Goal: Task Accomplishment & Management: Manage account settings

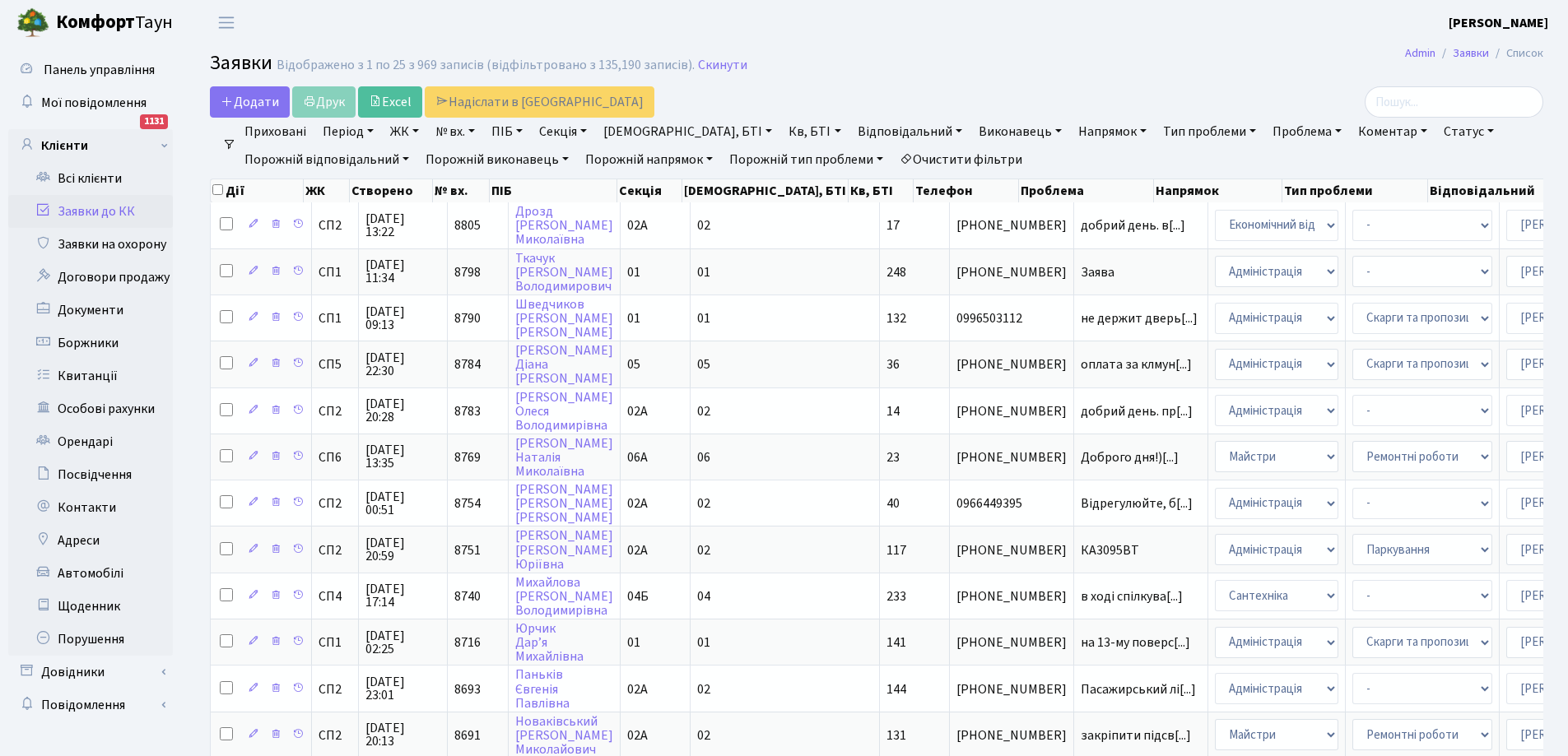
select select "25"
click at [100, 179] on link "Всі клієнти" at bounding box center [90, 178] width 165 height 33
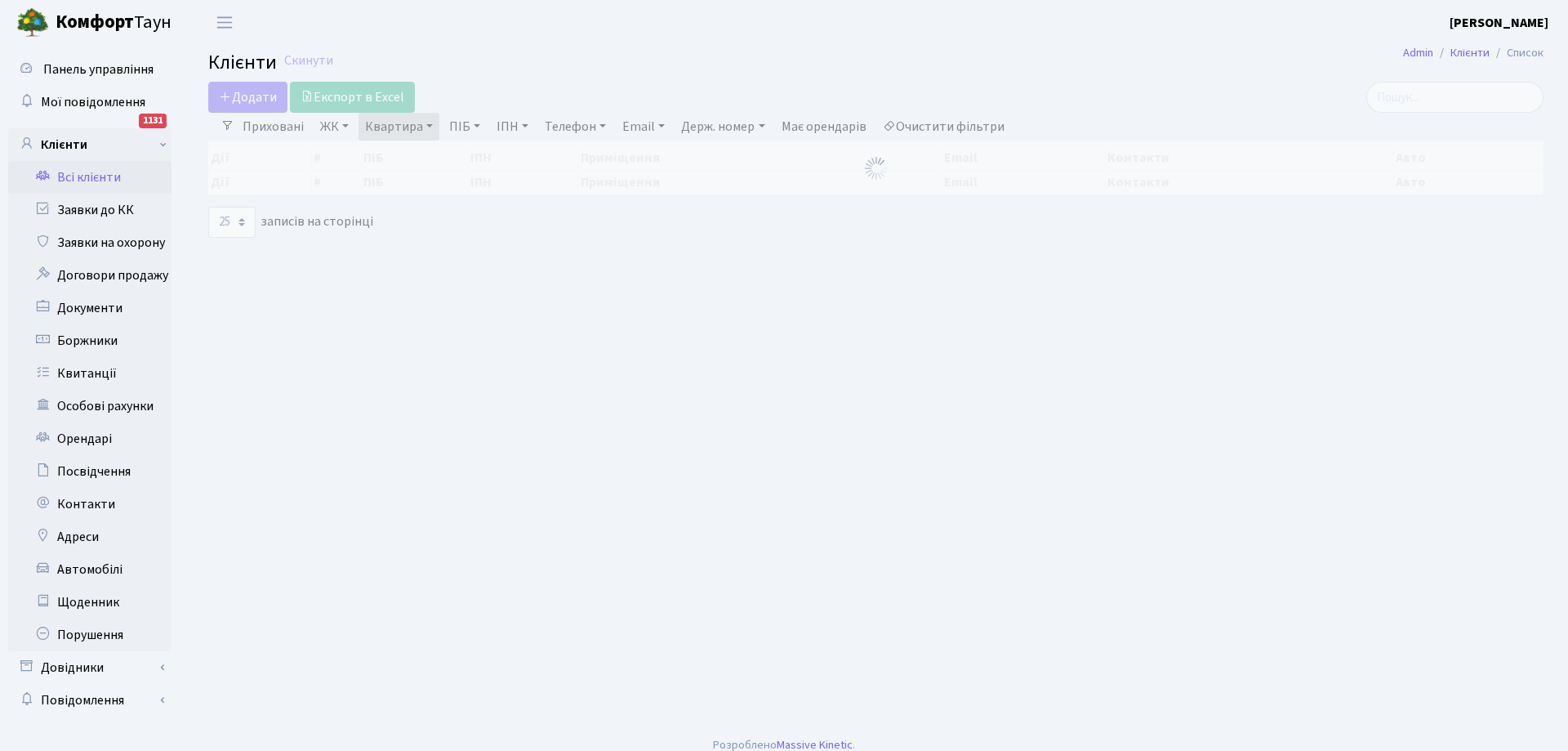
select select "25"
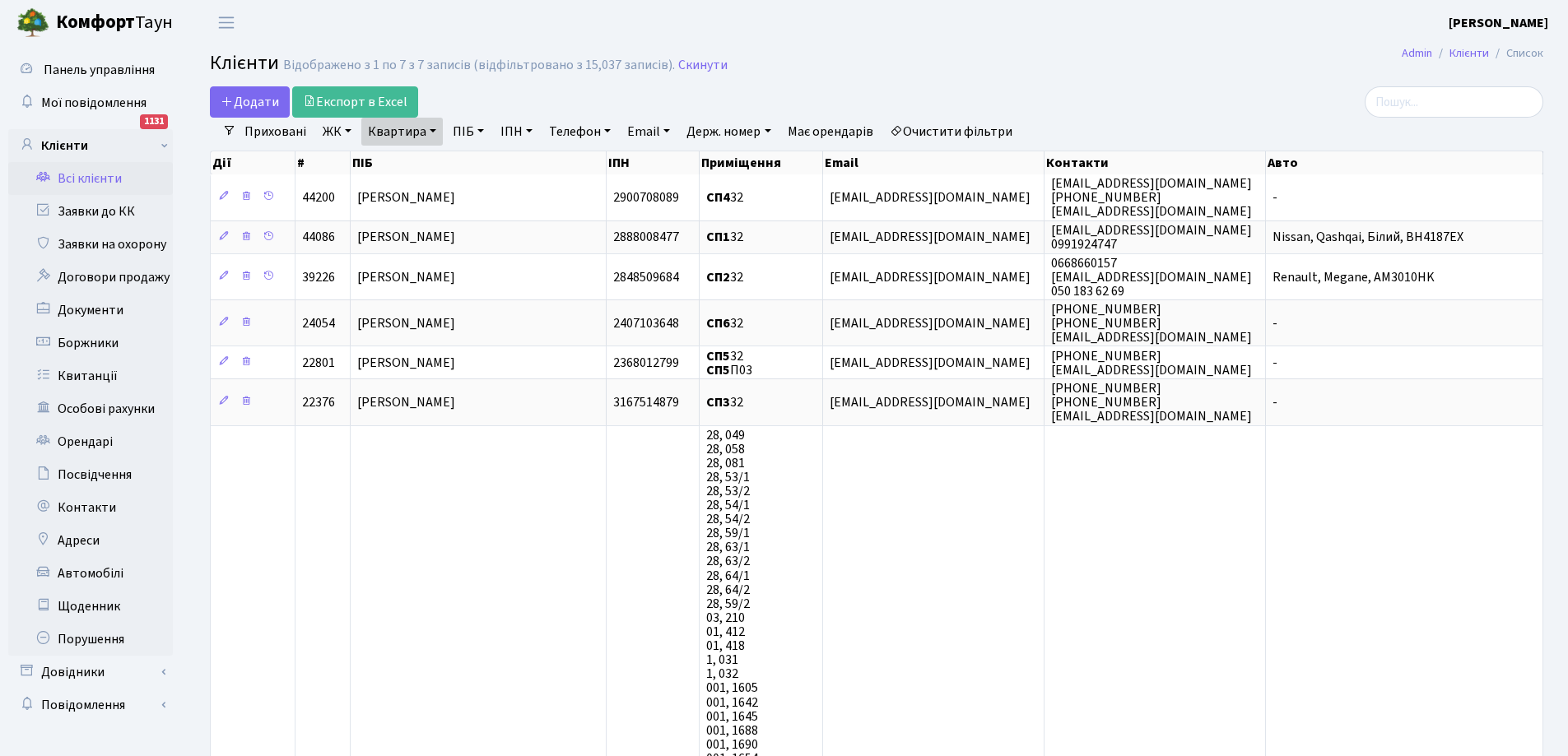
click at [416, 134] on link "Квартира" at bounding box center [402, 131] width 81 height 28
type input "2"
type input "70"
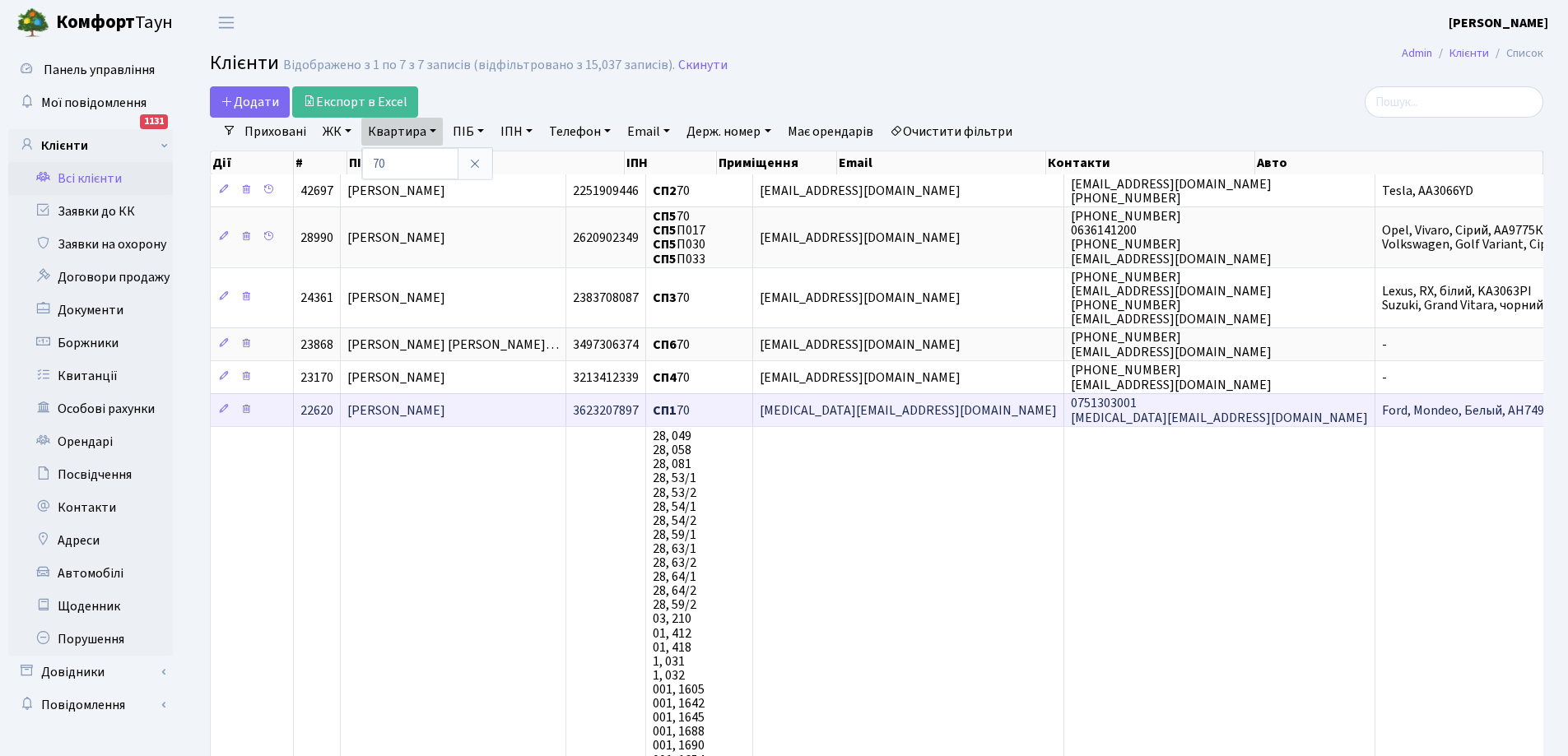
click at [445, 413] on span "[PERSON_NAME] [PERSON_NAME]" at bounding box center [396, 411] width 98 height 18
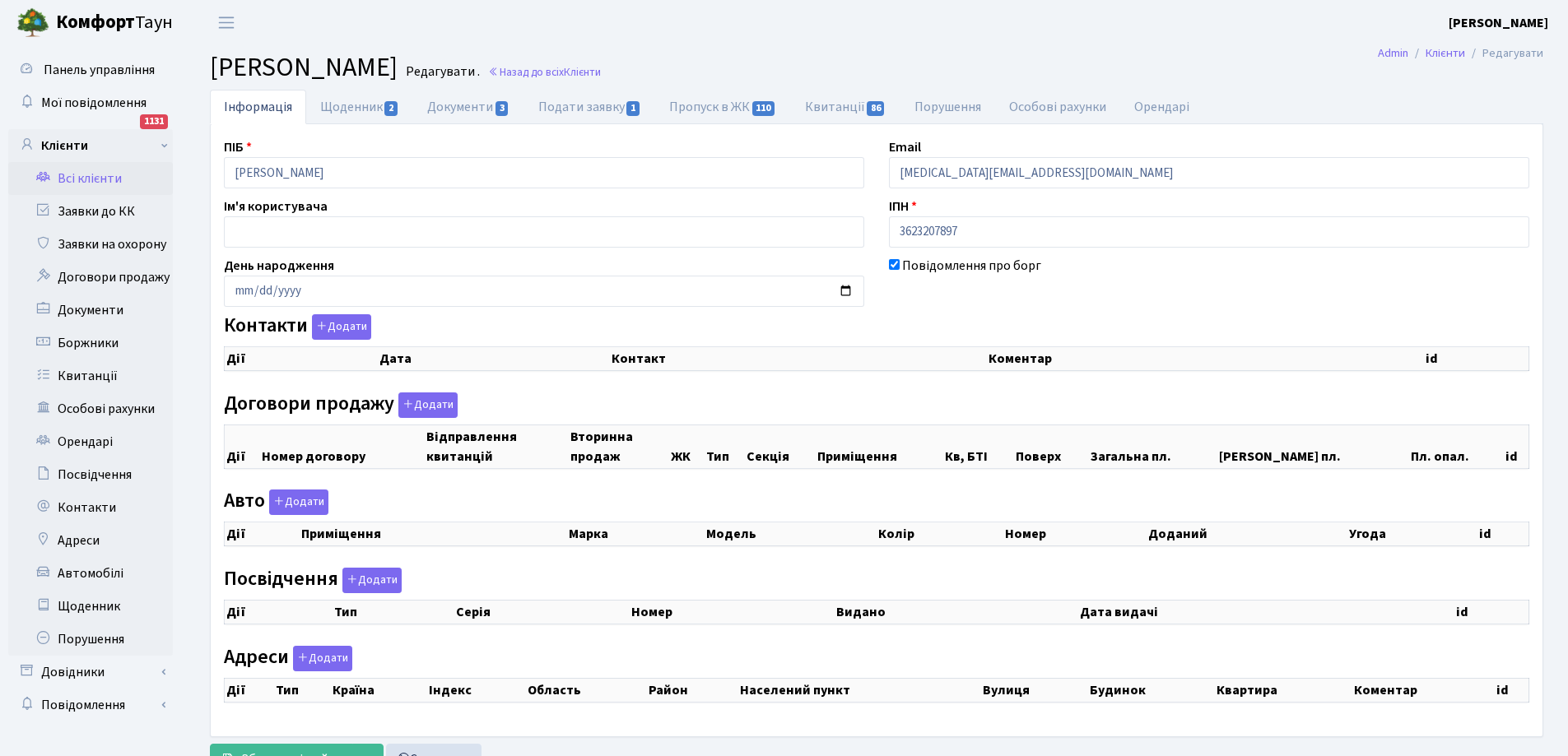
checkbox input "true"
select select "25"
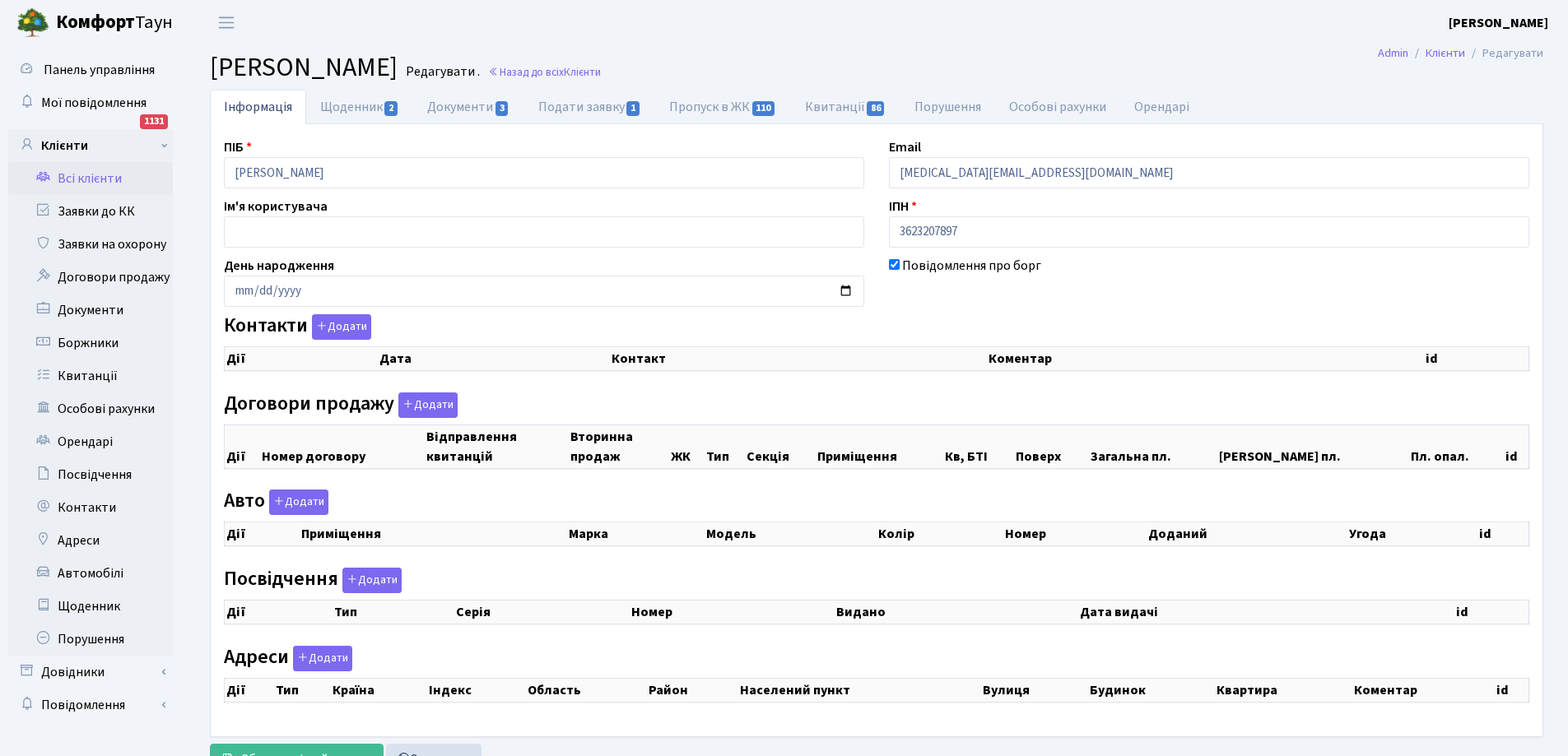
select select "25"
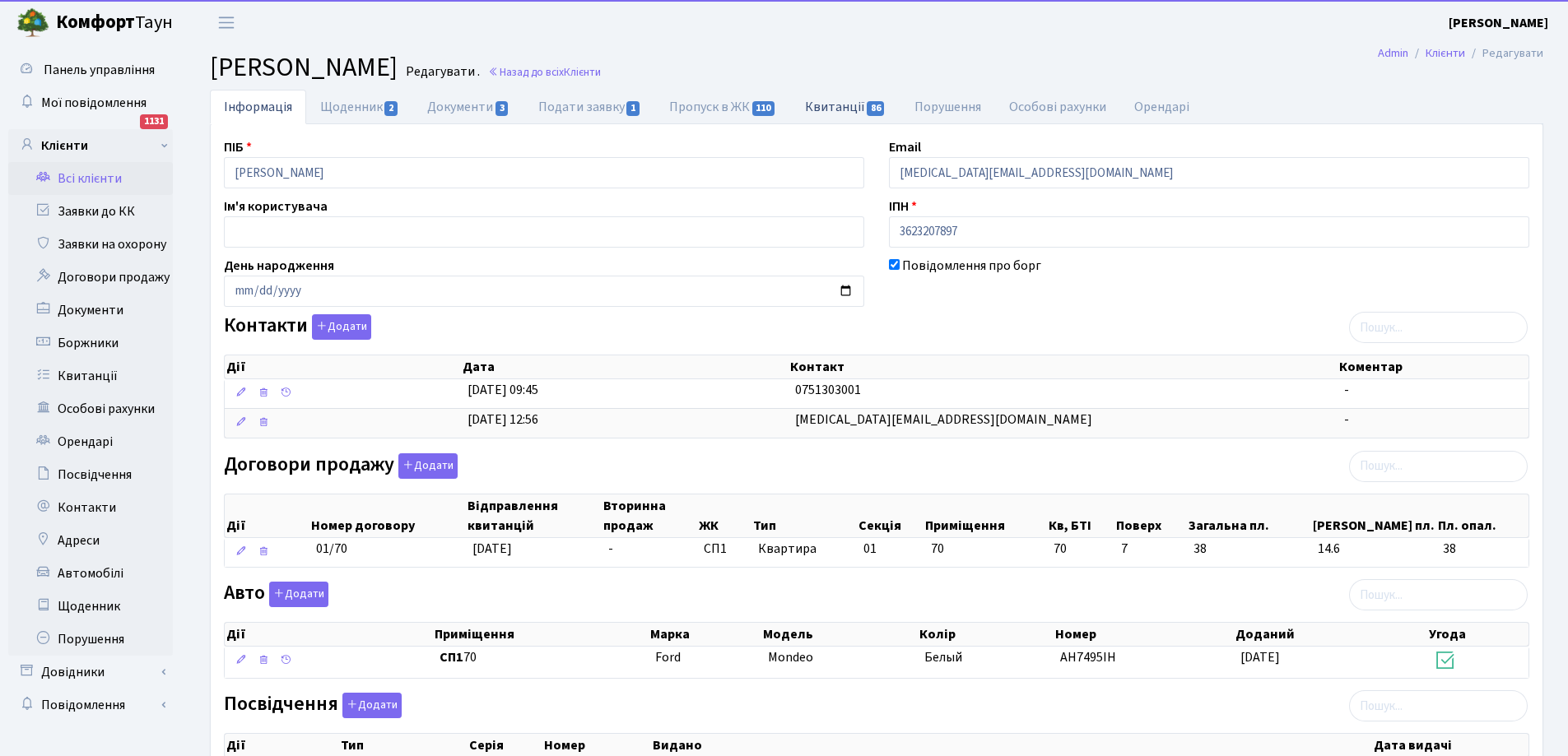
click at [847, 102] on link "Квитанції 86" at bounding box center [845, 106] width 109 height 33
select select "25"
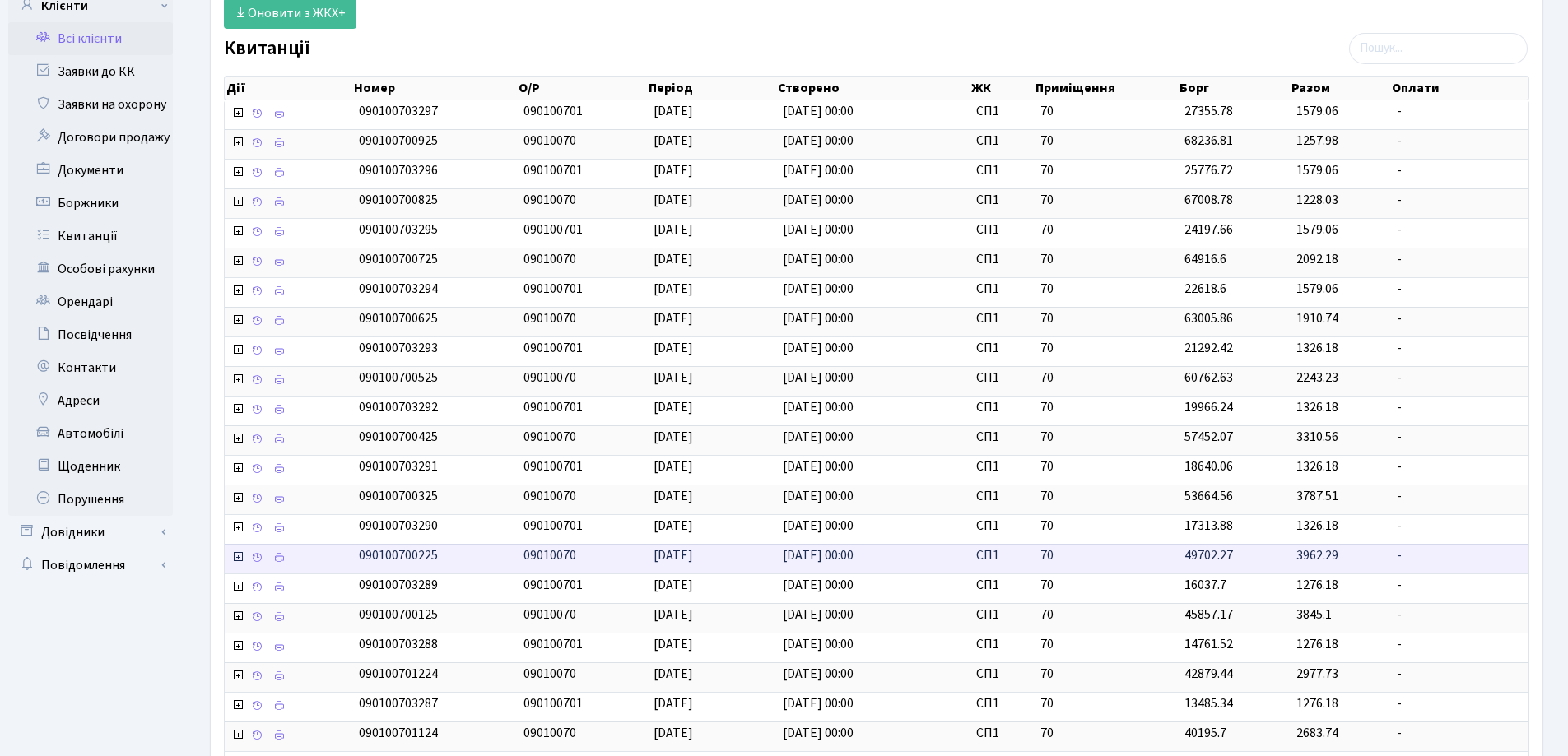
scroll to position [373, 0]
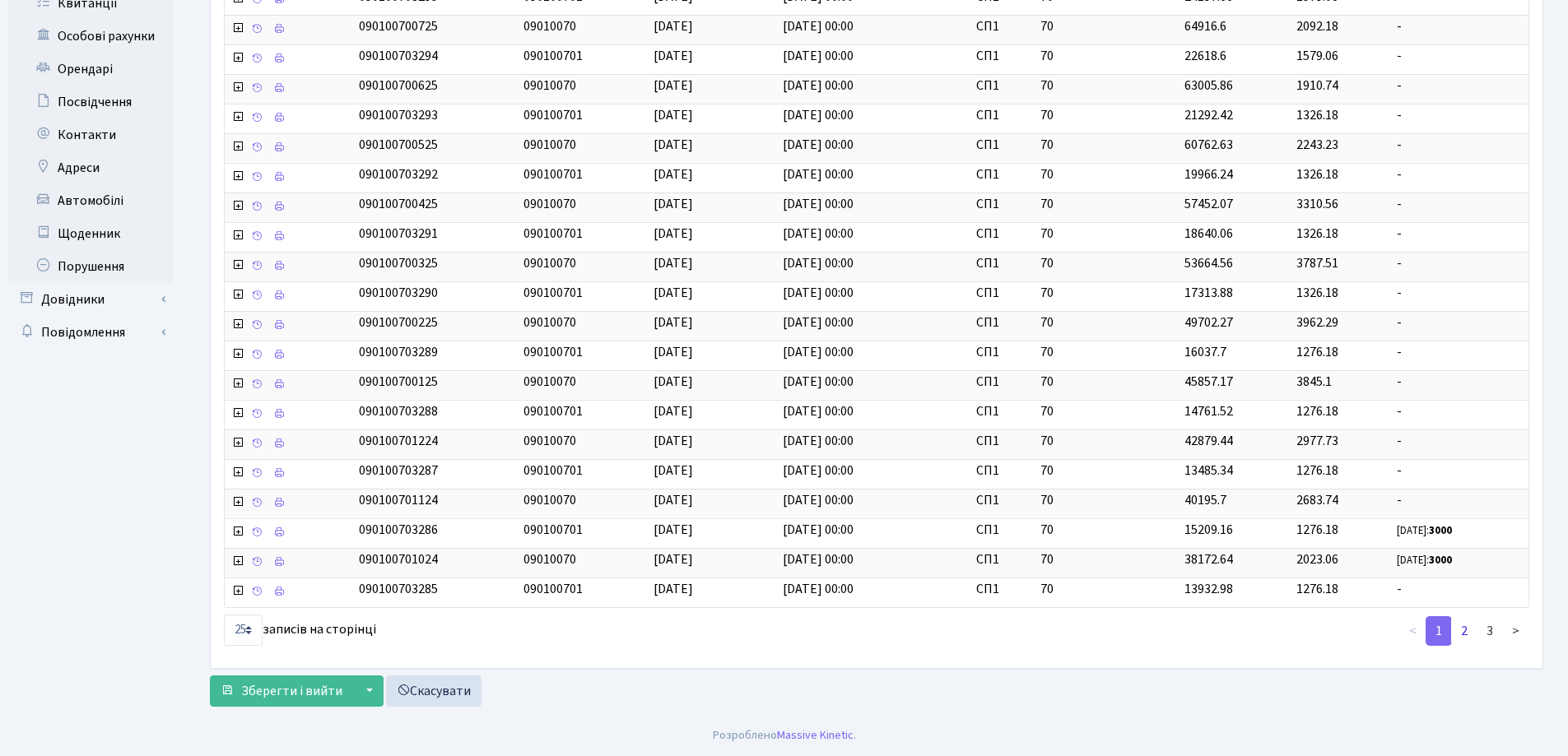
click at [1463, 628] on link "2" at bounding box center [1464, 630] width 26 height 30
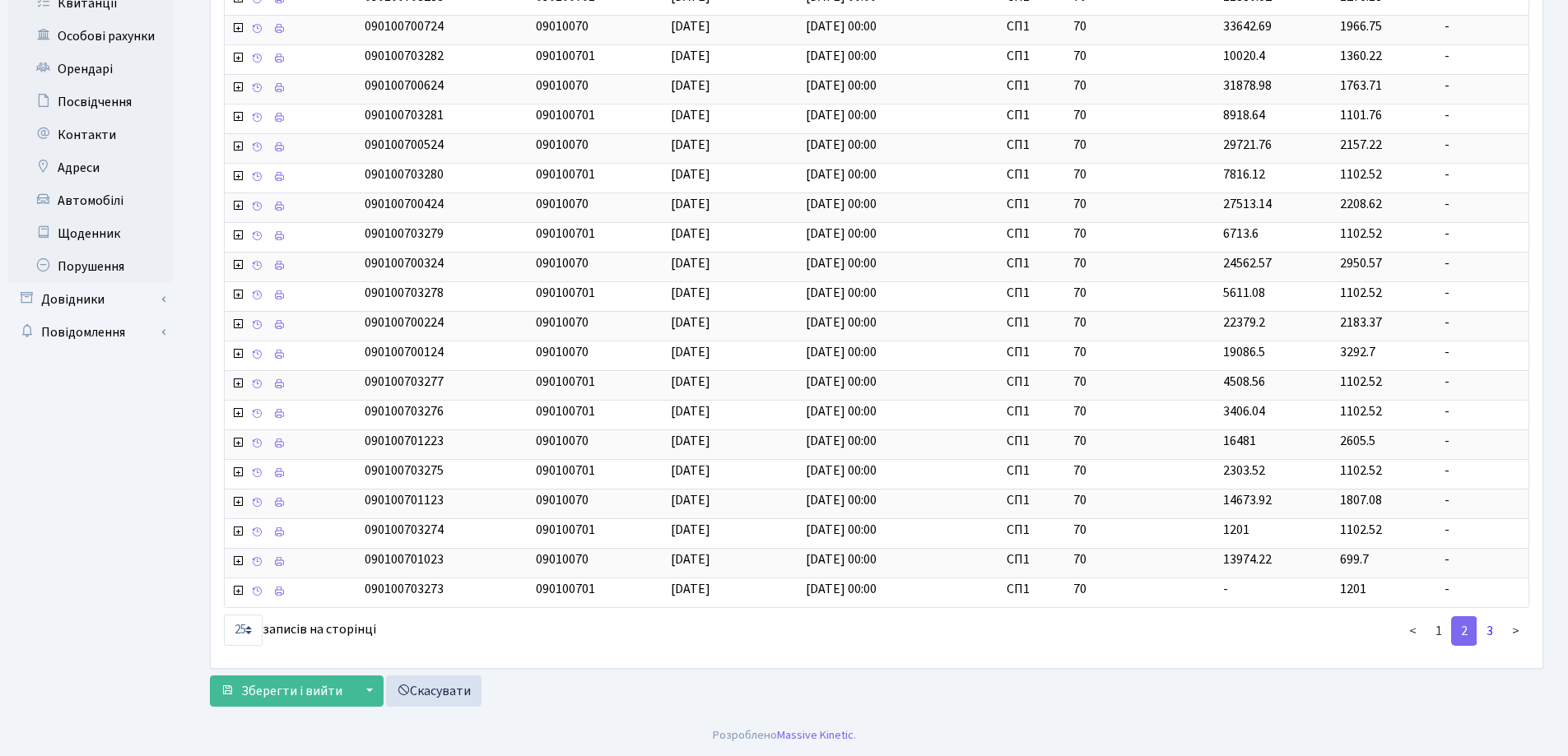
click at [1483, 632] on link "3" at bounding box center [1489, 630] width 26 height 30
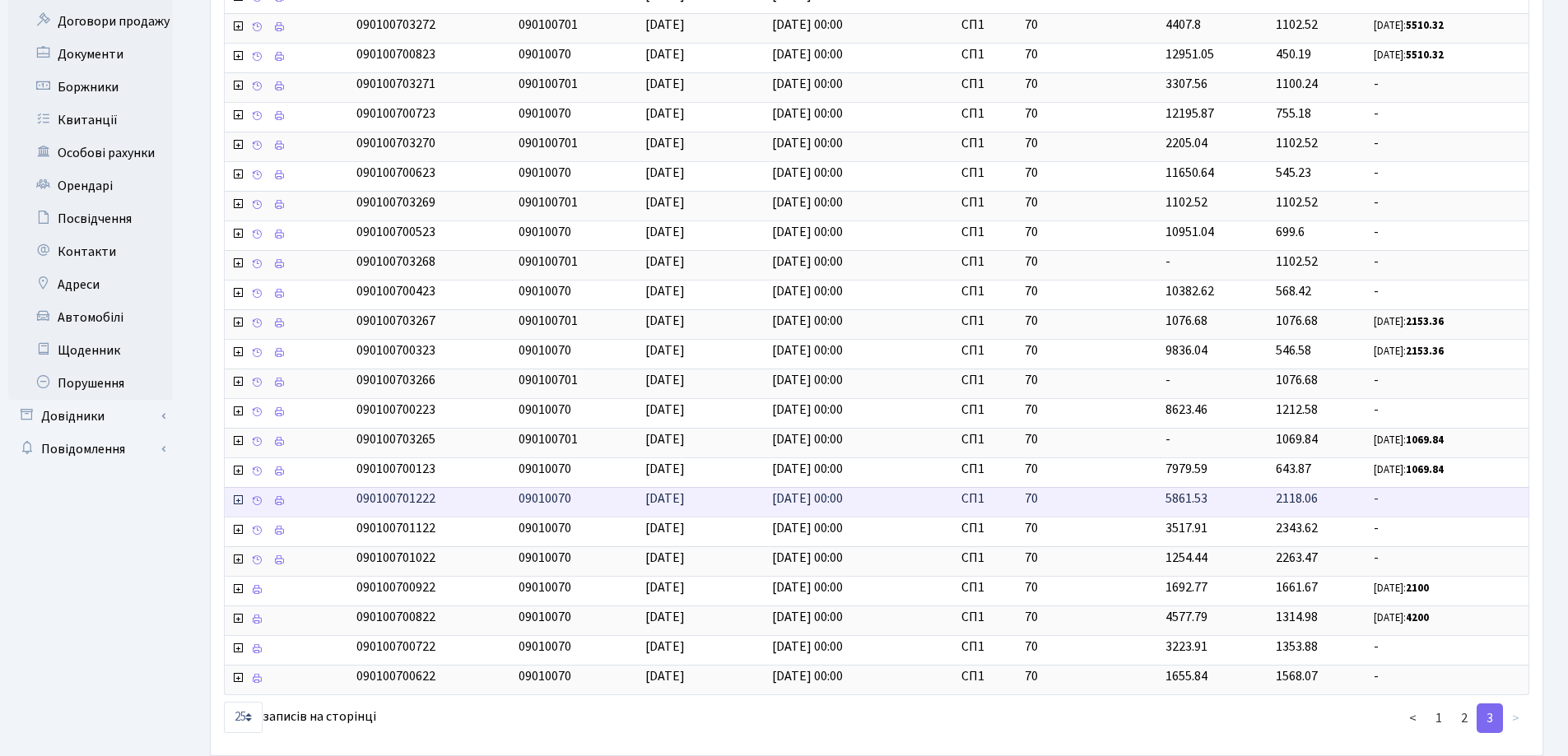
scroll to position [329, 0]
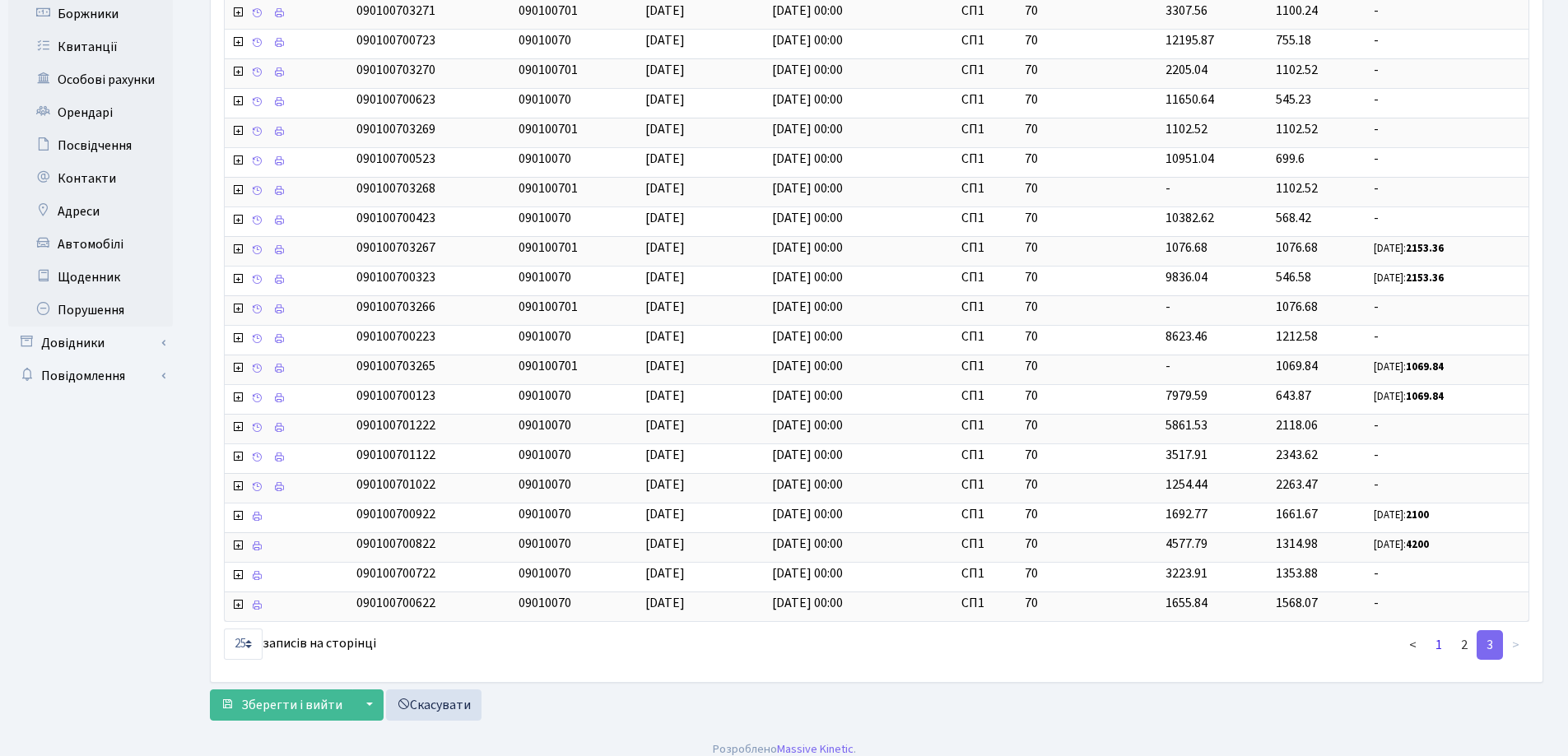
click at [1443, 650] on link "1" at bounding box center [1438, 645] width 26 height 30
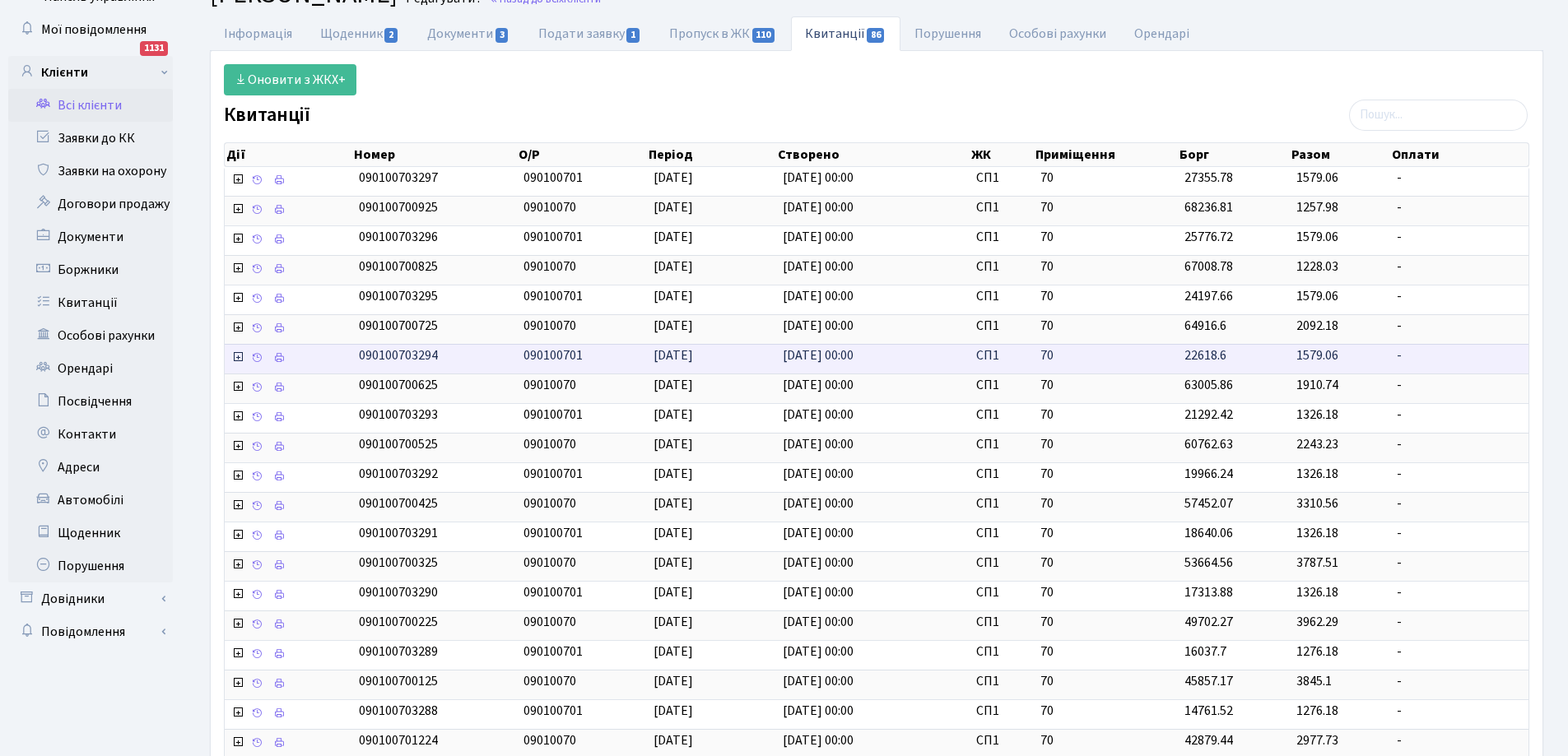
scroll to position [0, 0]
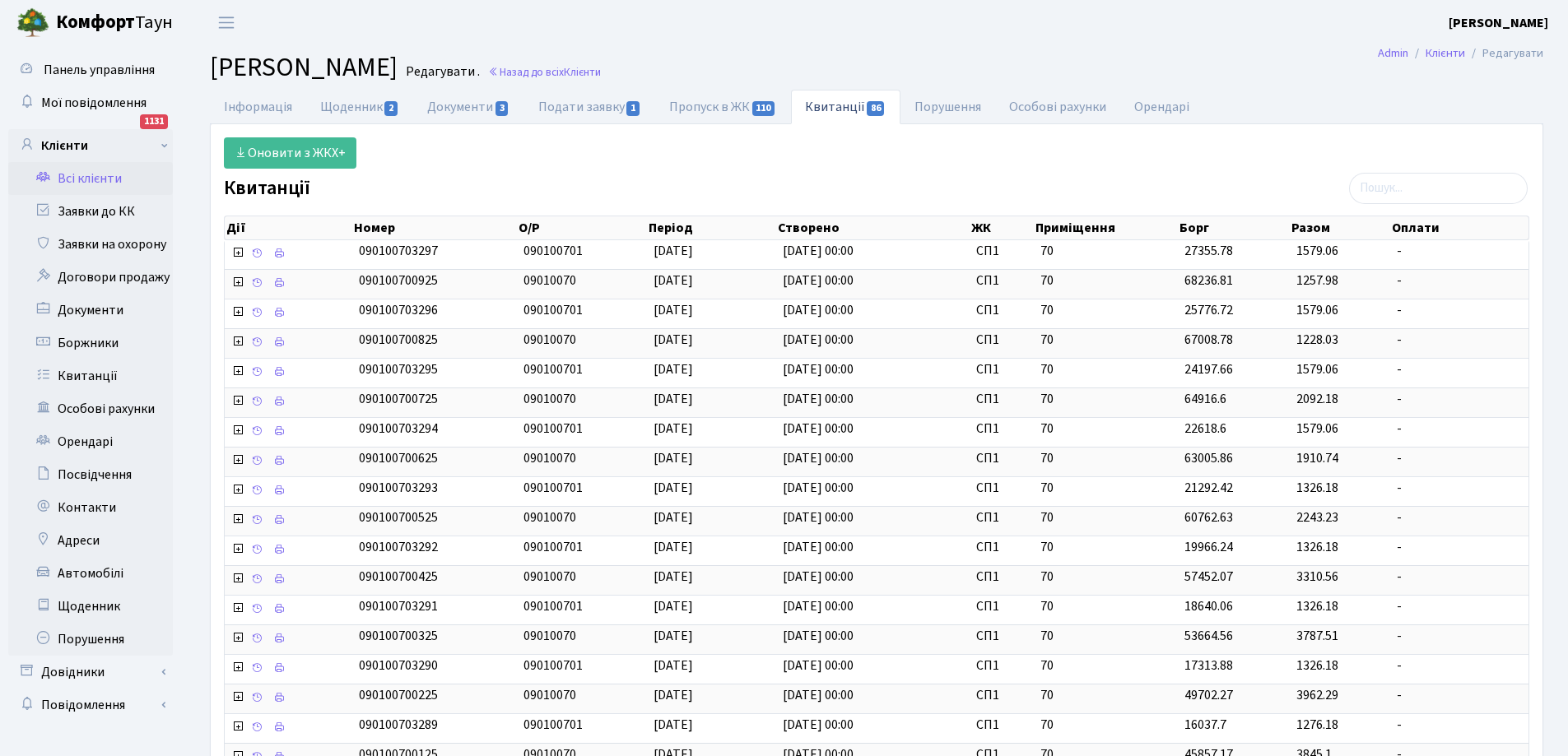
click at [783, 177] on div "Квитанції Дії Номер О/Р Період Створено ЖК Приміщення Борг Дії" at bounding box center [877, 599] width 1330 height 843
click at [755, 169] on div "Оновити з ЖКХ+ Квитанції Дії Номер О/Р Період Створено ЖК Приміщення Борг Дії" at bounding box center [877, 582] width 1330 height 890
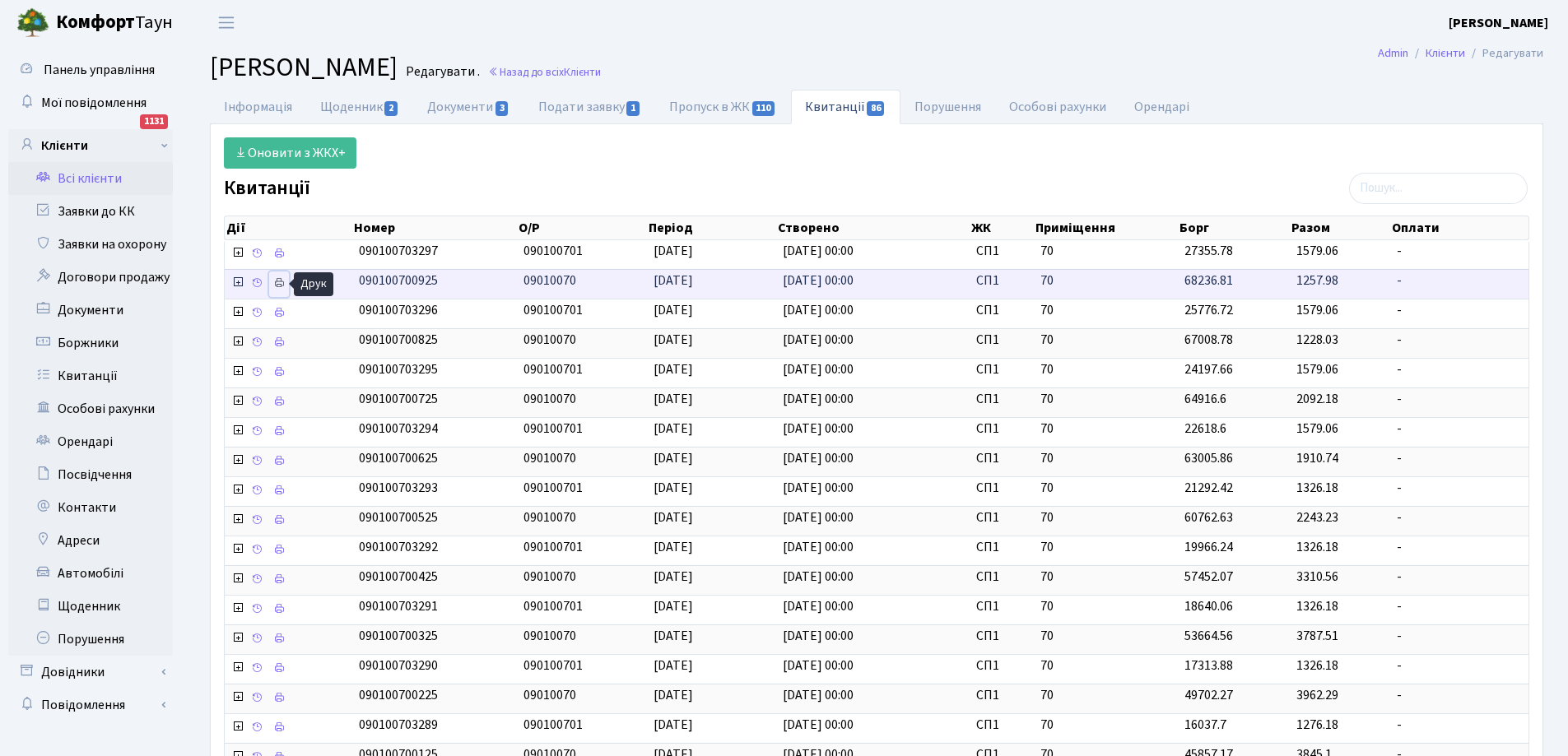
click at [278, 280] on icon at bounding box center [279, 283] width 12 height 12
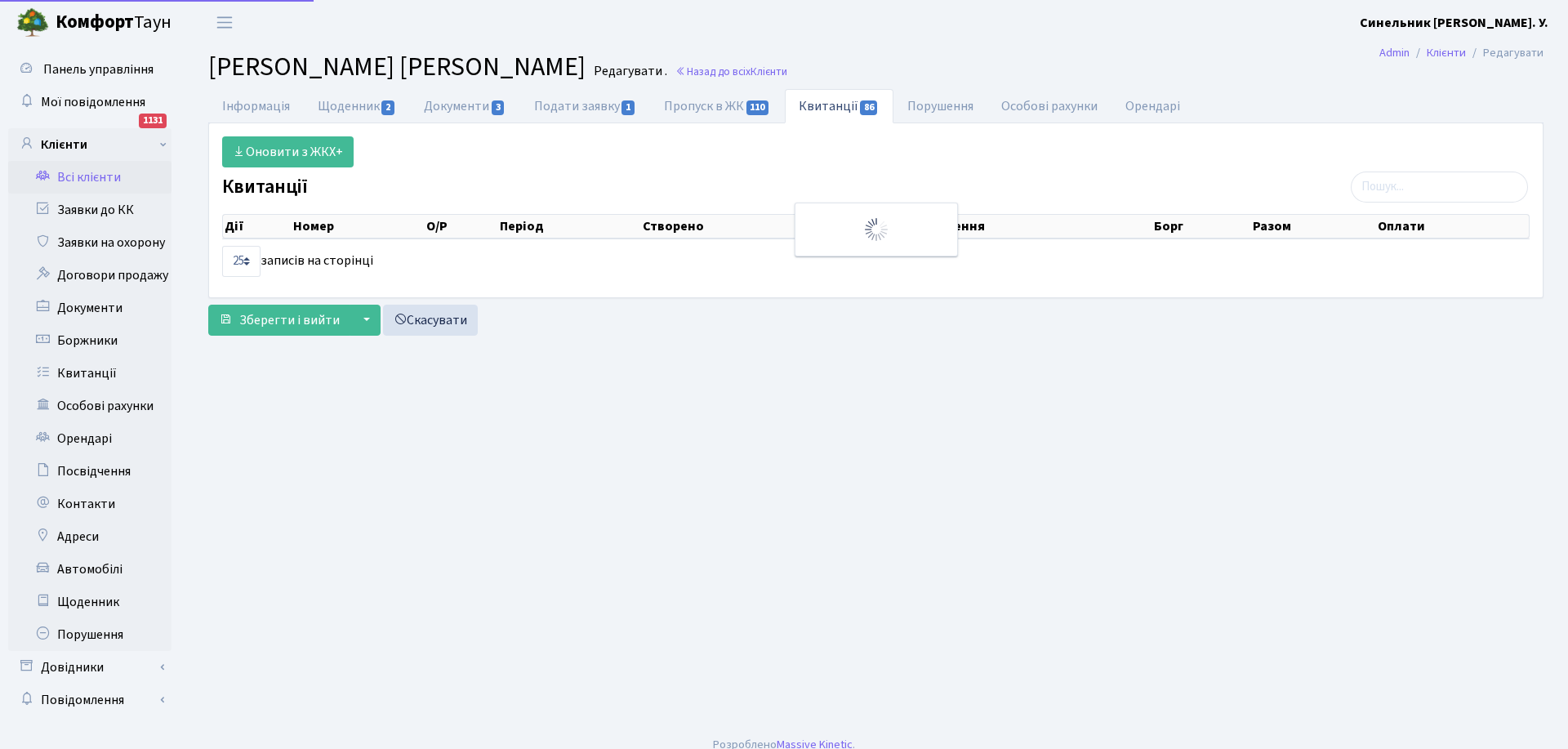
select select "25"
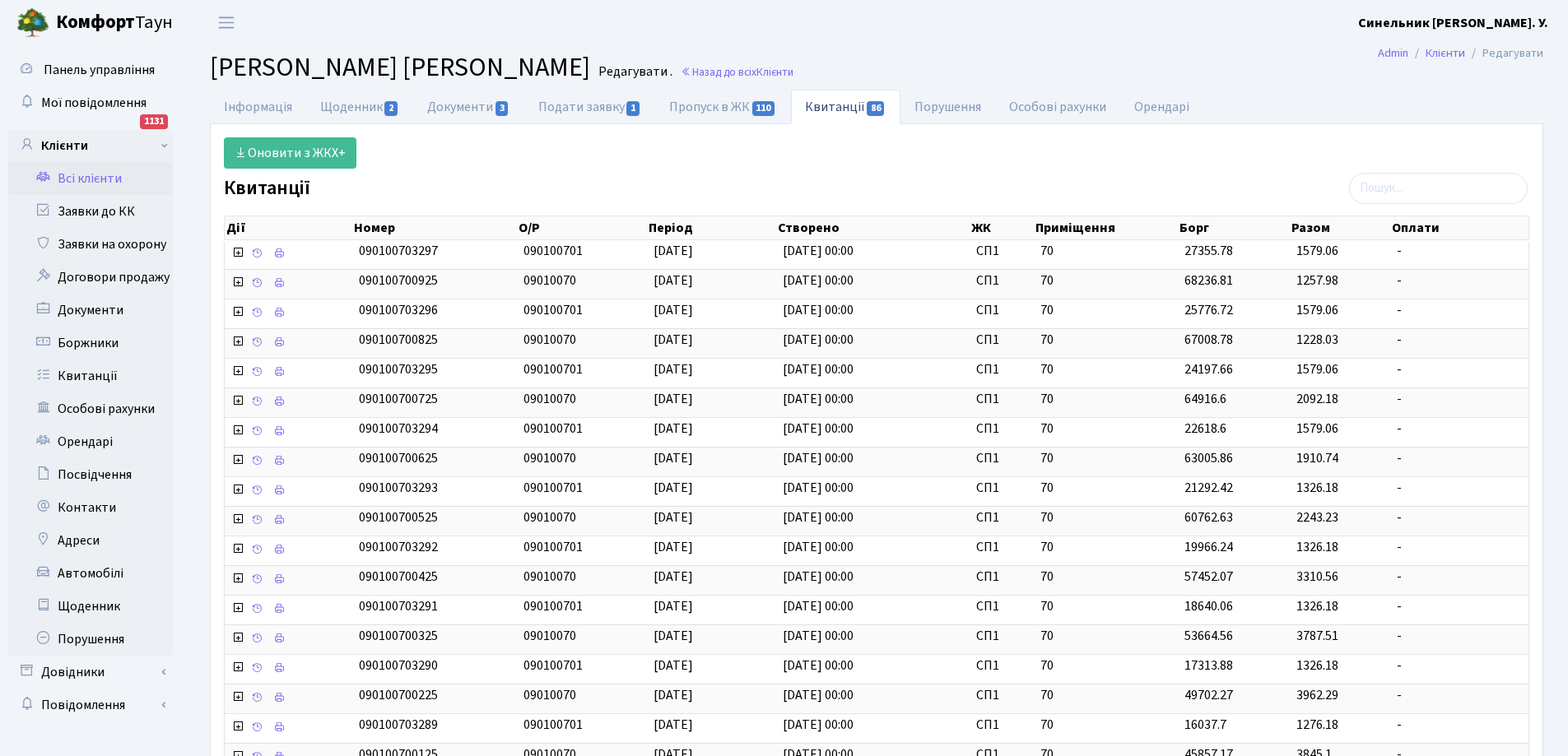
click at [86, 175] on link "Всі клієнти" at bounding box center [90, 178] width 165 height 33
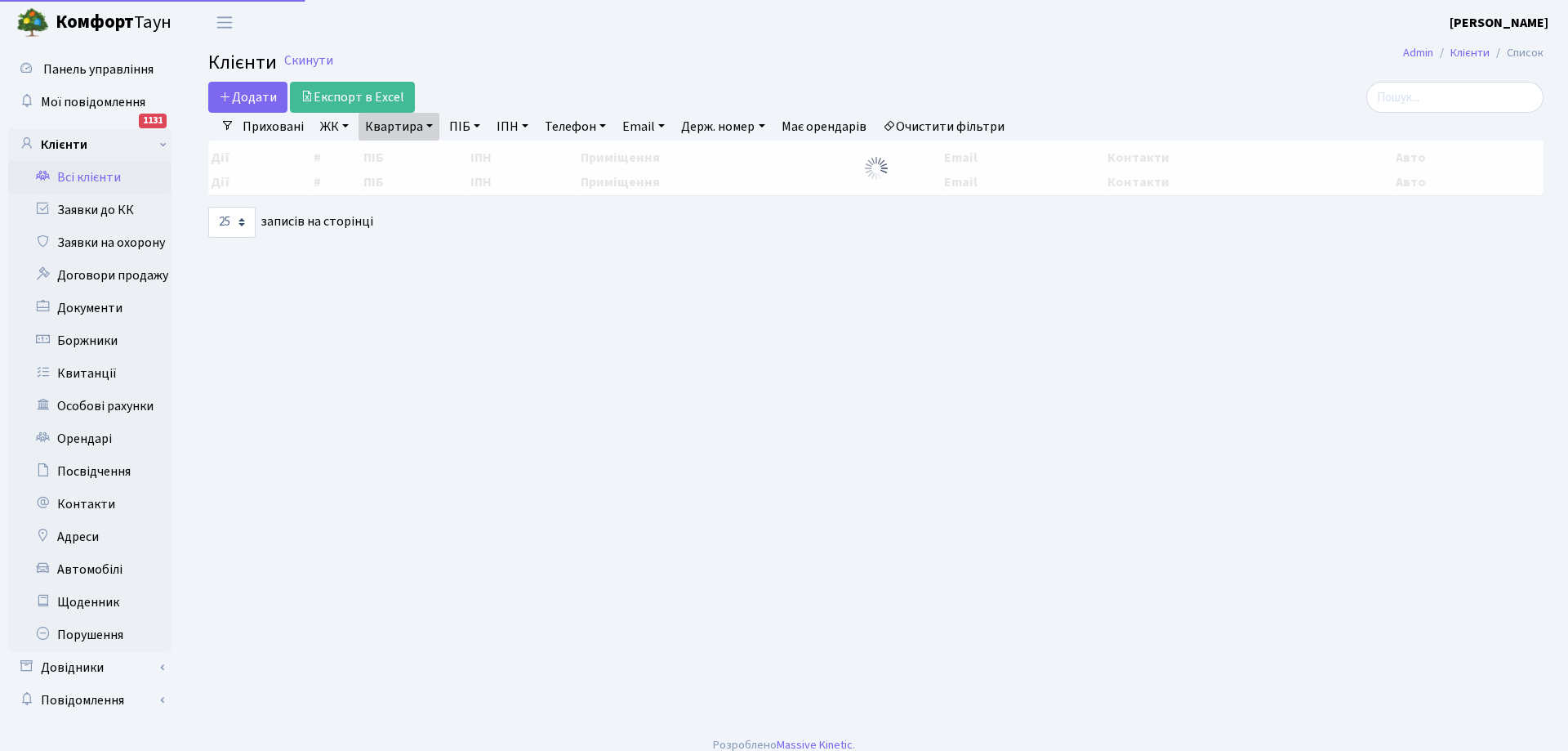
select select "25"
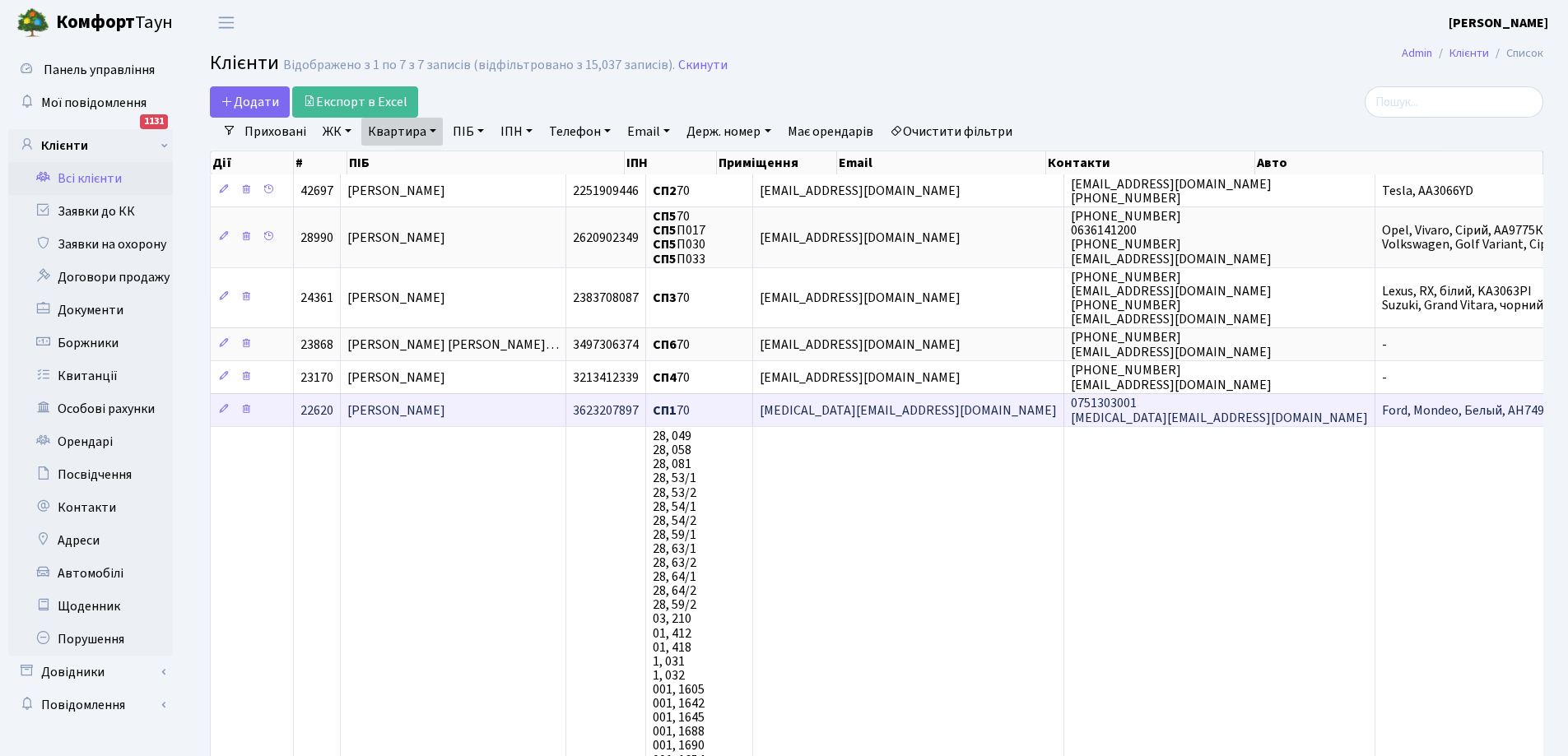
click at [861, 411] on span "[MEDICAL_DATA][EMAIL_ADDRESS][DOMAIN_NAME]" at bounding box center [908, 411] width 297 height 18
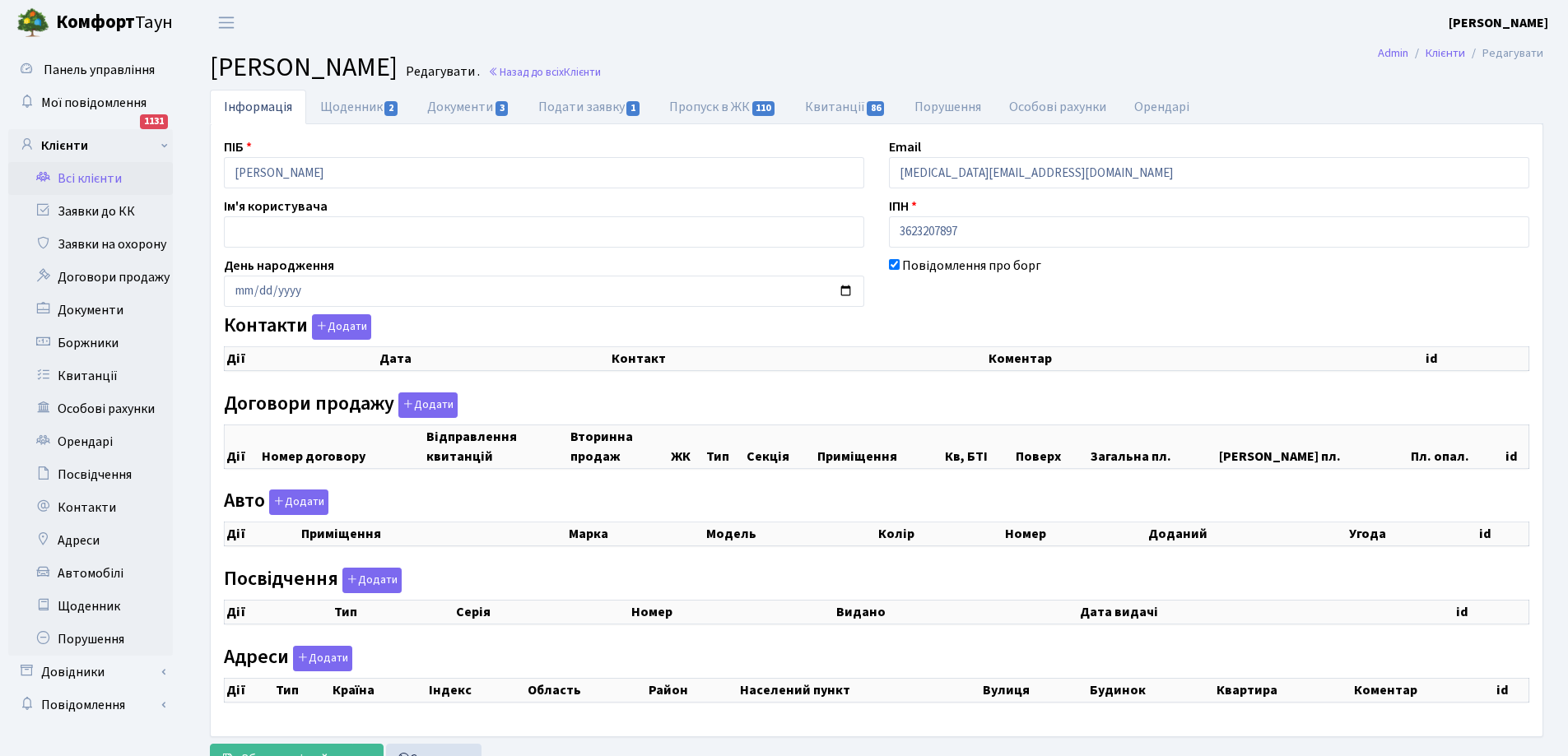
select select "25"
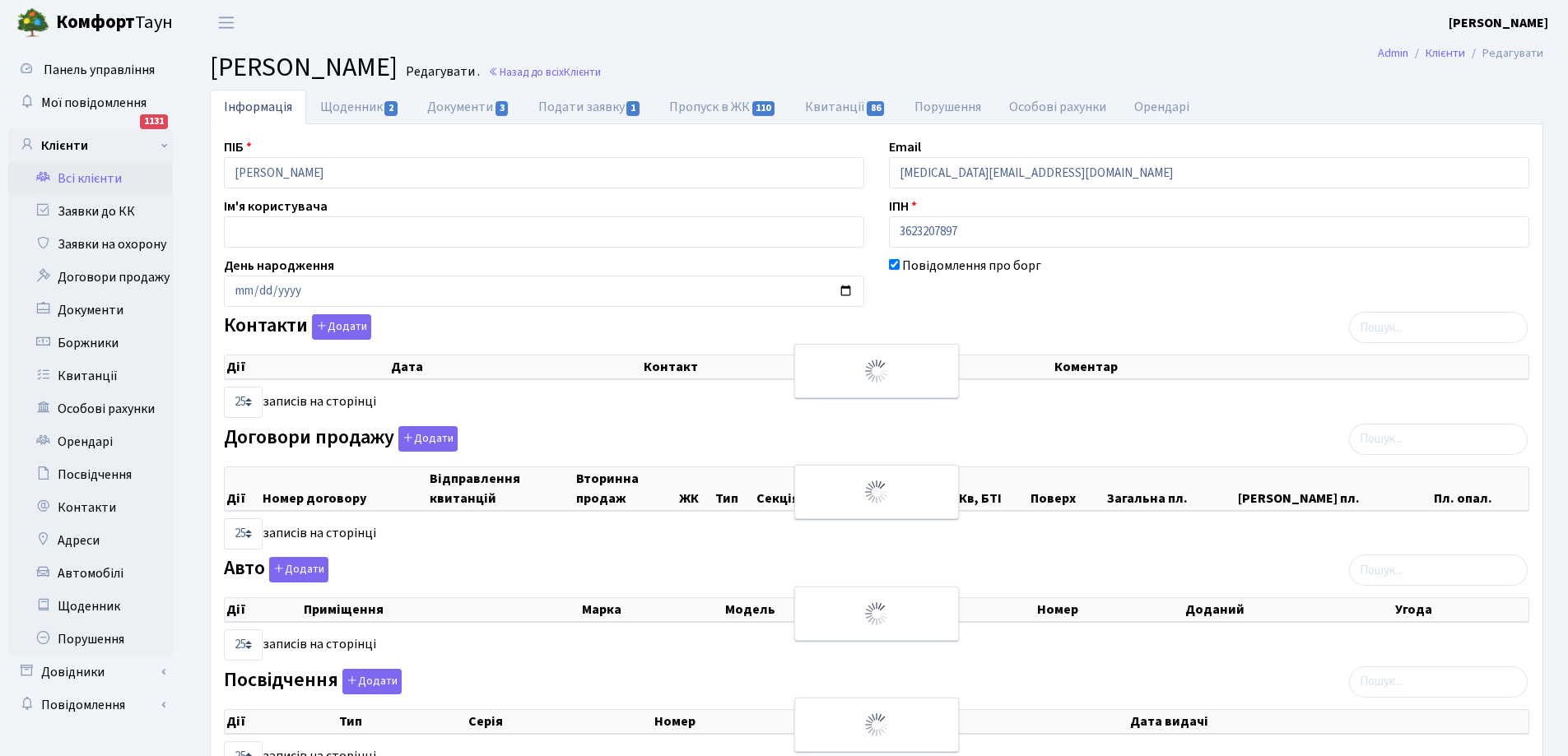
checkbox input "true"
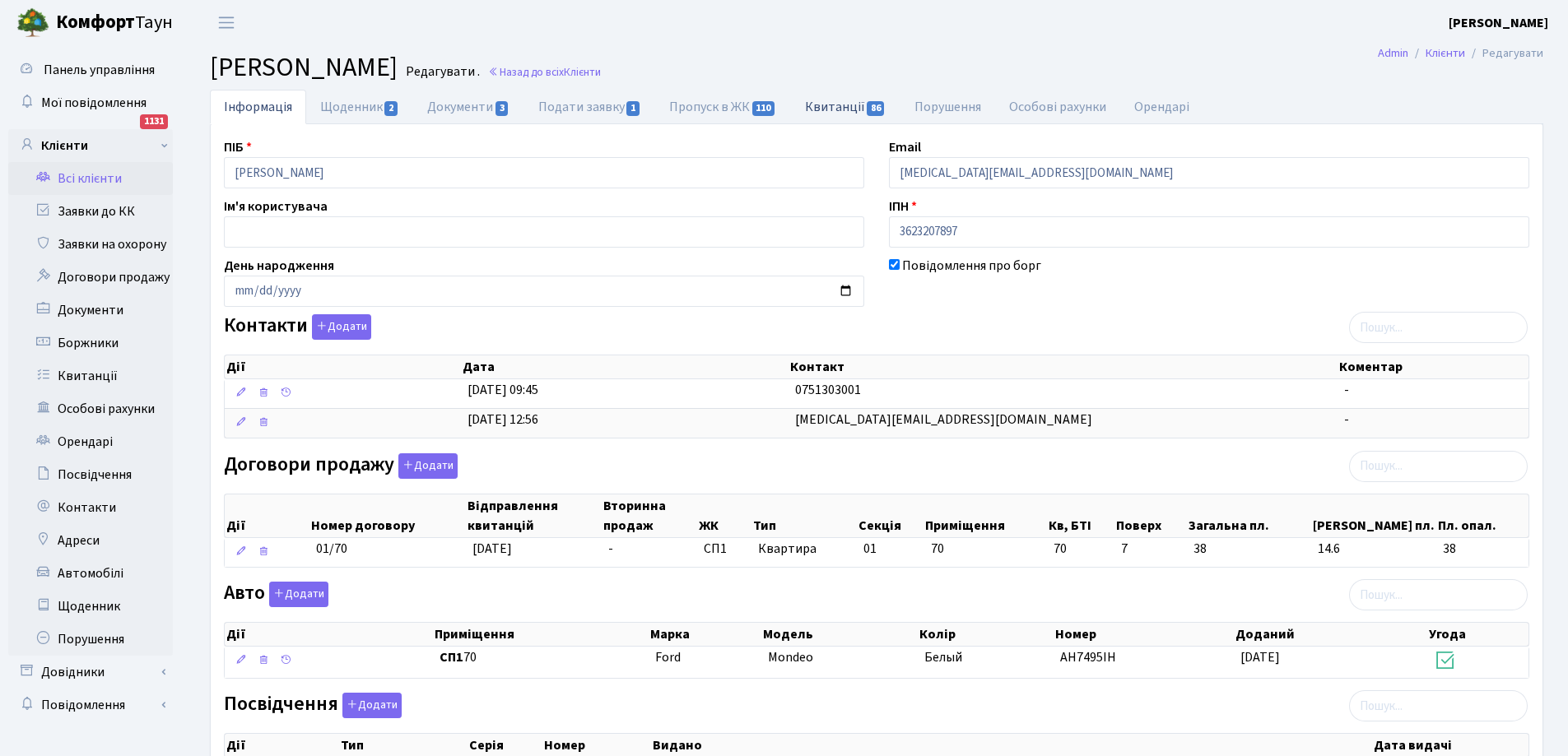
click at [836, 108] on link "Квитанції 86" at bounding box center [845, 106] width 109 height 33
select select "25"
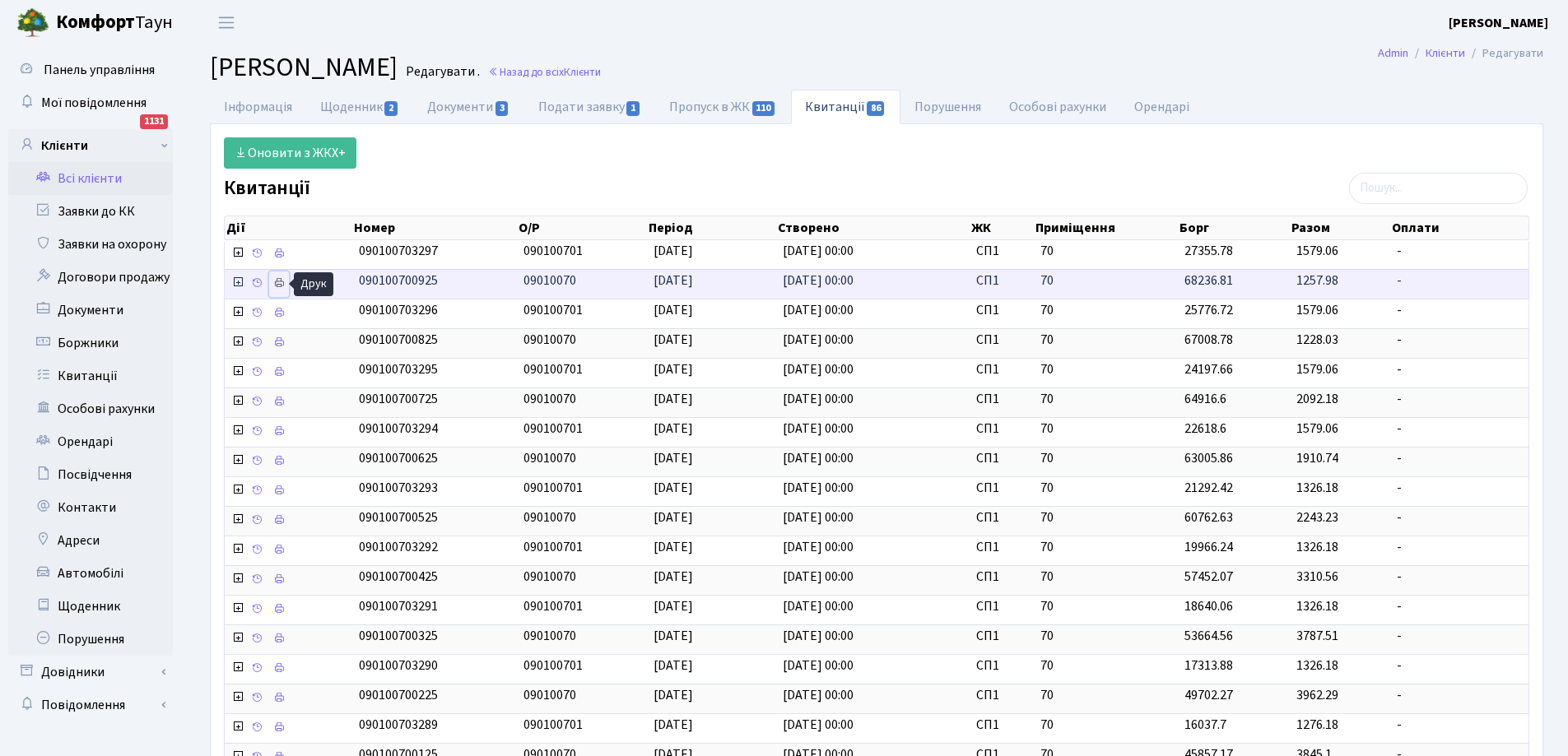
click at [278, 278] on icon at bounding box center [279, 283] width 12 height 12
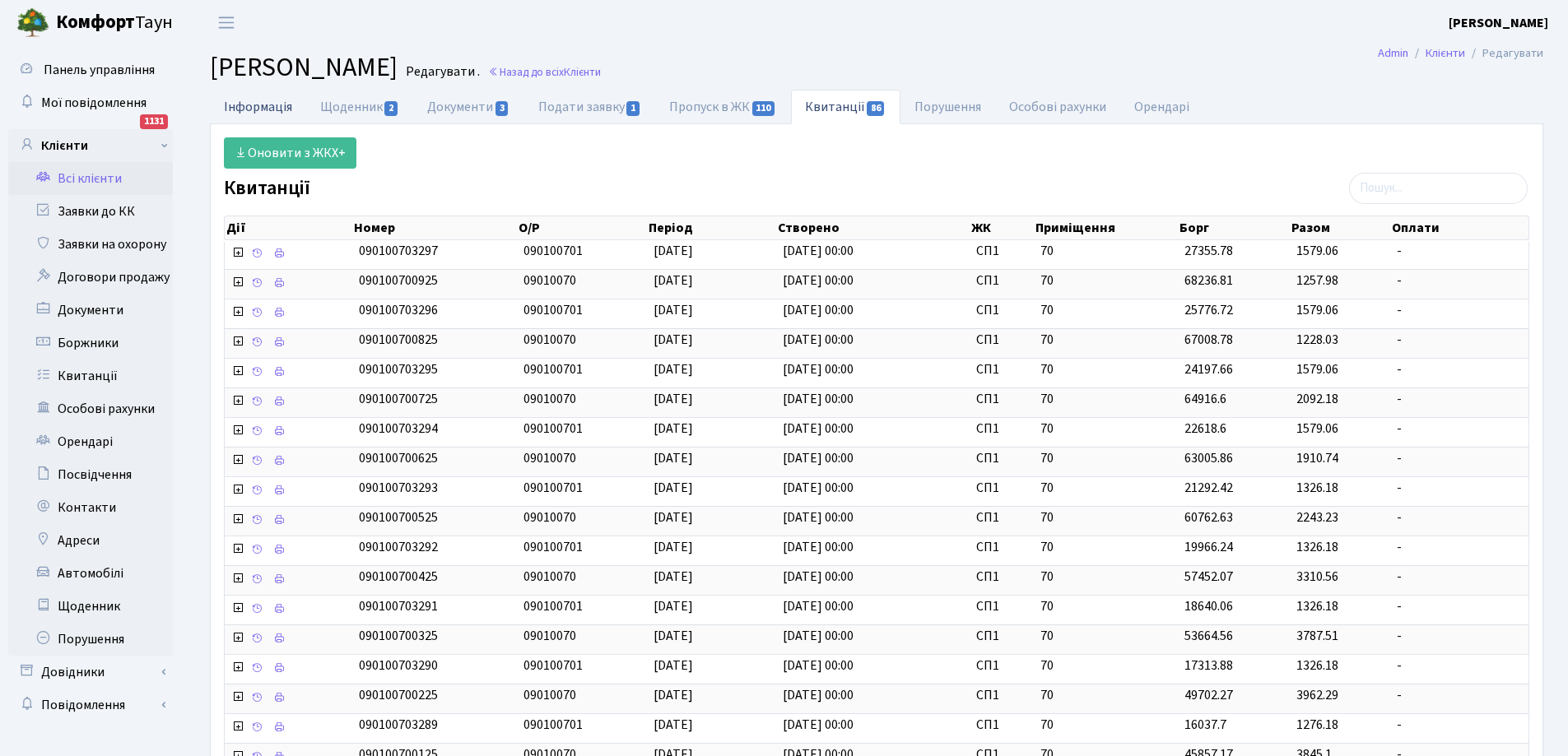
click at [254, 99] on link "Інформація" at bounding box center [258, 106] width 96 height 33
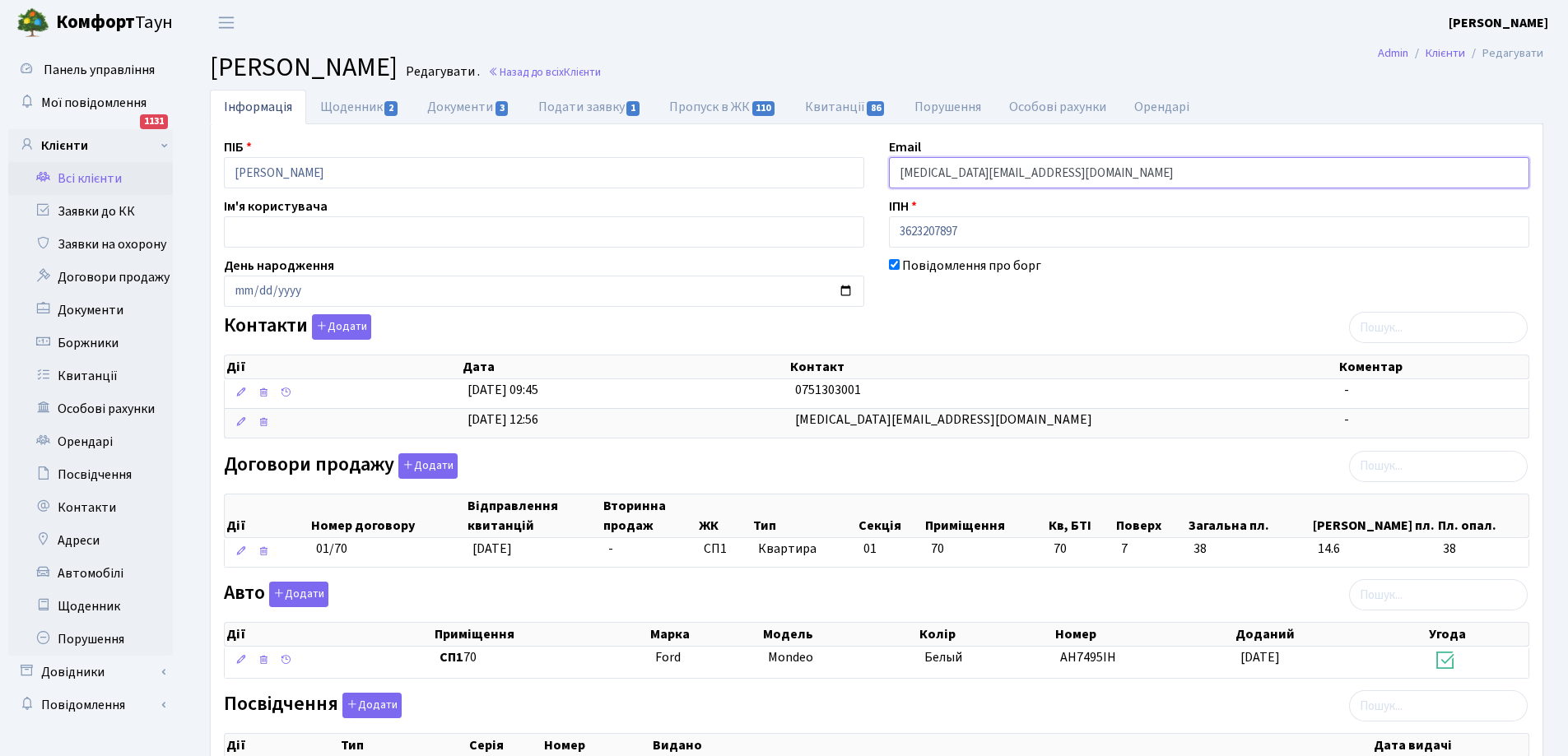
drag, startPoint x: 899, startPoint y: 173, endPoint x: 1075, endPoint y: 172, distance: 176.0
click at [1075, 172] on input "nikita.mylchenko@icloud.com" at bounding box center [1209, 173] width 641 height 32
click at [70, 146] on link "Клієнти" at bounding box center [90, 146] width 165 height 33
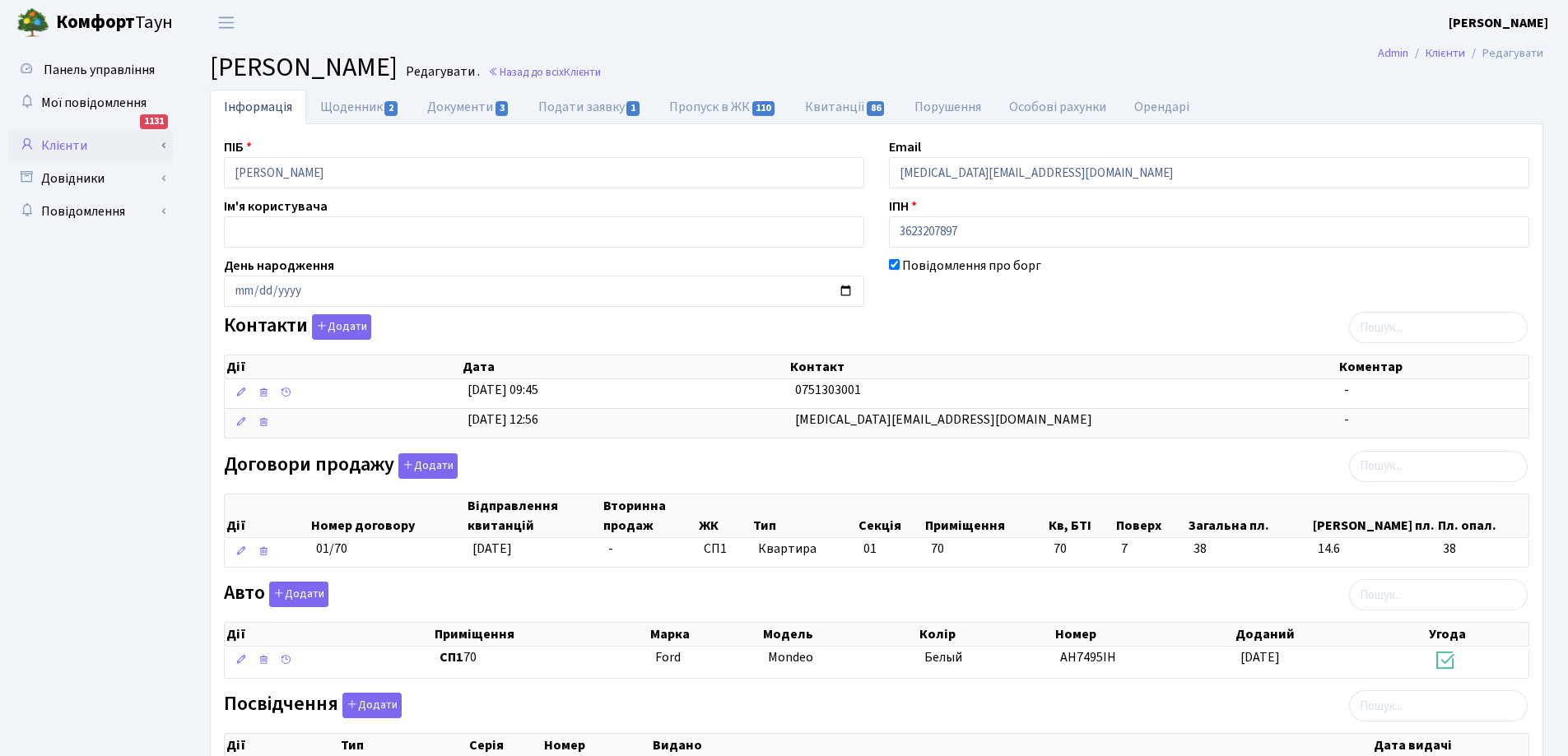
click at [65, 141] on link "Клієнти" at bounding box center [90, 146] width 165 height 33
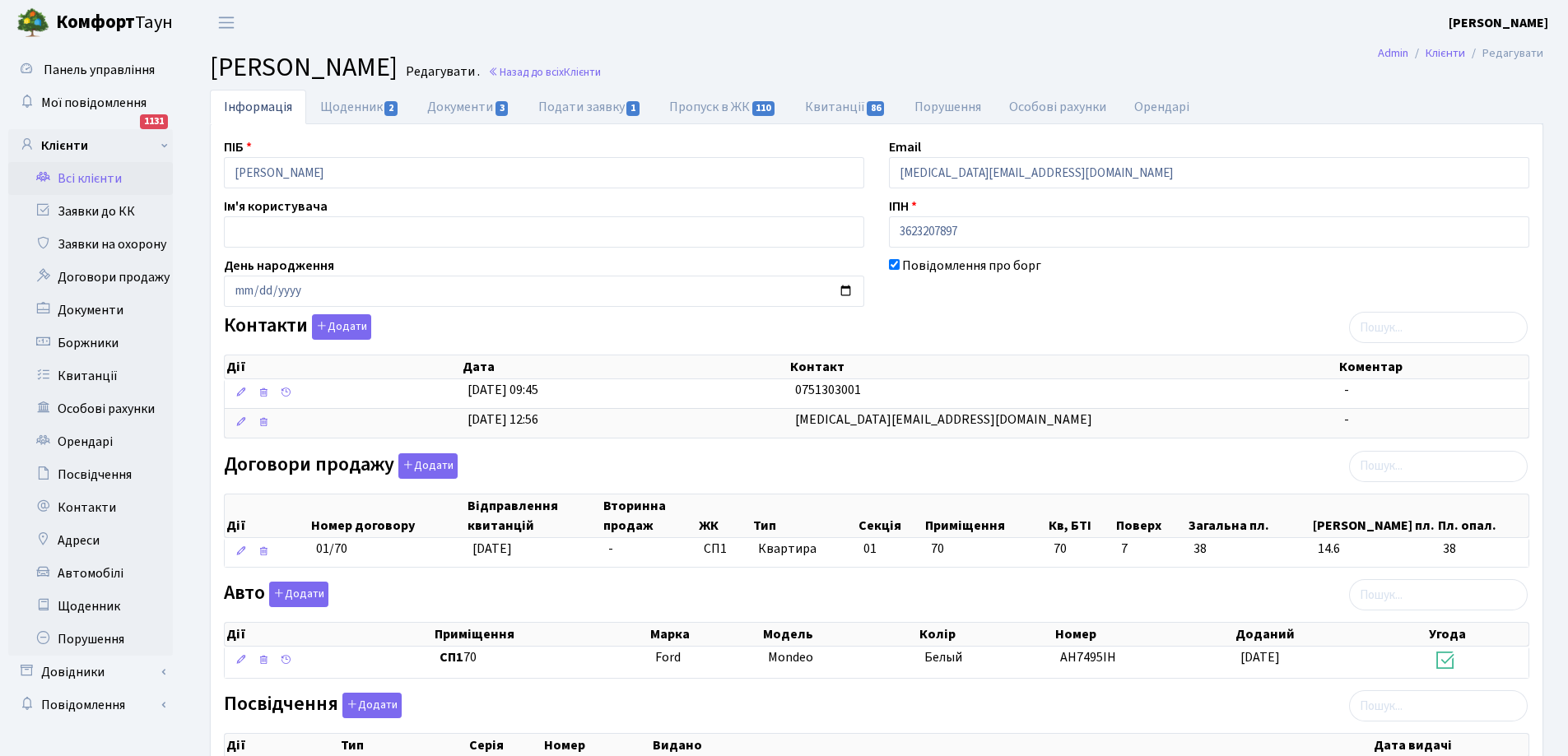
click at [79, 178] on link "Всі клієнти" at bounding box center [90, 178] width 165 height 33
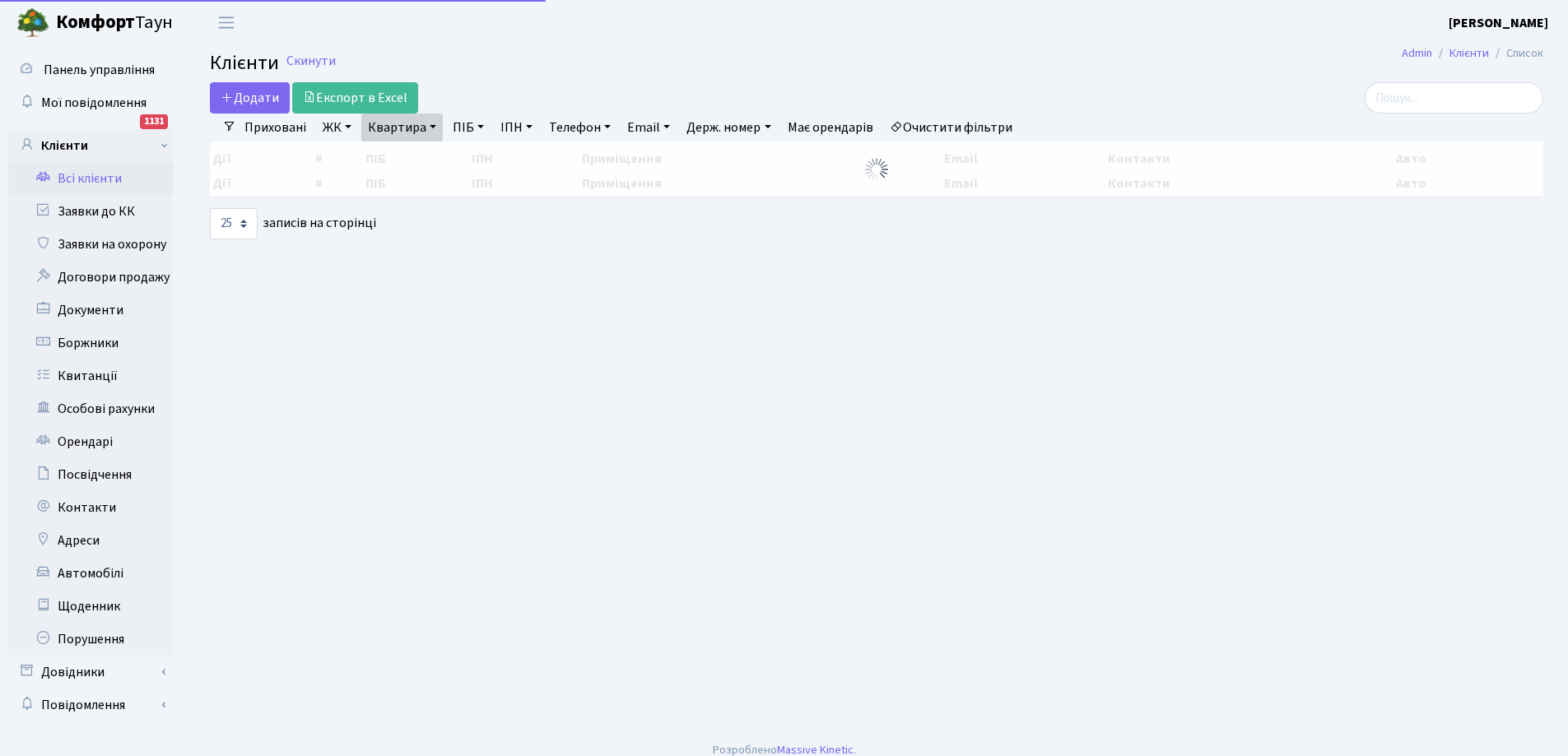
select select "25"
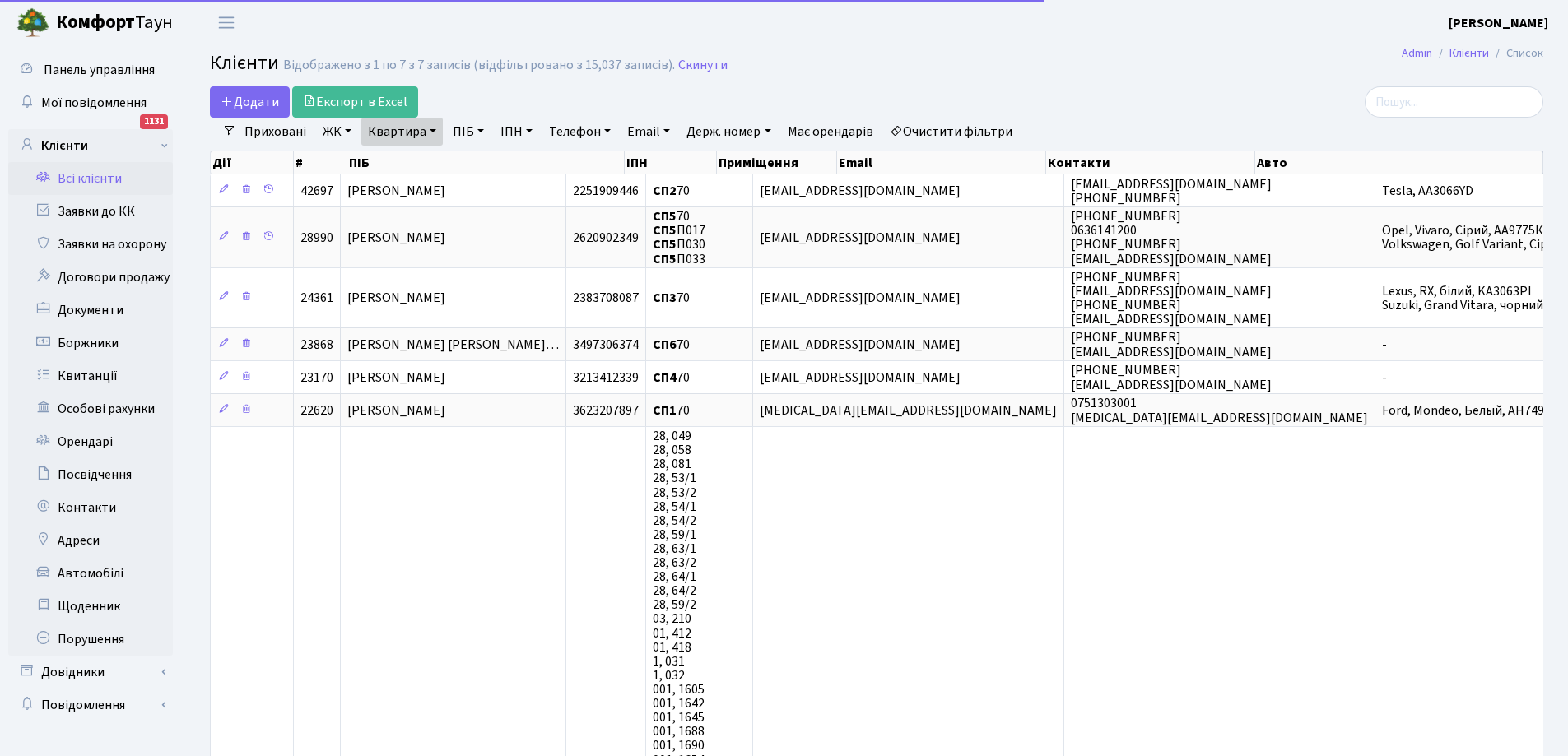
click at [409, 133] on link "Квартира" at bounding box center [402, 131] width 81 height 28
type input "0"
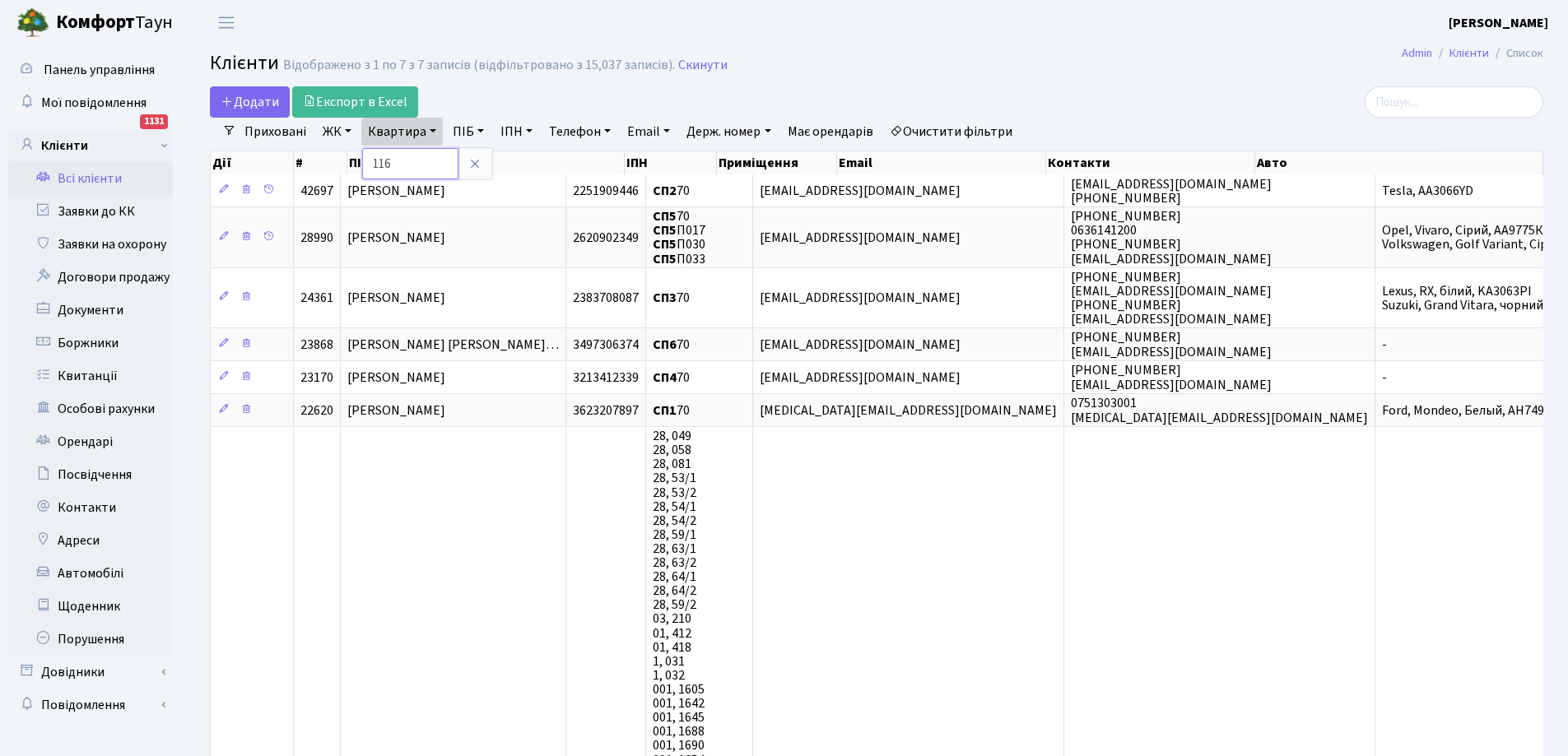
type input "116"
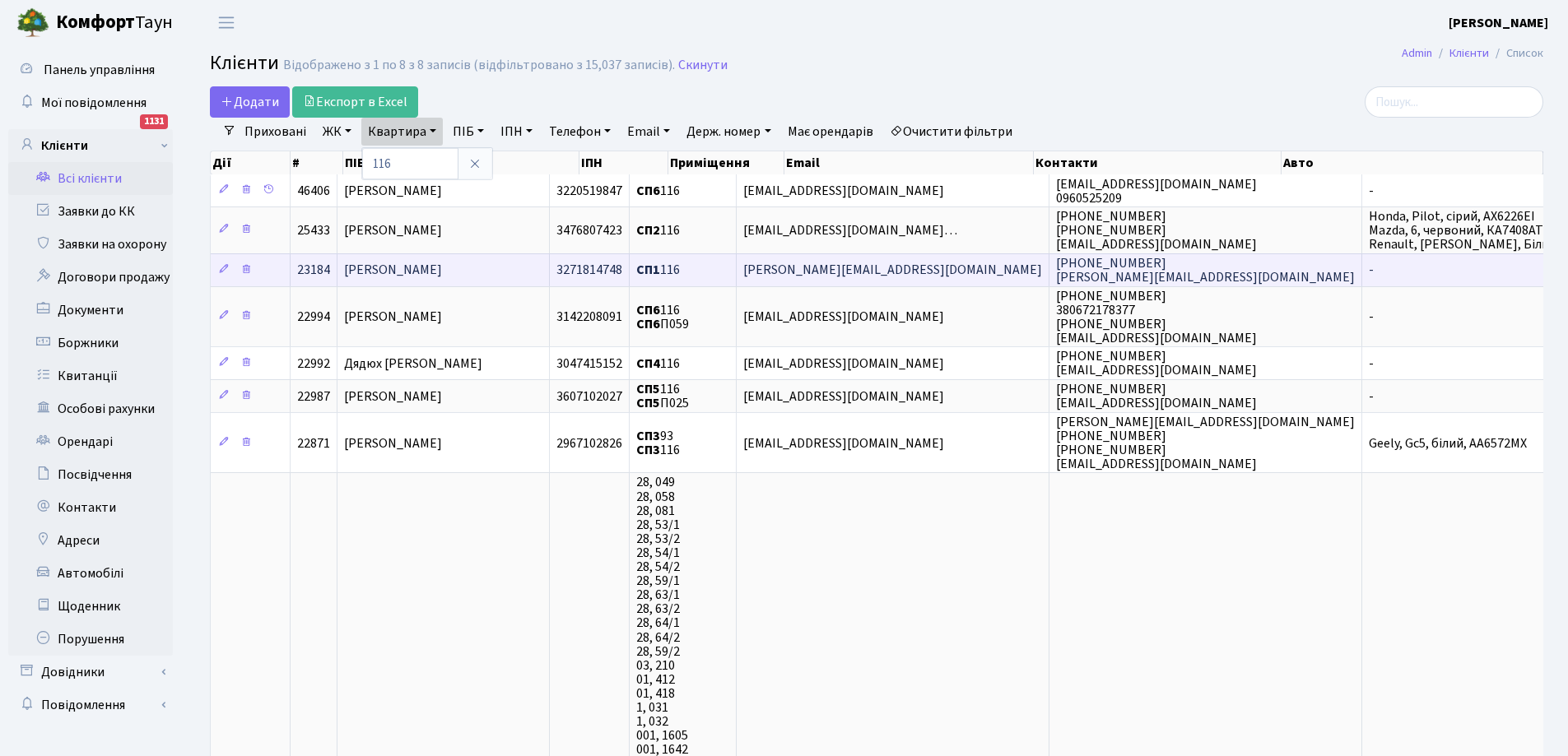
click at [442, 267] on span "[PERSON_NAME]" at bounding box center [393, 270] width 98 height 18
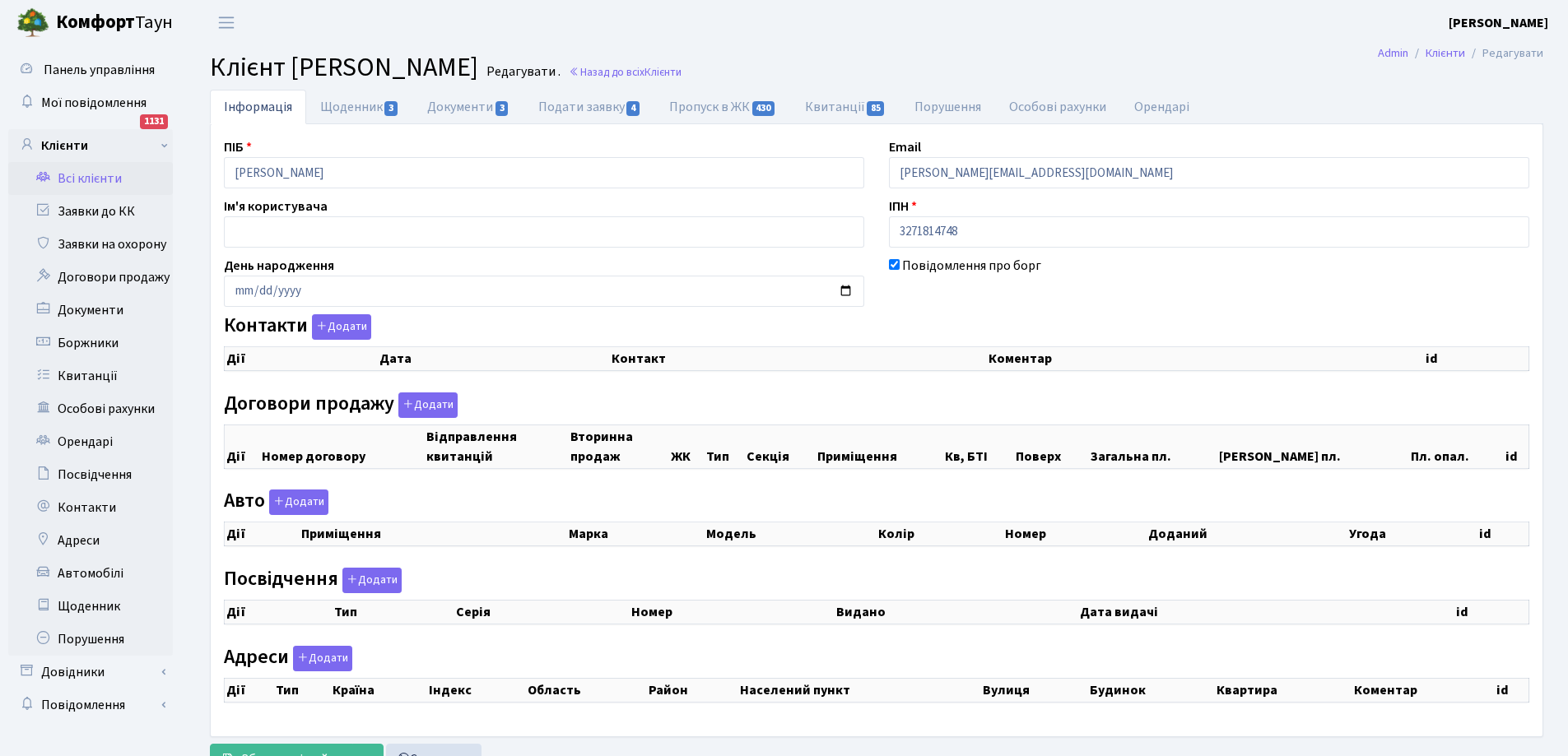
checkbox input "true"
select select "25"
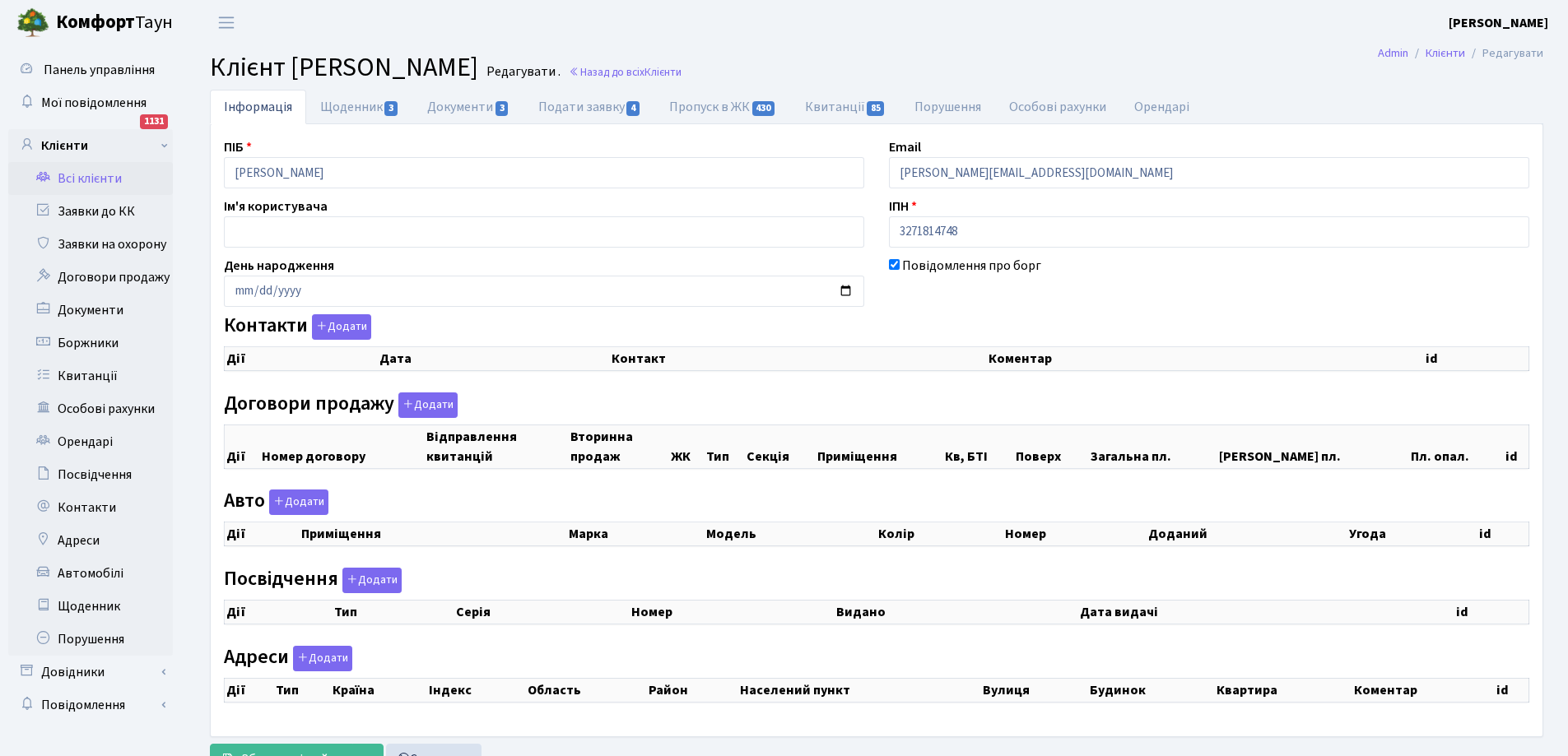
select select "25"
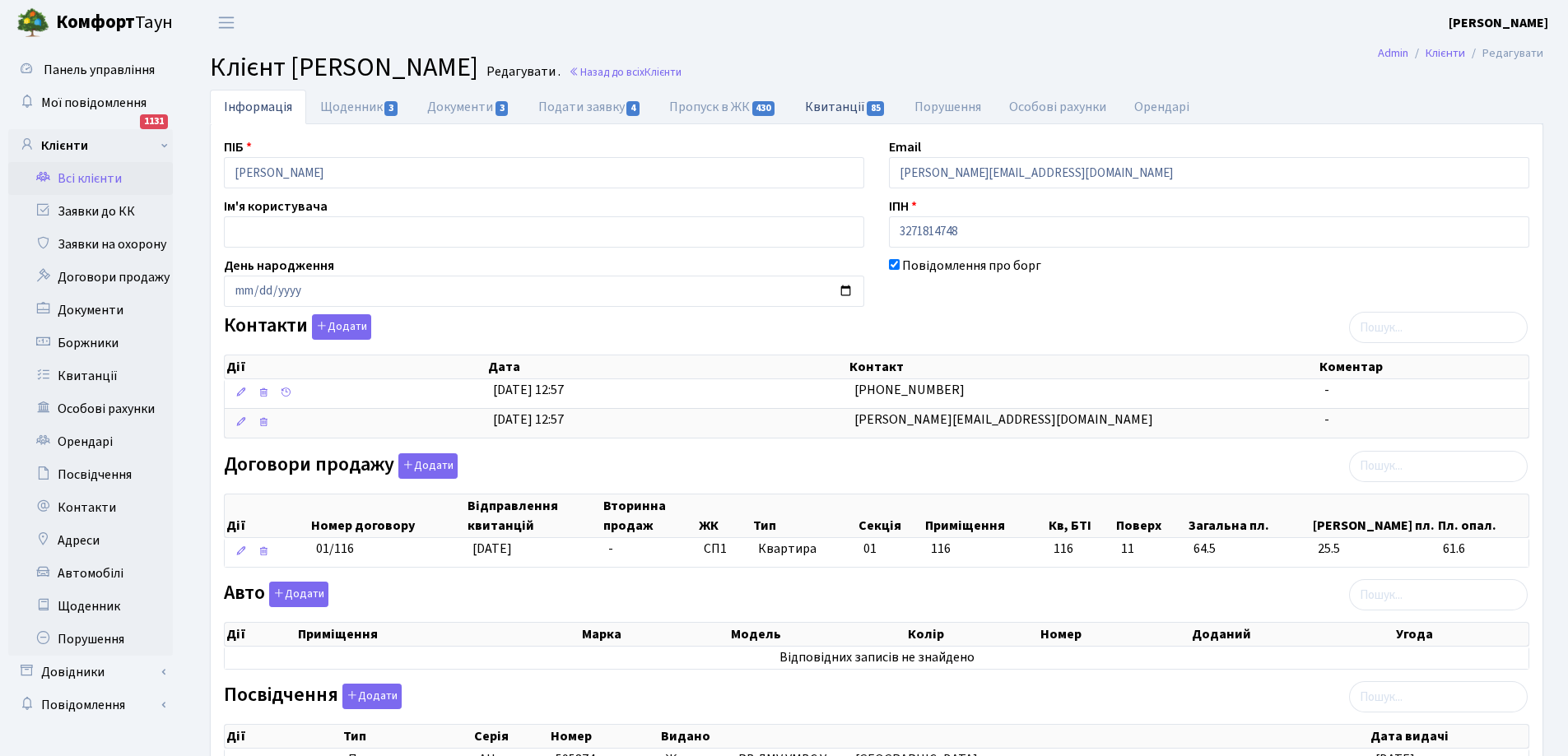
click at [835, 106] on link "Квитанції 85" at bounding box center [845, 106] width 109 height 33
select select "25"
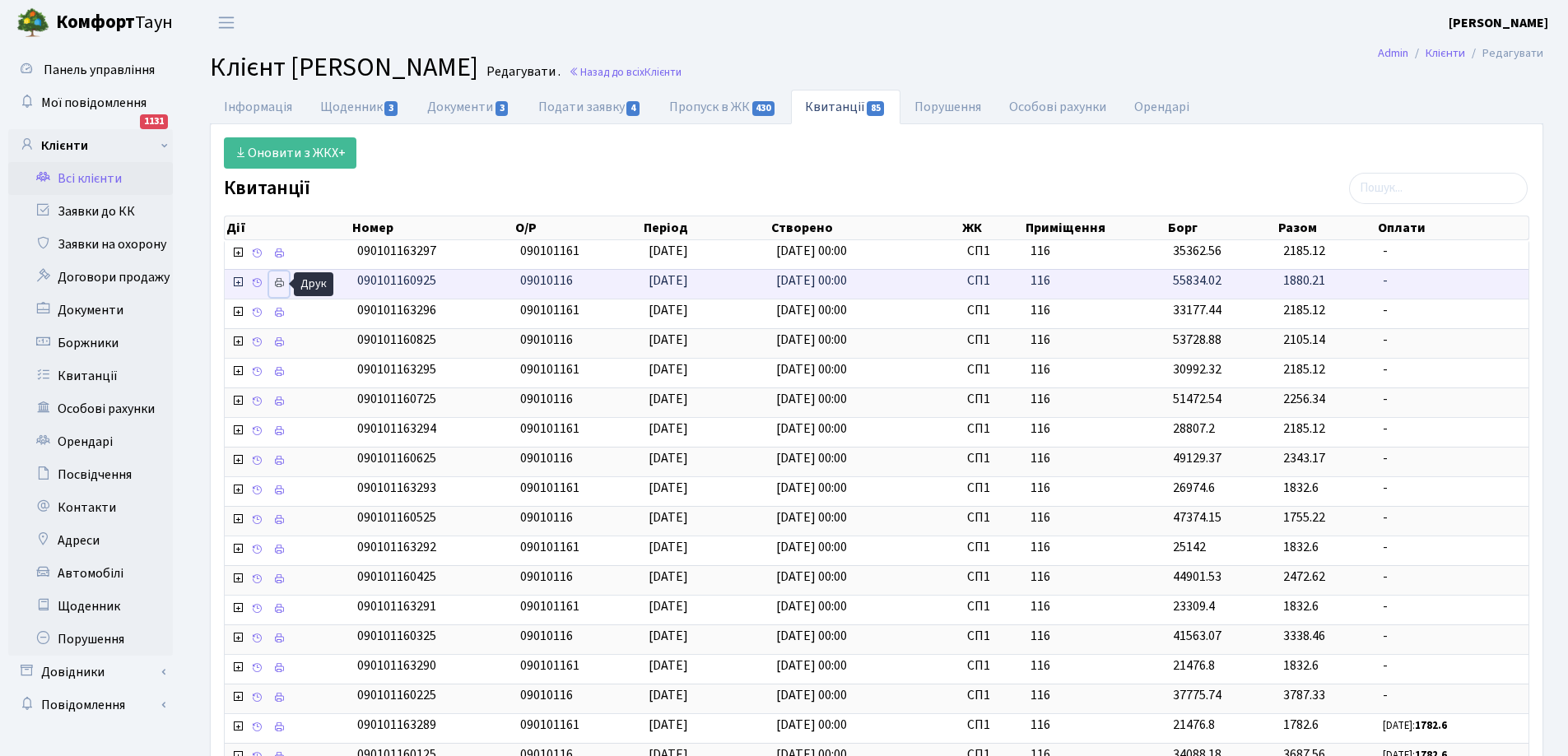
click at [276, 284] on icon at bounding box center [279, 283] width 12 height 12
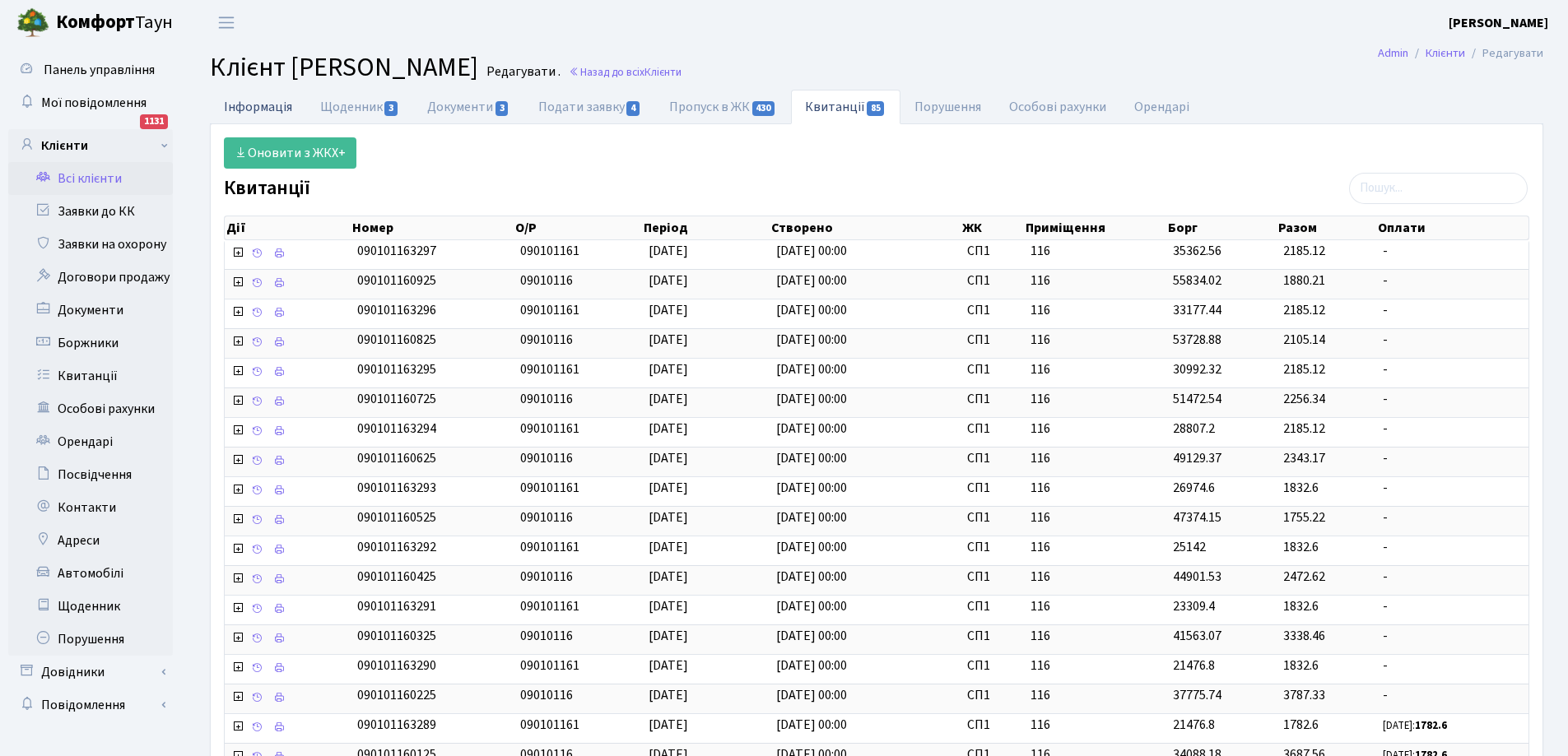
click at [267, 103] on link "Інформація" at bounding box center [258, 106] width 96 height 33
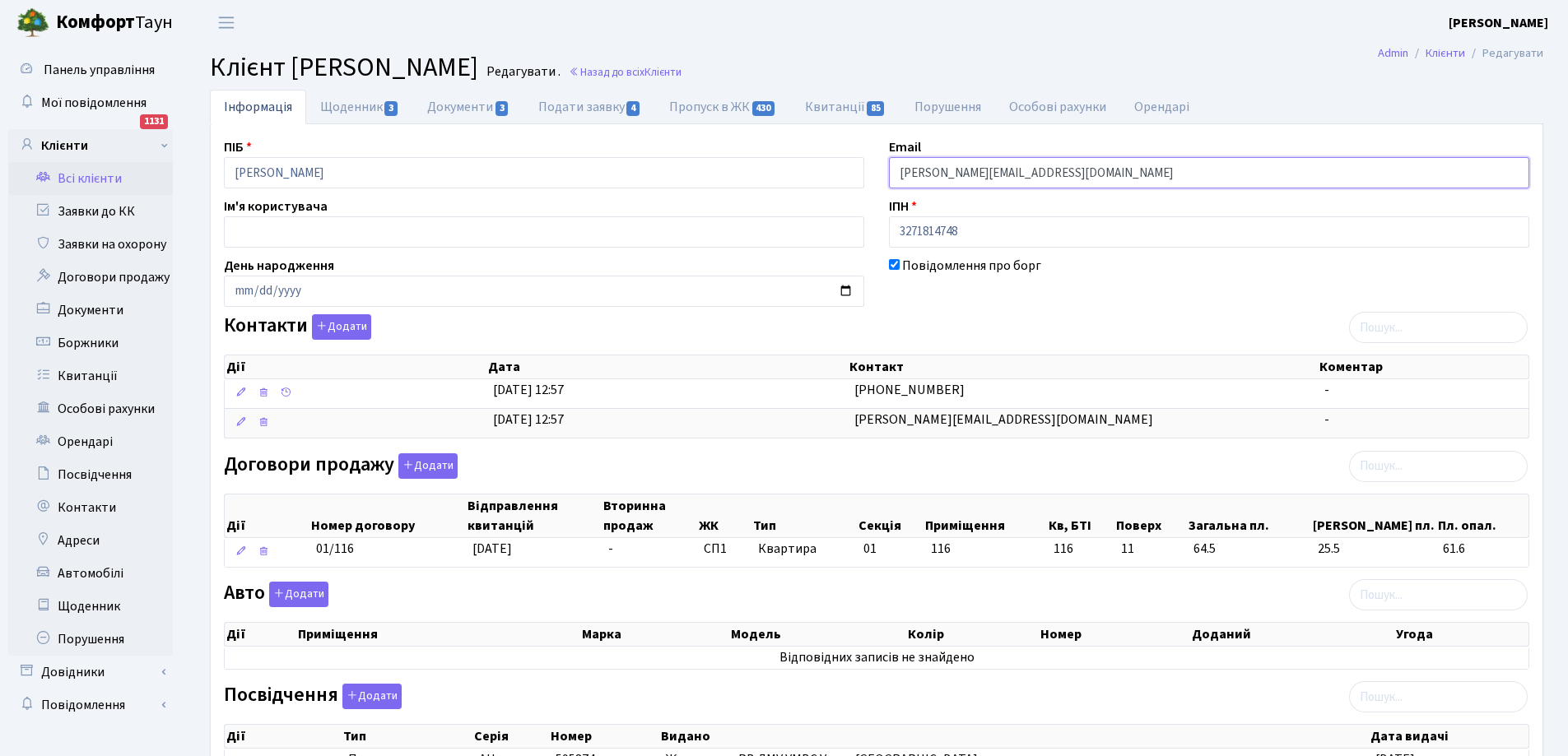
drag, startPoint x: 897, startPoint y: 171, endPoint x: 1034, endPoint y: 156, distance: 137.8
click at [1034, 156] on div "Email [PERSON_NAME][EMAIL_ADDRESS][DOMAIN_NAME]" at bounding box center [1209, 163] width 665 height 51
click at [93, 179] on link "Всі клієнти" at bounding box center [90, 178] width 165 height 33
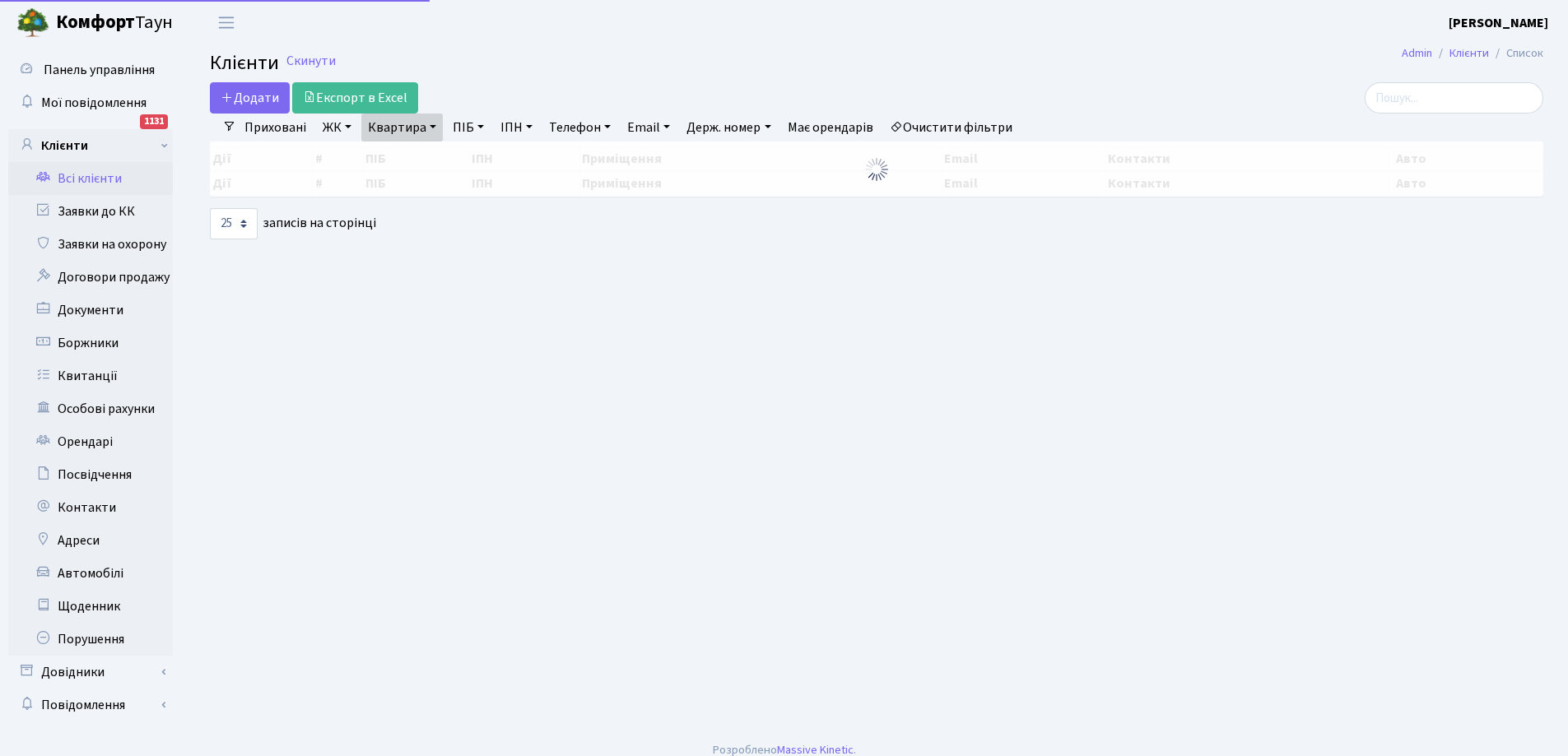
select select "25"
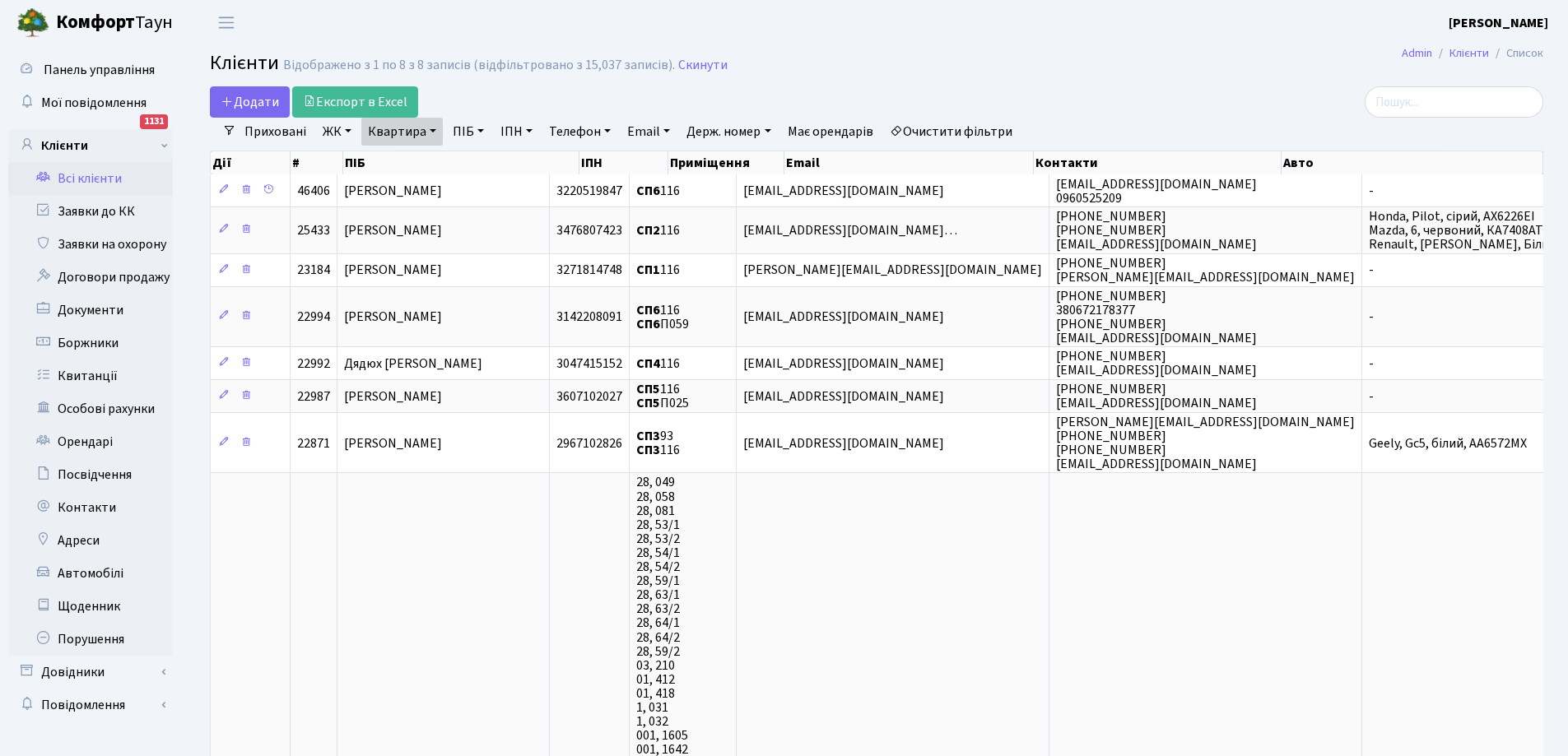
click at [416, 134] on link "Квартира" at bounding box center [402, 131] width 81 height 28
type input "6"
type input "48"
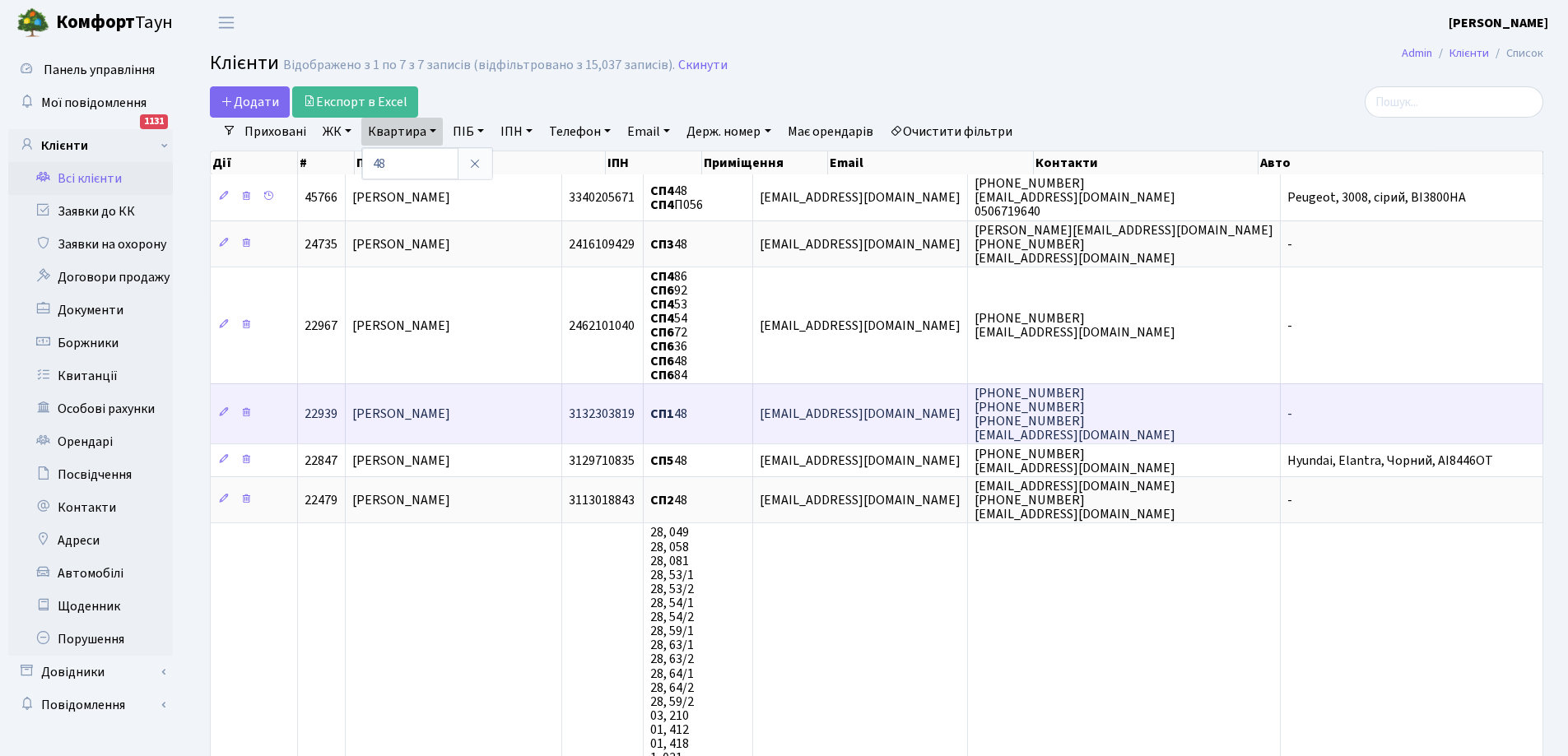
click at [425, 417] on span "[PERSON_NAME]" at bounding box center [401, 414] width 98 height 18
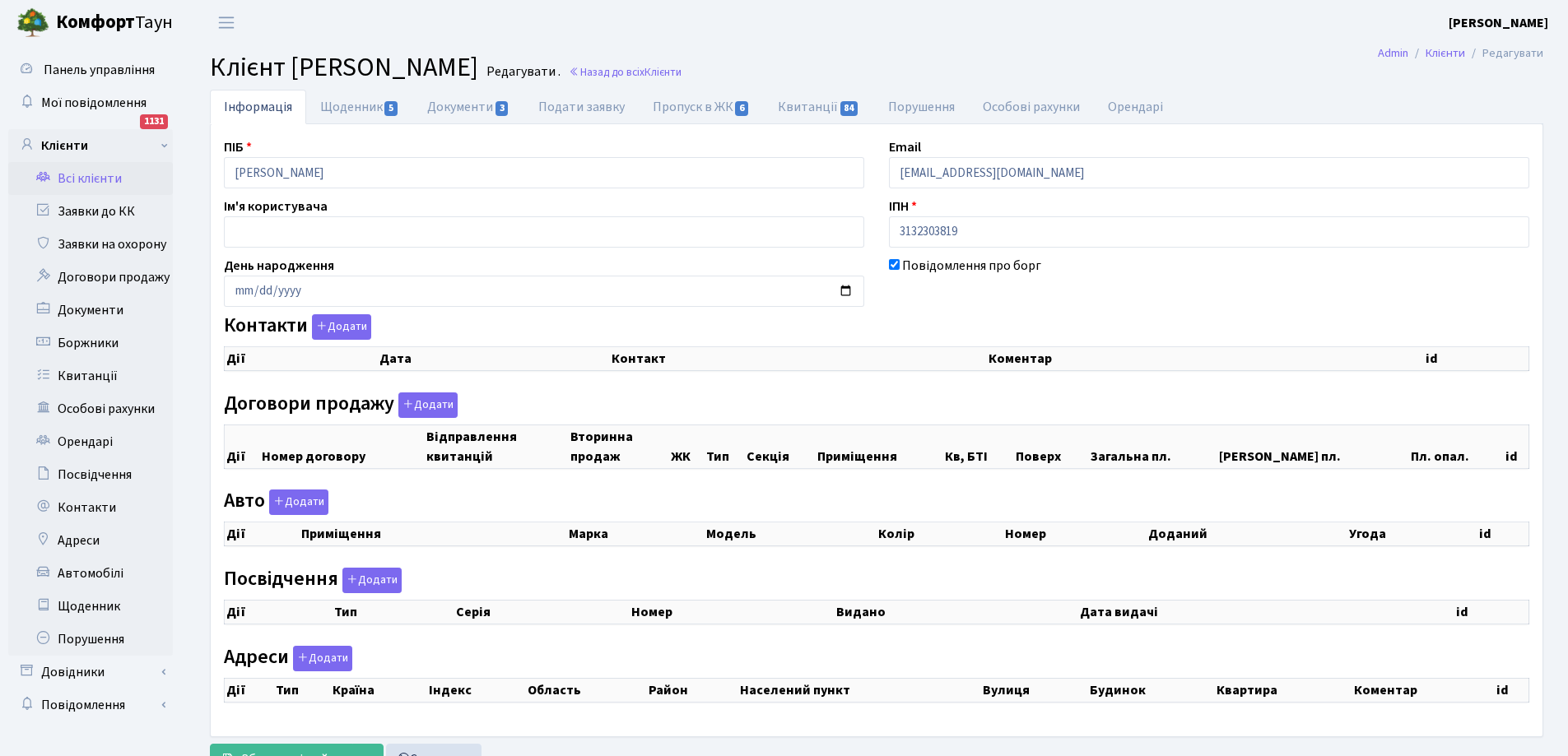
checkbox input "true"
select select "25"
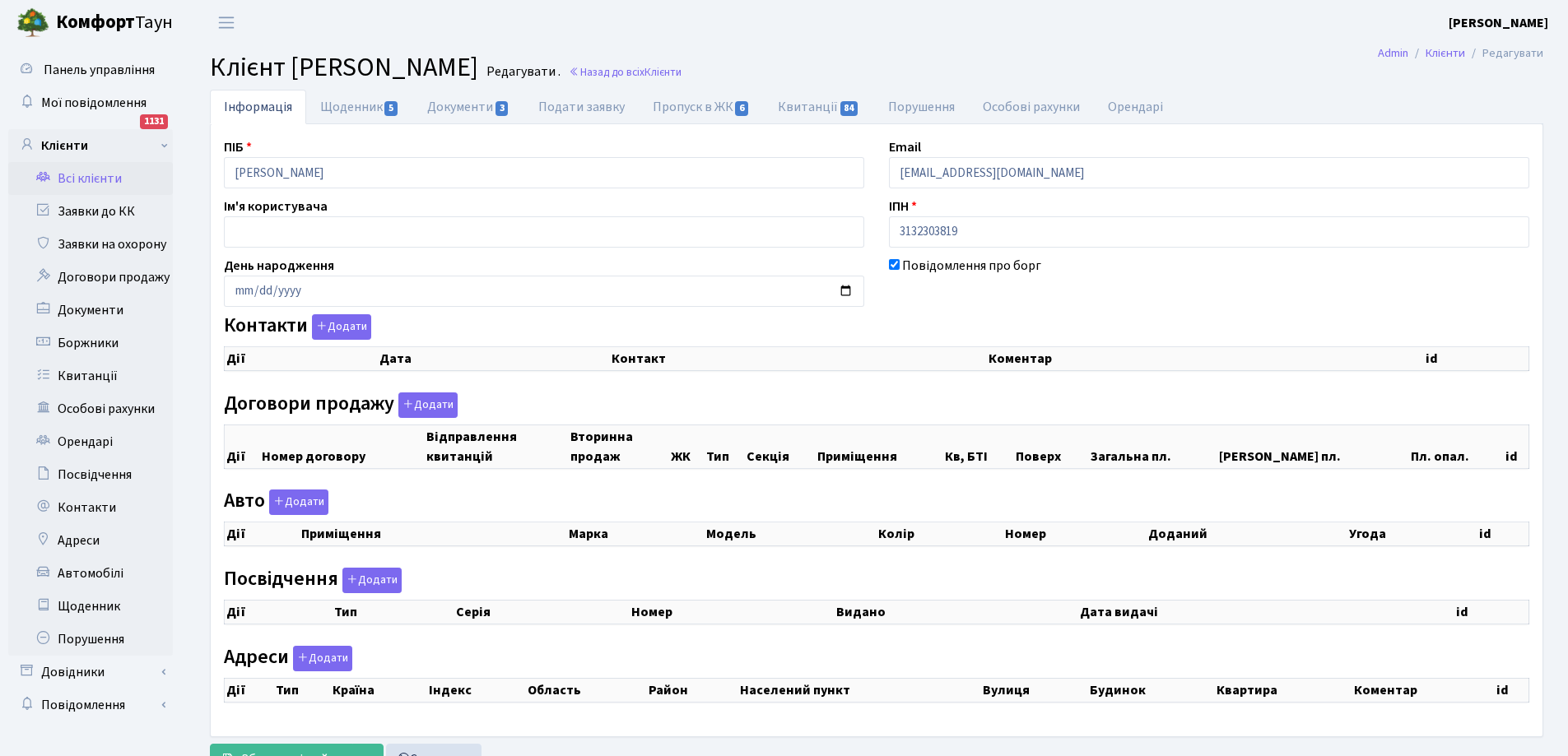
select select "25"
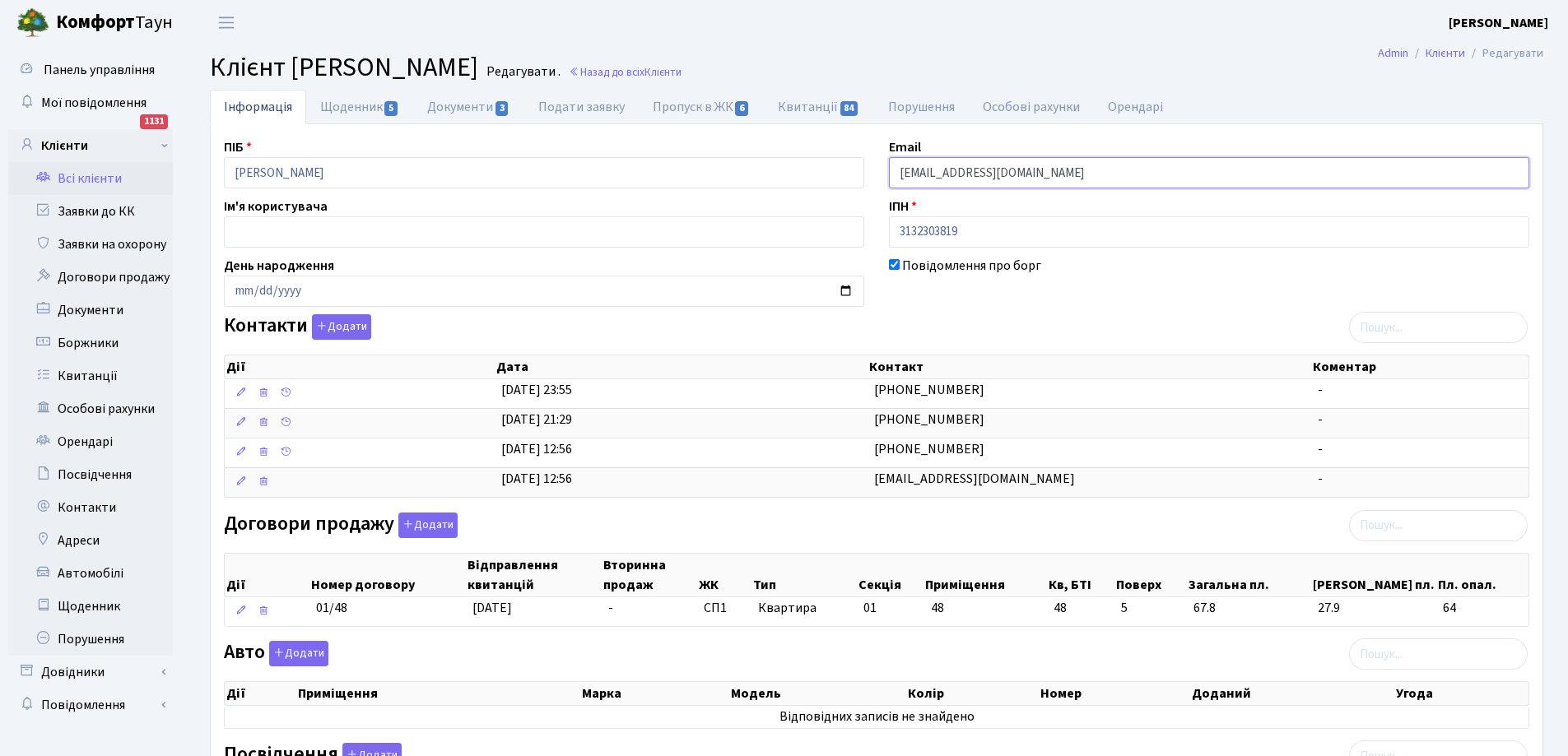
drag, startPoint x: 896, startPoint y: 177, endPoint x: 1031, endPoint y: 175, distance: 135.0
click at [1031, 175] on input "[EMAIL_ADDRESS][DOMAIN_NAME]" at bounding box center [1209, 173] width 641 height 32
click at [796, 108] on link "Квитанції 84" at bounding box center [818, 106] width 109 height 33
select select "25"
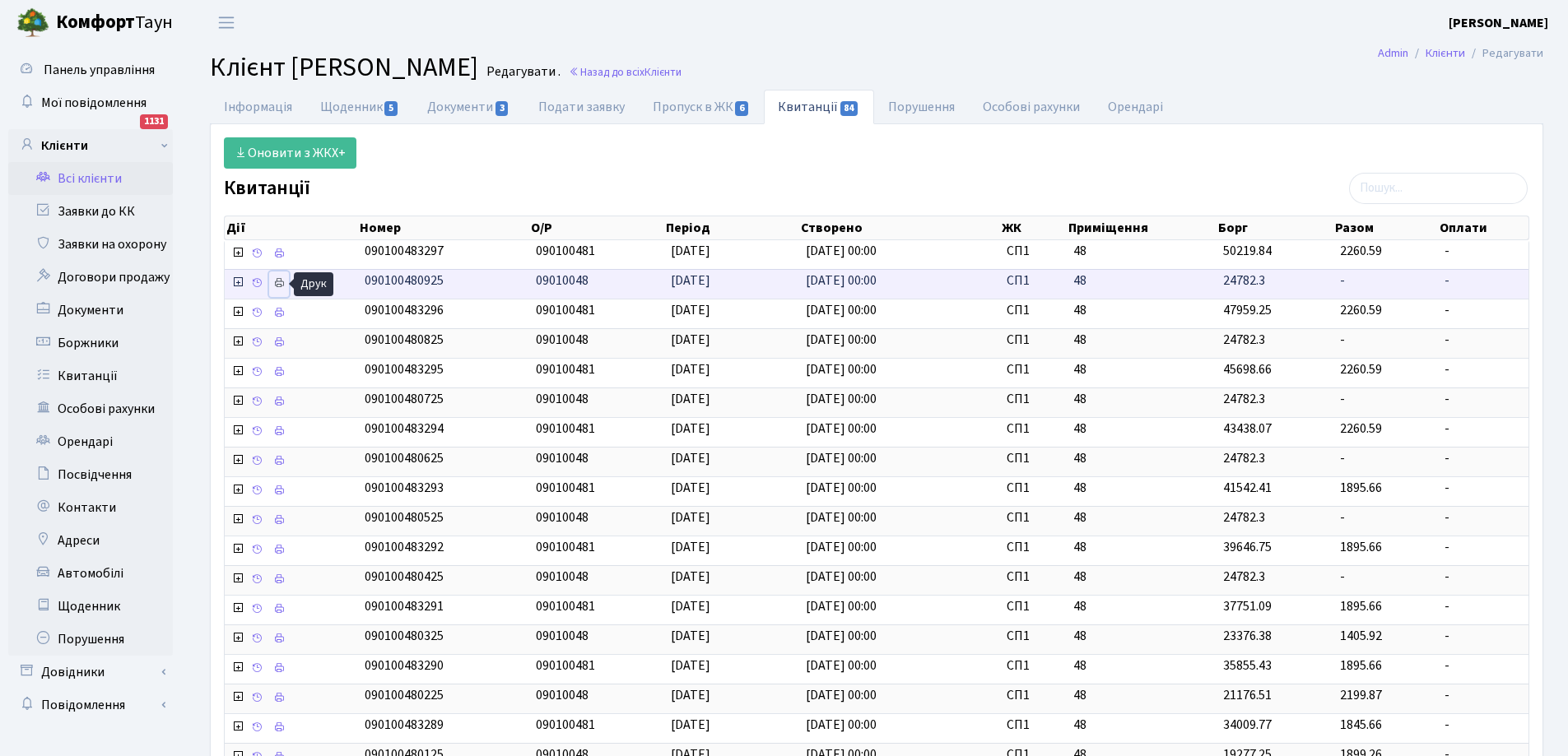
click at [287, 280] on link at bounding box center [279, 284] width 20 height 25
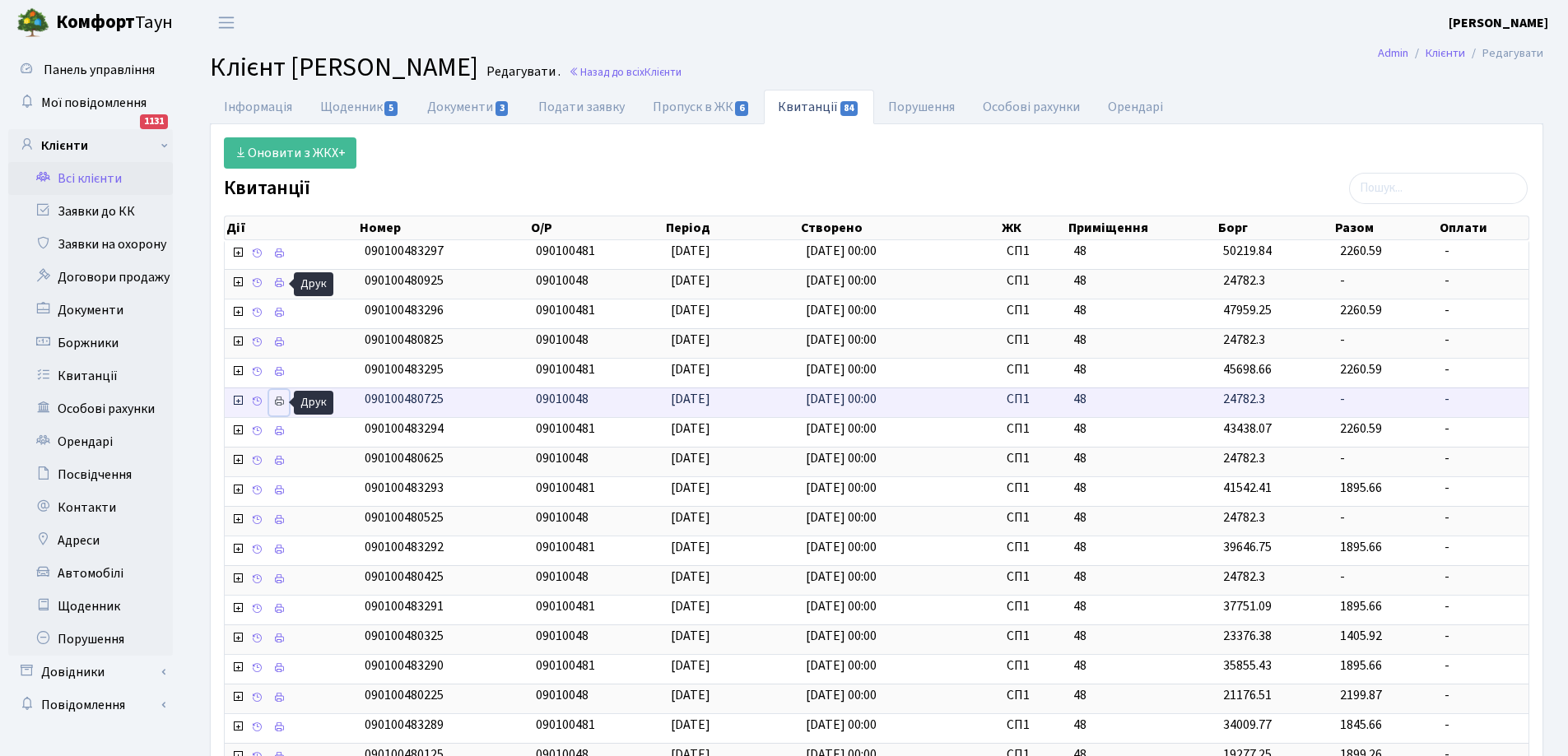
click at [279, 402] on icon at bounding box center [279, 401] width 12 height 12
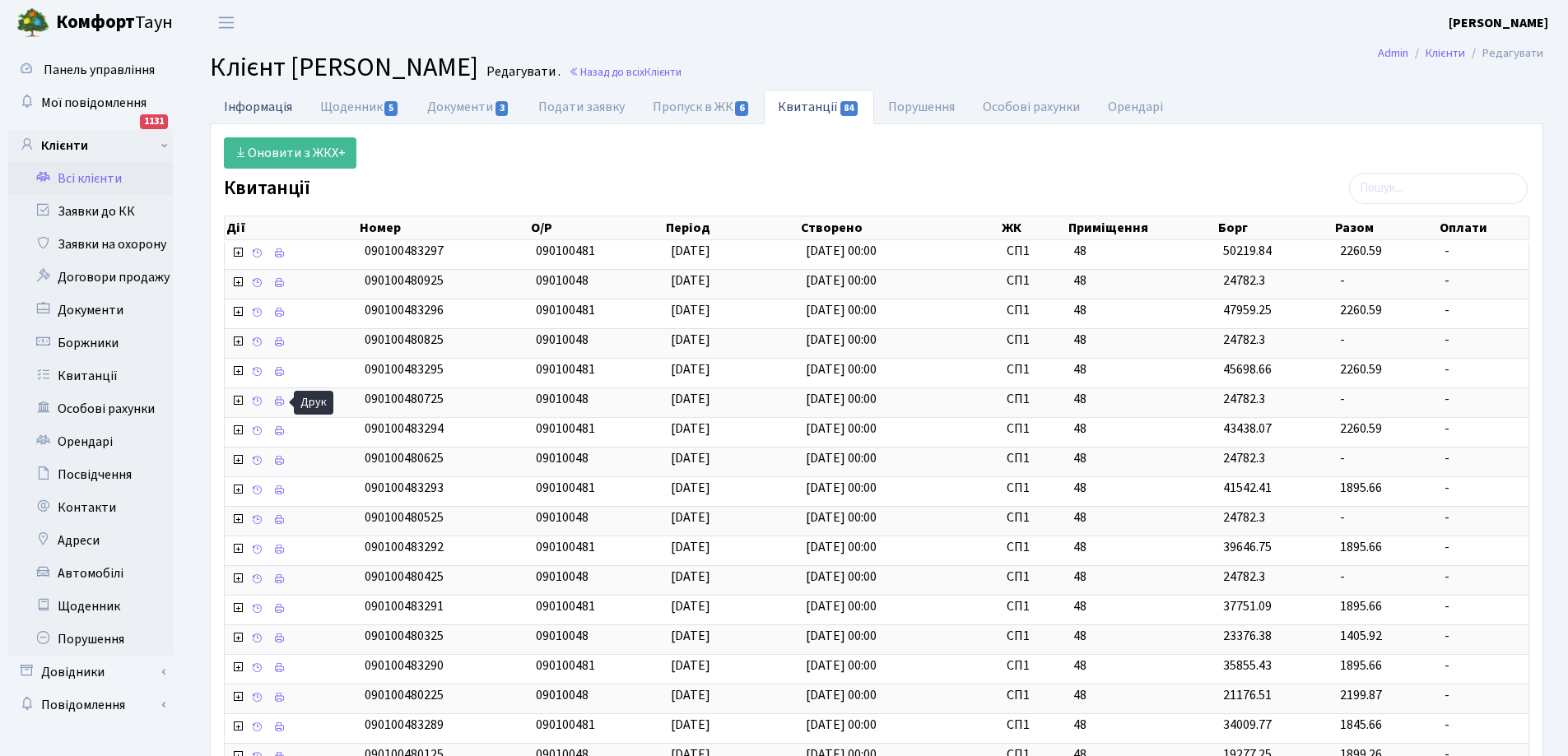
click at [276, 107] on link "Інформація" at bounding box center [258, 106] width 96 height 33
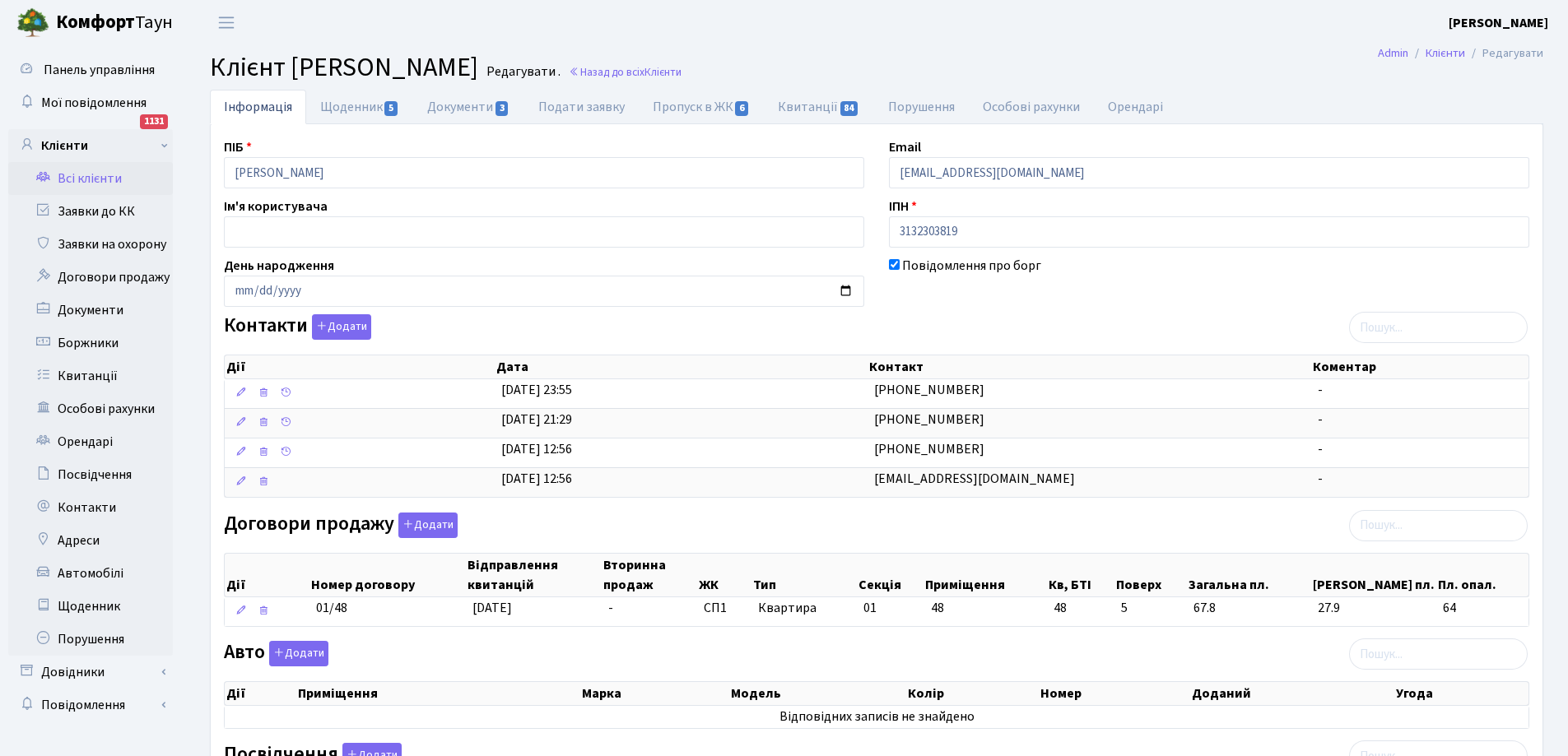
click at [76, 175] on link "Всі клієнти" at bounding box center [90, 178] width 165 height 33
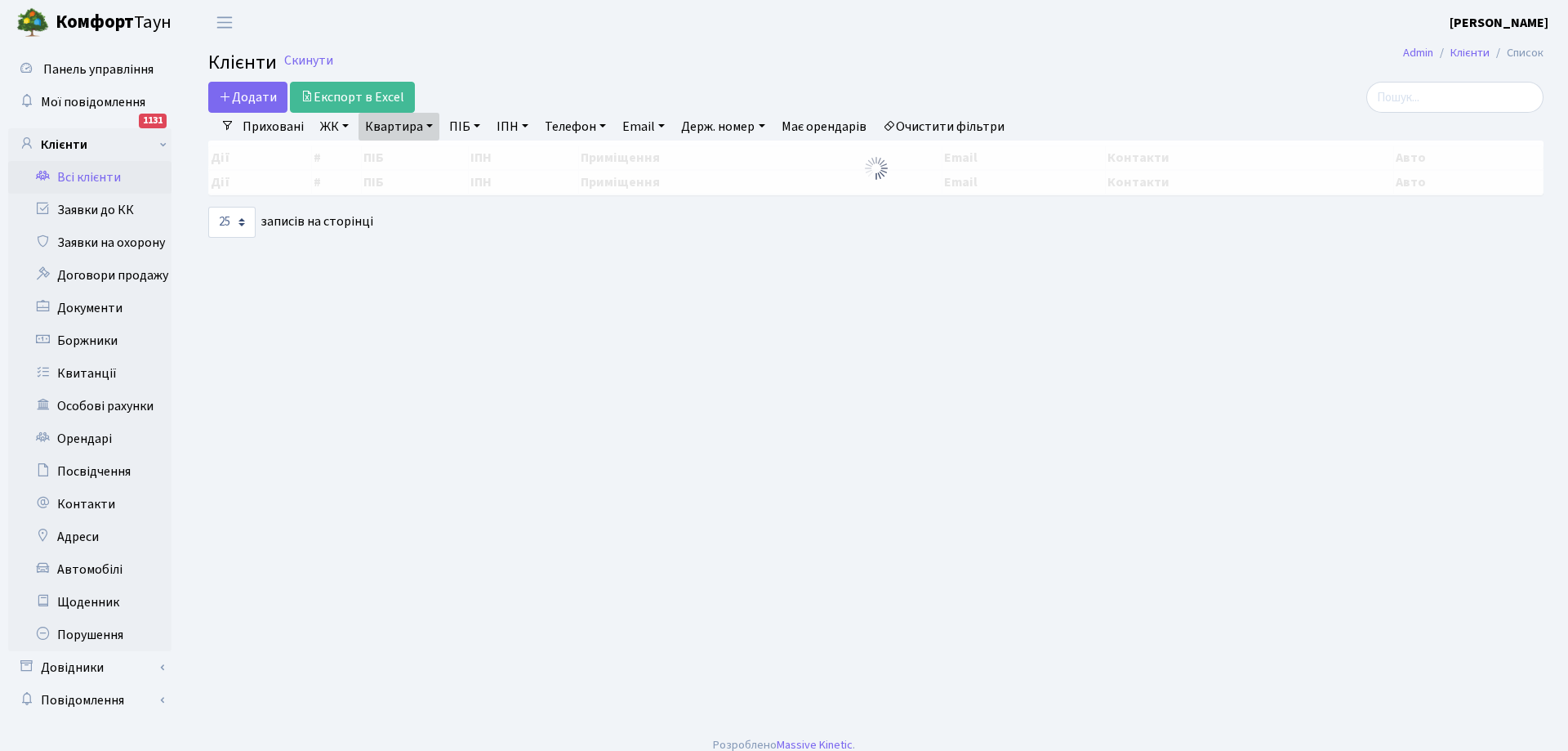
select select "25"
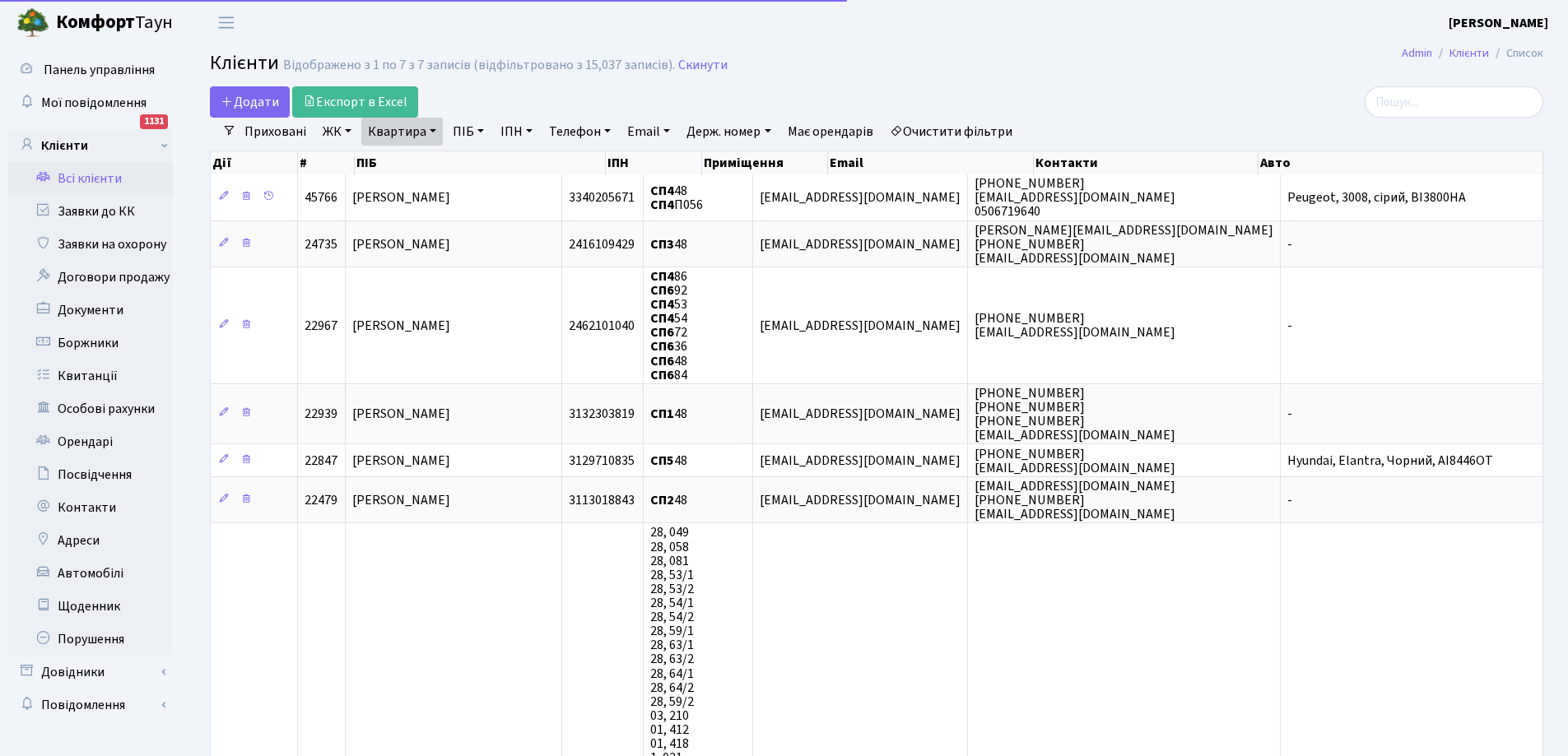
click at [437, 129] on link "Квартира" at bounding box center [402, 131] width 81 height 28
type input "8"
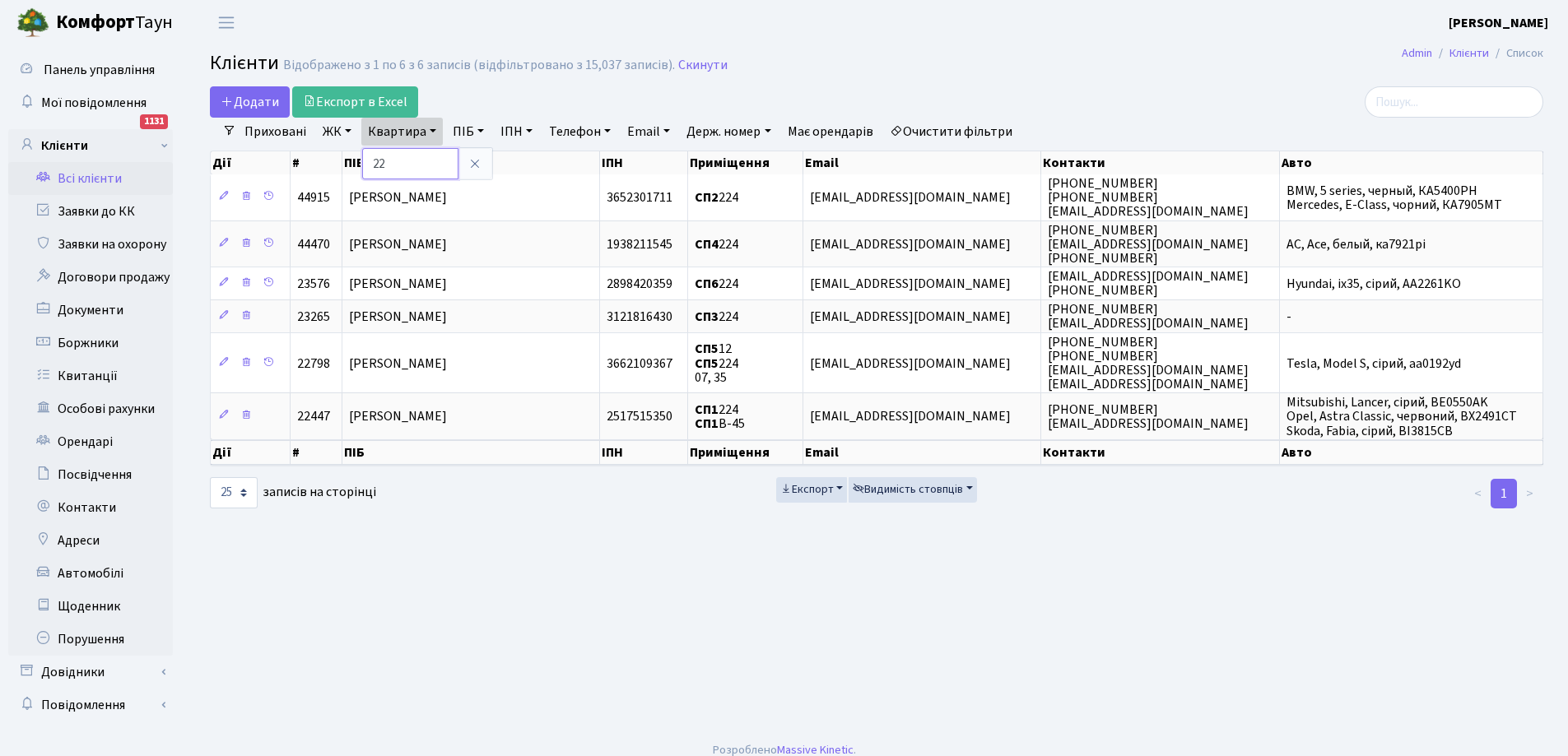
type input "2"
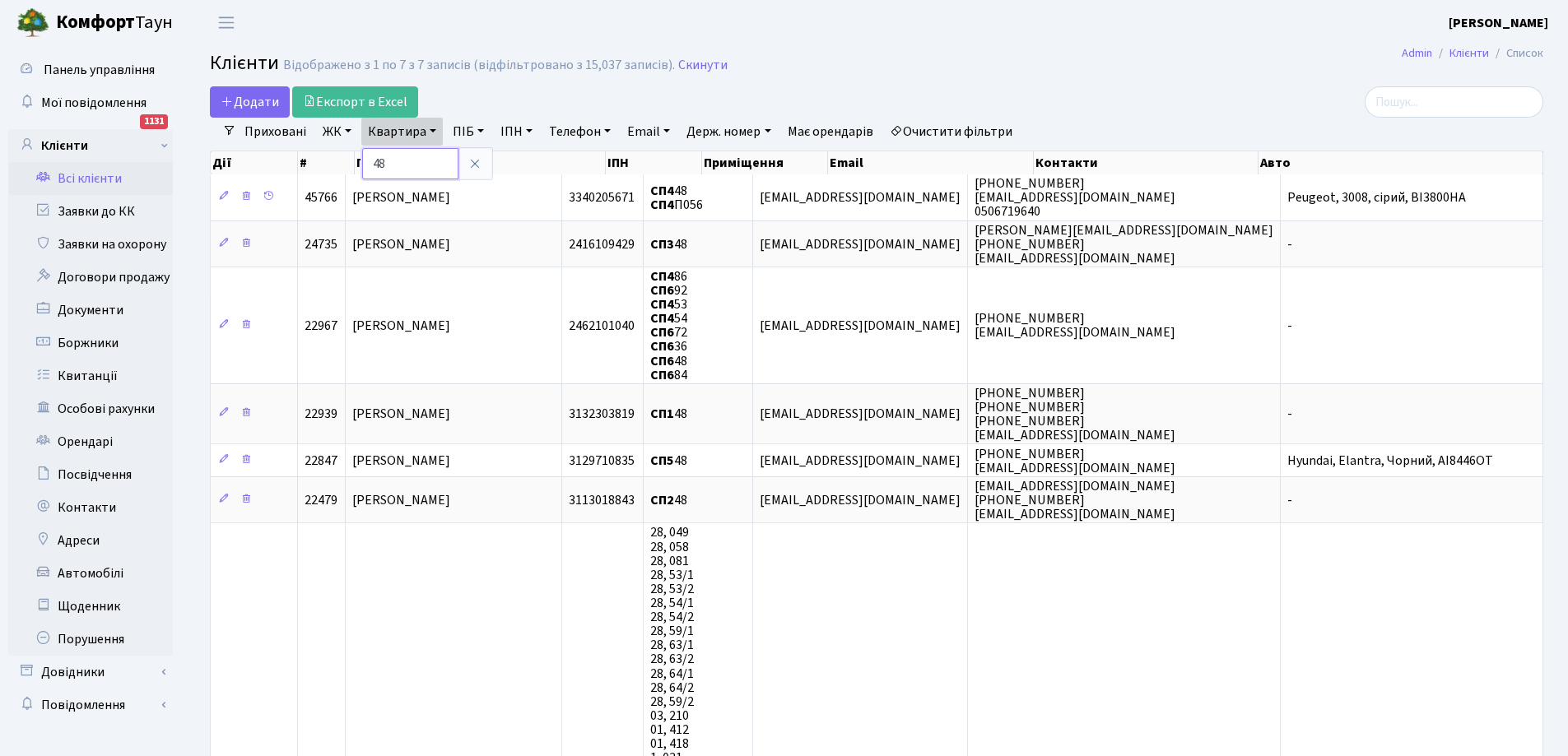
type input "4"
type input "224"
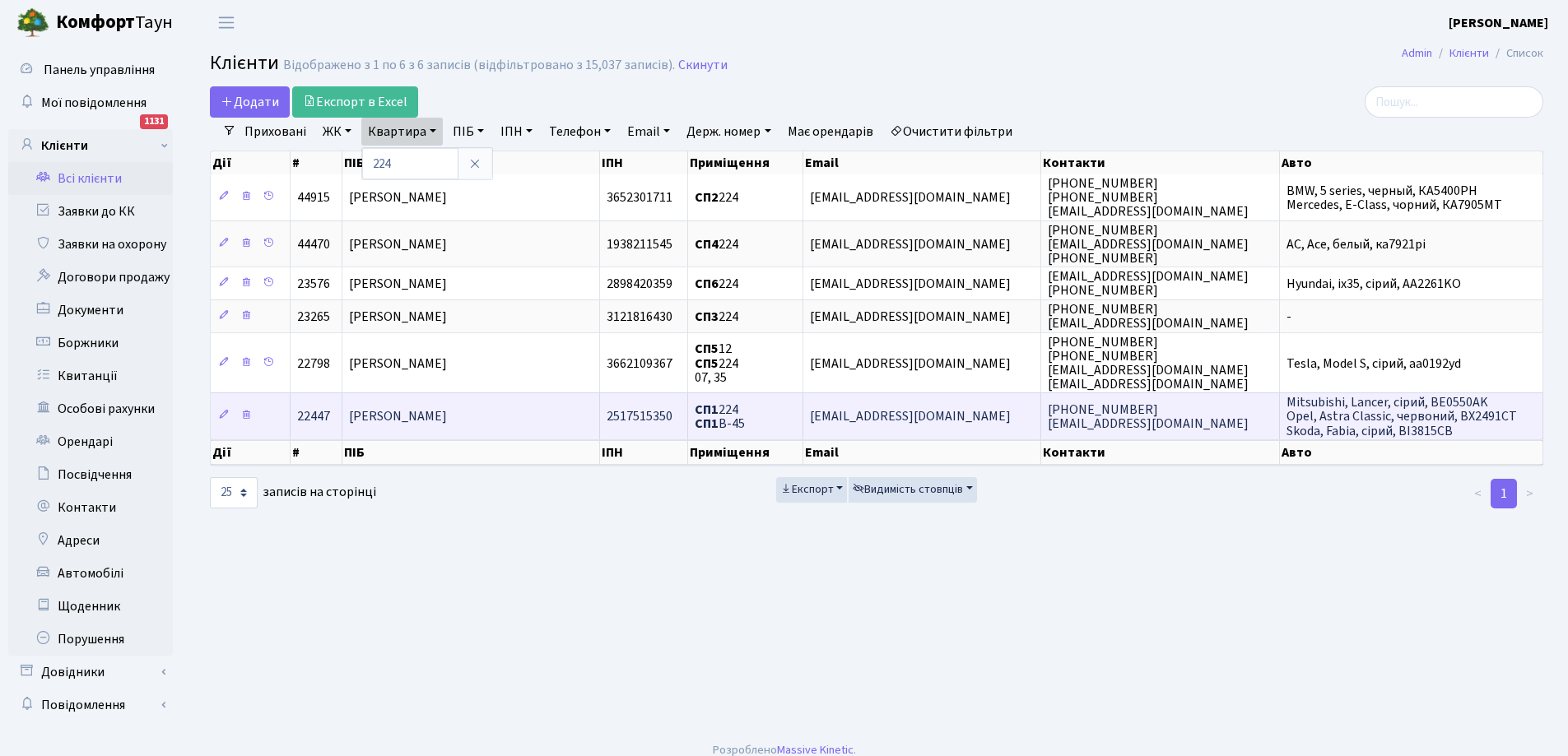
click at [447, 417] on span "[PERSON_NAME]" at bounding box center [398, 417] width 98 height 18
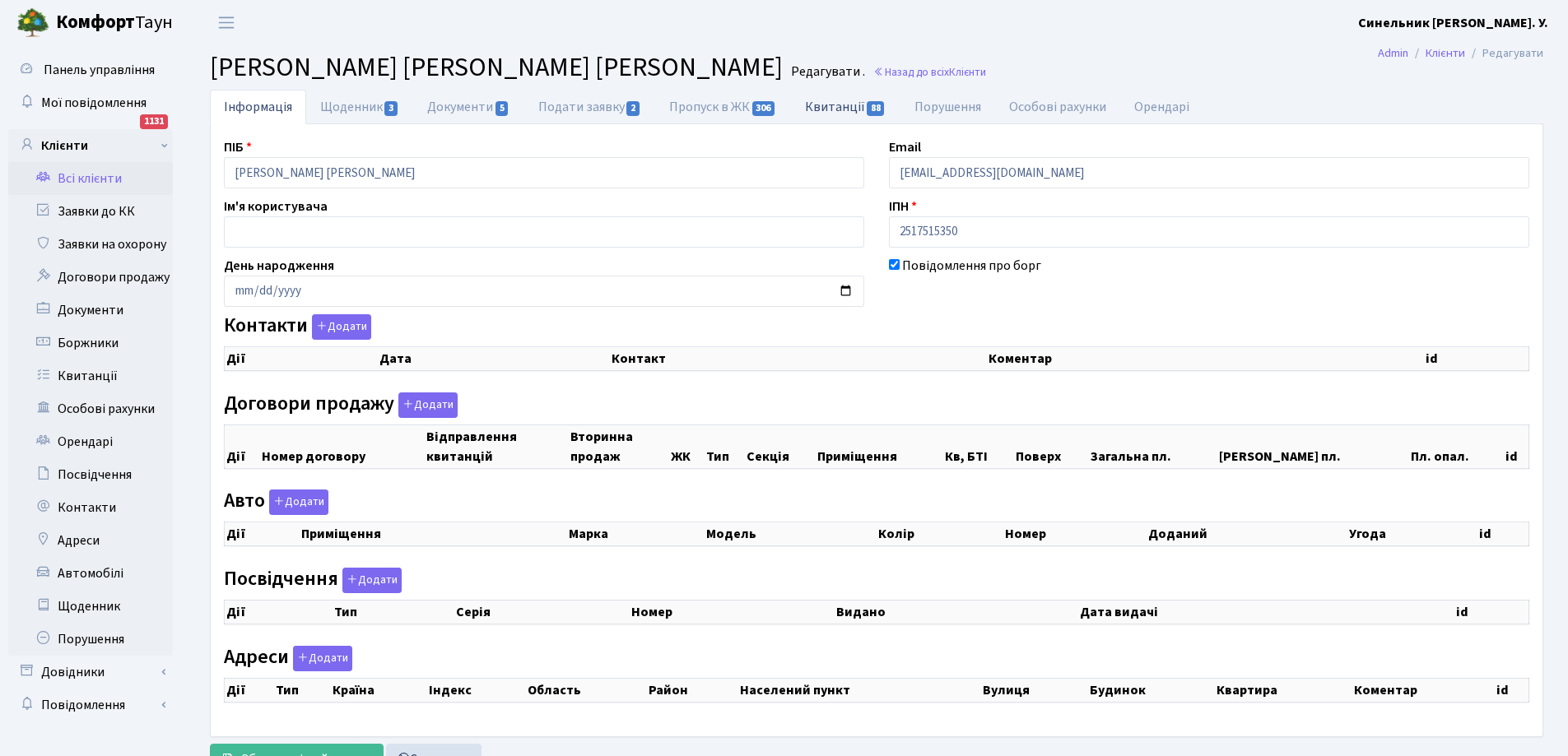
select select "25"
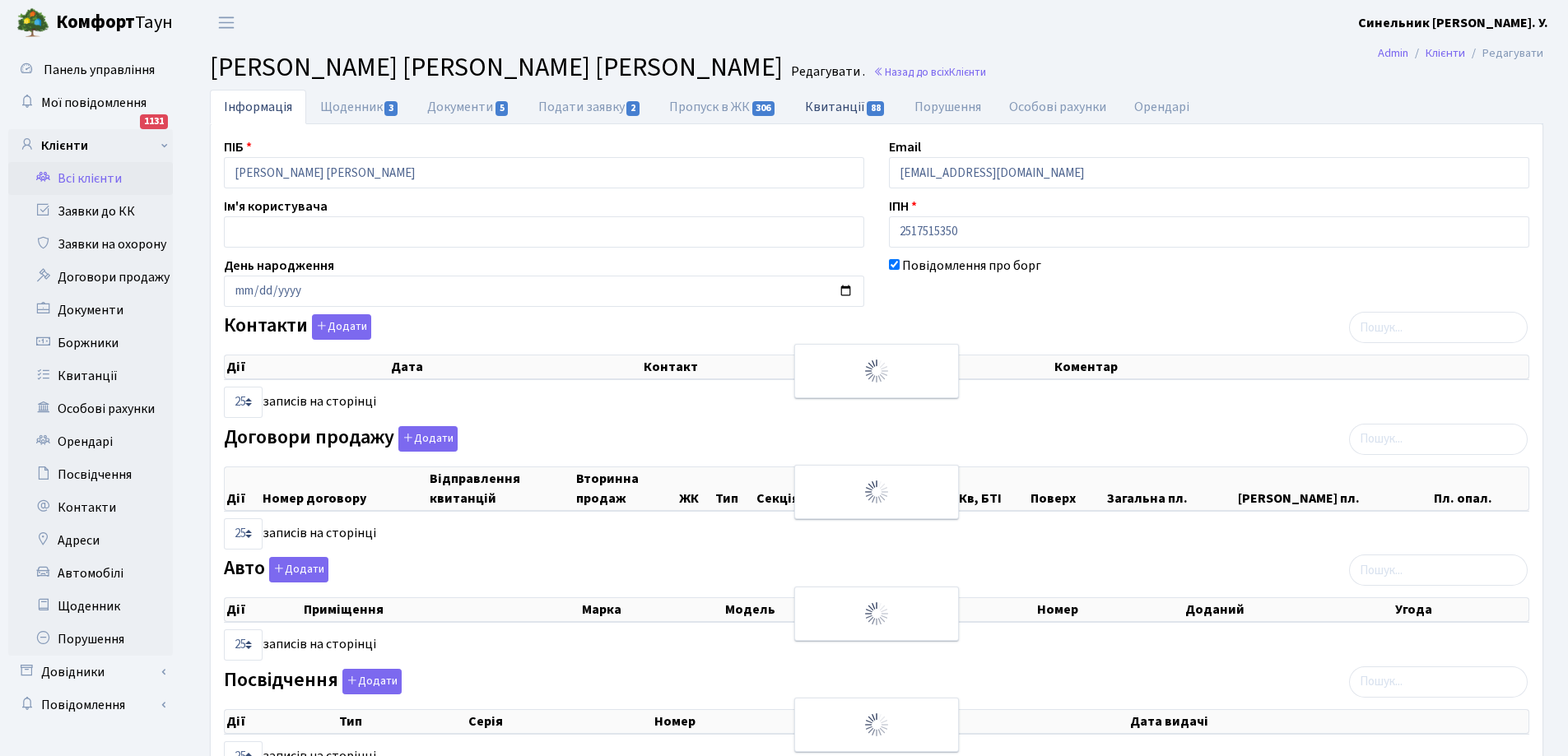
checkbox input "true"
click at [840, 109] on link "Квитанції 88" at bounding box center [845, 106] width 109 height 33
select select "25"
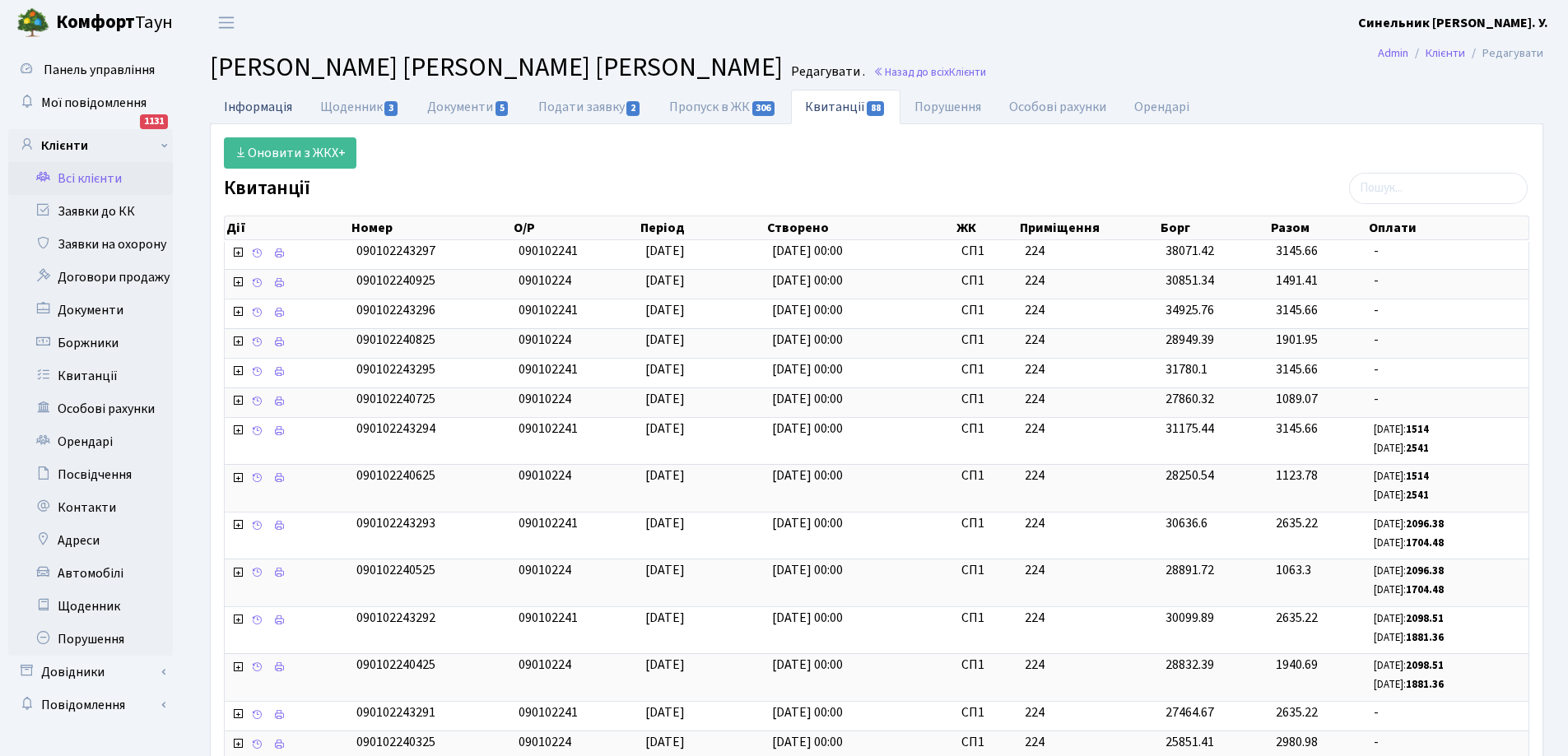
click at [273, 106] on link "Інформація" at bounding box center [258, 106] width 96 height 33
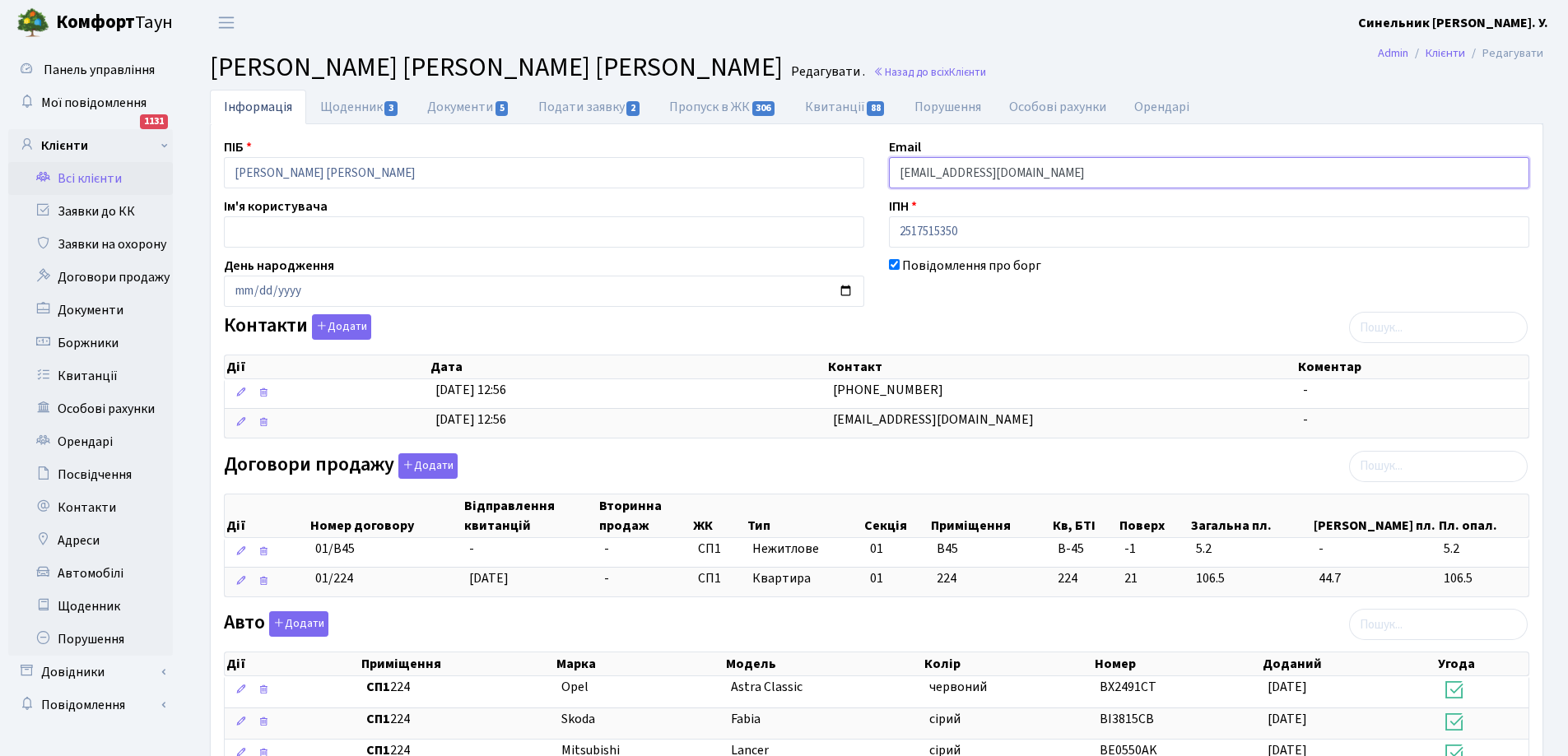
drag, startPoint x: 897, startPoint y: 177, endPoint x: 1026, endPoint y: 168, distance: 129.3
click at [1037, 167] on input "antab68@gmail.com" at bounding box center [1209, 173] width 641 height 32
click at [89, 174] on link "Всі клієнти" at bounding box center [90, 178] width 165 height 33
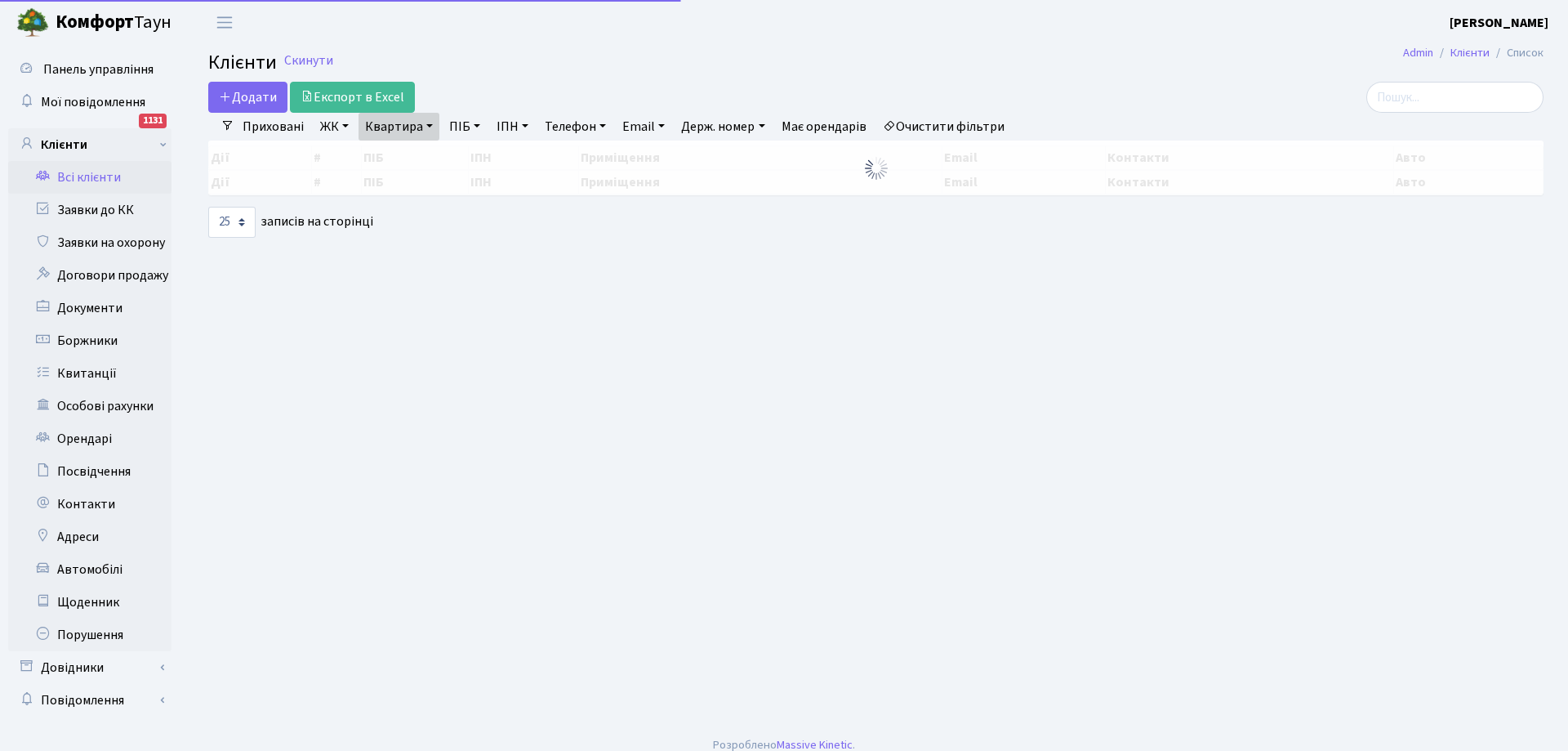
select select "25"
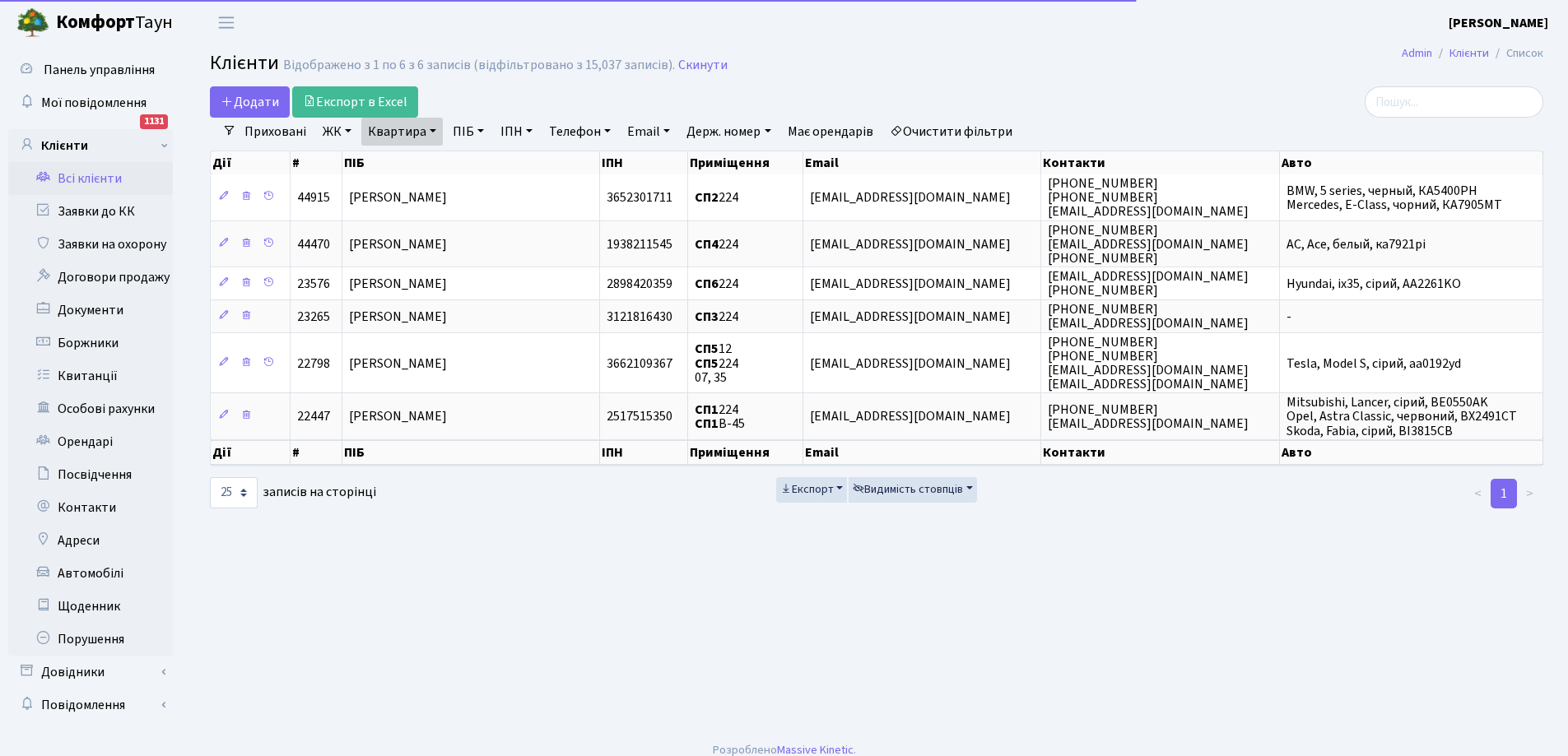
click at [423, 129] on link "Квартира" at bounding box center [402, 131] width 81 height 28
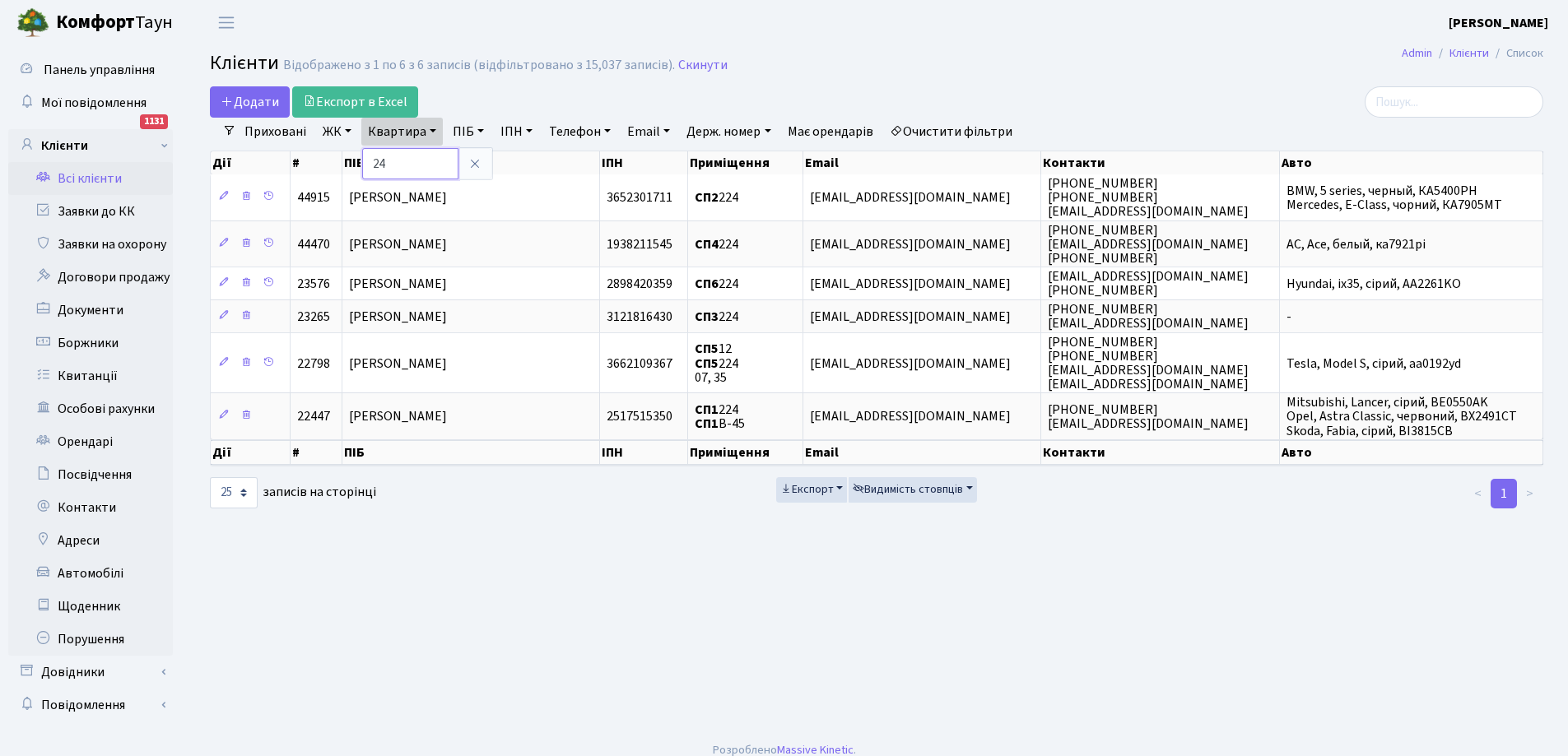
type input "4"
type input "213"
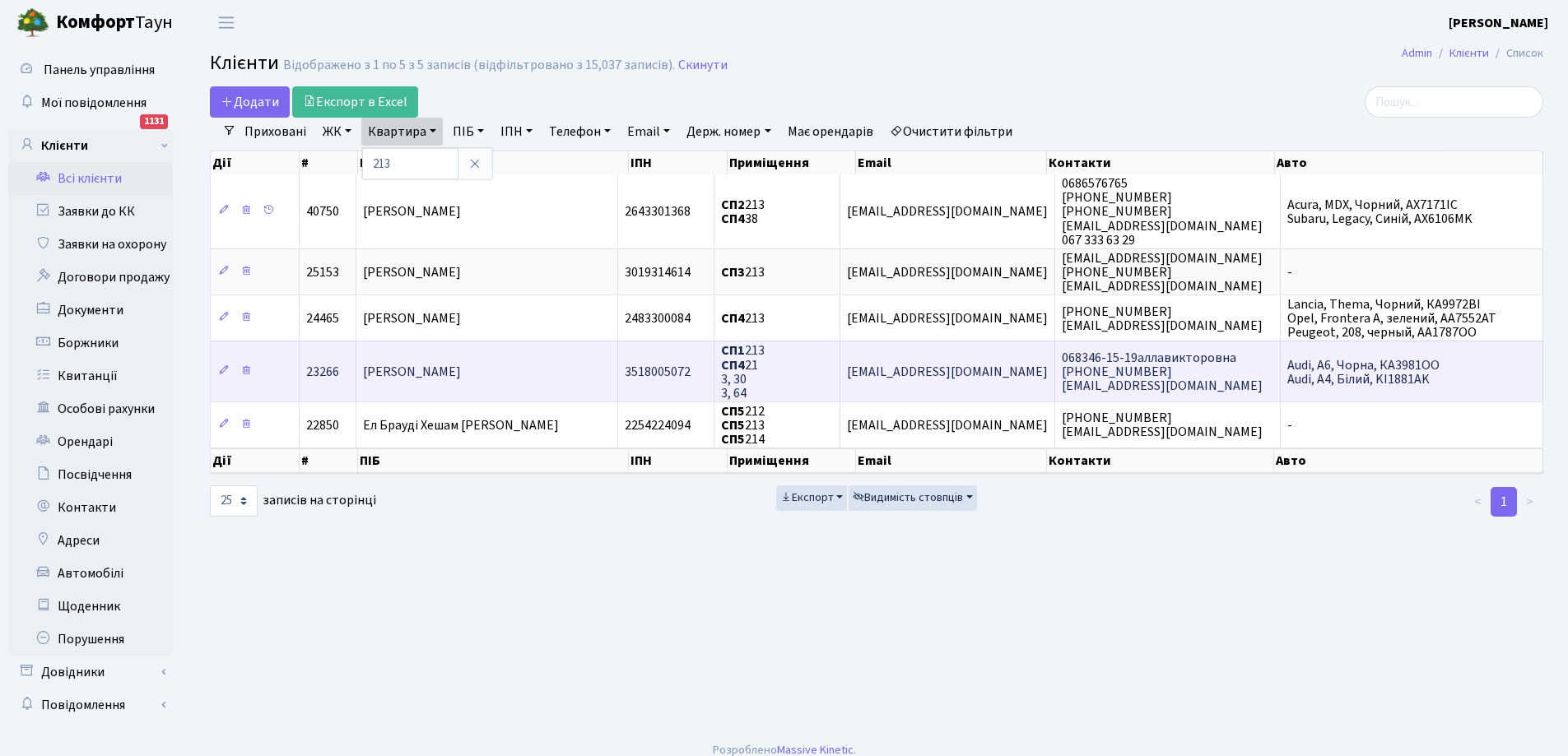
click at [461, 373] on span "[PERSON_NAME]" at bounding box center [412, 372] width 98 height 18
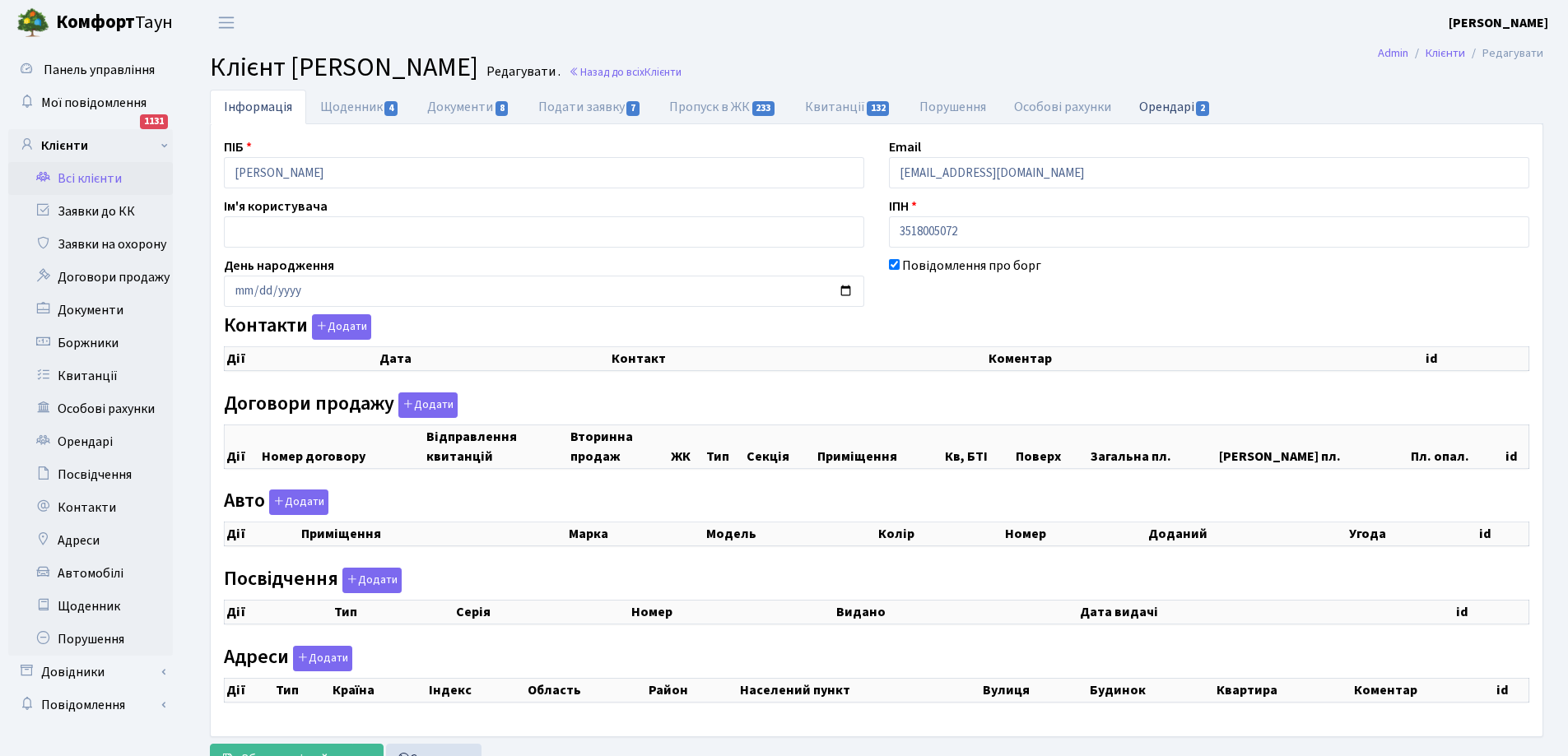
checkbox input "true"
select select "25"
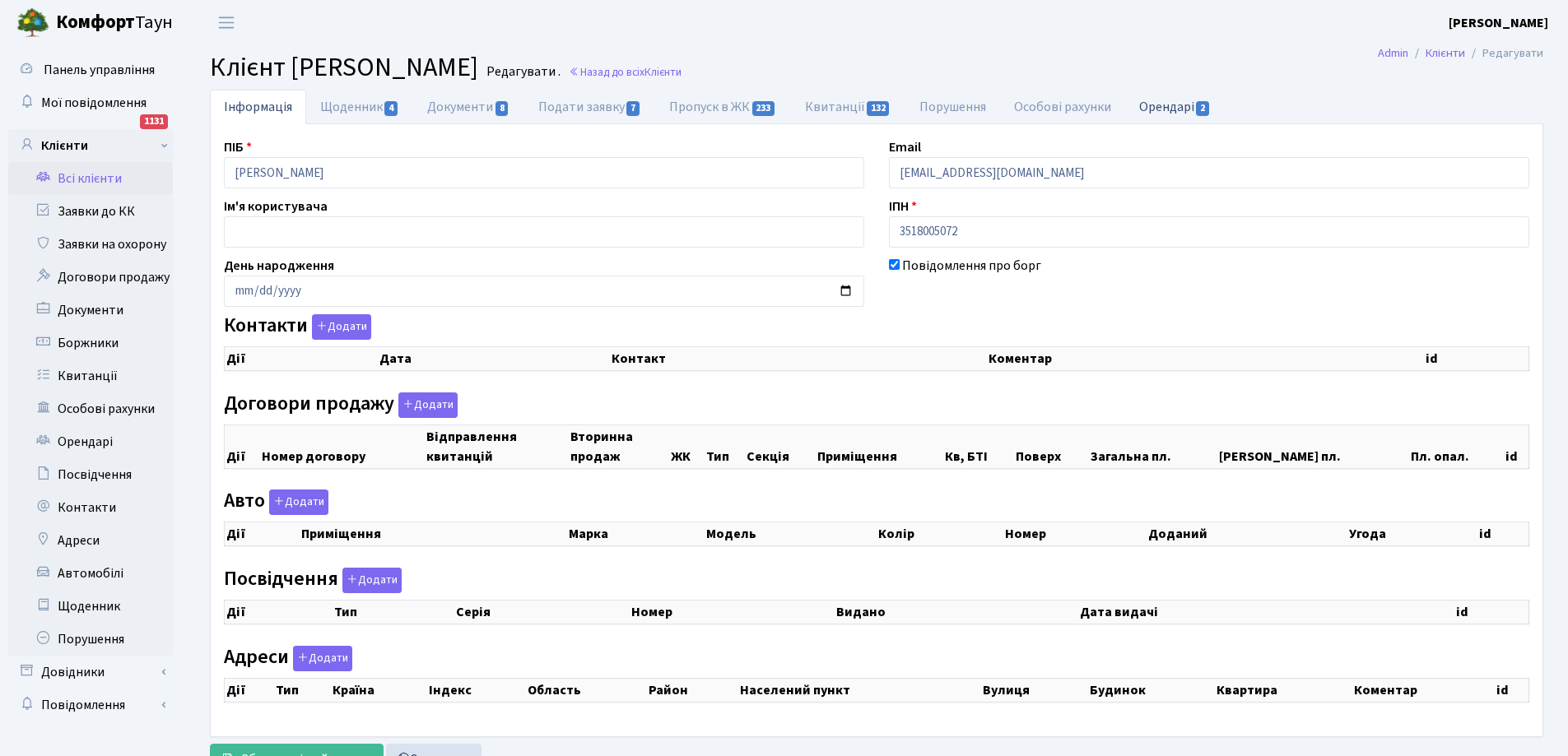
select select "25"
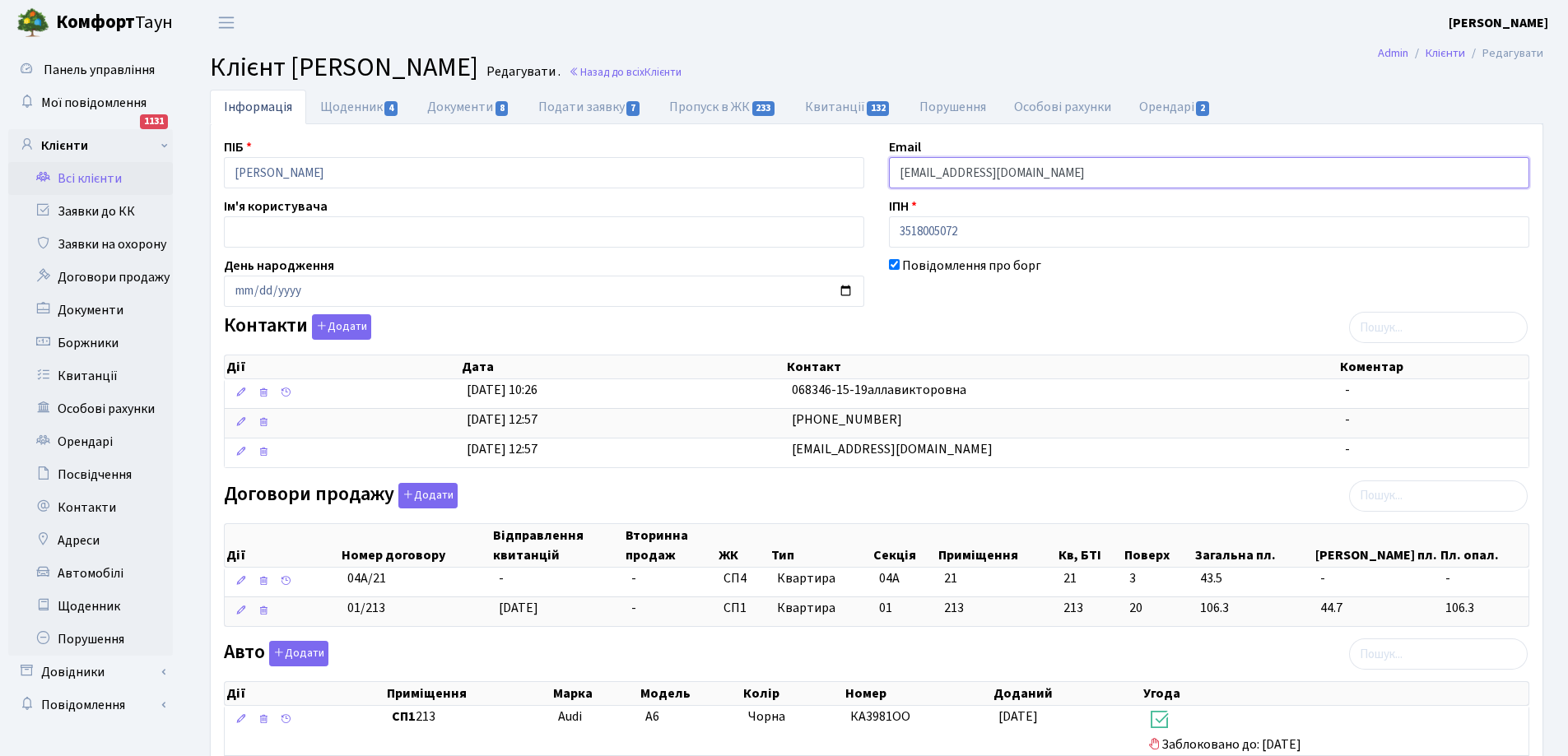
drag, startPoint x: 897, startPoint y: 172, endPoint x: 1046, endPoint y: 177, distance: 149.1
click at [1060, 176] on input "[EMAIL_ADDRESS][DOMAIN_NAME]" at bounding box center [1209, 173] width 641 height 32
click at [87, 176] on link "Всі клієнти" at bounding box center [90, 178] width 165 height 33
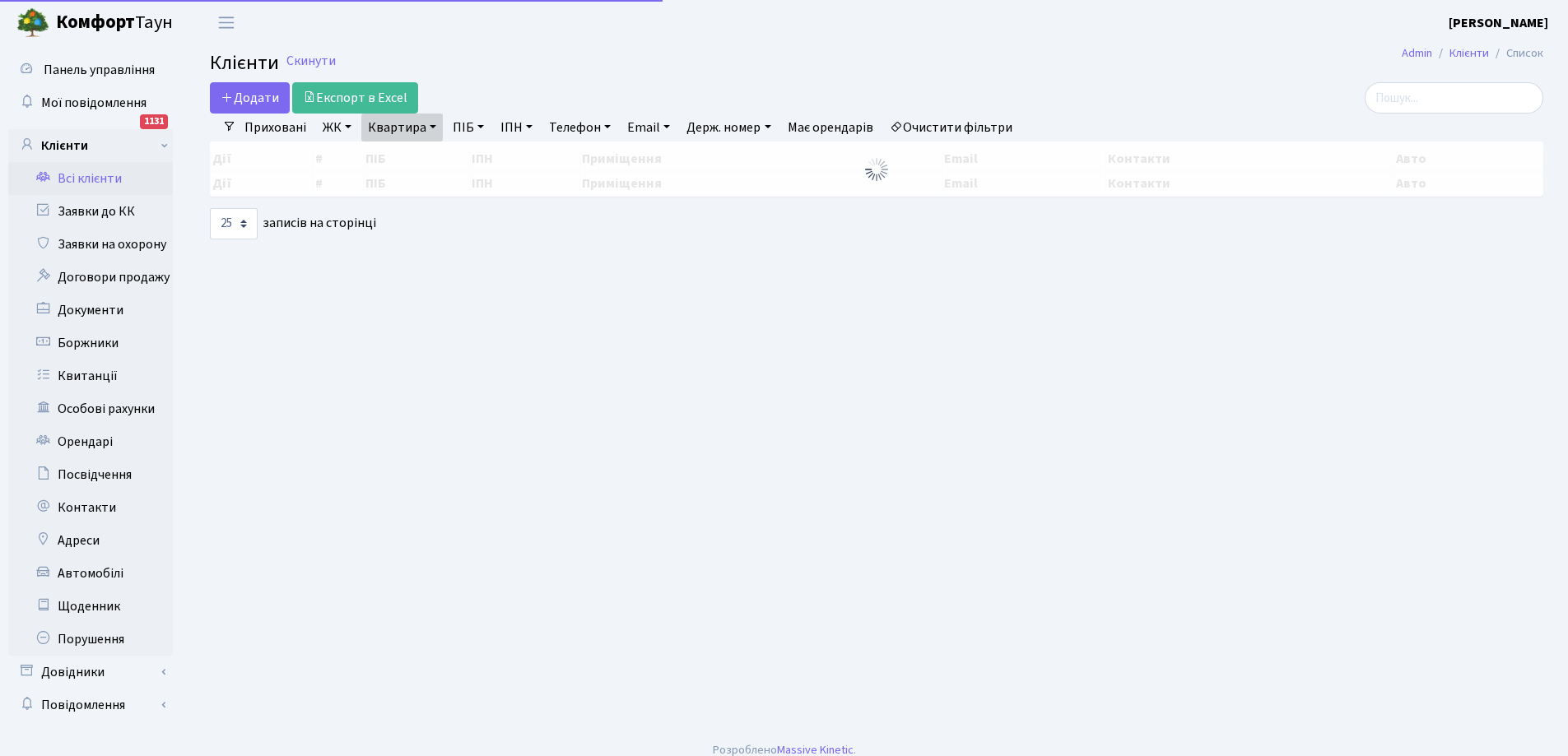
select select "25"
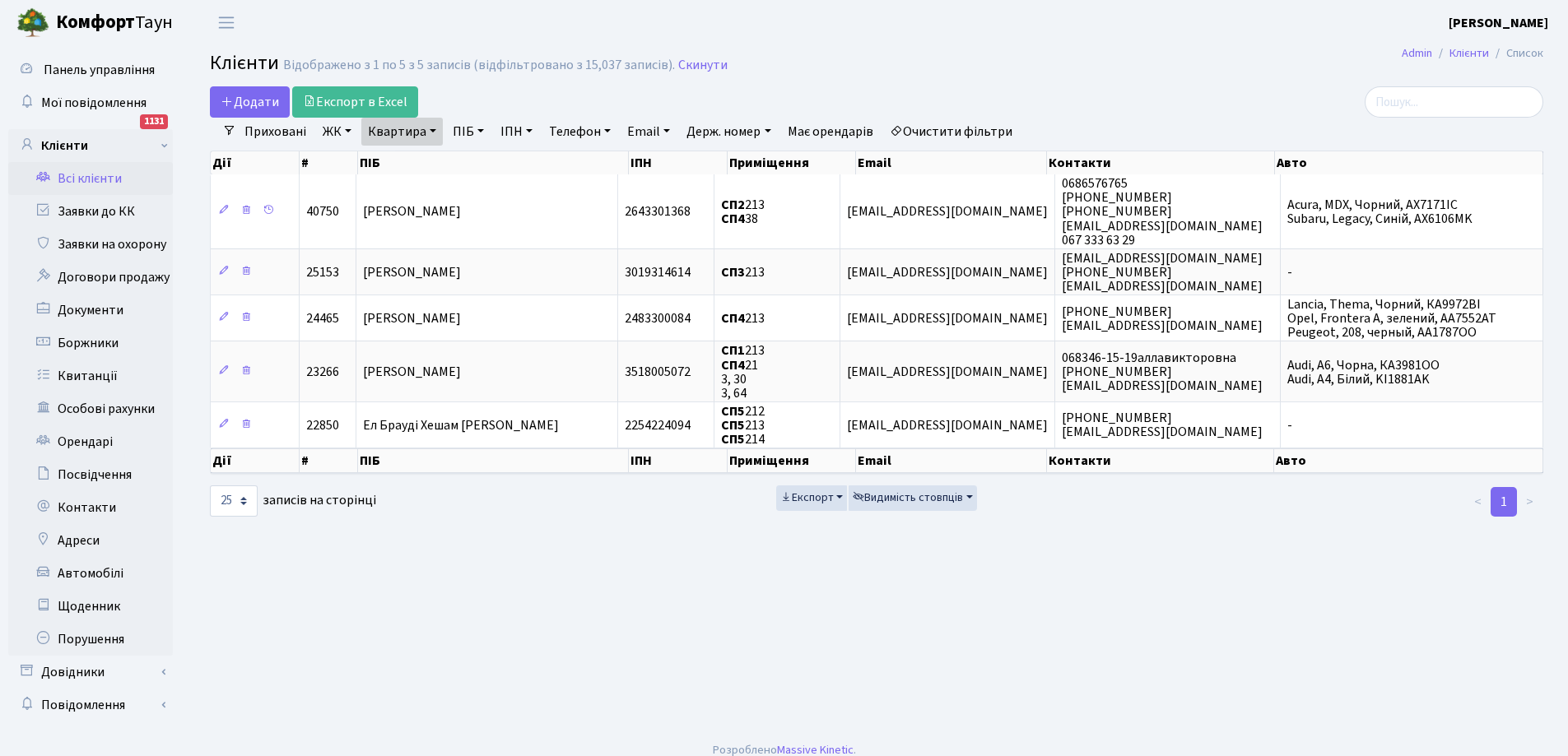
click at [404, 129] on link "Квартира" at bounding box center [402, 131] width 81 height 28
type input "3"
type input "39"
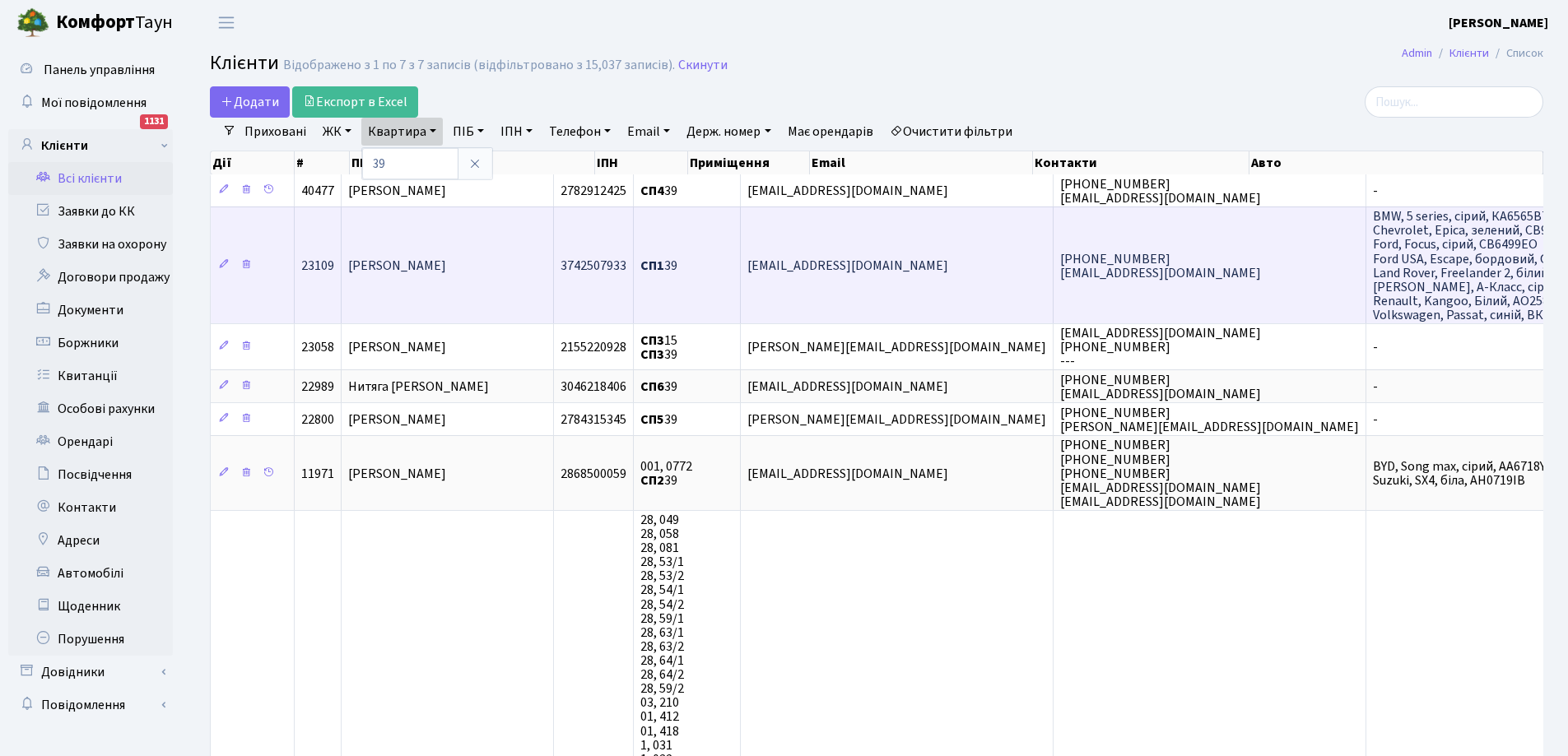
click at [428, 267] on span "[PERSON_NAME]" at bounding box center [397, 266] width 98 height 18
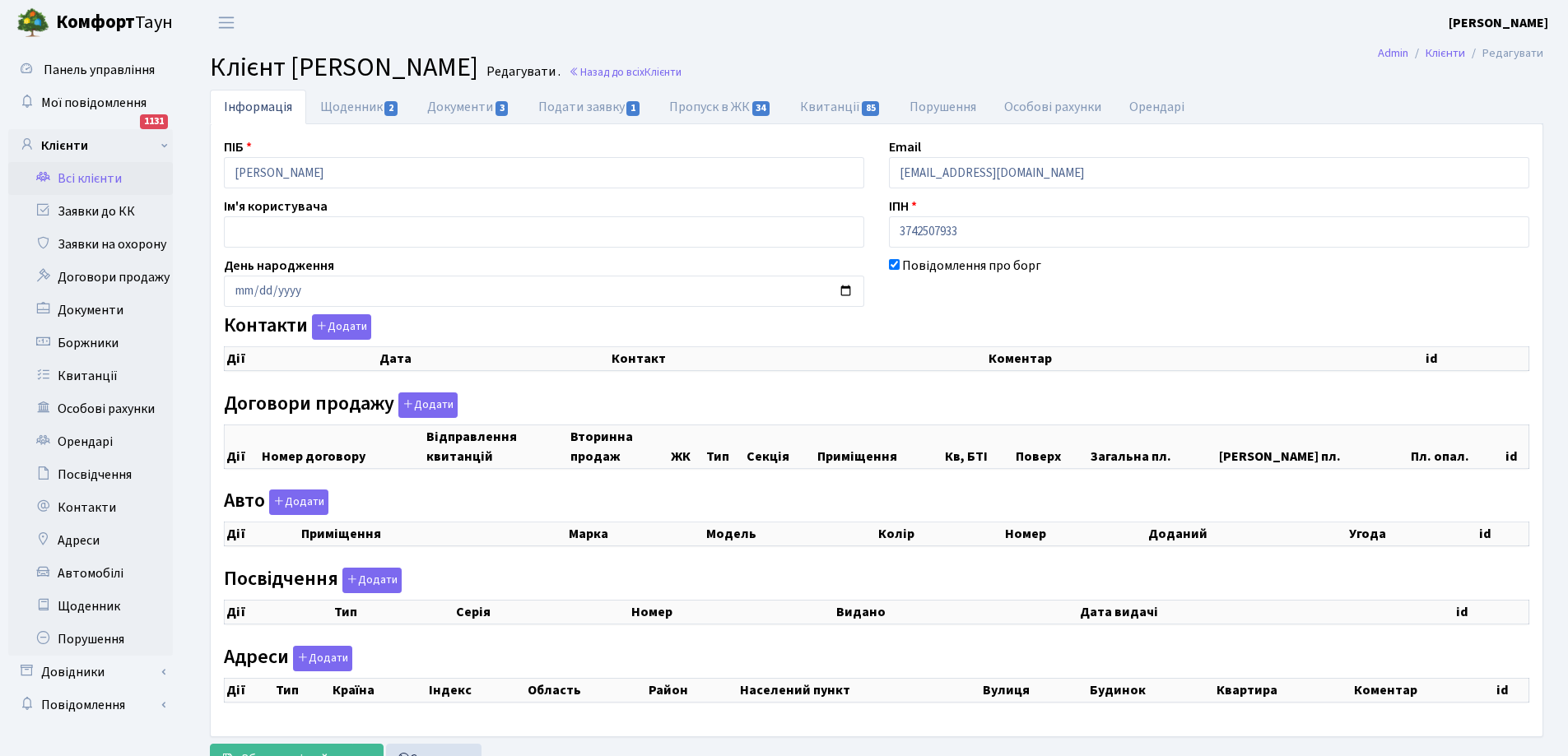
checkbox input "true"
select select "25"
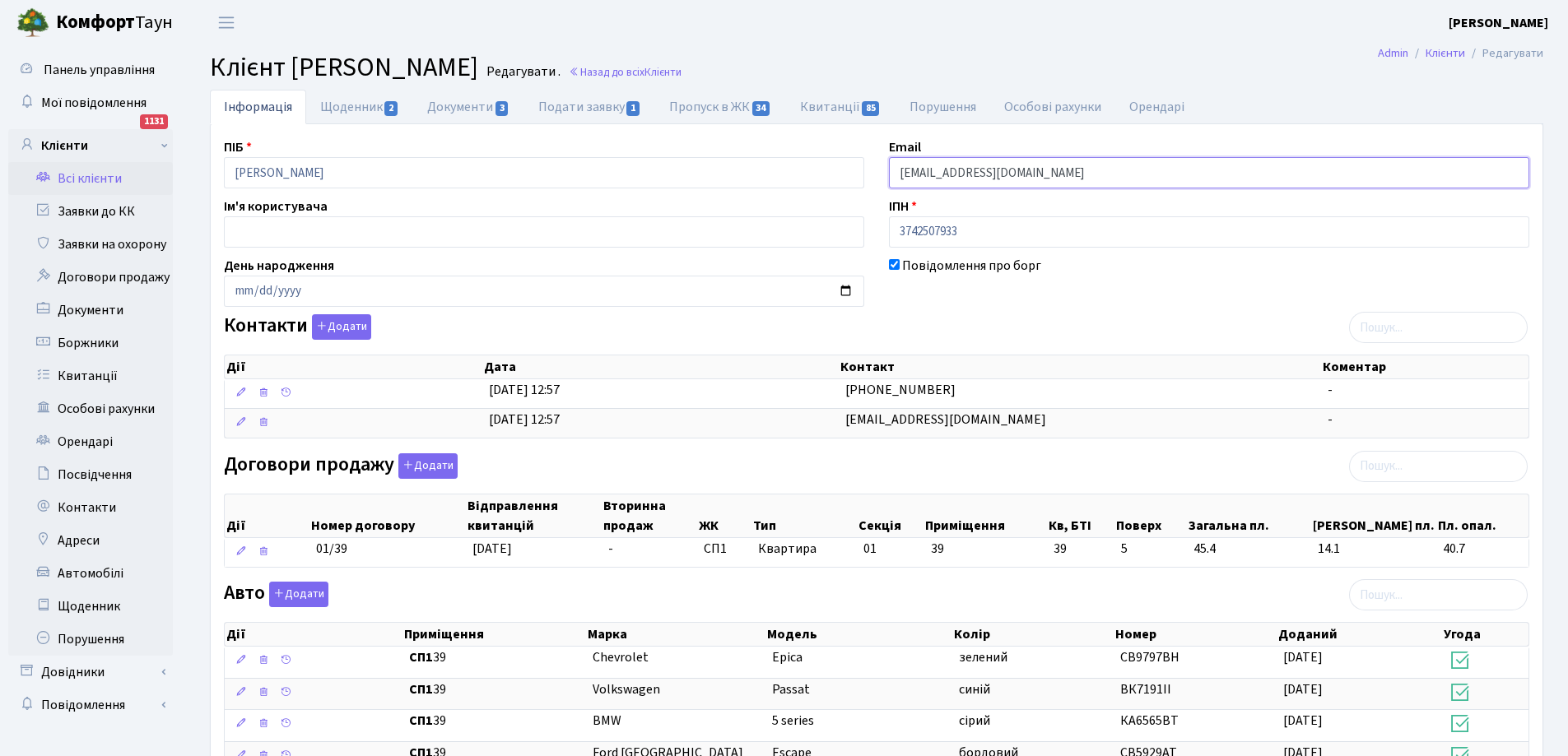
drag, startPoint x: 898, startPoint y: 177, endPoint x: 1035, endPoint y: 179, distance: 137.0
click at [1035, 179] on input "z6019s2002@gmail.com" at bounding box center [1209, 173] width 641 height 32
click at [109, 179] on link "Всі клієнти" at bounding box center [90, 178] width 165 height 33
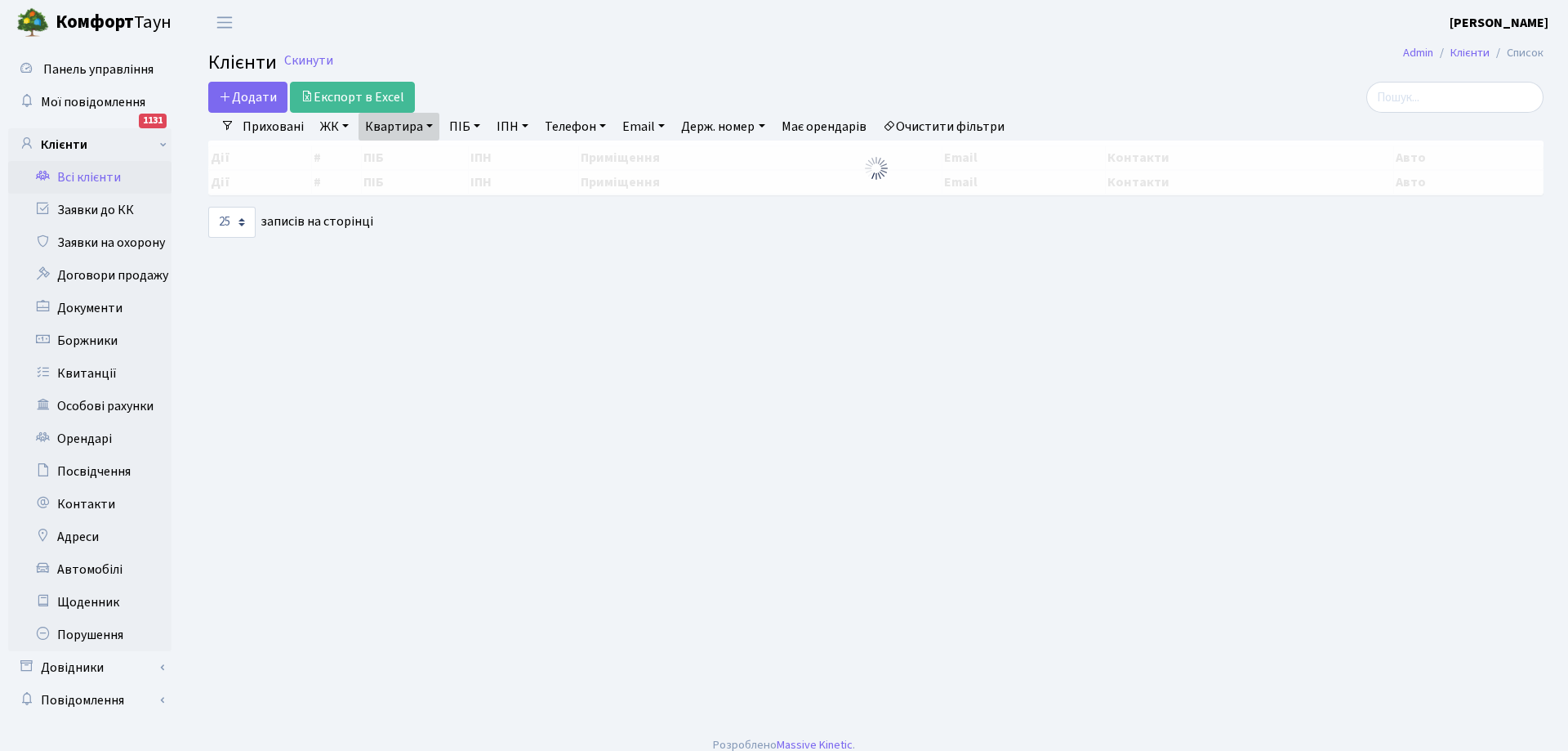
select select "25"
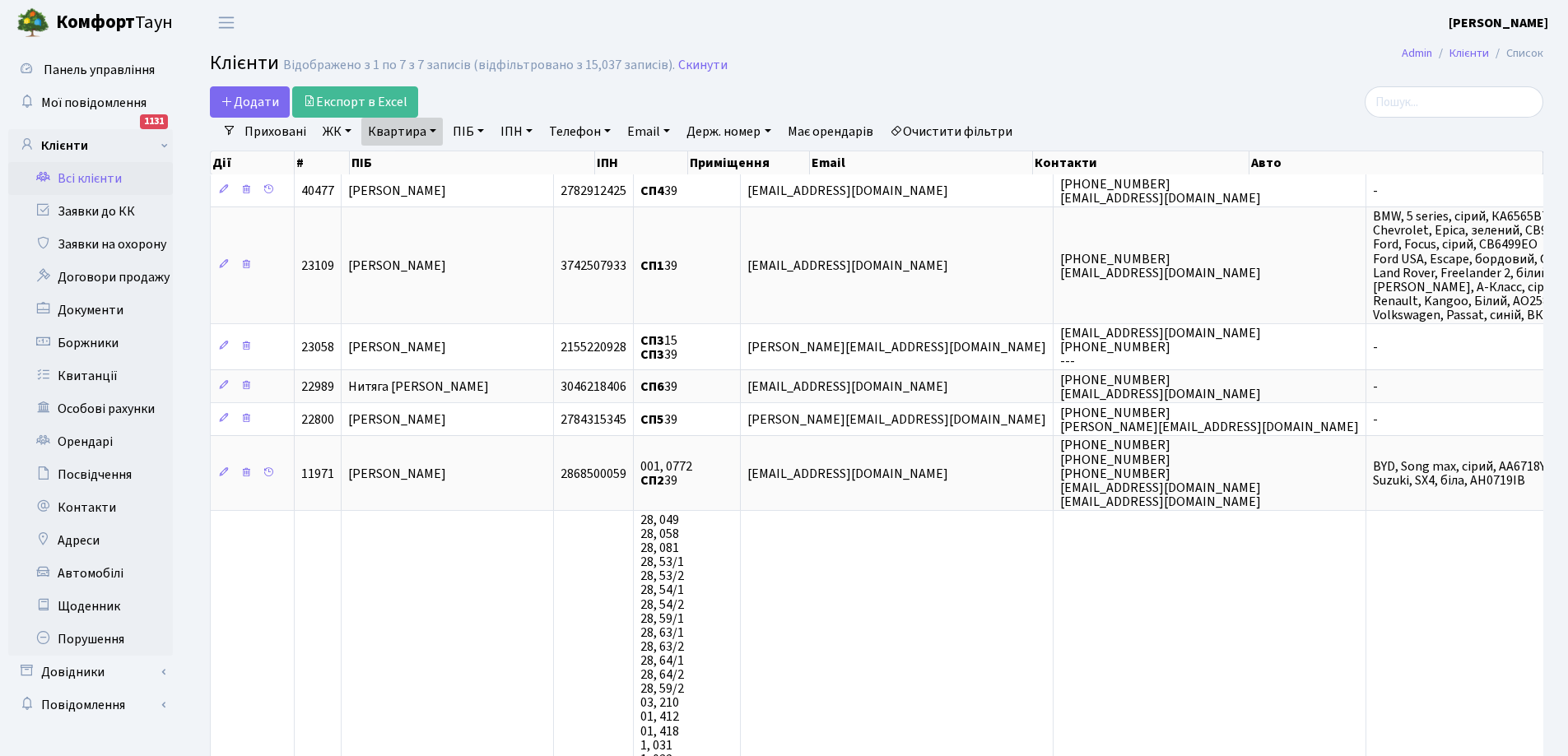
click at [424, 138] on link "Квартира" at bounding box center [402, 131] width 81 height 28
type input "9"
type input "140"
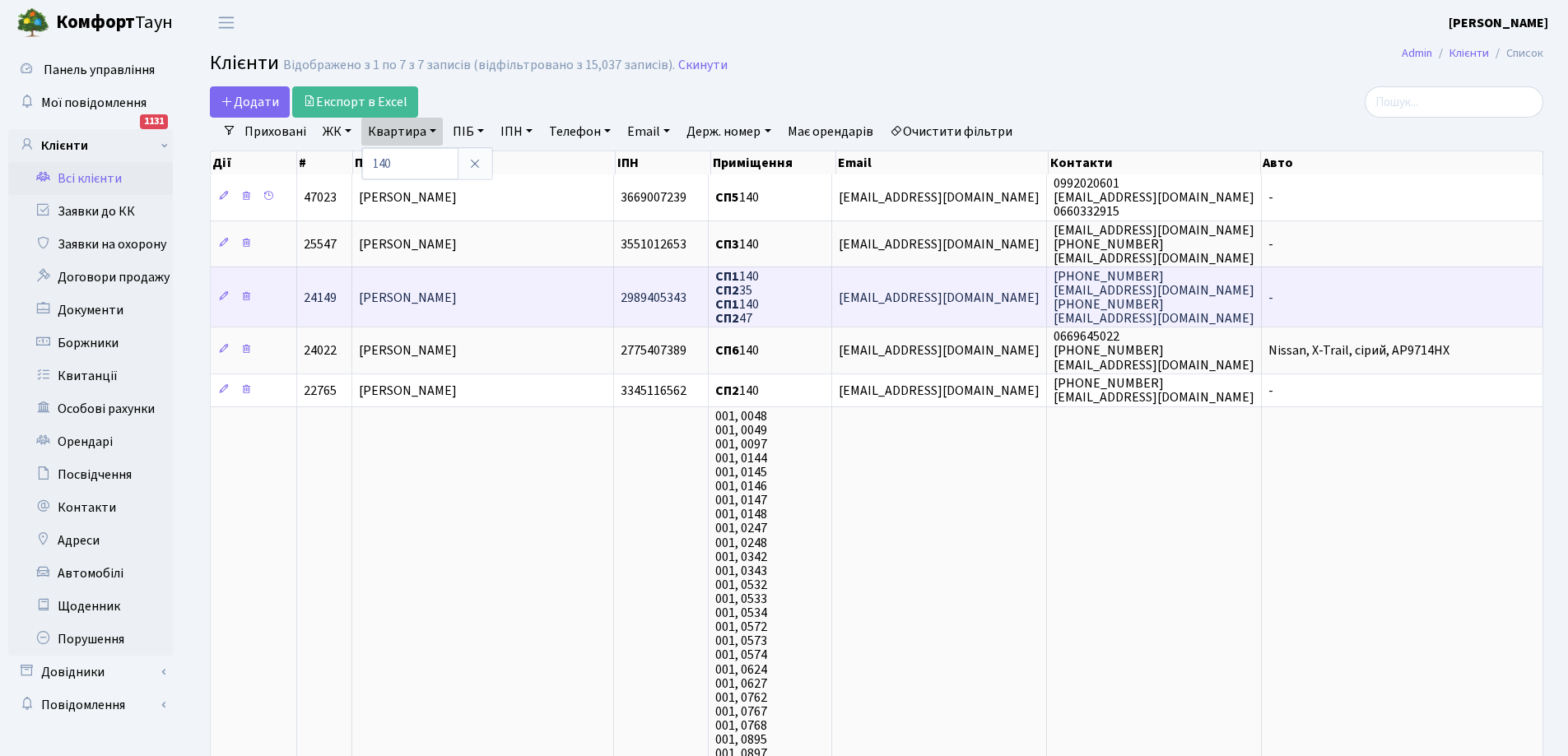
click at [457, 304] on span "[PERSON_NAME]" at bounding box center [408, 298] width 98 height 18
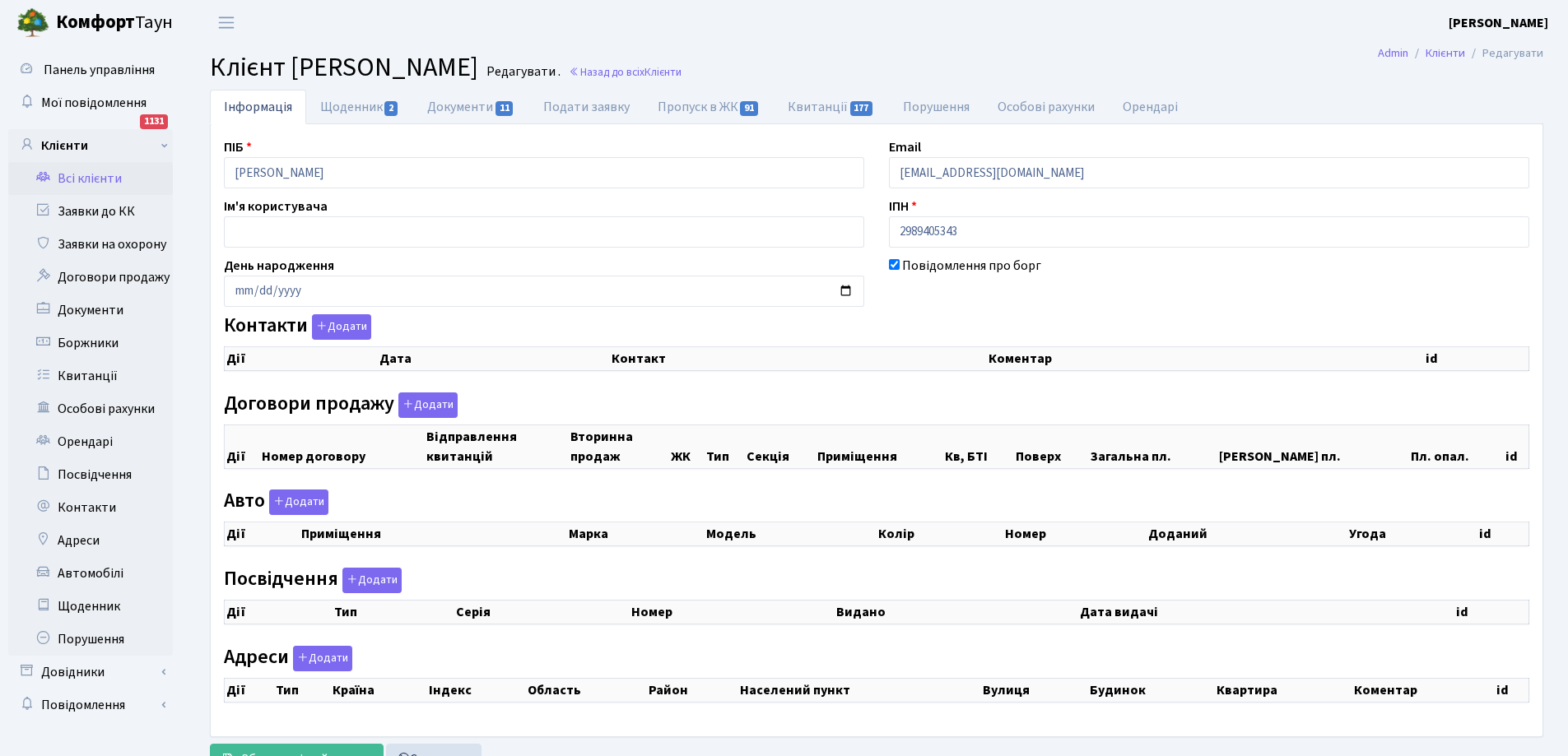
checkbox input "true"
select select "25"
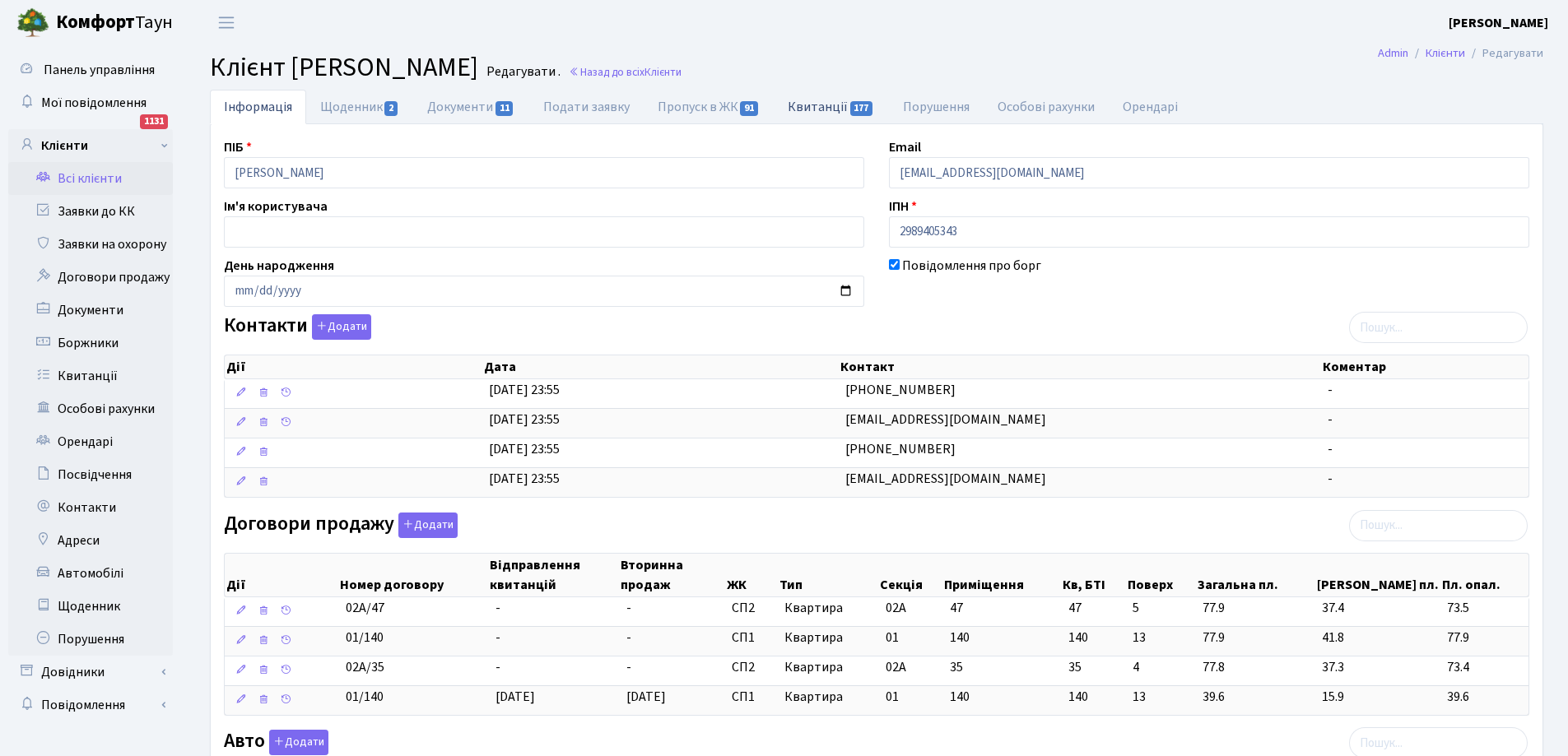
click at [822, 106] on link "Квитанції 177" at bounding box center [831, 106] width 114 height 33
select select "25"
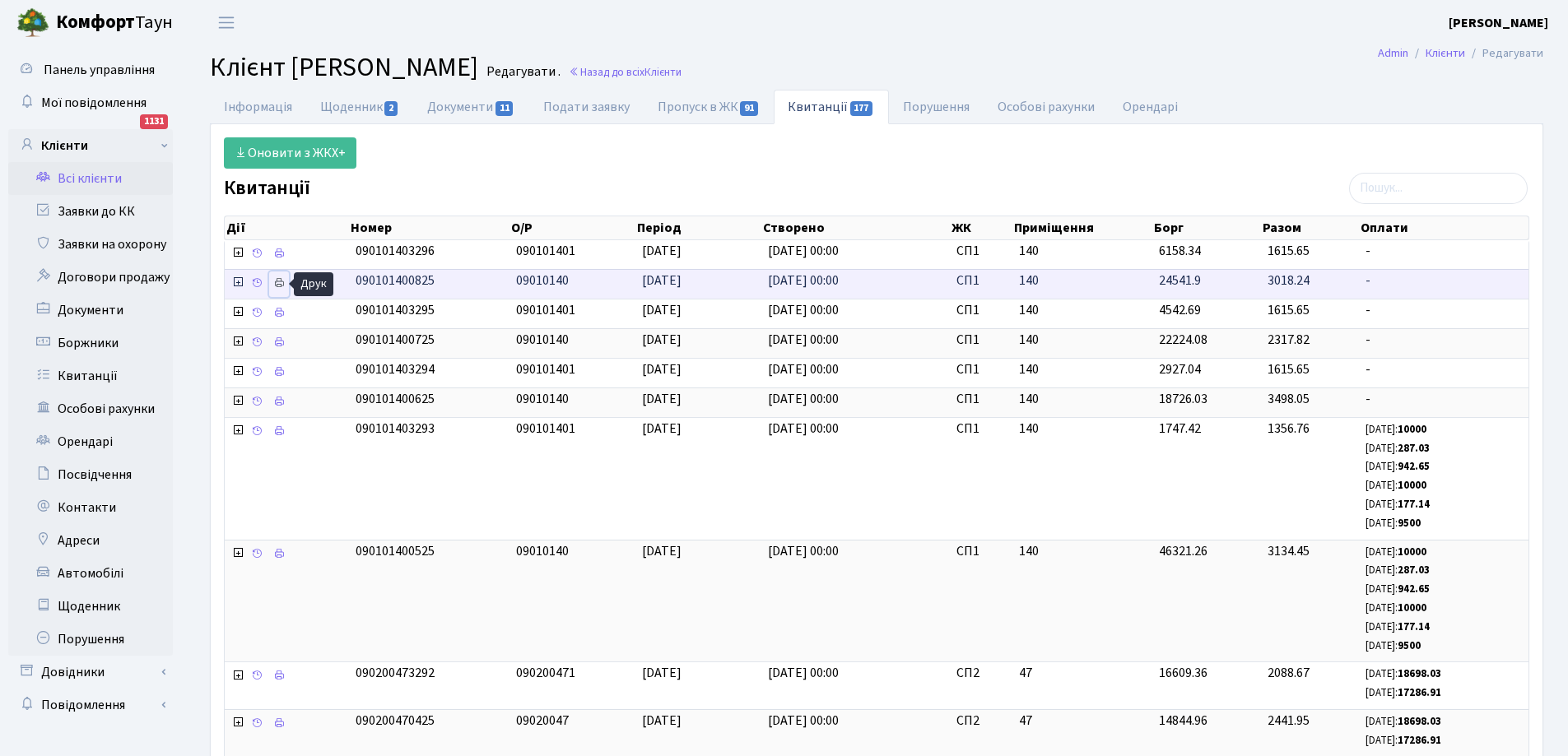
click at [278, 287] on icon at bounding box center [279, 283] width 12 height 12
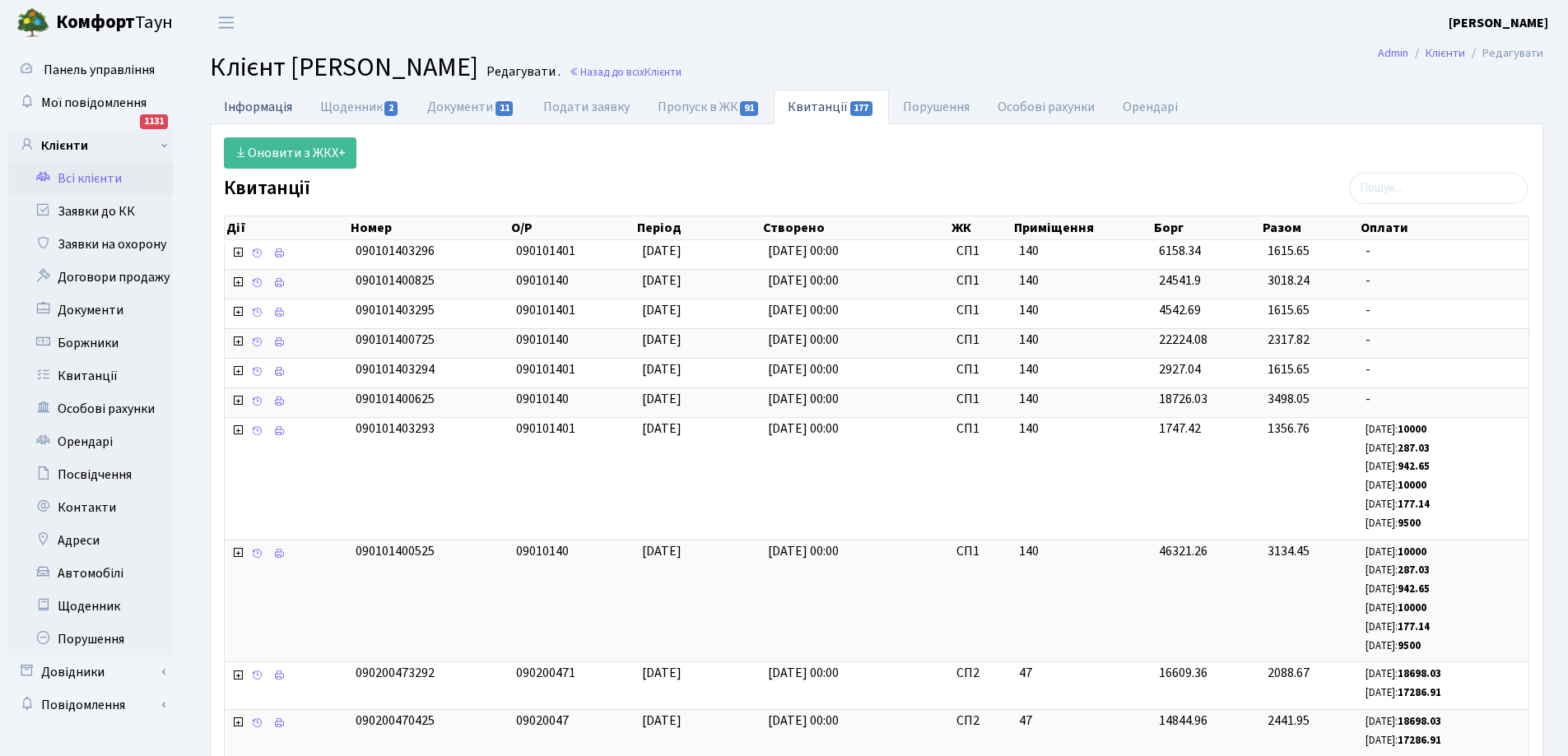
click at [263, 106] on link "Інформація" at bounding box center [258, 106] width 96 height 33
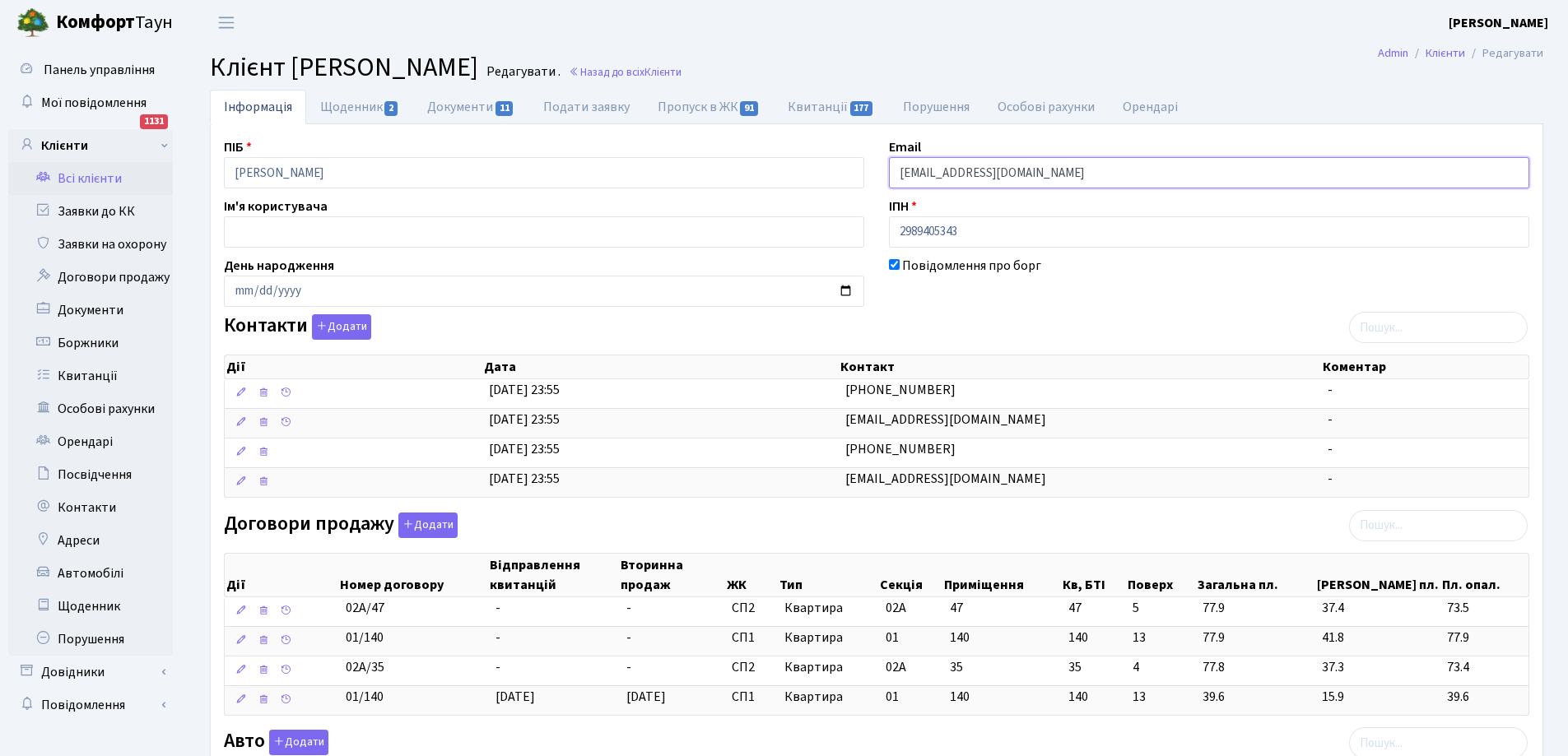
drag, startPoint x: 898, startPoint y: 178, endPoint x: 1064, endPoint y: 175, distance: 166.0
click at [1064, 175] on input "yerominato@gmail.com" at bounding box center [1209, 173] width 641 height 32
click at [353, 105] on link "Щоденник 2" at bounding box center [359, 106] width 107 height 33
select select "25"
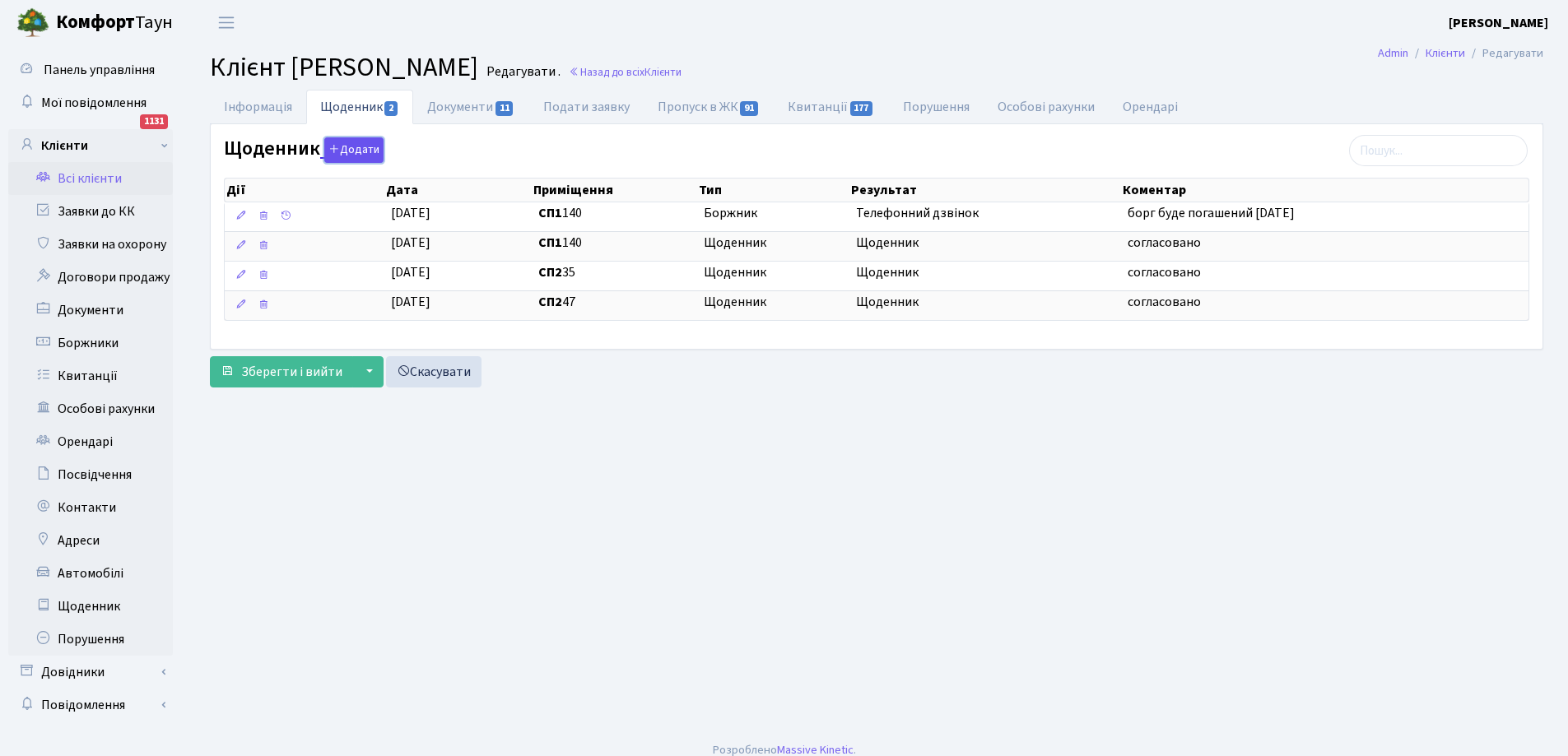
click at [350, 150] on button "Додати" at bounding box center [353, 150] width 59 height 25
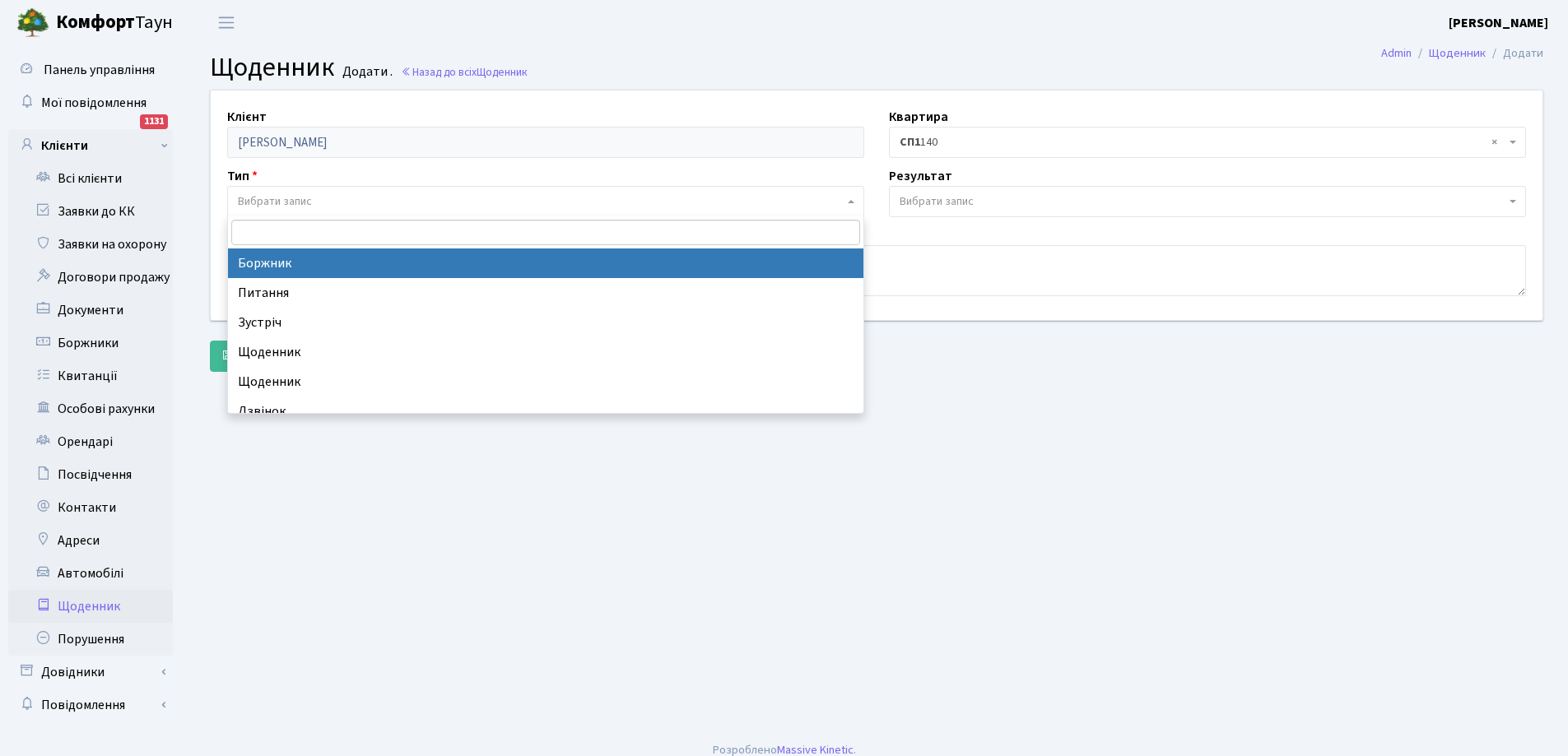
click at [329, 202] on span "Вибрати запис" at bounding box center [540, 202] width 605 height 16
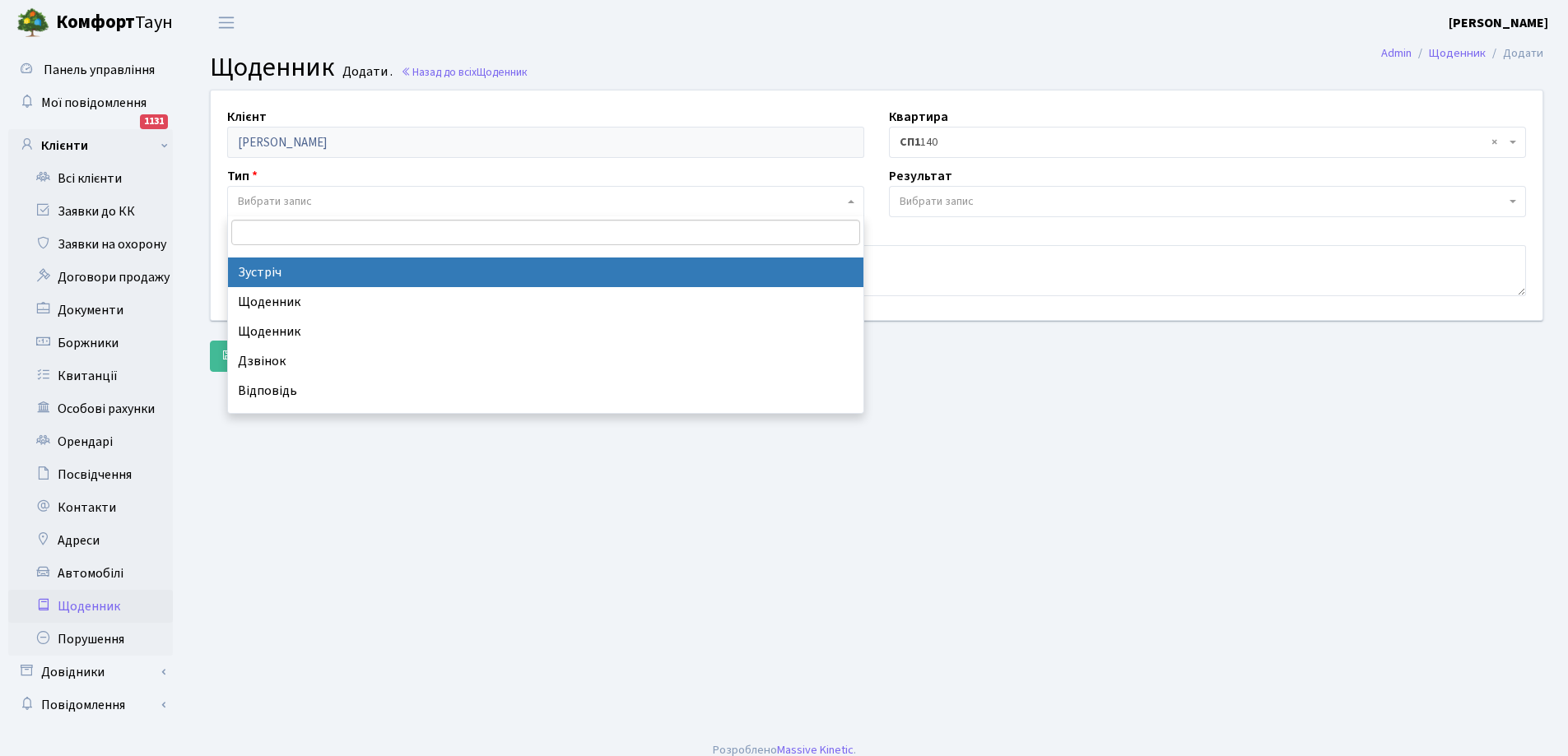
scroll to position [72, 0]
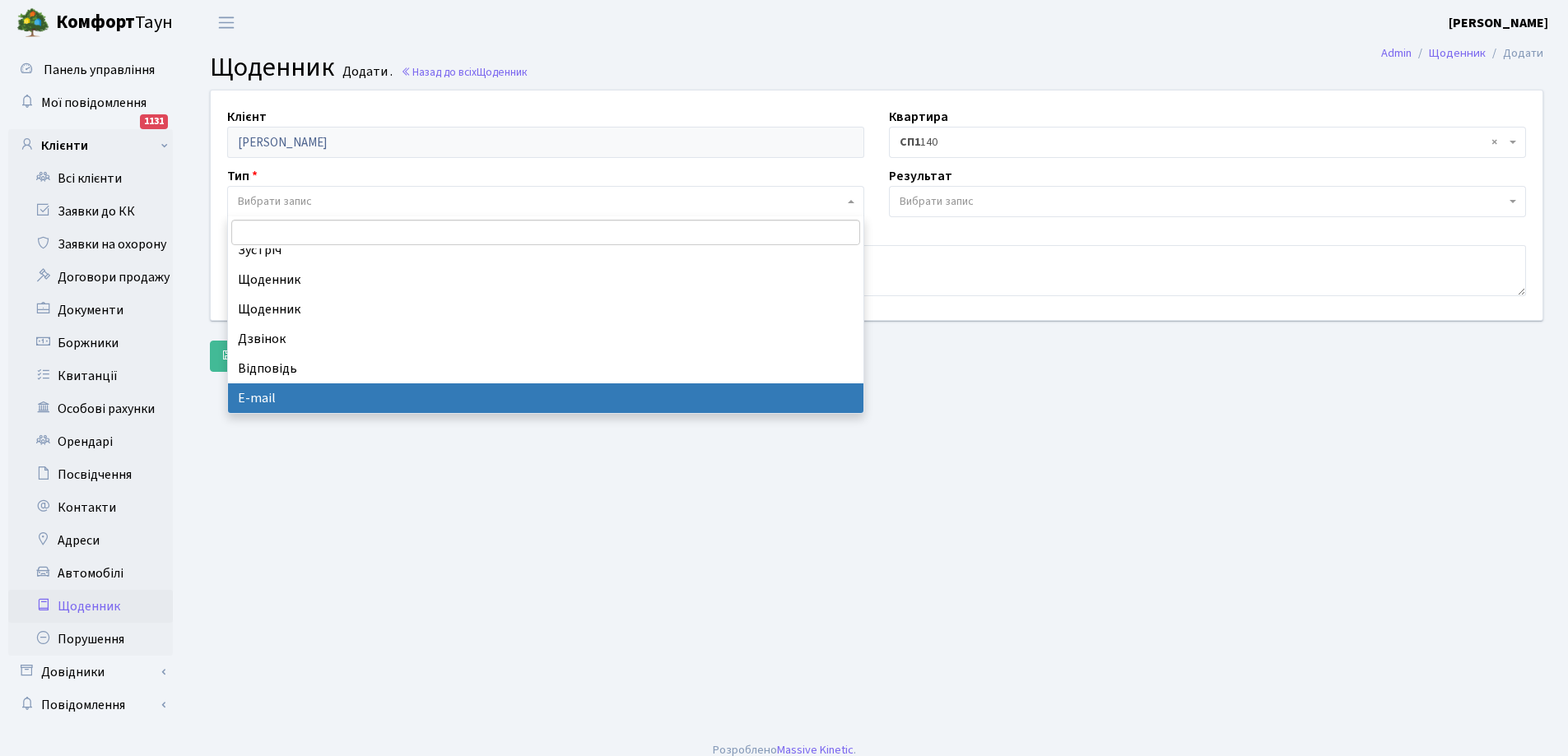
select select "10"
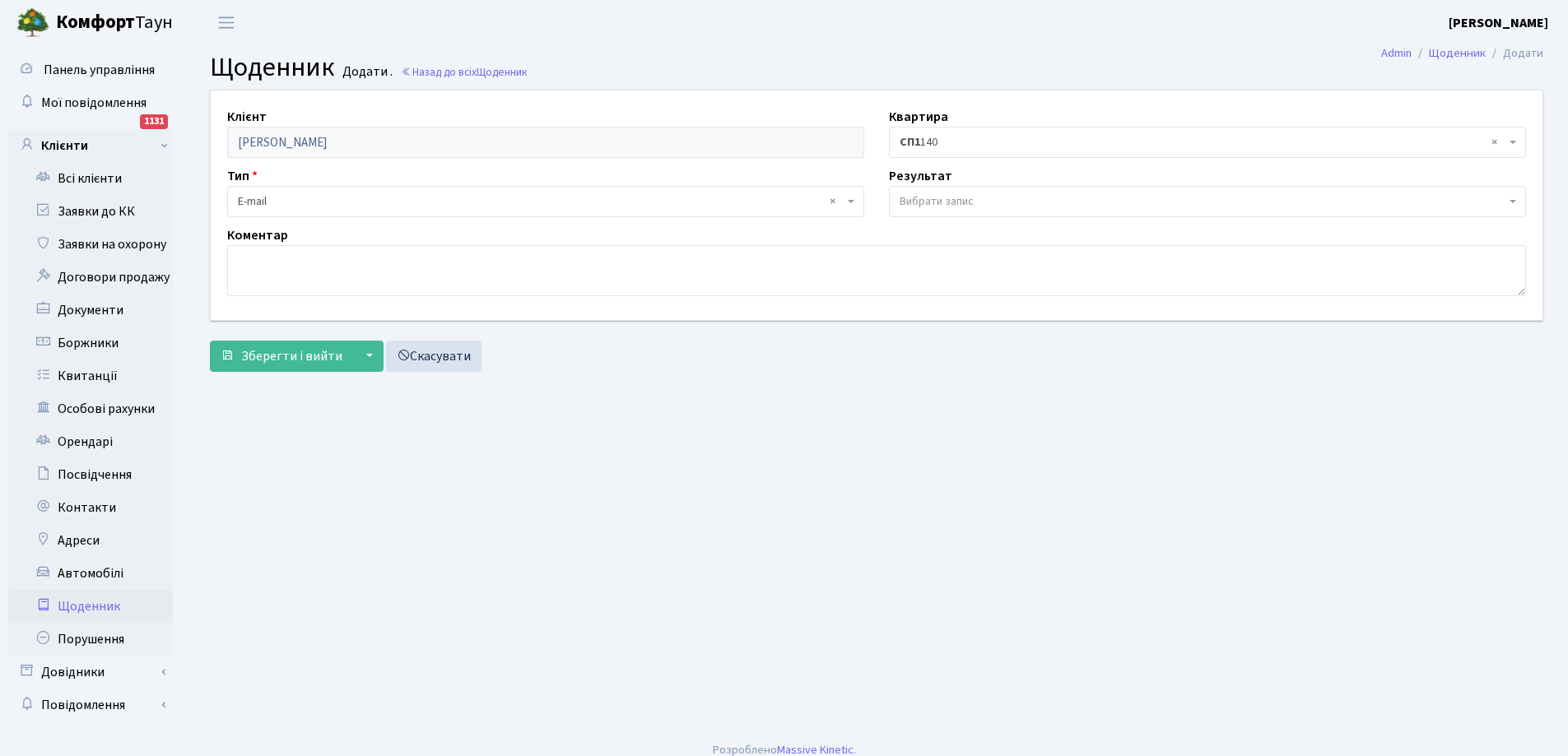
click at [913, 204] on span "Вибрати запис" at bounding box center [936, 202] width 74 height 16
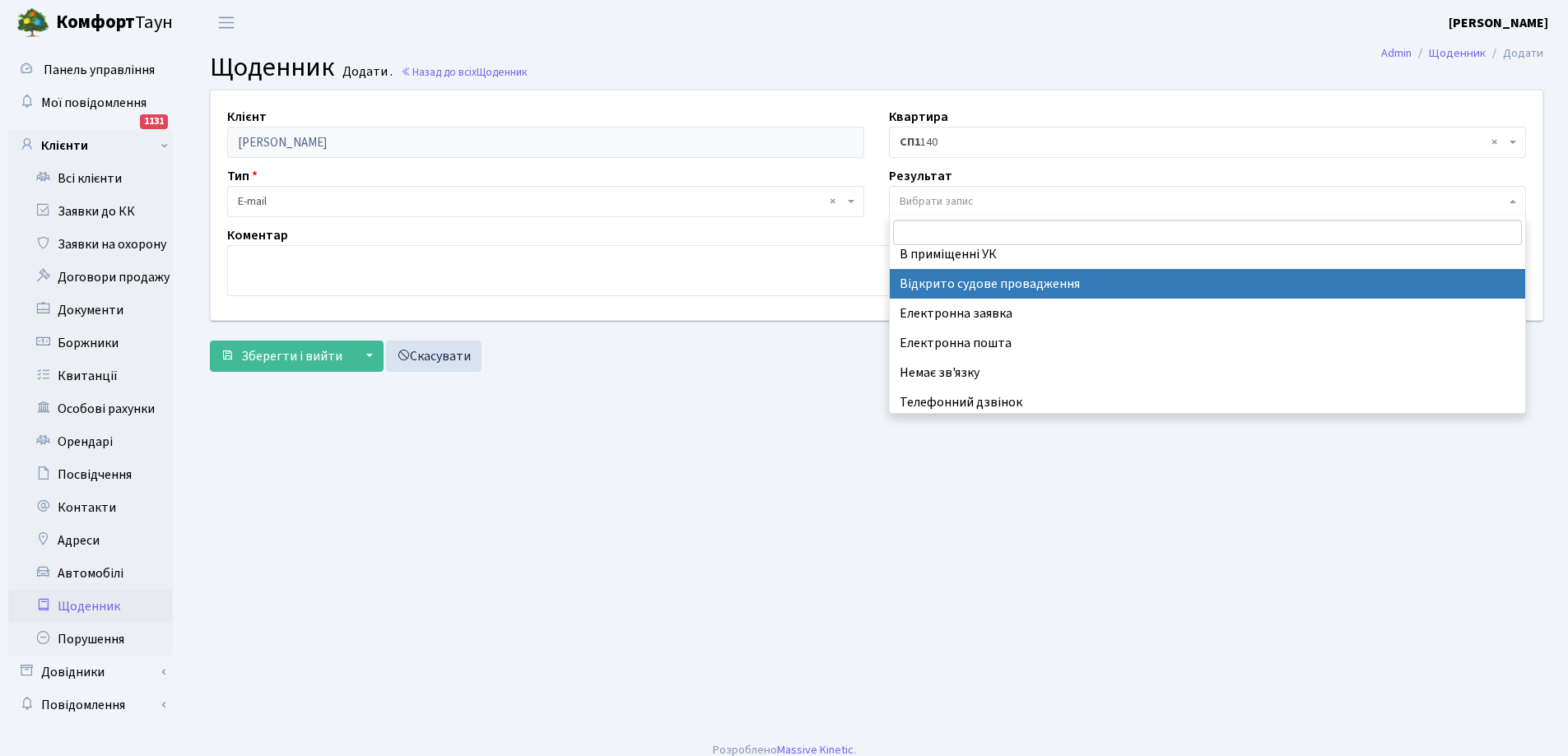
scroll to position [102, 0]
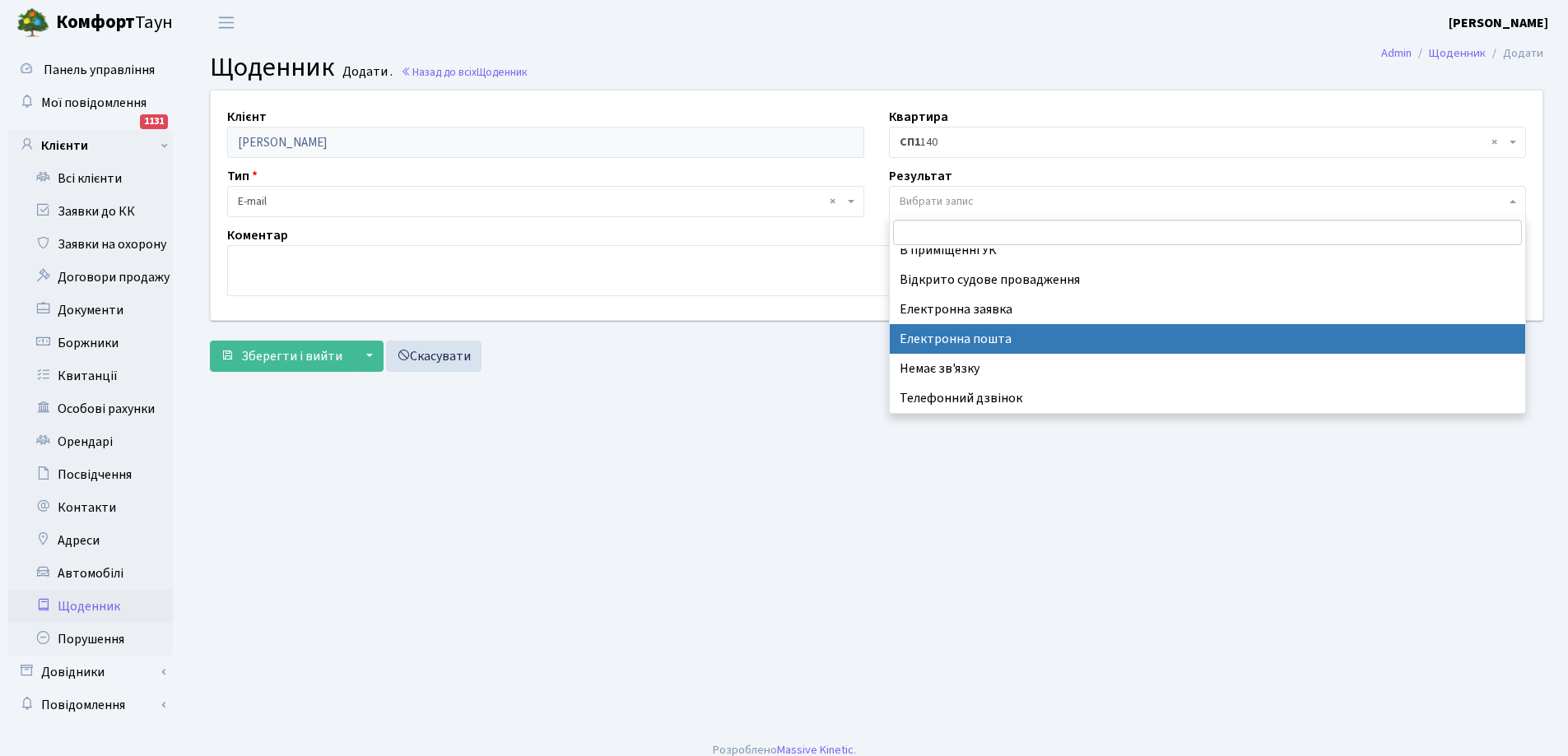
select select "198"
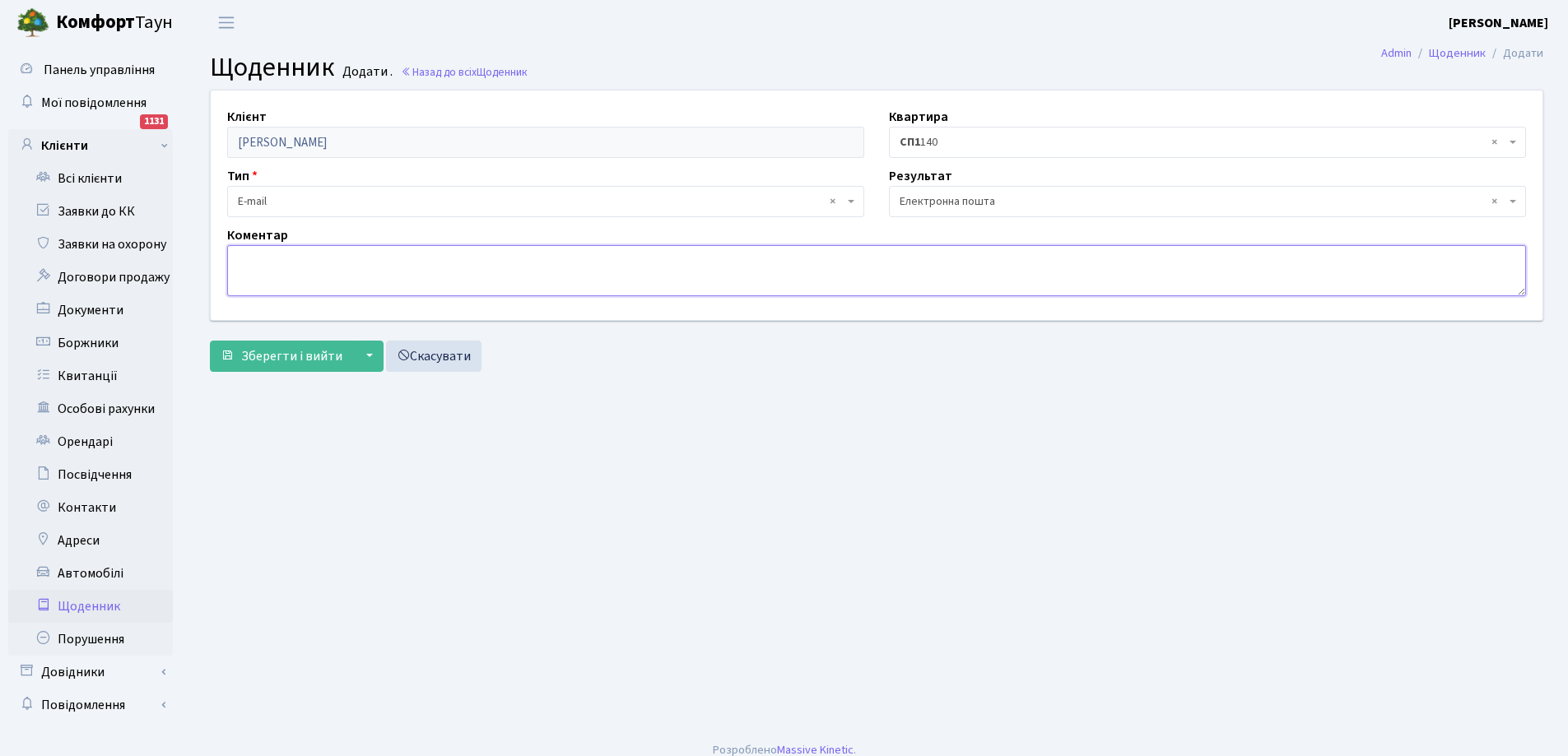
click at [501, 275] on textarea at bounding box center [876, 270] width 1298 height 51
type textarea "повідомлення про борг"
click at [332, 347] on span "Зберегти і вийти" at bounding box center [291, 356] width 101 height 18
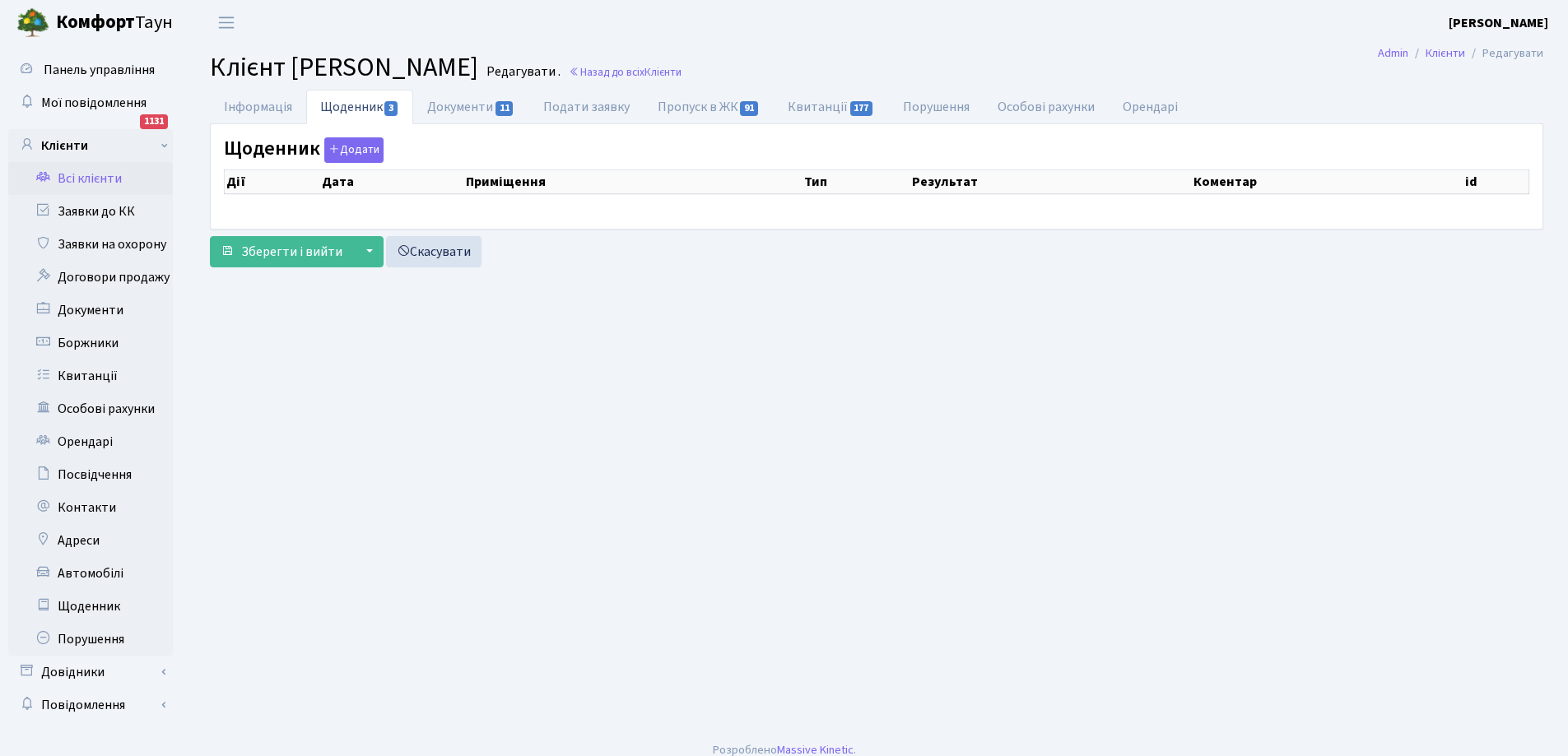
select select "25"
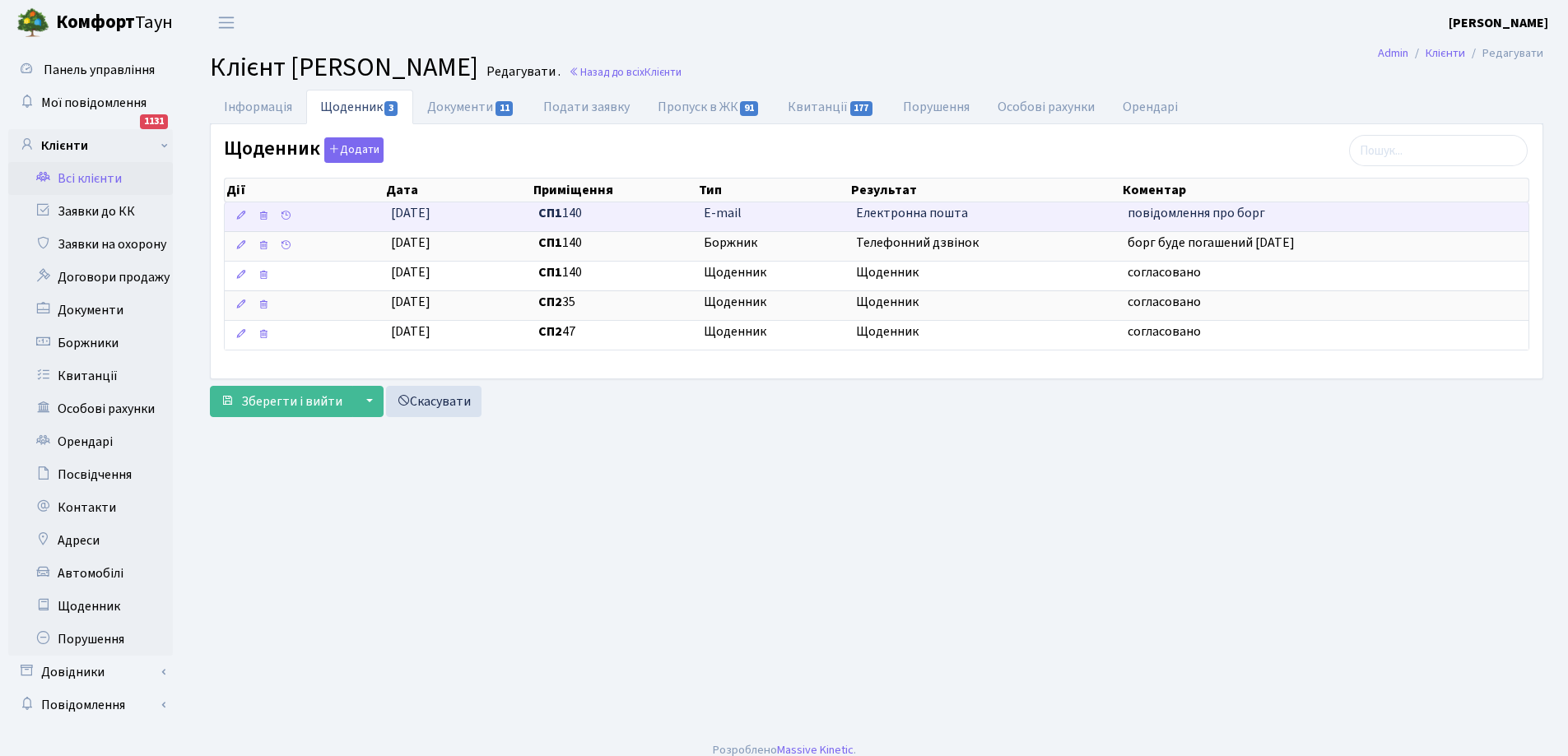
click at [723, 218] on span "E-mail" at bounding box center [774, 213] width 139 height 19
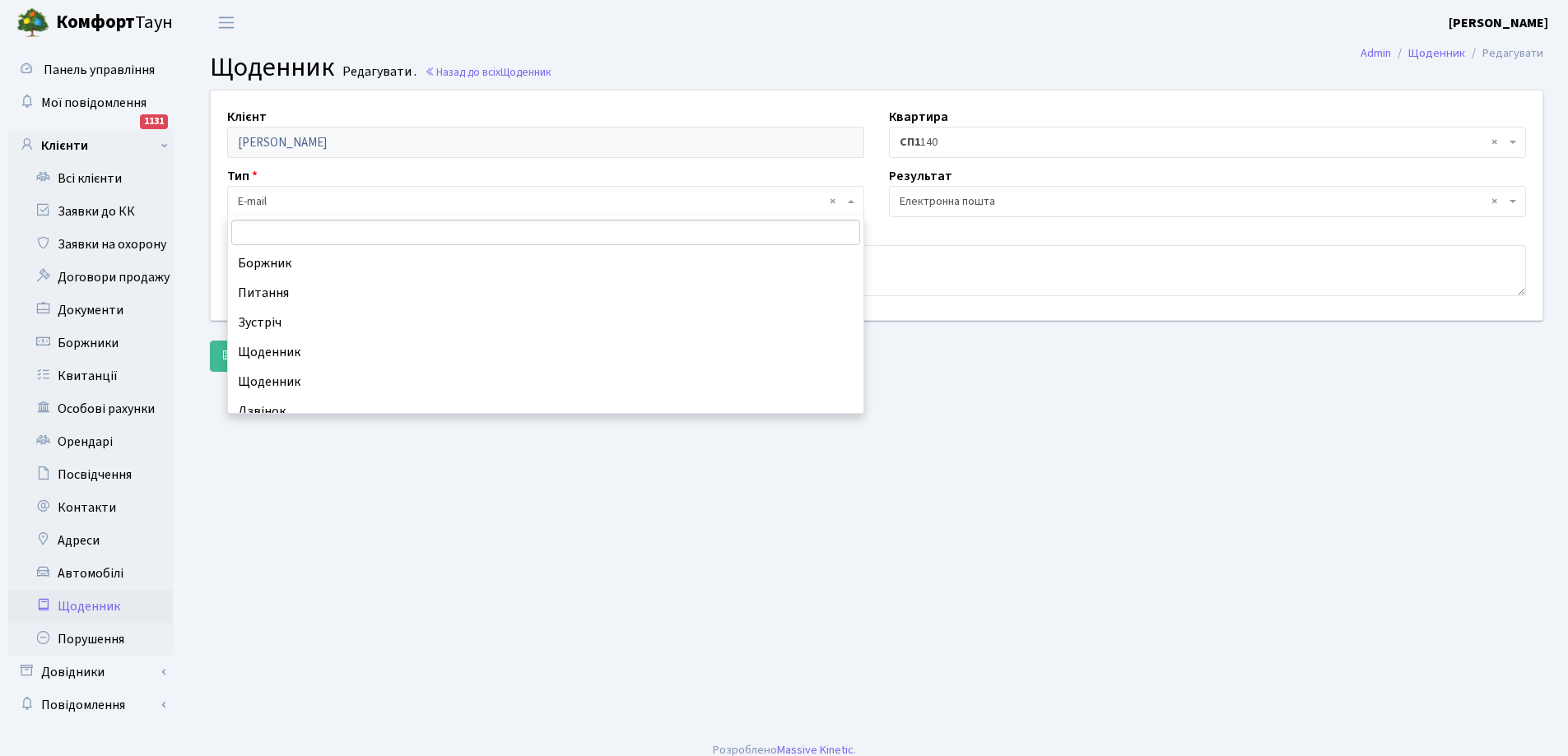
click at [842, 201] on span "× E-mail" at bounding box center [540, 202] width 605 height 16
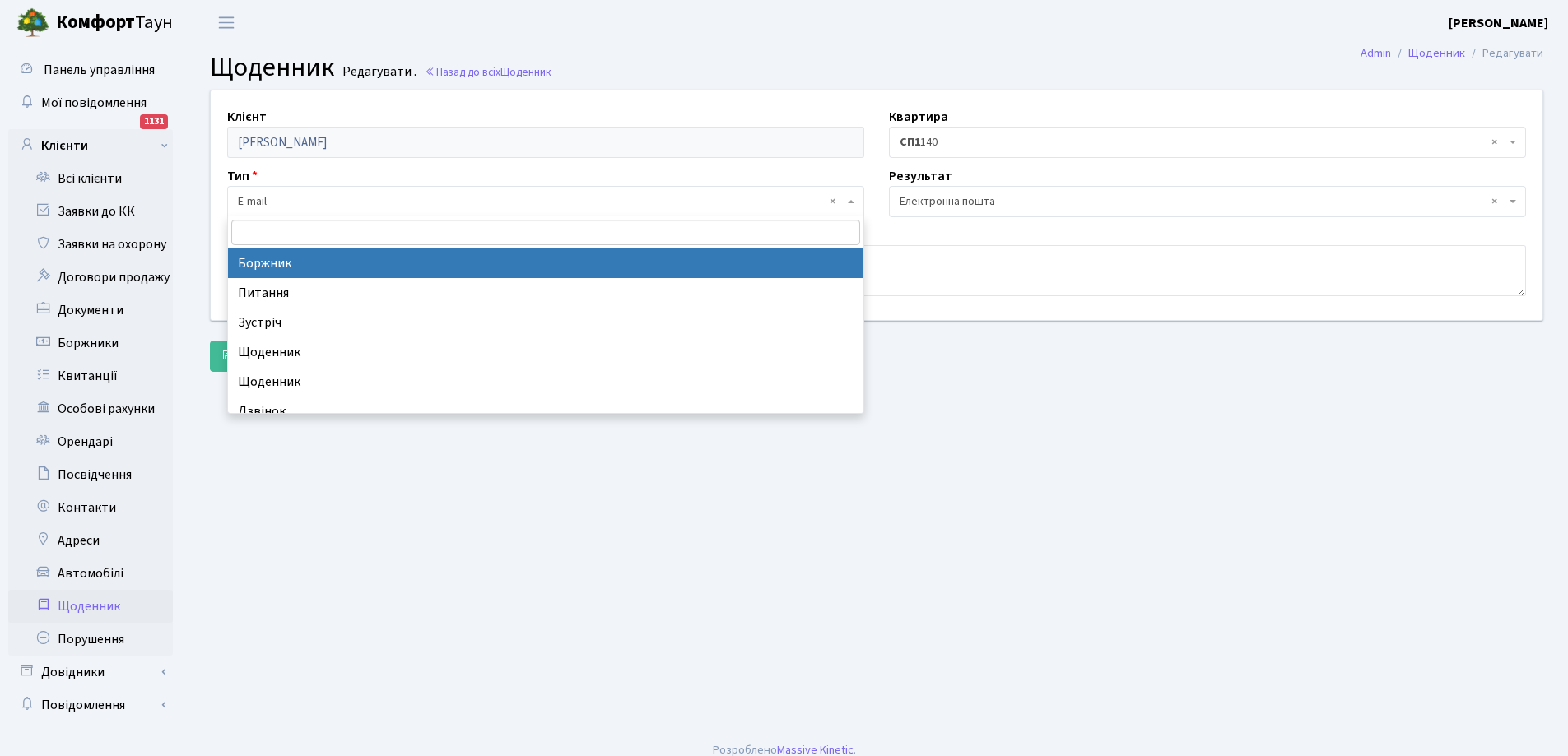
select select "189"
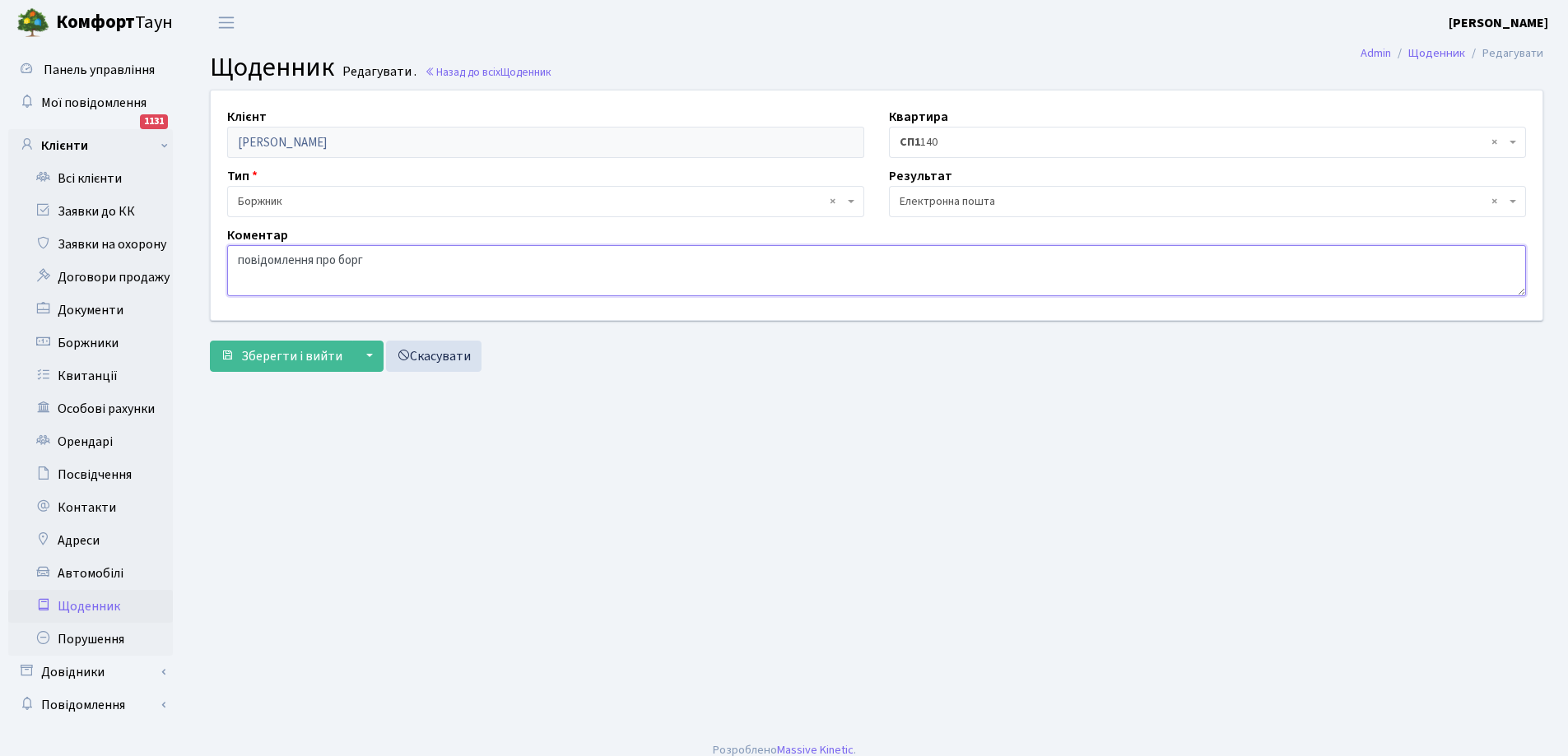
click at [430, 260] on textarea "повідомлення про борг" at bounding box center [876, 270] width 1298 height 51
type textarea "повідомлення про борг на електронну пошту"
click at [310, 351] on span "Зберегти і вийти" at bounding box center [291, 356] width 101 height 18
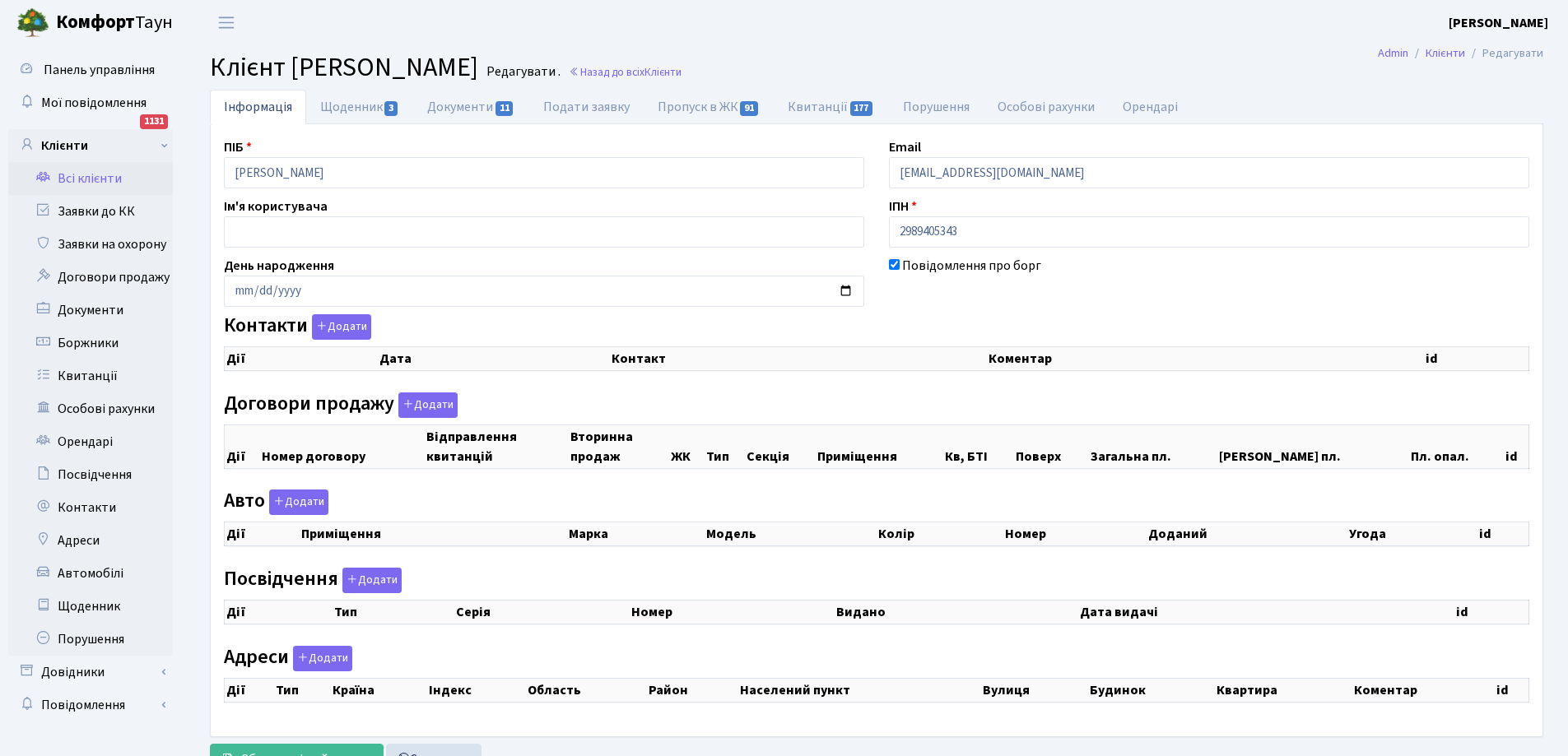
checkbox input "true"
select select "25"
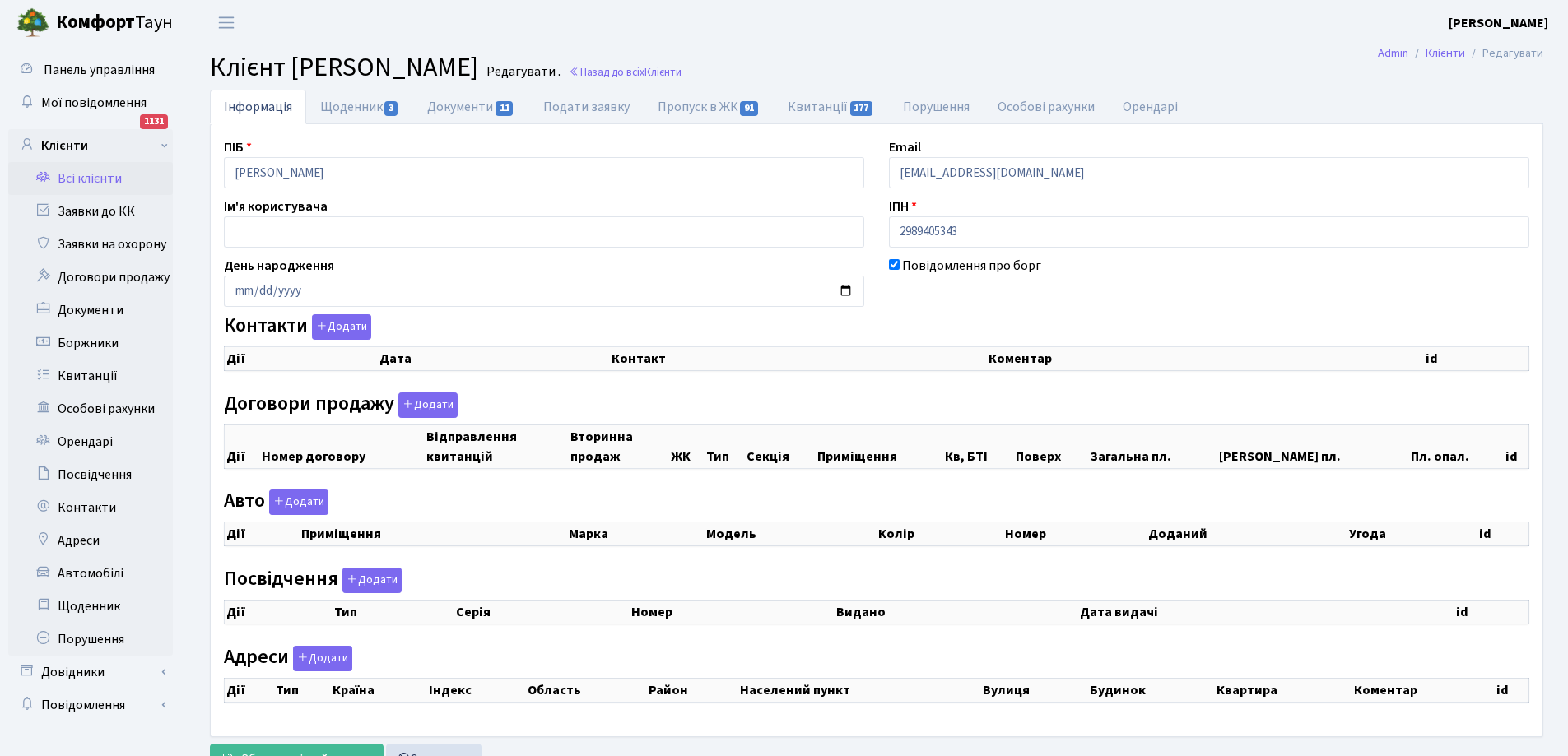
select select "25"
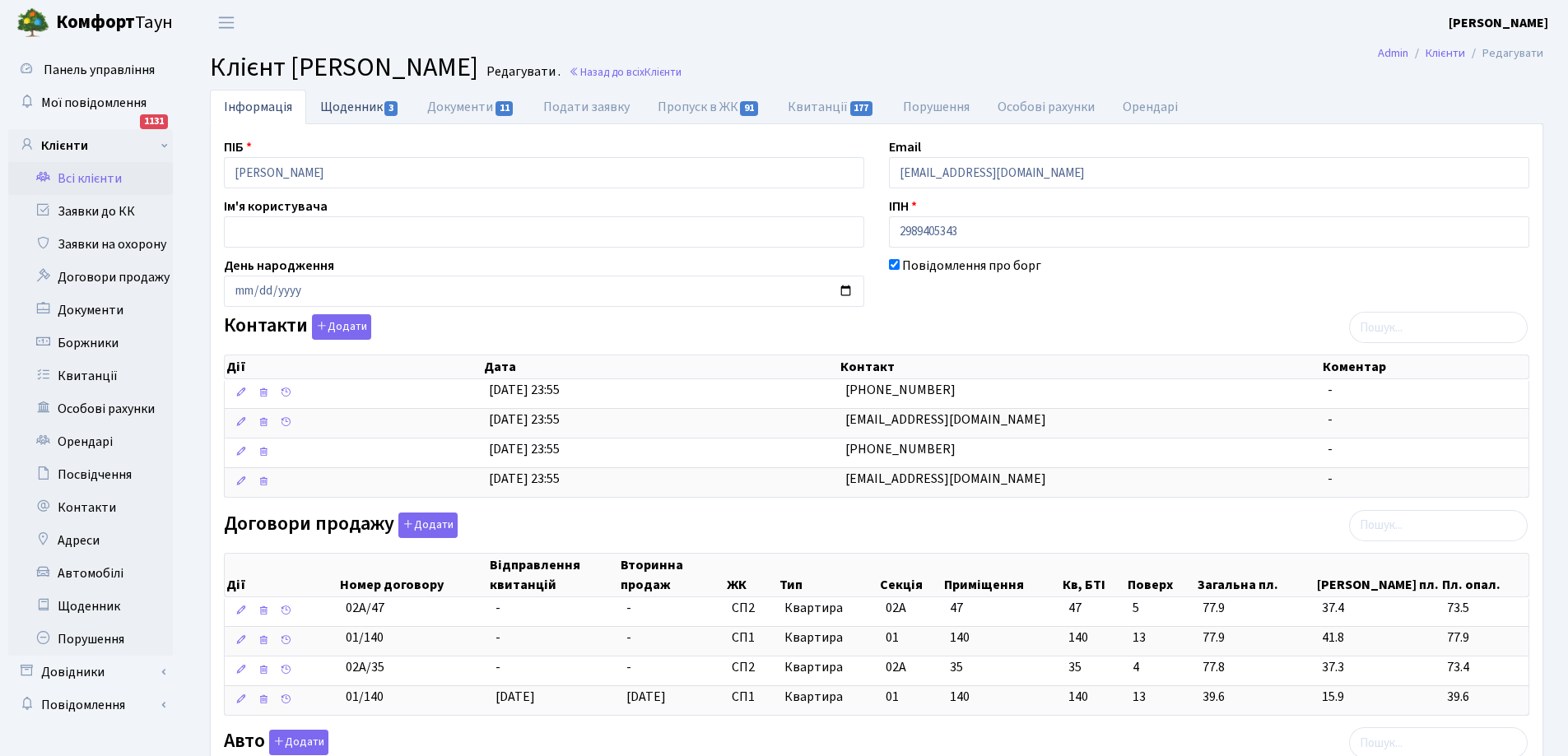
click at [349, 108] on link "Щоденник 3" at bounding box center [359, 106] width 107 height 33
select select "25"
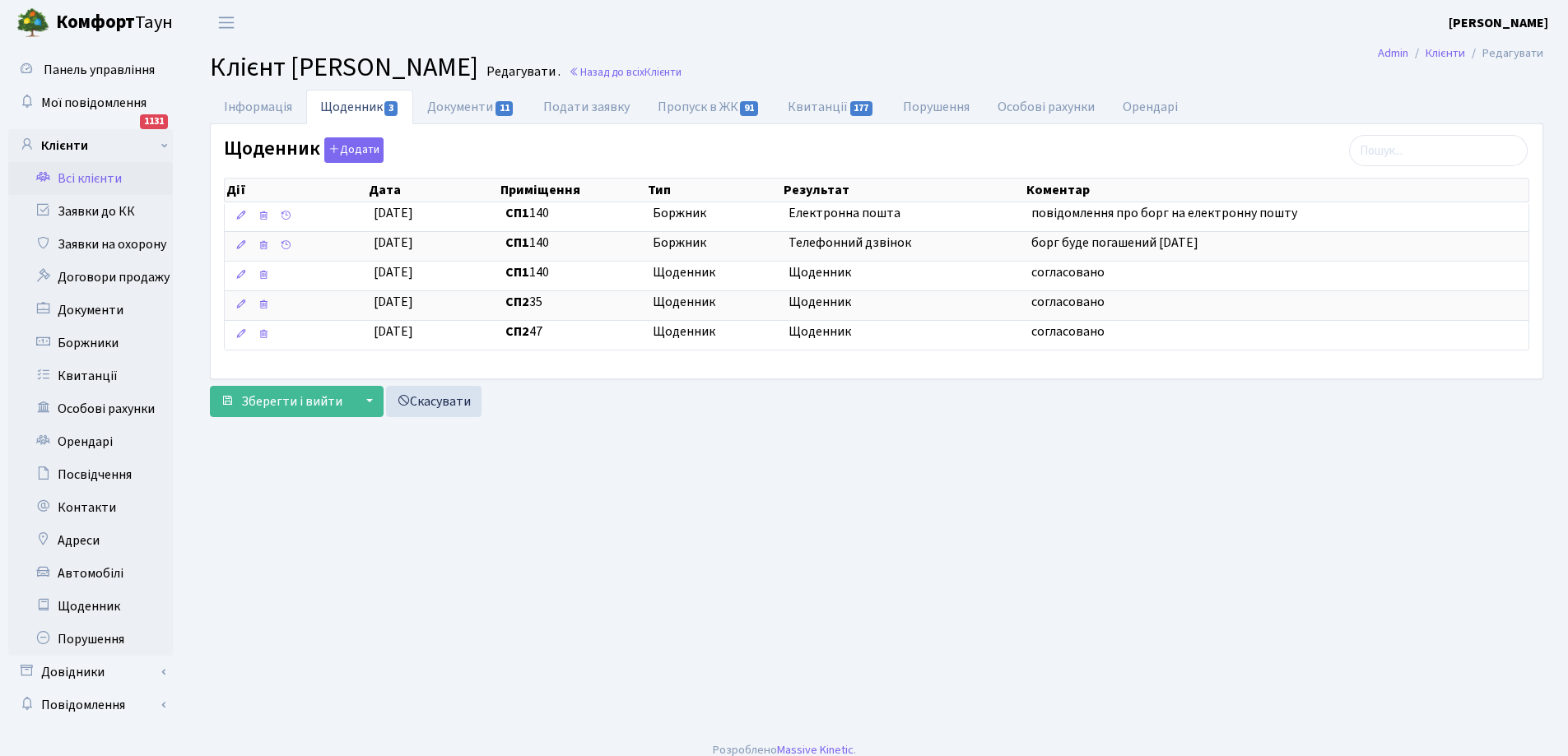
click at [99, 179] on link "Всі клієнти" at bounding box center [90, 178] width 165 height 33
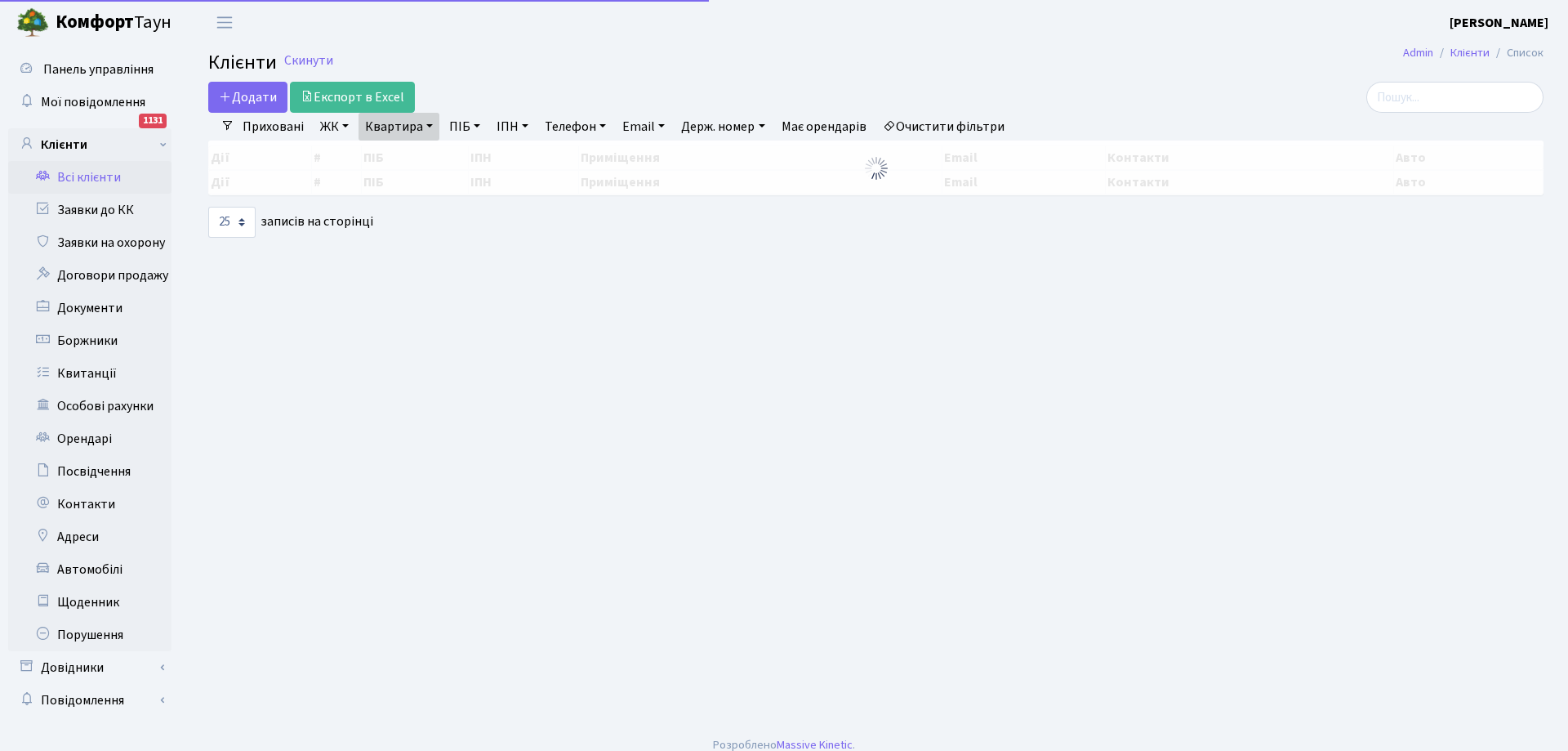
select select "25"
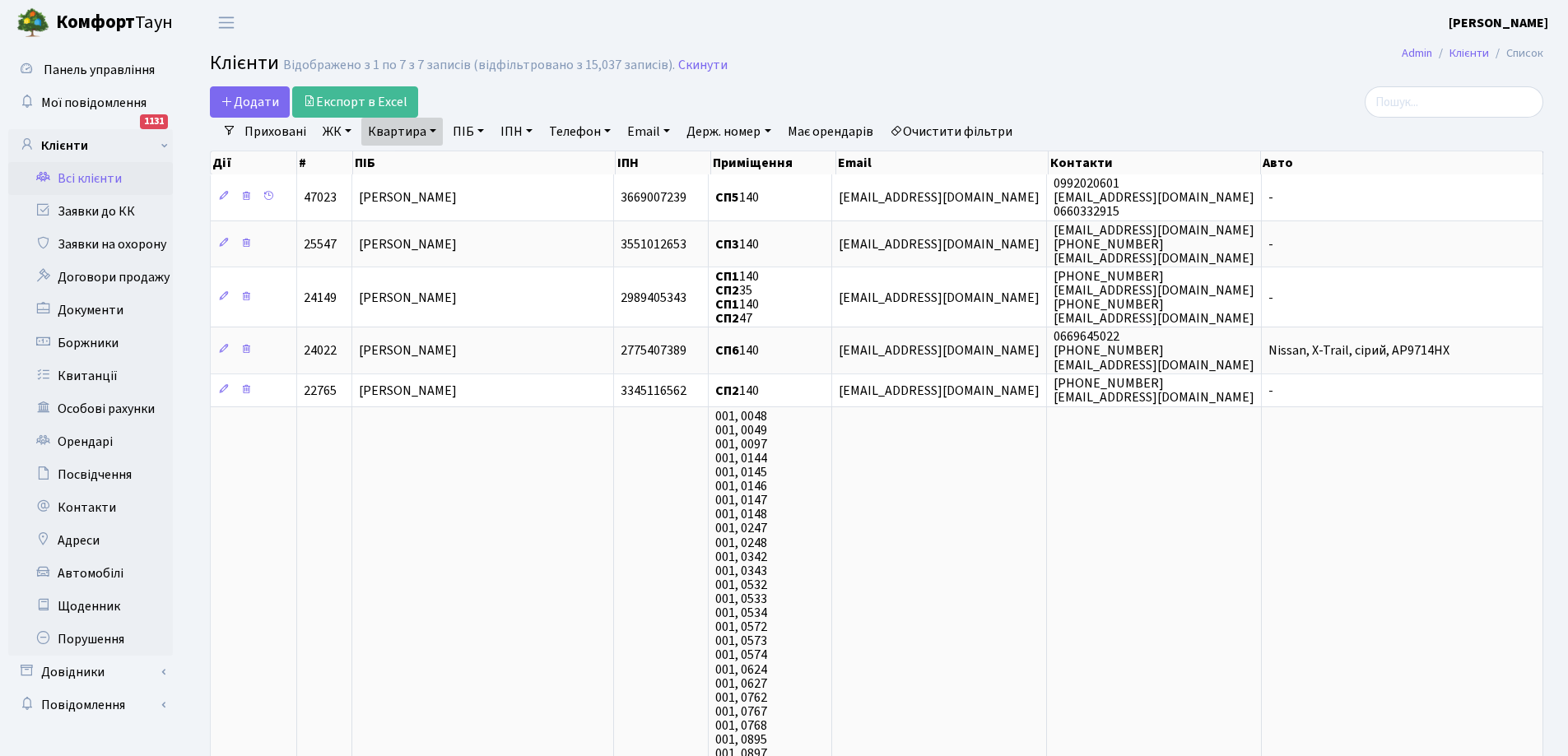
click at [396, 123] on link "Квартира" at bounding box center [402, 131] width 81 height 28
type input "0"
type input "39"
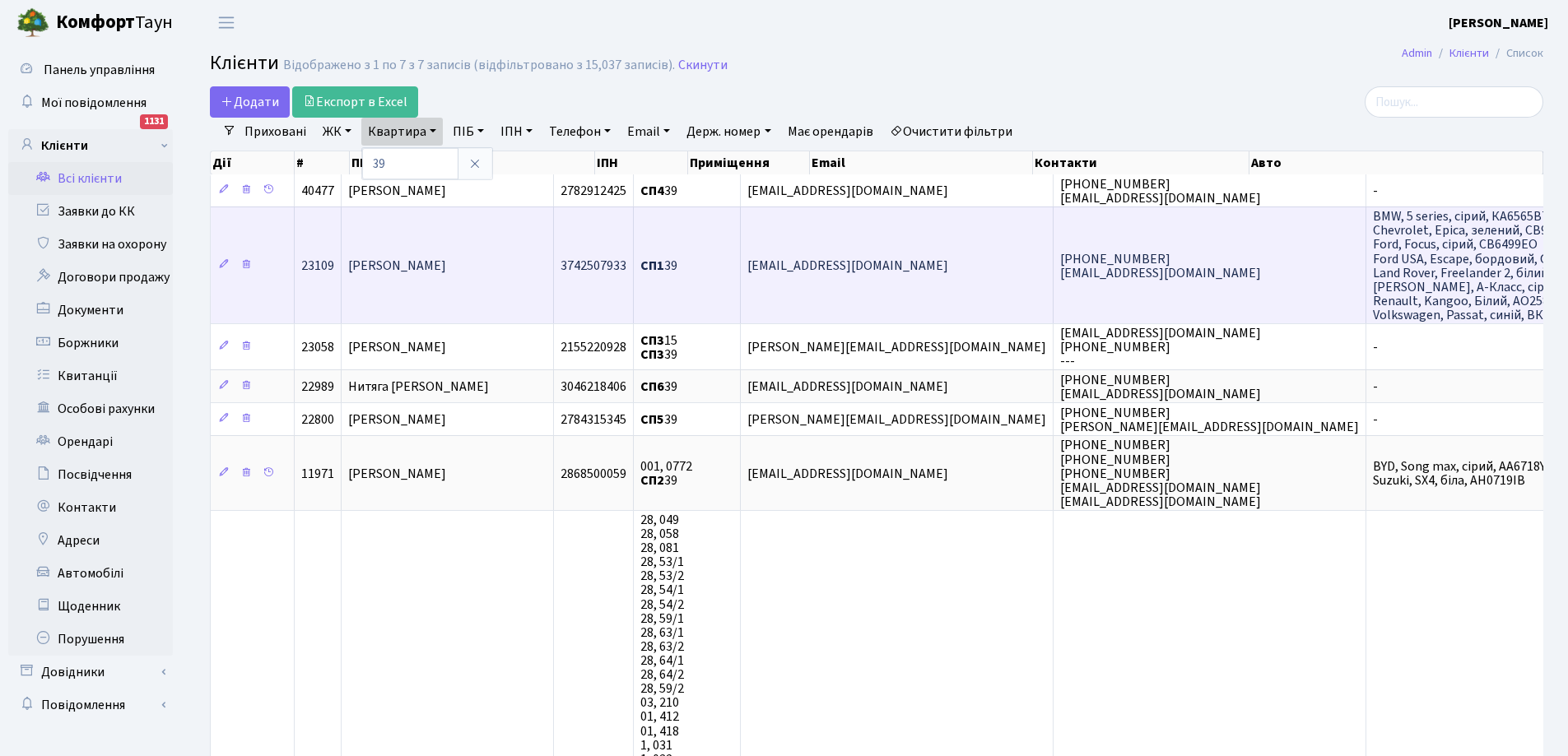
click at [446, 268] on span "[PERSON_NAME]" at bounding box center [397, 266] width 98 height 18
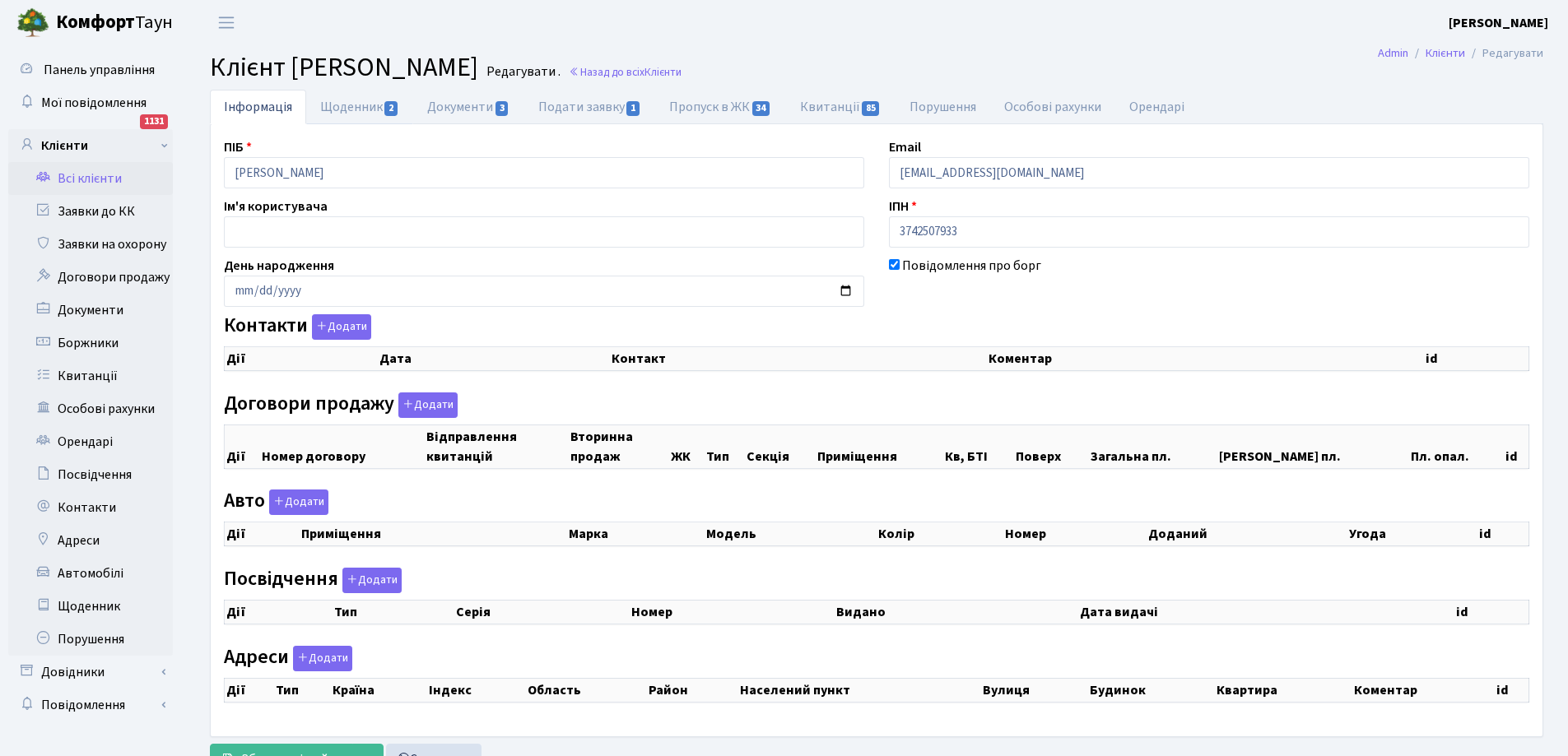
click at [352, 103] on link "Щоденник 2" at bounding box center [359, 107] width 107 height 34
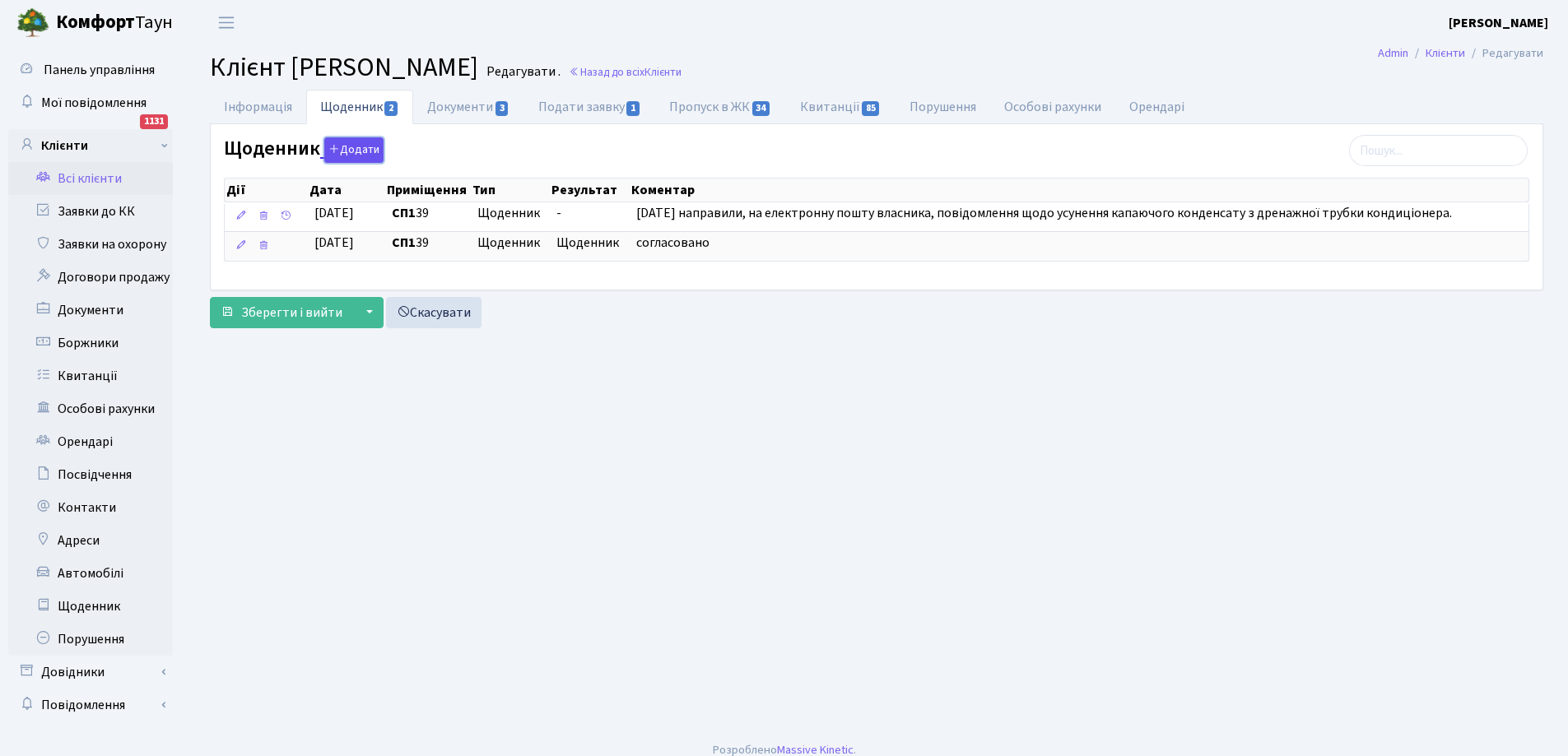
click at [353, 150] on button "Додати" at bounding box center [353, 150] width 59 height 25
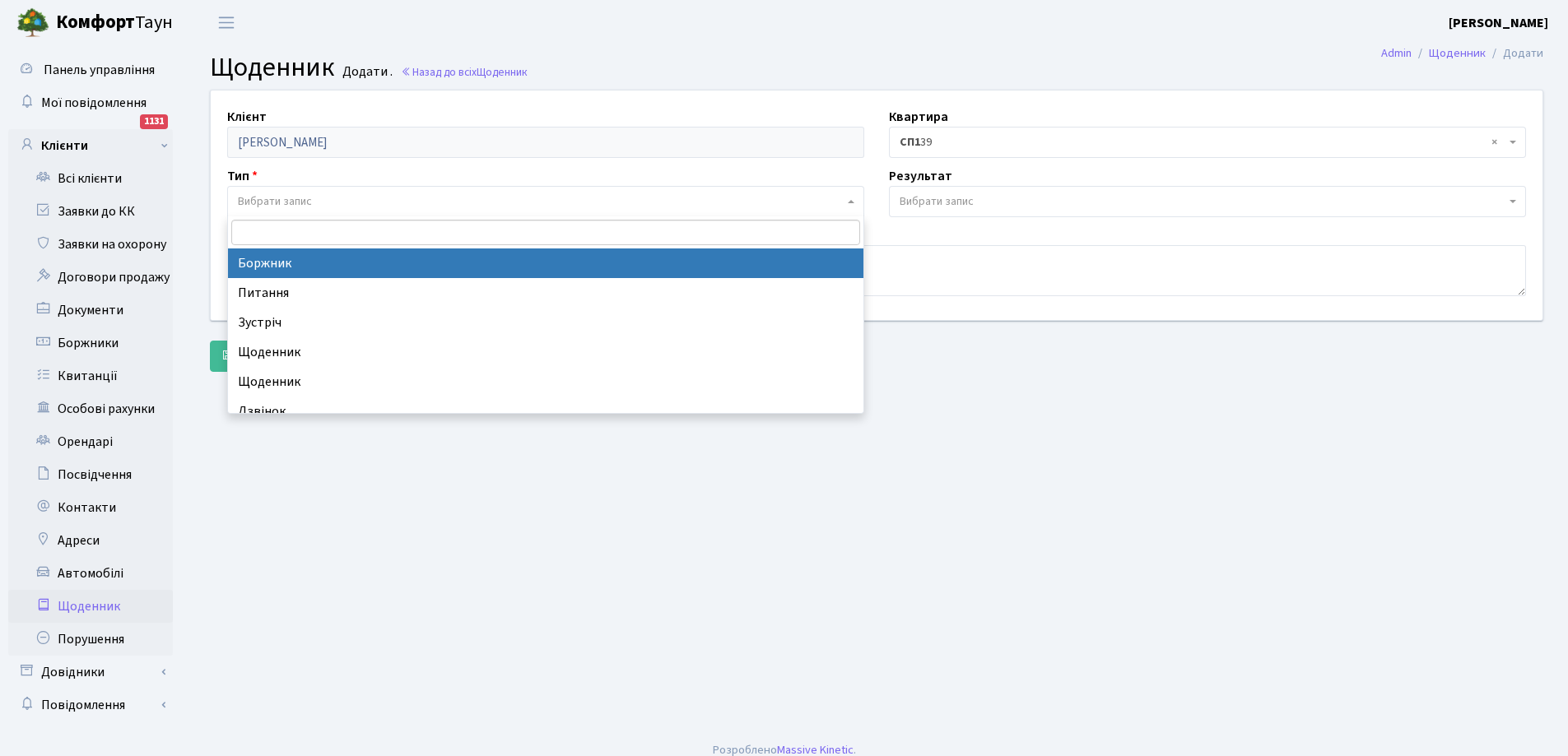
click at [676, 201] on span "Вибрати запис" at bounding box center [540, 202] width 605 height 16
select select "189"
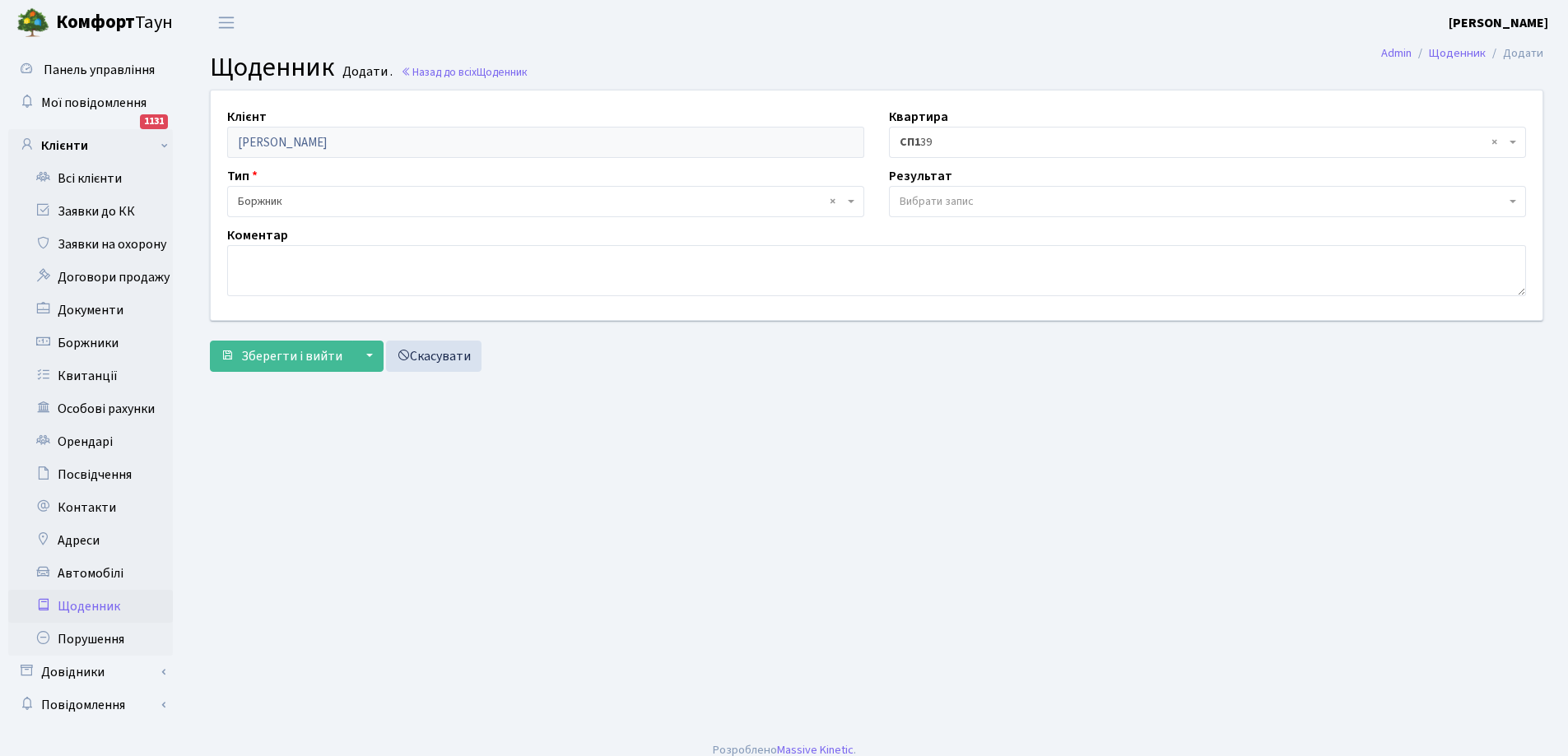
click at [940, 196] on span "Вибрати запис" at bounding box center [936, 202] width 74 height 16
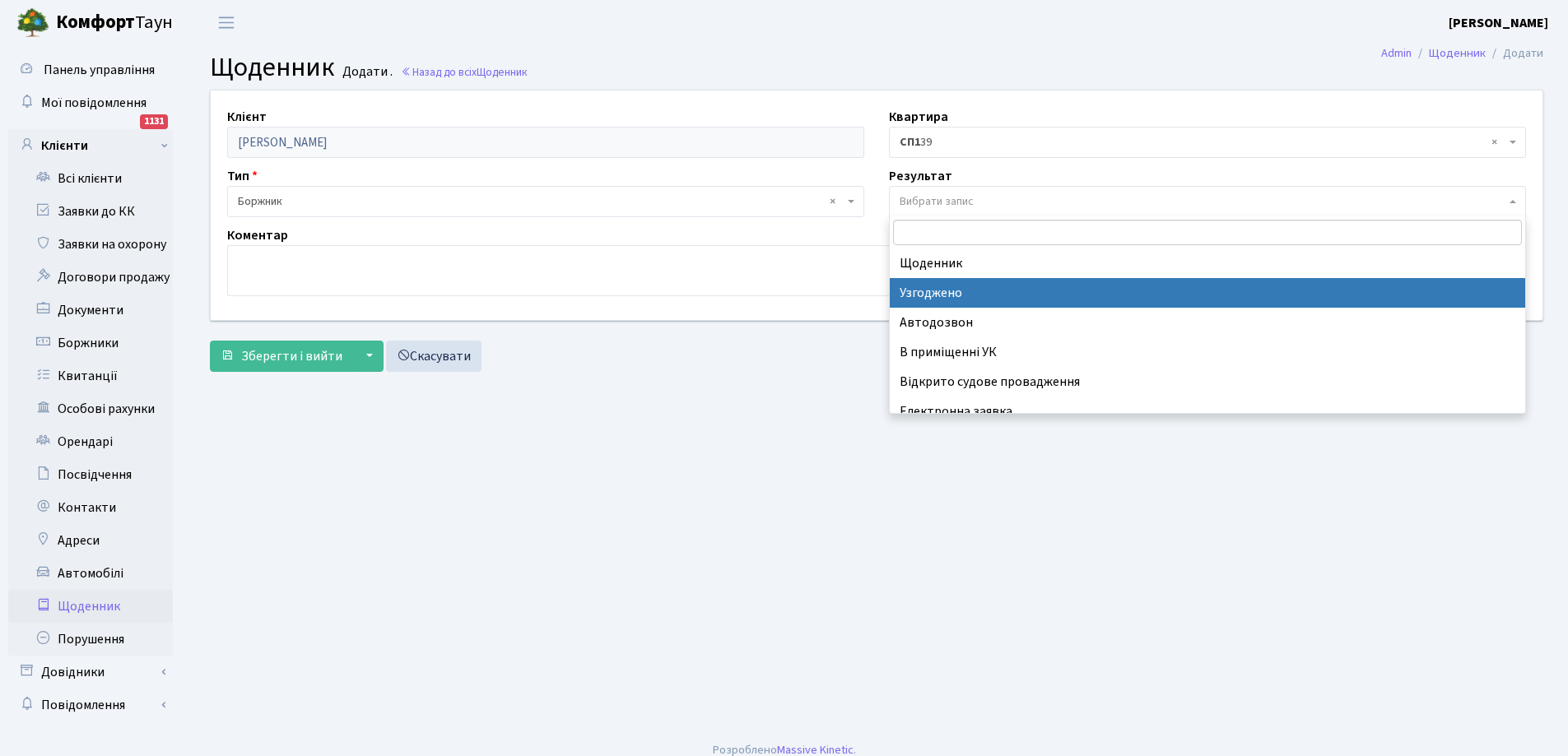
scroll to position [82, 0]
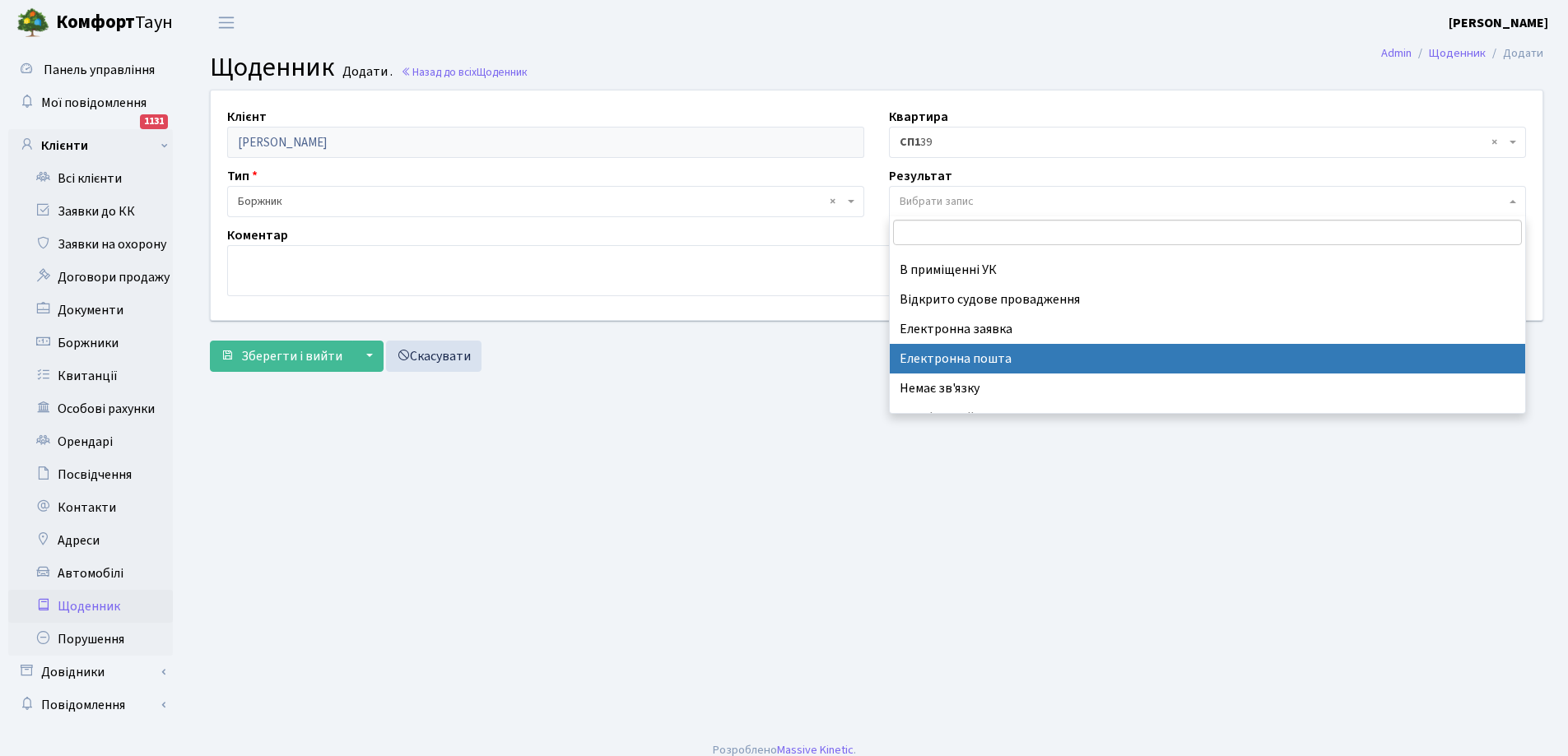
select select "198"
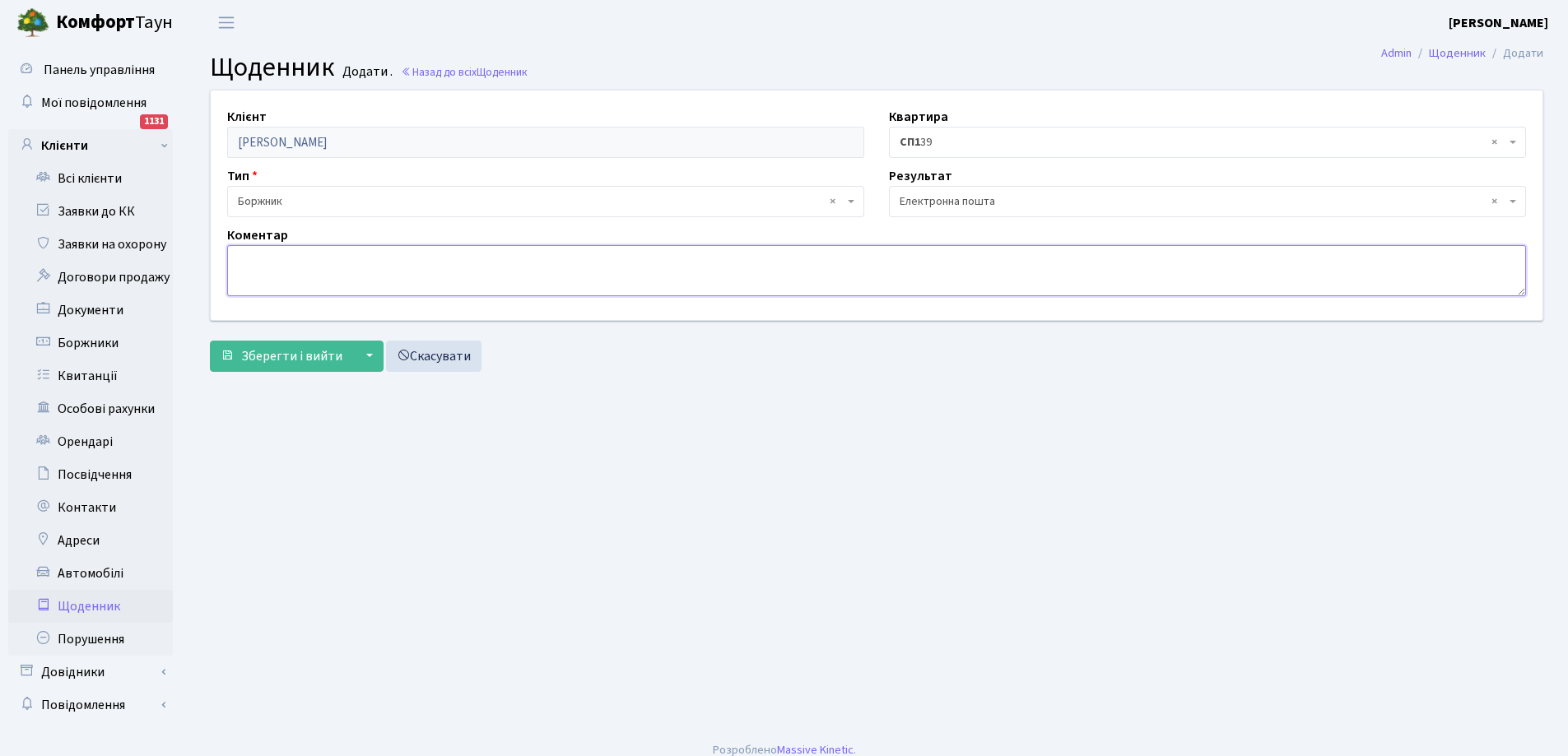
click at [431, 269] on textarea at bounding box center [876, 270] width 1298 height 51
type textarea "повідомлення про сплату боргу на електронну пошту"
click at [311, 359] on span "Зберегти і вийти" at bounding box center [291, 356] width 101 height 18
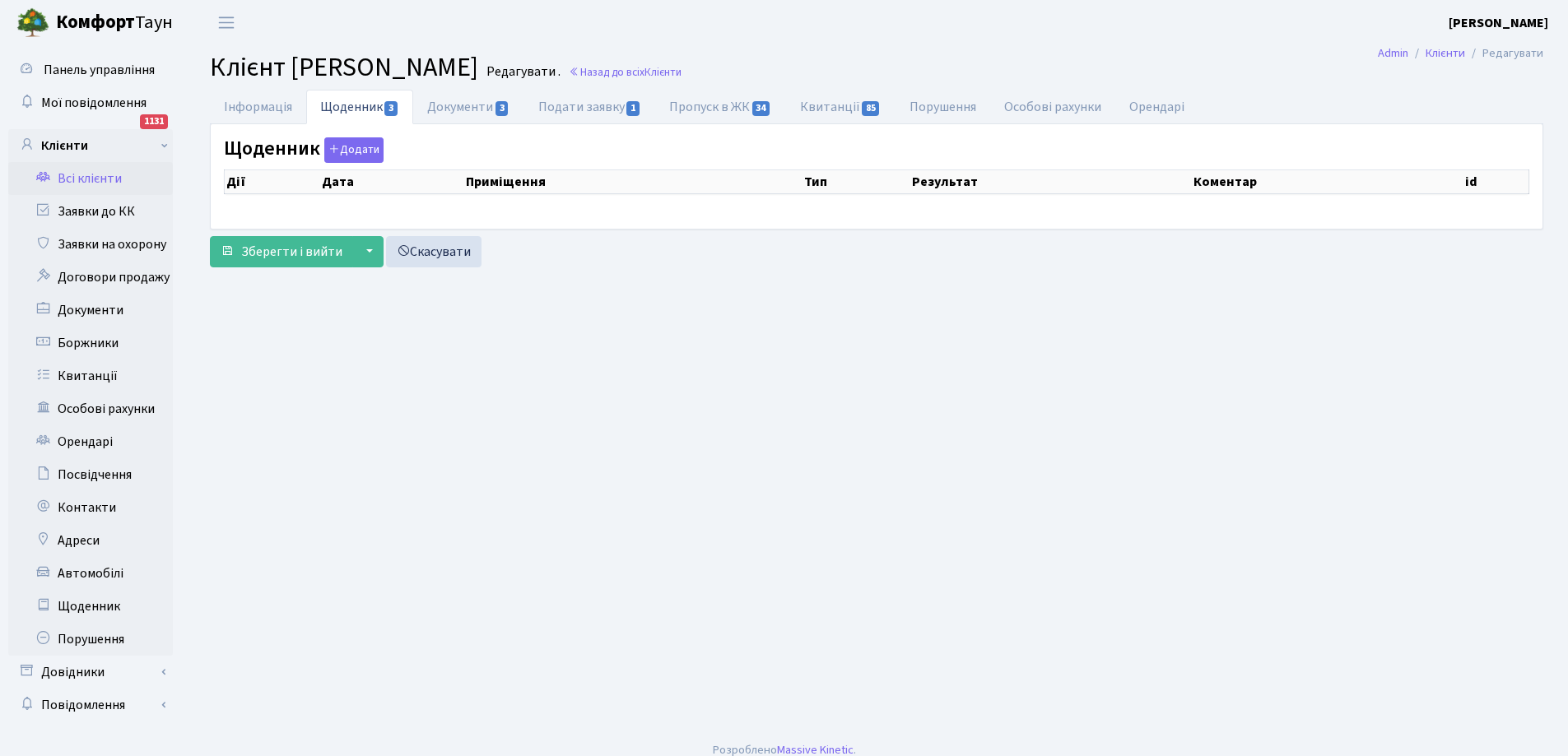
select select "25"
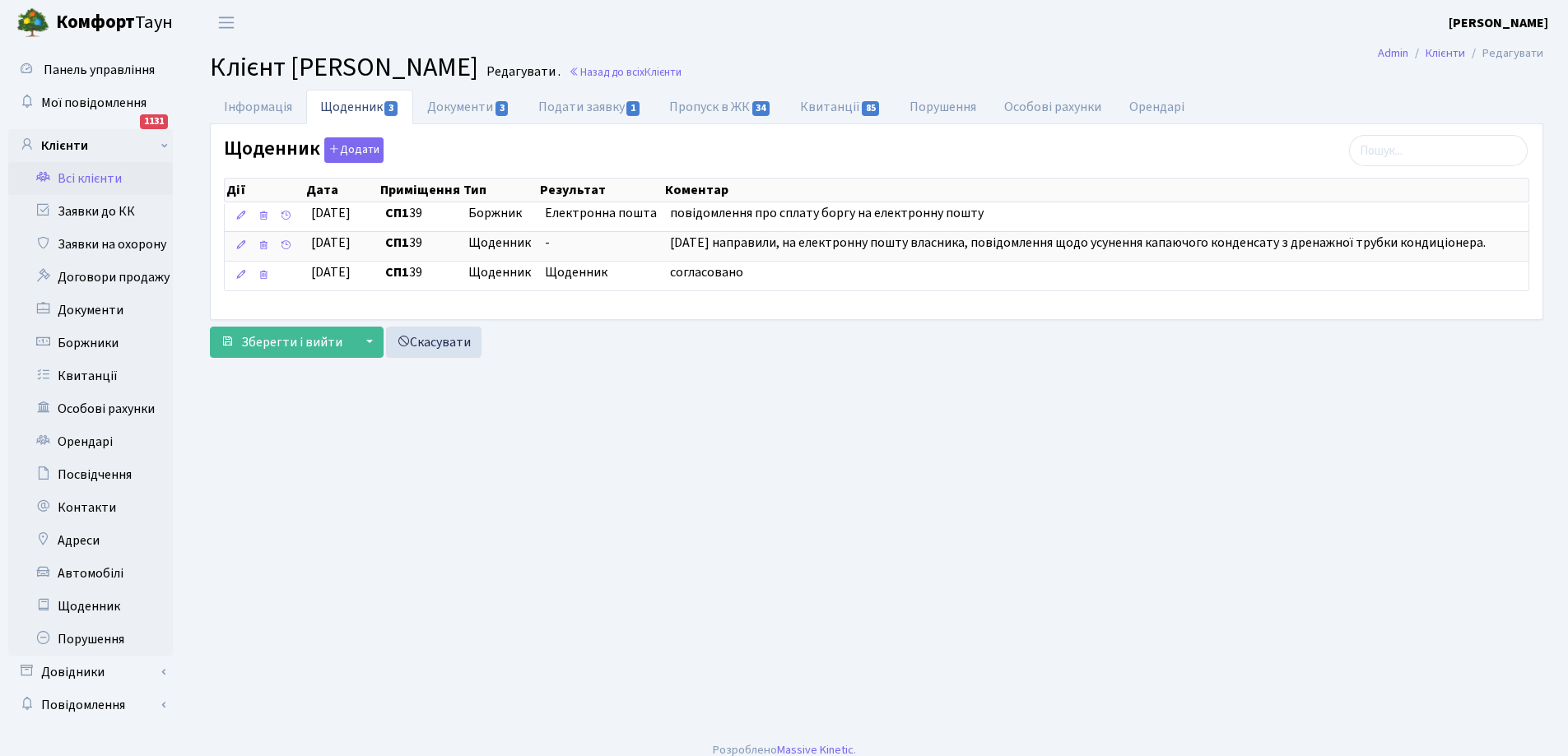
click at [90, 182] on link "Всі клієнти" at bounding box center [90, 178] width 165 height 33
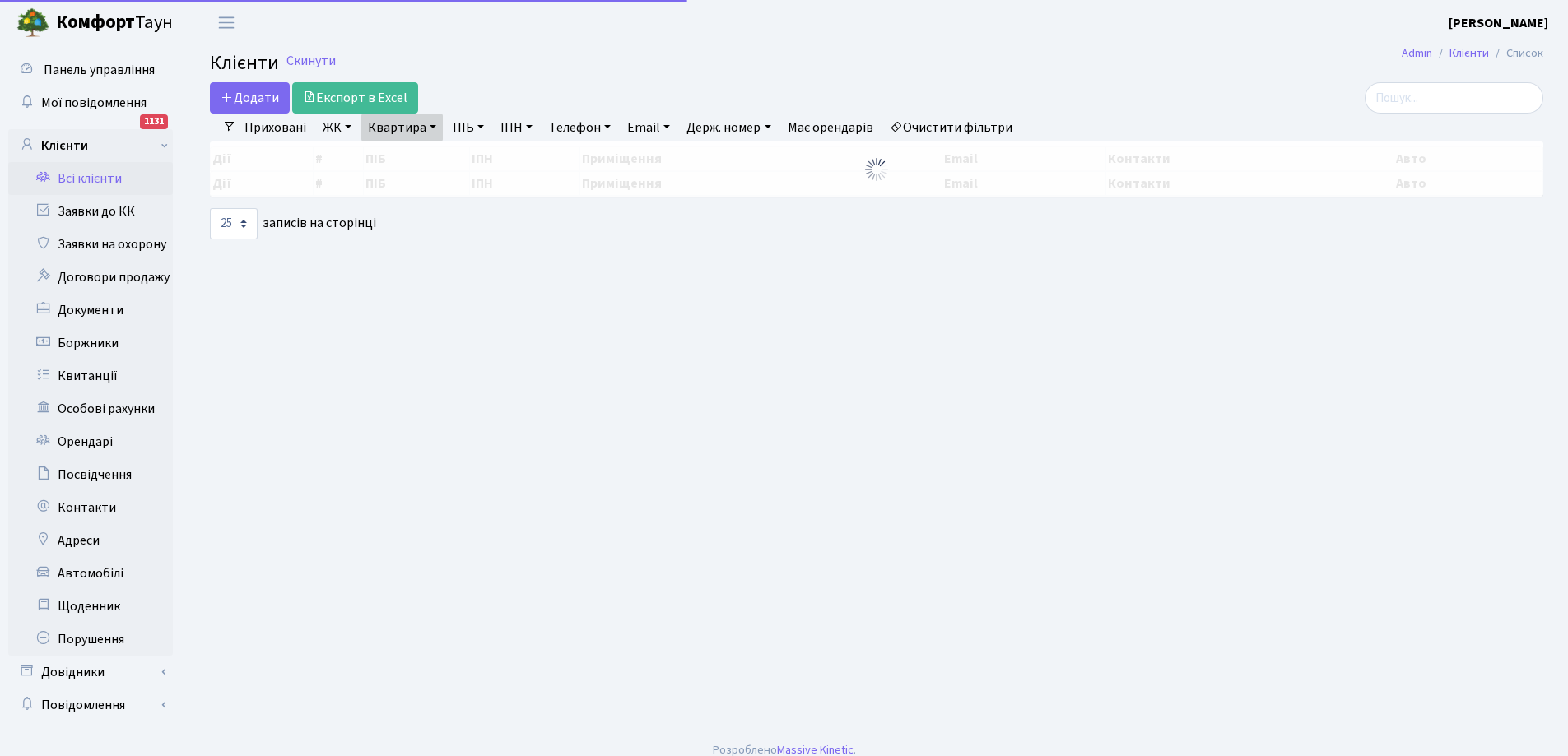
select select "25"
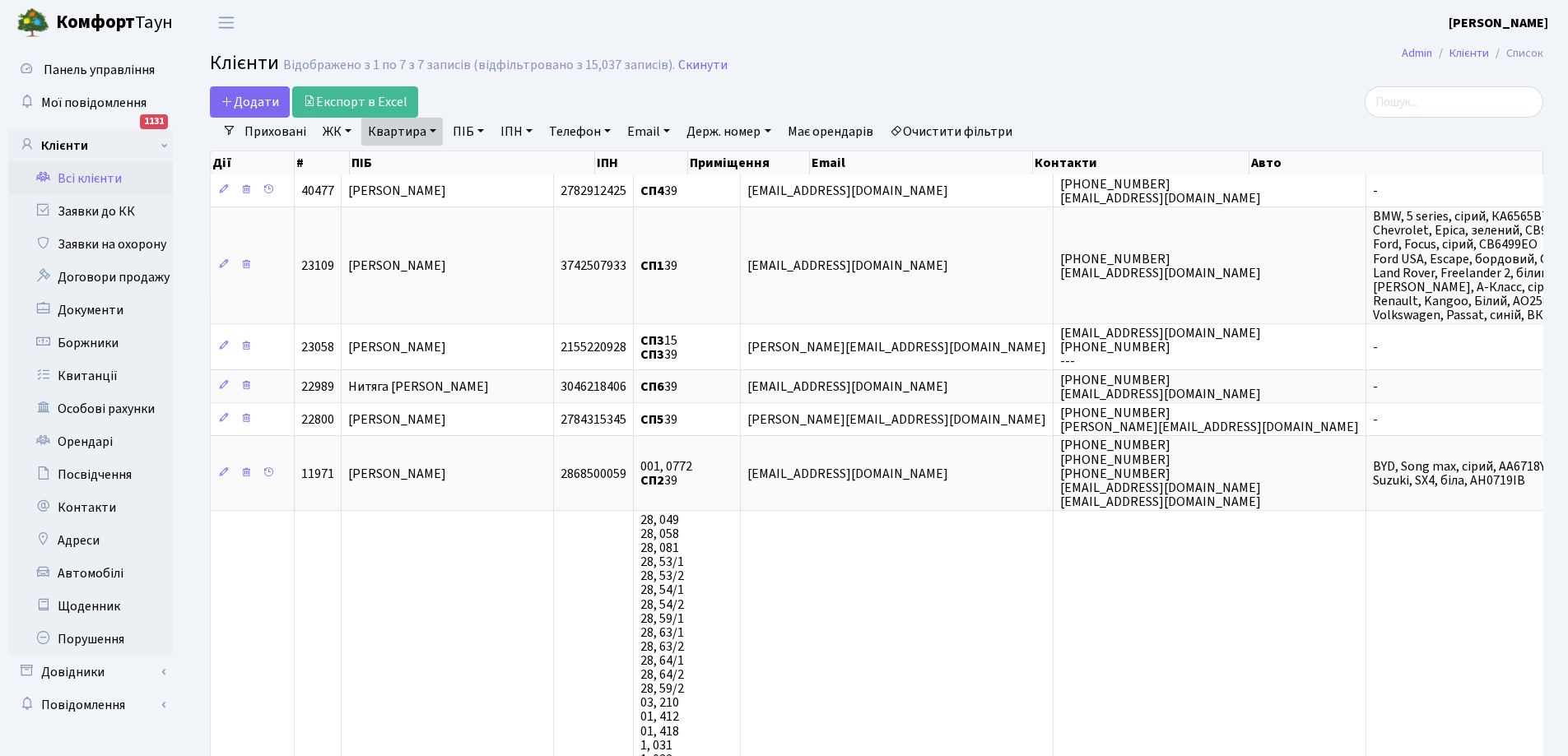
click at [395, 131] on link "Квартира" at bounding box center [402, 131] width 81 height 28
type input "9"
type input "213"
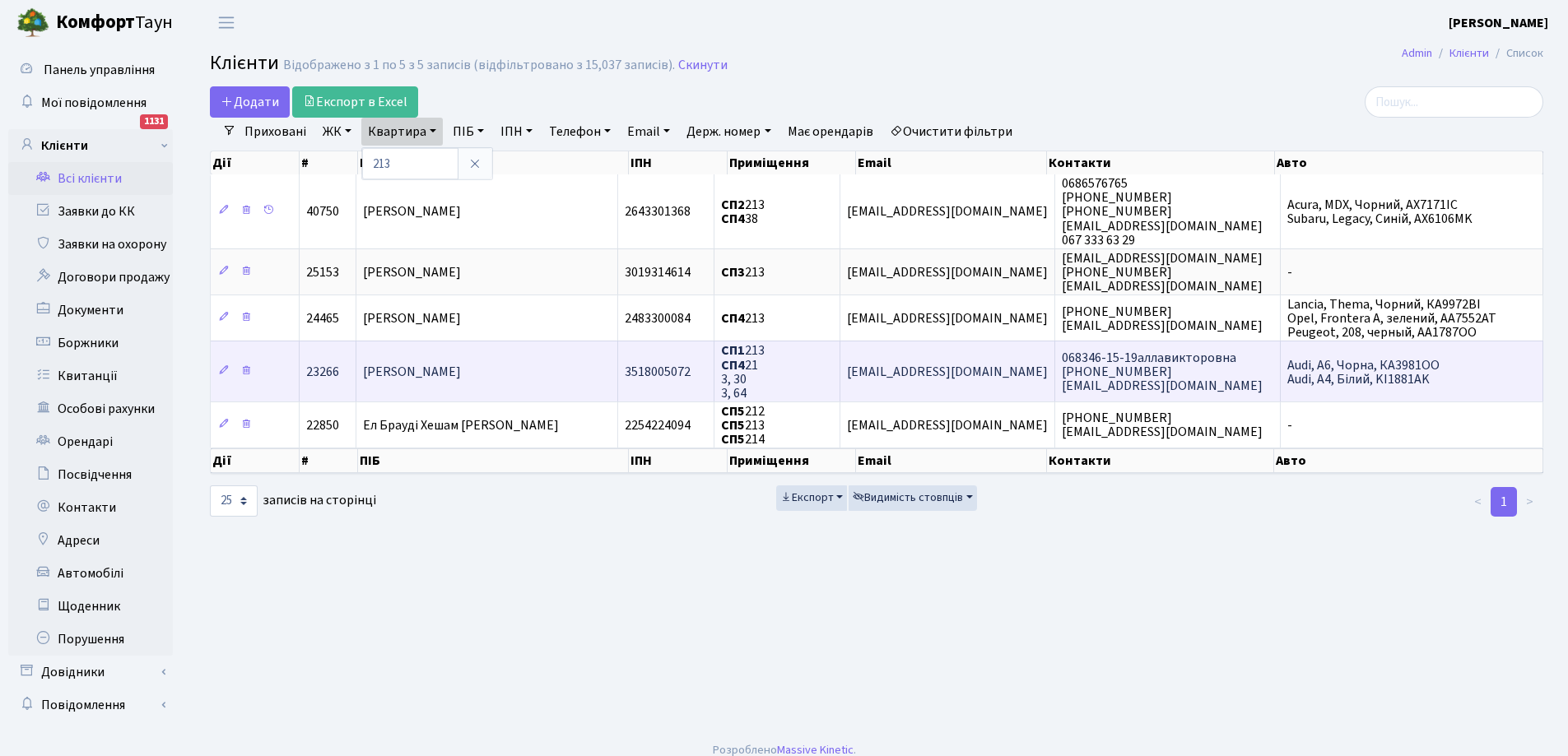
click at [435, 373] on span "[PERSON_NAME]" at bounding box center [412, 372] width 98 height 18
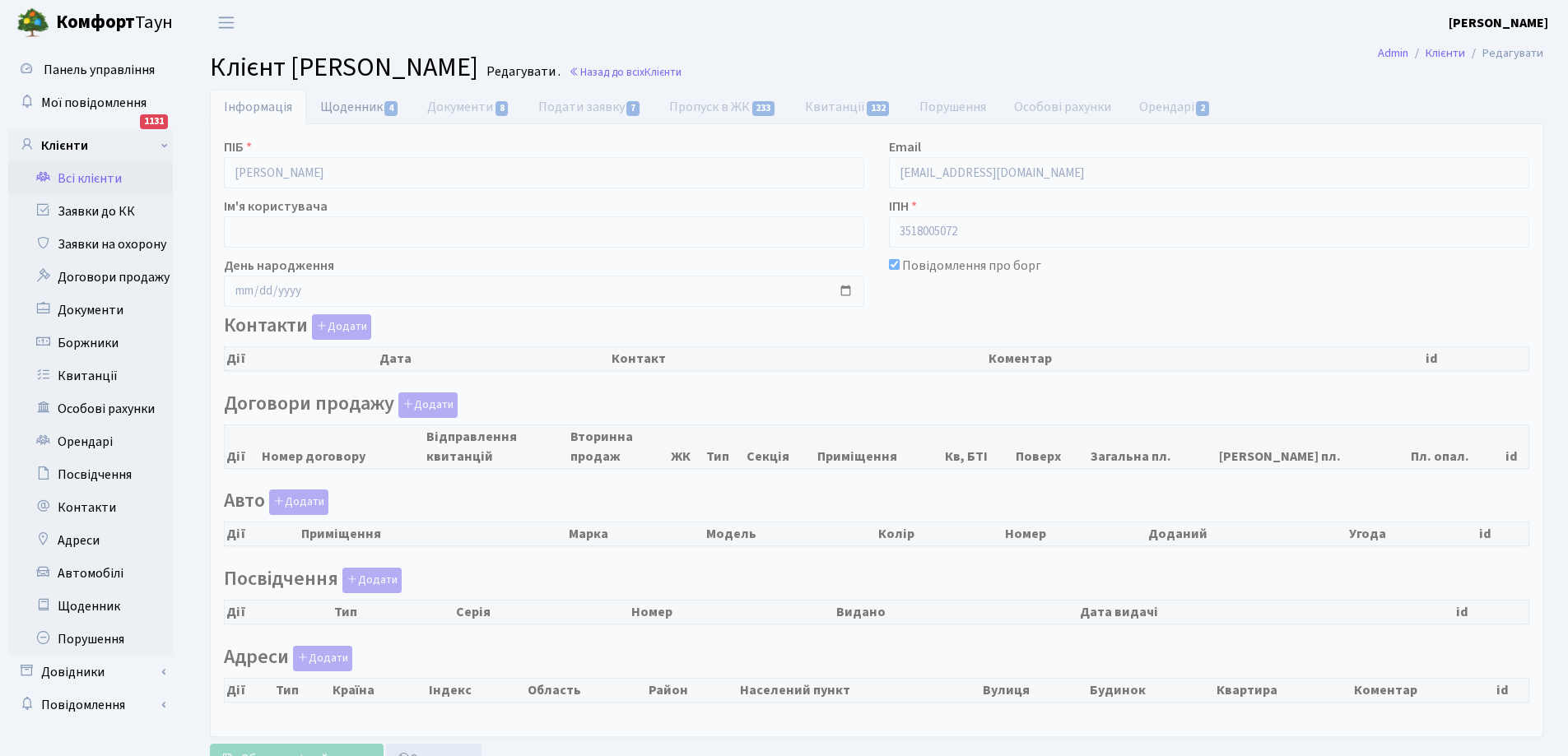
click at [350, 102] on link "Щоденник 4" at bounding box center [359, 106] width 107 height 33
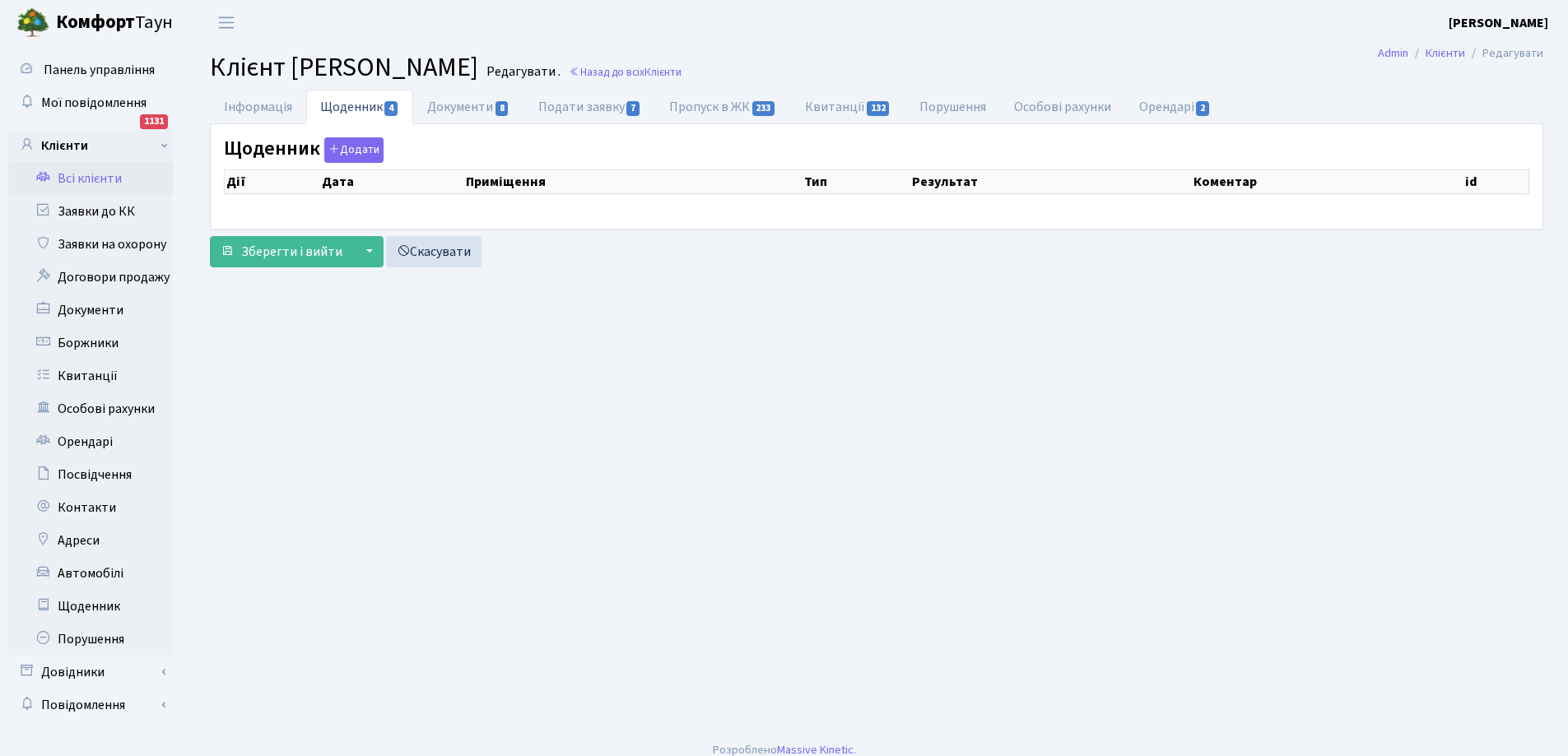
select select "25"
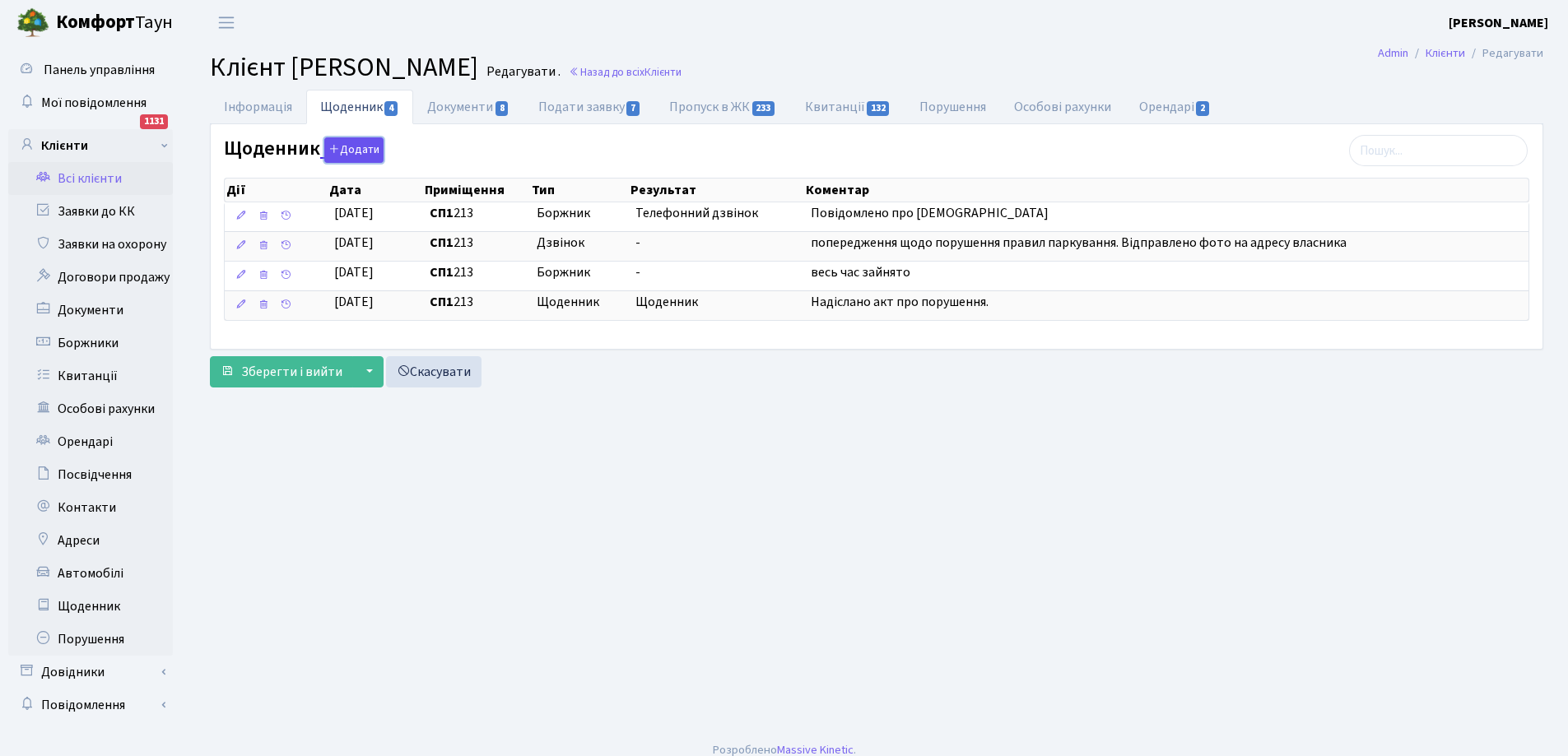
click at [360, 152] on button "Додати" at bounding box center [353, 150] width 59 height 25
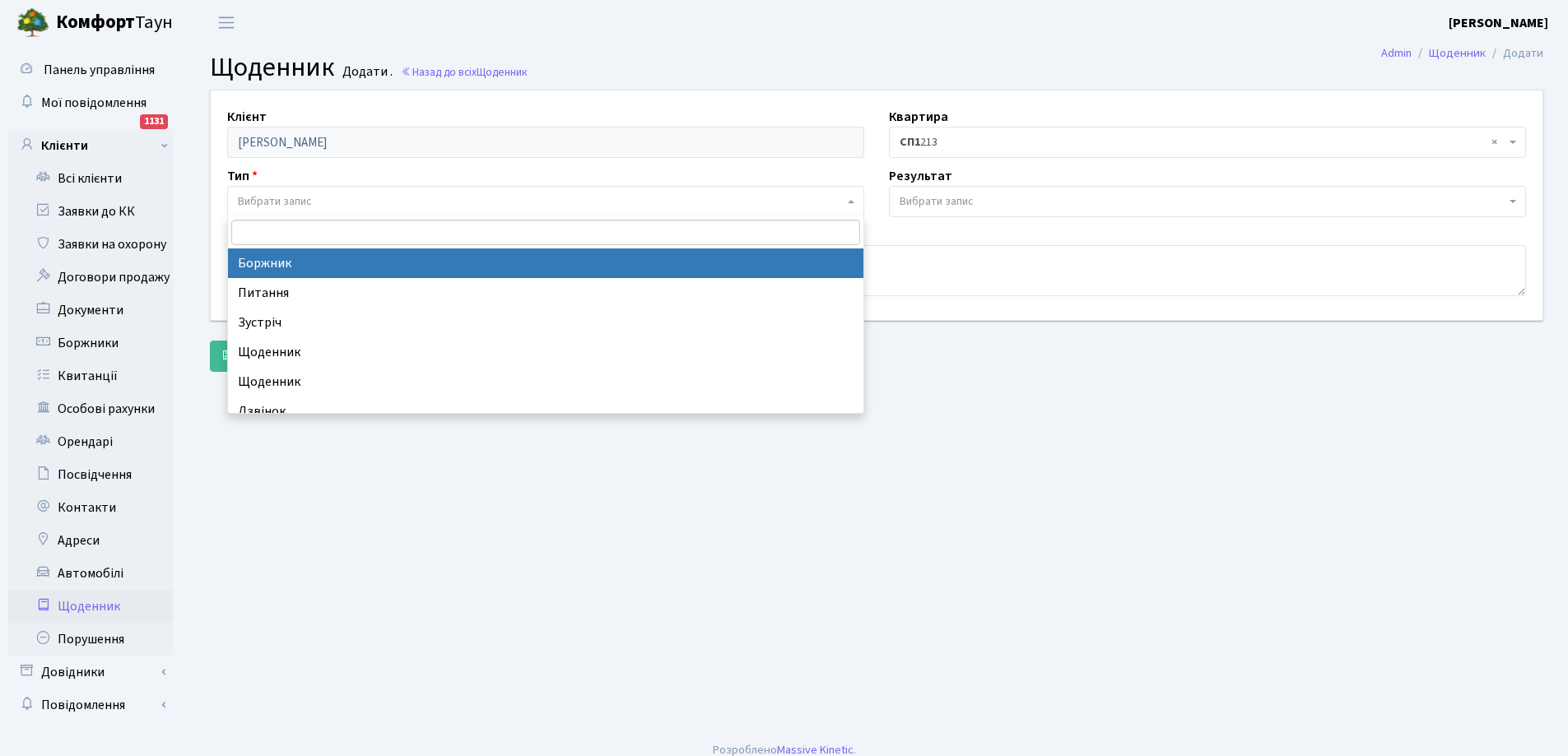
click at [344, 197] on span "Вибрати запис" at bounding box center [540, 202] width 605 height 16
select select "189"
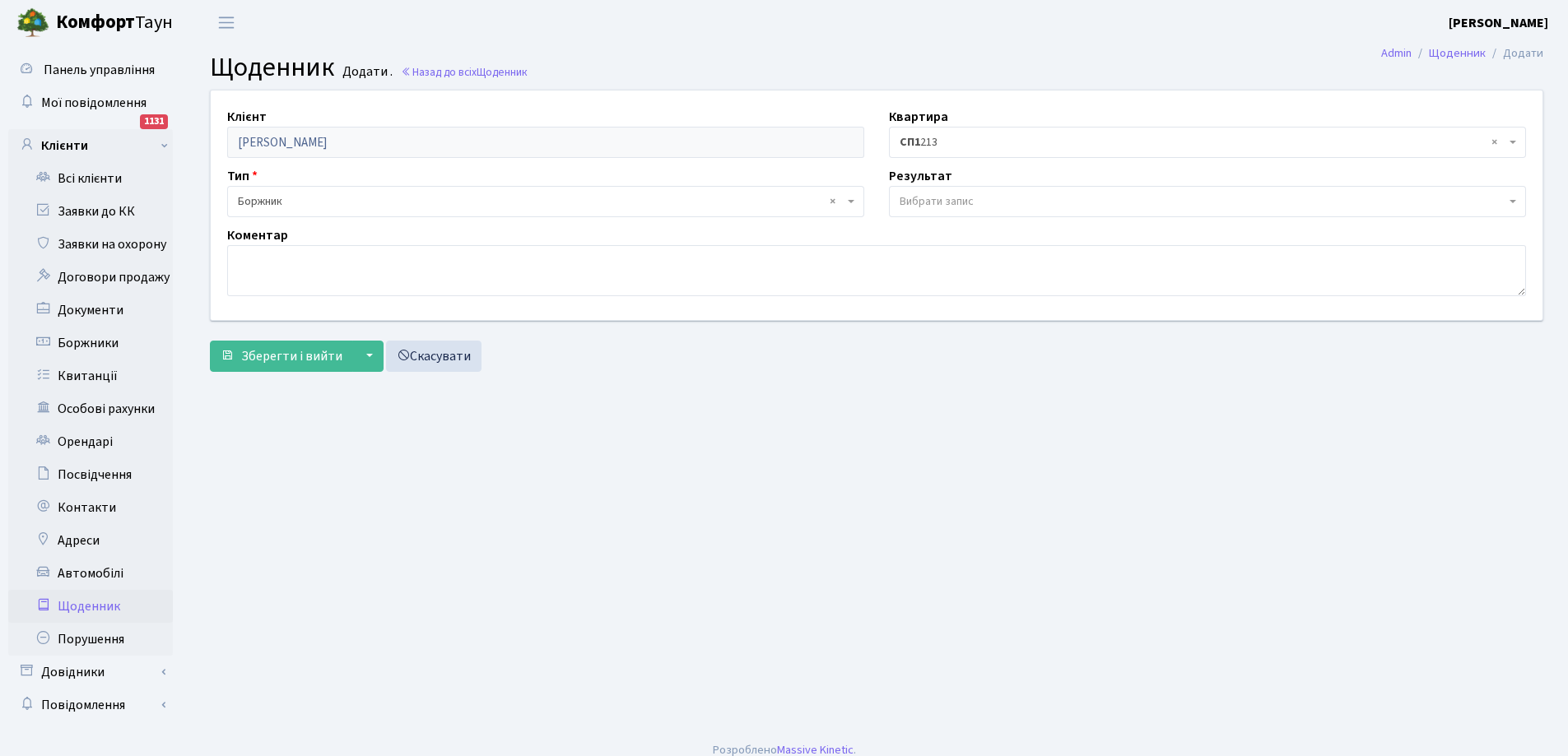
click at [923, 198] on span "Вибрати запис" at bounding box center [936, 202] width 74 height 16
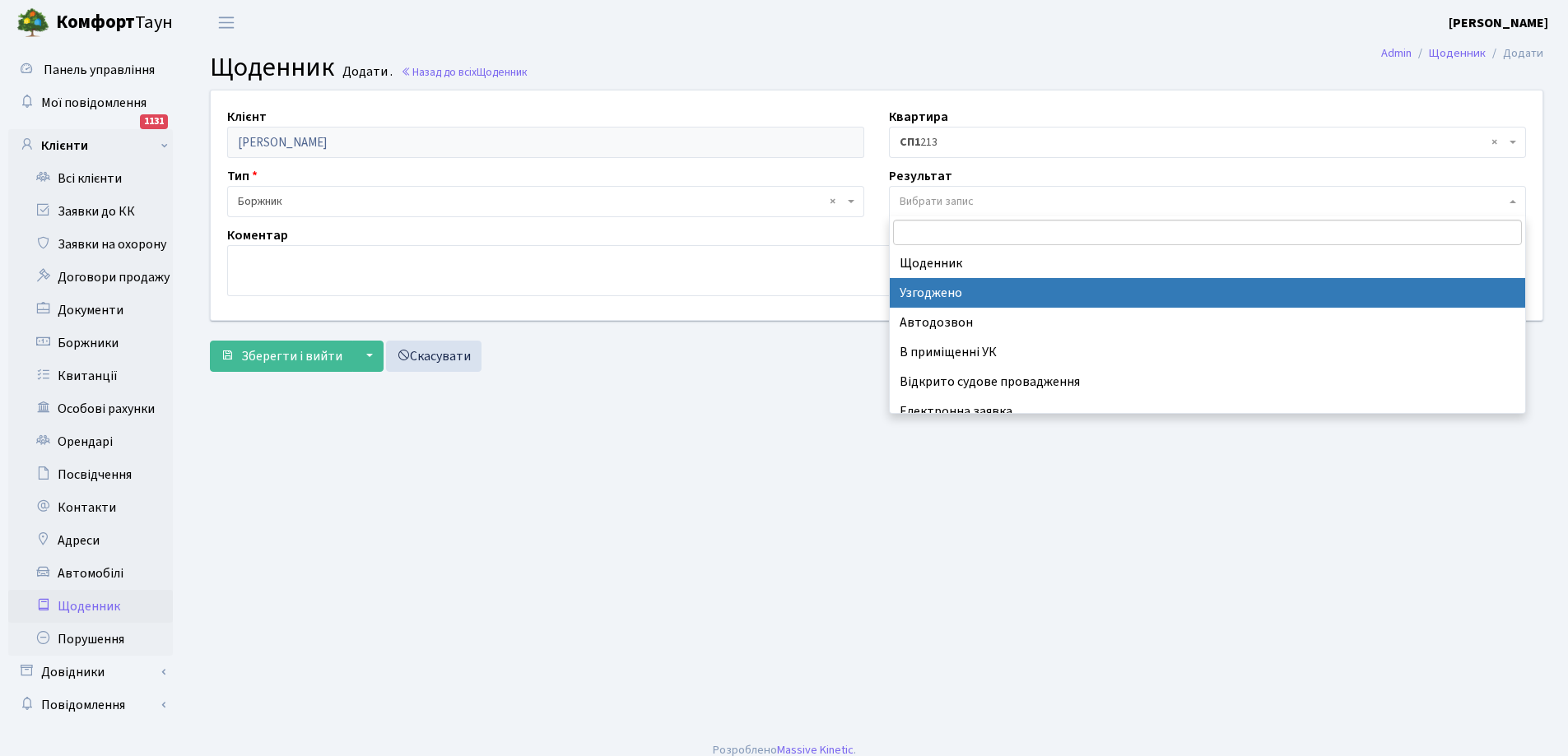
scroll to position [102, 0]
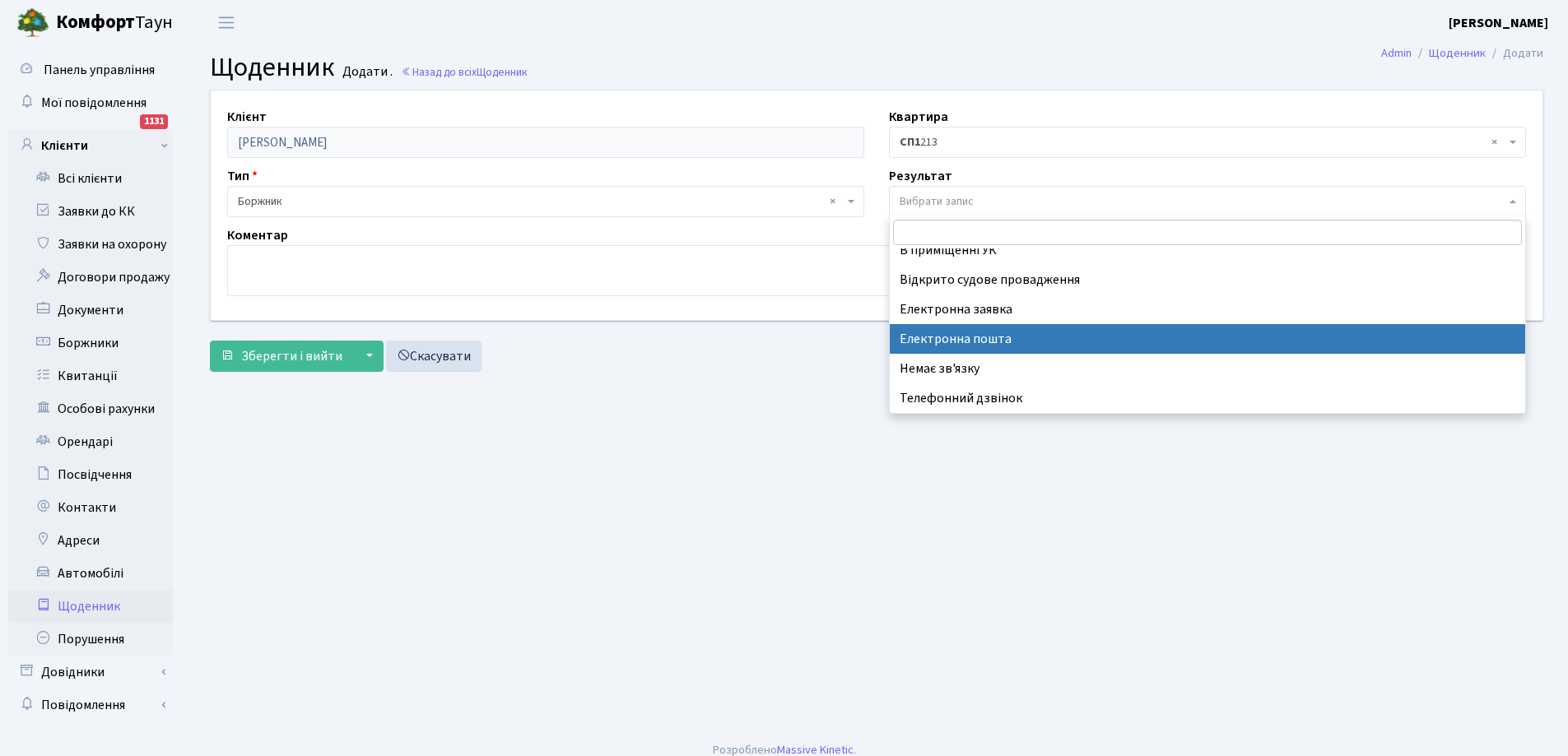
select select "198"
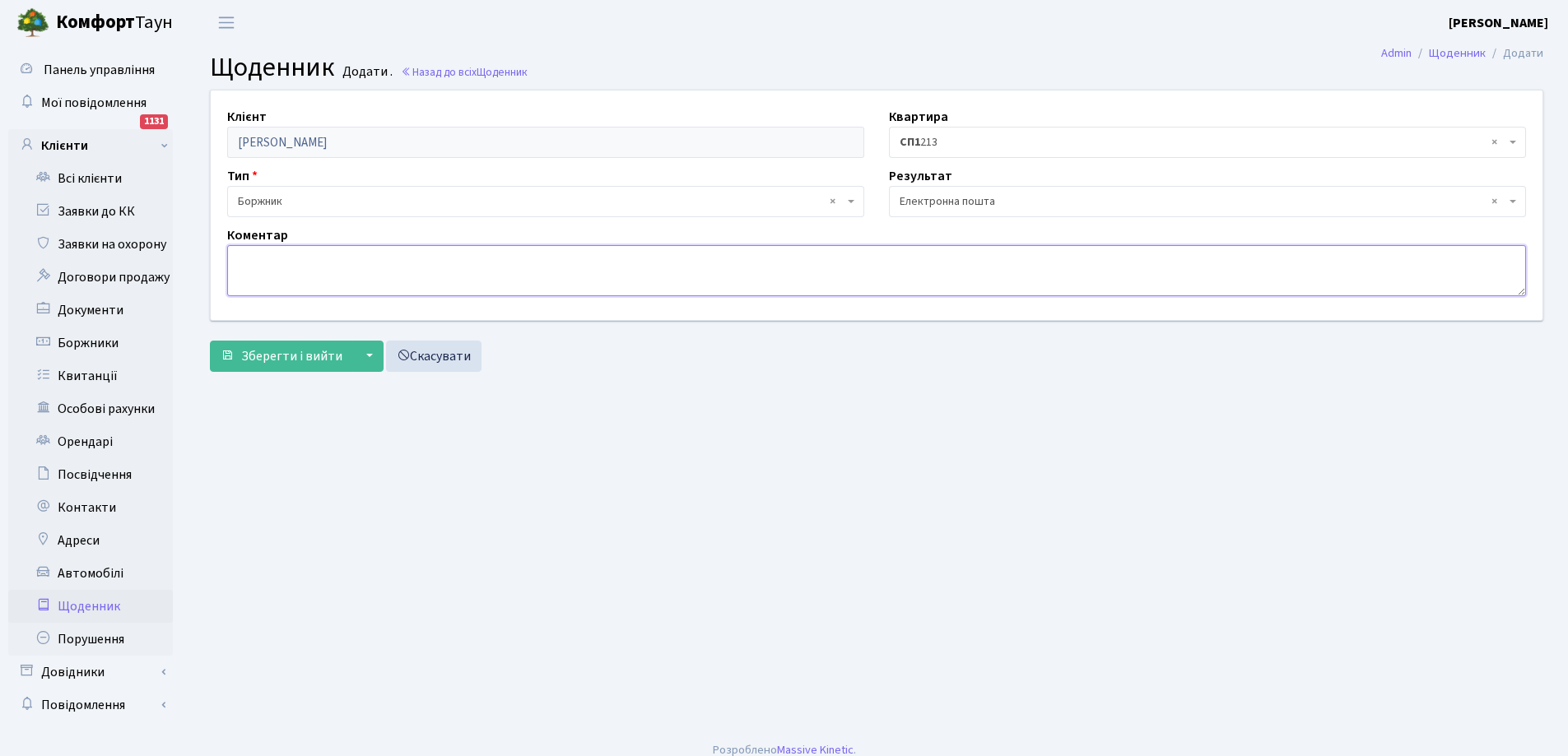
click at [550, 267] on textarea at bounding box center [876, 270] width 1298 height 51
type textarea "повідомлення про сплату боргу на електронну пошту"
click at [322, 361] on span "Зберегти і вийти" at bounding box center [291, 356] width 101 height 18
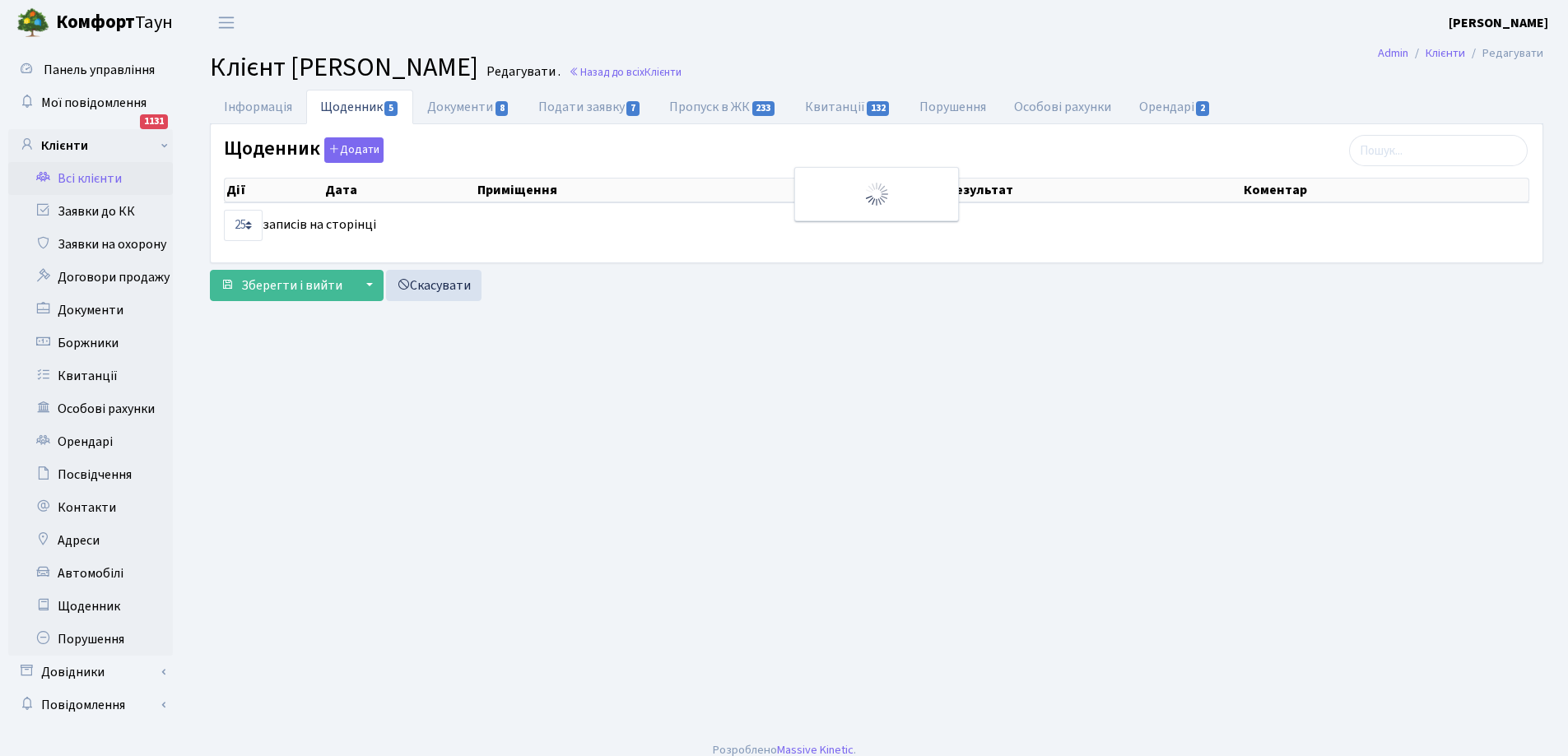
select select "25"
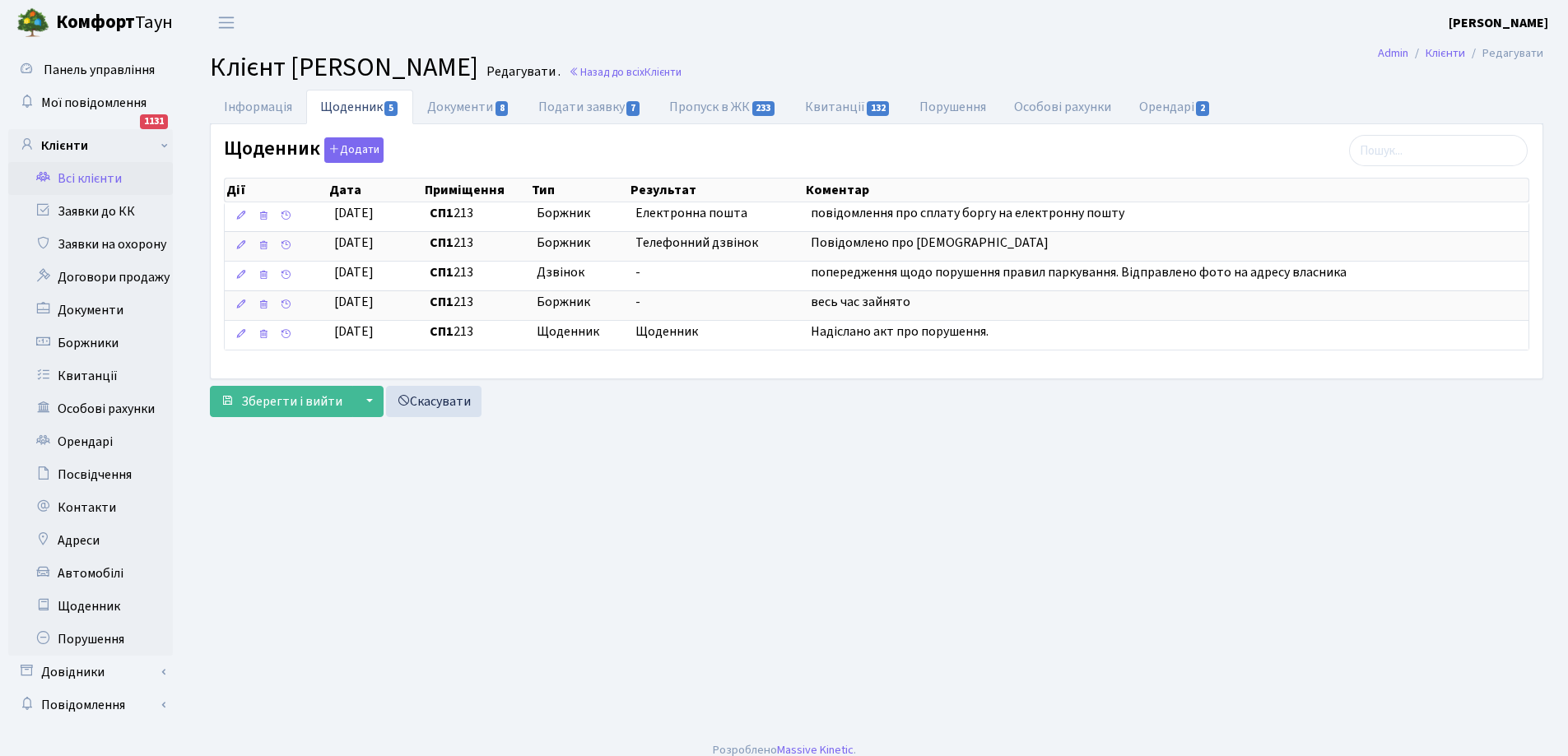
click at [84, 177] on link "Всі клієнти" at bounding box center [90, 178] width 165 height 33
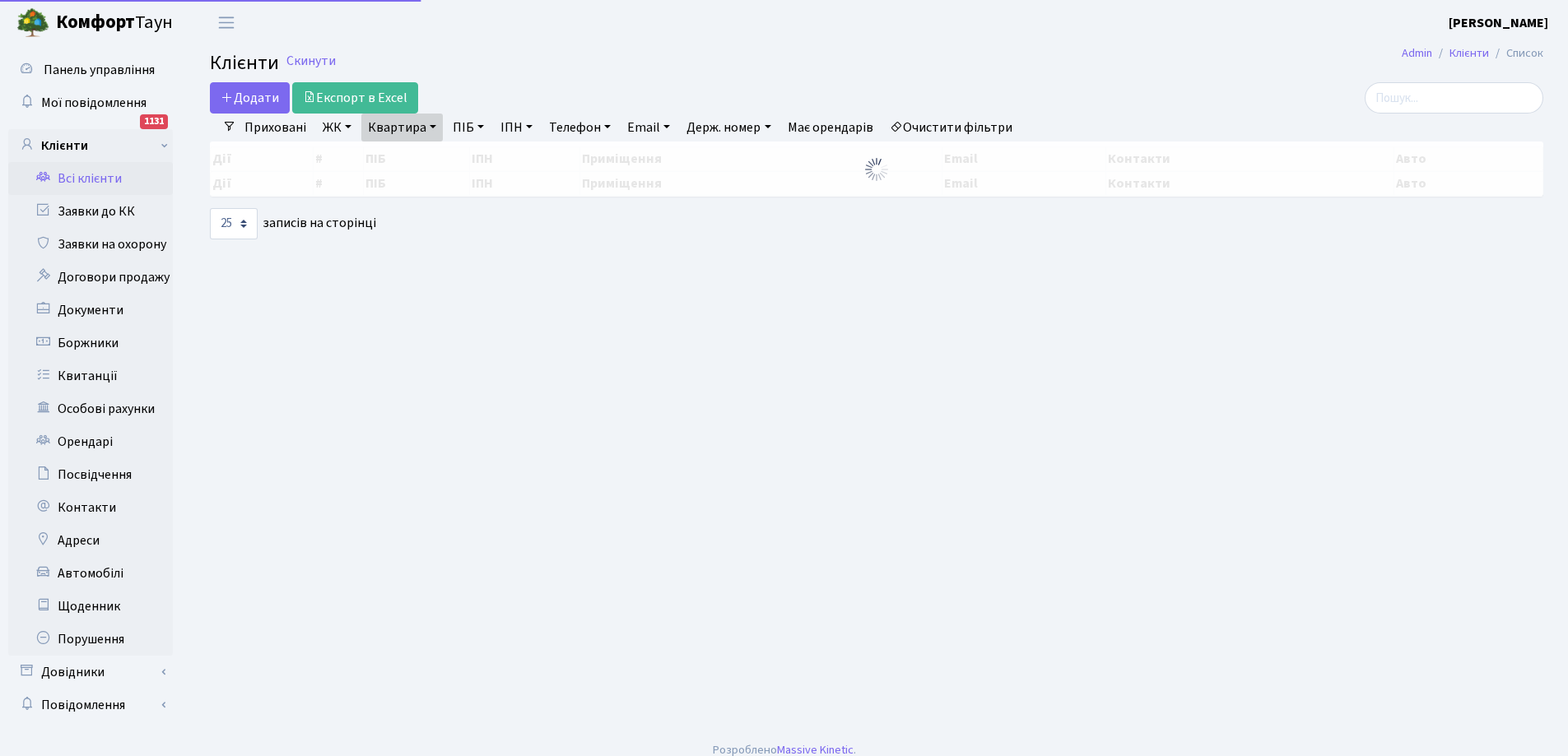
select select "25"
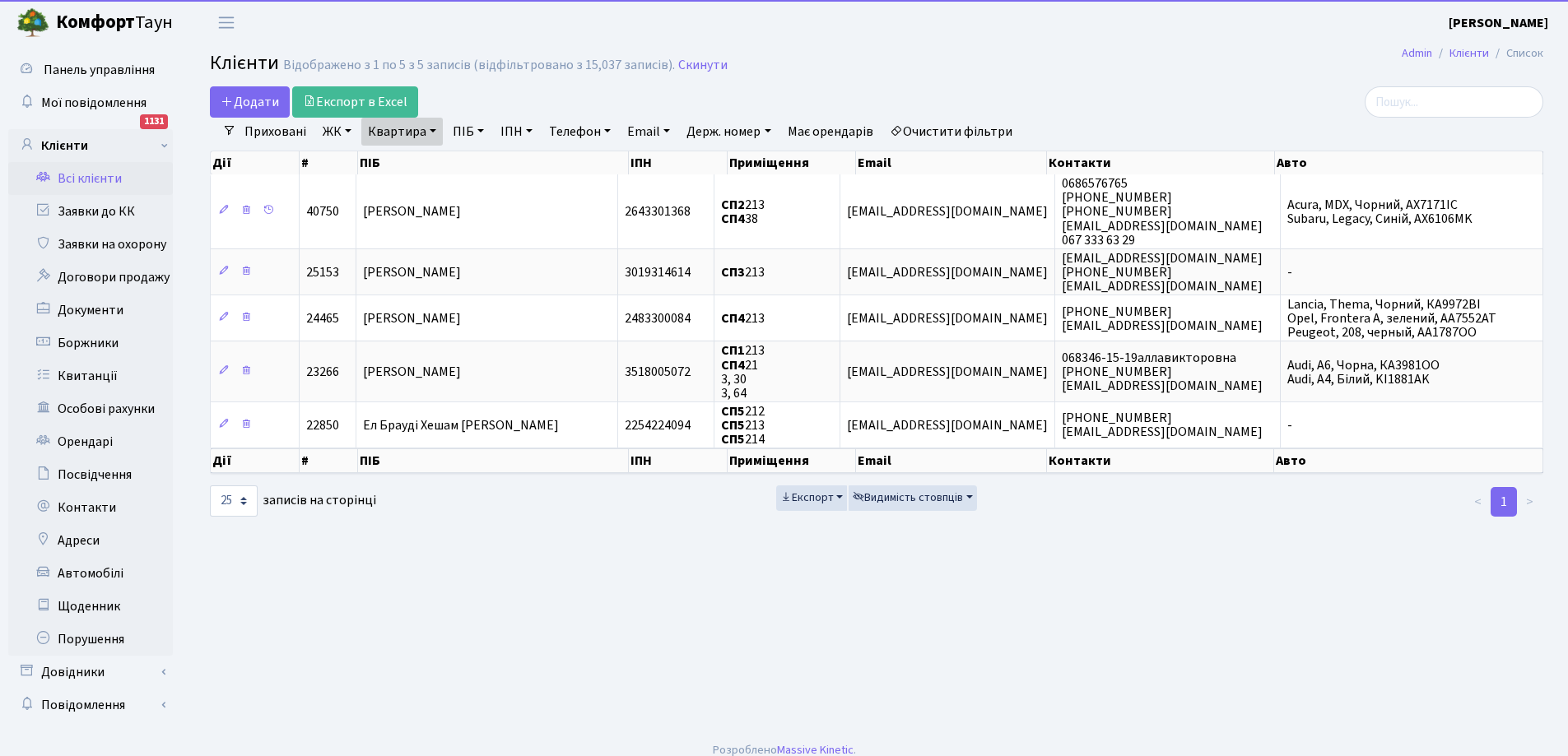
click at [396, 132] on link "Квартира" at bounding box center [402, 131] width 81 height 28
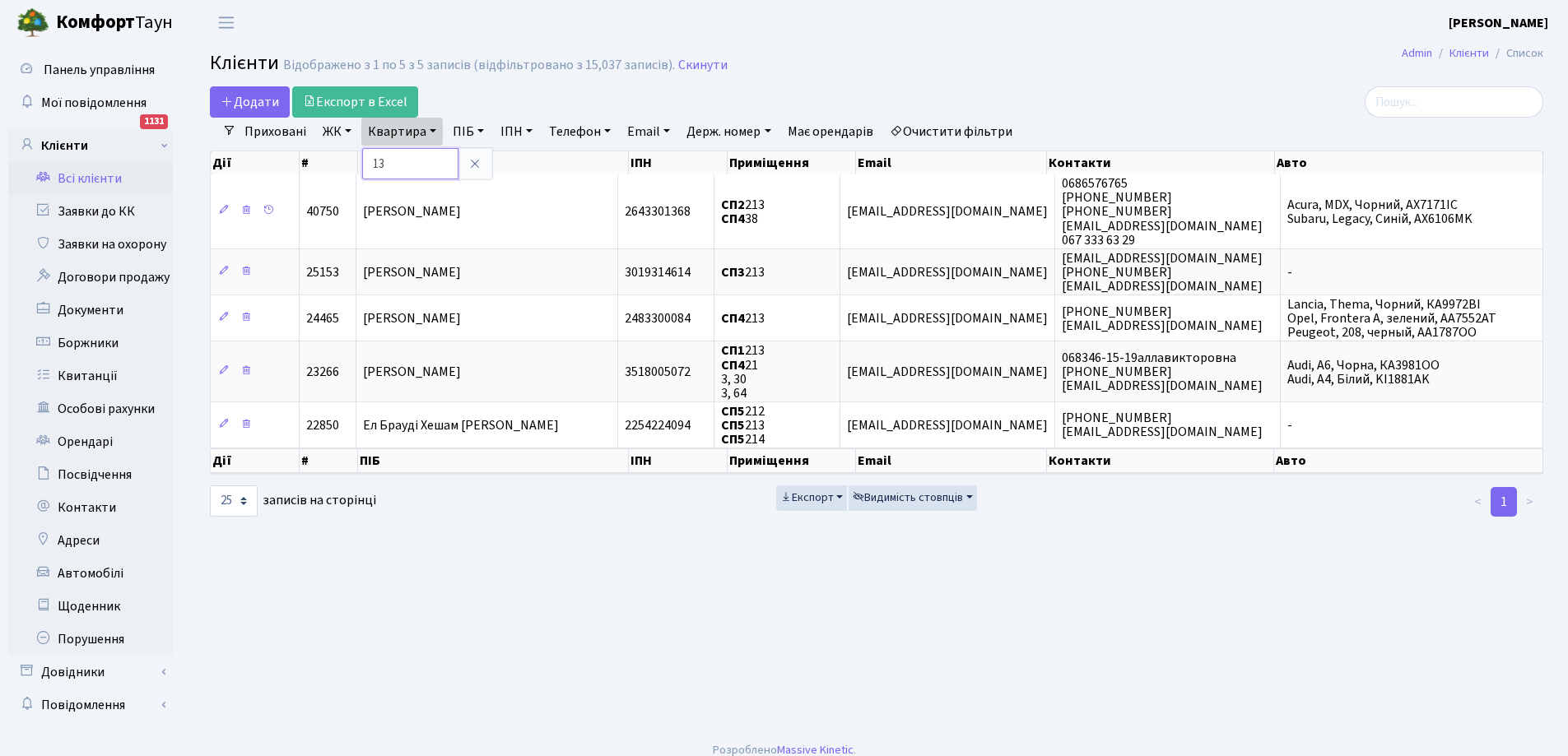
type input "3"
type input "224"
click at [429, 132] on link "Квартира" at bounding box center [402, 131] width 81 height 28
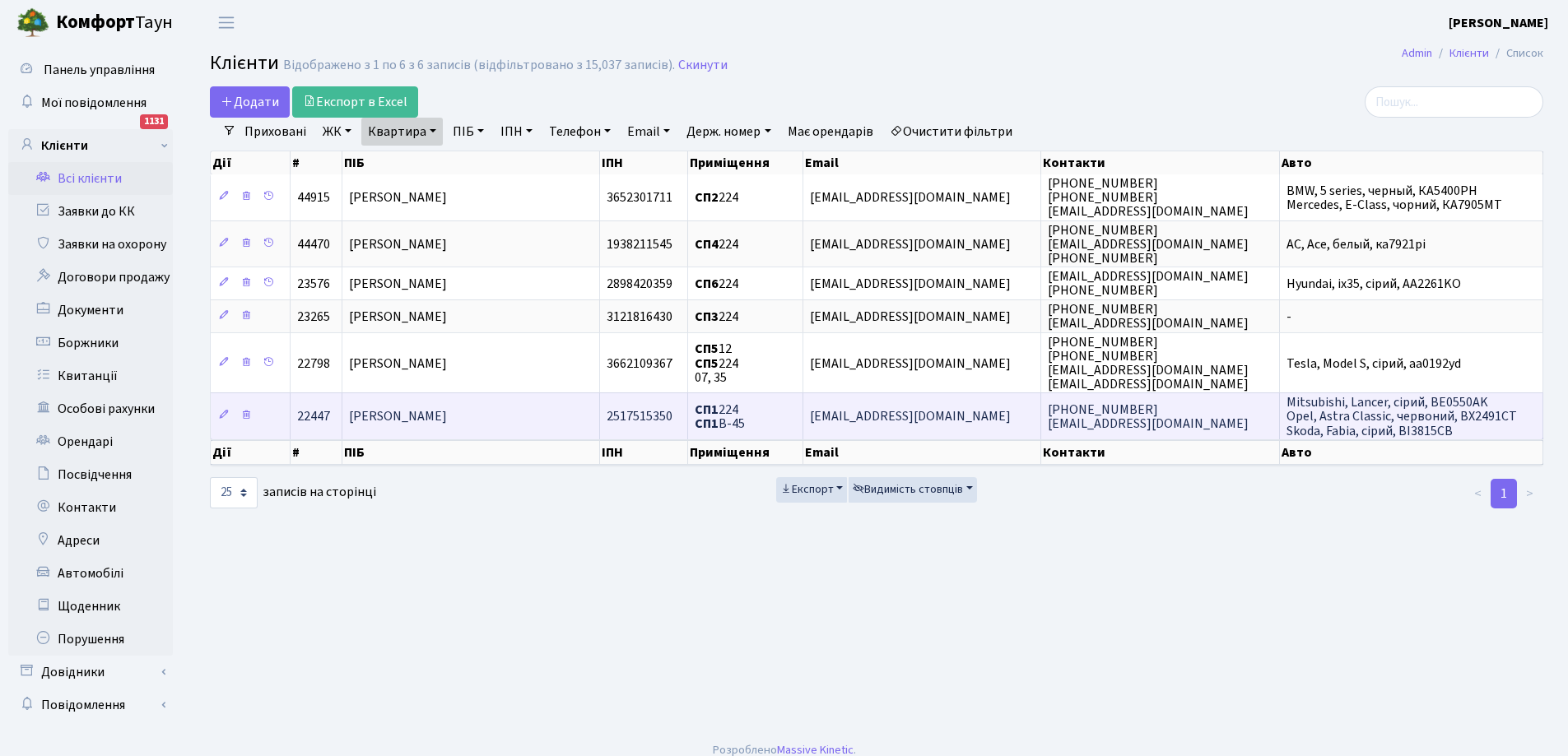
click at [445, 418] on span "[PERSON_NAME]" at bounding box center [398, 417] width 98 height 18
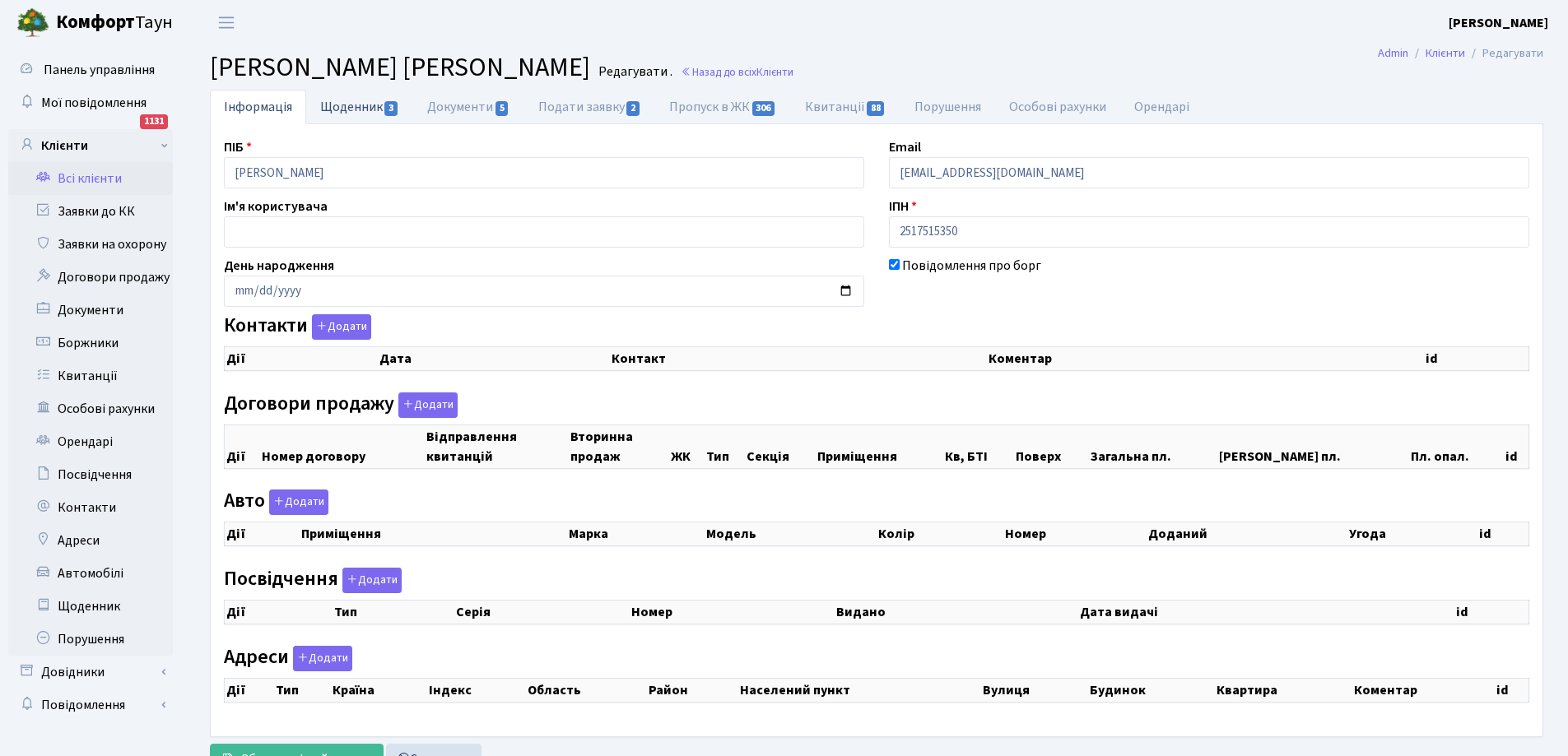
checkbox input "true"
select select "25"
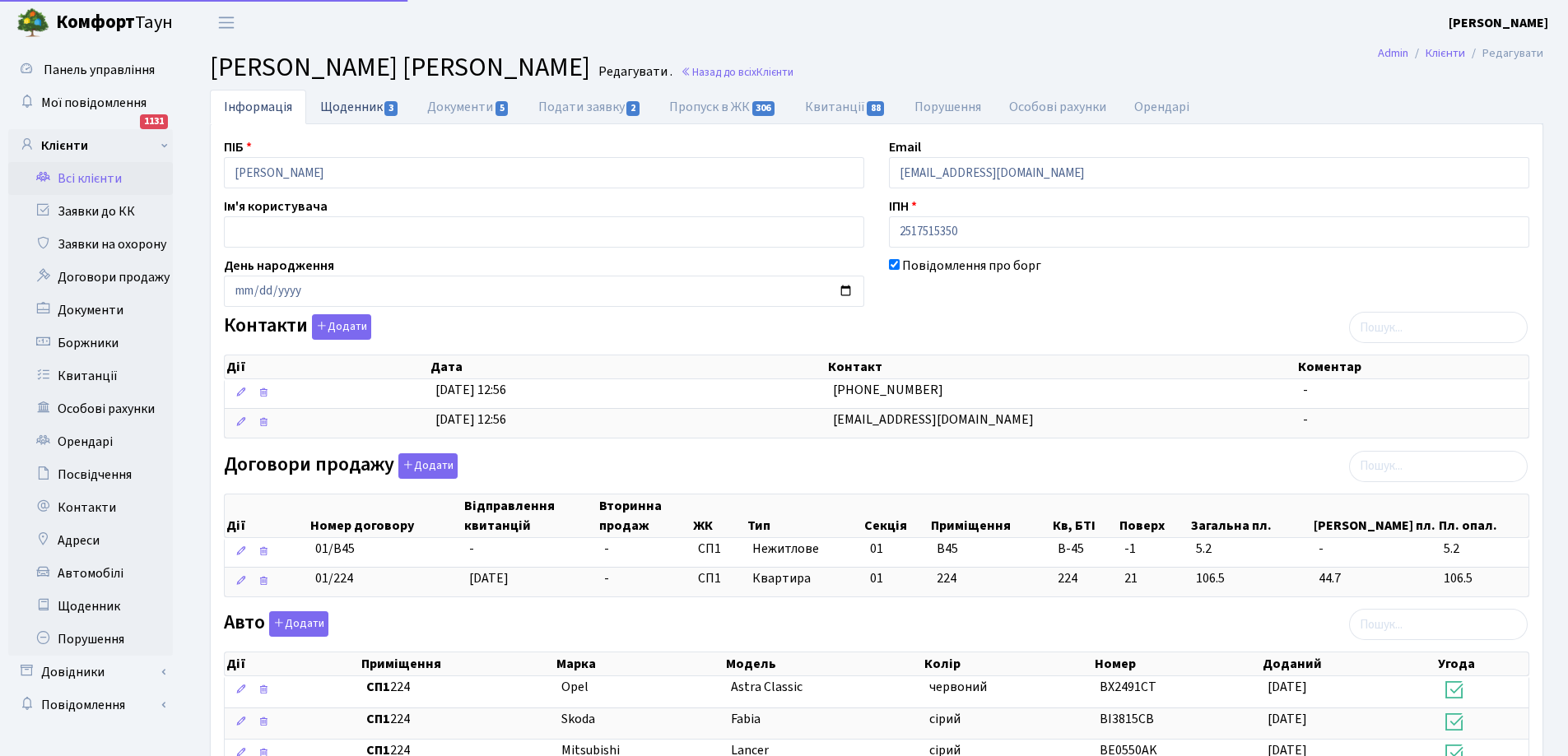
click at [348, 105] on link "Щоденник 3" at bounding box center [359, 106] width 107 height 33
select select "25"
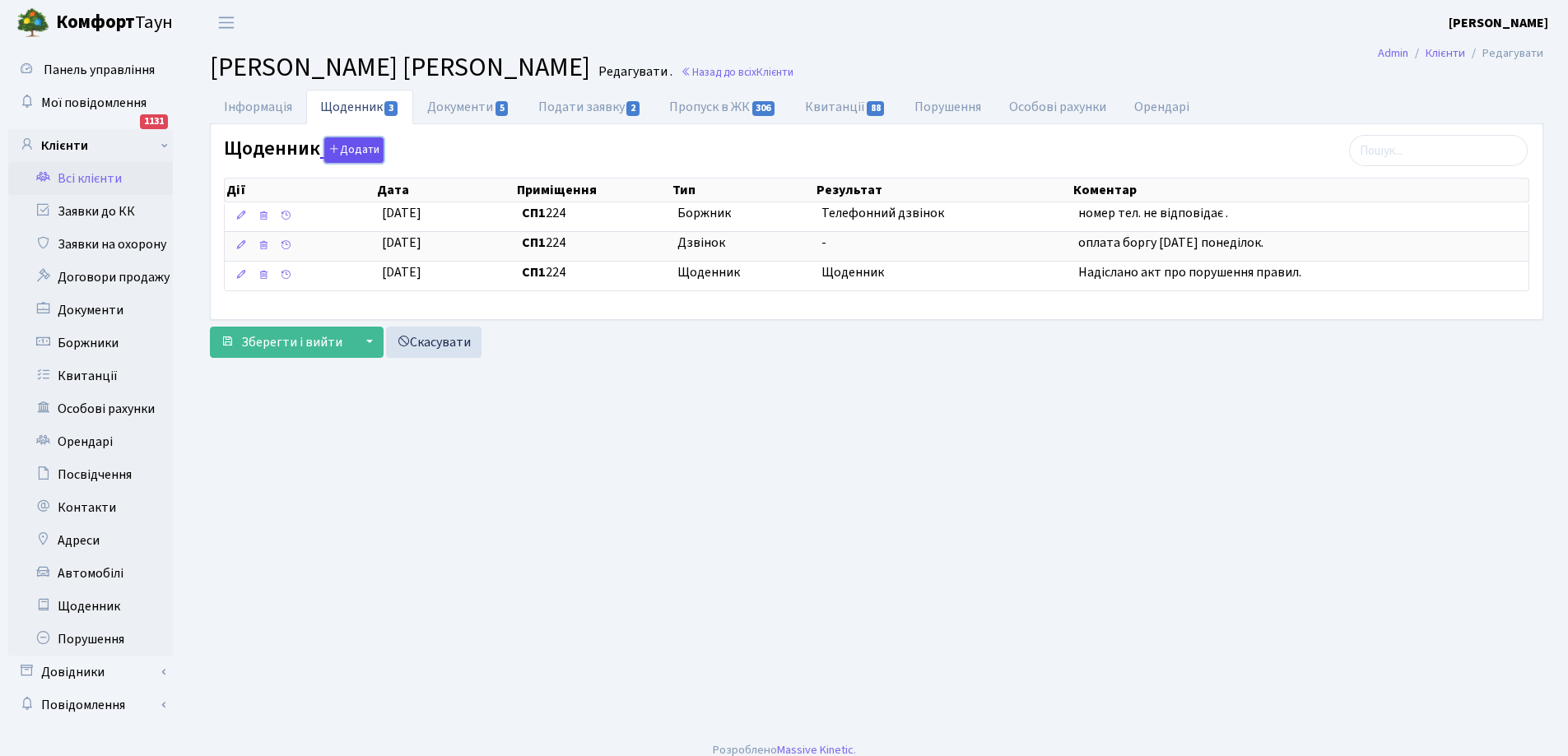
click at [356, 153] on button "Додати" at bounding box center [353, 150] width 59 height 25
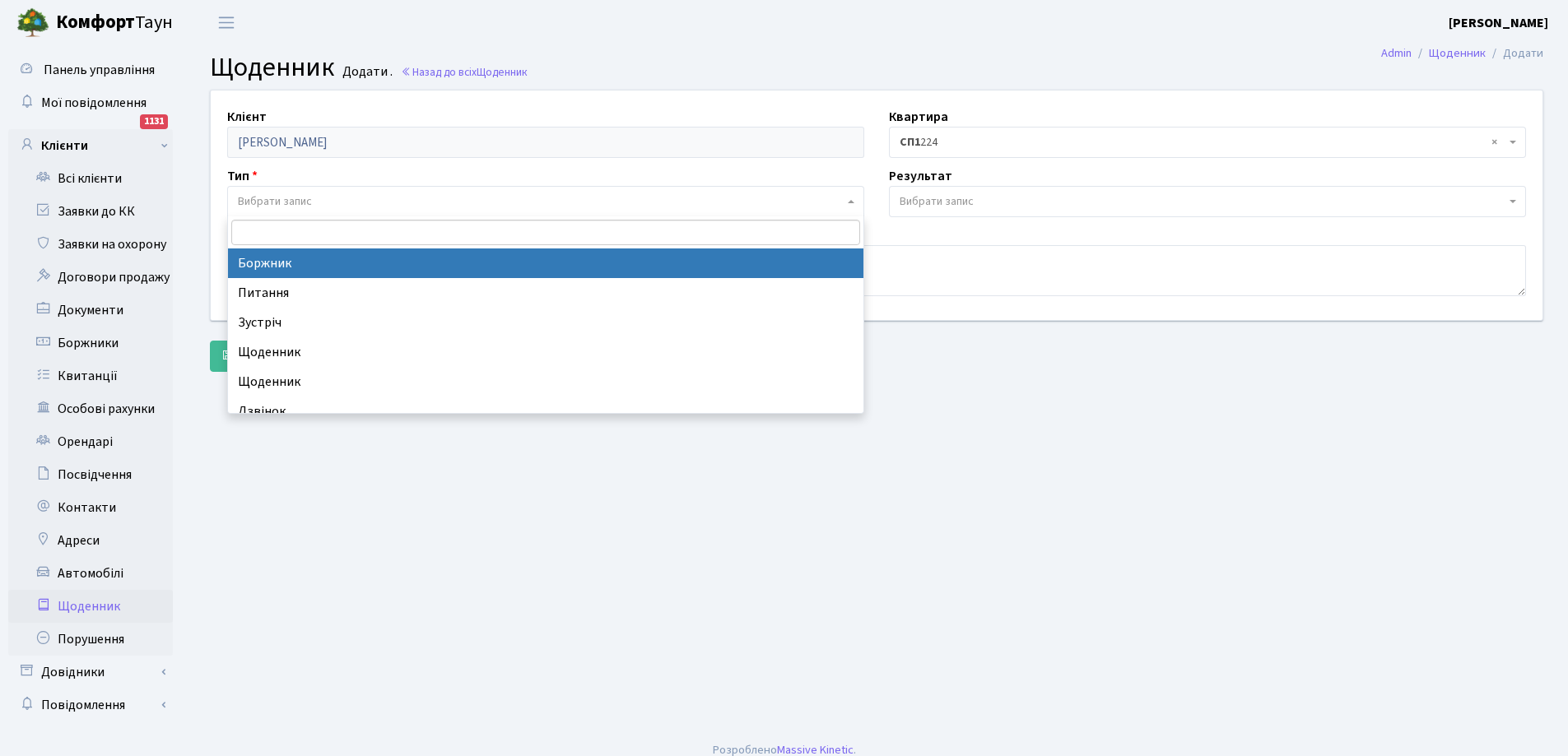
click at [300, 201] on span "Вибрати запис" at bounding box center [275, 202] width 74 height 16
select select "189"
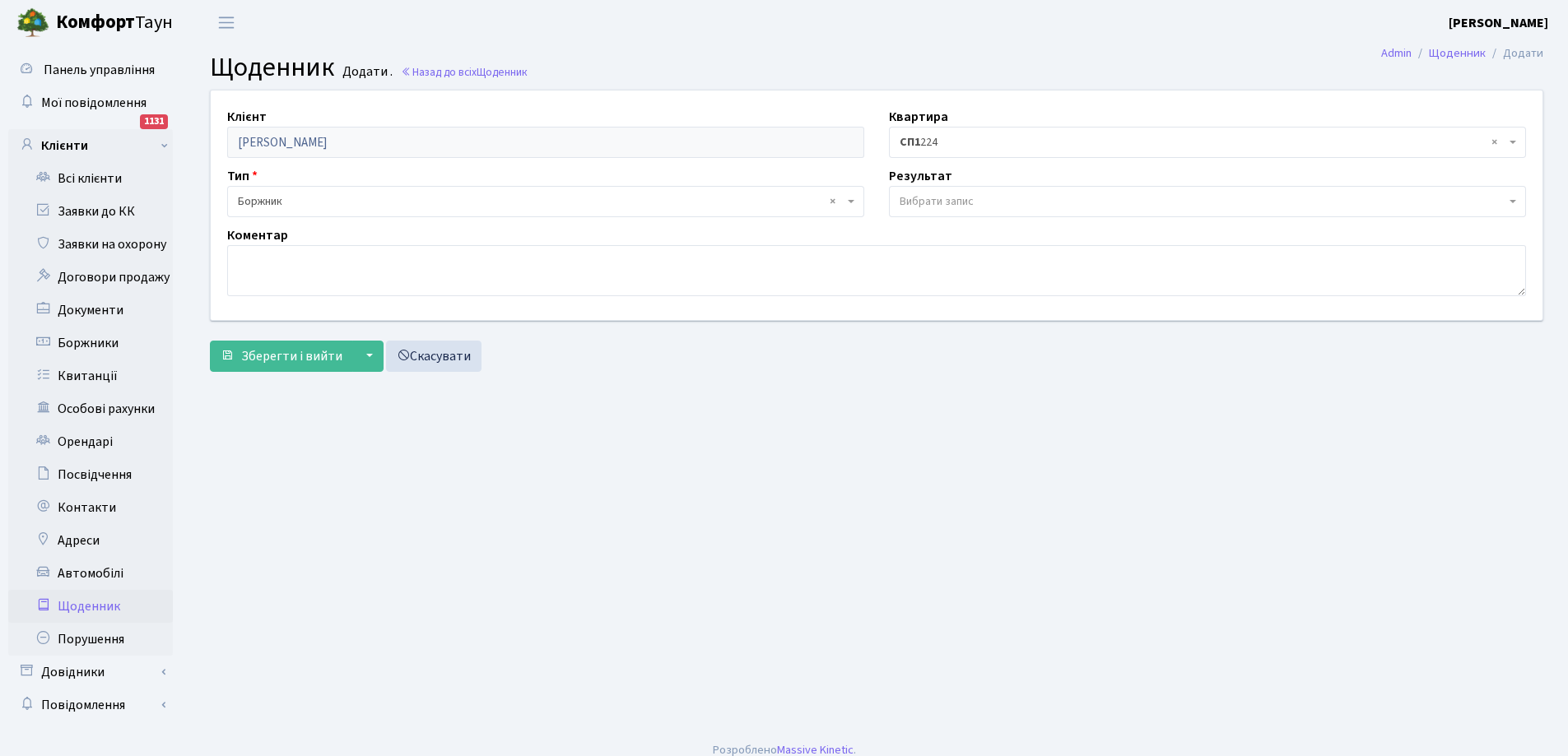
click at [998, 201] on span "Вибрати запис" at bounding box center [1202, 202] width 605 height 16
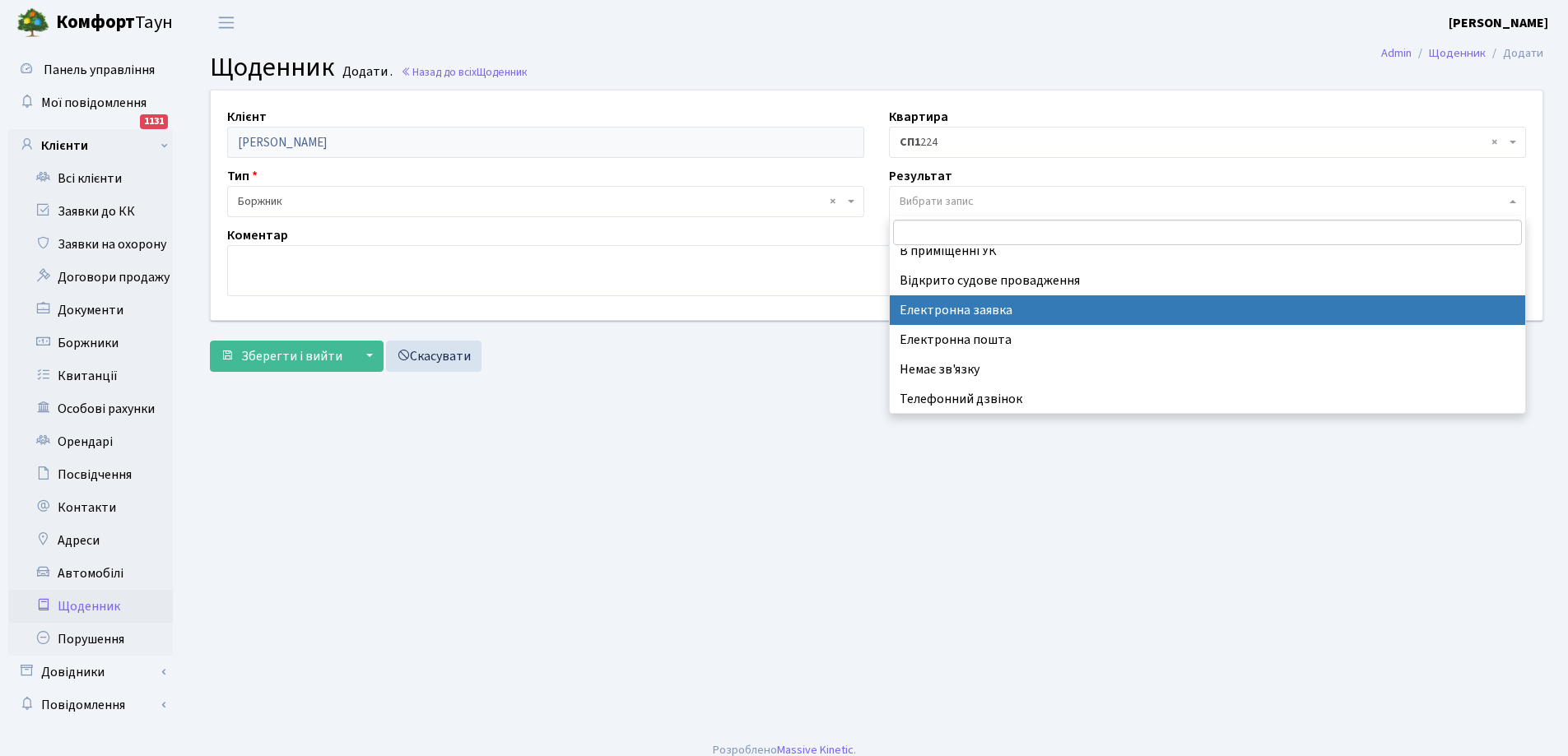
scroll to position [102, 0]
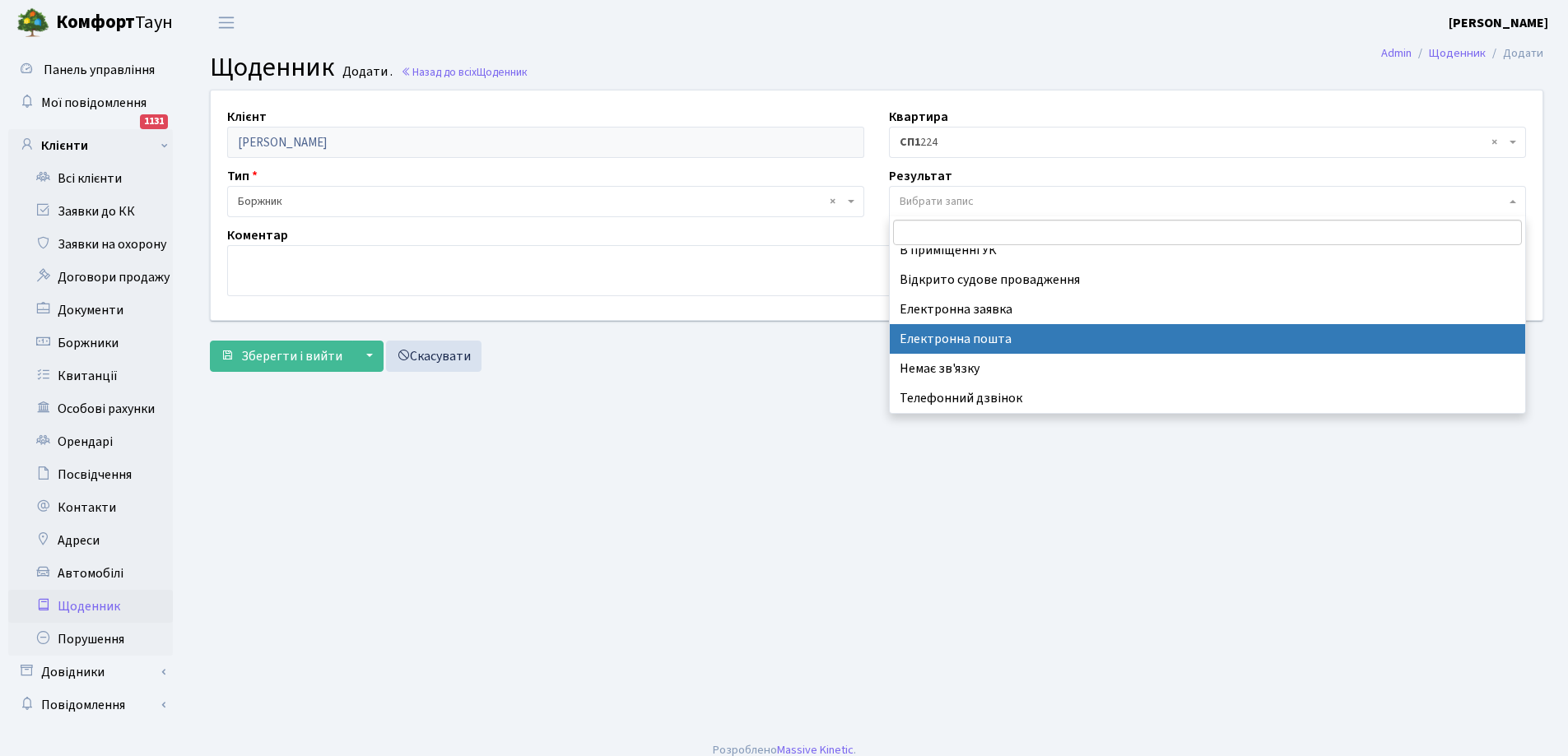
drag, startPoint x: 989, startPoint y: 330, endPoint x: 982, endPoint y: 323, distance: 9.9
select select "198"
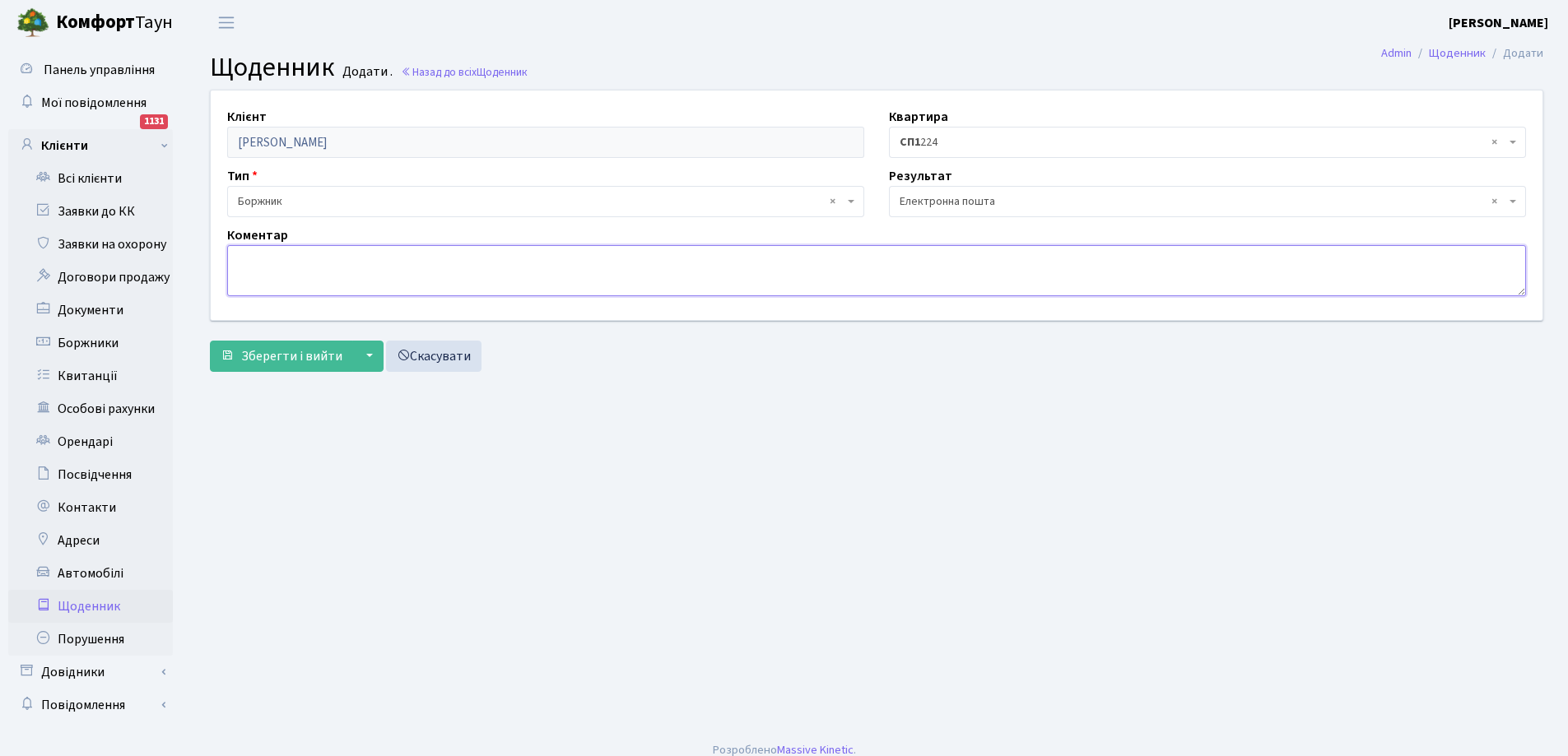
click at [567, 266] on textarea at bounding box center [876, 270] width 1298 height 51
drag, startPoint x: 251, startPoint y: 262, endPoint x: 535, endPoint y: 264, distance: 284.0
click at [535, 264] on textarea "повідомлення про сплату боргу на електронну пошту" at bounding box center [876, 270] width 1298 height 51
type textarea "повідомлення про сплату боргу на електронну пошту"
click at [300, 360] on span "Зберегти і вийти" at bounding box center [291, 356] width 101 height 18
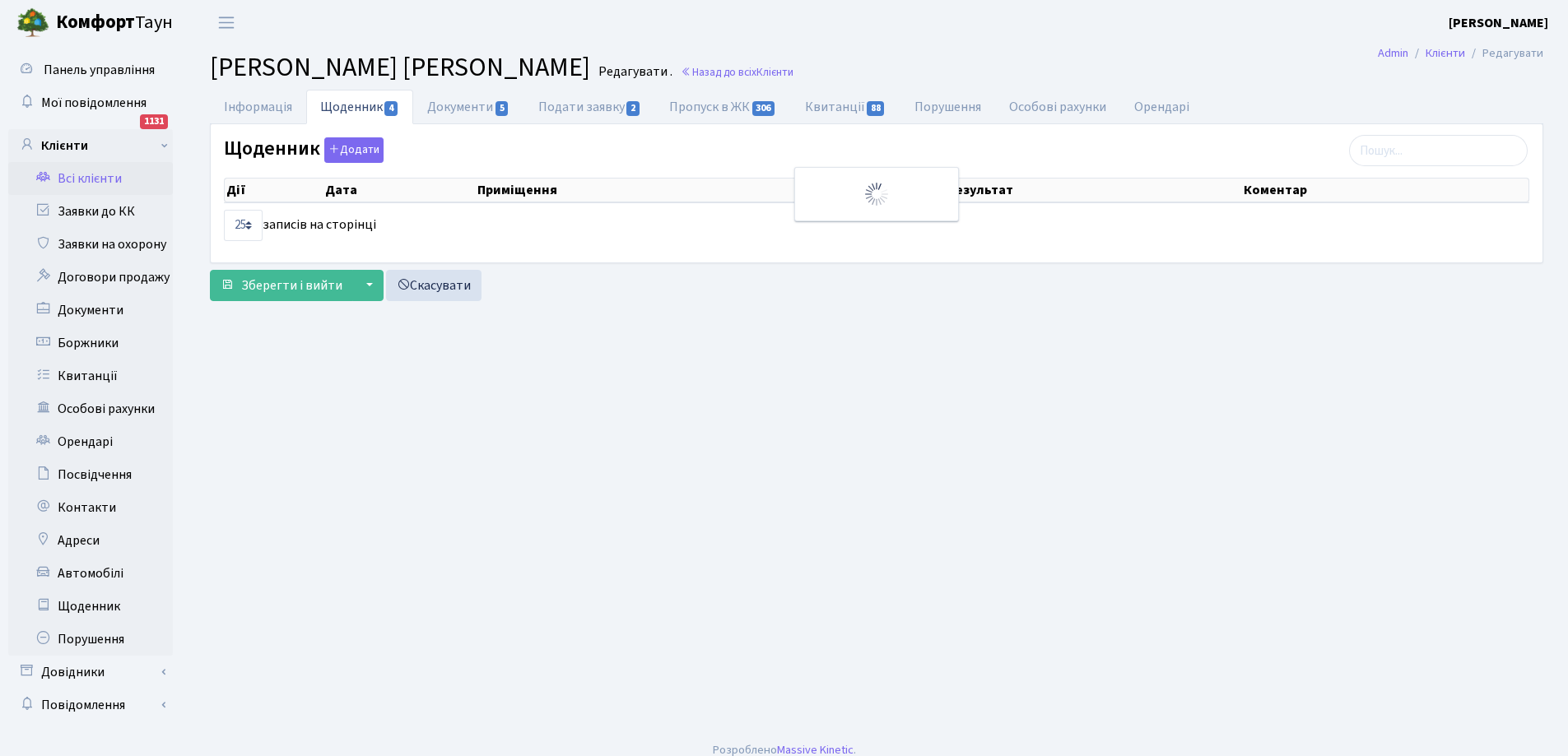
select select "25"
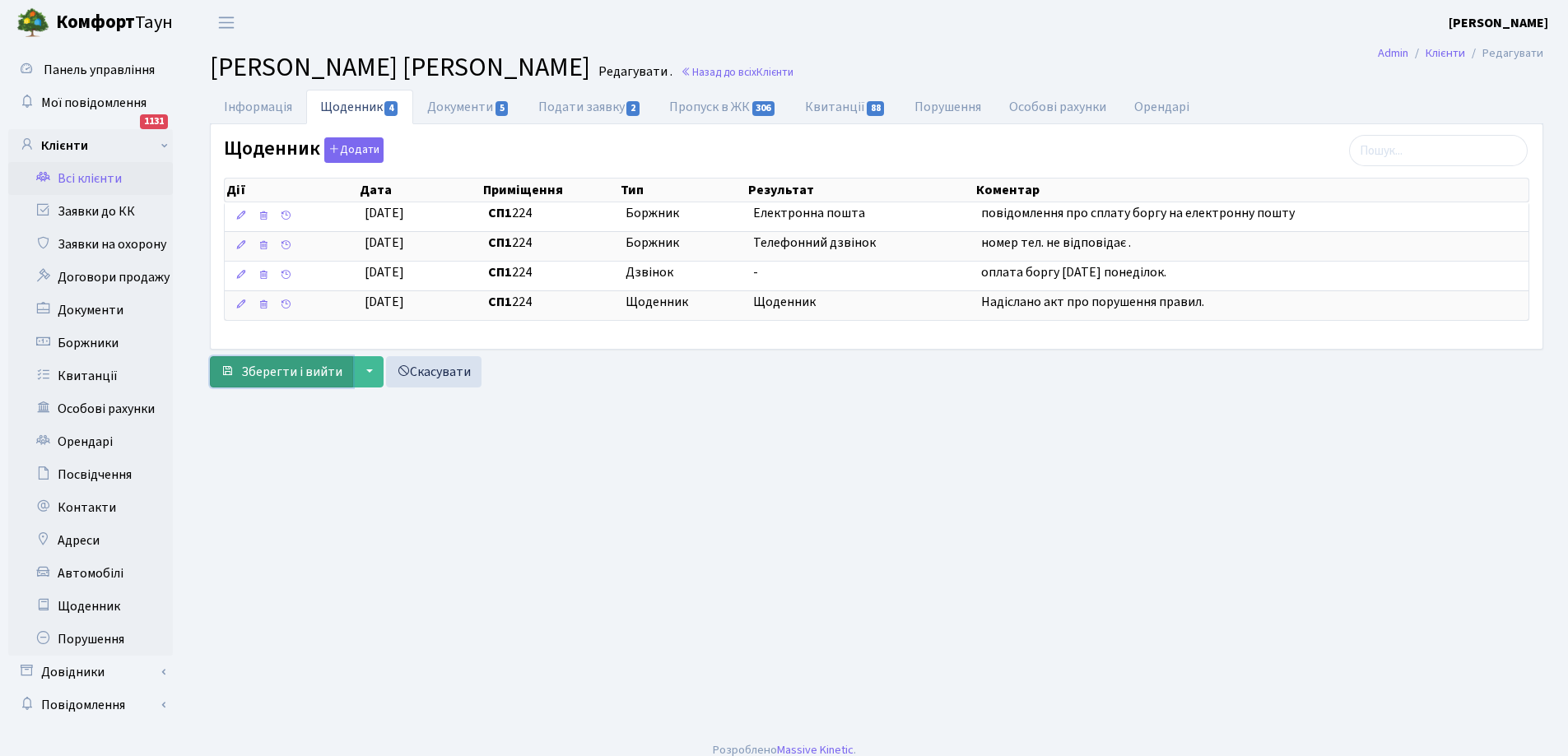
click at [299, 379] on span "Зберегти і вийти" at bounding box center [291, 372] width 101 height 18
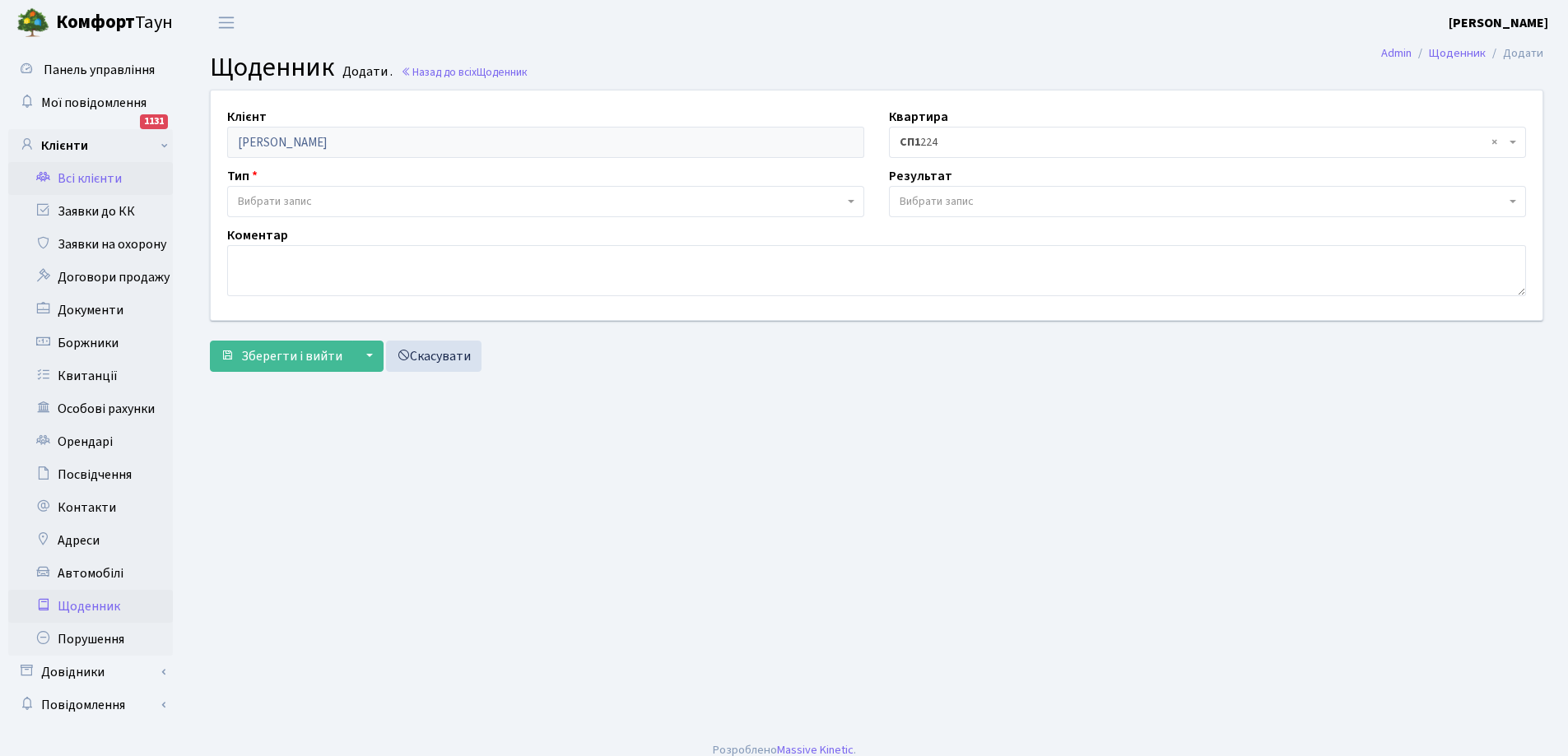
click at [86, 175] on link "Всі клієнти" at bounding box center [90, 178] width 165 height 33
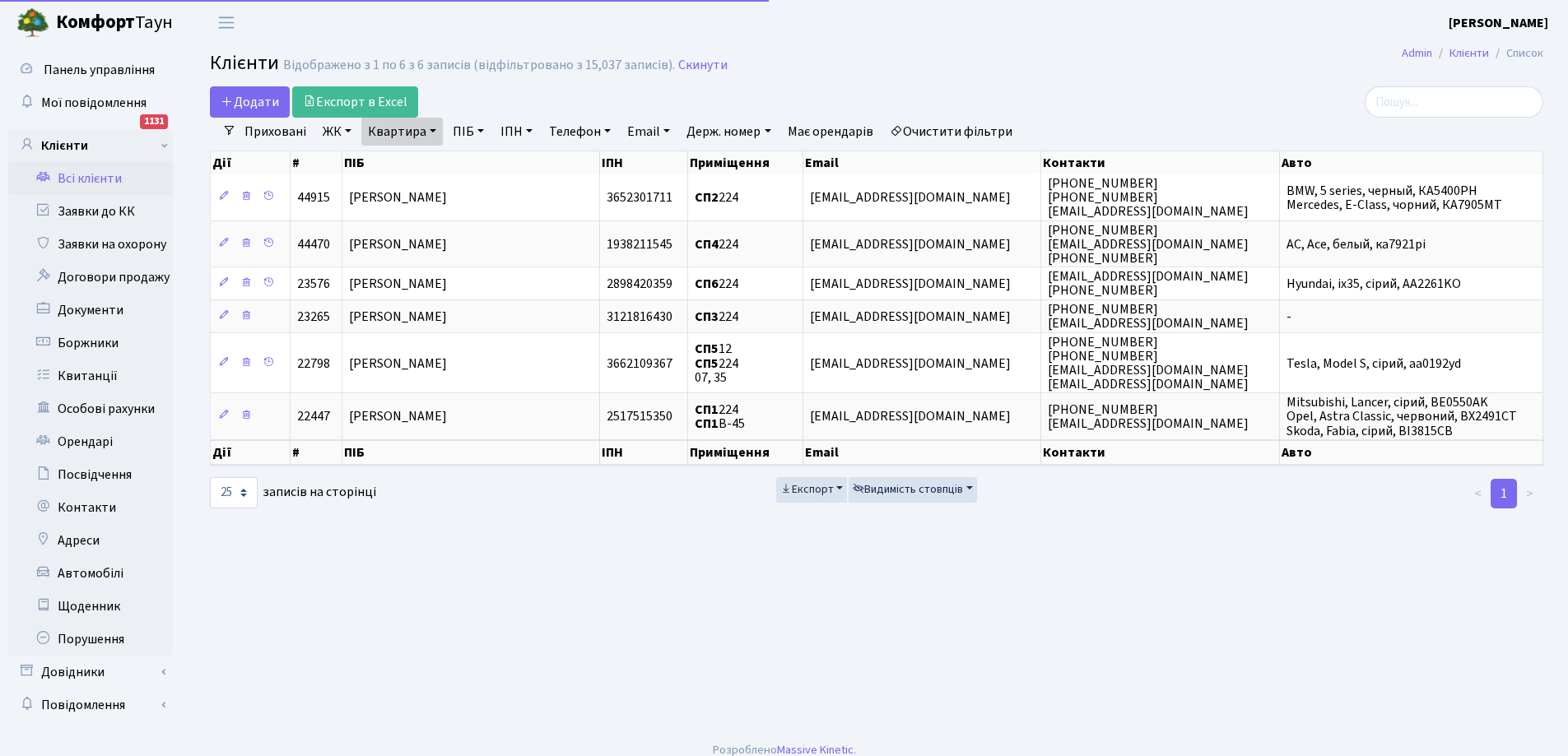
select select "25"
click at [397, 134] on link "Квартира" at bounding box center [402, 131] width 81 height 28
type input "4"
type input "213"
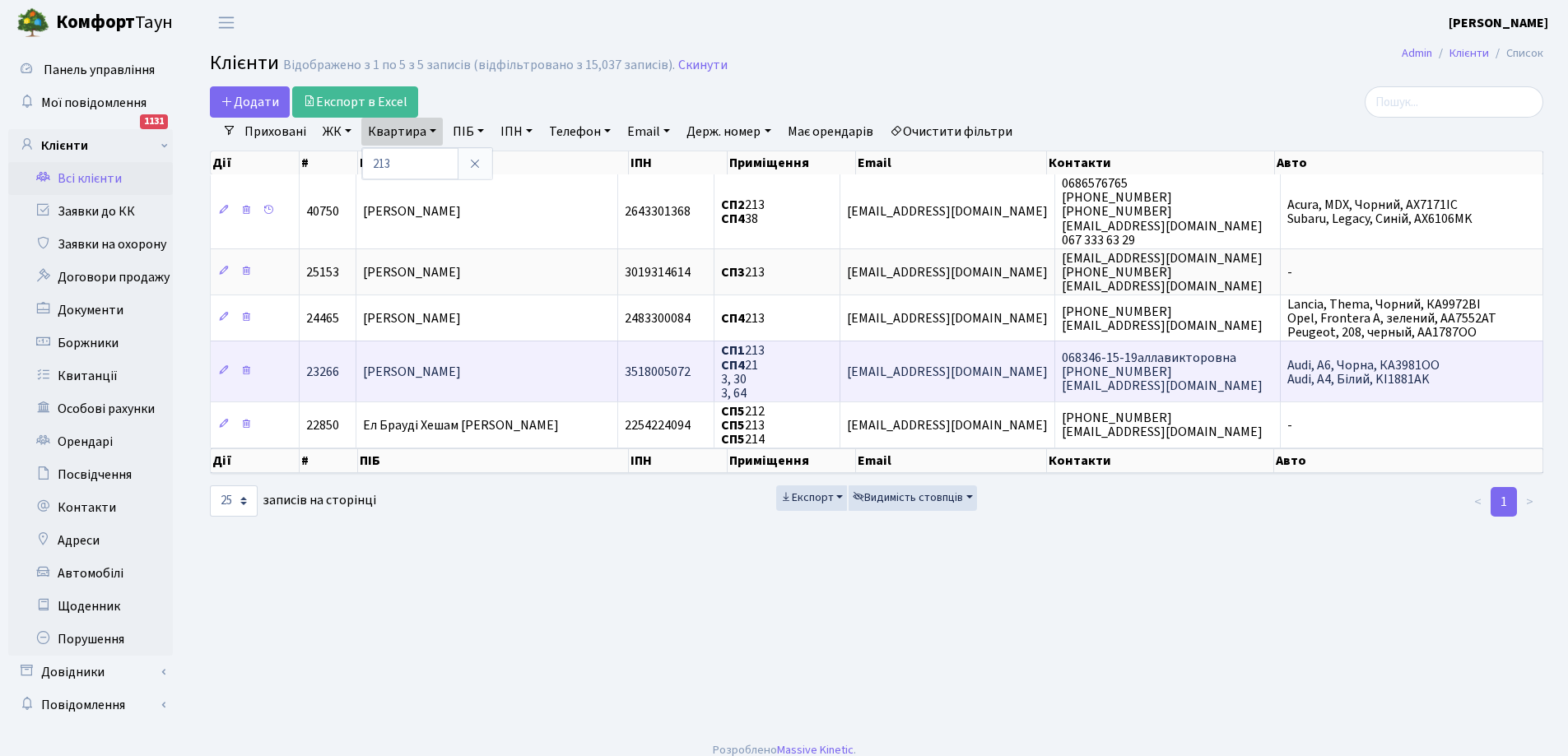
click at [442, 367] on span "Гонта Сергій Анатолійович" at bounding box center [412, 372] width 98 height 18
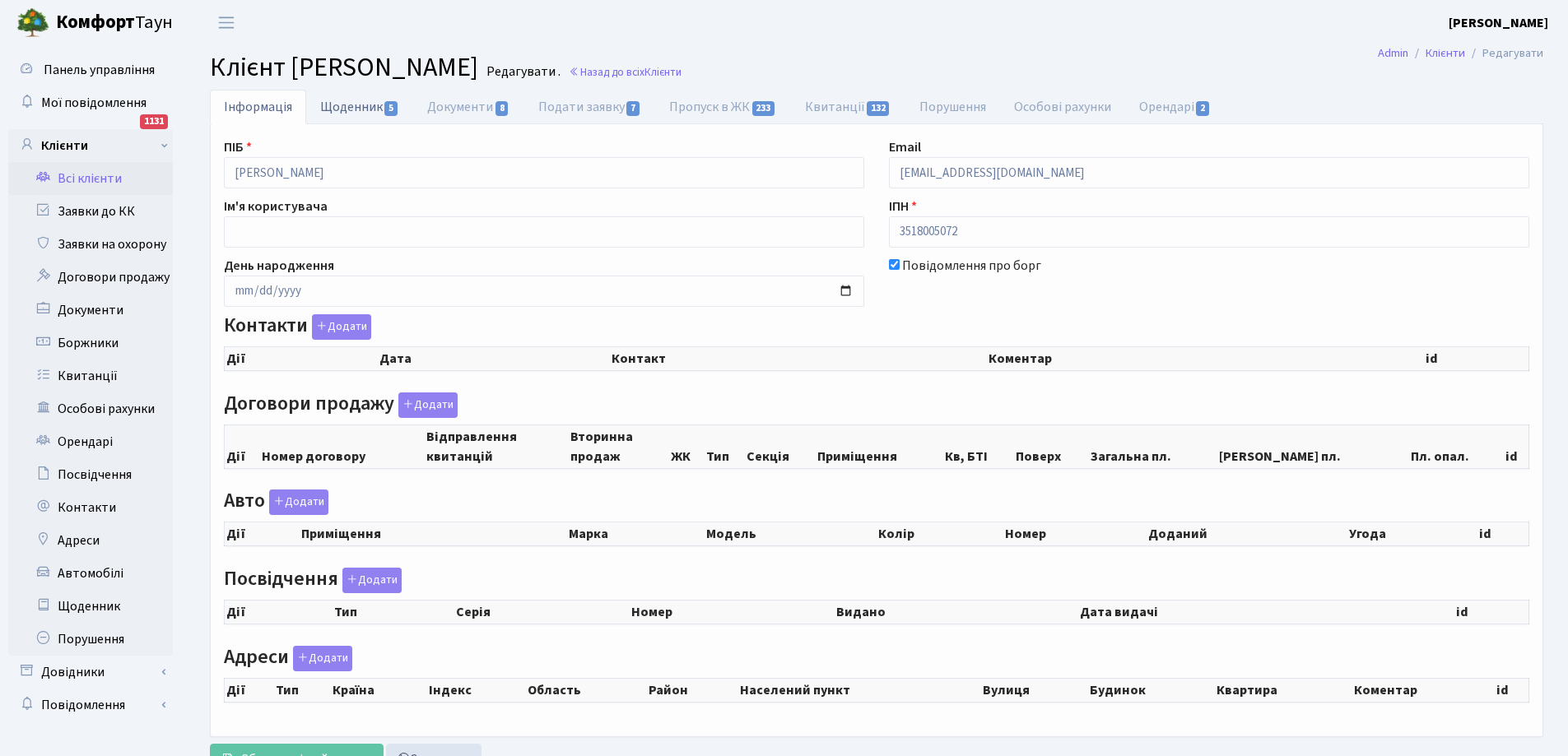
click at [356, 109] on link "Щоденник 5" at bounding box center [359, 106] width 107 height 33
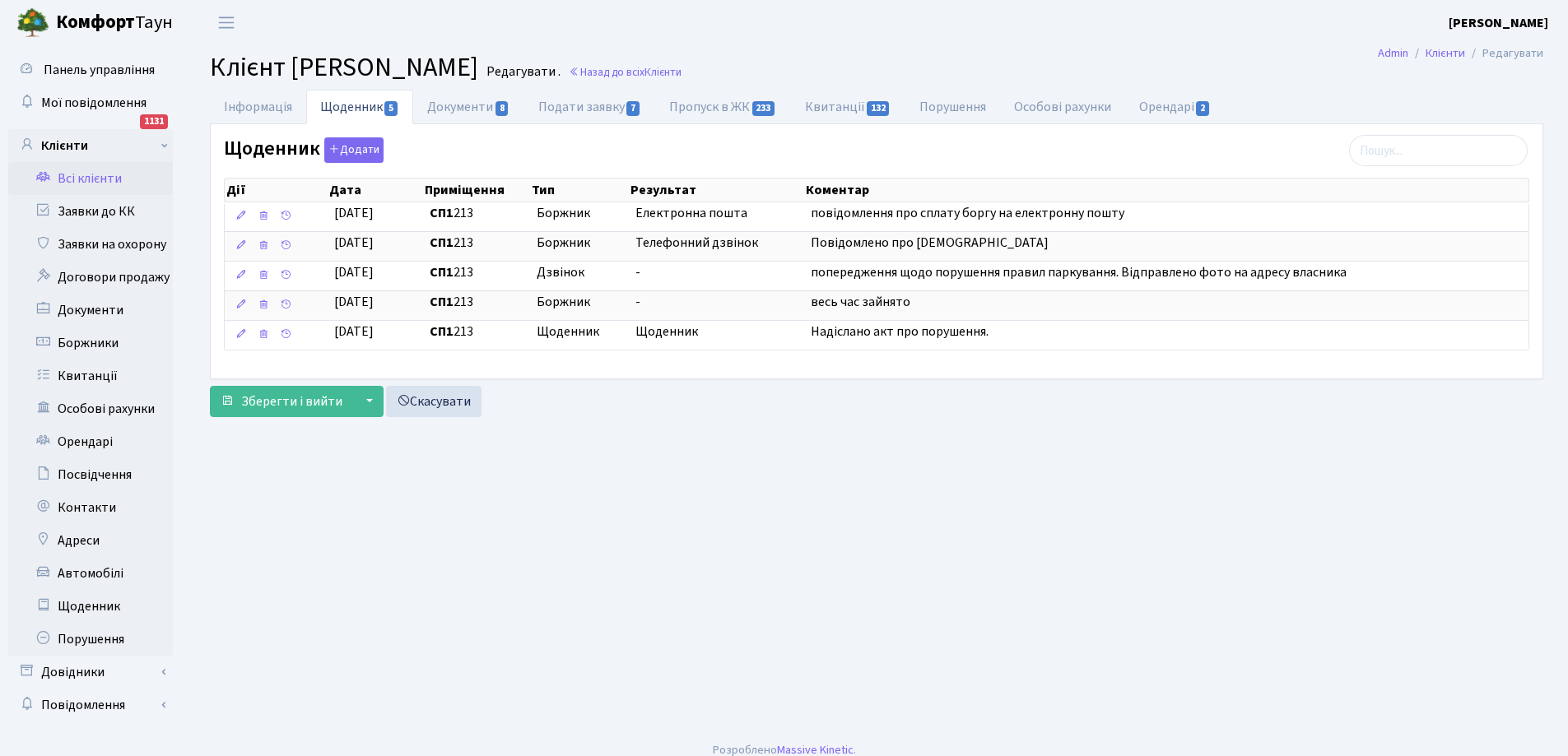
click at [81, 180] on link "Всі клієнти" at bounding box center [90, 178] width 165 height 33
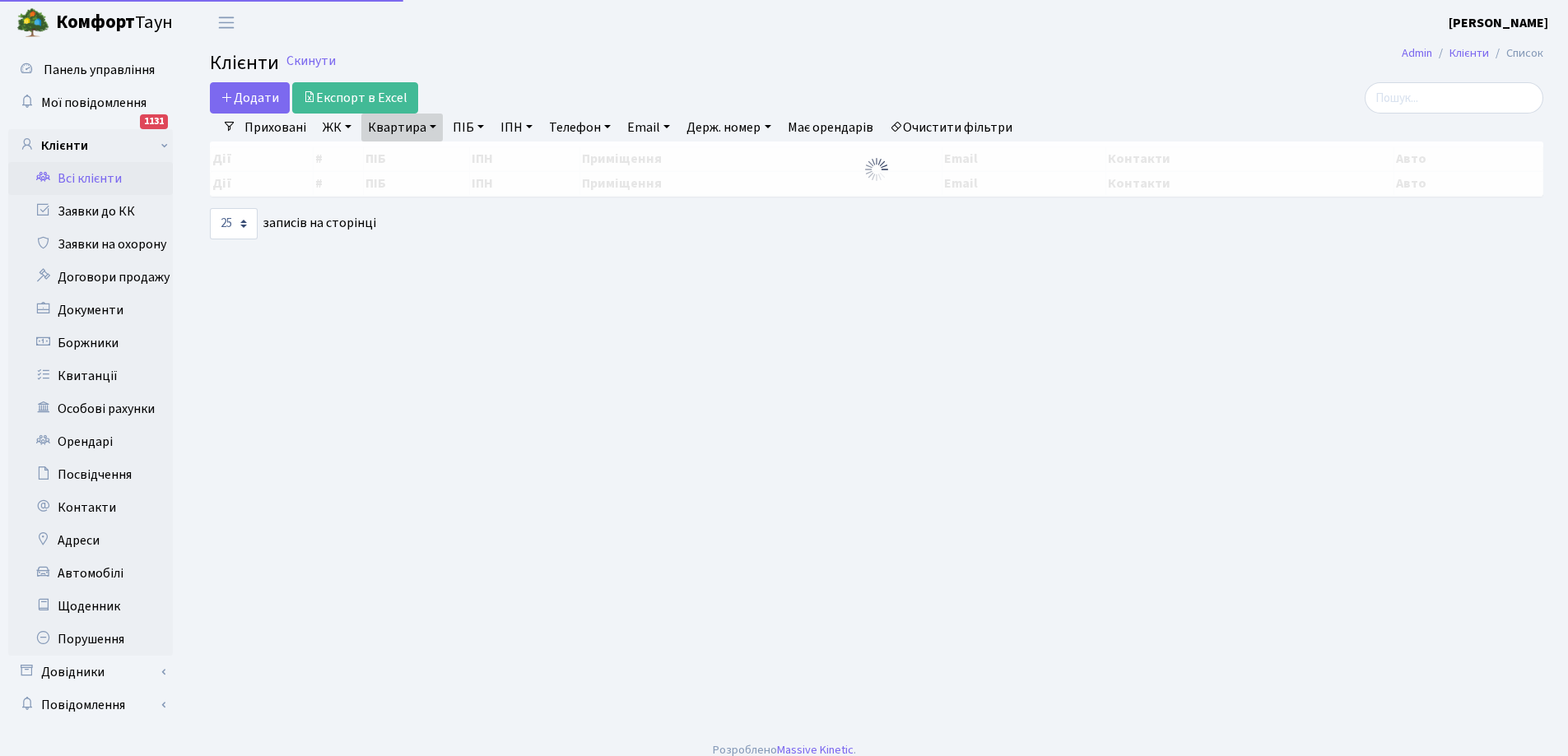
select select "25"
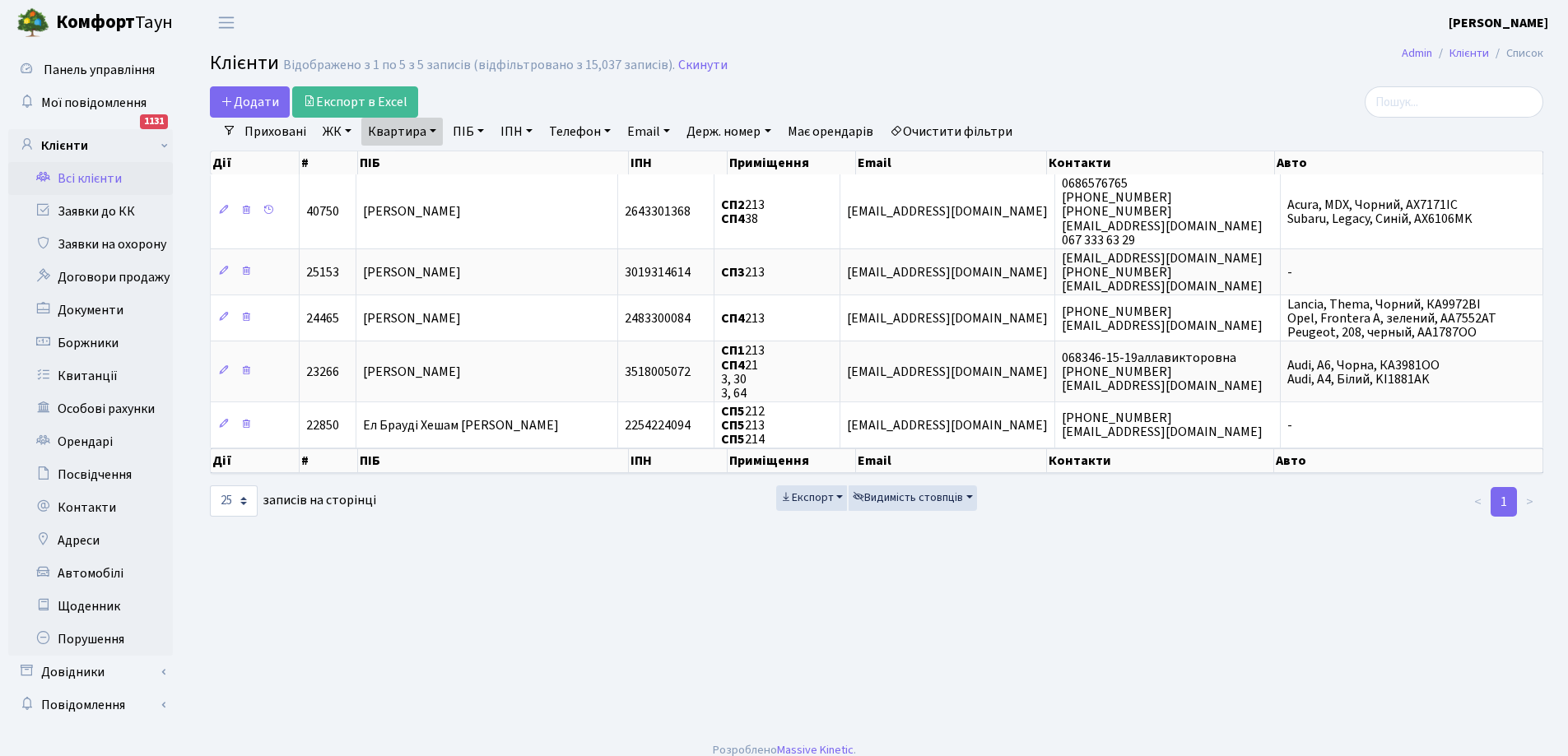
click at [411, 135] on link "Квартира" at bounding box center [402, 131] width 81 height 28
type input "3"
type input "48"
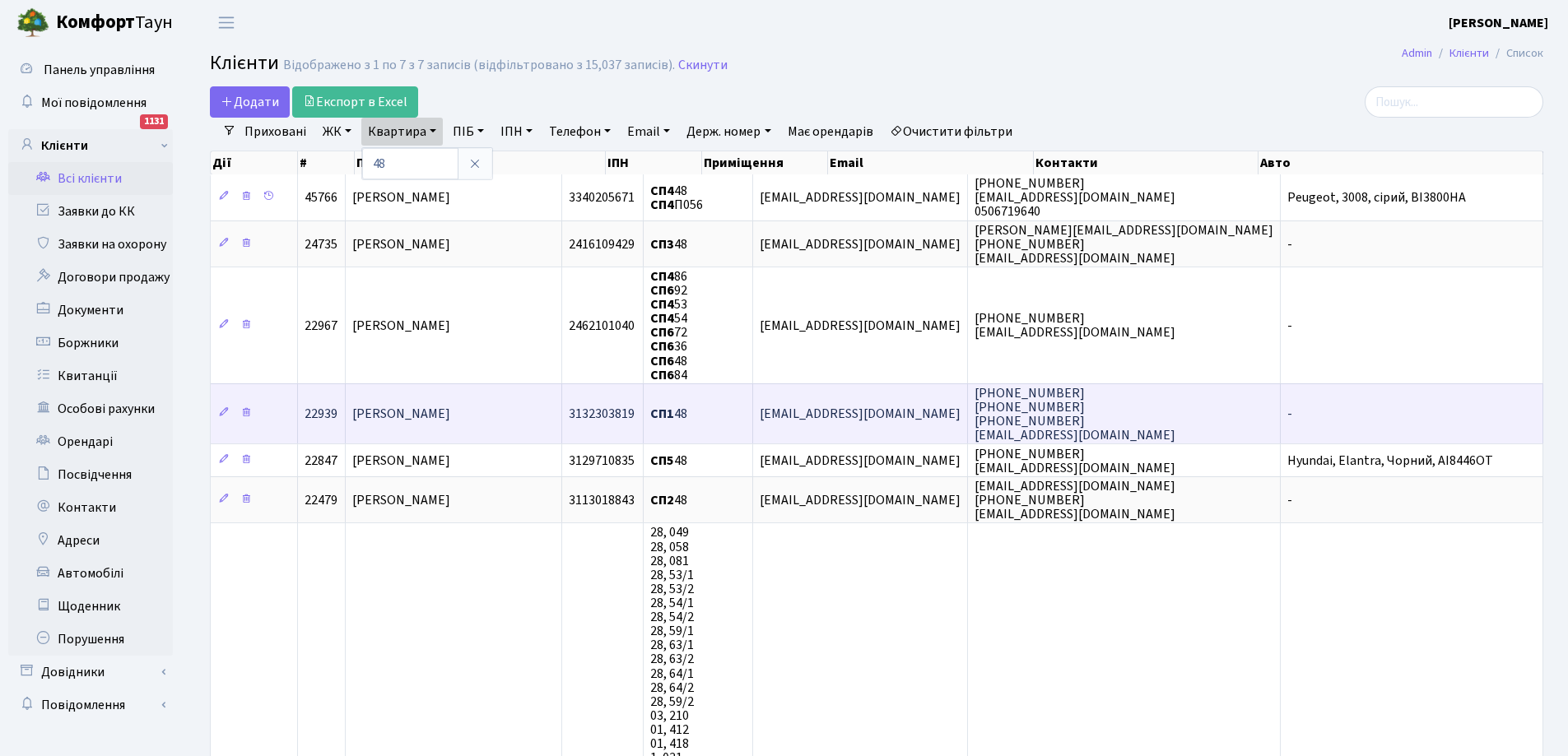
click at [439, 414] on span "[PERSON_NAME]" at bounding box center [401, 414] width 98 height 18
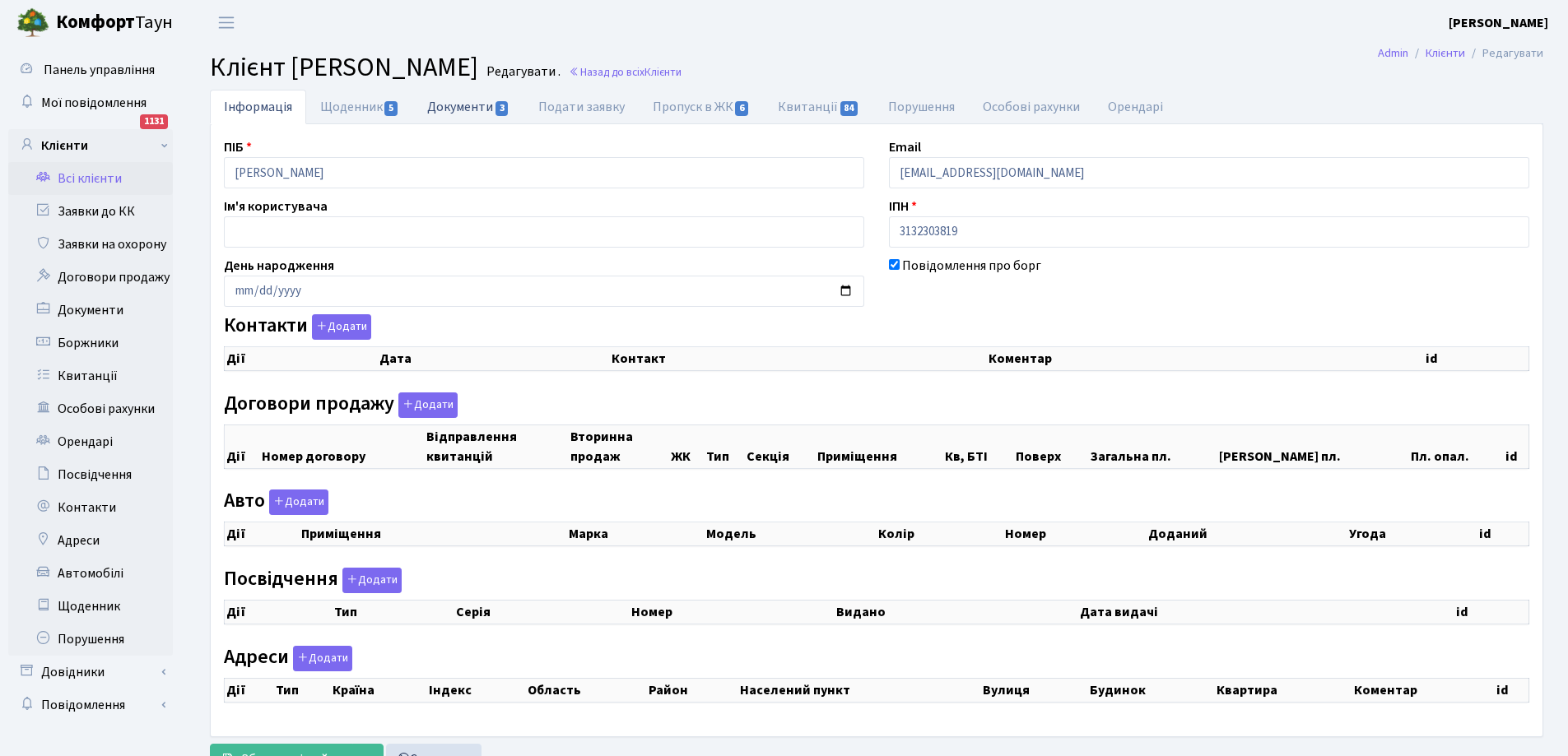
checkbox input "true"
select select "25"
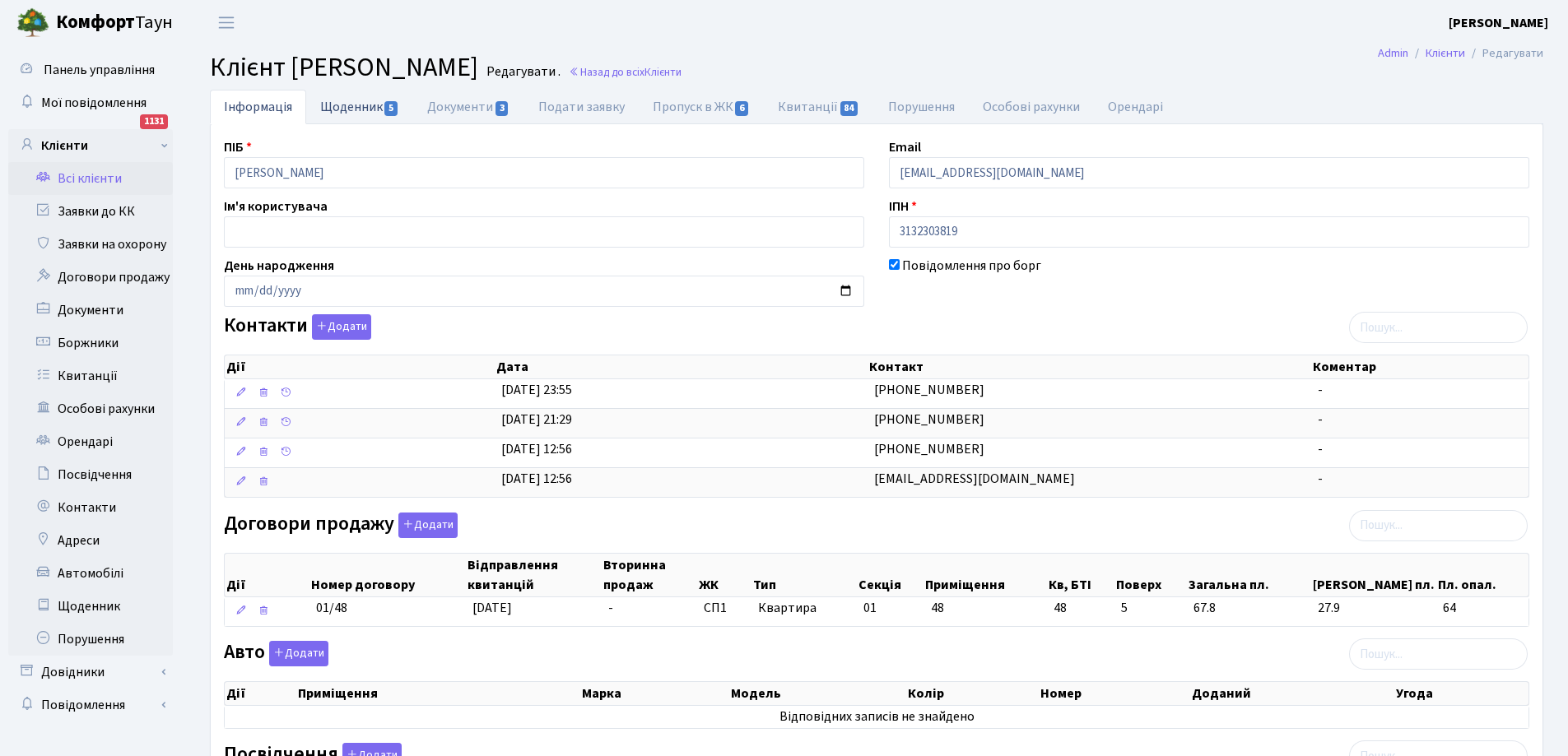
click at [343, 108] on link "Щоденник 5" at bounding box center [359, 106] width 107 height 33
select select "25"
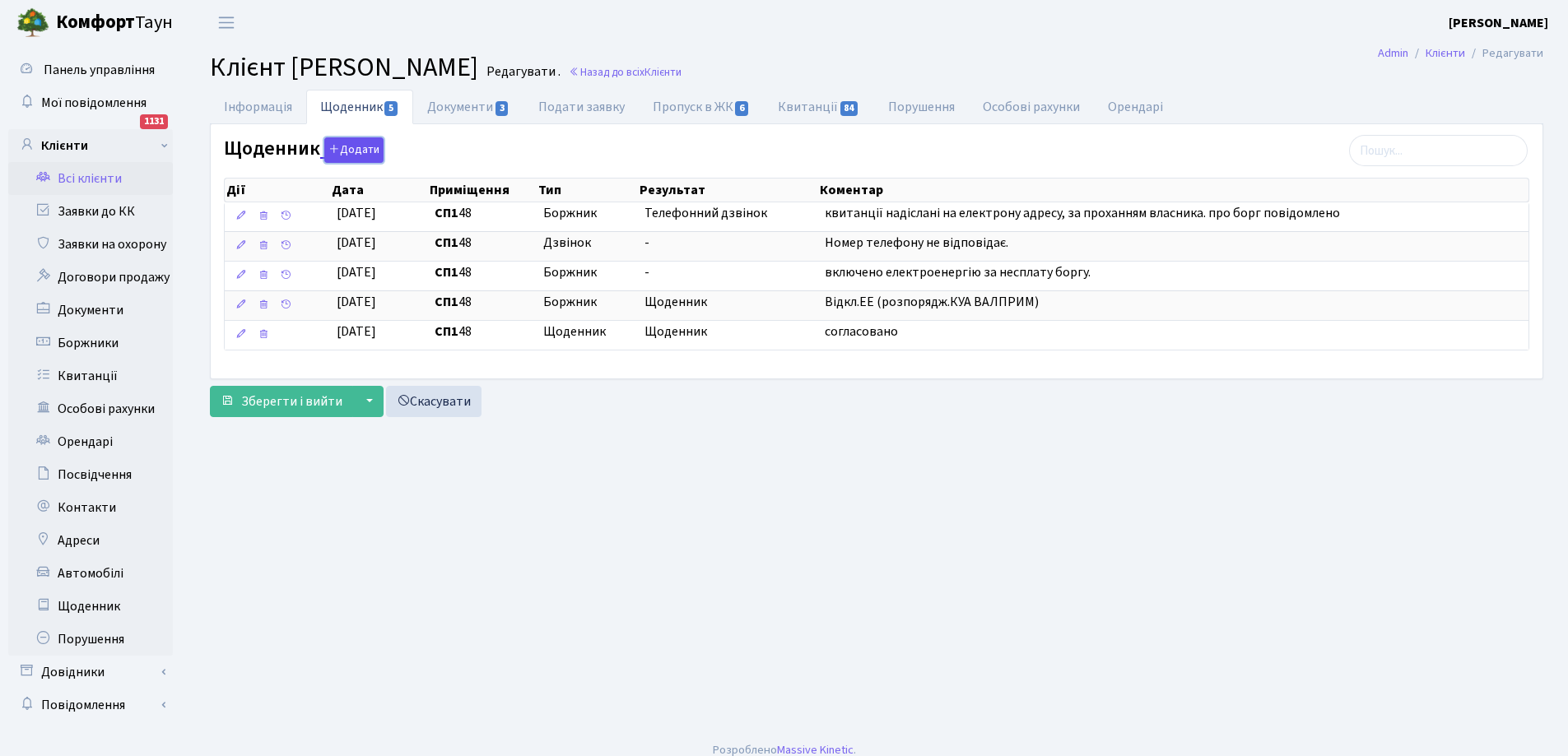
click at [359, 146] on button "Додати" at bounding box center [353, 150] width 59 height 25
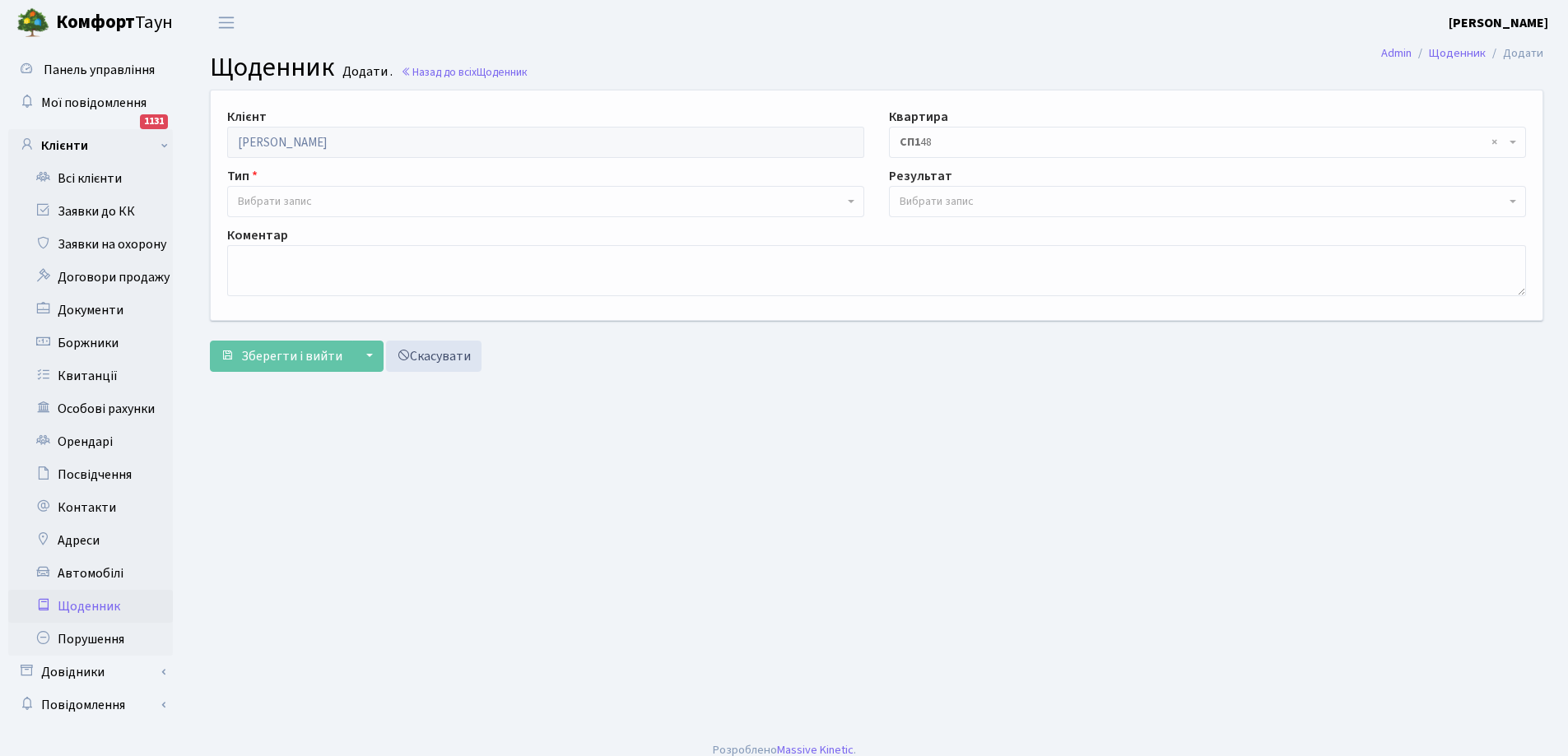
click at [288, 201] on span "Вибрати запис" at bounding box center [275, 202] width 74 height 16
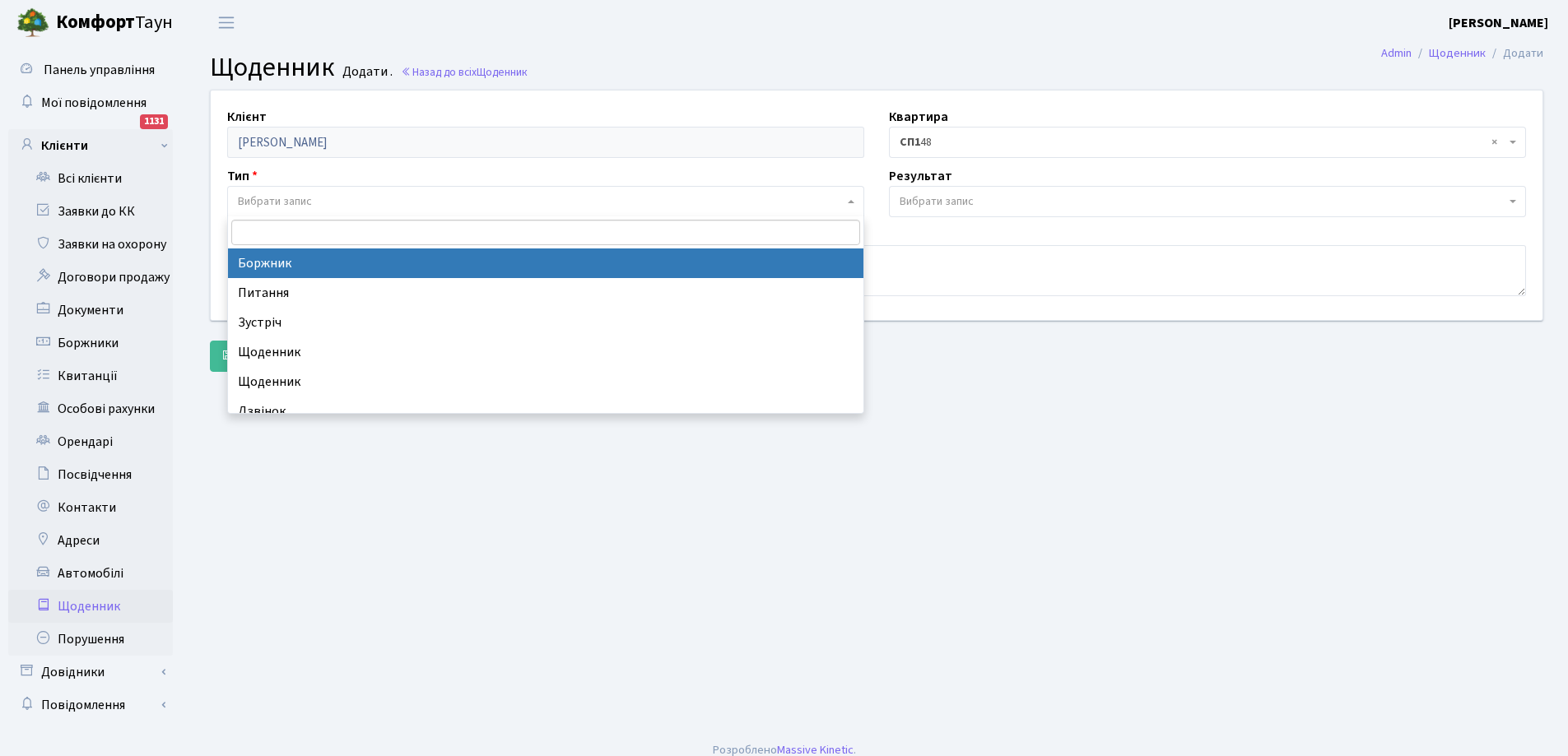
select select "189"
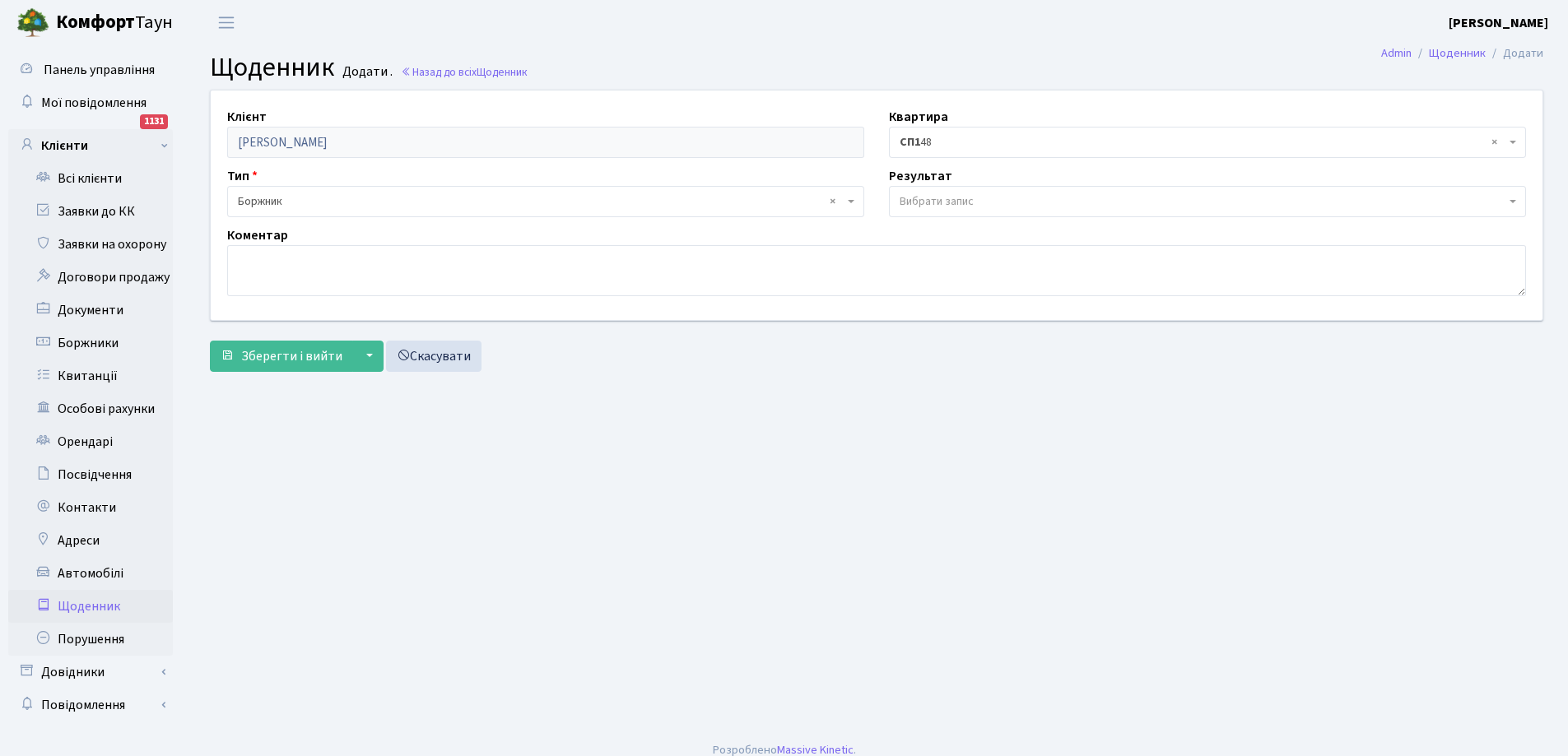
click at [975, 195] on span "Вибрати запис" at bounding box center [1202, 202] width 605 height 16
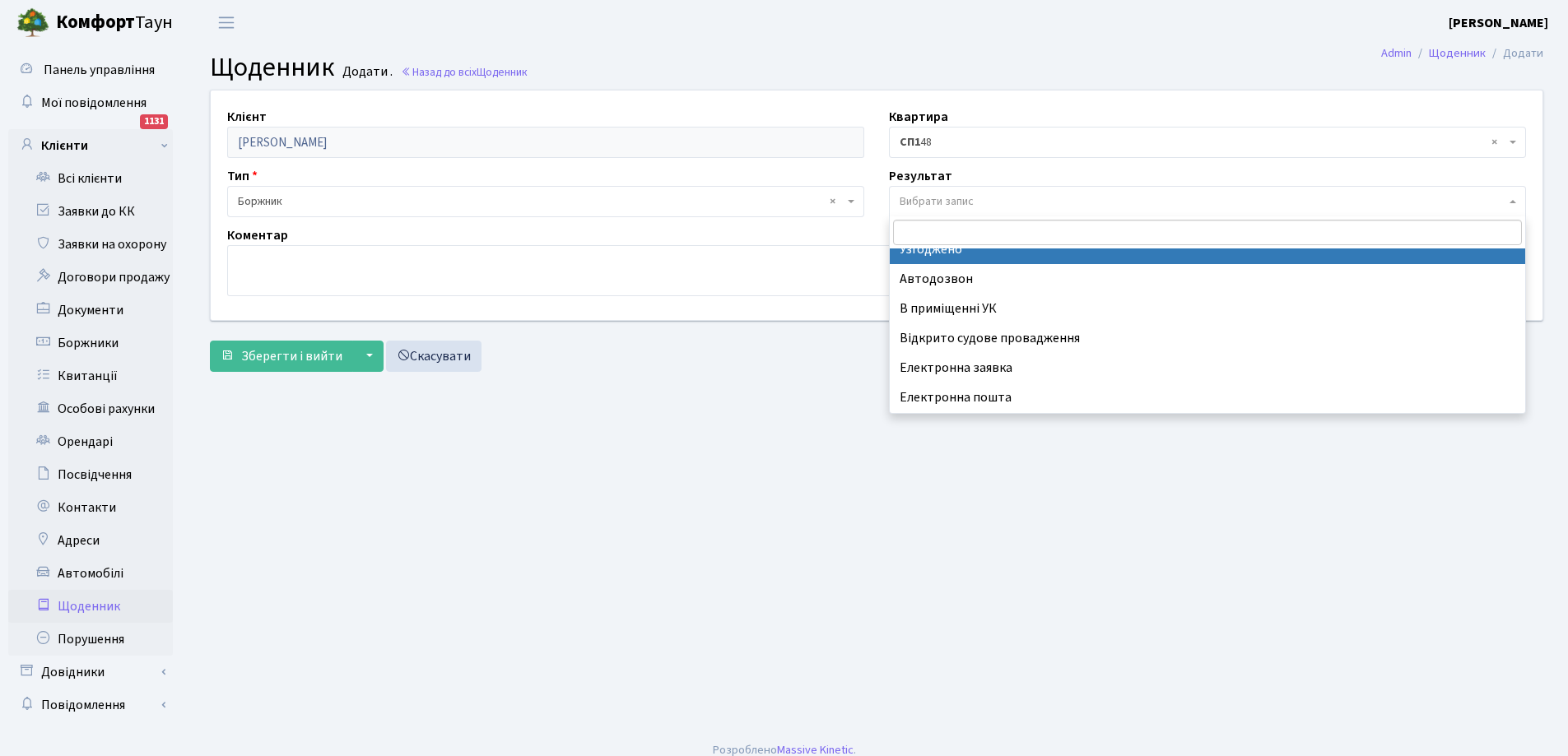
scroll to position [102, 0]
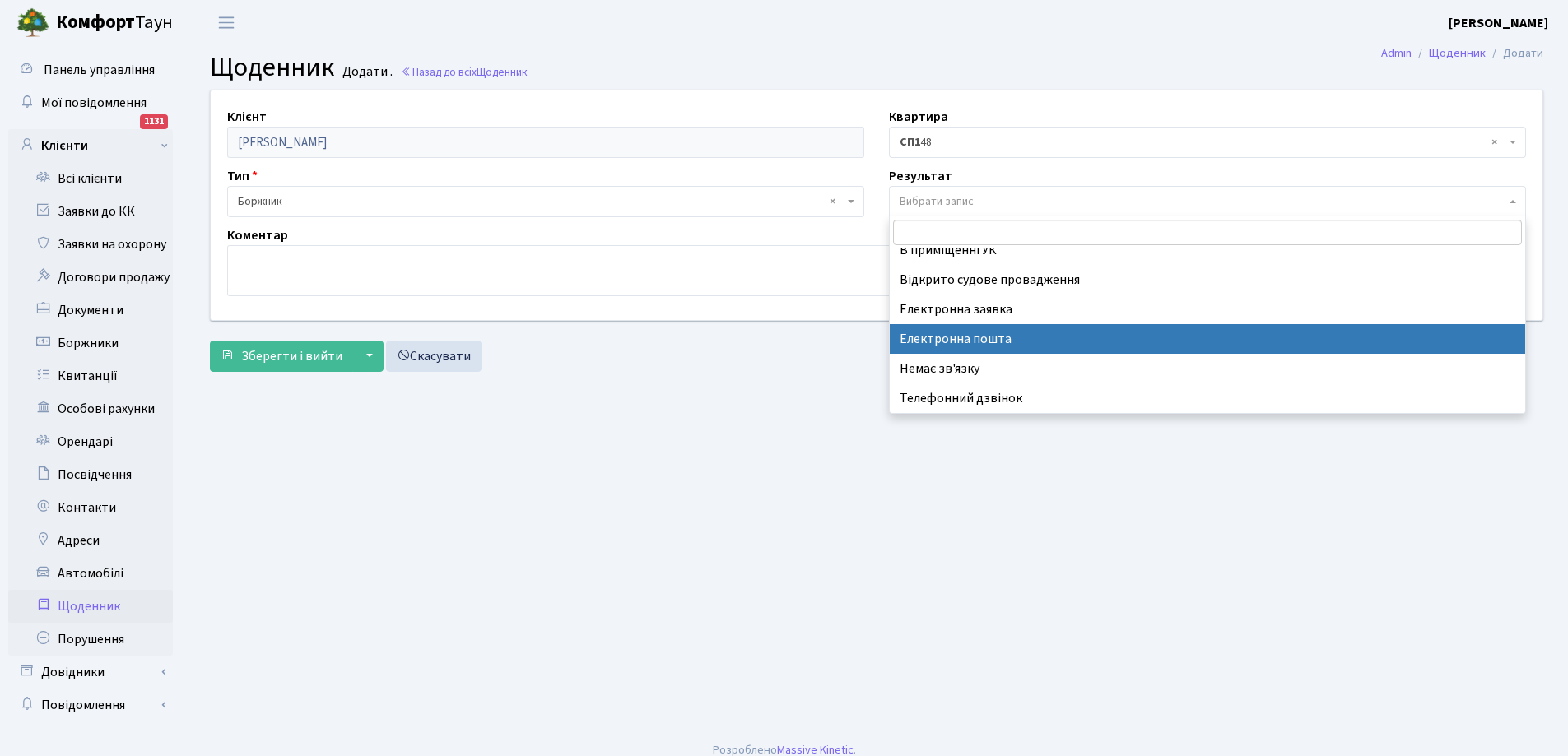
select select "198"
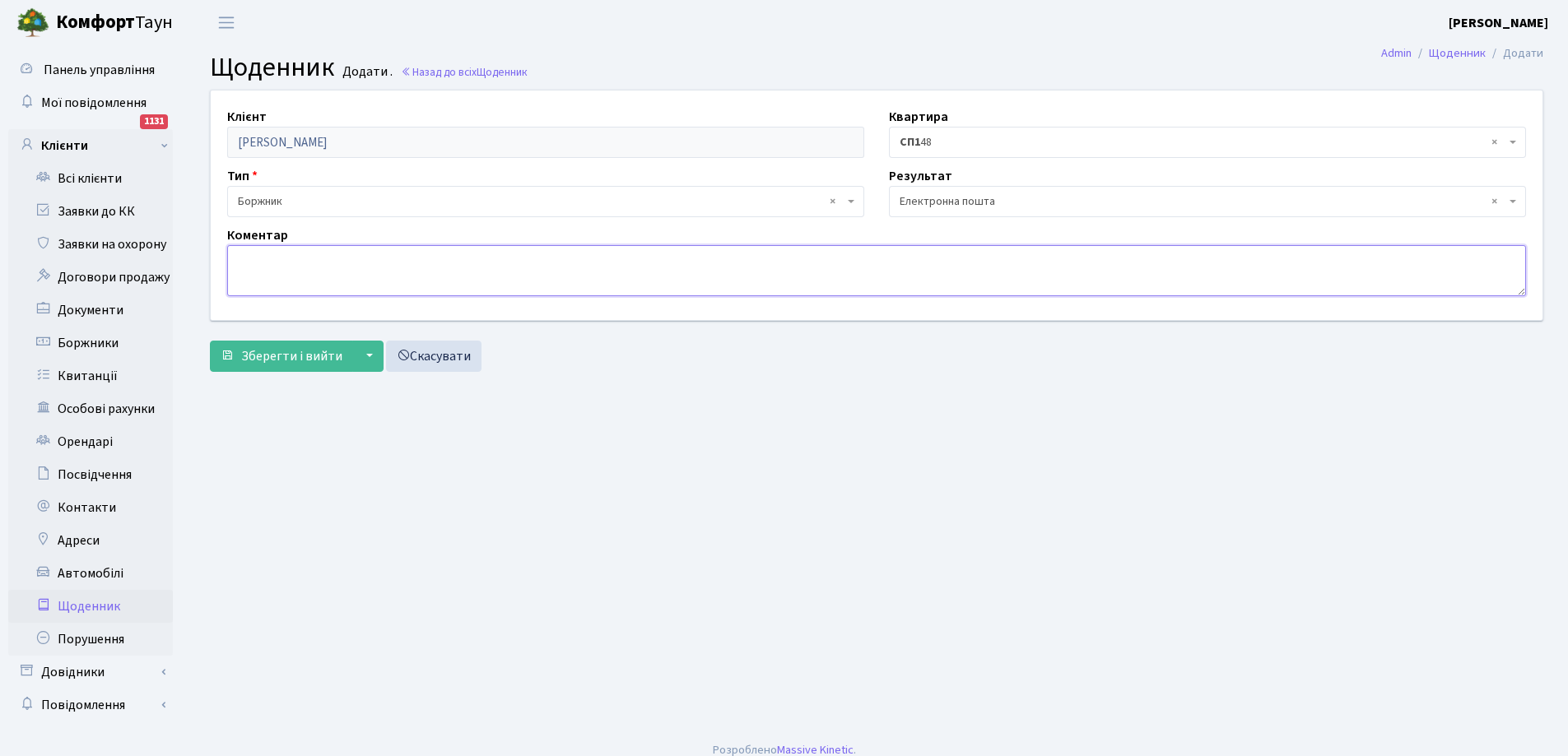
click at [358, 260] on textarea at bounding box center [876, 270] width 1298 height 51
paste textarea "повідомлення про сплату боргу на електронну пошту"
type textarea "повідомлення про сплату боргу на електронну пошту"
click at [287, 358] on span "Зберегти і вийти" at bounding box center [291, 356] width 101 height 18
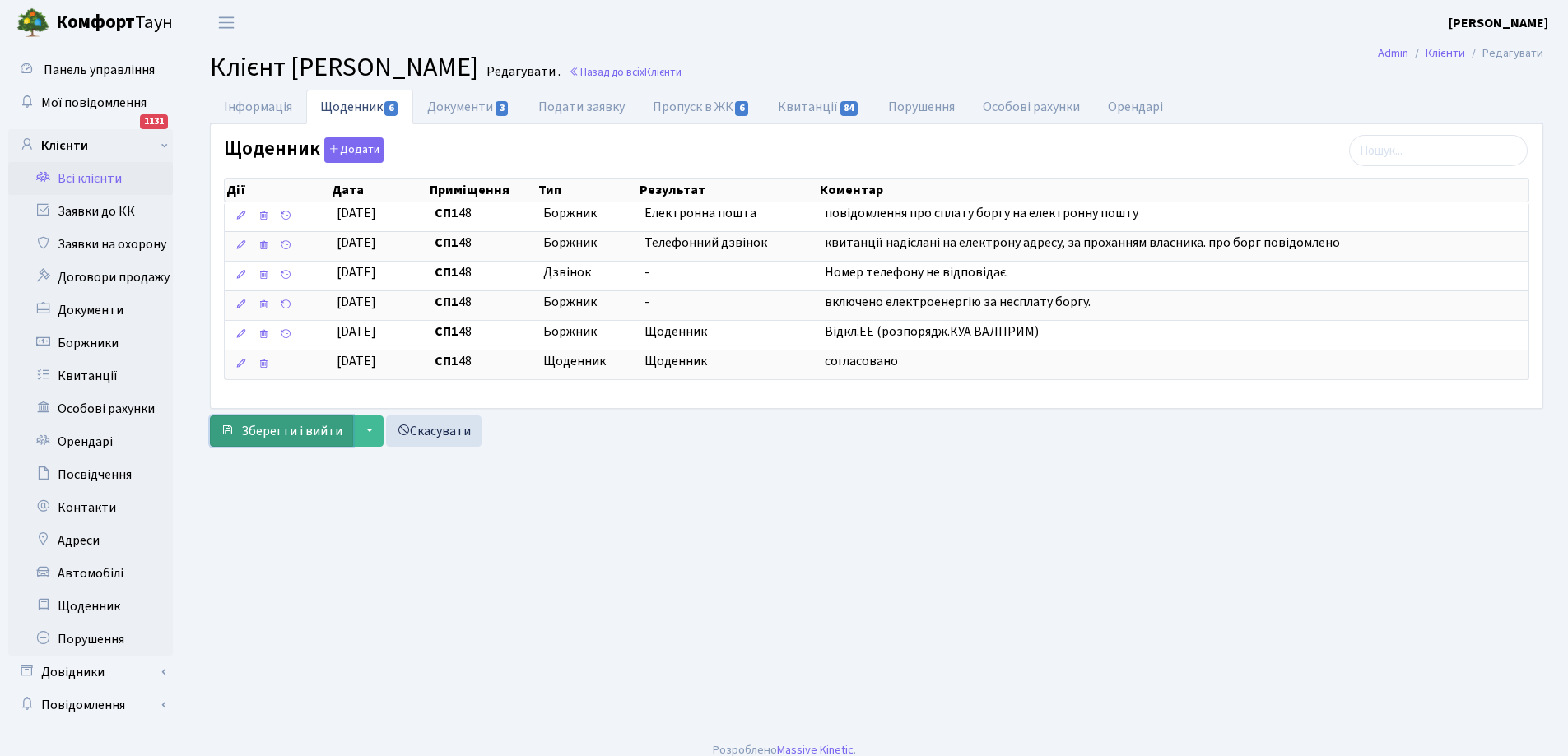
click at [290, 428] on span "Зберегти і вийти" at bounding box center [291, 431] width 101 height 18
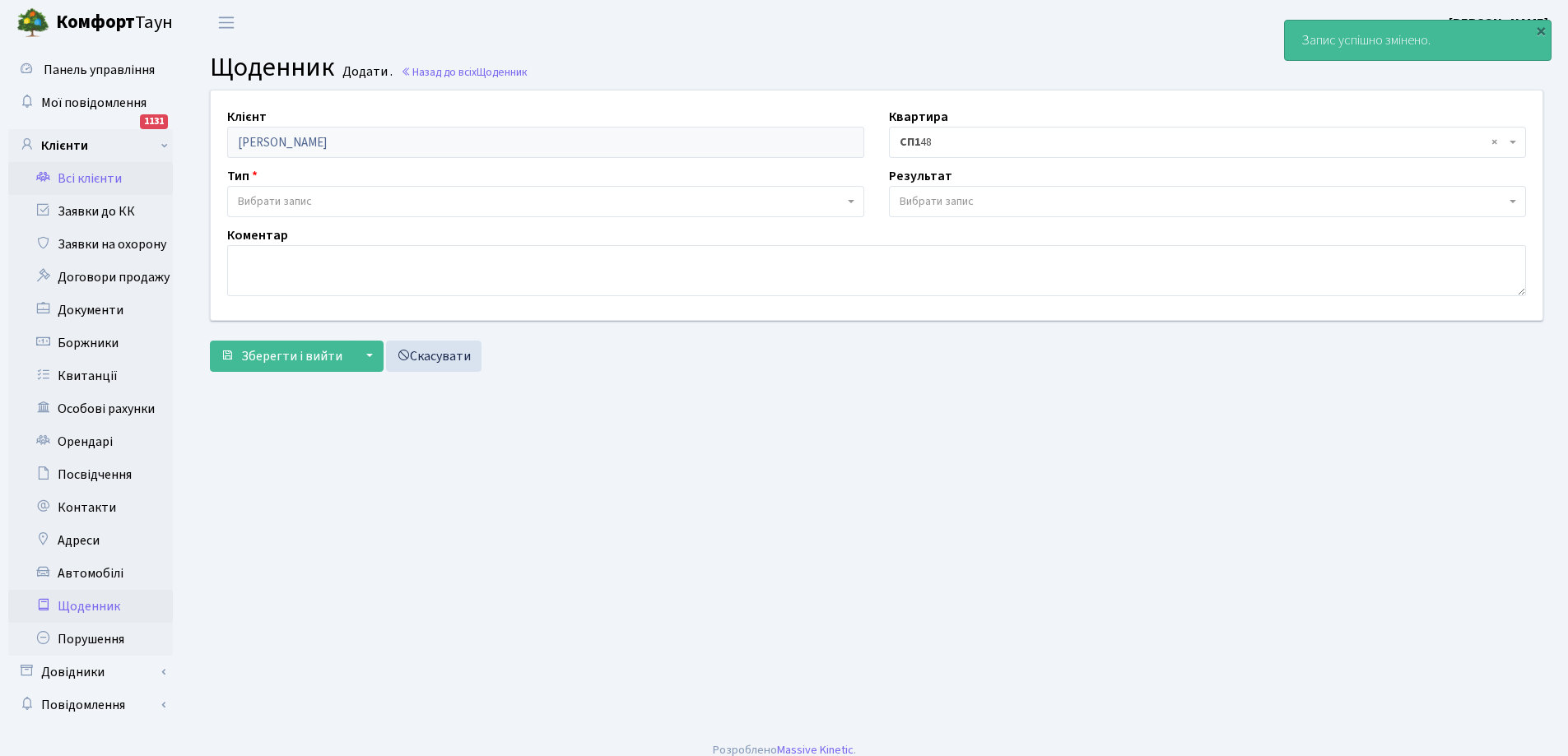
click at [105, 181] on link "Всі клієнти" at bounding box center [90, 178] width 165 height 33
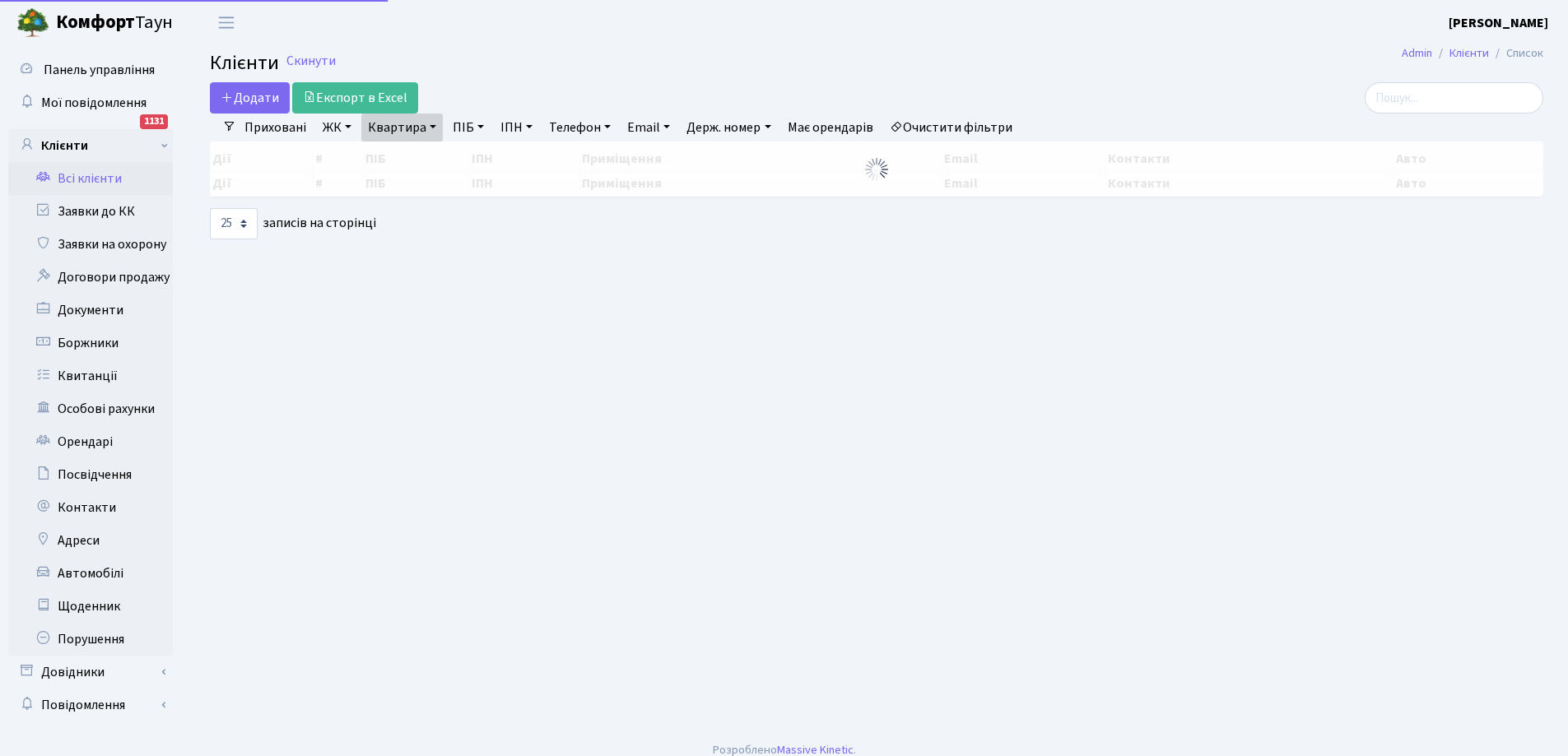
select select "25"
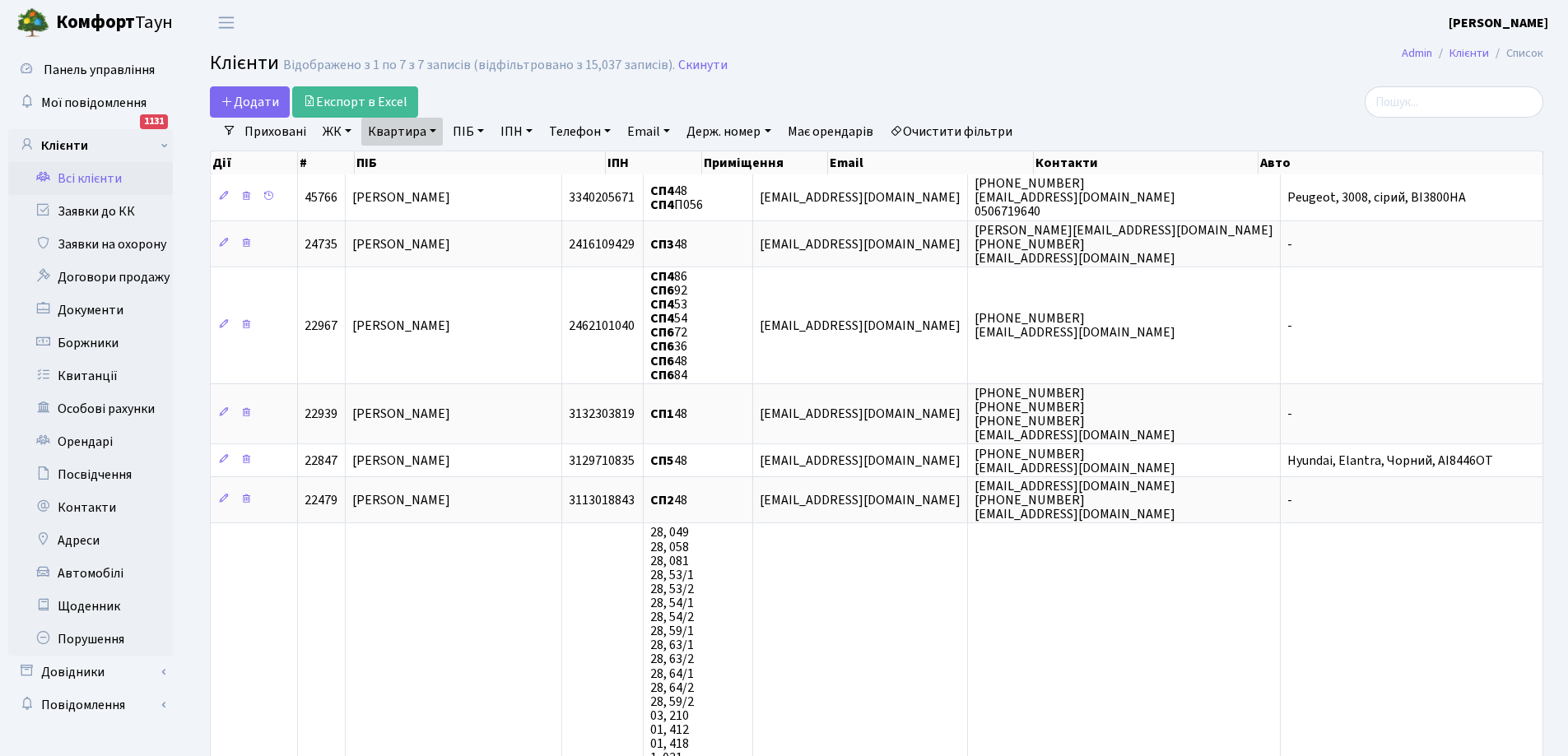
click at [386, 136] on link "Квартира" at bounding box center [402, 131] width 81 height 28
type input "8"
type input "116"
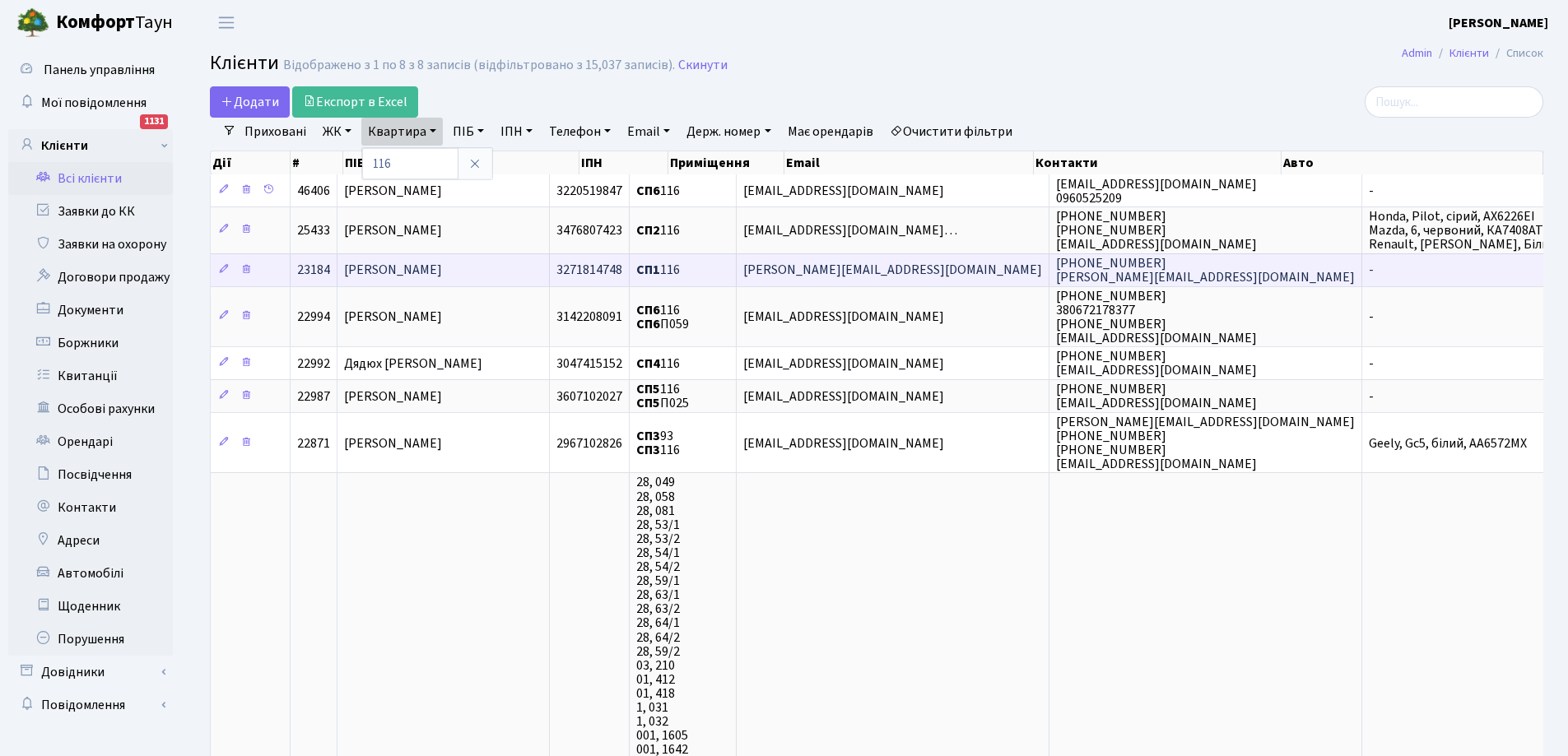
click at [442, 269] on span "[PERSON_NAME]" at bounding box center [393, 270] width 98 height 18
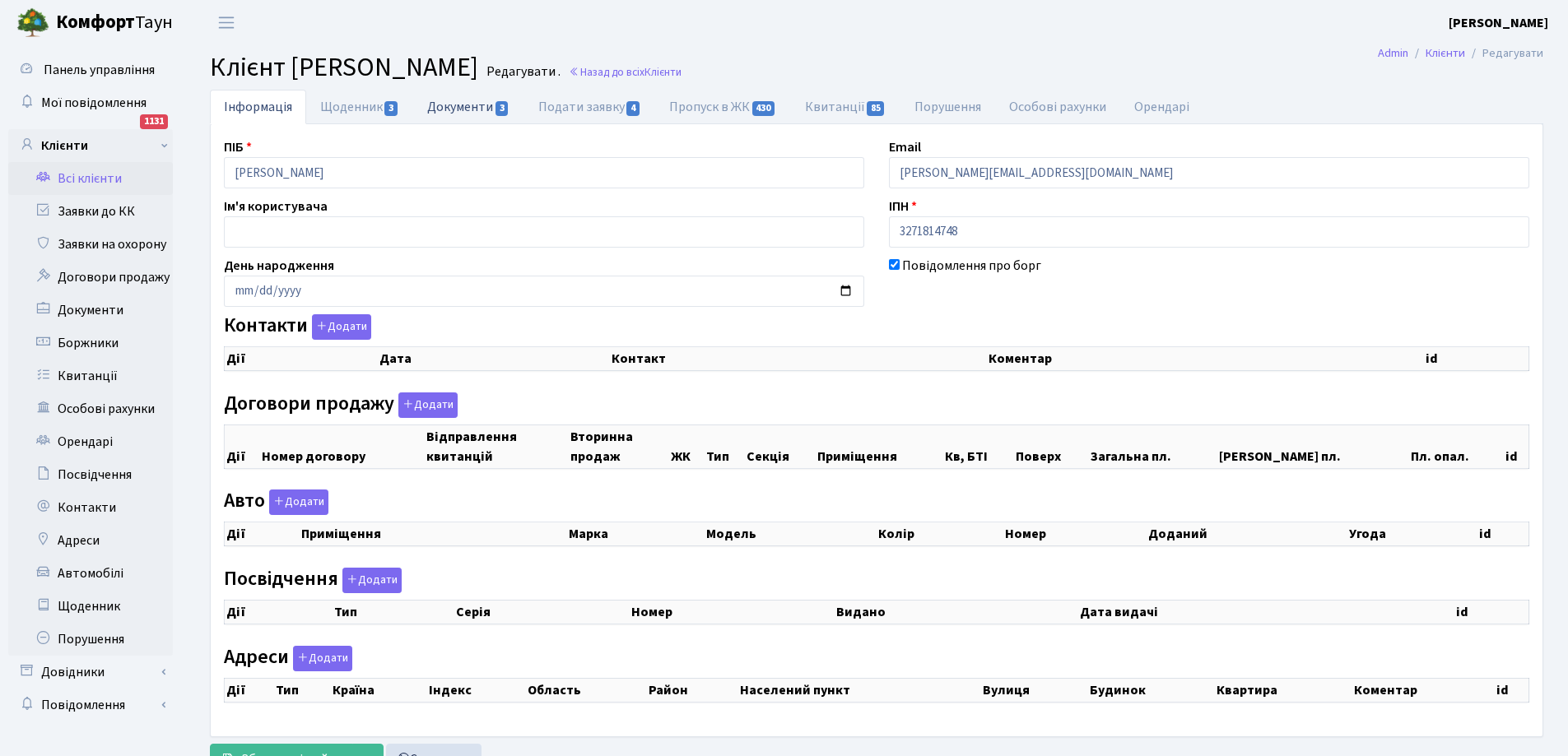
checkbox input "true"
select select "25"
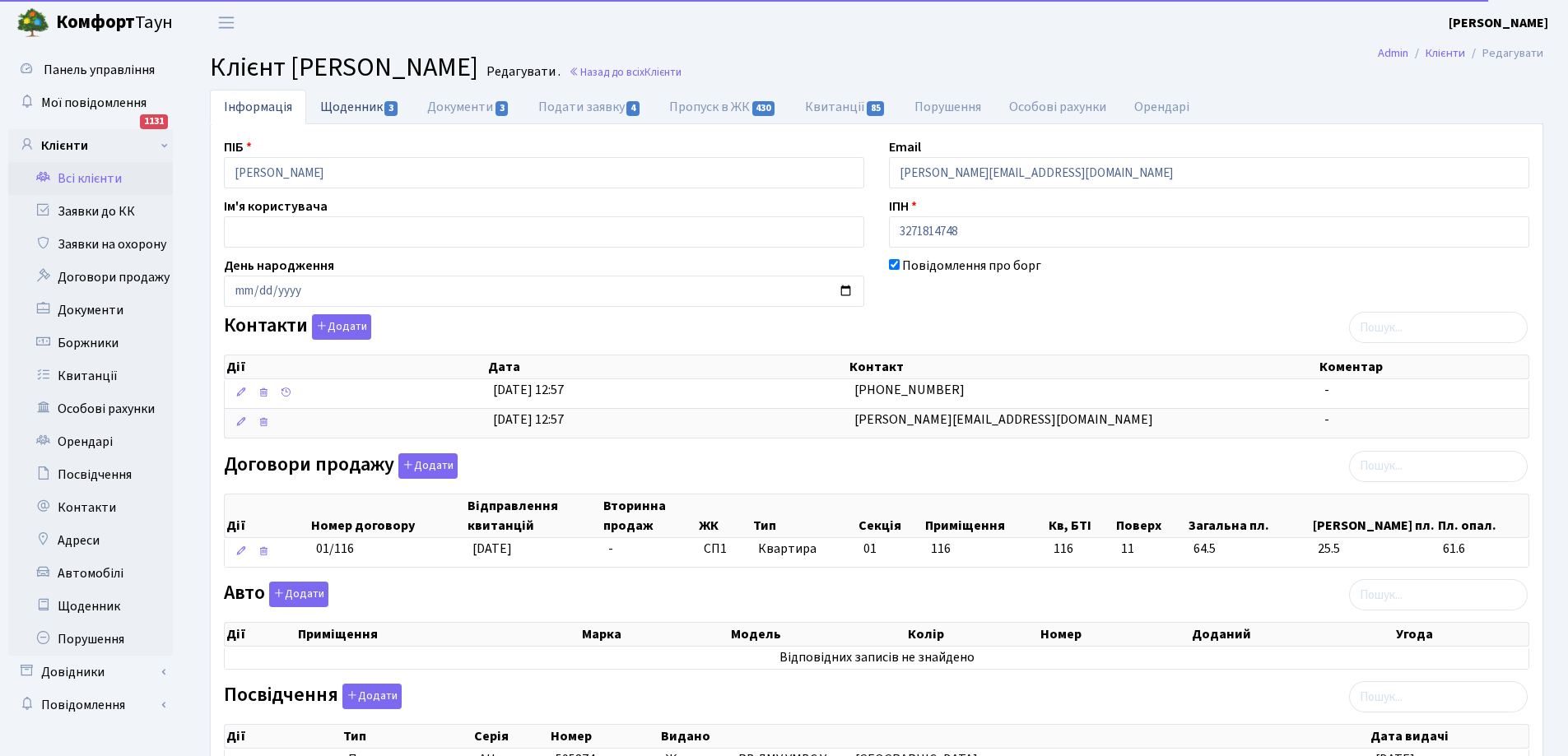
click at [355, 106] on link "Щоденник 3" at bounding box center [359, 106] width 107 height 33
select select "25"
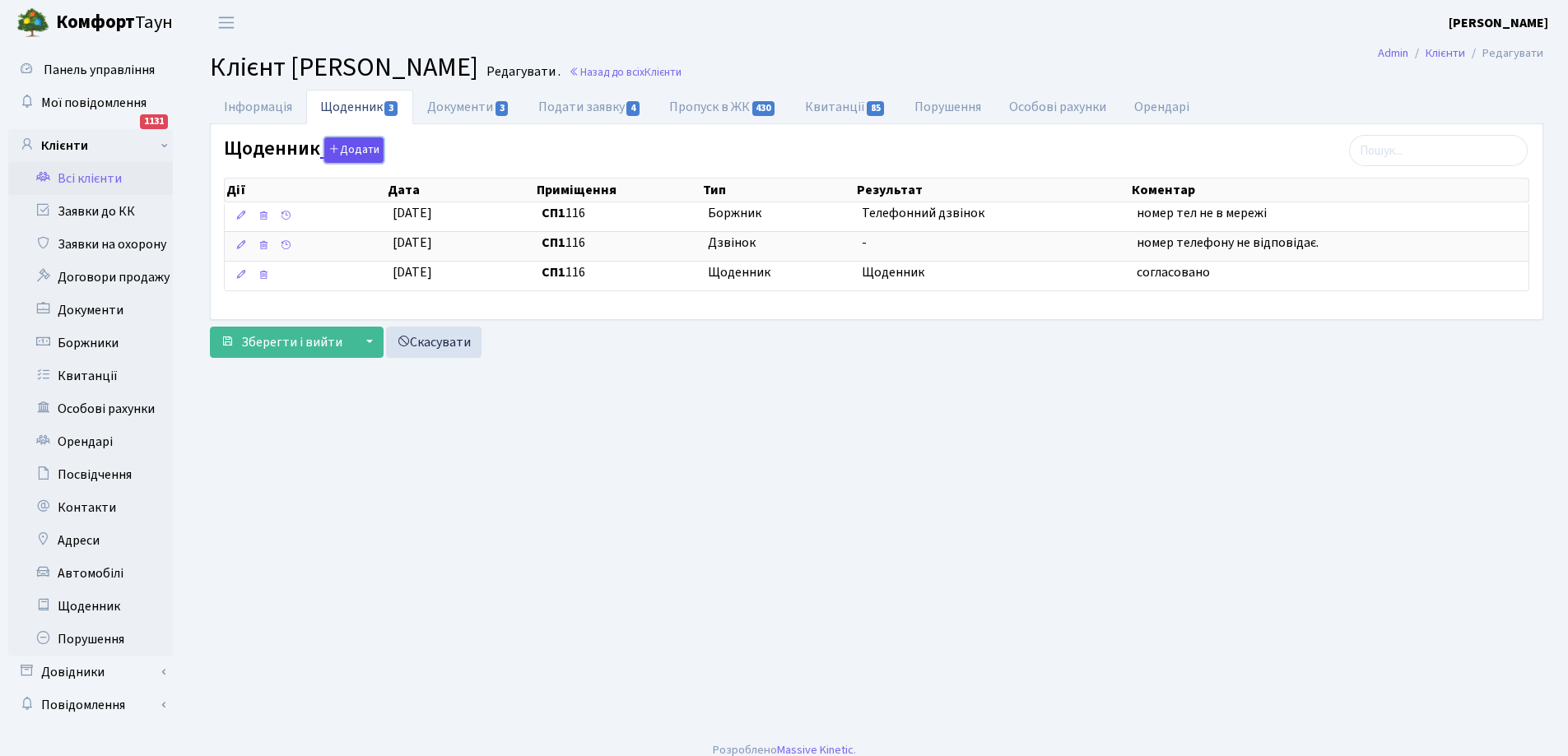
click at [355, 152] on button "Додати" at bounding box center [353, 150] width 59 height 25
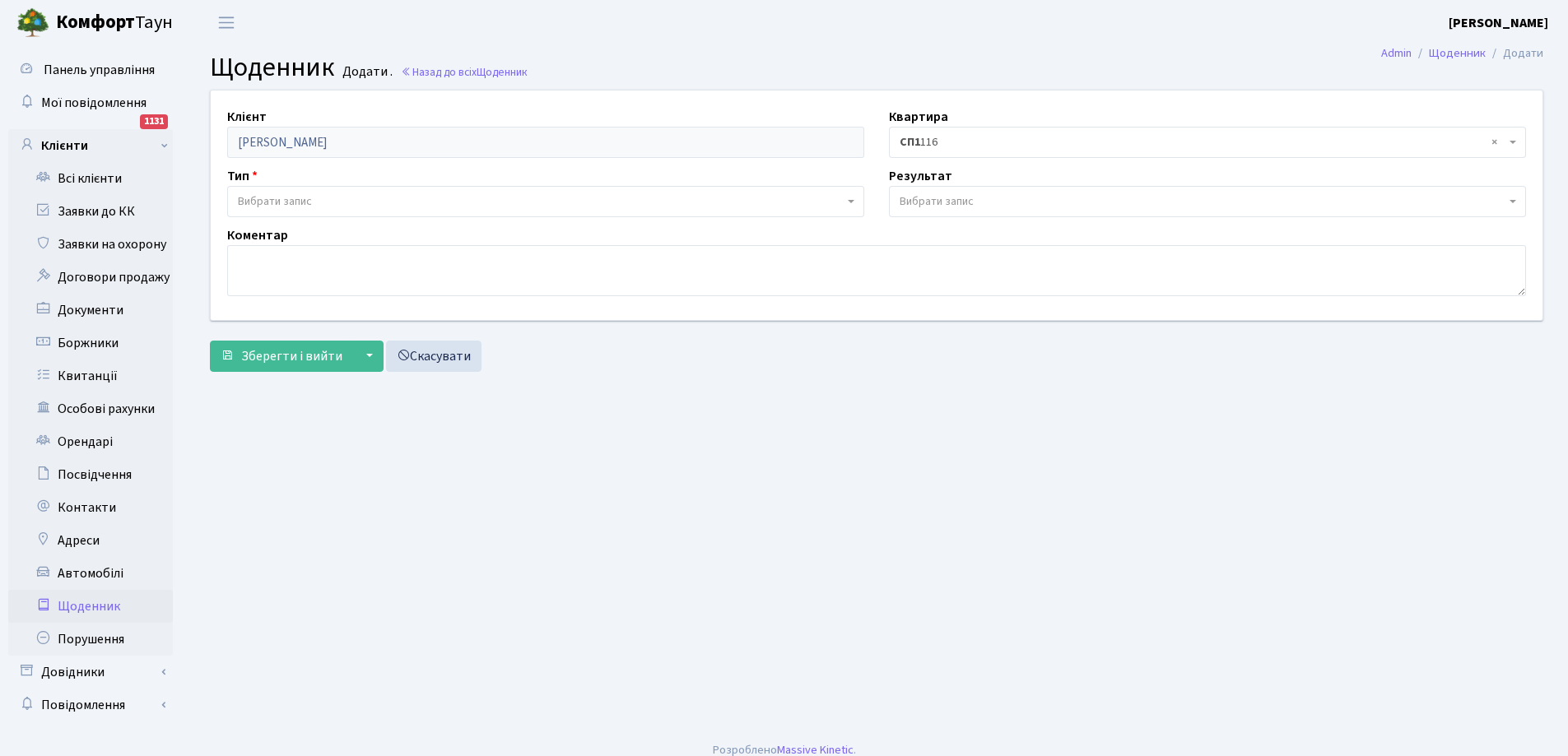
click at [335, 199] on span "Вибрати запис" at bounding box center [540, 202] width 605 height 16
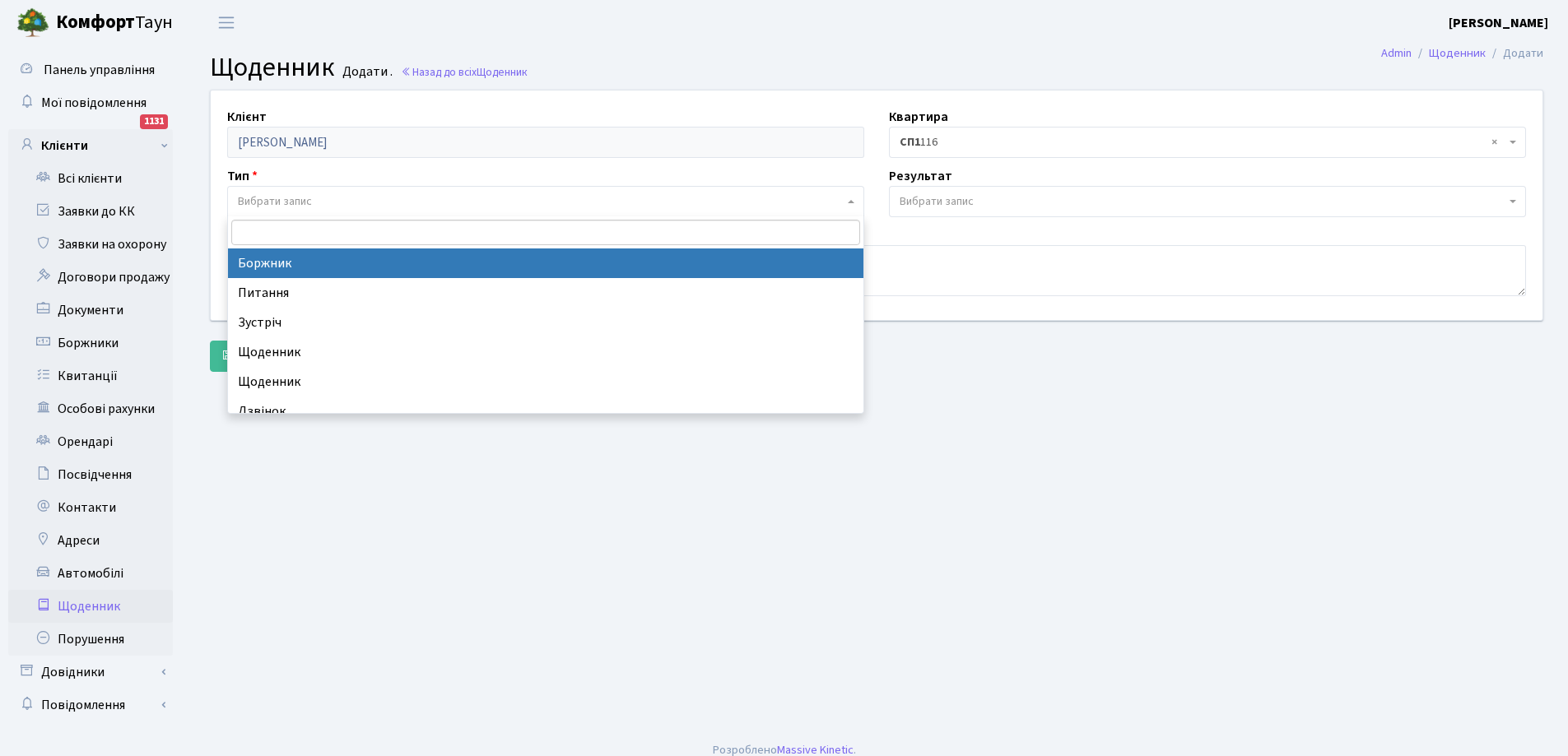
select select "189"
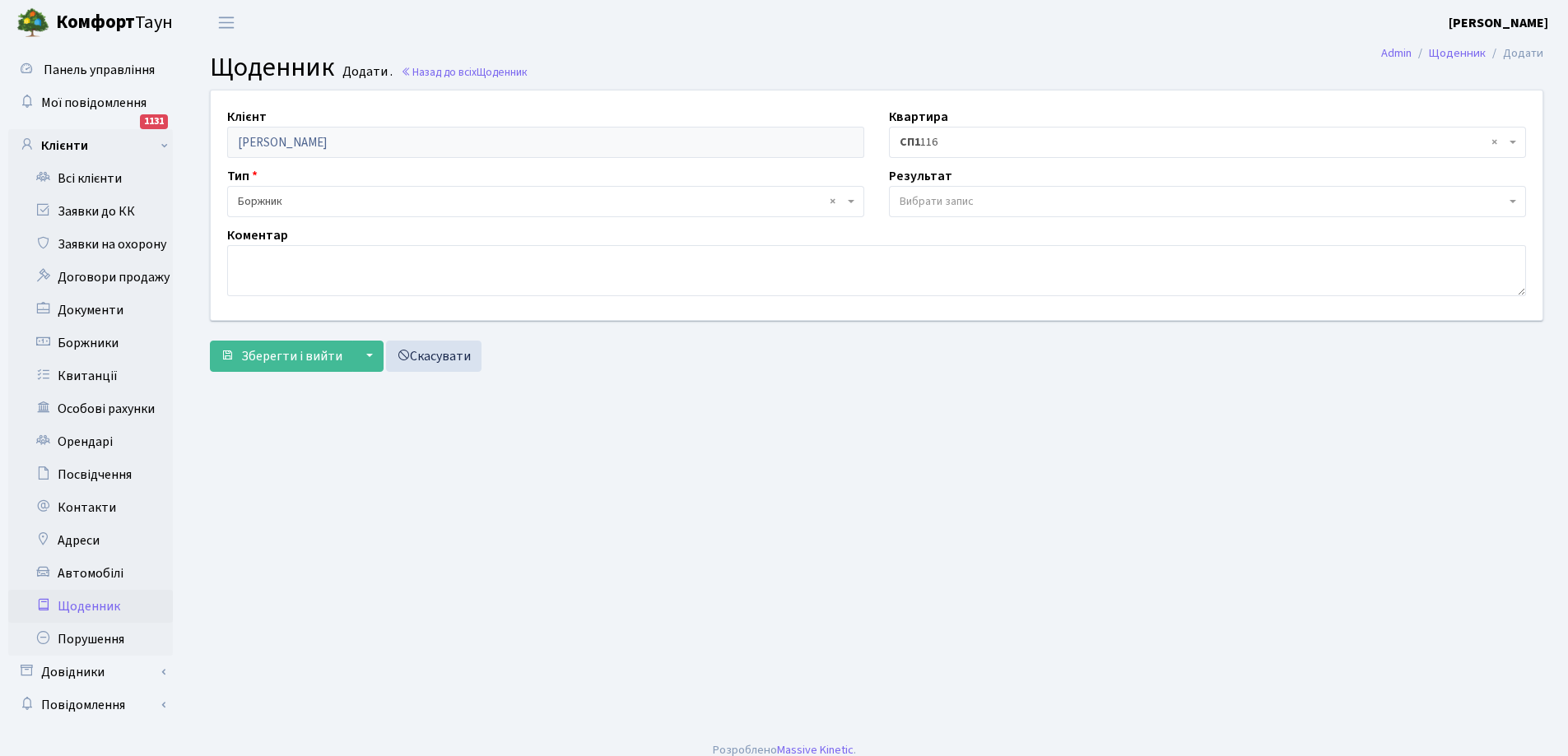
click at [929, 201] on span "Вибрати запис" at bounding box center [936, 202] width 74 height 16
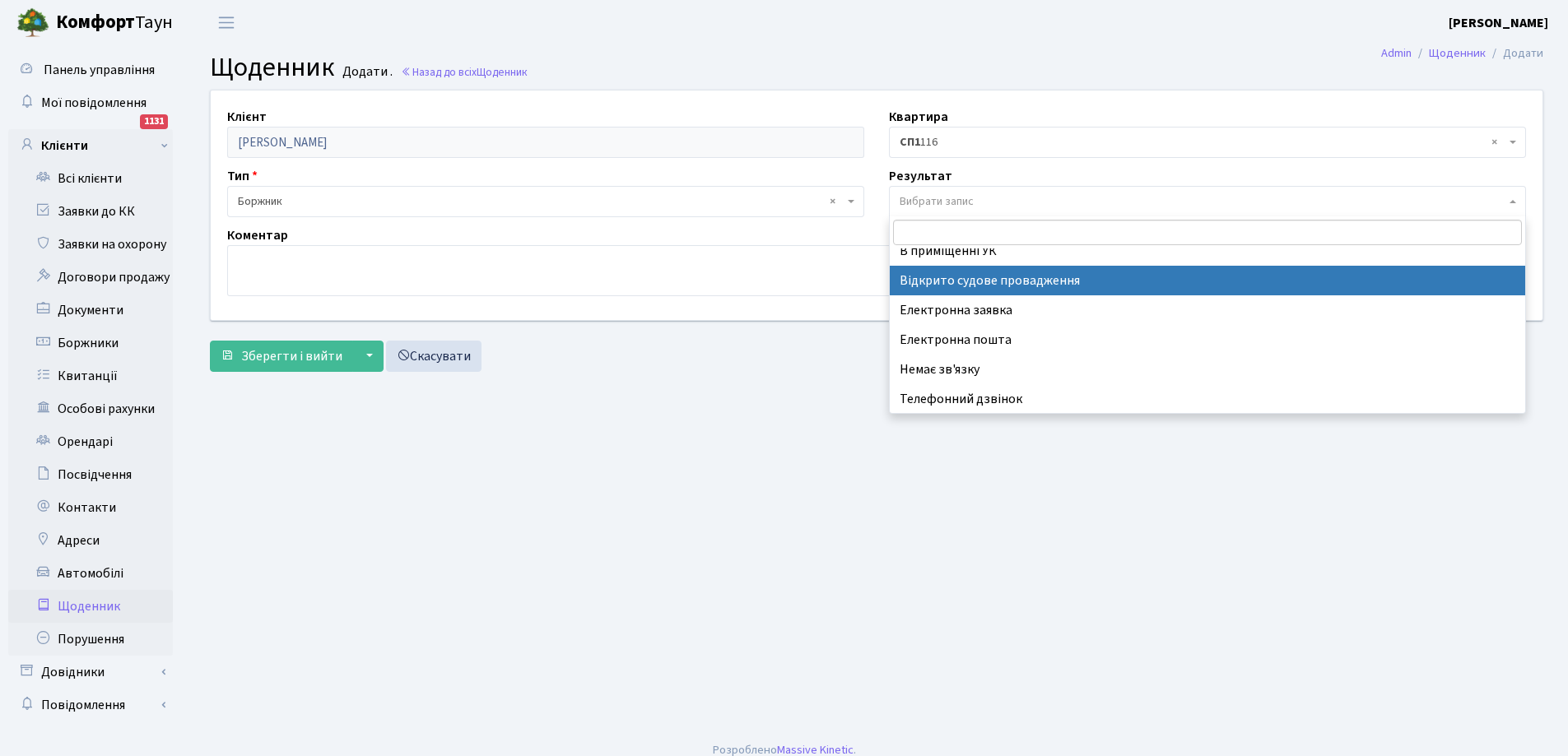
scroll to position [102, 0]
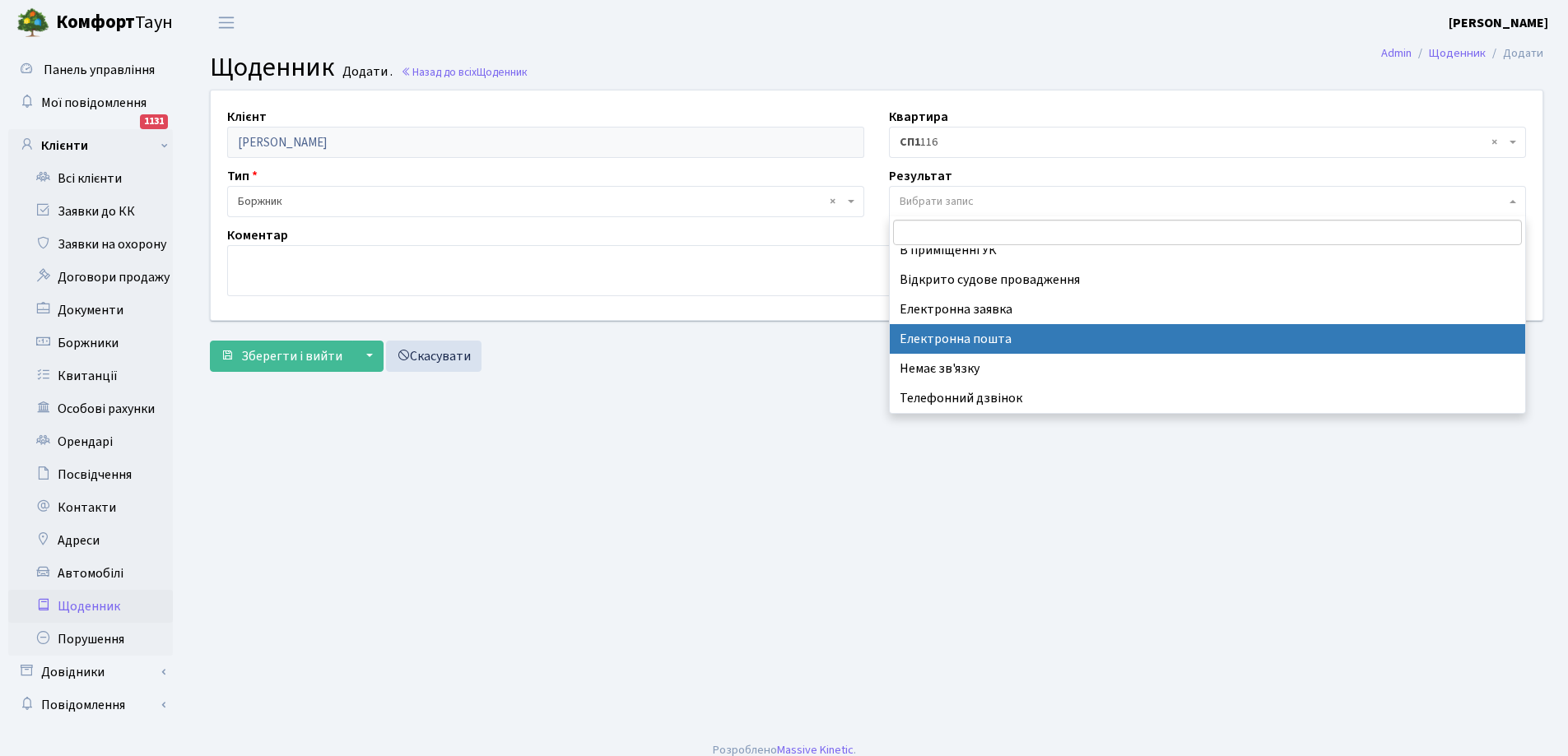
drag, startPoint x: 990, startPoint y: 335, endPoint x: 955, endPoint y: 321, distance: 37.7
select select "198"
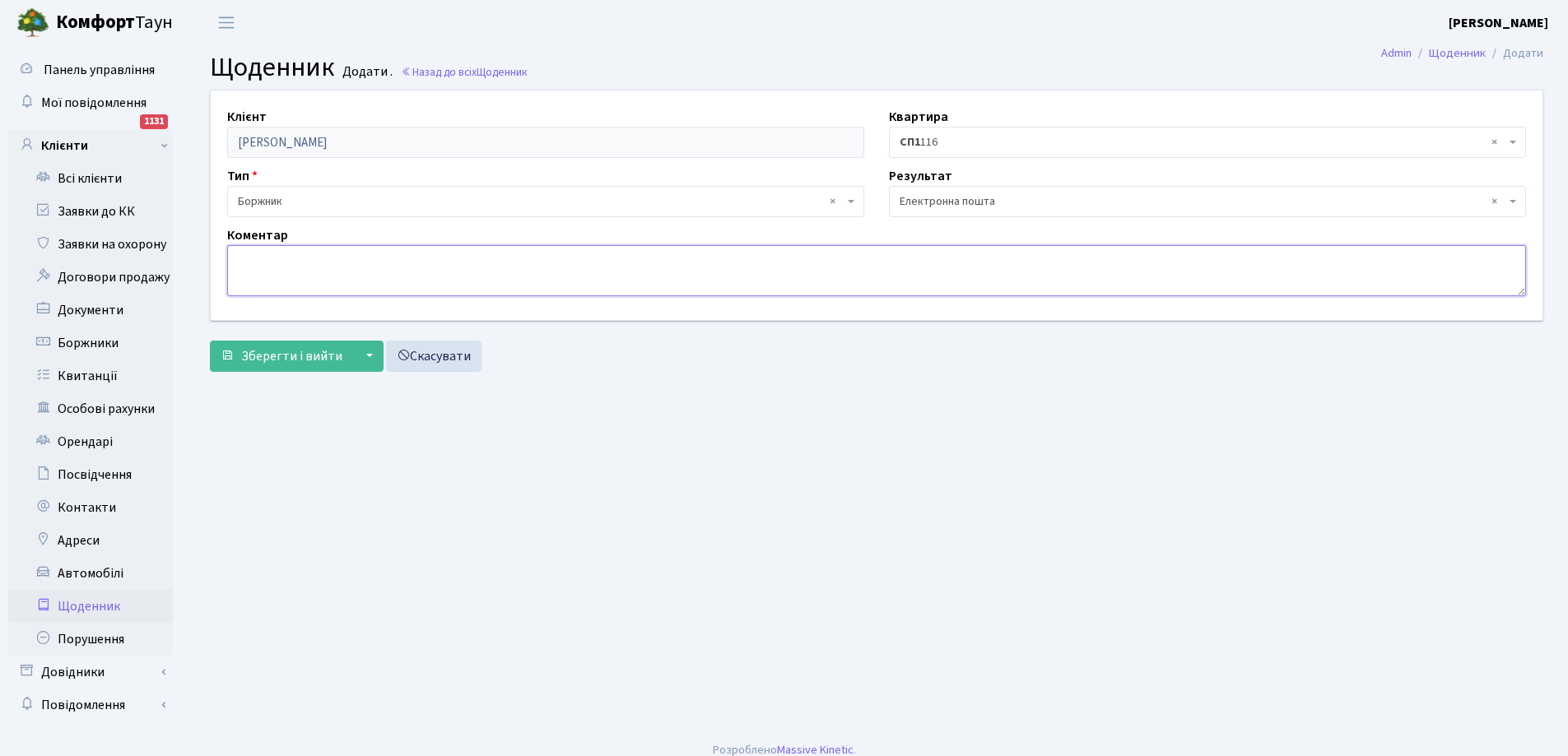
click at [368, 269] on textarea at bounding box center [876, 270] width 1298 height 51
paste textarea "повідомлення про сплату боргу на електронну пошту"
type textarea "повідомлення про сплату боргу на електронну пошту"
click at [299, 356] on span "Зберегти і вийти" at bounding box center [291, 356] width 101 height 18
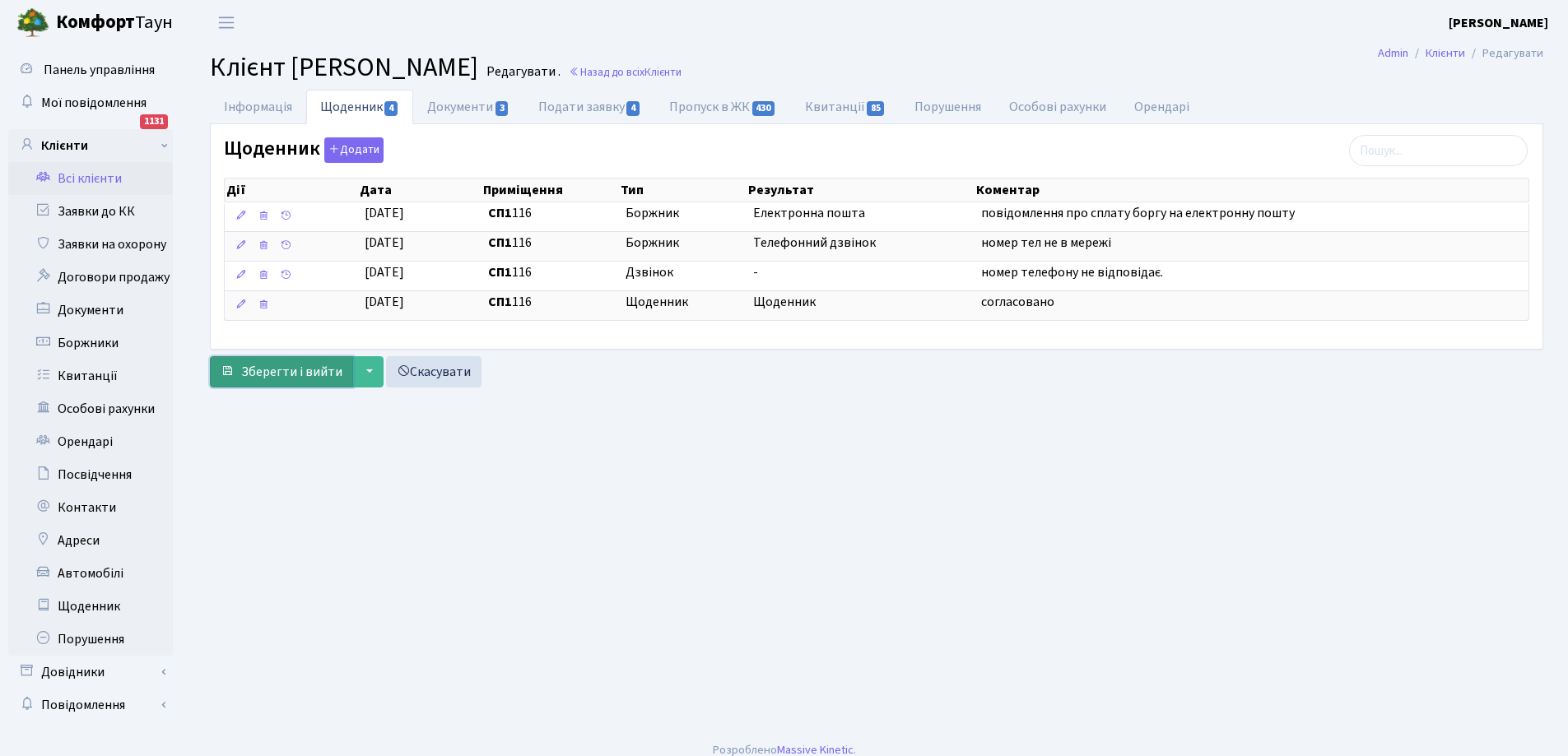
click at [277, 364] on span "Зберегти і вийти" at bounding box center [291, 372] width 101 height 18
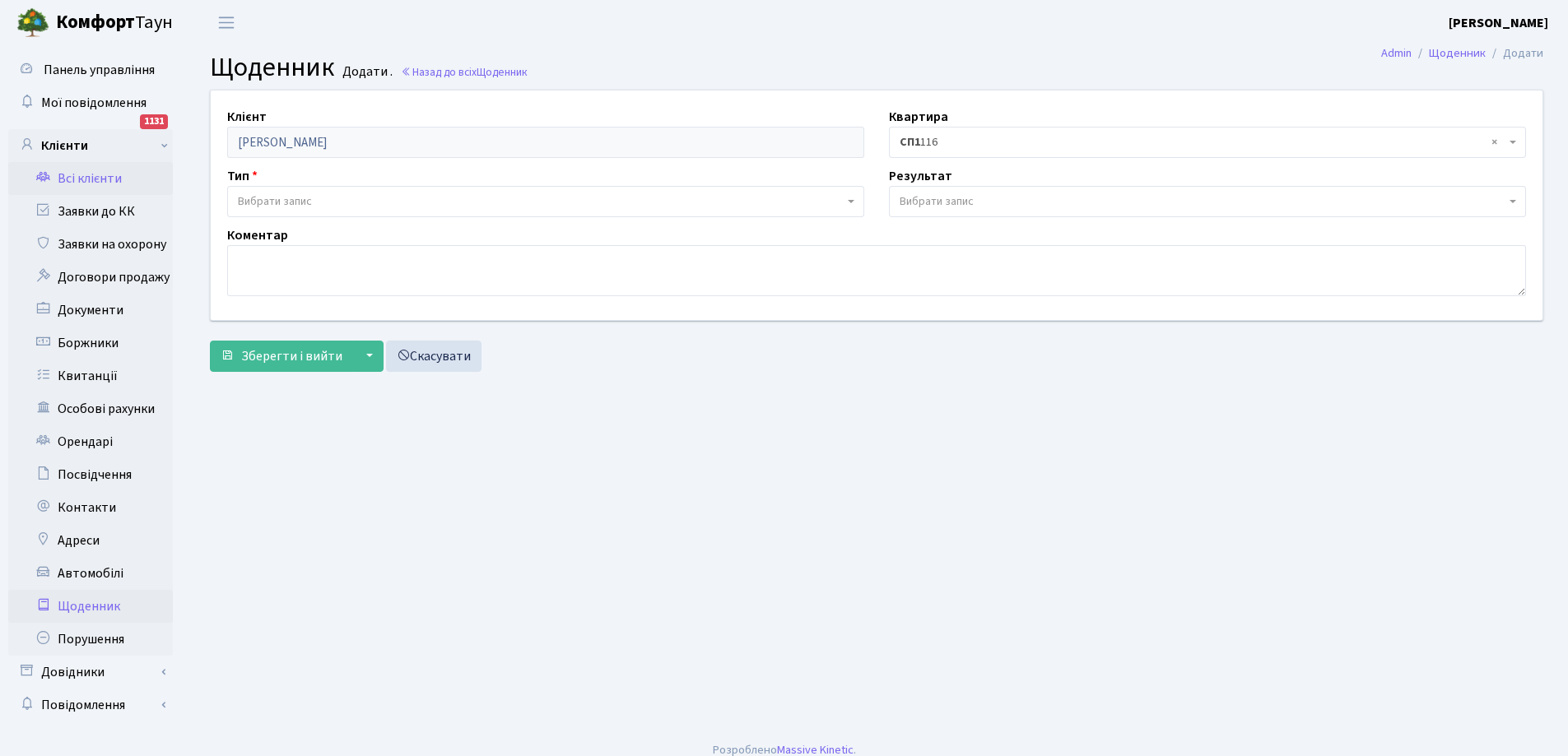
click at [112, 176] on link "Всі клієнти" at bounding box center [90, 178] width 165 height 33
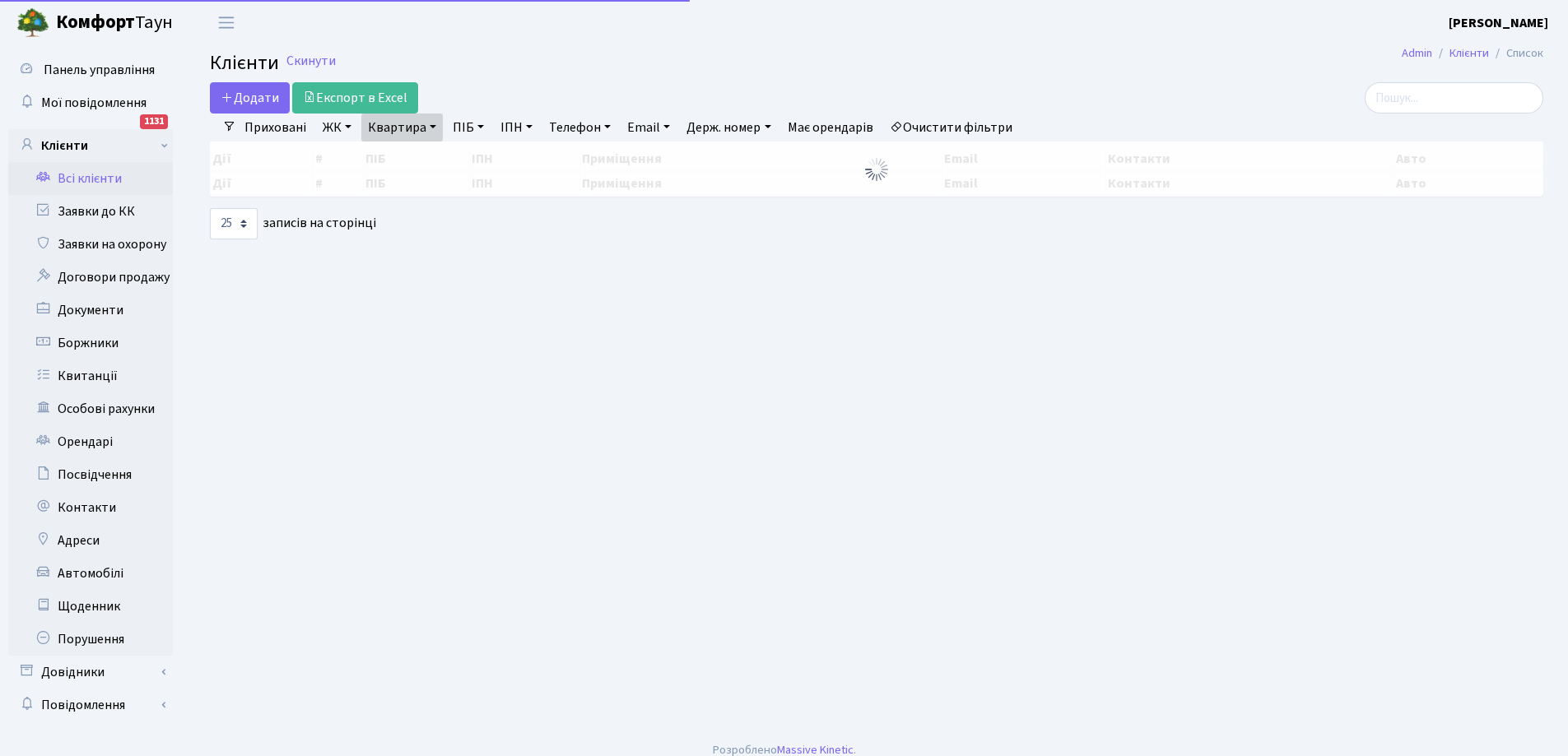
select select "25"
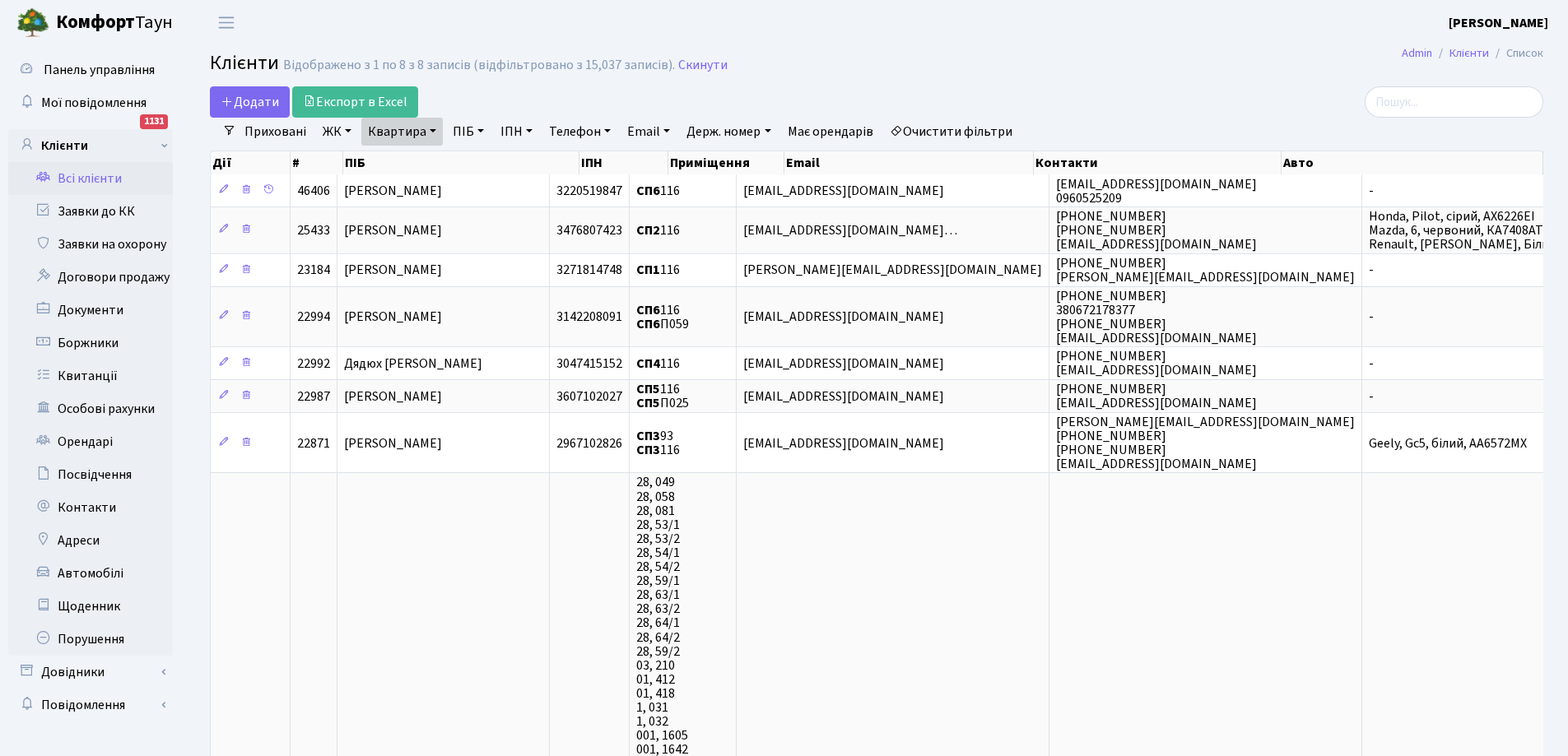
click at [418, 133] on link "Квартира" at bounding box center [402, 131] width 81 height 28
type input "6"
type input "70"
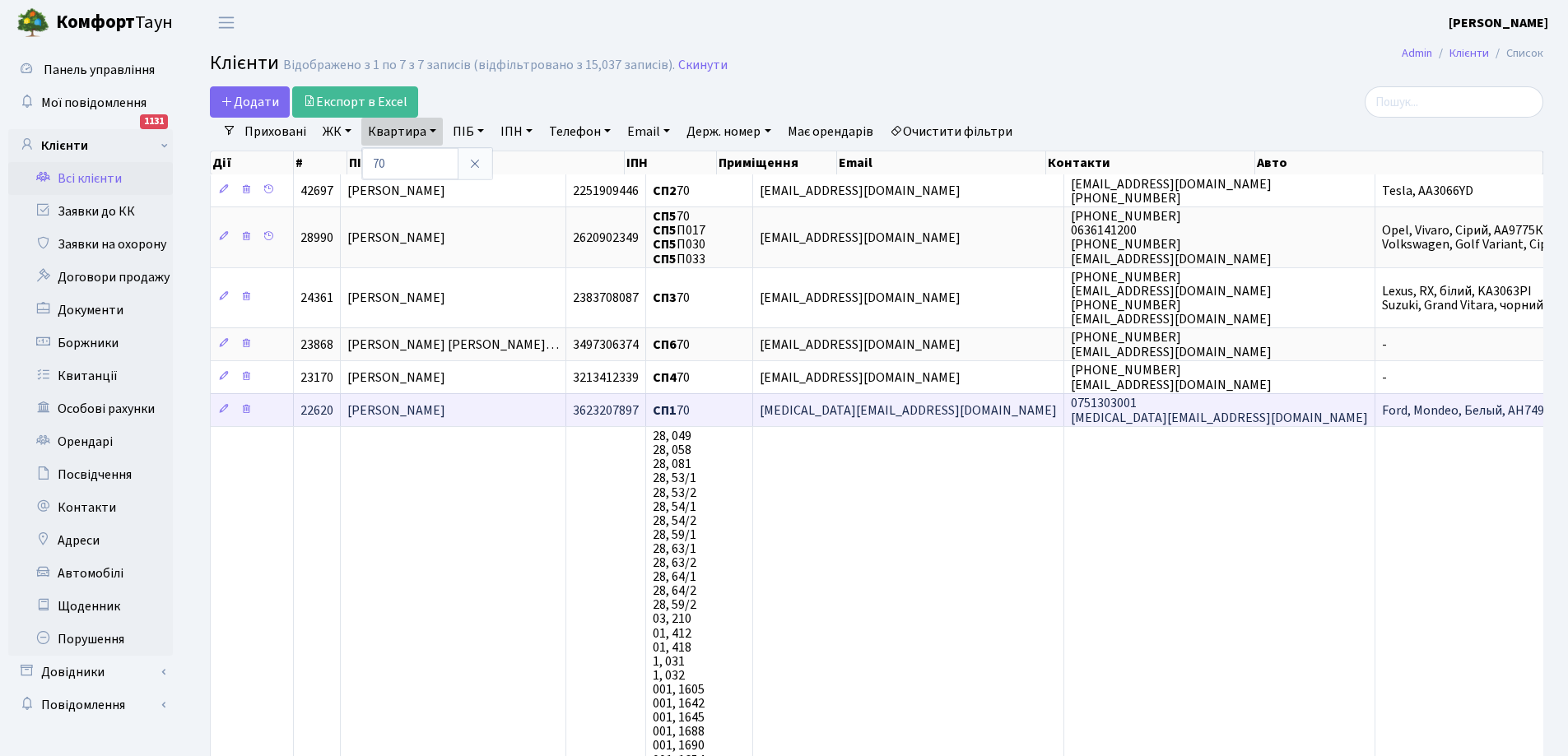
click at [420, 411] on span "[PERSON_NAME]" at bounding box center [396, 411] width 98 height 18
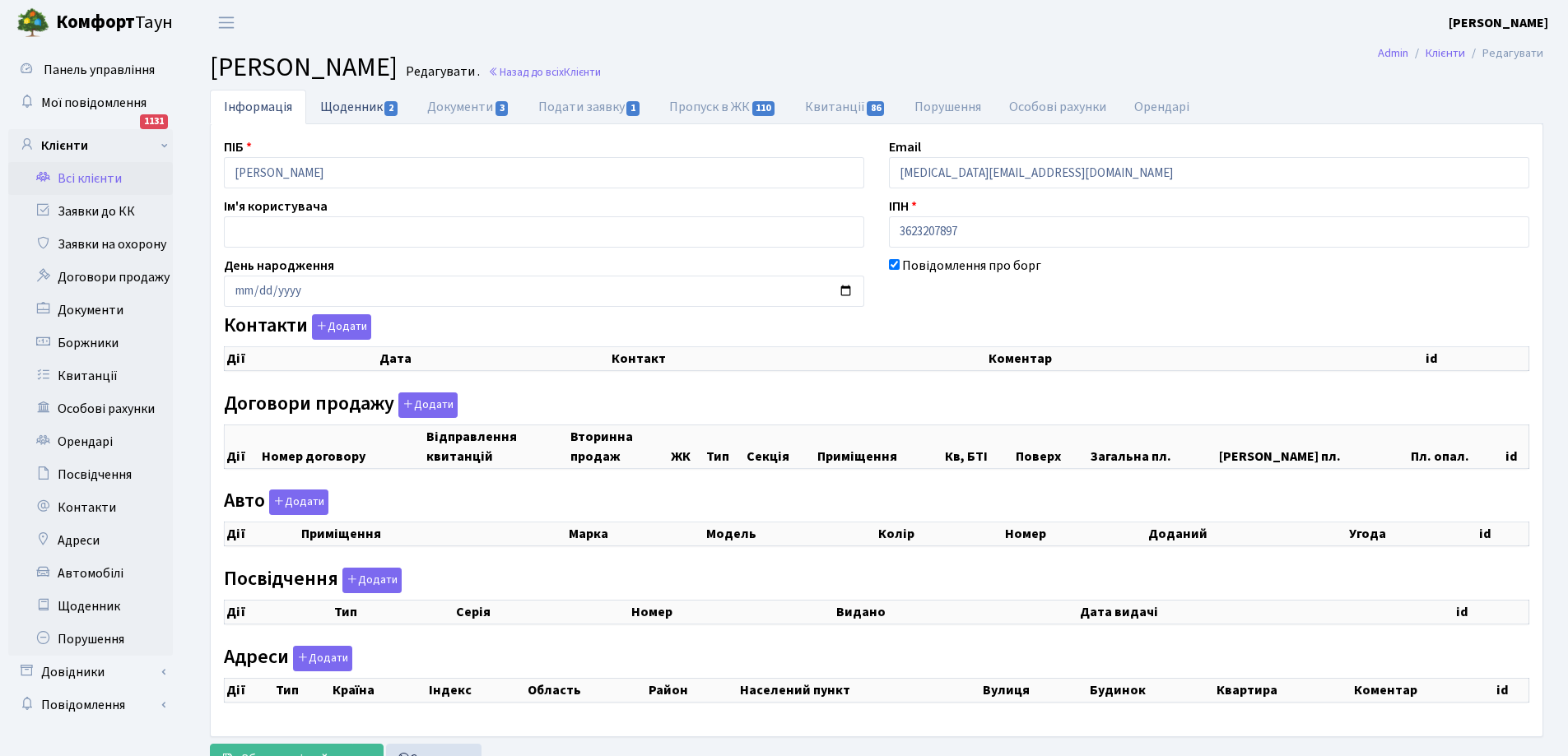
checkbox input "true"
select select "25"
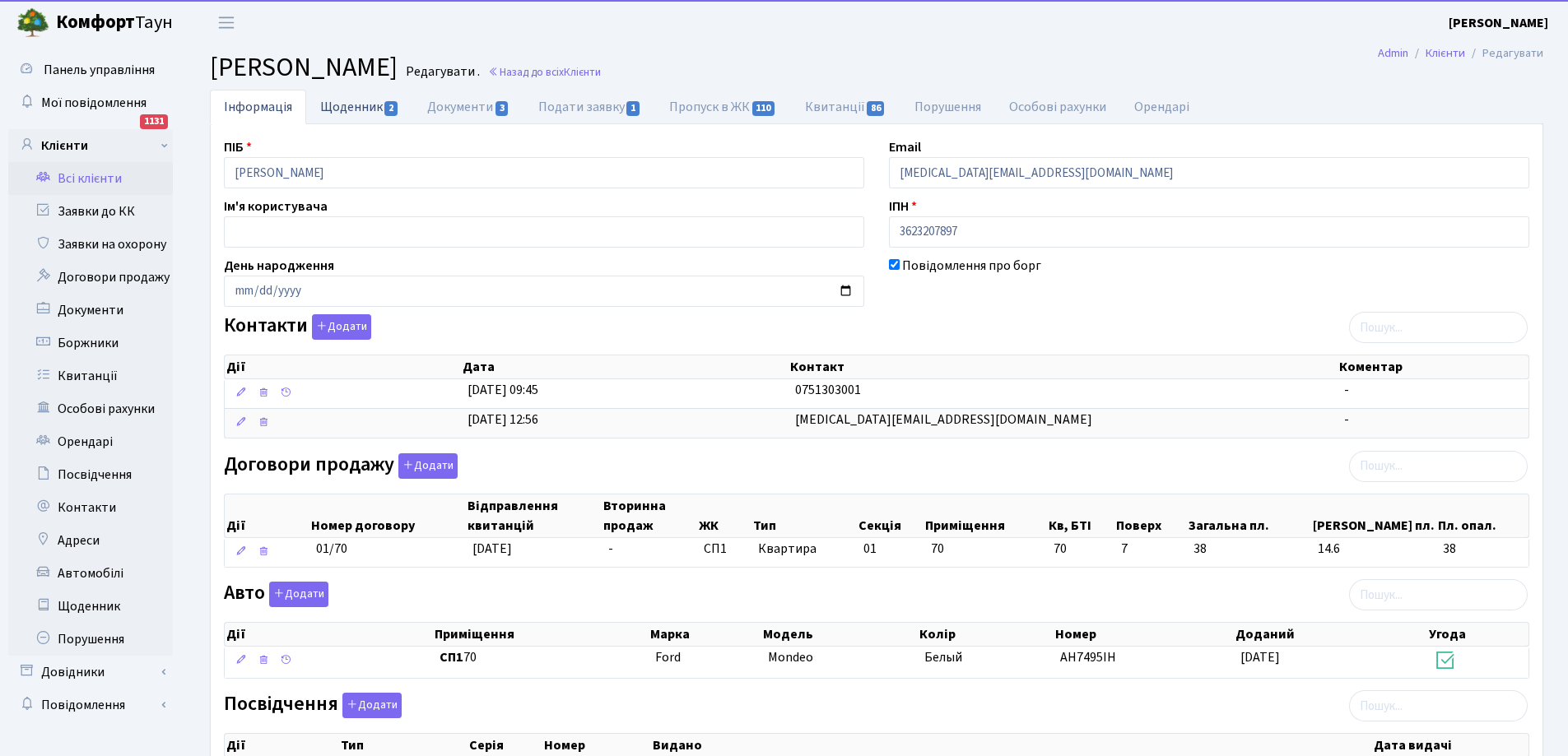
click at [359, 106] on link "Щоденник 2" at bounding box center [359, 106] width 107 height 33
select select "25"
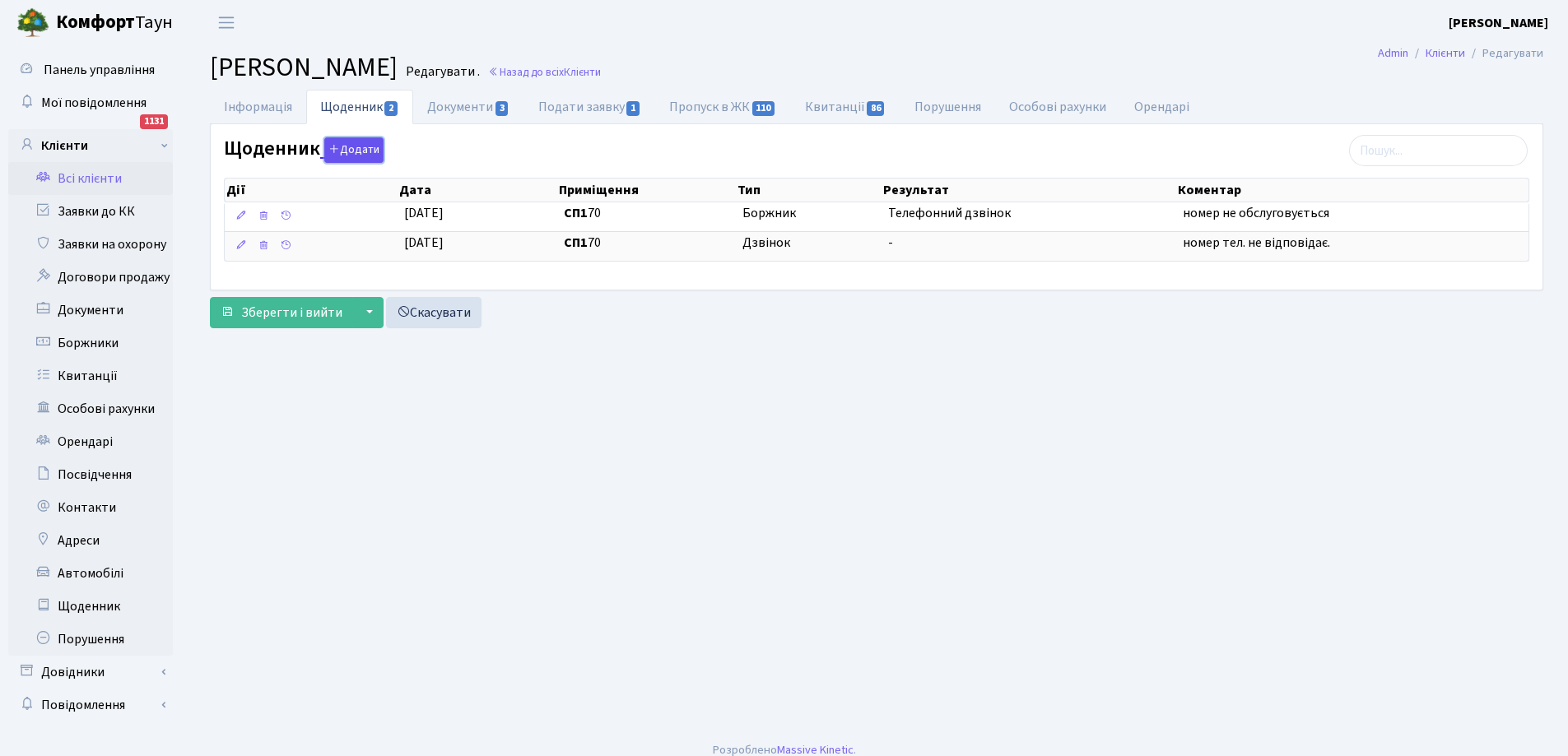
click at [362, 149] on button "Додати" at bounding box center [353, 150] width 59 height 25
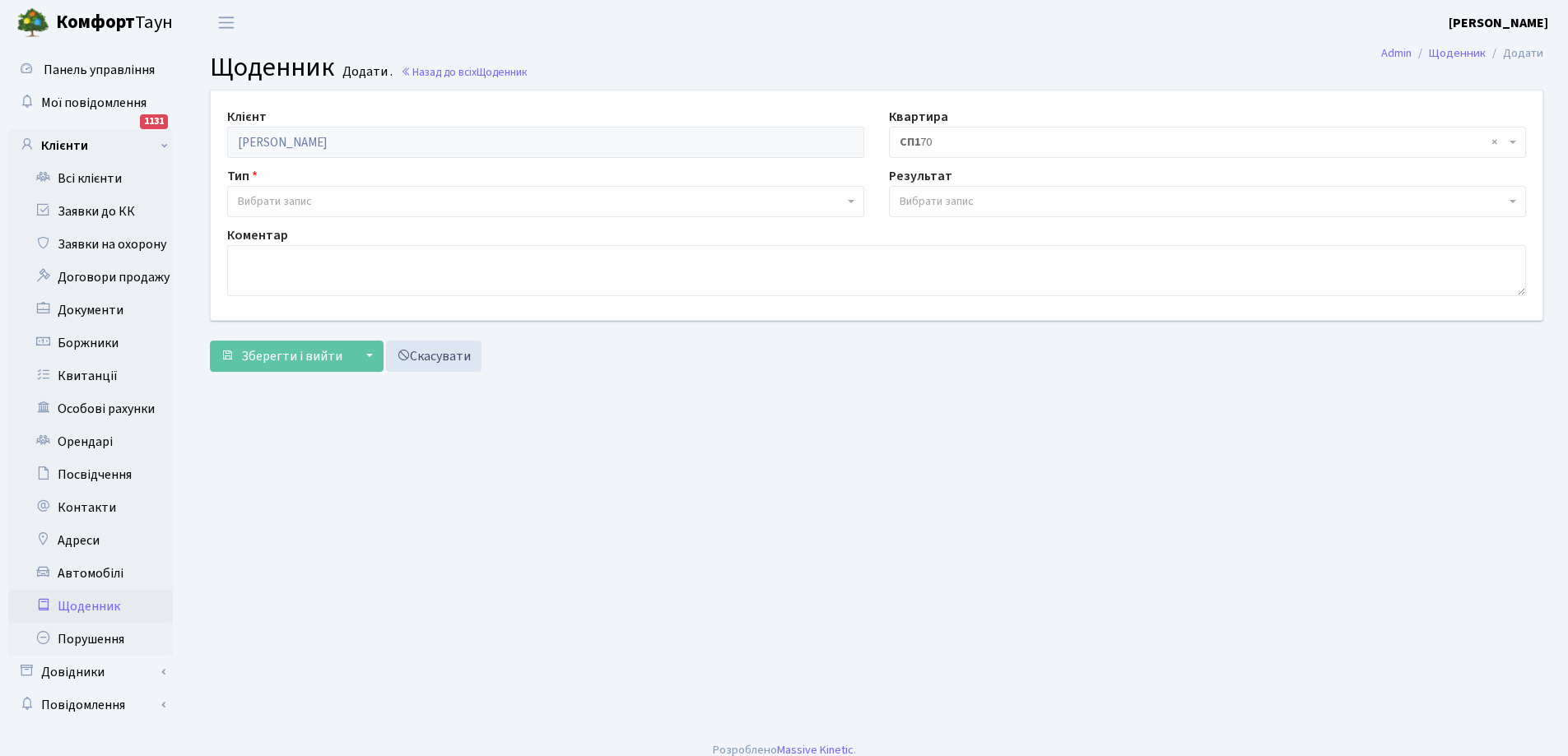
click at [316, 201] on span "Вибрати запис" at bounding box center [540, 202] width 605 height 16
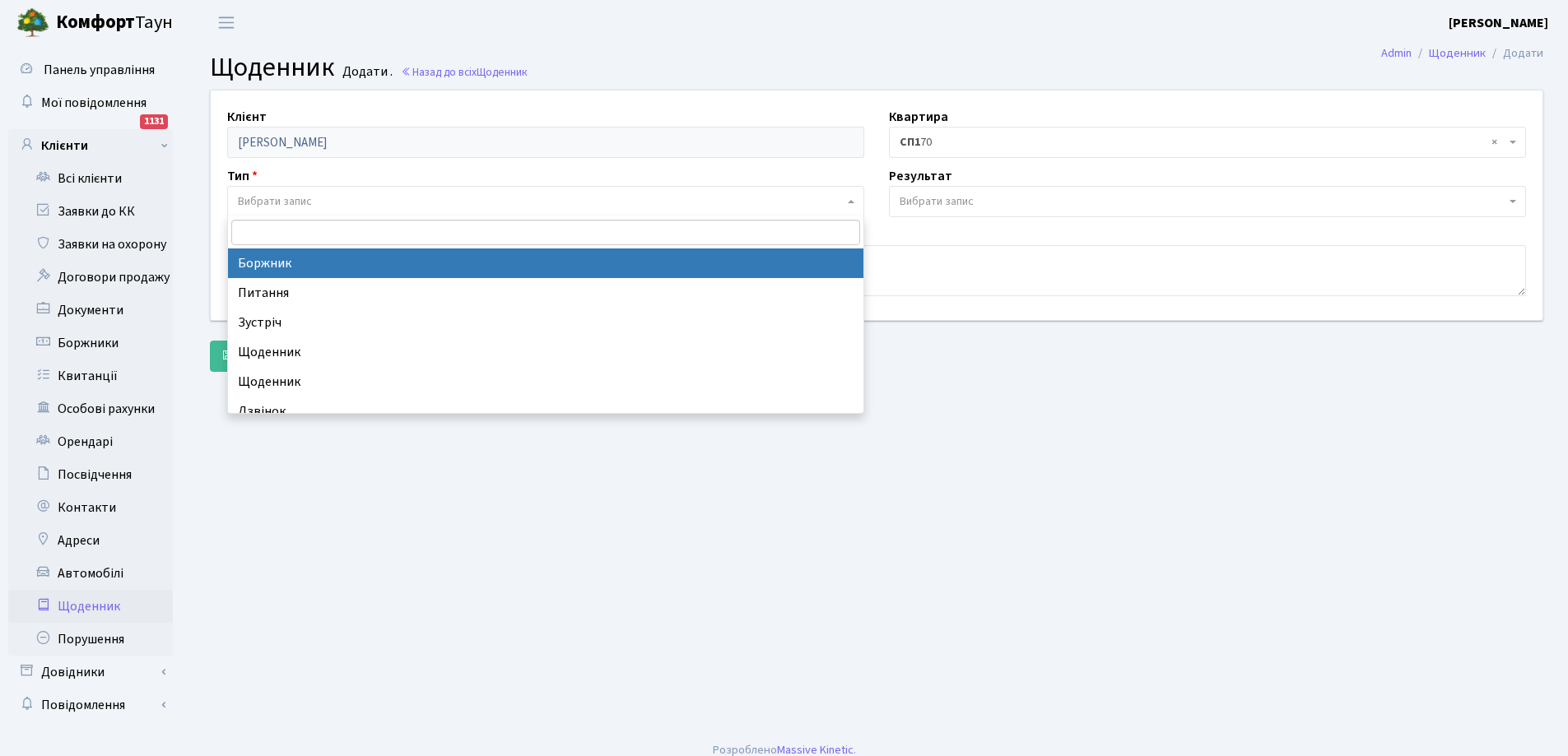
select select "189"
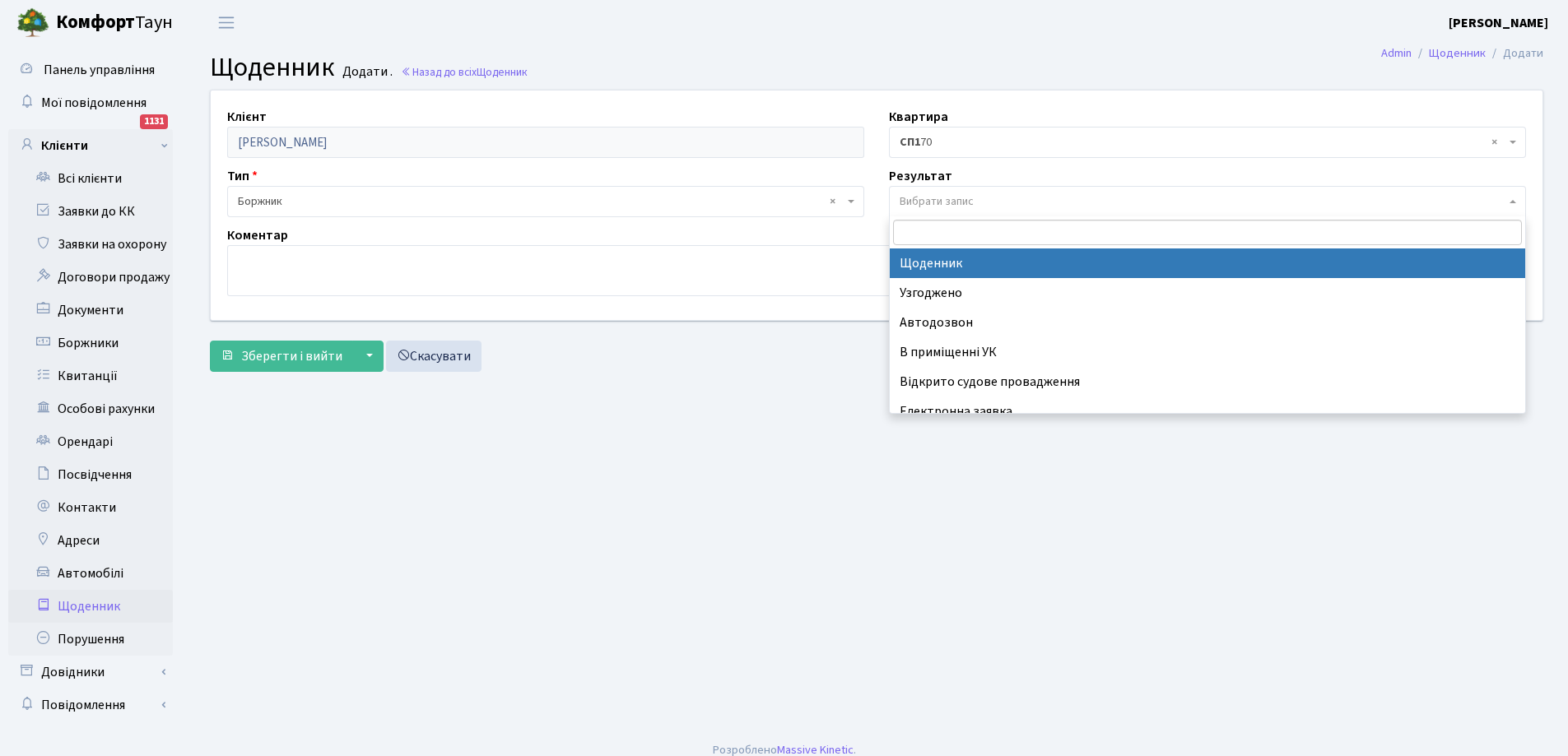
click at [956, 195] on span "Вибрати запис" at bounding box center [936, 202] width 74 height 16
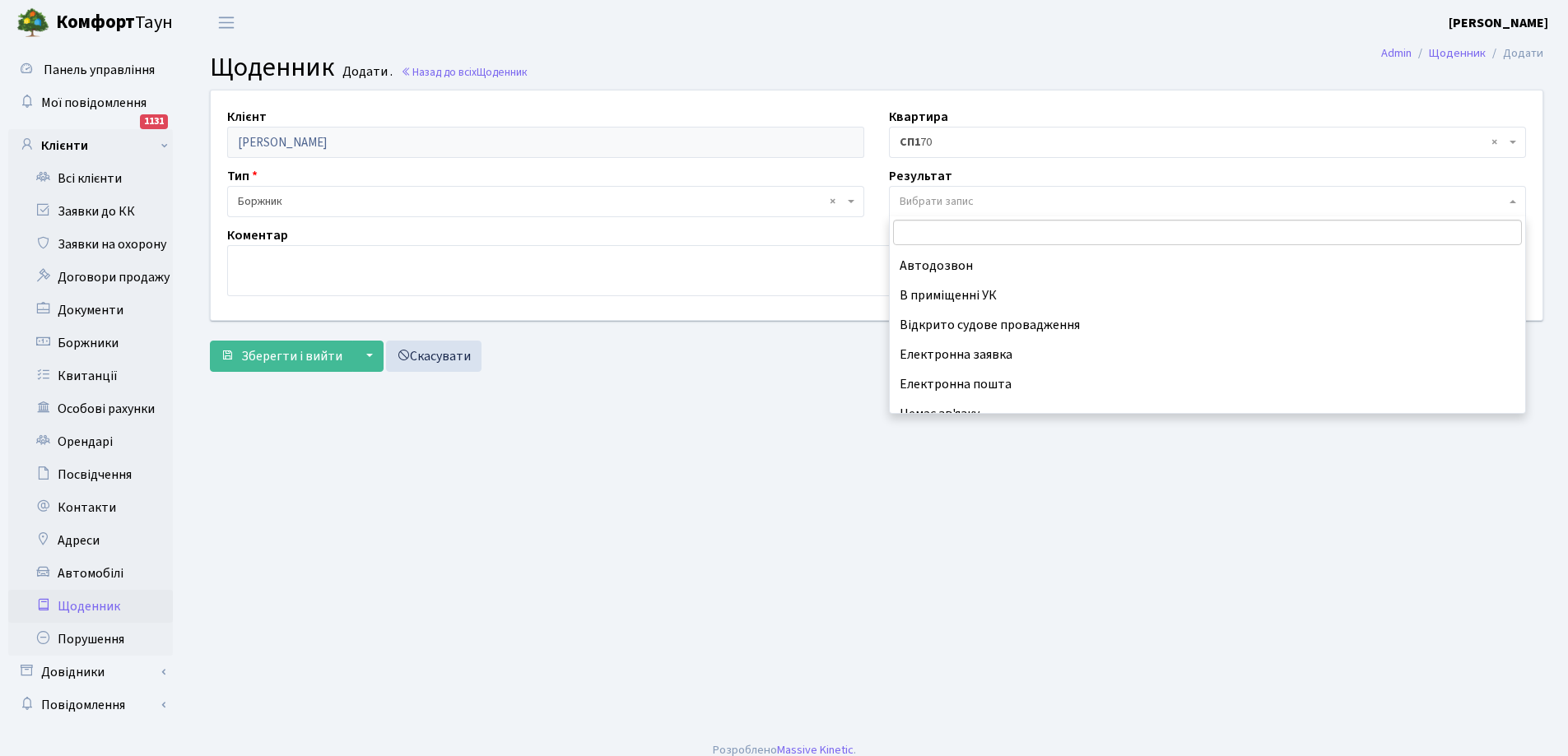
scroll to position [102, 0]
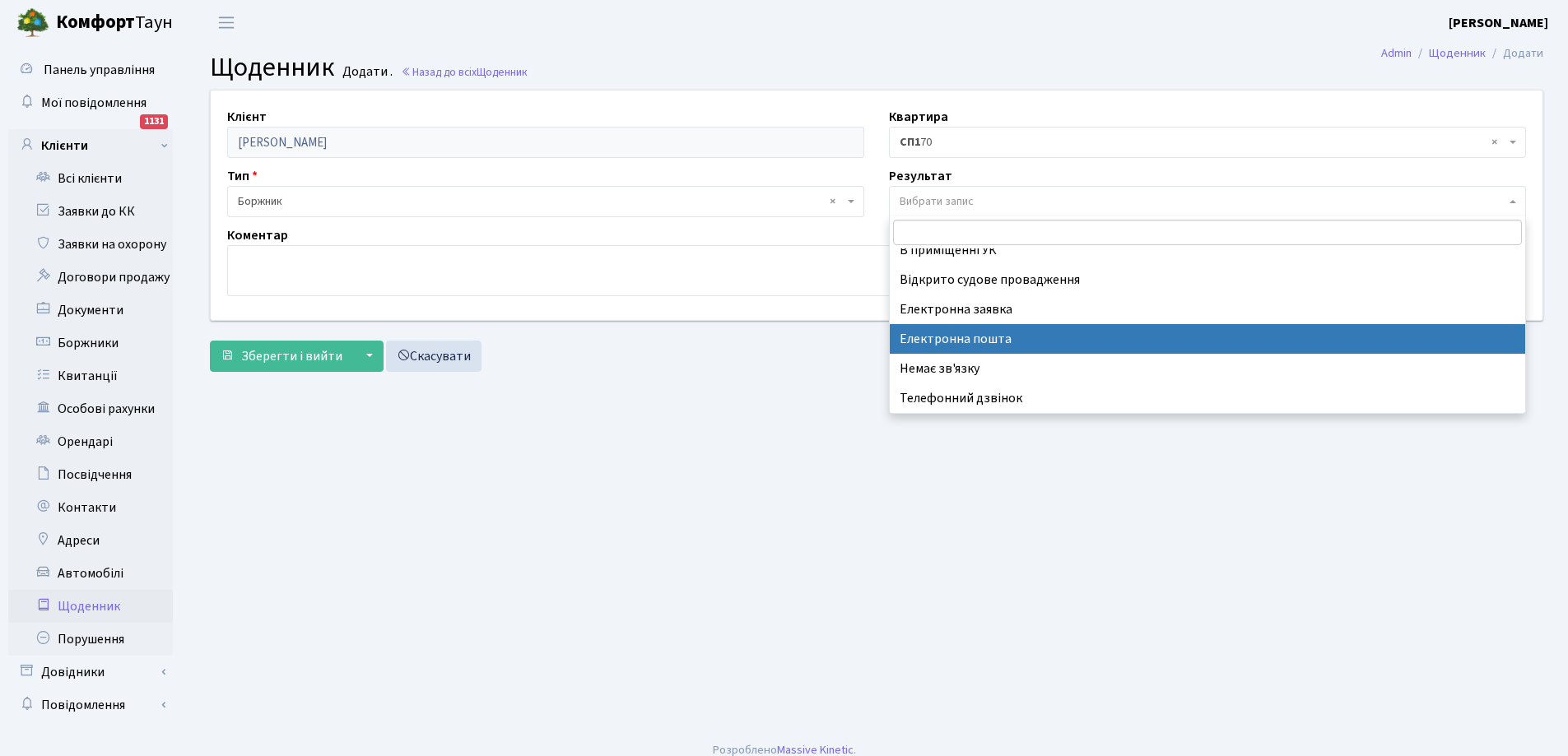
select select "198"
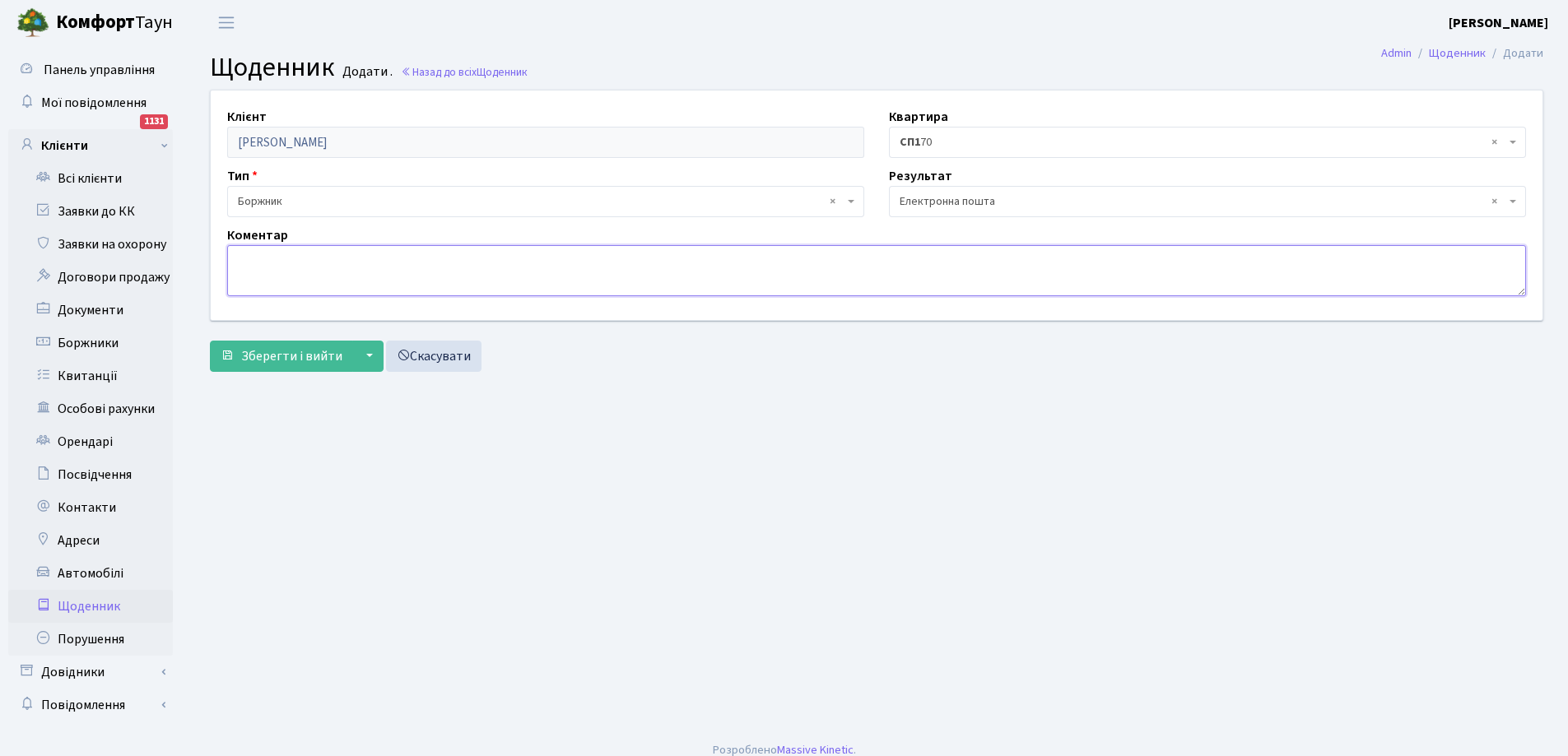
click at [383, 269] on textarea at bounding box center [876, 270] width 1298 height 51
paste textarea "повідомлення про сплату боргу на електронну пошту"
type textarea "повідомлення про сплату боргу на електронну пошту"
click at [304, 355] on span "Зберегти і вийти" at bounding box center [291, 356] width 101 height 18
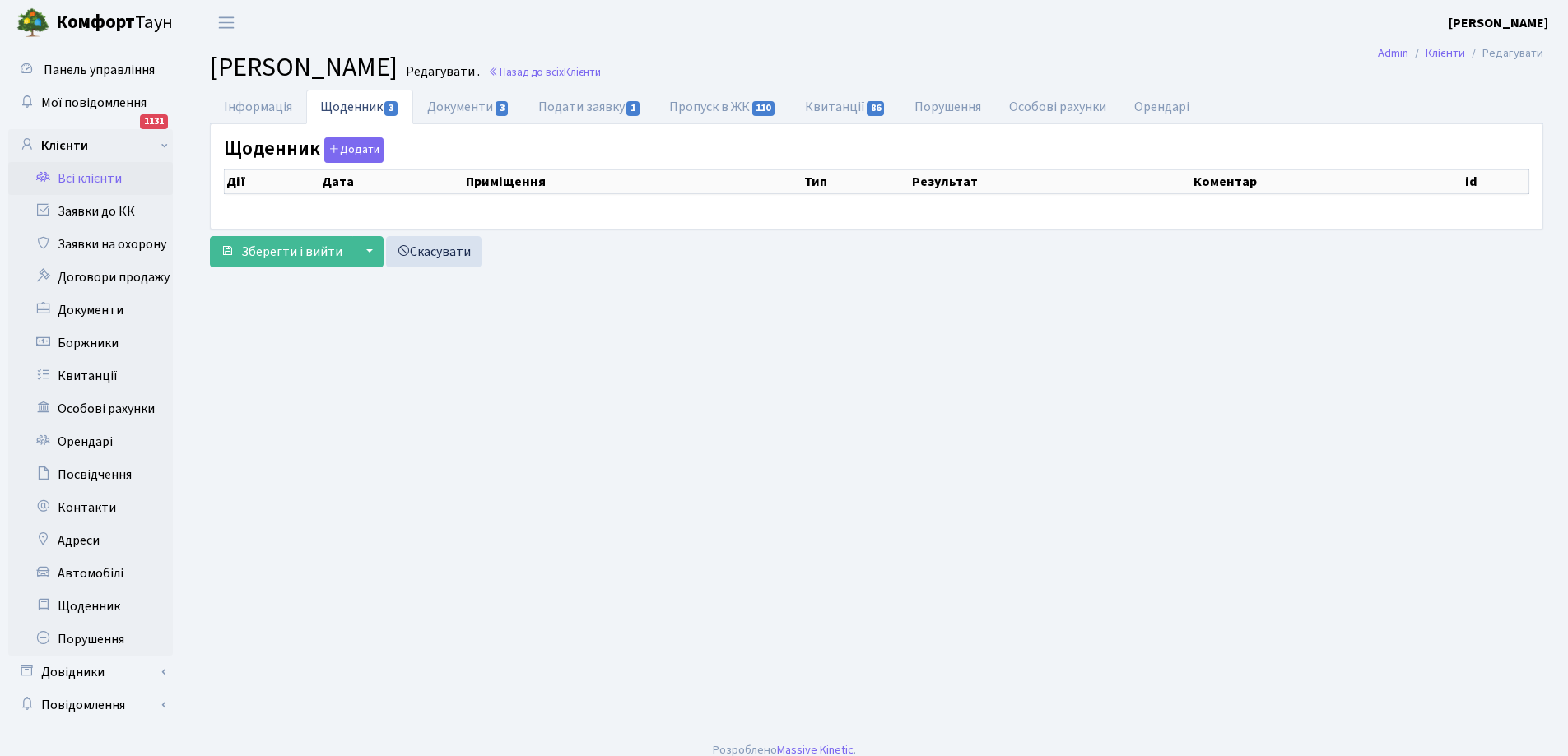
select select "25"
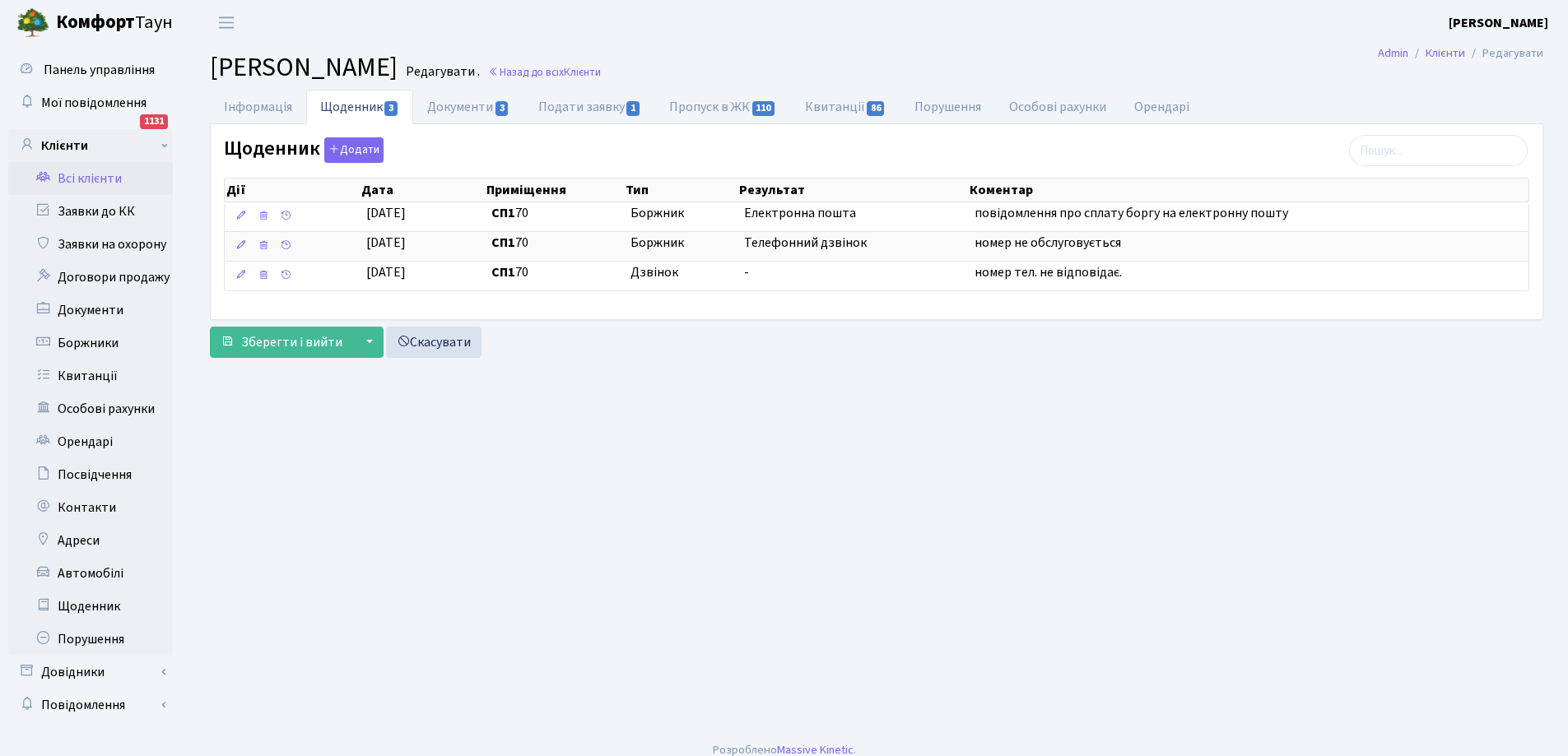
click at [91, 175] on link "Всі клієнти" at bounding box center [90, 178] width 165 height 33
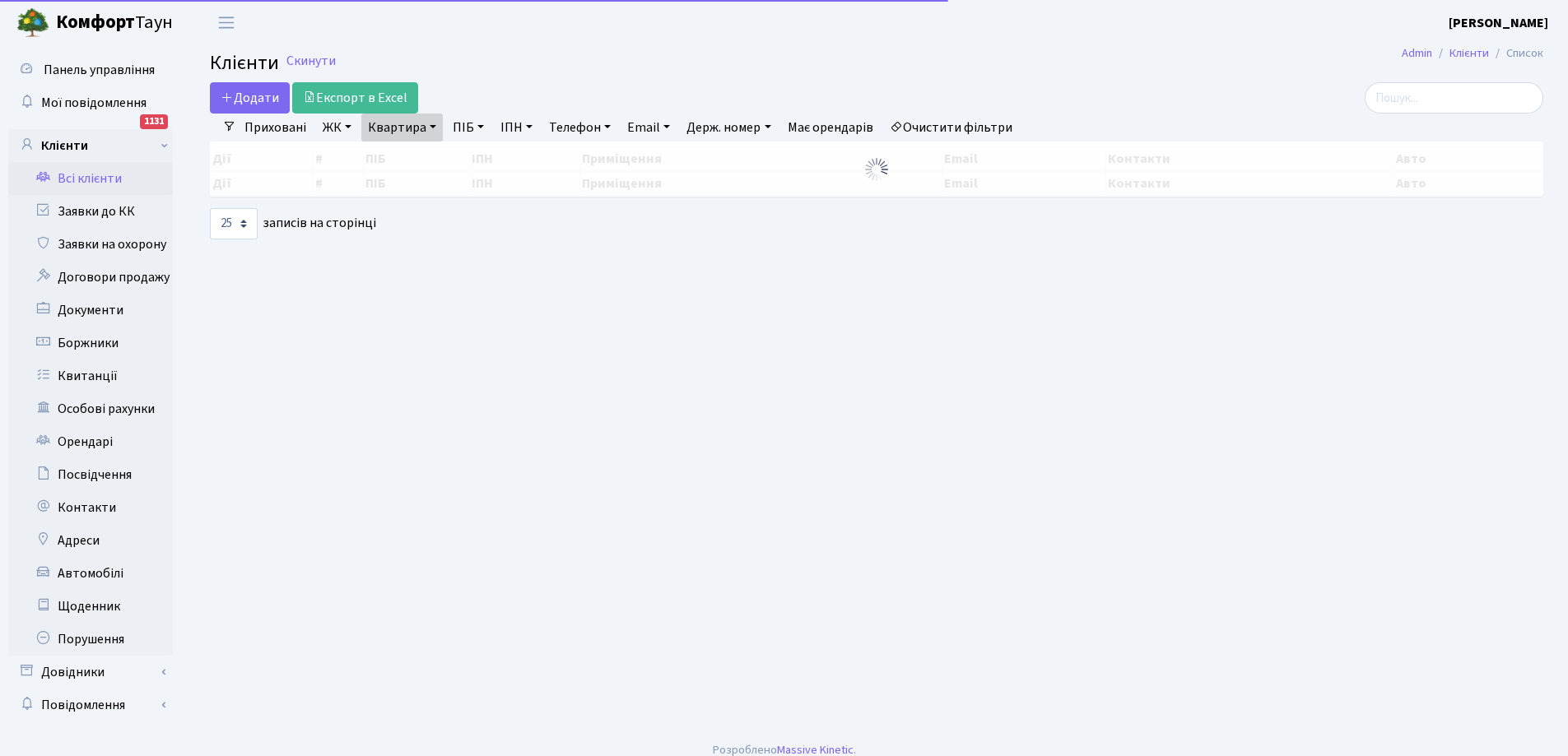
select select
select select "25"
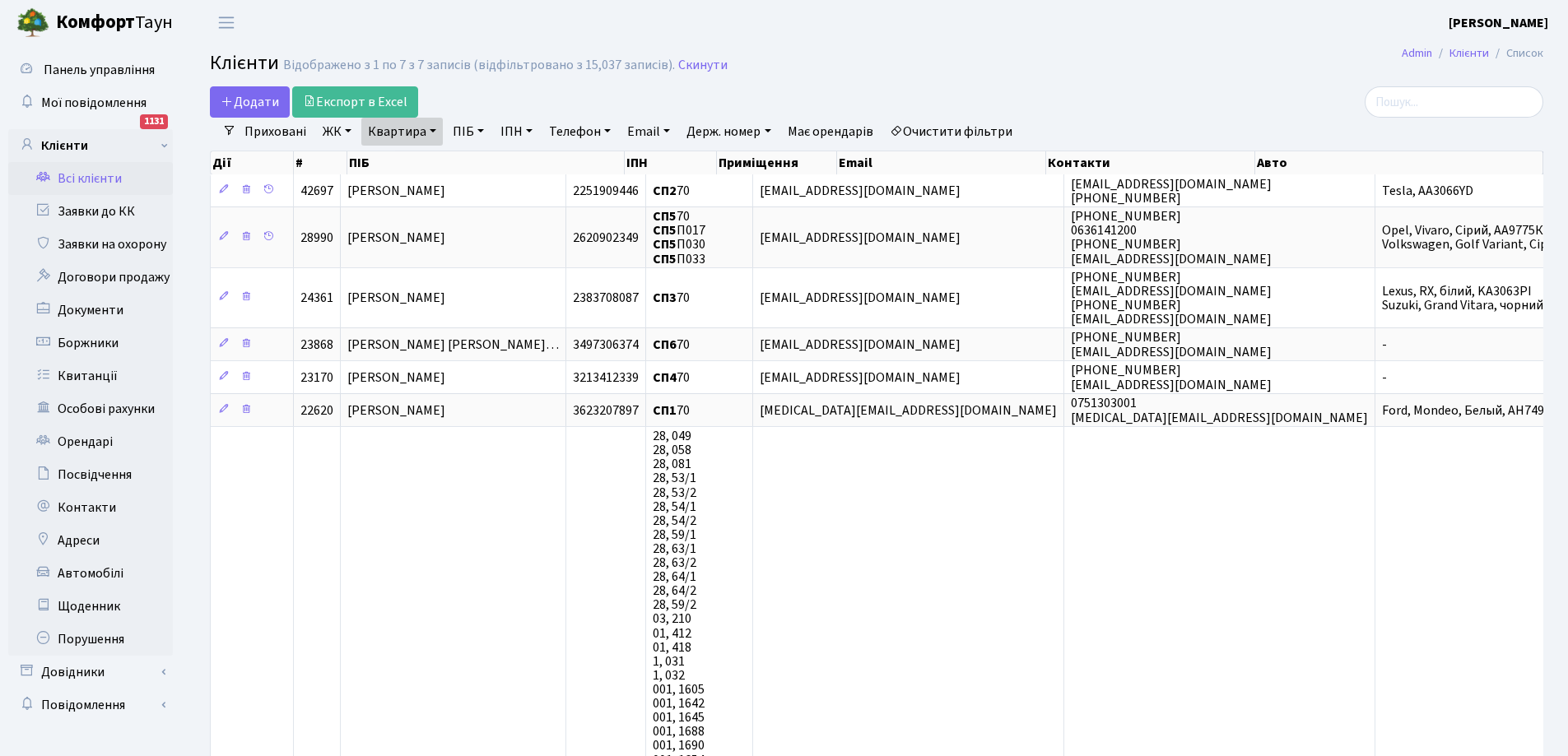
click at [349, 133] on link "ЖК" at bounding box center [337, 131] width 42 height 28
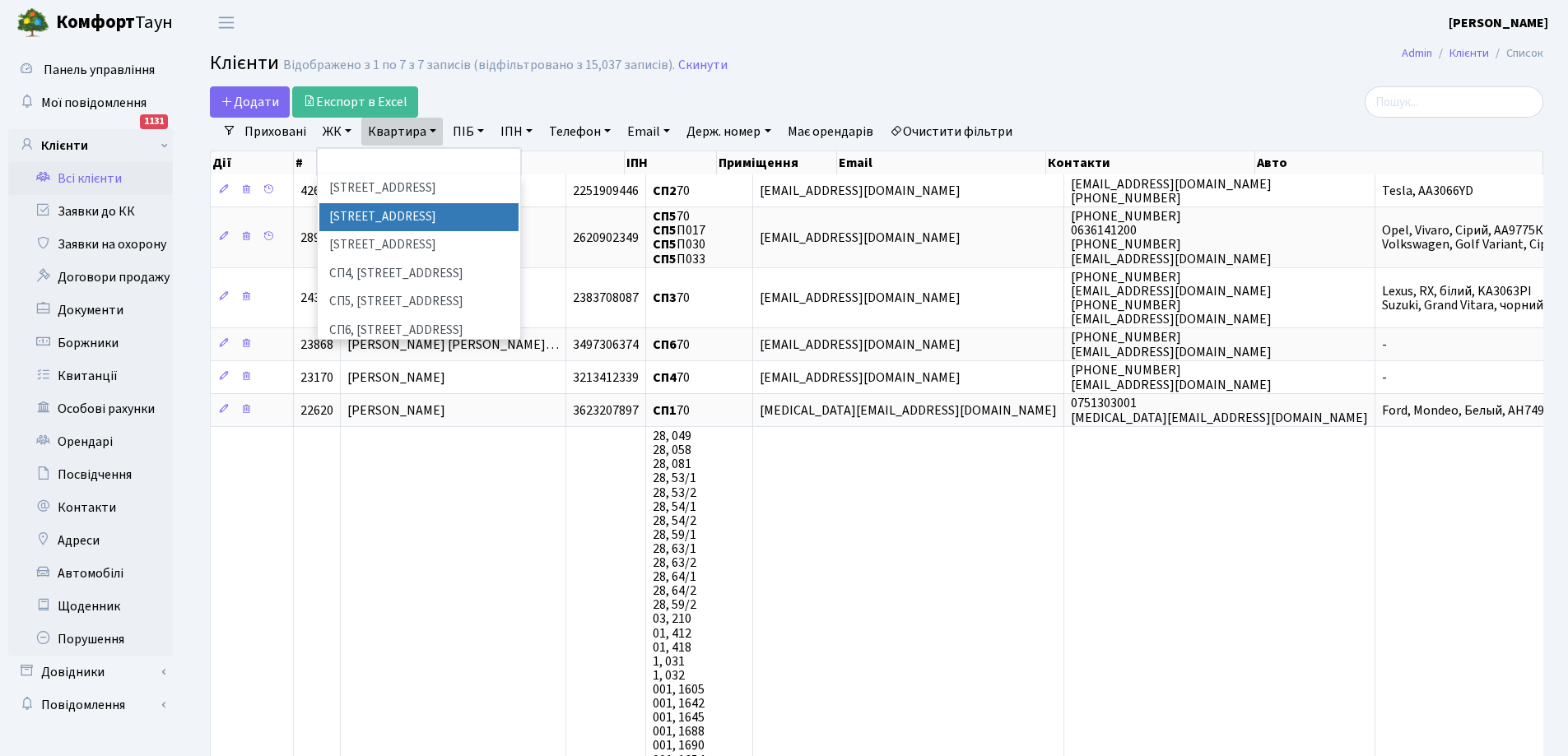
click at [367, 213] on li "СП2, Столичне шосе, 1А" at bounding box center [419, 218] width 199 height 29
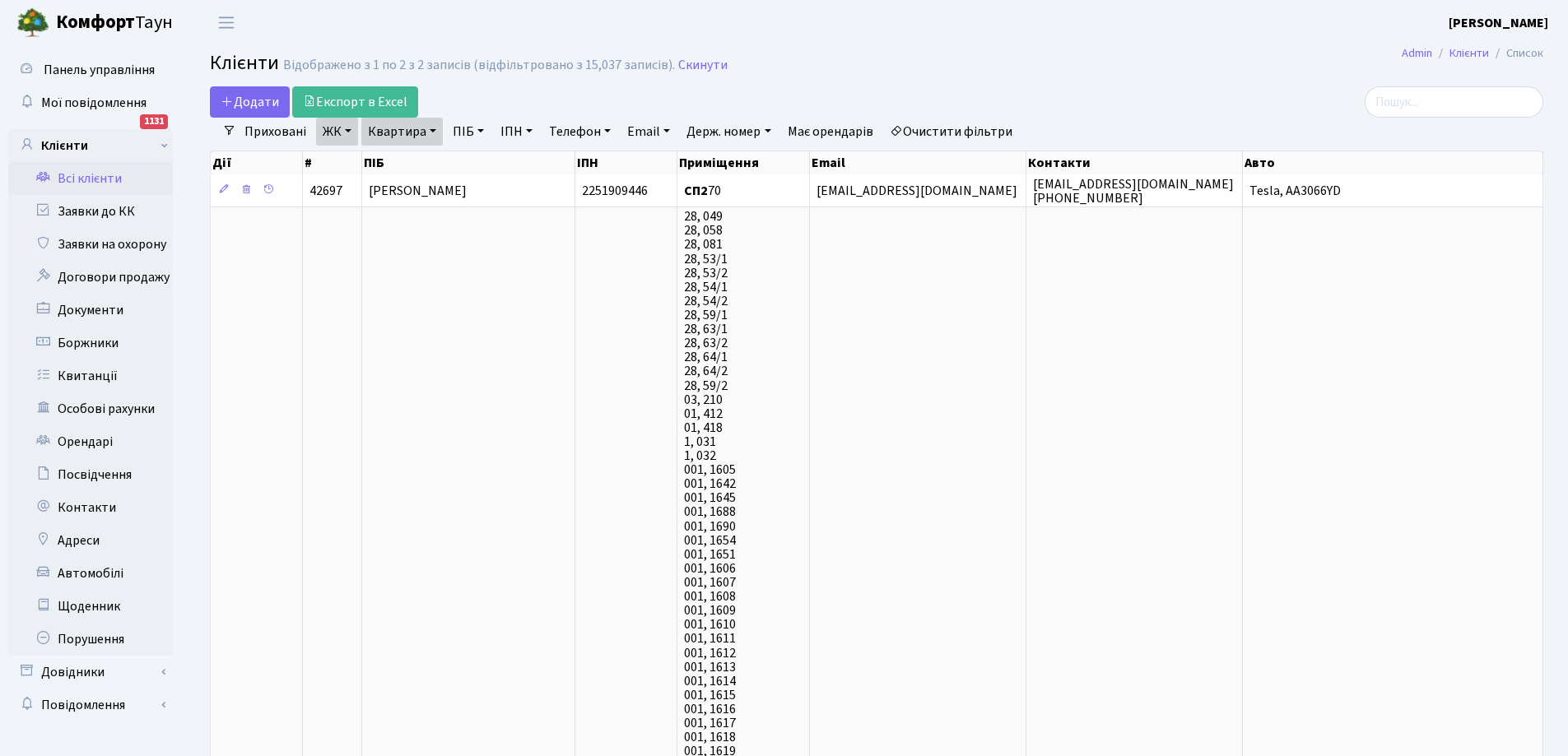
click at [413, 135] on link "Квартира" at bounding box center [402, 131] width 81 height 28
type input "0"
type input "382"
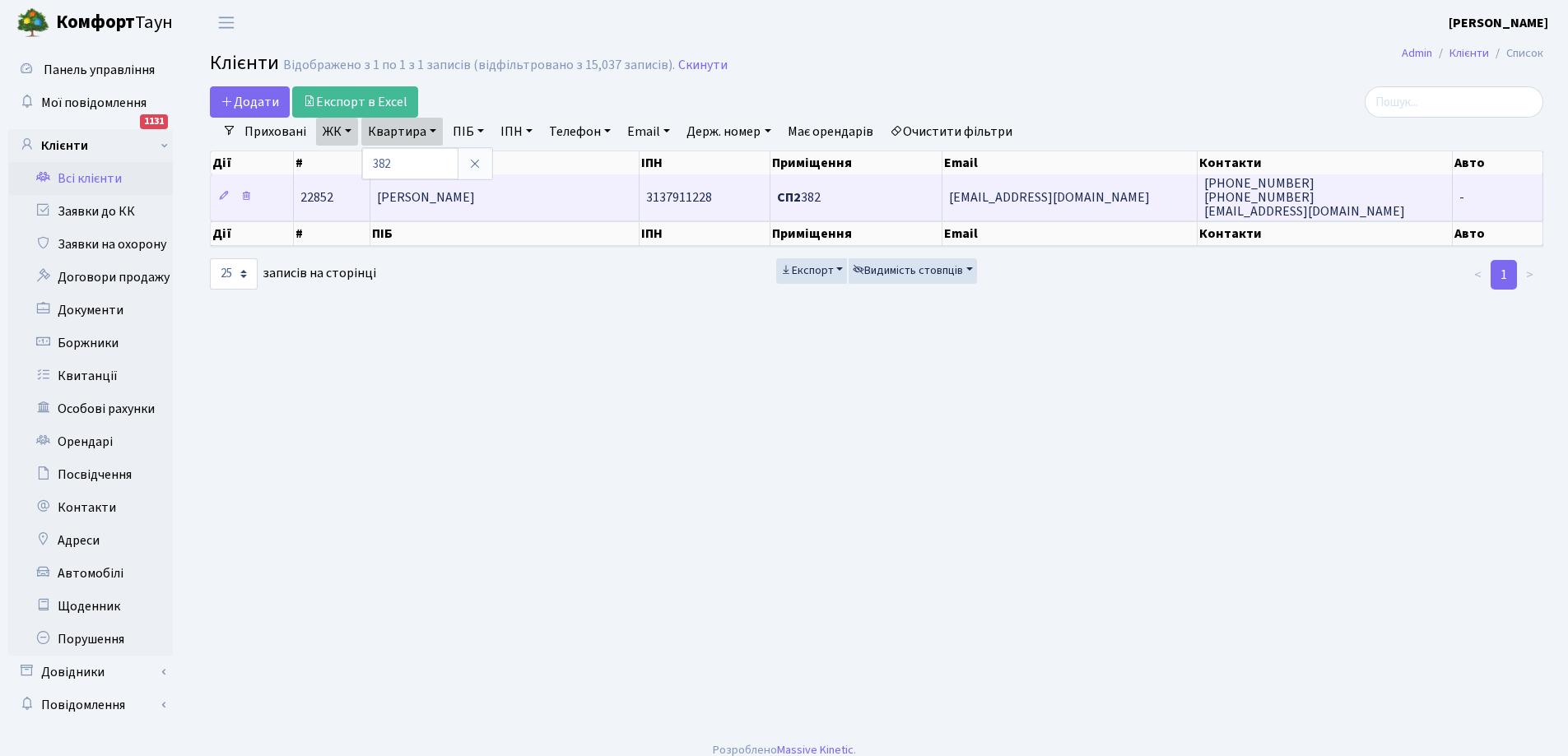
click at [796, 203] on b "СП2" at bounding box center [789, 197] width 24 height 18
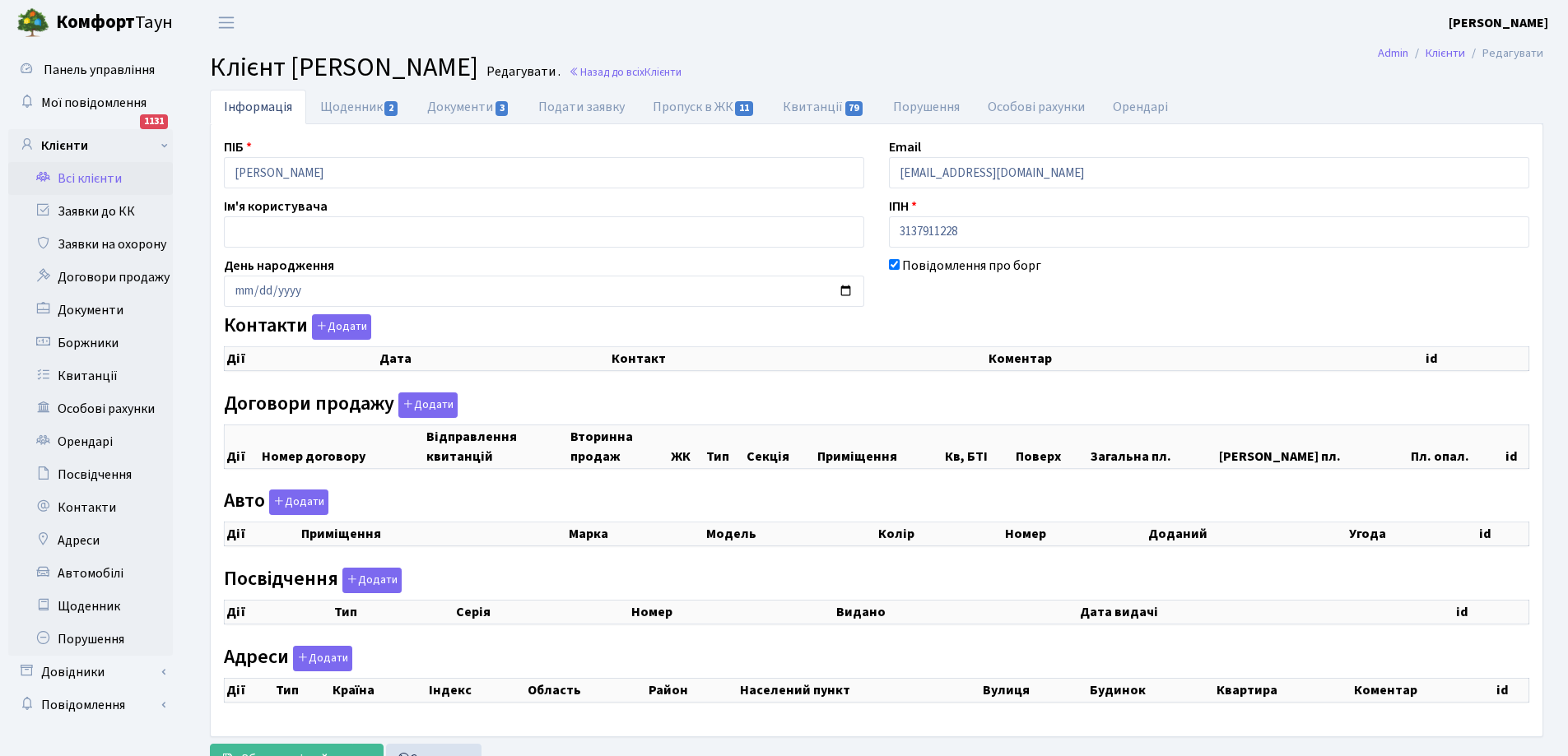
checkbox input "true"
select select "25"
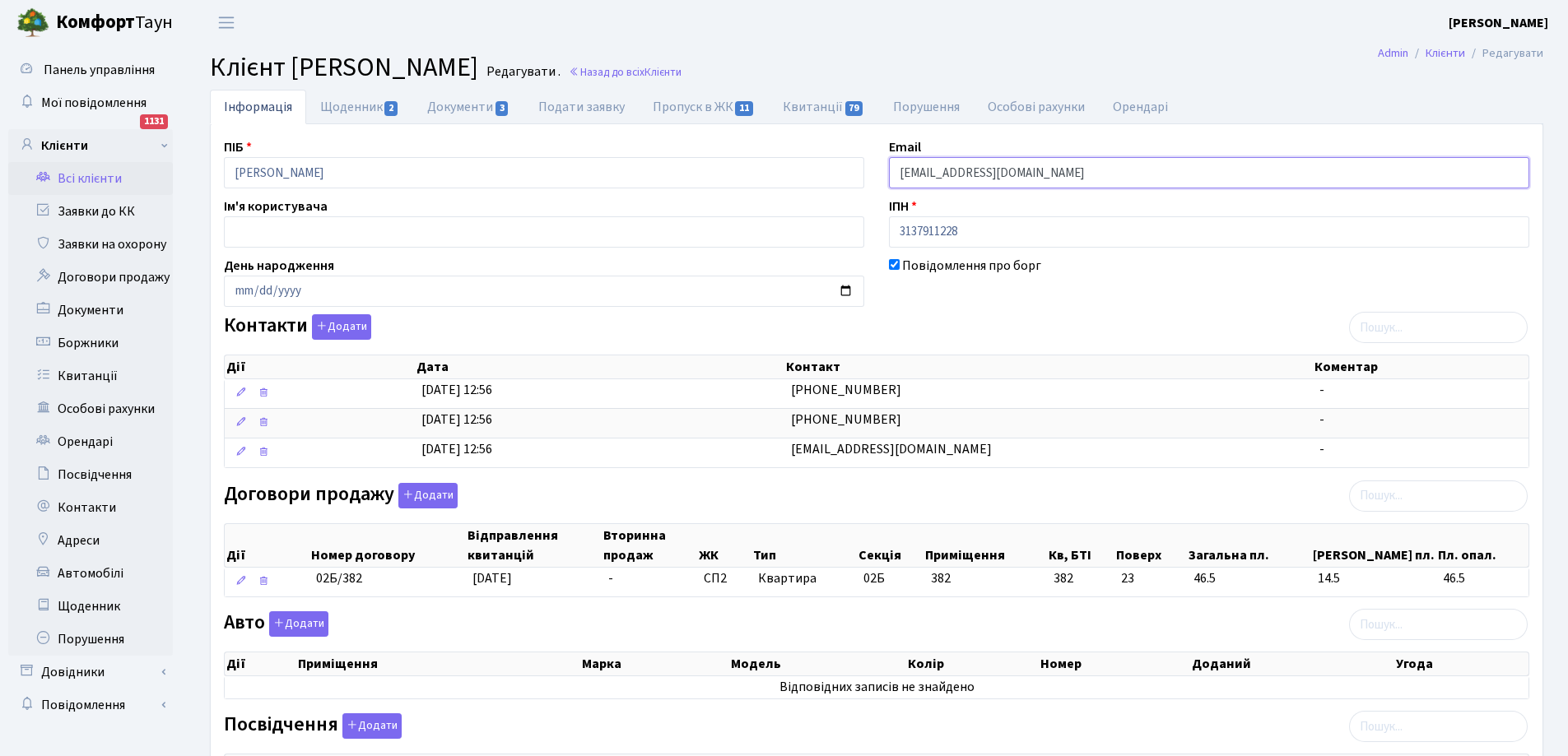
drag, startPoint x: 898, startPoint y: 175, endPoint x: 1039, endPoint y: 168, distance: 141.2
click at [1039, 168] on input "arsamandi14@gmail.com" at bounding box center [1209, 173] width 641 height 32
click at [344, 105] on link "Щоденник 2" at bounding box center [359, 106] width 107 height 33
select select "25"
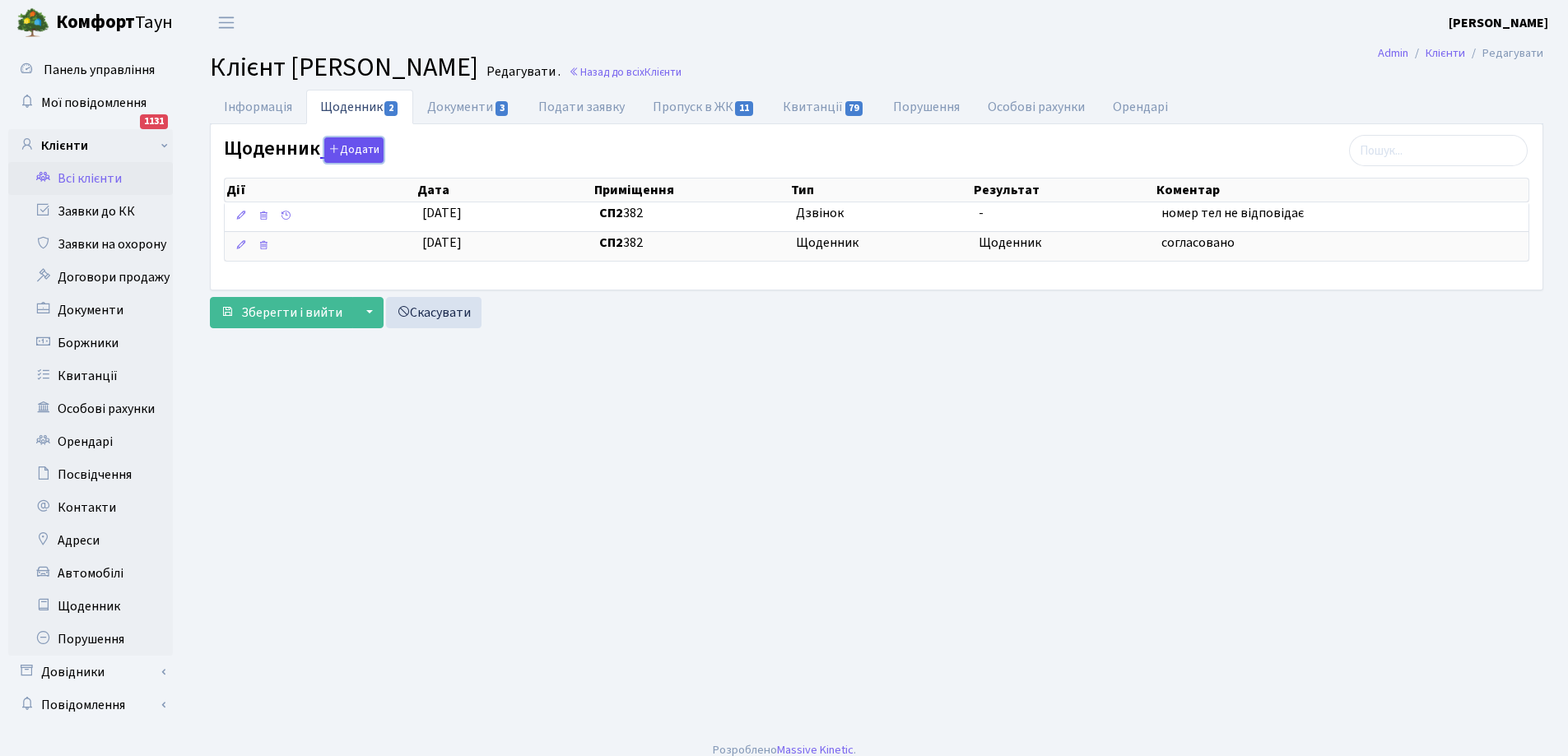
click at [358, 150] on button "Додати" at bounding box center [353, 150] width 59 height 25
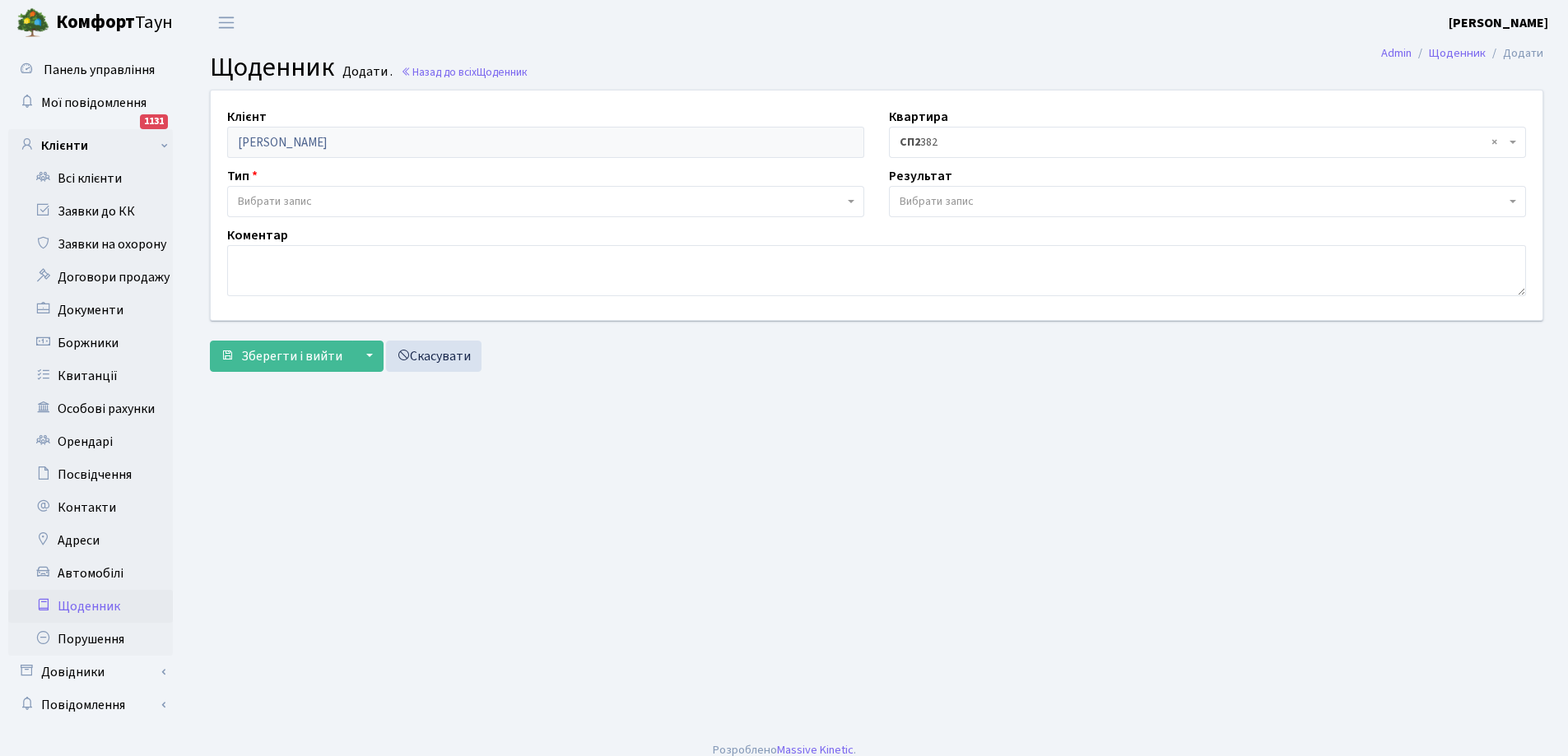
click at [296, 202] on span "Вибрати запис" at bounding box center [275, 202] width 74 height 16
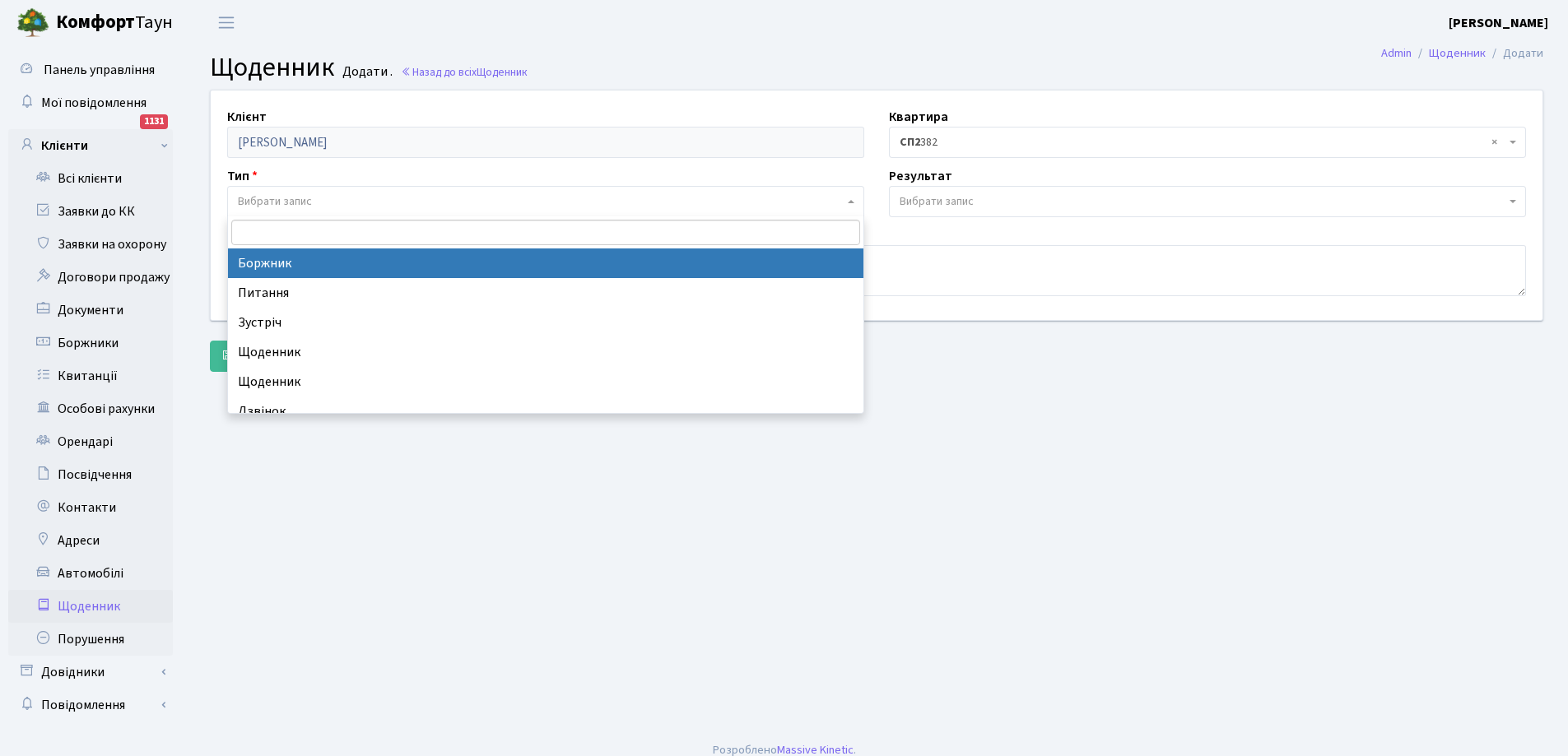
select select "189"
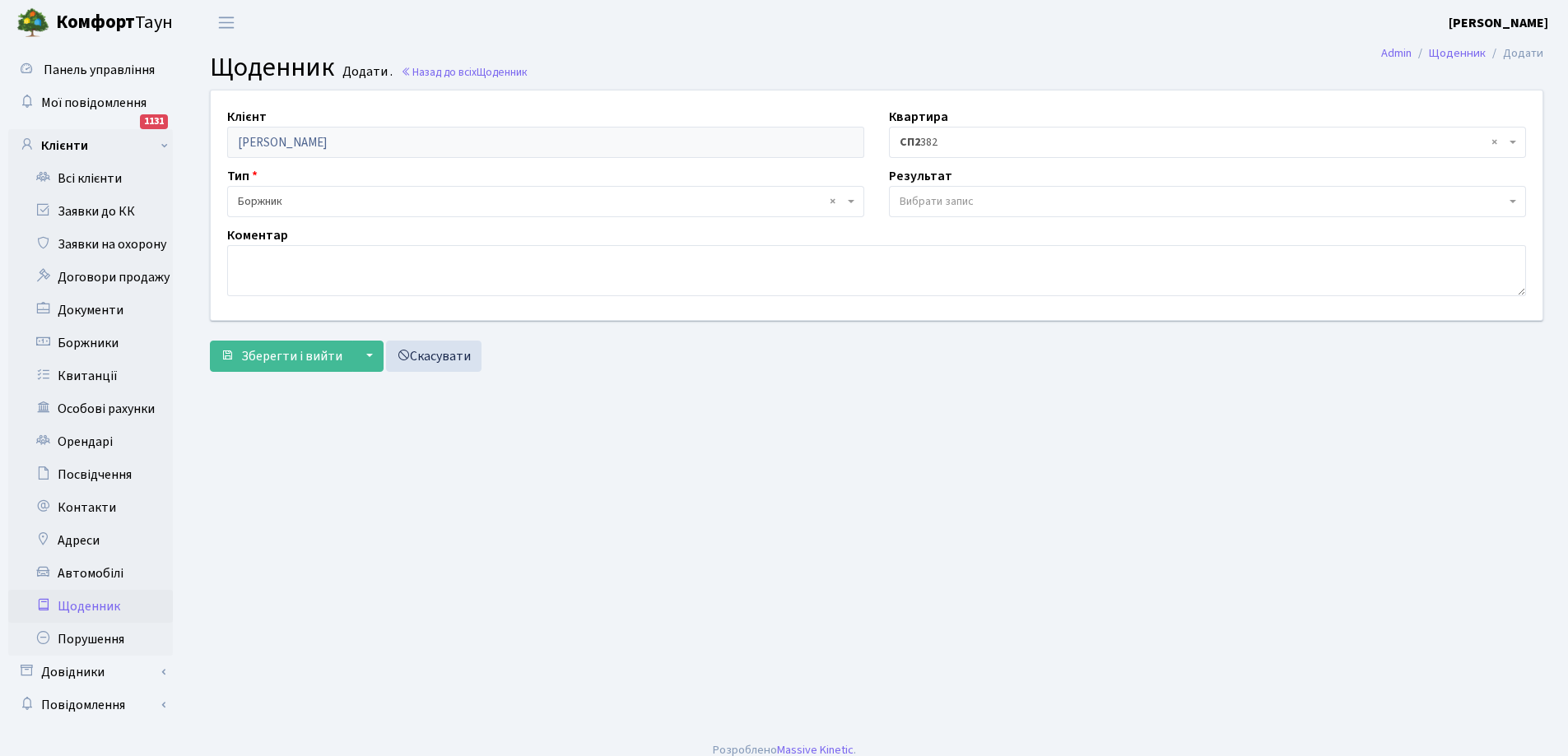
click at [950, 198] on span "Вибрати запис" at bounding box center [936, 202] width 74 height 16
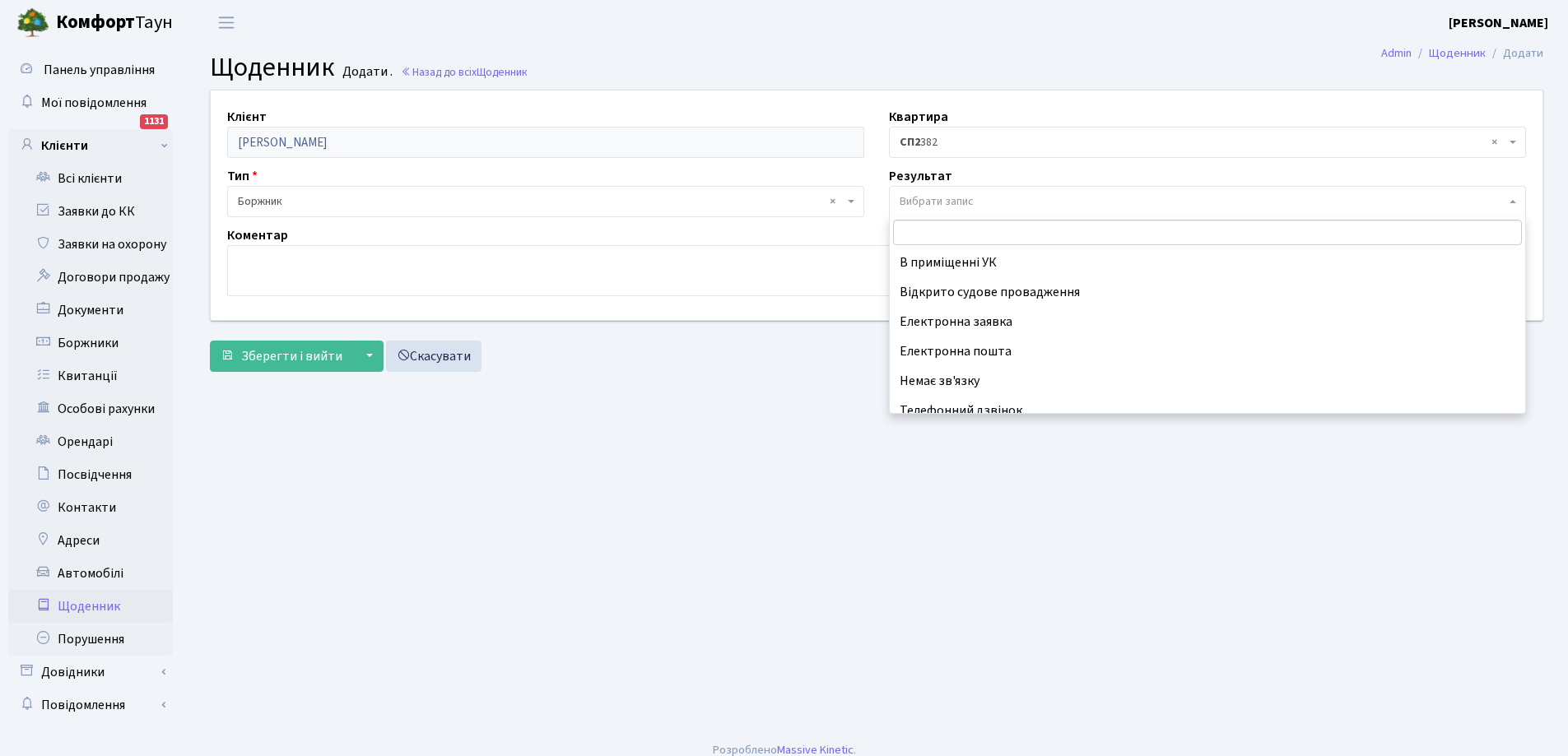
scroll to position [102, 0]
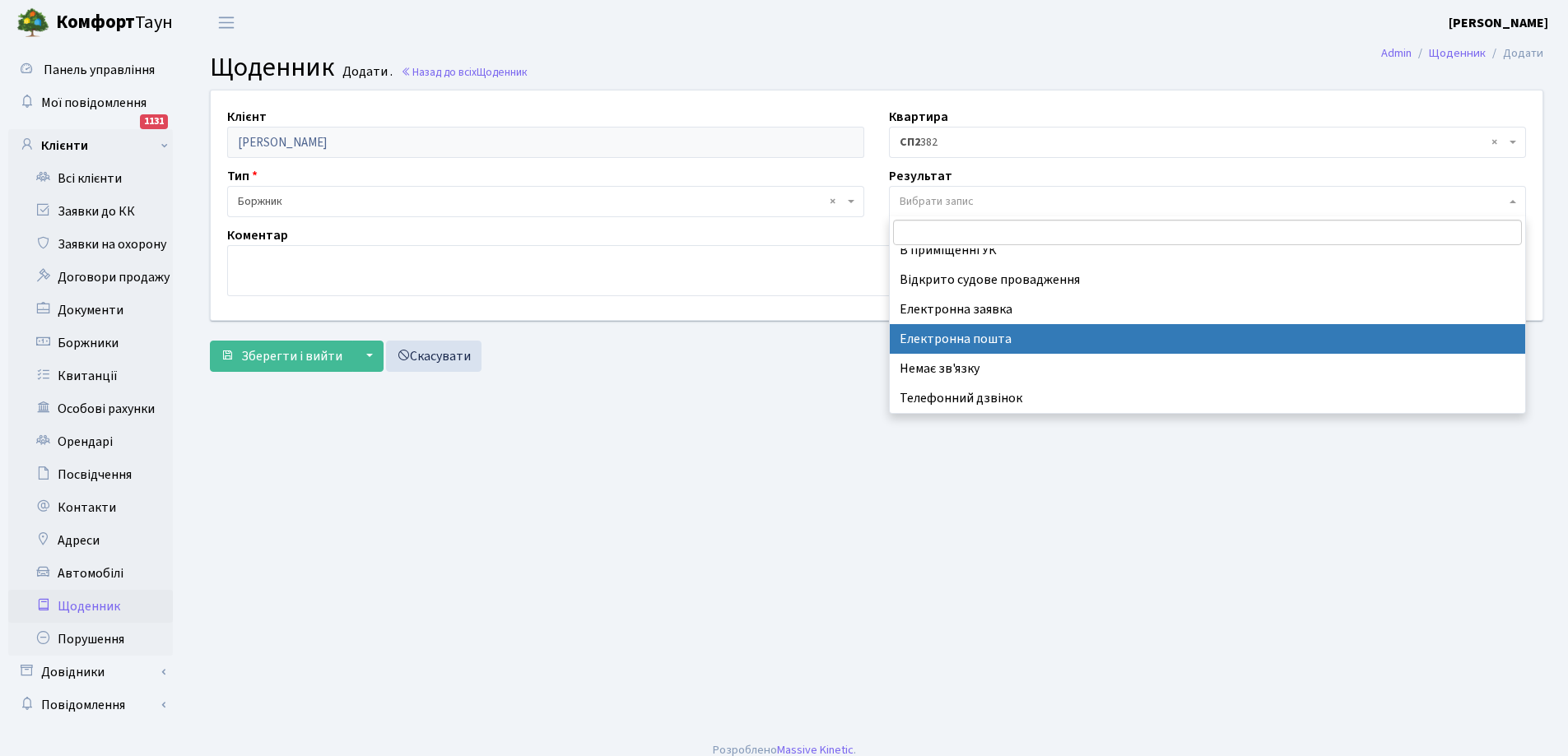
select select "198"
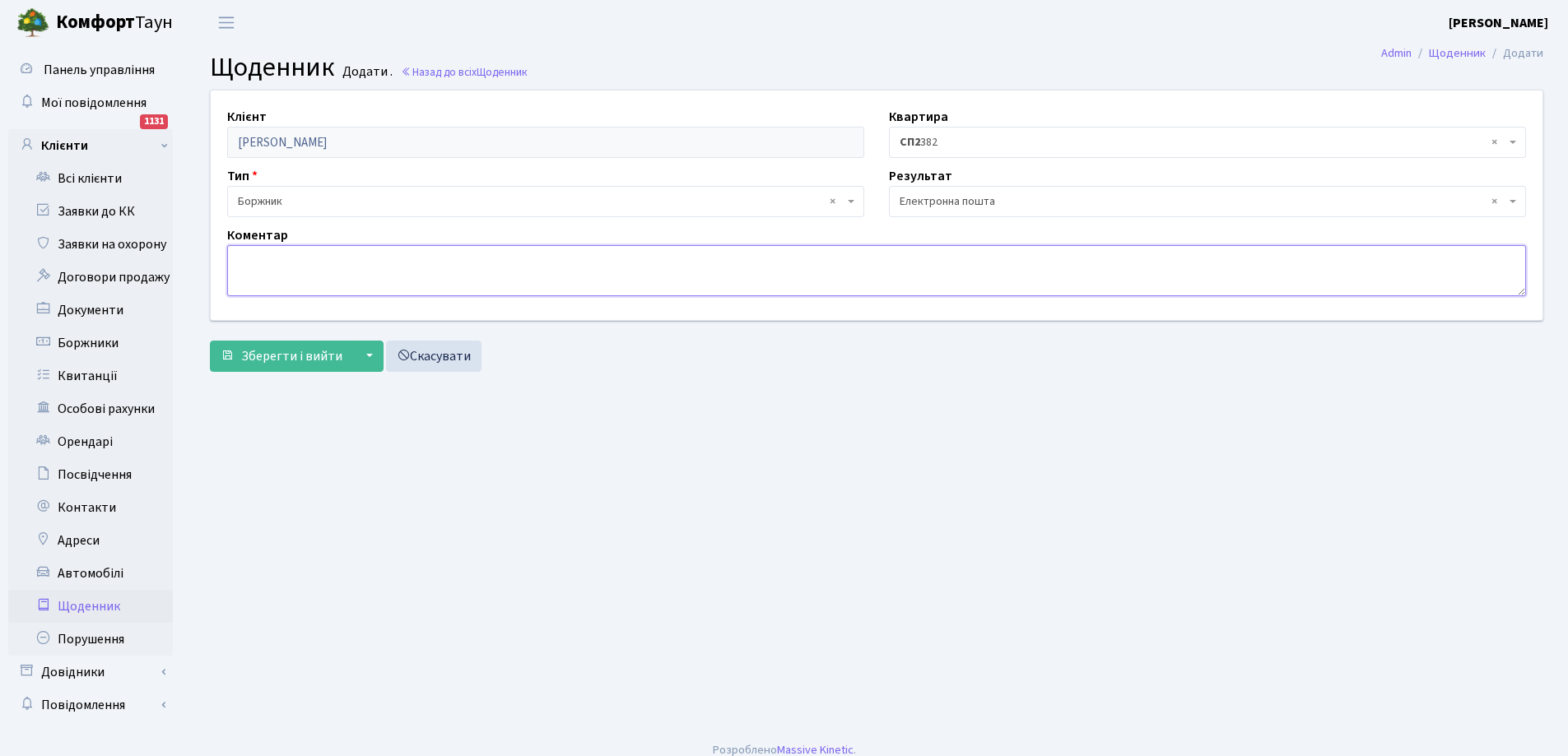
click at [375, 260] on textarea at bounding box center [876, 270] width 1298 height 51
type textarea "повідомлення про сплату боргу на ел.пошту"
click at [273, 358] on span "Зберегти і вийти" at bounding box center [291, 356] width 101 height 18
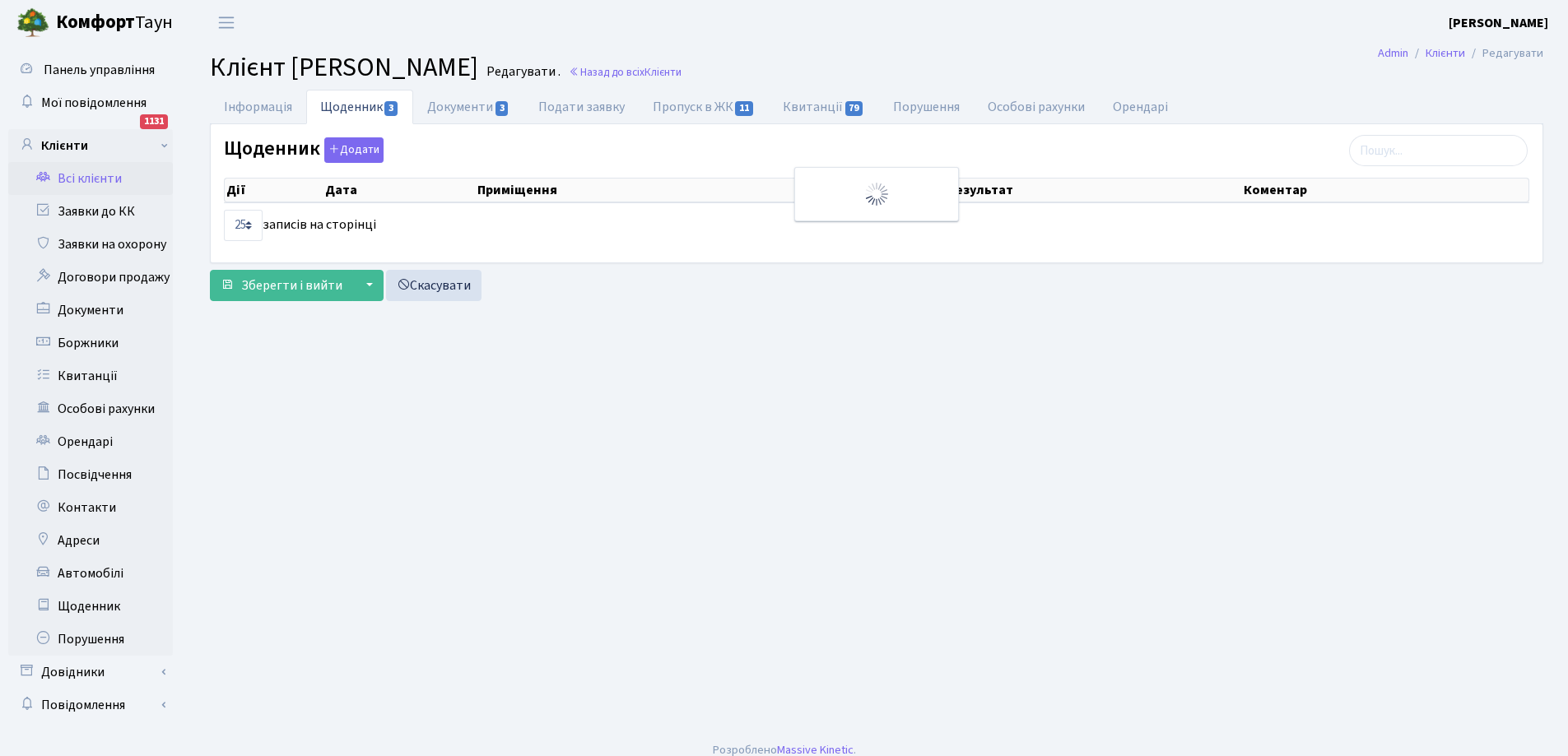
select select "25"
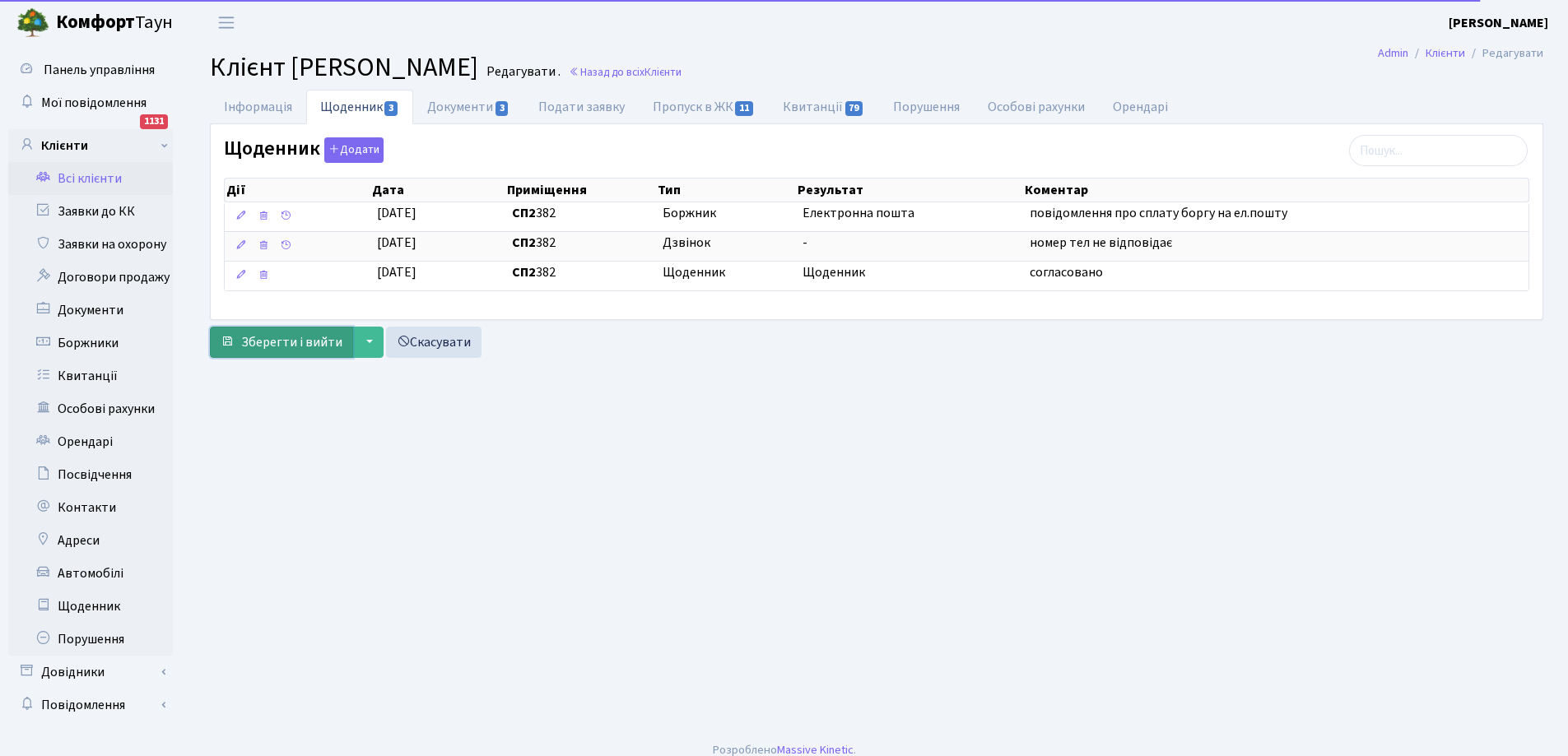
click at [292, 347] on span "Зберегти і вийти" at bounding box center [291, 342] width 101 height 18
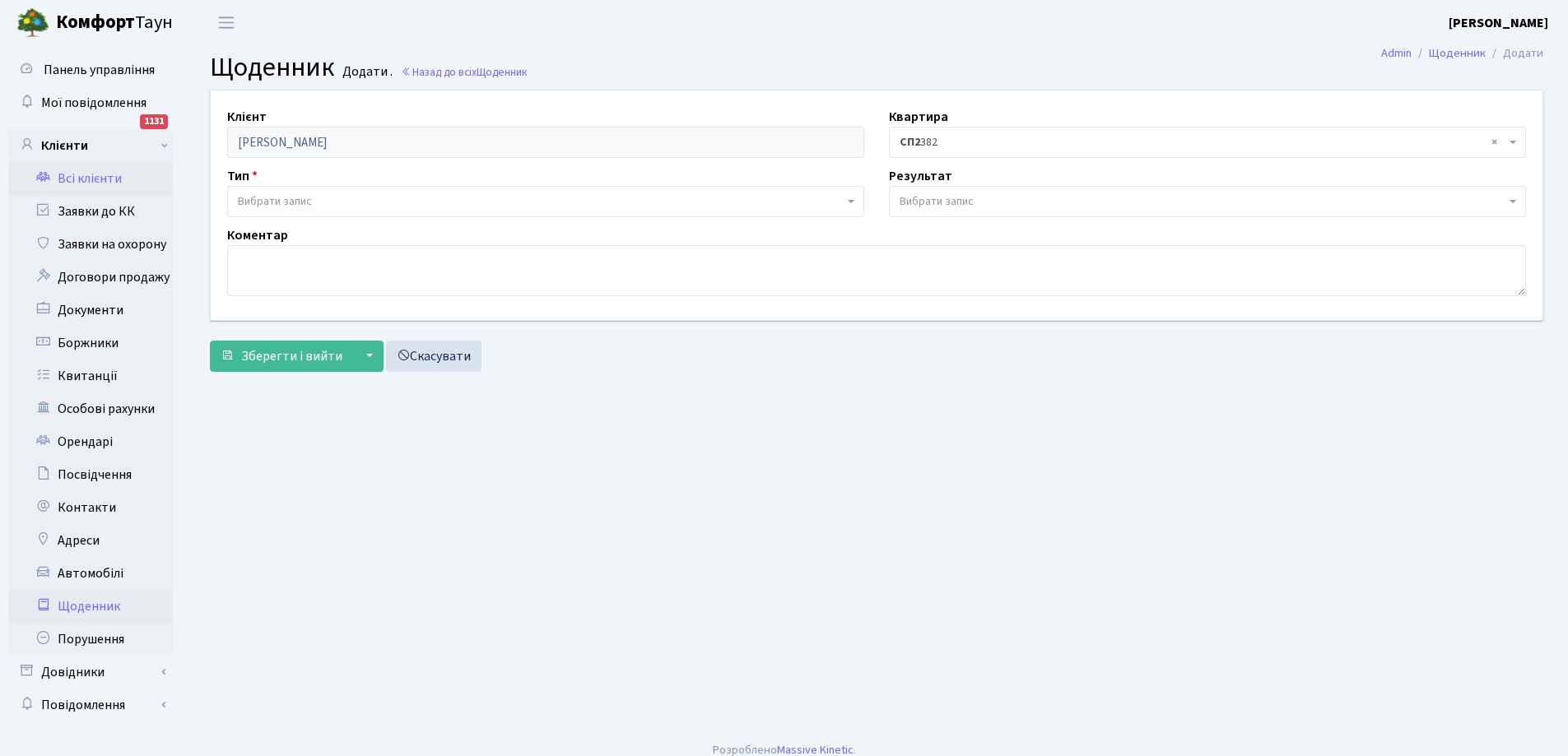
click at [89, 168] on link "Всі клієнти" at bounding box center [90, 178] width 165 height 33
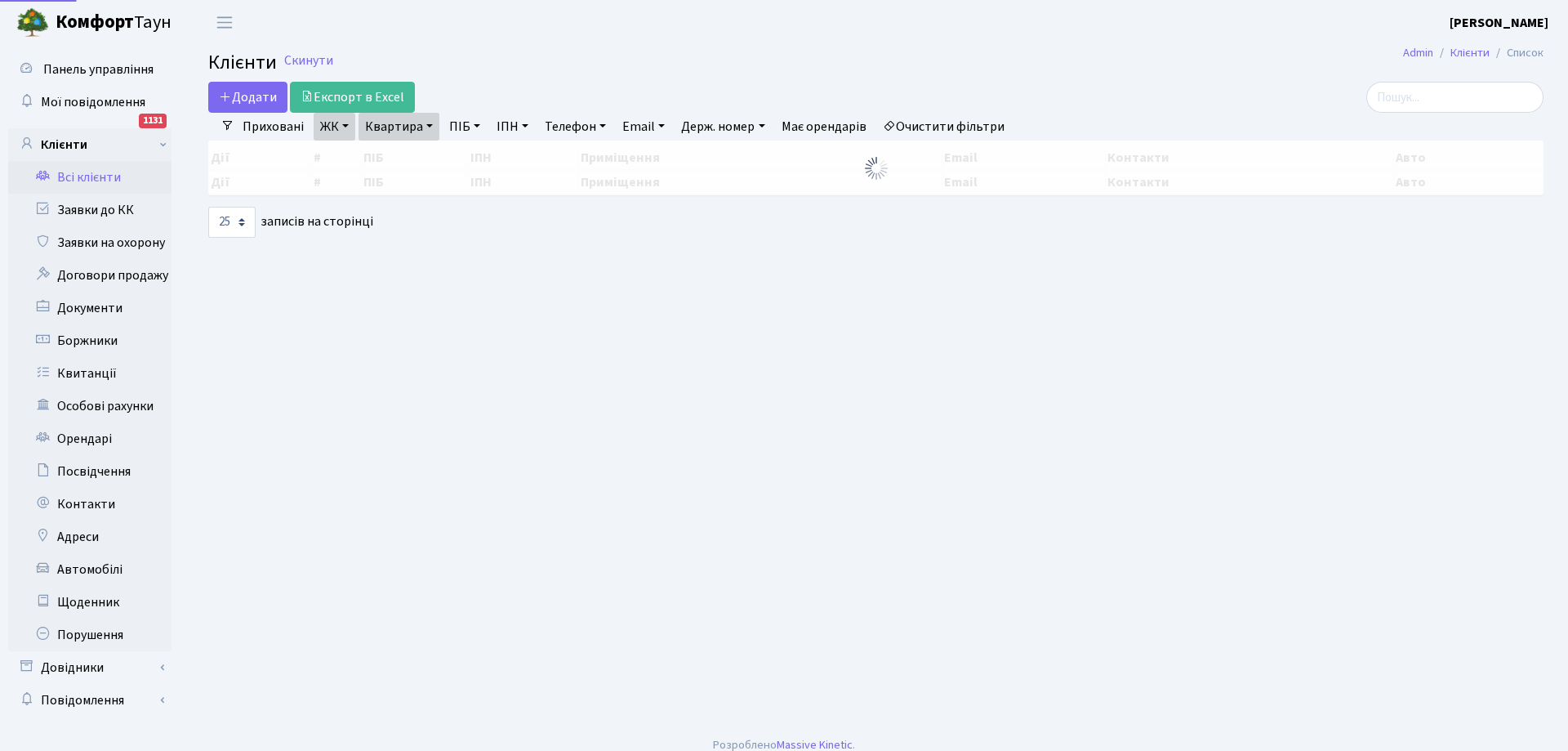
select select "25"
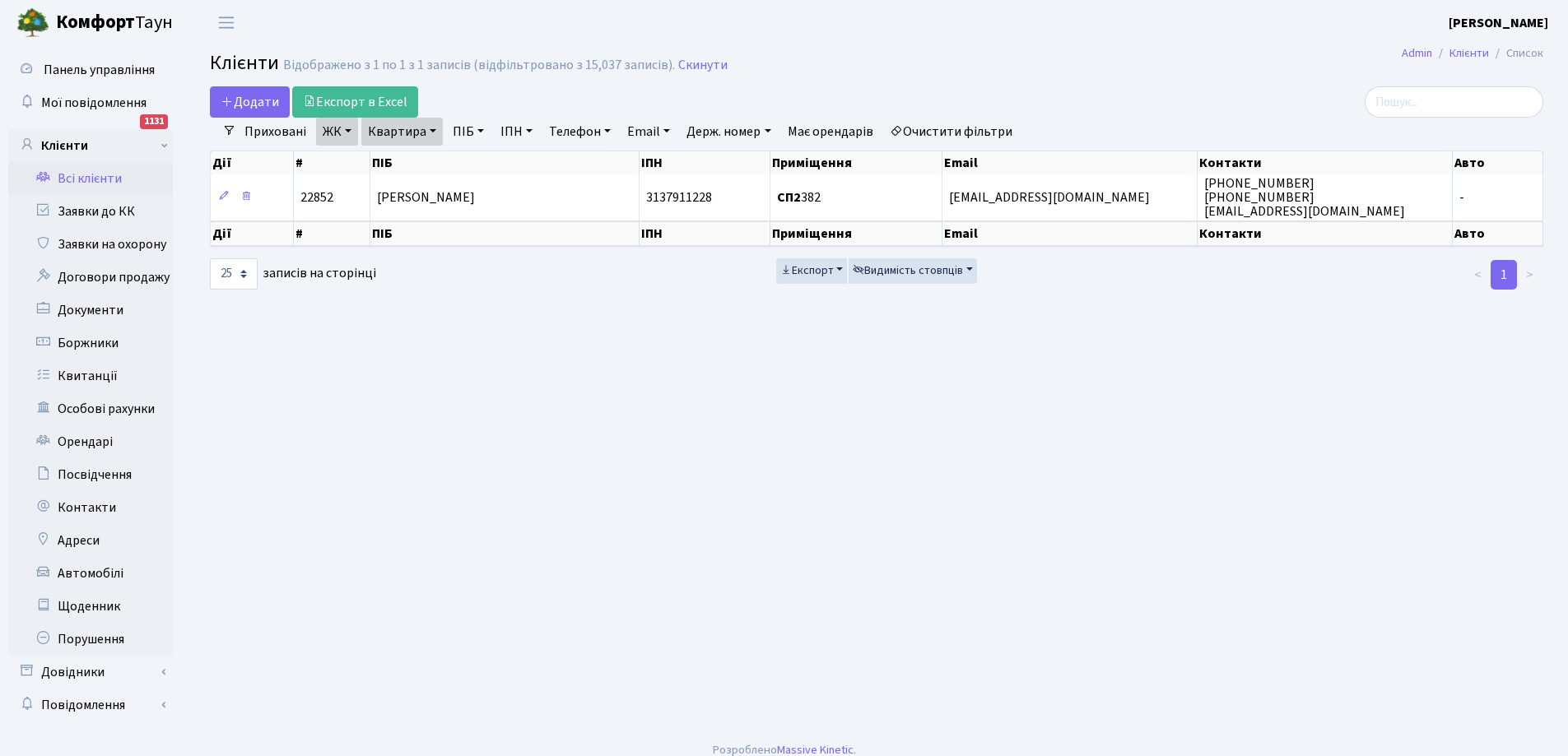
click at [408, 134] on link "Квартира" at bounding box center [402, 131] width 81 height 28
type input "2"
type input "191"
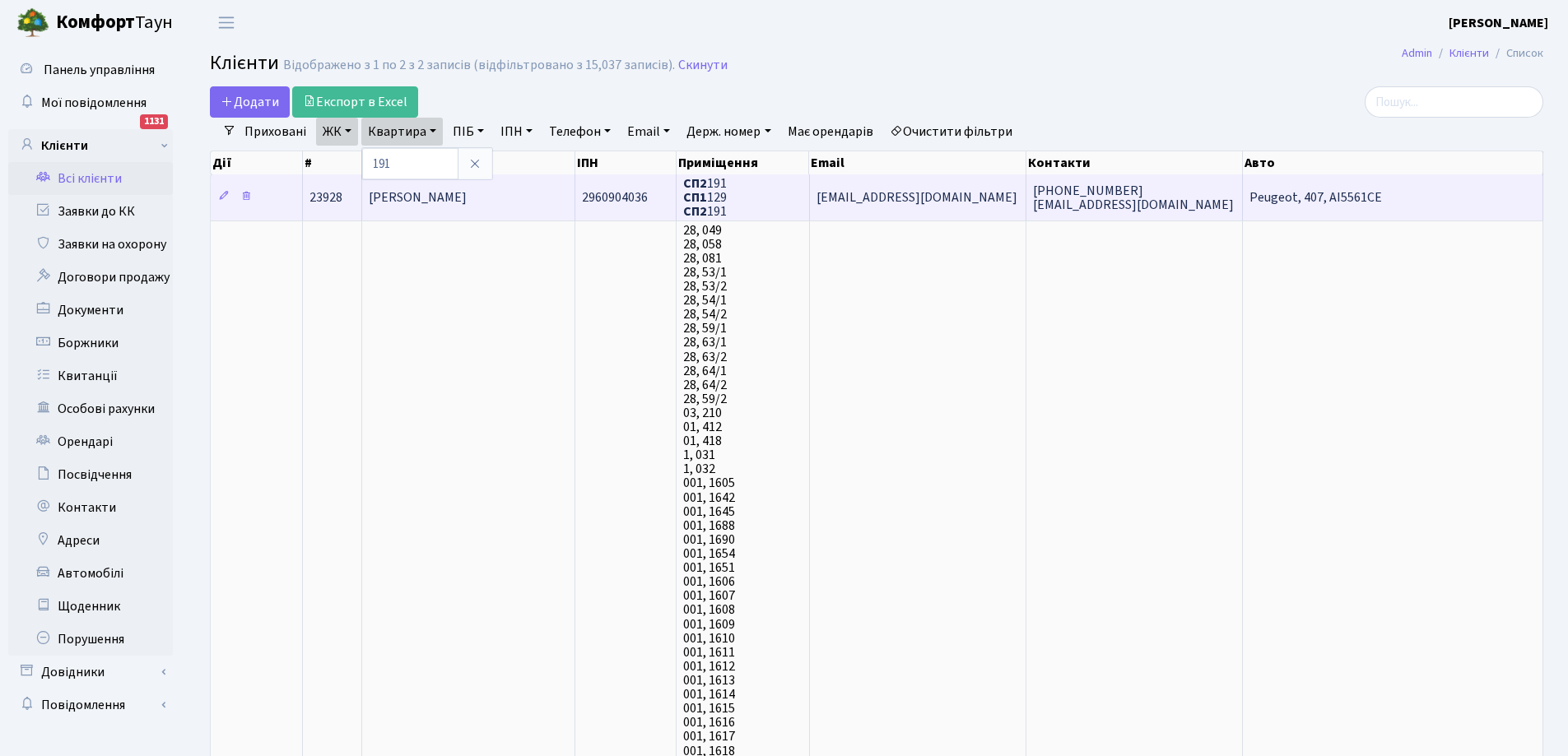
click at [451, 206] on span "Єрьомін Сергій Іванович" at bounding box center [417, 197] width 98 height 18
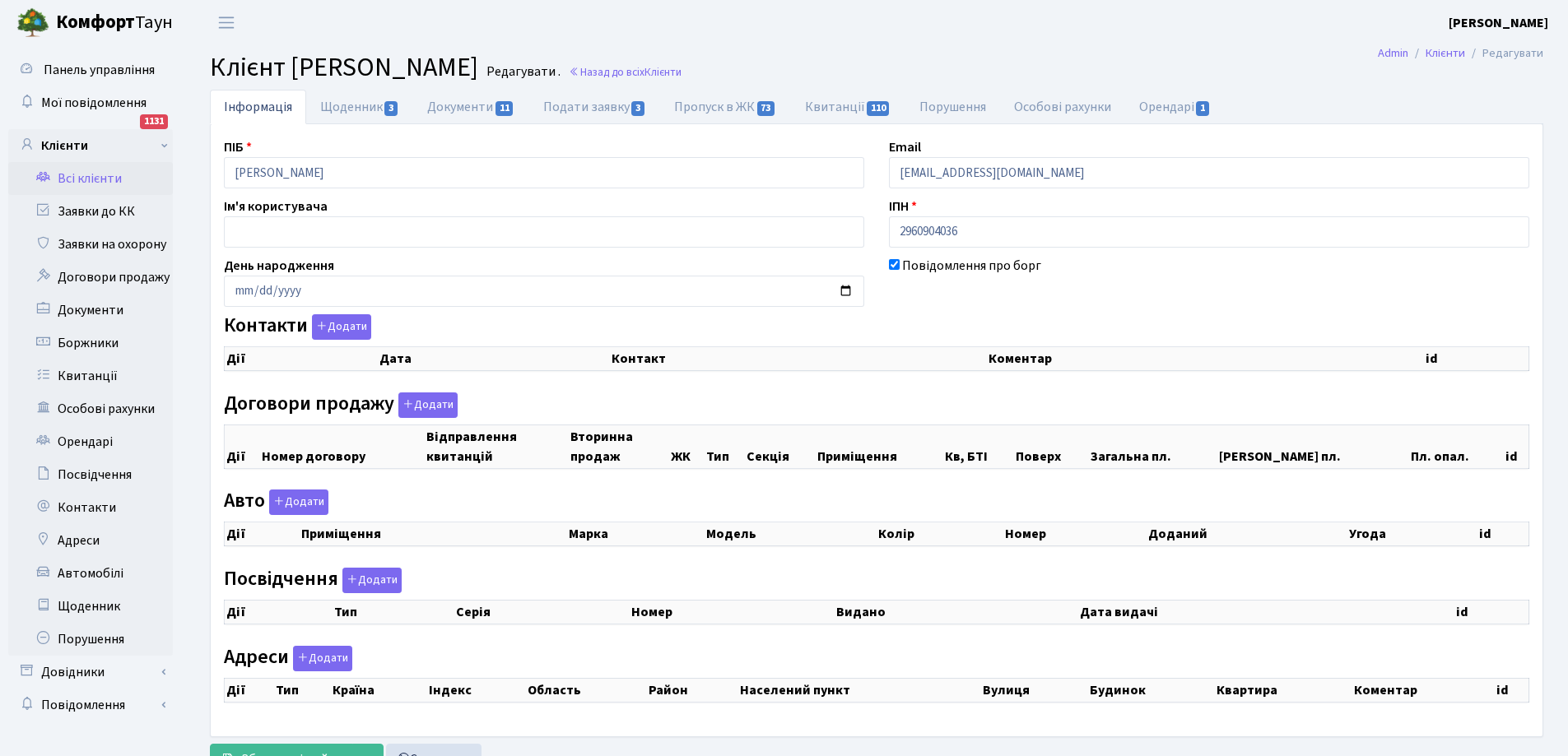
select select "25"
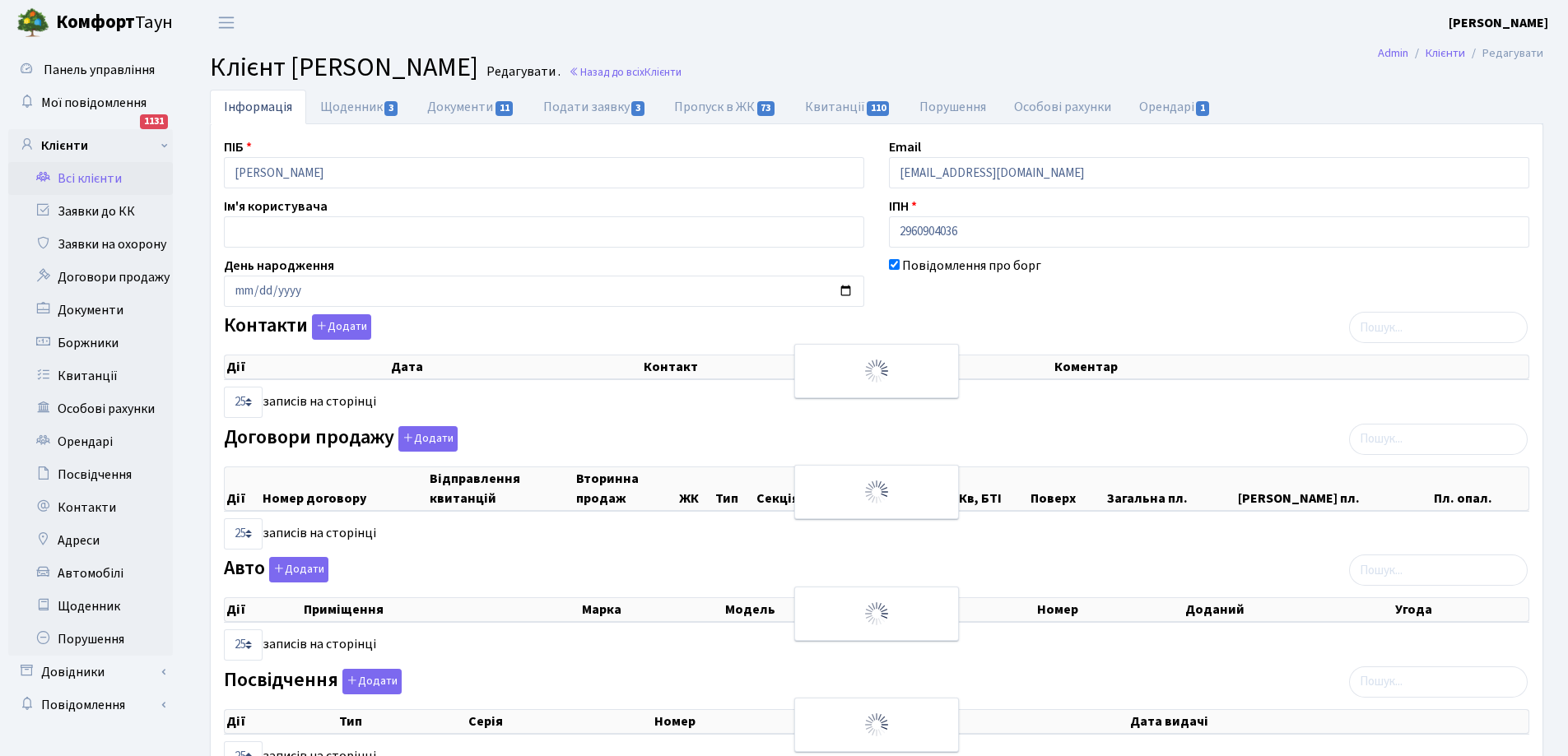
checkbox input "true"
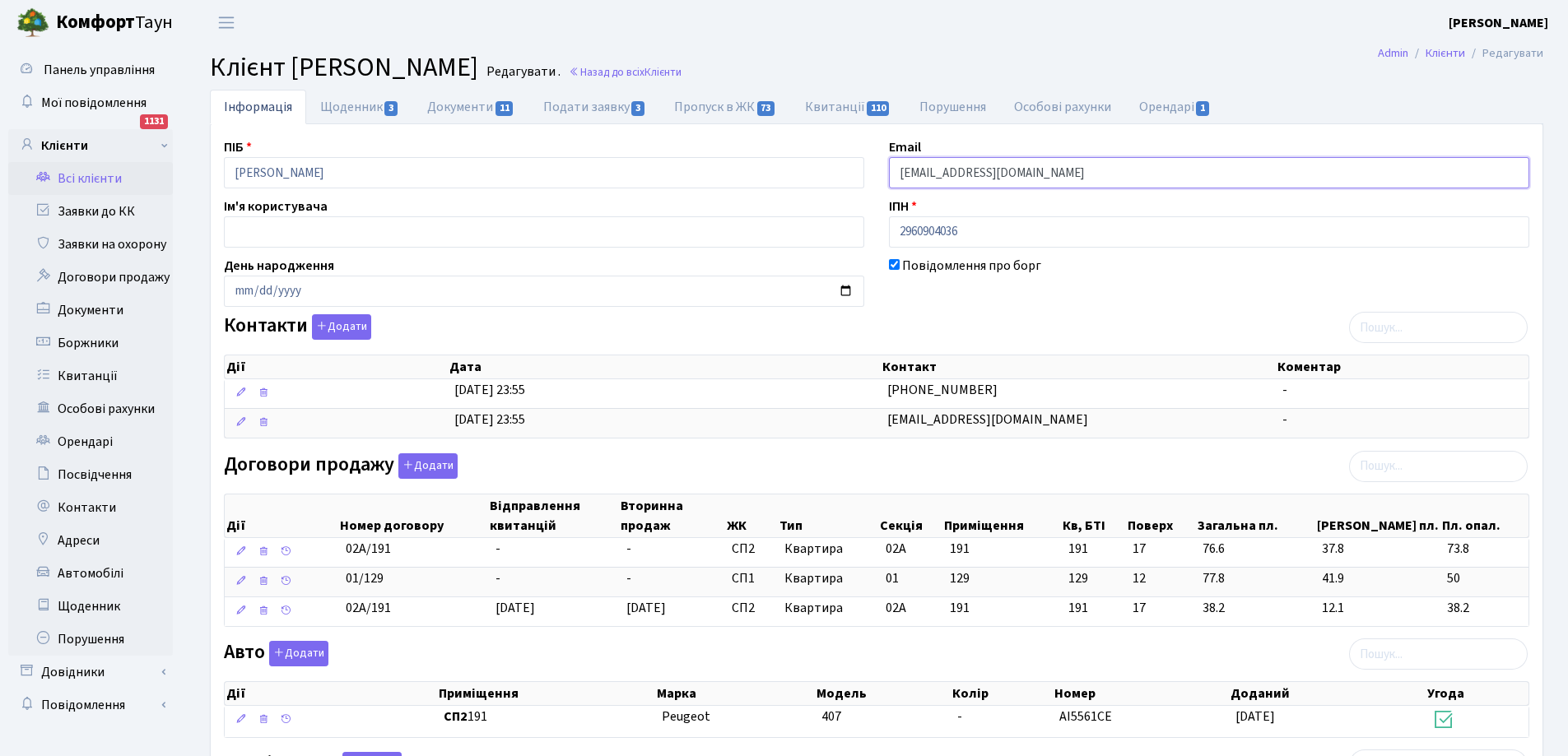
drag, startPoint x: 897, startPoint y: 171, endPoint x: 997, endPoint y: 175, distance: 100.1
click at [997, 175] on input "[EMAIL_ADDRESS][DOMAIN_NAME]" at bounding box center [1209, 173] width 641 height 32
click at [364, 109] on link "Щоденник 3" at bounding box center [359, 106] width 107 height 33
select select "25"
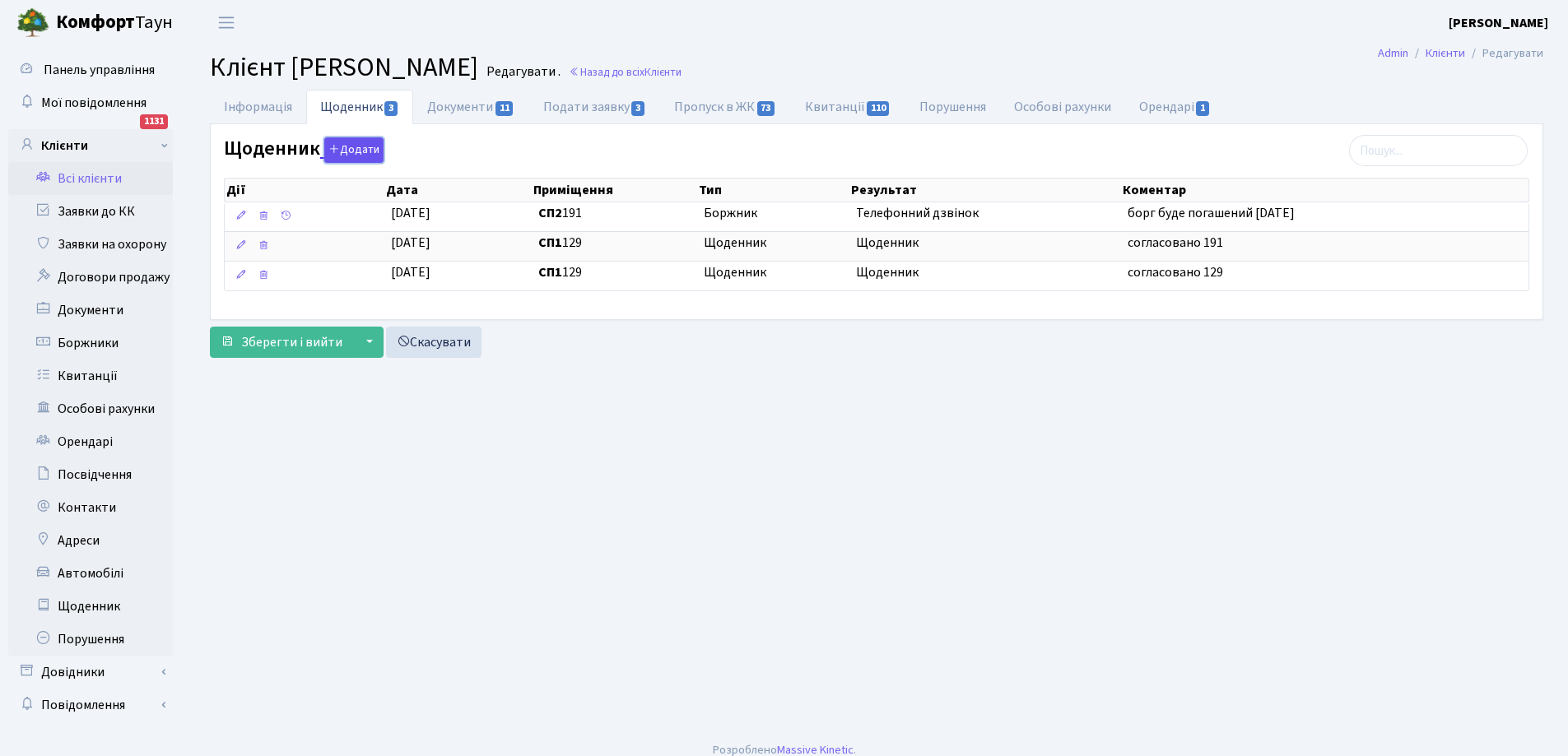
click at [369, 148] on button "Додати" at bounding box center [353, 150] width 59 height 25
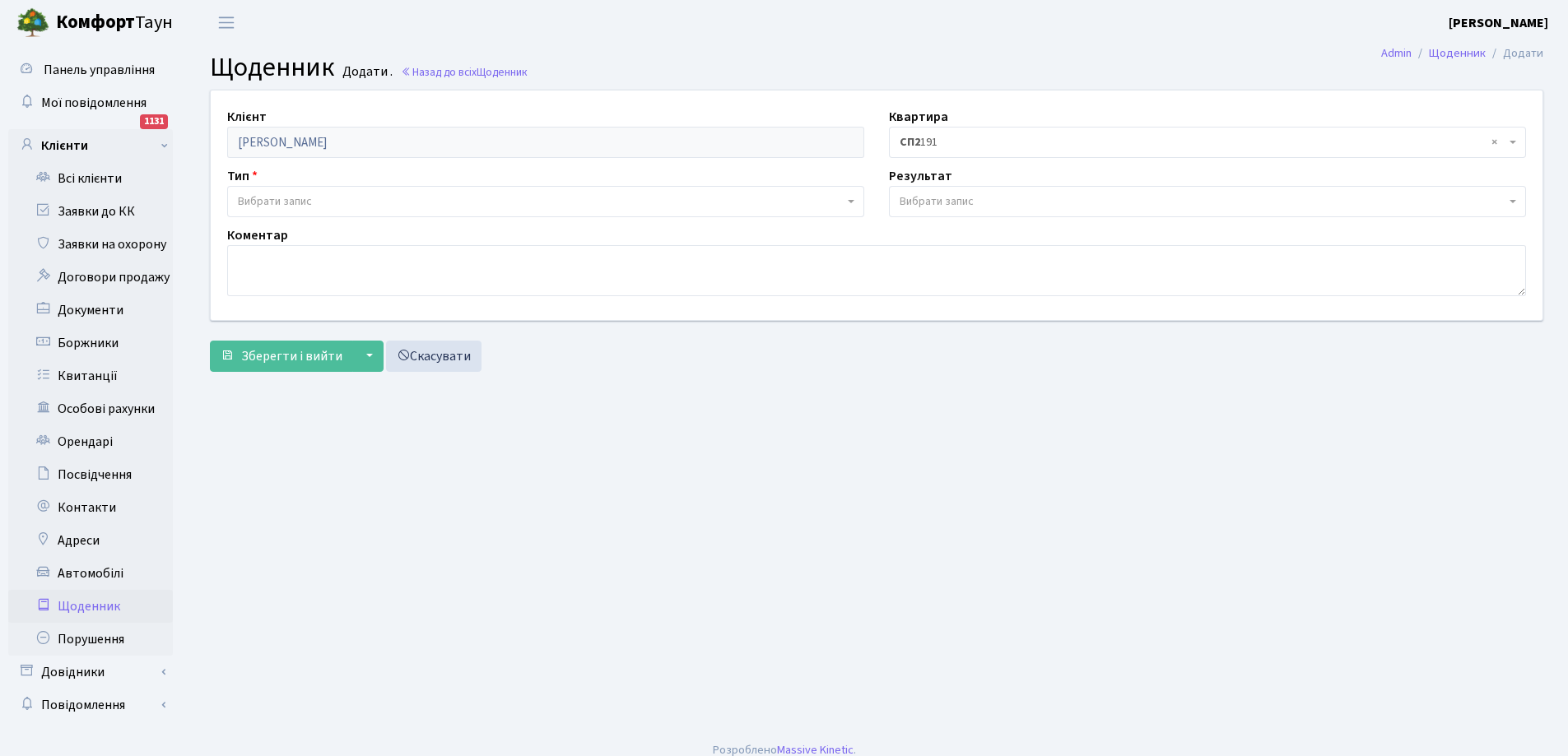
click at [328, 204] on span "Вибрати запис" at bounding box center [540, 202] width 605 height 16
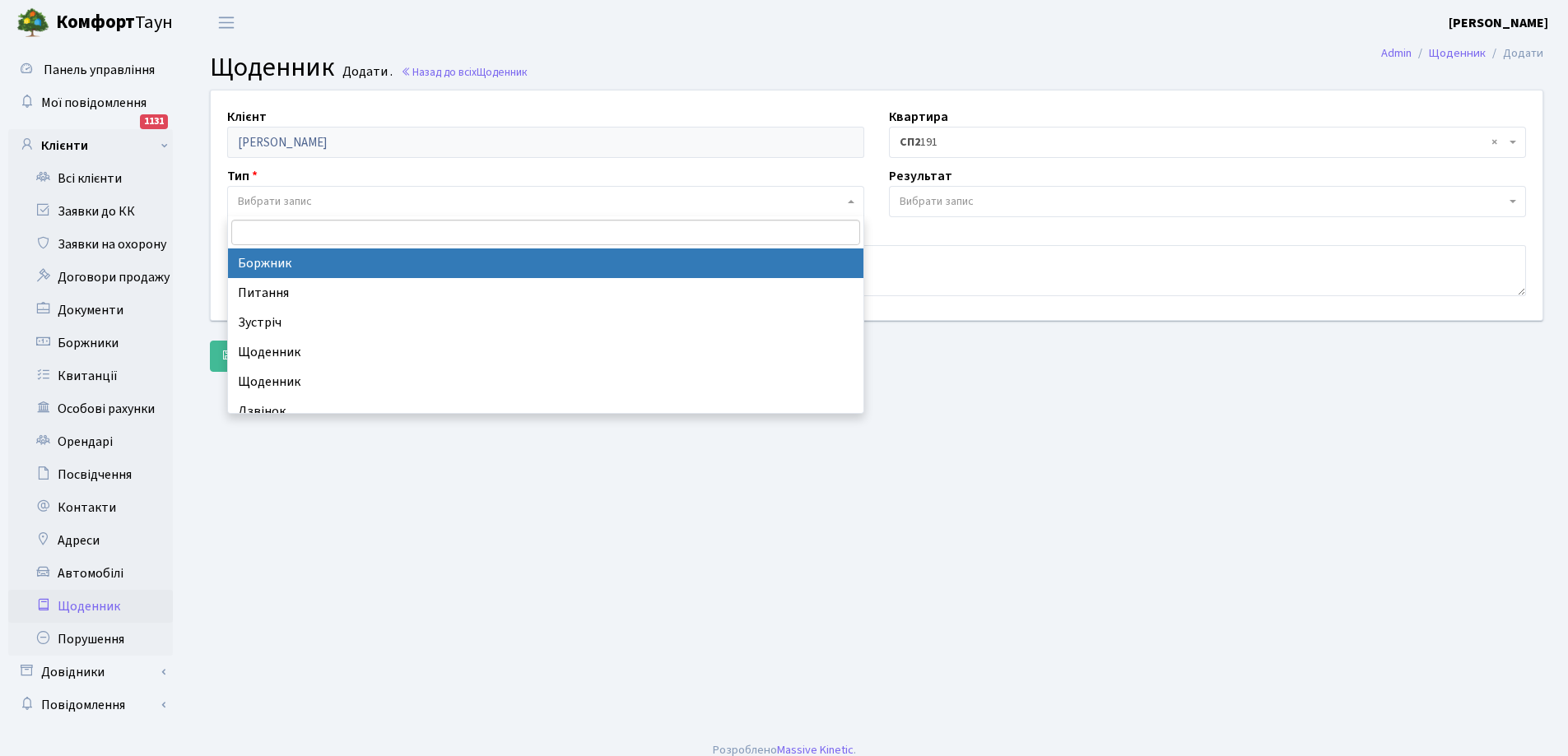
select select "189"
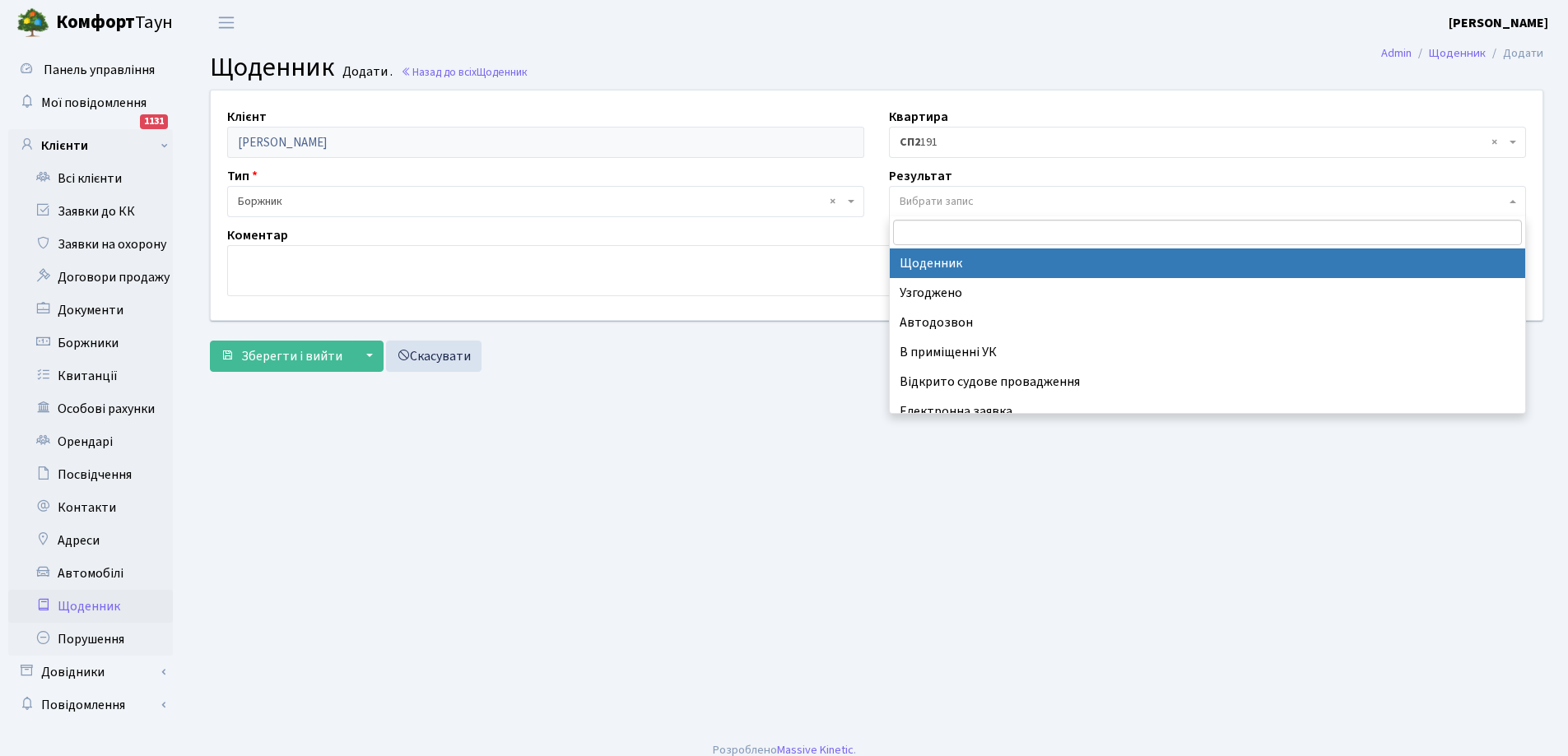
click at [989, 196] on span "Вибрати запис" at bounding box center [1202, 202] width 605 height 16
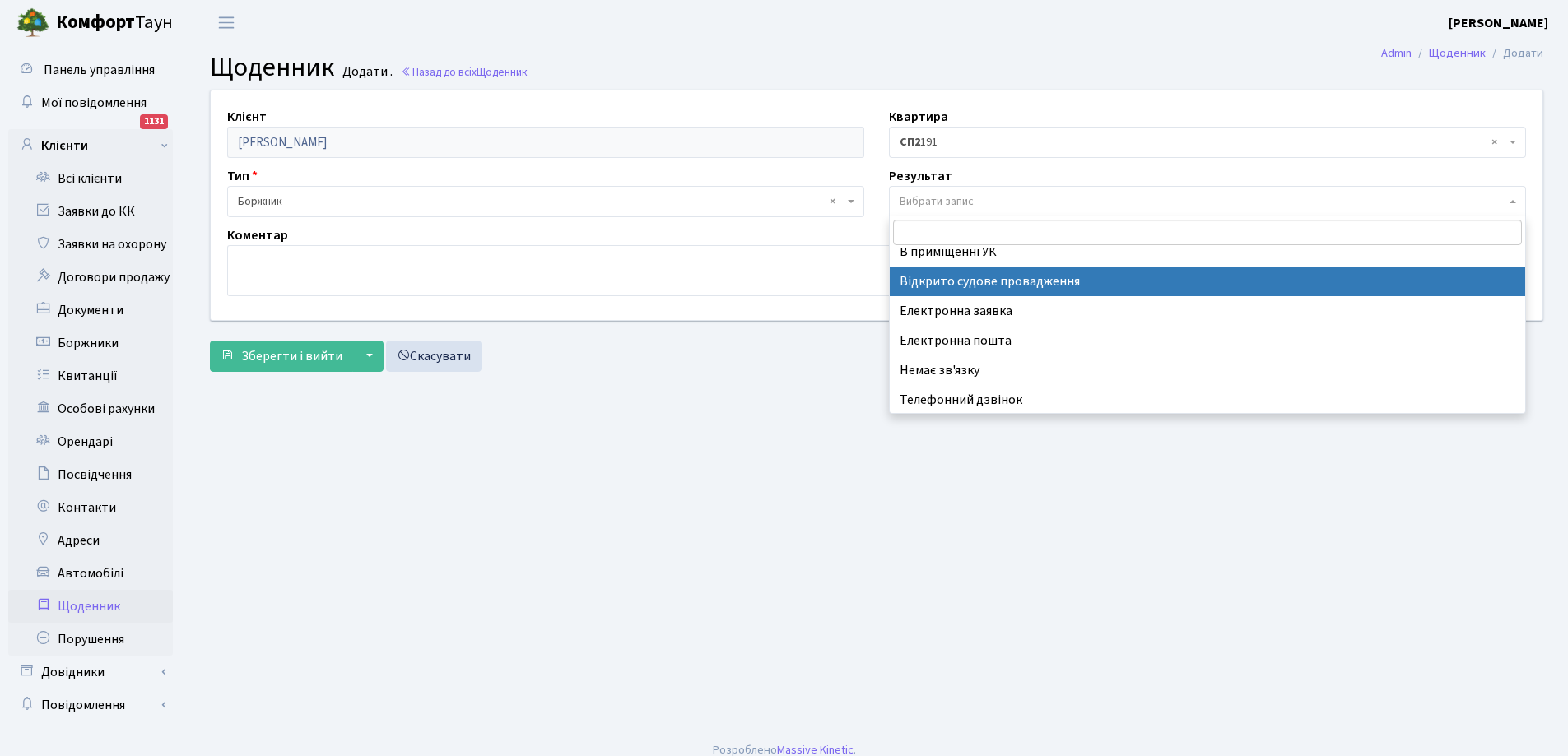
scroll to position [102, 0]
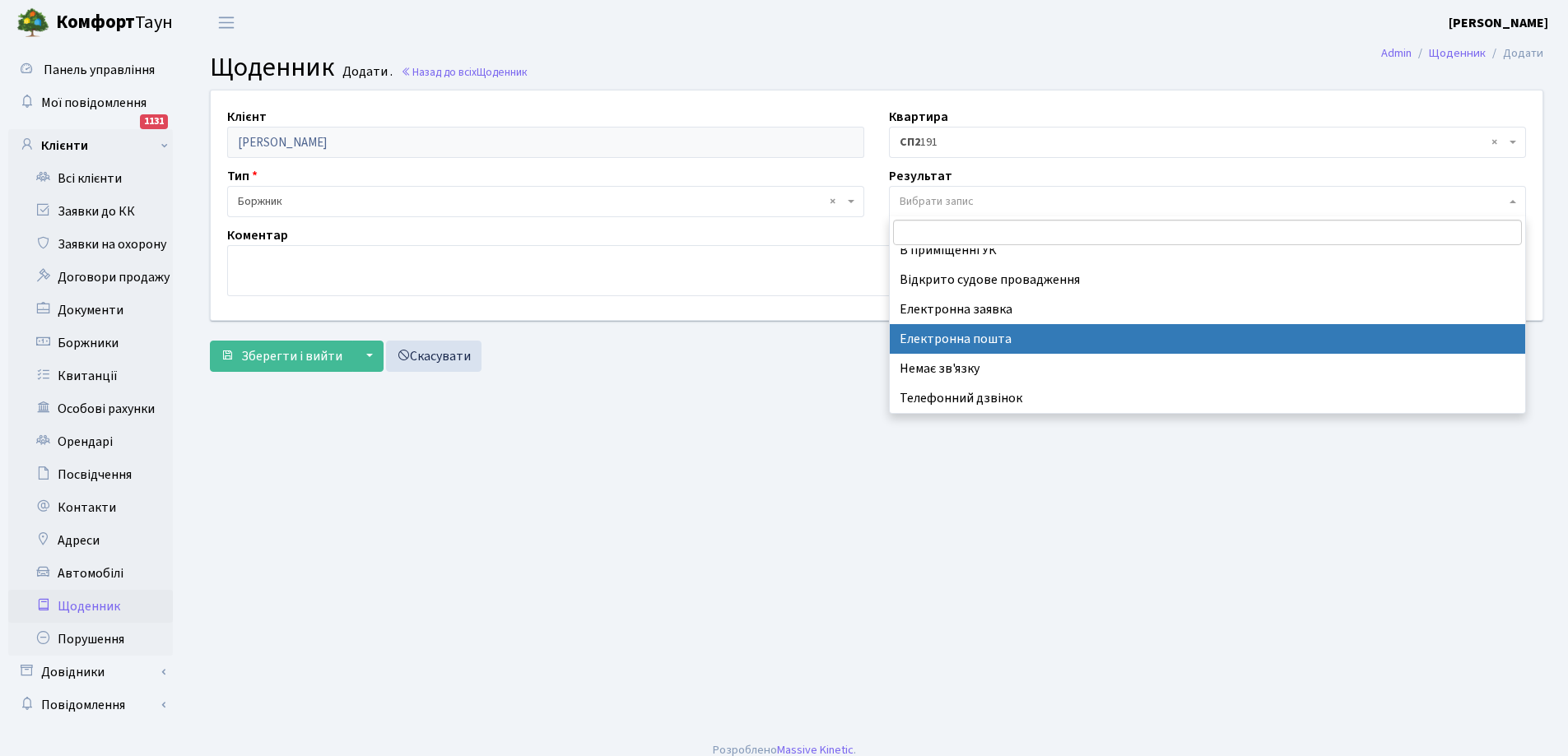
select select "198"
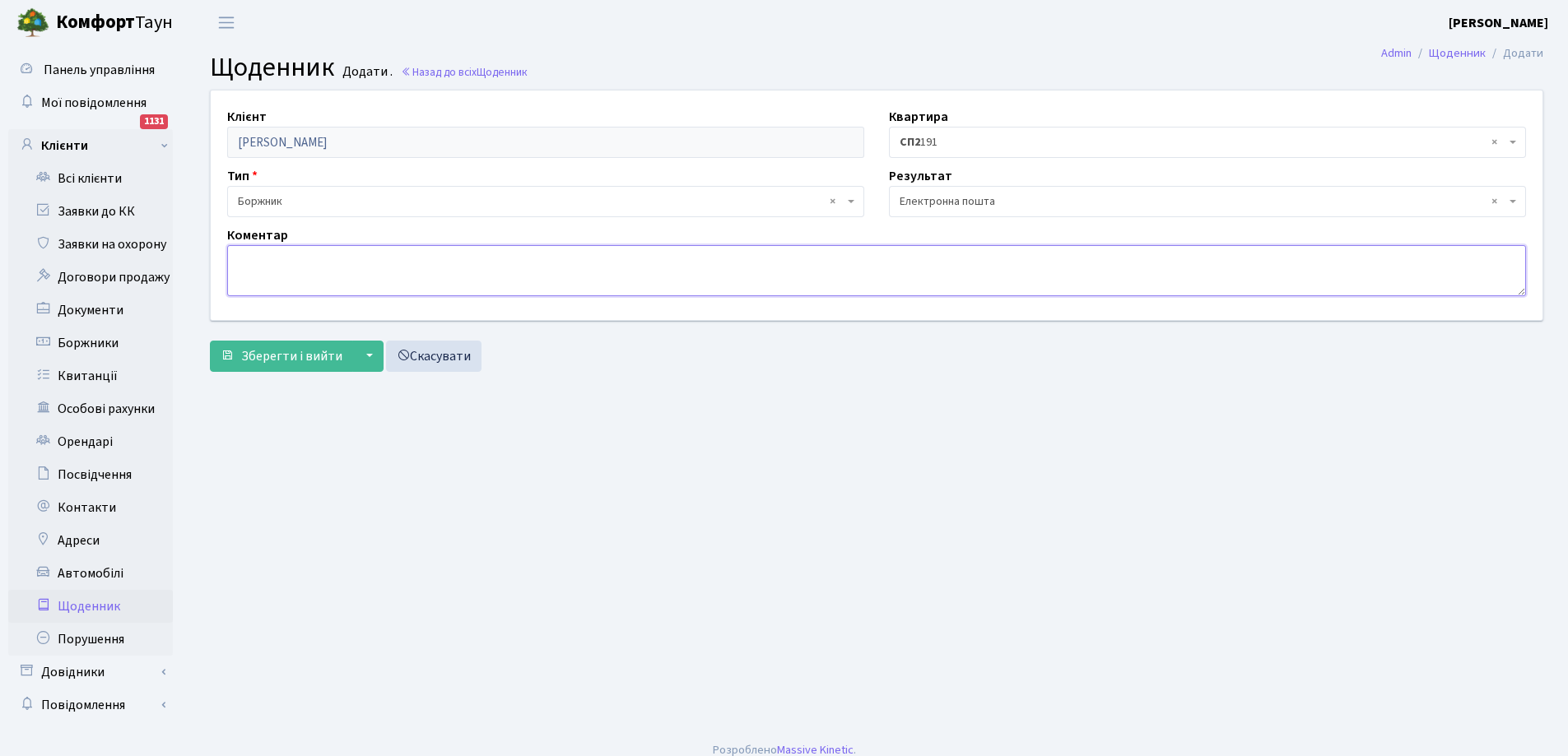
click at [597, 269] on textarea at bounding box center [876, 270] width 1298 height 51
click at [469, 262] on textarea "повідомлення про сплату боргу на ел.шошту" at bounding box center [876, 270] width 1298 height 51
drag, startPoint x: 451, startPoint y: 260, endPoint x: 478, endPoint y: 269, distance: 28.5
click at [454, 260] on textarea "повідомлення про сплату боргу на ел.шошту" at bounding box center [876, 270] width 1298 height 51
type textarea "повідомлення про сплату боргу на ел.пошту"
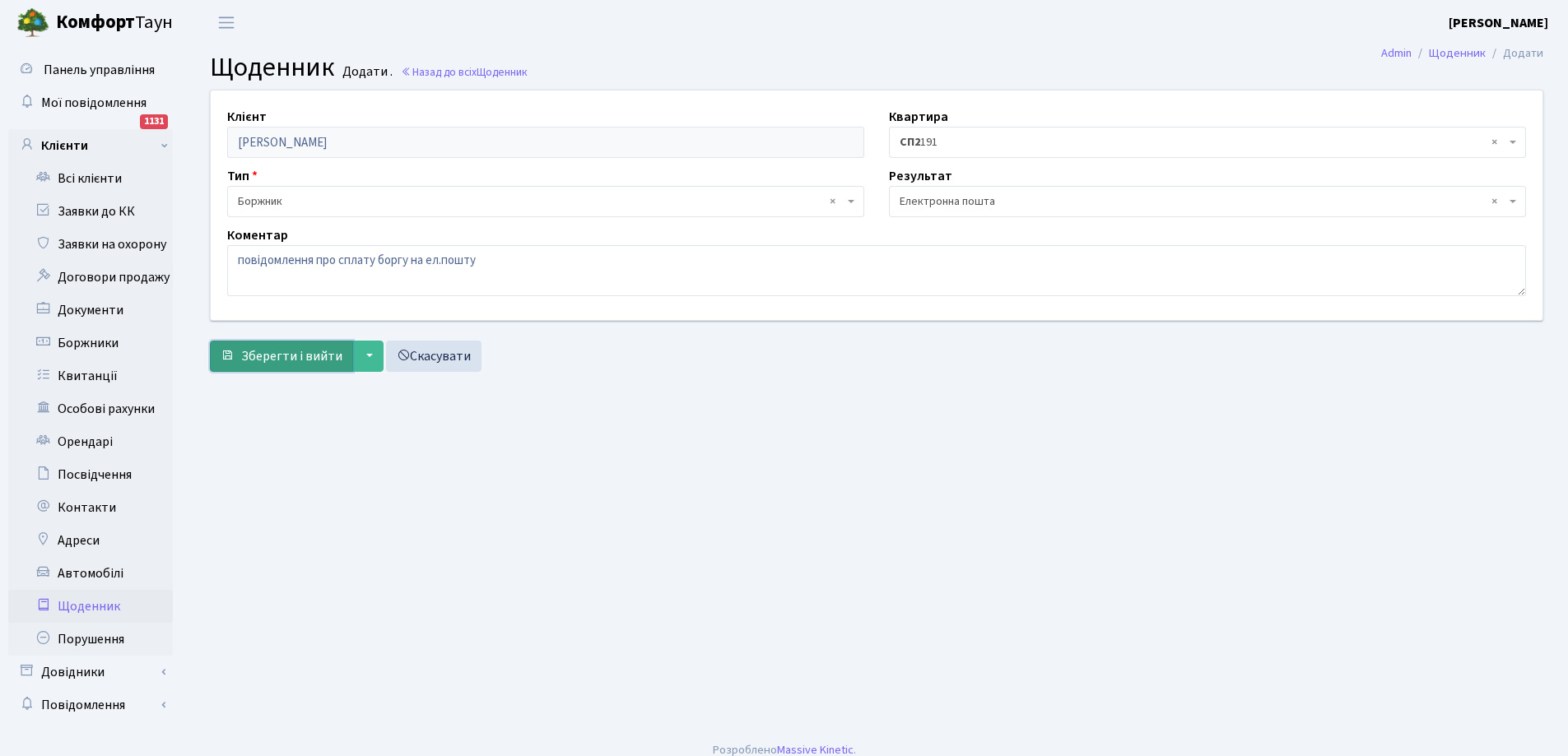
click at [323, 354] on span "Зберегти і вийти" at bounding box center [291, 356] width 101 height 18
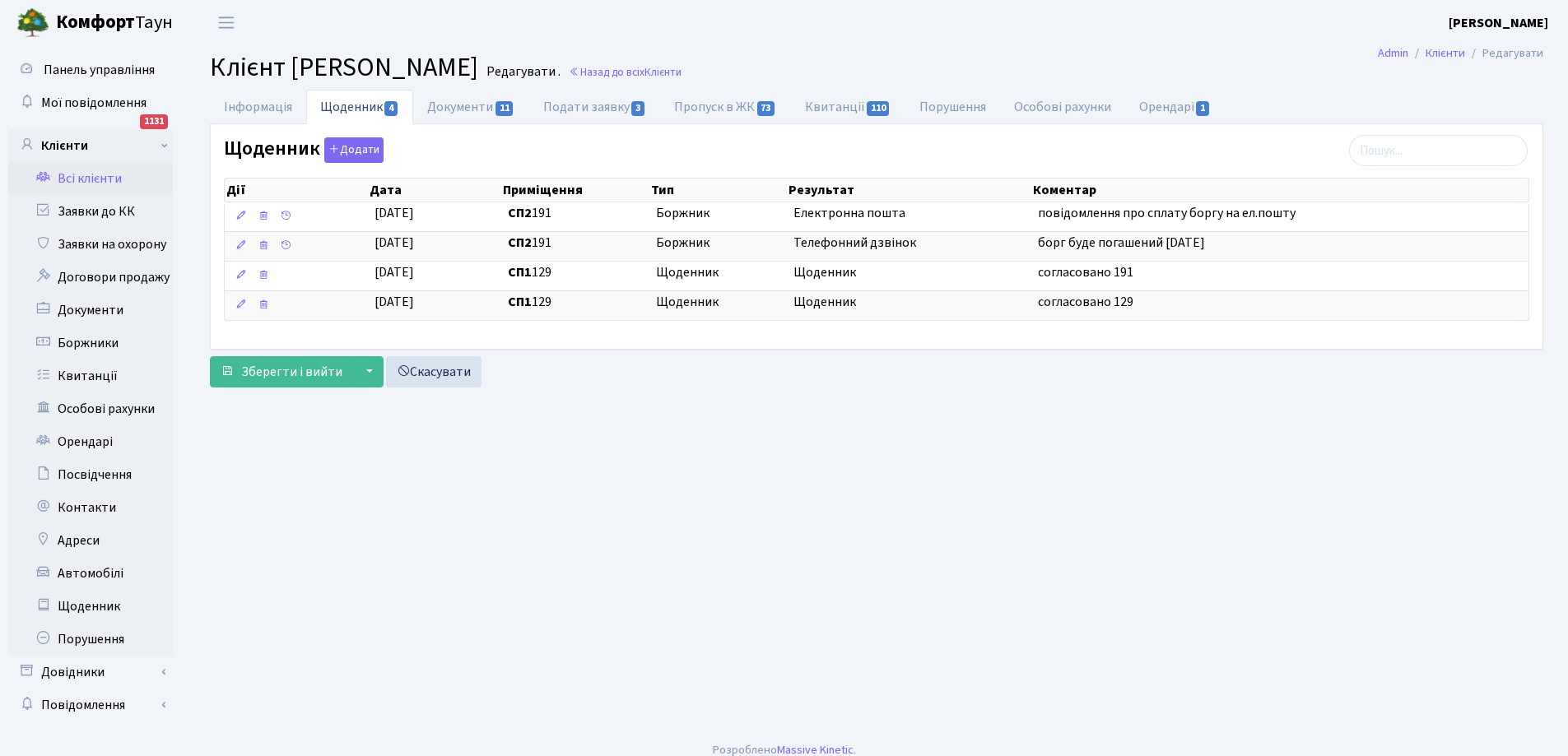
click at [98, 173] on link "Всі клієнти" at bounding box center [90, 178] width 165 height 33
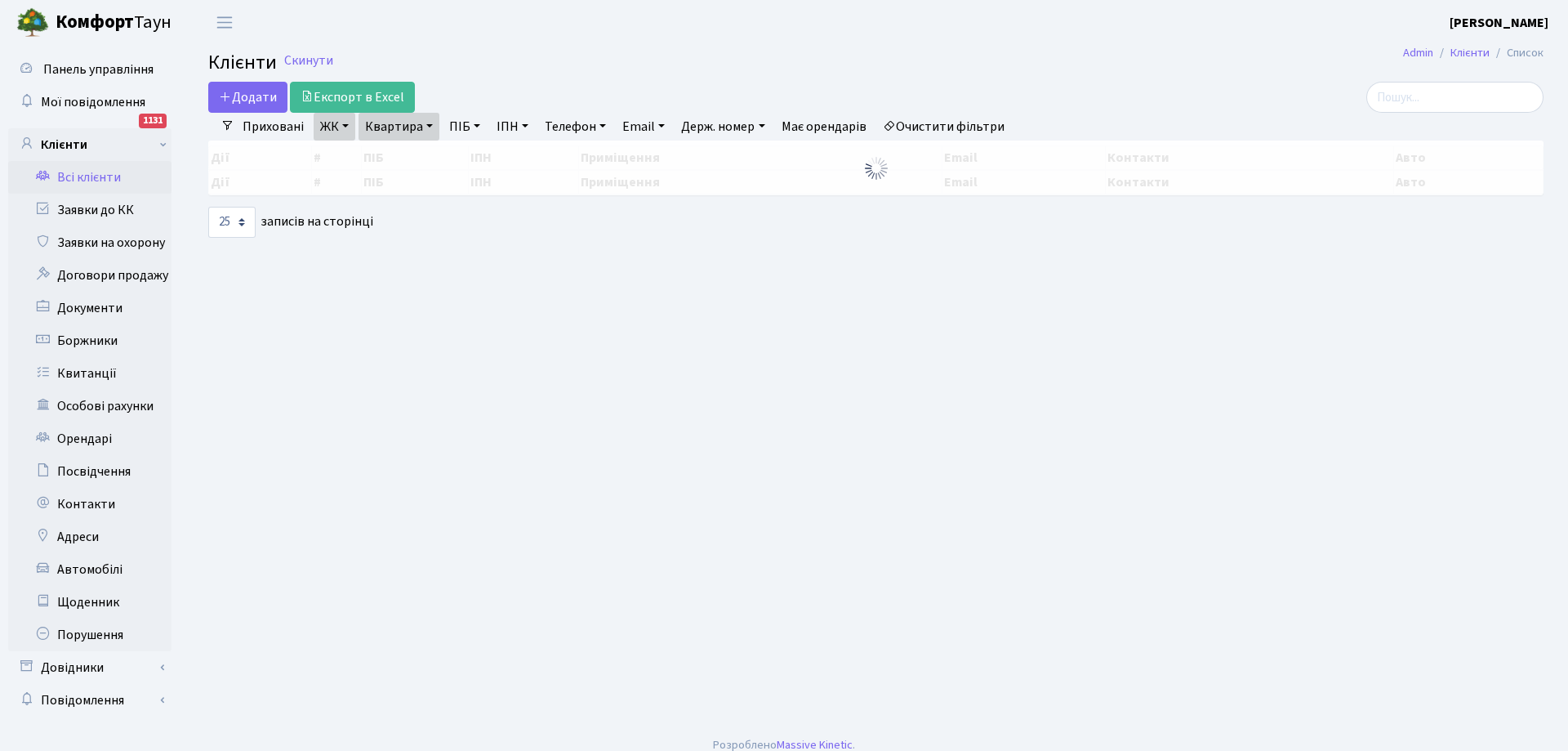
select select "25"
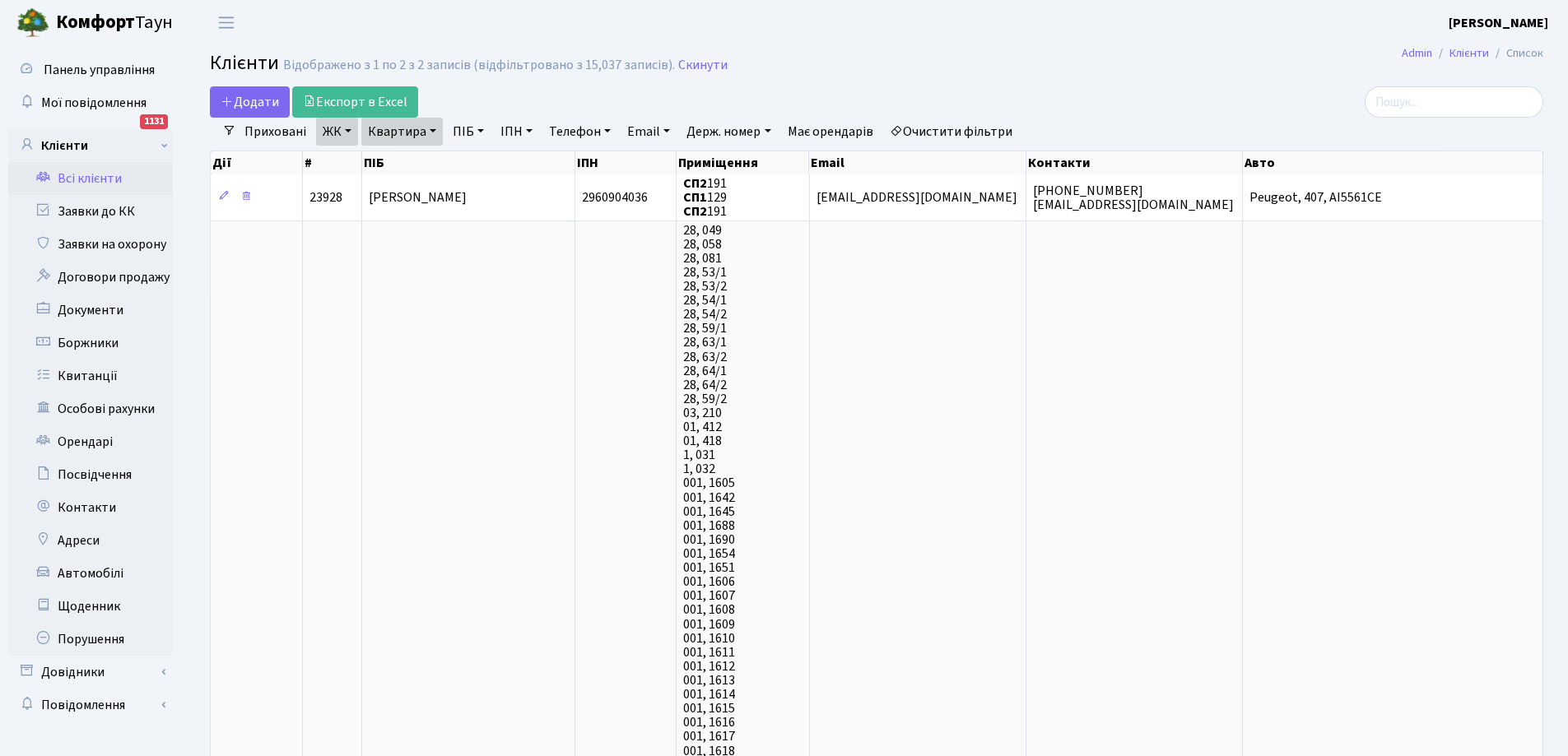
click at [395, 130] on link "Квартира" at bounding box center [402, 131] width 81 height 28
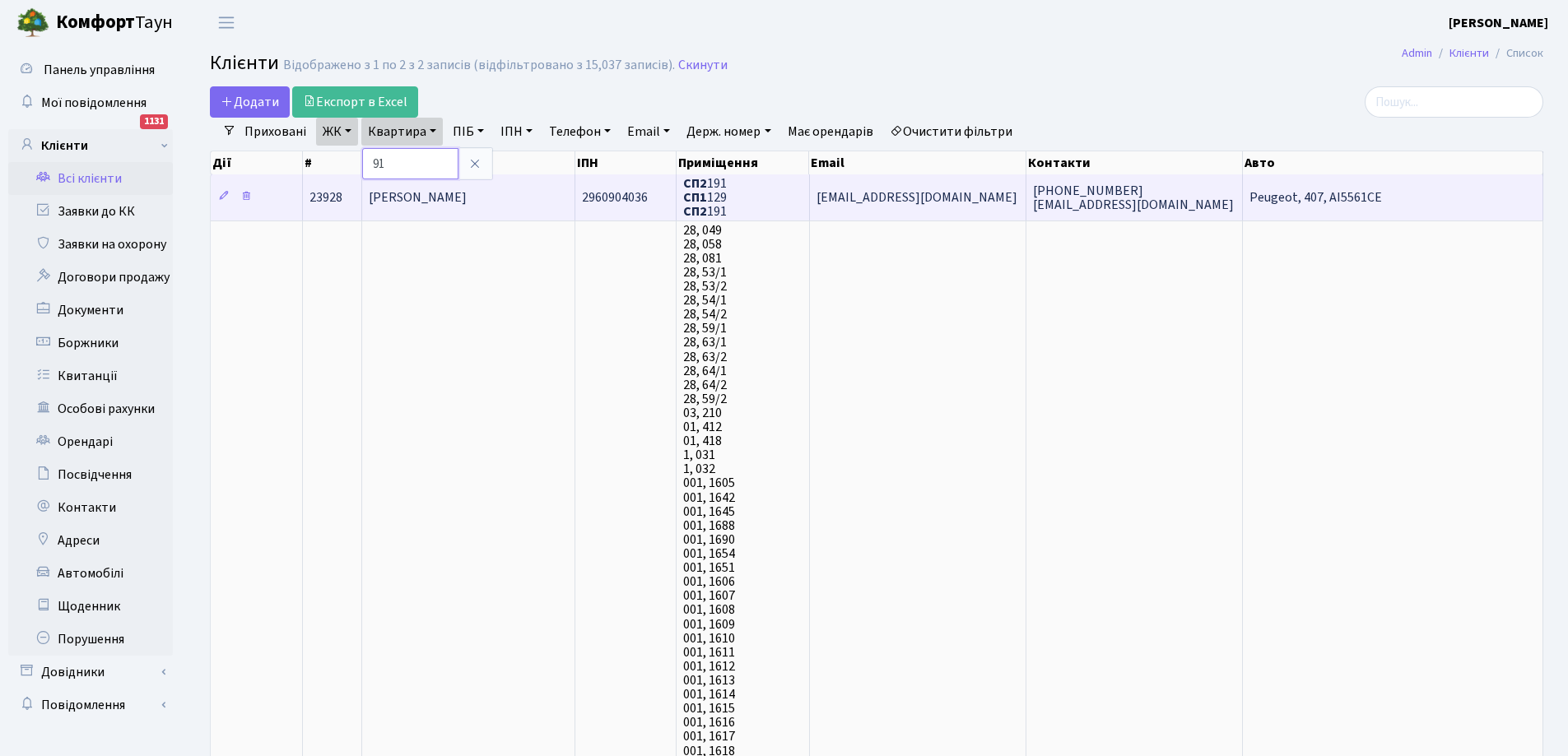
type input "1"
type input "248"
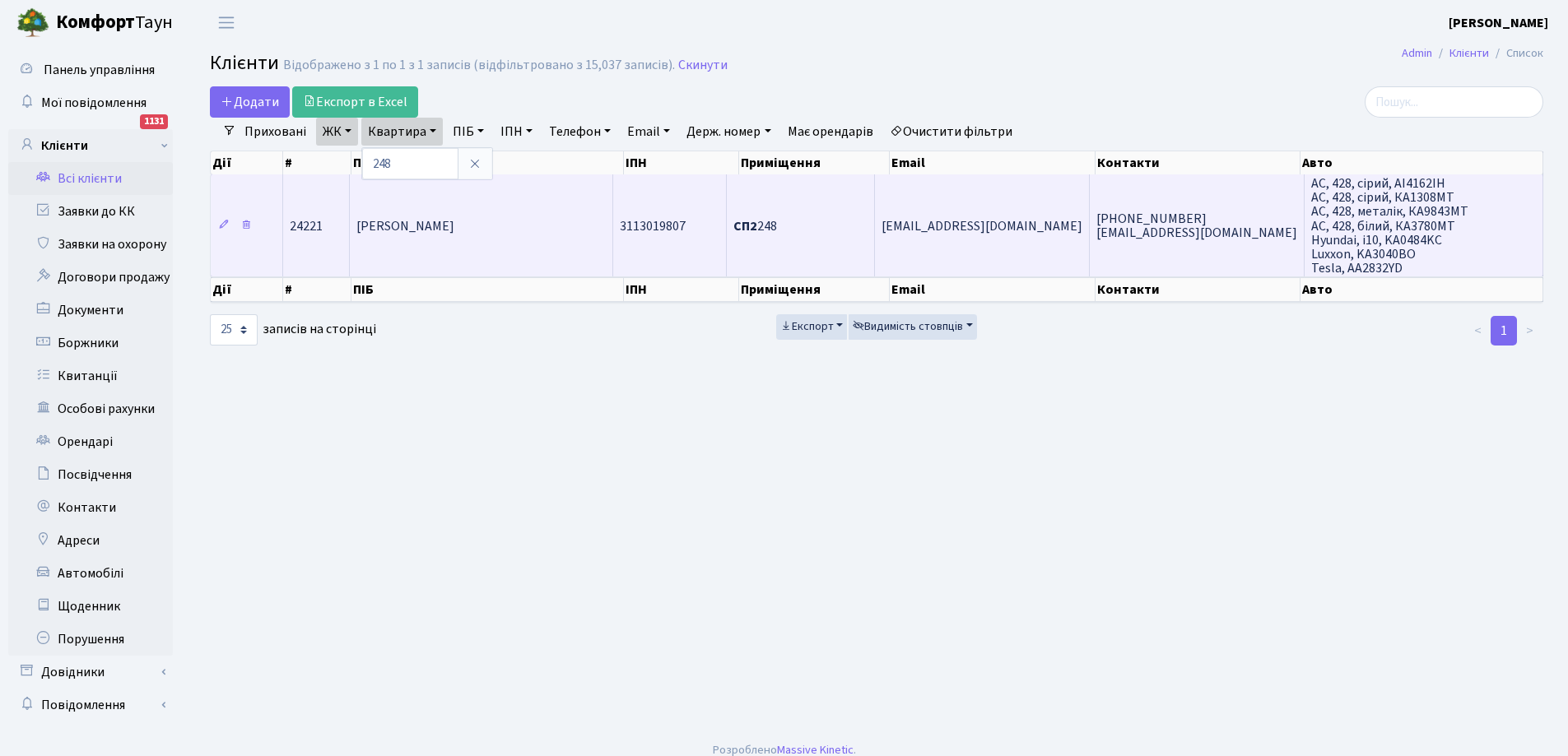
click at [454, 224] on span "[PERSON_NAME]" at bounding box center [405, 226] width 98 height 18
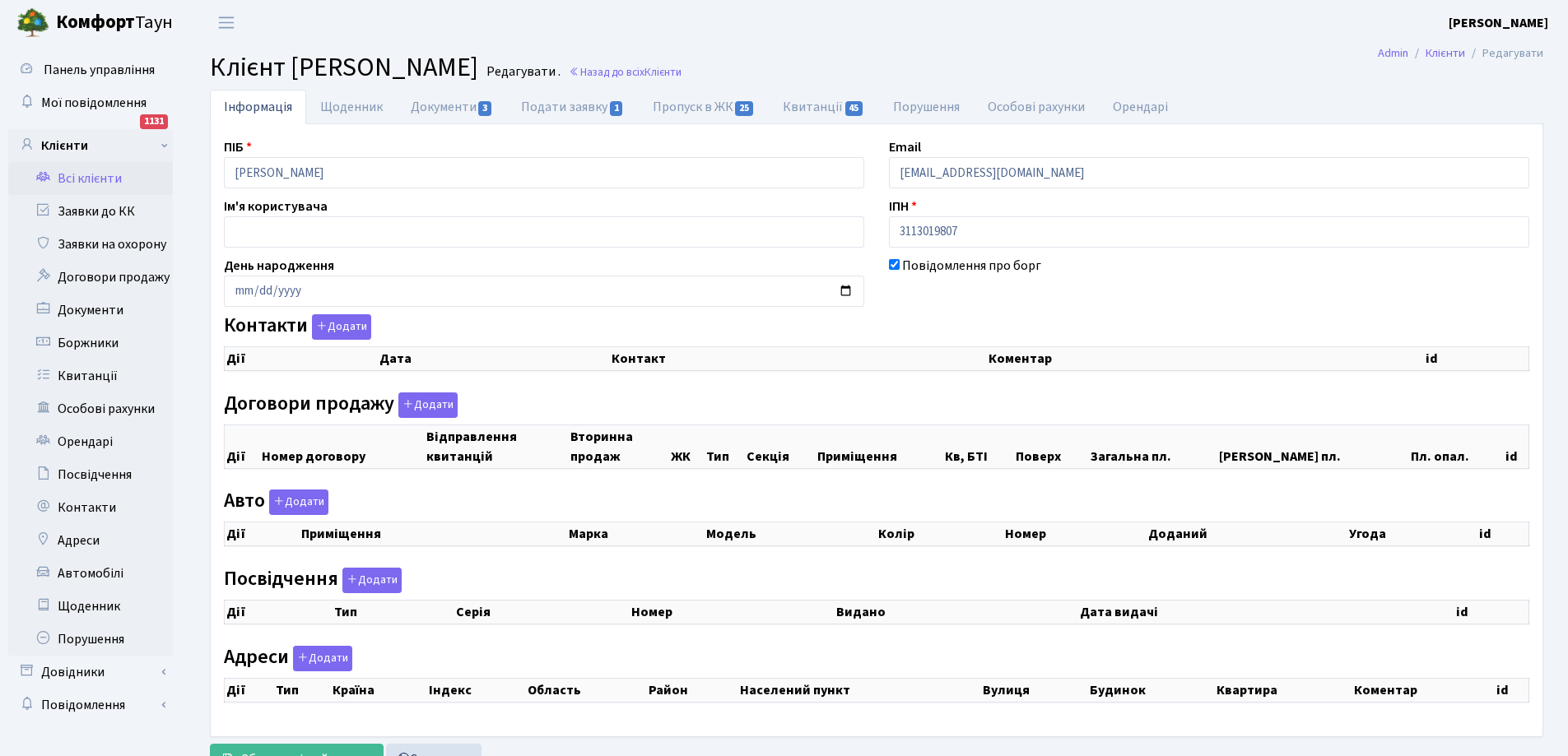
checkbox input "true"
select select "25"
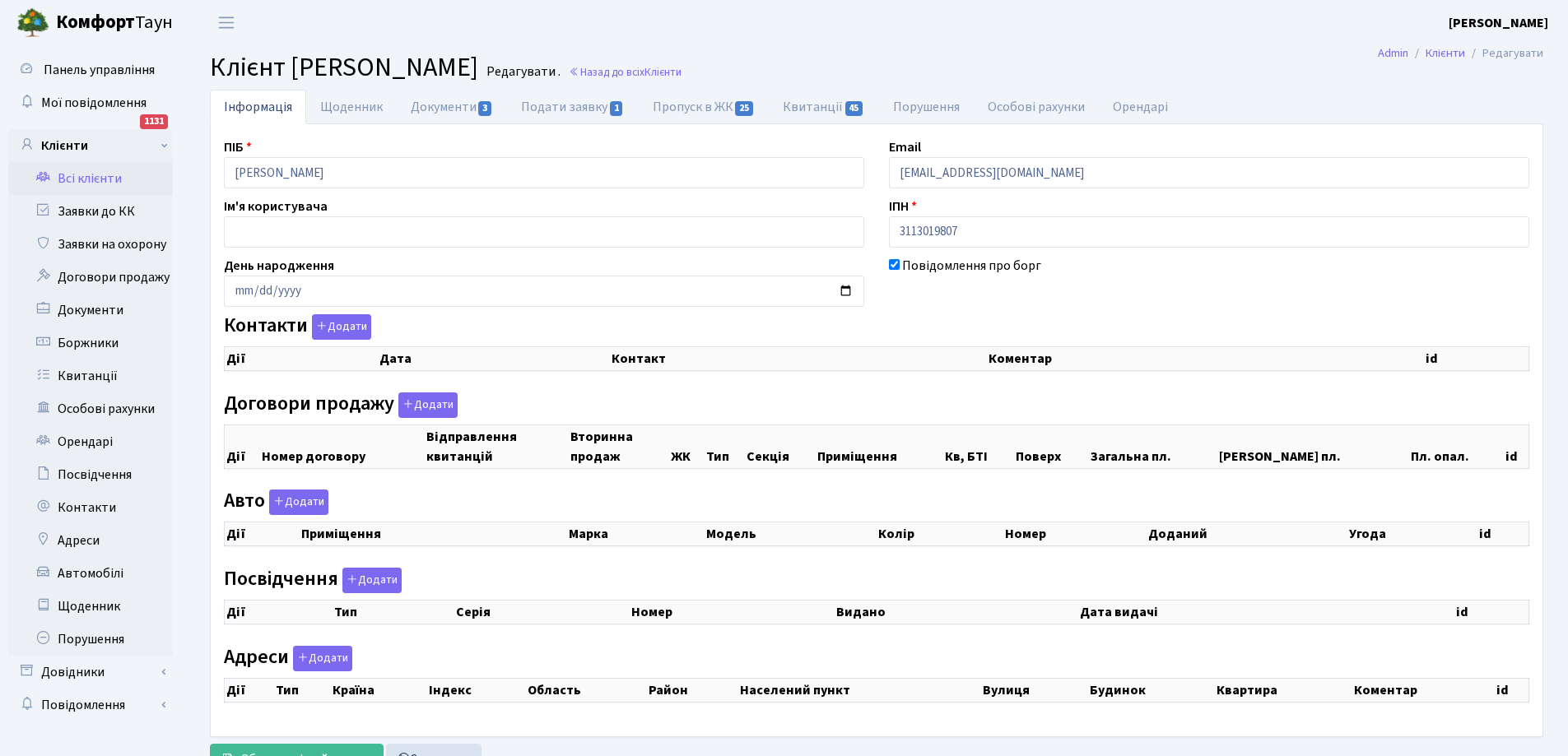
select select "25"
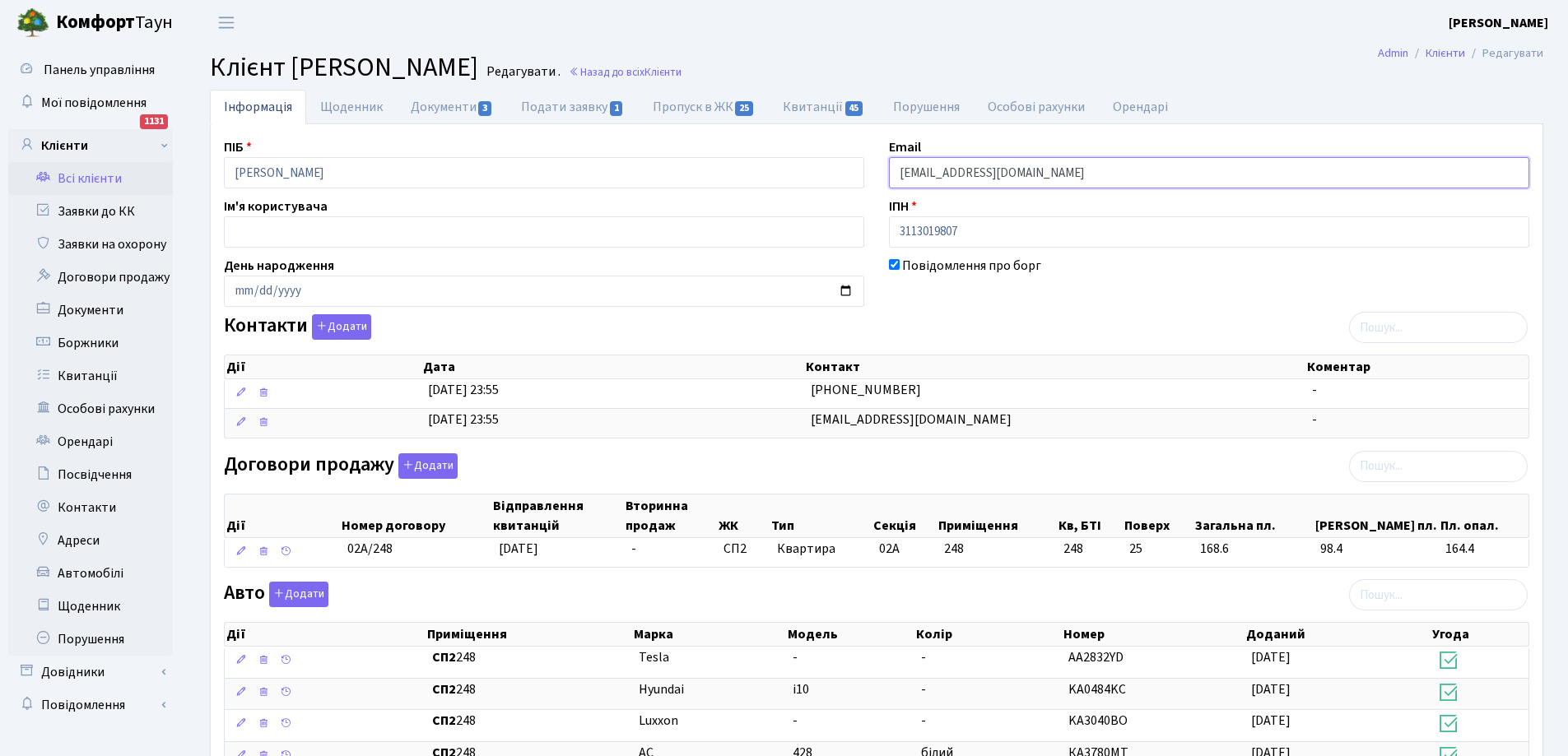
drag, startPoint x: 898, startPoint y: 173, endPoint x: 1050, endPoint y: 170, distance: 152.0
click at [1050, 170] on input "Oksanagb@icloud.com" at bounding box center [1209, 173] width 641 height 32
click at [349, 105] on link "Щоденник" at bounding box center [351, 106] width 90 height 33
select select "25"
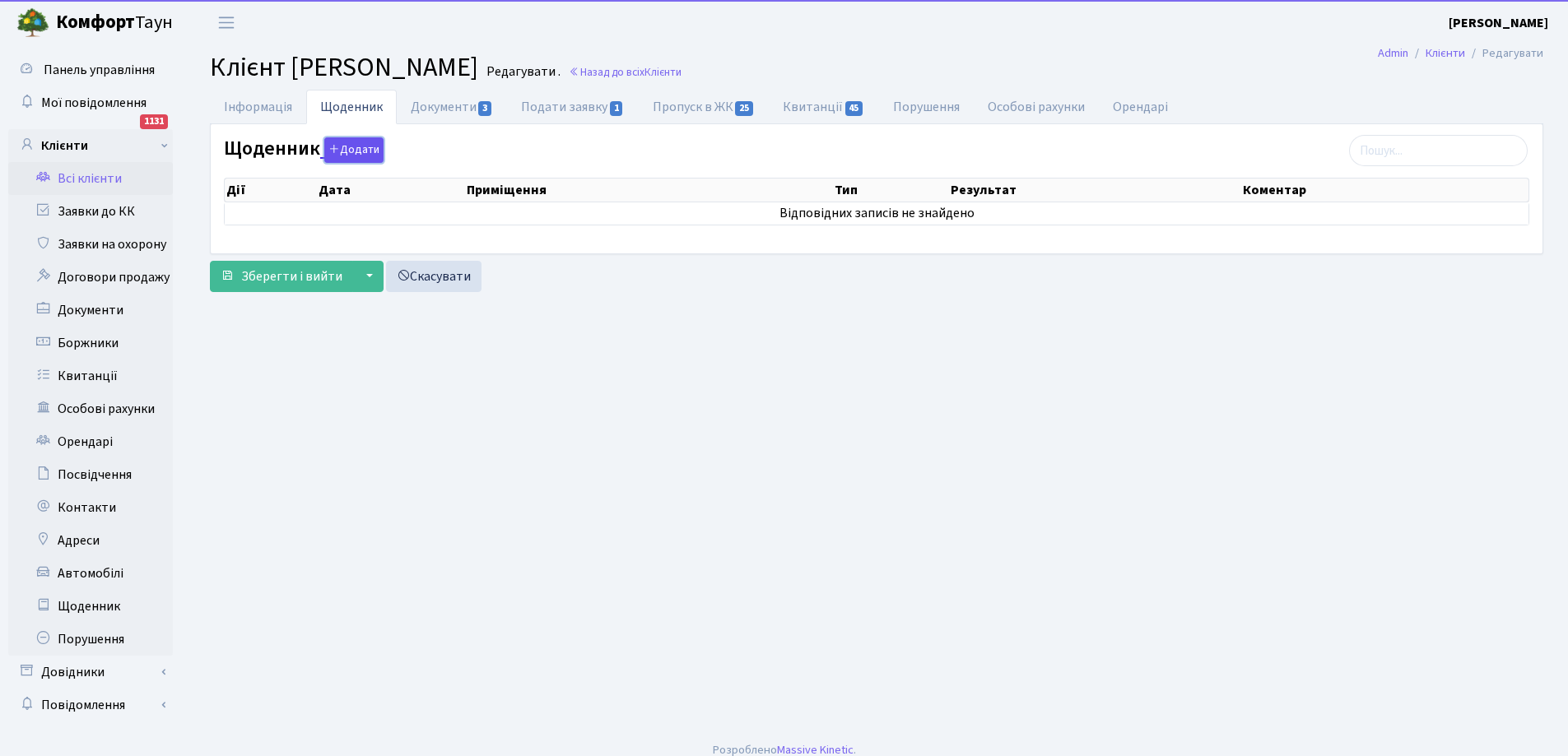
click at [356, 145] on button "Додати" at bounding box center [353, 150] width 59 height 25
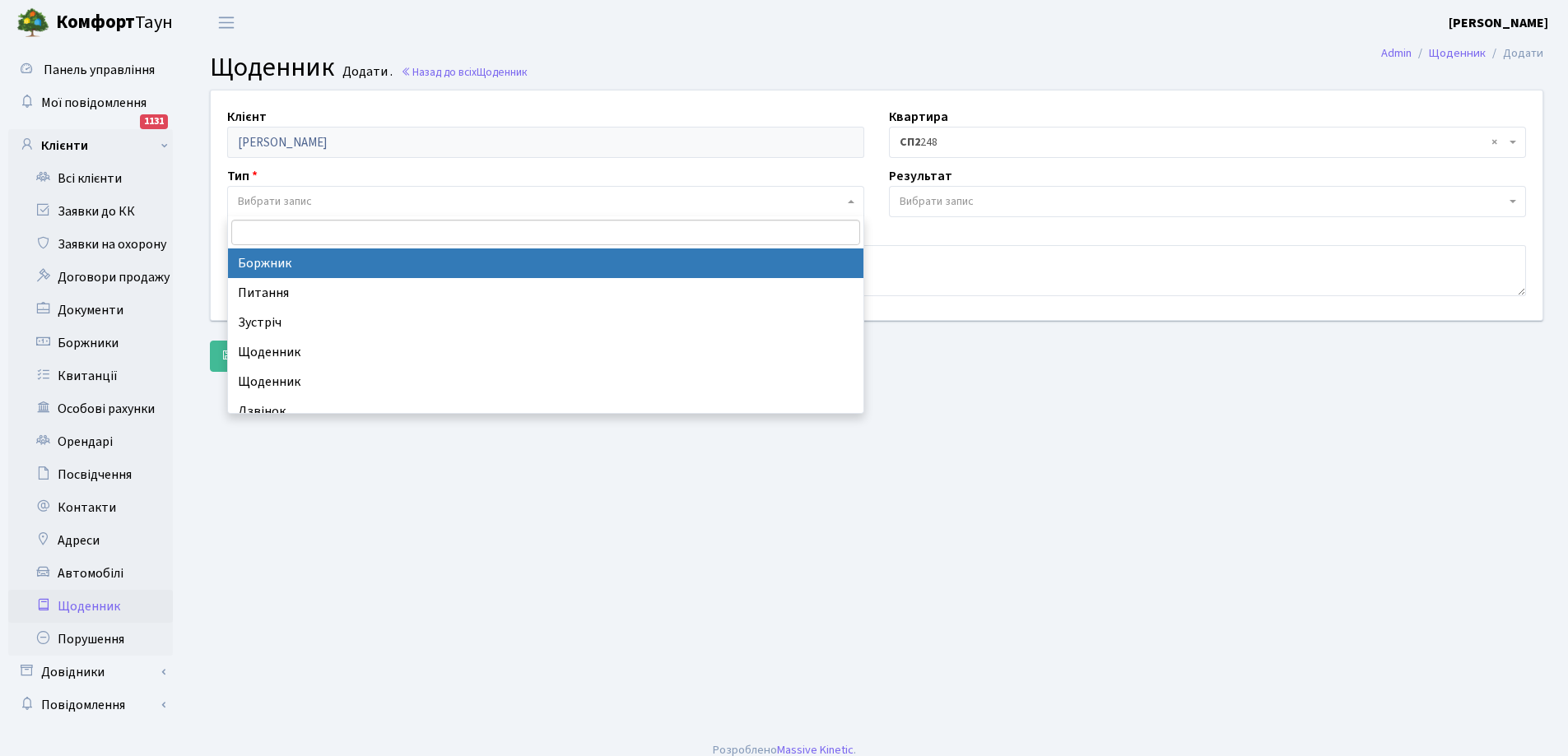
click at [283, 203] on span "Вибрати запис" at bounding box center [275, 202] width 74 height 16
select select "189"
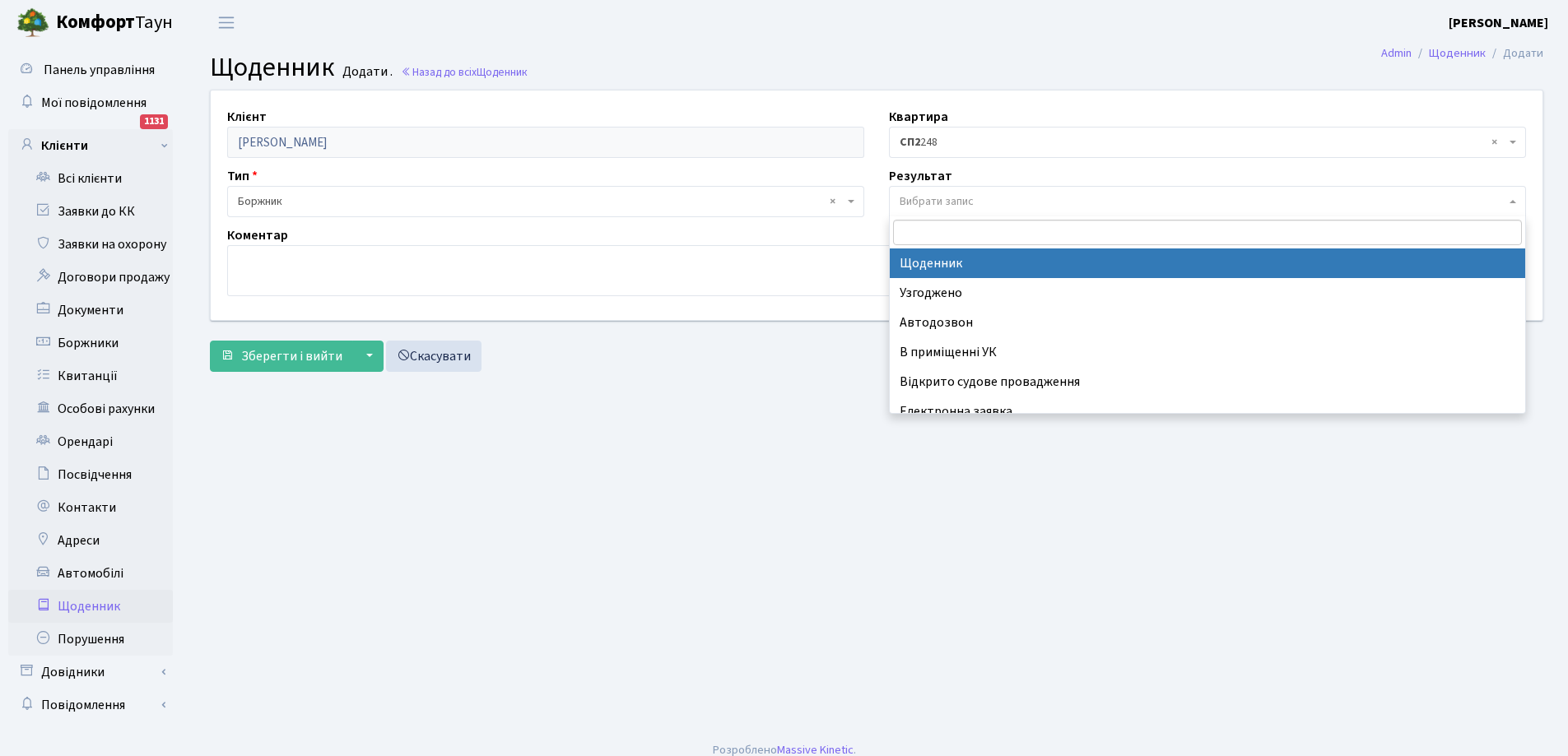
click at [1000, 203] on span "Вибрати запис" at bounding box center [1202, 202] width 605 height 16
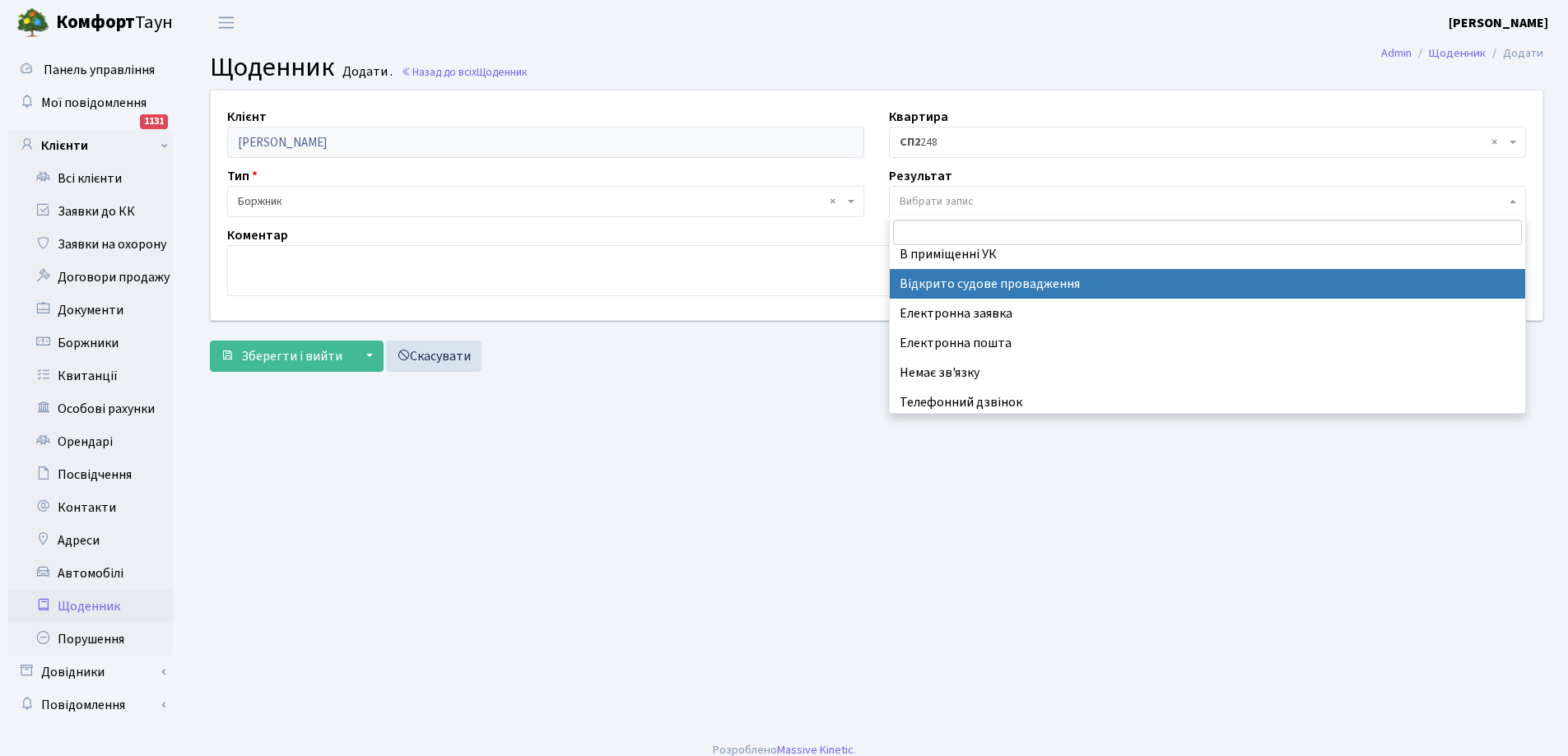
scroll to position [102, 0]
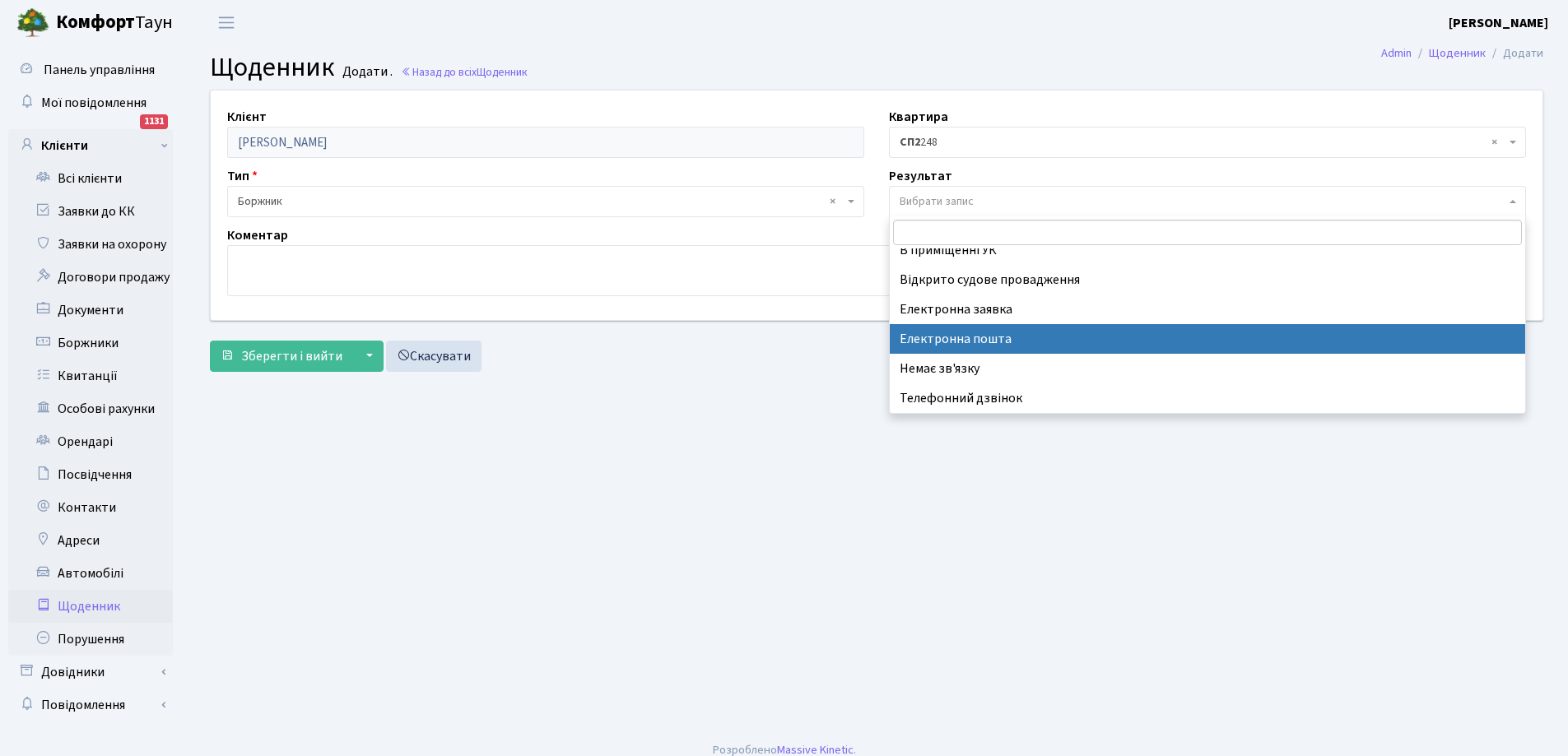
drag, startPoint x: 988, startPoint y: 331, endPoint x: 960, endPoint y: 314, distance: 32.8
select select "198"
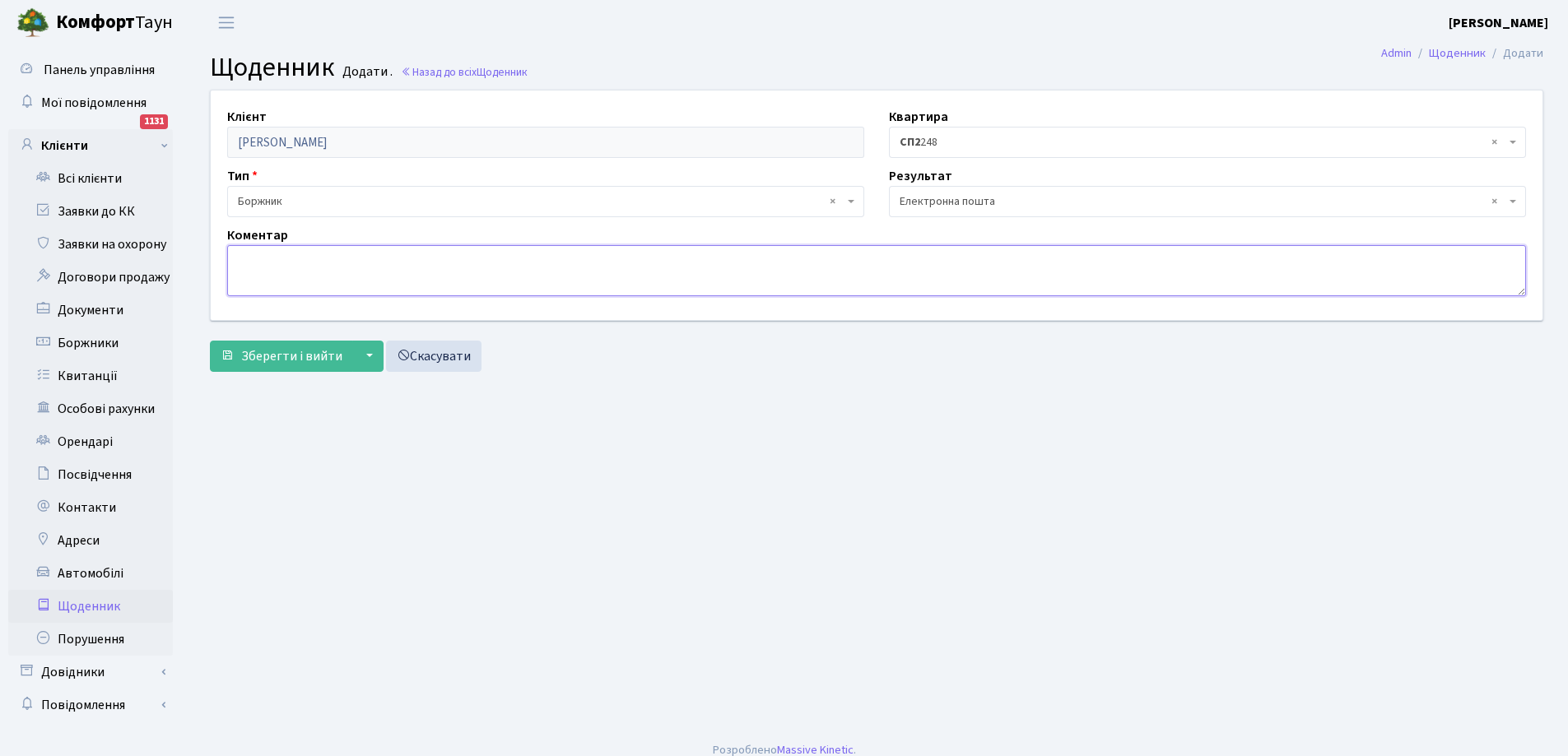
click at [470, 260] on textarea at bounding box center [876, 270] width 1298 height 51
type textarea "повідомлення про сплату боргу на ел.пошту"
click at [284, 358] on span "Зберегти і вийти" at bounding box center [291, 356] width 101 height 18
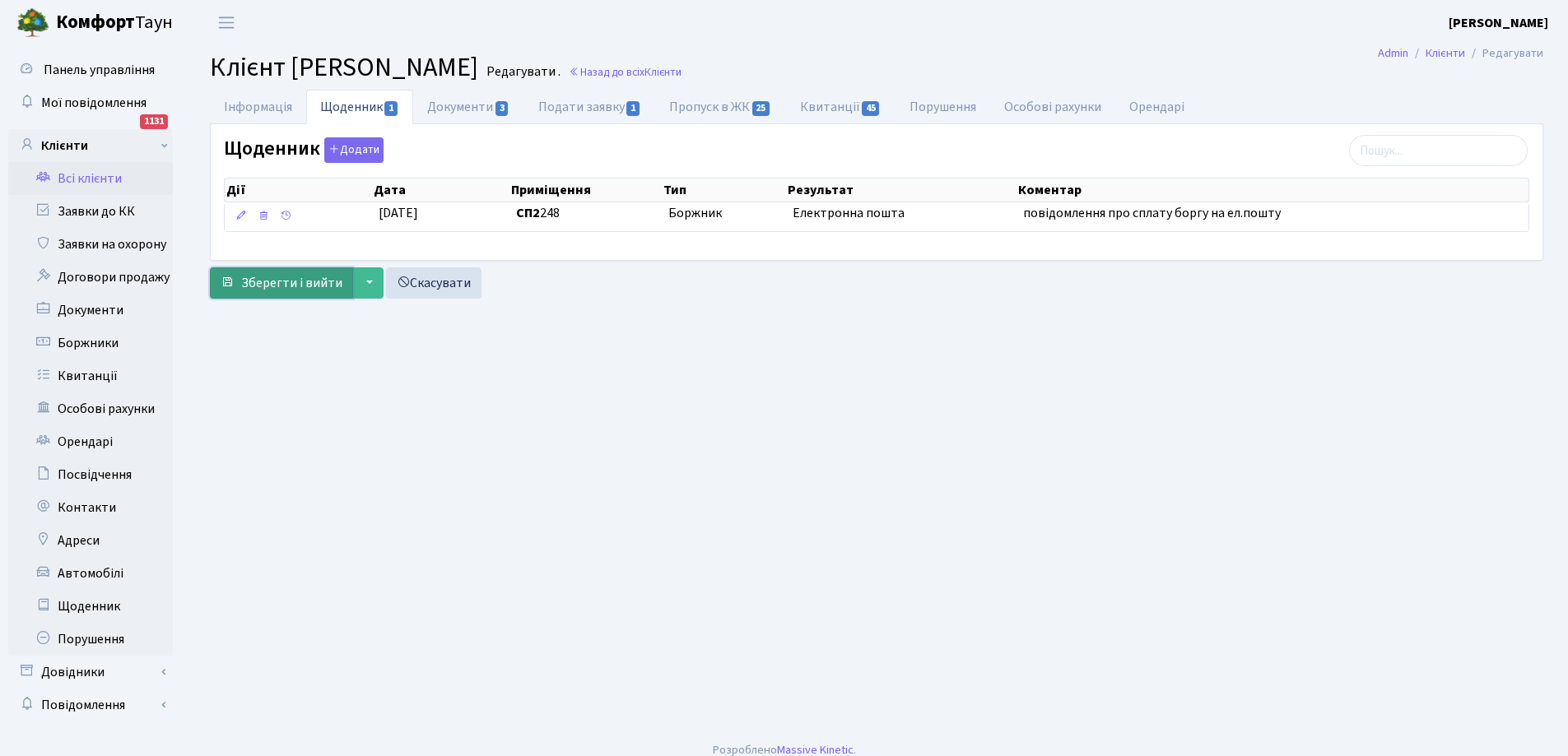
click at [287, 287] on span "Зберегти і вийти" at bounding box center [291, 283] width 101 height 18
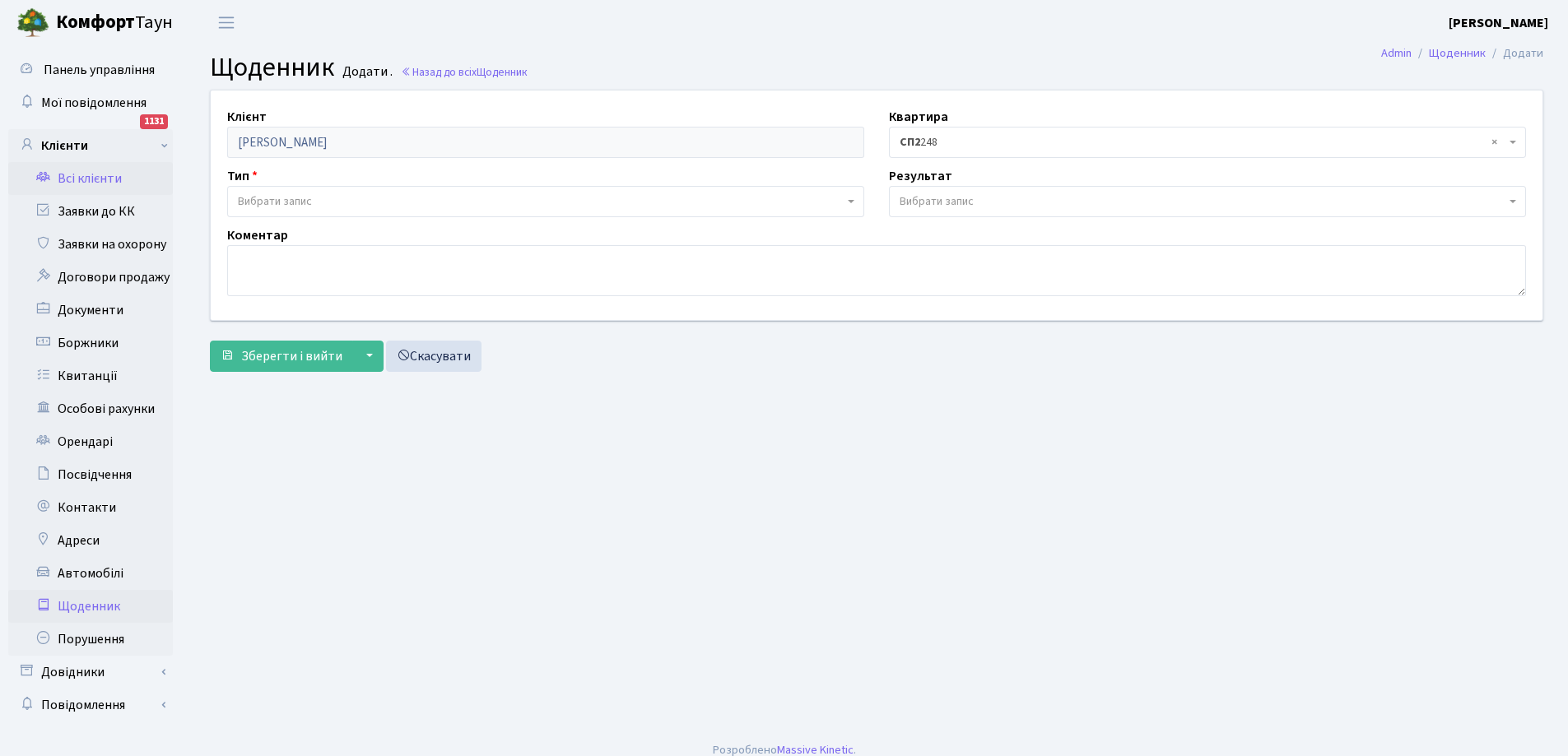
click at [94, 173] on link "Всі клієнти" at bounding box center [90, 178] width 165 height 33
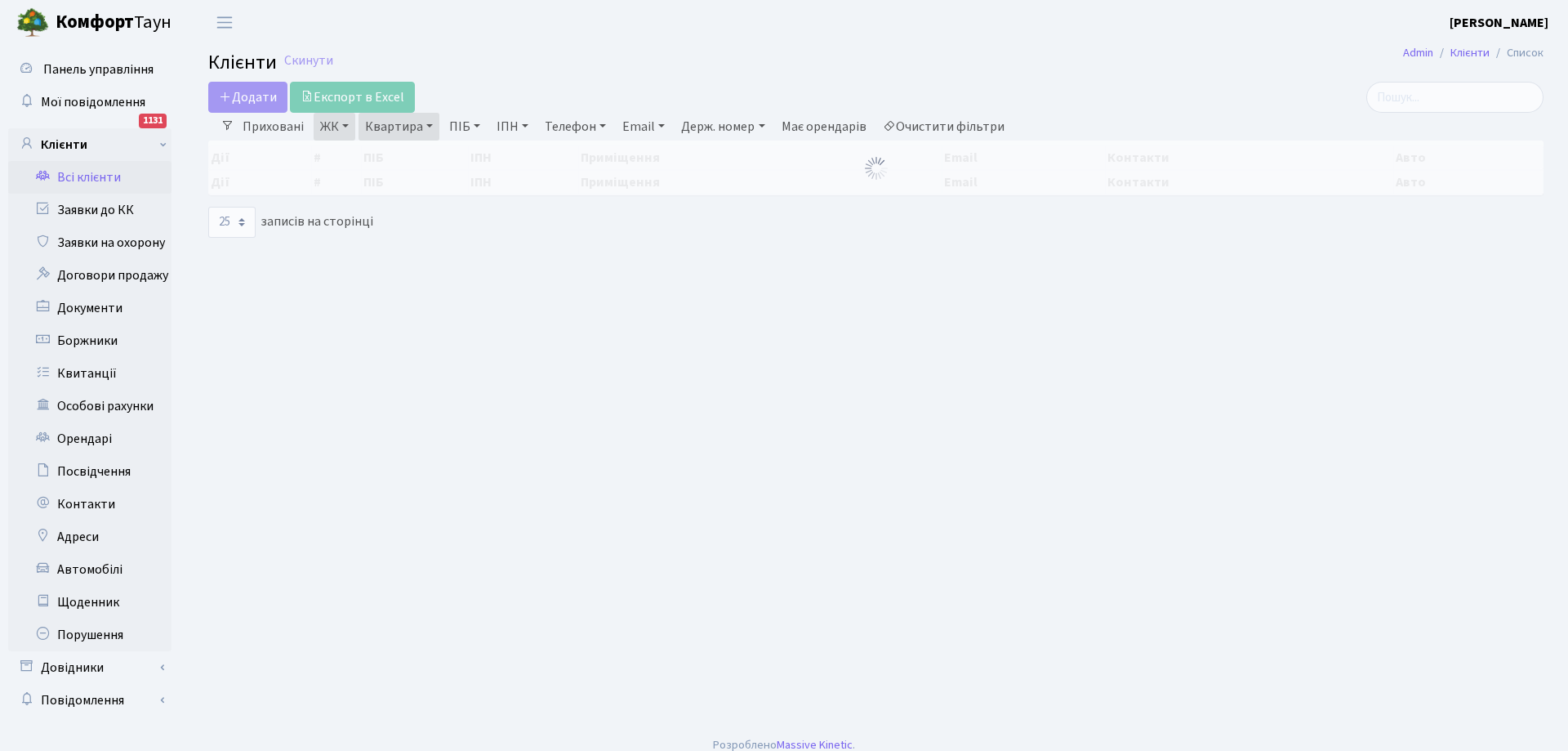
select select "25"
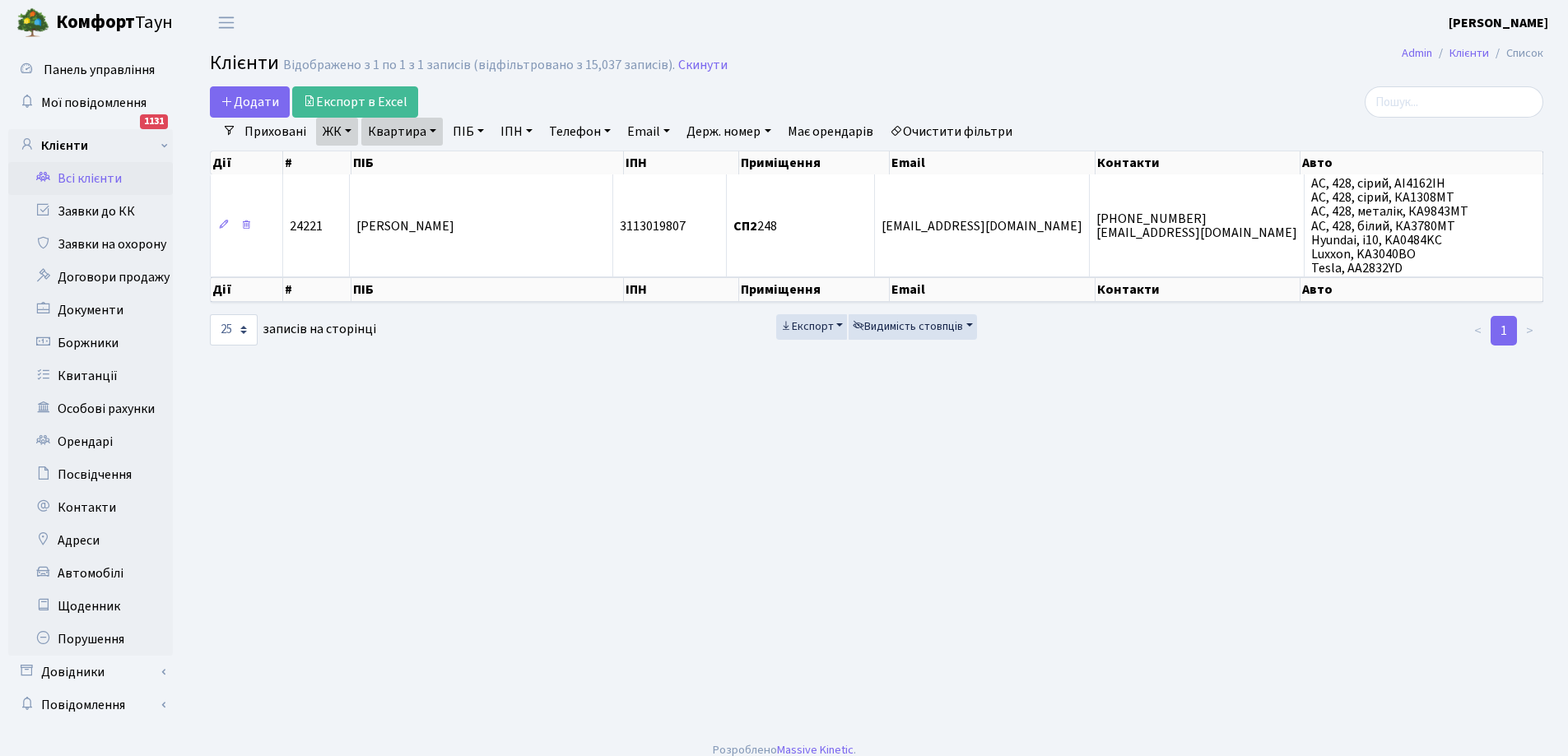
click at [435, 137] on link "Квартира" at bounding box center [402, 131] width 81 height 28
type input "8"
type input "220"
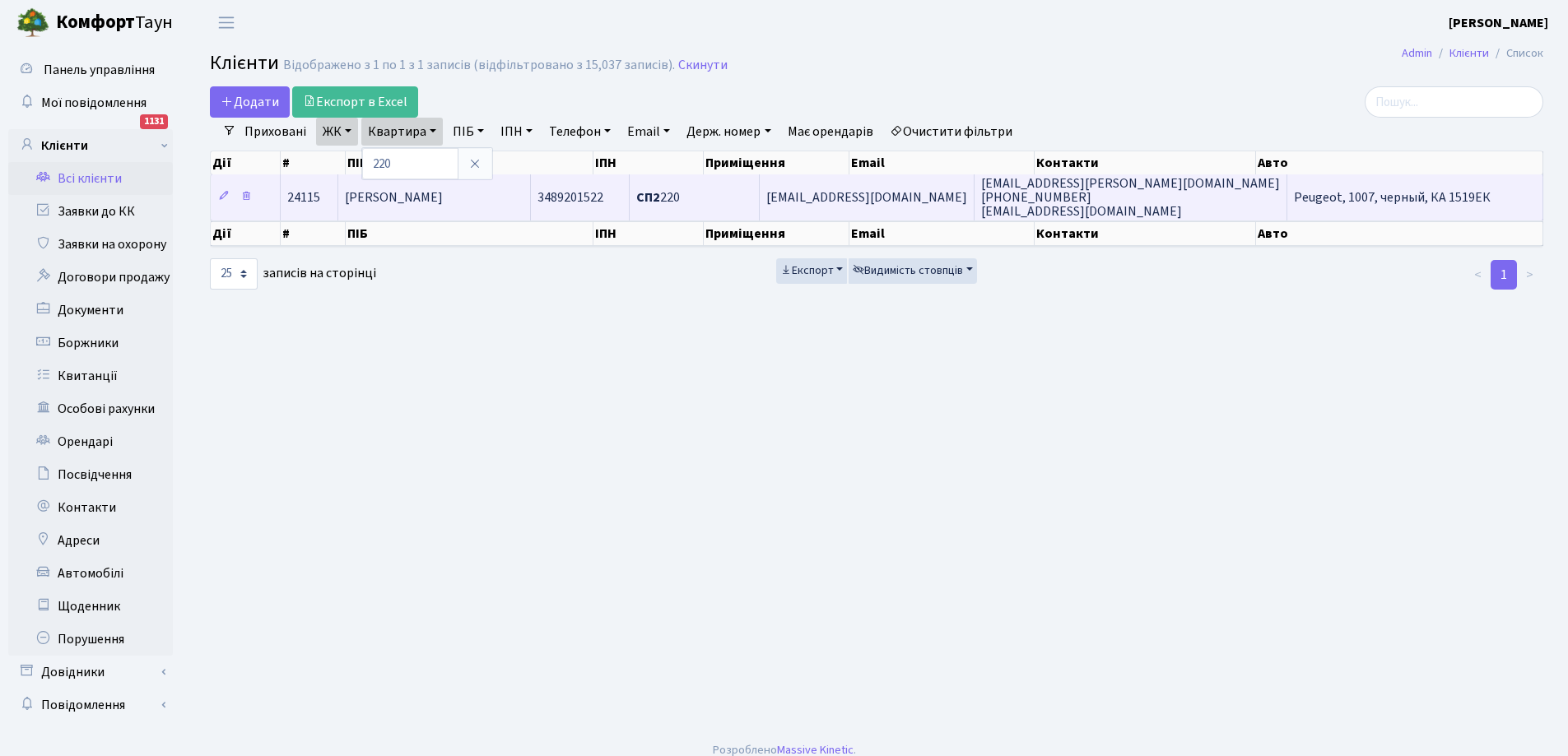
click at [442, 194] on span "[PERSON_NAME]" at bounding box center [394, 197] width 98 height 18
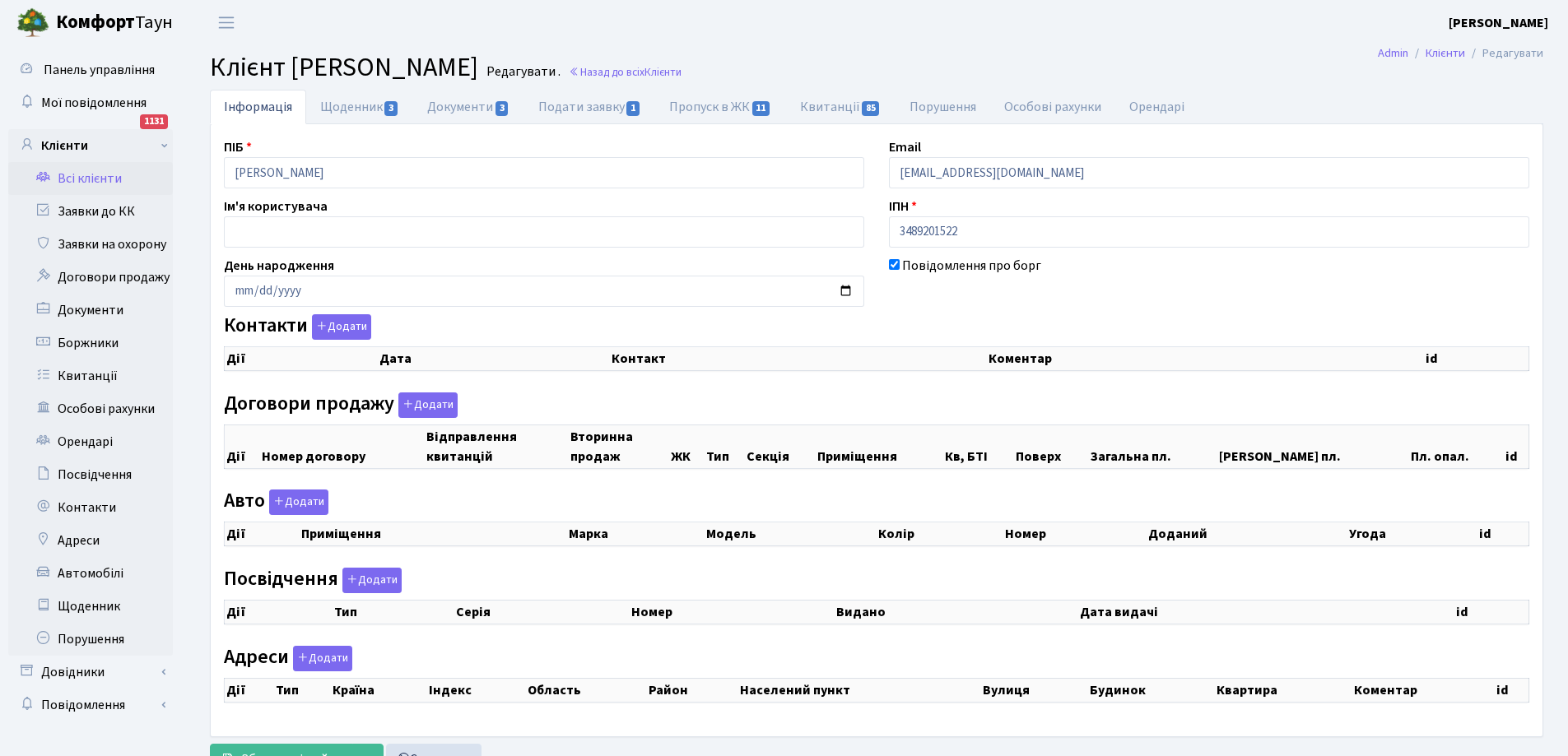
checkbox input "true"
select select "25"
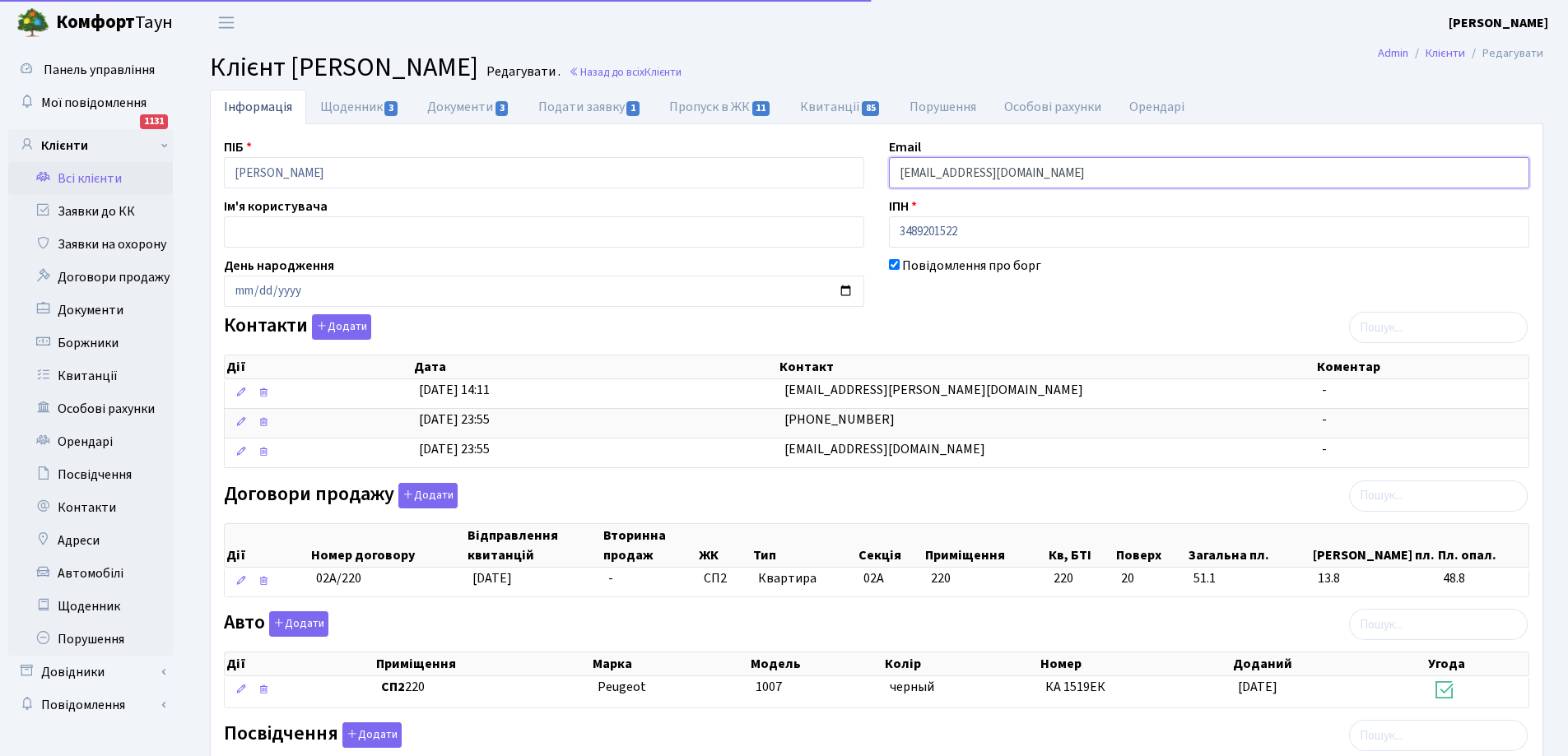
drag, startPoint x: 898, startPoint y: 175, endPoint x: 1012, endPoint y: 173, distance: 114.0
click at [1012, 173] on input "urudkina@gmail.com" at bounding box center [1209, 173] width 641 height 32
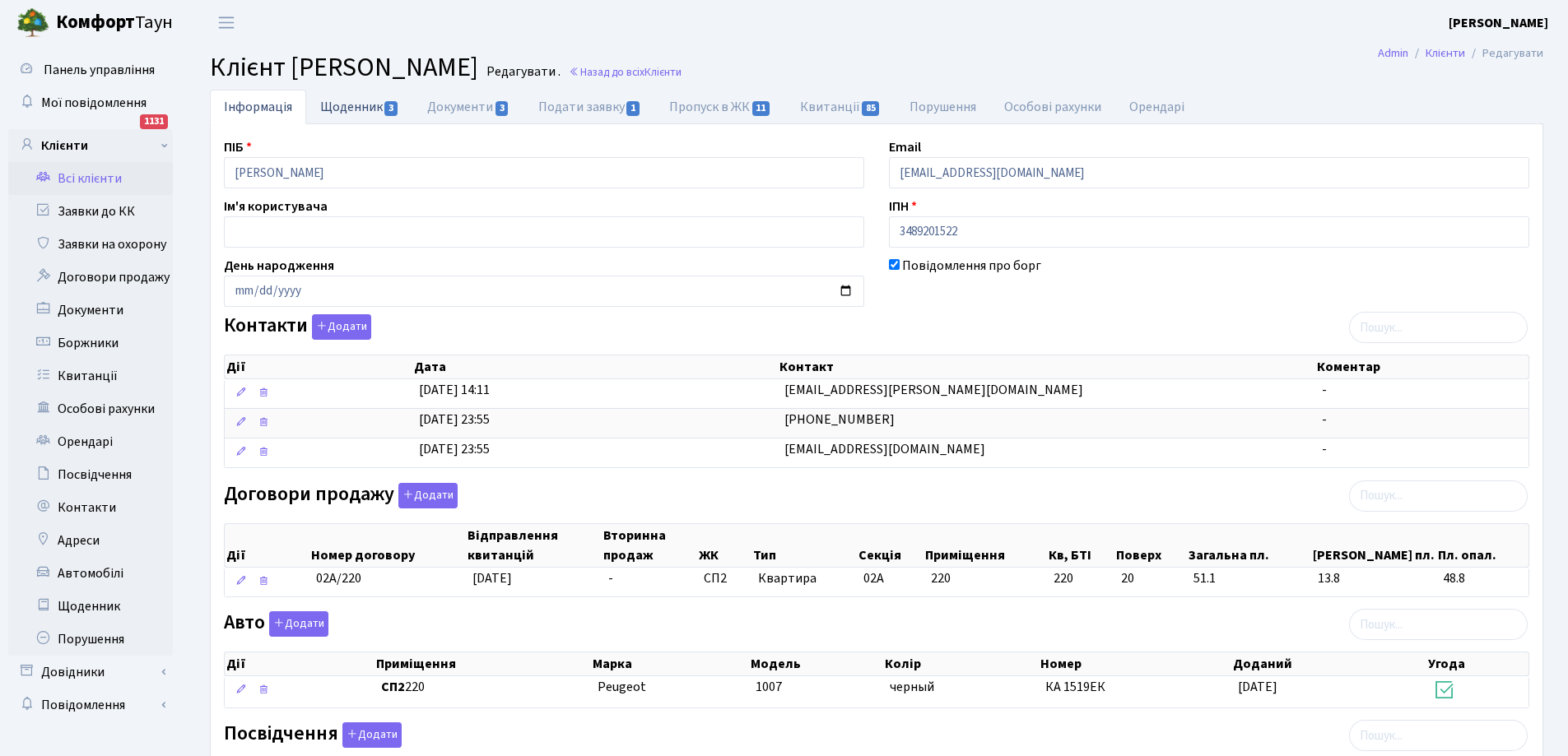
click at [358, 107] on link "Щоденник 3" at bounding box center [359, 106] width 107 height 33
select select "25"
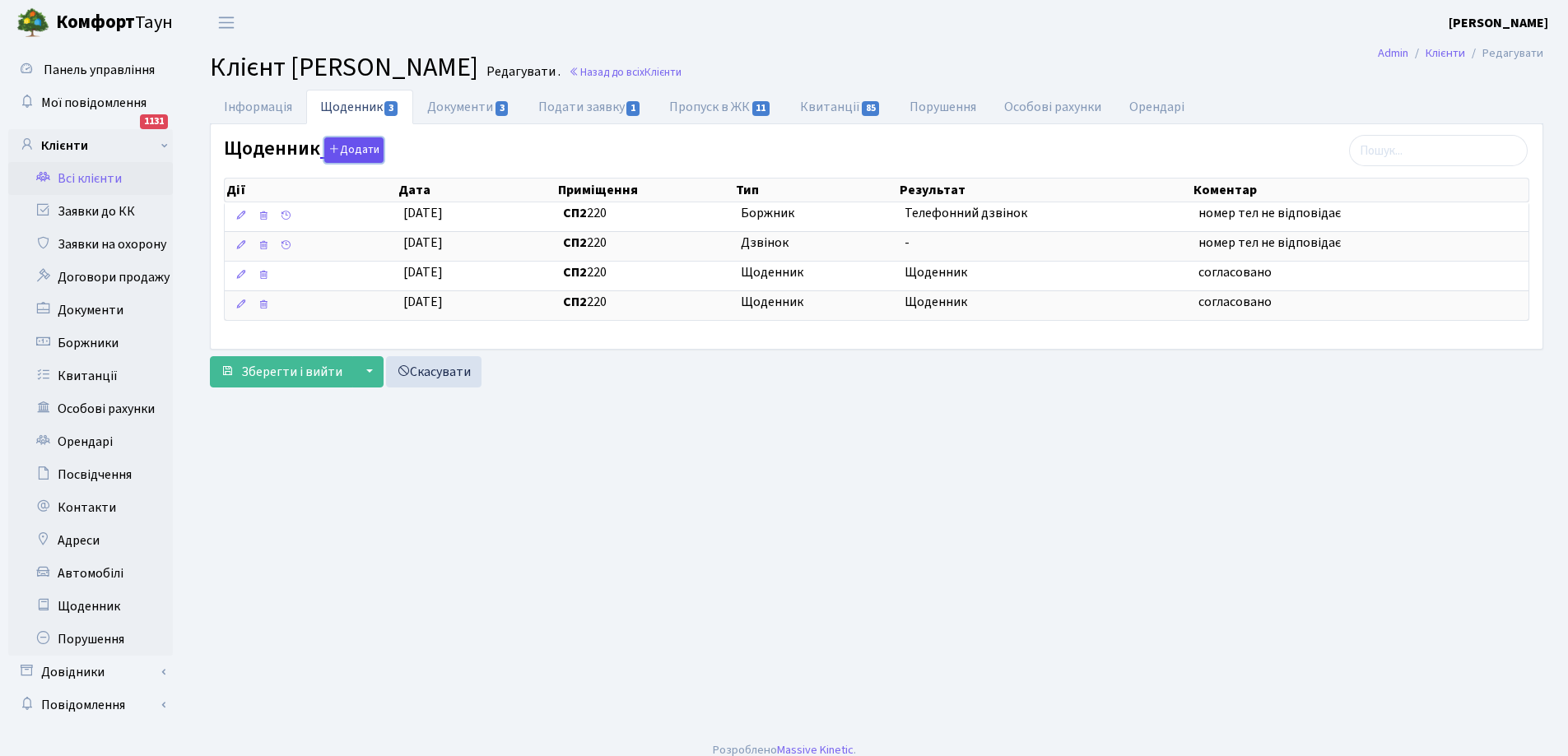
click at [354, 154] on button "Додати" at bounding box center [353, 150] width 59 height 25
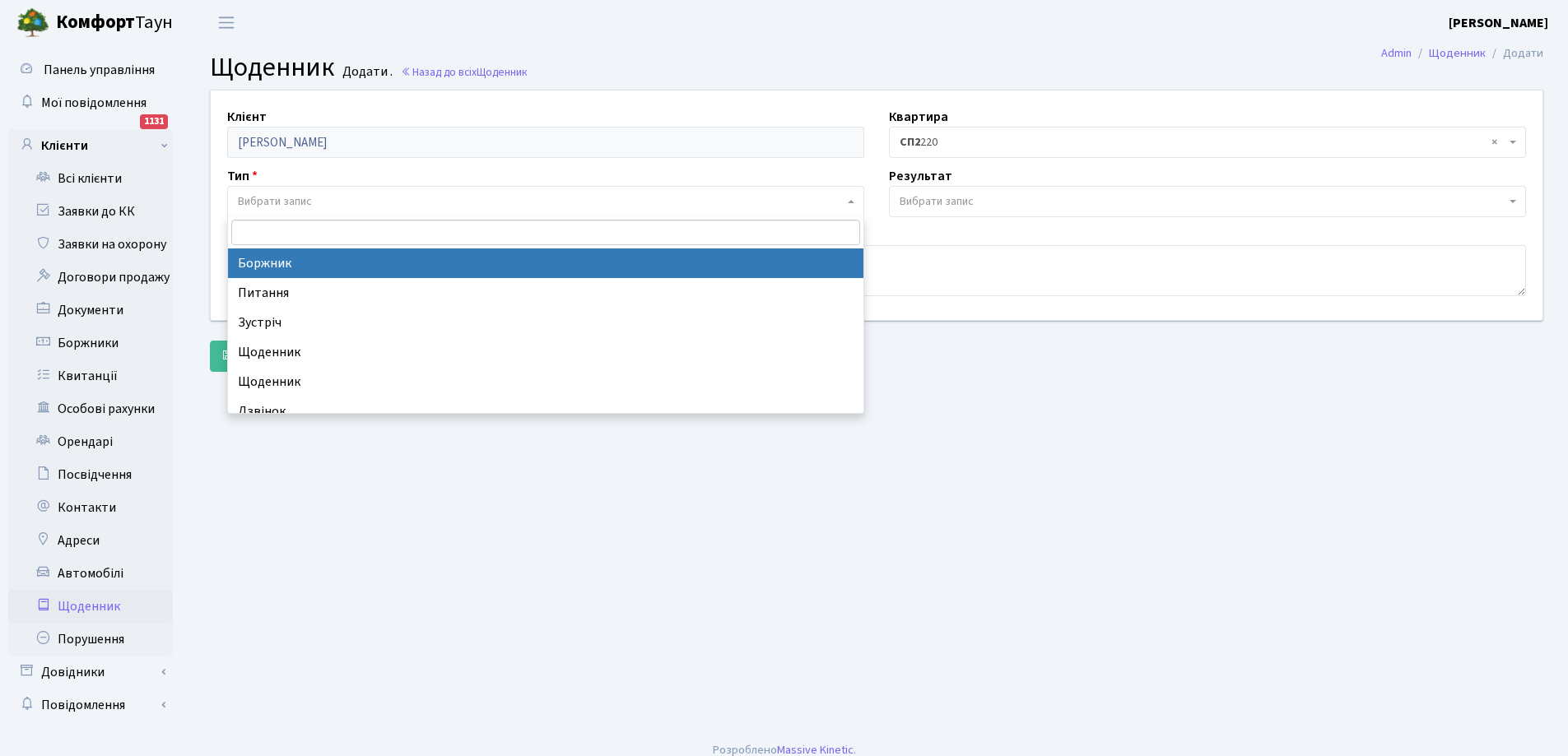
click at [318, 199] on span "Вибрати запис" at bounding box center [540, 202] width 605 height 16
select select "189"
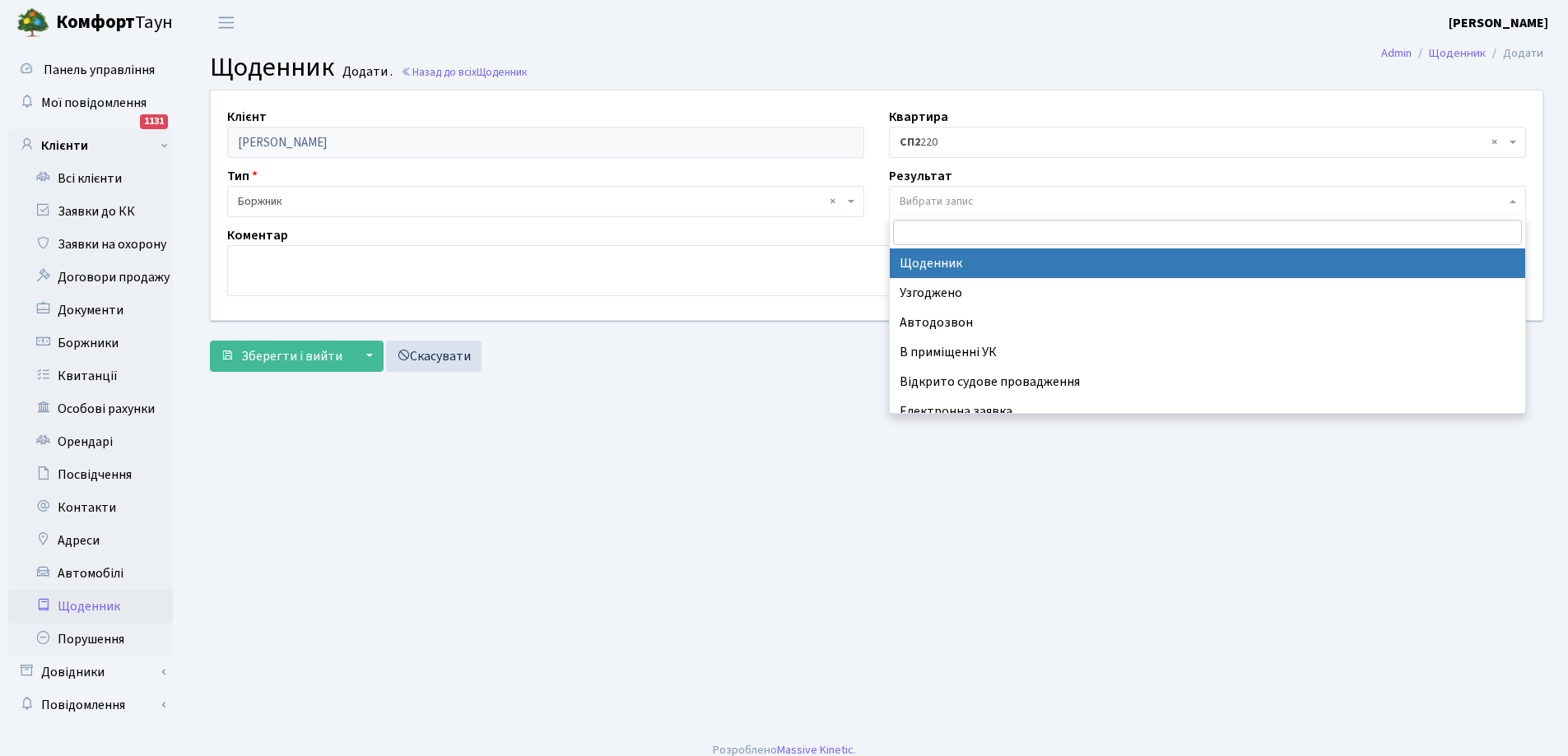
click at [1004, 203] on span "Вибрати запис" at bounding box center [1202, 202] width 605 height 16
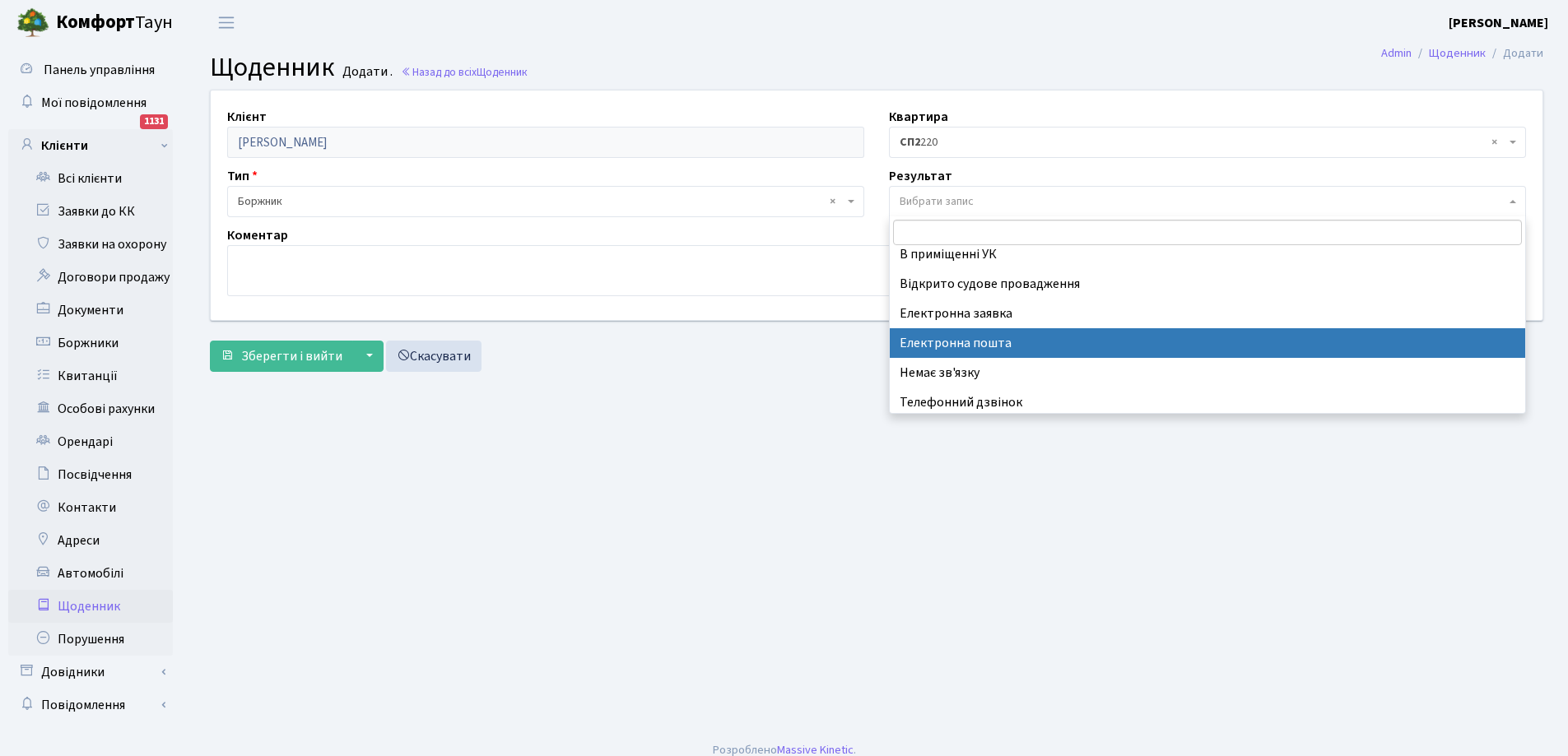
scroll to position [102, 0]
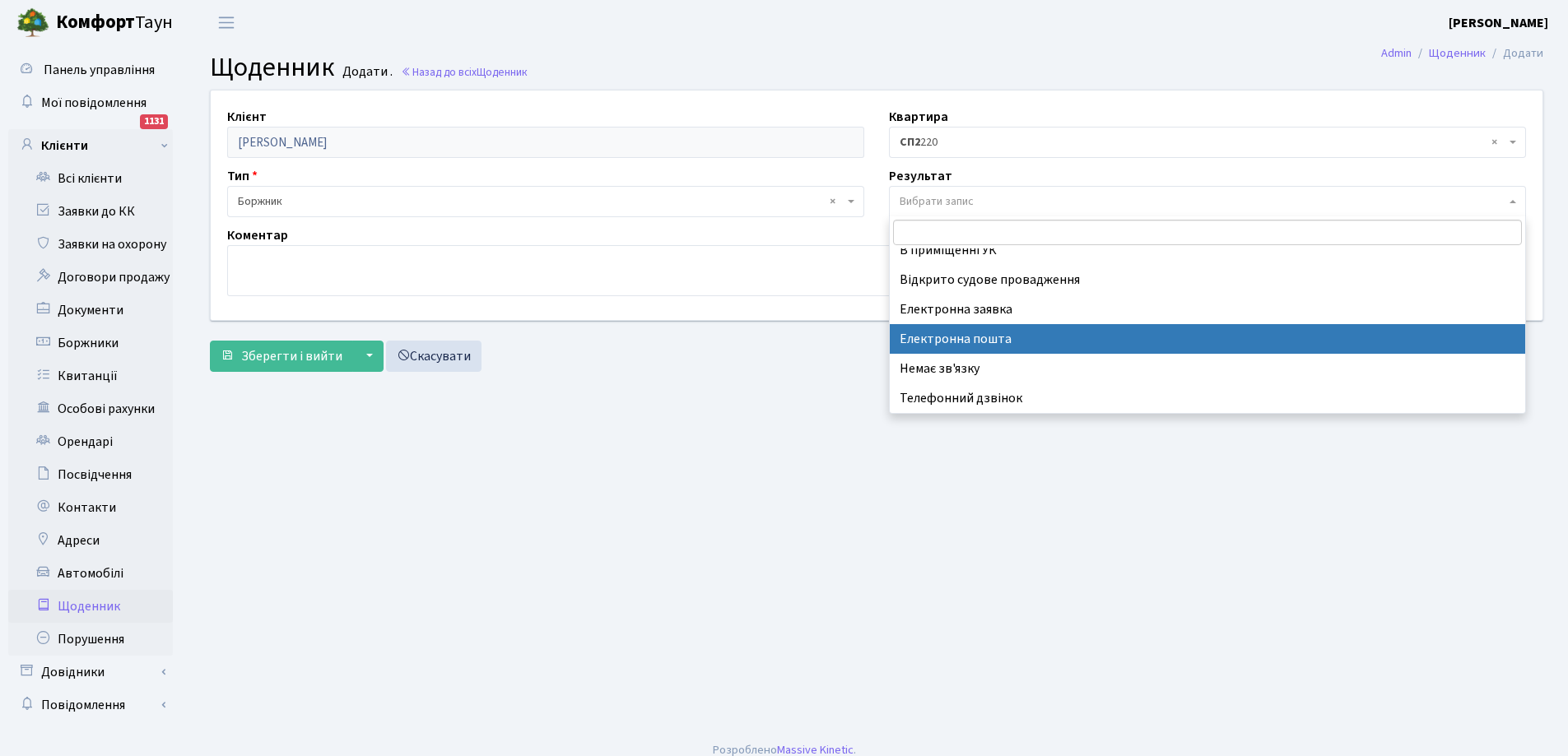
drag, startPoint x: 996, startPoint y: 334, endPoint x: 945, endPoint y: 313, distance: 55.2
select select "198"
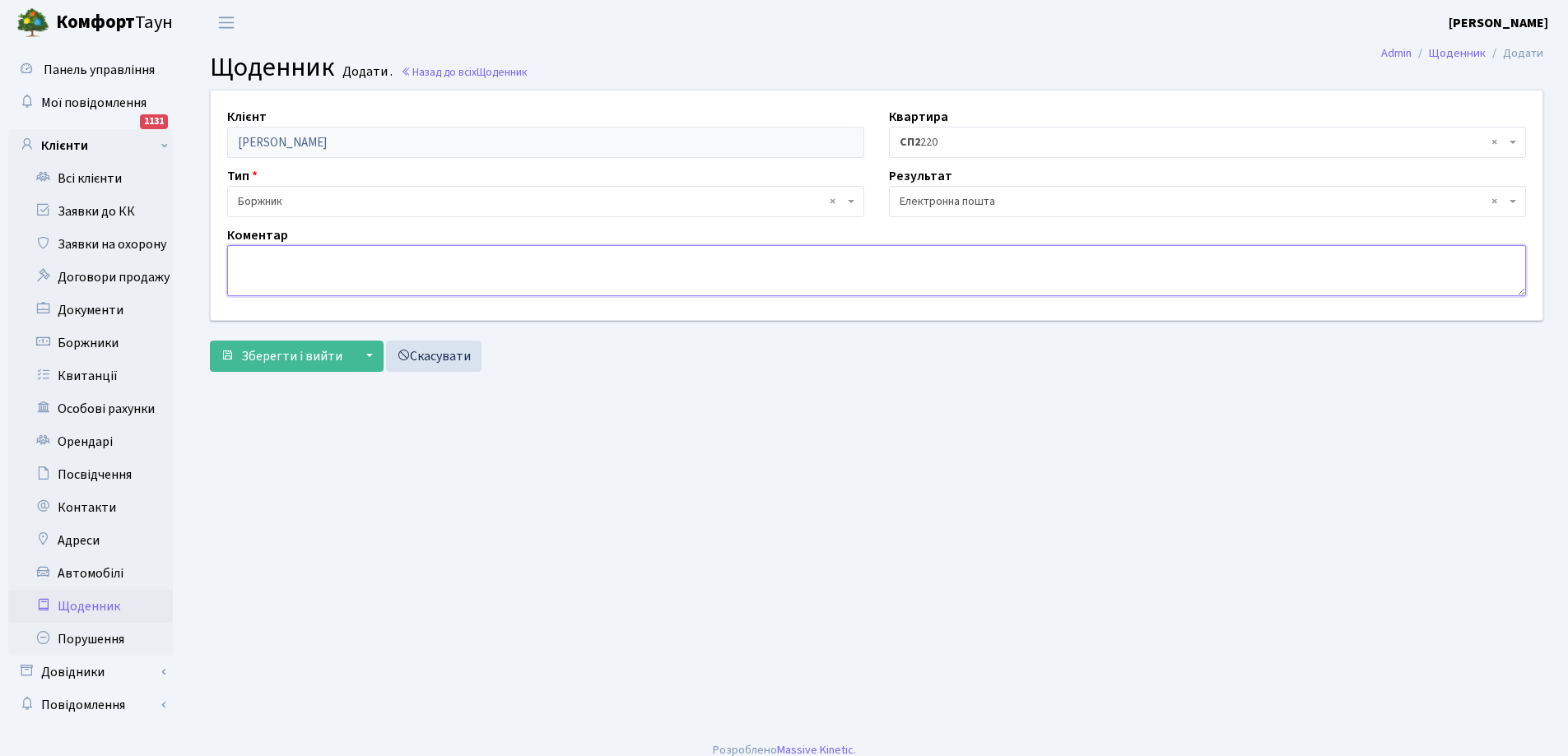
click at [553, 279] on textarea at bounding box center [876, 270] width 1298 height 51
type textarea "повідомлення про сплату боргу на електронну пошту"
click at [277, 352] on span "Зберегти і вийти" at bounding box center [291, 356] width 101 height 18
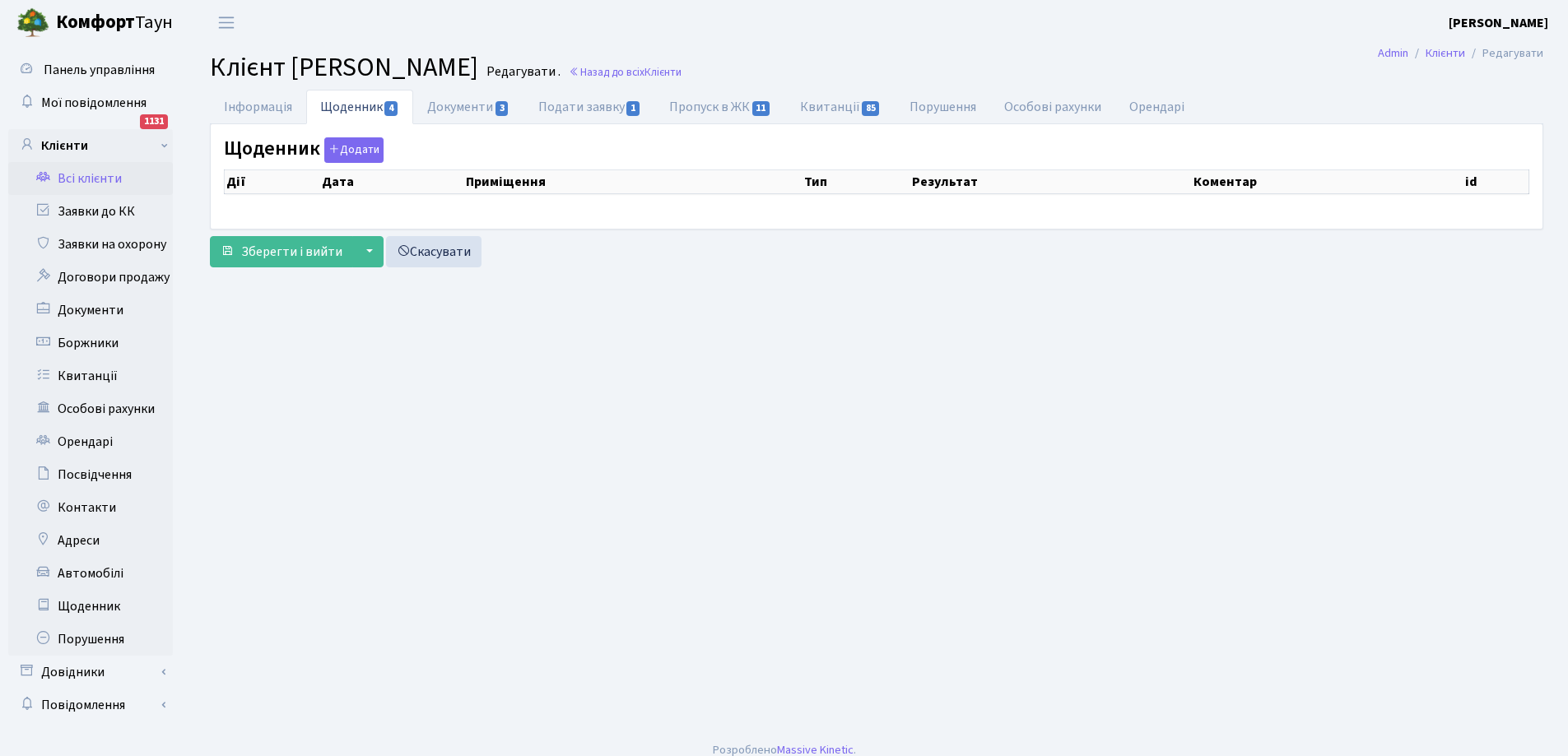
select select "25"
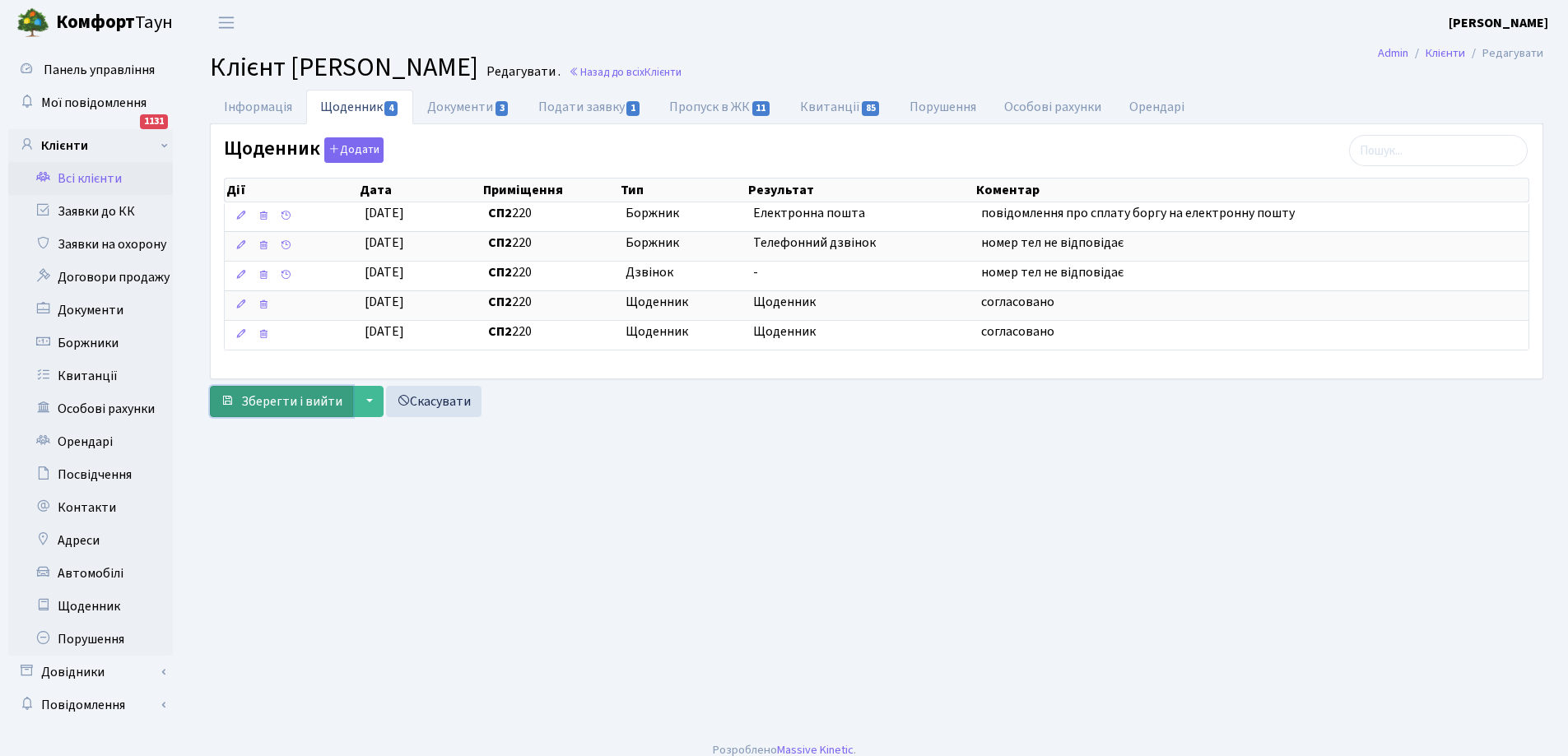
click at [286, 395] on span "Зберегти і вийти" at bounding box center [291, 402] width 101 height 18
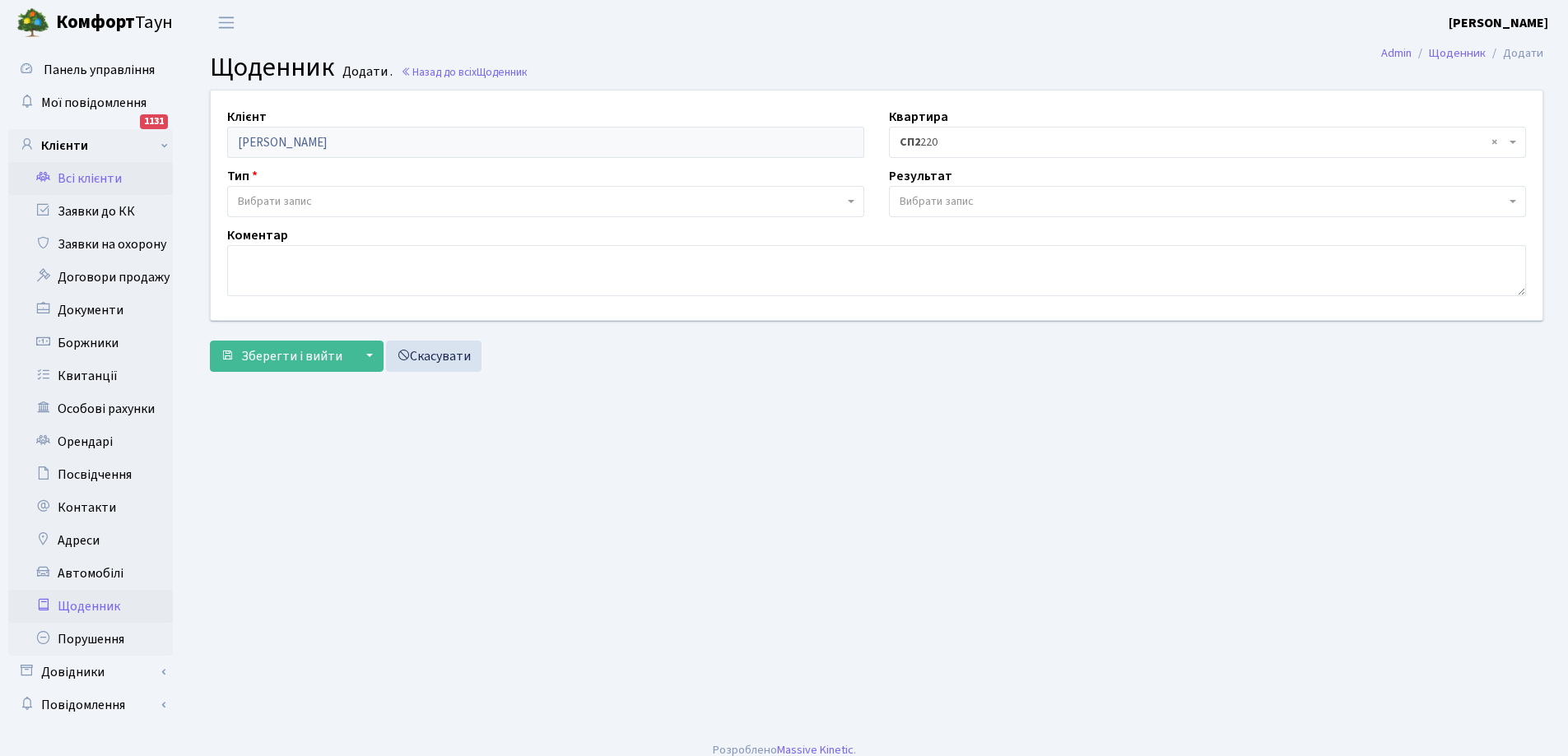
click at [97, 183] on link "Всі клієнти" at bounding box center [90, 178] width 165 height 33
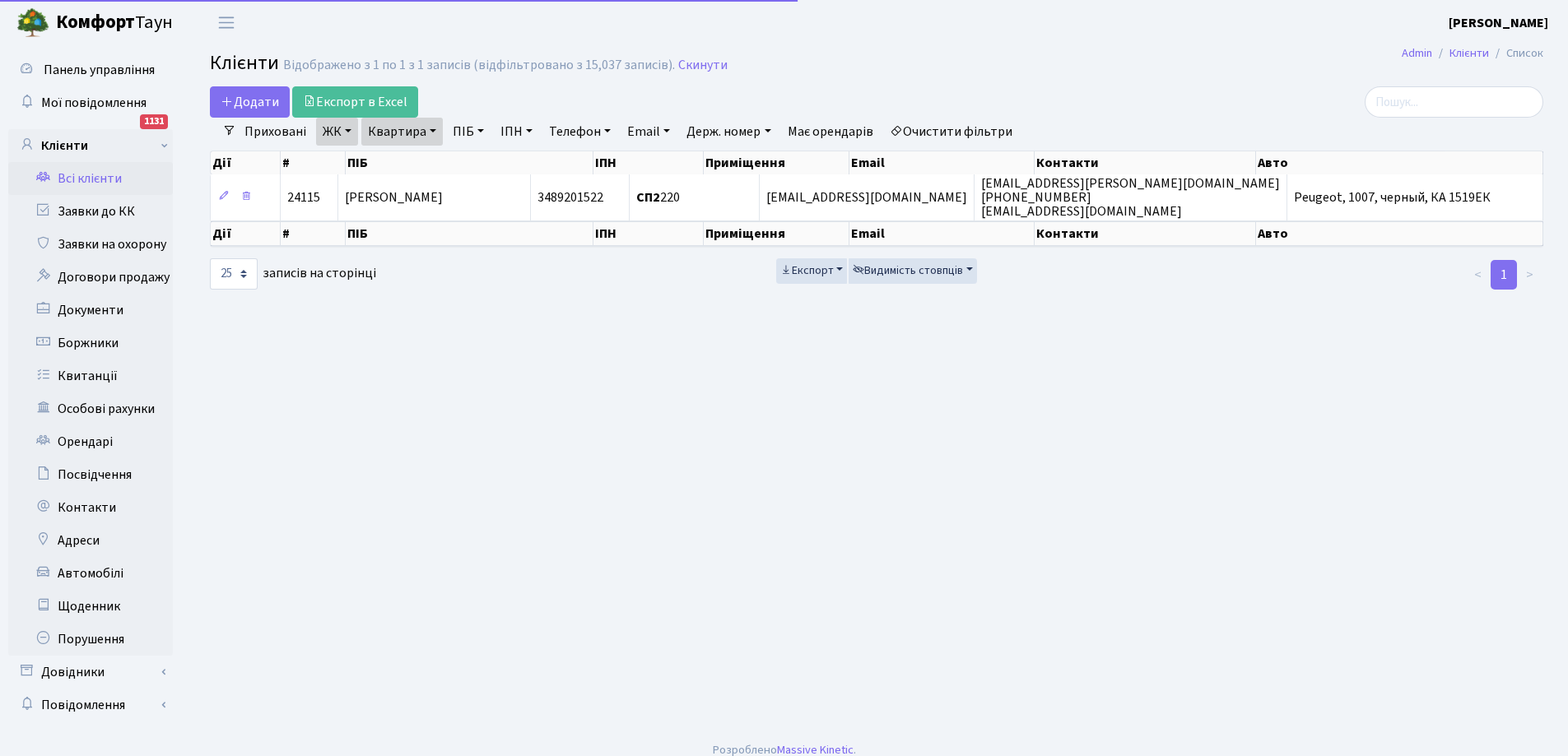
select select "25"
click at [416, 136] on link "Квартира" at bounding box center [402, 131] width 81 height 28
type input "0"
type input "140"
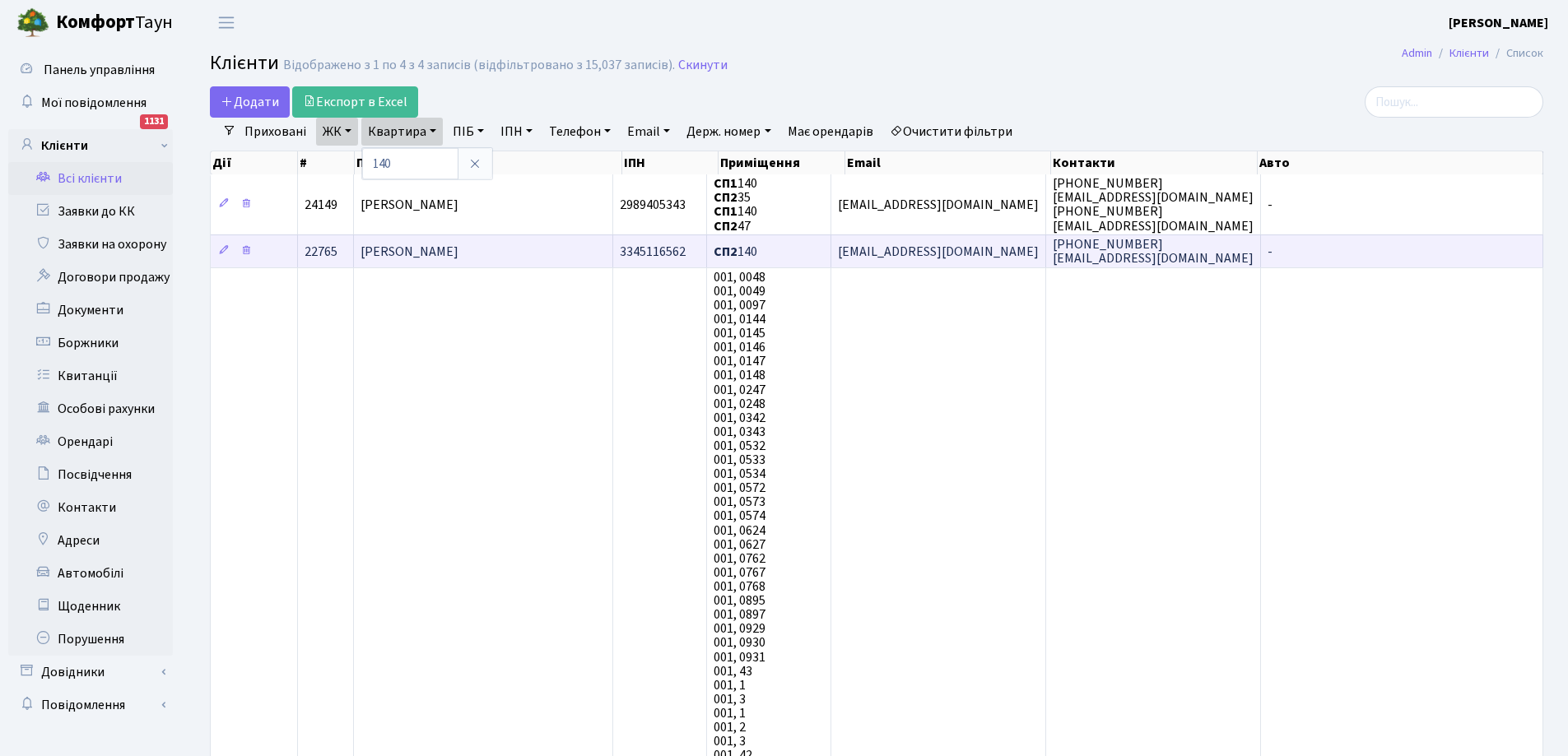
click at [459, 250] on span "[PERSON_NAME]" at bounding box center [409, 251] width 98 height 18
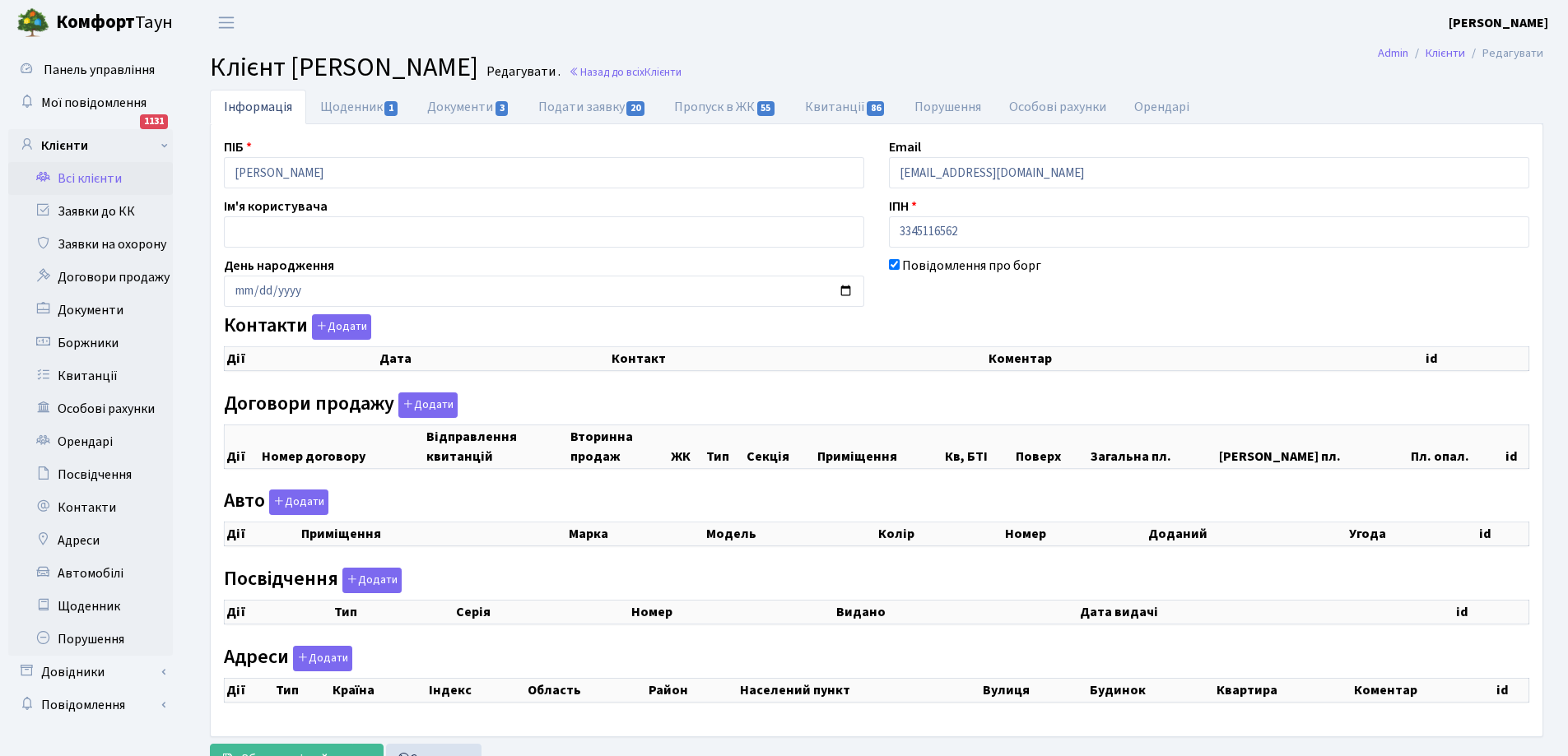
checkbox input "true"
select select "25"
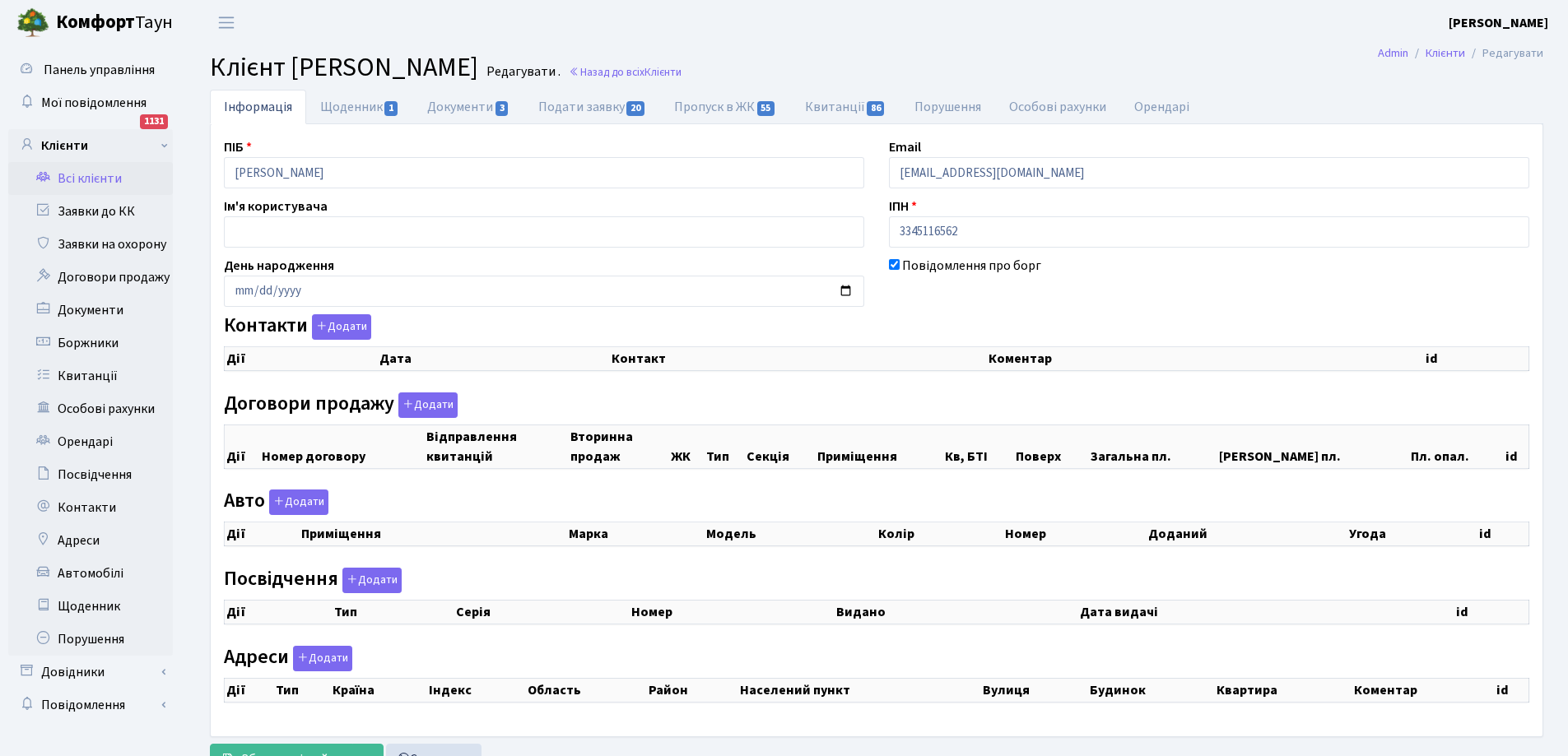
select select "25"
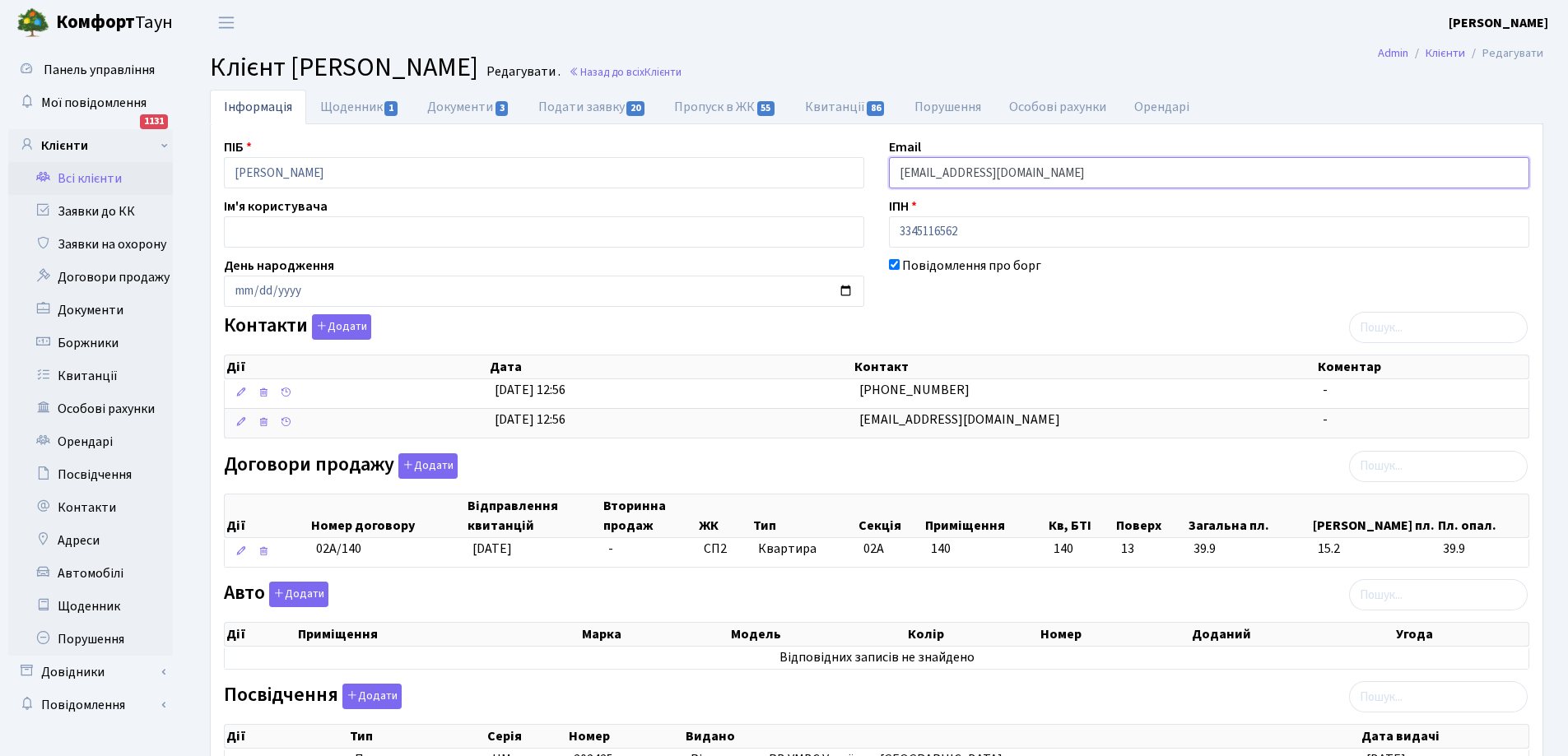
drag, startPoint x: 898, startPoint y: 173, endPoint x: 1050, endPoint y: 170, distance: 152.0
click at [1050, 170] on input "22zelenna@gmail.com" at bounding box center [1209, 173] width 641 height 32
click at [373, 106] on link "Щоденник 1" at bounding box center [359, 106] width 107 height 33
select select "25"
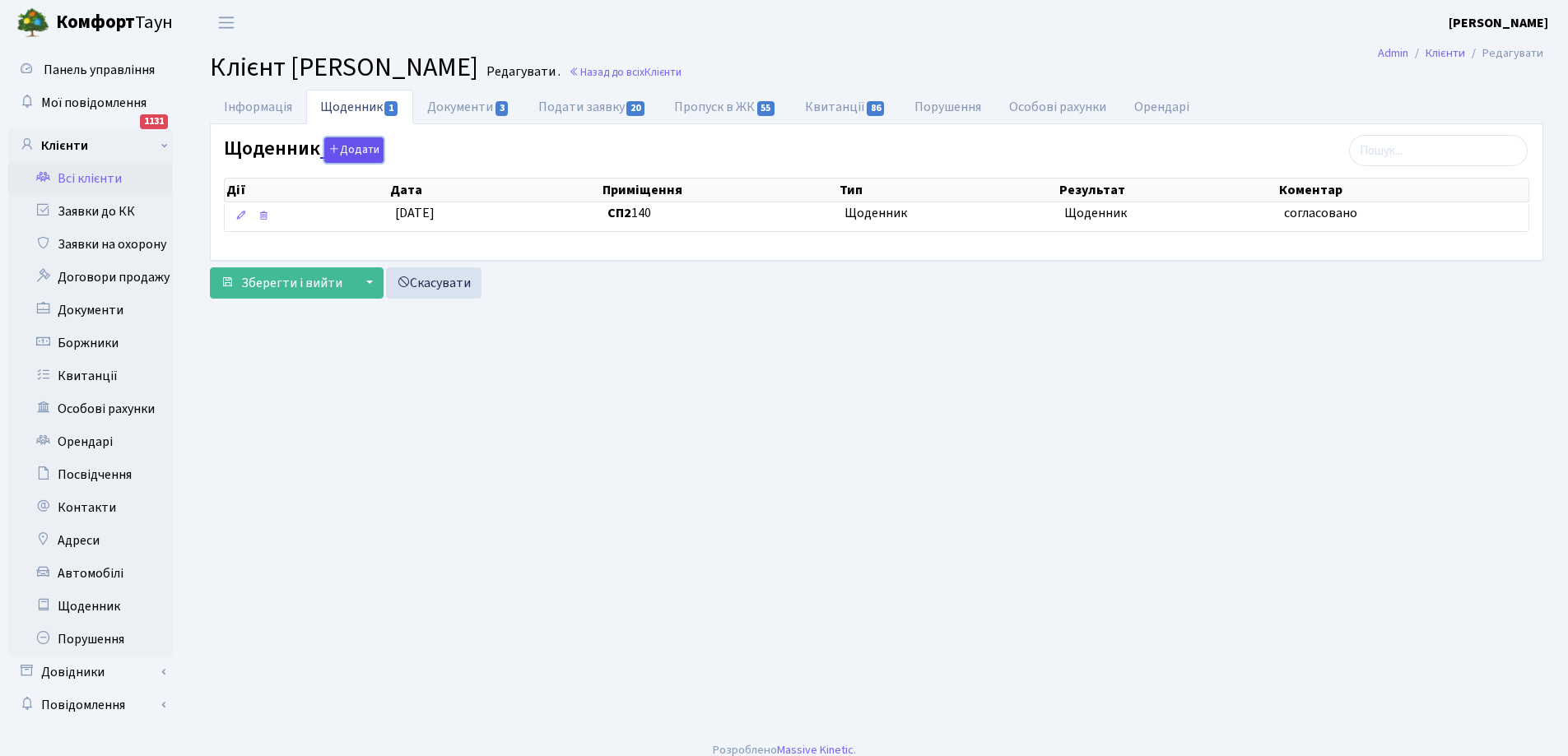
click at [364, 148] on button "Додати" at bounding box center [353, 150] width 59 height 25
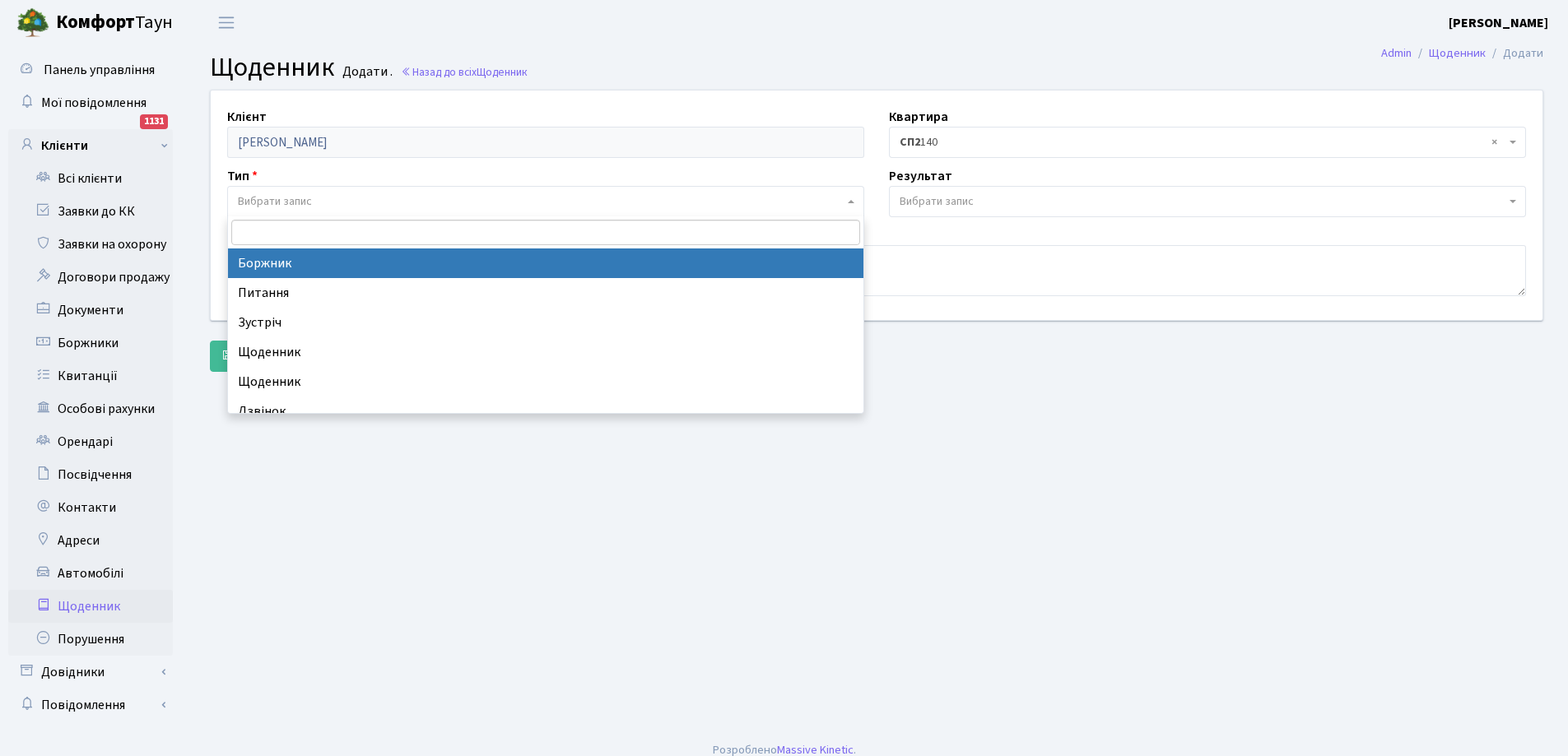
click at [287, 201] on span "Вибрати запис" at bounding box center [275, 202] width 74 height 16
select select "189"
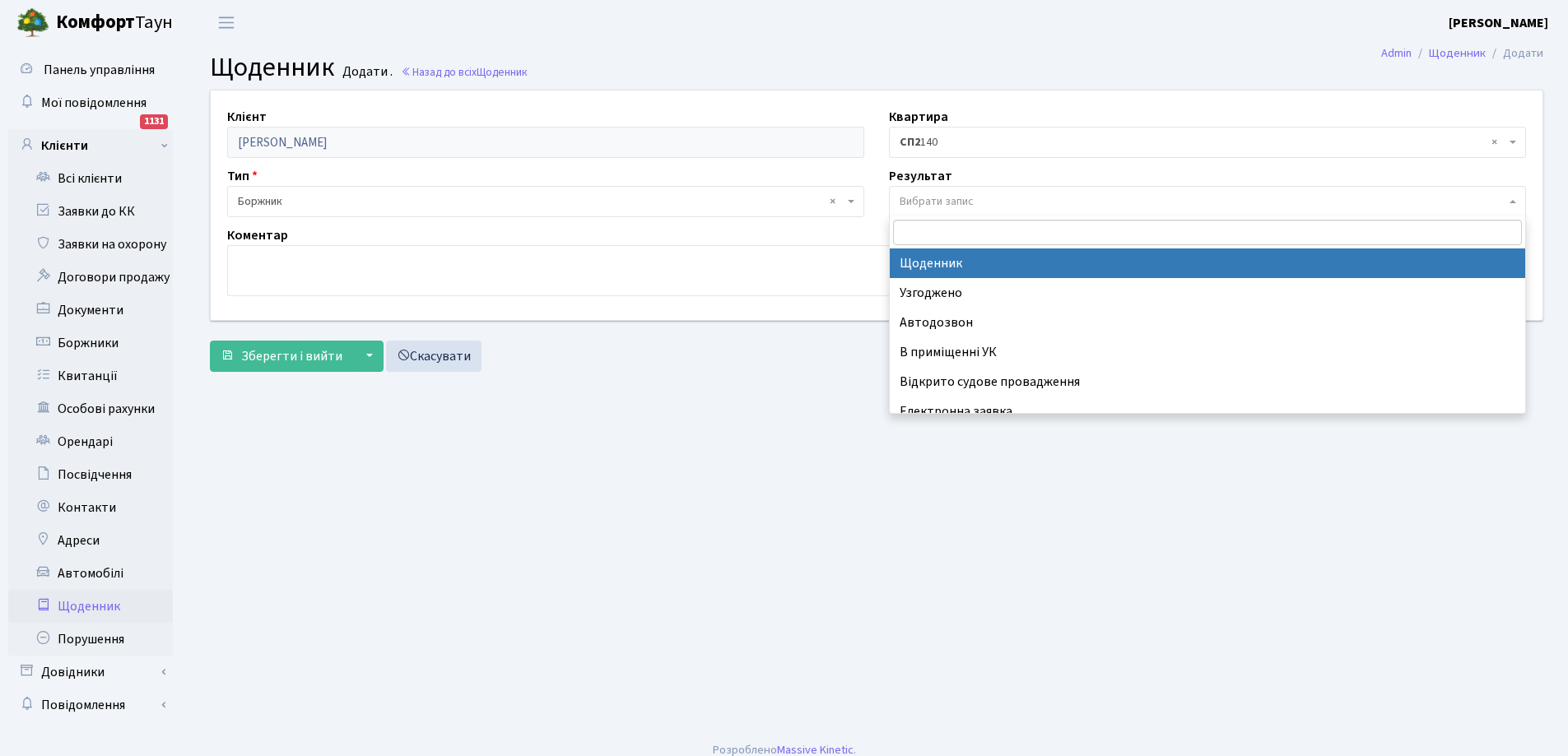
click at [940, 202] on span "Вибрати запис" at bounding box center [936, 202] width 74 height 16
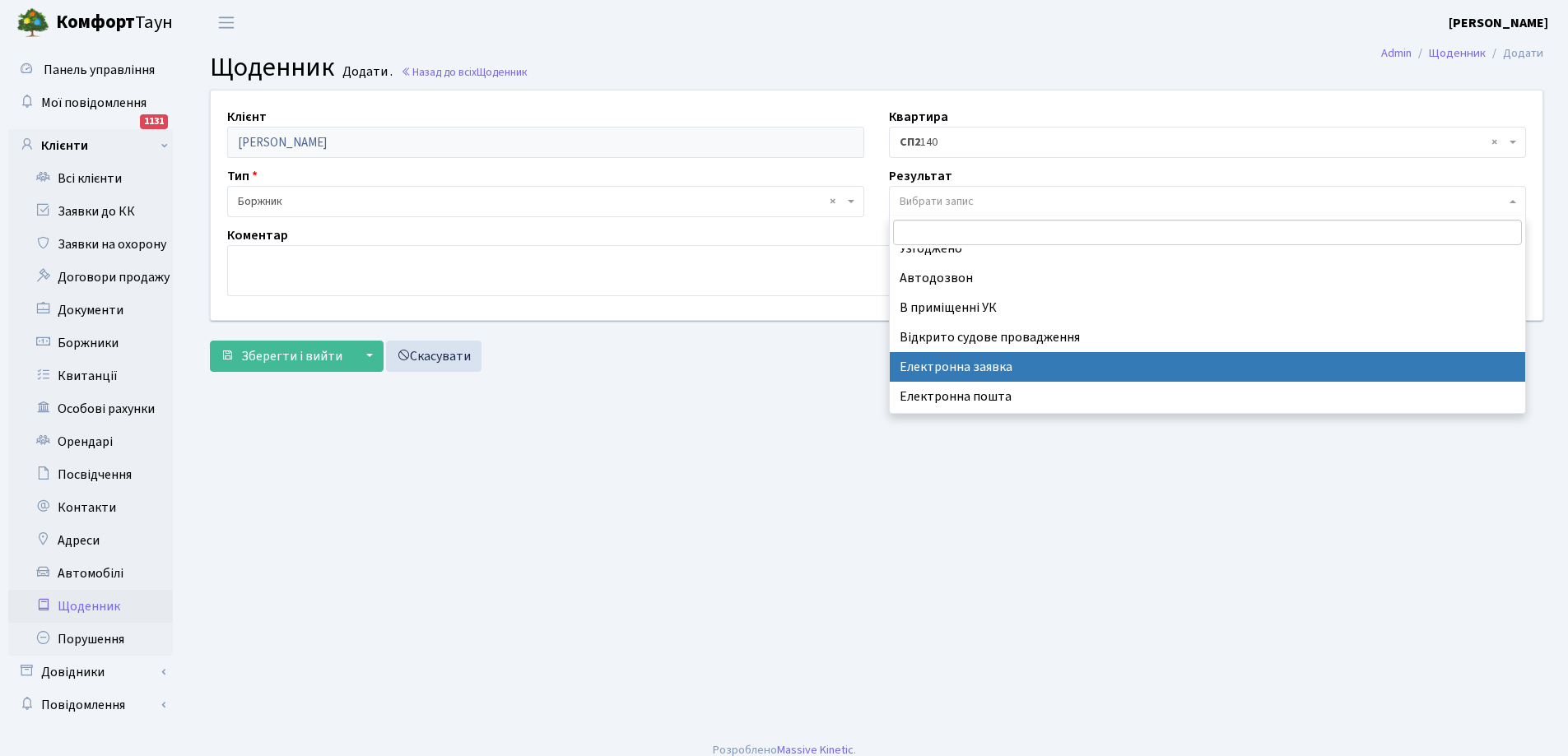
scroll to position [102, 0]
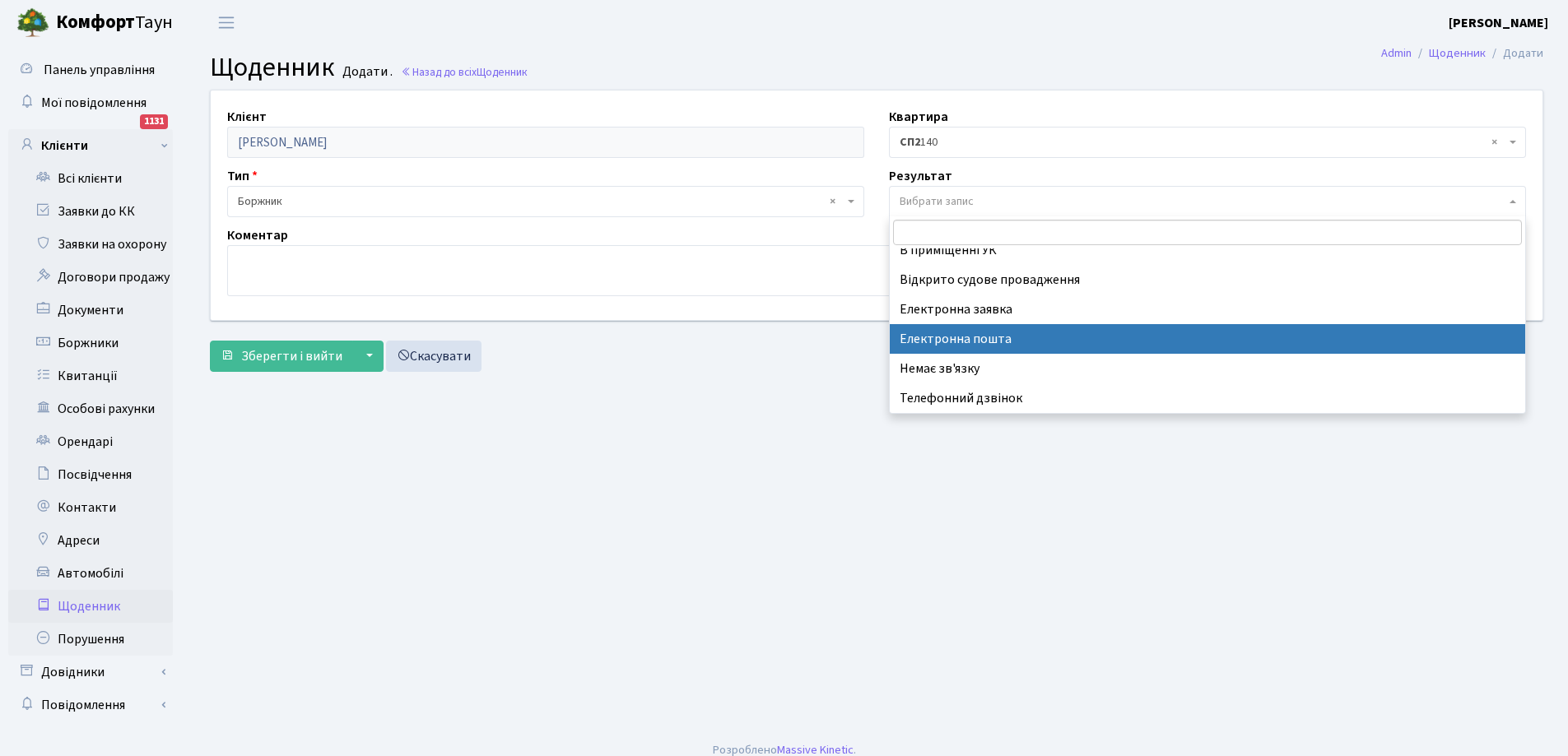
drag, startPoint x: 993, startPoint y: 338, endPoint x: 712, endPoint y: 298, distance: 283.8
select select "198"
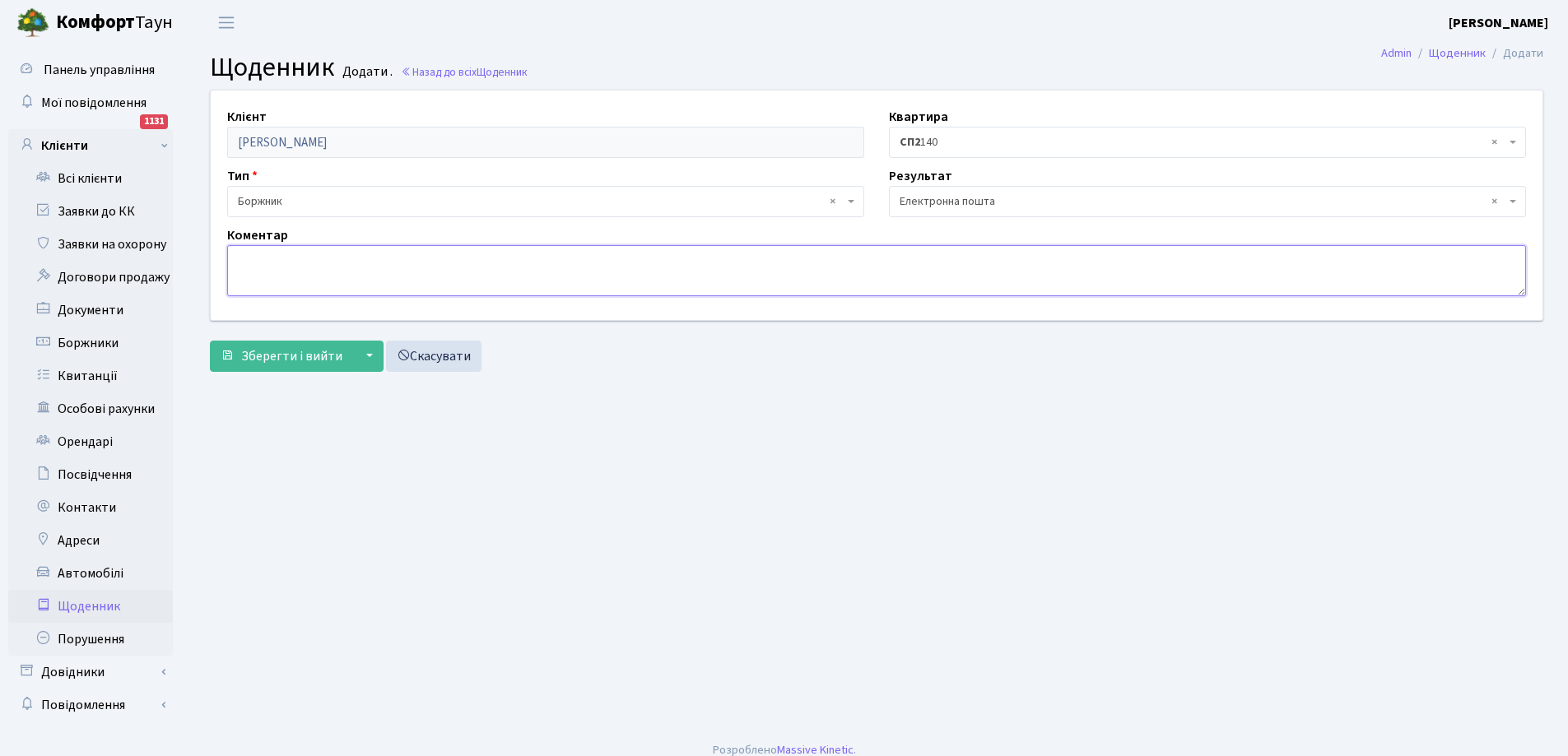
click at [485, 258] on textarea at bounding box center [876, 270] width 1298 height 51
type textarea "повідомлення про сплату боргу на ел.пошту"
click at [282, 358] on span "Зберегти і вийти" at bounding box center [291, 356] width 101 height 18
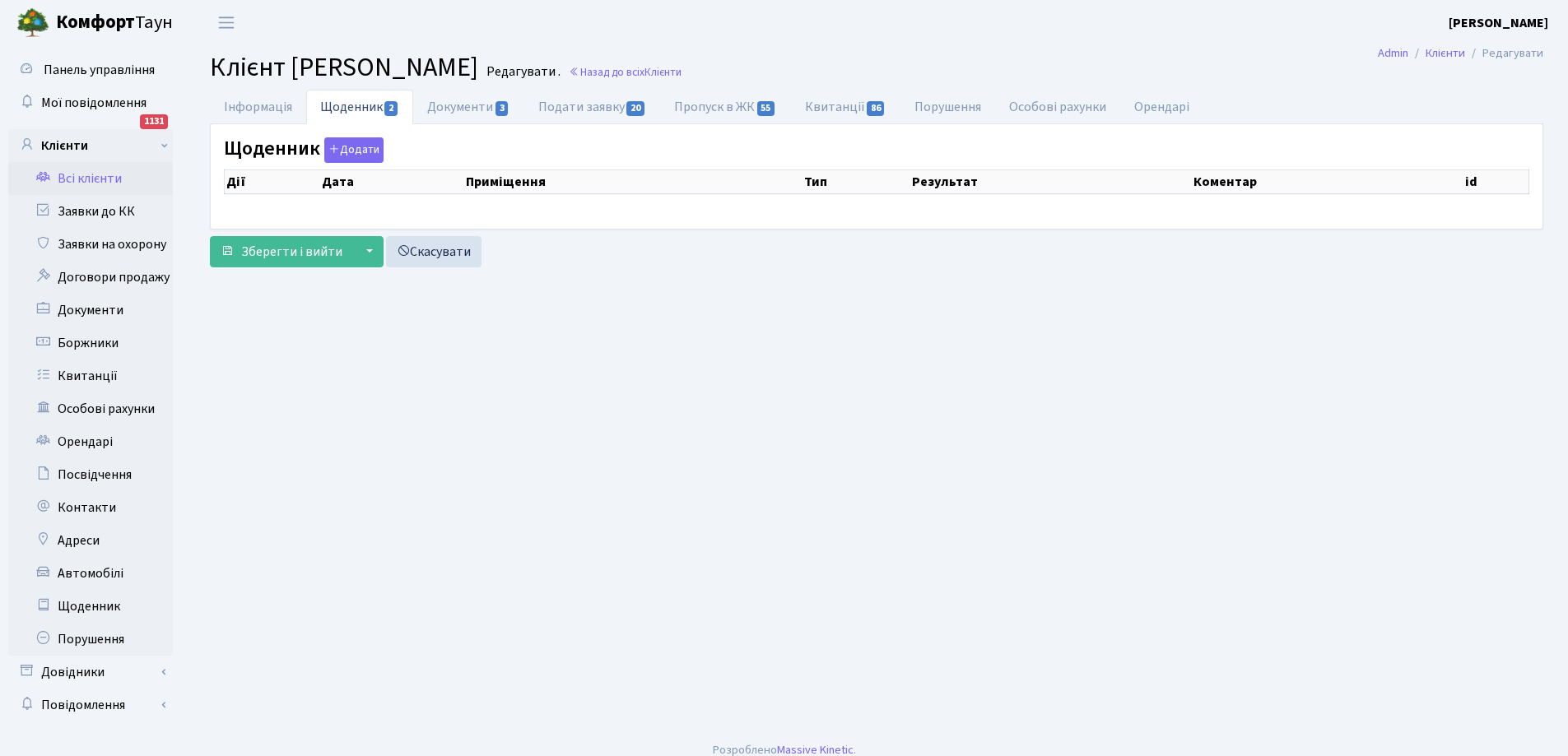
select select "25"
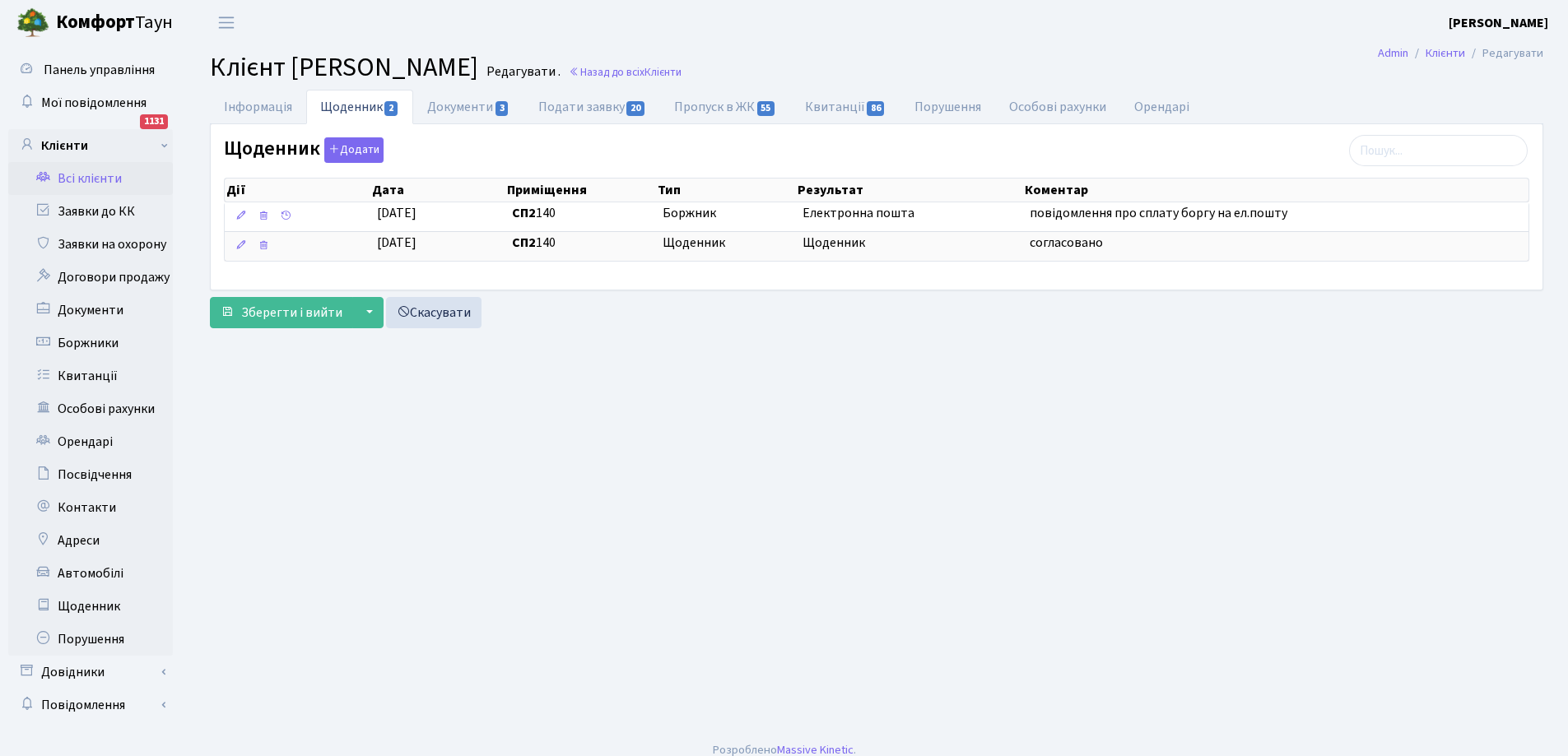
click at [97, 177] on link "Всі клієнти" at bounding box center [90, 178] width 165 height 33
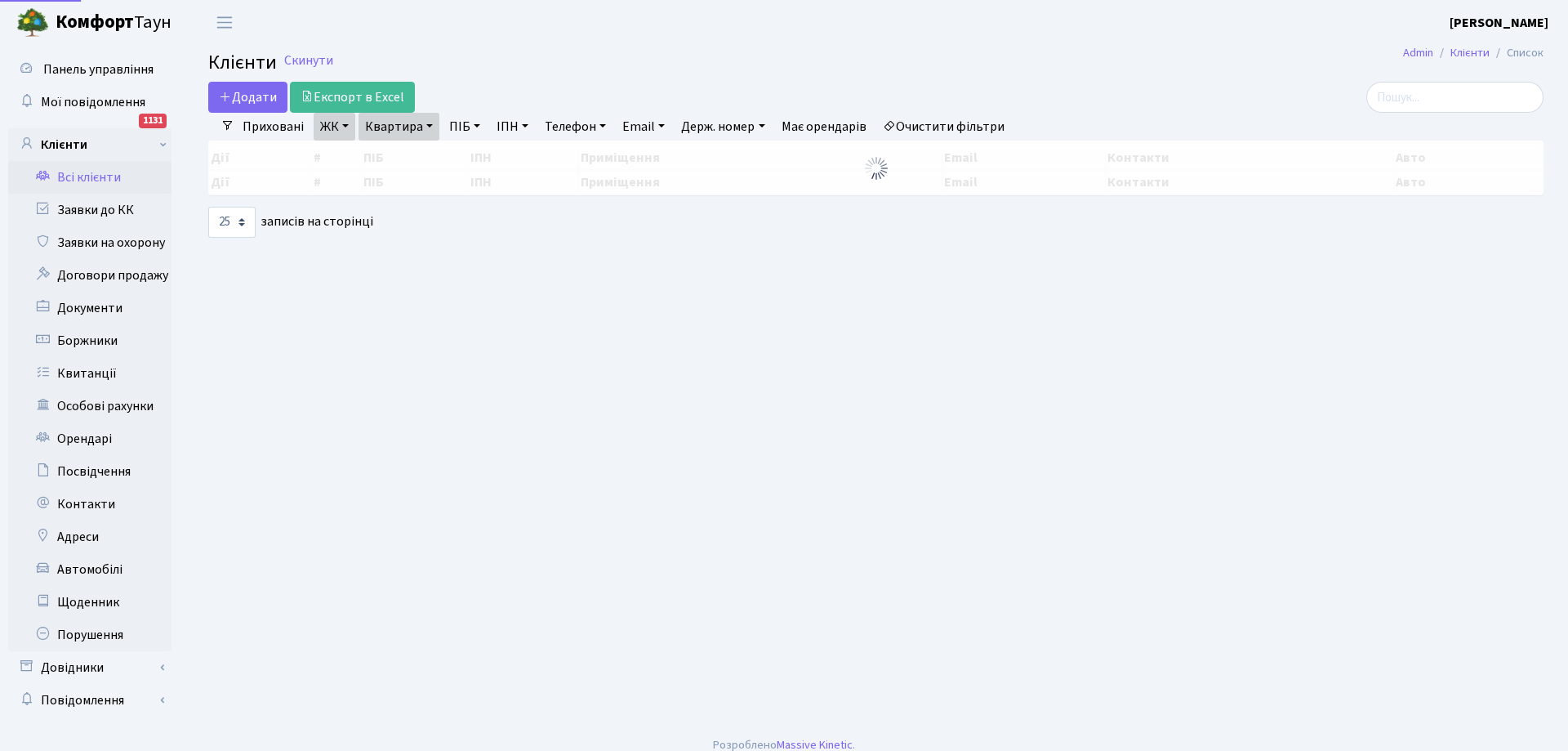
select select "25"
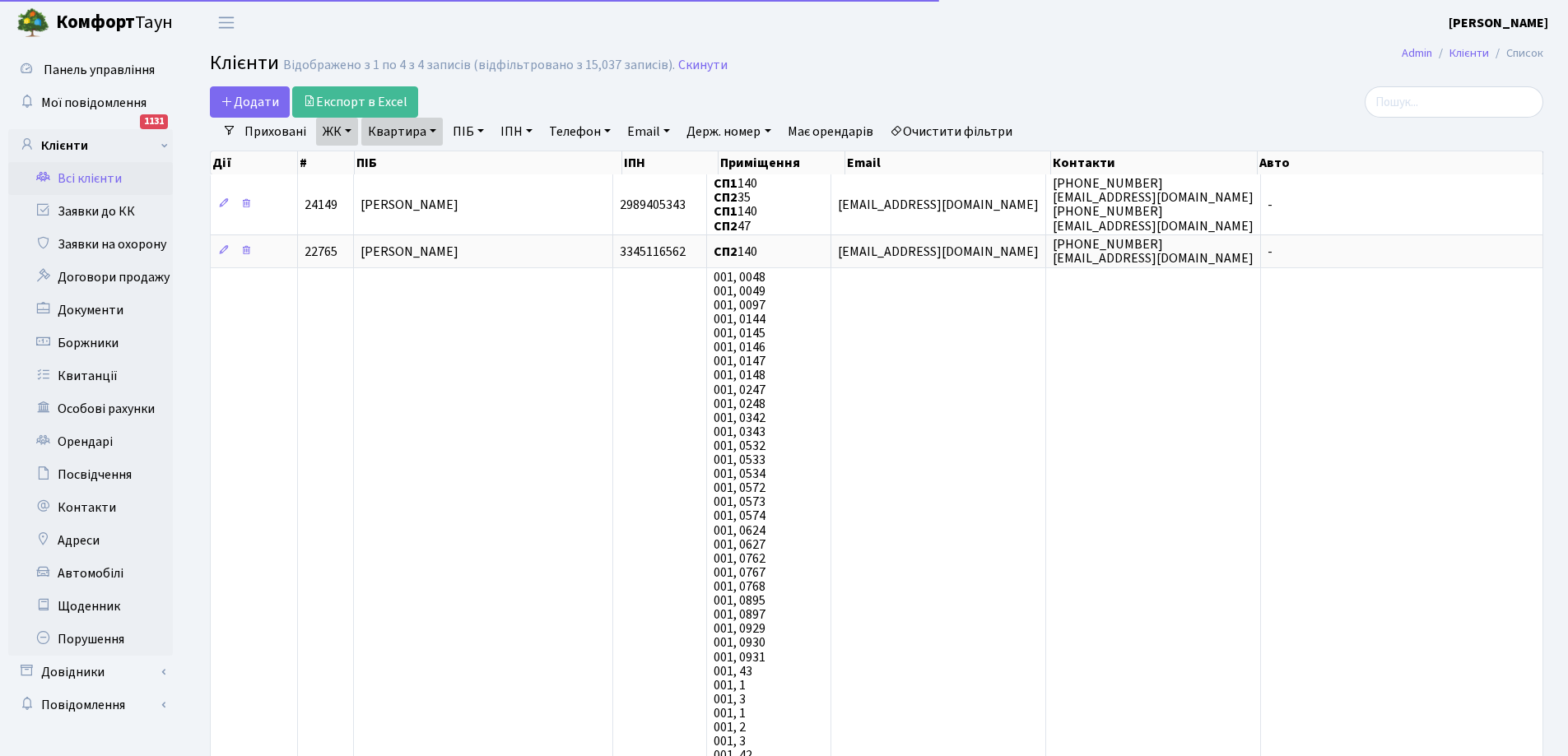
click at [418, 128] on link "Квартира" at bounding box center [402, 131] width 81 height 28
type input "0"
type input "247"
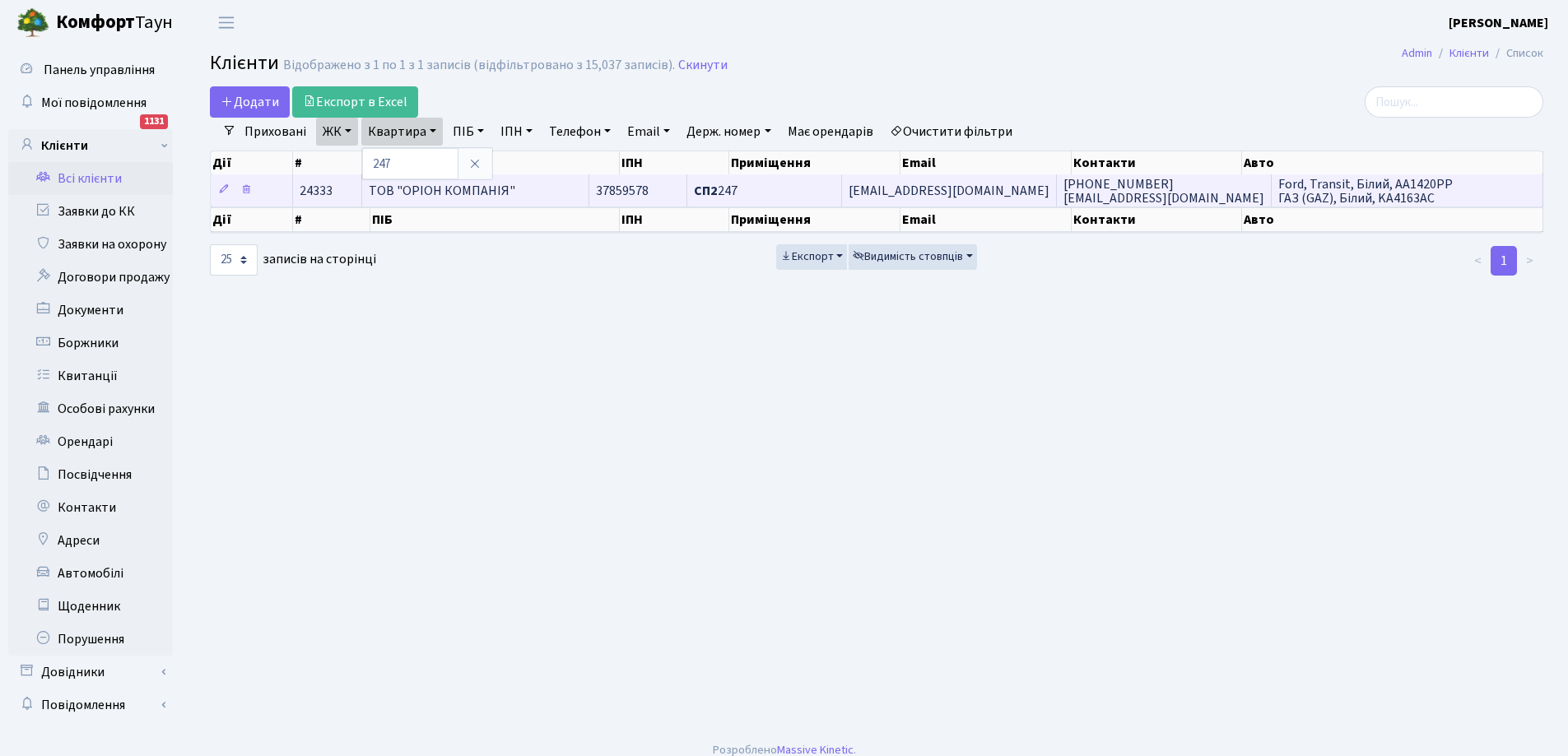
click at [508, 190] on span "ТОВ "ОРІОН КОМПАНІЯ"" at bounding box center [442, 191] width 147 height 18
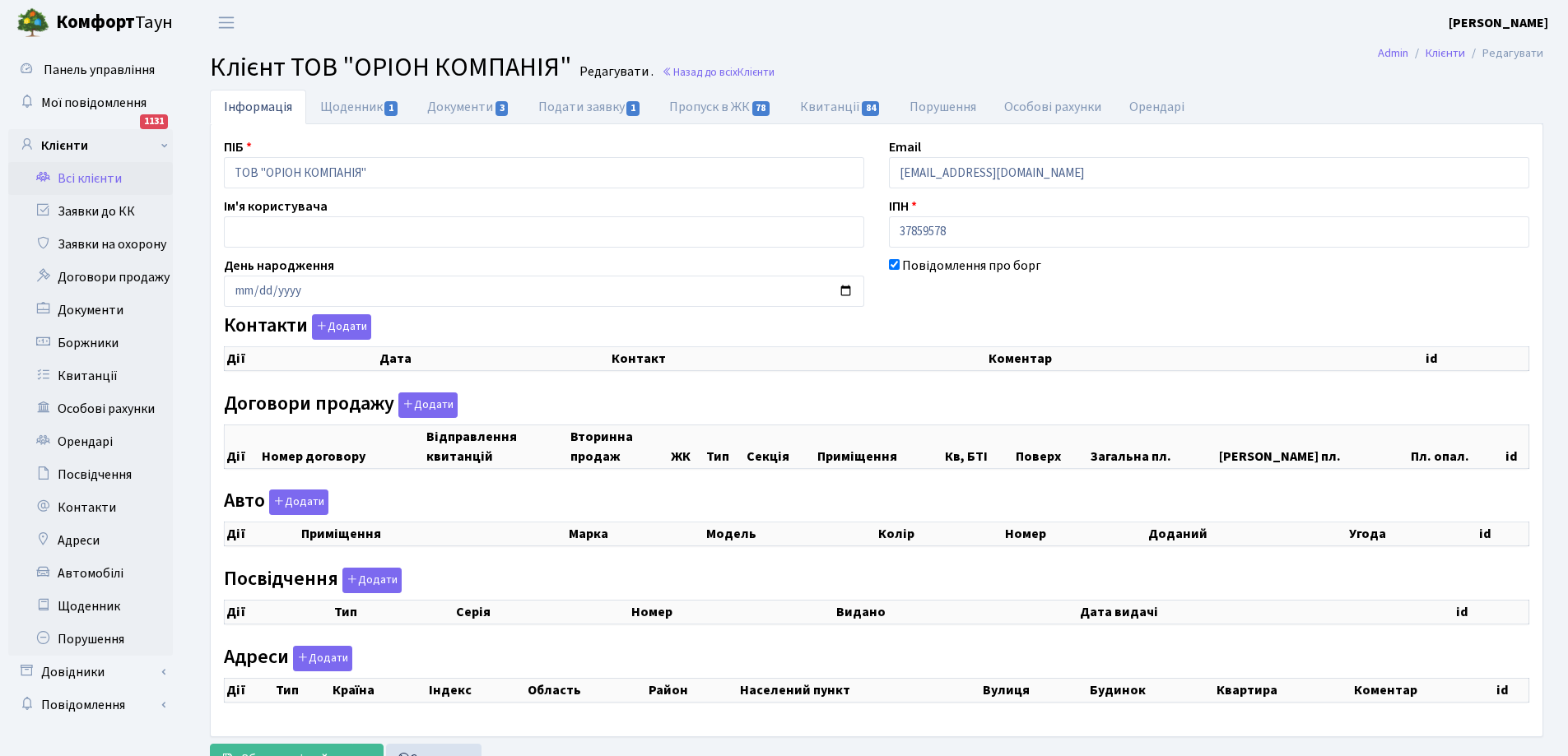
checkbox input "true"
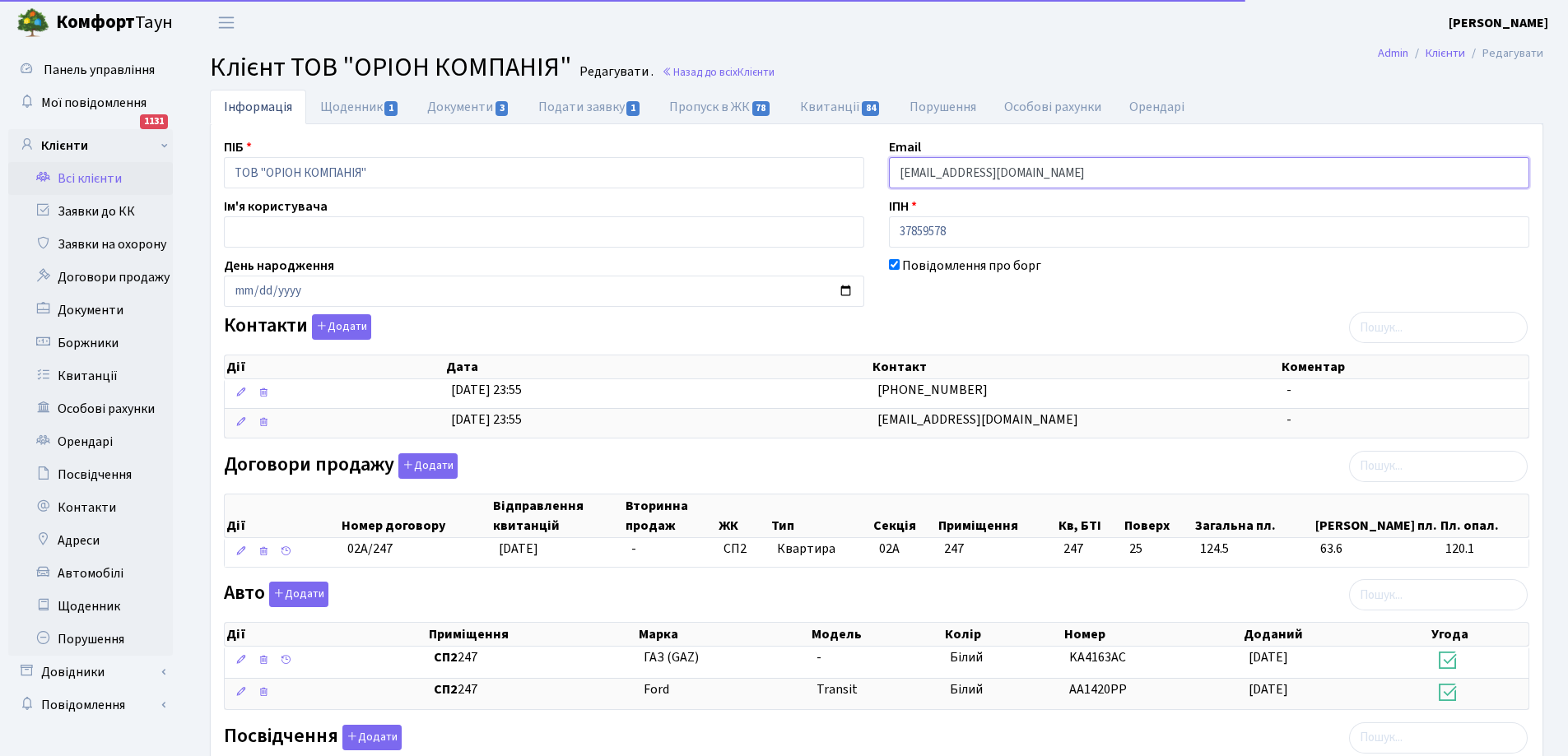
drag, startPoint x: 898, startPoint y: 177, endPoint x: 1005, endPoint y: 175, distance: 107.0
click at [1005, 175] on input "[EMAIL_ADDRESS][DOMAIN_NAME]" at bounding box center [1209, 173] width 641 height 32
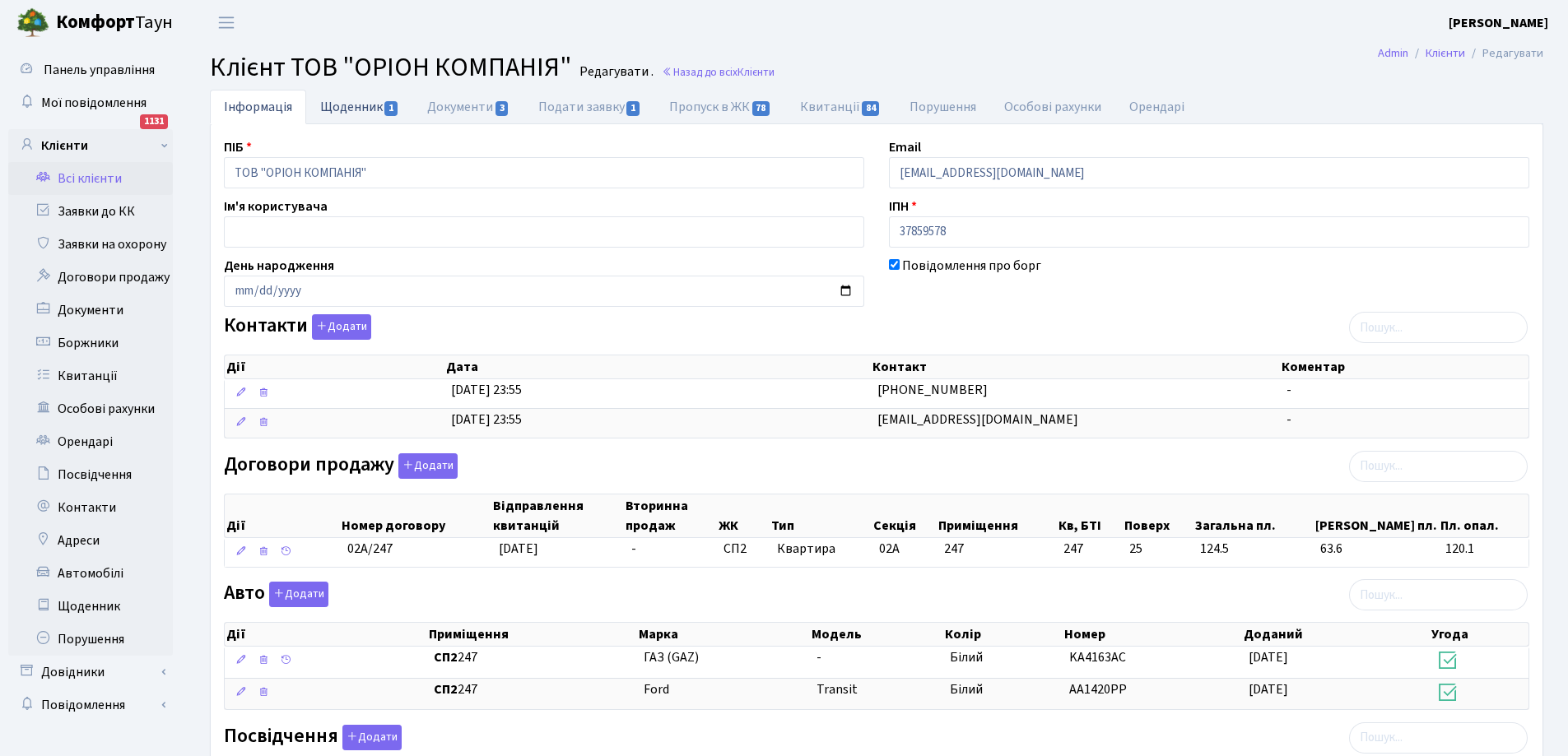
click at [348, 102] on link "Щоденник 1" at bounding box center [359, 106] width 107 height 33
select select "25"
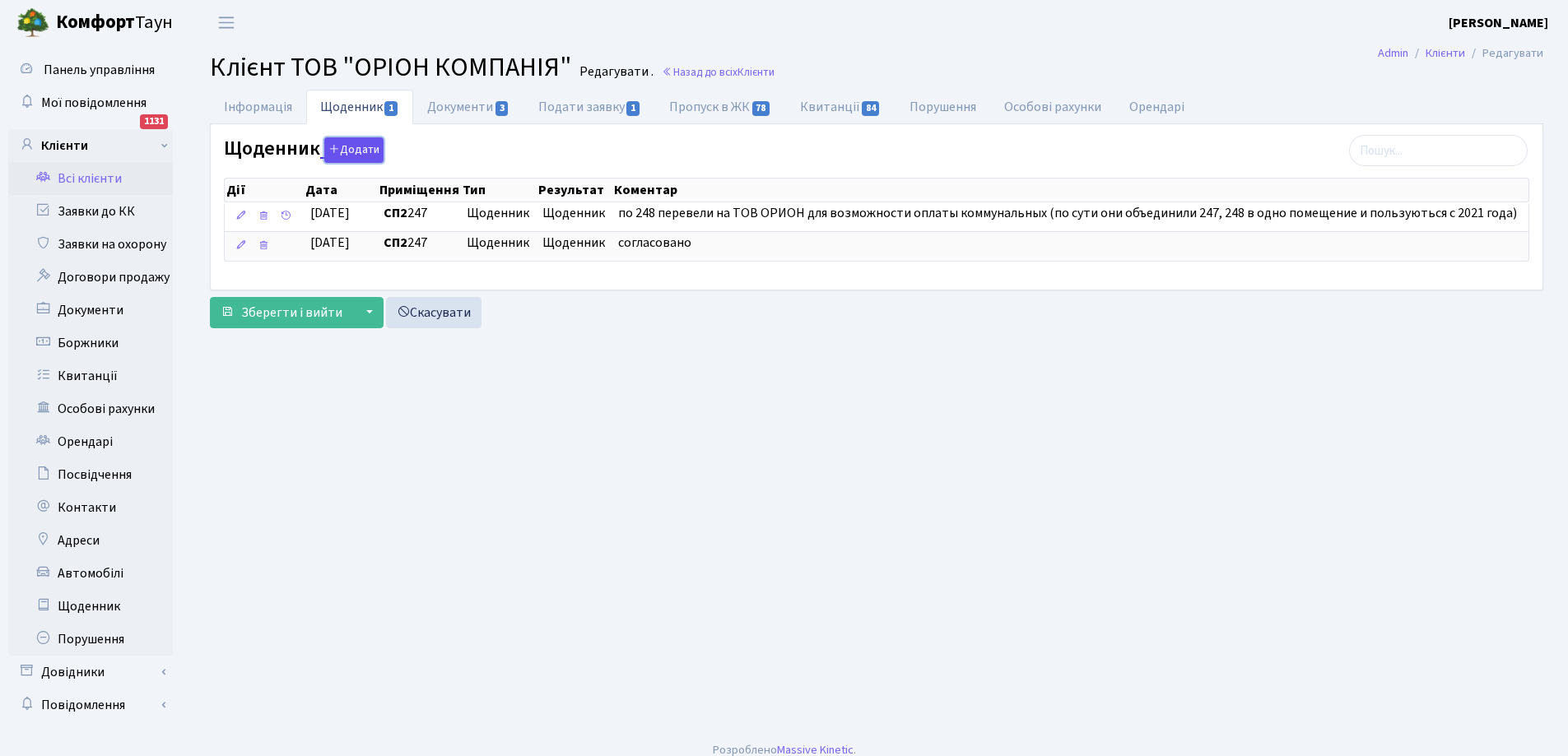
click at [356, 150] on button "Додати" at bounding box center [353, 150] width 59 height 25
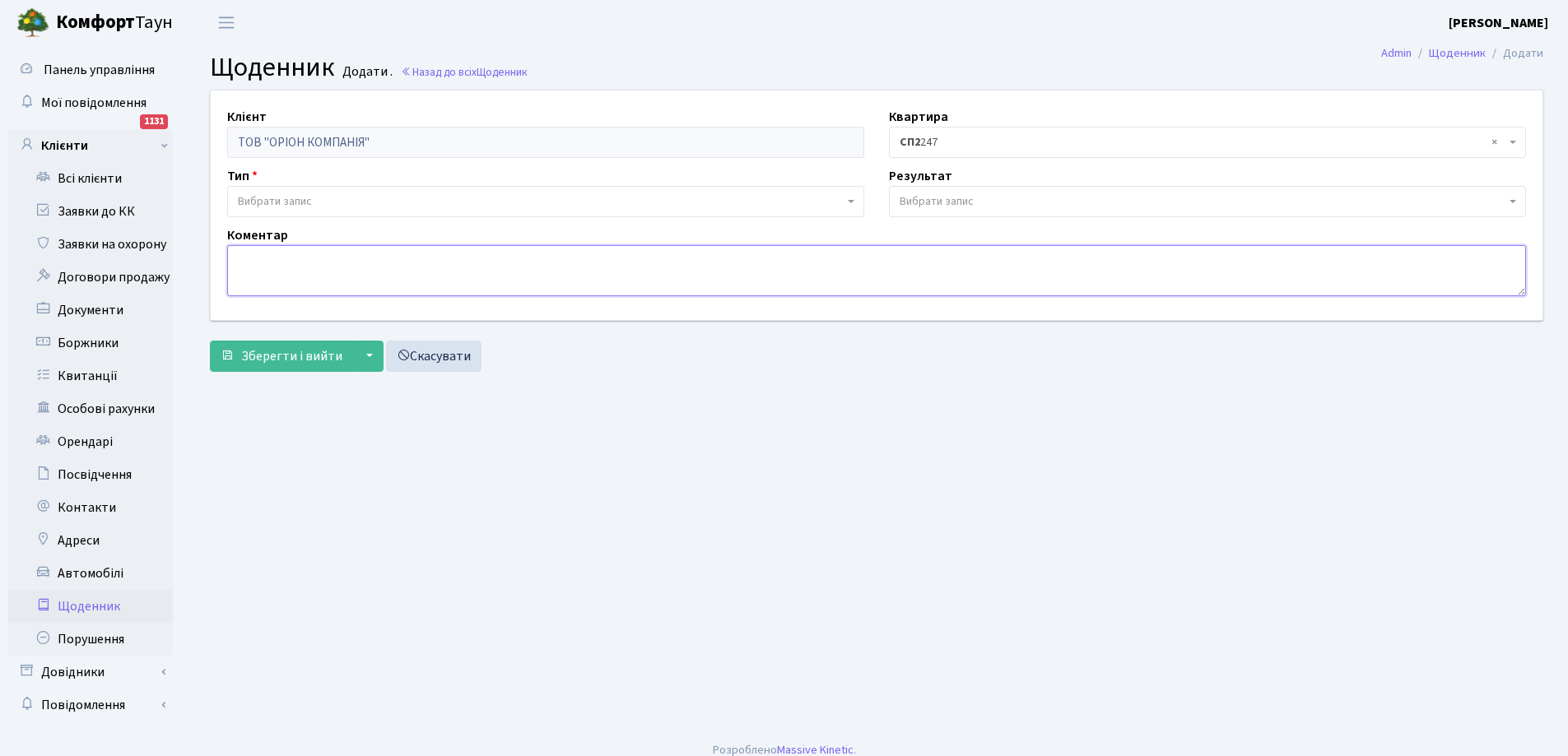
click at [309, 264] on textarea at bounding box center [876, 270] width 1298 height 51
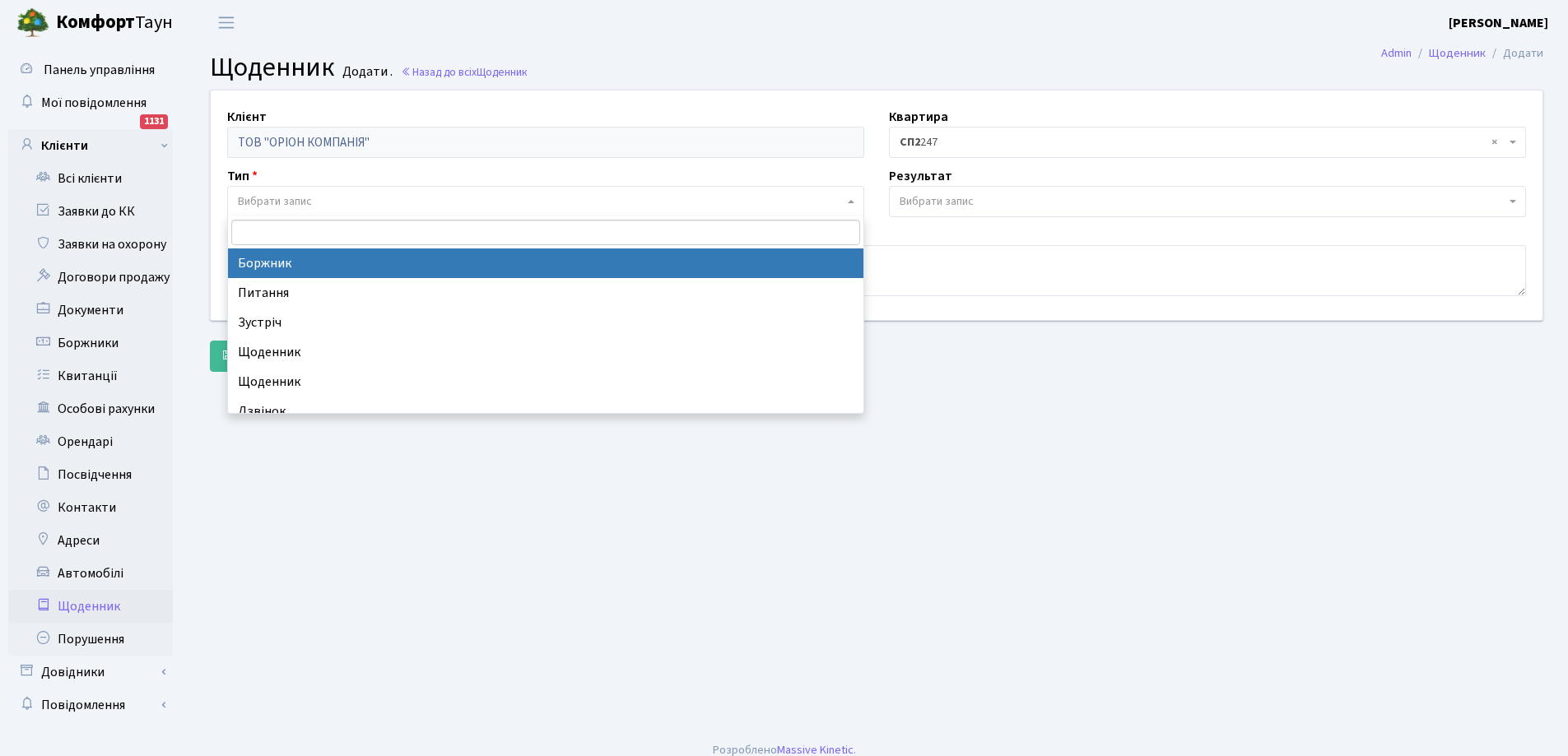
click at [349, 201] on span "Вибрати запис" at bounding box center [540, 202] width 605 height 16
select select "189"
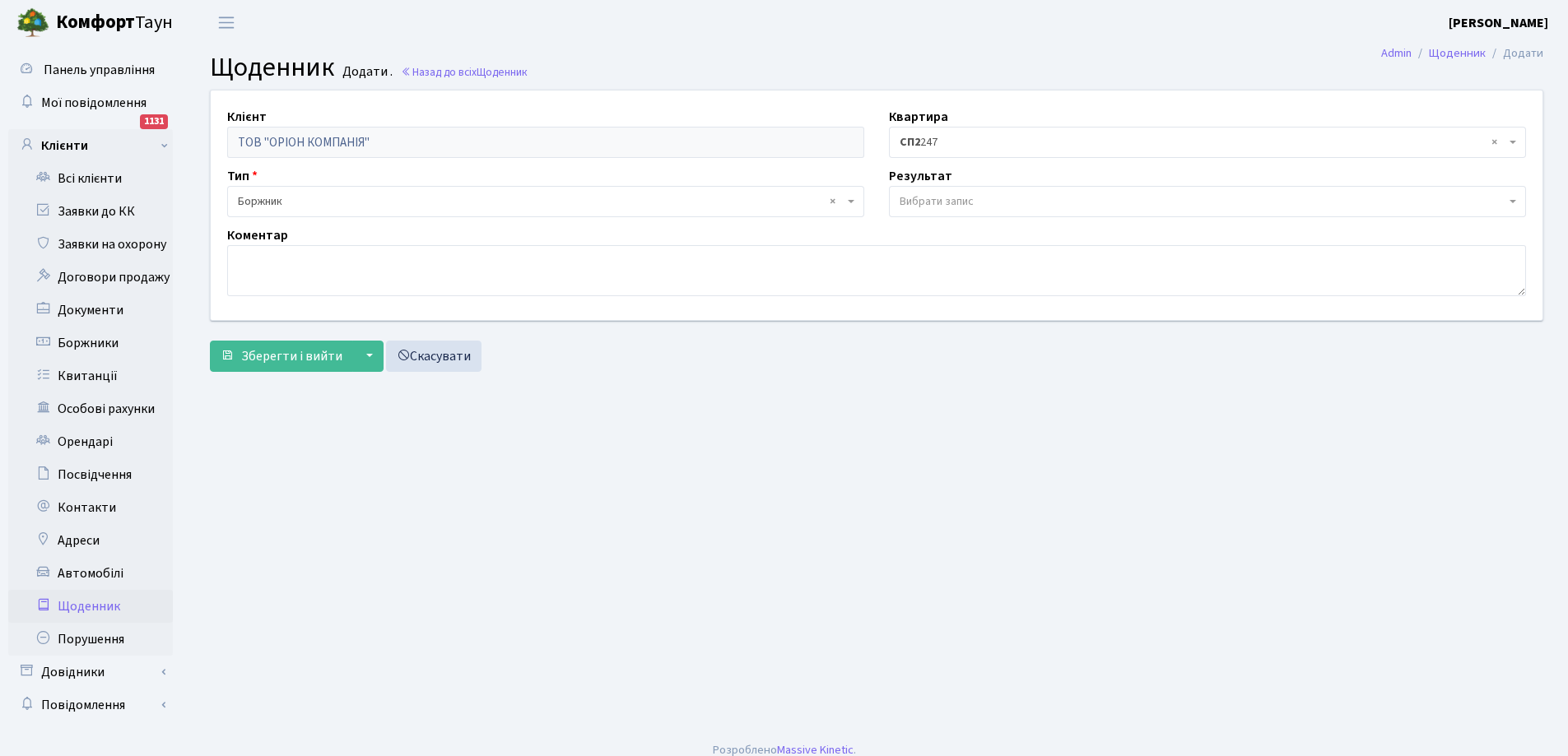
click at [948, 195] on span "Вибрати запис" at bounding box center [936, 202] width 74 height 16
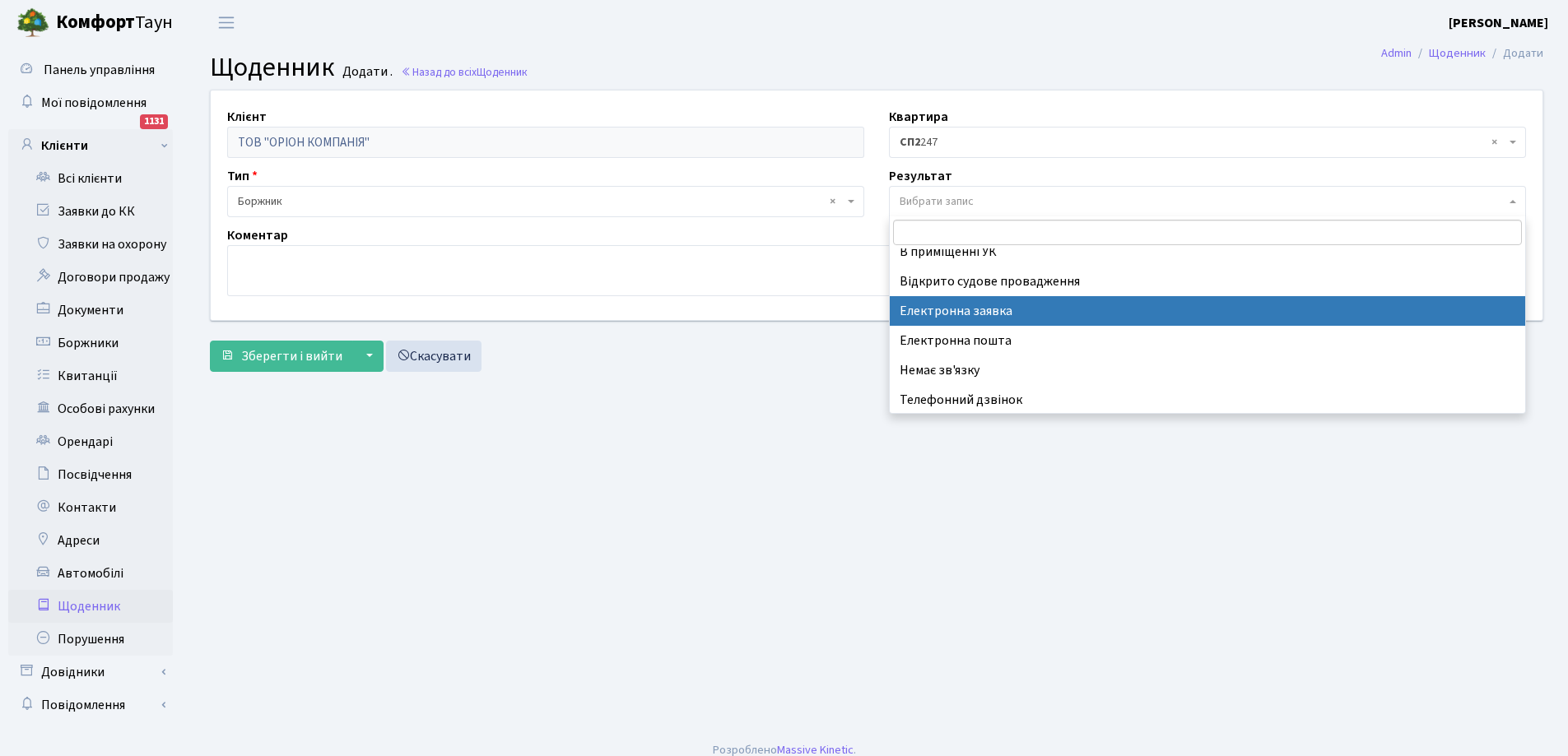
scroll to position [102, 0]
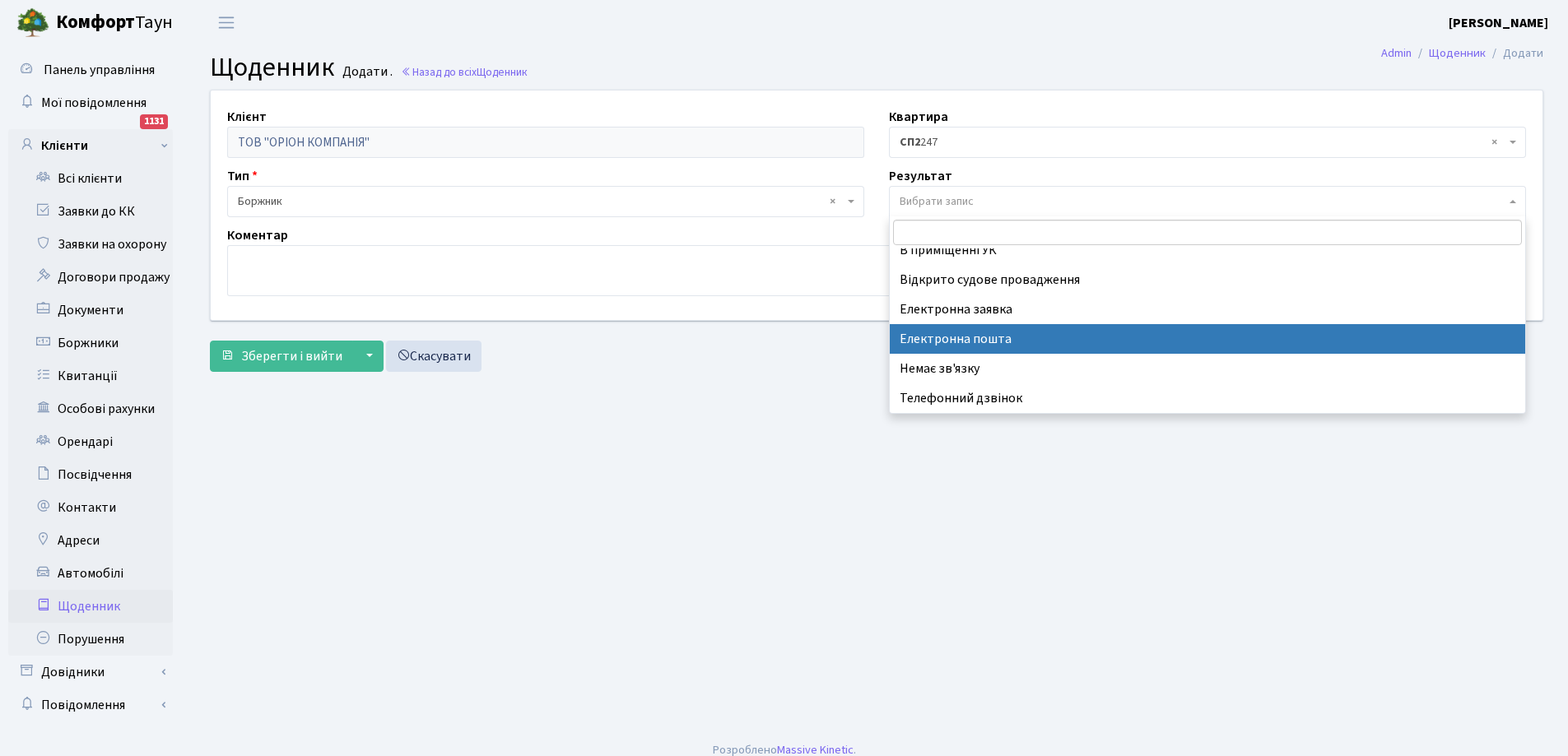
drag, startPoint x: 1012, startPoint y: 335, endPoint x: 976, endPoint y: 316, distance: 40.7
select select "198"
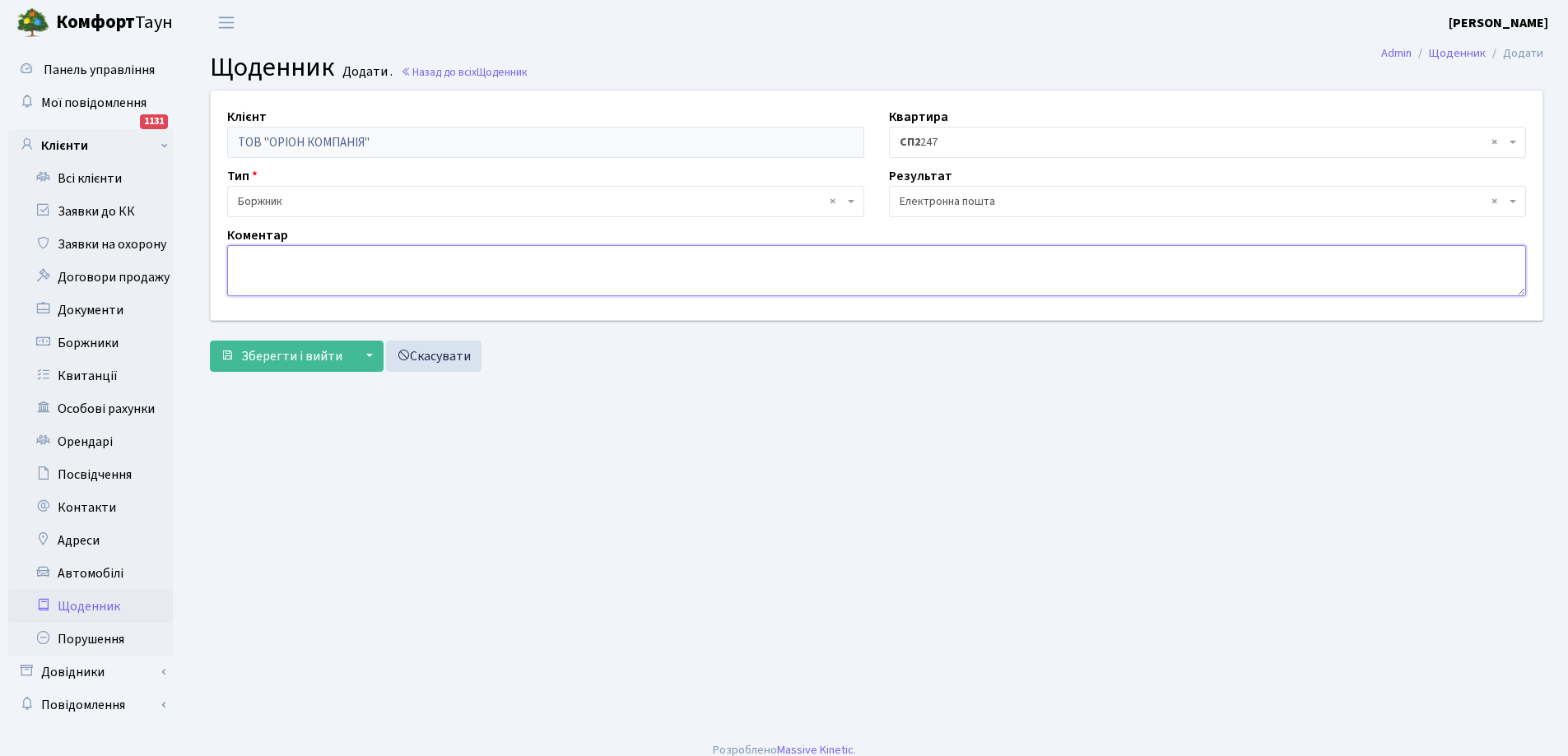
click at [414, 262] on textarea at bounding box center [876, 270] width 1298 height 51
type textarea "повідомлення про сплату боргу на ел.пошту"
click at [292, 356] on span "Зберегти і вийти" at bounding box center [291, 356] width 101 height 18
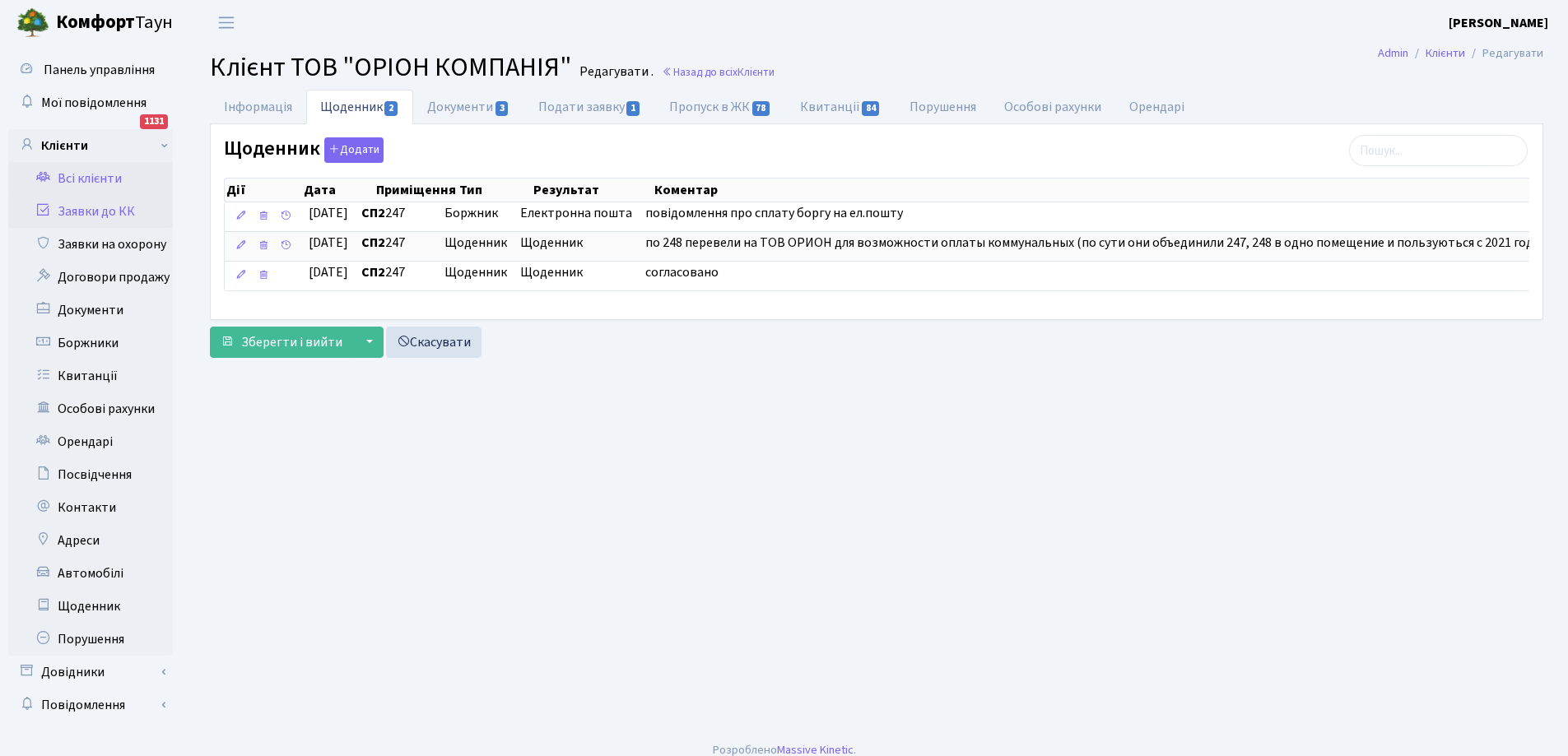
click at [72, 210] on link "Заявки до КК" at bounding box center [90, 212] width 165 height 33
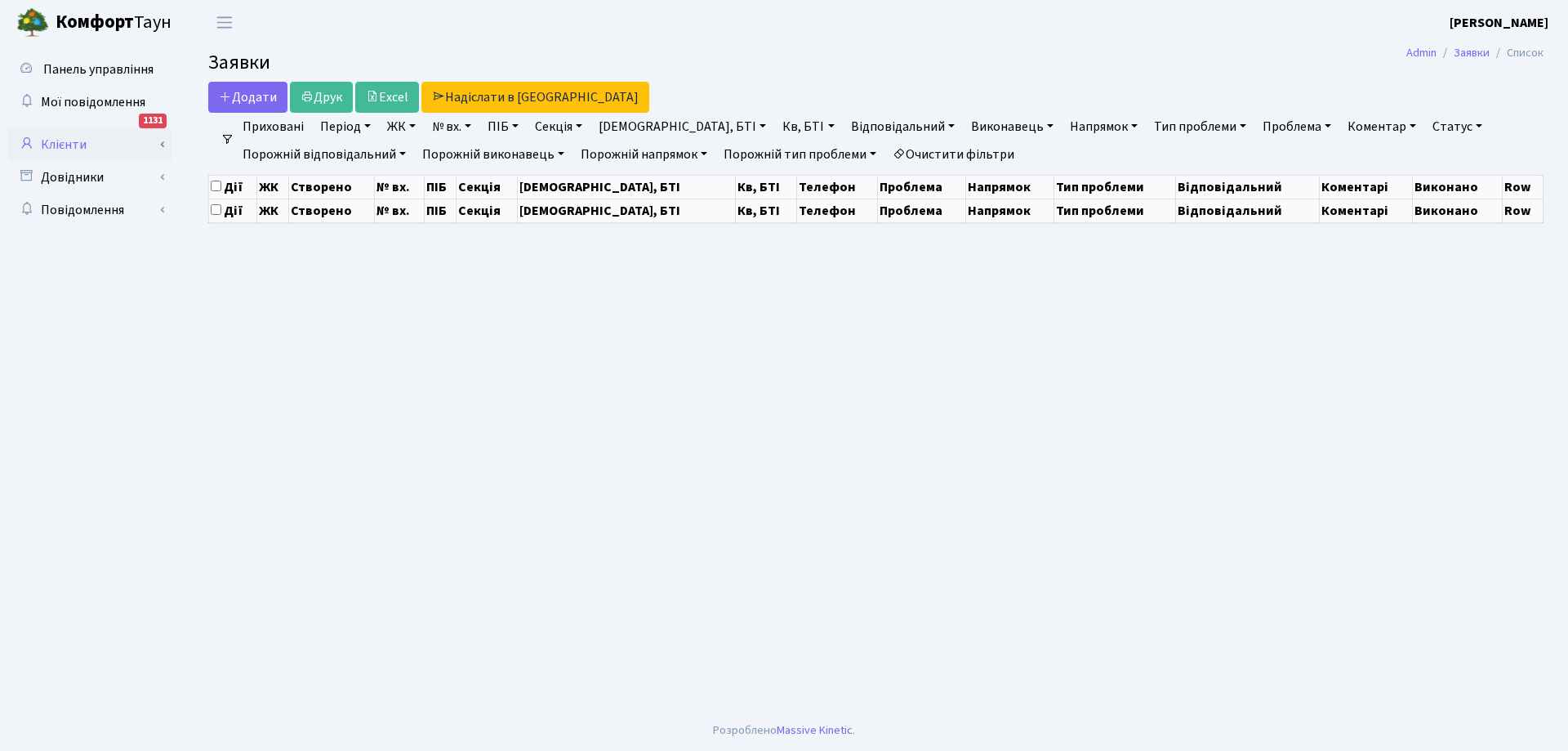
click at [82, 146] on link "Клієнти" at bounding box center [90, 145] width 163 height 32
select select "25"
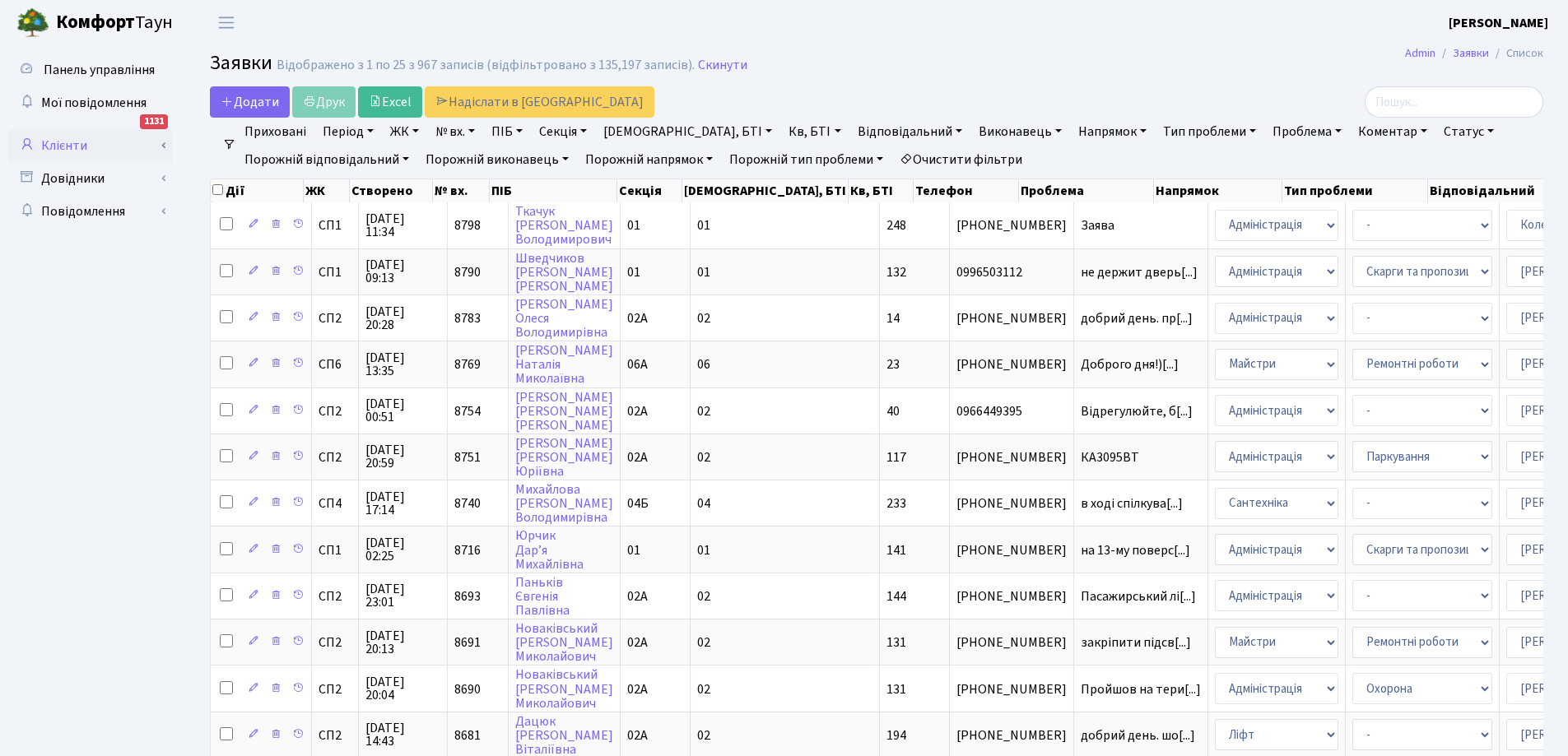
click at [65, 138] on link "Клієнти" at bounding box center [90, 146] width 165 height 33
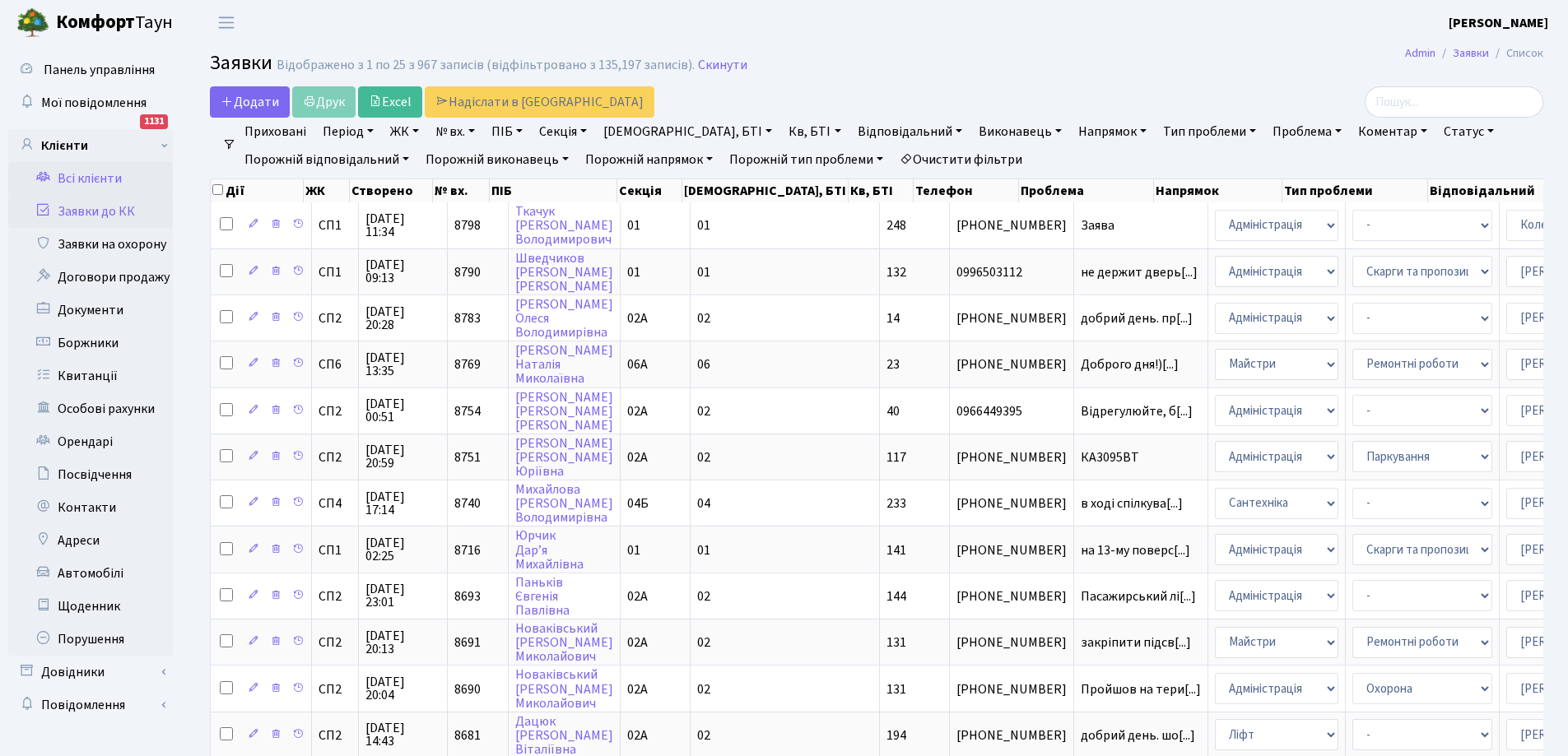
click at [100, 178] on link "Всі клієнти" at bounding box center [90, 178] width 165 height 33
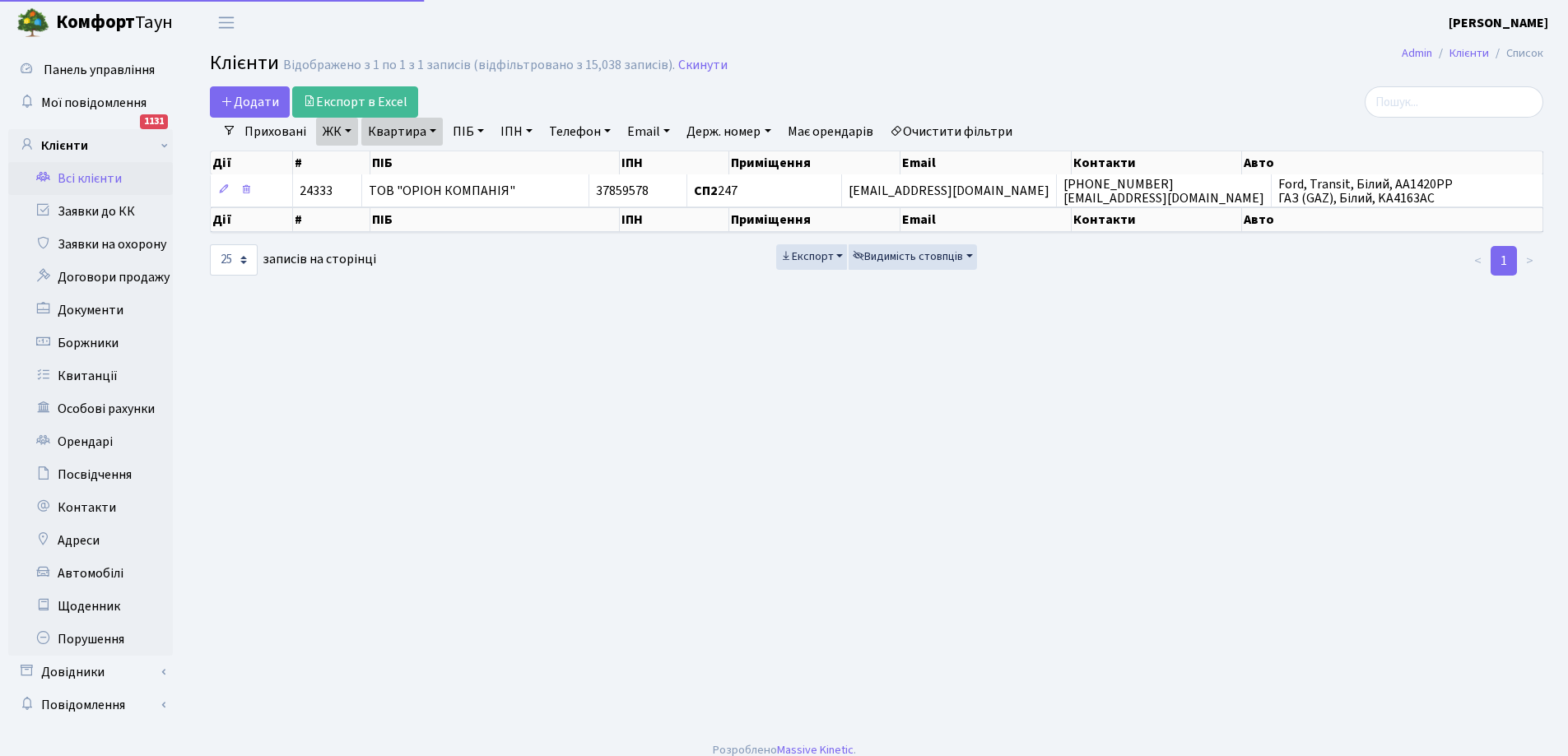
select select "25"
click at [413, 134] on link "Квартира" at bounding box center [402, 131] width 81 height 28
type input "7"
type input "302"
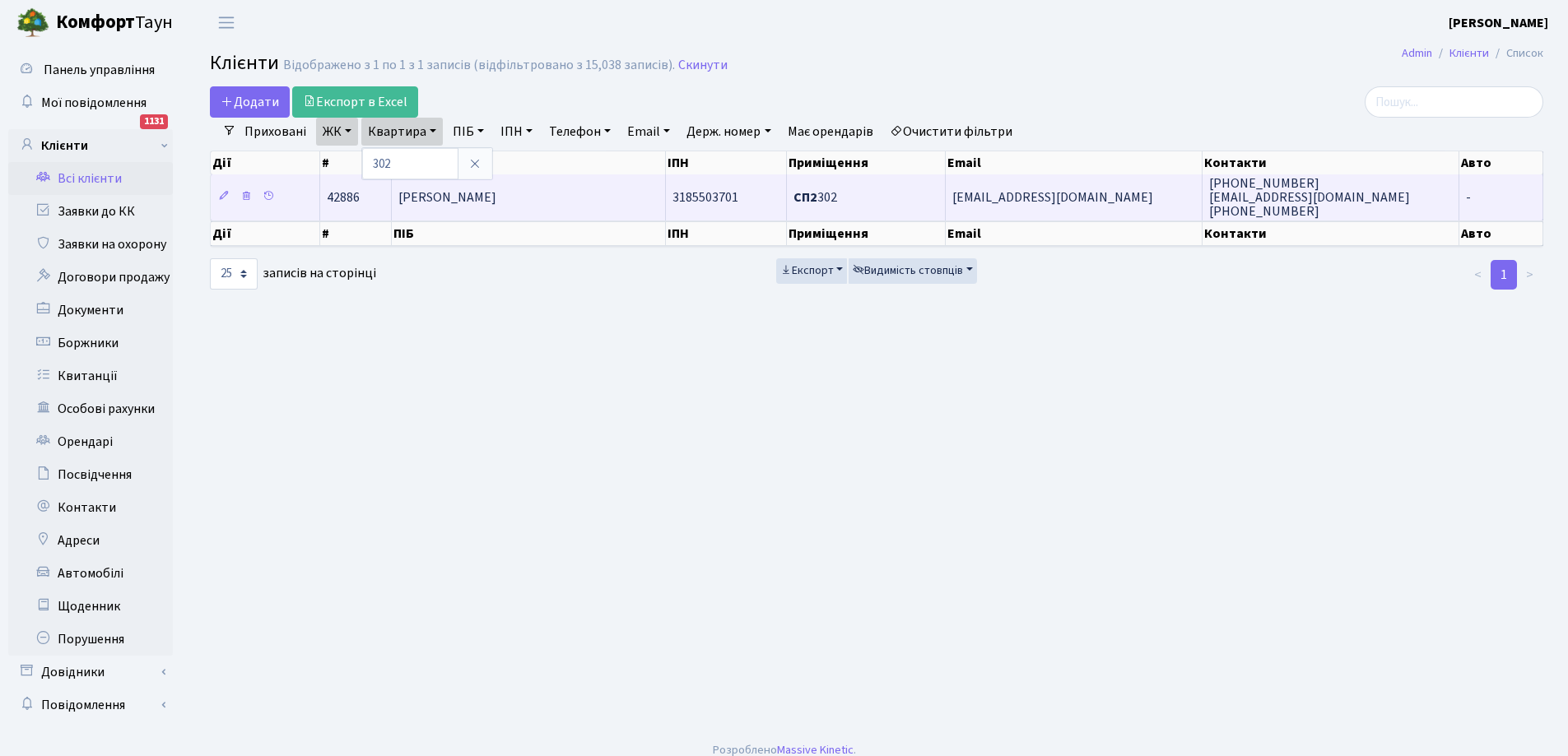
click at [465, 194] on span "[PERSON_NAME]" at bounding box center [447, 197] width 98 height 18
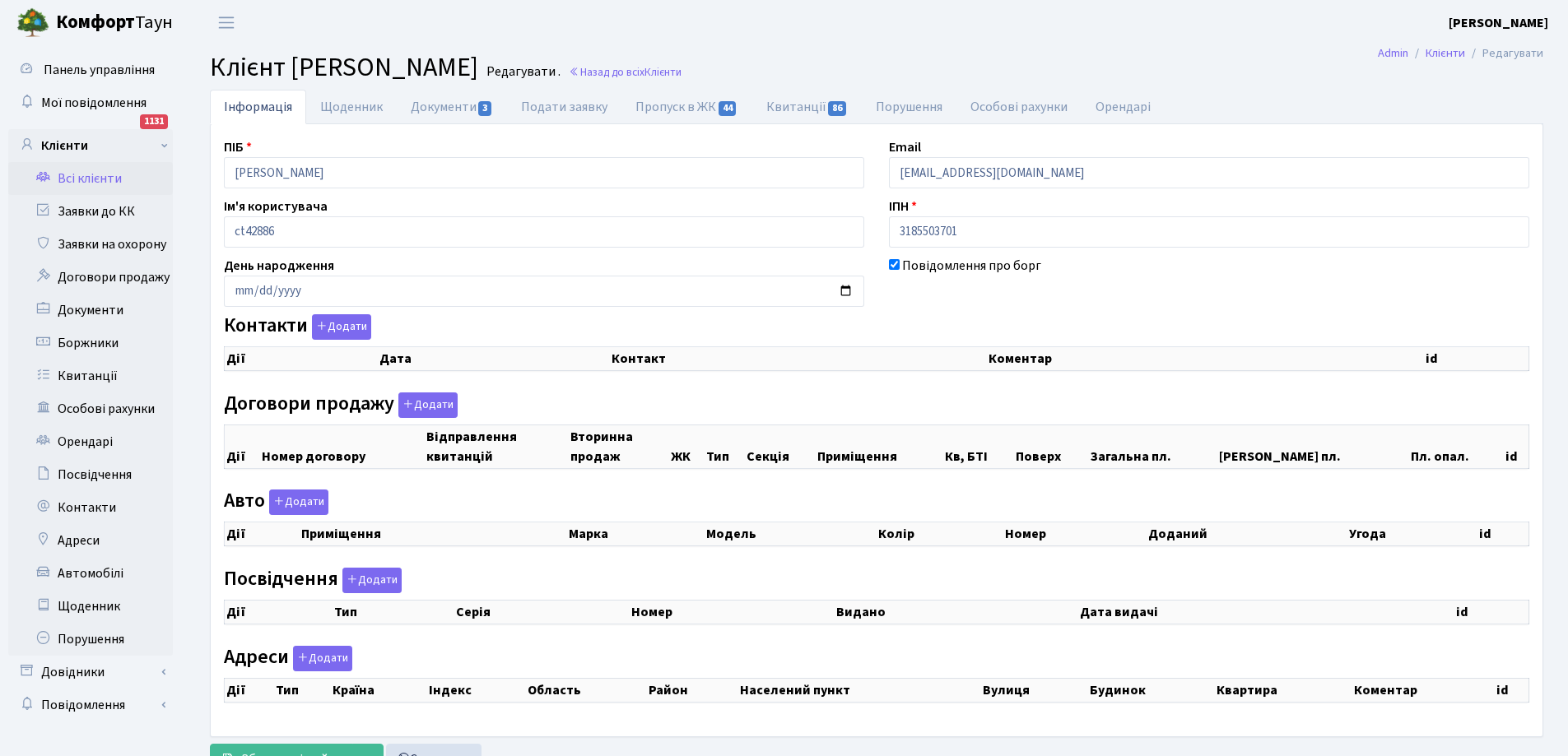
checkbox input "true"
select select "25"
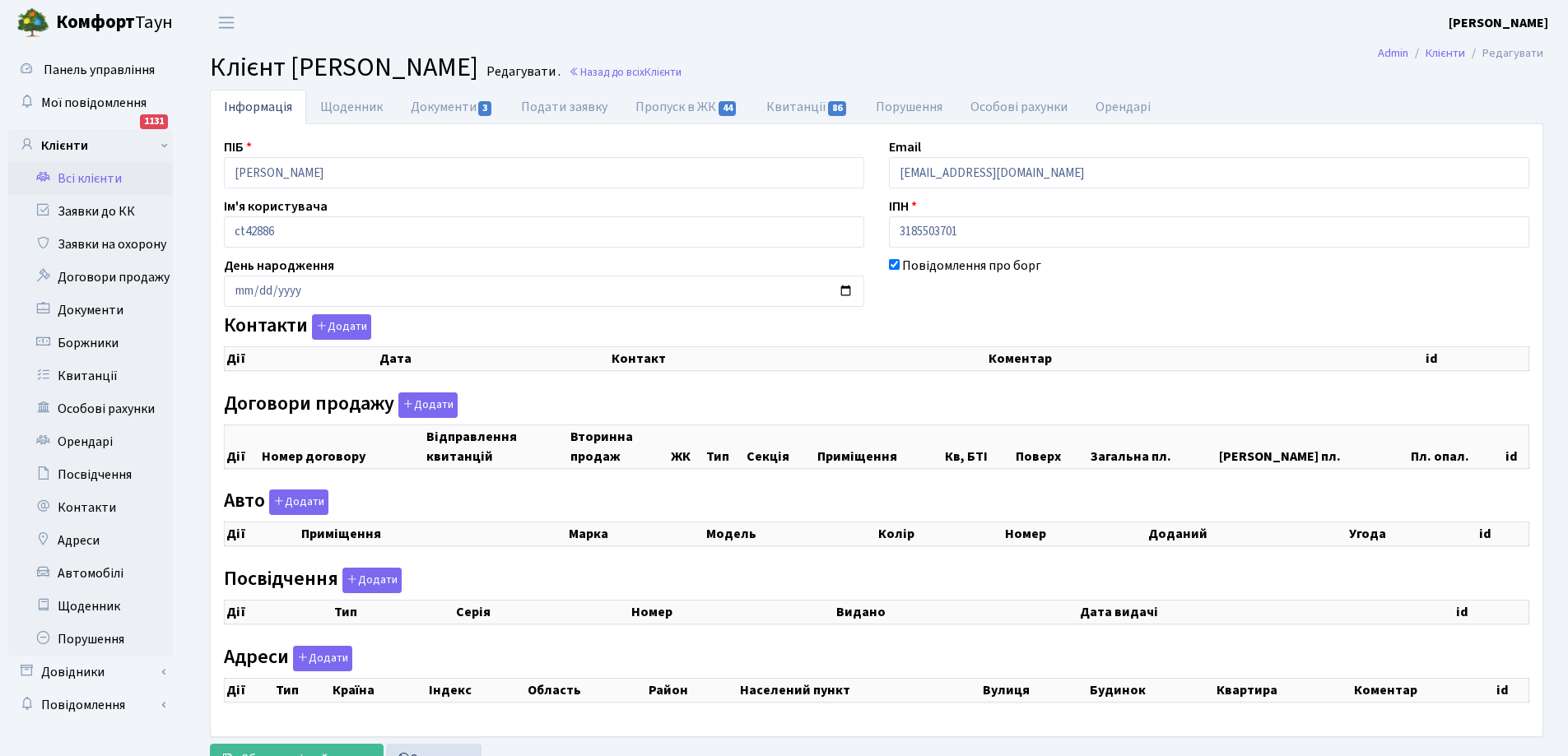
select select "25"
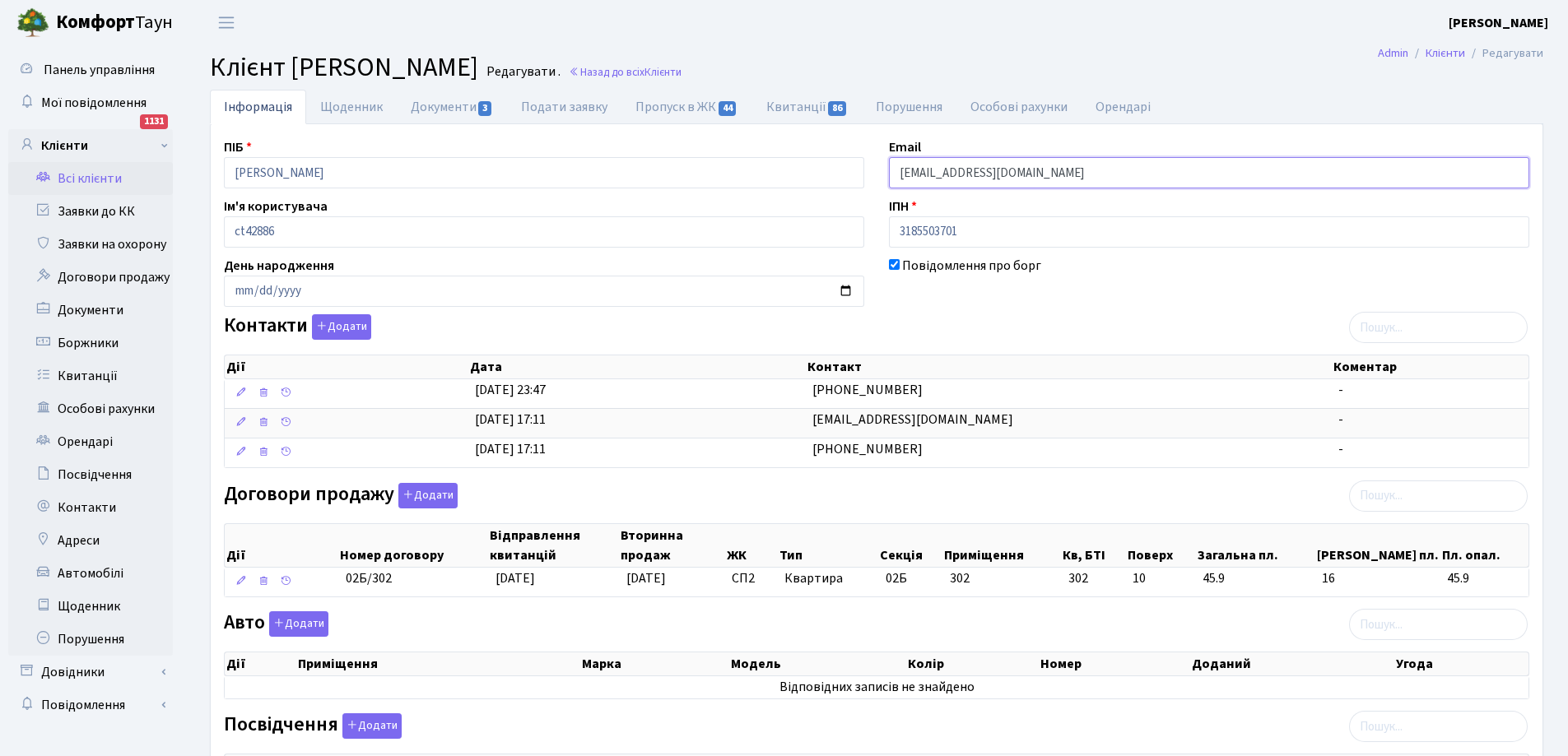
drag, startPoint x: 898, startPoint y: 174, endPoint x: 1077, endPoint y: 168, distance: 179.1
click at [1077, 168] on input "dmitrenkodiam@gmail.com" at bounding box center [1209, 173] width 641 height 32
click at [354, 106] on link "Щоденник" at bounding box center [351, 106] width 90 height 33
select select "25"
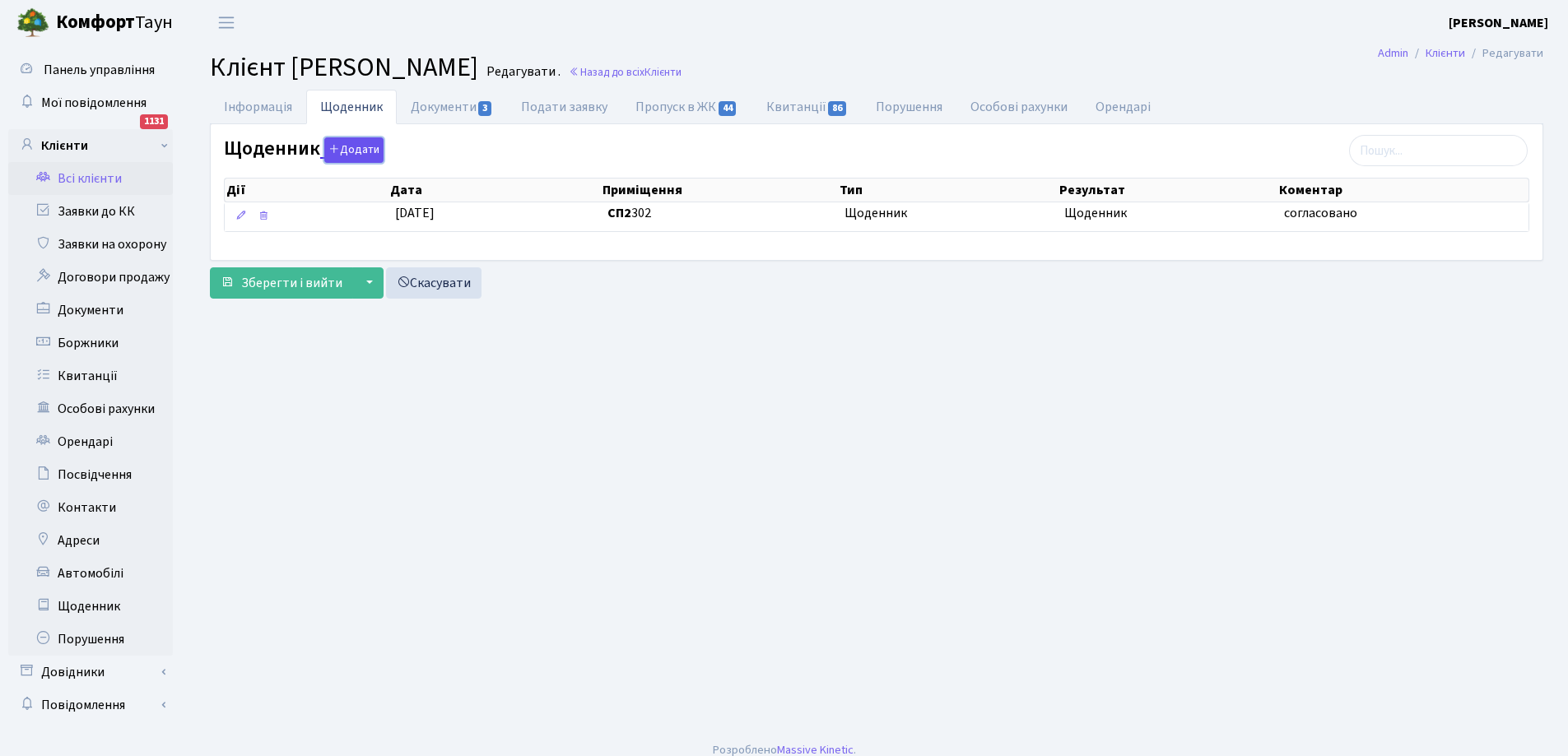
click at [347, 152] on button "Додати" at bounding box center [353, 150] width 59 height 25
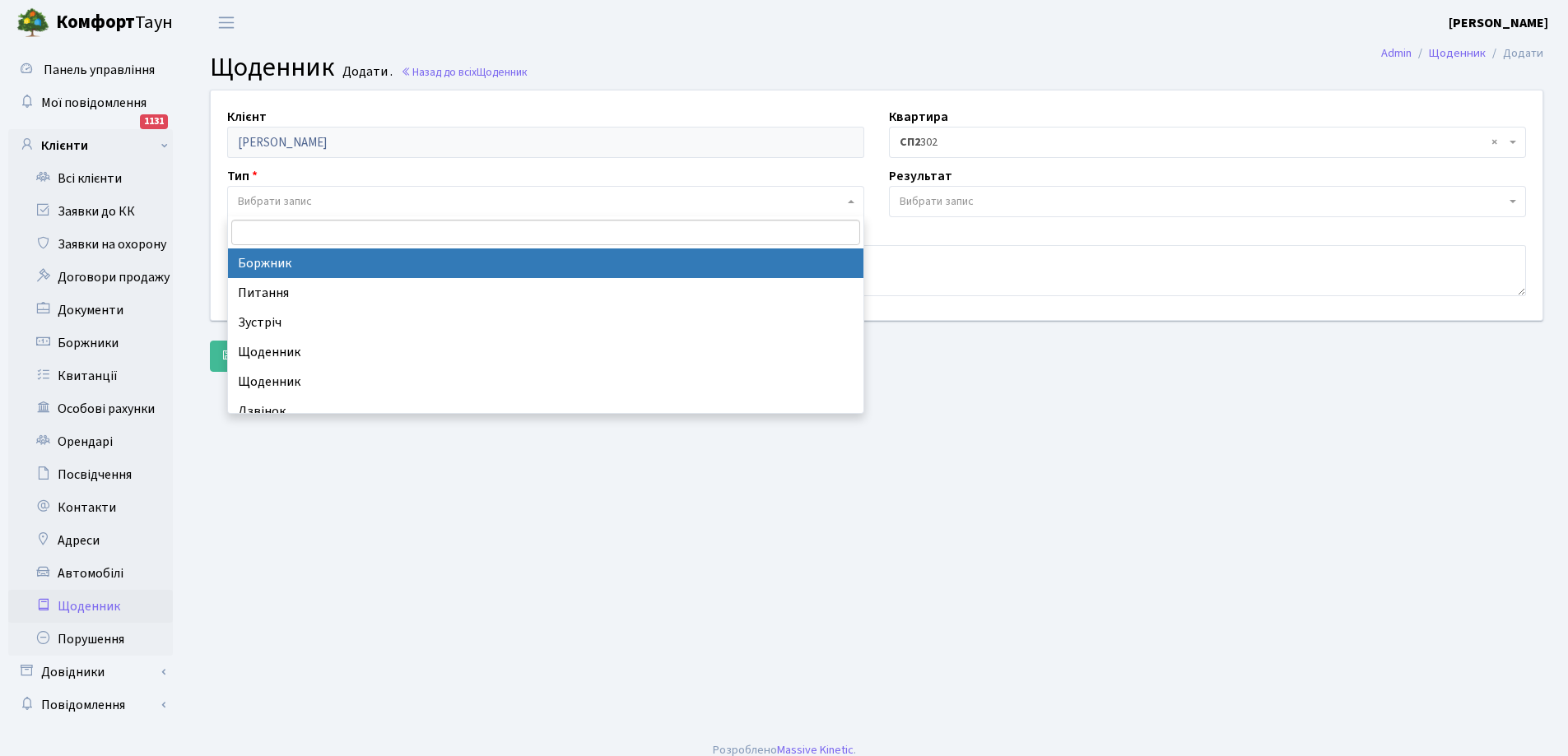
click at [290, 194] on span "Вибрати запис" at bounding box center [275, 202] width 74 height 16
select select "189"
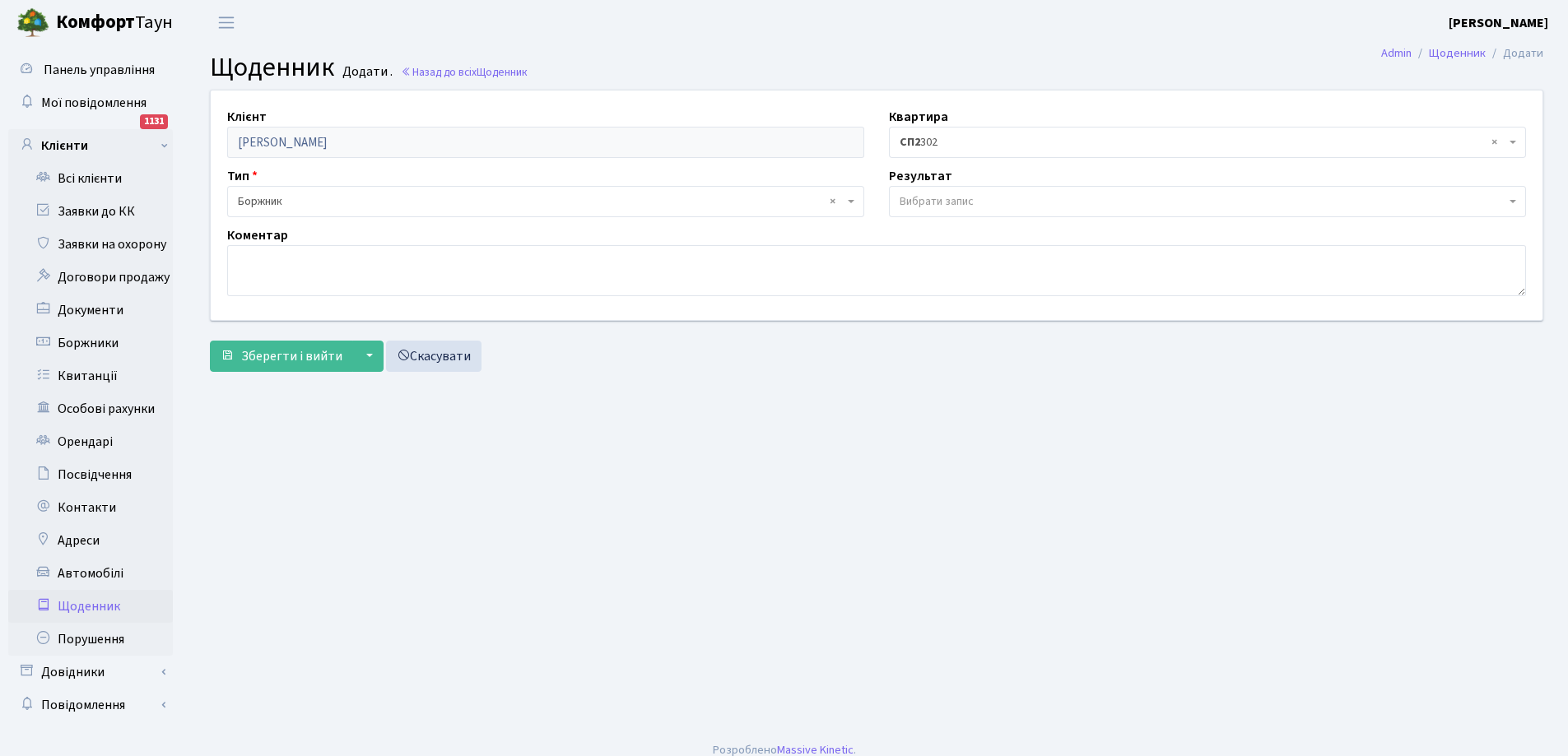
click at [959, 197] on span "Вибрати запис" at bounding box center [936, 202] width 74 height 16
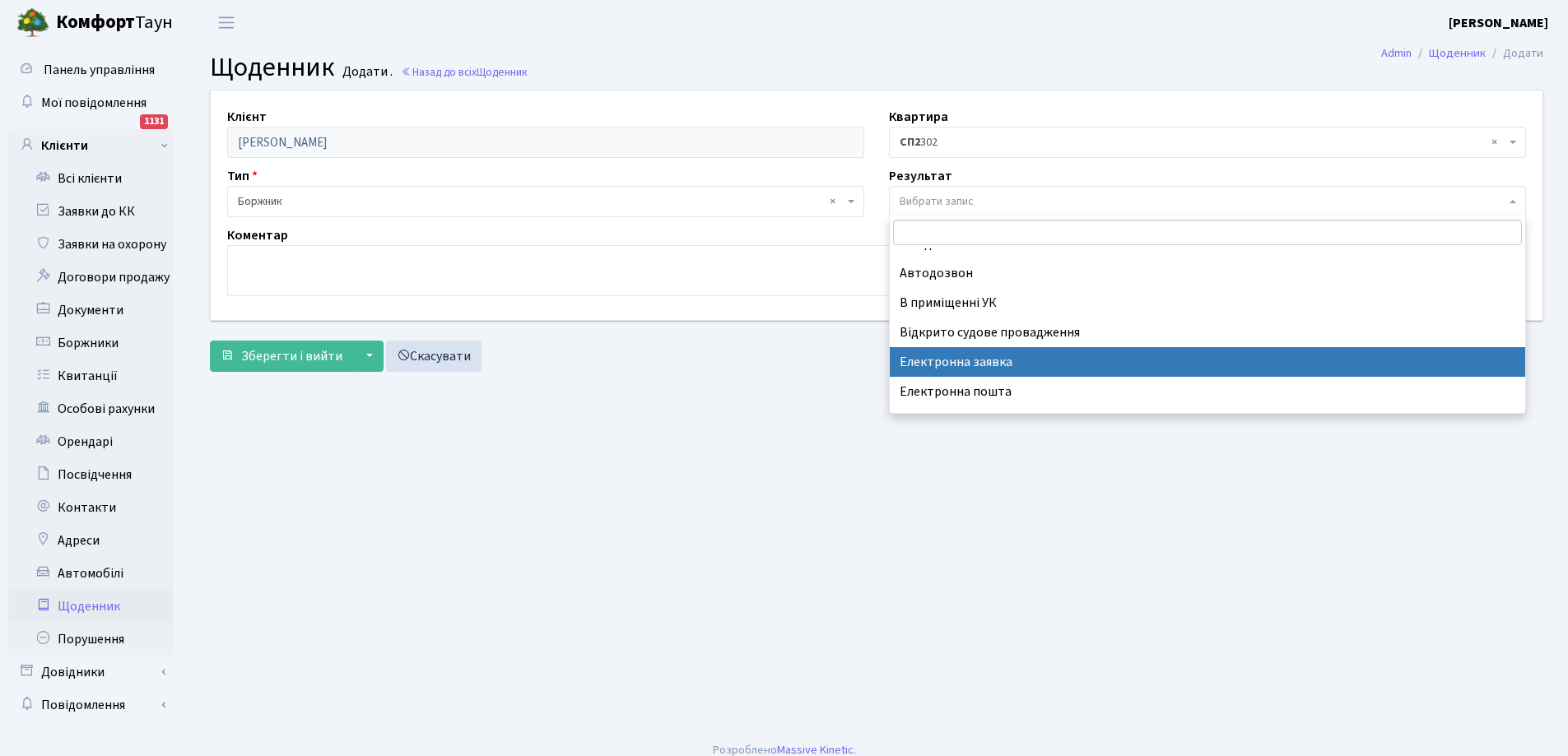
scroll to position [102, 0]
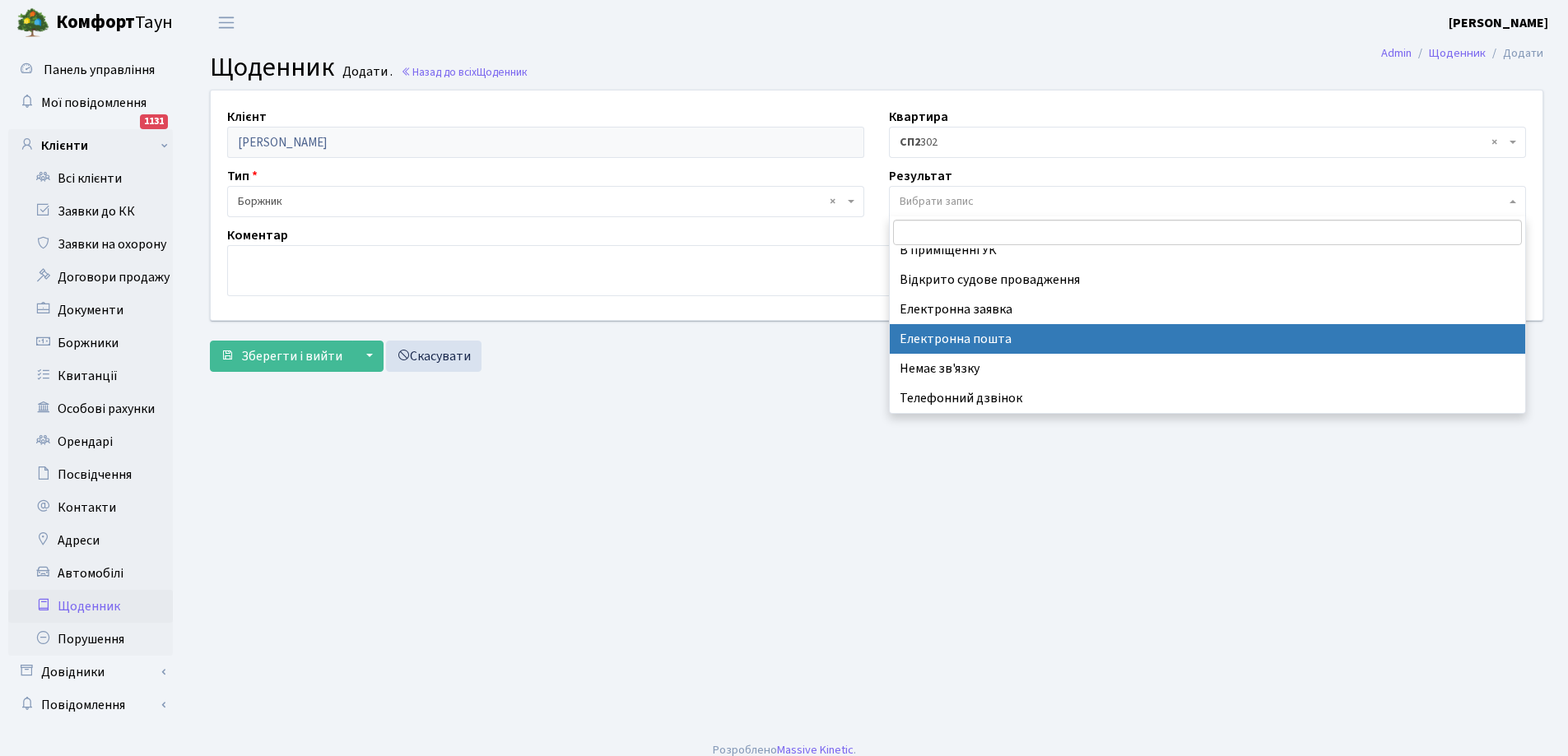
select select "198"
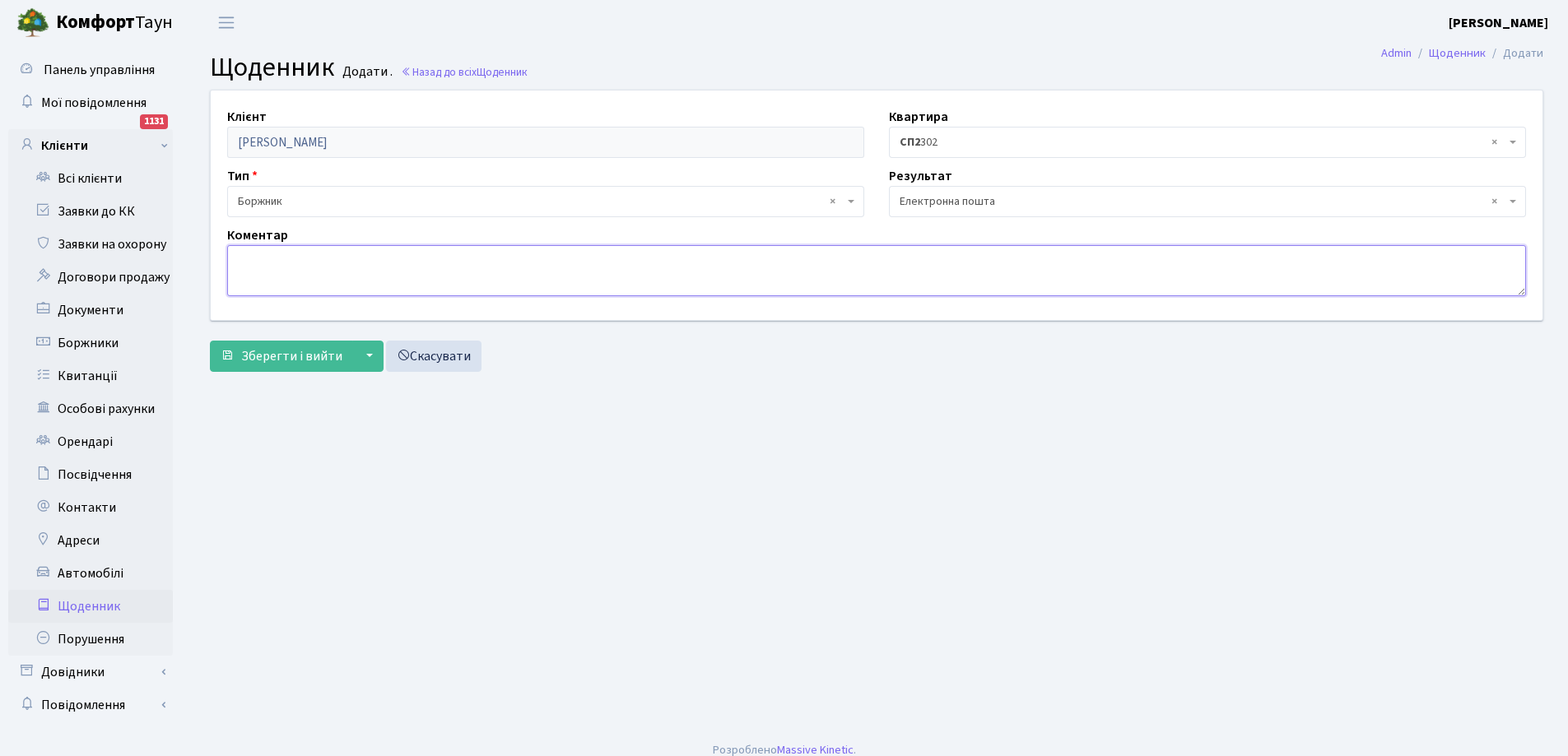
click at [361, 269] on textarea at bounding box center [876, 270] width 1298 height 51
type textarea "повідомлення про сплату боргу на ел.пошту"
click at [285, 364] on span "Зберегти і вийти" at bounding box center [291, 356] width 101 height 18
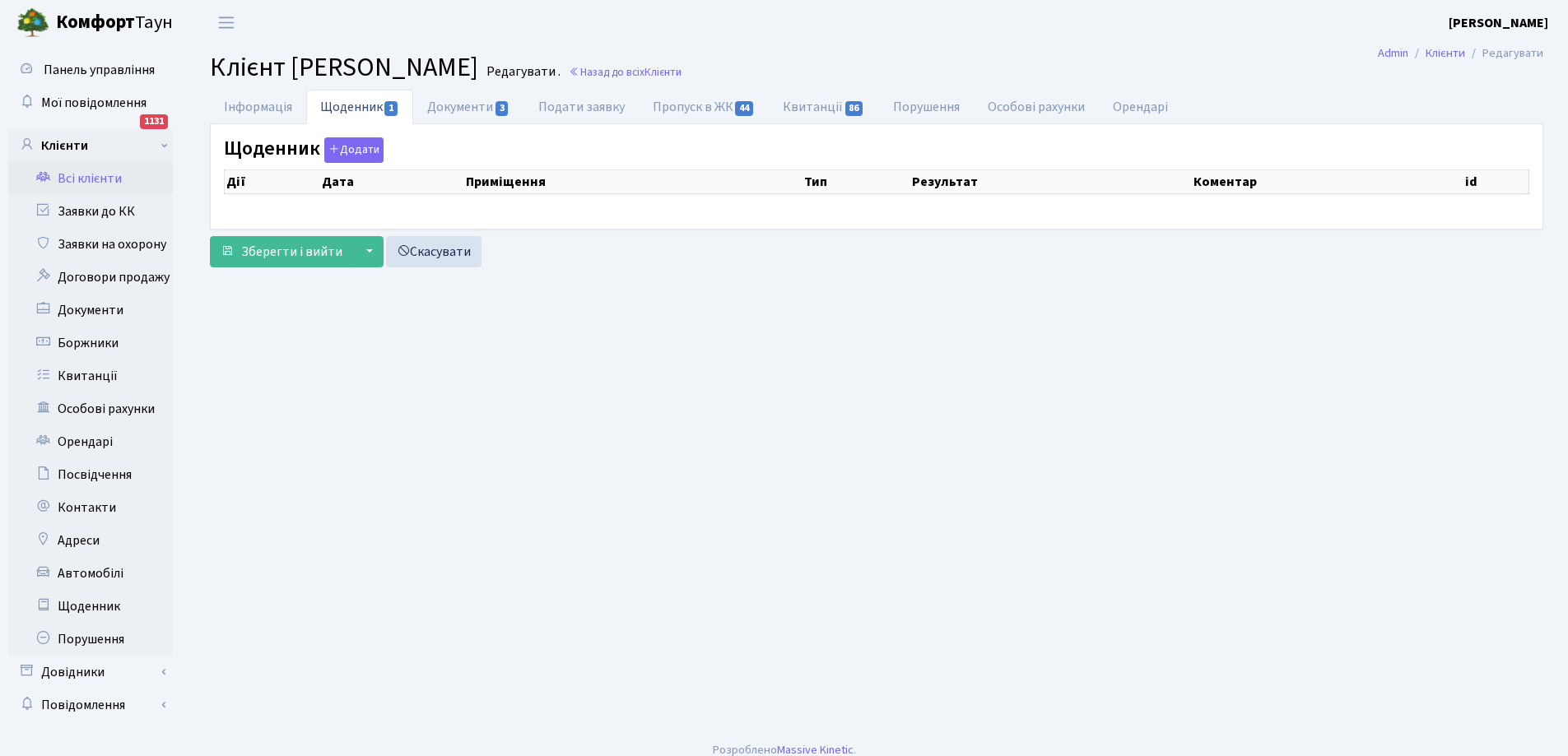
select select "25"
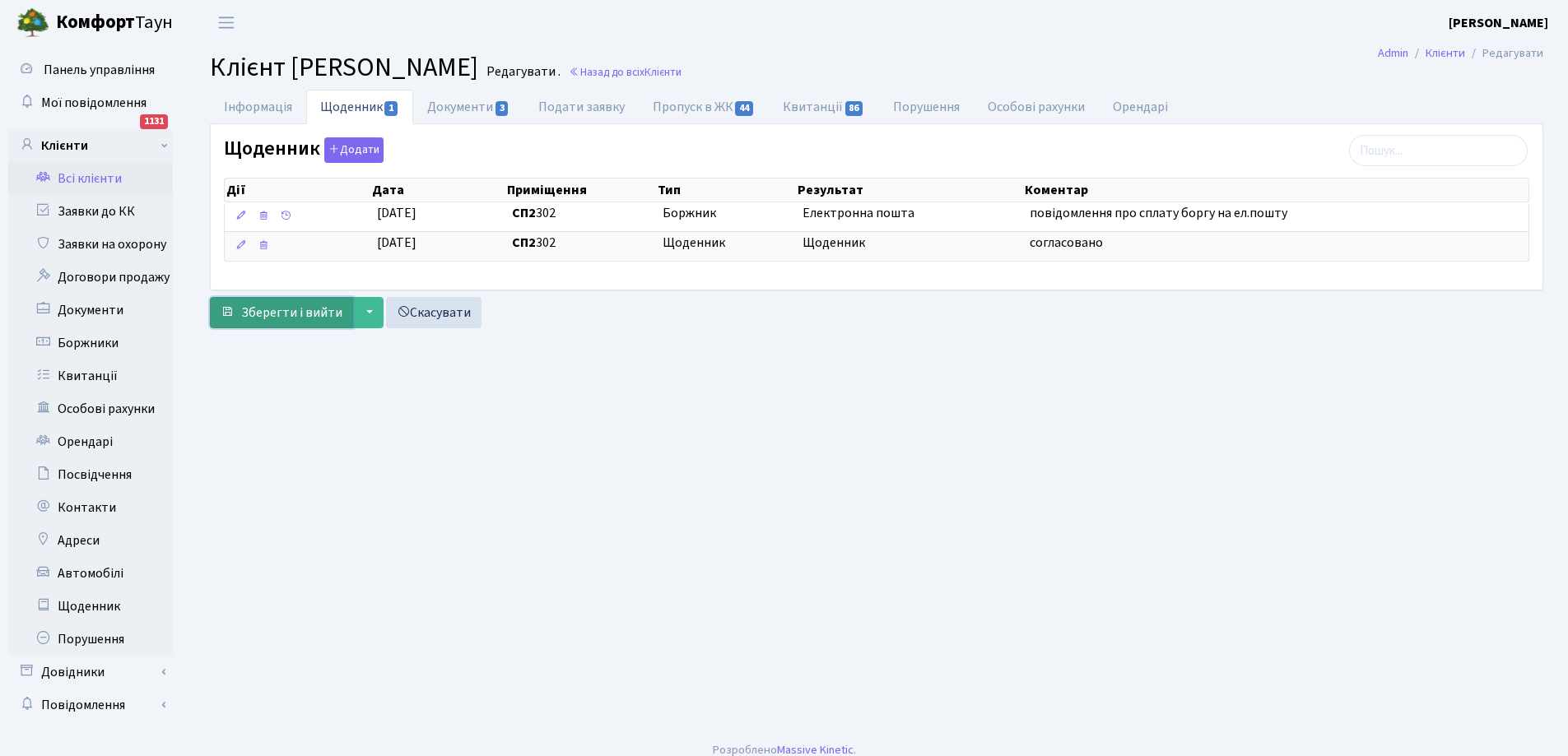
click at [280, 310] on span "Зберегти і вийти" at bounding box center [291, 313] width 101 height 18
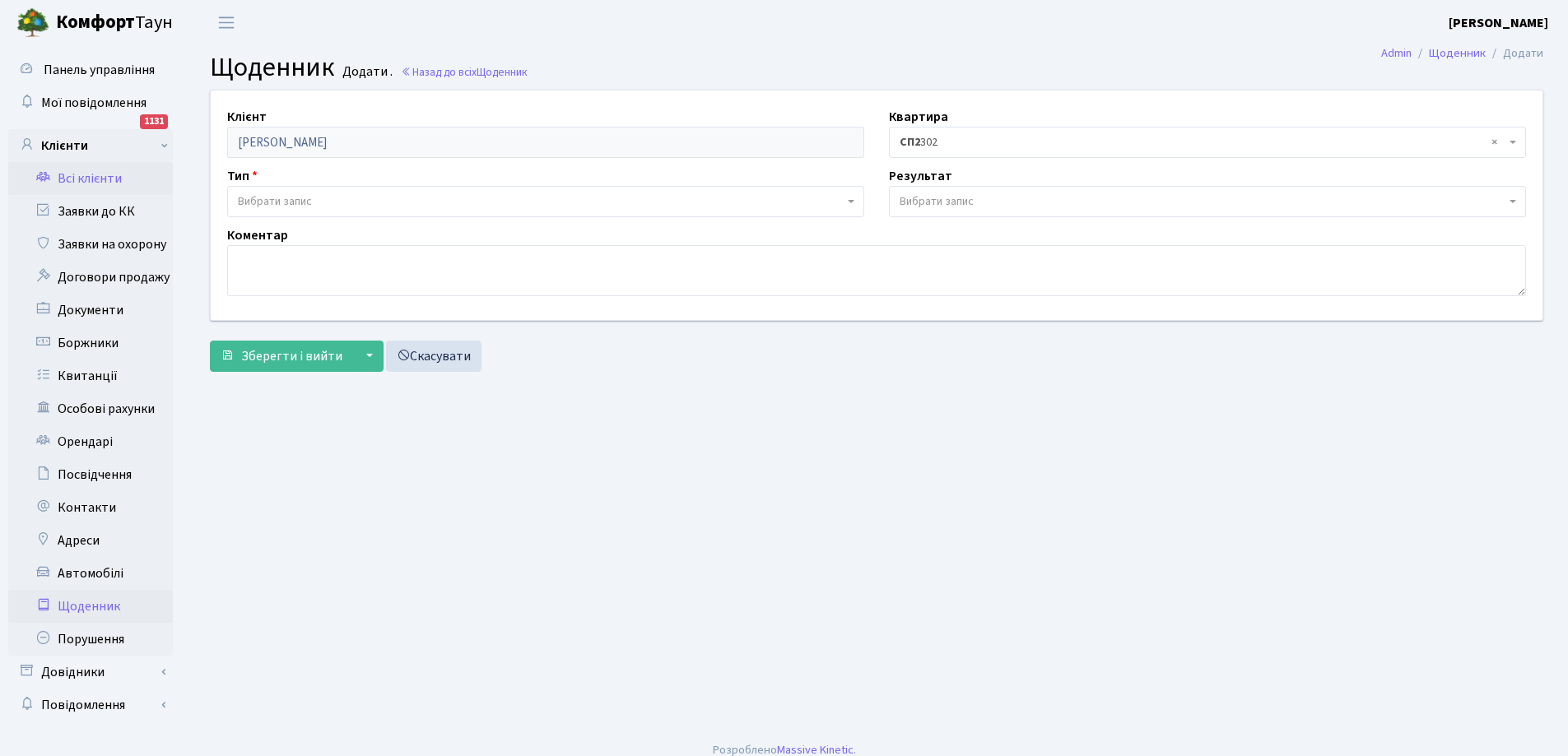
click at [87, 171] on link "Всі клієнти" at bounding box center [90, 178] width 165 height 33
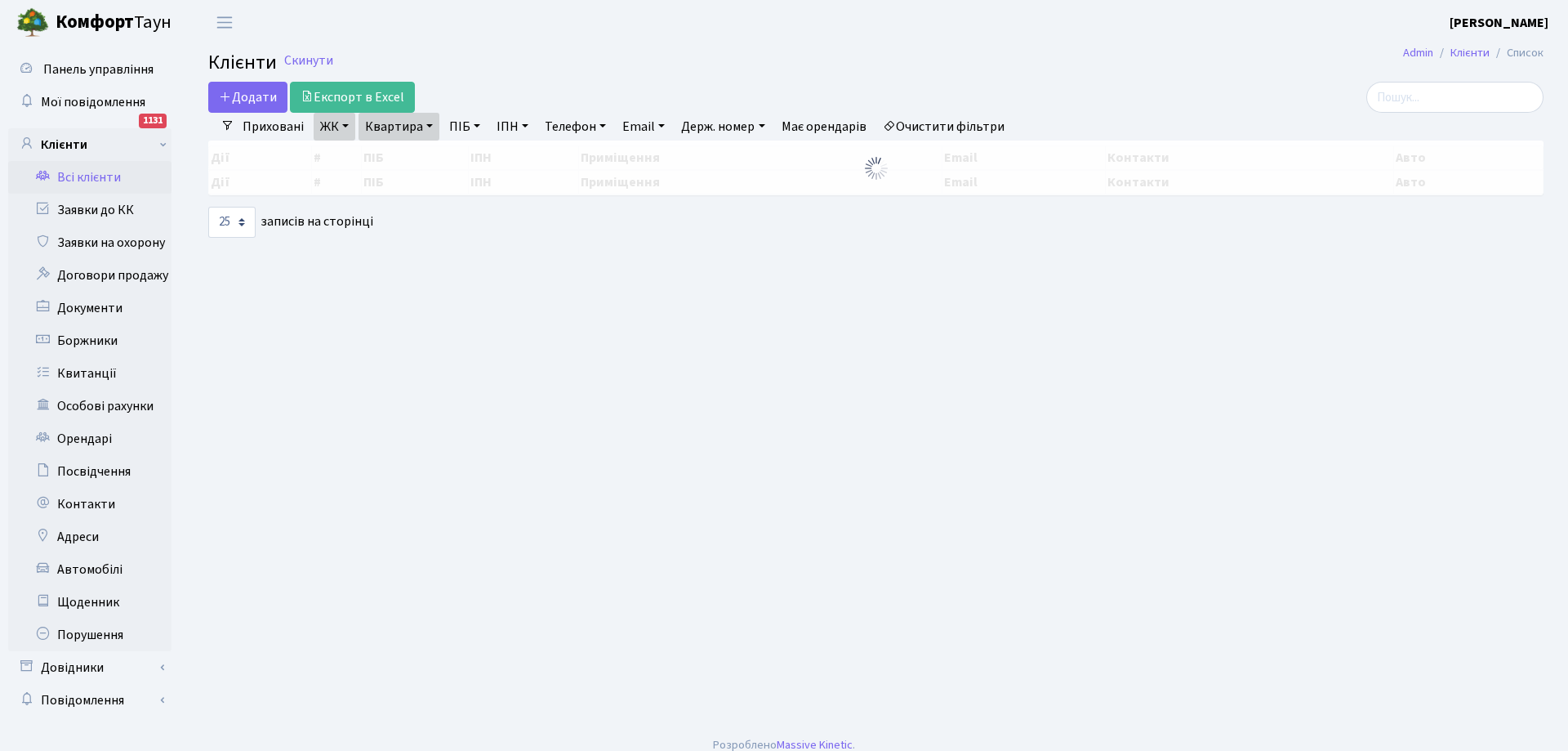
select select "25"
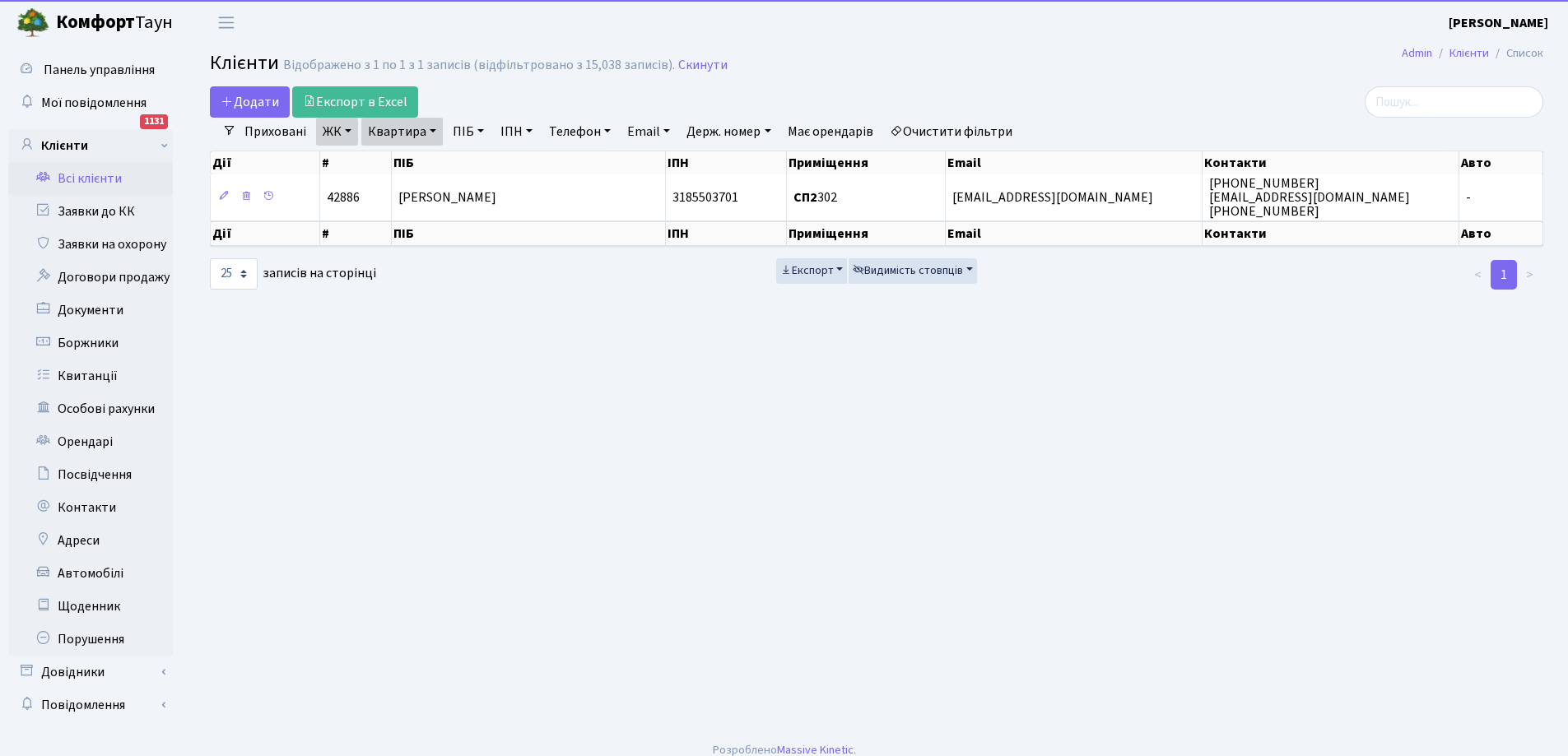
click at [396, 129] on link "Квартира" at bounding box center [402, 131] width 81 height 28
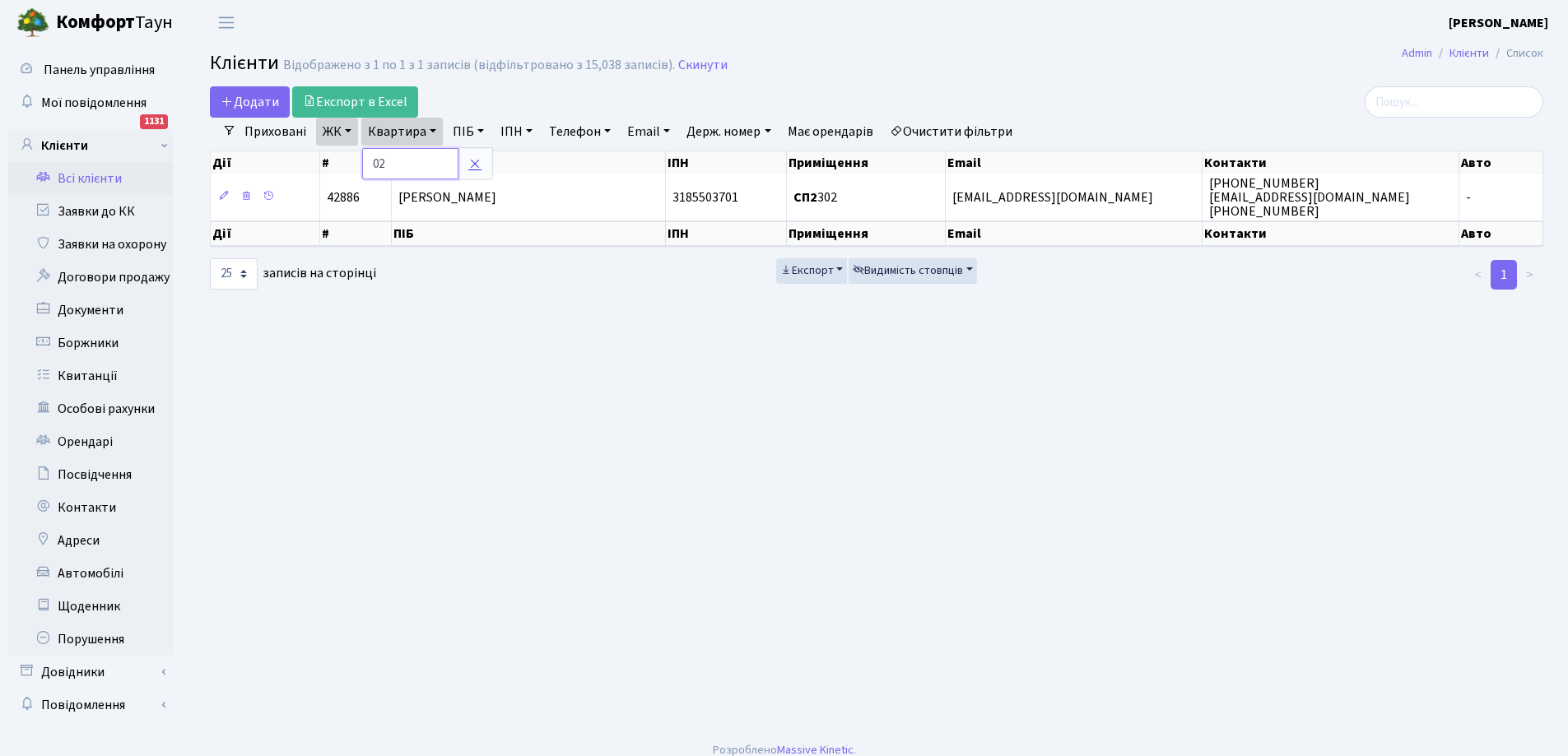
type input "2"
type input "205"
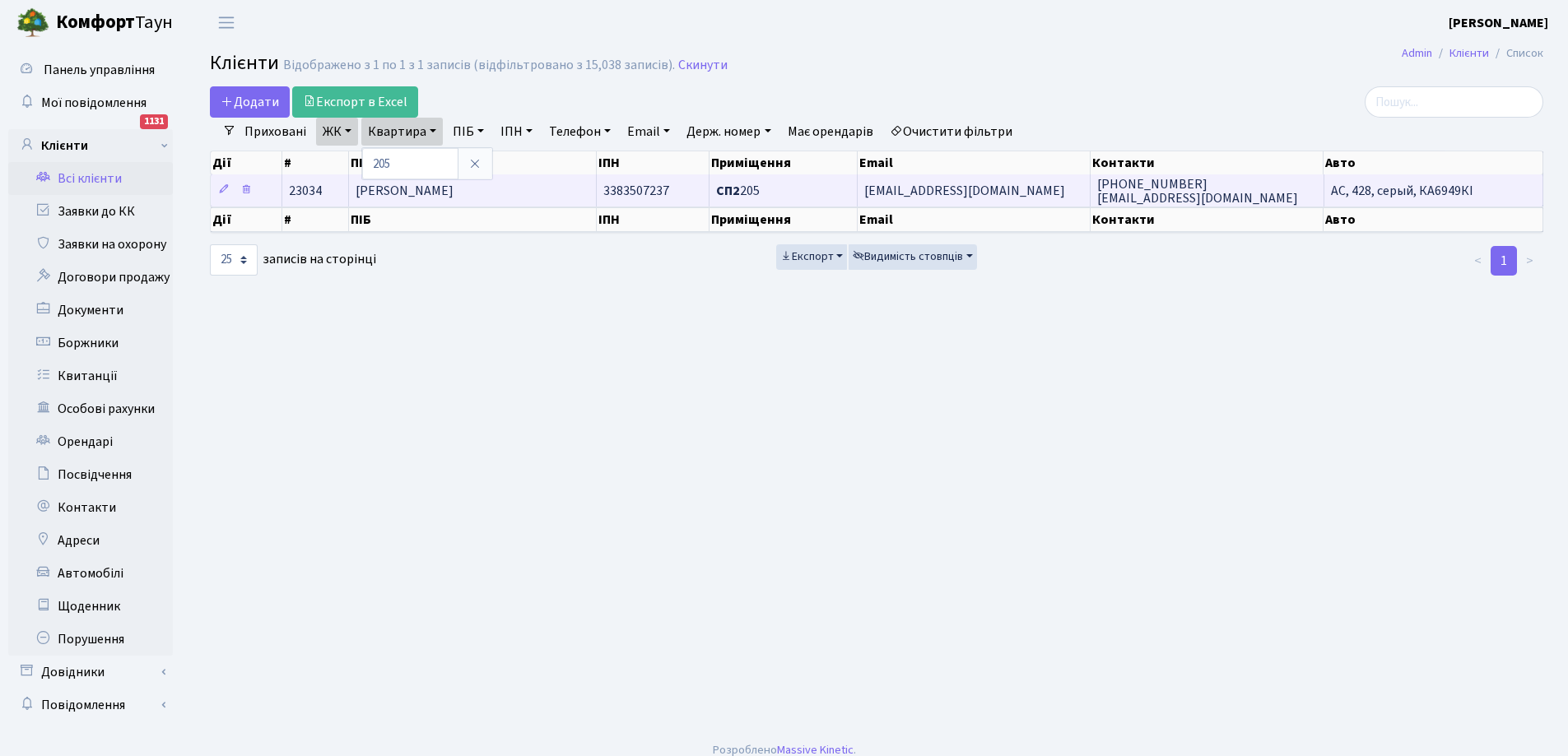
click at [453, 188] on span "Леонідов Денис Вадимович" at bounding box center [404, 191] width 98 height 18
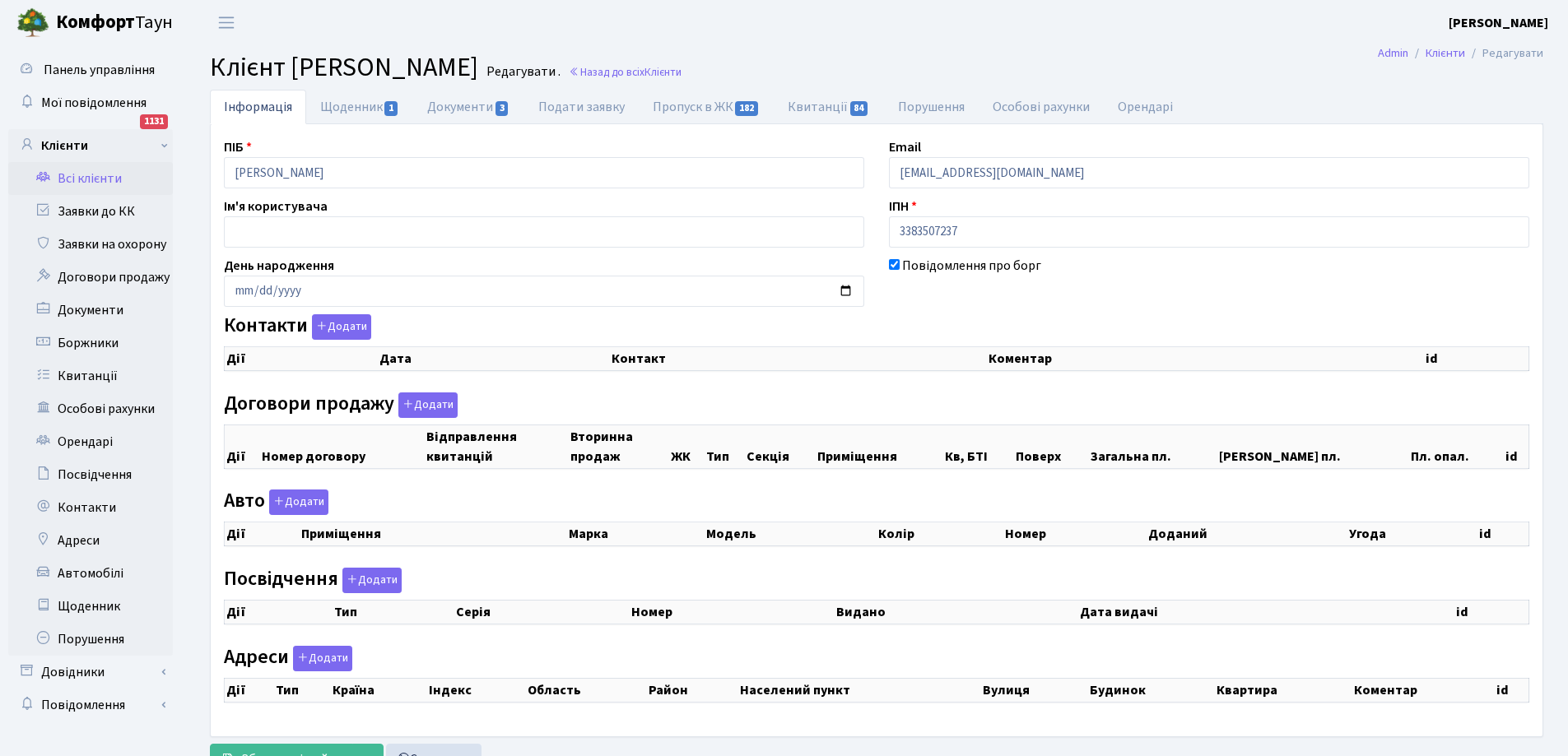
checkbox input "true"
select select "25"
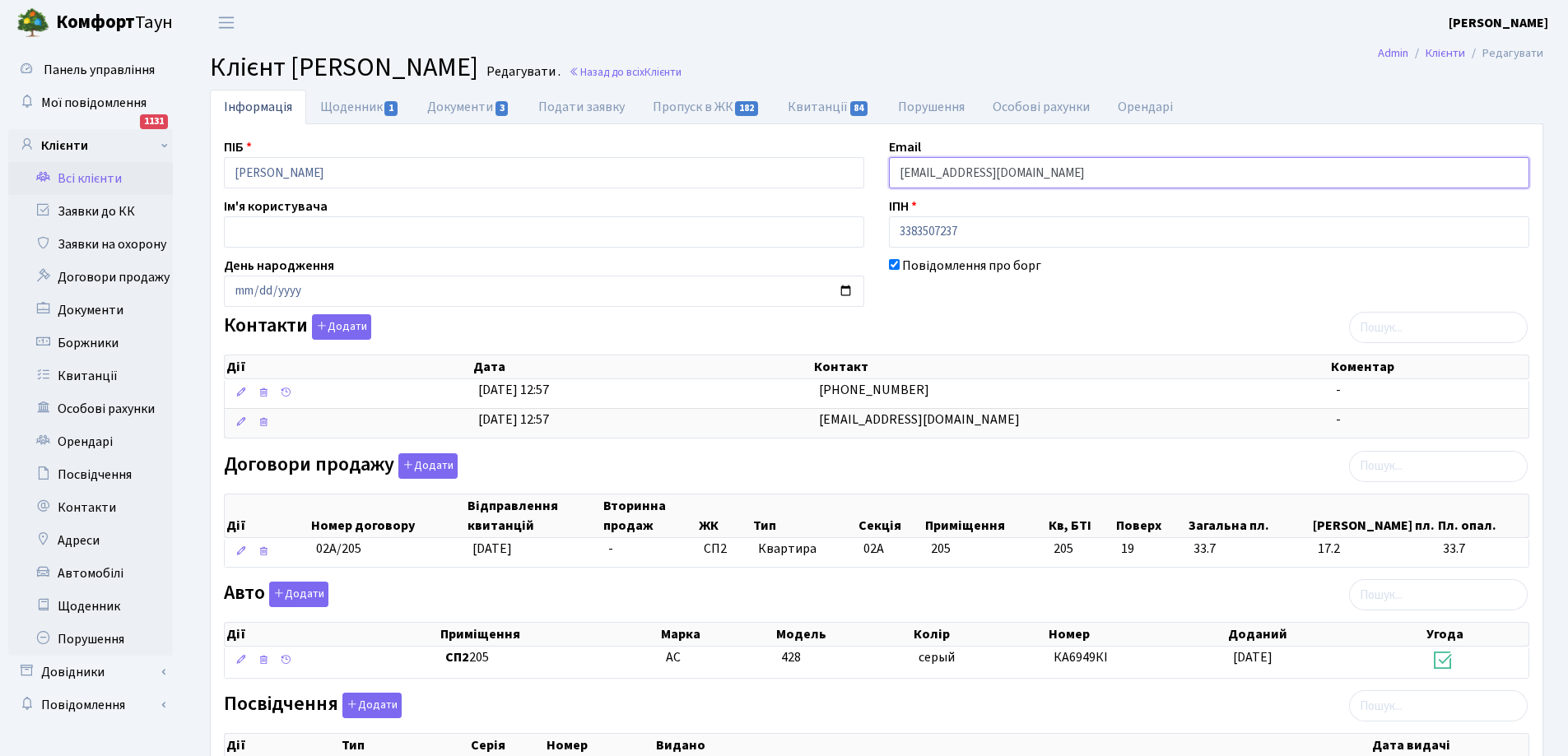
drag, startPoint x: 898, startPoint y: 175, endPoint x: 1052, endPoint y: 178, distance: 154.0
click at [1060, 177] on input "[EMAIL_ADDRESS][DOMAIN_NAME]" at bounding box center [1209, 173] width 641 height 32
click at [345, 112] on link "Щоденник 1" at bounding box center [359, 106] width 107 height 33
select select "25"
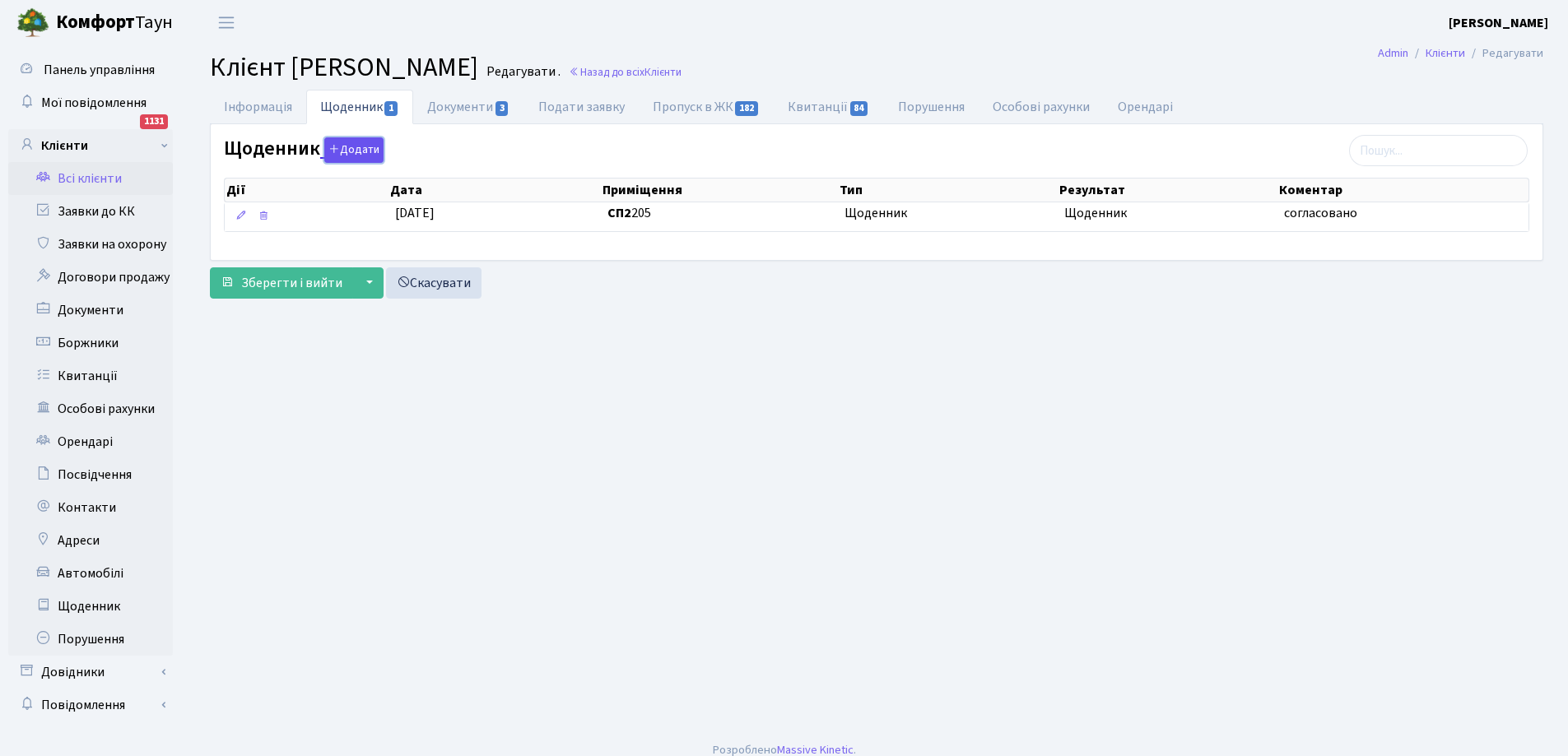
click at [356, 151] on button "Додати" at bounding box center [353, 150] width 59 height 25
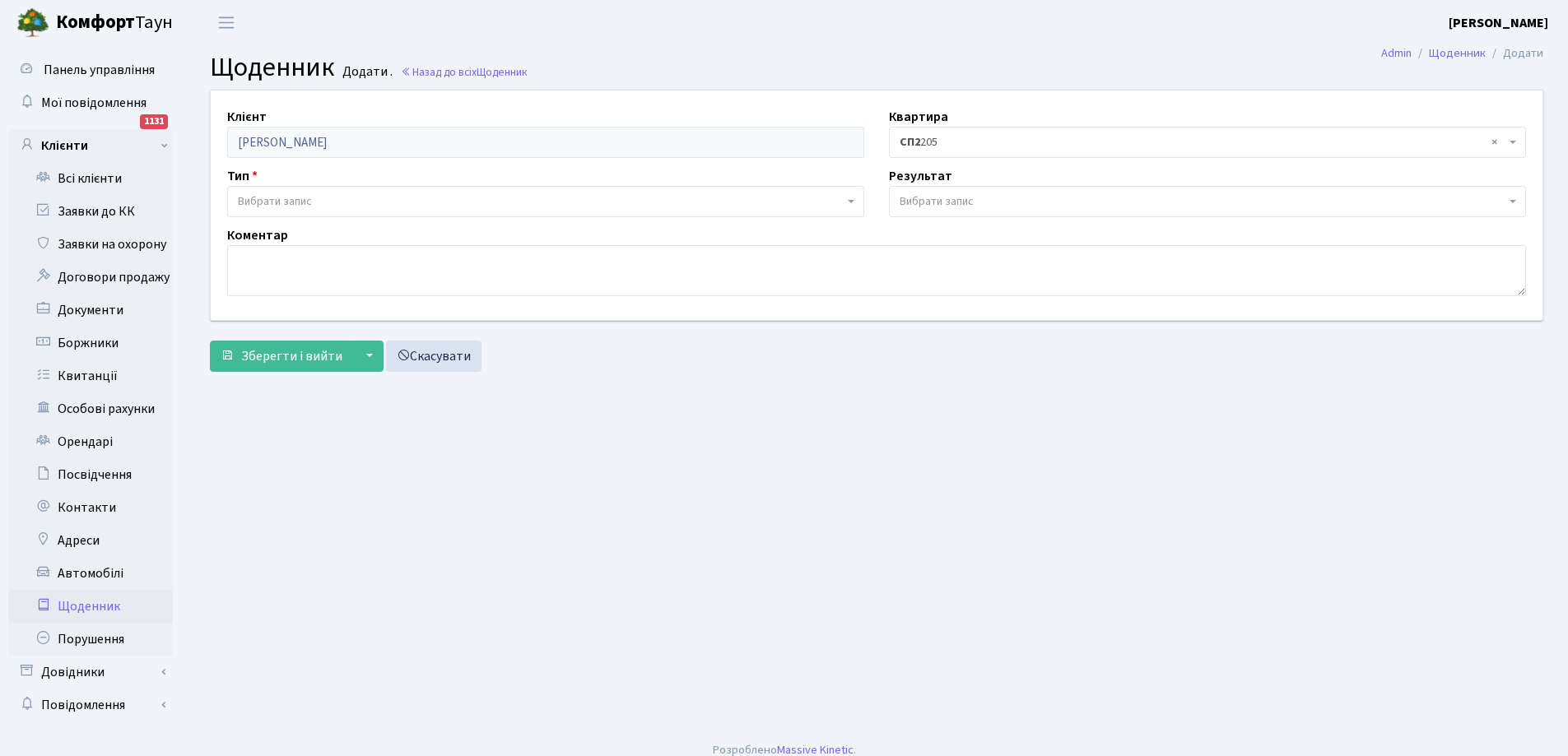
click at [314, 206] on span "Вибрати запис" at bounding box center [540, 202] width 605 height 16
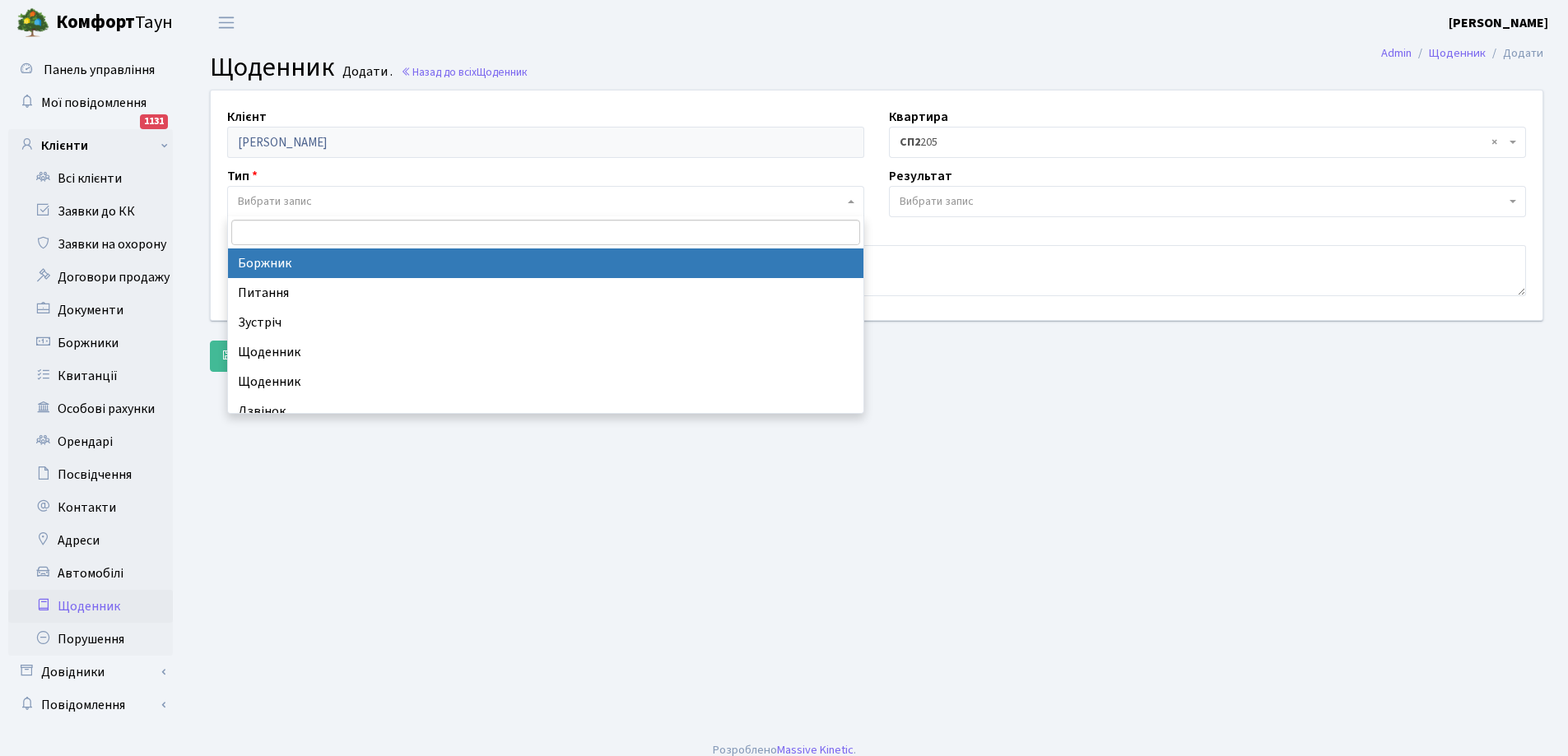
select select "189"
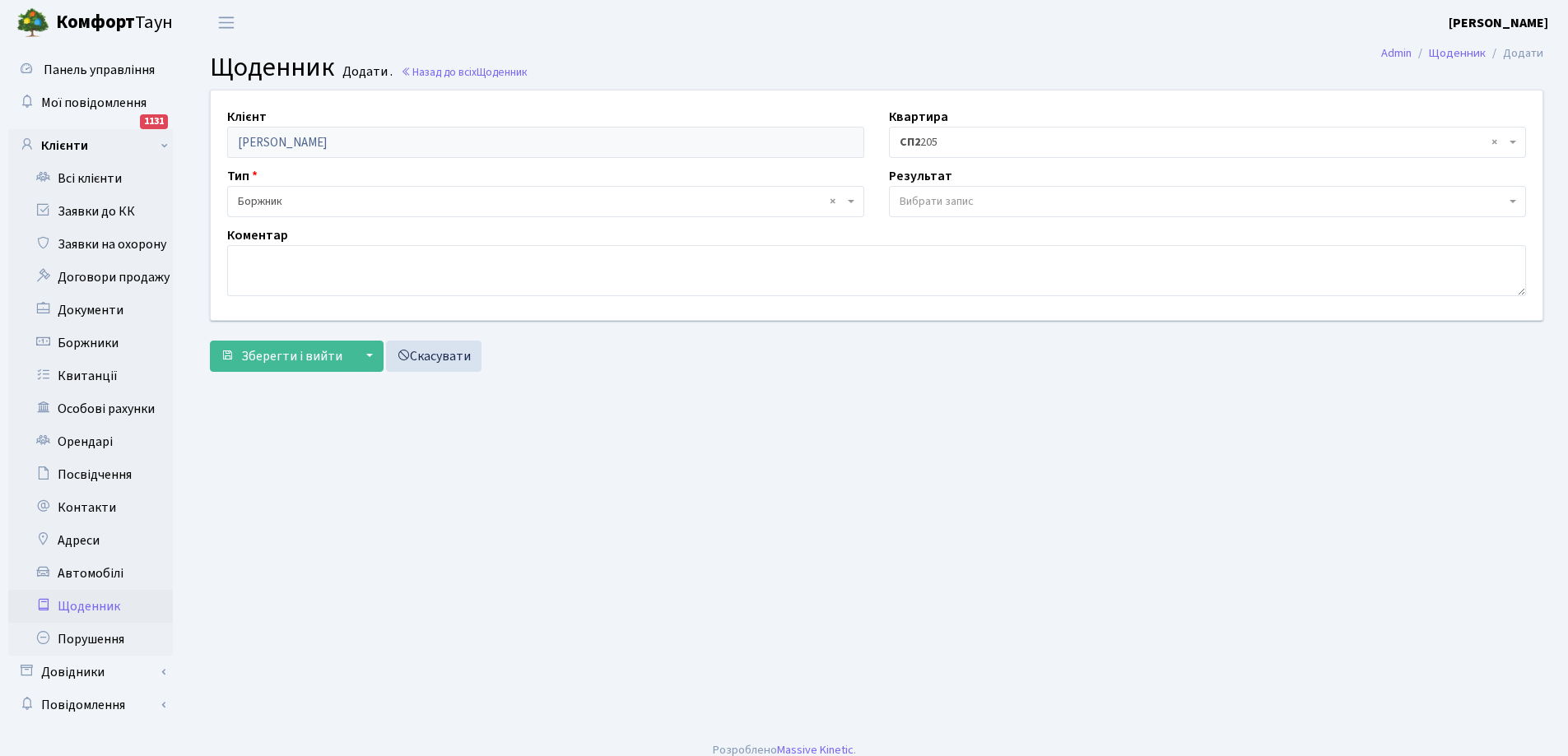
click at [911, 199] on span "Вибрати запис" at bounding box center [936, 202] width 74 height 16
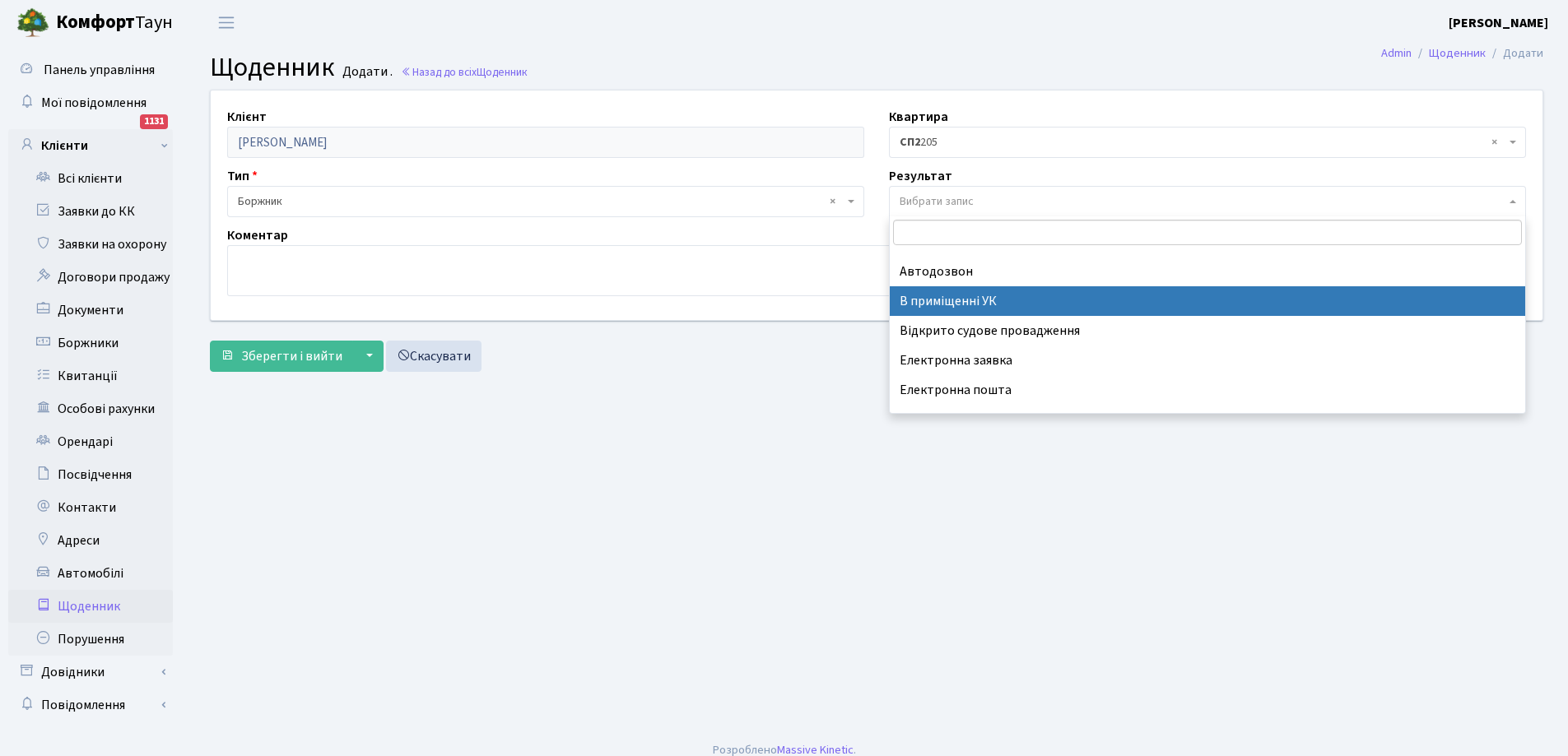
scroll to position [102, 0]
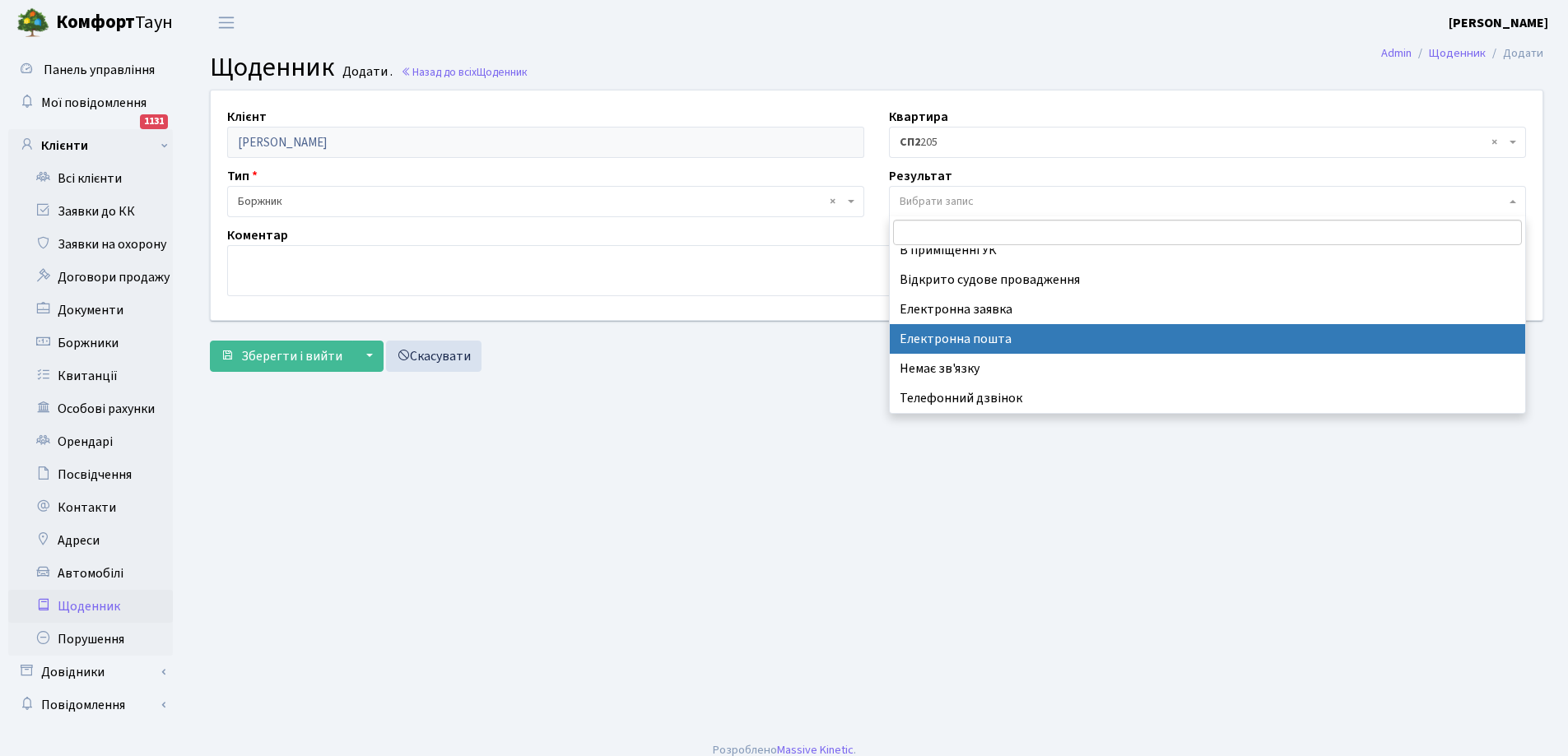
drag, startPoint x: 977, startPoint y: 337, endPoint x: 912, endPoint y: 326, distance: 65.9
select select "198"
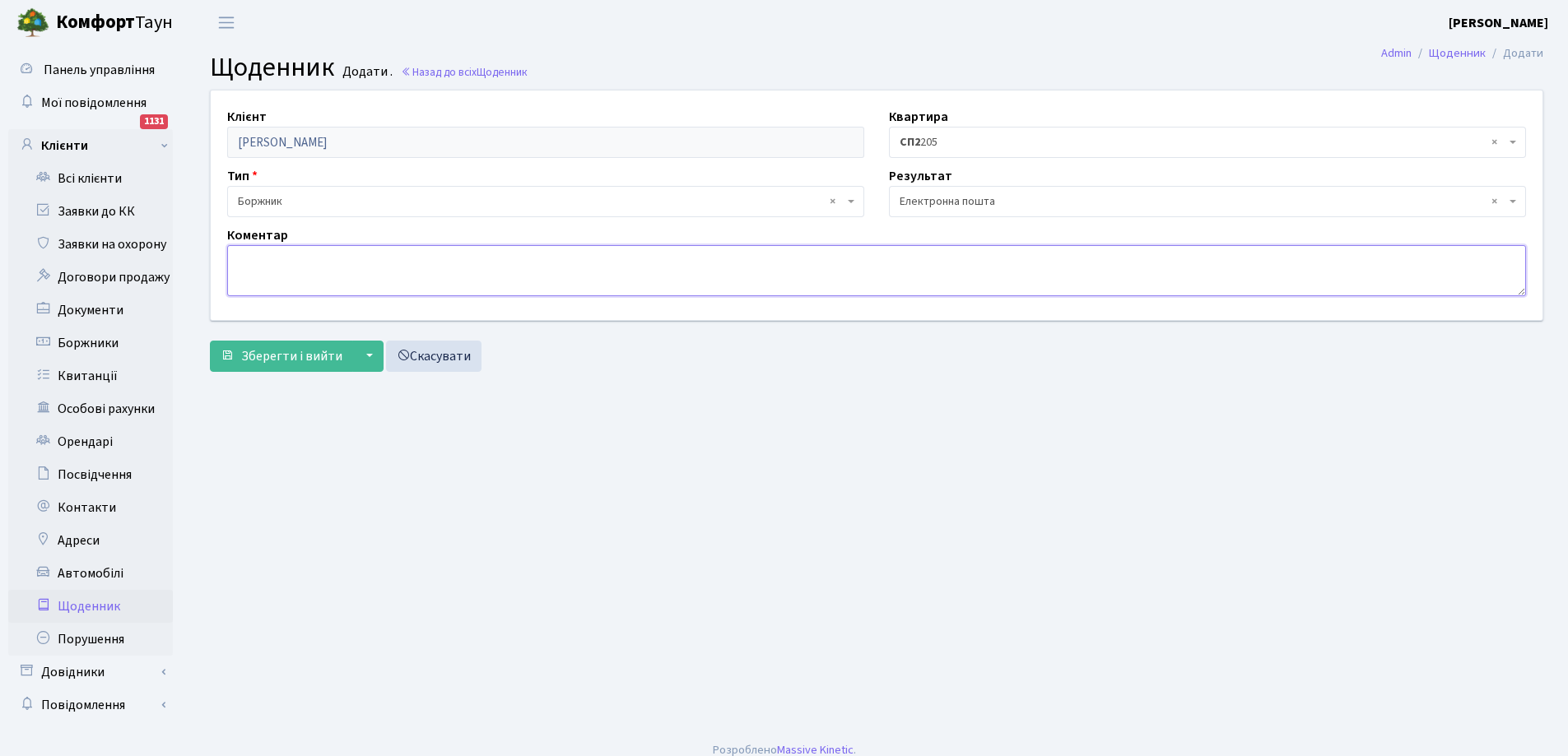
click at [573, 275] on textarea at bounding box center [876, 270] width 1298 height 51
type textarea "повідомлення про сплату боргу на ел.пошту"
click at [288, 362] on span "Зберегти і вийти" at bounding box center [291, 356] width 101 height 18
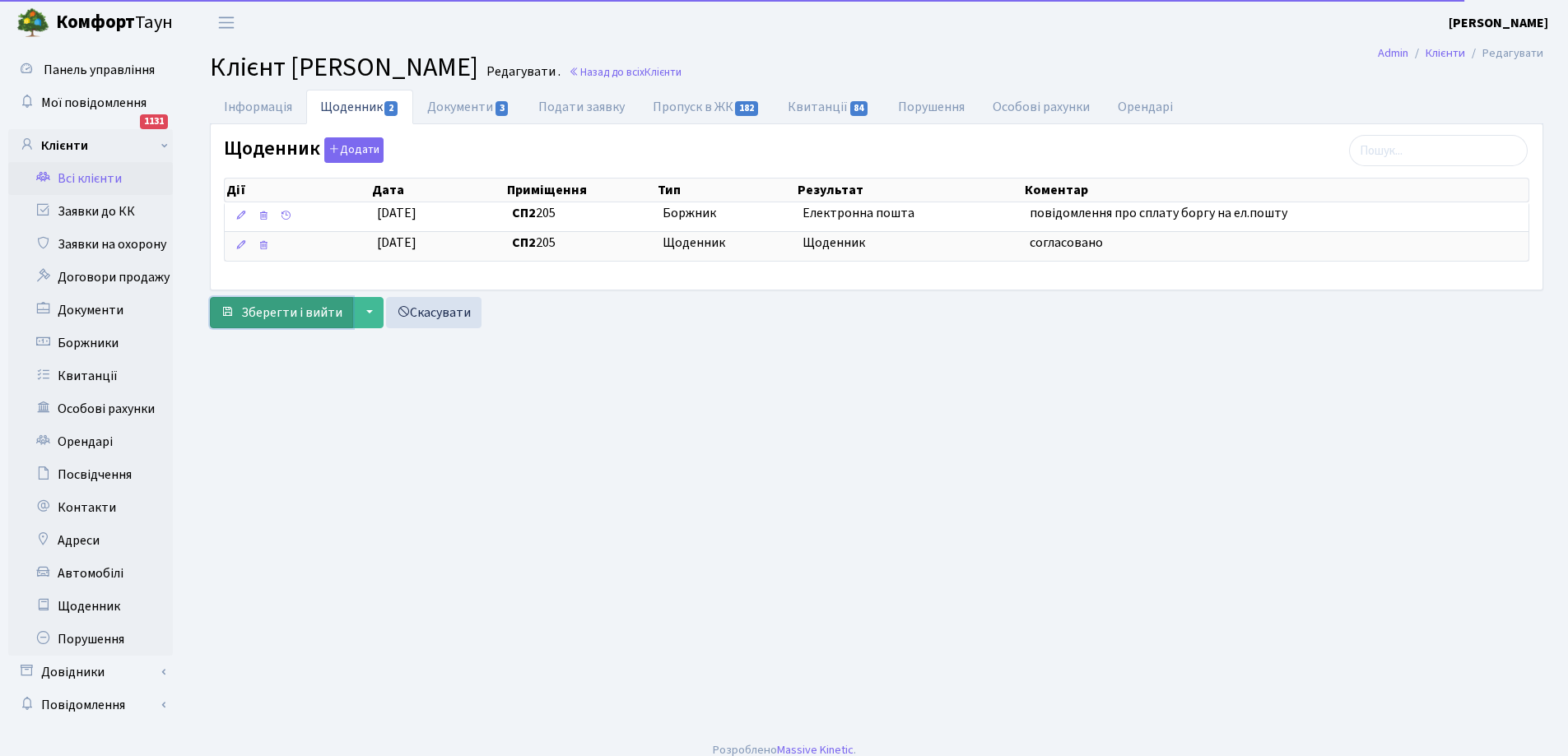
click at [294, 325] on button "Зберегти і вийти" at bounding box center [281, 312] width 143 height 32
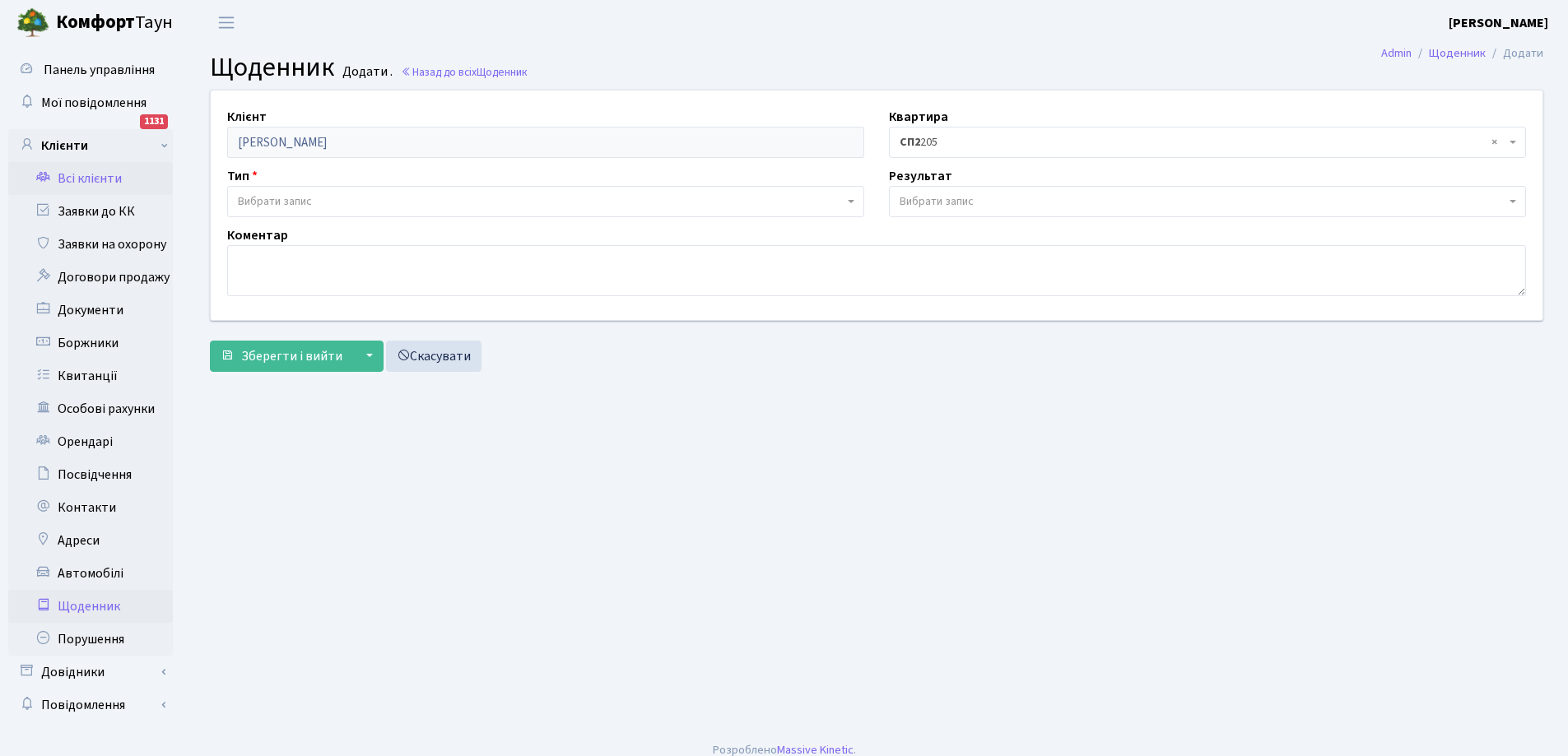
click at [115, 173] on link "Всі клієнти" at bounding box center [90, 178] width 165 height 33
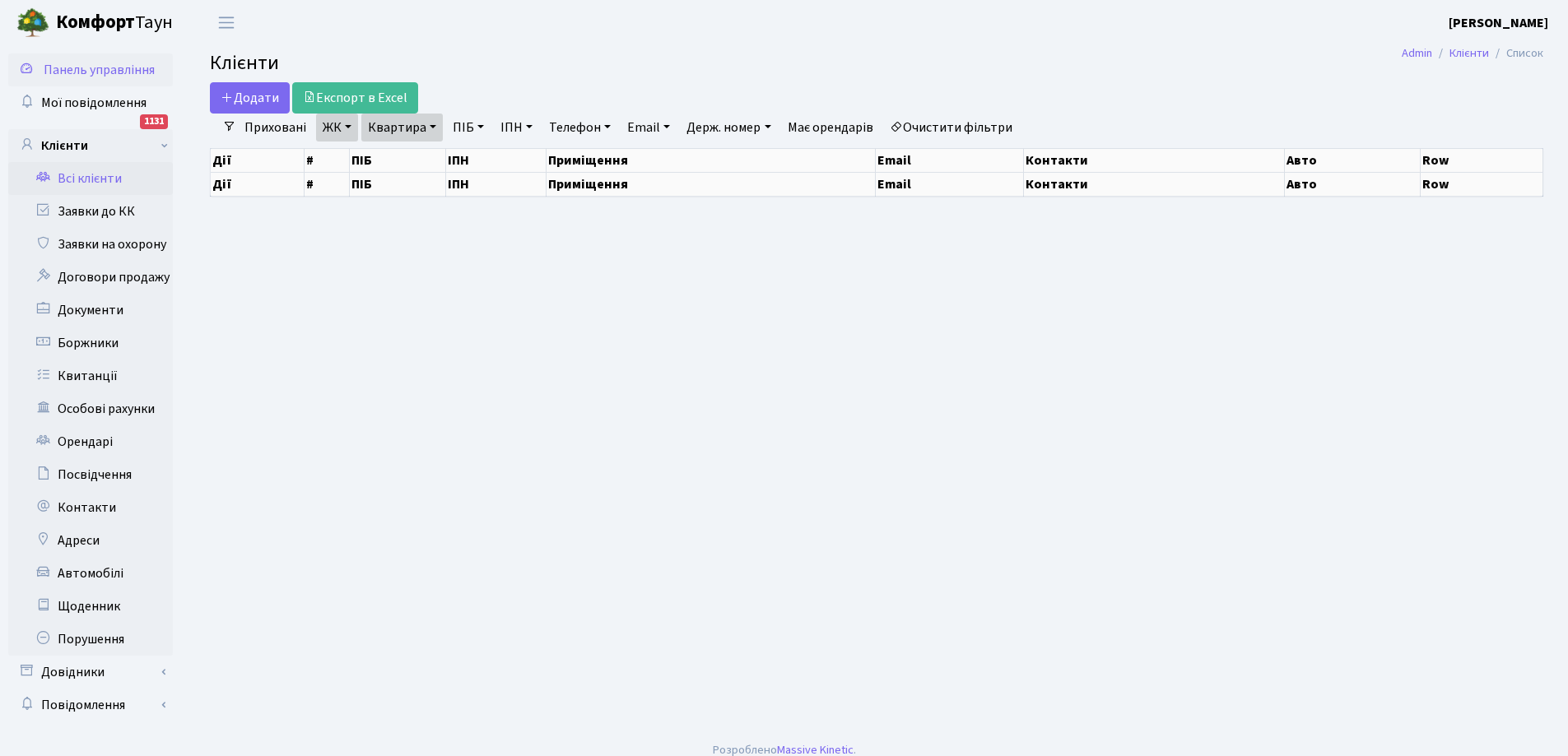
select select "25"
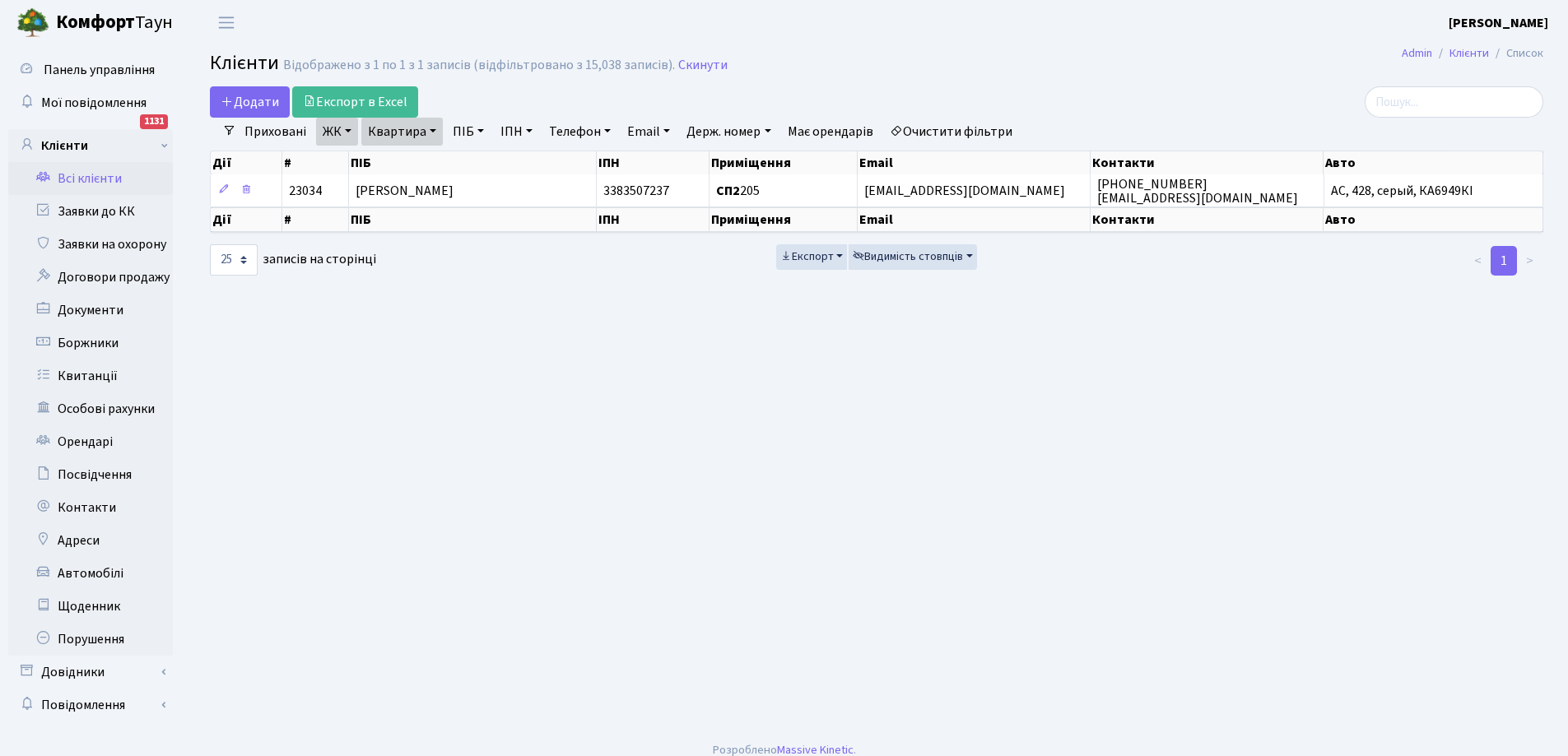
click at [415, 130] on link "Квартира" at bounding box center [402, 131] width 81 height 28
type input "206"
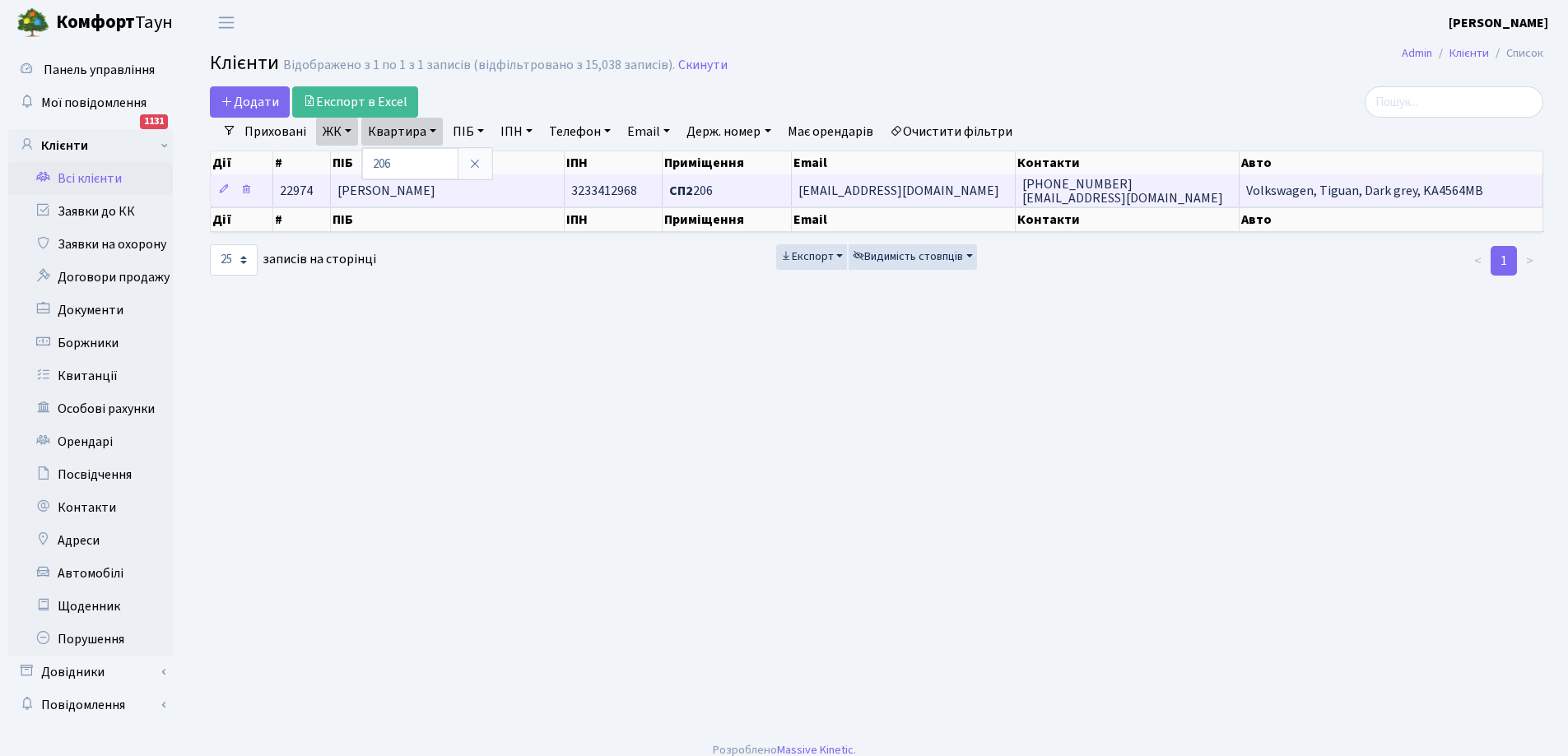
click at [435, 188] on span "[PERSON_NAME]" at bounding box center [386, 191] width 98 height 18
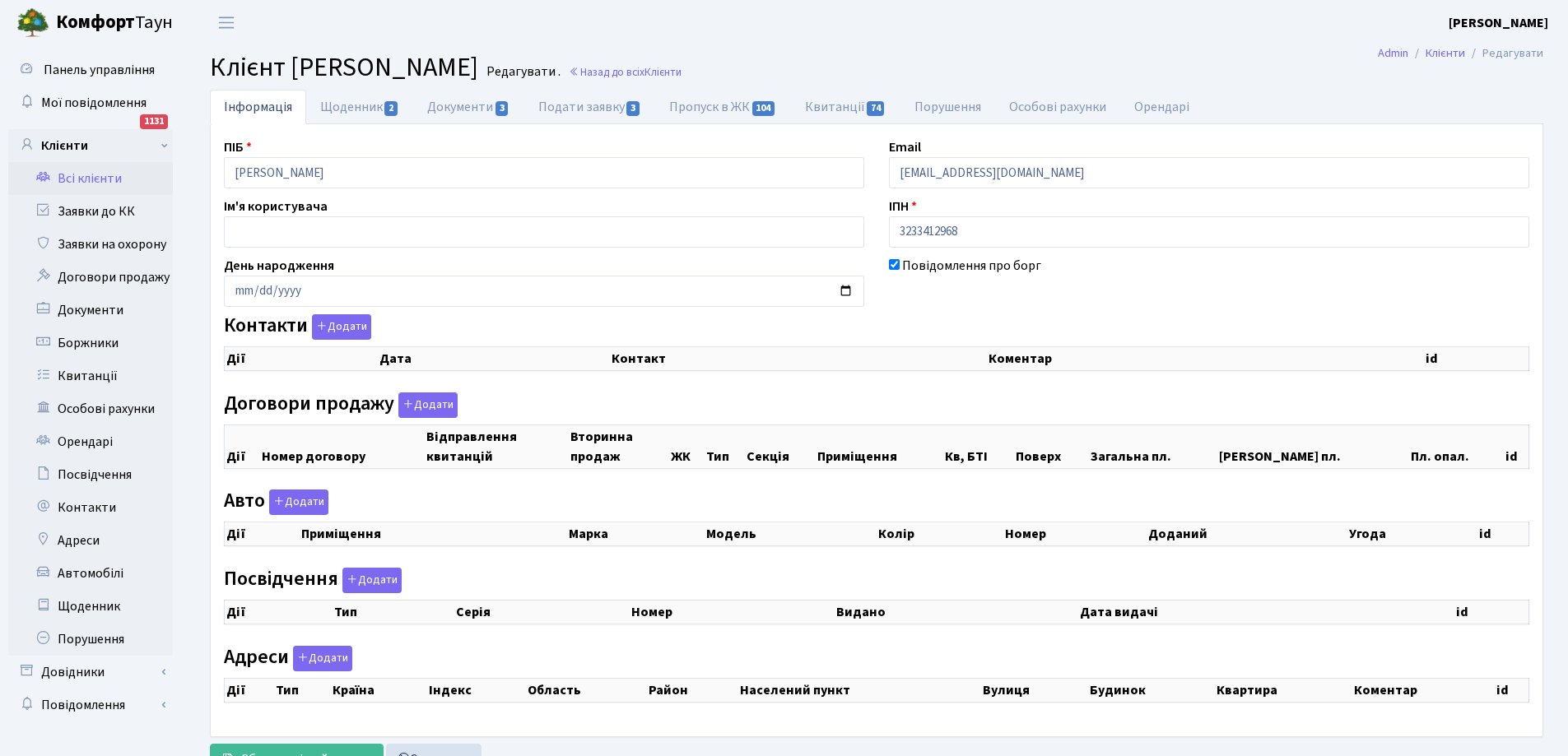
select select "25"
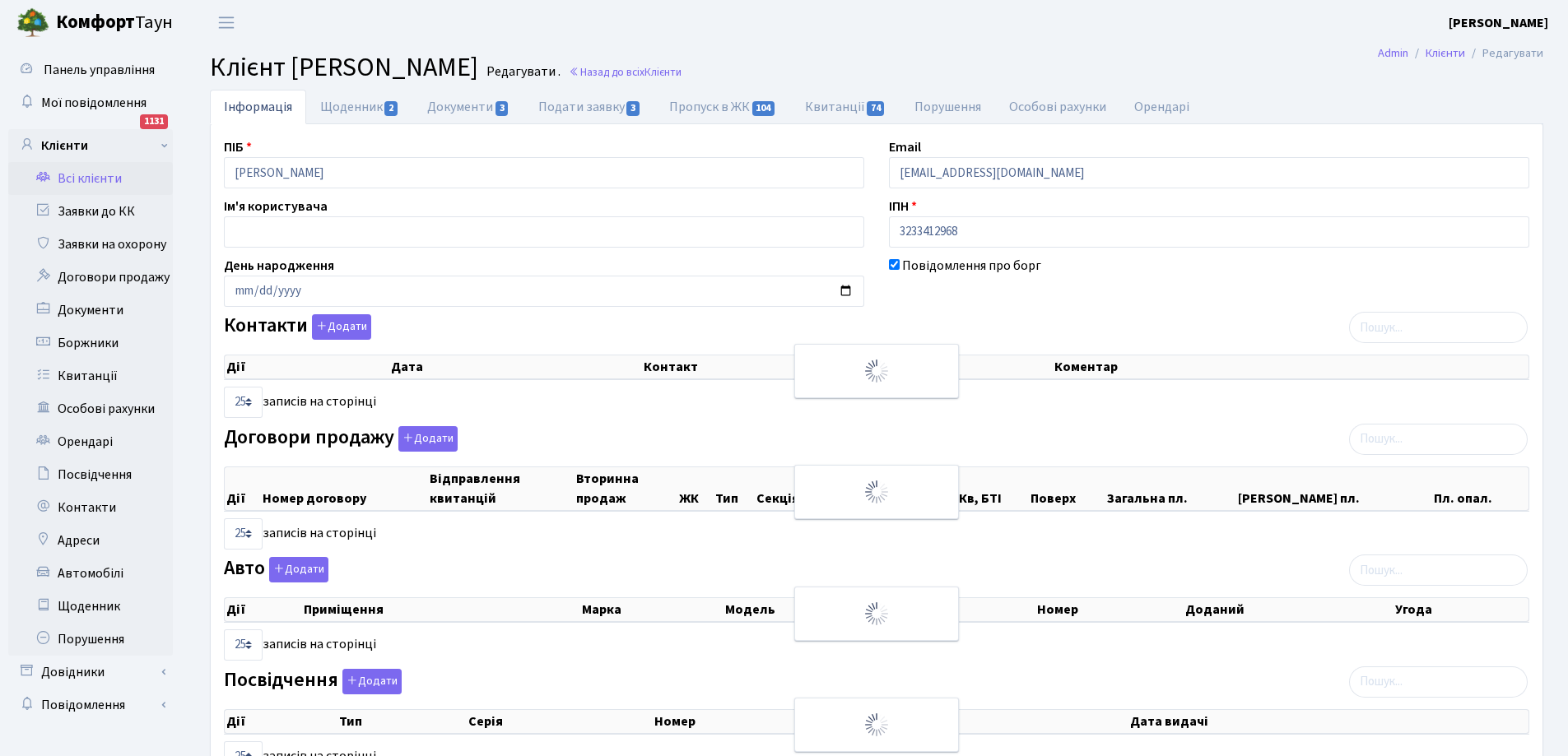
checkbox input "true"
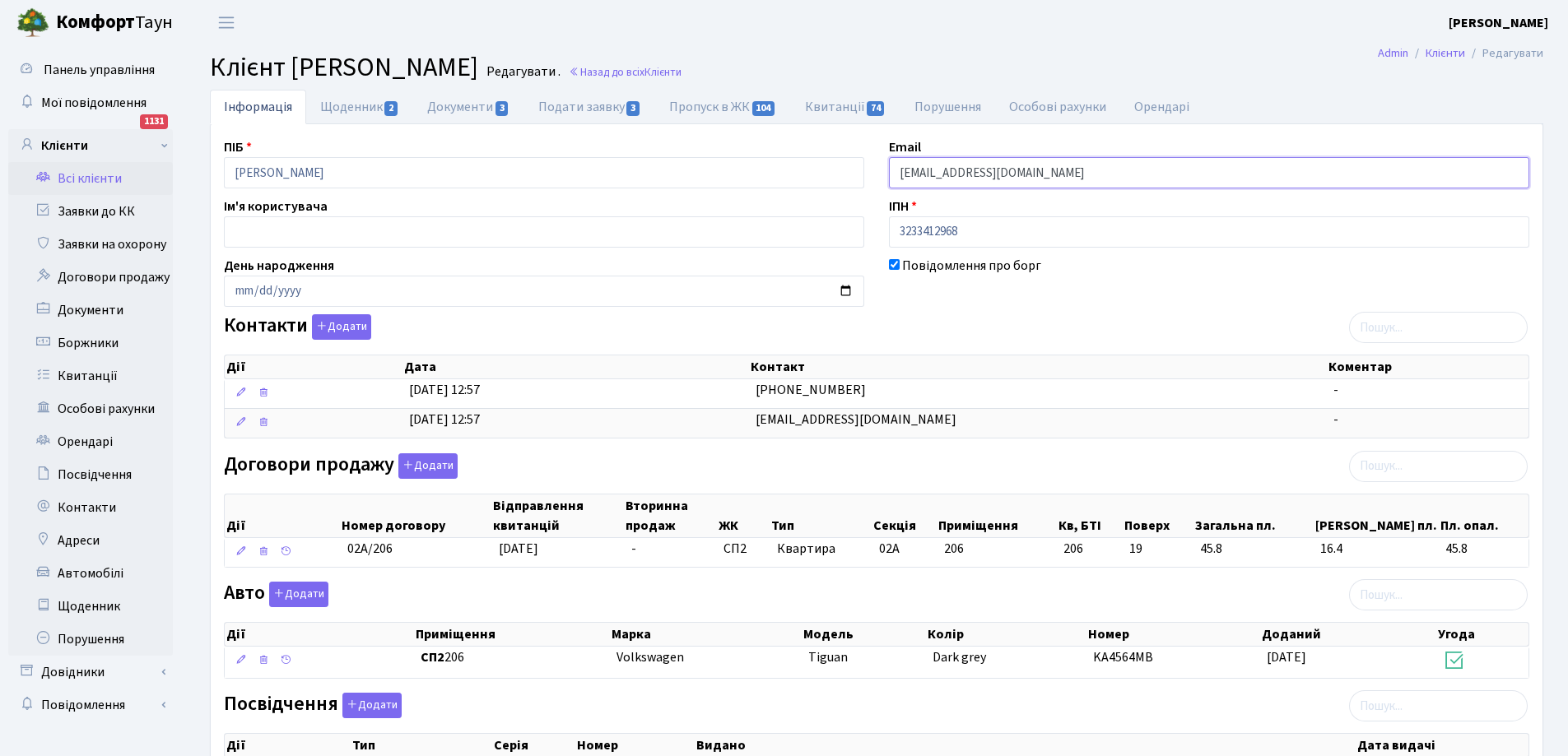
drag, startPoint x: 897, startPoint y: 177, endPoint x: 1060, endPoint y: 171, distance: 163.1
click at [1060, 171] on input "[EMAIL_ADDRESS][DOMAIN_NAME]" at bounding box center [1209, 173] width 641 height 32
click at [364, 107] on link "Щоденник 2" at bounding box center [359, 106] width 107 height 33
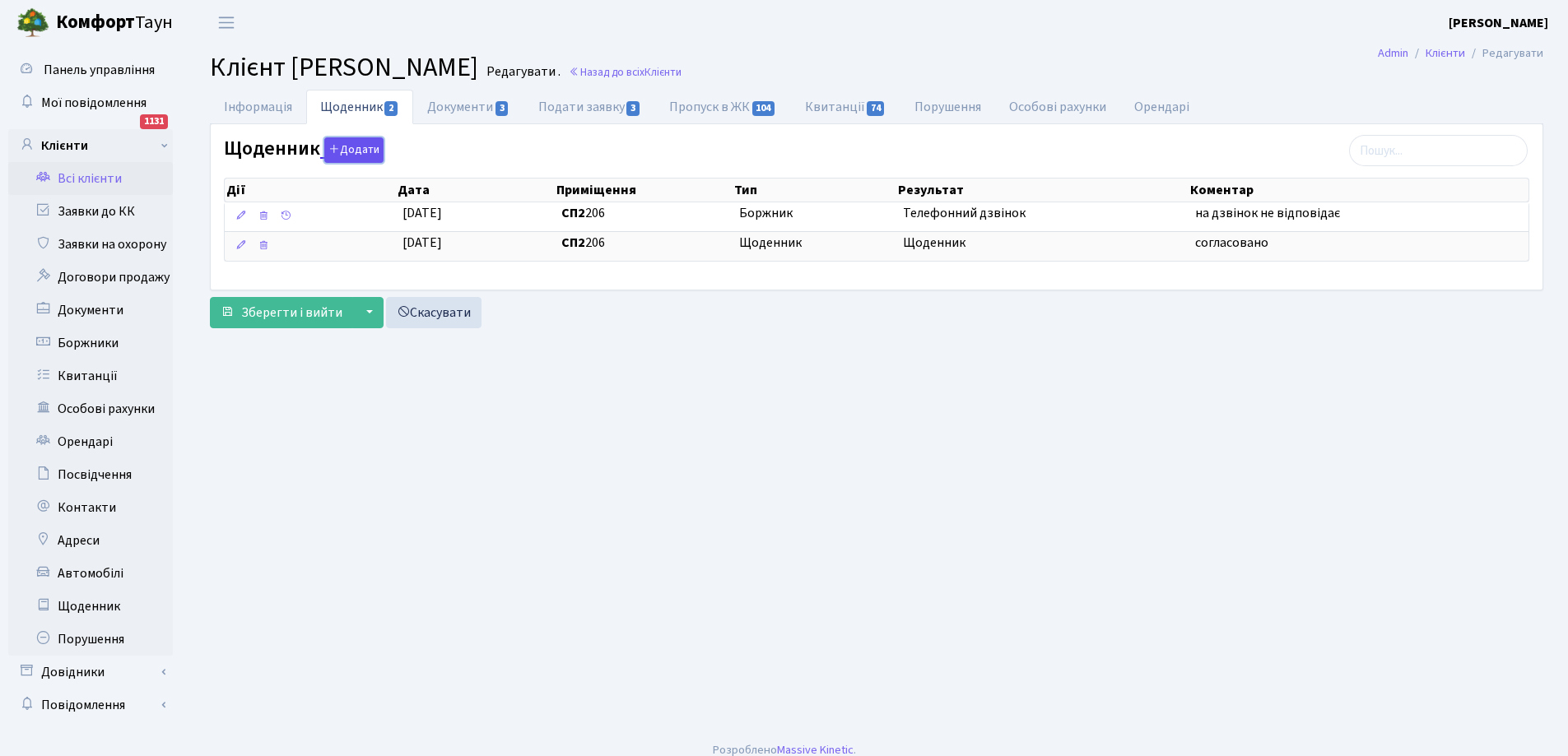
click at [351, 148] on button "Додати" at bounding box center [353, 150] width 59 height 25
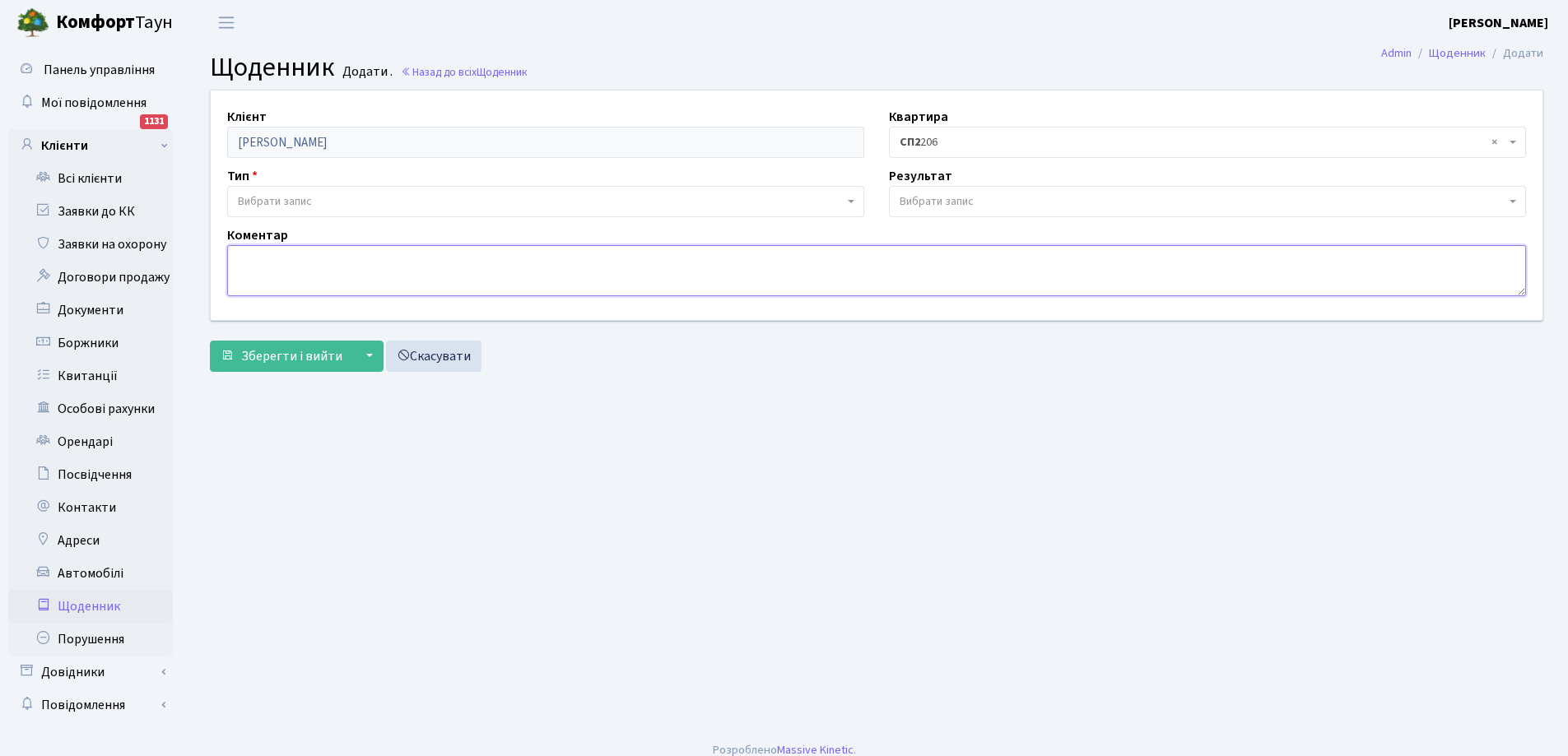
click at [318, 260] on textarea at bounding box center [876, 270] width 1298 height 51
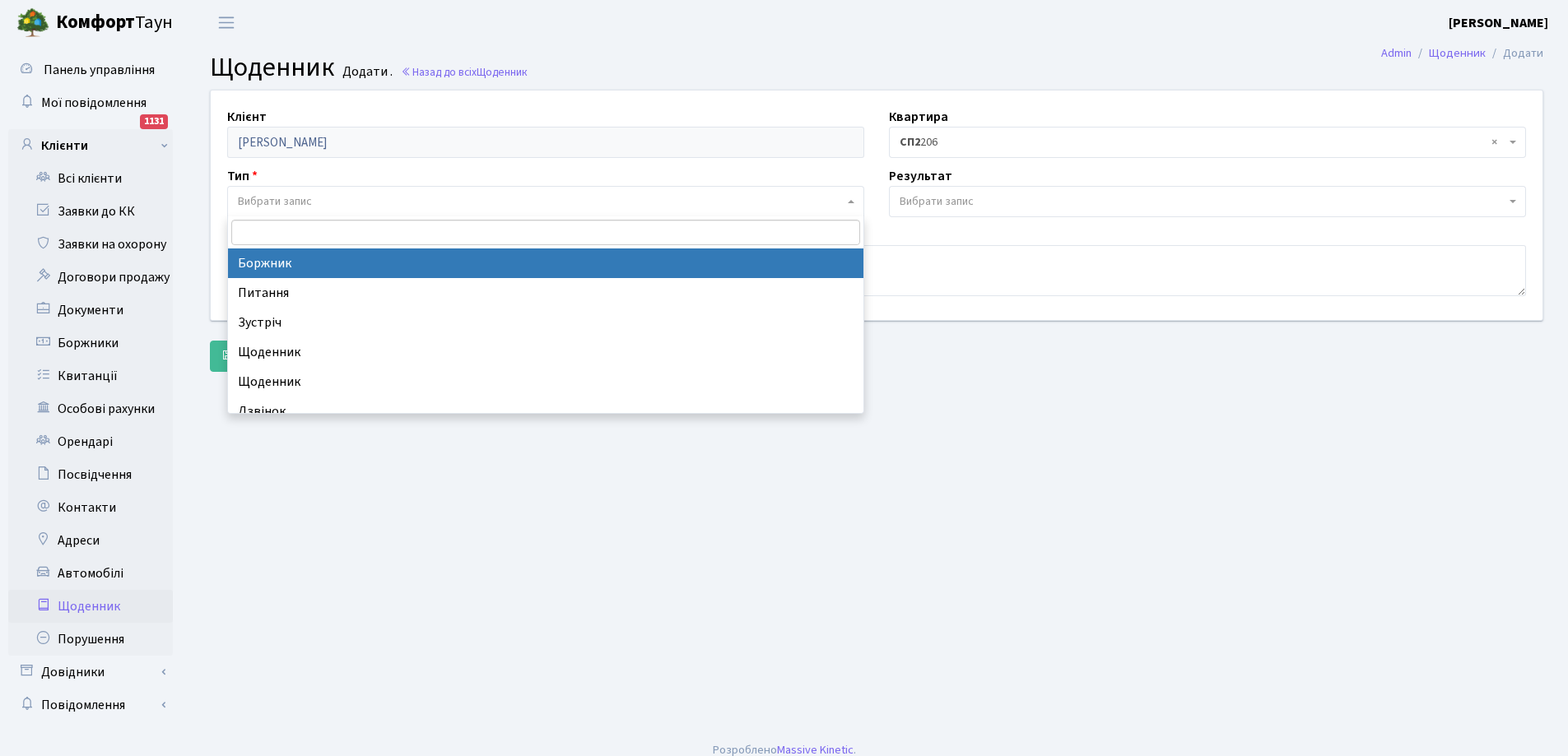
click at [287, 197] on span "Вибрати запис" at bounding box center [275, 202] width 74 height 16
select select "189"
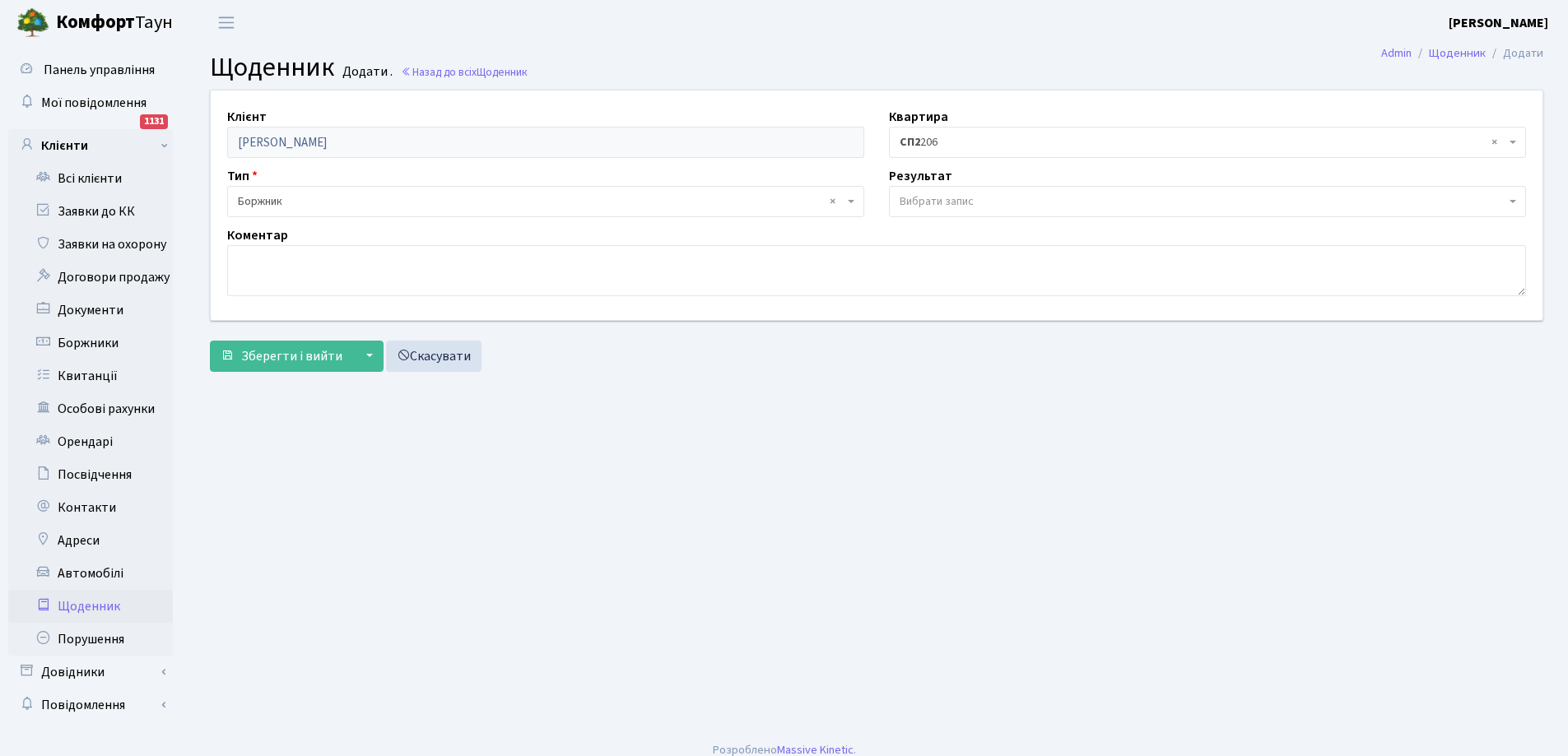
click at [990, 199] on span "Вибрати запис" at bounding box center [1202, 202] width 605 height 16
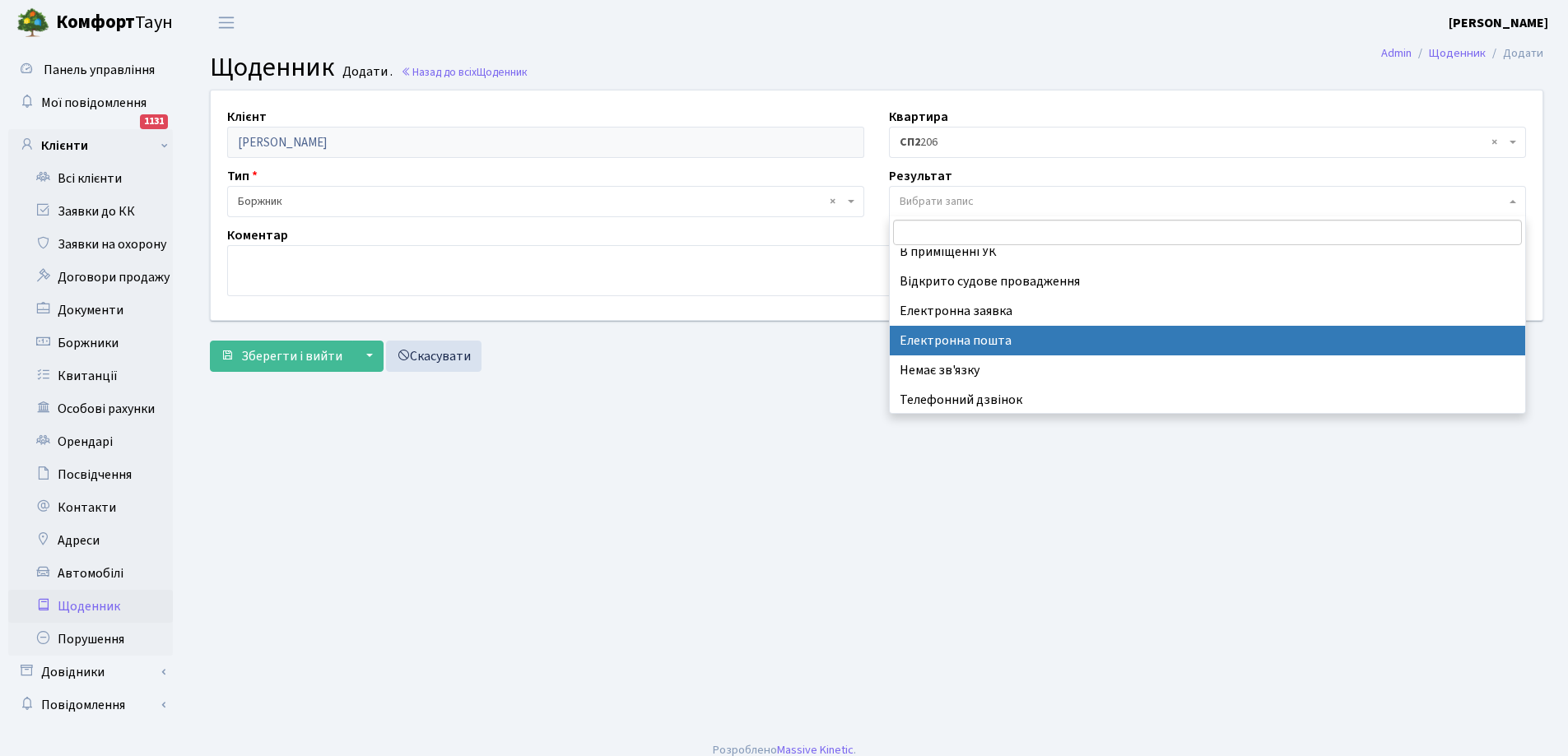
scroll to position [102, 0]
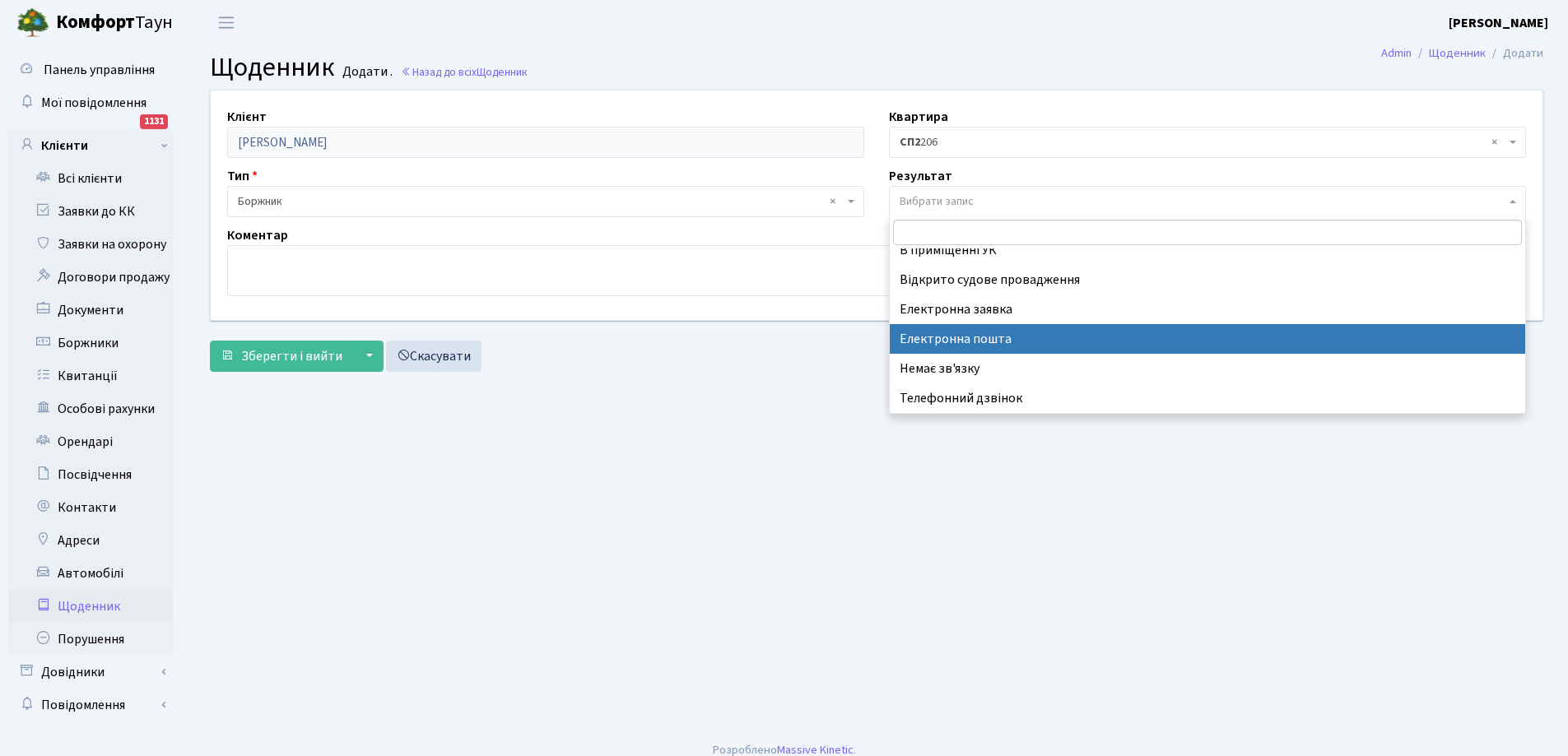
select select "198"
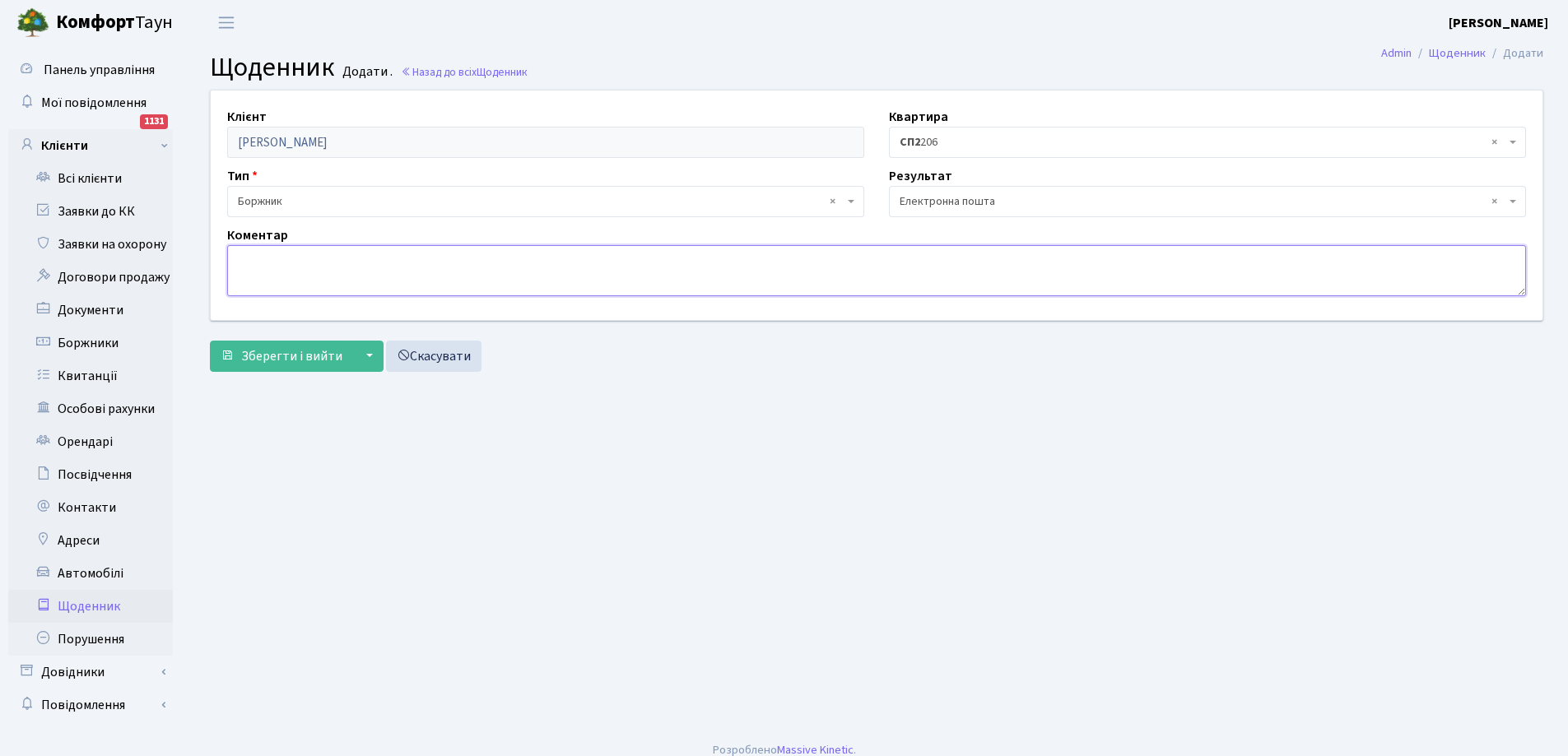
click at [310, 254] on textarea at bounding box center [876, 270] width 1298 height 51
type textarea "повідомлення про сплату боргу на ел.пошту"
click at [310, 350] on span "Зберегти і вийти" at bounding box center [291, 356] width 101 height 18
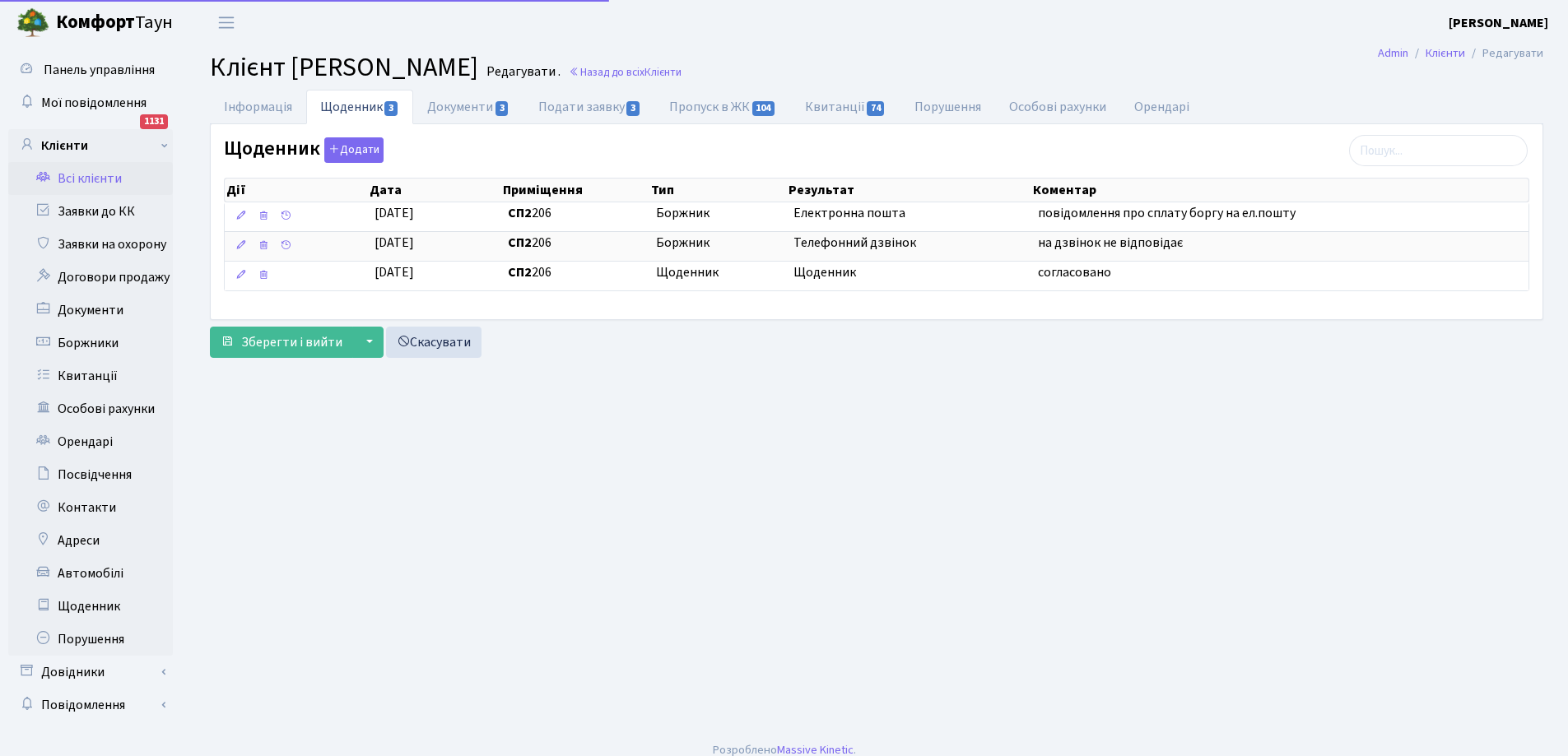
click at [304, 260] on div "Щоденник Додати Дії Дата Приміщення Тип Результат Коментар Дії Дата" at bounding box center [877, 221] width 1332 height 194
click at [301, 340] on span "Зберегти і вийти" at bounding box center [291, 342] width 101 height 18
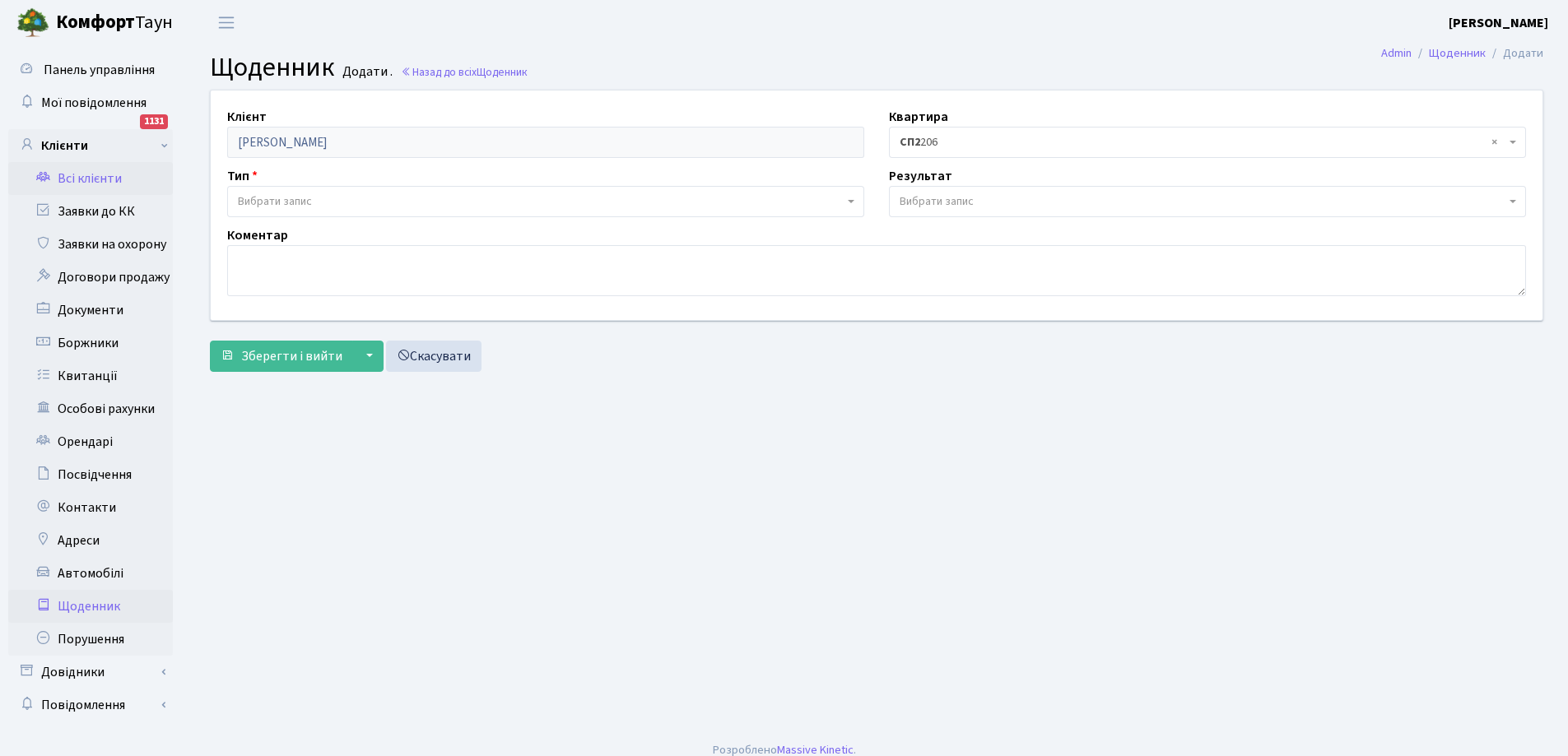
click at [86, 173] on link "Всі клієнти" at bounding box center [90, 178] width 165 height 33
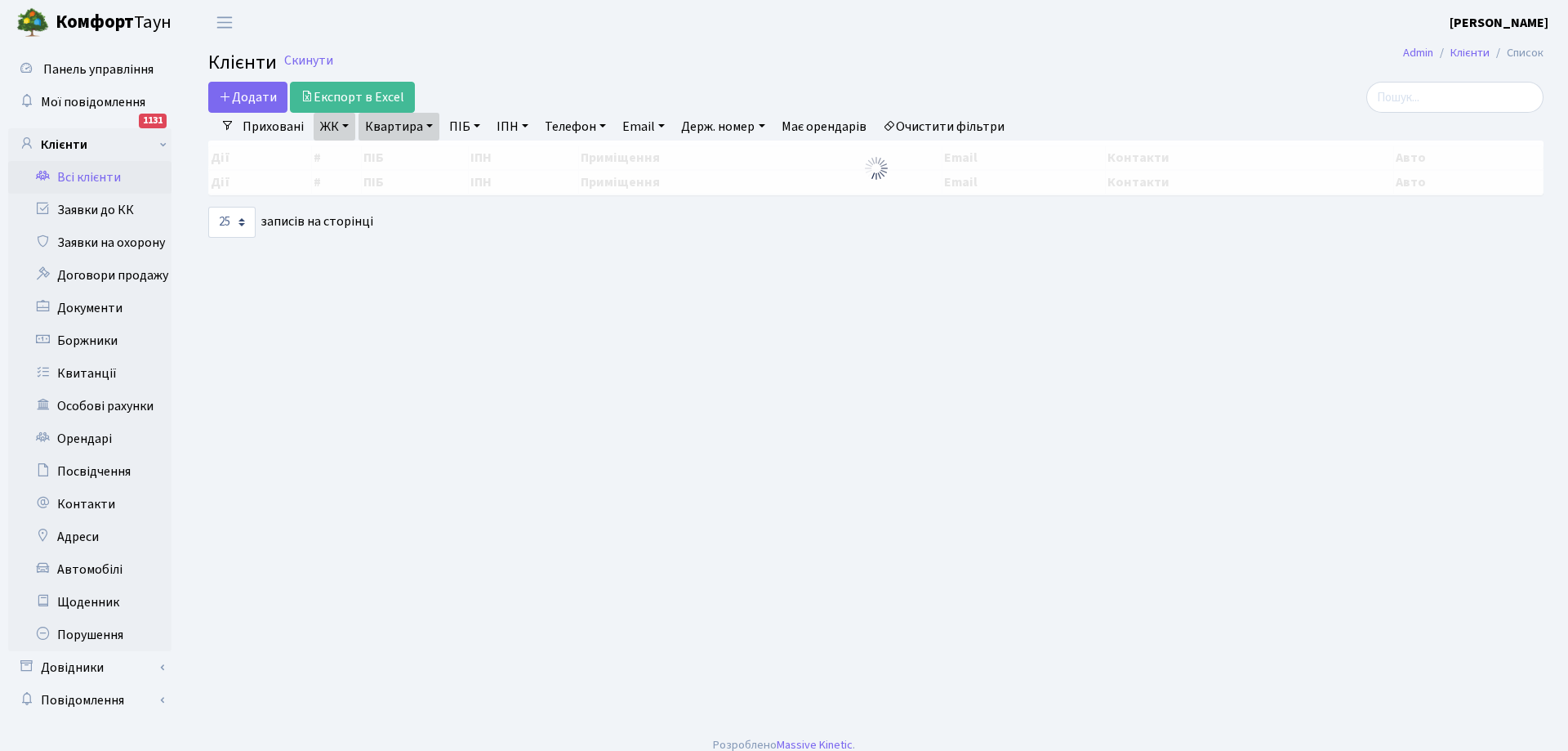
select select "25"
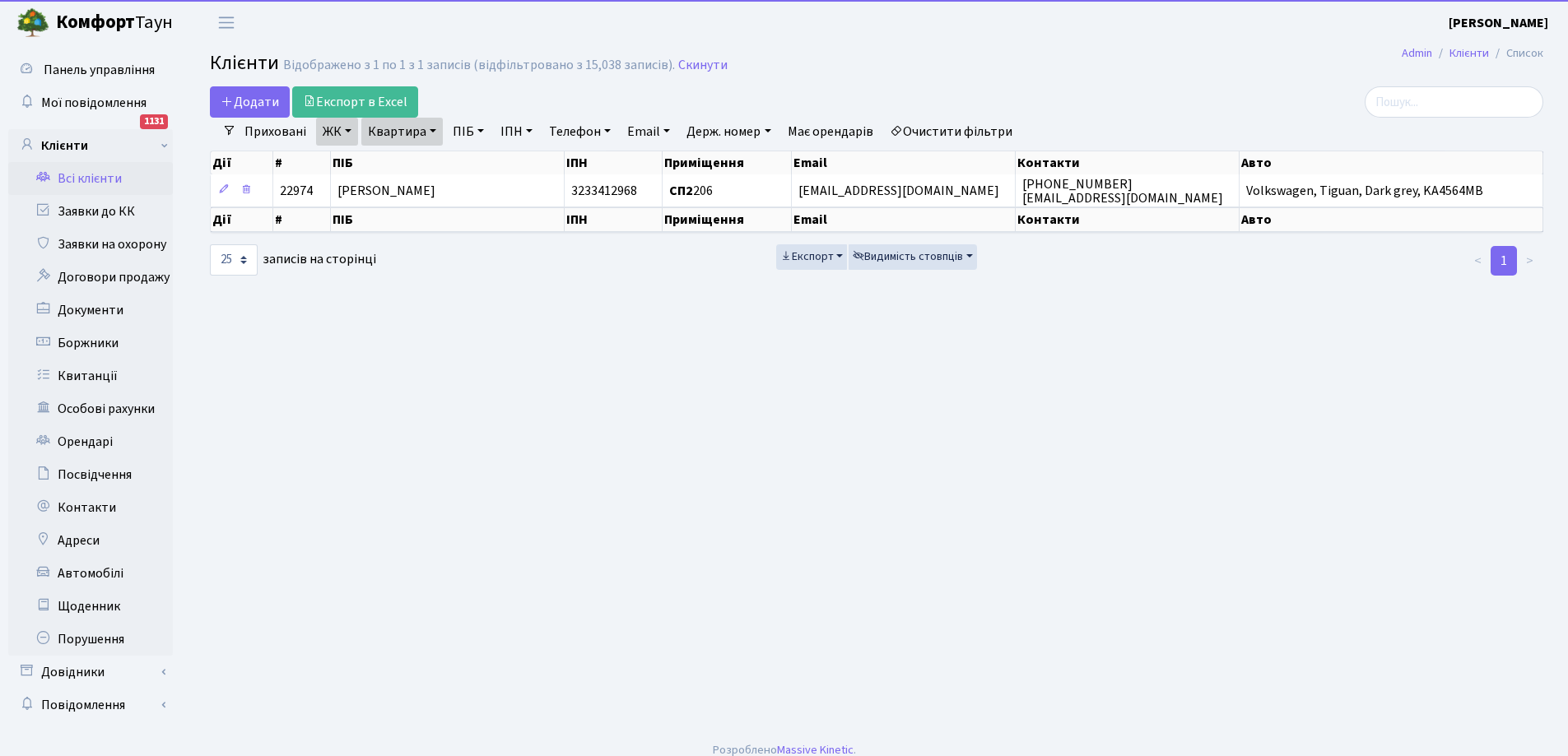
click at [347, 132] on link "ЖК" at bounding box center [337, 131] width 42 height 28
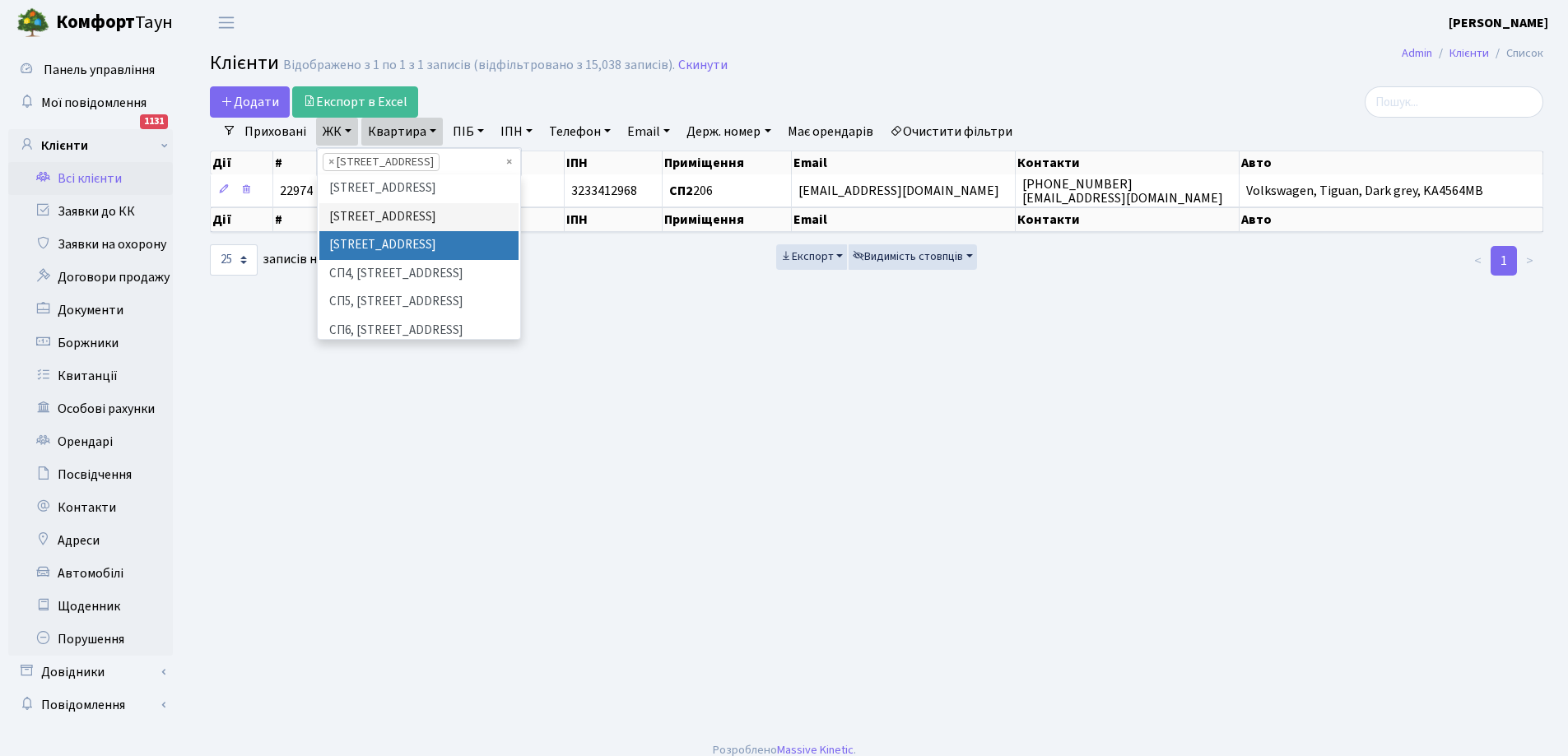
click at [366, 260] on li "СП3, Столичне шосе, 3" at bounding box center [419, 246] width 199 height 29
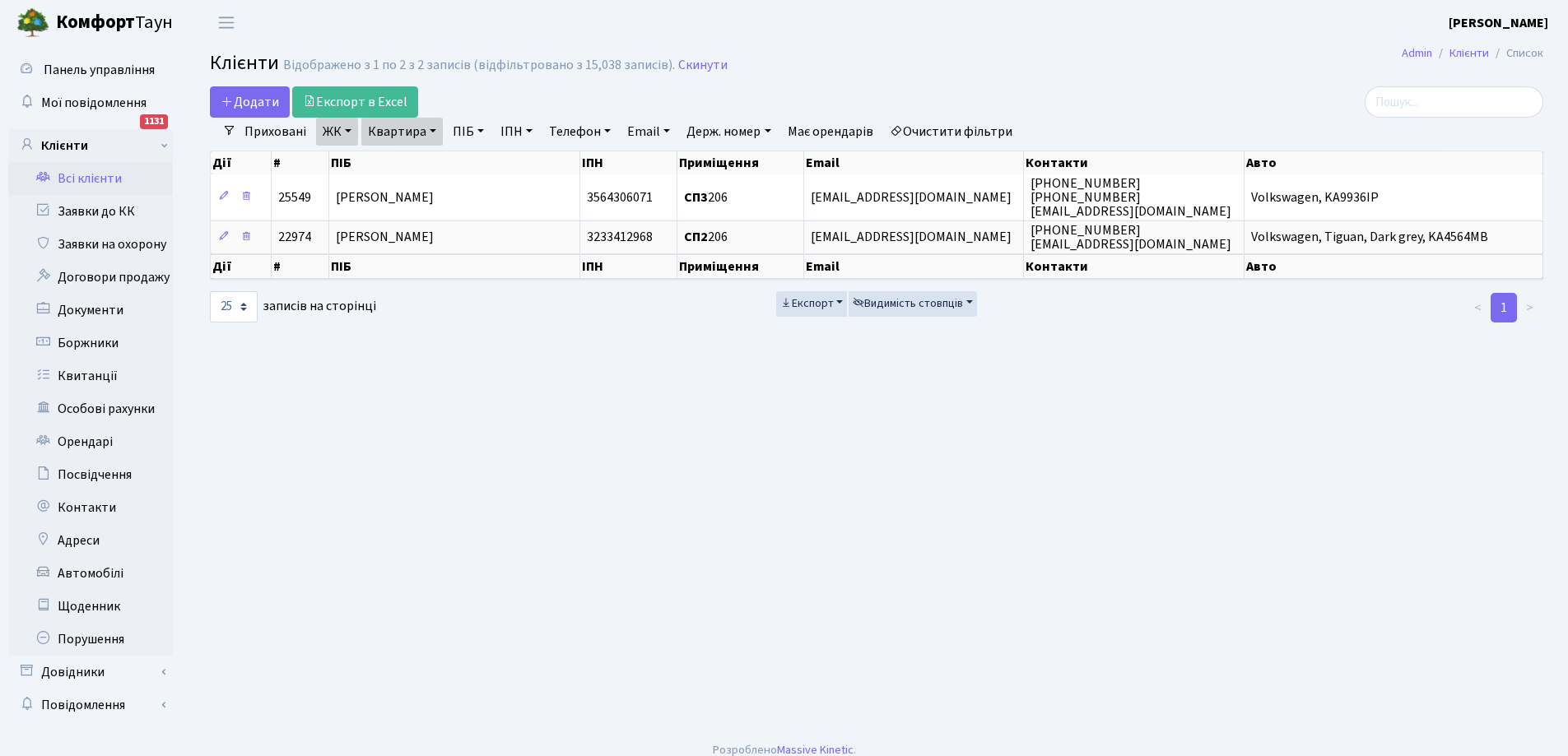
click at [428, 131] on link "Квартира" at bounding box center [402, 131] width 81 height 28
type input "6"
type input "16"
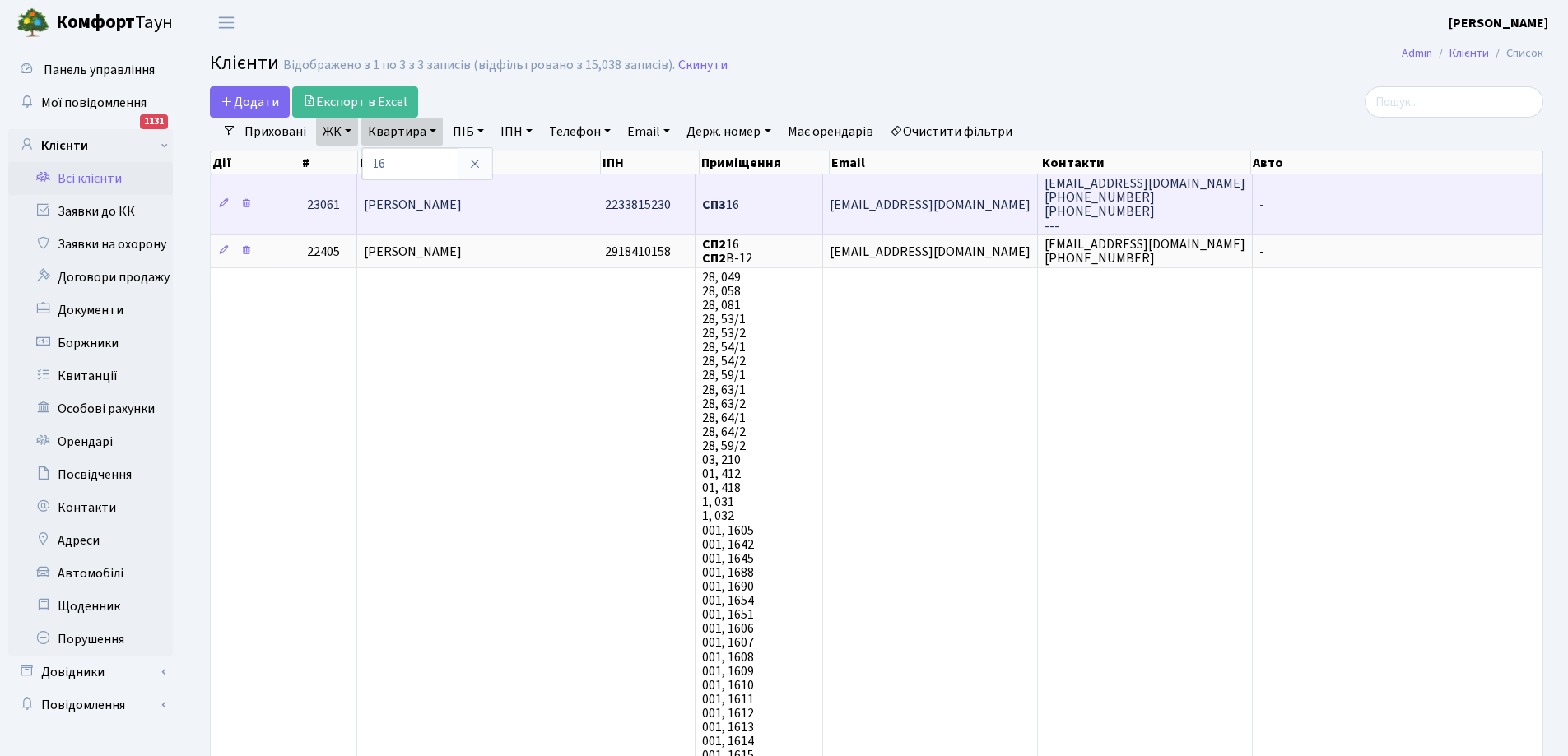
click at [432, 205] on span "Назаренко Олег Юрійович" at bounding box center [413, 204] width 98 height 18
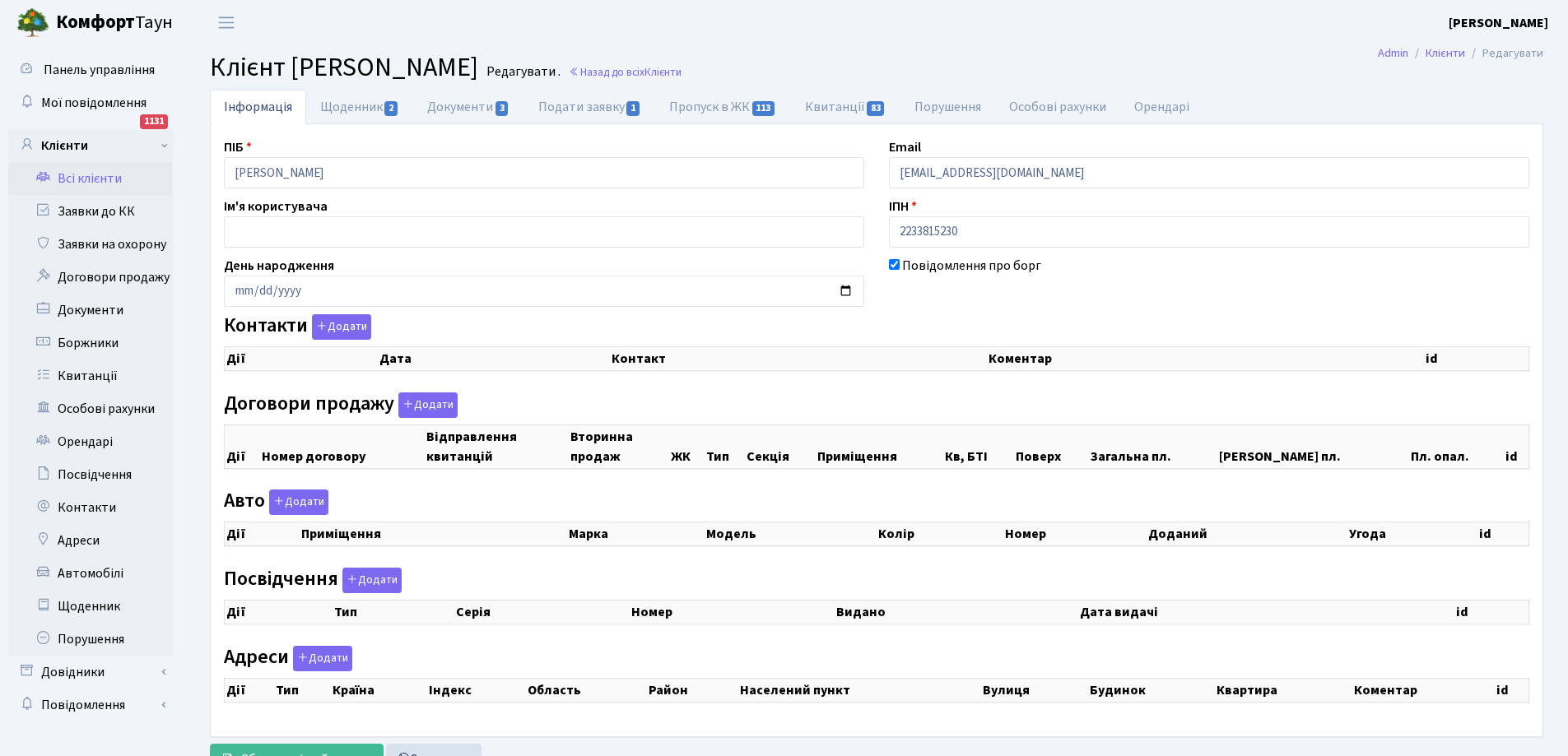
checkbox input "true"
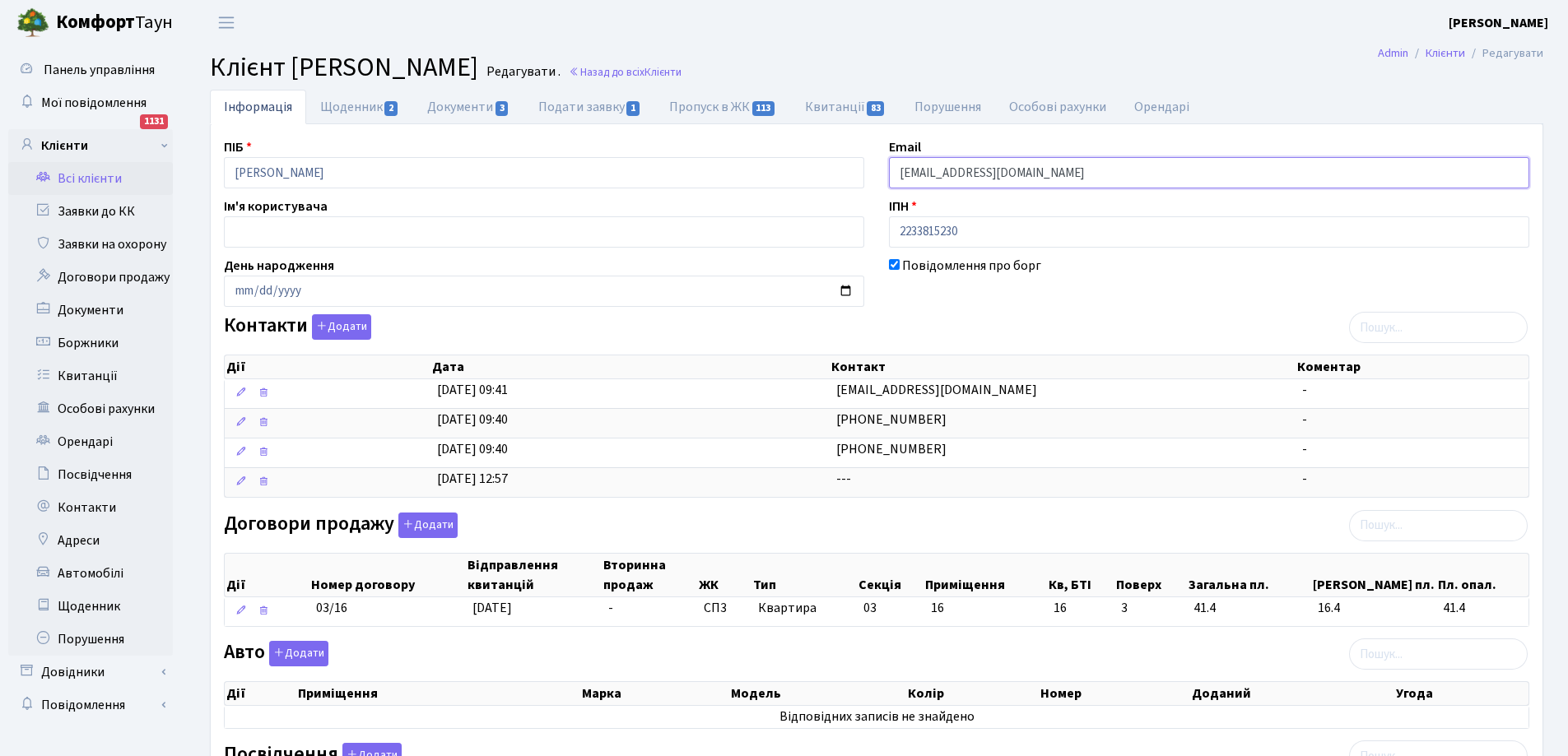
drag, startPoint x: 897, startPoint y: 174, endPoint x: 1029, endPoint y: 177, distance: 132.0
click at [1029, 177] on input "[EMAIL_ADDRESS][DOMAIN_NAME]" at bounding box center [1209, 173] width 641 height 32
click at [355, 105] on link "Щоденник 2" at bounding box center [359, 106] width 107 height 33
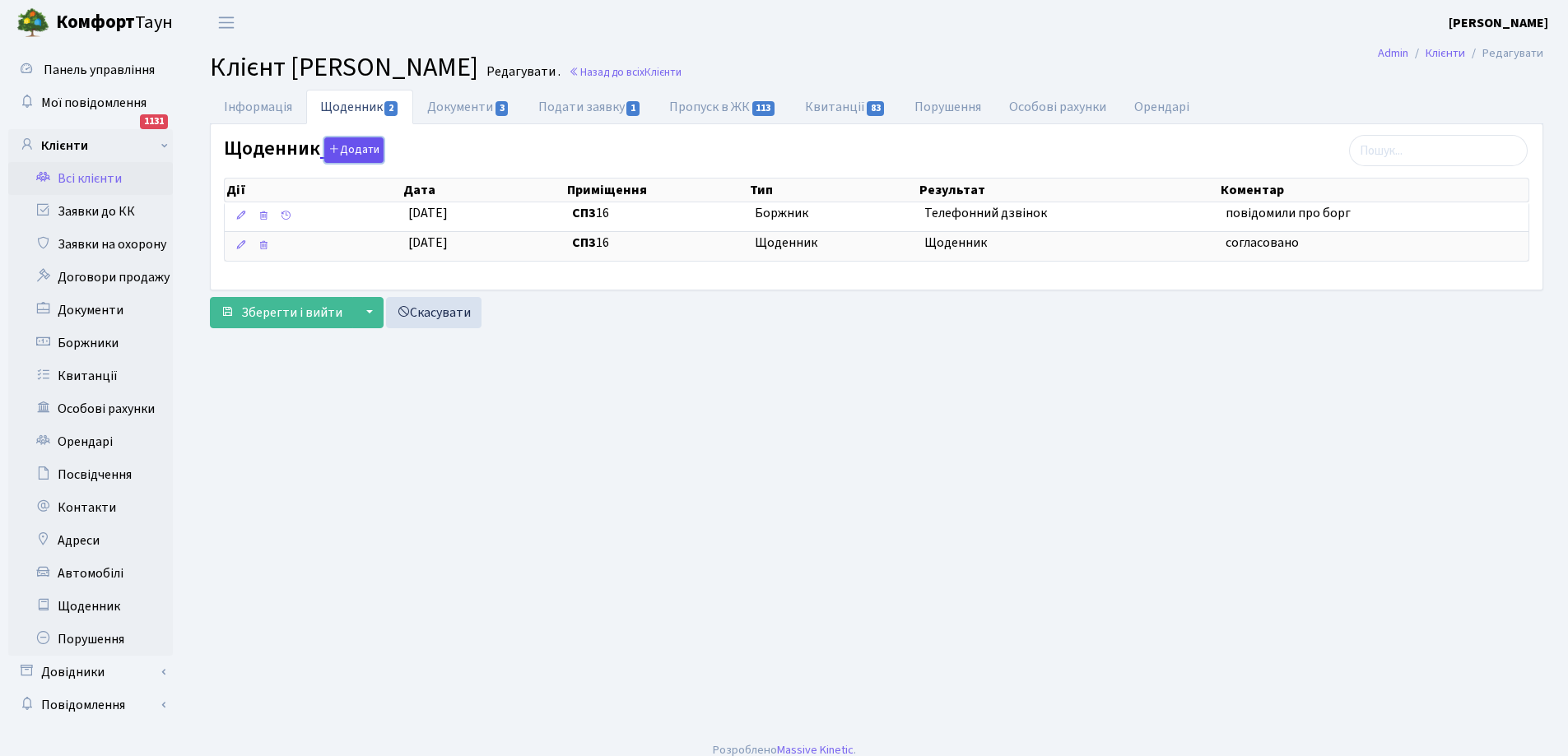
click at [356, 150] on button "Додати" at bounding box center [353, 150] width 59 height 25
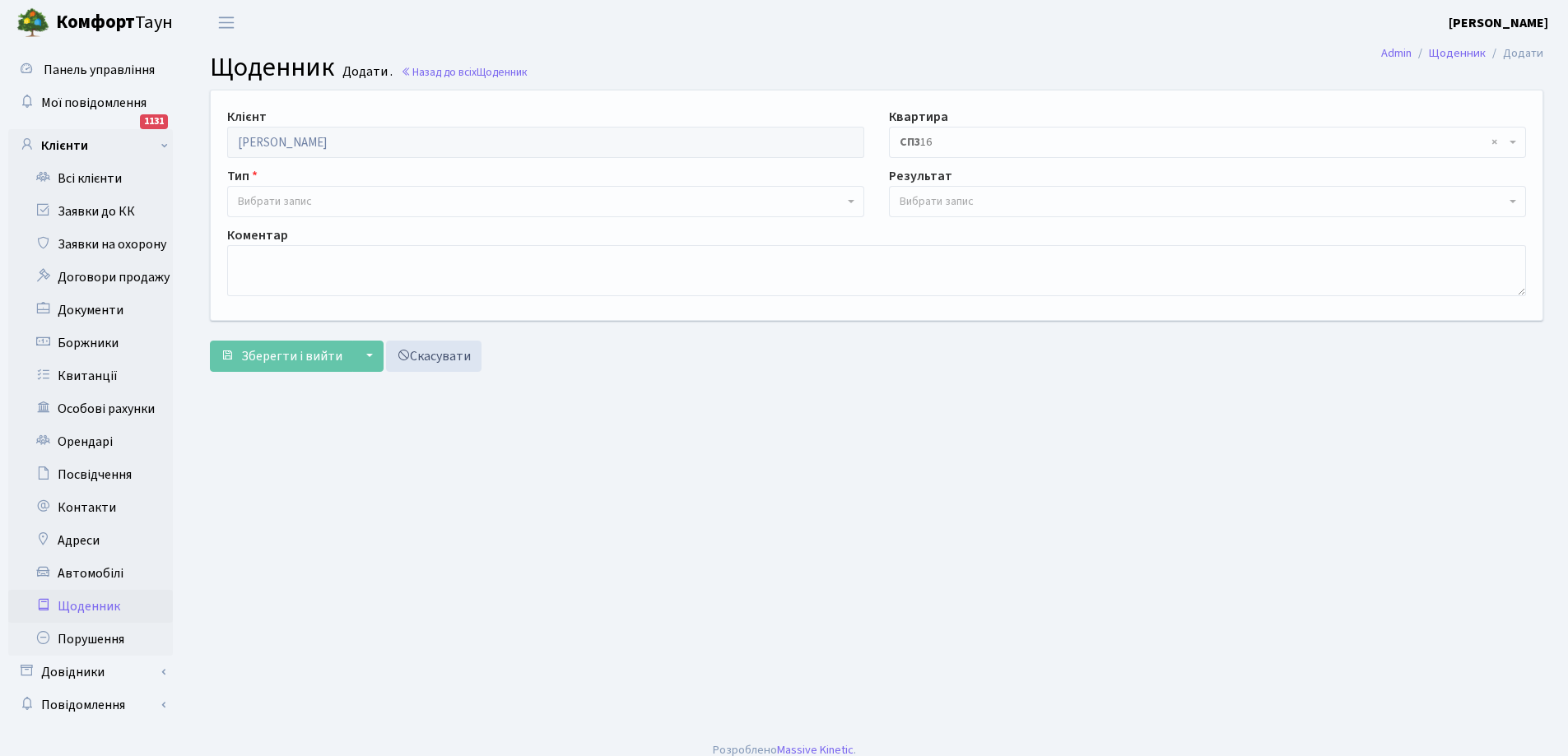
click at [311, 204] on span "Вибрати запис" at bounding box center [275, 202] width 74 height 16
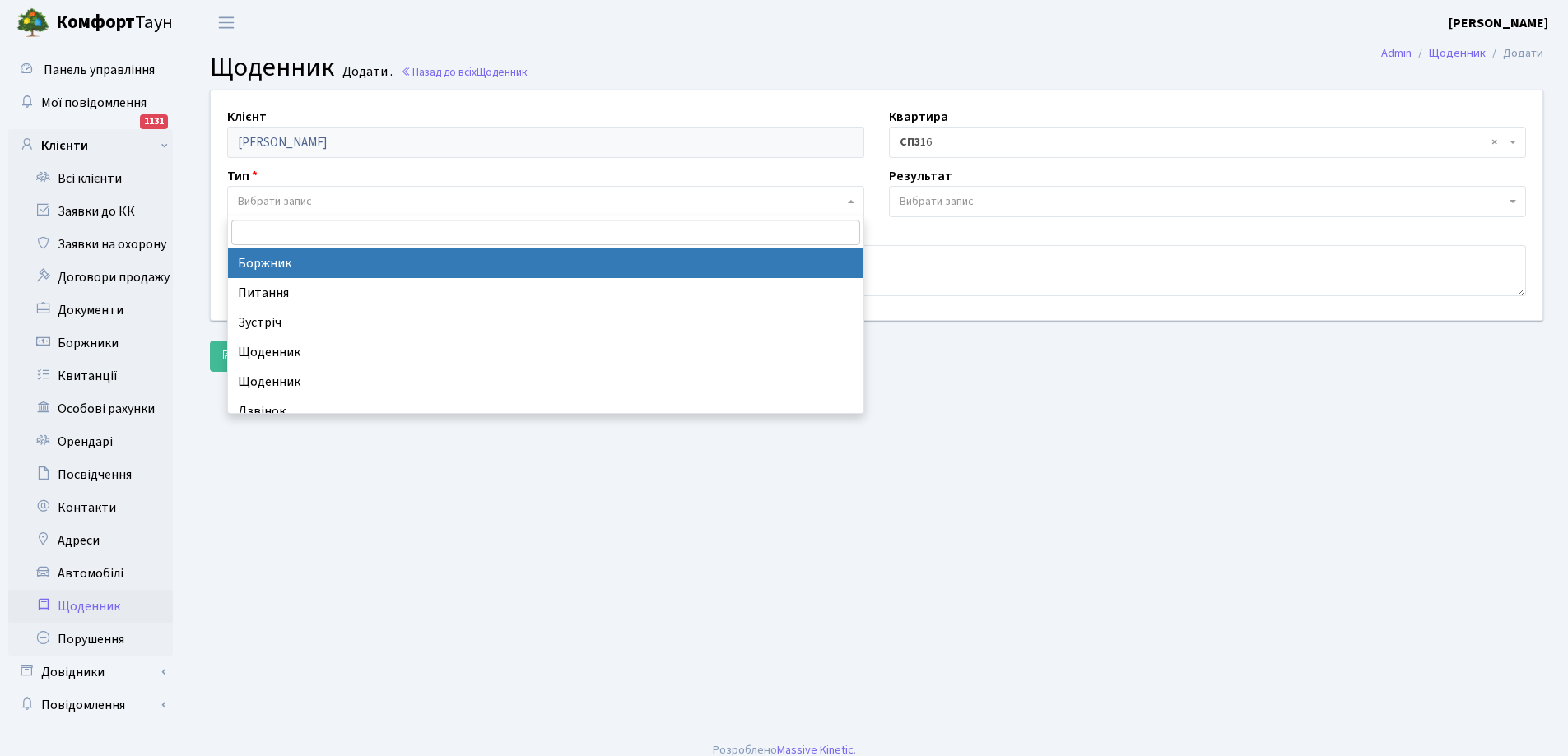
select select "189"
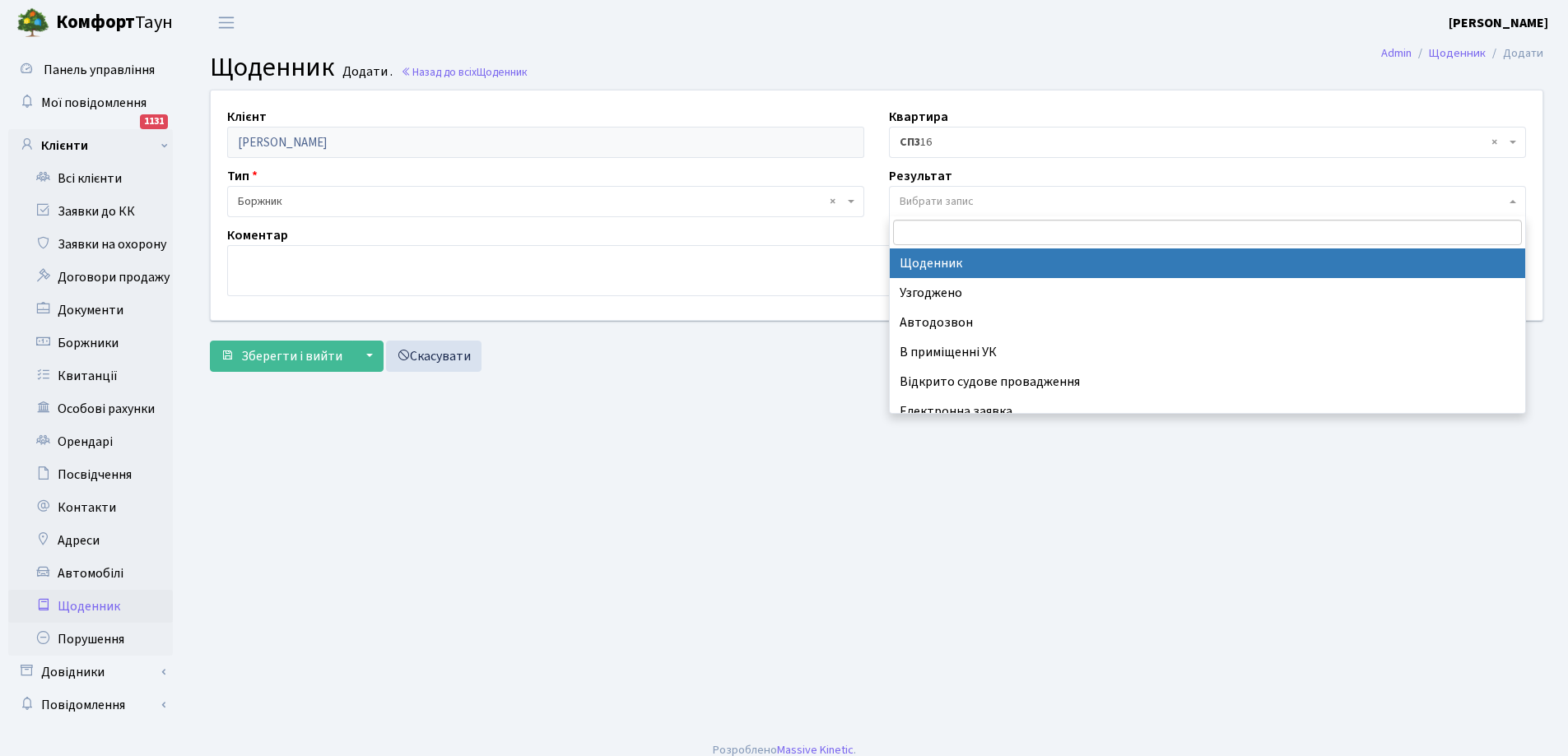
click at [984, 207] on span "Вибрати запис" at bounding box center [1202, 202] width 605 height 16
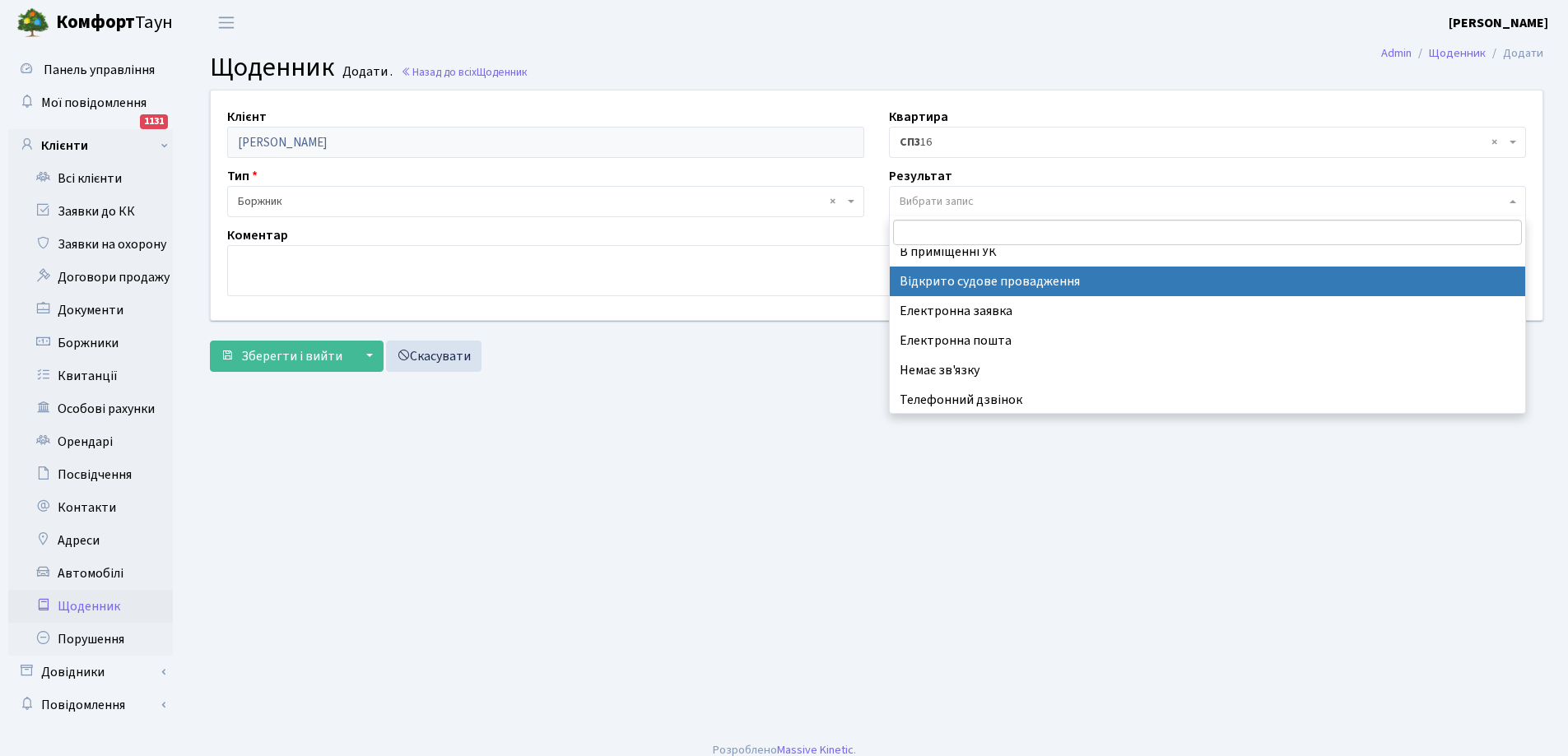
scroll to position [102, 0]
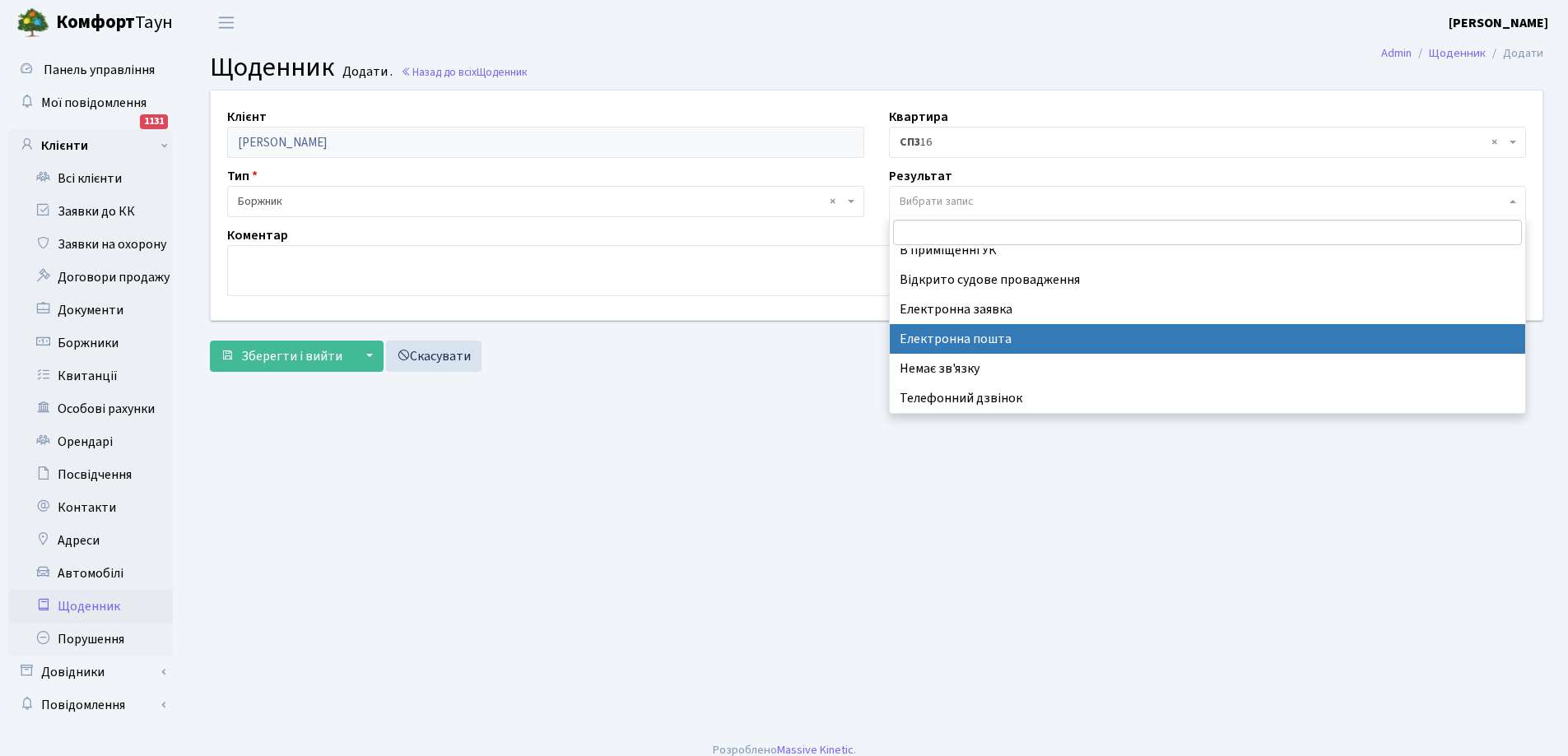
select select "198"
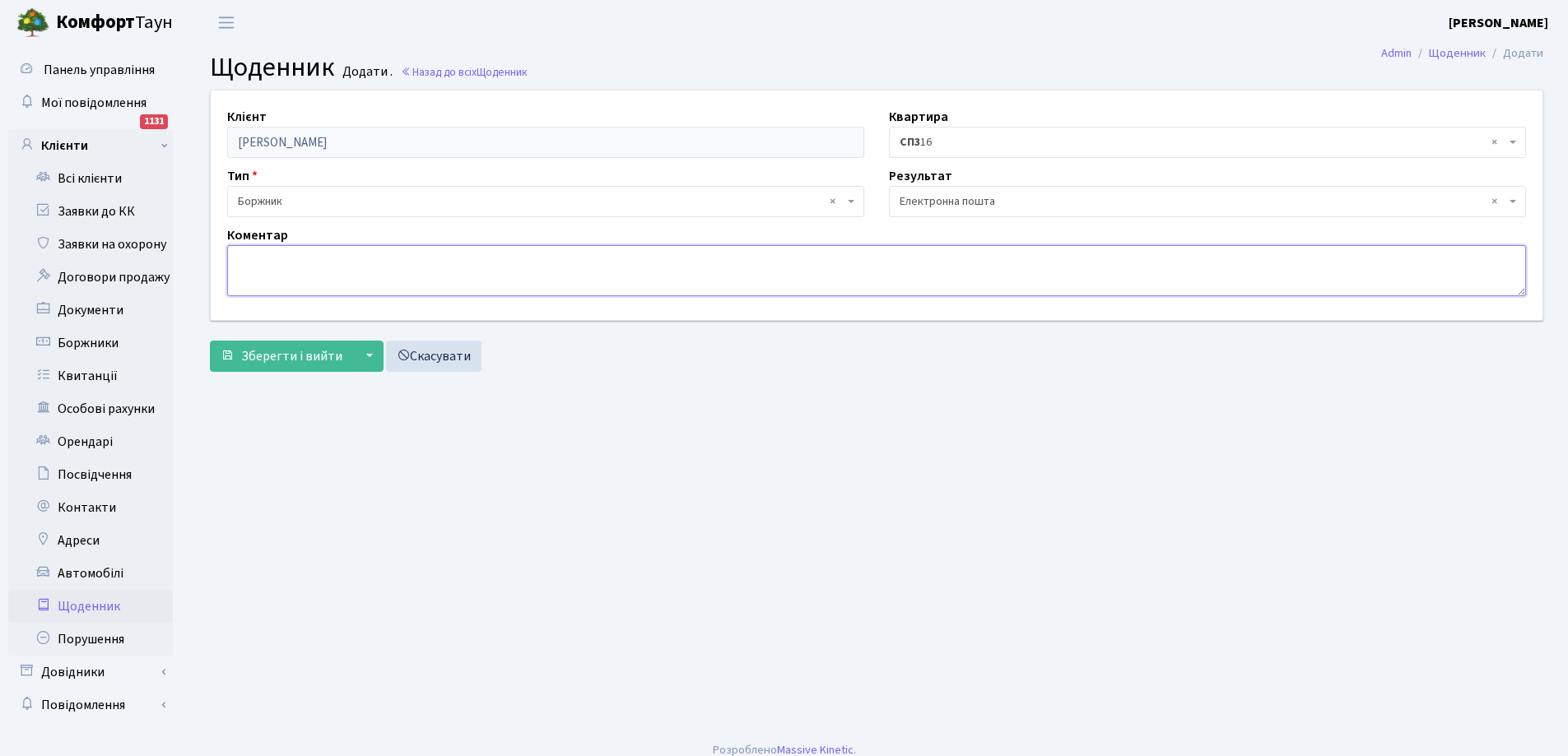
click at [432, 264] on textarea at bounding box center [876, 270] width 1298 height 51
type textarea "повідомлення про сплату боргу на ел.пошту"
click at [299, 357] on span "Зберегти і вийти" at bounding box center [291, 356] width 101 height 18
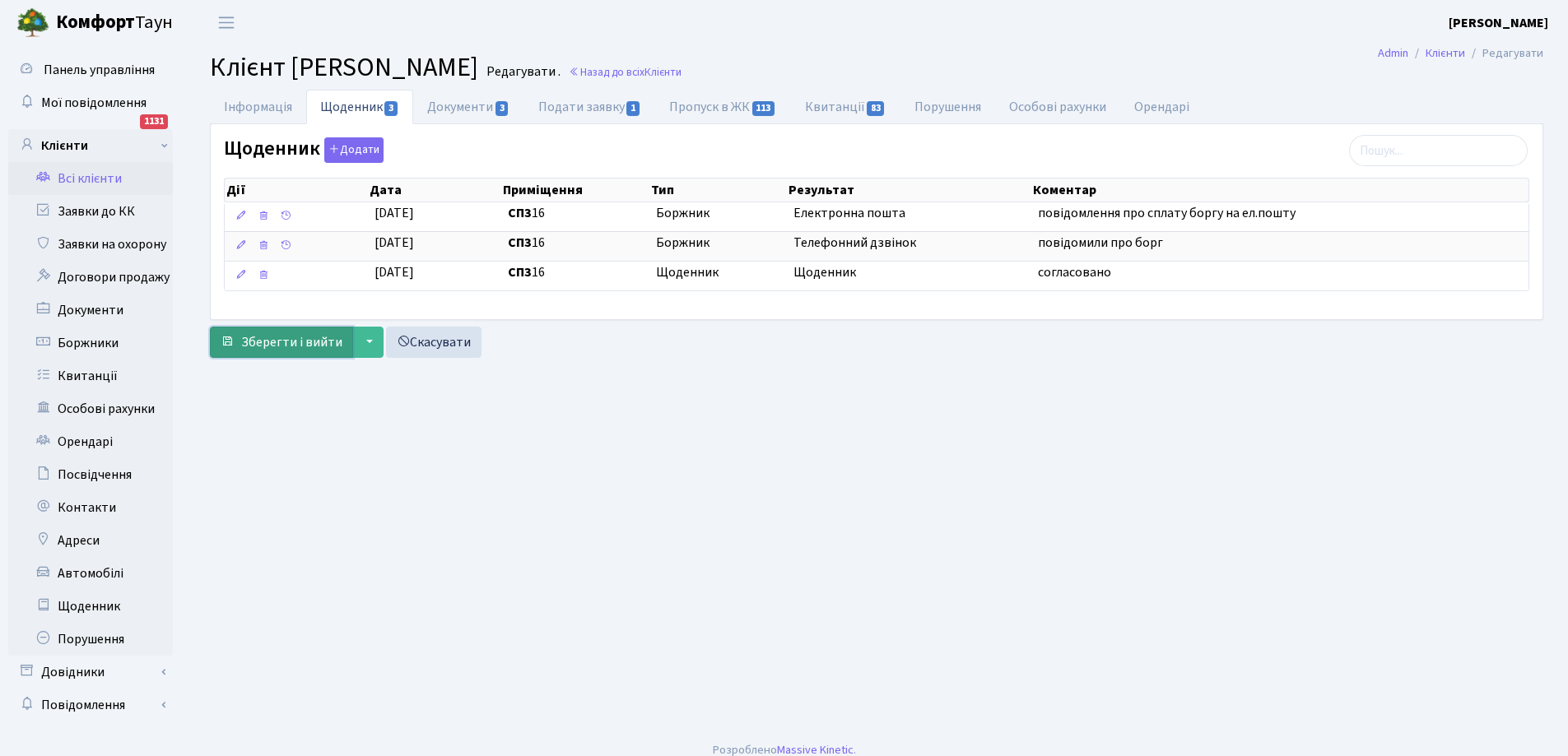
click at [302, 336] on span "Зберегти і вийти" at bounding box center [291, 342] width 101 height 18
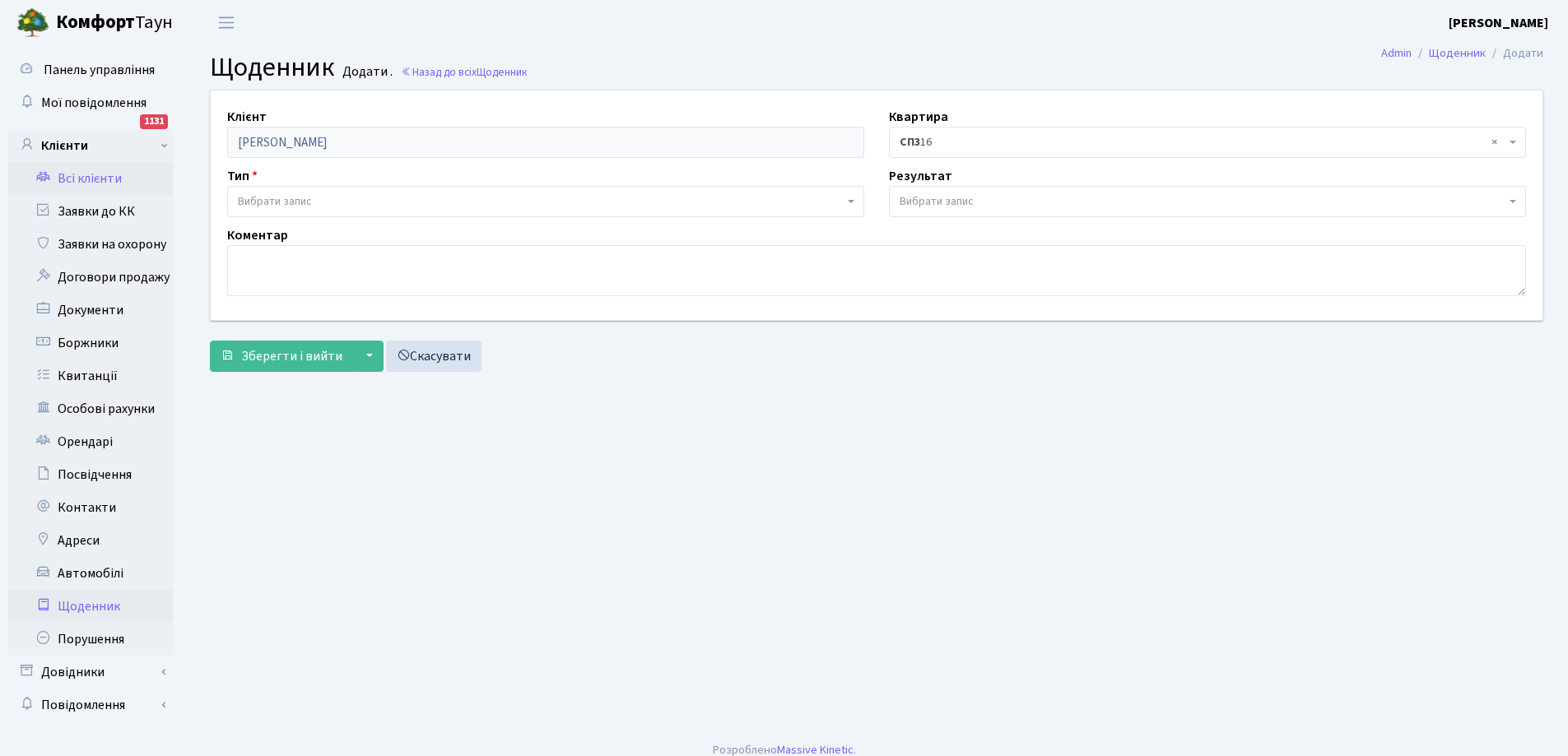
click at [106, 178] on link "Всі клієнти" at bounding box center [90, 178] width 165 height 33
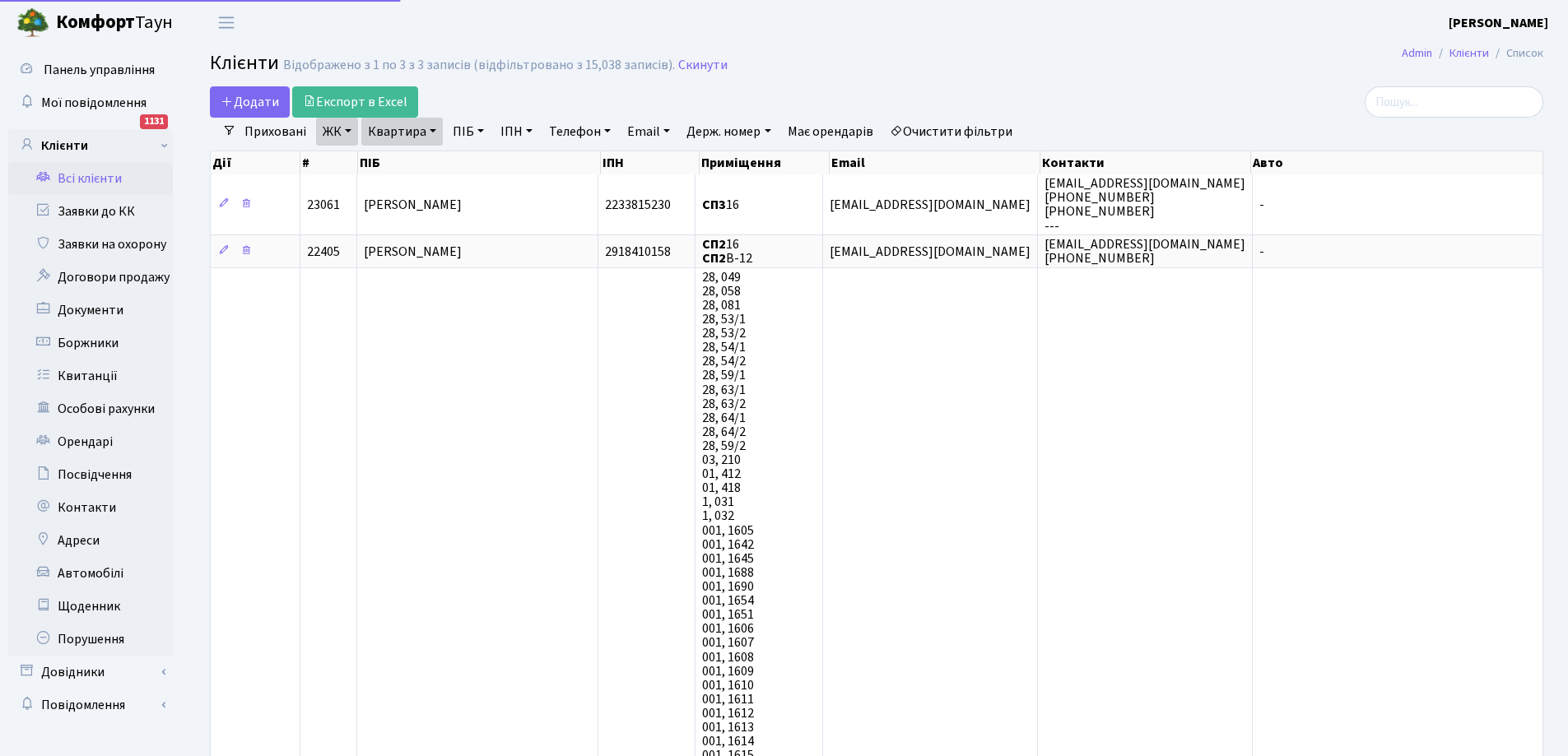
select select "25"
click at [399, 133] on link "Квартира" at bounding box center [402, 131] width 81 height 28
type input "6"
type input "119"
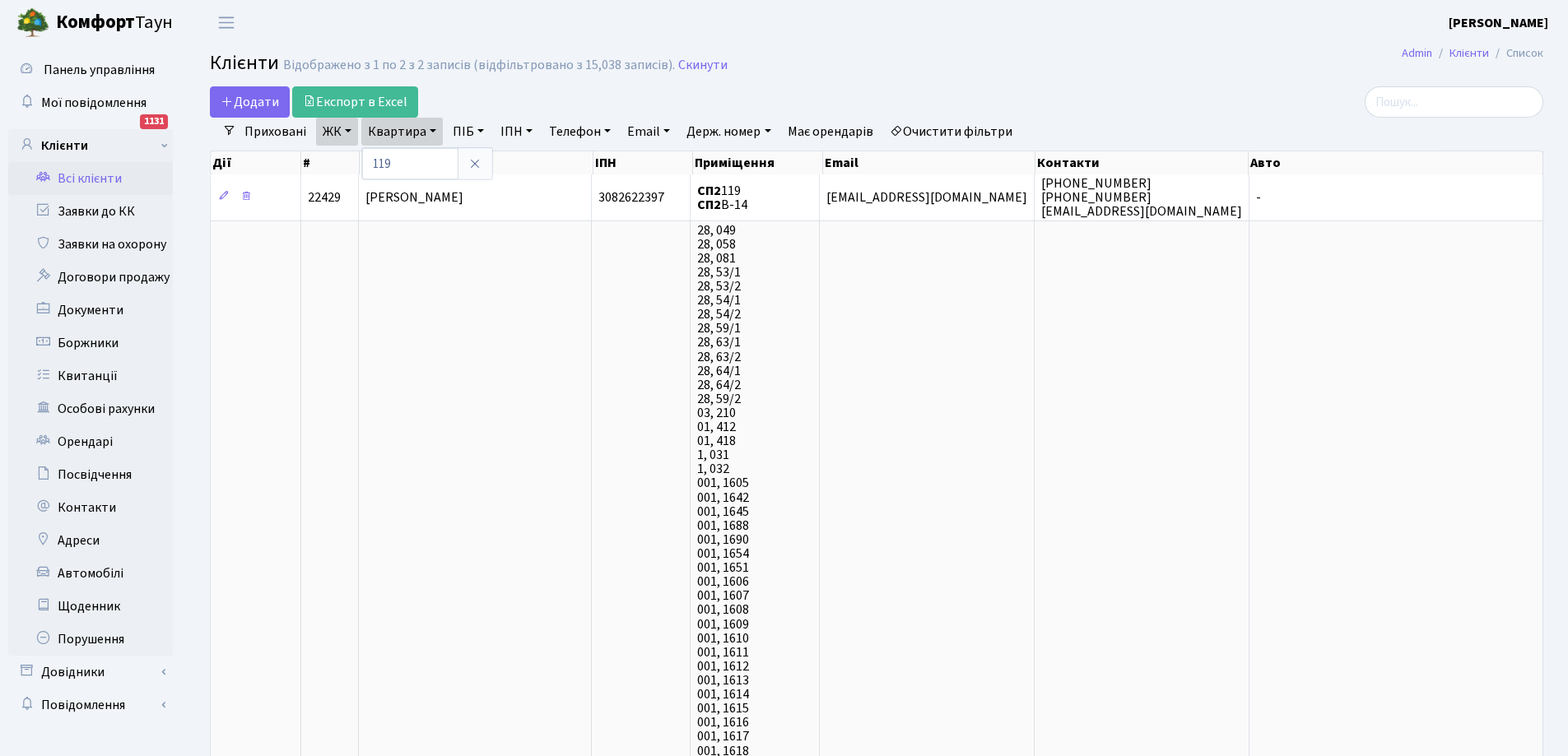
click at [337, 128] on link "ЖК" at bounding box center [337, 131] width 42 height 28
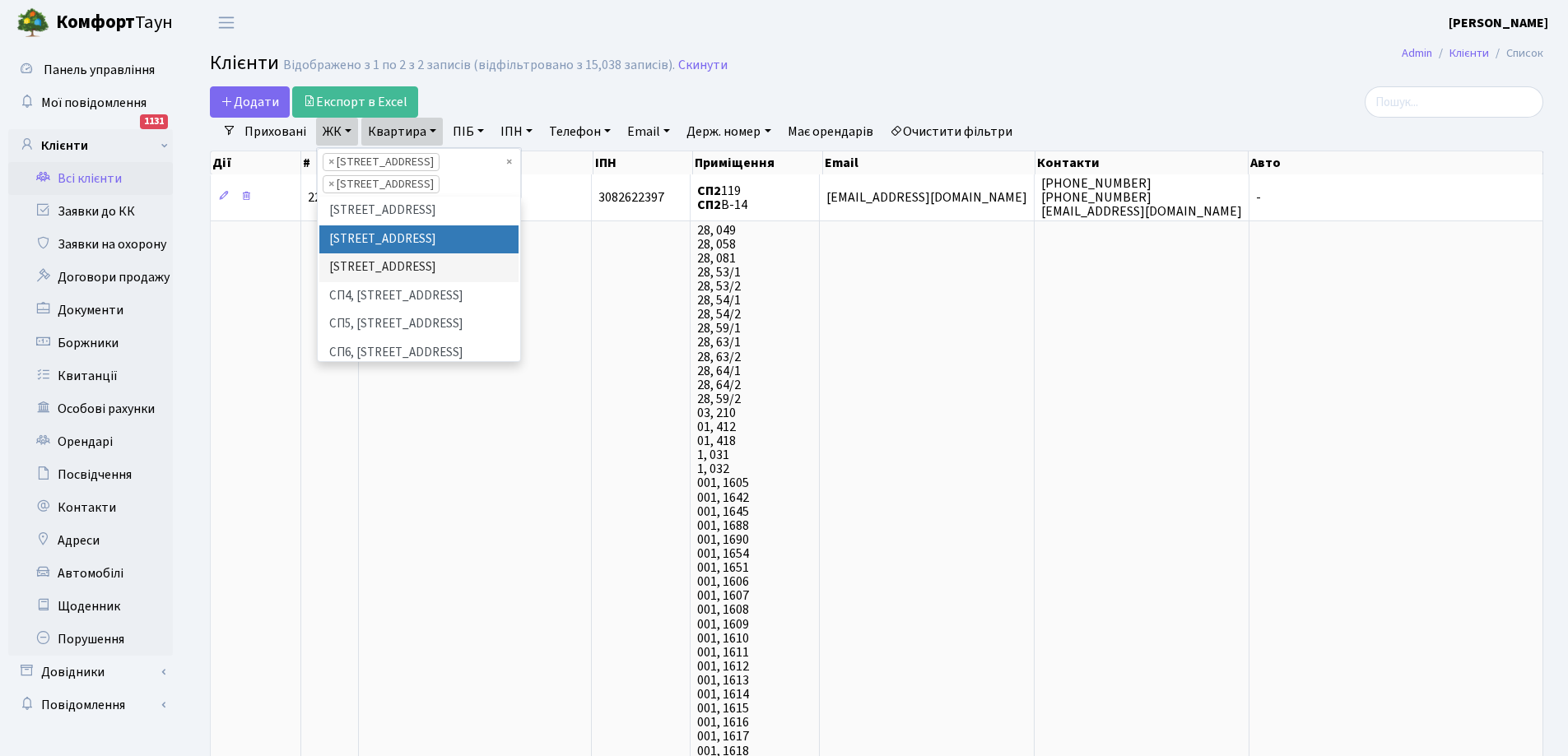
click at [440, 163] on li "× СП2, Столичне шосе, 1А" at bounding box center [381, 162] width 117 height 18
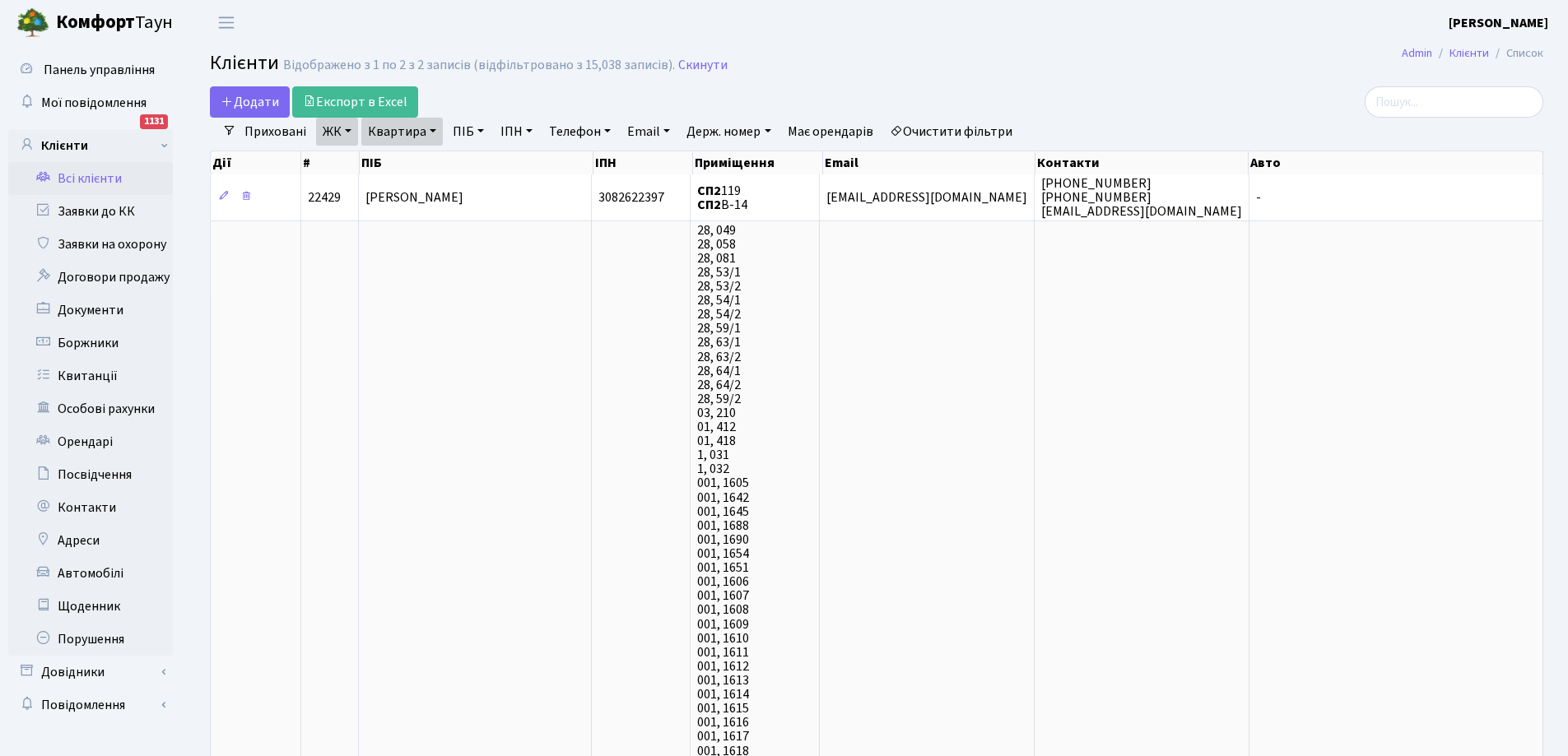
click at [326, 133] on link "ЖК" at bounding box center [337, 131] width 42 height 28
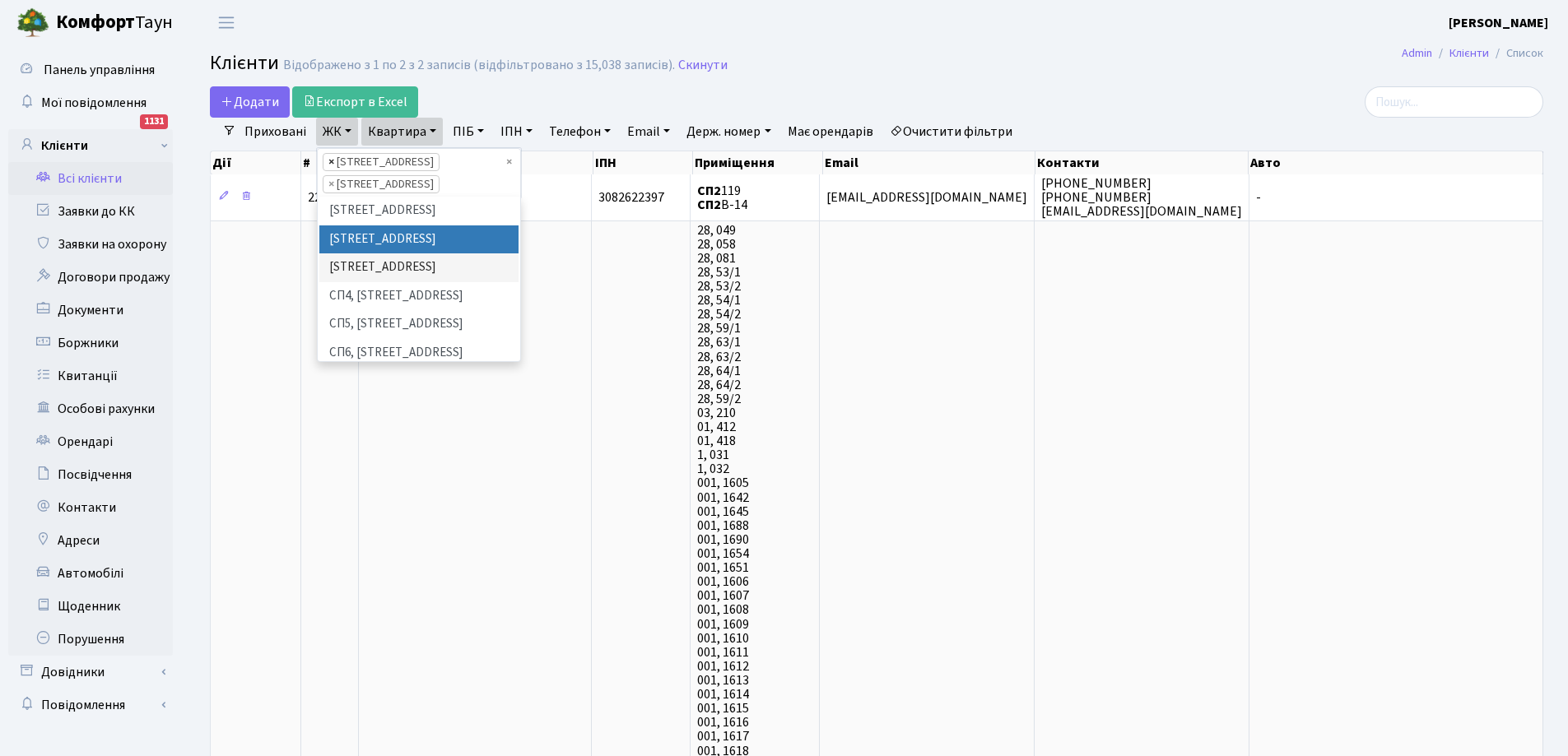
click at [329, 158] on span "×" at bounding box center [331, 162] width 5 height 16
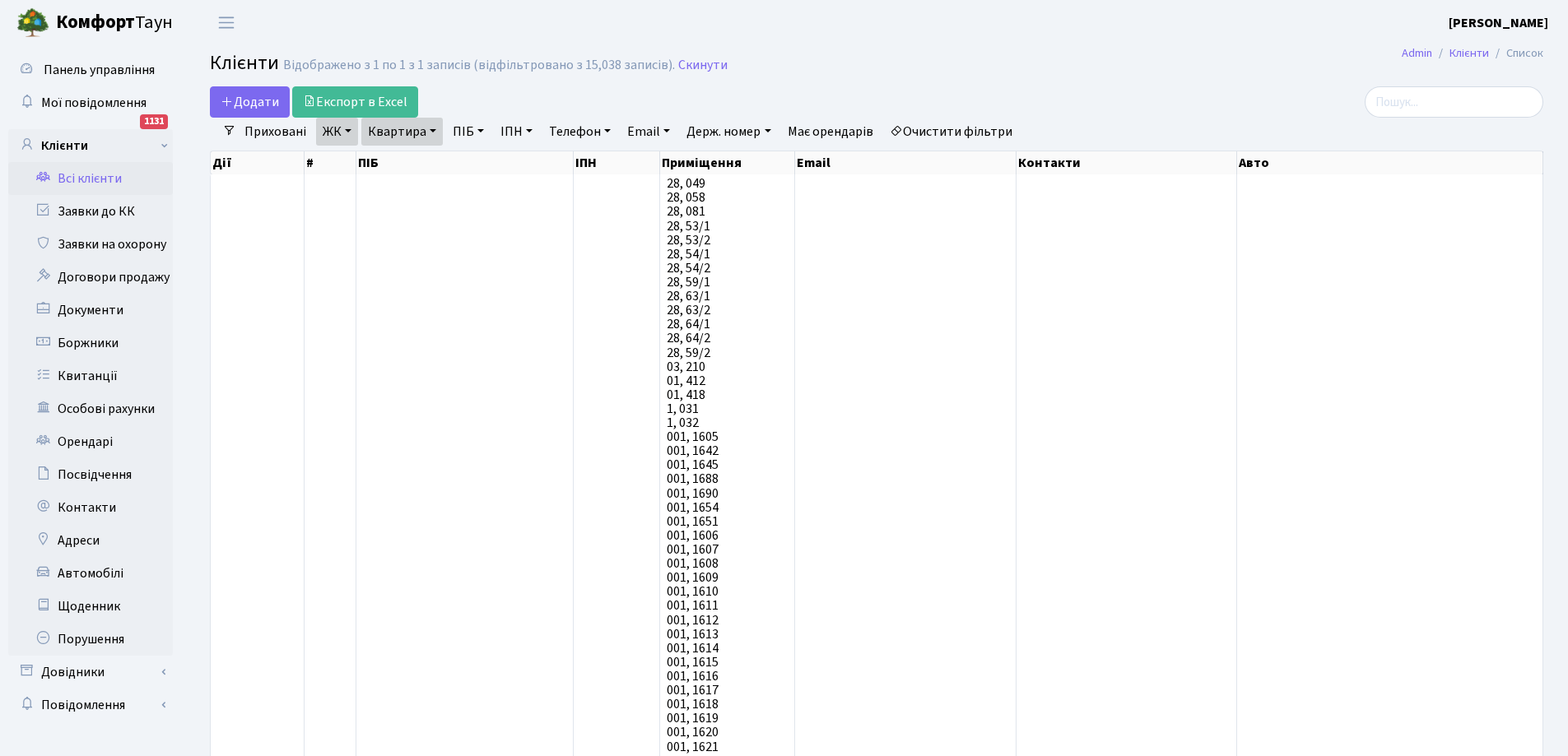
click at [337, 128] on link "ЖК" at bounding box center [337, 131] width 42 height 28
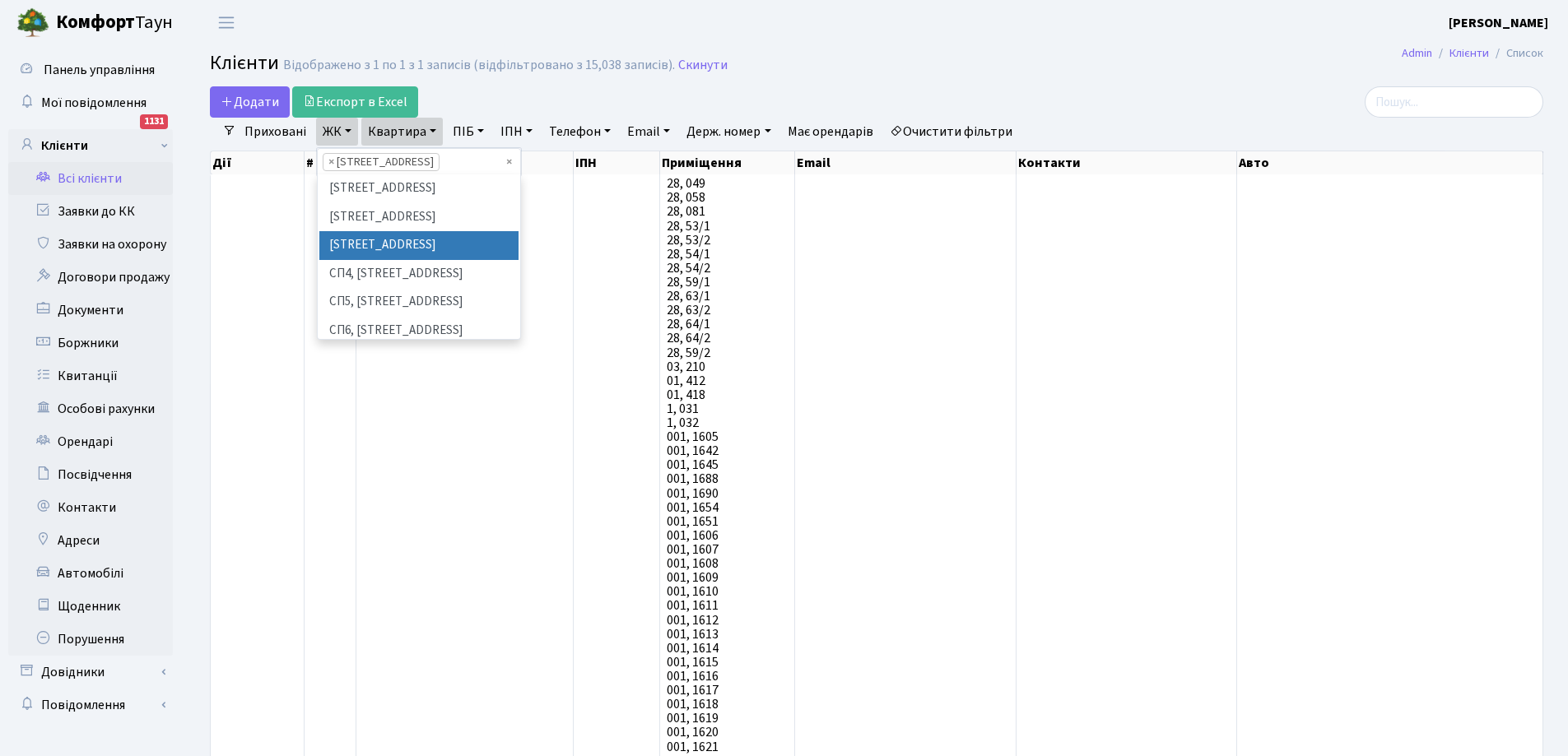
click at [337, 128] on link "ЖК" at bounding box center [337, 131] width 42 height 28
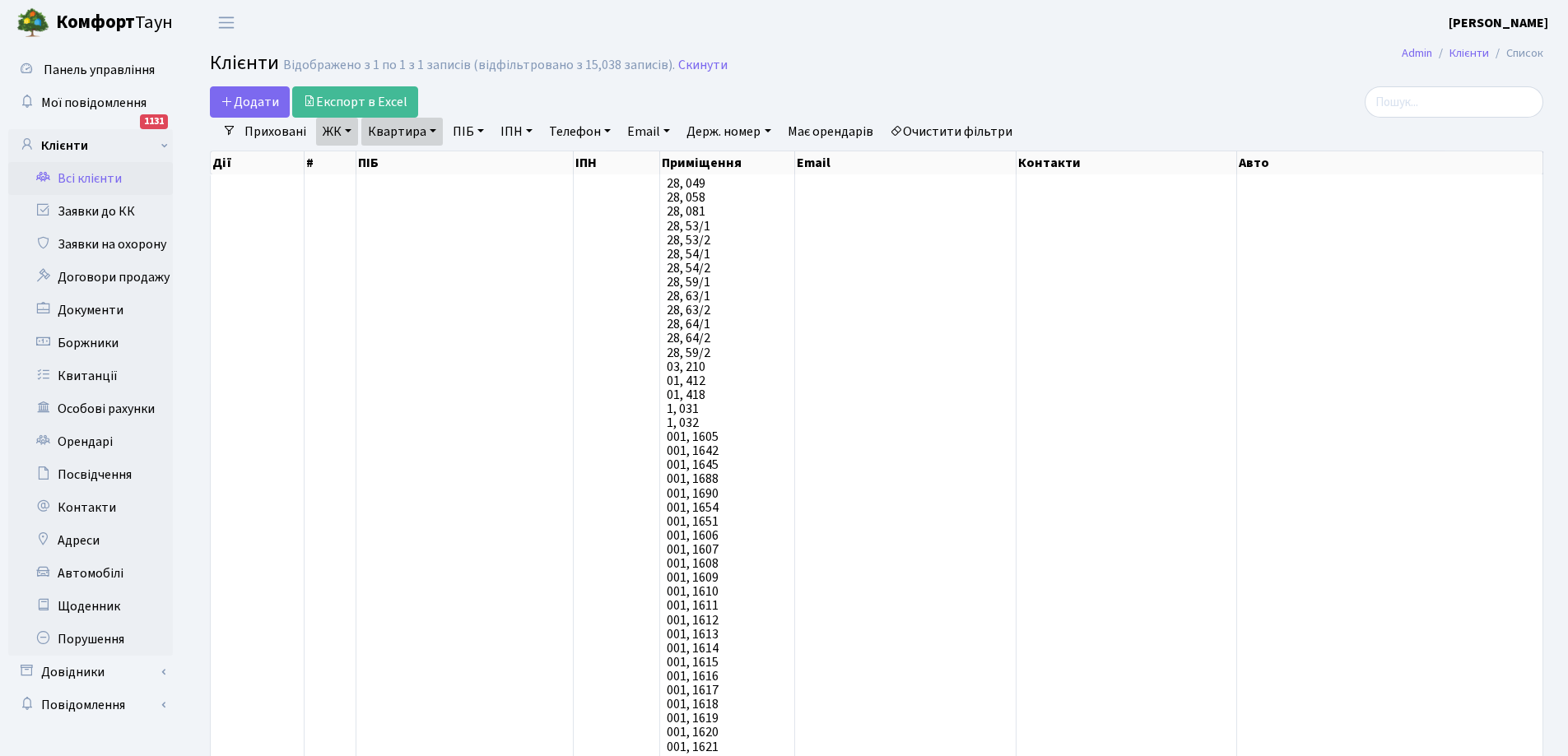
click at [406, 128] on link "Квартира" at bounding box center [402, 131] width 81 height 28
click at [348, 133] on link "ЖК" at bounding box center [337, 131] width 42 height 28
click at [978, 129] on link "Очистити фільтри" at bounding box center [951, 131] width 136 height 28
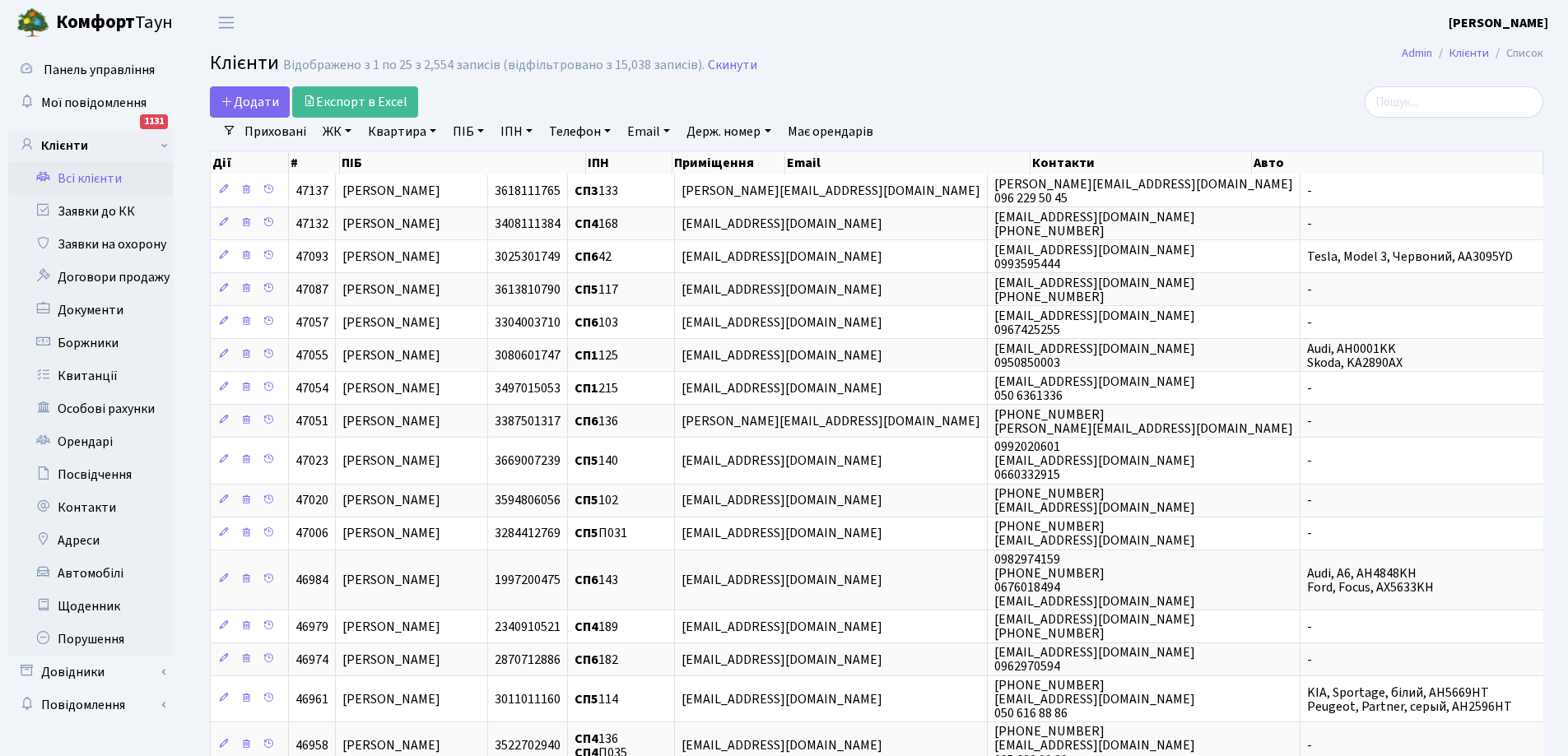
click at [415, 131] on link "Квартира" at bounding box center [402, 131] width 81 height 28
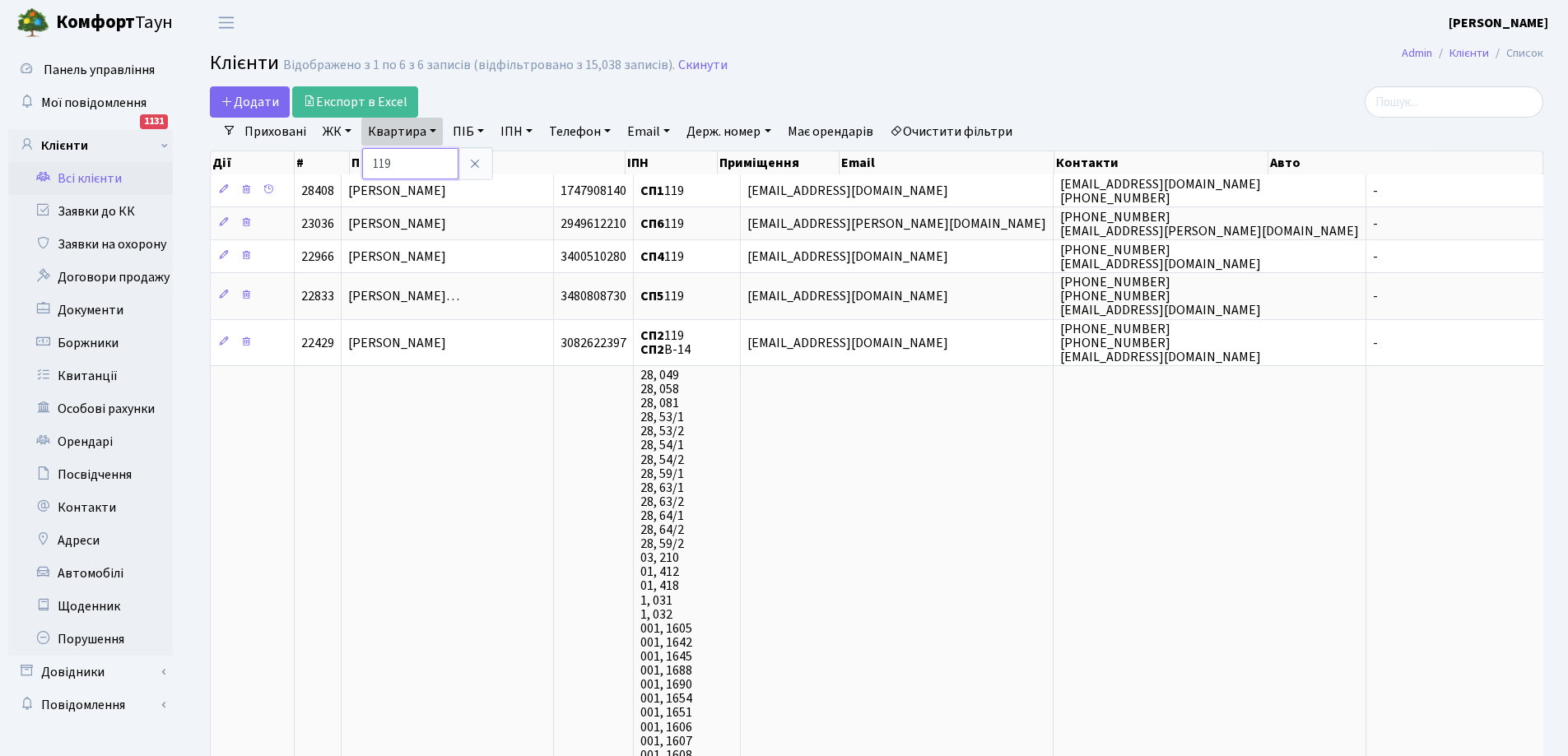
click at [383, 161] on input "119" at bounding box center [410, 164] width 96 height 32
type input "П9"
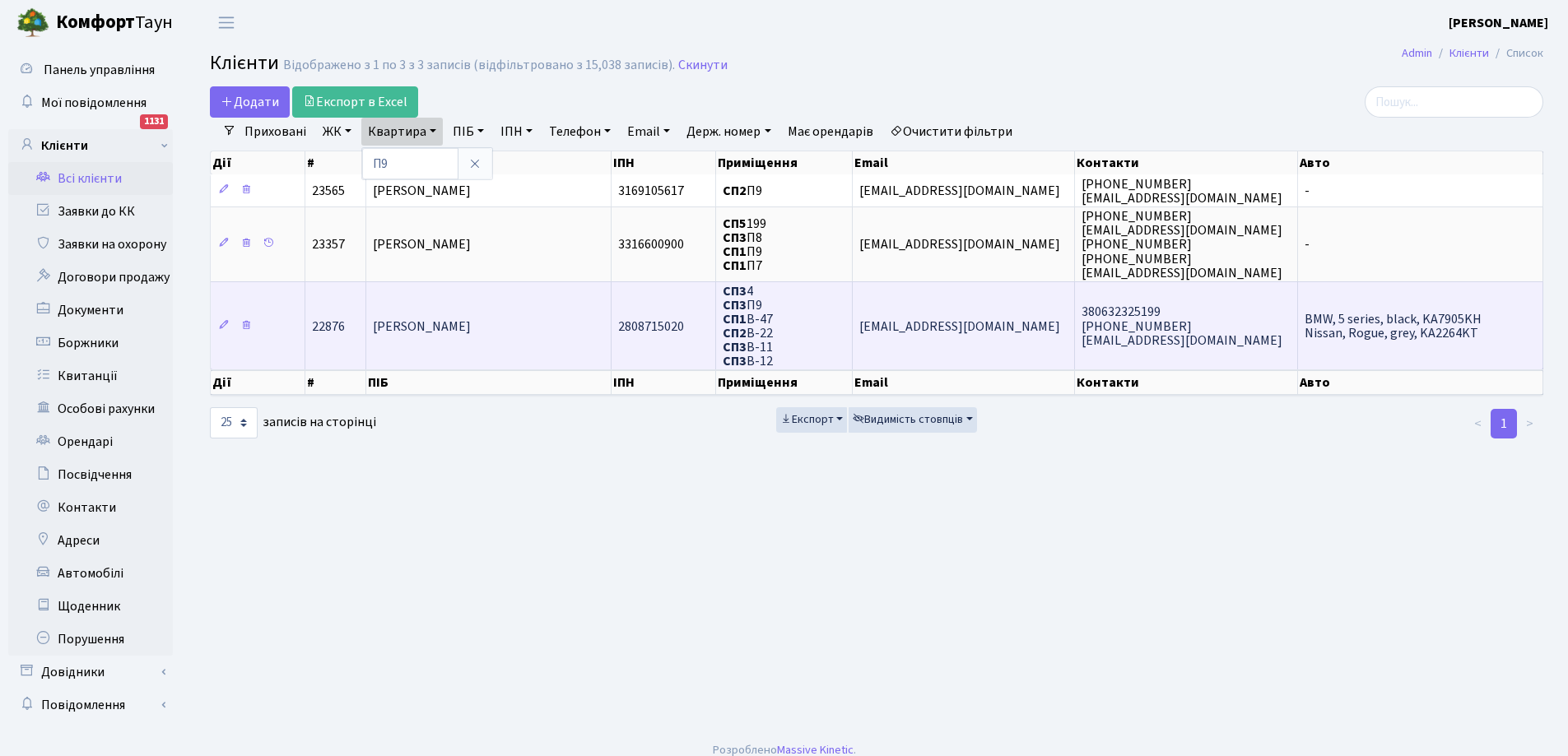
click at [464, 331] on span "[PERSON_NAME]" at bounding box center [422, 326] width 98 height 18
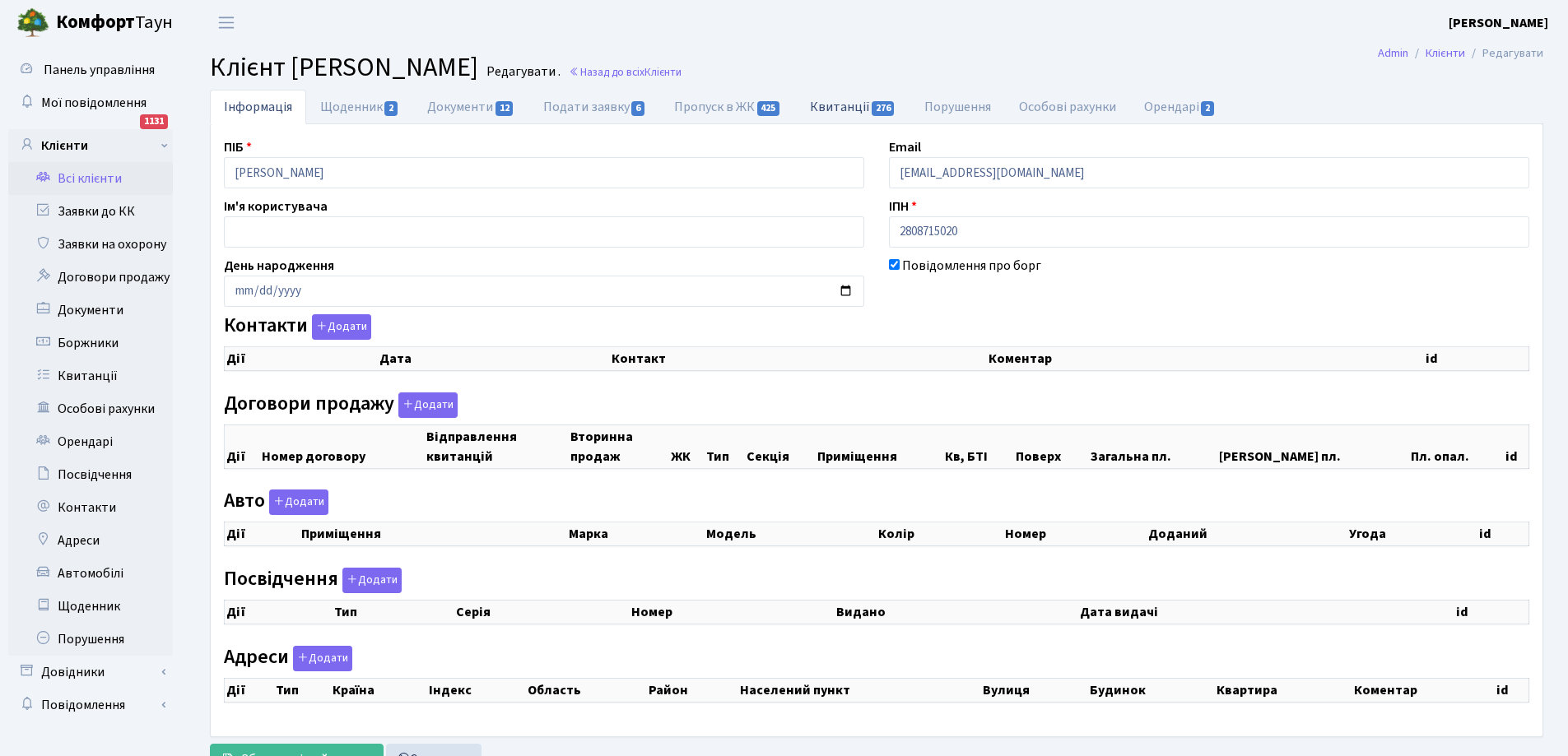
checkbox input "true"
select select "25"
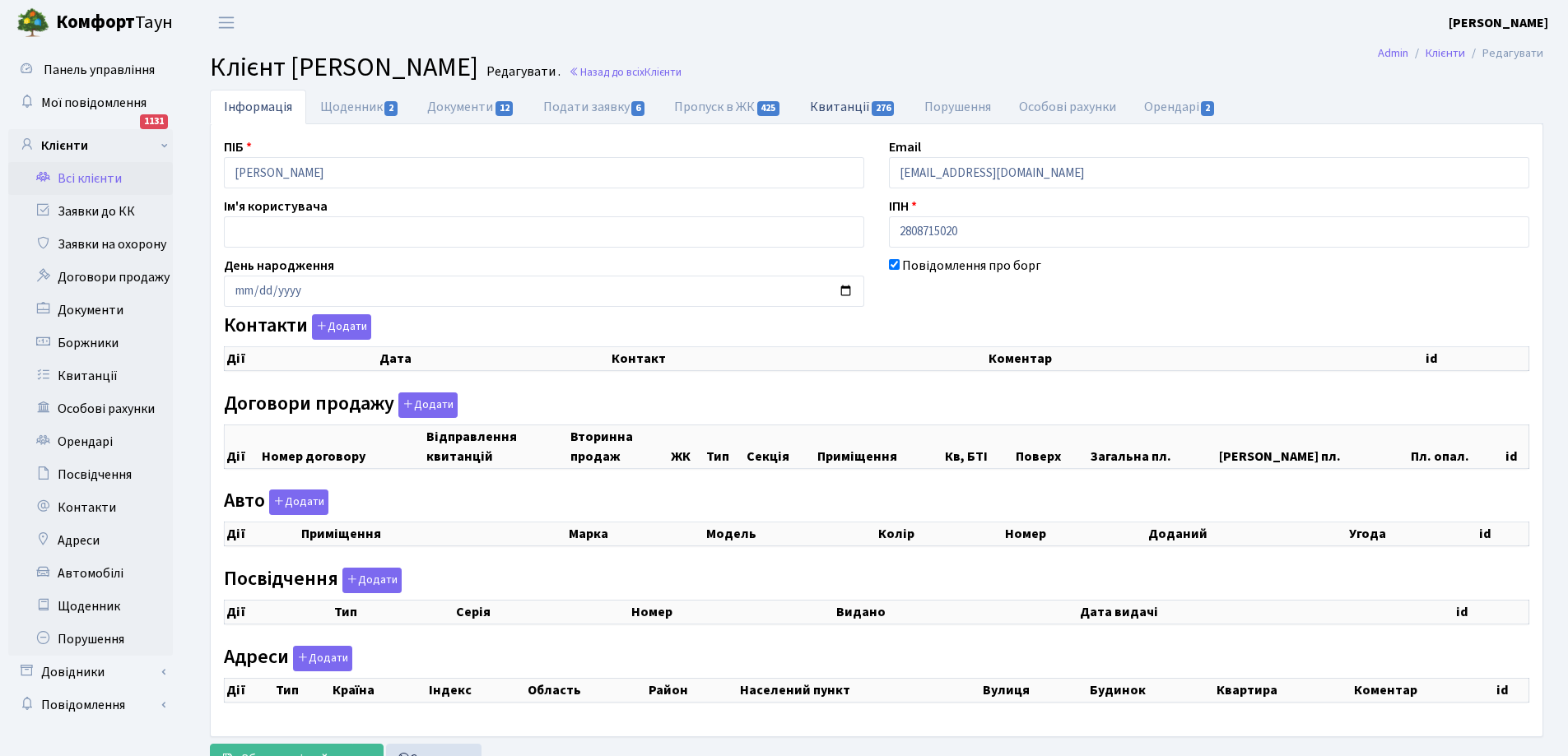
select select "25"
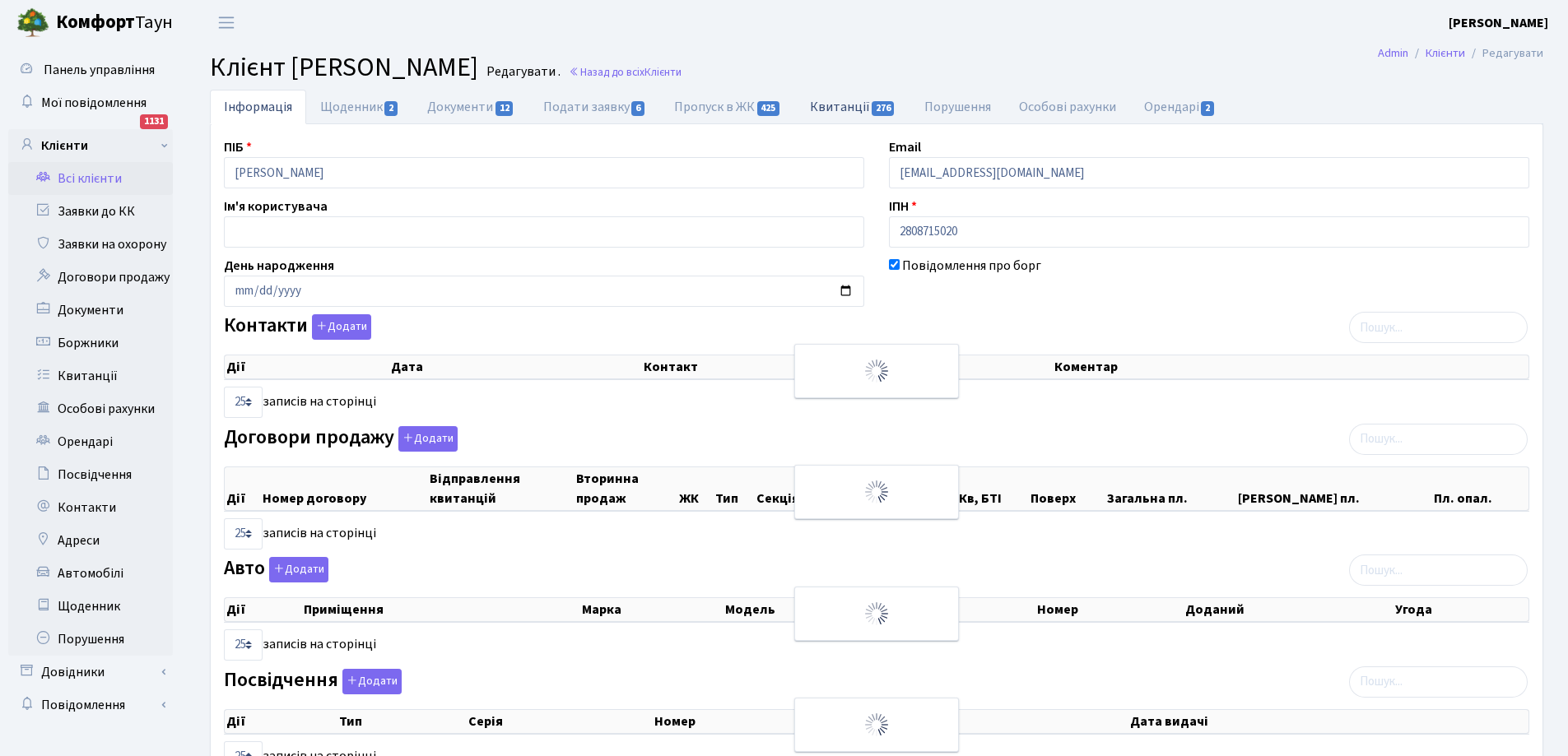
click at [833, 95] on link "Квитанції 276" at bounding box center [853, 106] width 114 height 33
select select "25"
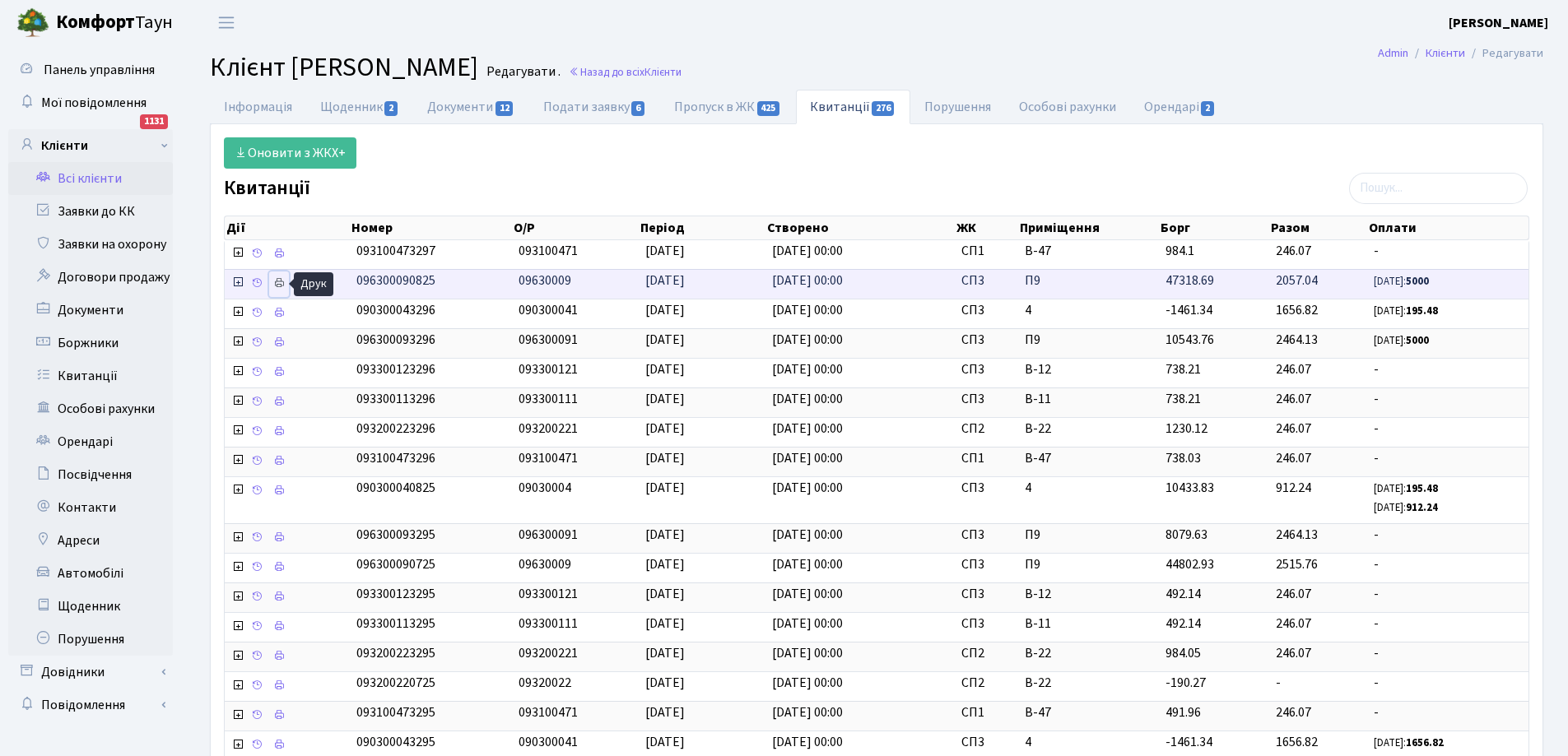
click at [284, 283] on icon at bounding box center [279, 283] width 12 height 12
click at [280, 284] on icon at bounding box center [279, 283] width 12 height 12
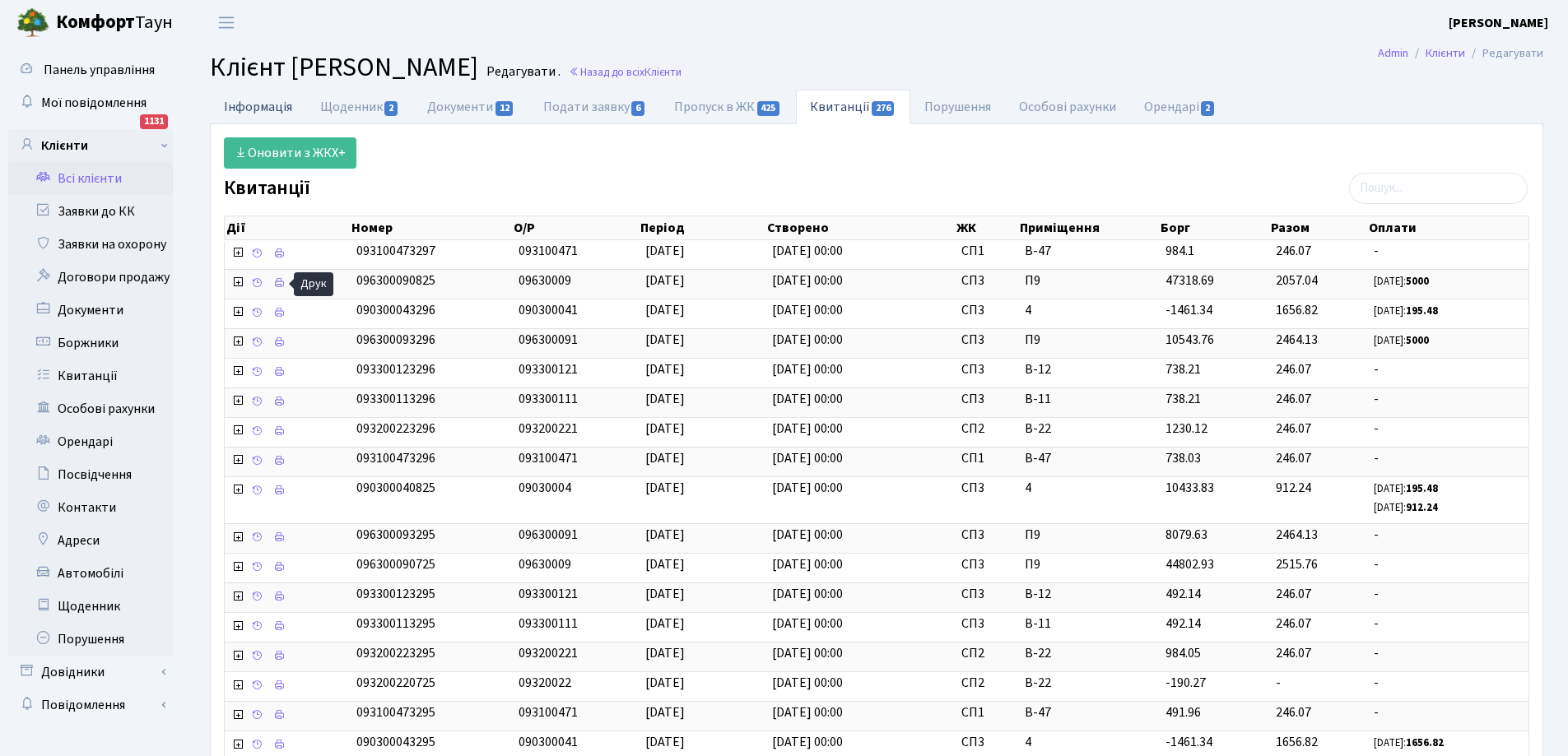
click at [255, 98] on link "Інформація" at bounding box center [258, 106] width 96 height 33
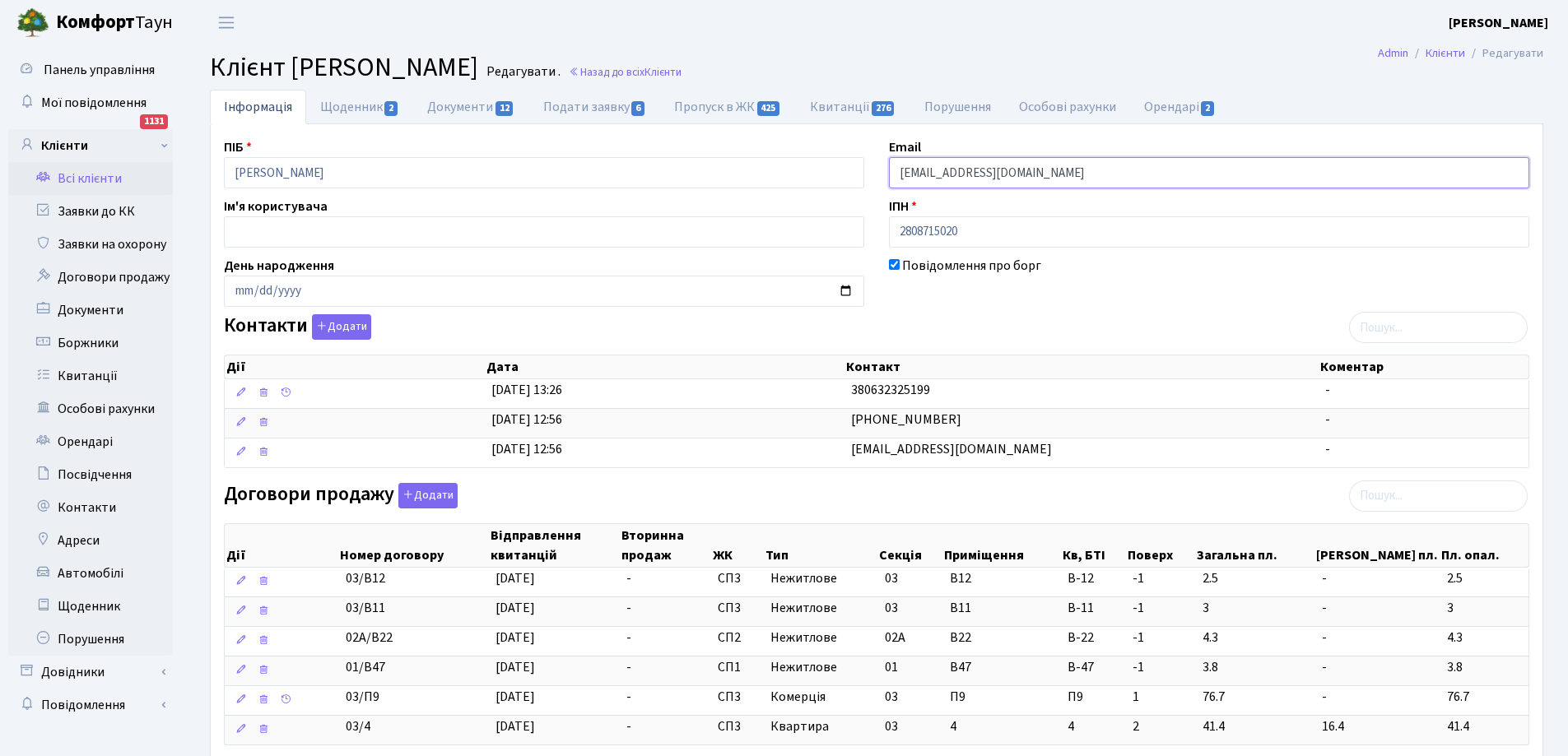
drag, startPoint x: 898, startPoint y: 172, endPoint x: 1041, endPoint y: 174, distance: 143.0
click at [1041, 174] on input "Annayakos@gmail.com" at bounding box center [1209, 173] width 641 height 32
click at [367, 110] on link "Щоденник 2" at bounding box center [359, 106] width 107 height 33
select select "25"
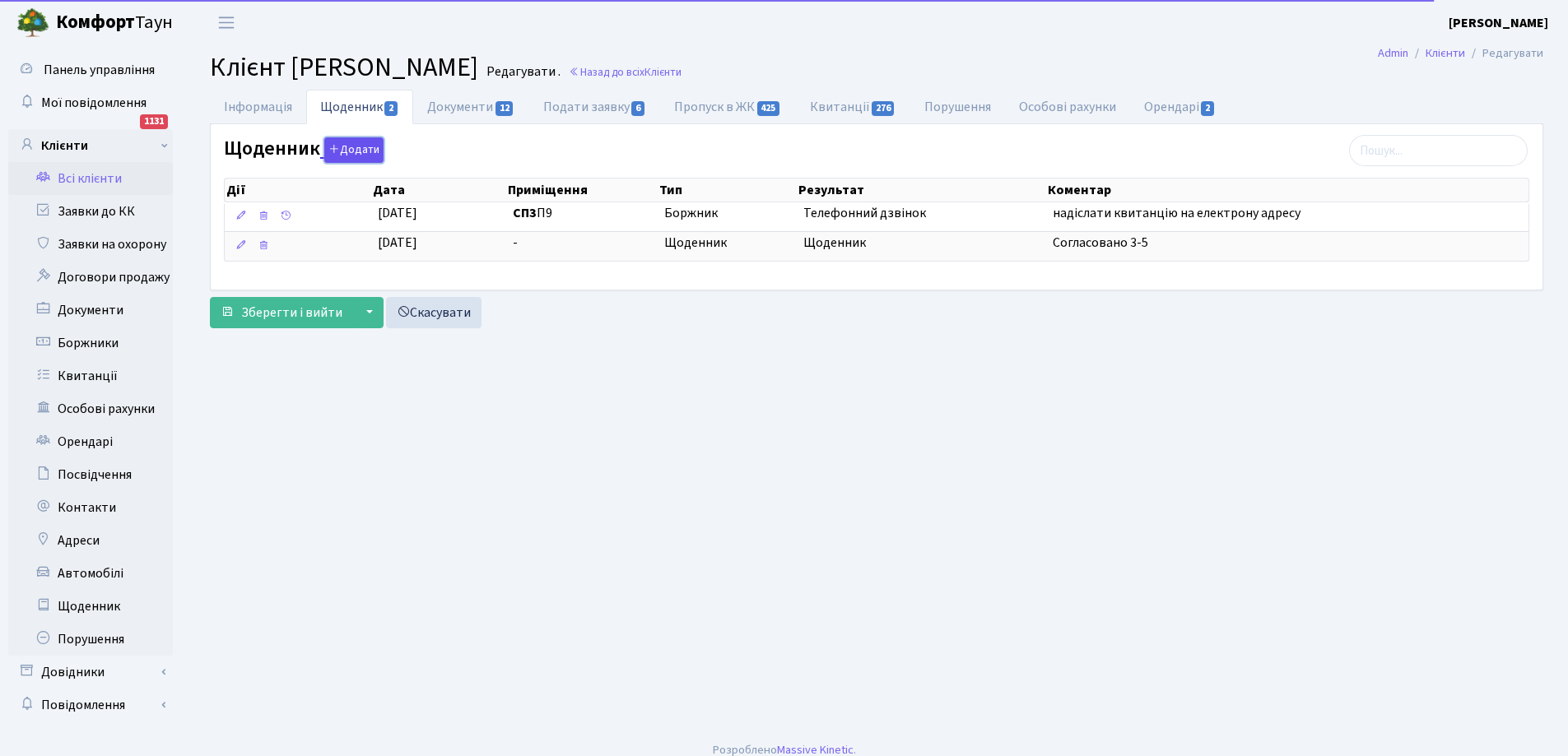
click at [364, 150] on button "Додати" at bounding box center [353, 150] width 59 height 25
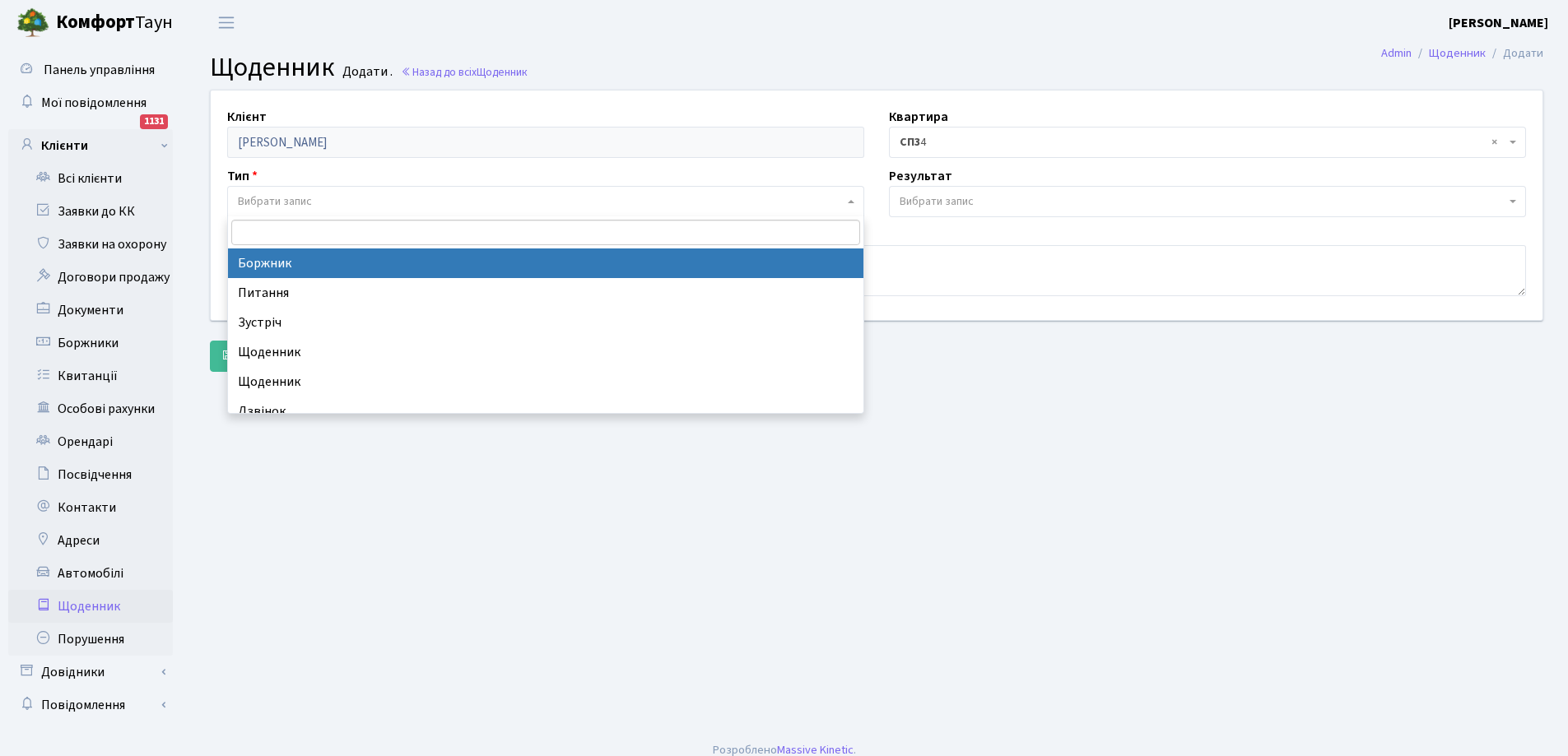
click at [292, 194] on span "Вибрати запис" at bounding box center [275, 202] width 74 height 16
select select "189"
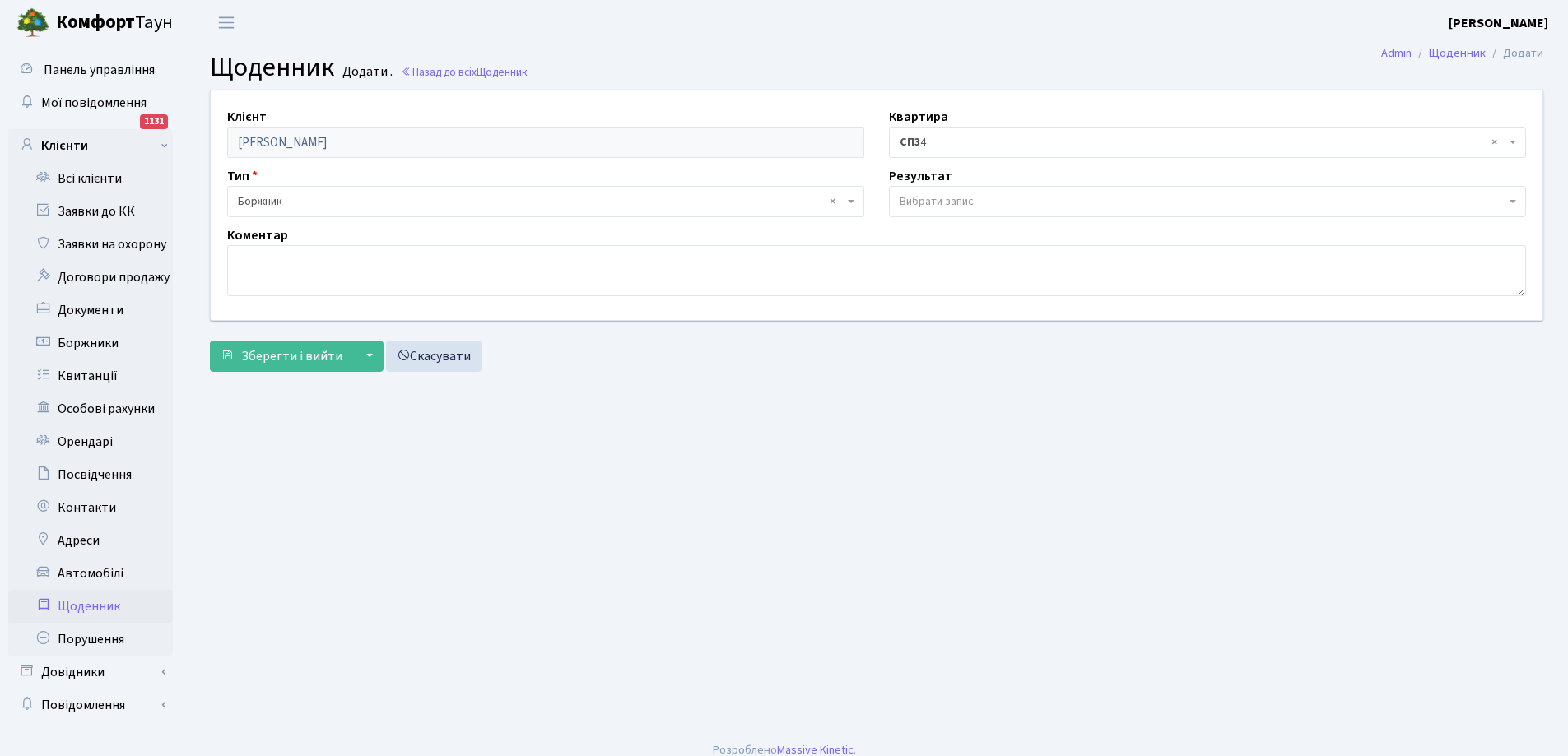
click at [933, 202] on span "Вибрати запис" at bounding box center [936, 202] width 74 height 16
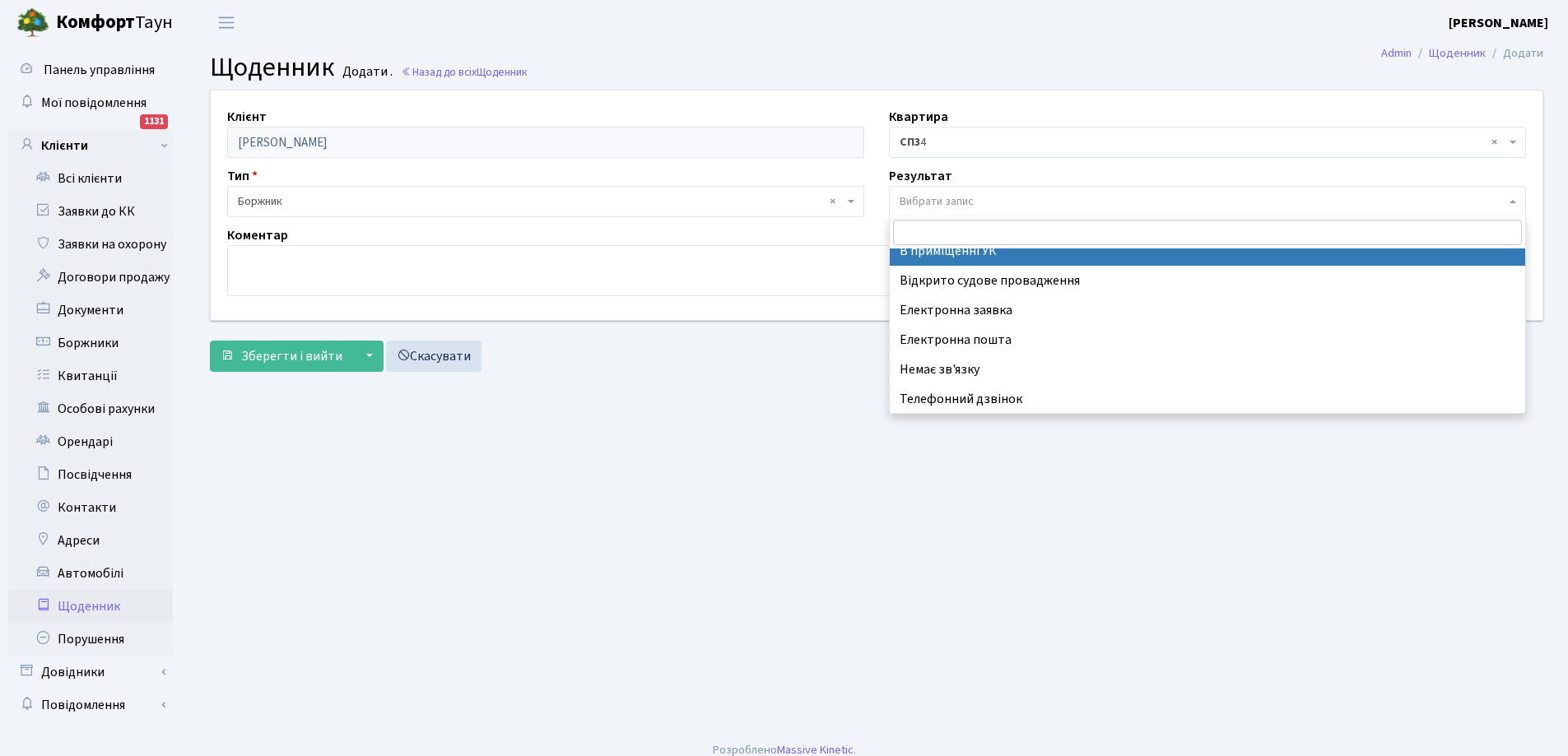
scroll to position [102, 0]
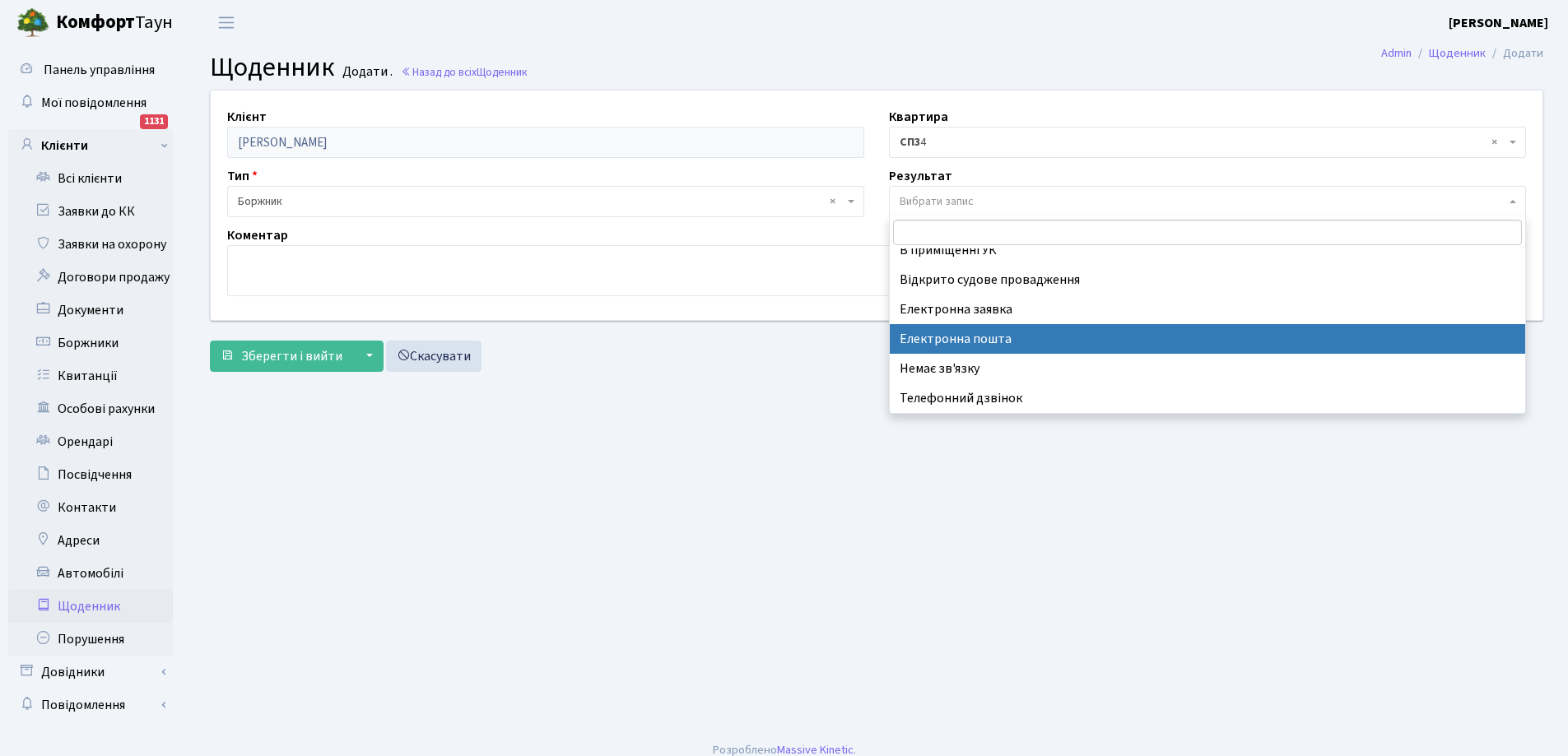
drag, startPoint x: 998, startPoint y: 332, endPoint x: 976, endPoint y: 329, distance: 22.2
select select "198"
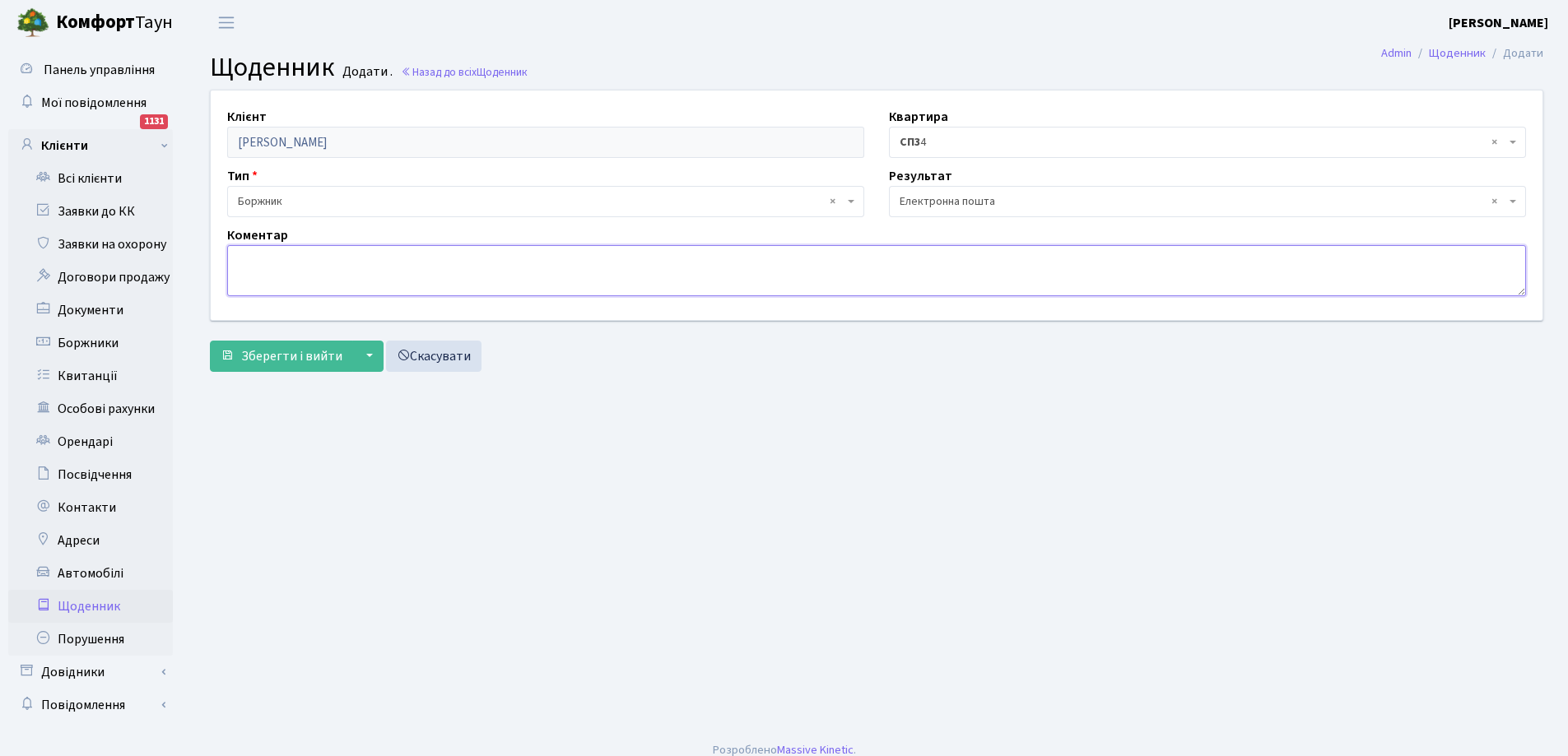
click at [402, 268] on textarea at bounding box center [876, 270] width 1298 height 51
type textarea "повідомлення про"
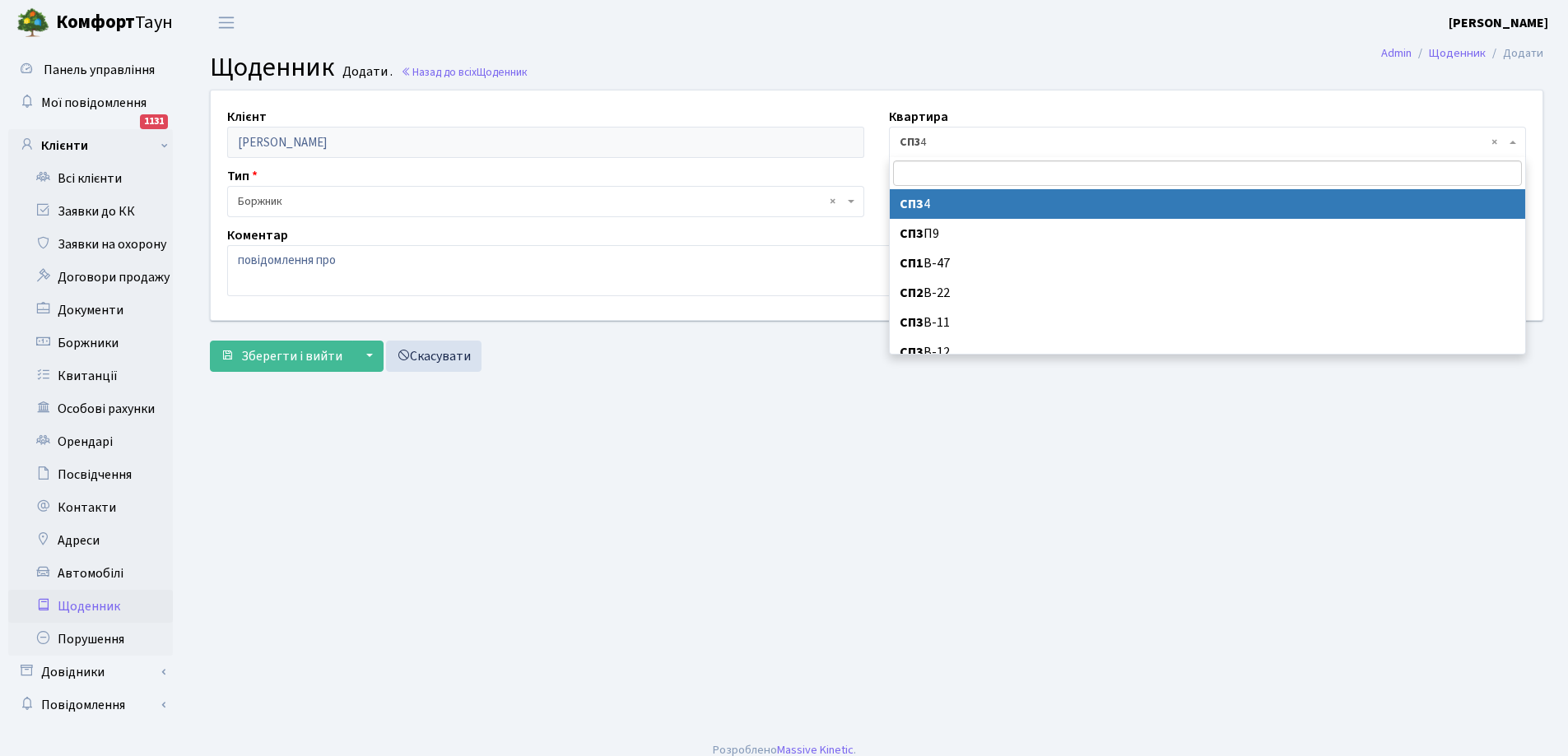
click at [1481, 139] on span "× СП3 4" at bounding box center [1202, 142] width 605 height 16
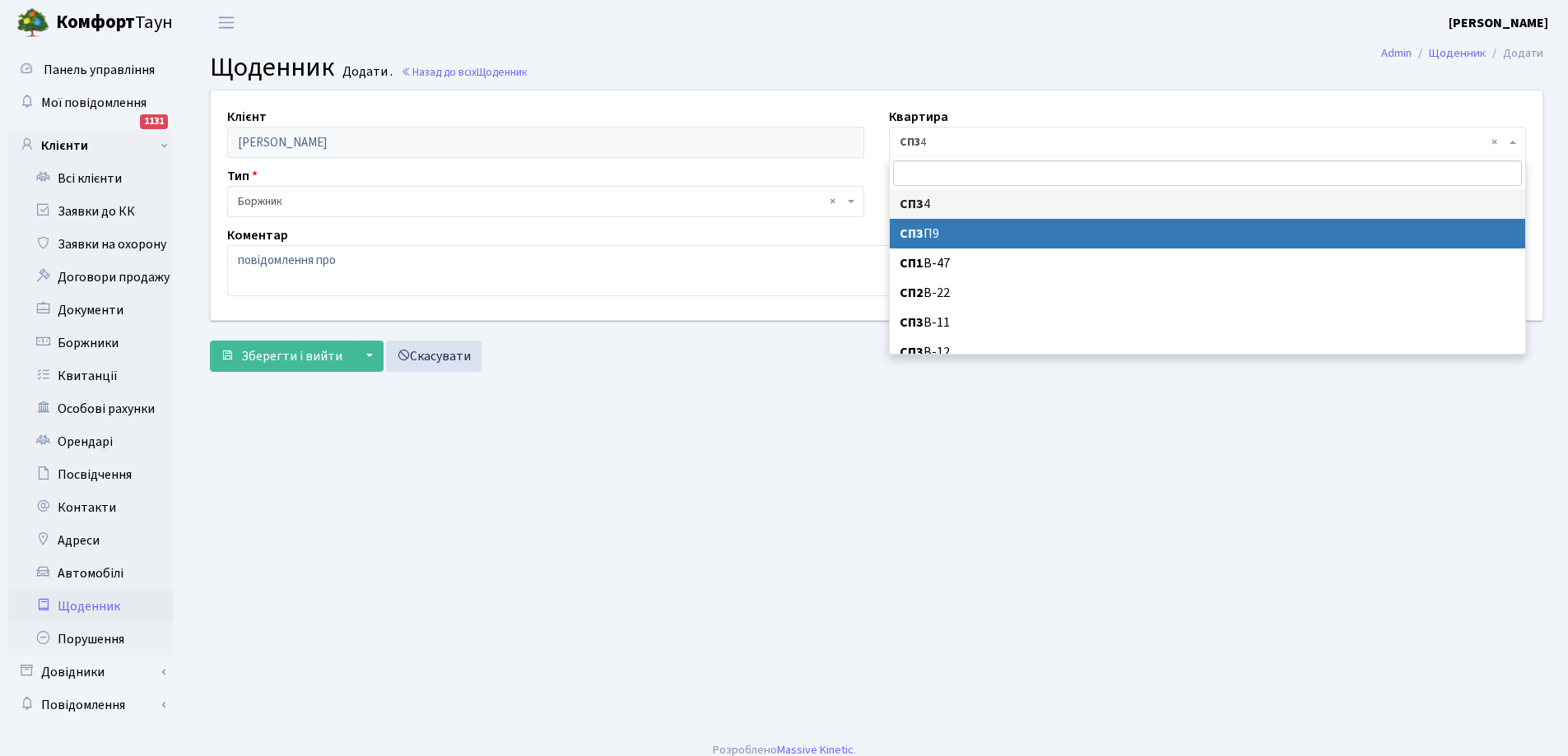
select select "36394"
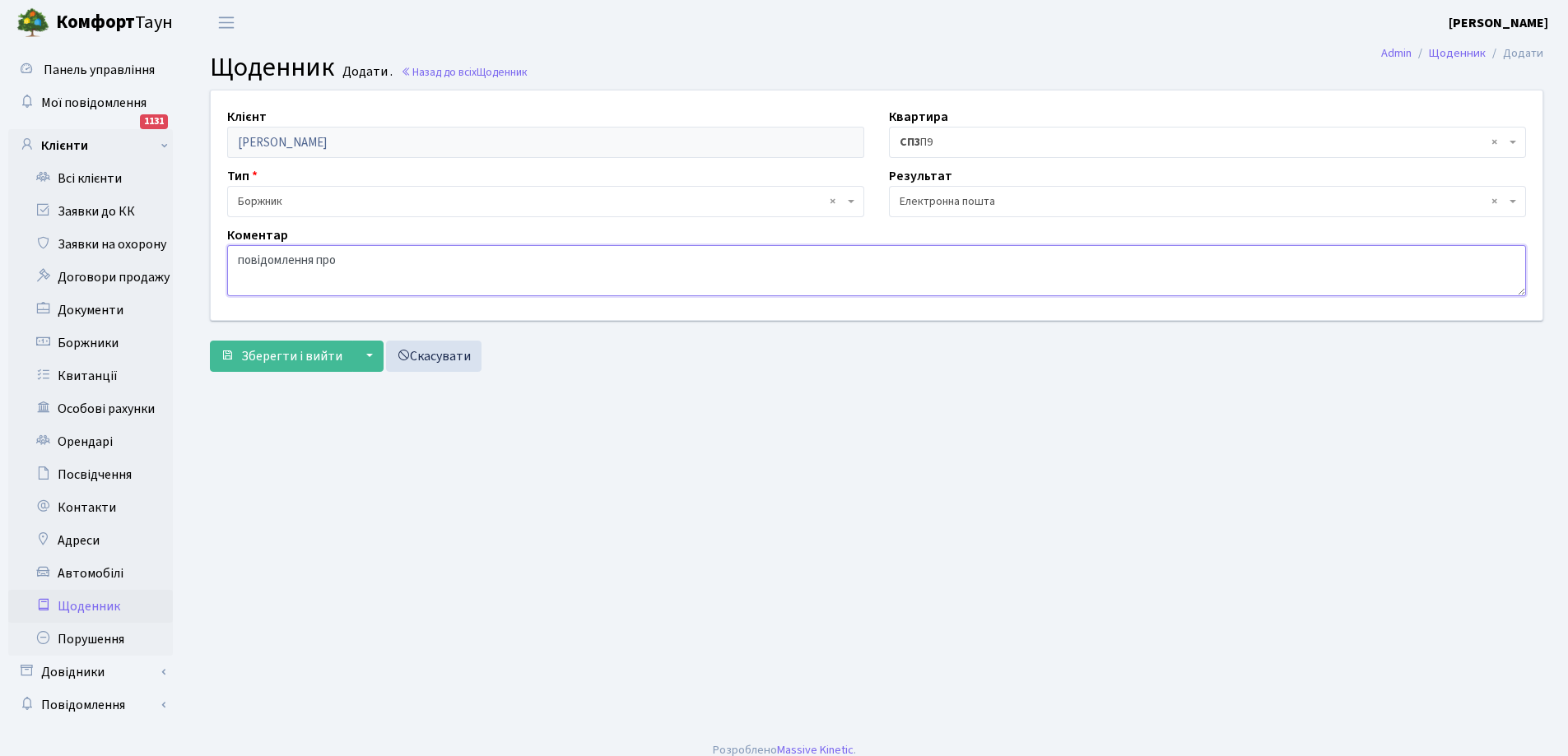
click at [368, 269] on textarea "повідомлення про" at bounding box center [876, 270] width 1298 height 51
type textarea "повідомлення про сплату боргу направлено на ел.пошту"
click at [306, 354] on span "Зберегти і вийти" at bounding box center [291, 356] width 101 height 18
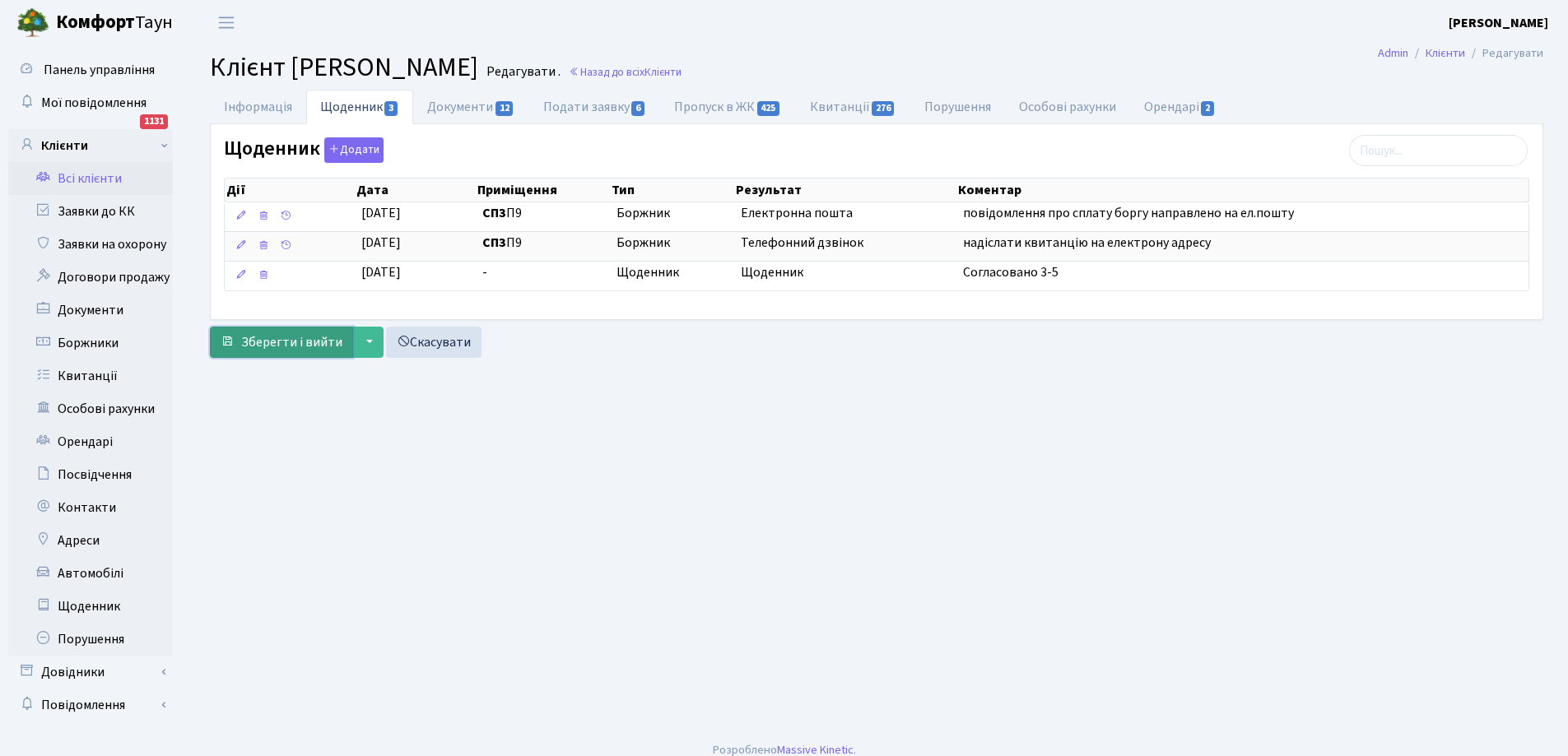
click at [317, 344] on span "Зберегти і вийти" at bounding box center [291, 342] width 101 height 18
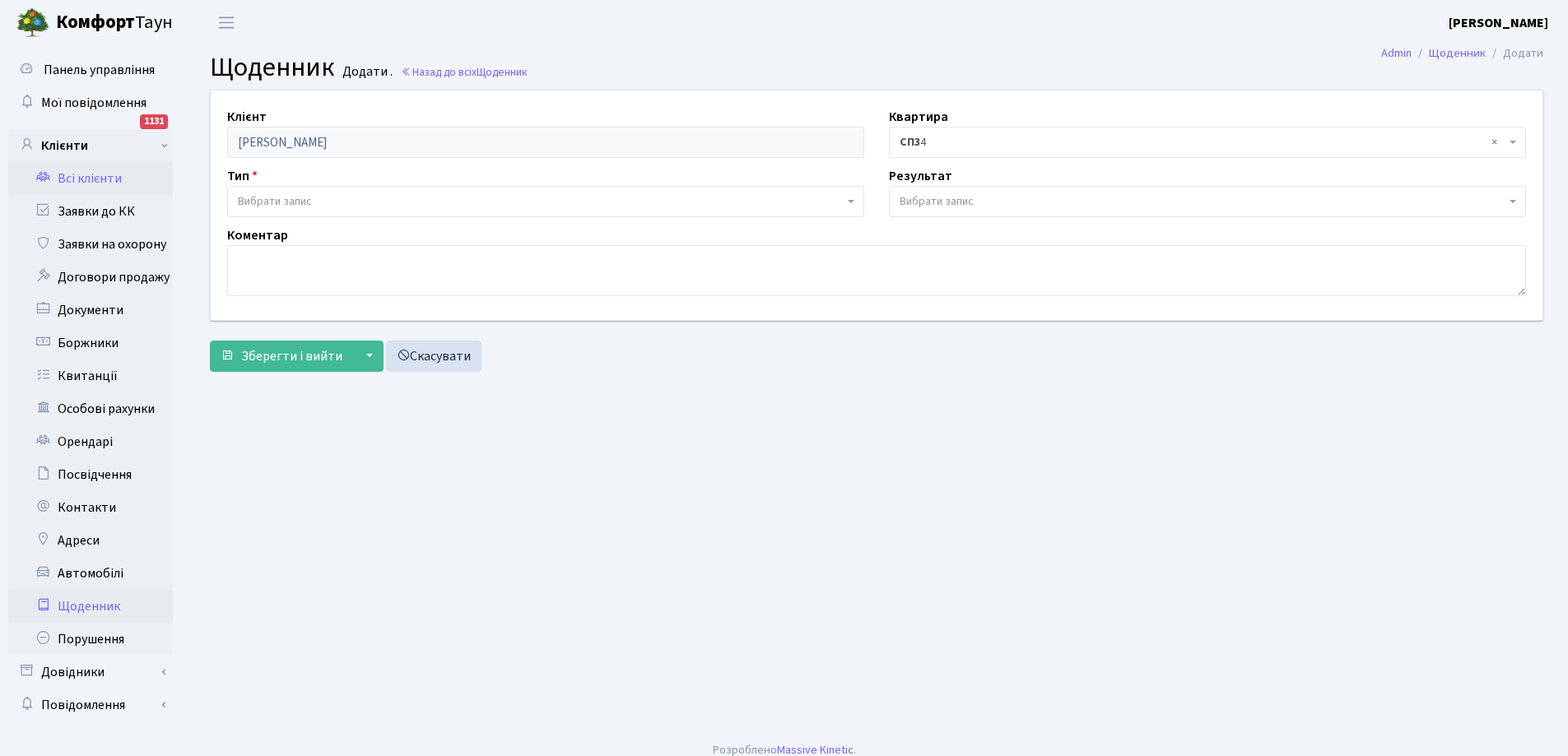
click at [100, 179] on link "Всі клієнти" at bounding box center [90, 178] width 165 height 33
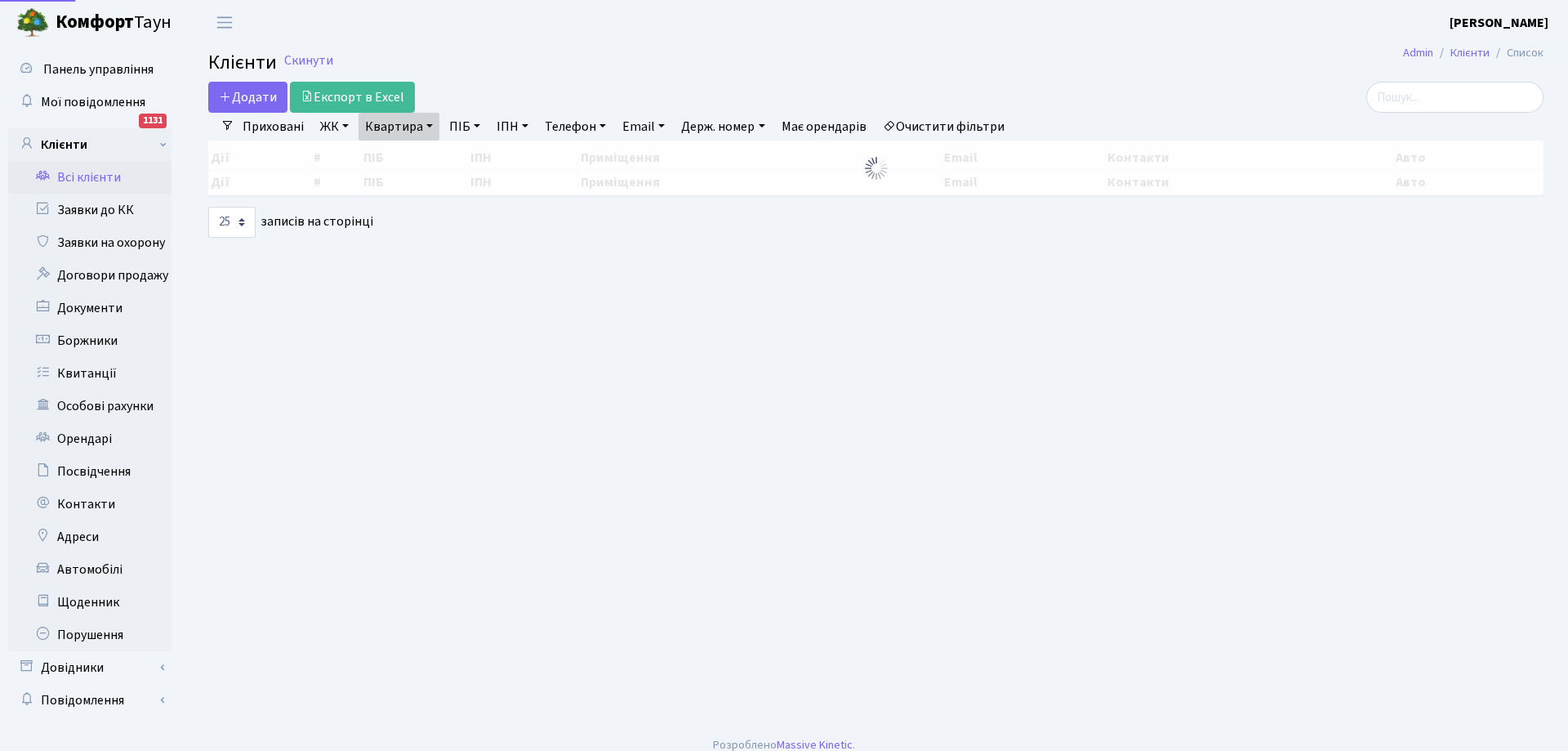
select select "25"
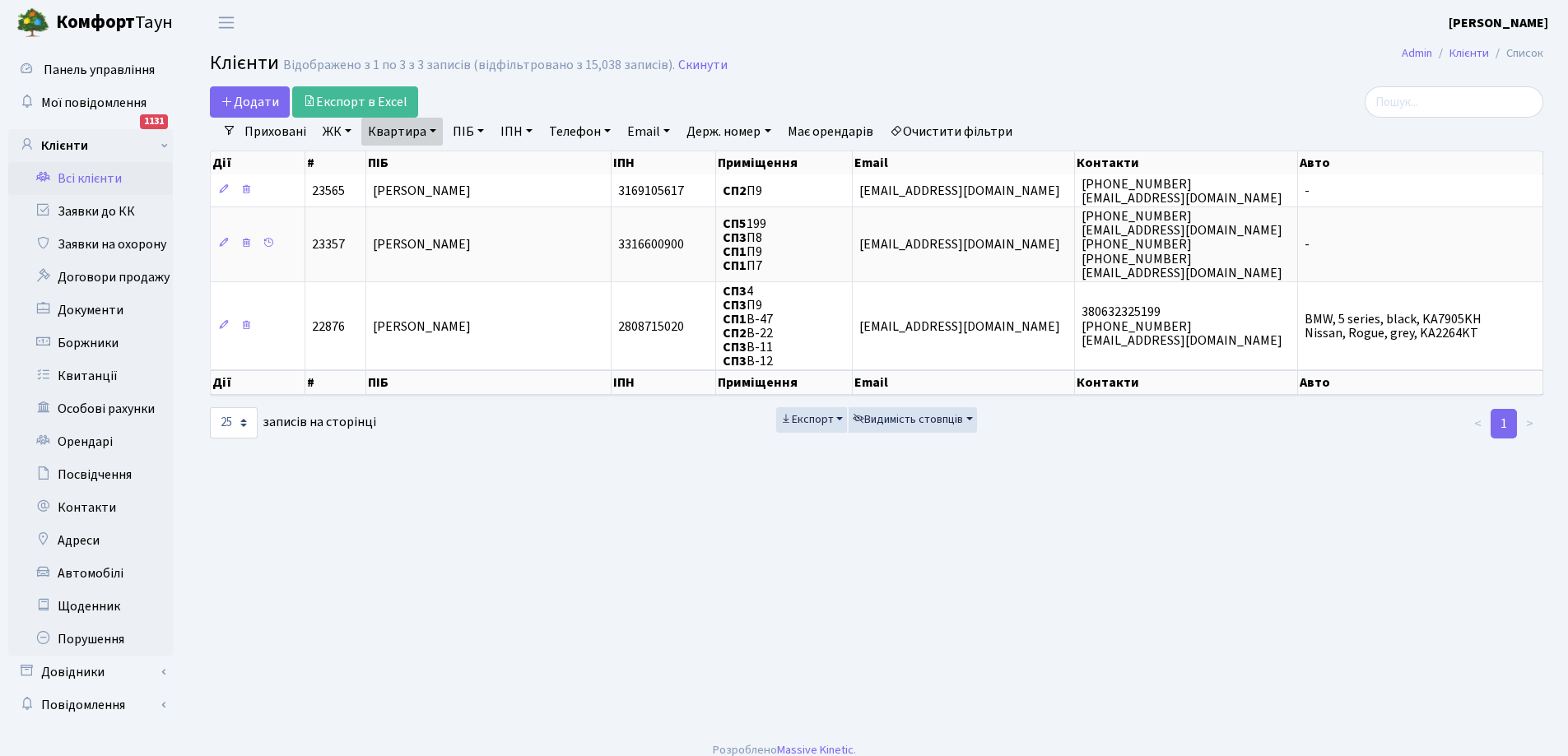
click at [391, 127] on link "Квартира" at bounding box center [402, 131] width 81 height 28
type input "9"
type input "114"
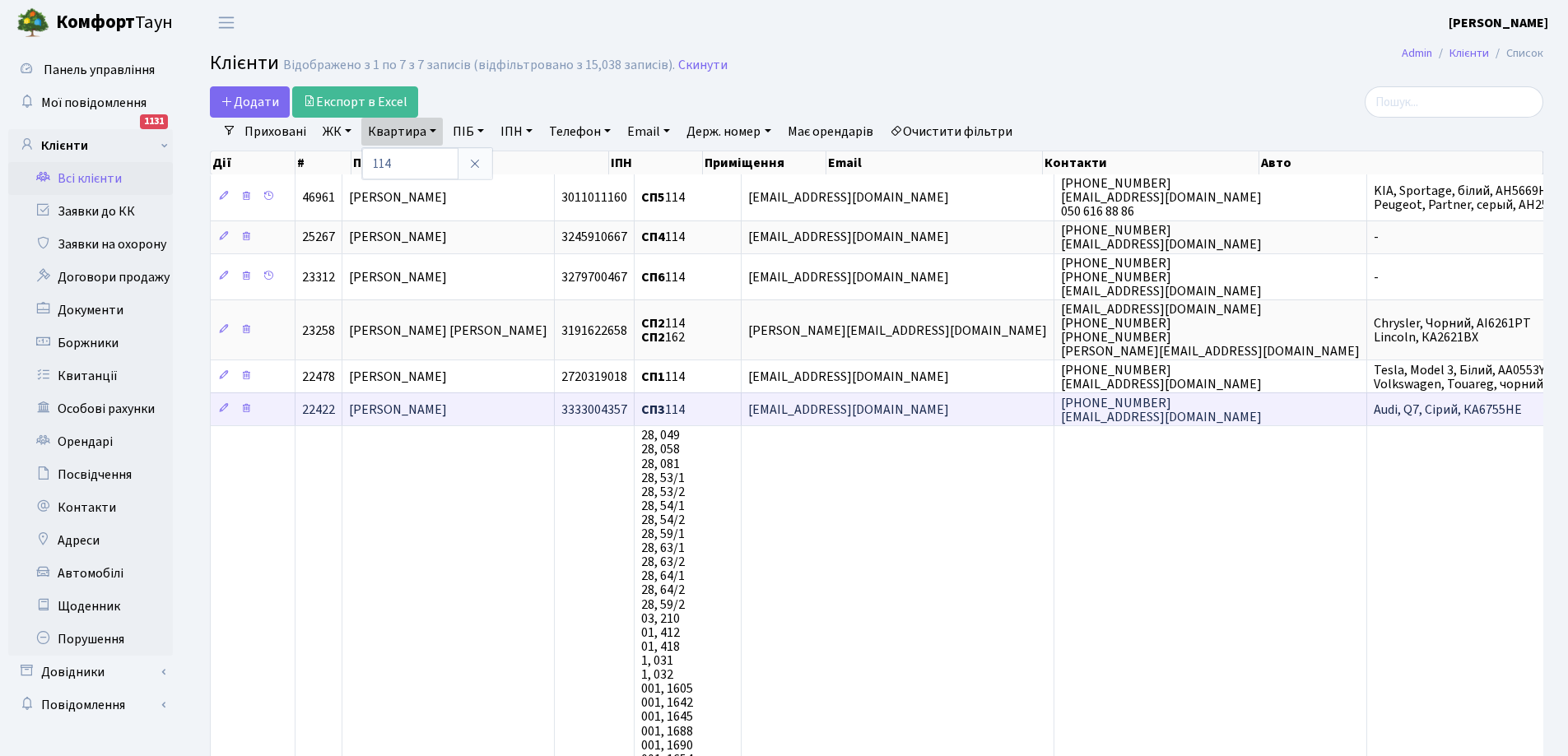
click at [447, 411] on span "[PERSON_NAME]" at bounding box center [398, 410] width 98 height 18
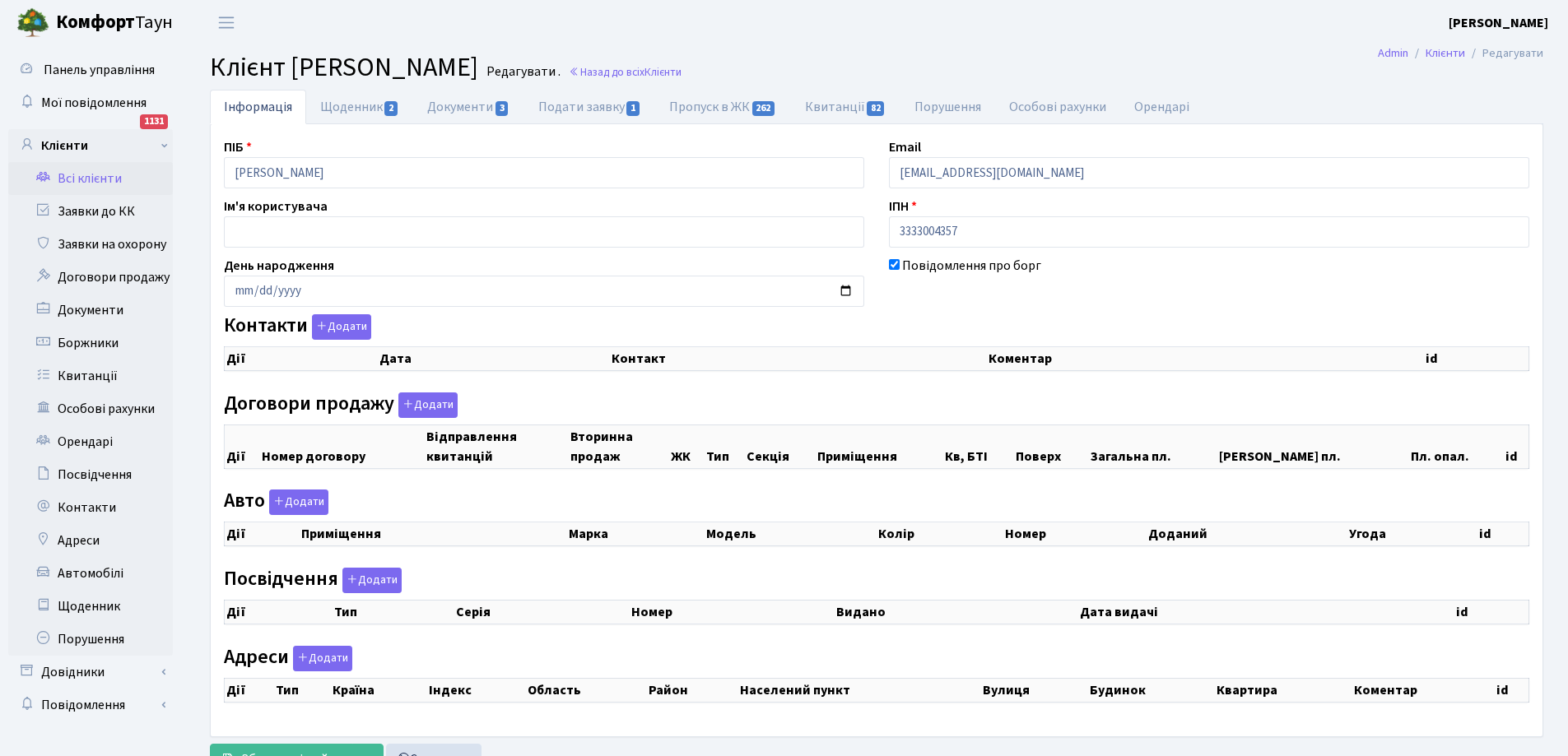
checkbox input "true"
select select "25"
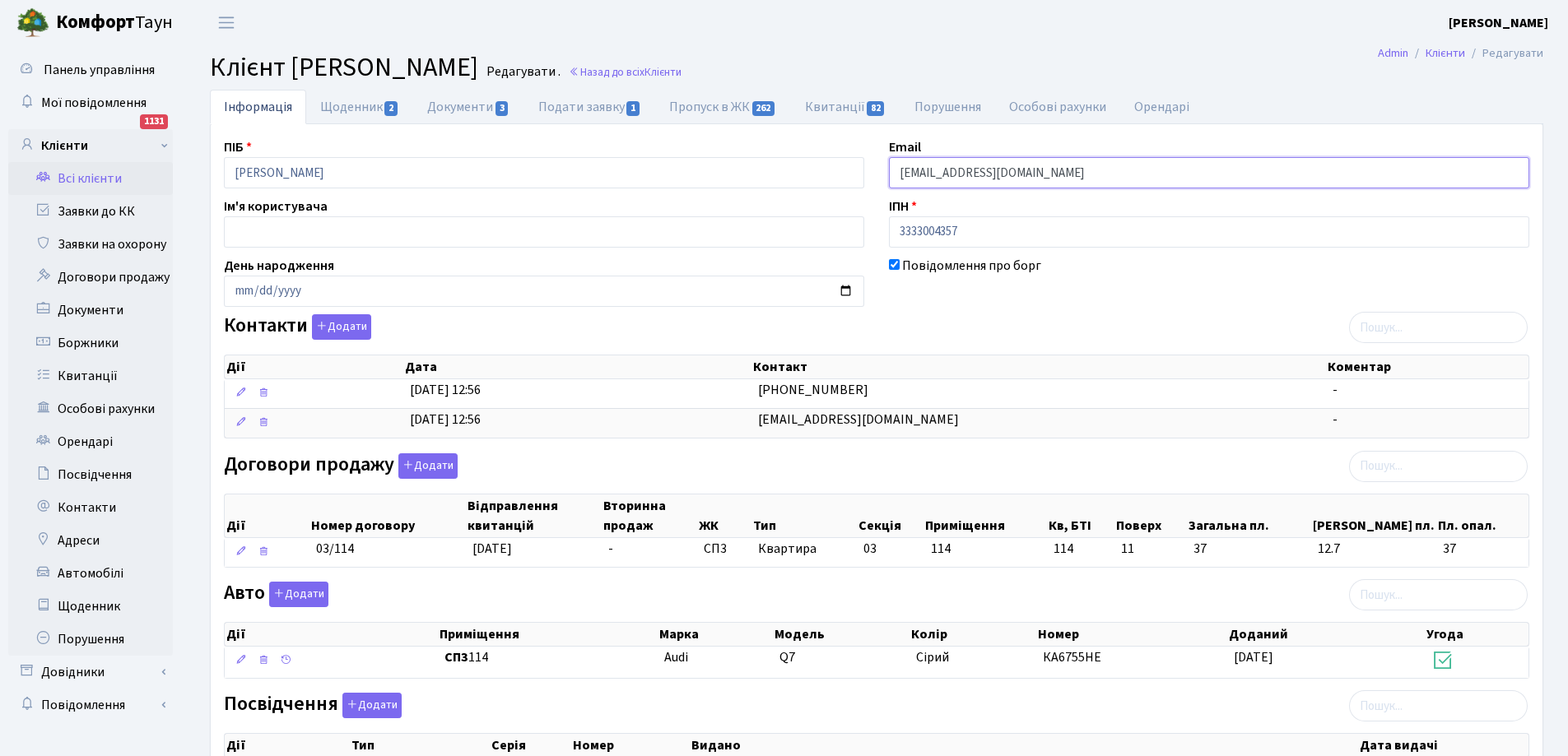
drag, startPoint x: 899, startPoint y: 177, endPoint x: 1086, endPoint y: 167, distance: 187.3
click at [1086, 167] on input "artem.hordiichuk@gmail.com" at bounding box center [1209, 173] width 641 height 32
click at [86, 177] on link "Всі клієнти" at bounding box center [90, 178] width 165 height 33
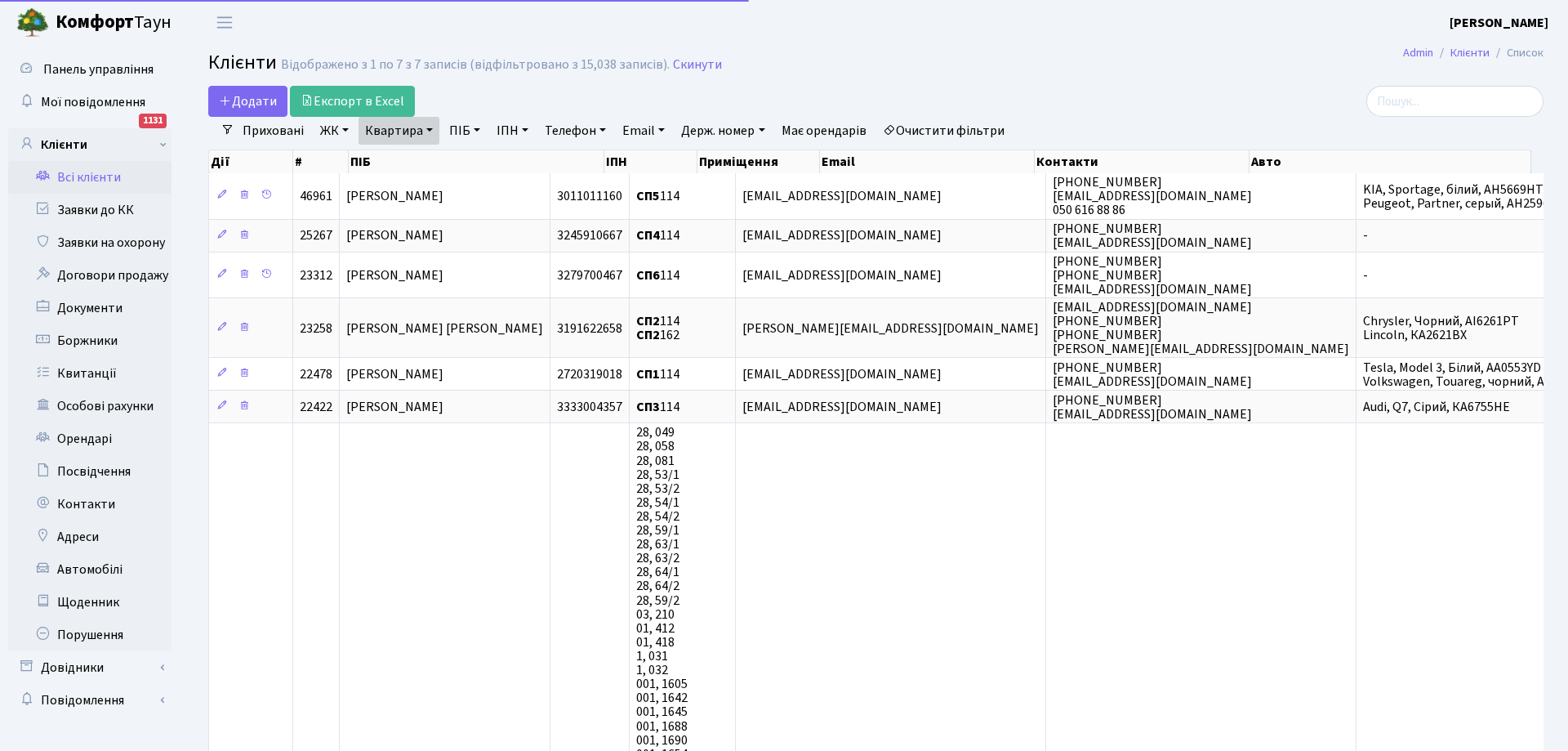
select select "25"
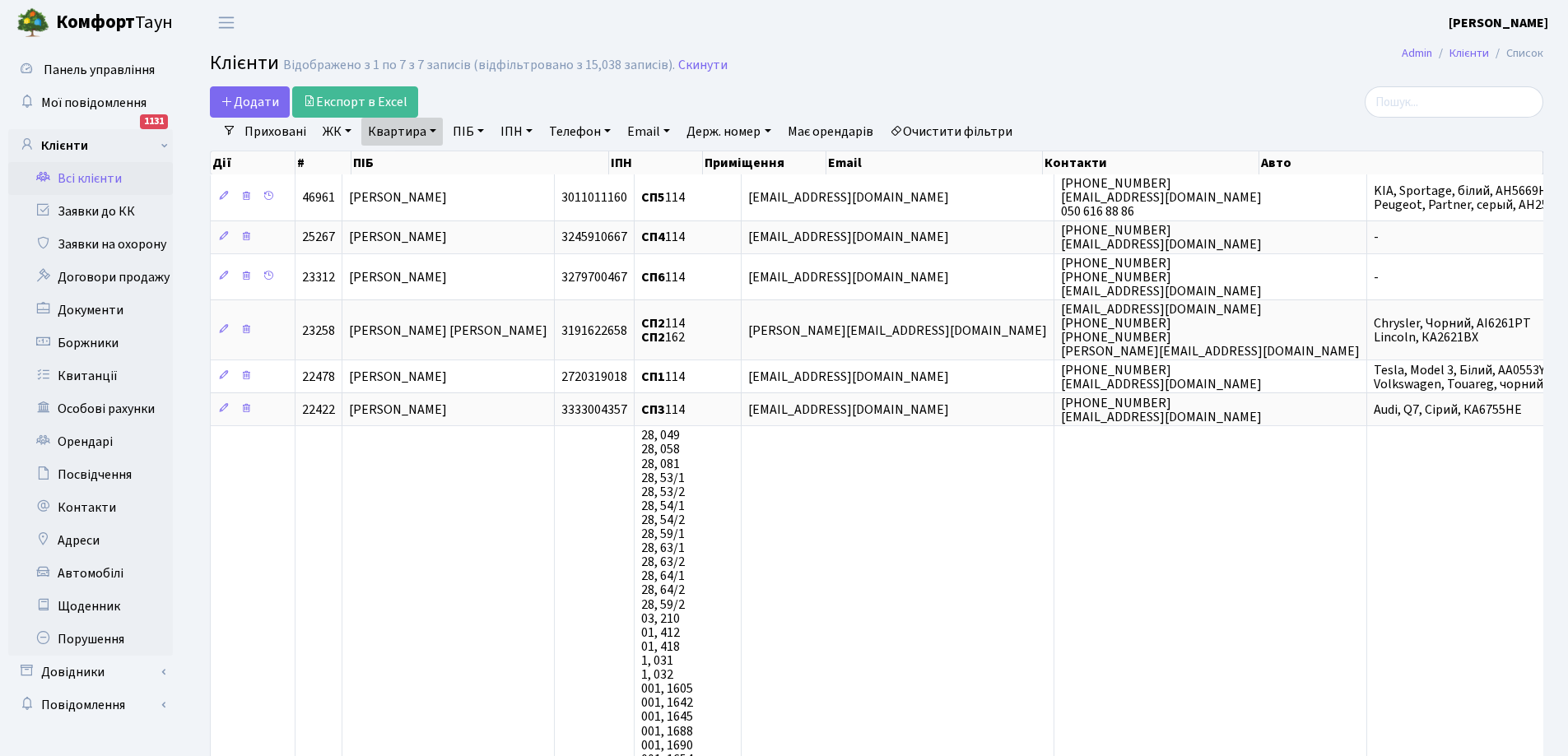
click at [413, 134] on link "Квартира" at bounding box center [402, 131] width 81 height 28
type input "4"
type input "155"
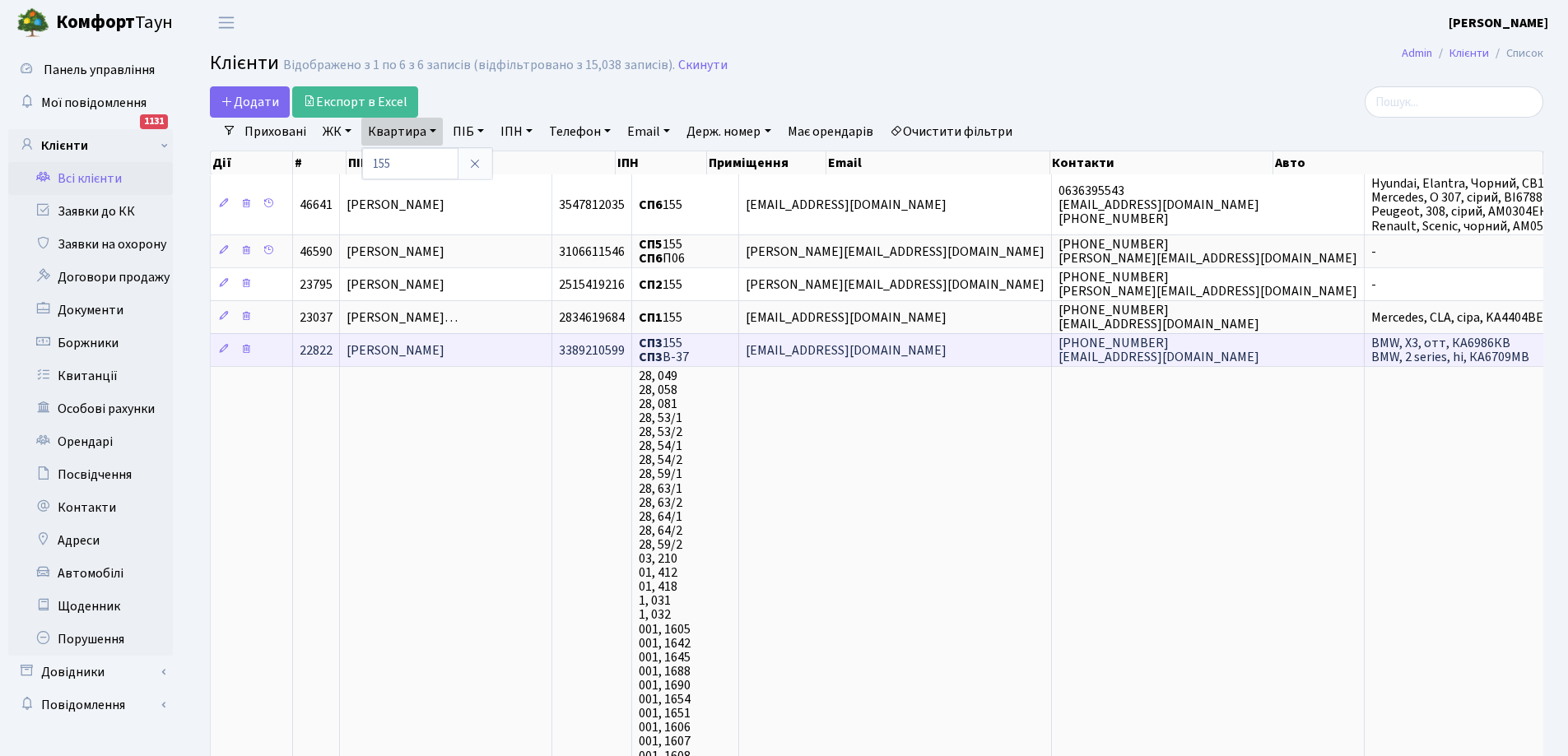
click at [442, 350] on span "Міщенко Марк Миколайович" at bounding box center [395, 350] width 98 height 18
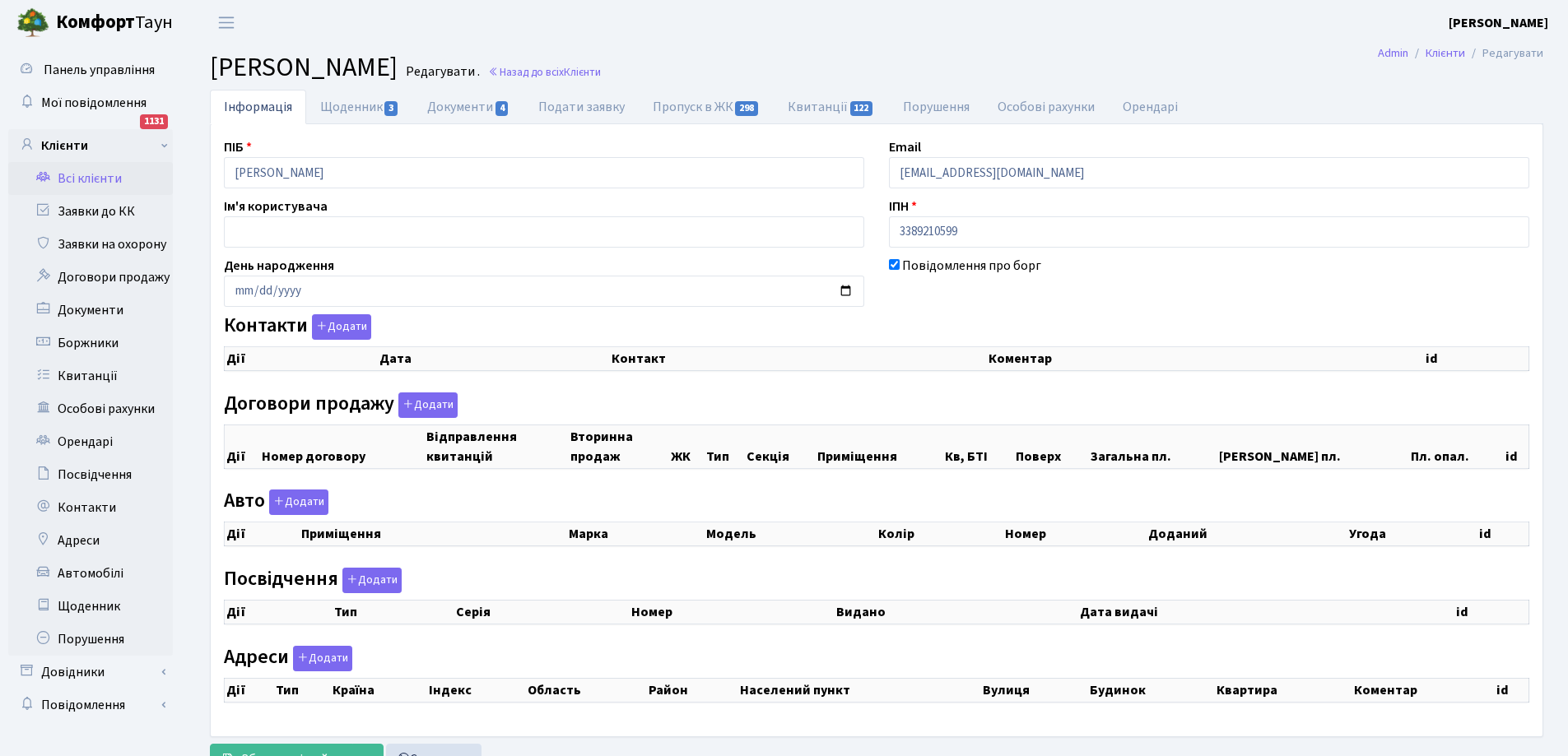
checkbox input "true"
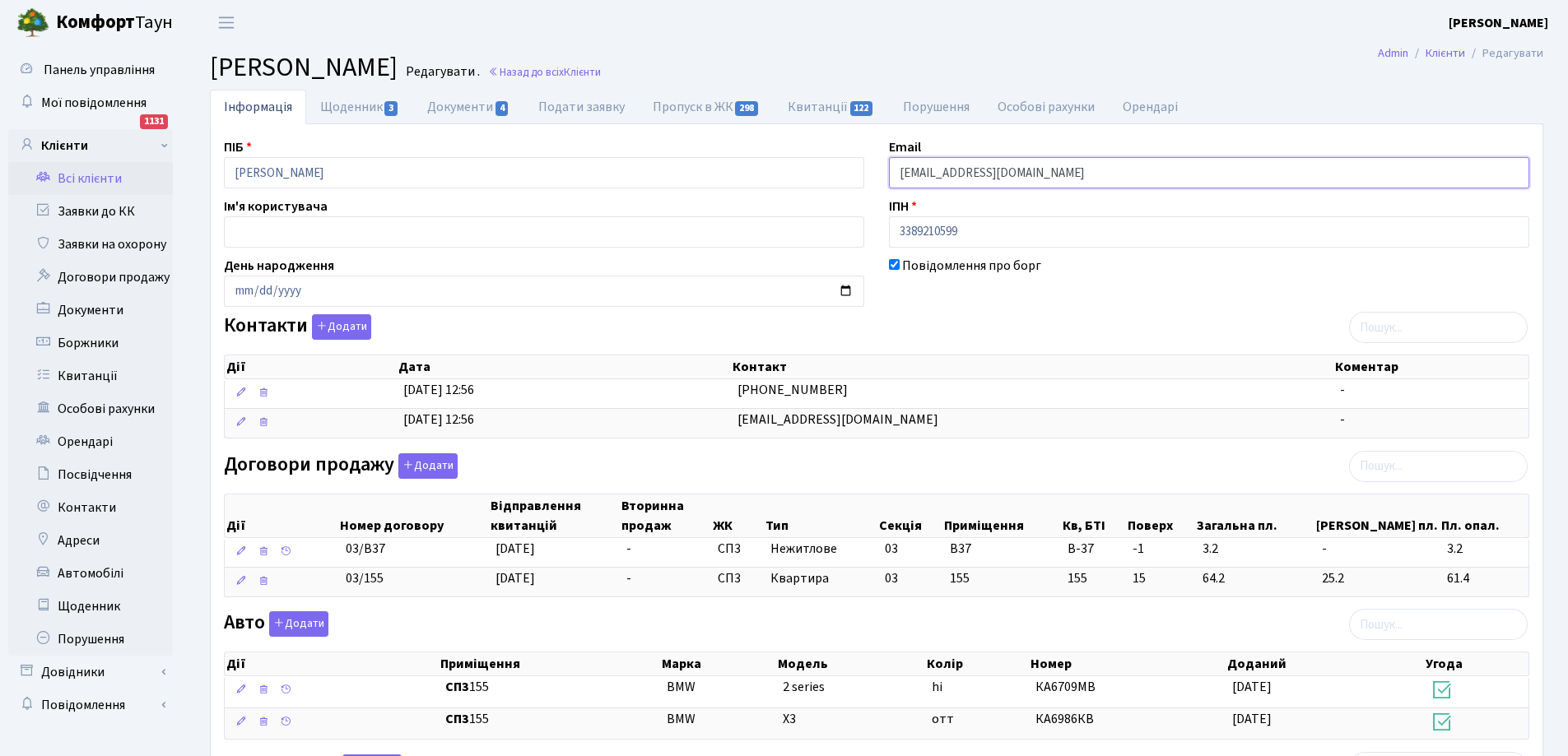
drag, startPoint x: 898, startPoint y: 176, endPoint x: 1088, endPoint y: 174, distance: 190.0
click at [1088, 174] on input "[EMAIL_ADDRESS][DOMAIN_NAME]" at bounding box center [1209, 173] width 641 height 32
click at [335, 107] on link "Щоденник 3" at bounding box center [359, 106] width 107 height 33
select select "25"
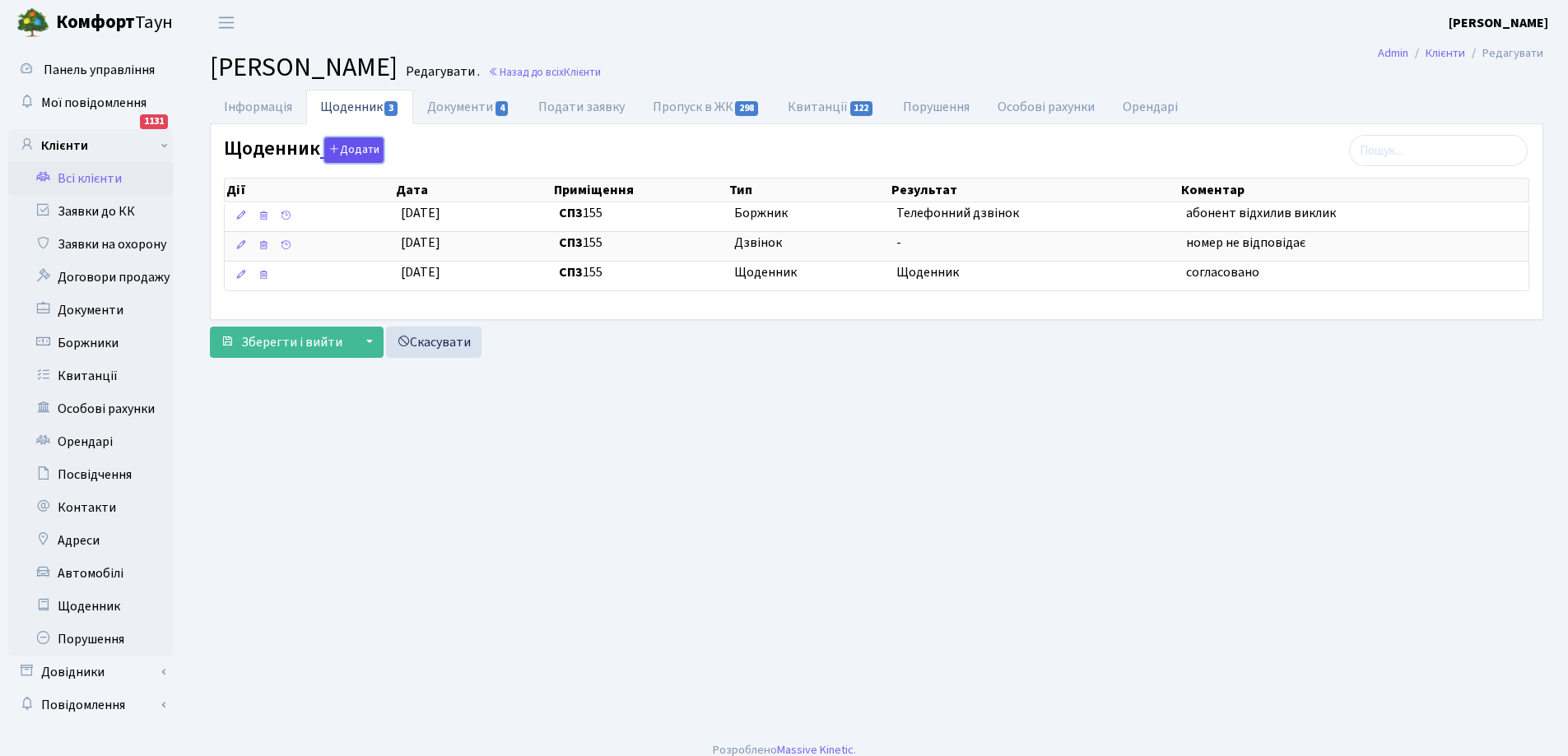
click at [357, 146] on button "Додати" at bounding box center [353, 150] width 59 height 25
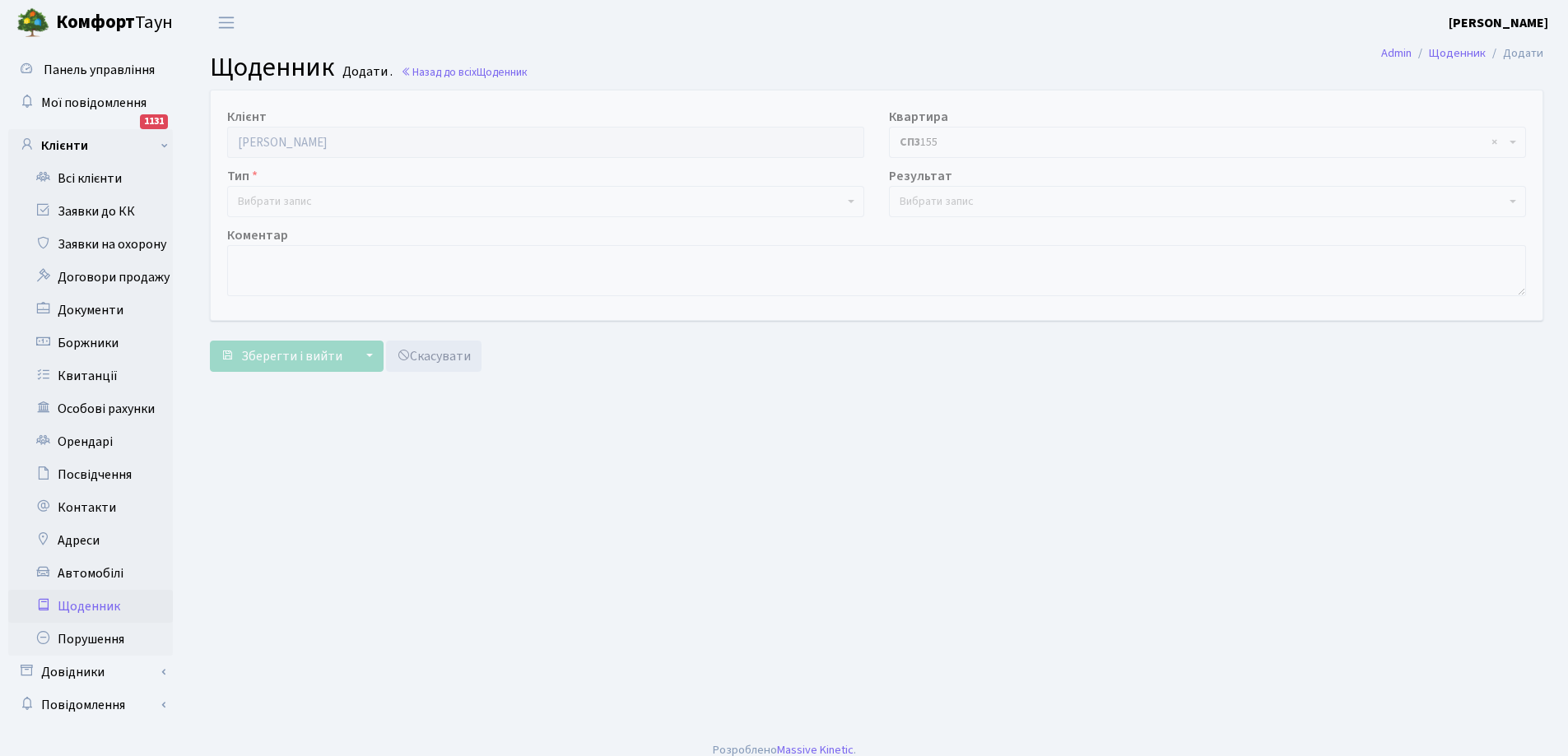
click at [317, 202] on span "Вибрати запис" at bounding box center [540, 202] width 605 height 16
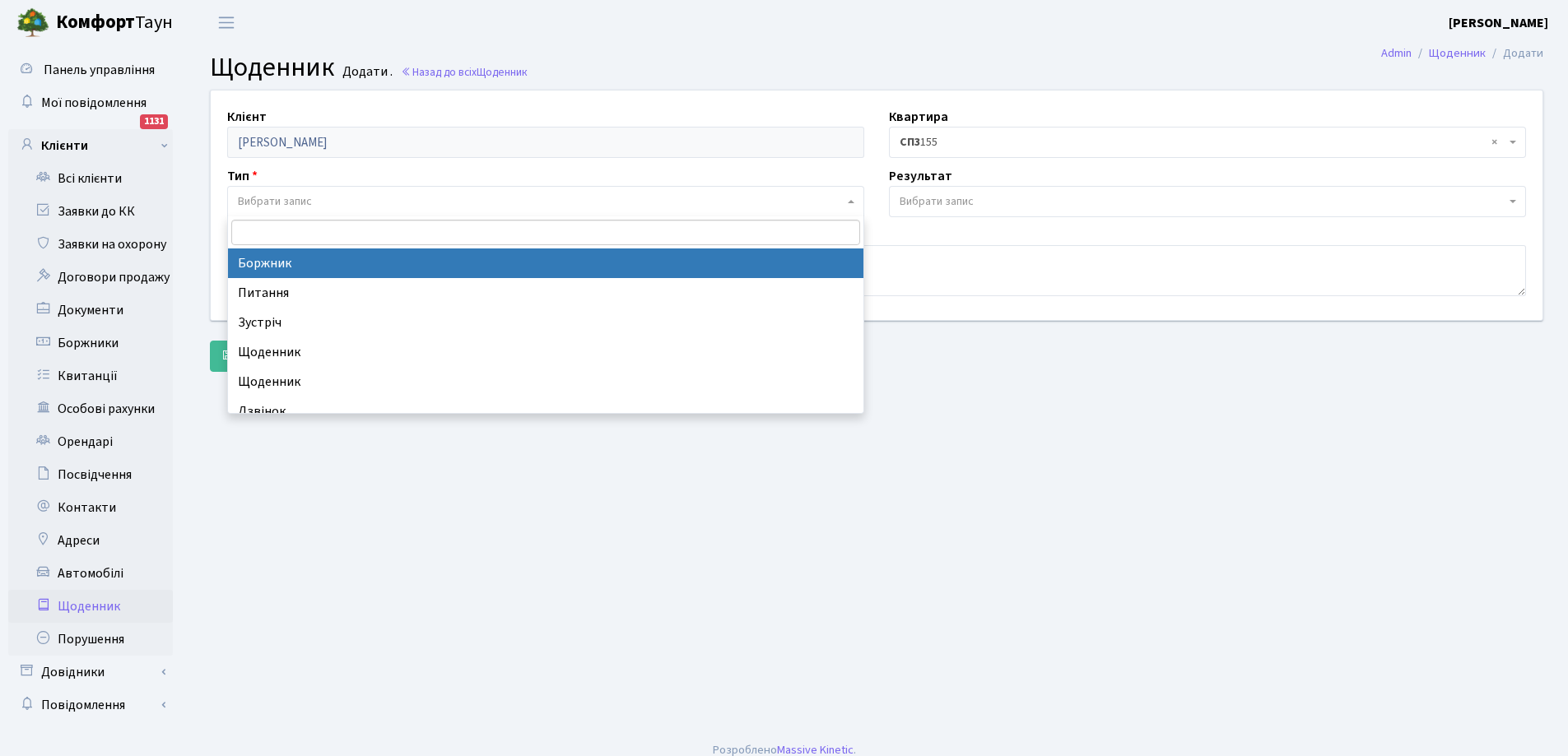
select select "189"
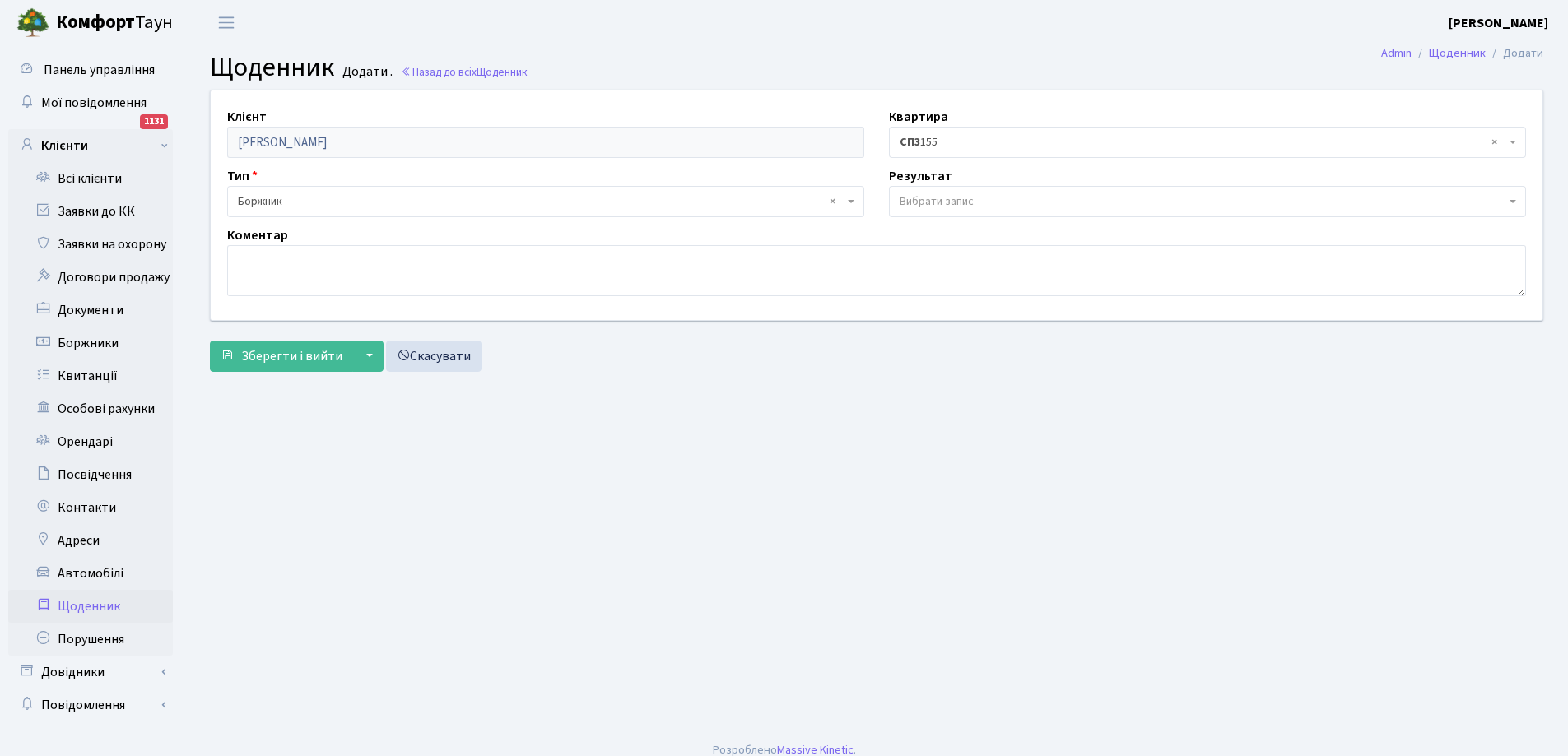
click at [971, 195] on span "Вибрати запис" at bounding box center [936, 202] width 74 height 16
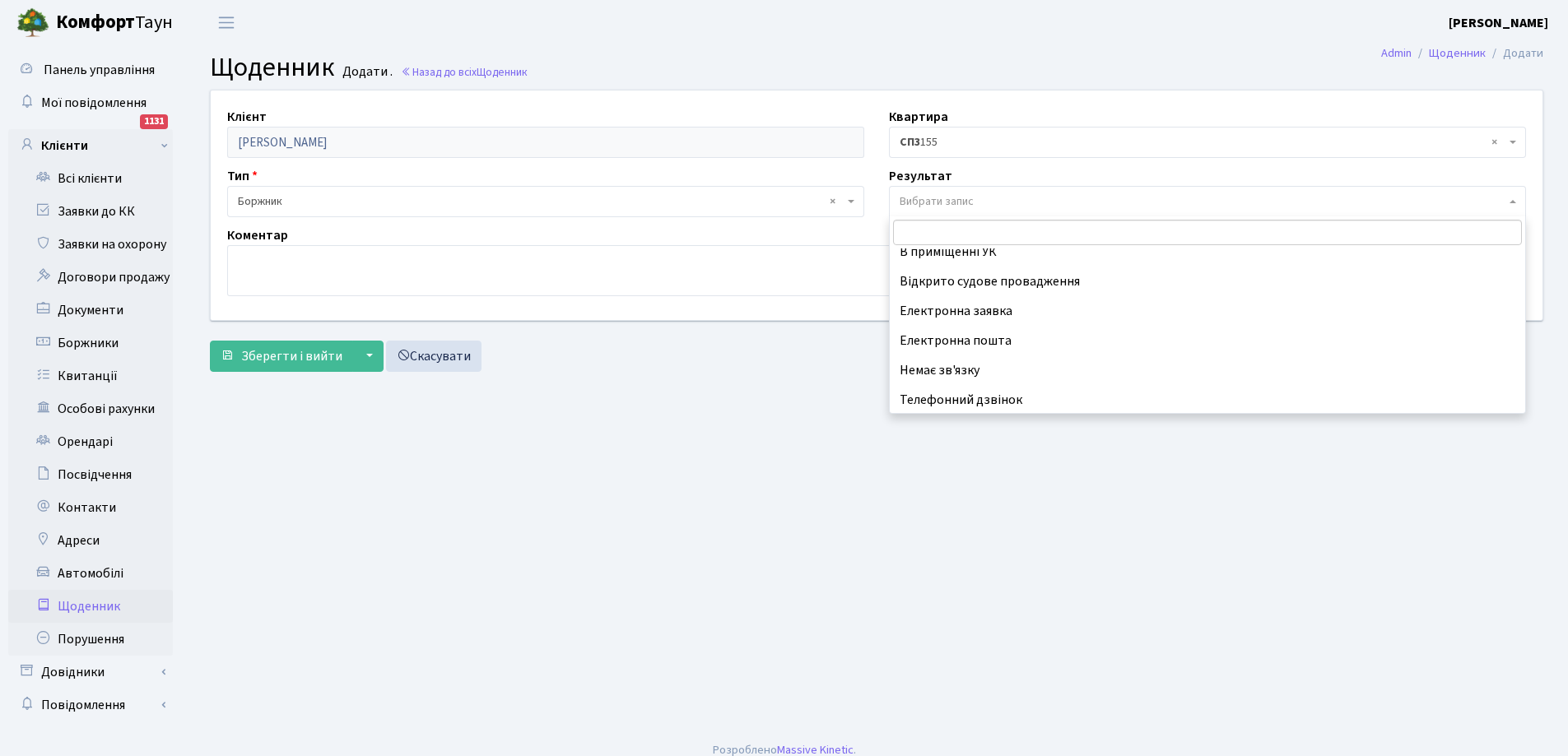
scroll to position [102, 0]
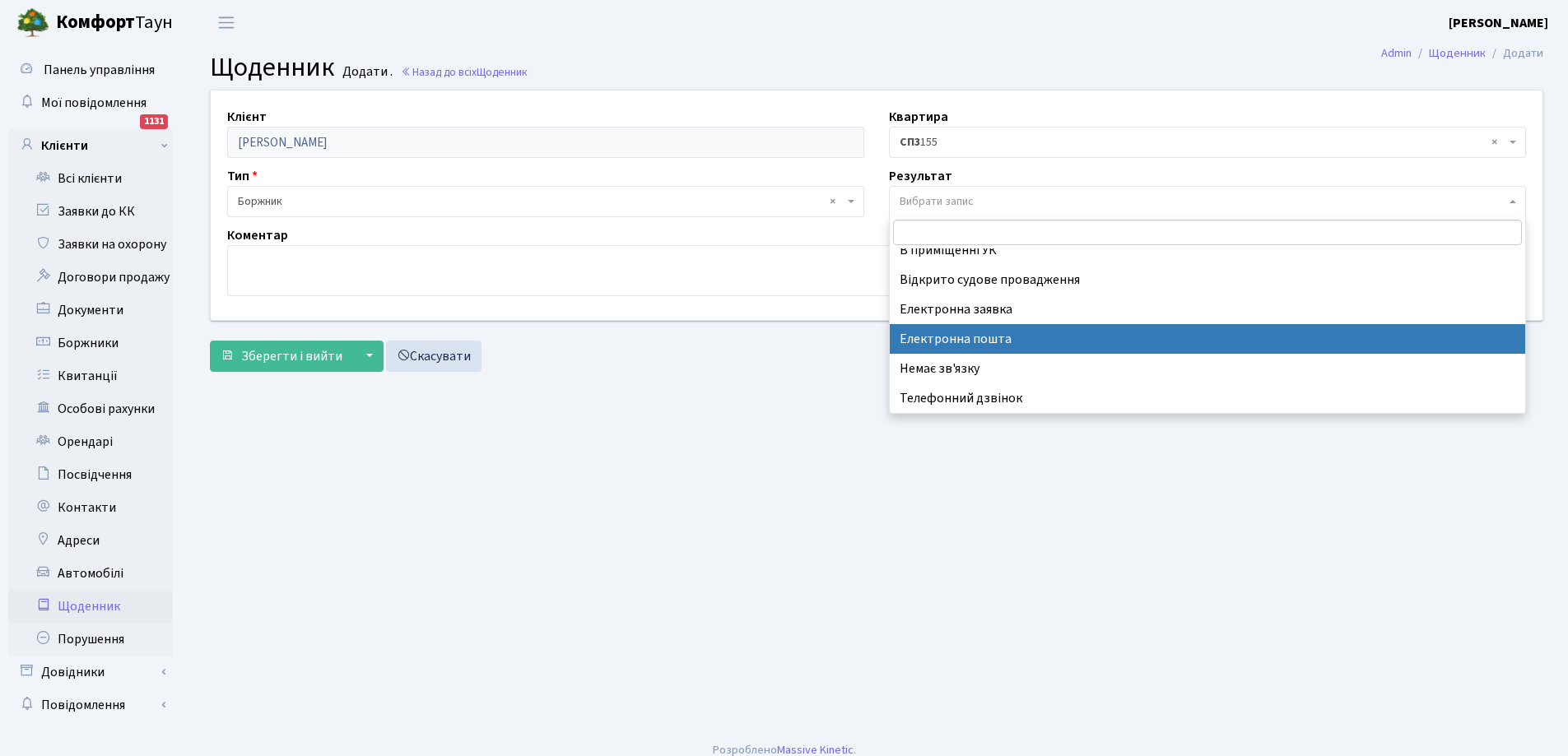
select select "198"
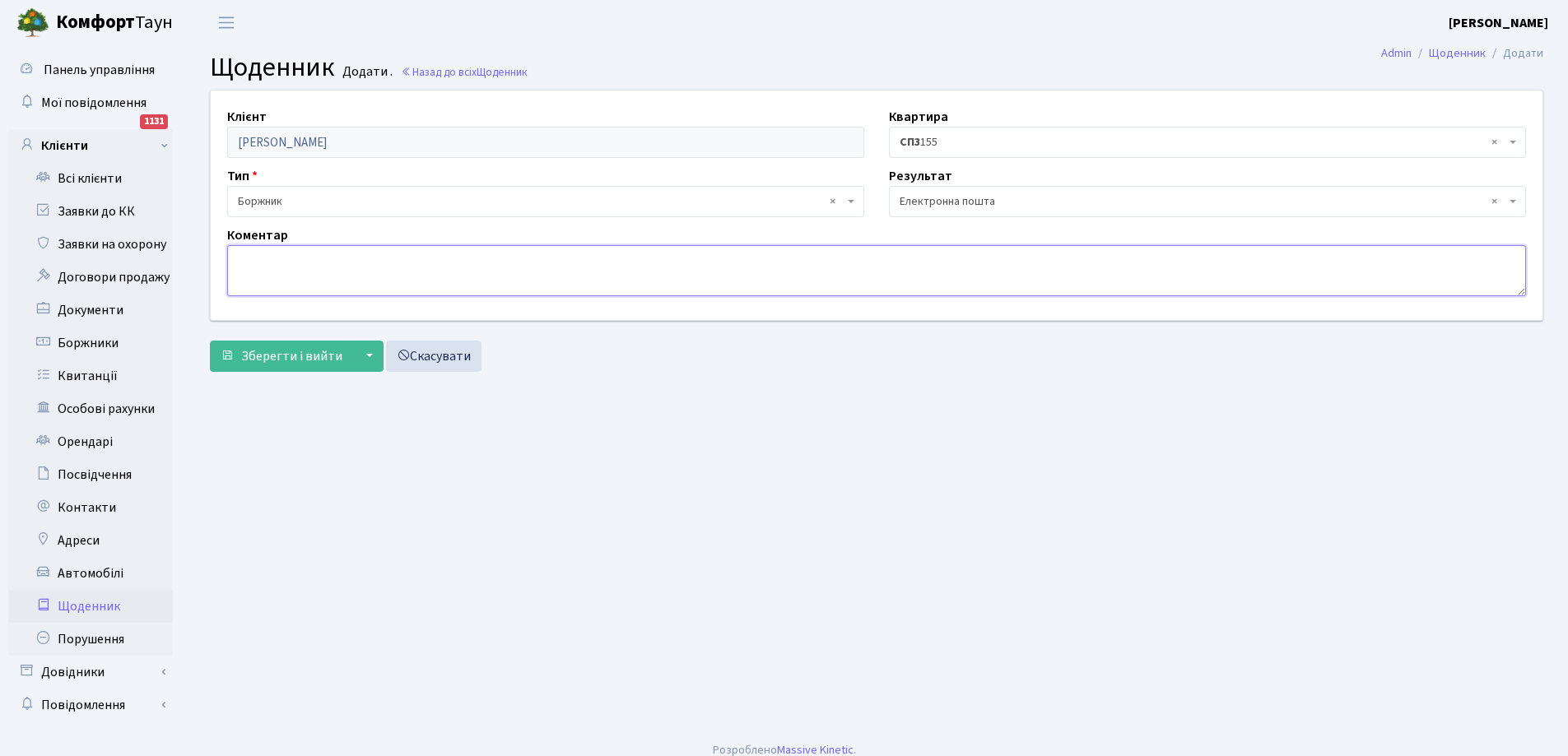
click at [387, 274] on textarea at bounding box center [876, 270] width 1298 height 51
type textarea "повідомлення про сплату боргу направлено на ел.пошту"
click at [322, 359] on span "Зберегти і вийти" at bounding box center [291, 356] width 101 height 18
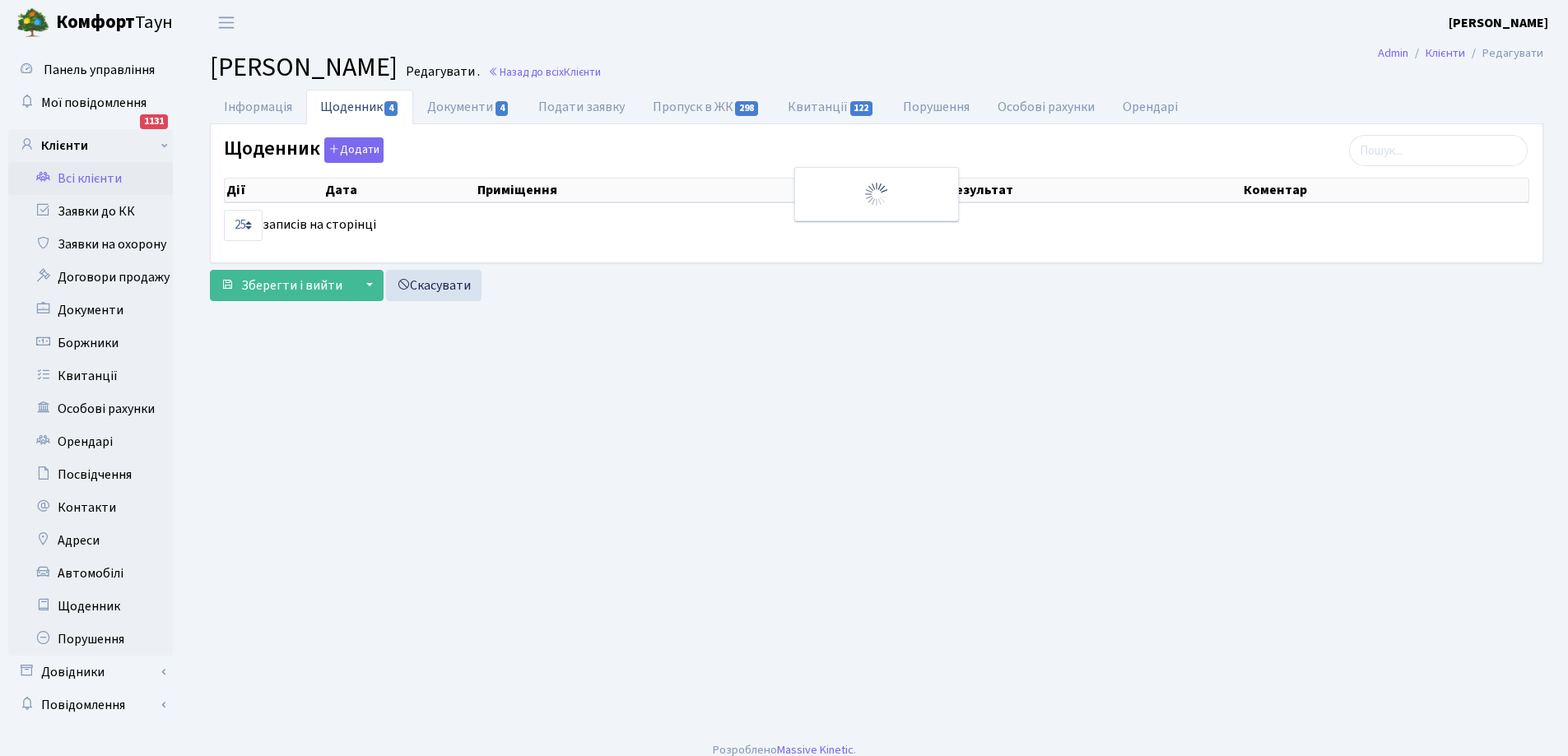
select select "25"
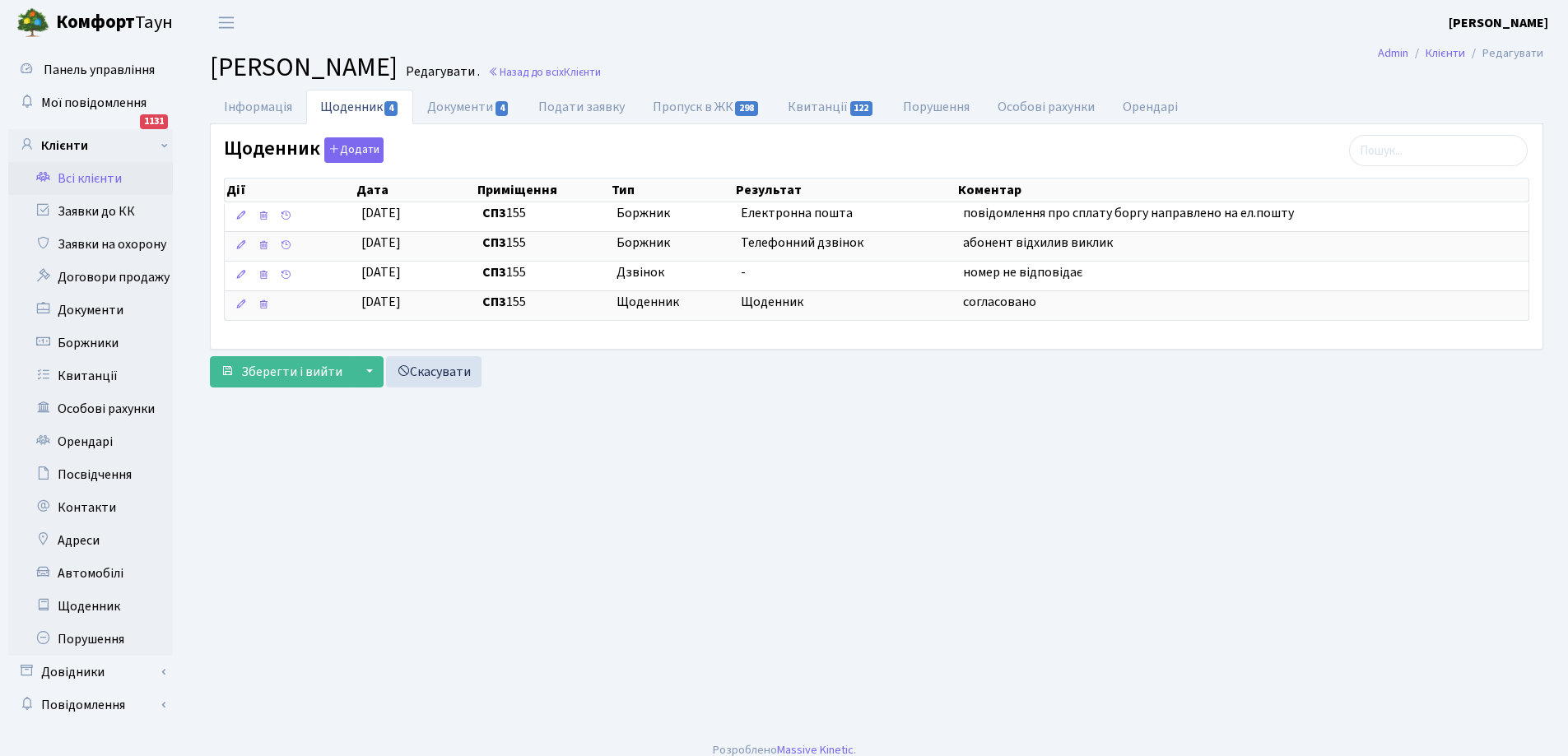
click at [92, 178] on link "Всі клієнти" at bounding box center [90, 178] width 165 height 33
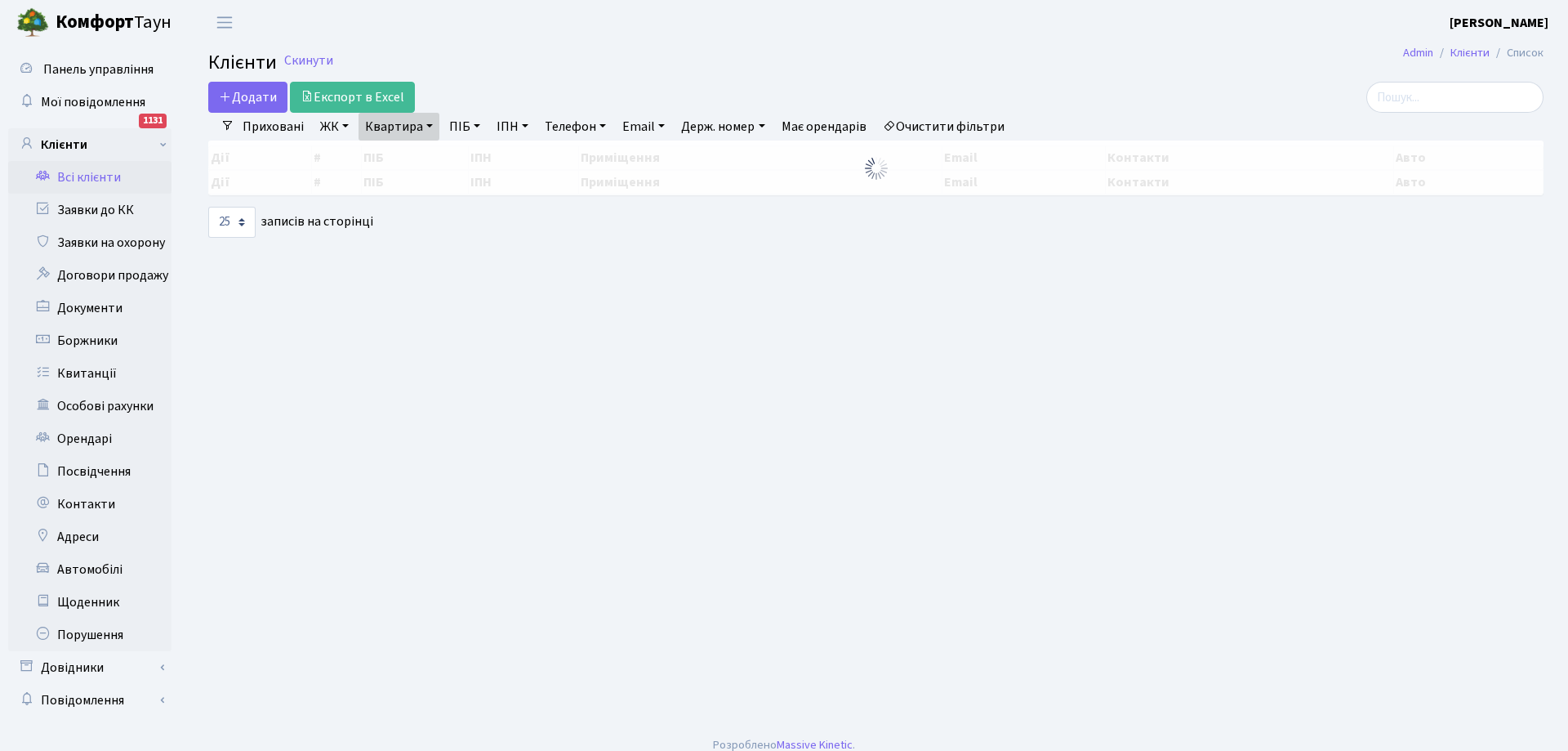
select select "25"
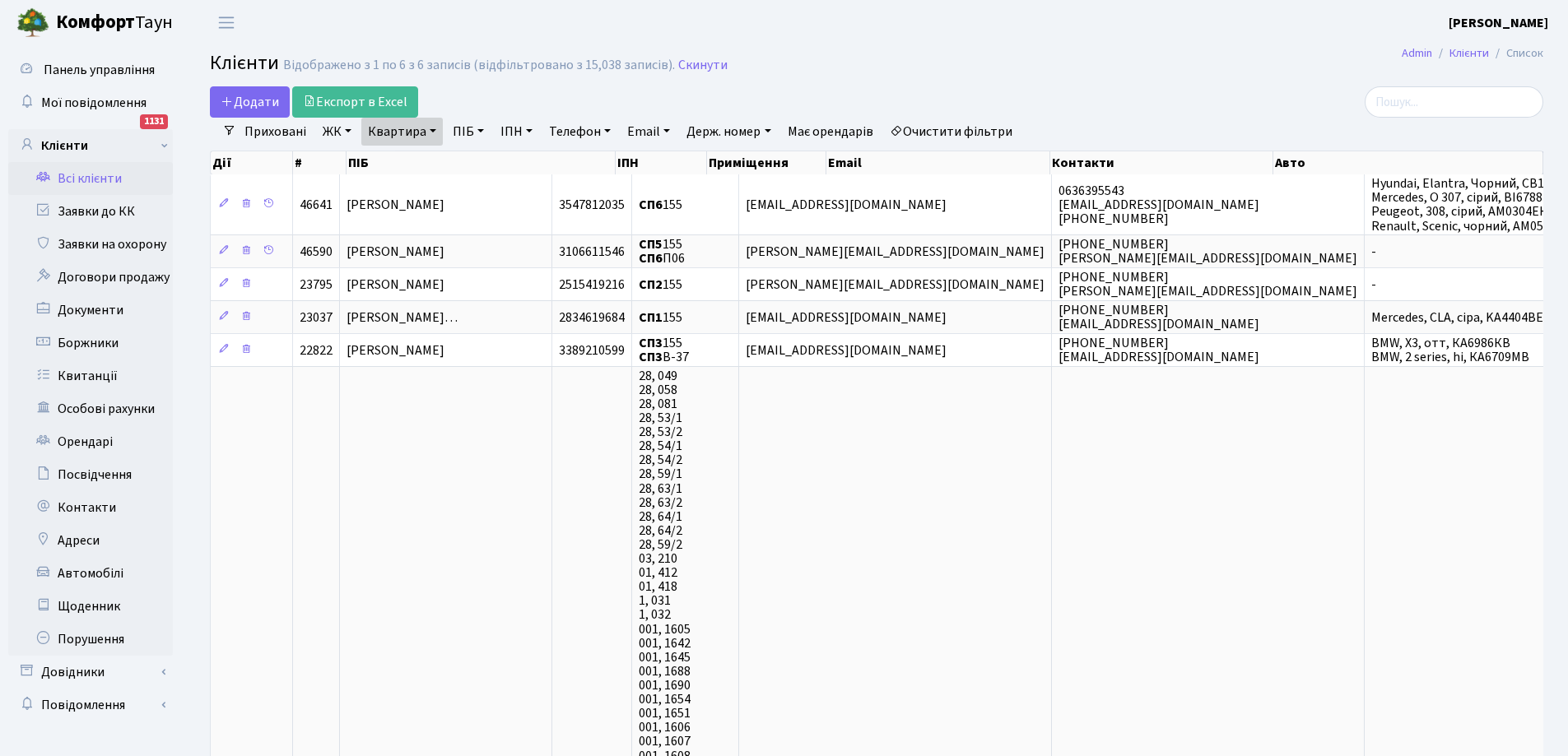
click at [423, 132] on link "Квартира" at bounding box center [402, 131] width 81 height 28
type input "5"
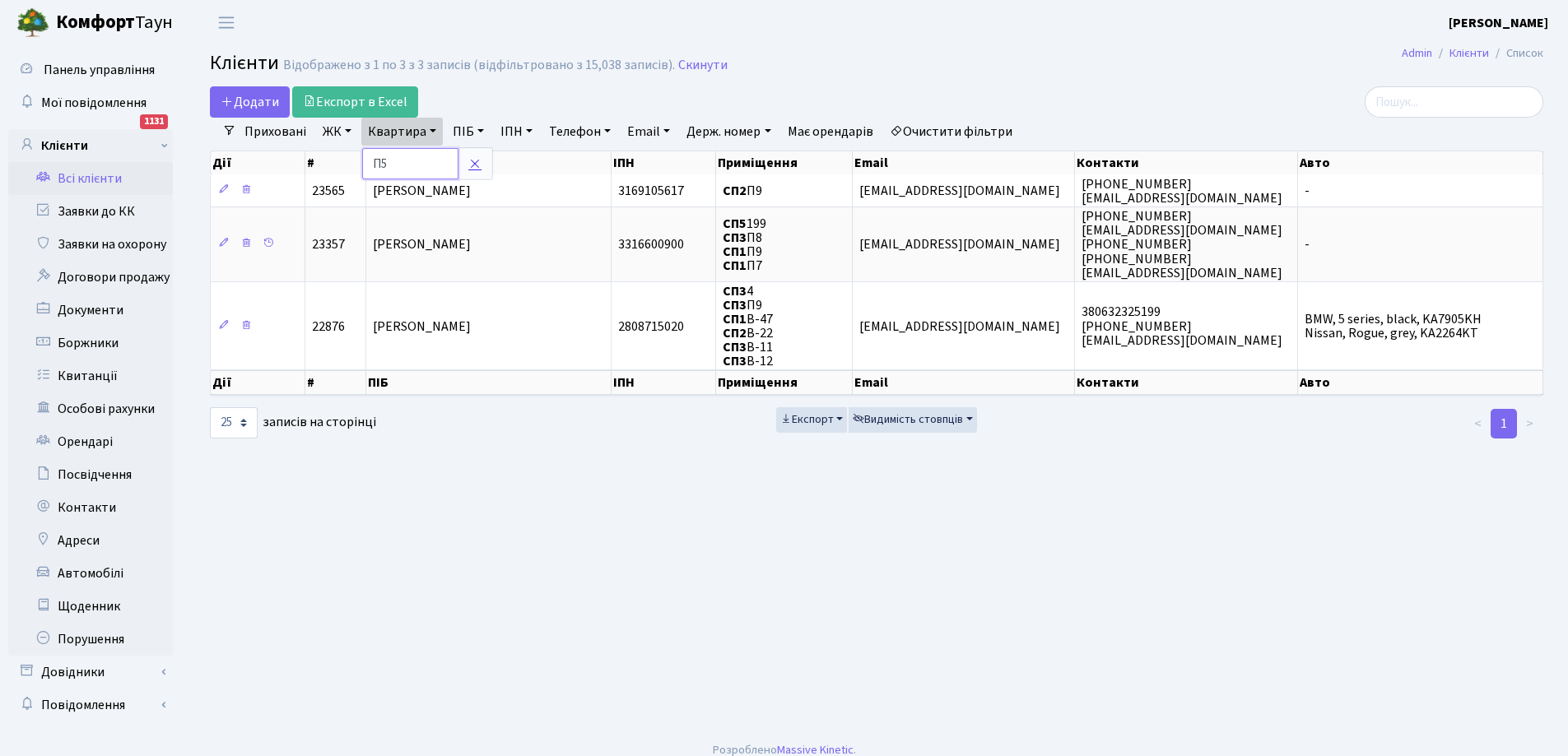
type input "П5"
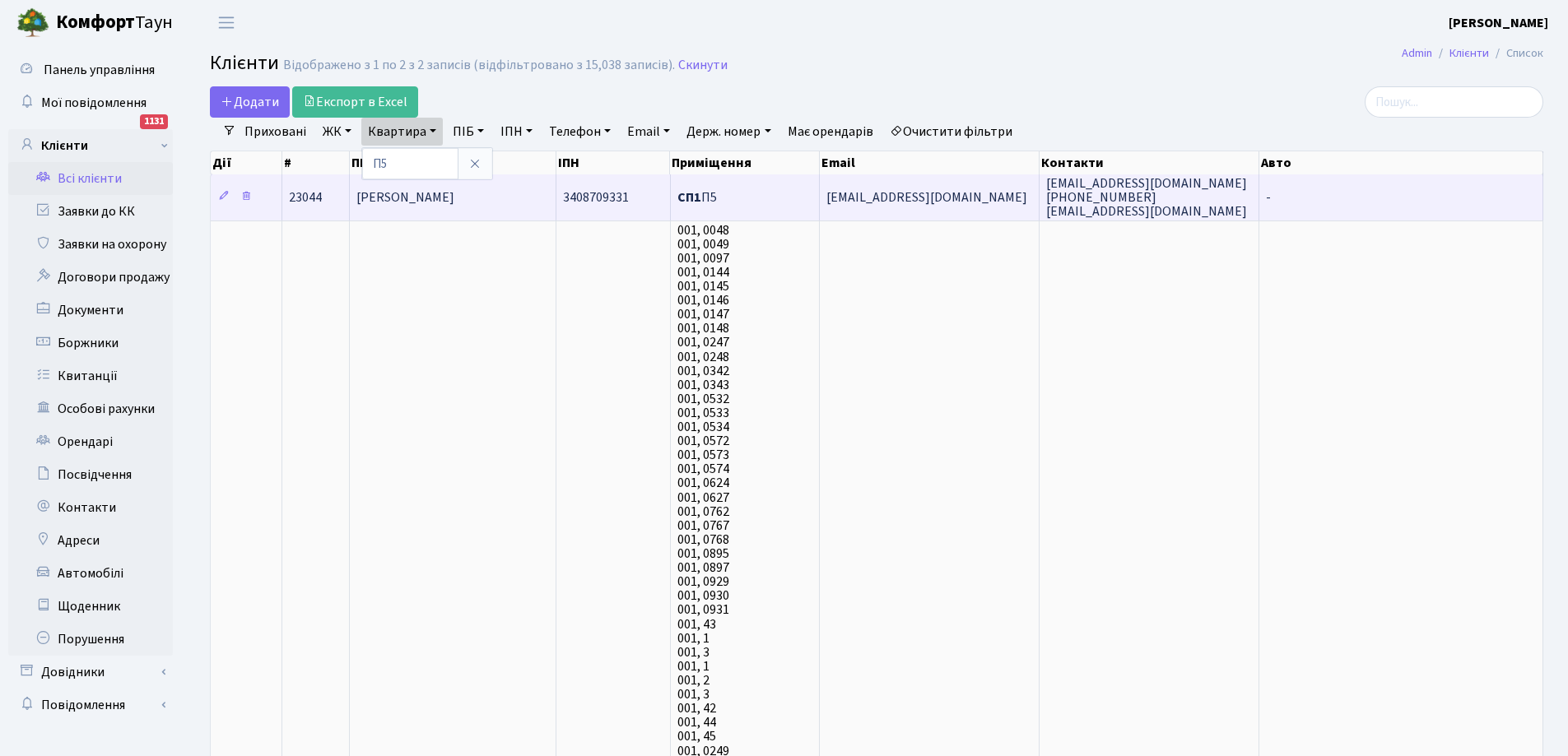
click at [428, 203] on span "Баглер Антон Ігорович" at bounding box center [405, 197] width 98 height 18
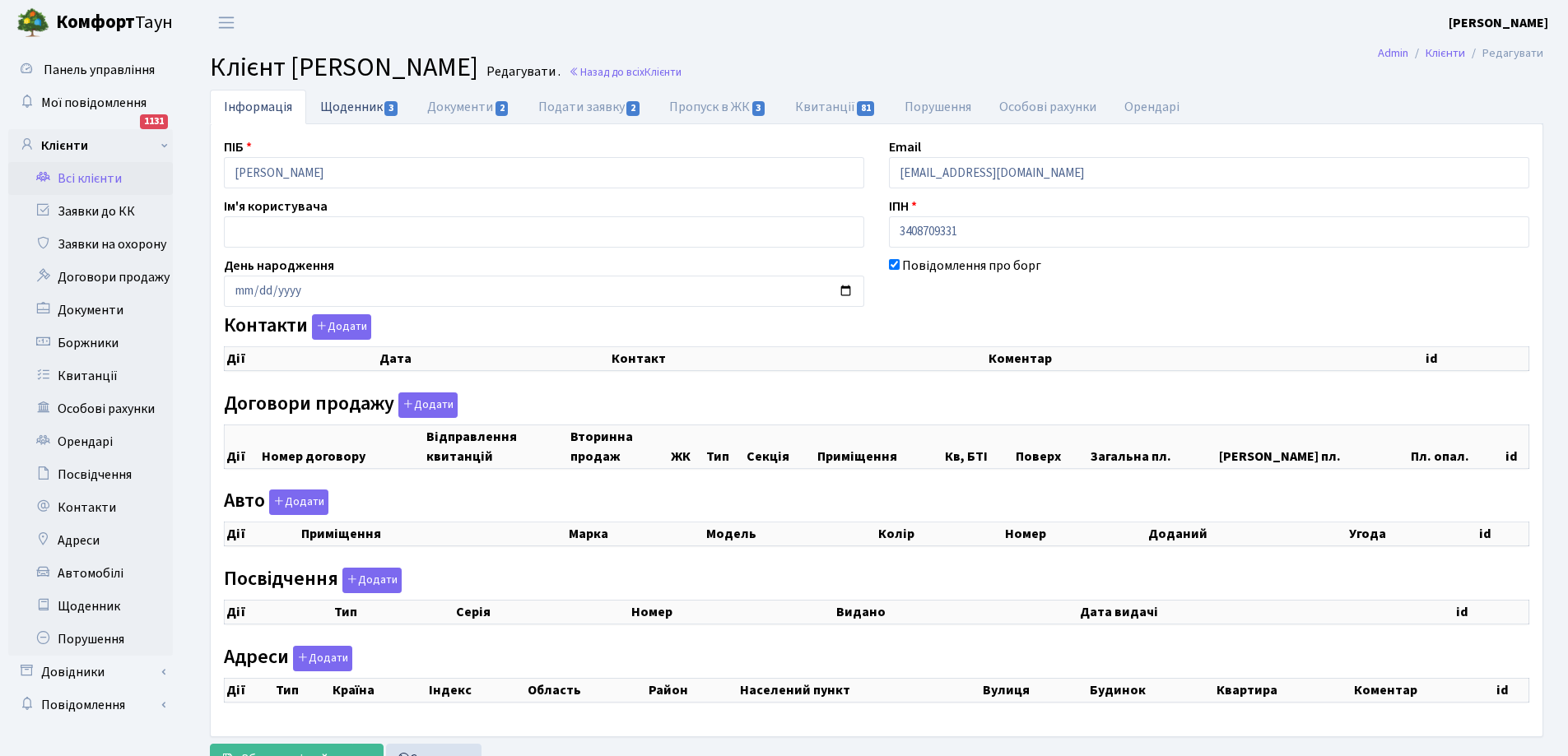
select select "25"
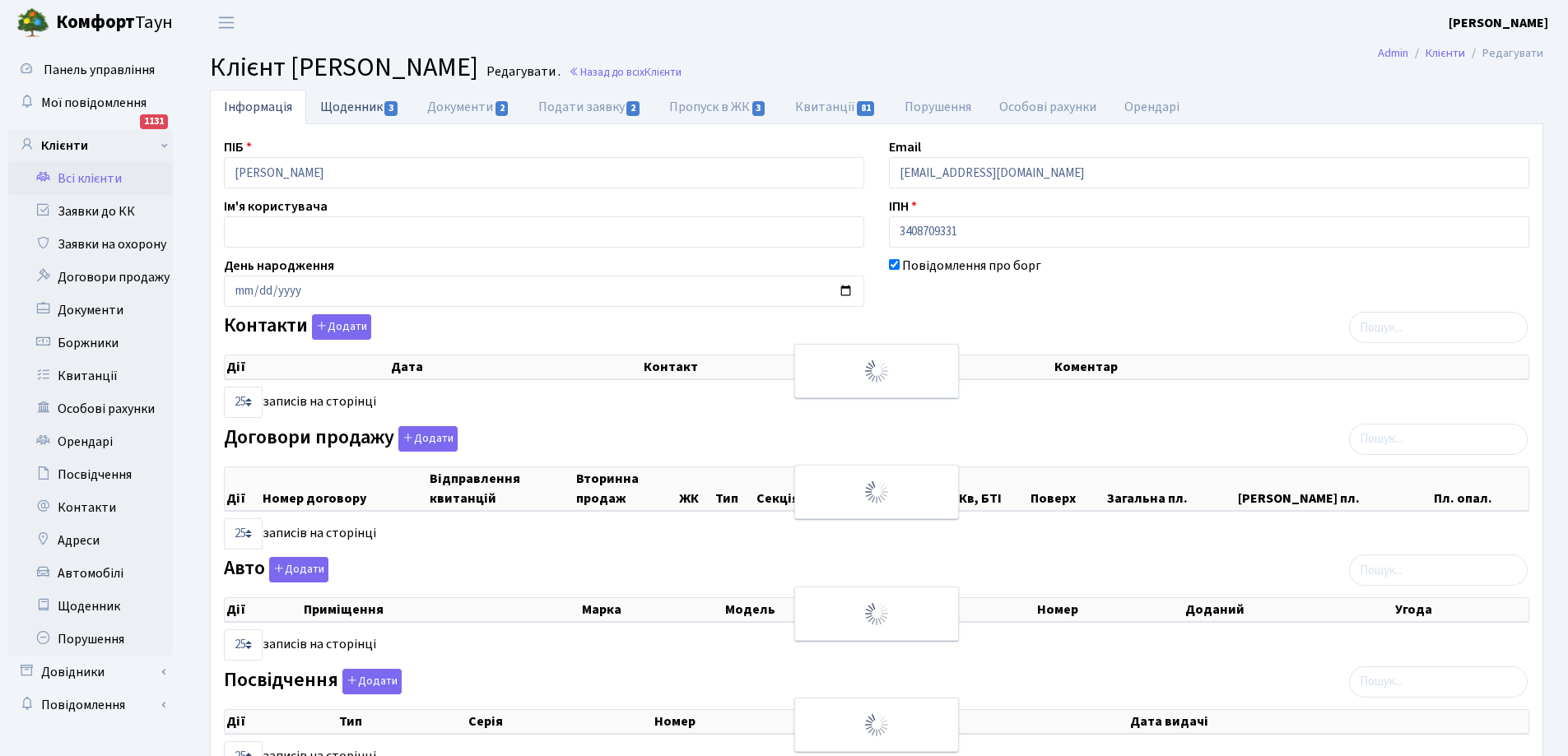
checkbox input "true"
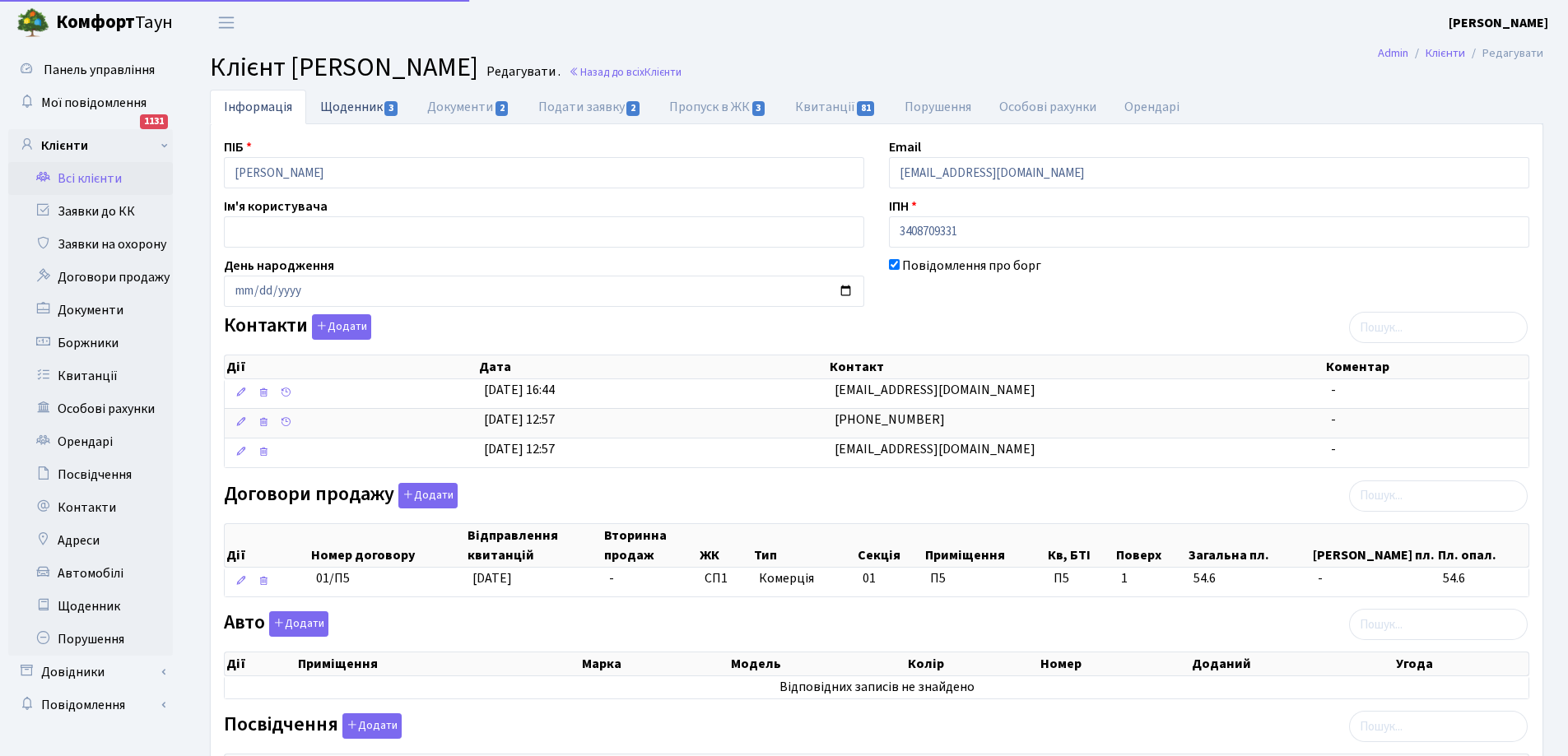
click at [360, 105] on link "Щоденник 3" at bounding box center [359, 106] width 107 height 33
select select "25"
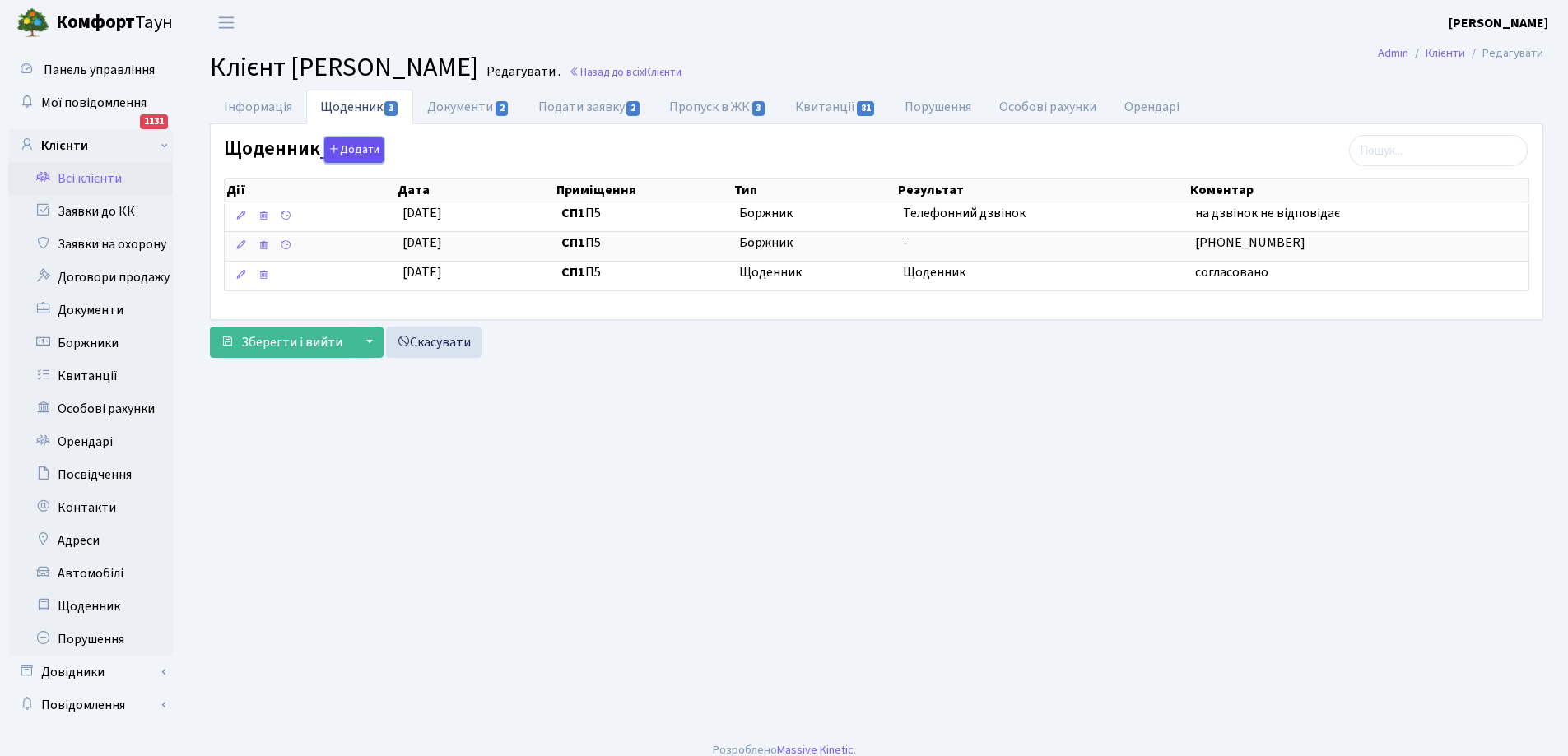
click at [362, 138] on button "Додати" at bounding box center [353, 150] width 59 height 25
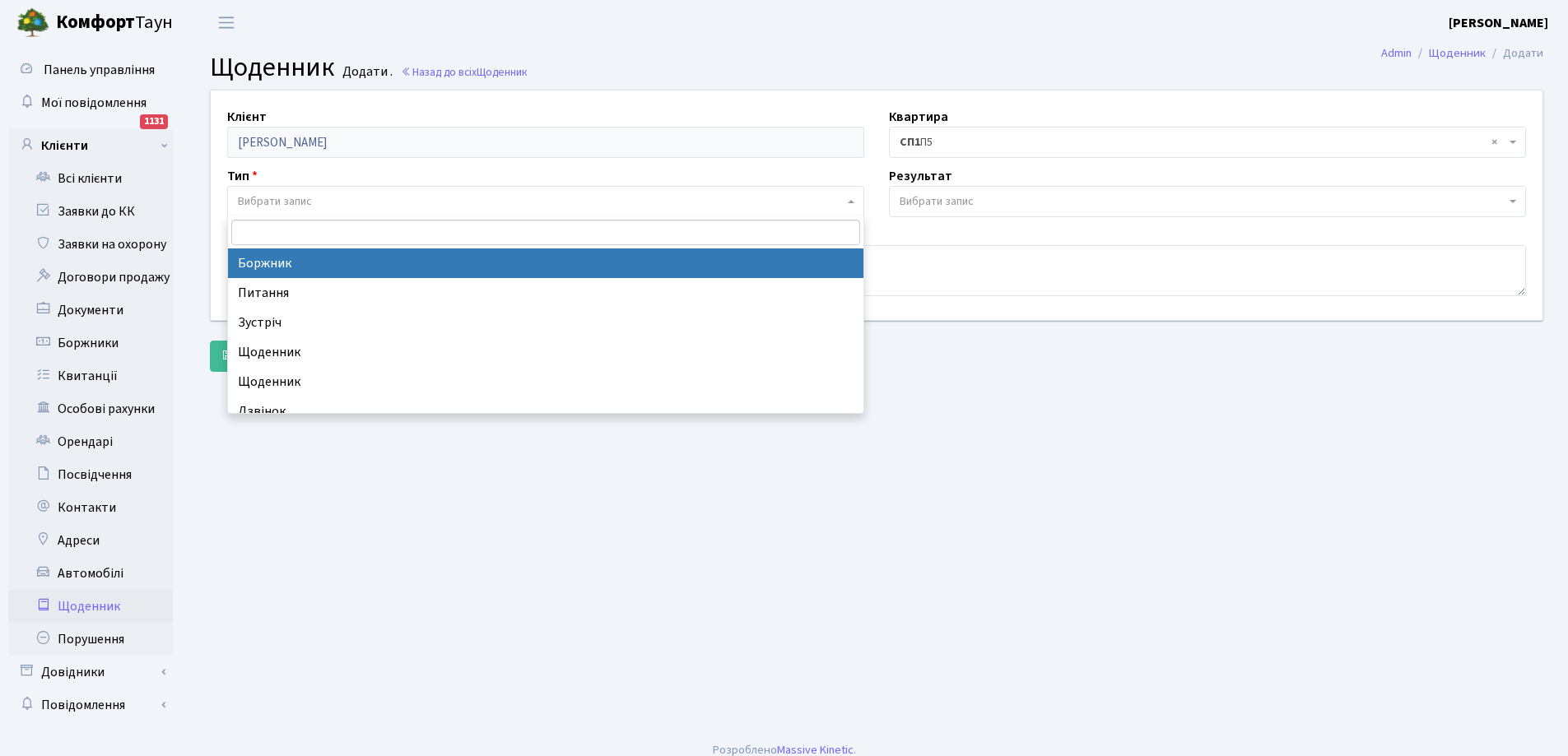
click at [334, 203] on span "Вибрати запис" at bounding box center [540, 202] width 605 height 16
select select "189"
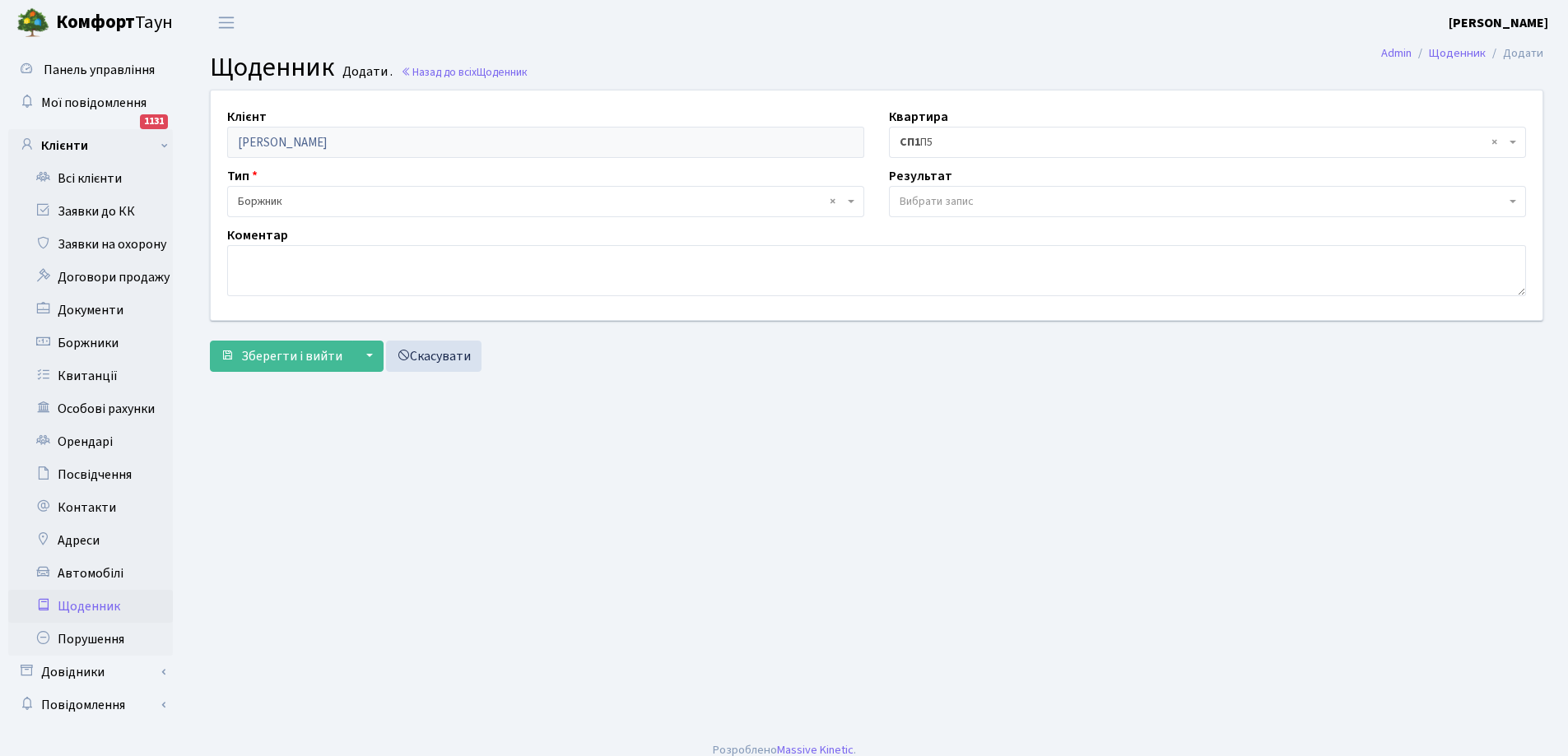
click at [982, 203] on span "Вибрати запис" at bounding box center [1202, 202] width 605 height 16
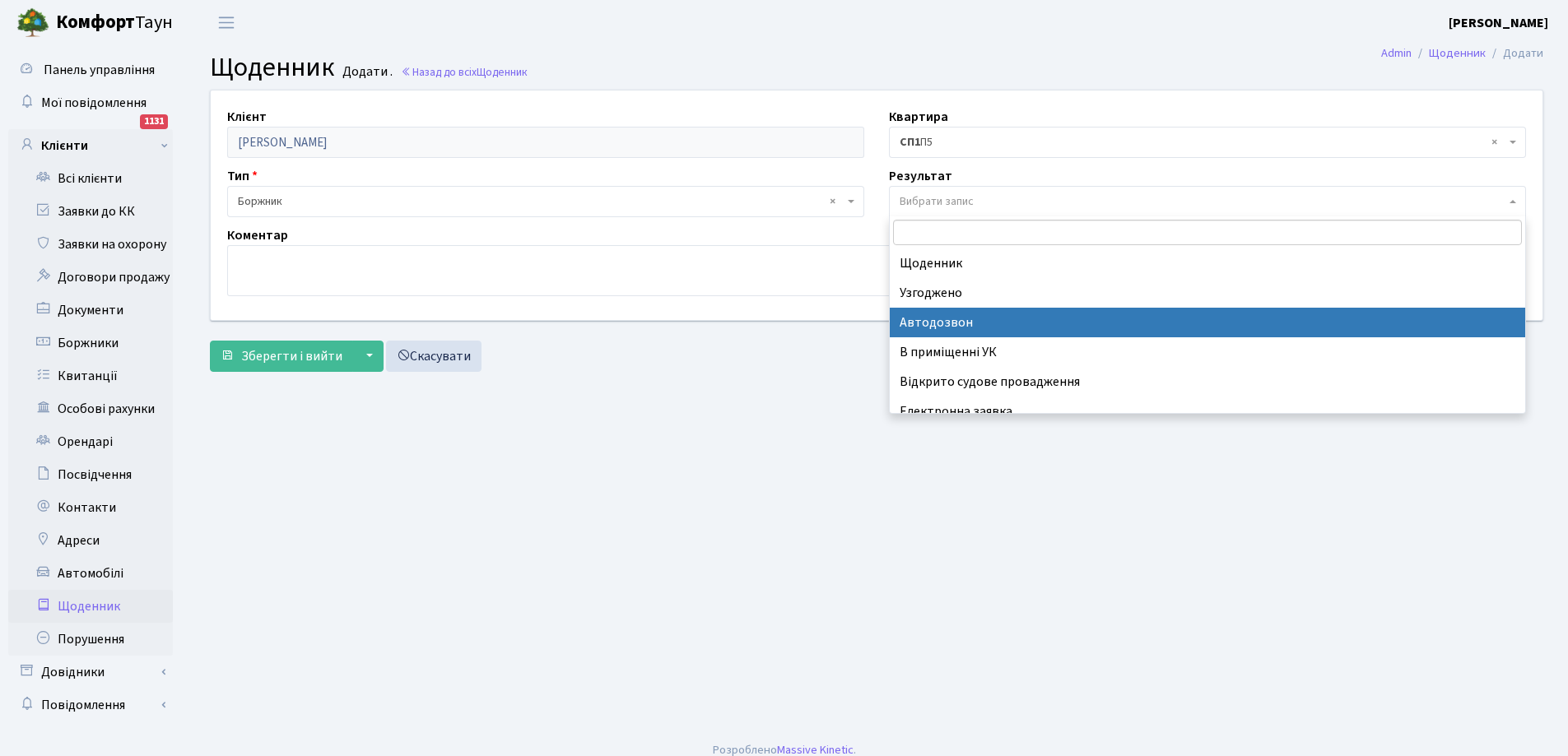
click at [283, 198] on span "× Боржник" at bounding box center [540, 202] width 605 height 16
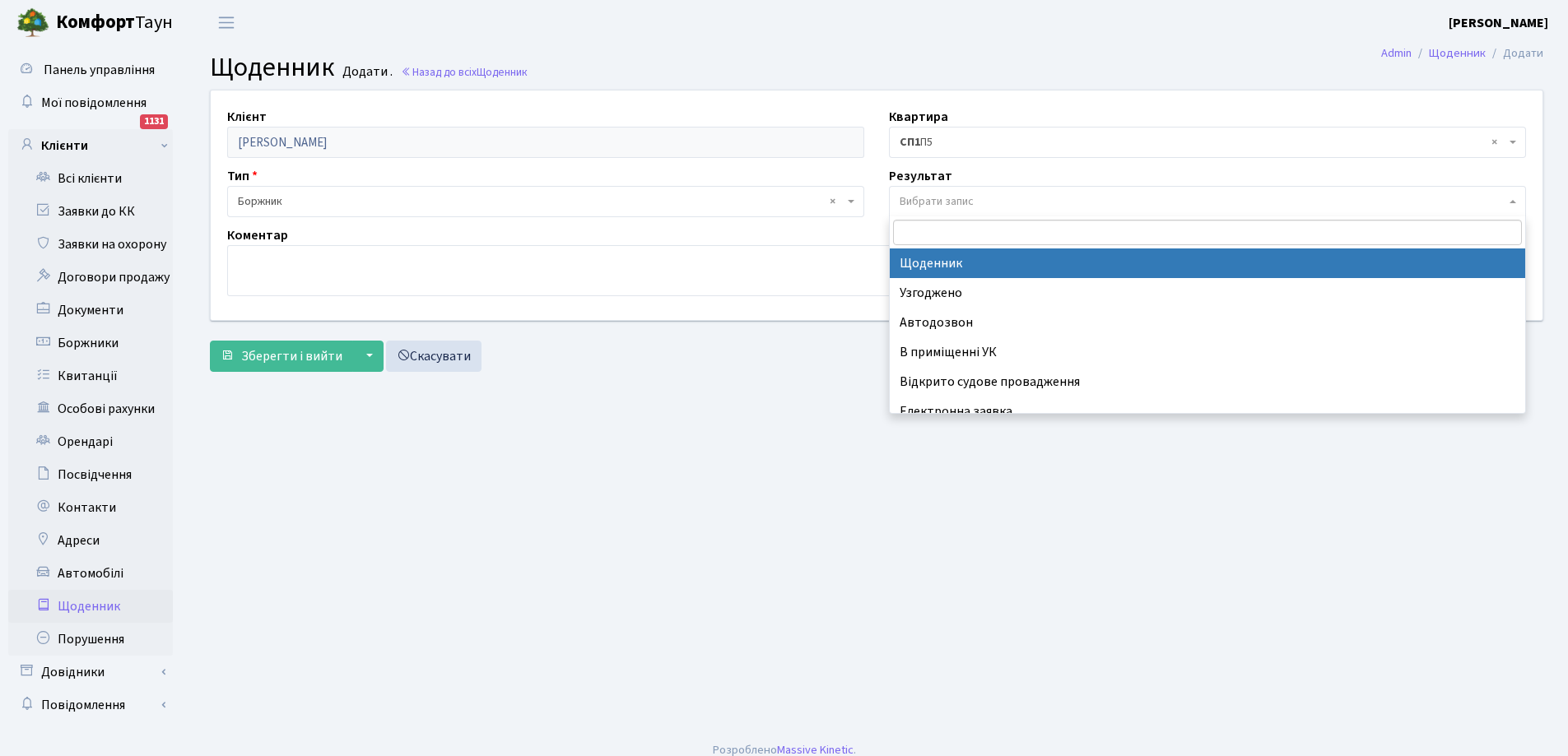
click at [923, 203] on span "Вибрати запис" at bounding box center [936, 202] width 74 height 16
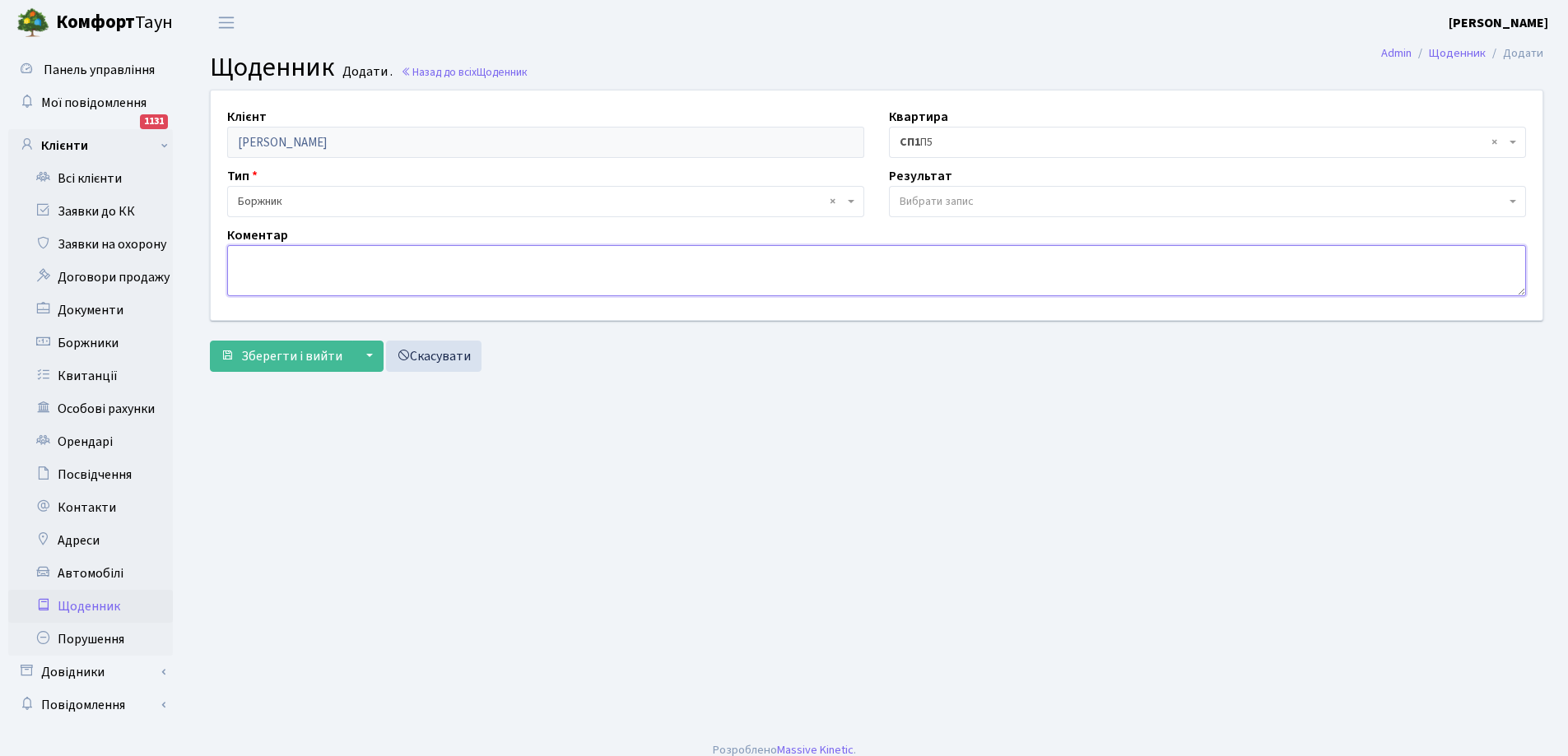
click at [350, 264] on textarea at bounding box center [876, 270] width 1298 height 51
drag, startPoint x: 334, startPoint y: 260, endPoint x: 357, endPoint y: 268, distance: 24.4
click at [341, 261] on textarea "відключили електирку" at bounding box center [876, 270] width 1298 height 51
type textarea "відключили електрику"
click at [300, 356] on span "Зберегти і вийти" at bounding box center [291, 356] width 101 height 18
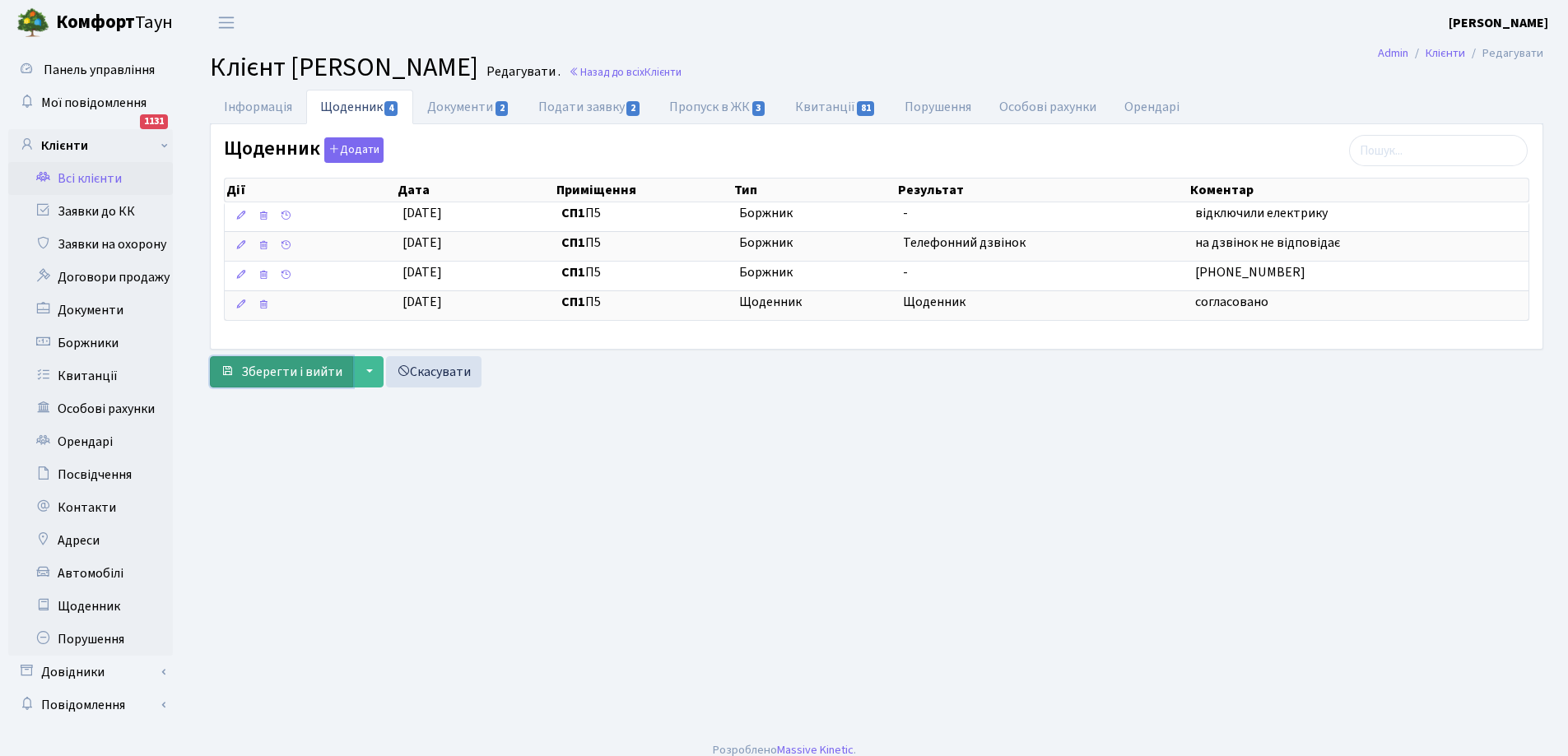
click at [244, 373] on span "Зберегти і вийти" at bounding box center [291, 372] width 101 height 18
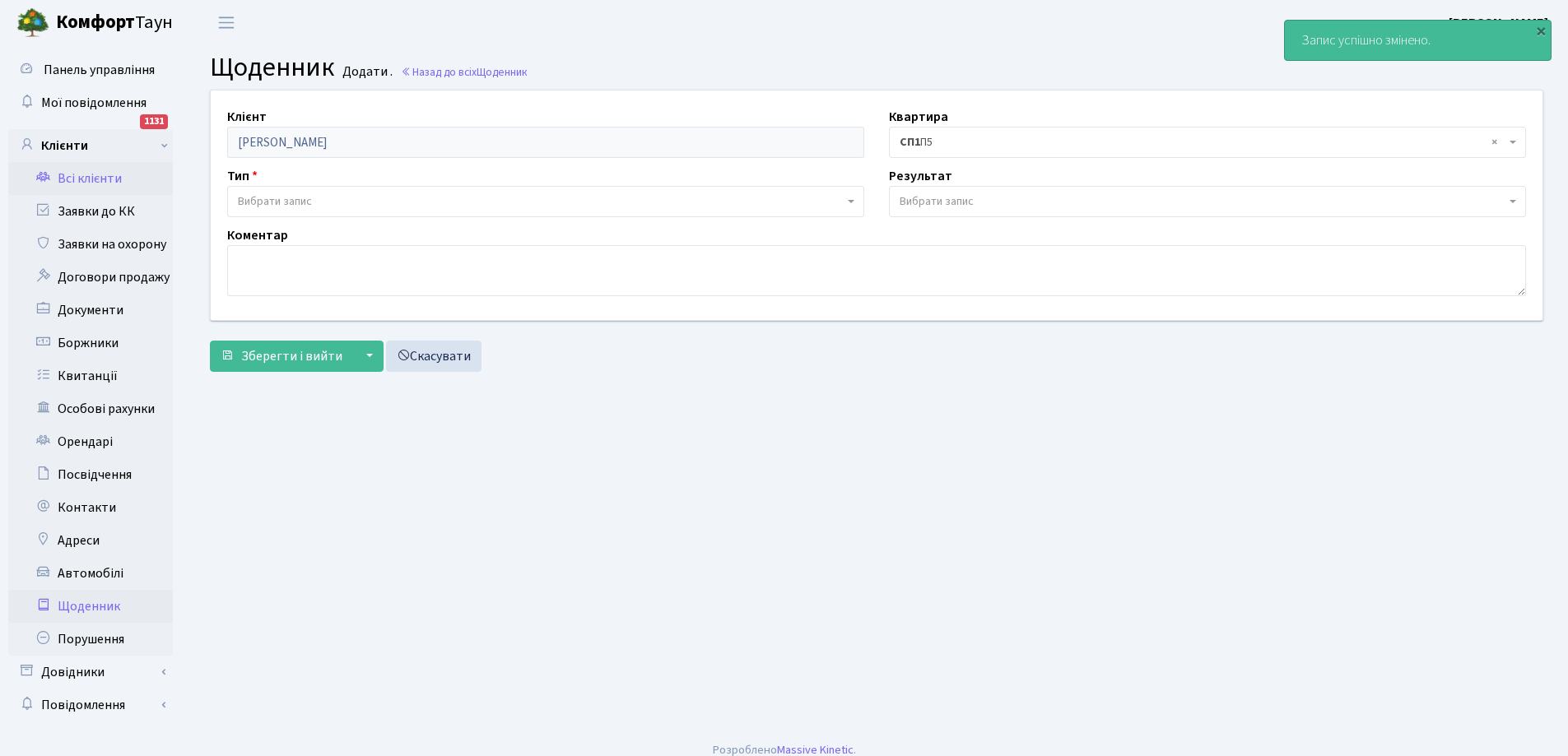
click at [92, 177] on link "Всі клієнти" at bounding box center [90, 178] width 165 height 33
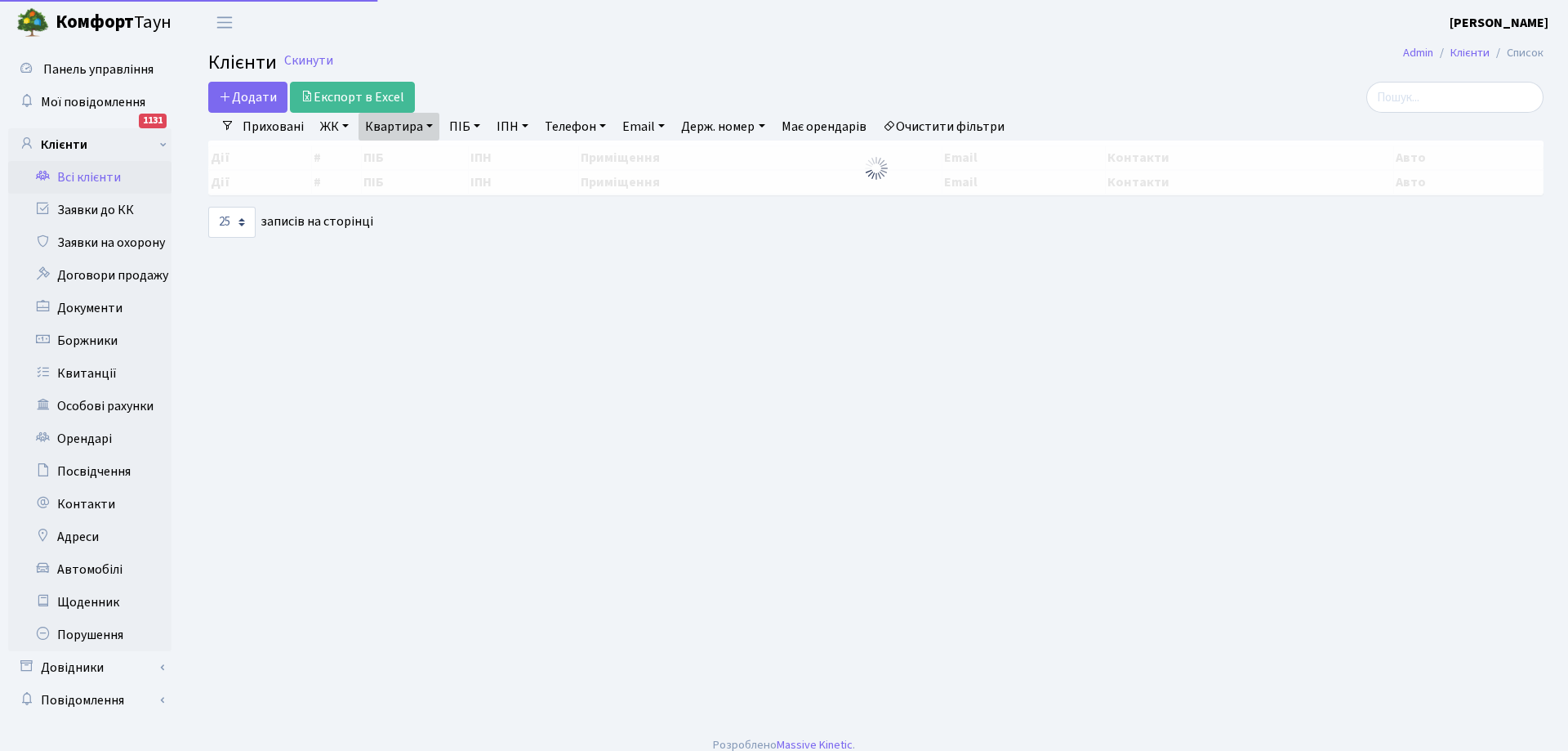
select select "25"
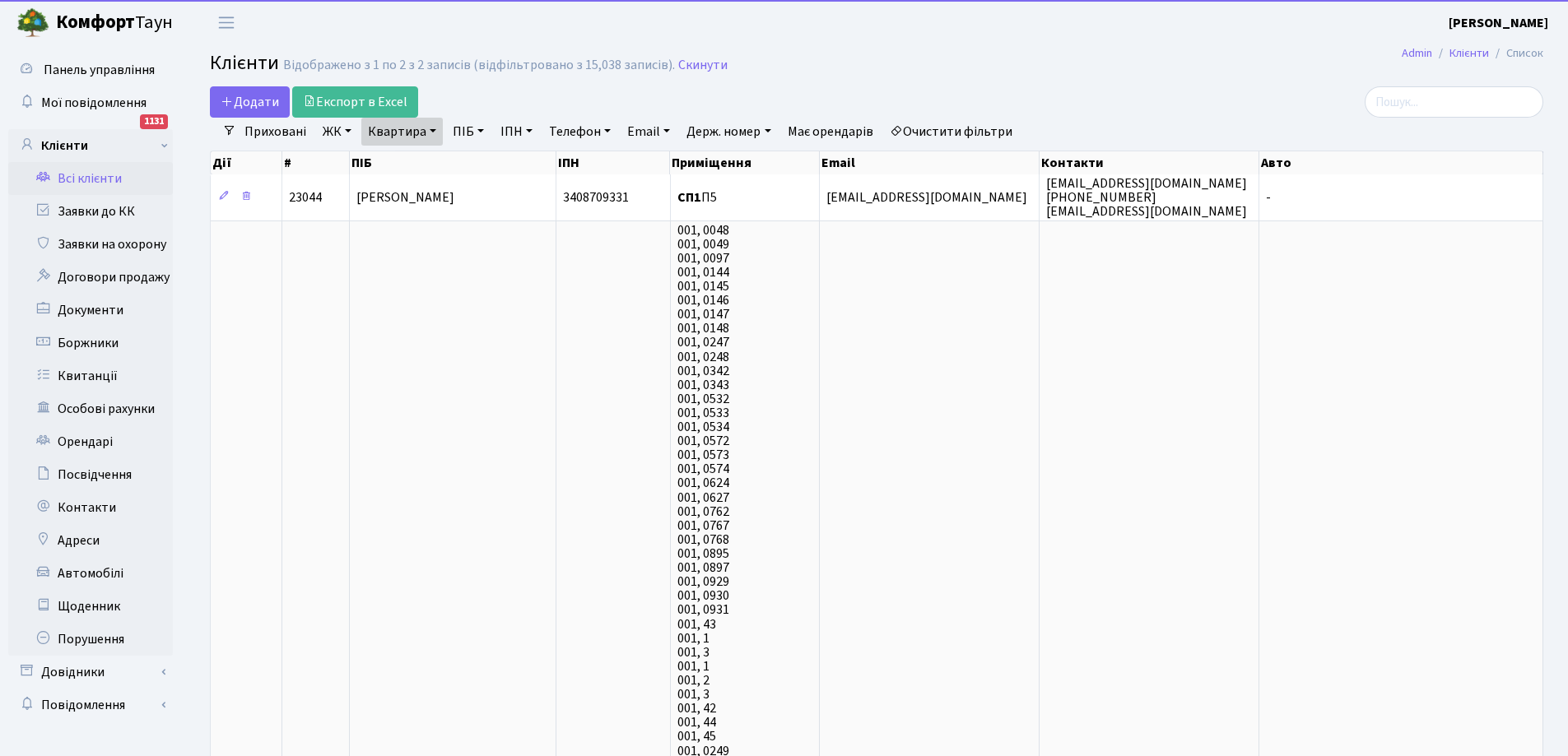
click at [413, 137] on link "Квартира" at bounding box center [402, 131] width 81 height 28
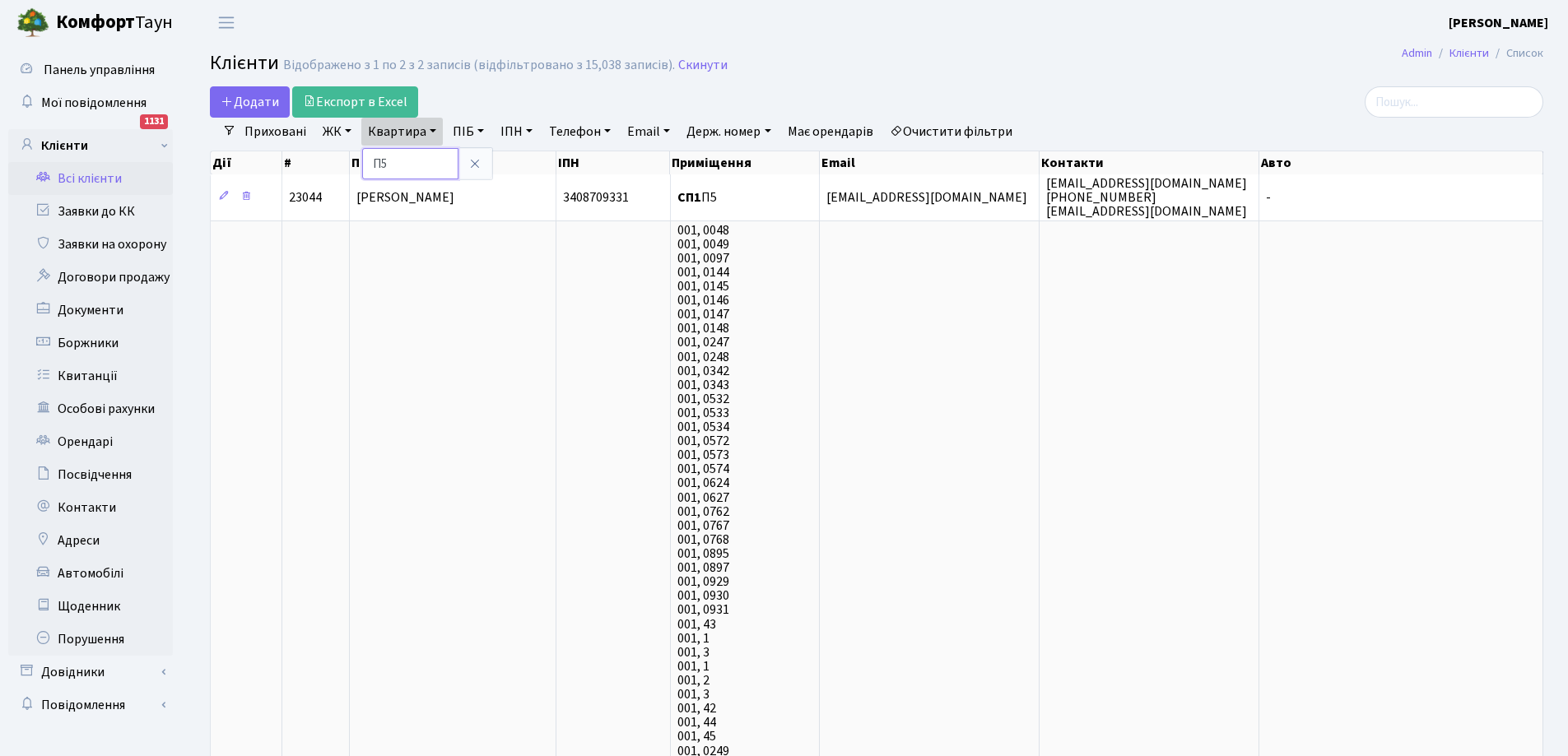
type input "5"
type input "246"
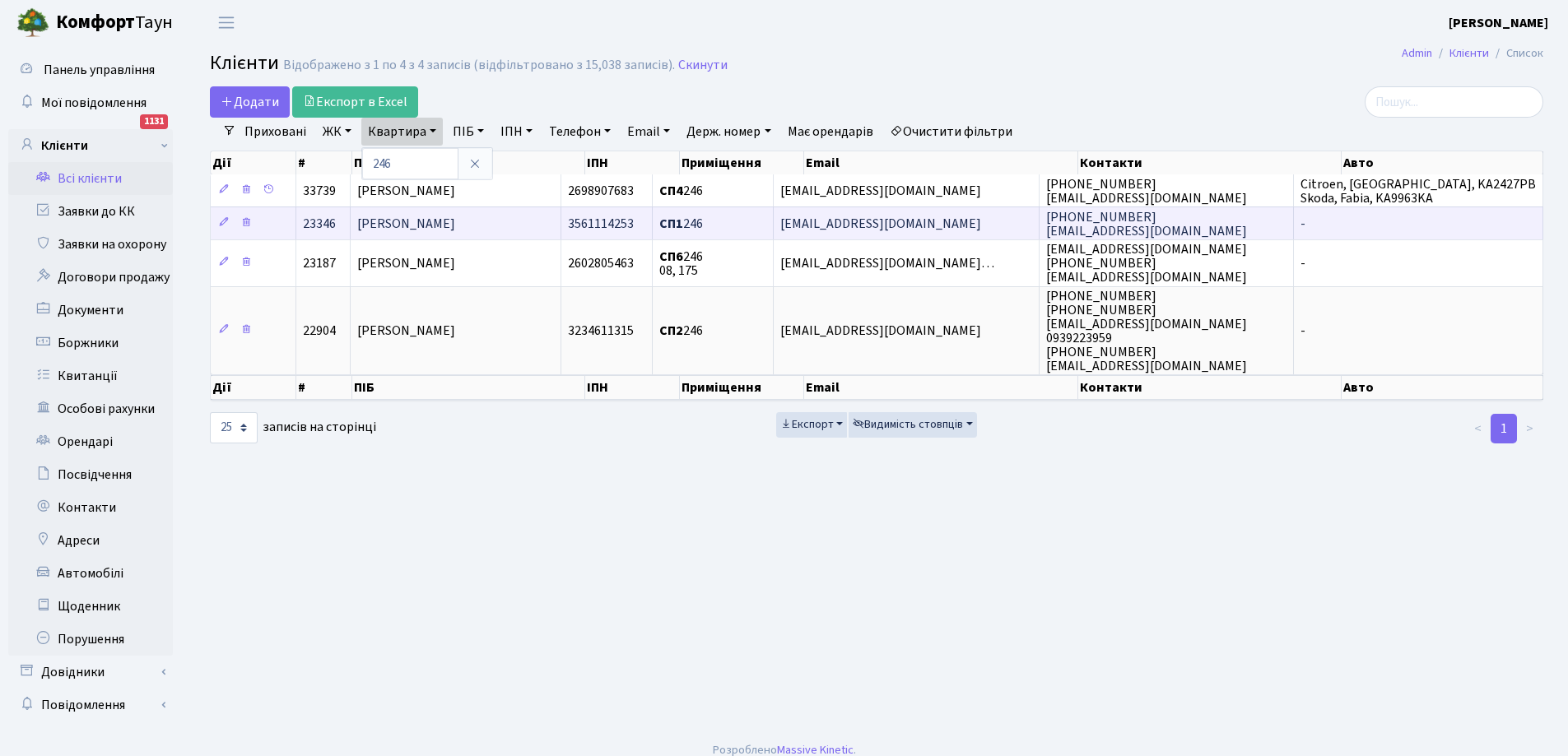
click at [455, 224] on span "[PERSON_NAME]" at bounding box center [406, 223] width 98 height 18
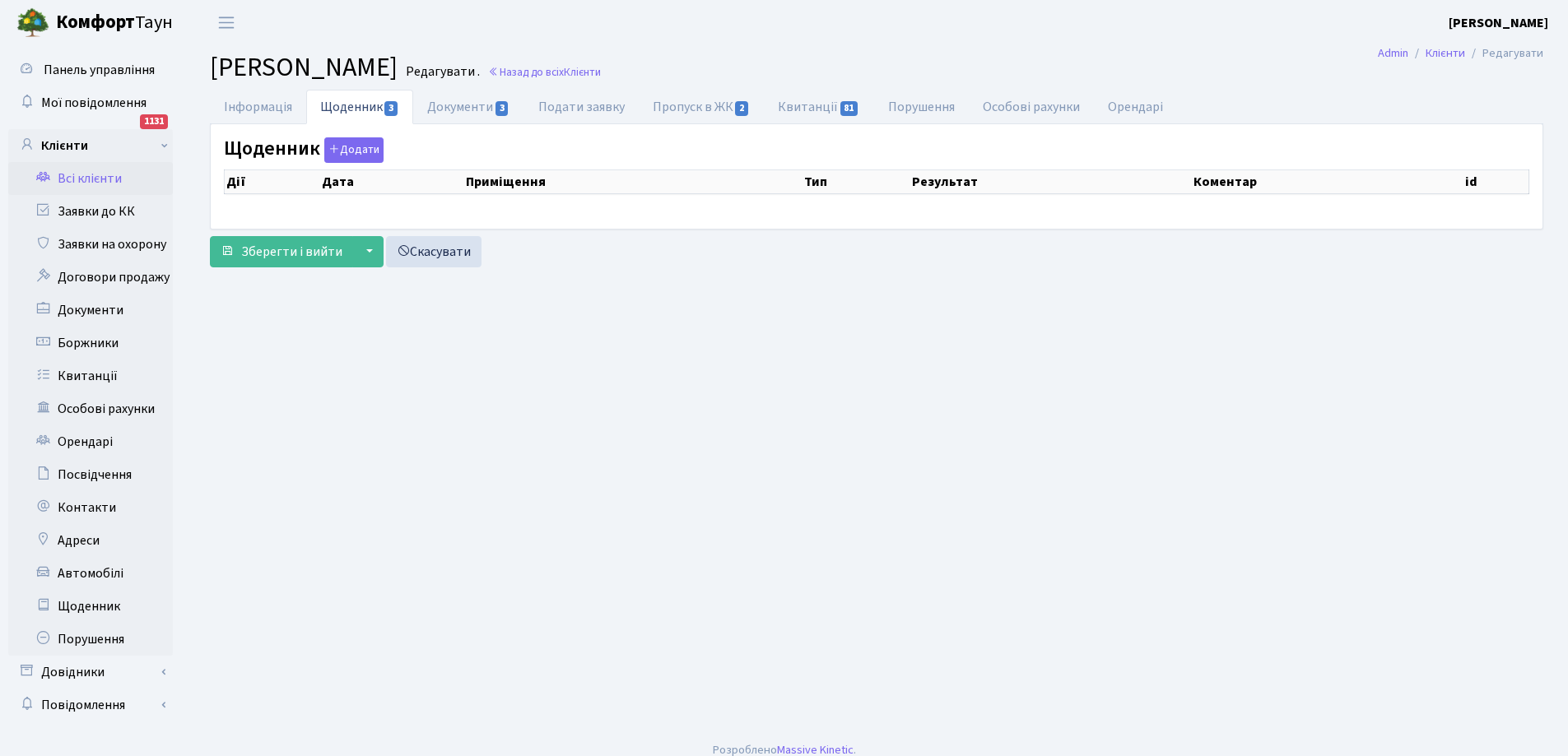
select select "25"
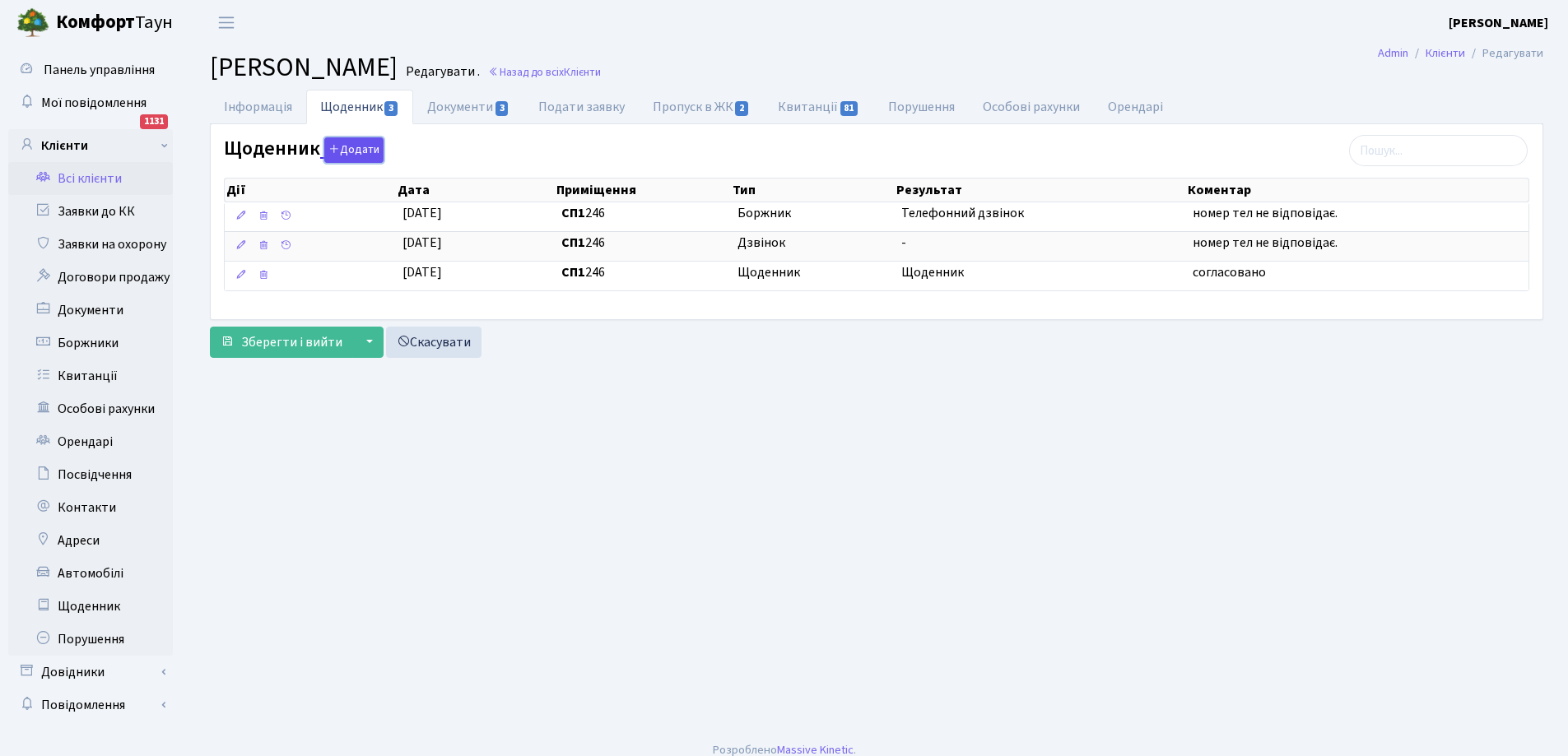
click at [355, 144] on button "Додати" at bounding box center [353, 150] width 59 height 25
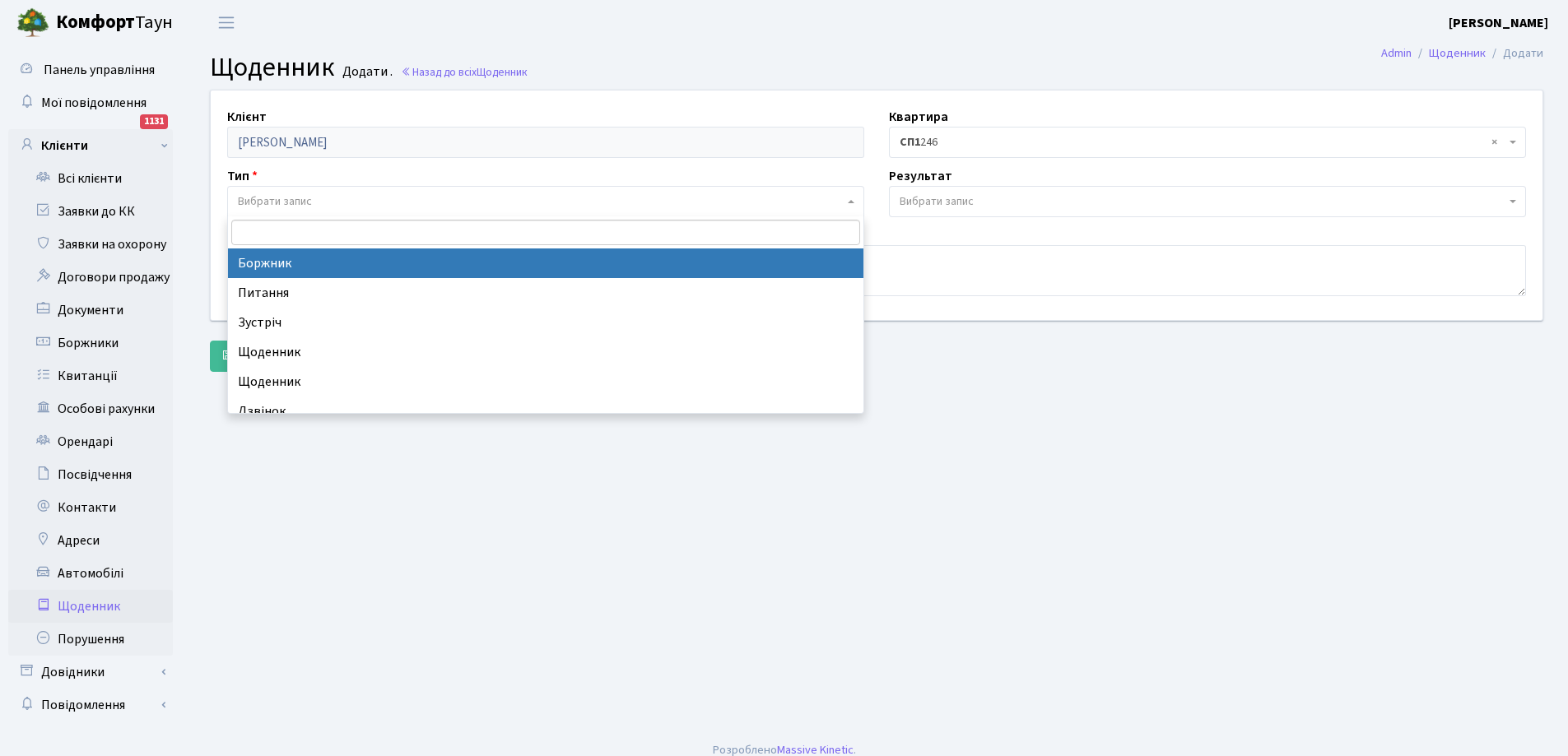
click at [279, 202] on span "Вибрати запис" at bounding box center [275, 202] width 74 height 16
select select "189"
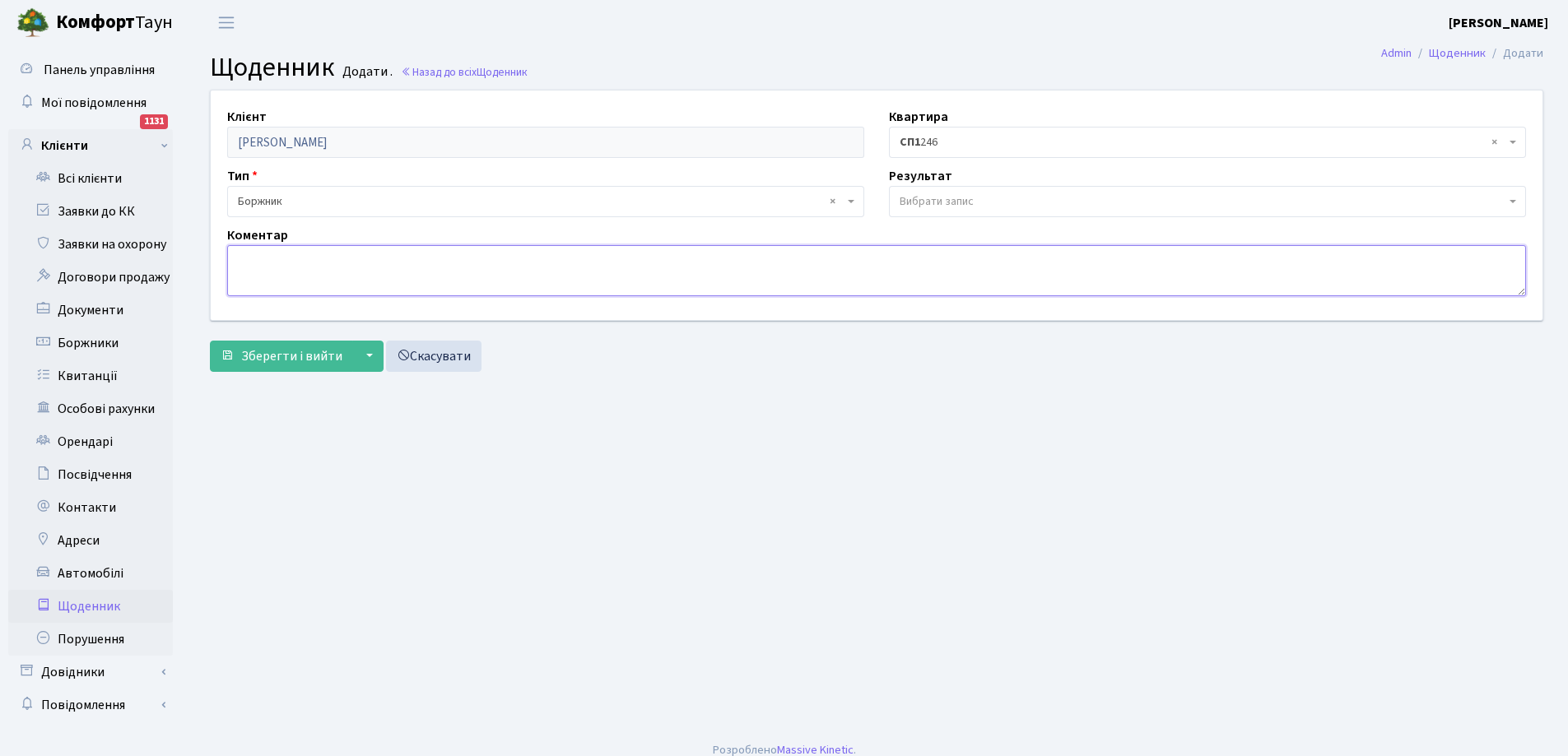
click at [273, 269] on textarea at bounding box center [876, 270] width 1298 height 51
type textarea "відключили електрику"
click at [281, 357] on span "Зберегти і вийти" at bounding box center [291, 356] width 101 height 18
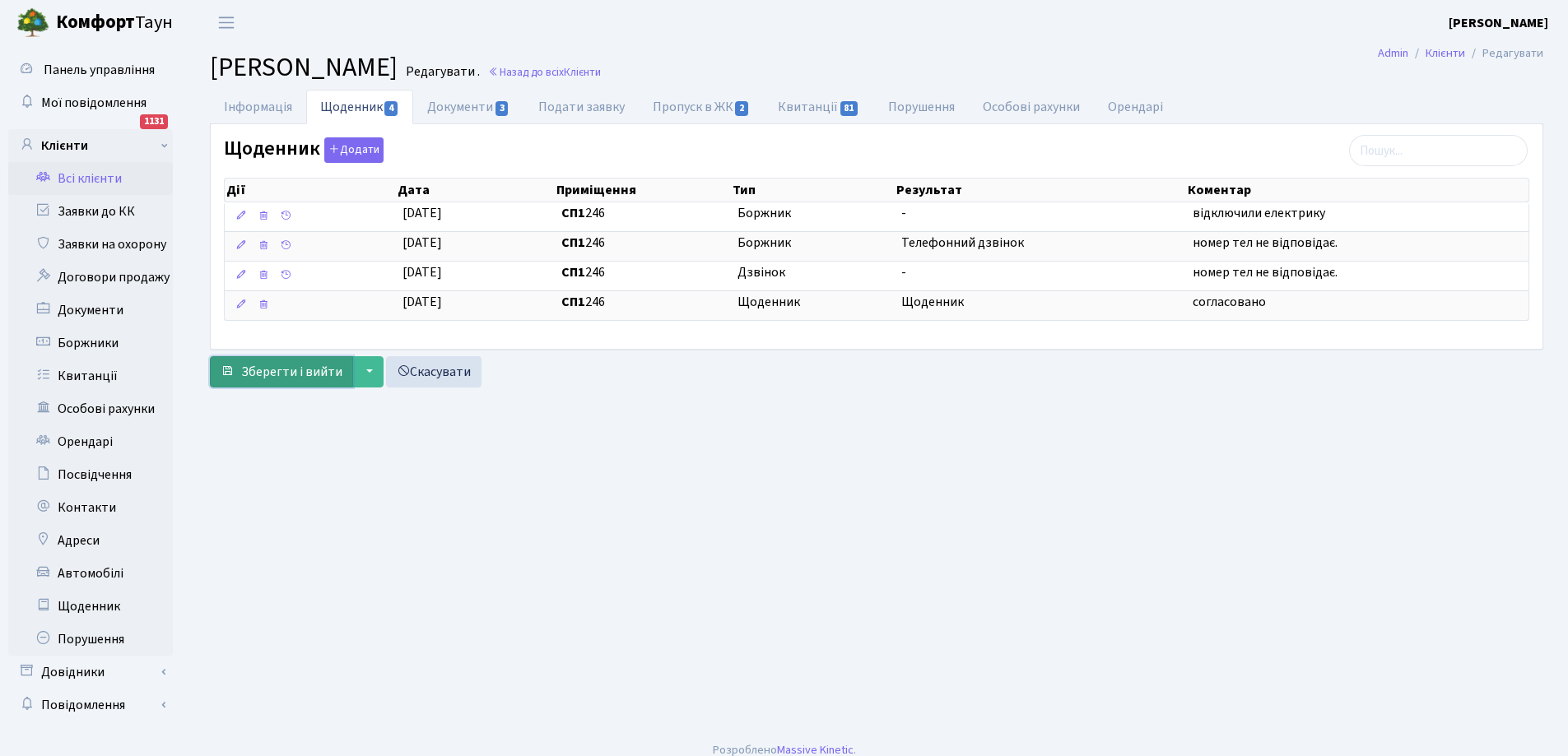
drag, startPoint x: 260, startPoint y: 370, endPoint x: 148, endPoint y: 241, distance: 170.8
click at [260, 369] on span "Зберегти і вийти" at bounding box center [291, 372] width 101 height 18
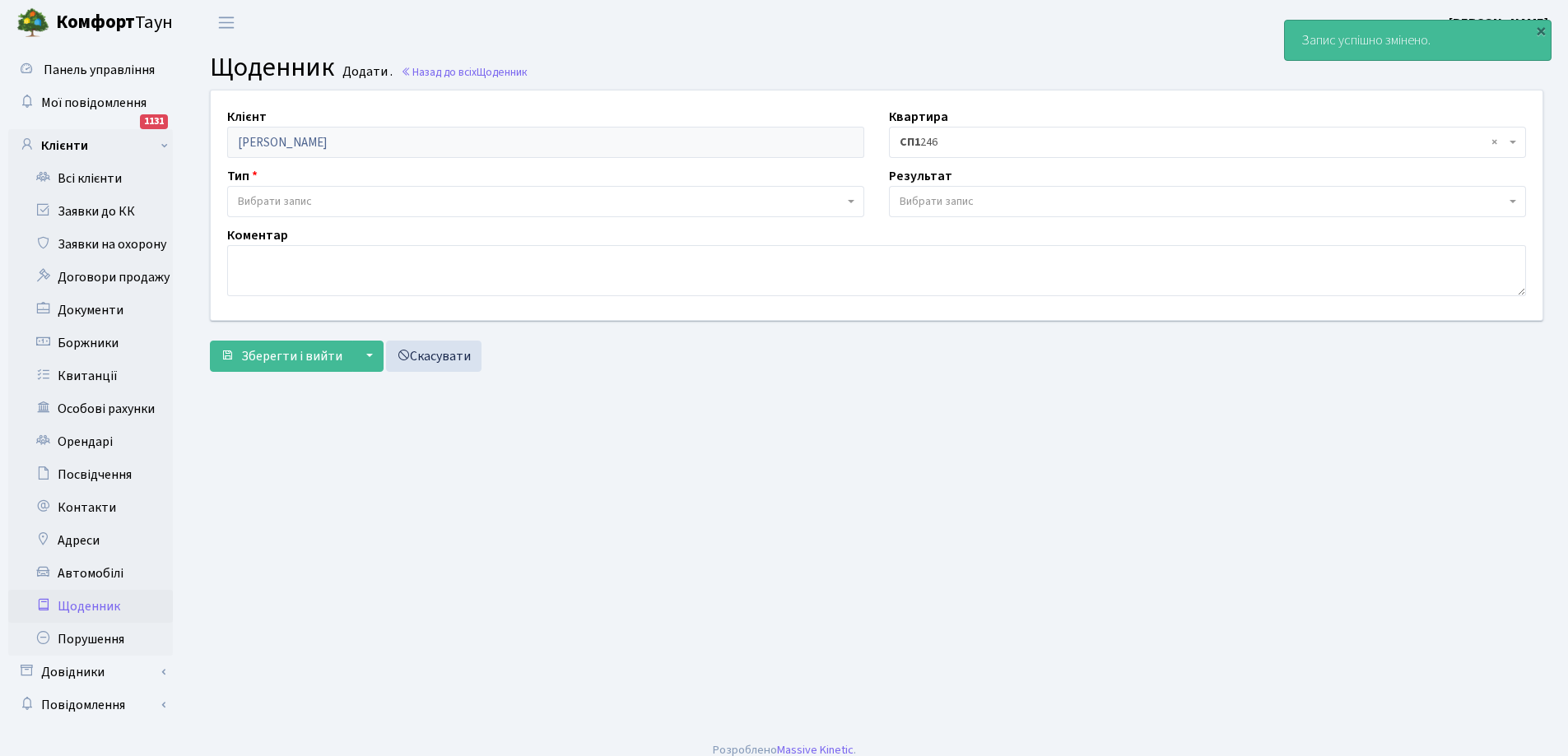
click at [97, 183] on link "Всі клієнти" at bounding box center [90, 178] width 165 height 33
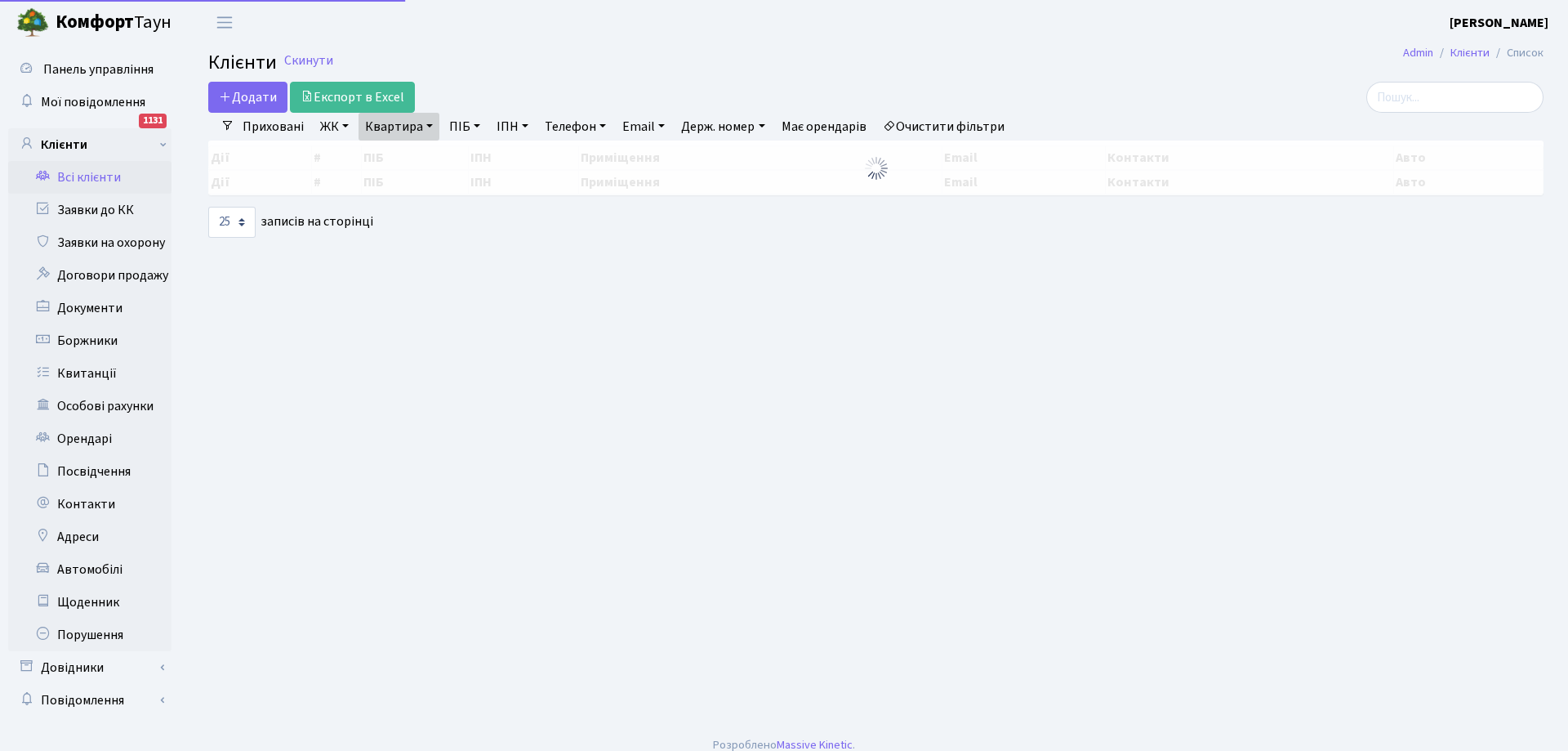
select select "25"
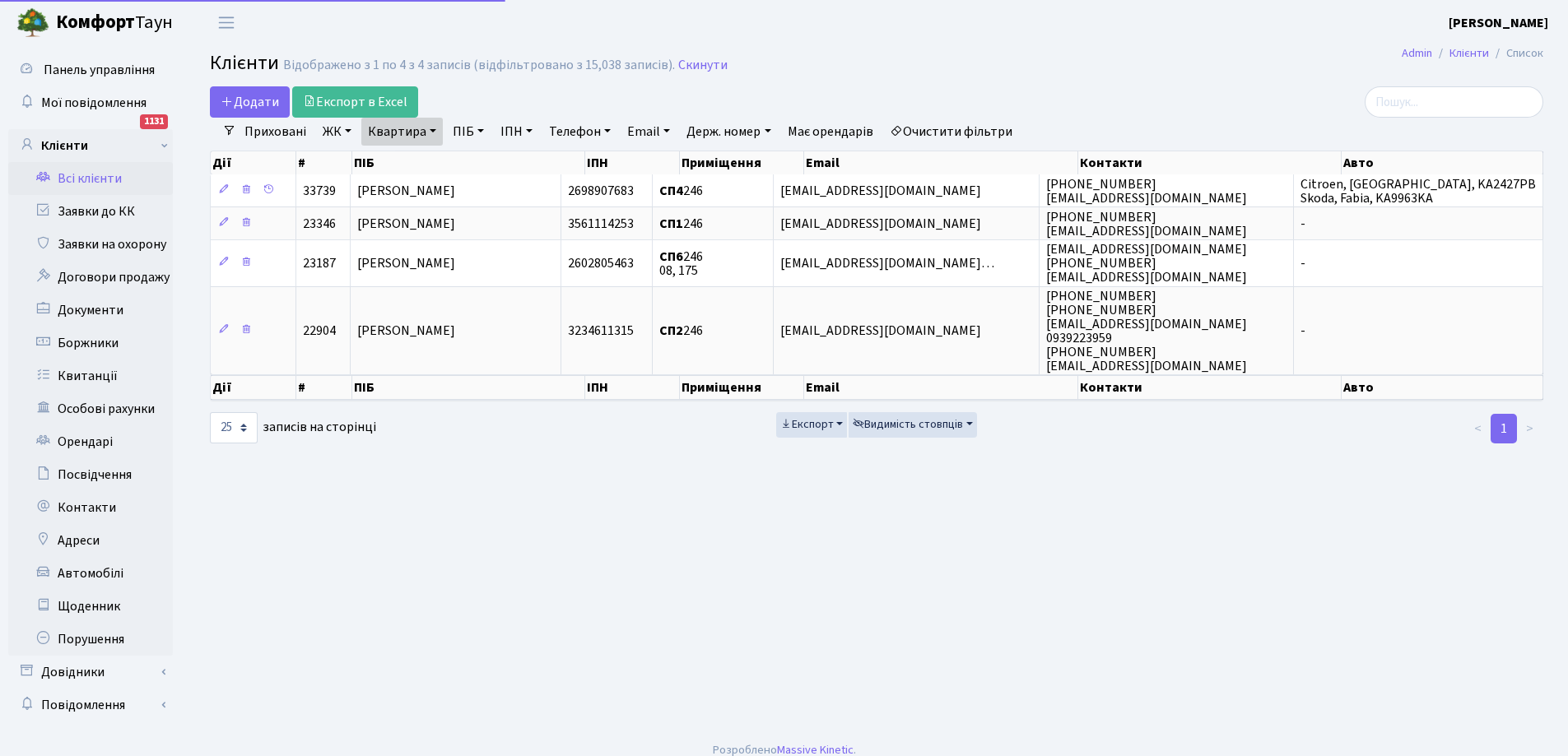
click at [423, 126] on link "Квартира" at bounding box center [402, 131] width 81 height 28
type input "6"
type input "262"
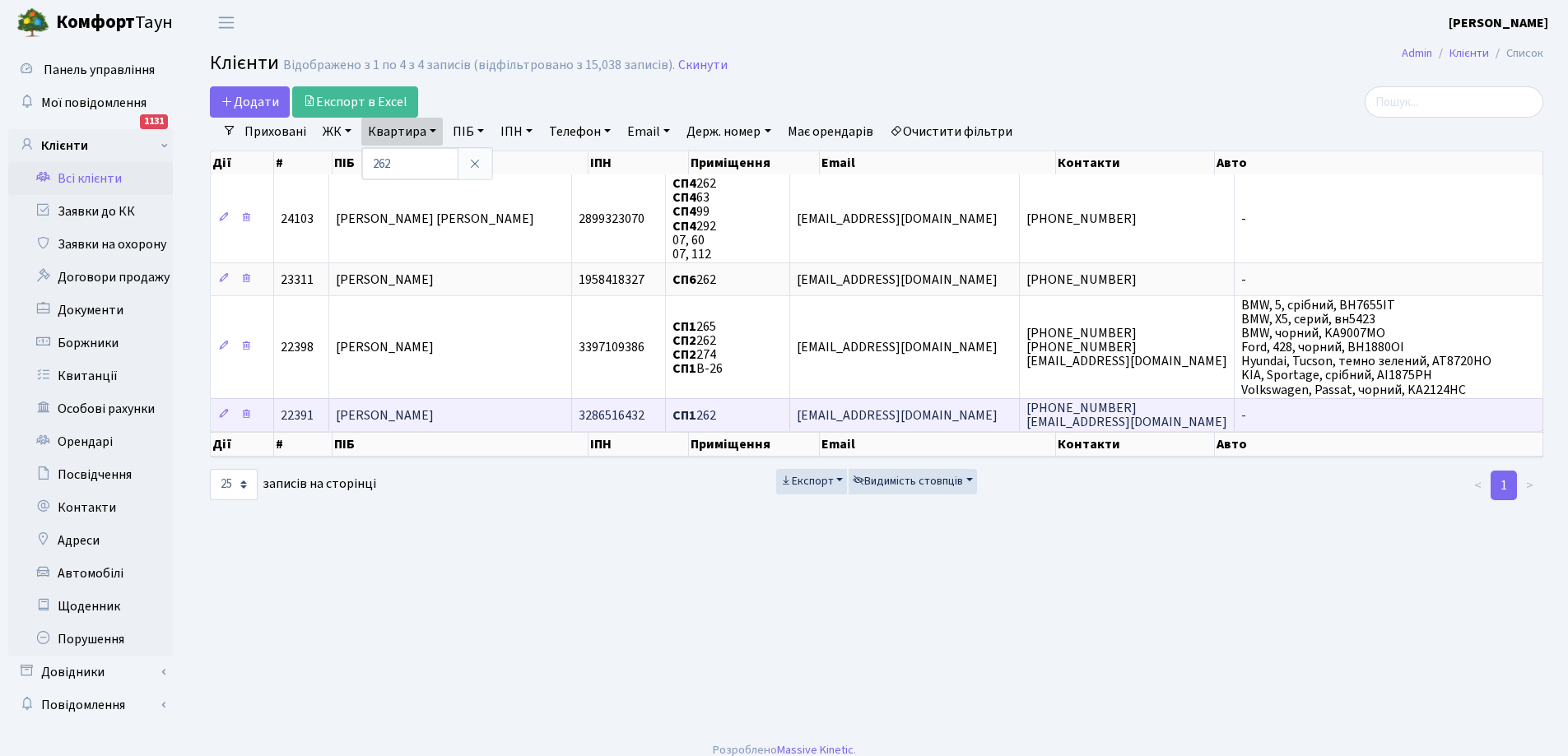
click at [432, 416] on span "[PERSON_NAME]" at bounding box center [385, 415] width 98 height 18
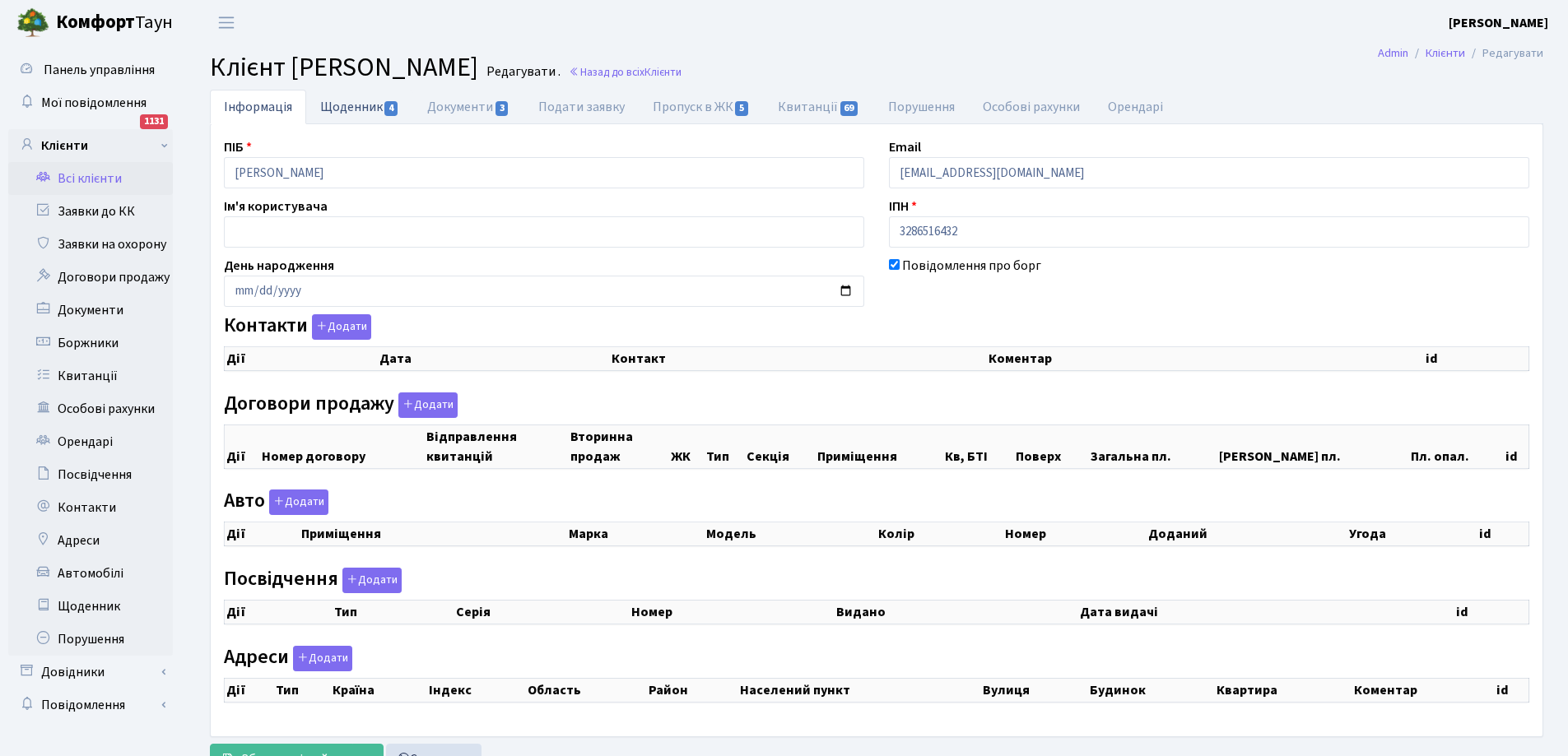
checkbox input "true"
select select "25"
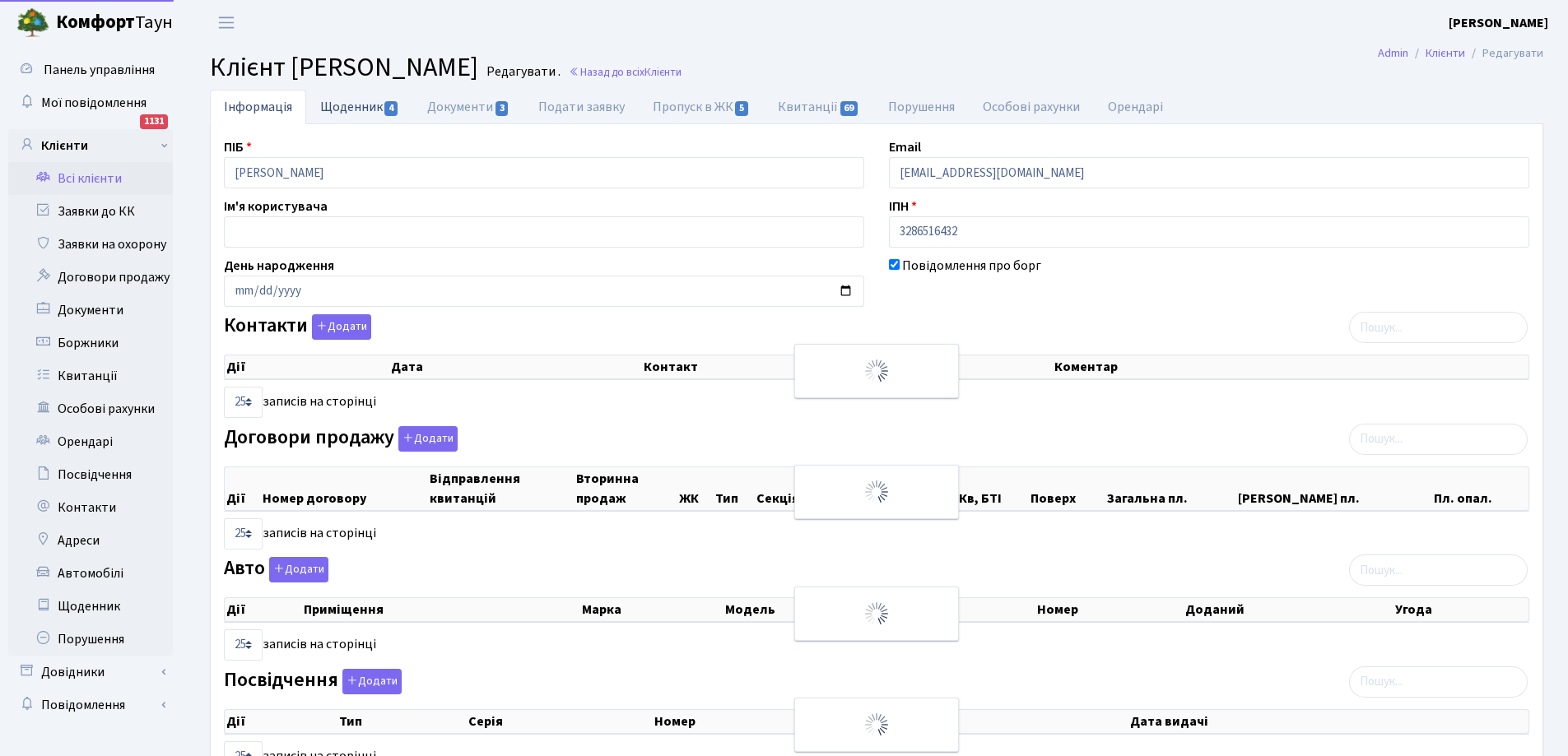
click at [339, 110] on link "Щоденник 4" at bounding box center [359, 106] width 107 height 33
select select "25"
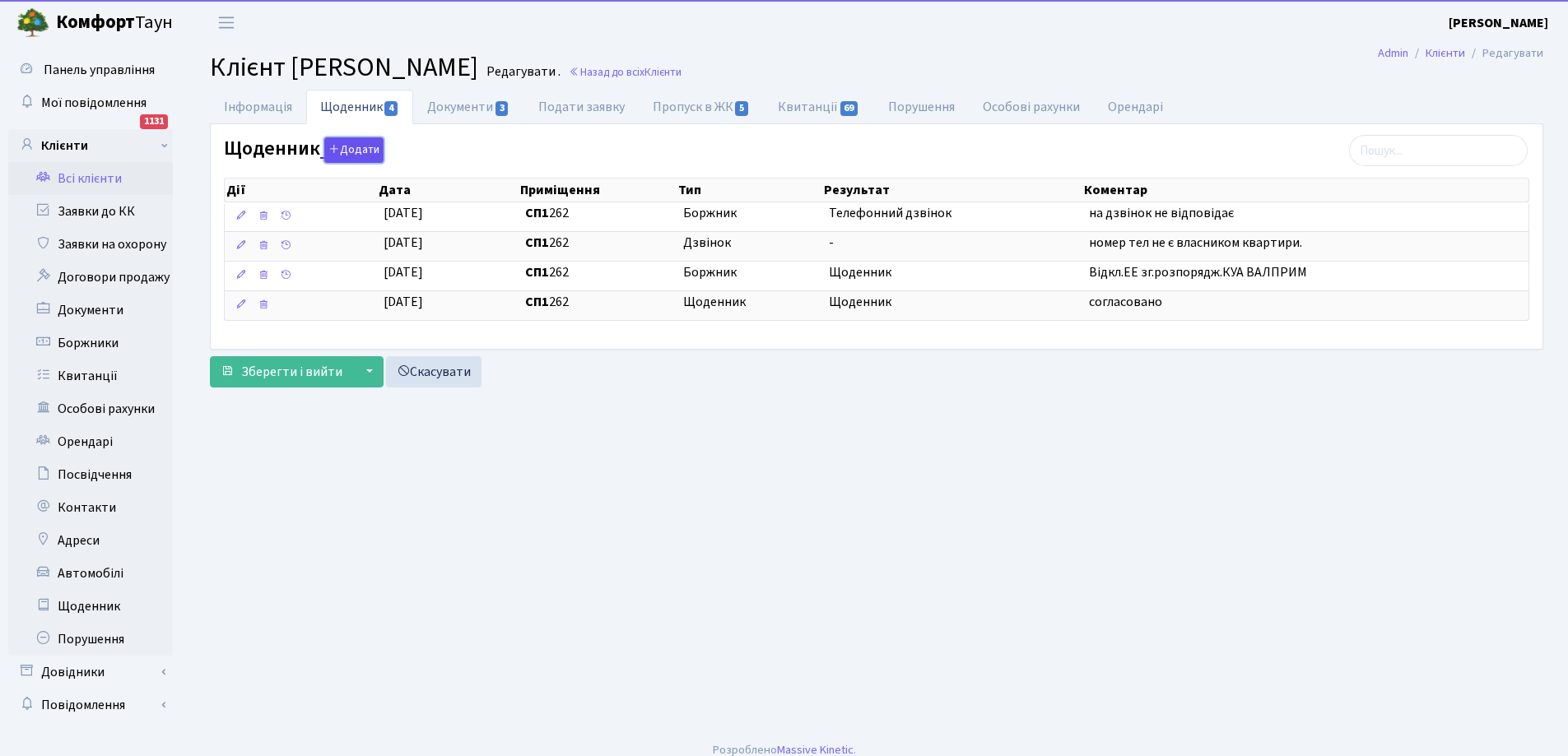
click at [347, 150] on button "Додати" at bounding box center [353, 150] width 59 height 25
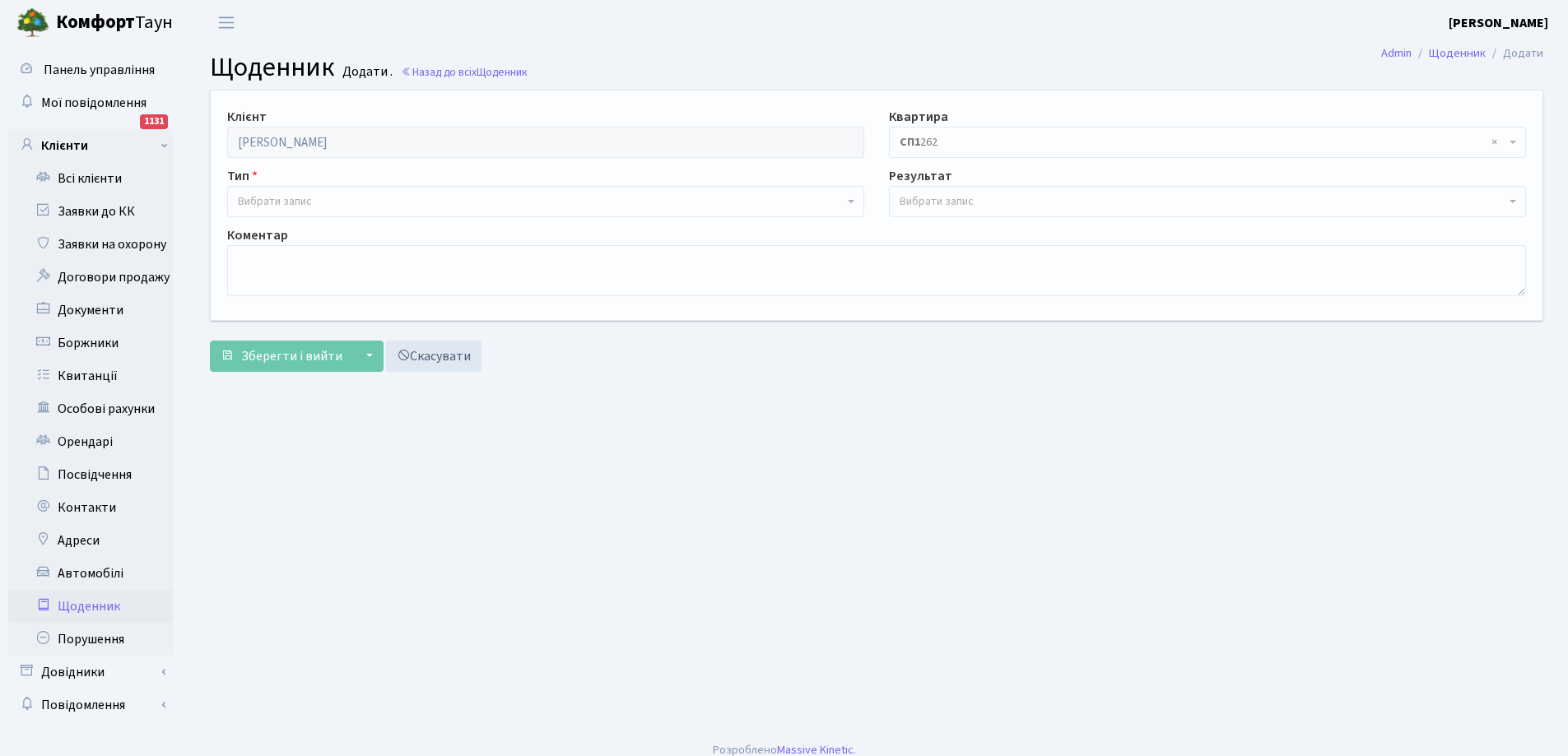
click at [291, 197] on span "Вибрати запис" at bounding box center [275, 202] width 74 height 16
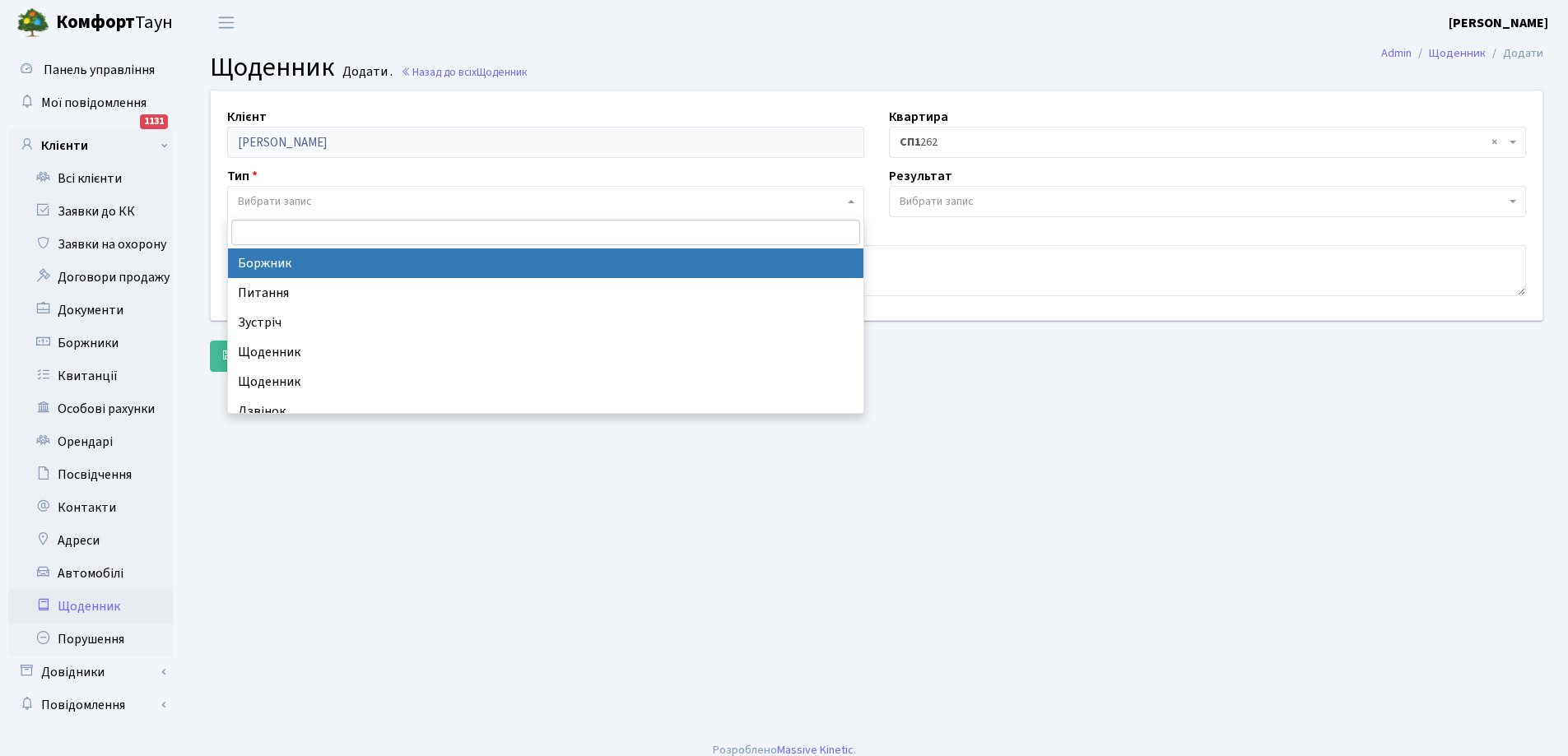
select select "189"
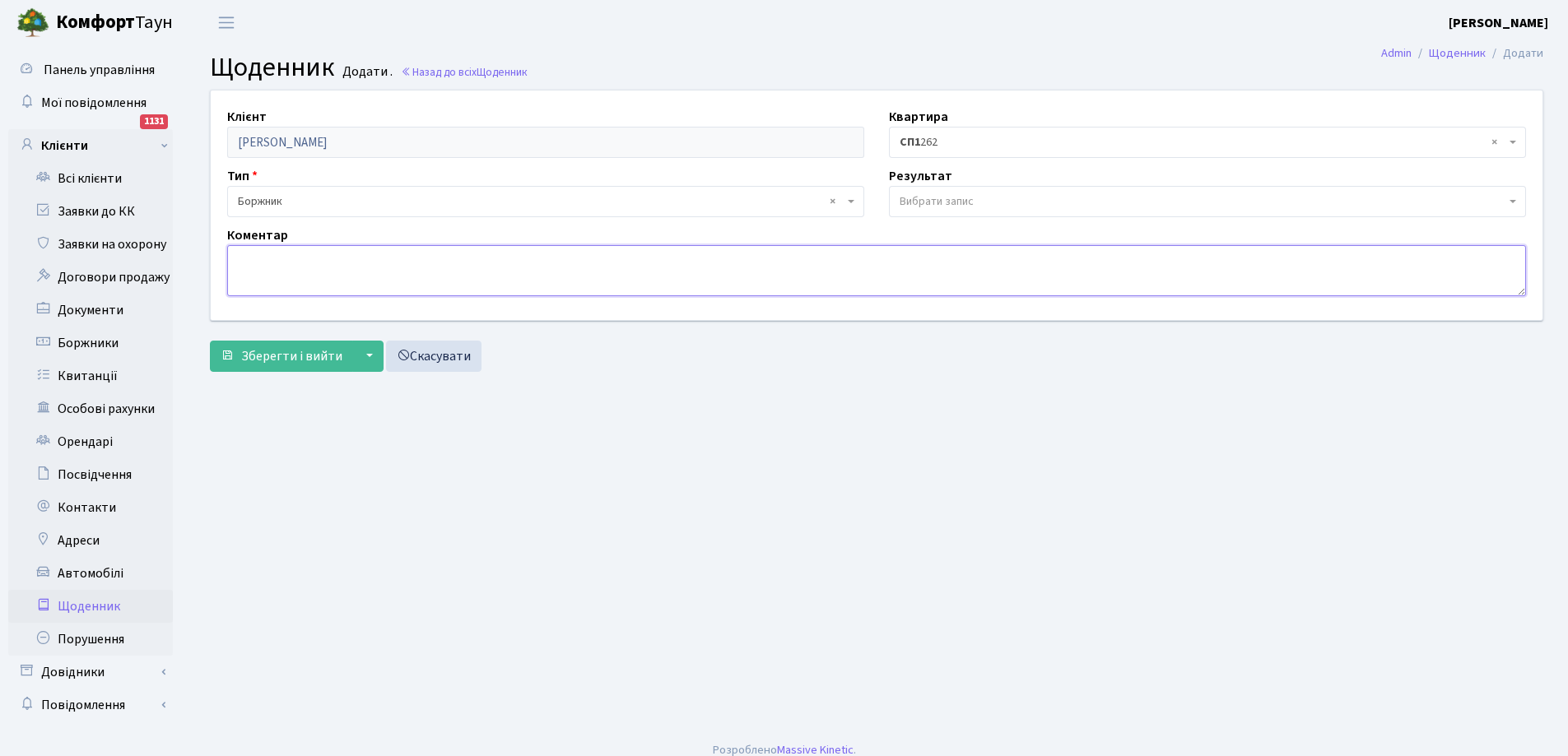
click at [290, 257] on textarea at bounding box center [876, 270] width 1298 height 51
type textarea "відключили електрику"
click at [287, 359] on span "Зберегти і вийти" at bounding box center [291, 356] width 101 height 18
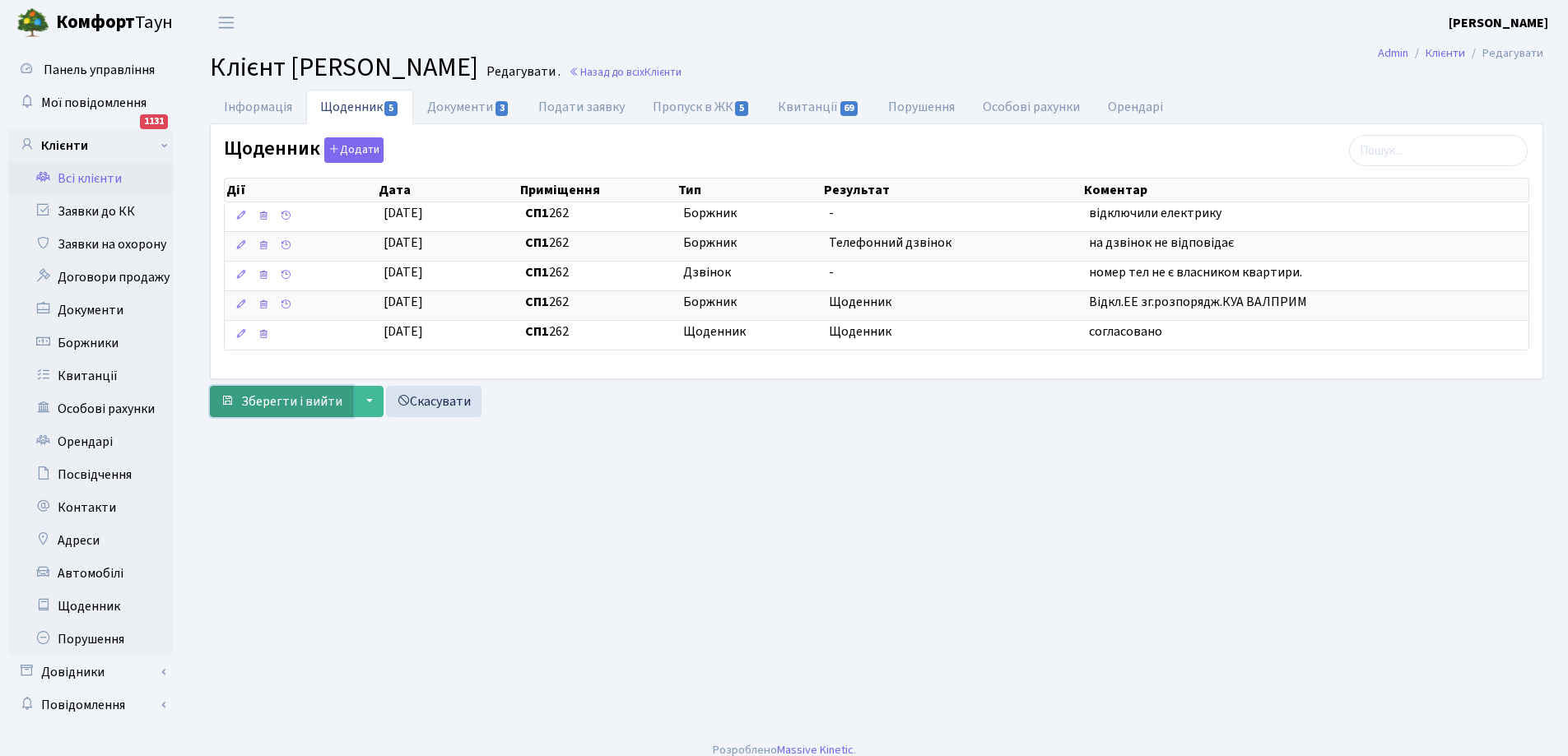
click at [242, 396] on span "Зберегти і вийти" at bounding box center [291, 402] width 101 height 18
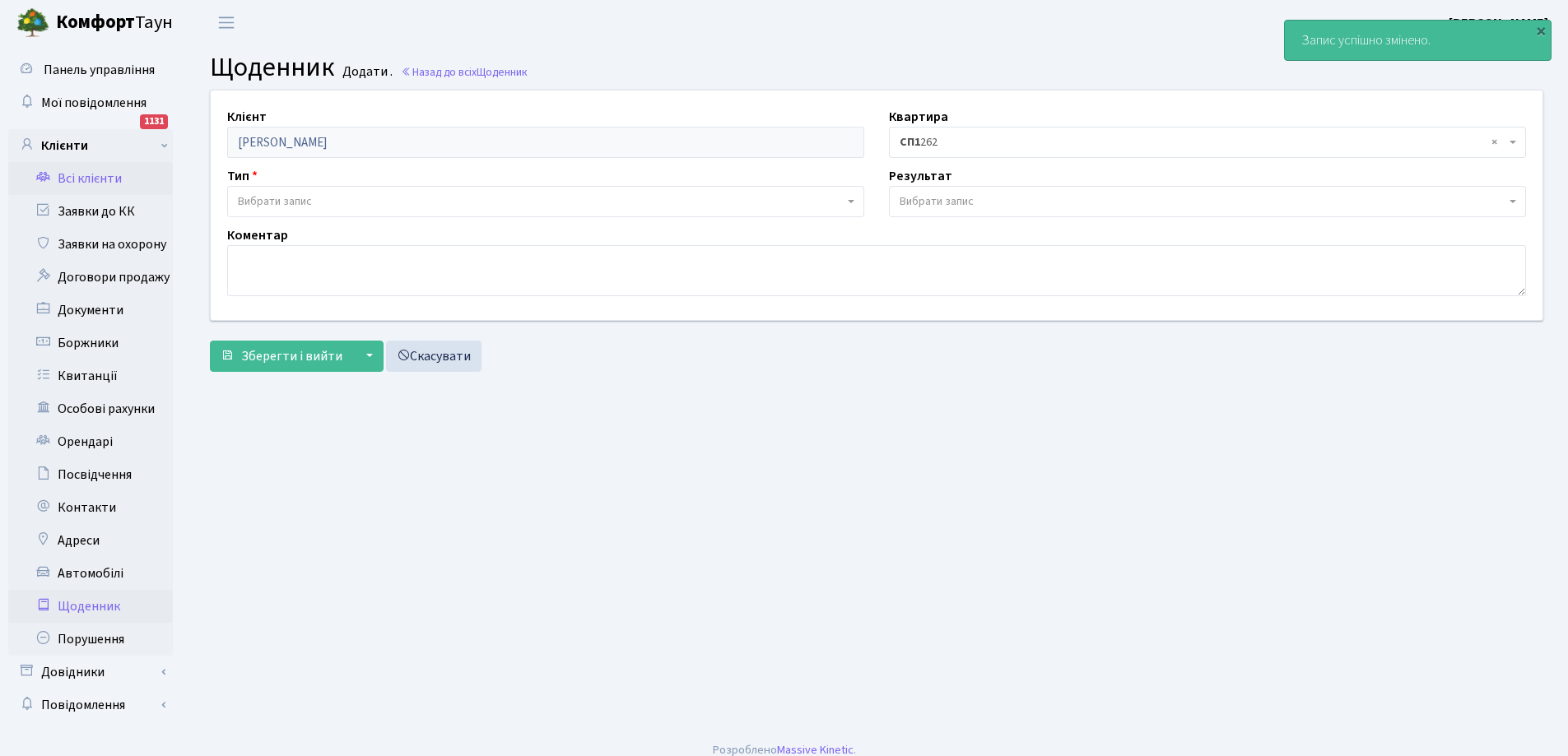
click at [89, 177] on link "Всі клієнти" at bounding box center [90, 178] width 165 height 33
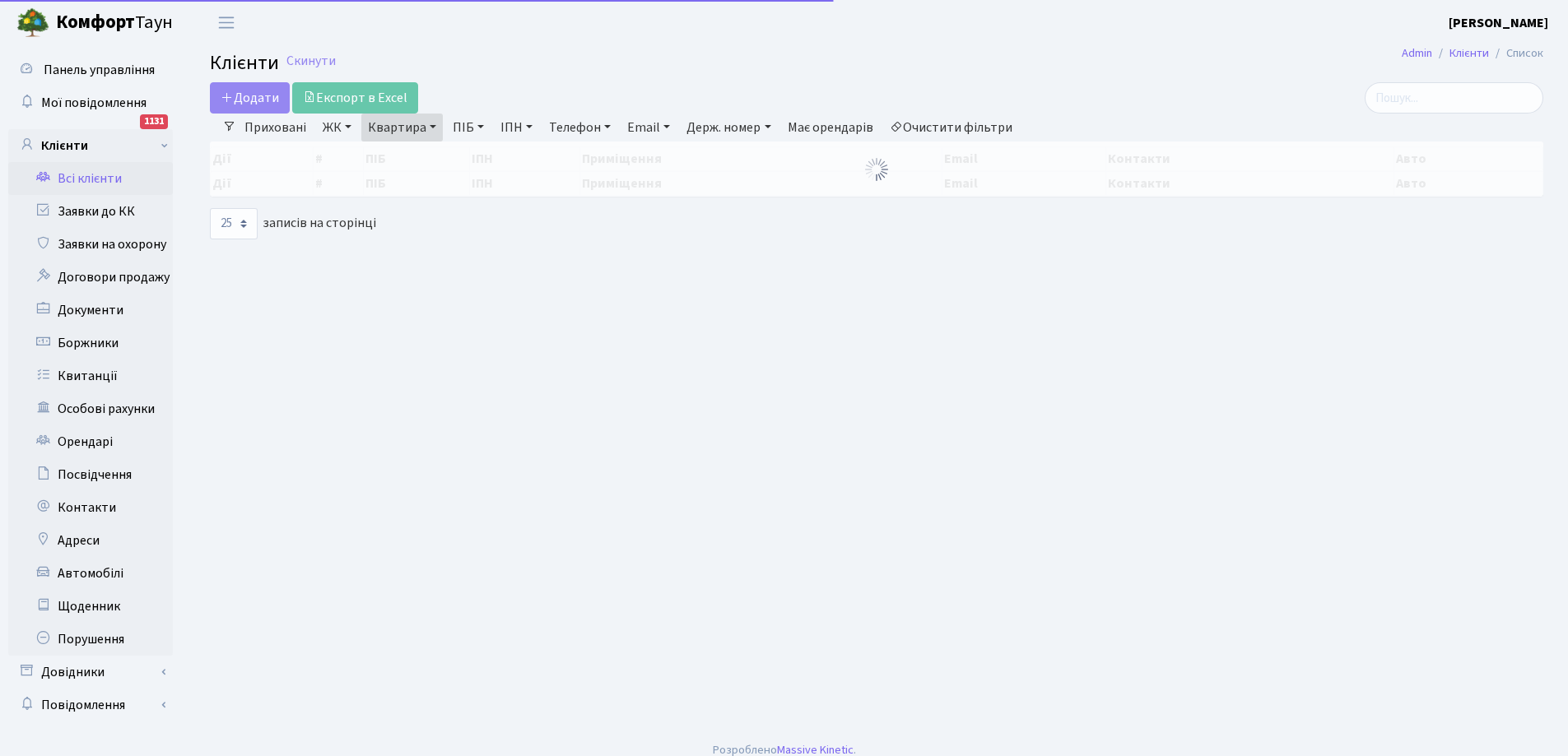
select select "25"
click at [398, 132] on link "Квартира" at bounding box center [402, 128] width 81 height 28
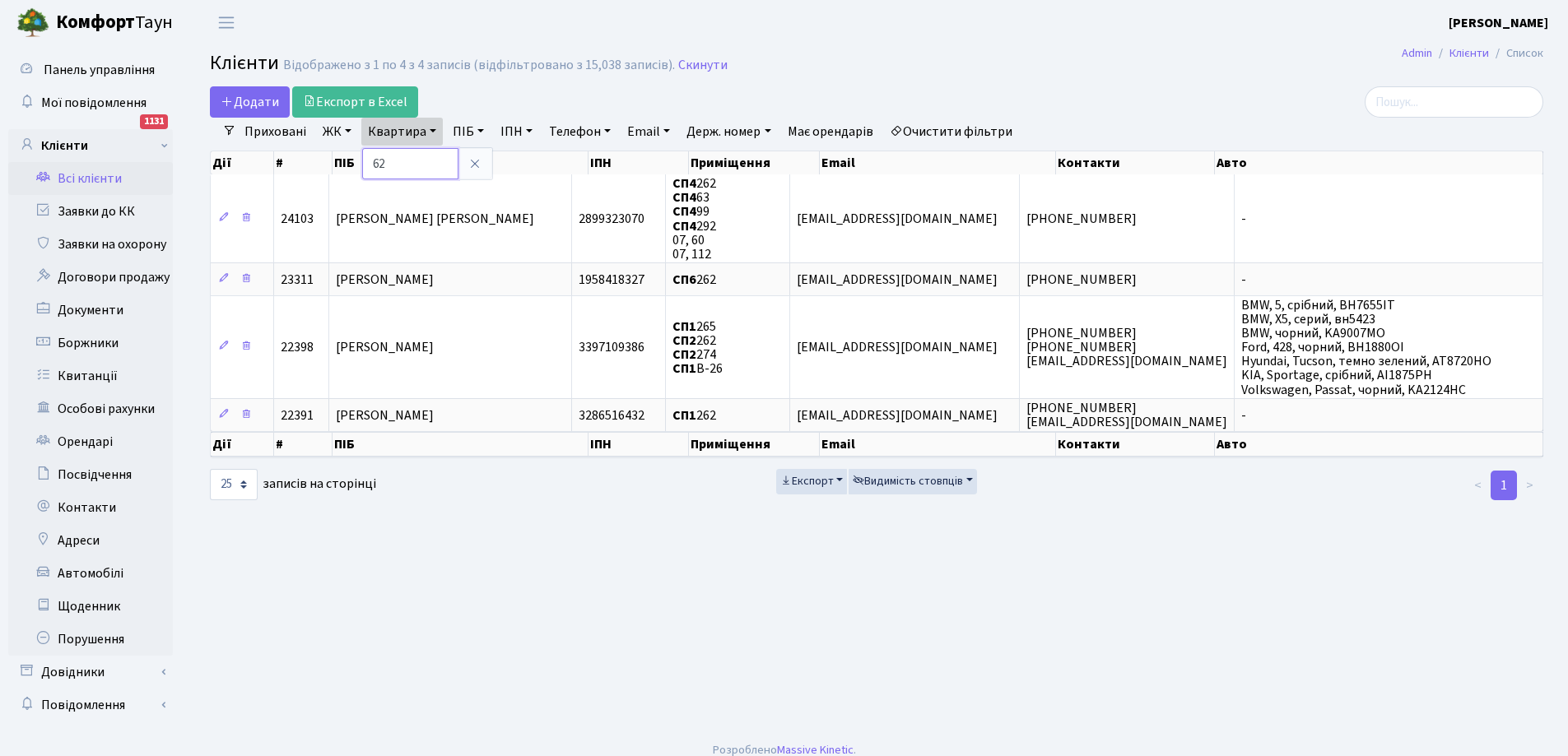
type input "2"
type input "63"
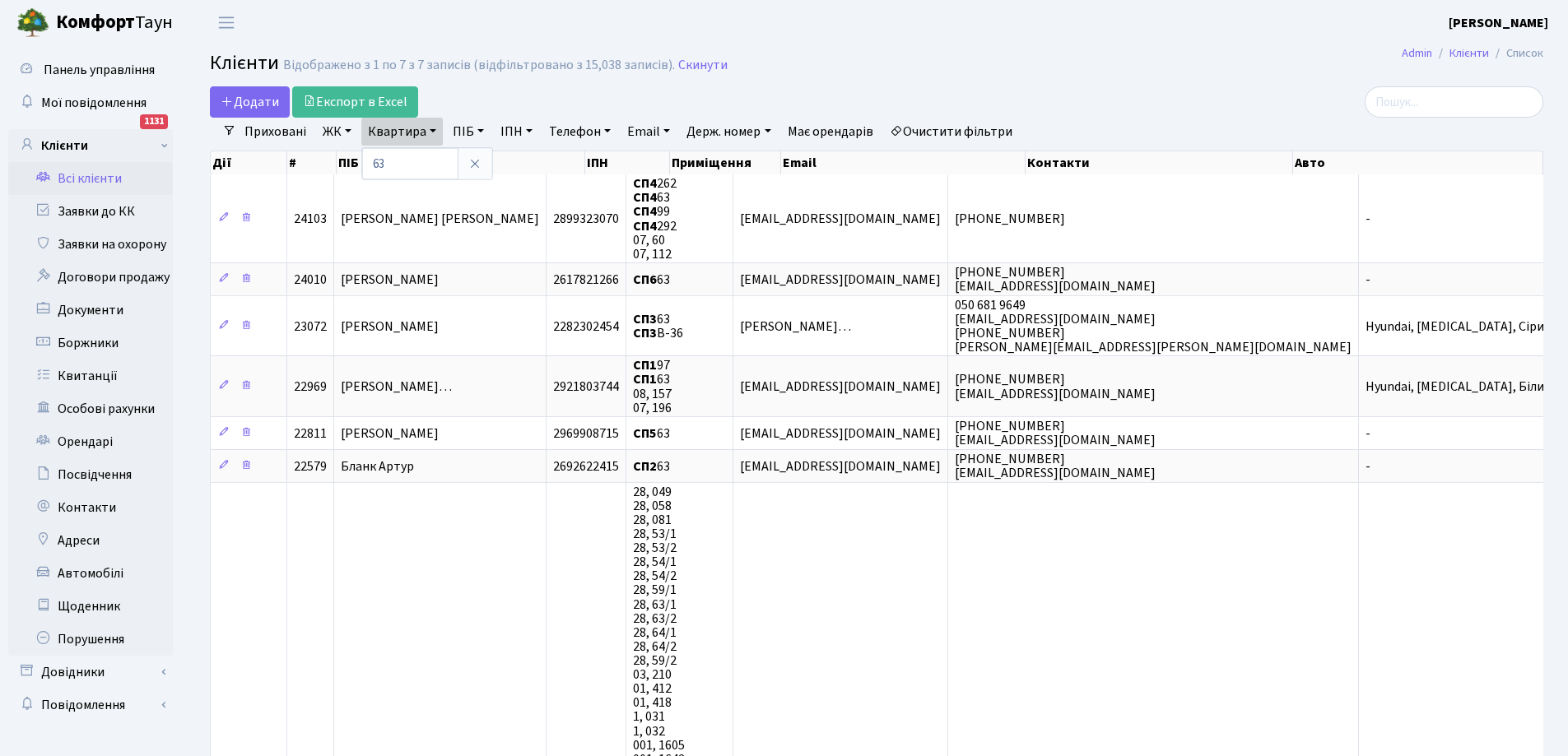
click at [346, 133] on link "ЖК" at bounding box center [337, 131] width 42 height 28
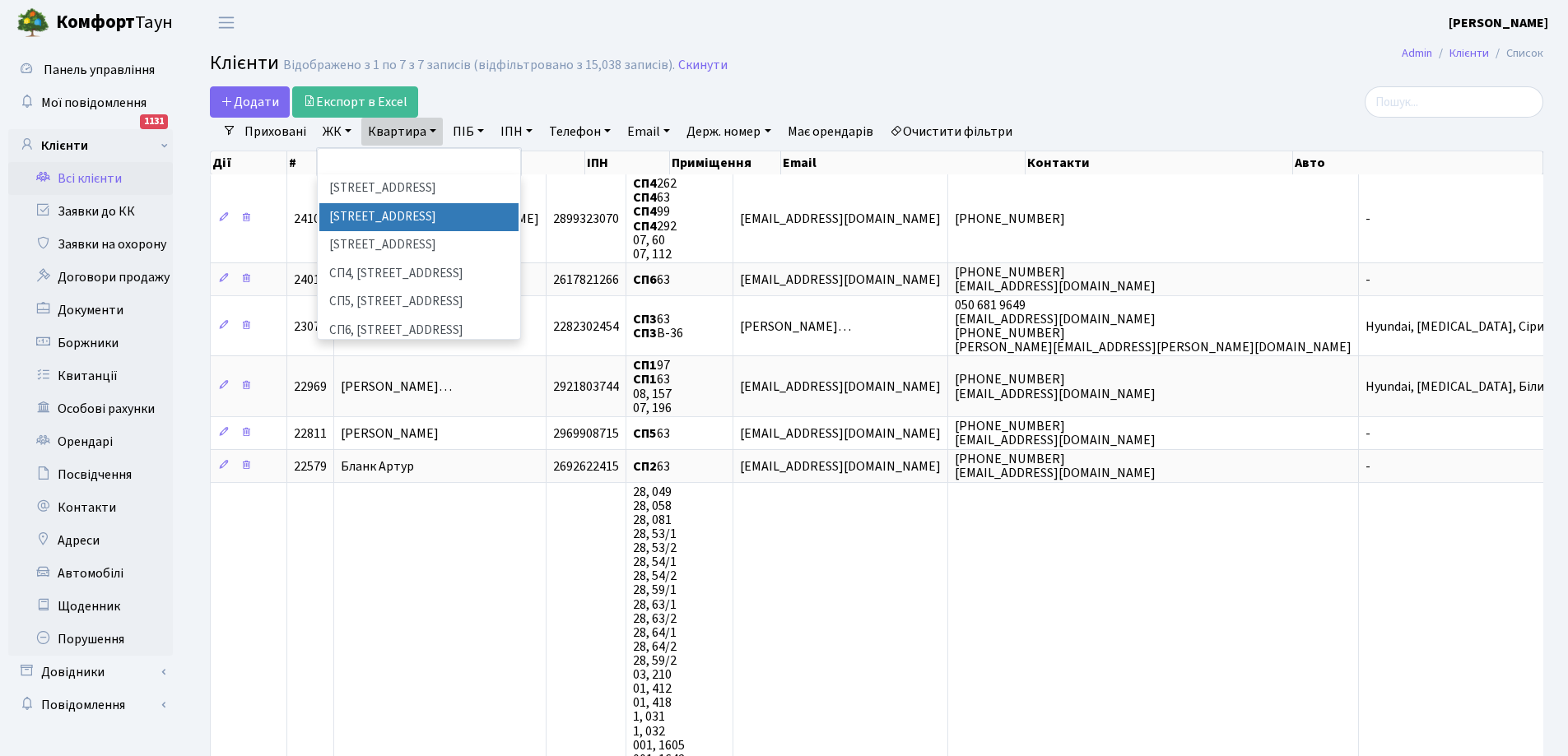
click at [385, 217] on li "СП2, Столичне шосе, 1А" at bounding box center [419, 218] width 199 height 29
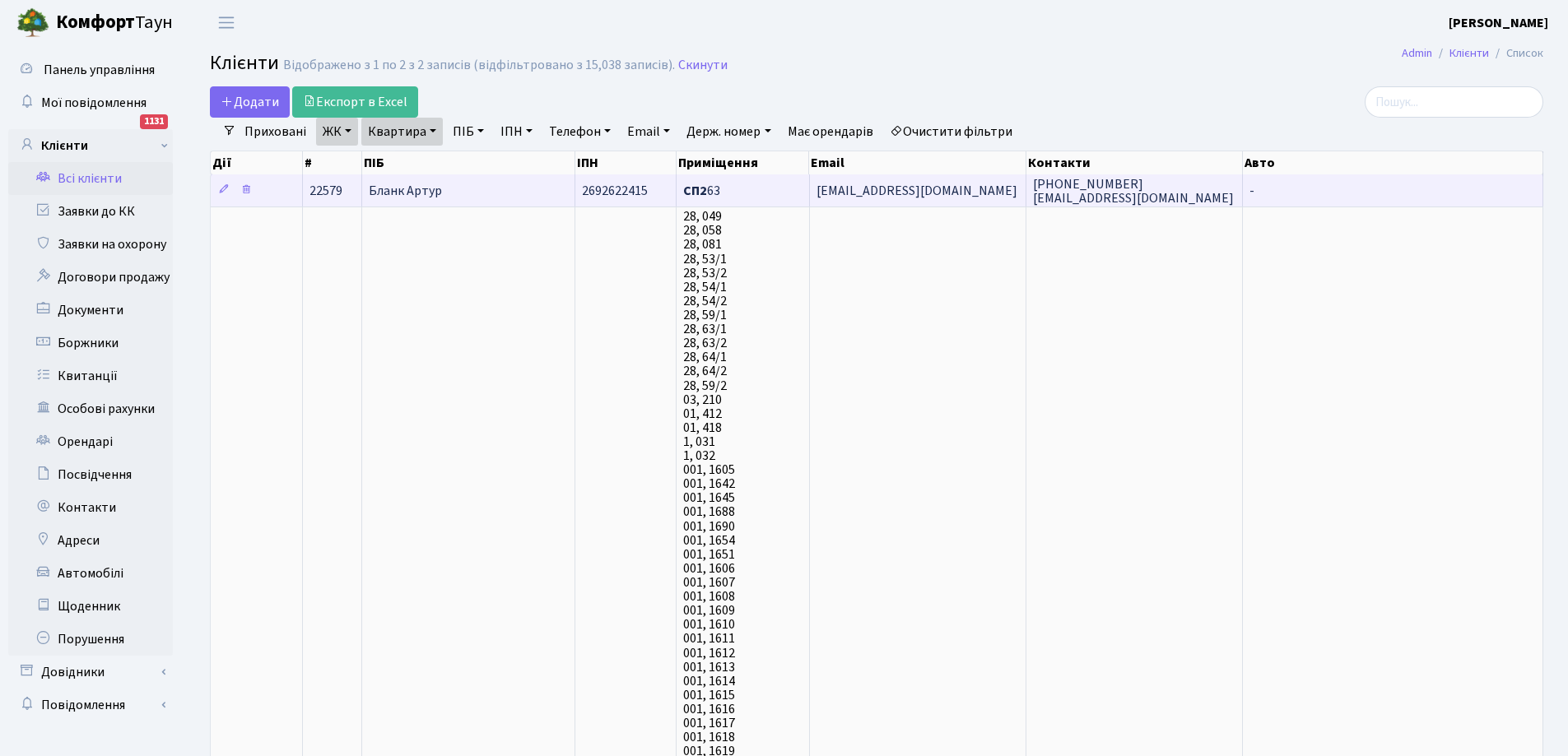
click at [414, 190] on span "Бланк Артур" at bounding box center [404, 191] width 73 height 18
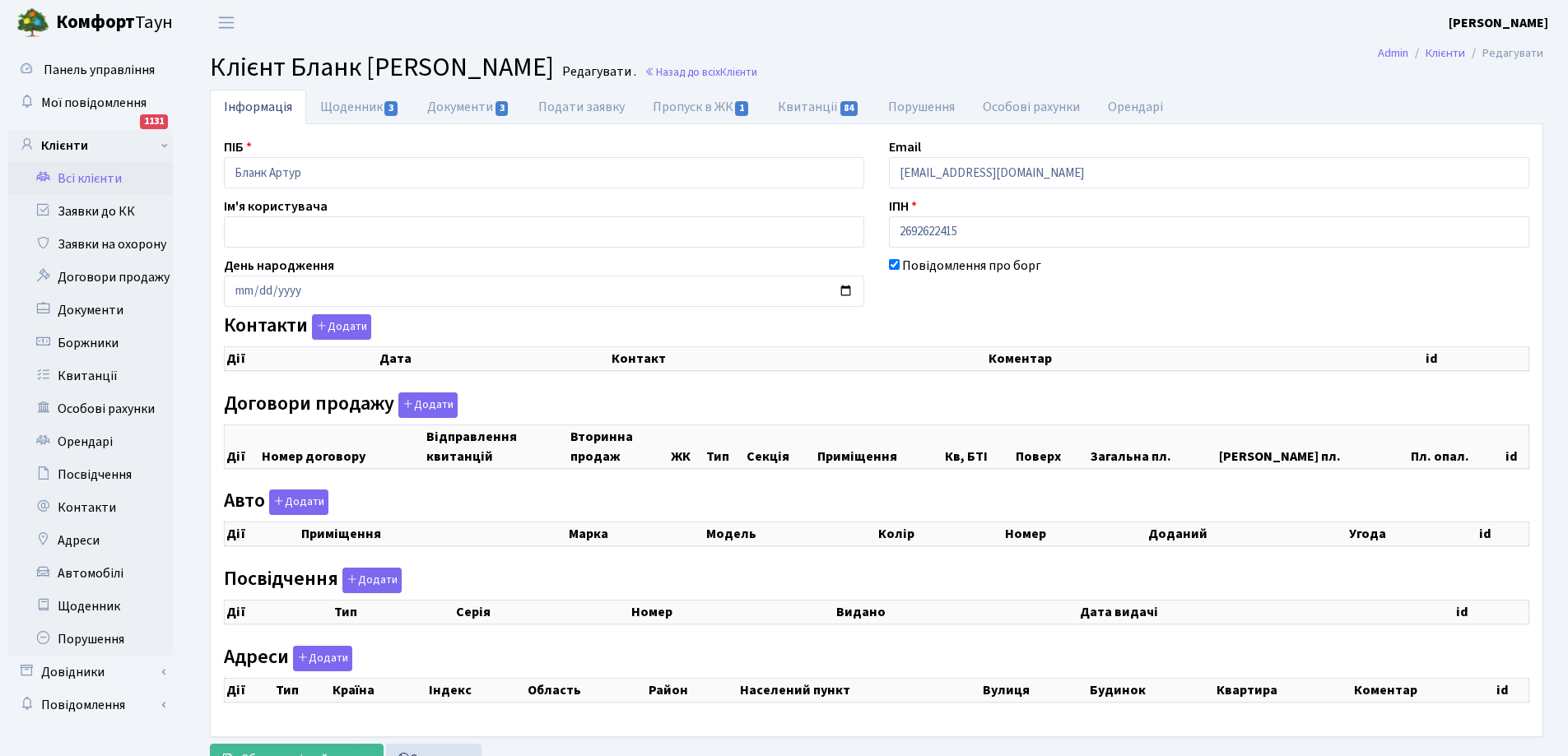
checkbox input "true"
select select "25"
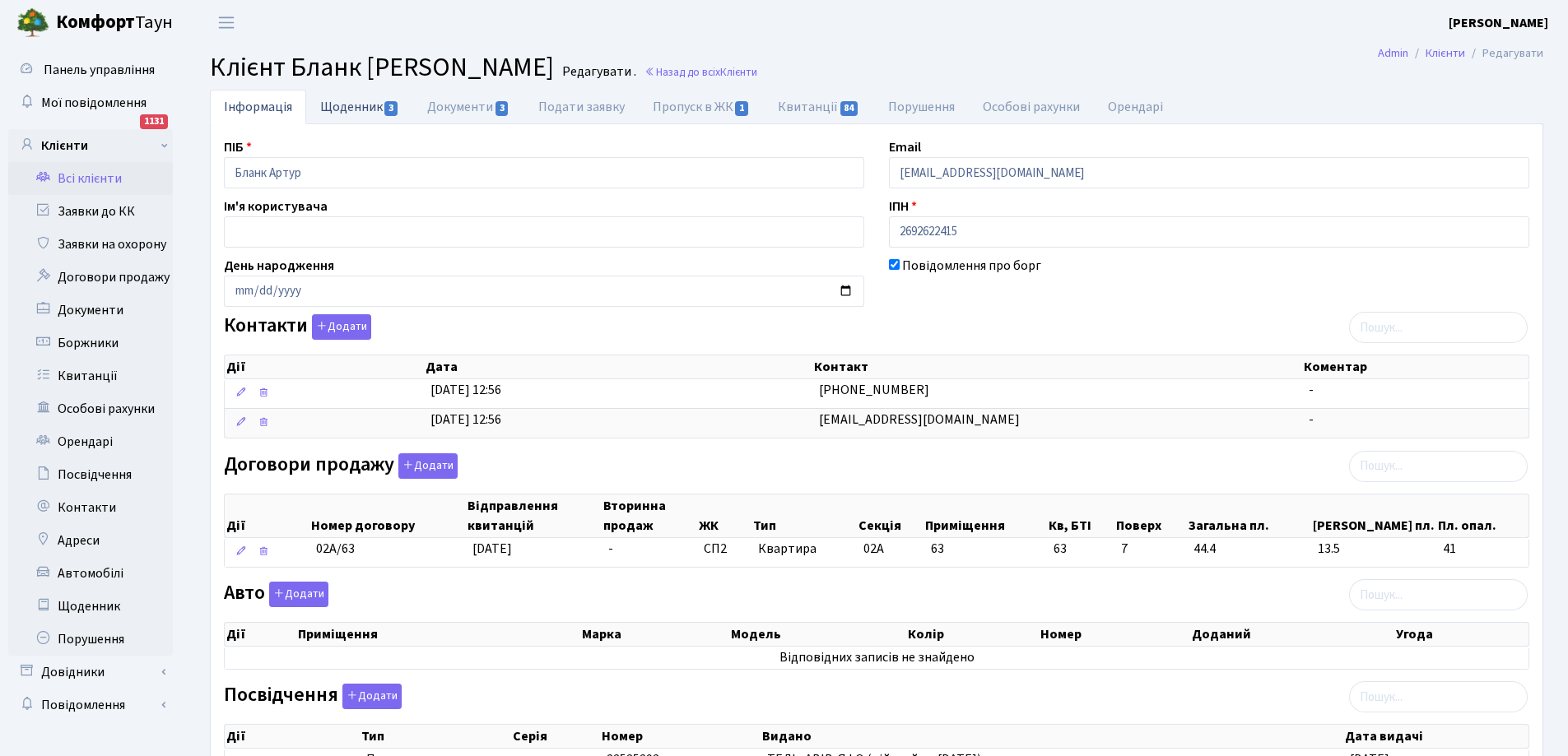
click at [361, 102] on link "Щоденник 3" at bounding box center [359, 106] width 107 height 33
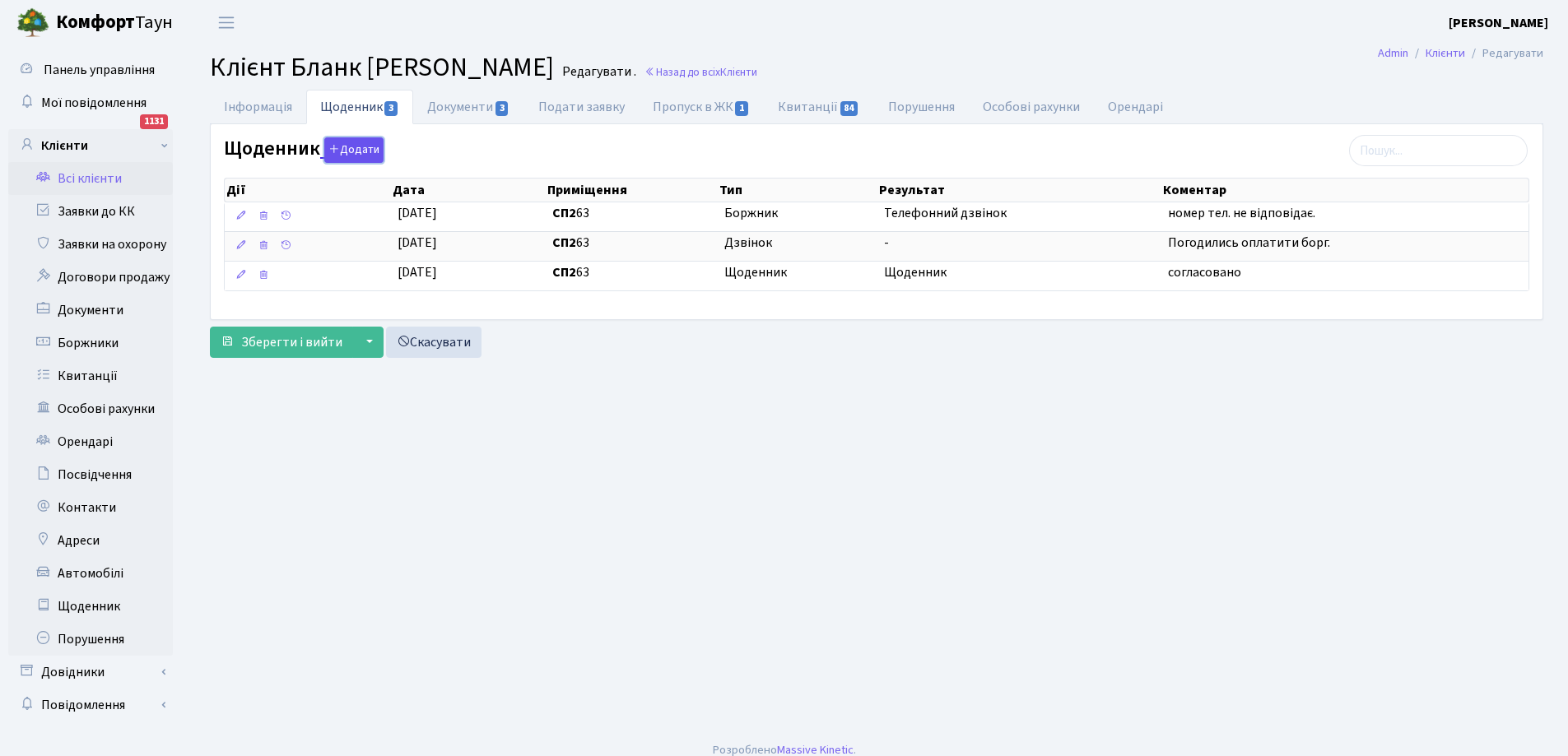
click at [361, 149] on button "Додати" at bounding box center [353, 150] width 59 height 25
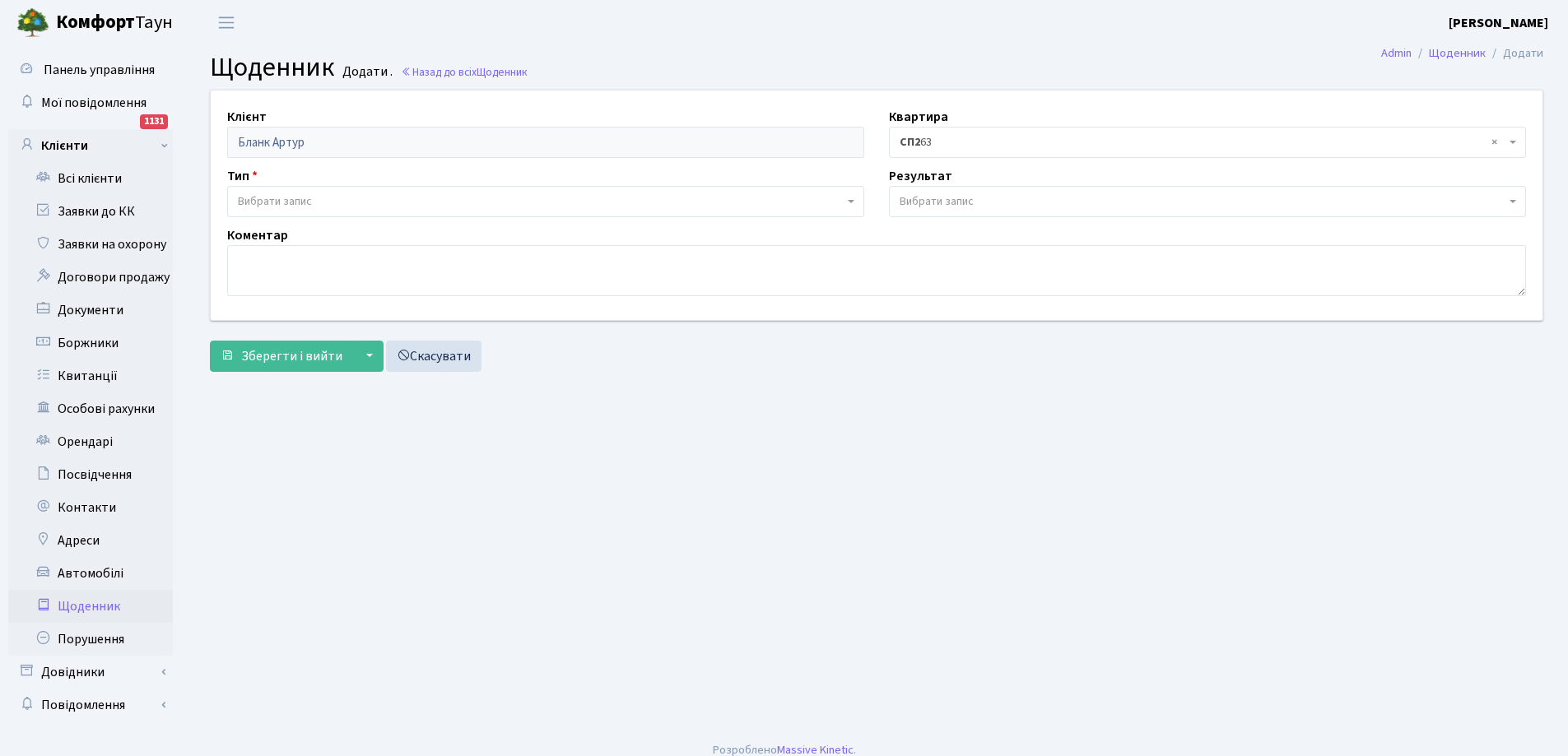
click at [305, 198] on span "Вибрати запис" at bounding box center [275, 202] width 74 height 16
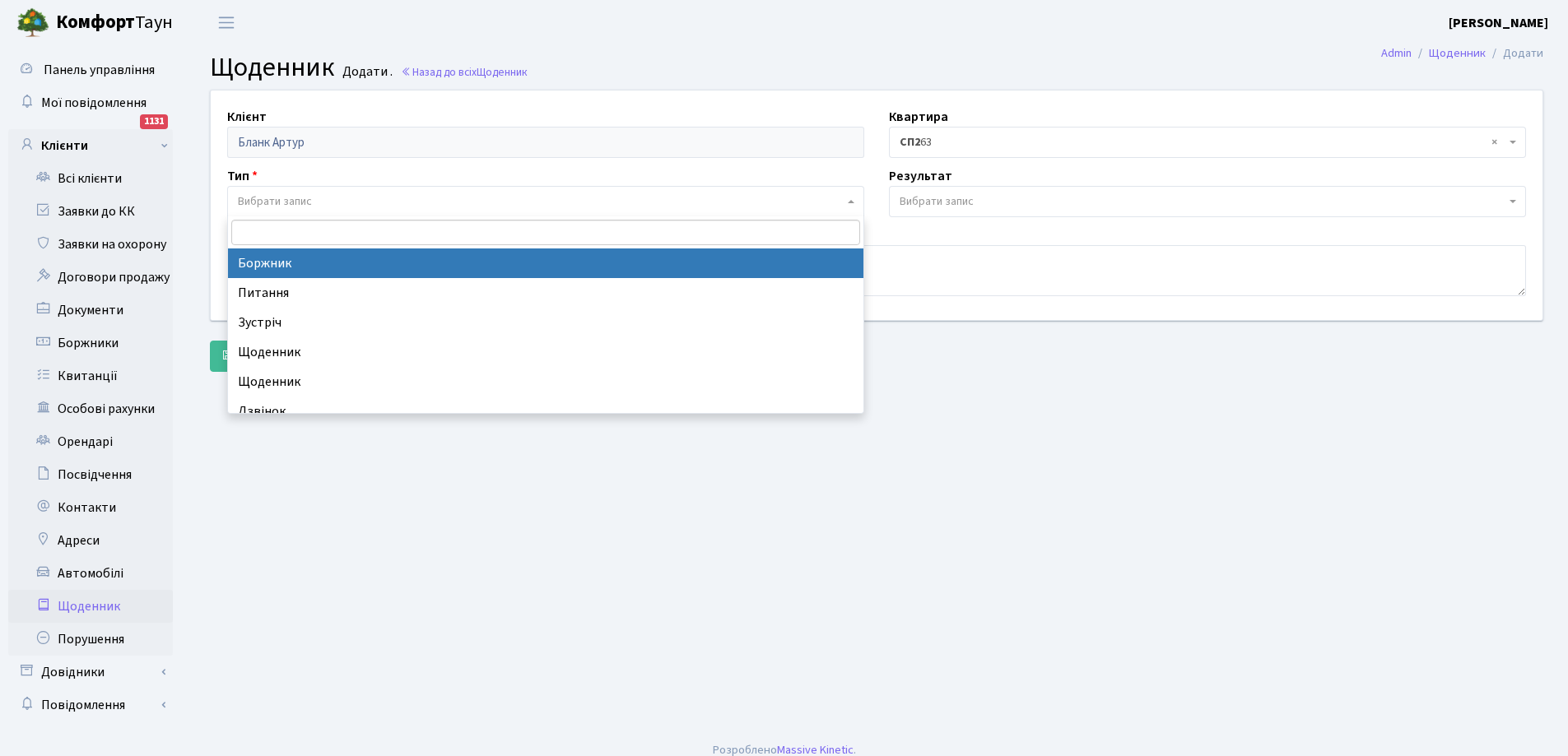
select select "189"
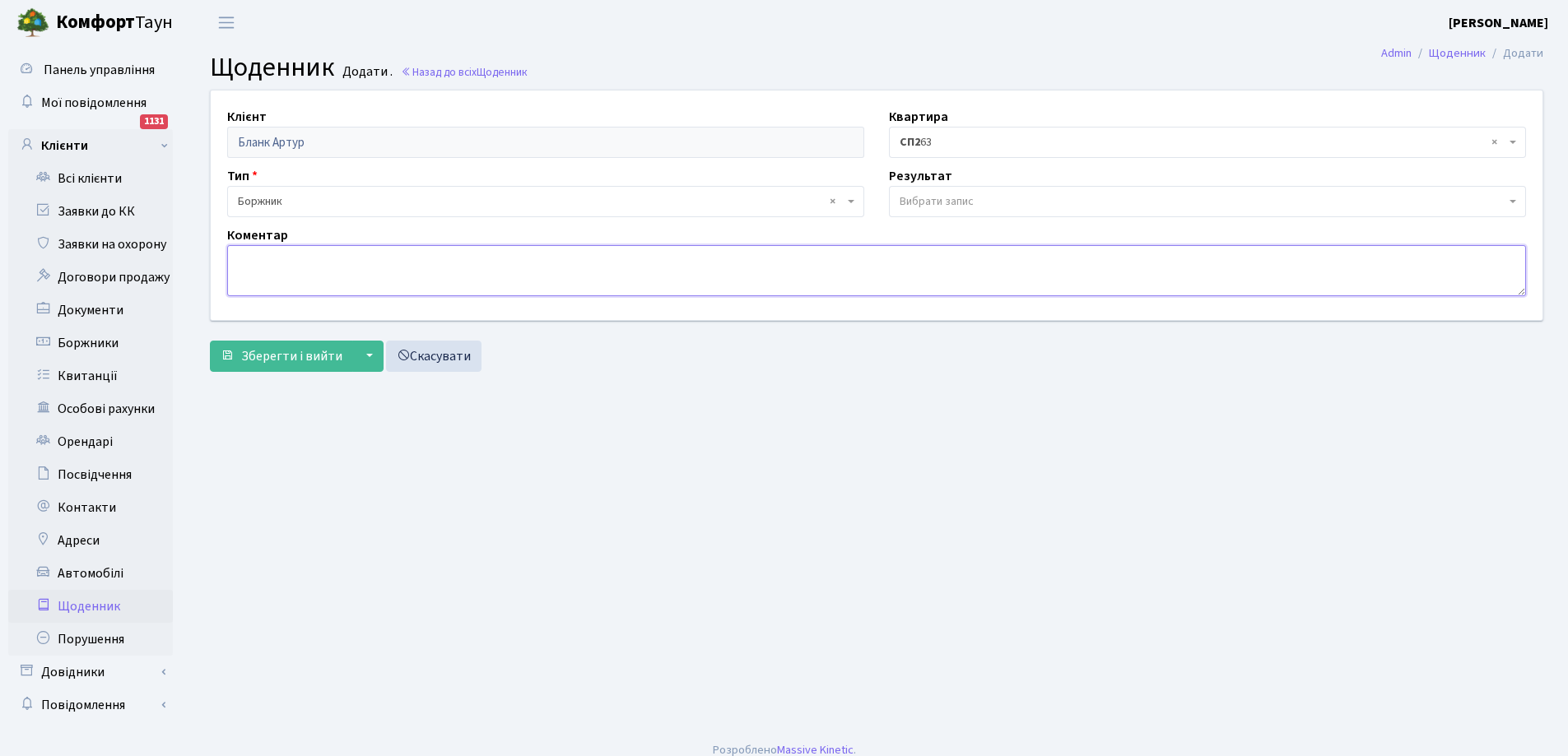
click at [282, 270] on textarea at bounding box center [876, 270] width 1298 height 51
type textarea "відключили електрику"
click at [293, 359] on span "Зберегти і вийти" at bounding box center [291, 356] width 101 height 18
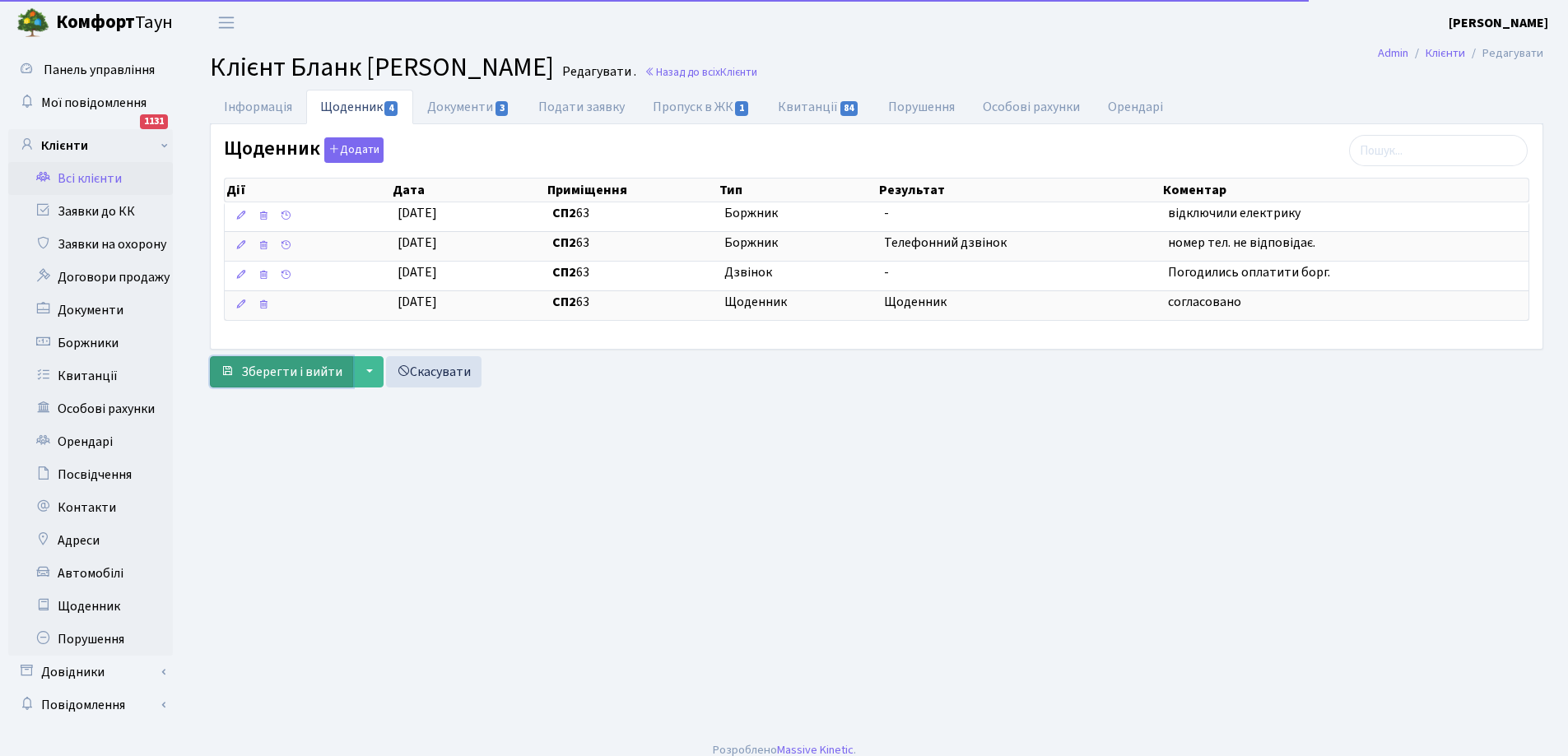
drag, startPoint x: 271, startPoint y: 369, endPoint x: 264, endPoint y: 365, distance: 8.1
click at [271, 369] on span "Зберегти і вийти" at bounding box center [291, 372] width 101 height 18
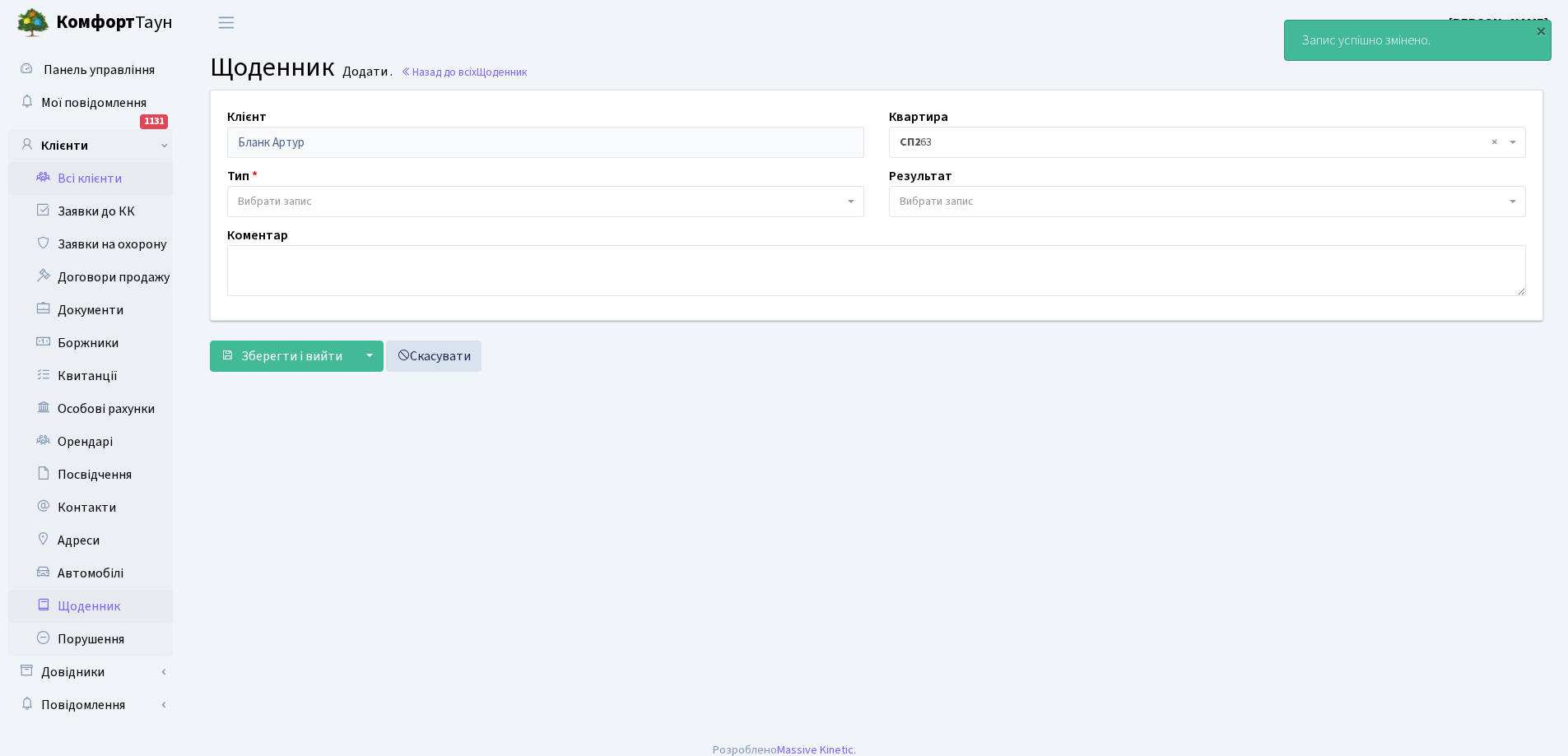
click at [87, 179] on link "Всі клієнти" at bounding box center [90, 178] width 165 height 33
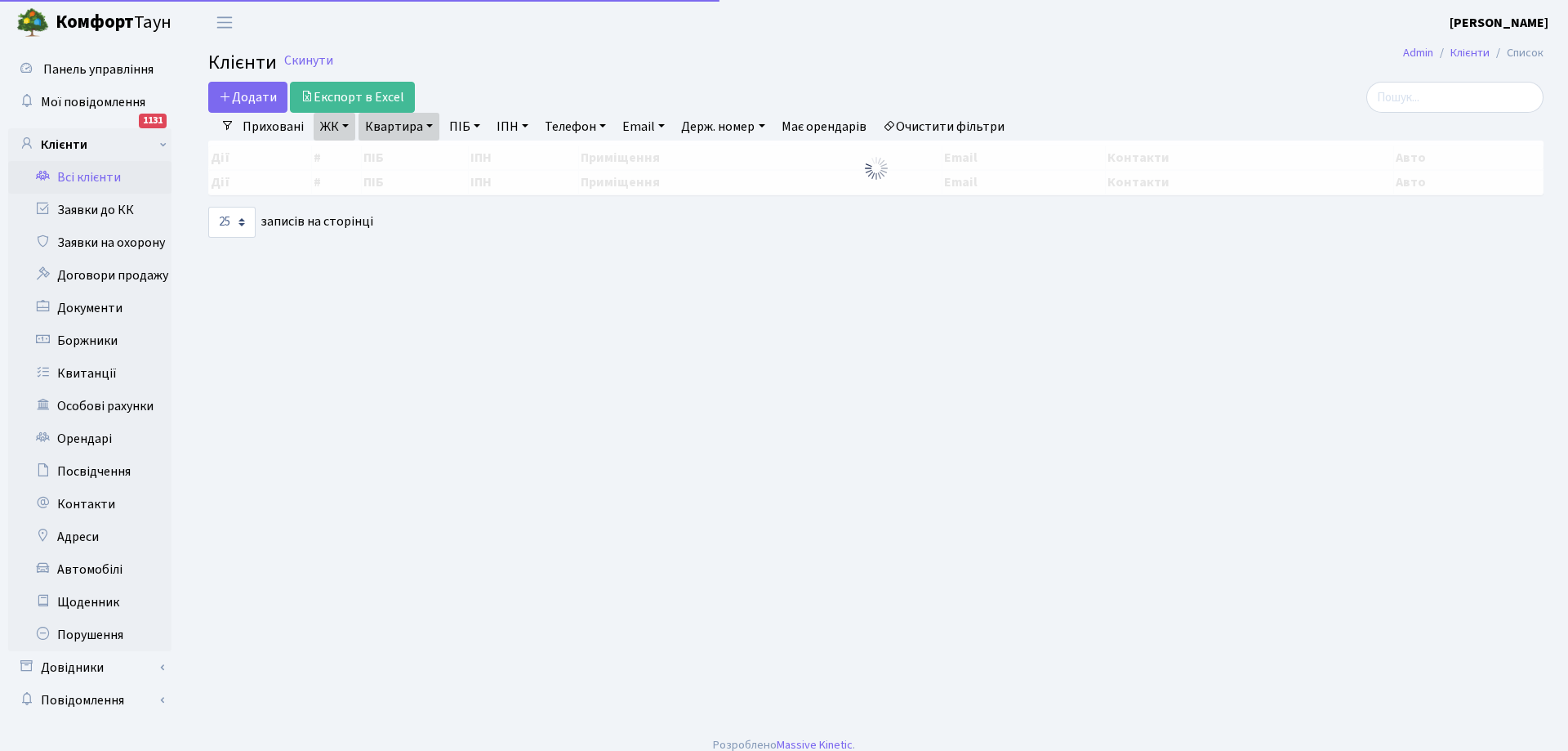
select select "25"
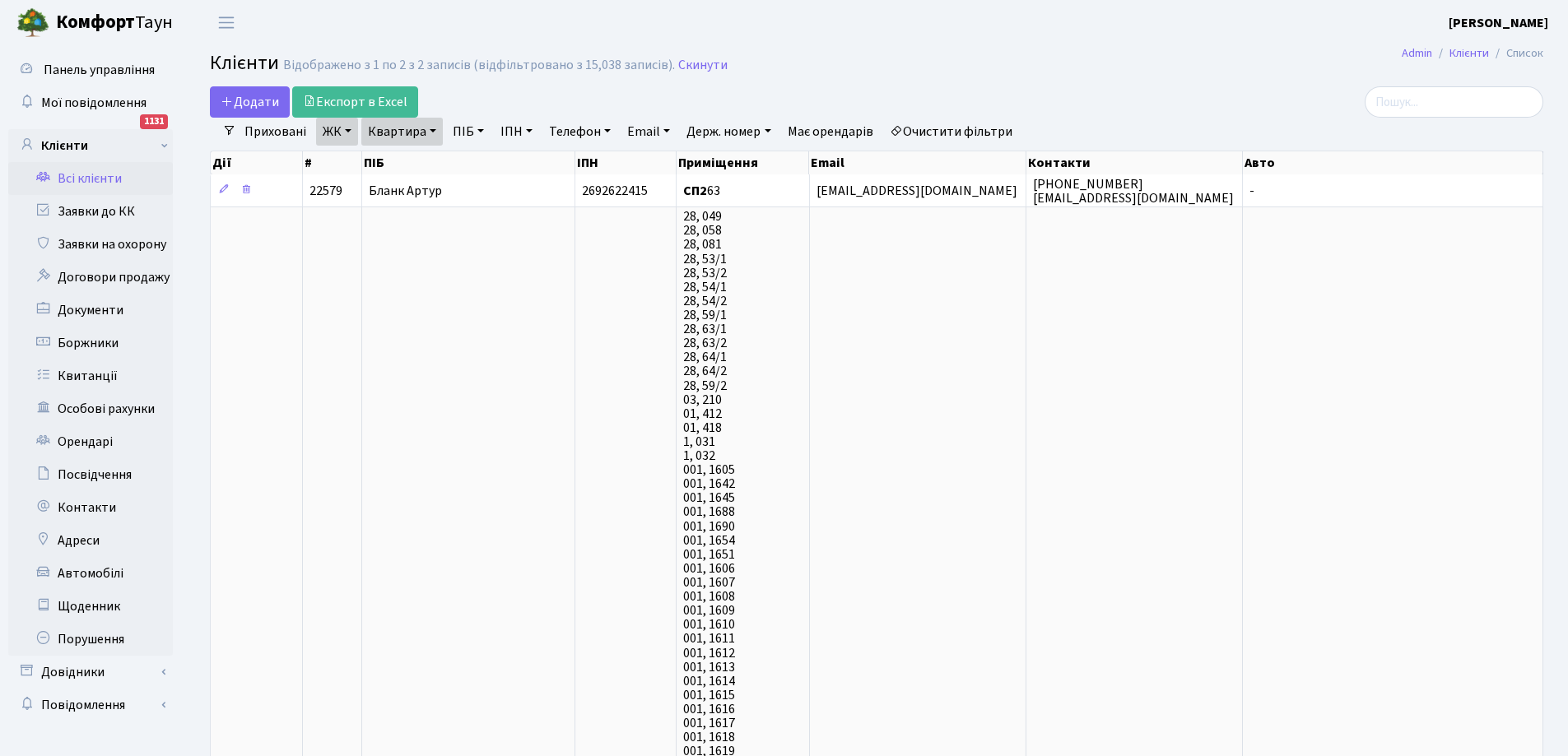
click at [414, 125] on link "Квартира" at bounding box center [402, 131] width 81 height 28
type input "3"
type input "104"
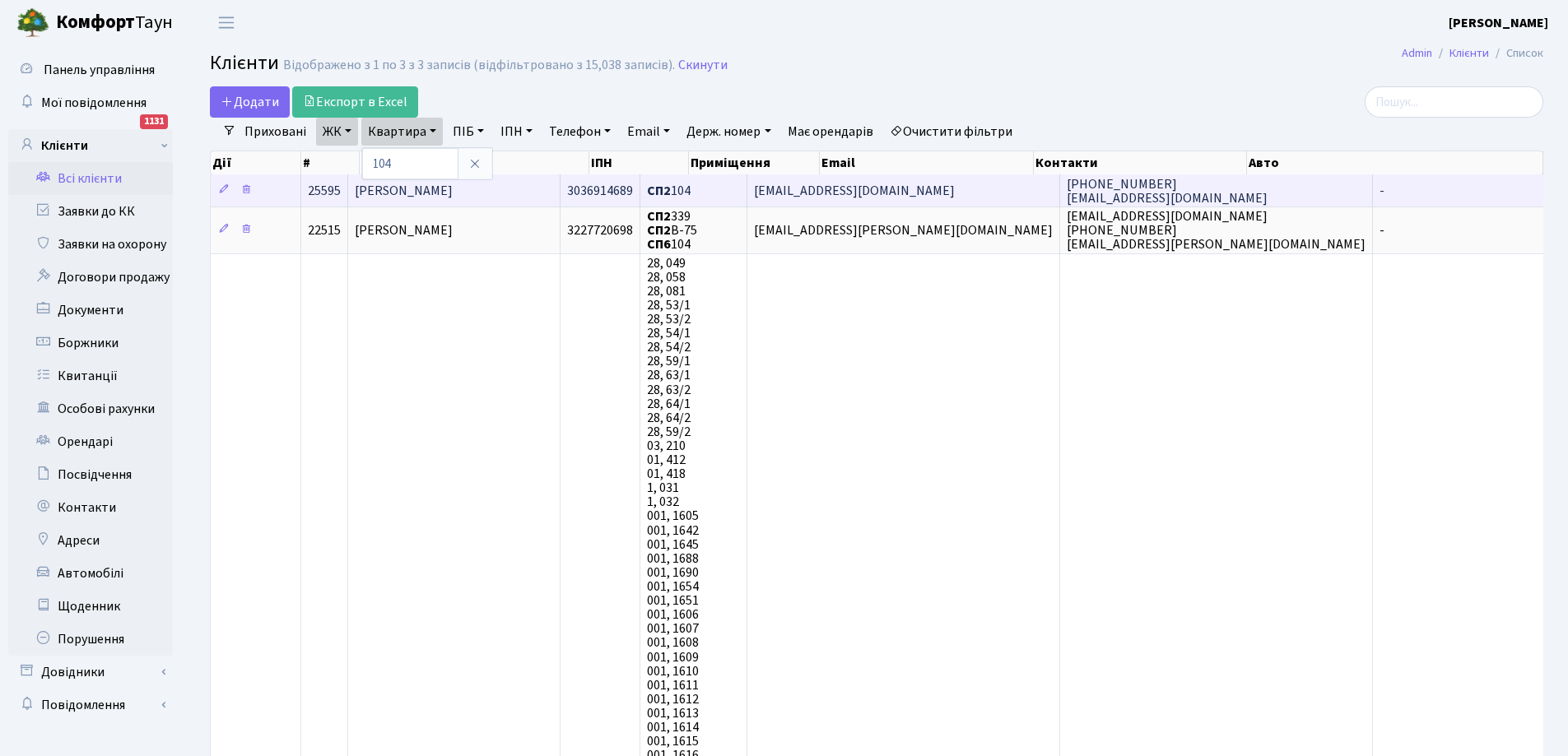
click at [452, 195] on span "[PERSON_NAME]" at bounding box center [404, 191] width 98 height 18
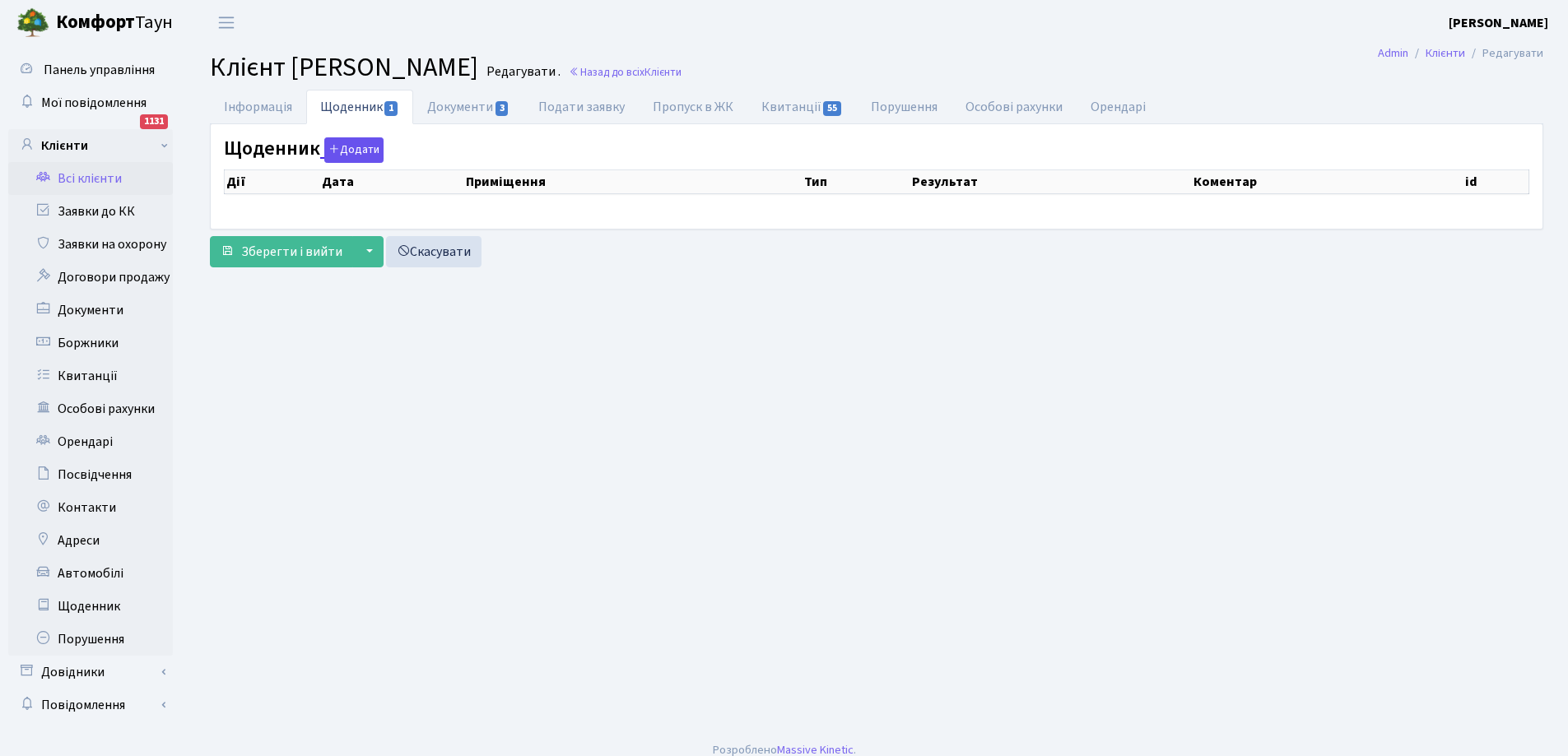
select select "25"
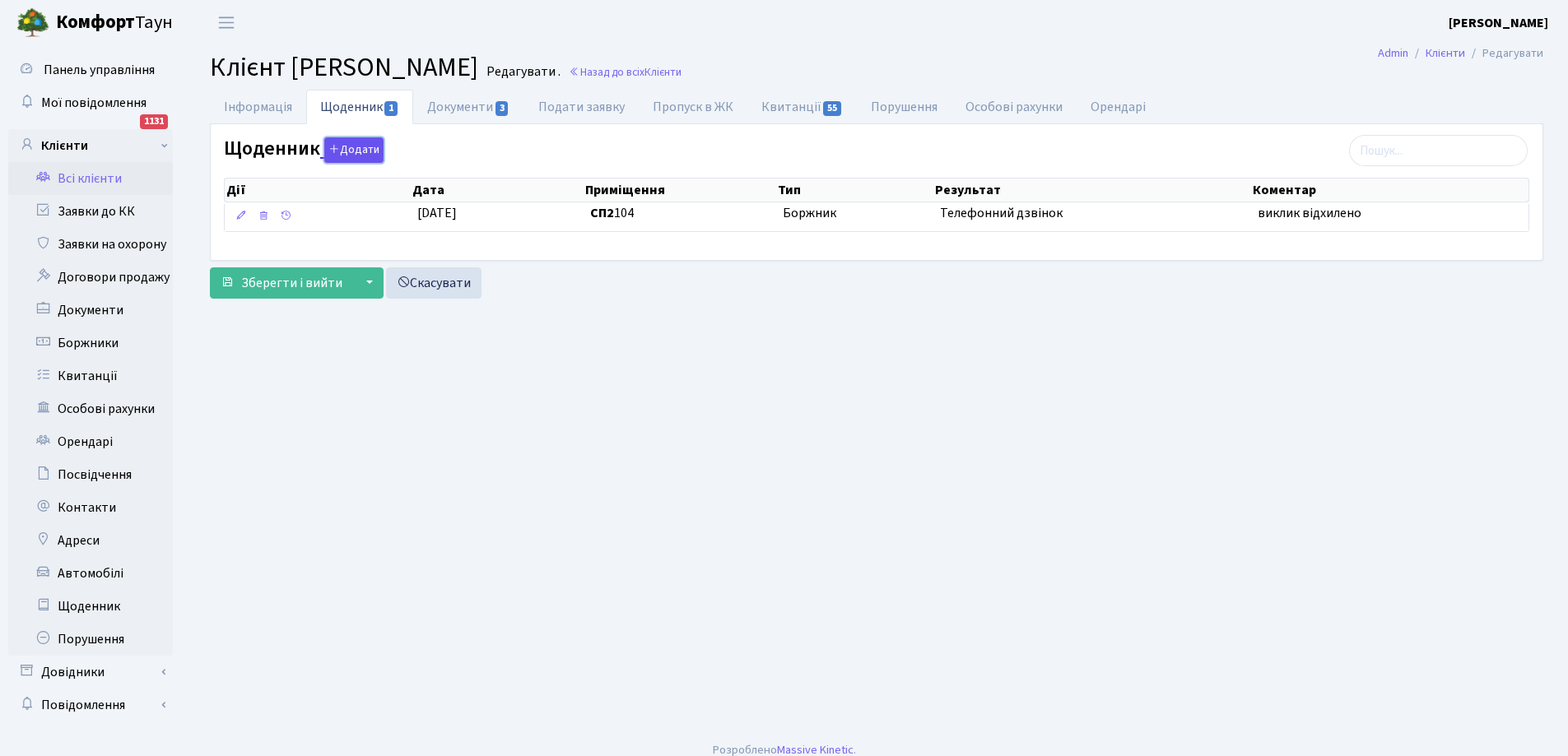
click at [350, 150] on button "Додати" at bounding box center [353, 150] width 59 height 25
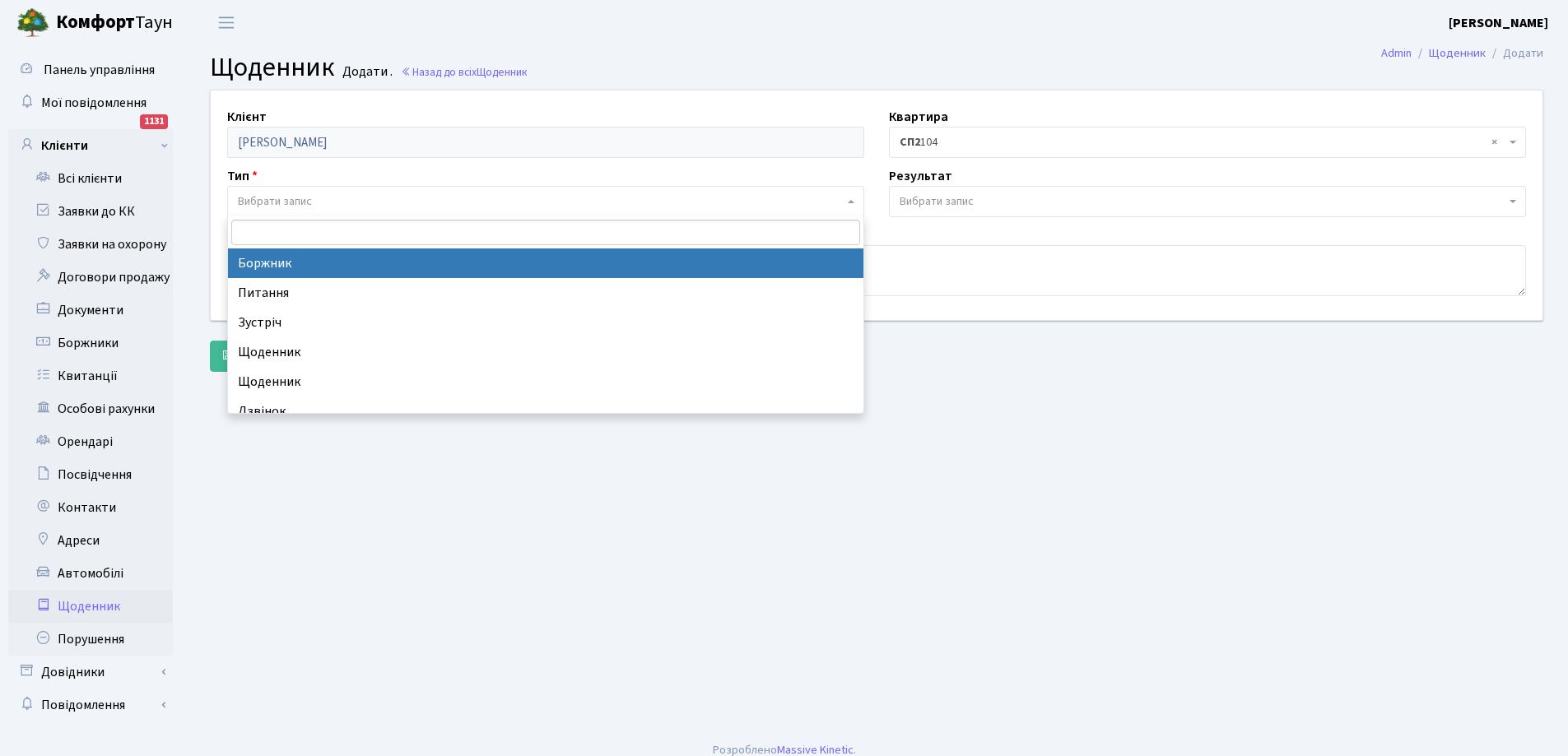
click at [267, 204] on span "Вибрати запис" at bounding box center [275, 202] width 74 height 16
select select "189"
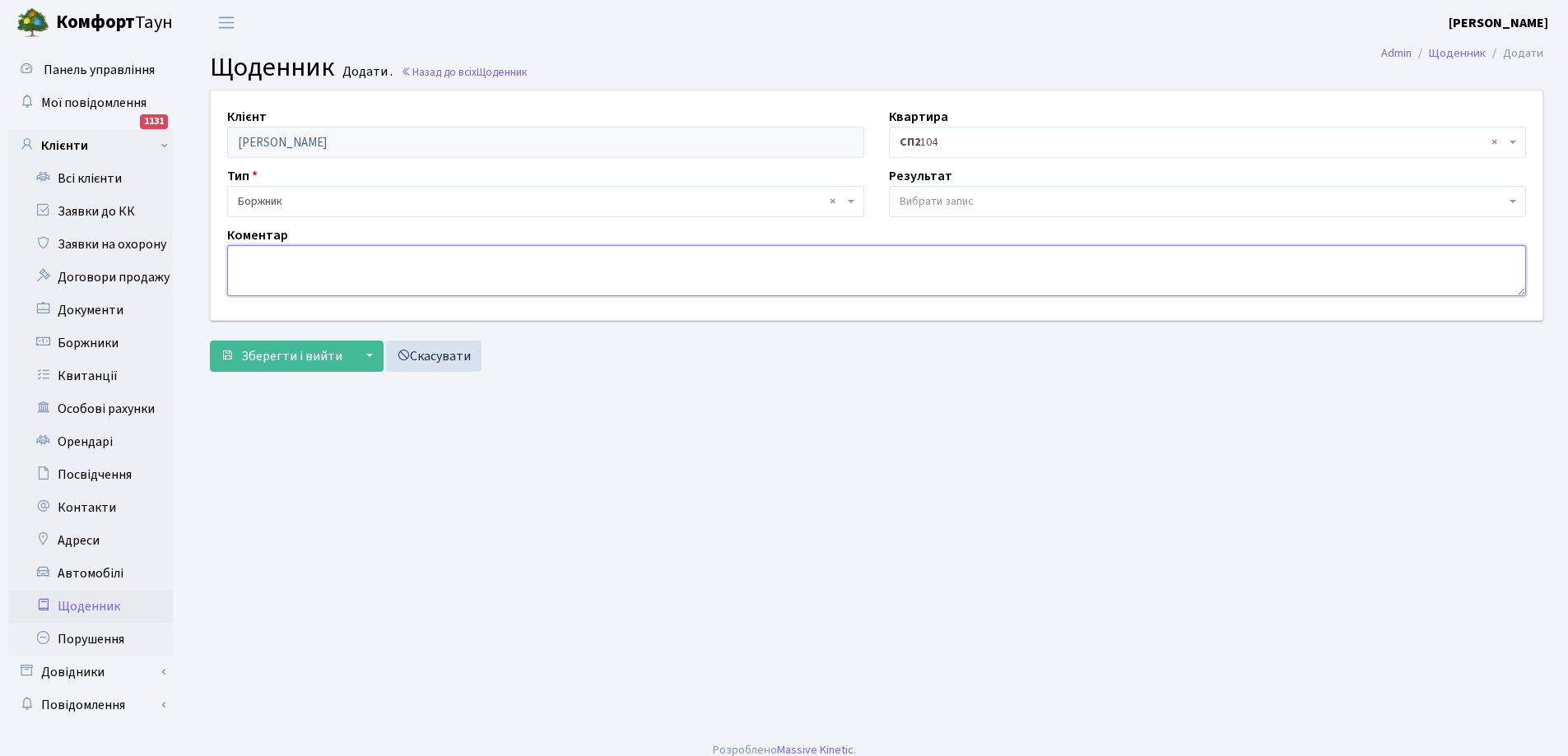
click at [275, 250] on textarea at bounding box center [876, 270] width 1298 height 51
type textarea "відключили електрику"
click at [294, 358] on span "Зберегти і вийти" at bounding box center [291, 356] width 101 height 18
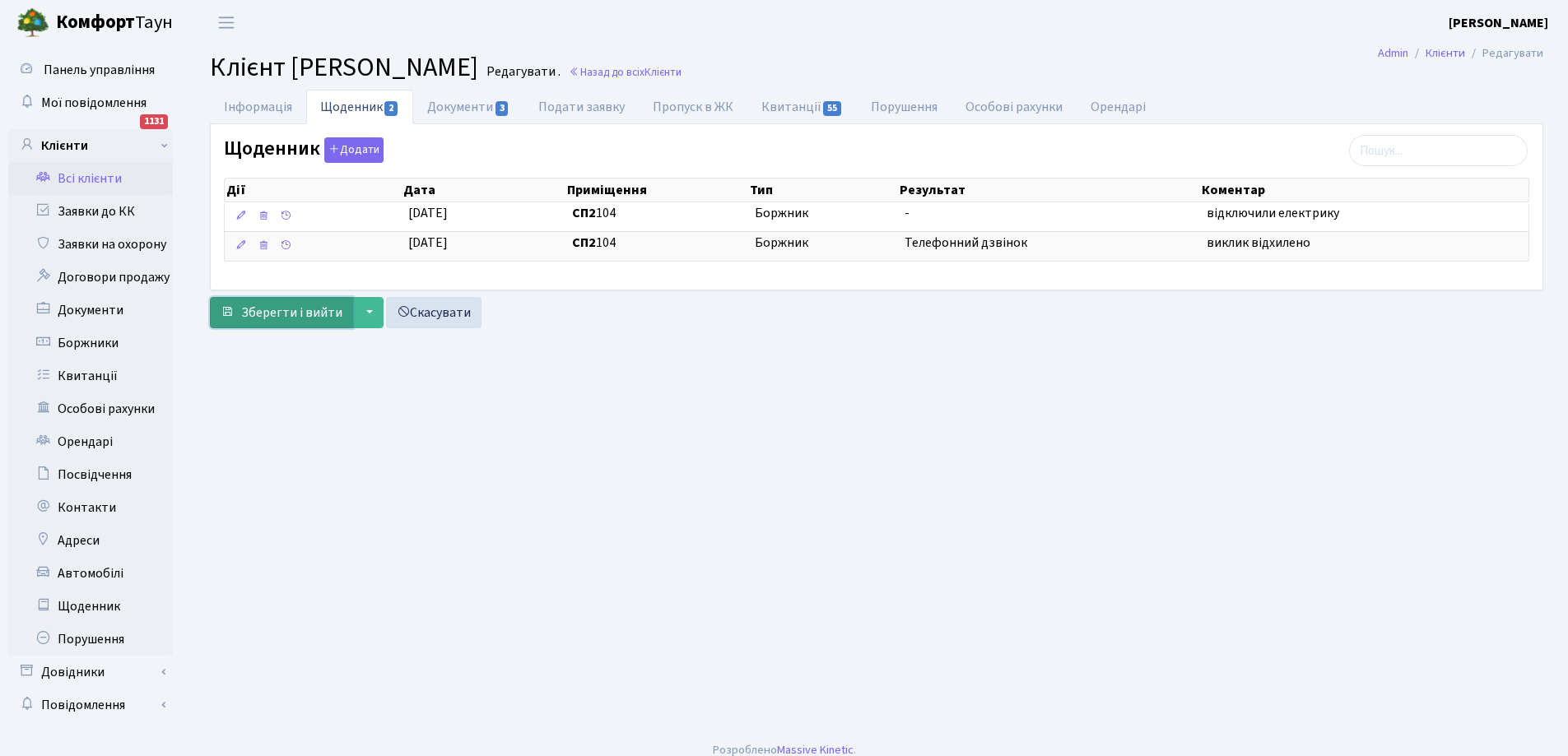
drag, startPoint x: 302, startPoint y: 316, endPoint x: 233, endPoint y: 277, distance: 79.3
click at [302, 315] on span "Зберегти і вийти" at bounding box center [291, 313] width 101 height 18
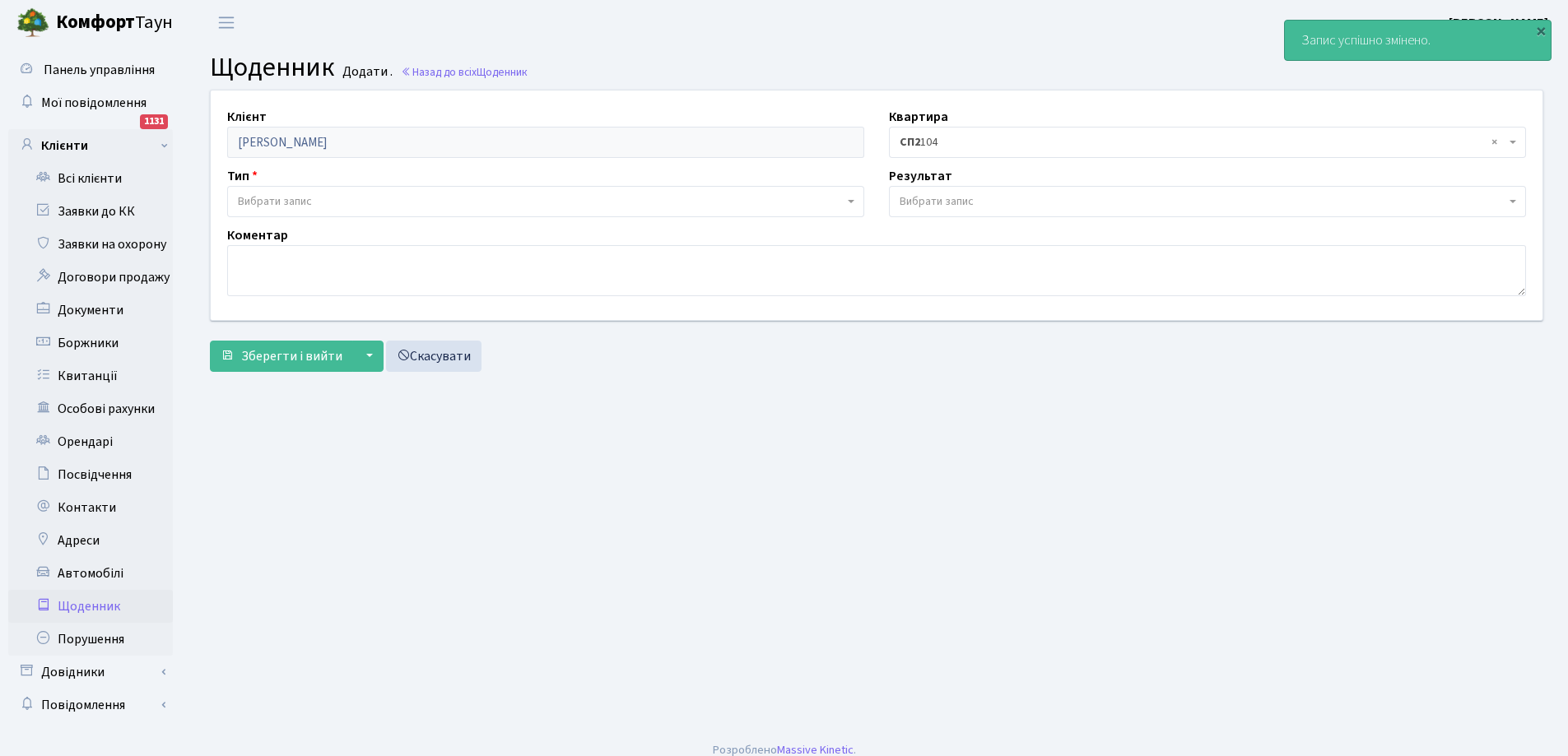
click at [100, 180] on link "Всі клієнти" at bounding box center [90, 178] width 165 height 33
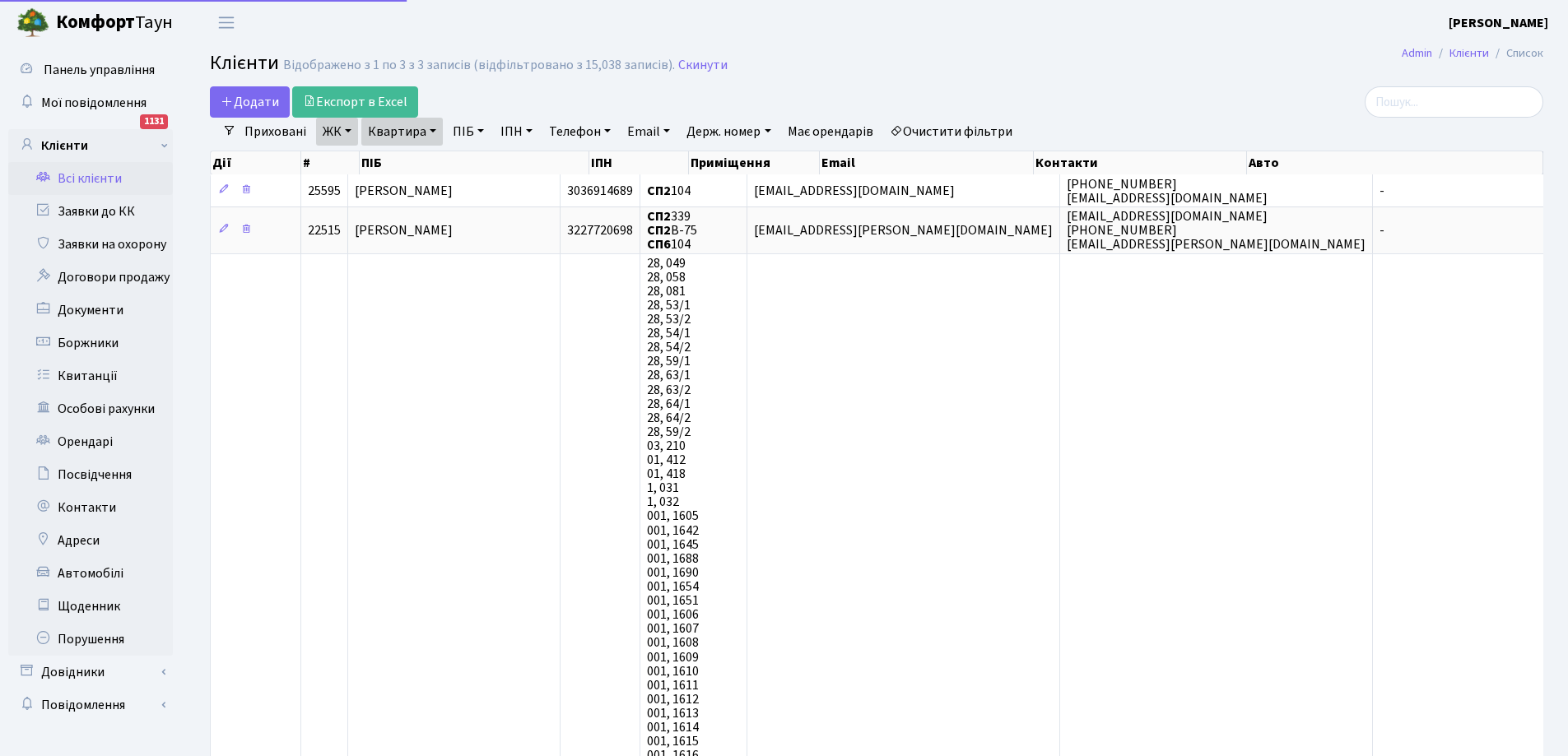
select select "25"
click at [397, 131] on link "Квартира" at bounding box center [402, 131] width 81 height 28
type input "4"
type input "118"
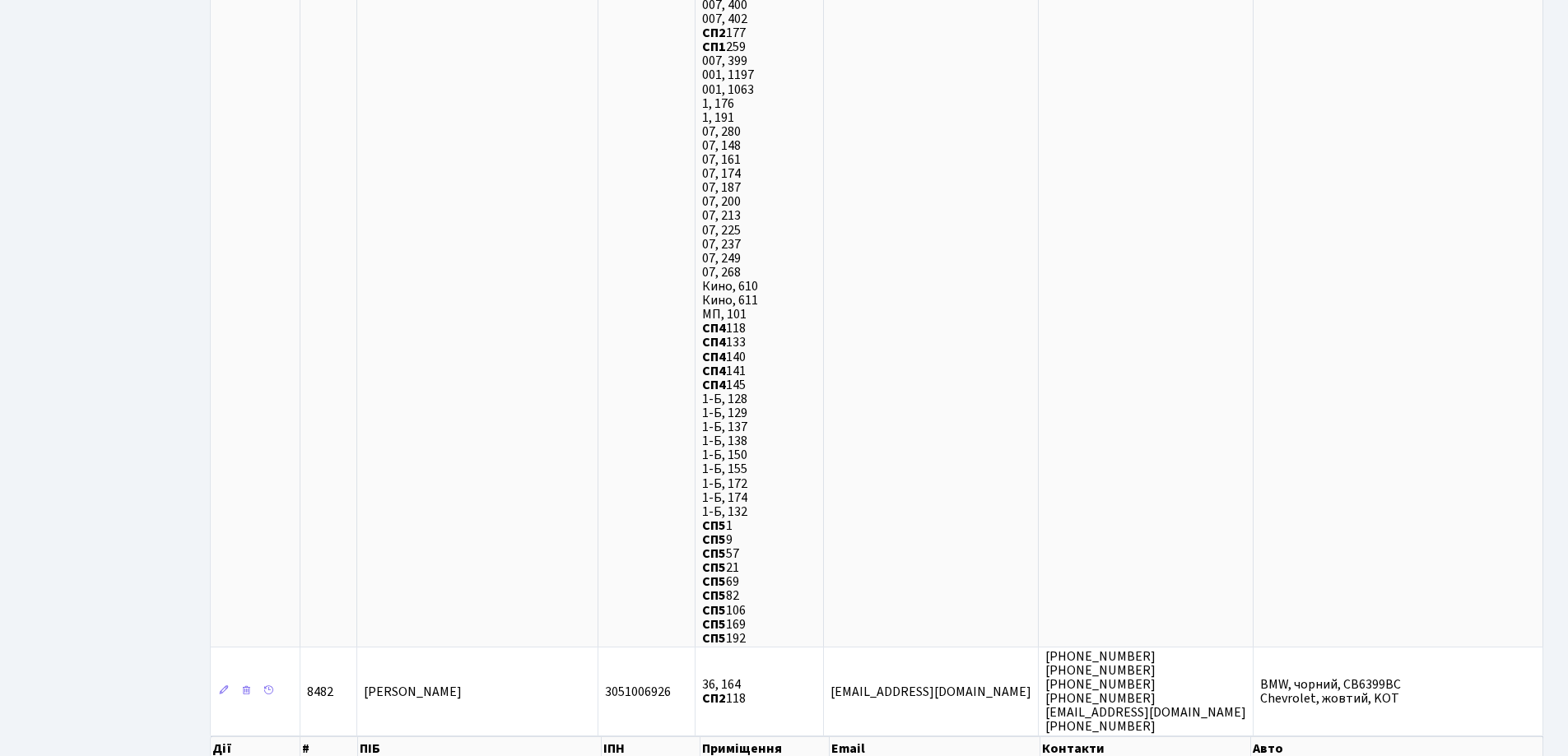
scroll to position [4862, 0]
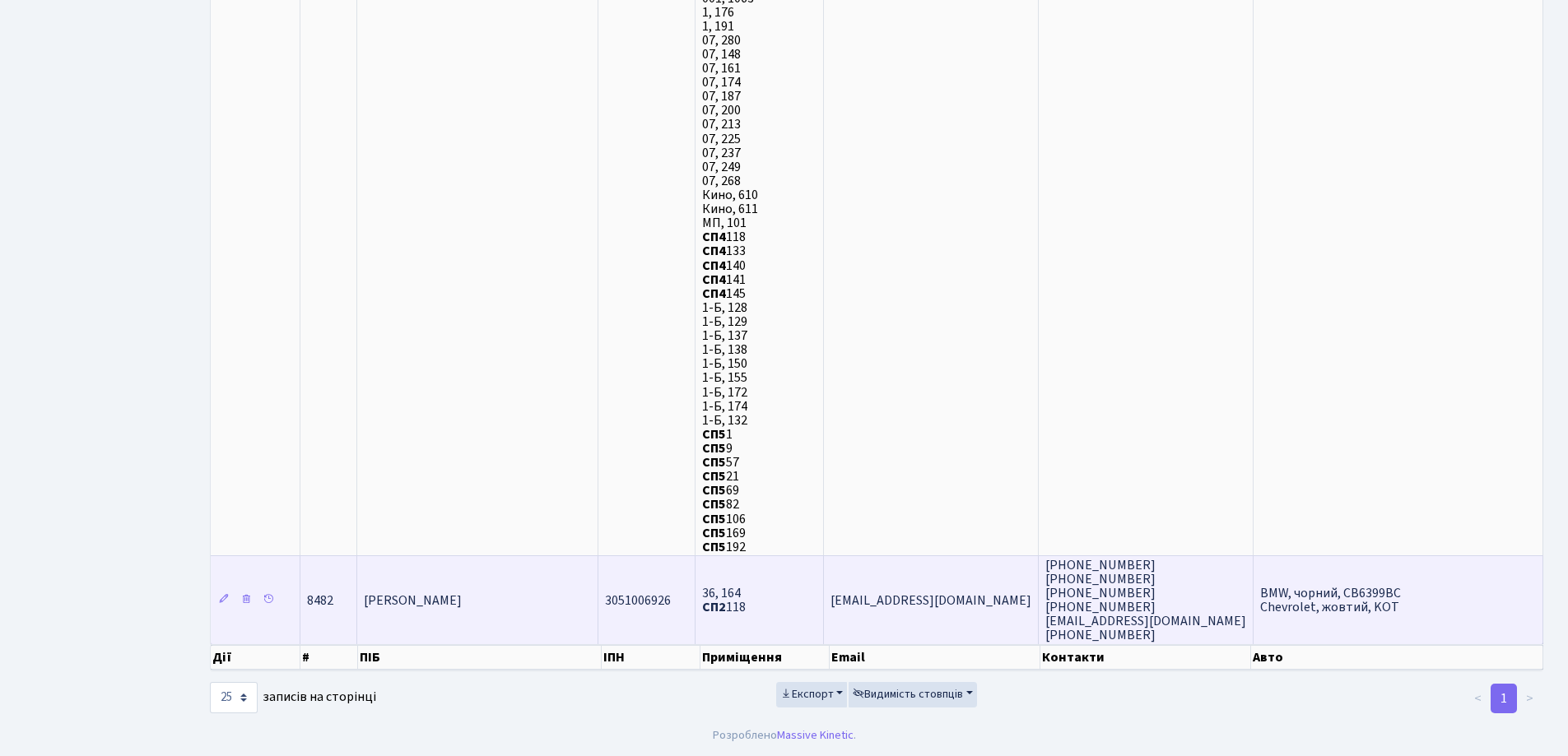
click at [451, 601] on span "[PERSON_NAME]" at bounding box center [413, 600] width 98 height 18
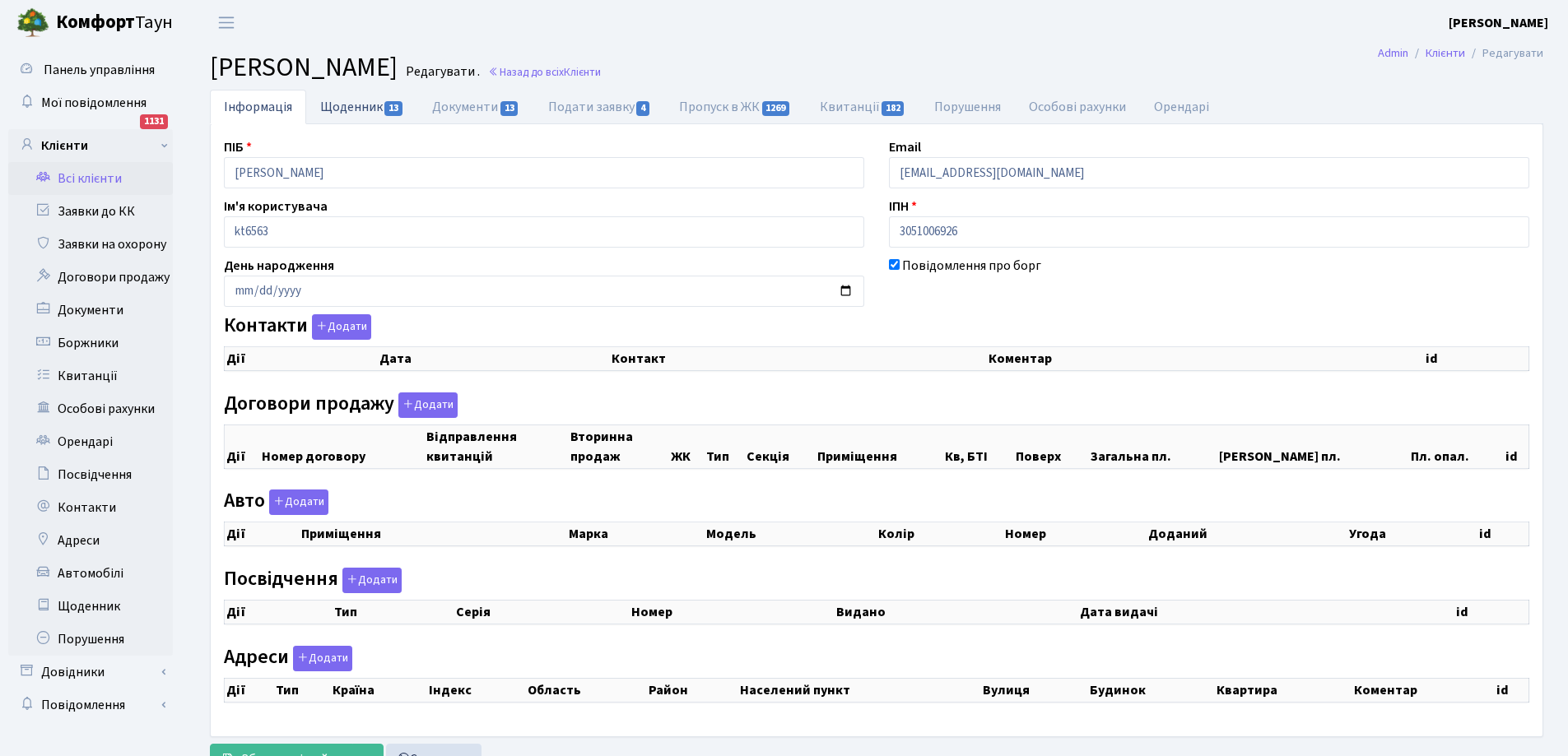
checkbox input "true"
select select "25"
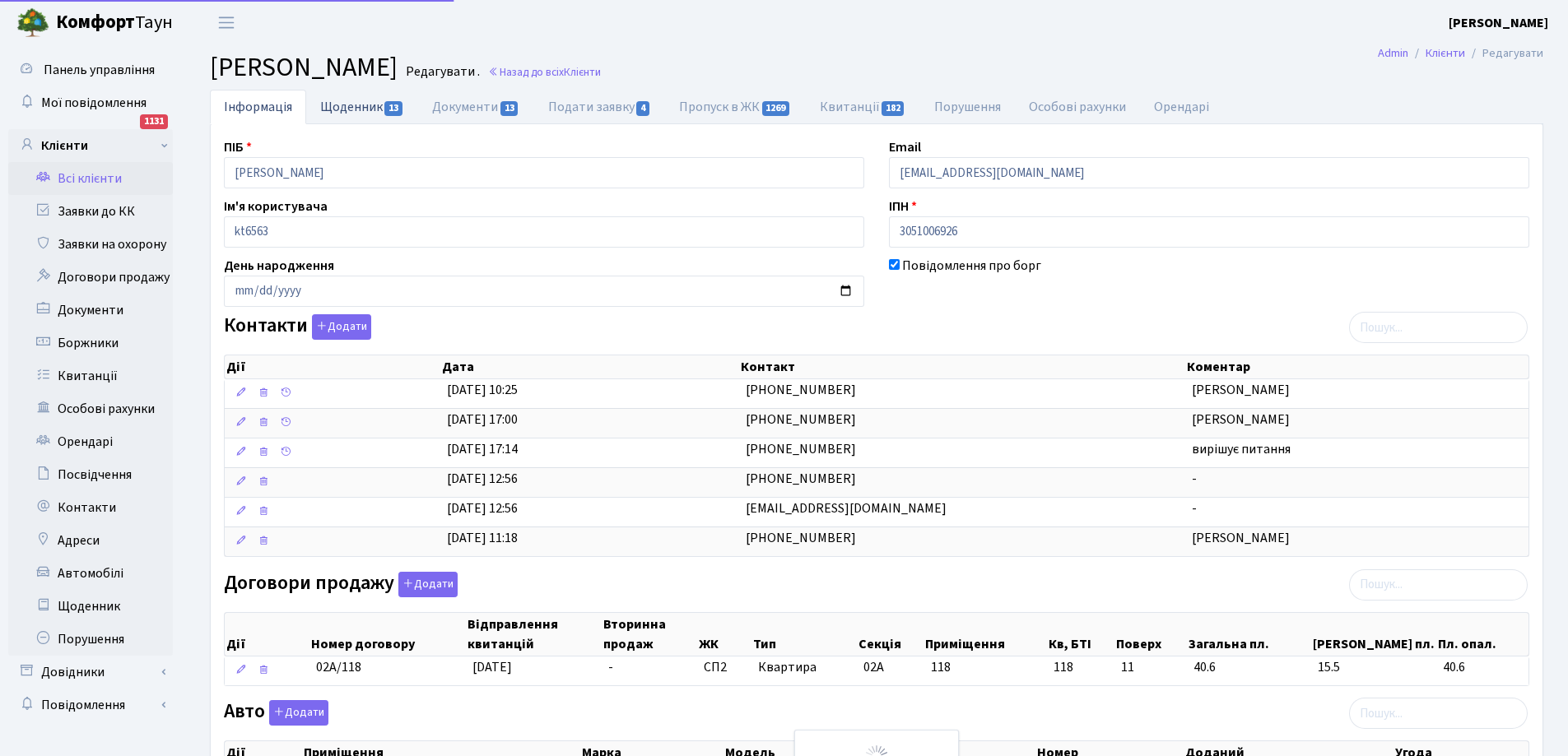
click at [340, 107] on link "Щоденник 13" at bounding box center [362, 106] width 112 height 33
select select "25"
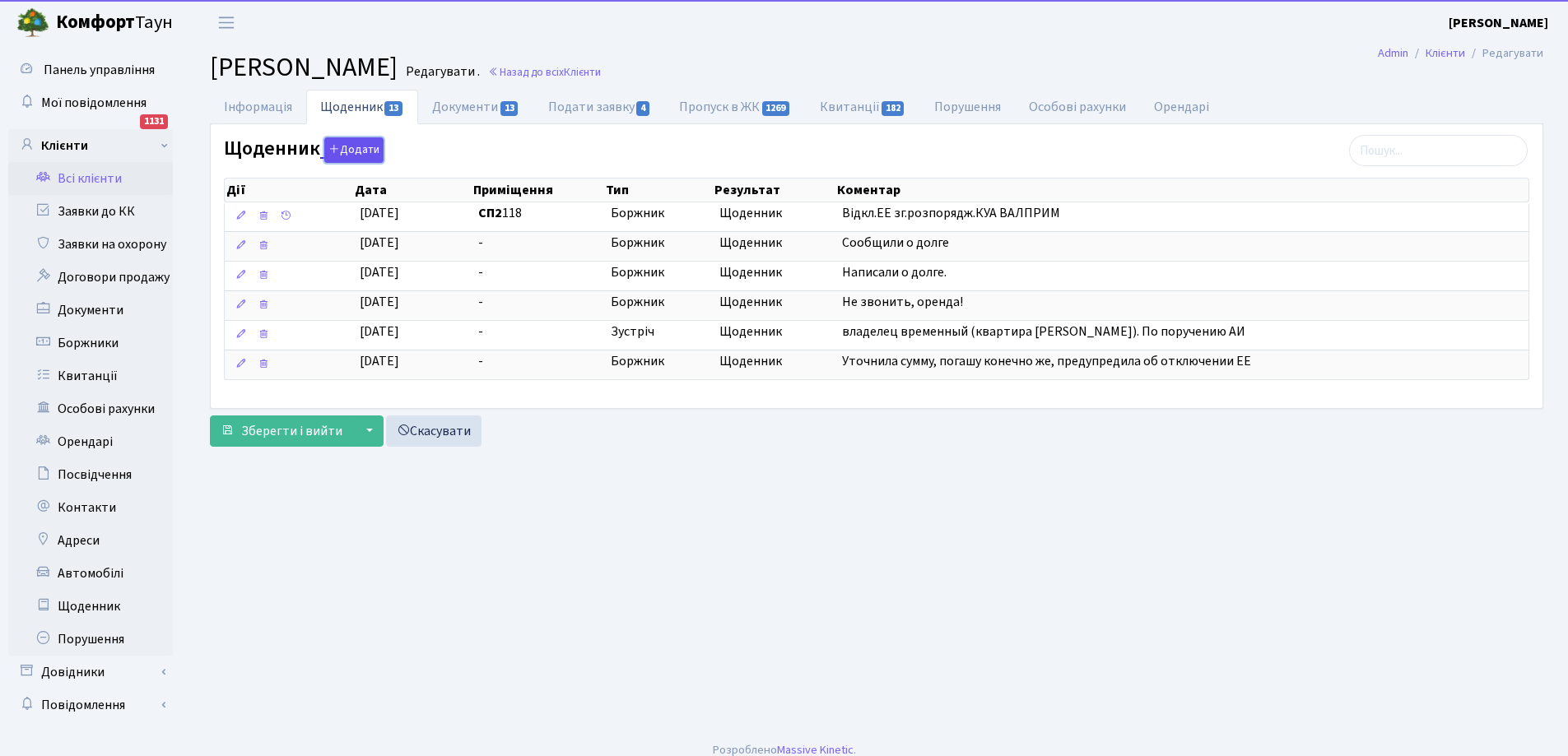
click at [349, 152] on button "Додати" at bounding box center [353, 150] width 59 height 25
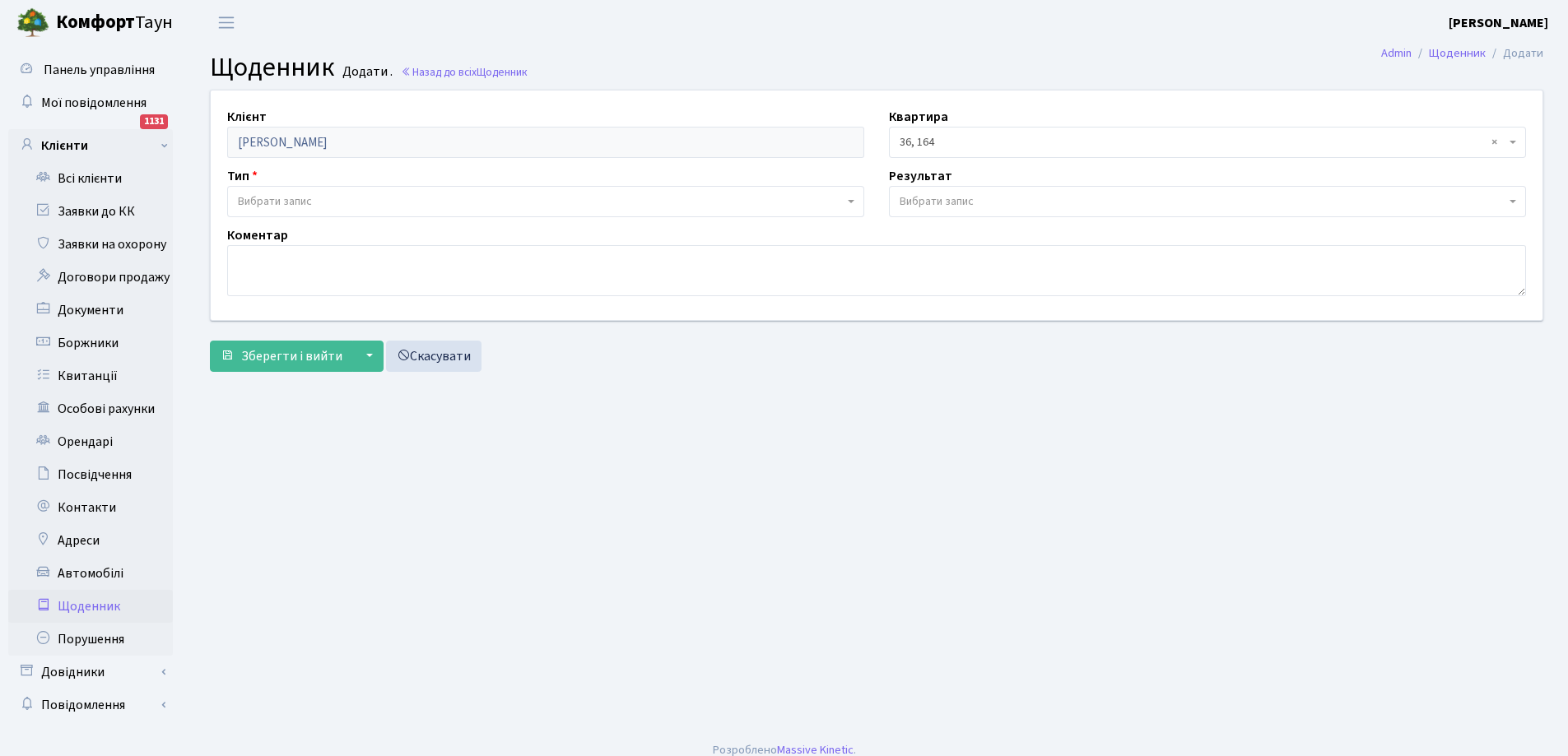
click at [290, 202] on span "Вибрати запис" at bounding box center [275, 202] width 74 height 16
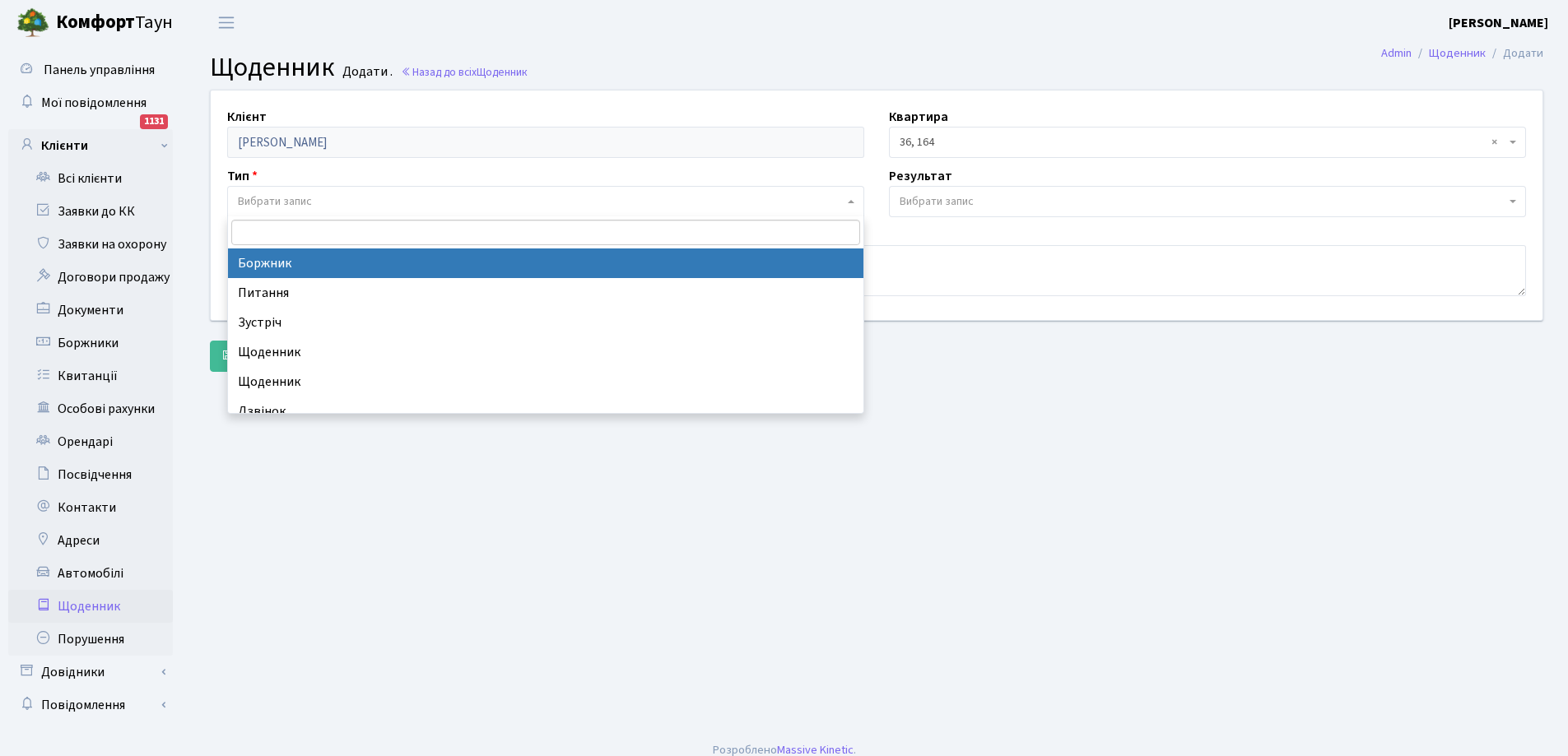
select select "189"
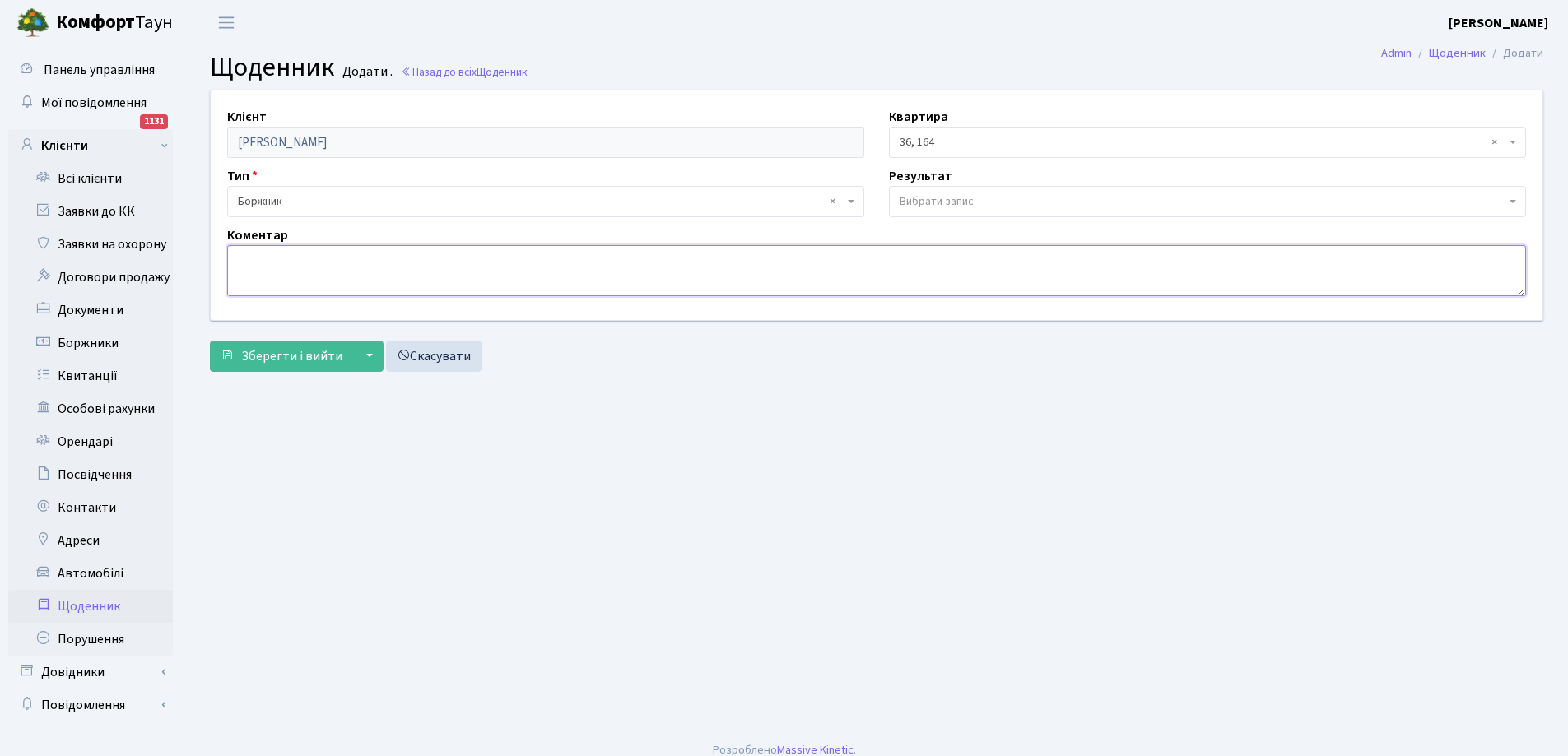
click at [287, 264] on textarea at bounding box center [876, 270] width 1298 height 51
type textarea "відключили електрику"
click at [337, 346] on button "Зберегти і вийти" at bounding box center [281, 356] width 143 height 32
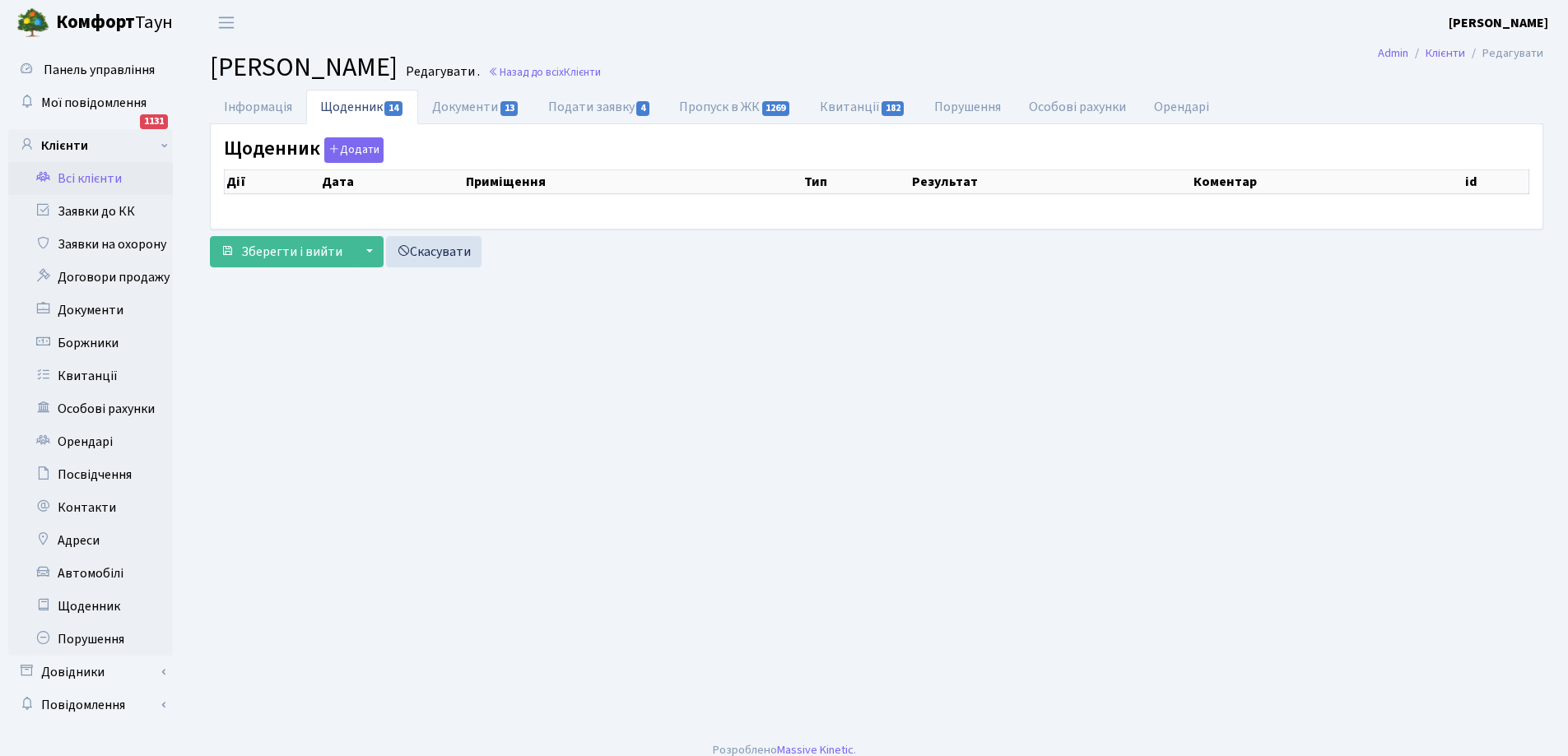
select select "25"
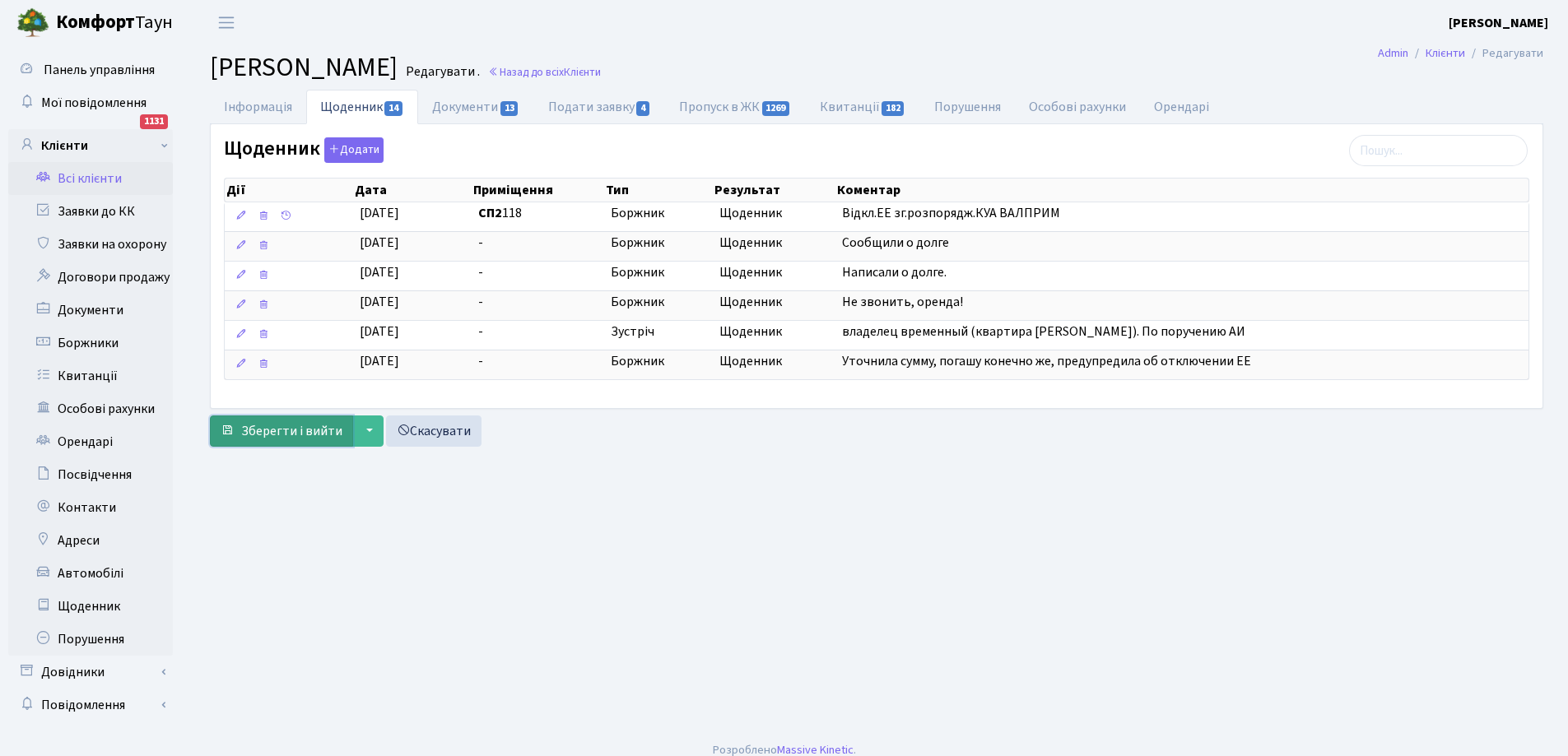
drag, startPoint x: 299, startPoint y: 434, endPoint x: 285, endPoint y: 419, distance: 20.5
click at [298, 432] on span "Зберегти і вийти" at bounding box center [291, 431] width 101 height 18
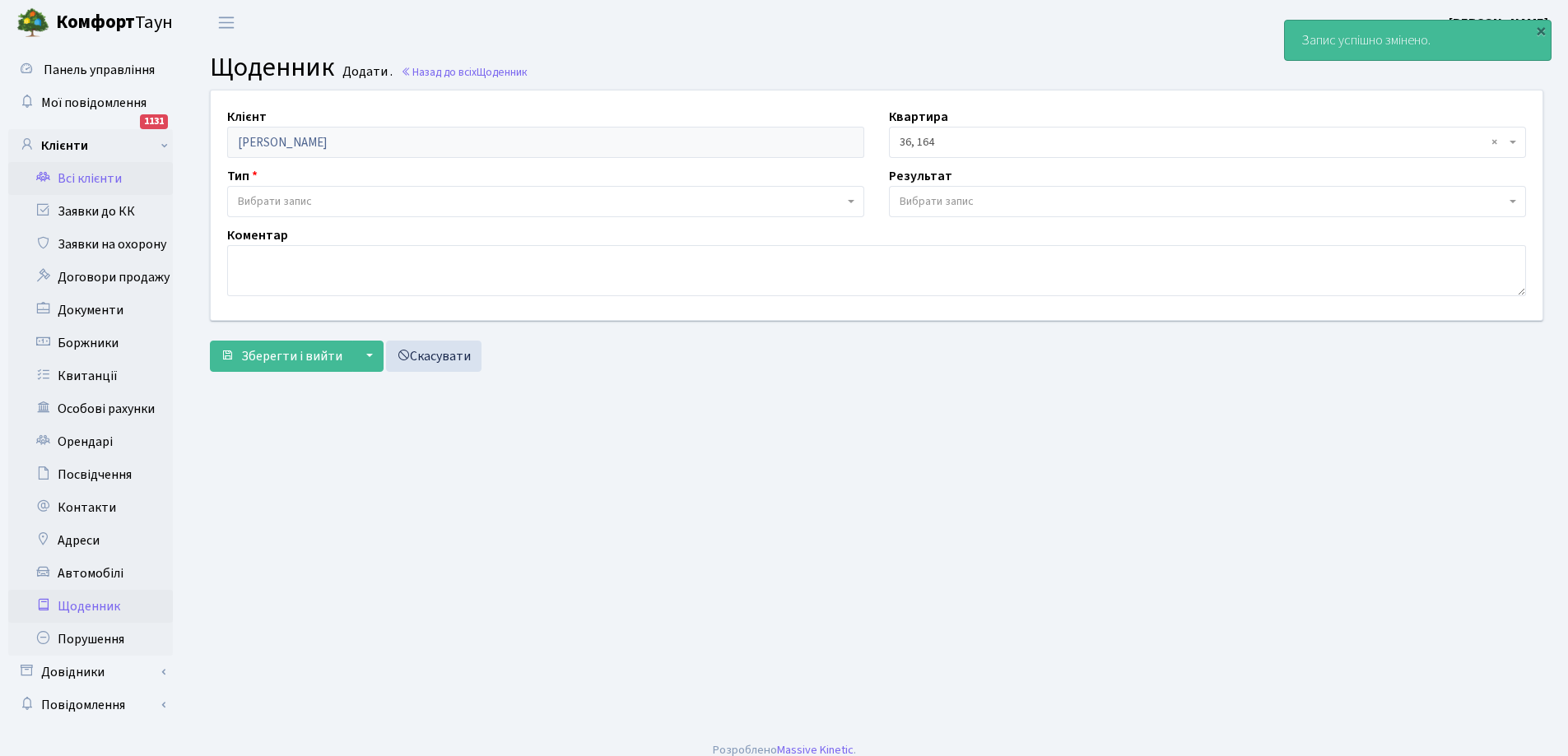
click at [94, 180] on link "Всі клієнти" at bounding box center [90, 178] width 165 height 33
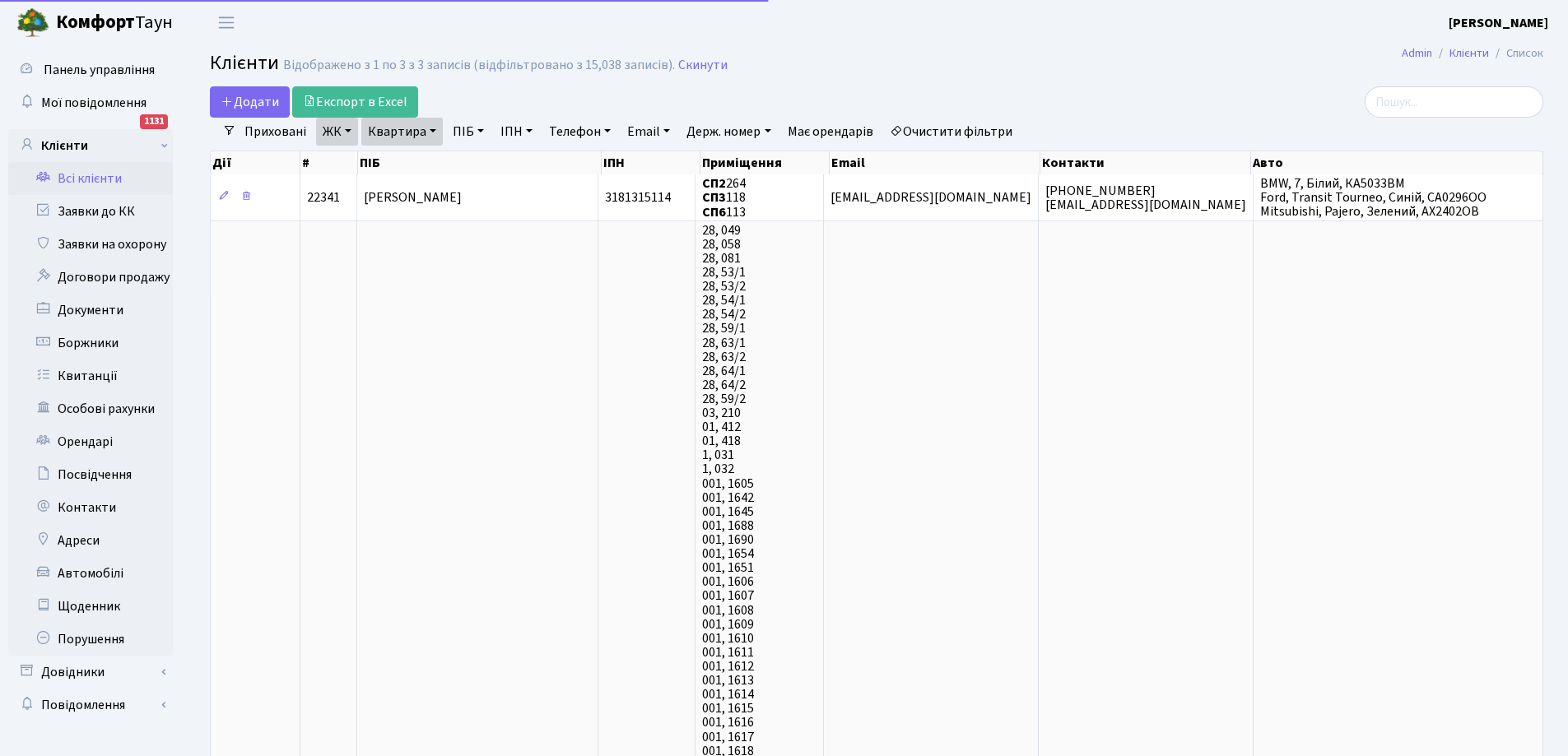
select select "25"
click at [394, 132] on link "Квартира" at bounding box center [402, 131] width 81 height 28
type input "8"
type input "321"
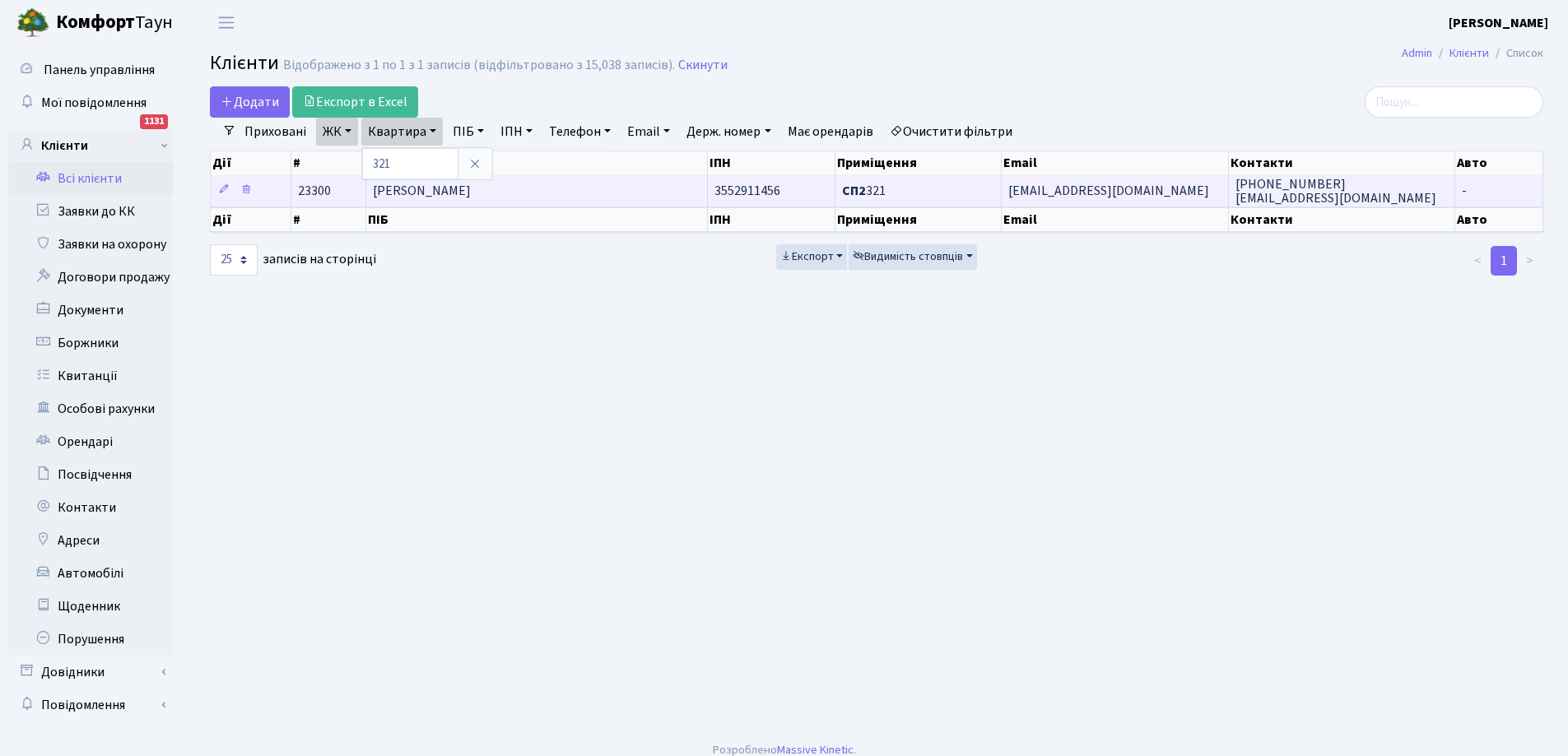
click at [470, 195] on span "[PERSON_NAME]" at bounding box center [422, 191] width 98 height 18
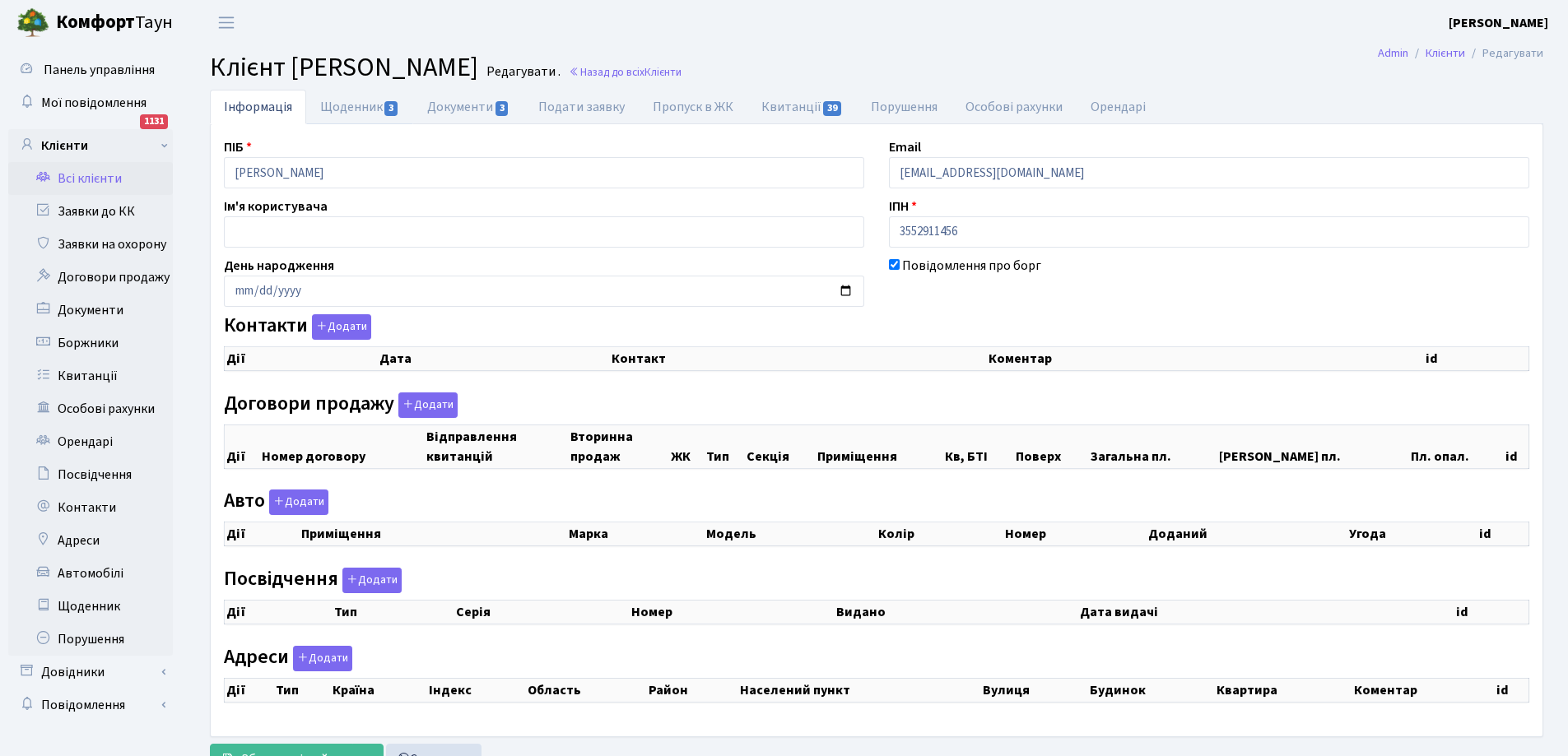
click at [359, 100] on link "Щоденник 3" at bounding box center [359, 107] width 107 height 34
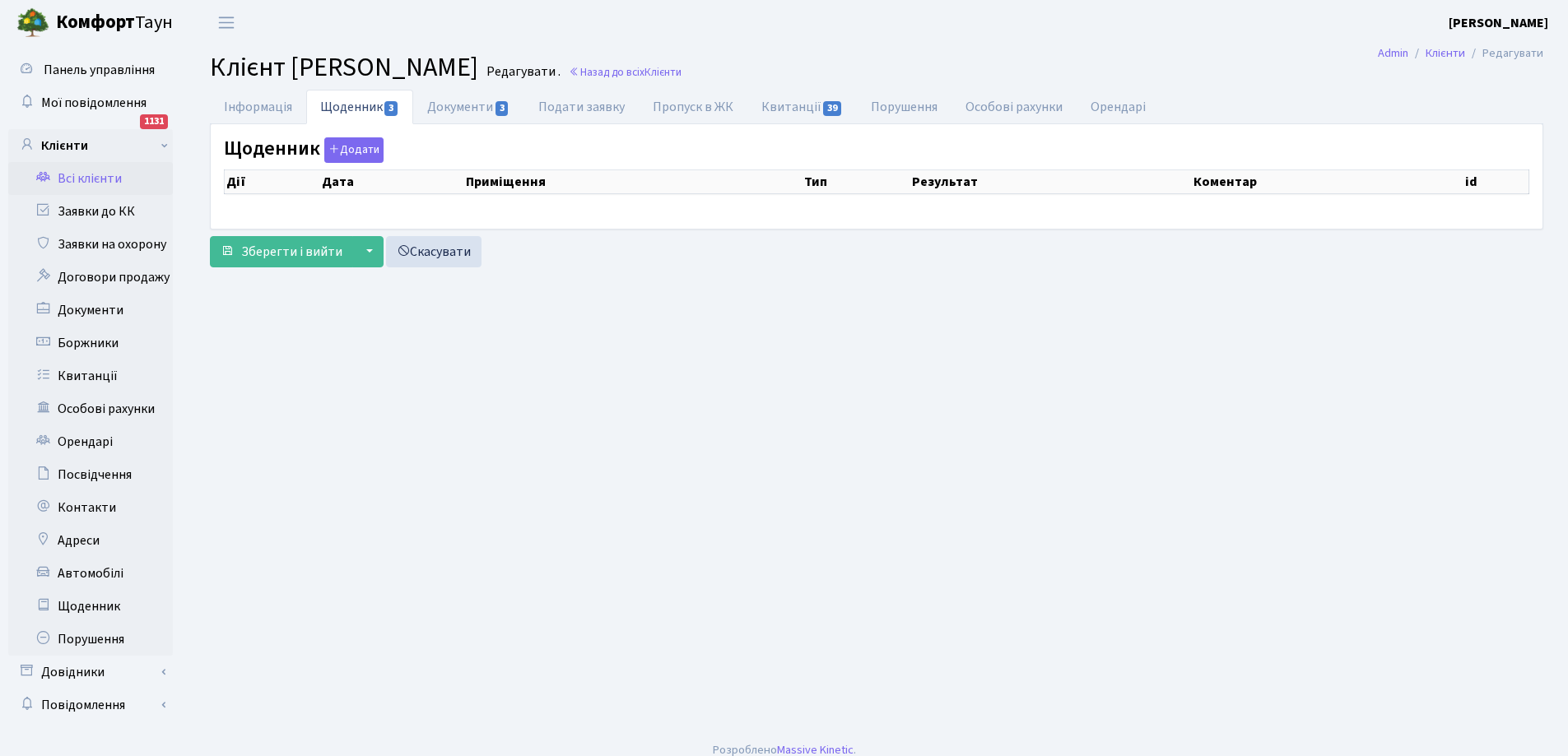
select select "25"
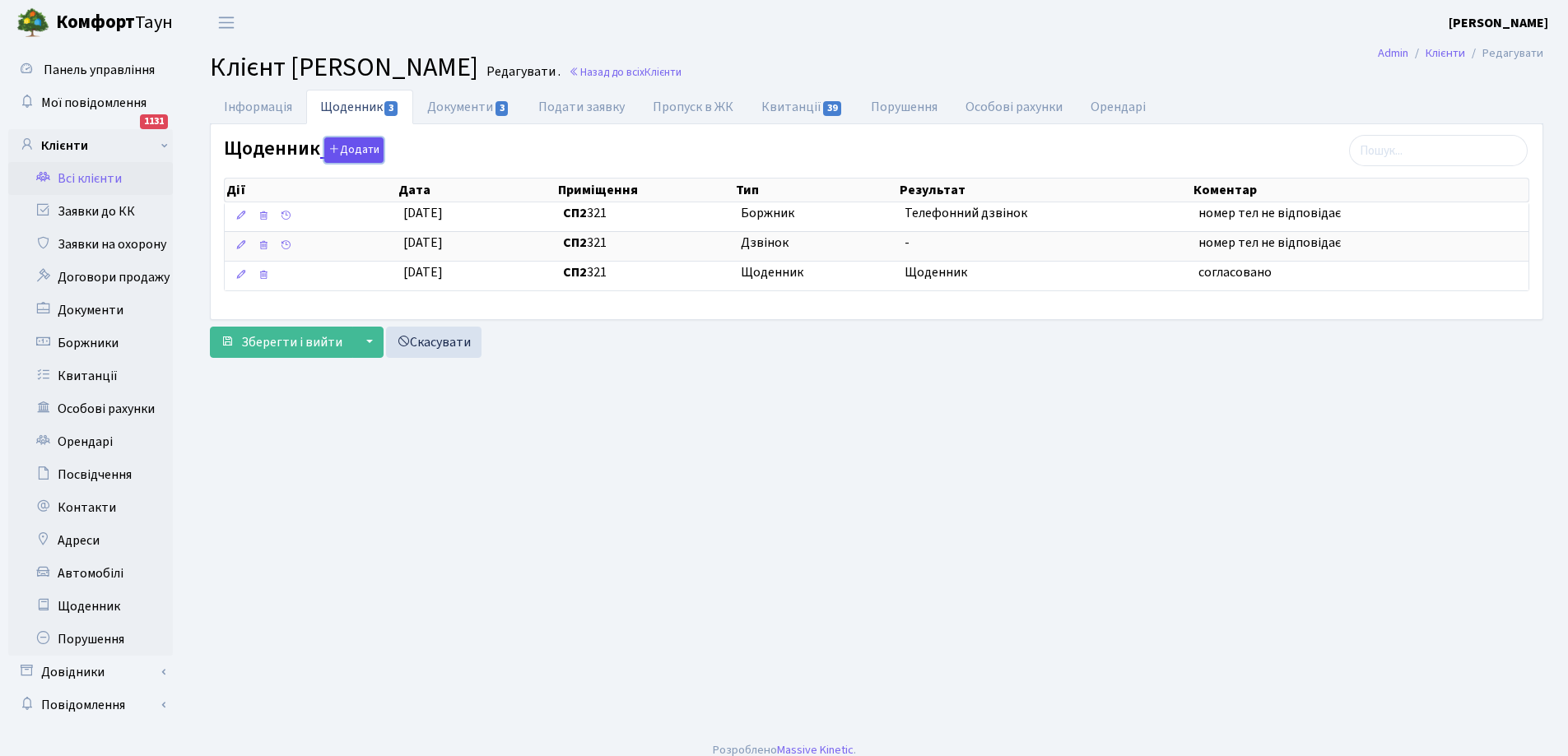
click at [362, 146] on button "Додати" at bounding box center [353, 150] width 59 height 25
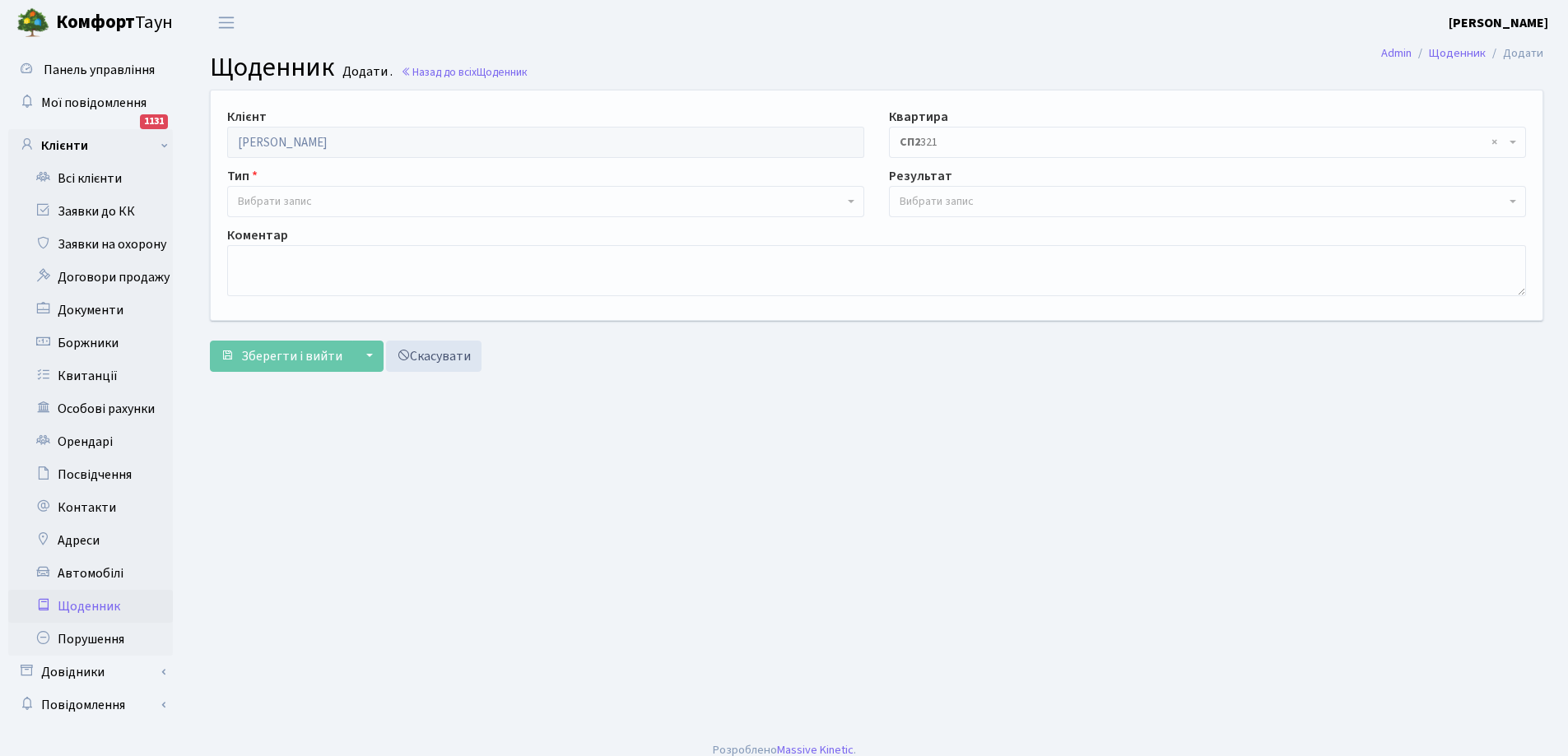
drag, startPoint x: 299, startPoint y: 191, endPoint x: 301, endPoint y: 200, distance: 9.2
click at [300, 194] on span "Вибрати запис" at bounding box center [546, 202] width 637 height 32
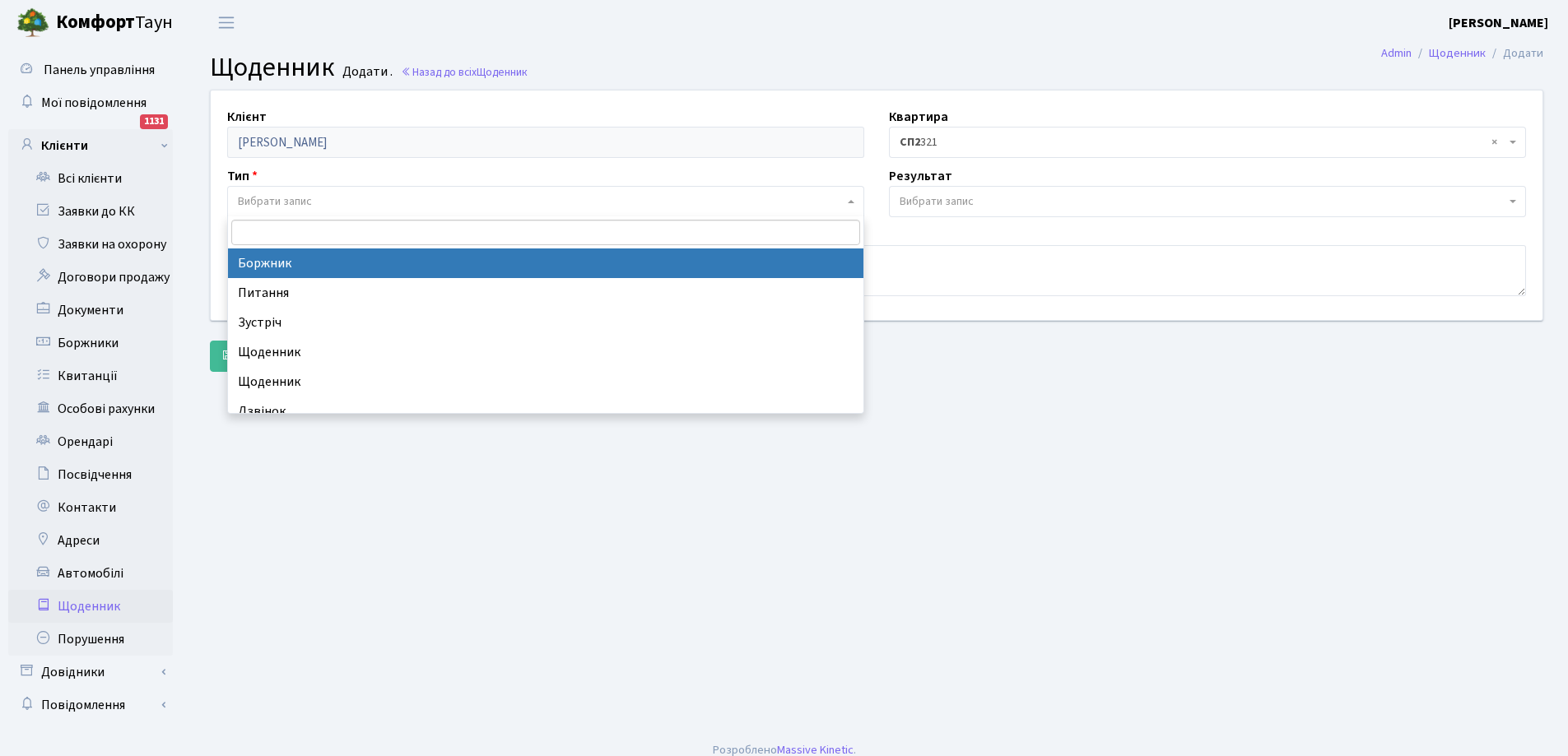
select select "189"
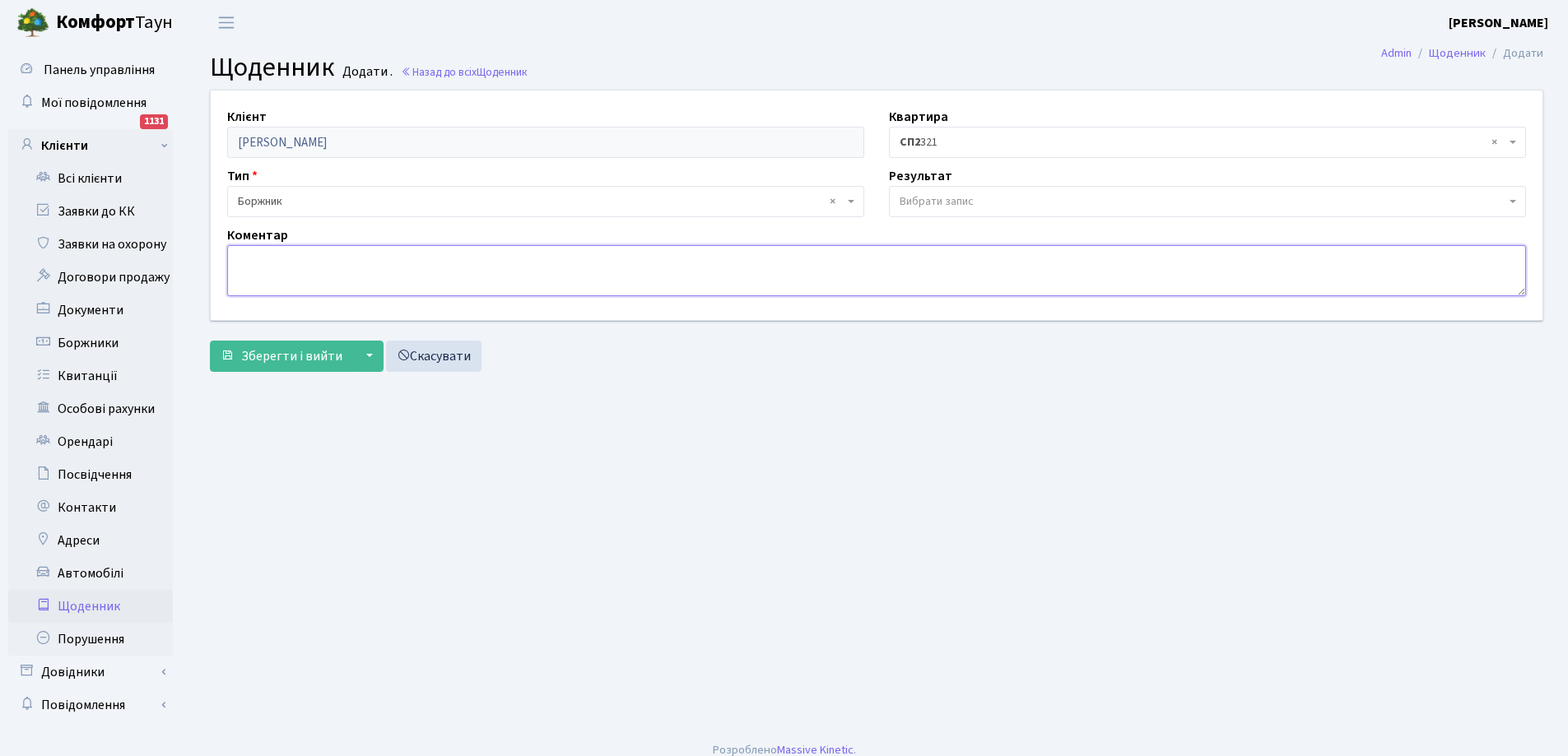
click at [294, 249] on textarea at bounding box center [876, 270] width 1298 height 51
type textarea "відключили електрику"
click at [313, 351] on span "Зберегти і вийти" at bounding box center [291, 356] width 101 height 18
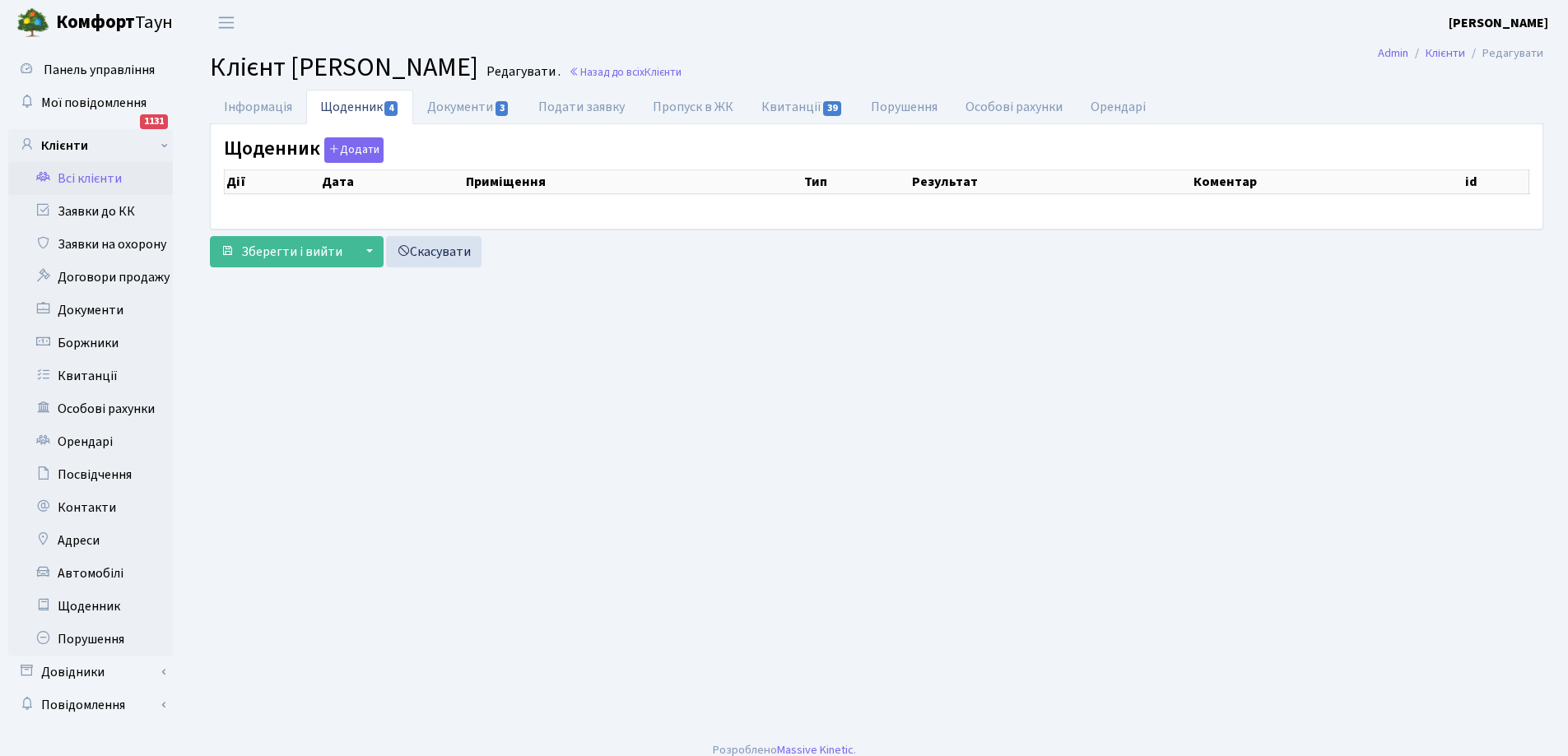
select select "25"
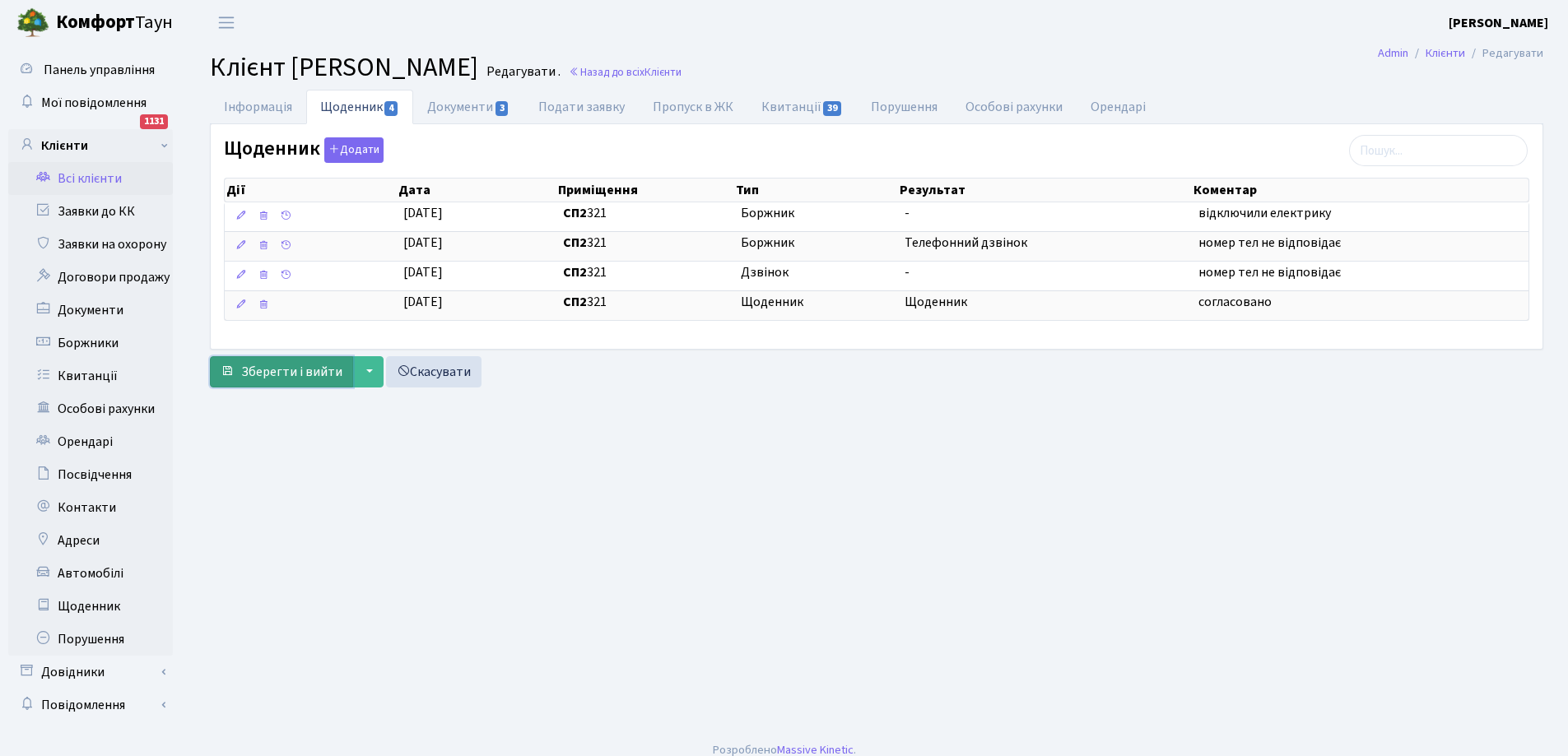
click at [272, 366] on span "Зберегти і вийти" at bounding box center [291, 372] width 101 height 18
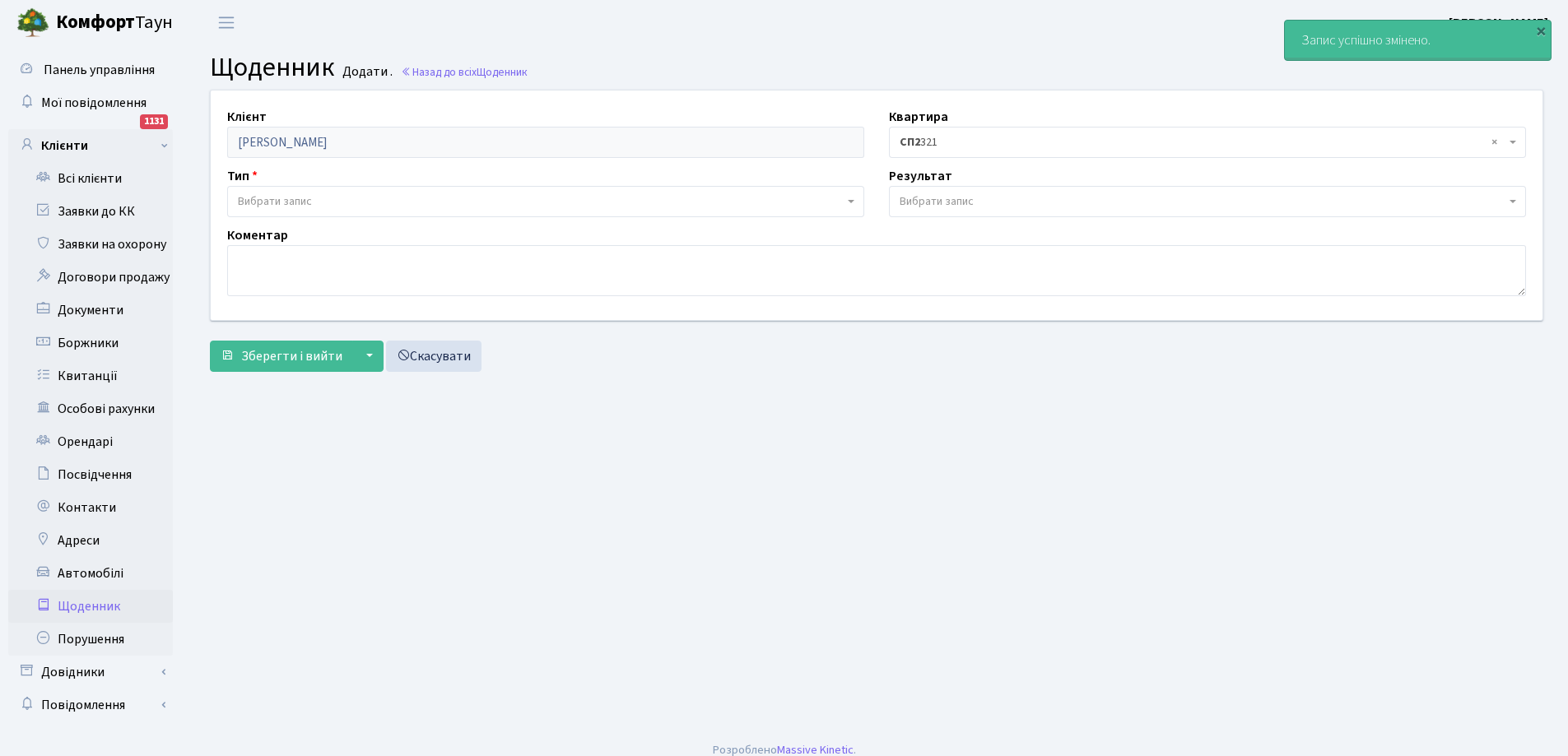
click at [98, 178] on link "Всі клієнти" at bounding box center [90, 178] width 165 height 33
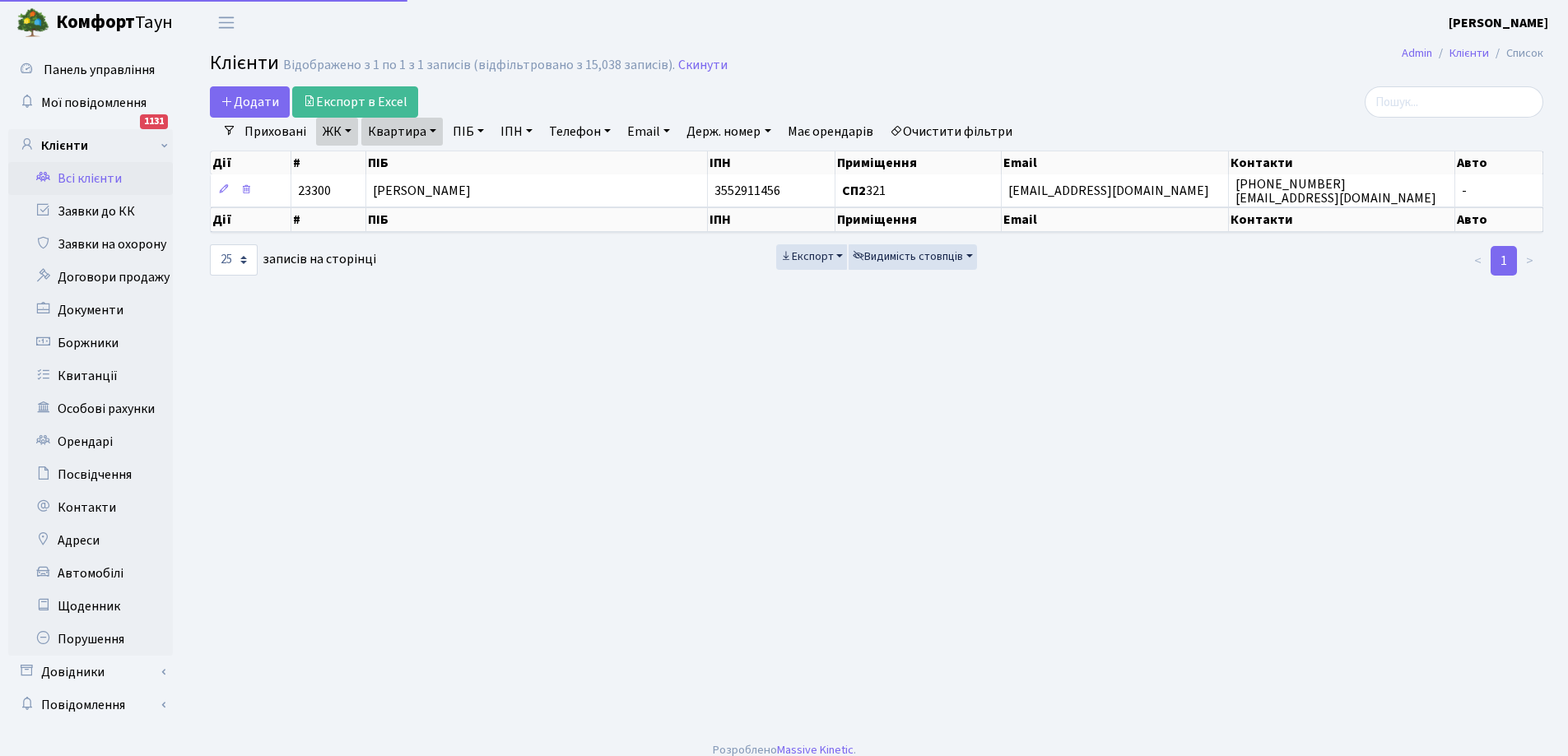
select select "25"
click at [967, 131] on link "Очистити фільтри" at bounding box center [951, 131] width 136 height 28
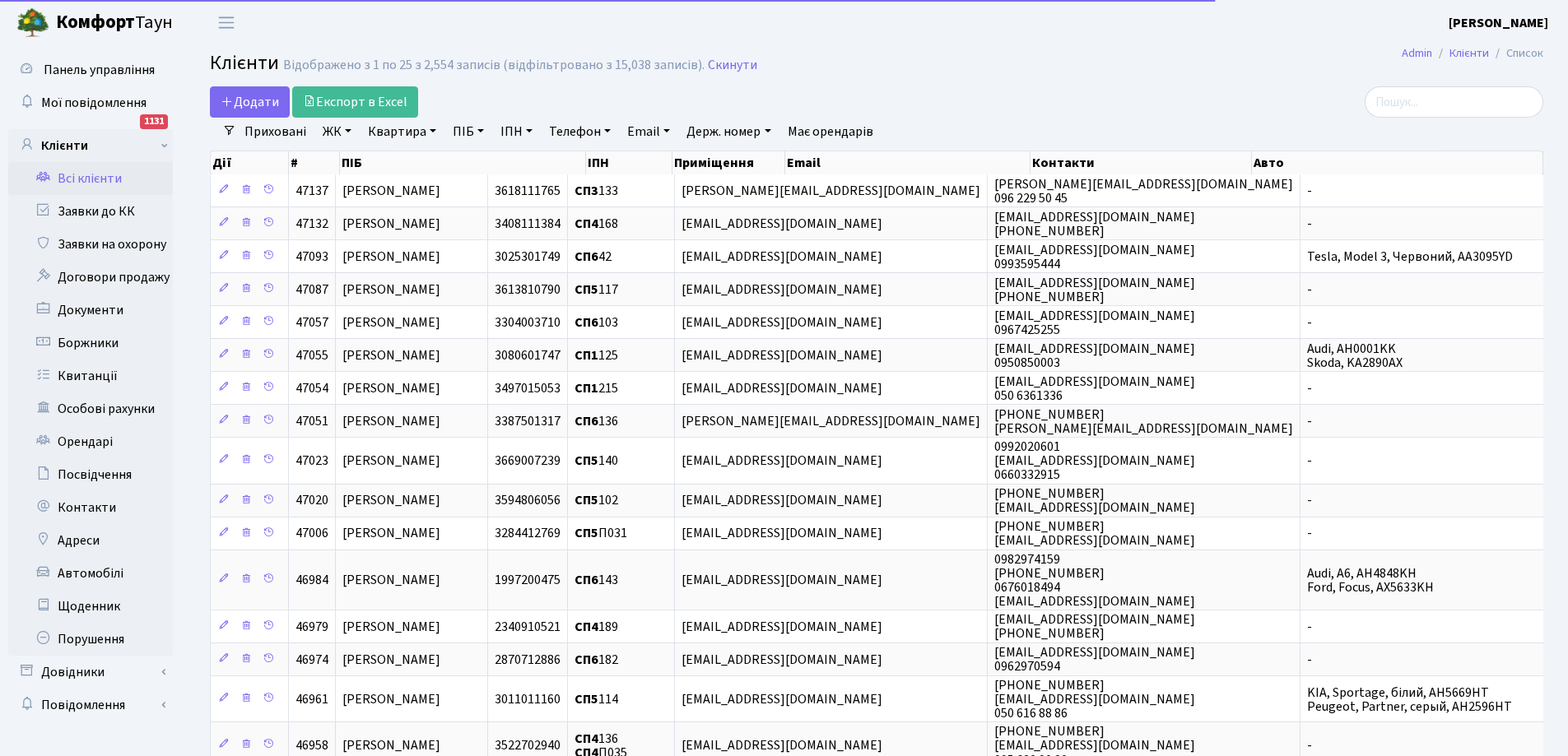
click at [428, 133] on link "Квартира" at bounding box center [402, 131] width 81 height 28
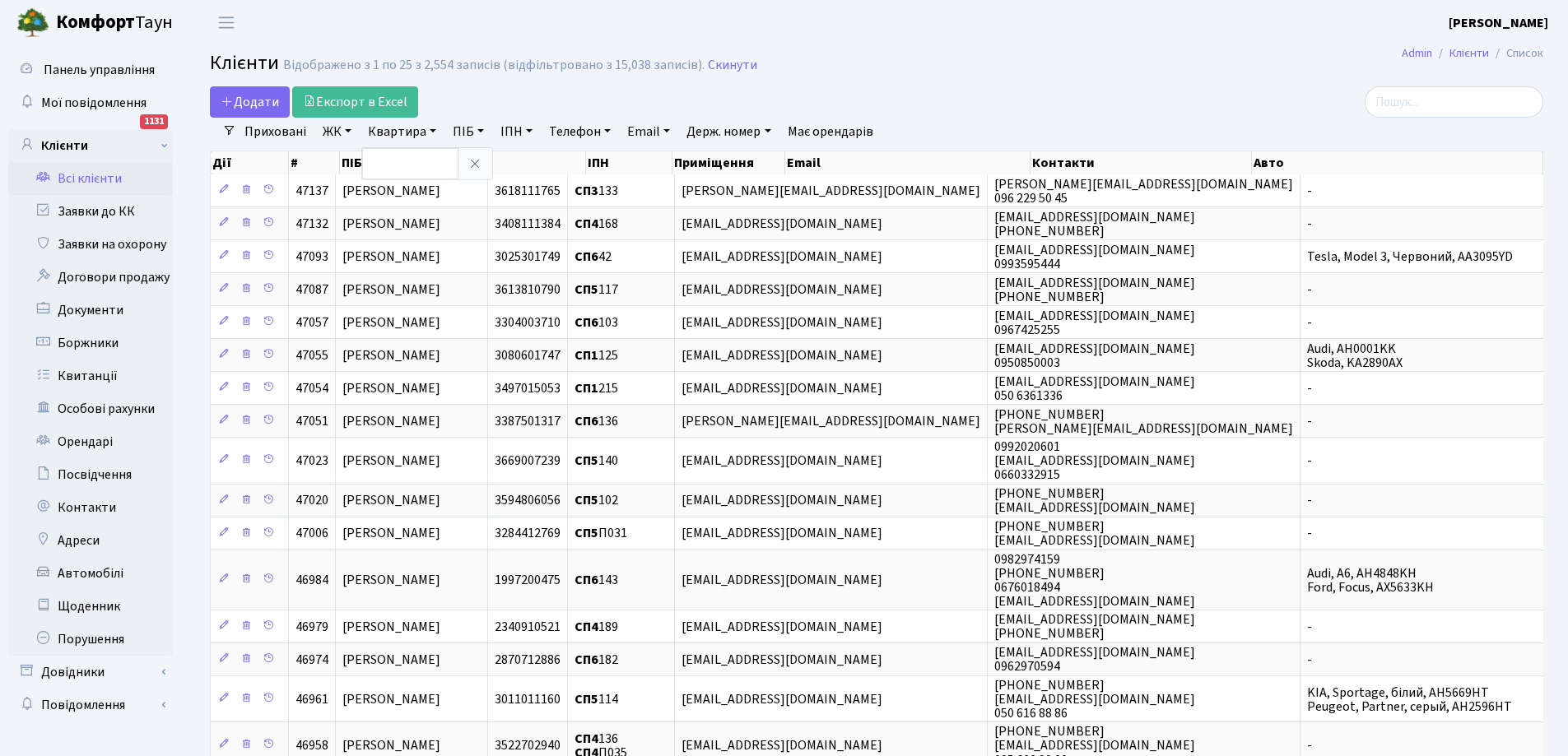
click at [333, 130] on link "ЖК" at bounding box center [337, 131] width 42 height 28
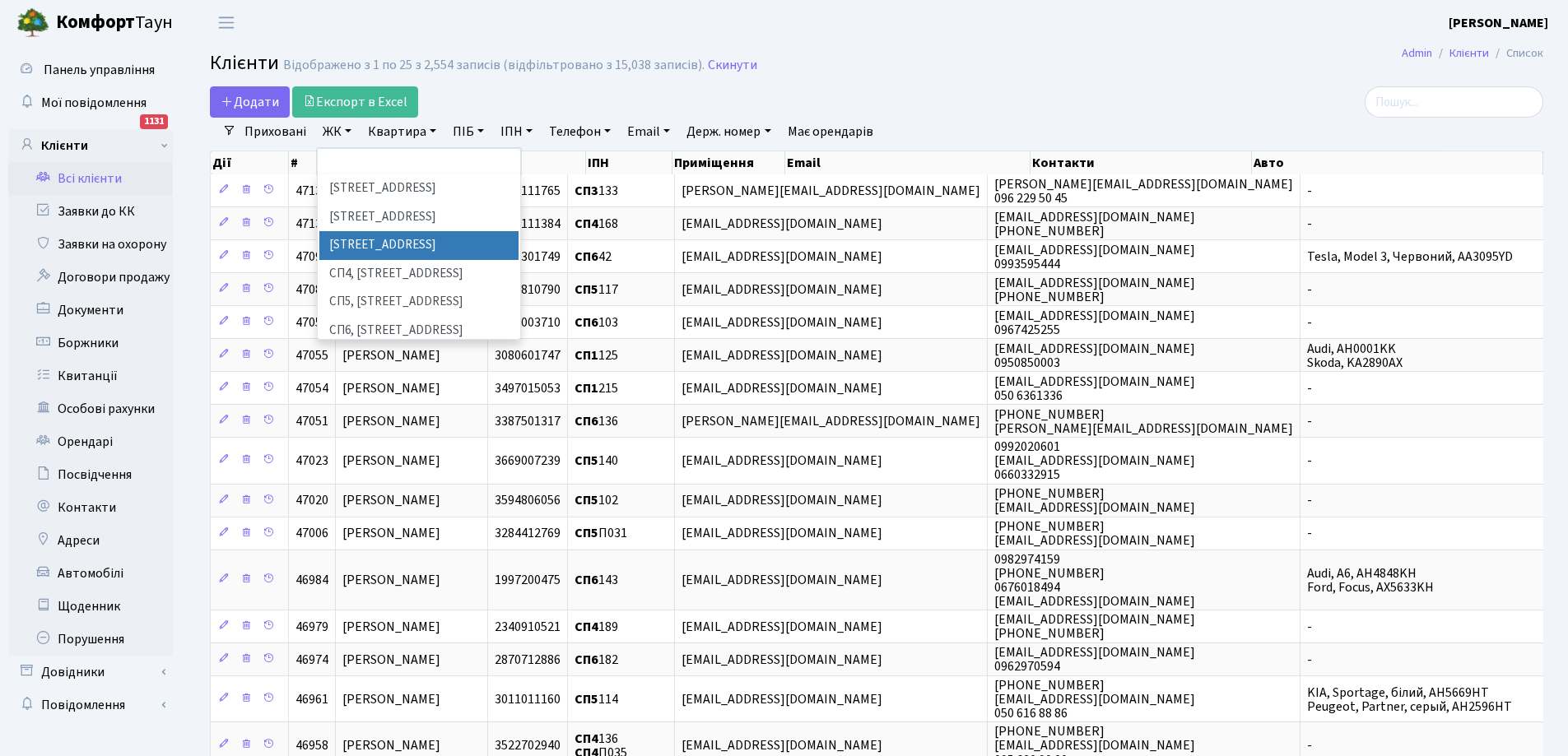
click at [390, 239] on li "СП3, Столичне шосе, 3" at bounding box center [419, 246] width 199 height 29
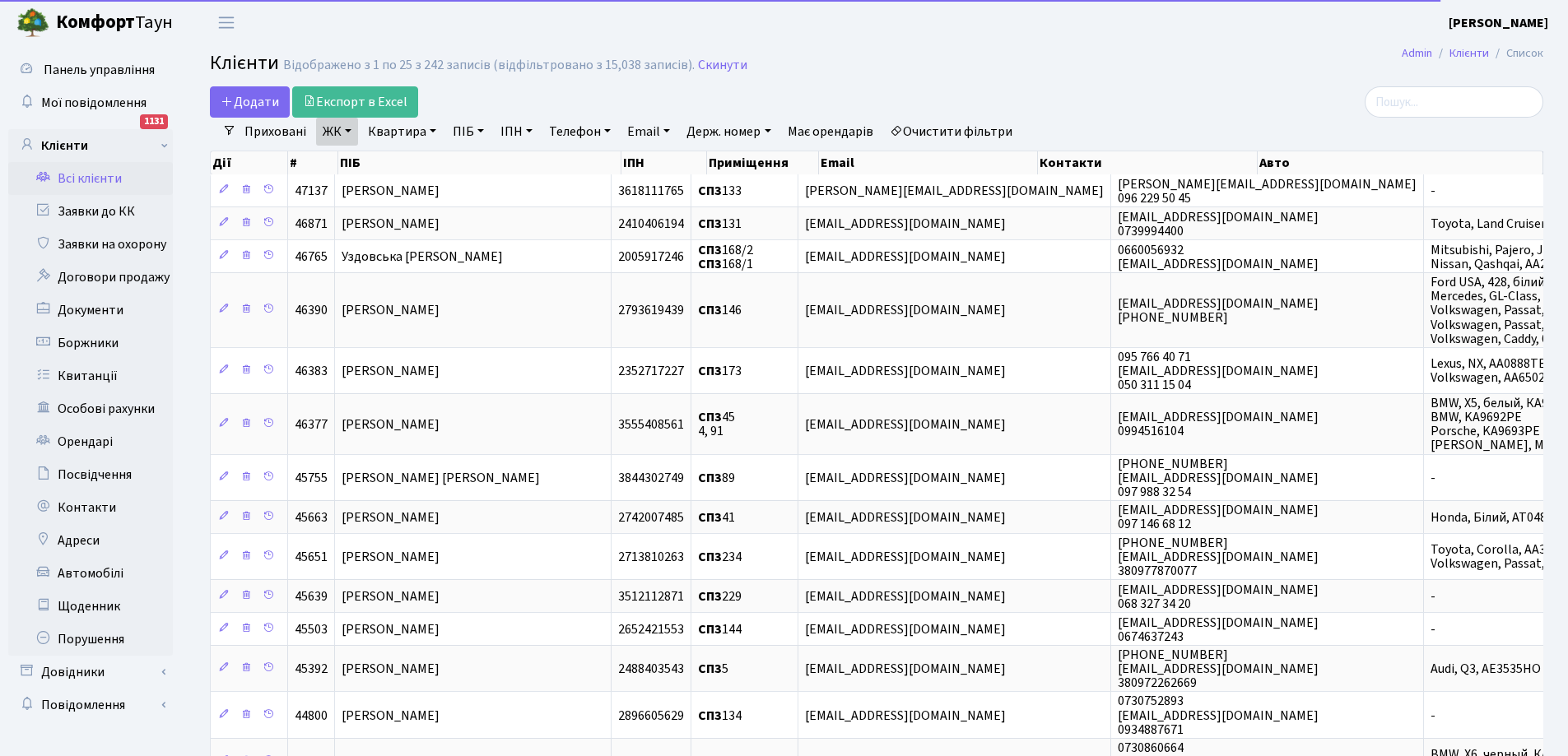
click at [426, 133] on link "Квартира" at bounding box center [402, 131] width 81 height 28
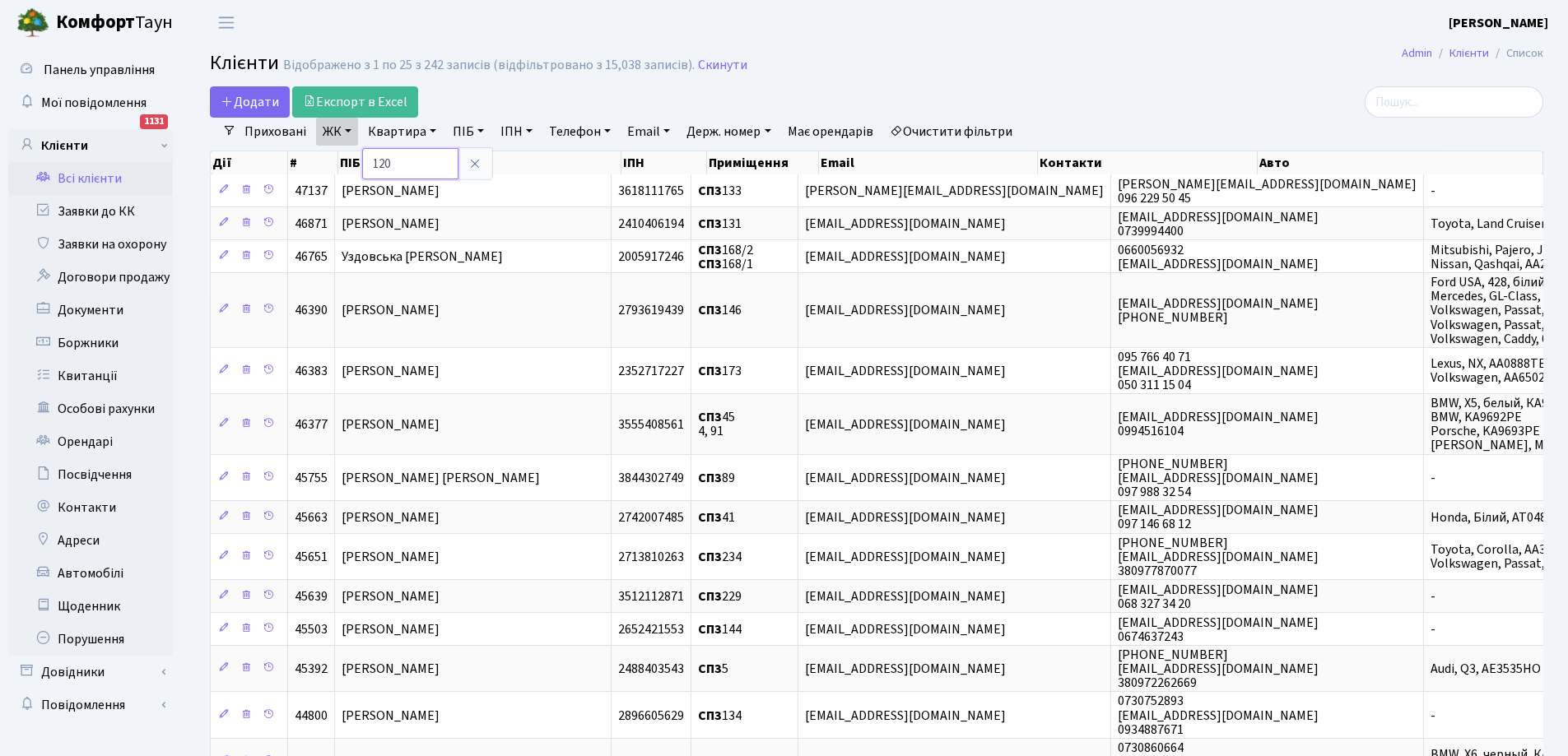
type input "120"
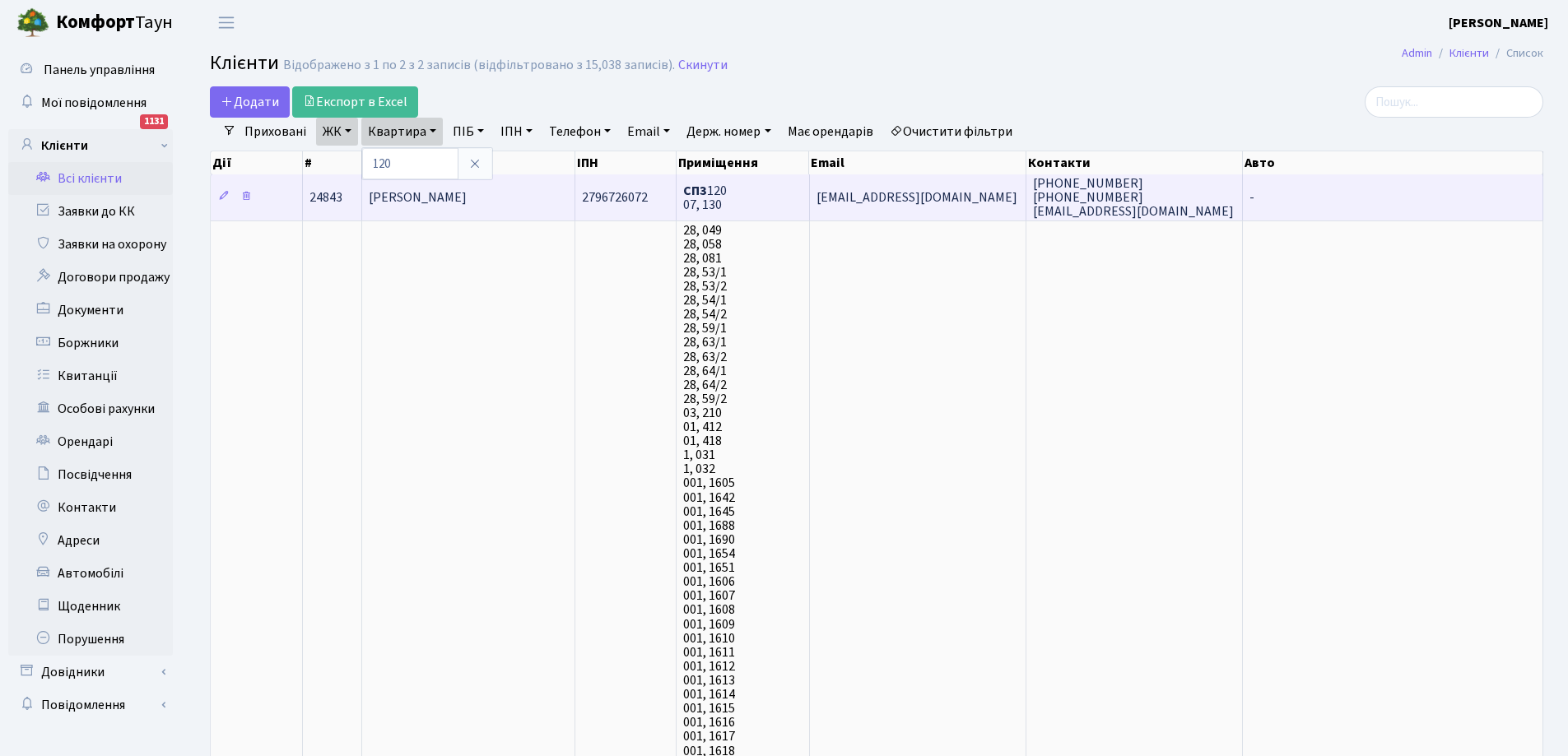
click at [431, 202] on span "[PERSON_NAME]" at bounding box center [417, 197] width 98 height 18
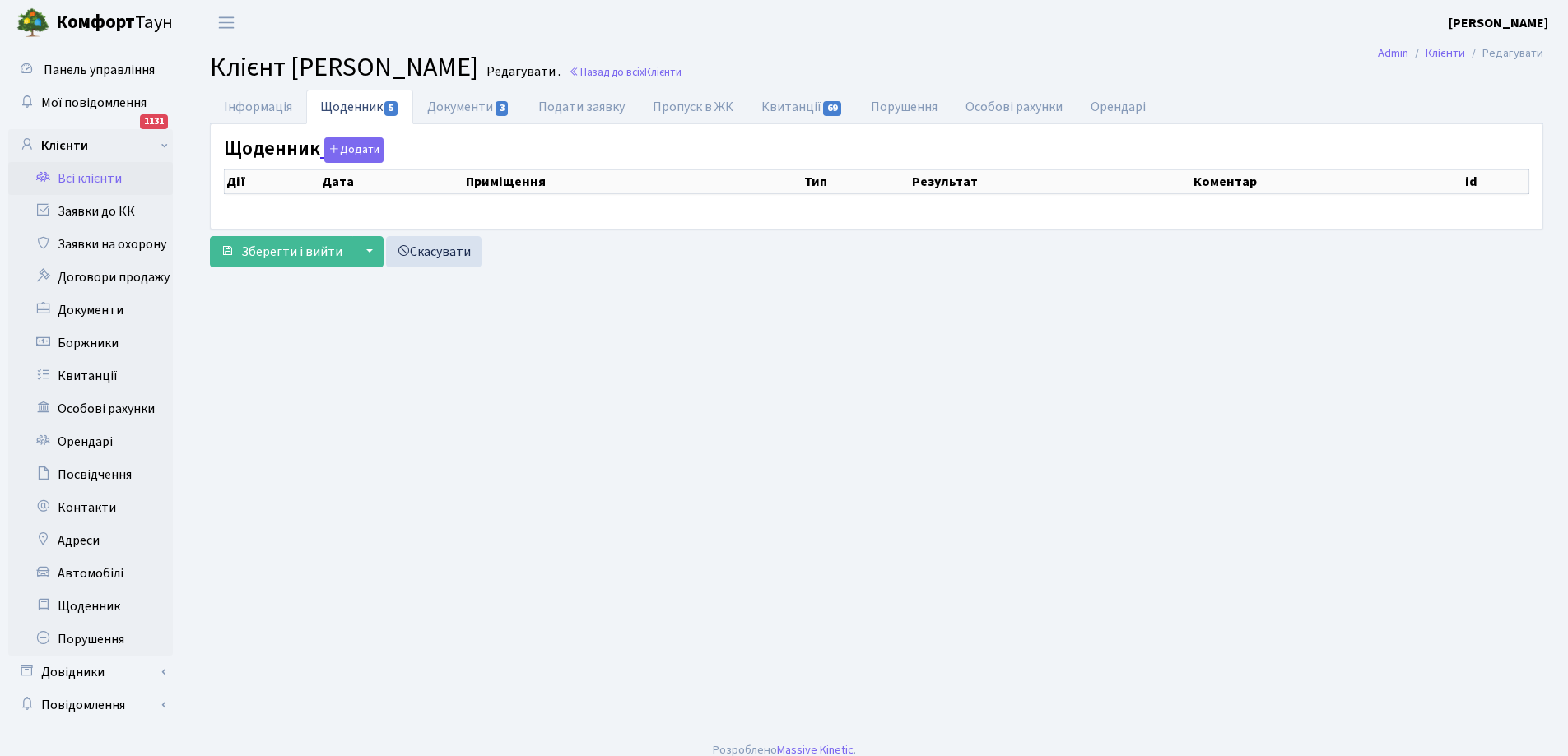
select select "25"
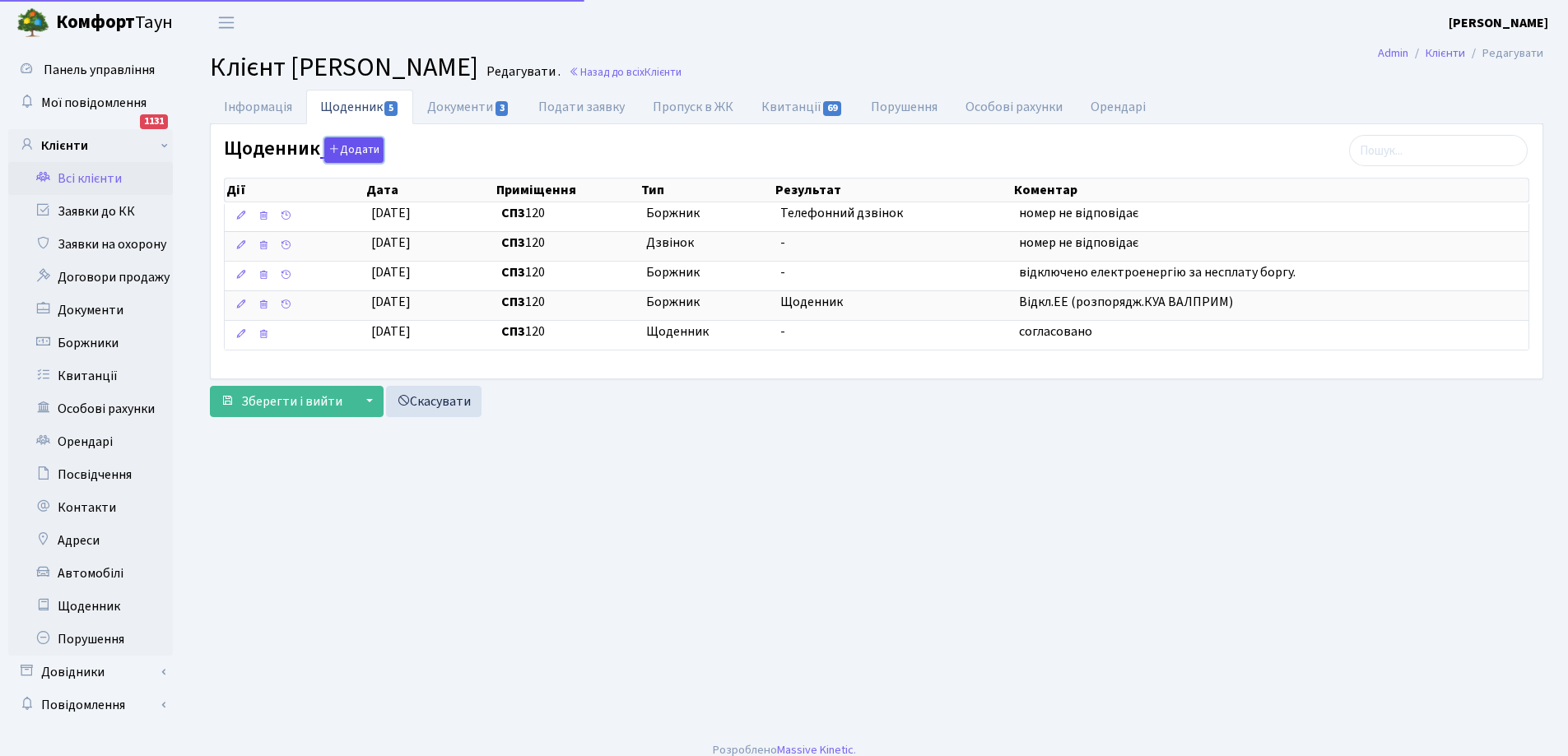
click at [356, 150] on button "Додати" at bounding box center [353, 150] width 59 height 25
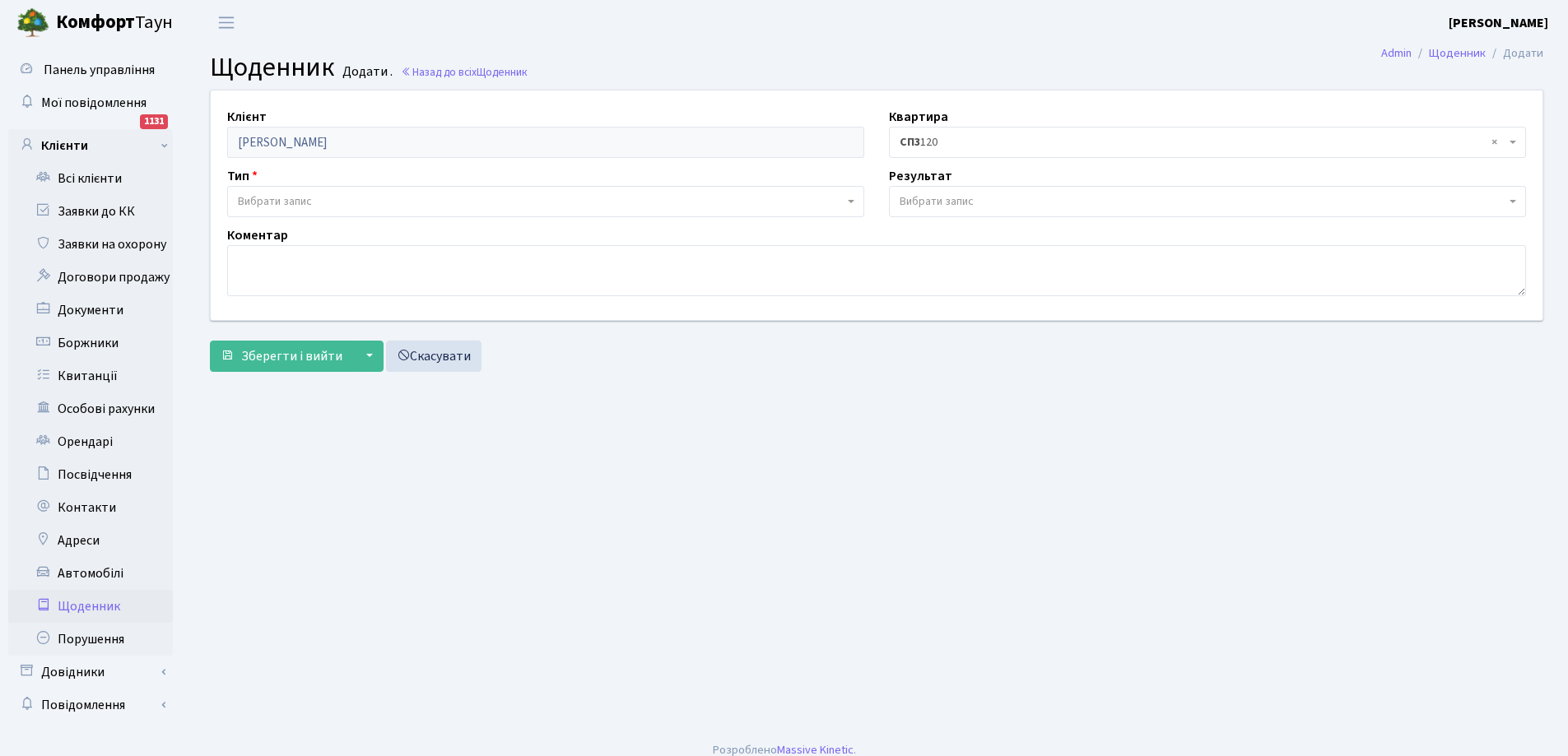
click at [278, 203] on span "Вибрати запис" at bounding box center [275, 202] width 74 height 16
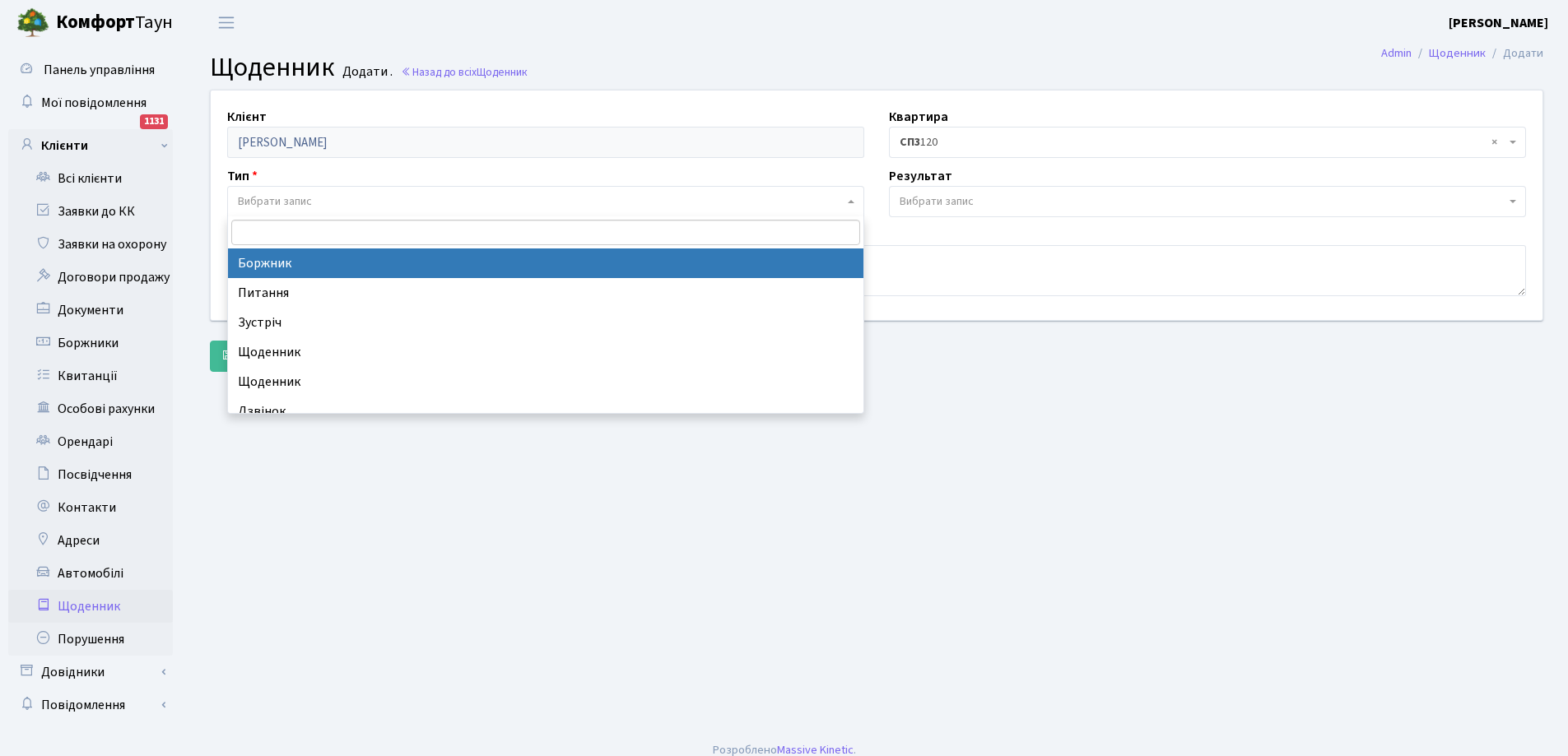
select select "189"
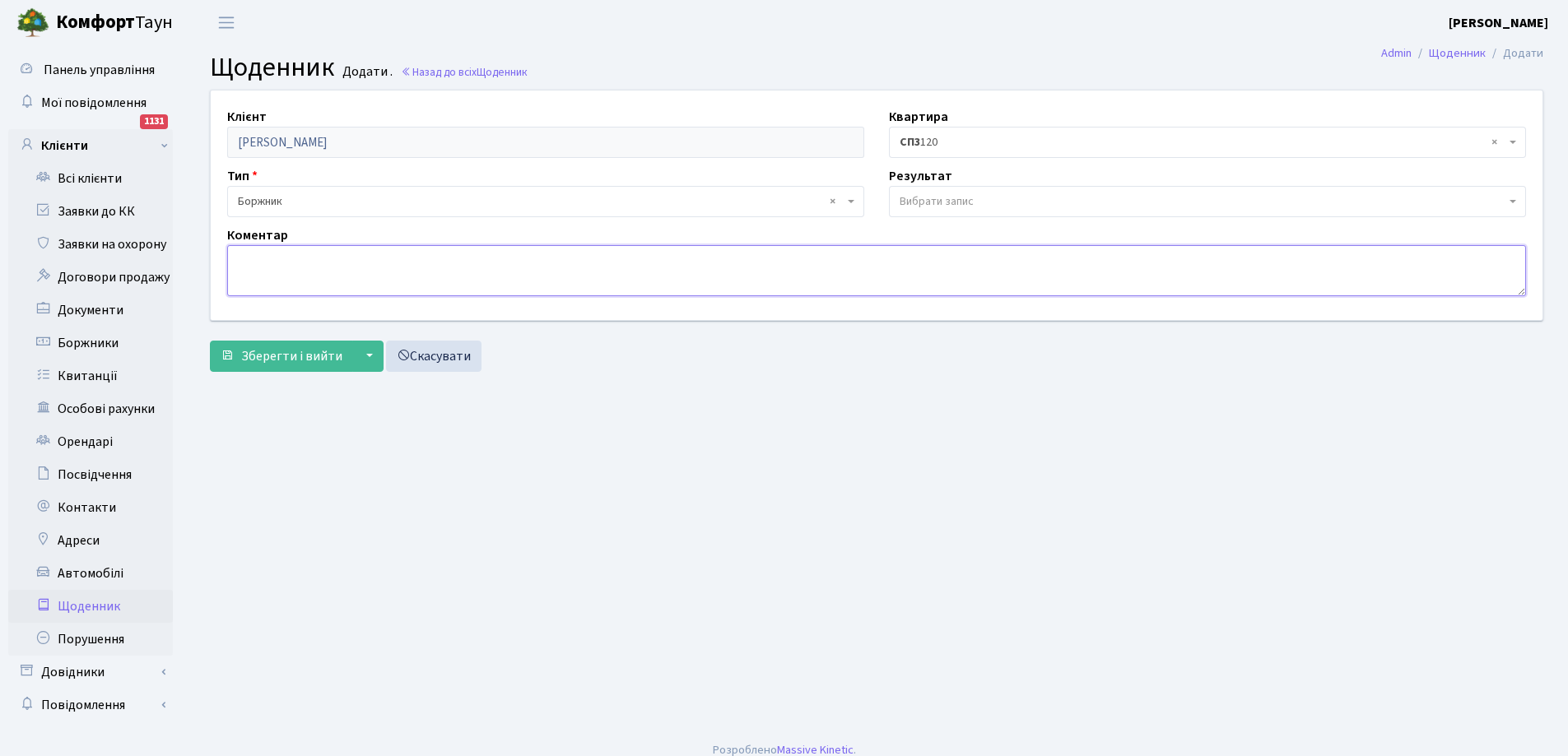
click at [286, 250] on textarea at bounding box center [876, 270] width 1298 height 51
drag, startPoint x: 335, startPoint y: 263, endPoint x: 400, endPoint y: 268, distance: 65.2
click at [345, 263] on textarea "відключили електиру" at bounding box center [876, 270] width 1298 height 51
type textarea "відключили електрику"
click at [299, 354] on span "Зберегти і вийти" at bounding box center [291, 356] width 101 height 18
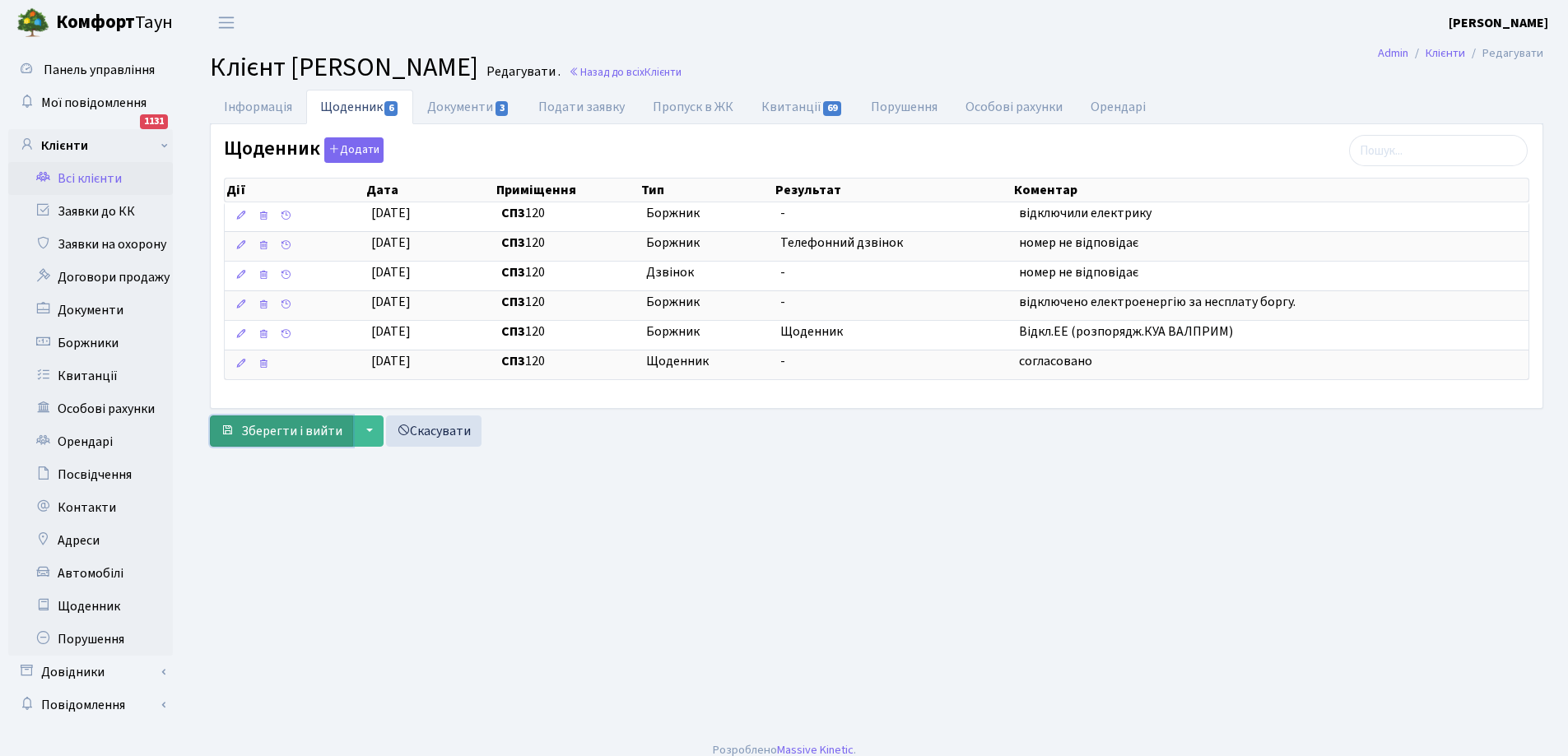
click at [308, 431] on span "Зберегти і вийти" at bounding box center [291, 431] width 101 height 18
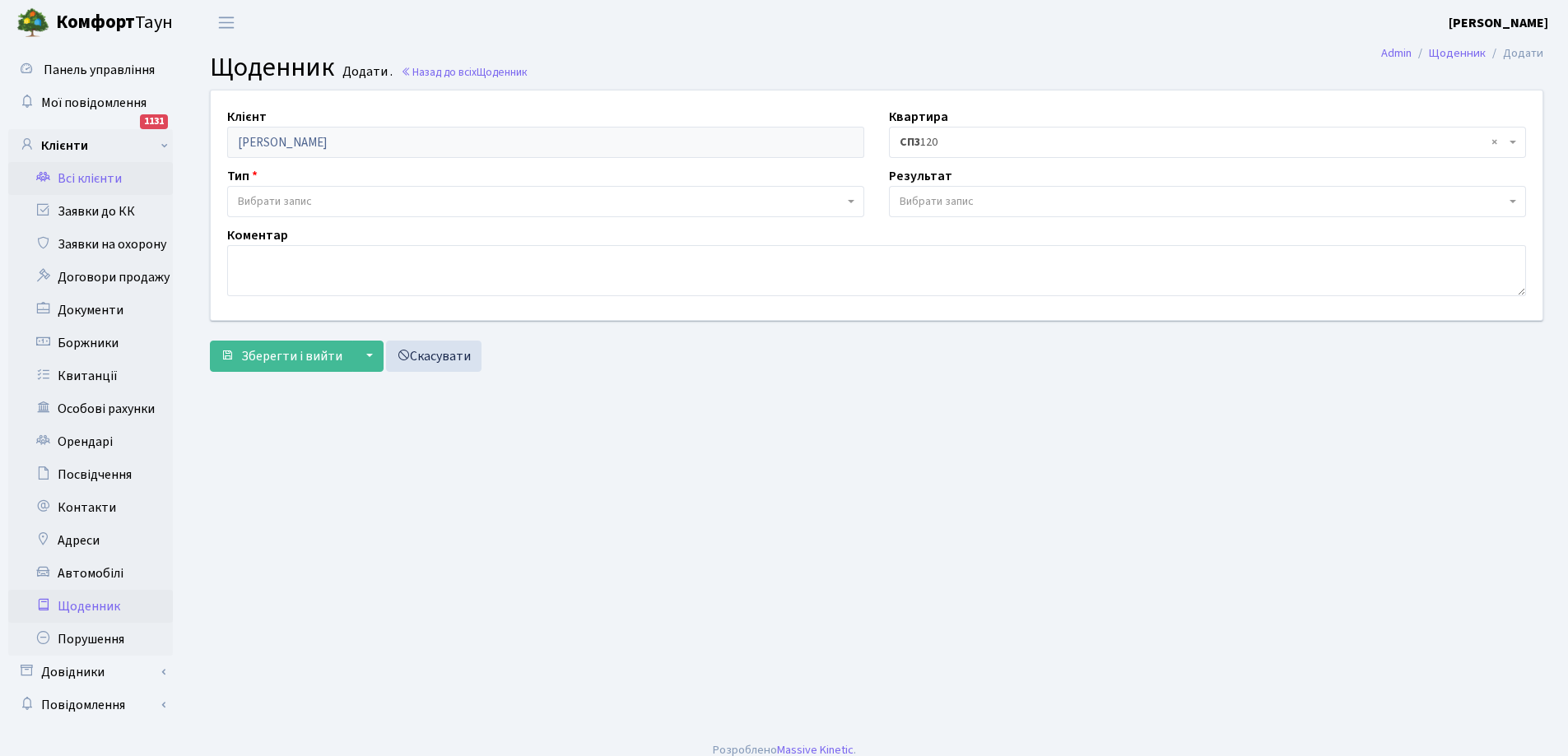
click at [102, 184] on link "Всі клієнти" at bounding box center [90, 178] width 165 height 33
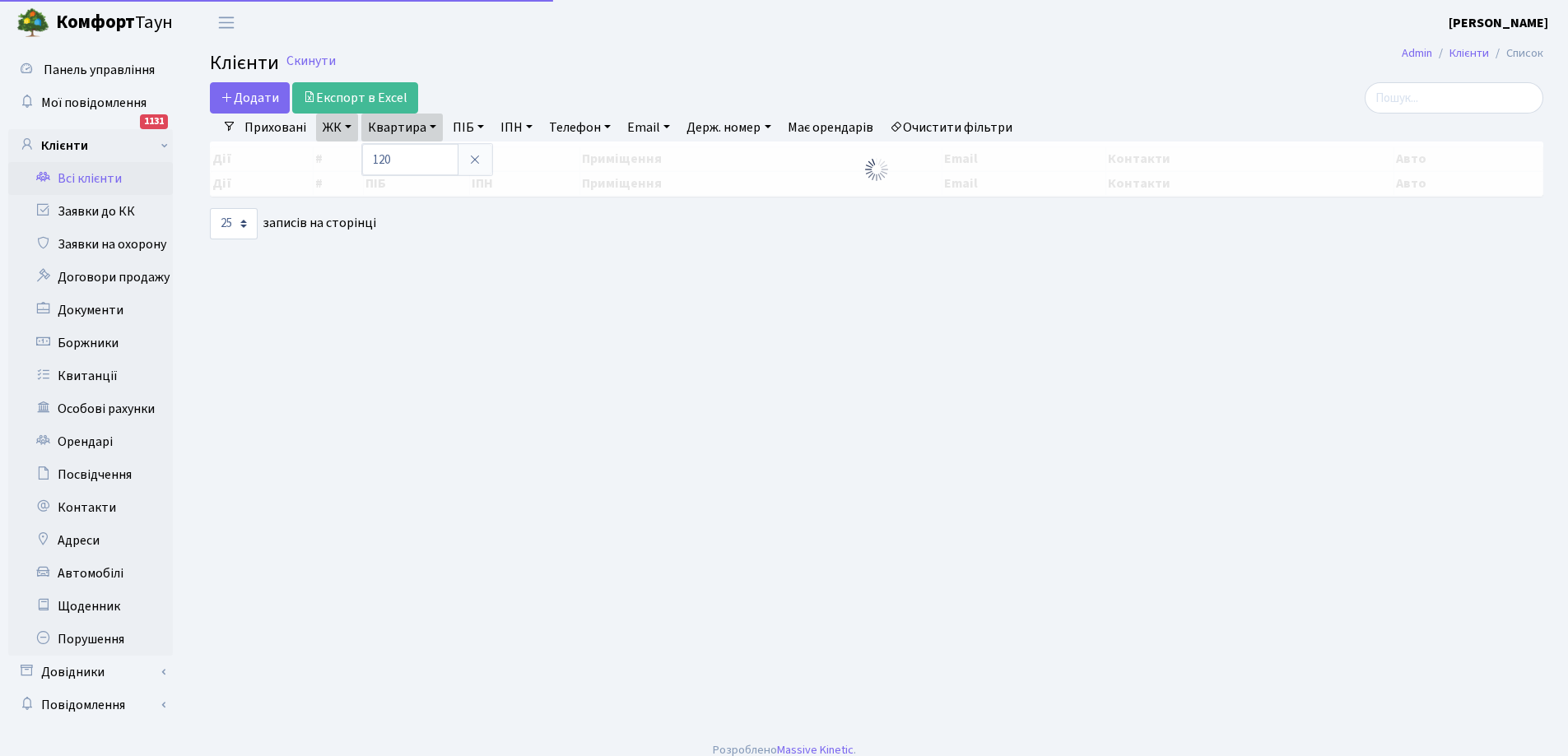
select select "25"
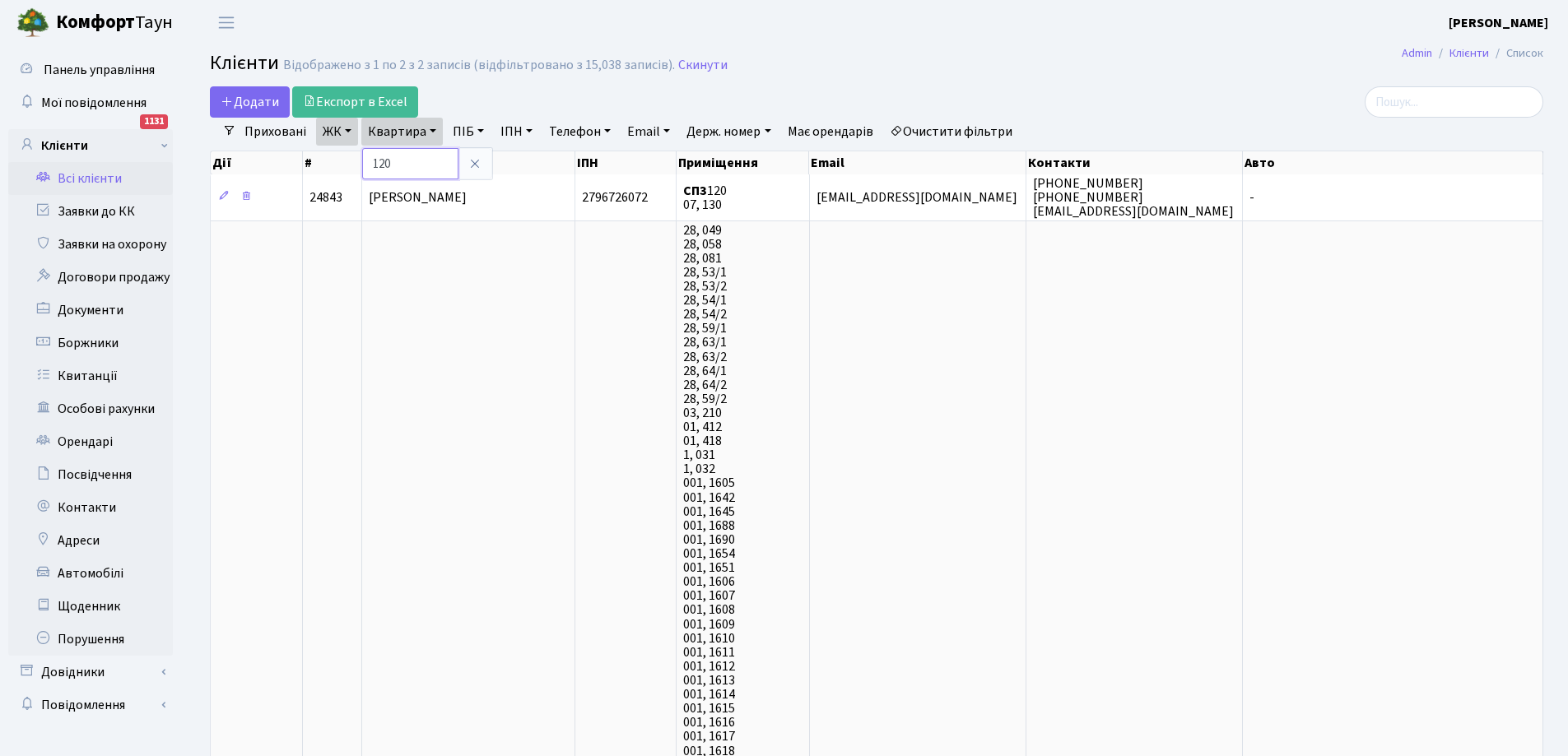
click at [413, 163] on input "120" at bounding box center [410, 164] width 96 height 32
type input "1"
type input "32"
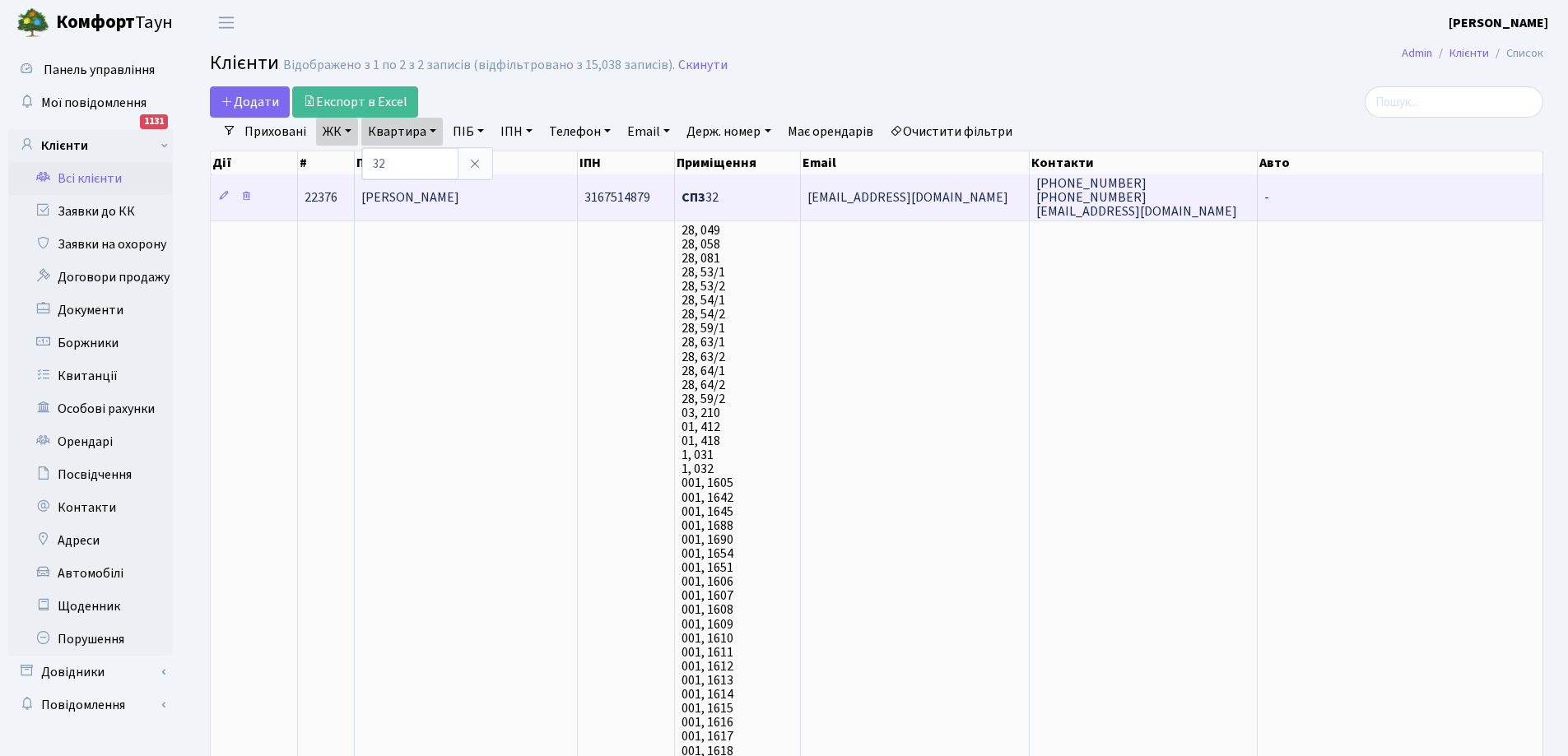
click at [460, 196] on span "[PERSON_NAME]" at bounding box center [410, 197] width 98 height 18
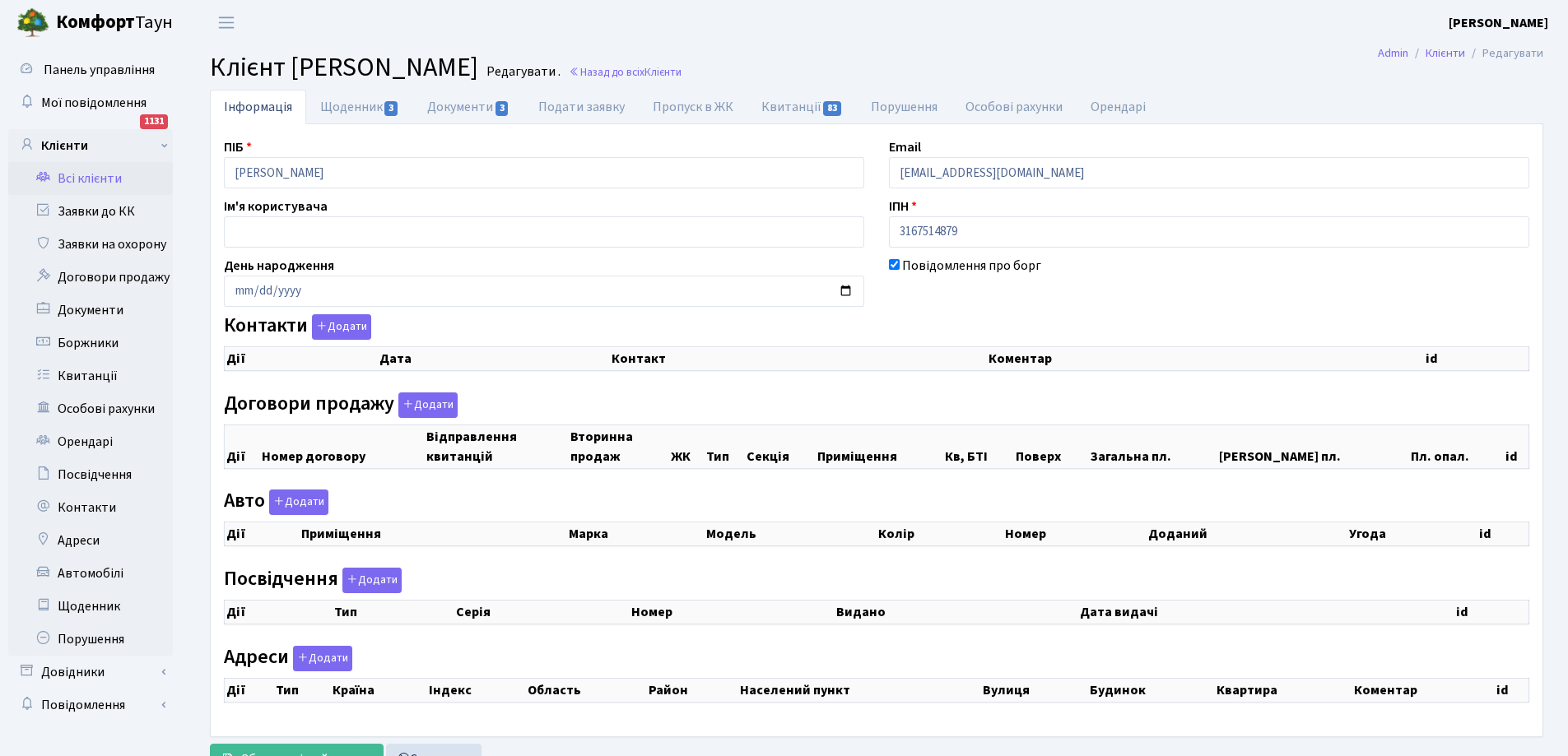
checkbox input "true"
select select "25"
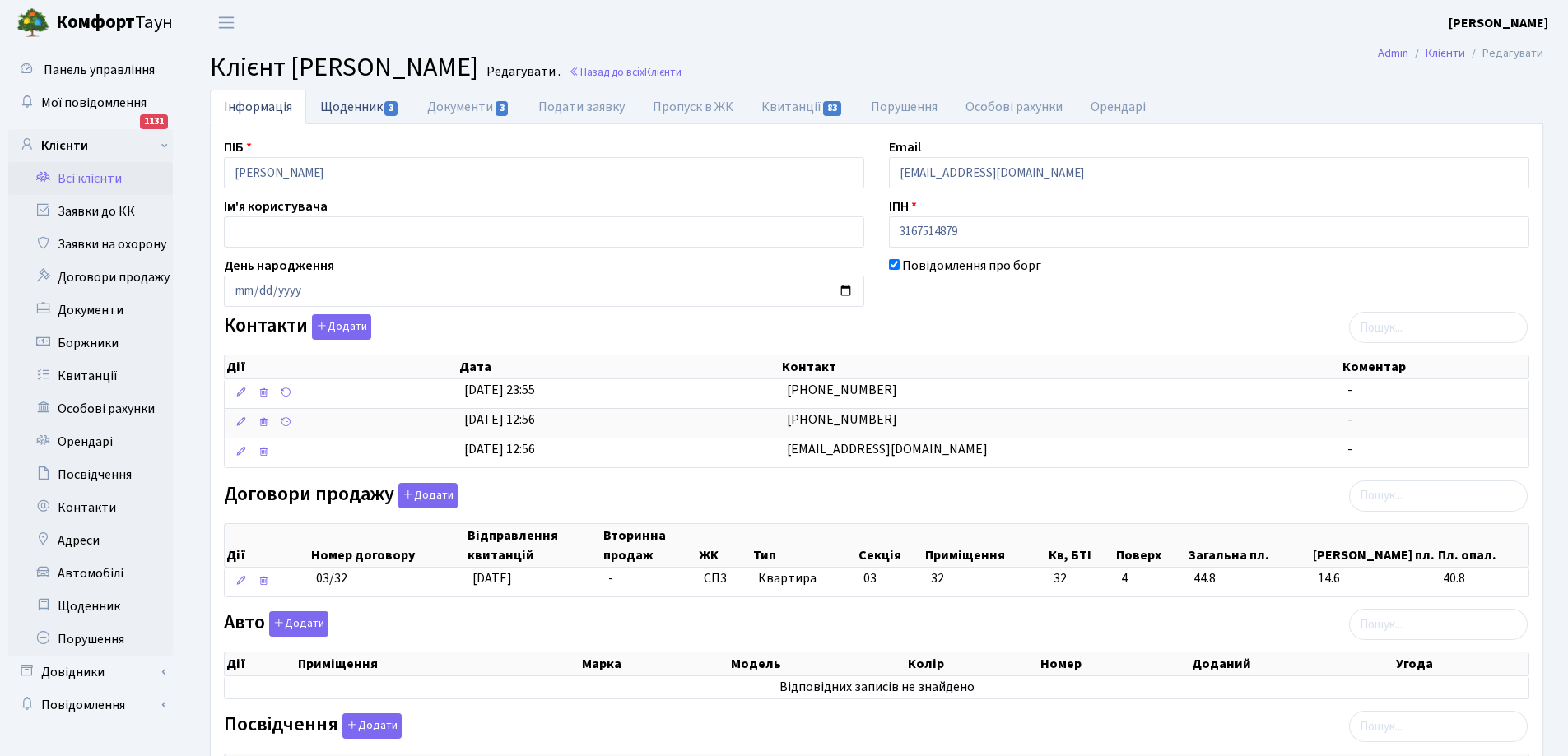
click at [364, 105] on link "Щоденник 3" at bounding box center [359, 106] width 107 height 33
select select "25"
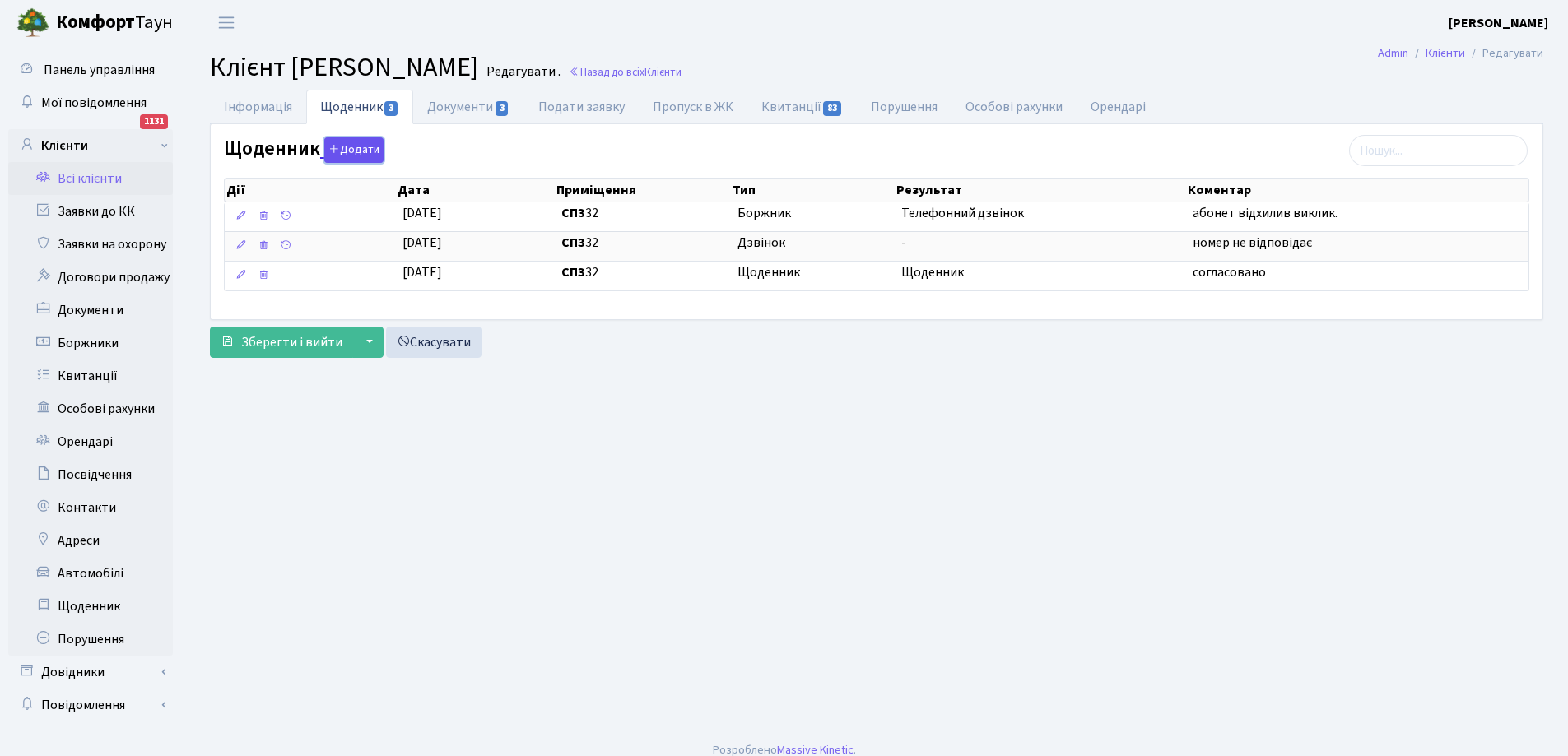
click at [354, 150] on button "Додати" at bounding box center [353, 150] width 59 height 25
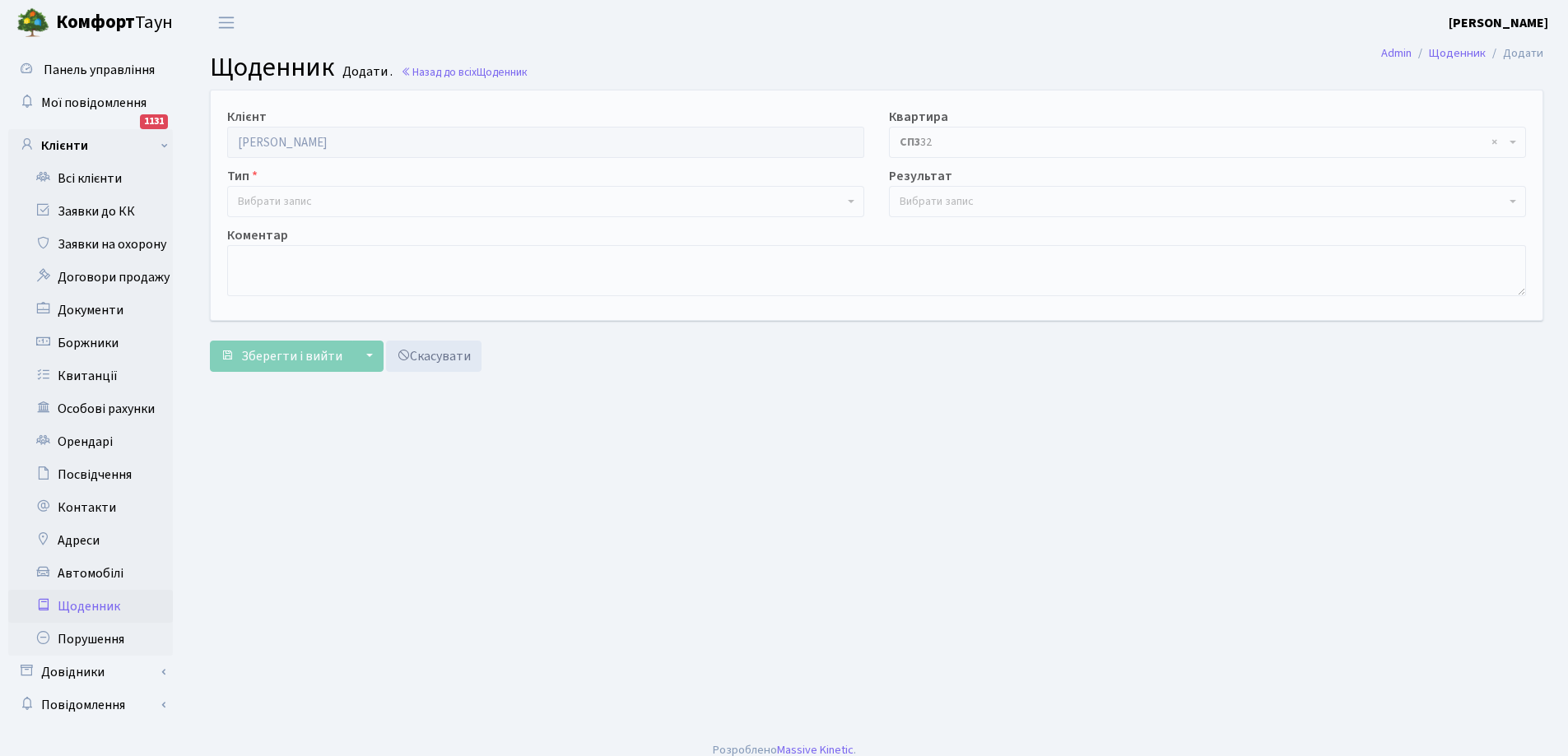
click at [306, 196] on span "Вибрати запис" at bounding box center [275, 202] width 74 height 16
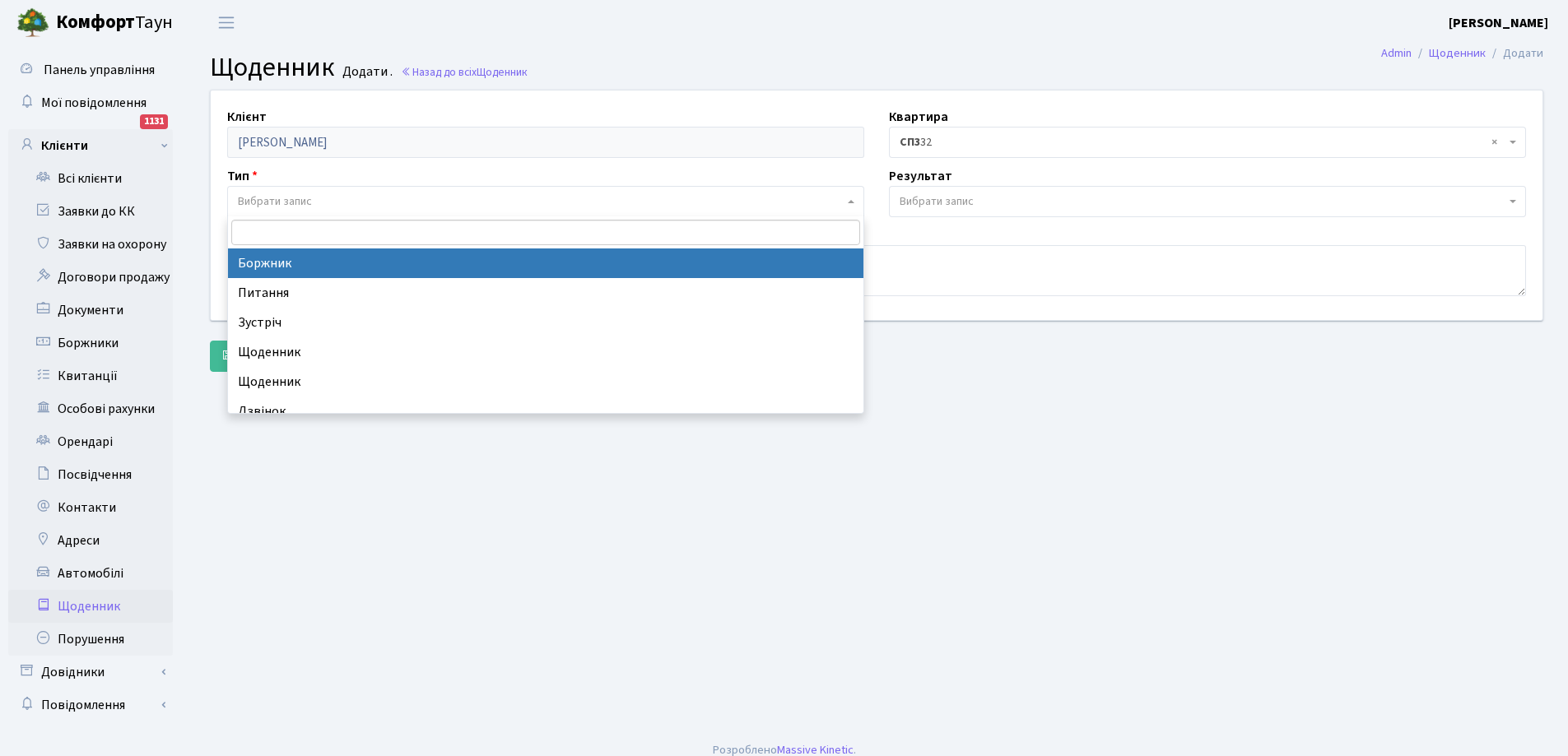
select select "189"
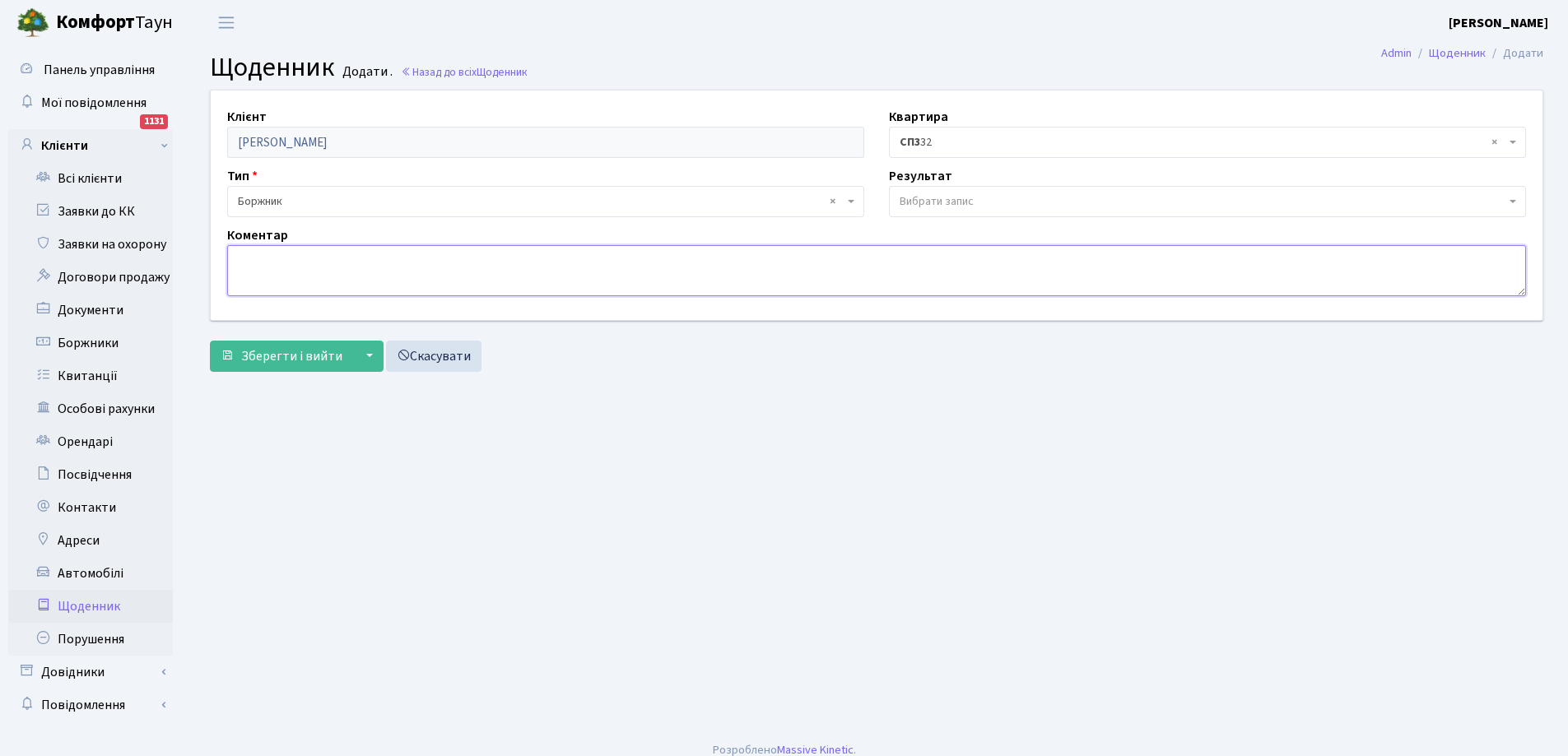
click at [342, 265] on textarea at bounding box center [876, 270] width 1298 height 51
type textarea "відключили електрику"
click at [332, 350] on span "Зберегти і вийти" at bounding box center [291, 356] width 101 height 18
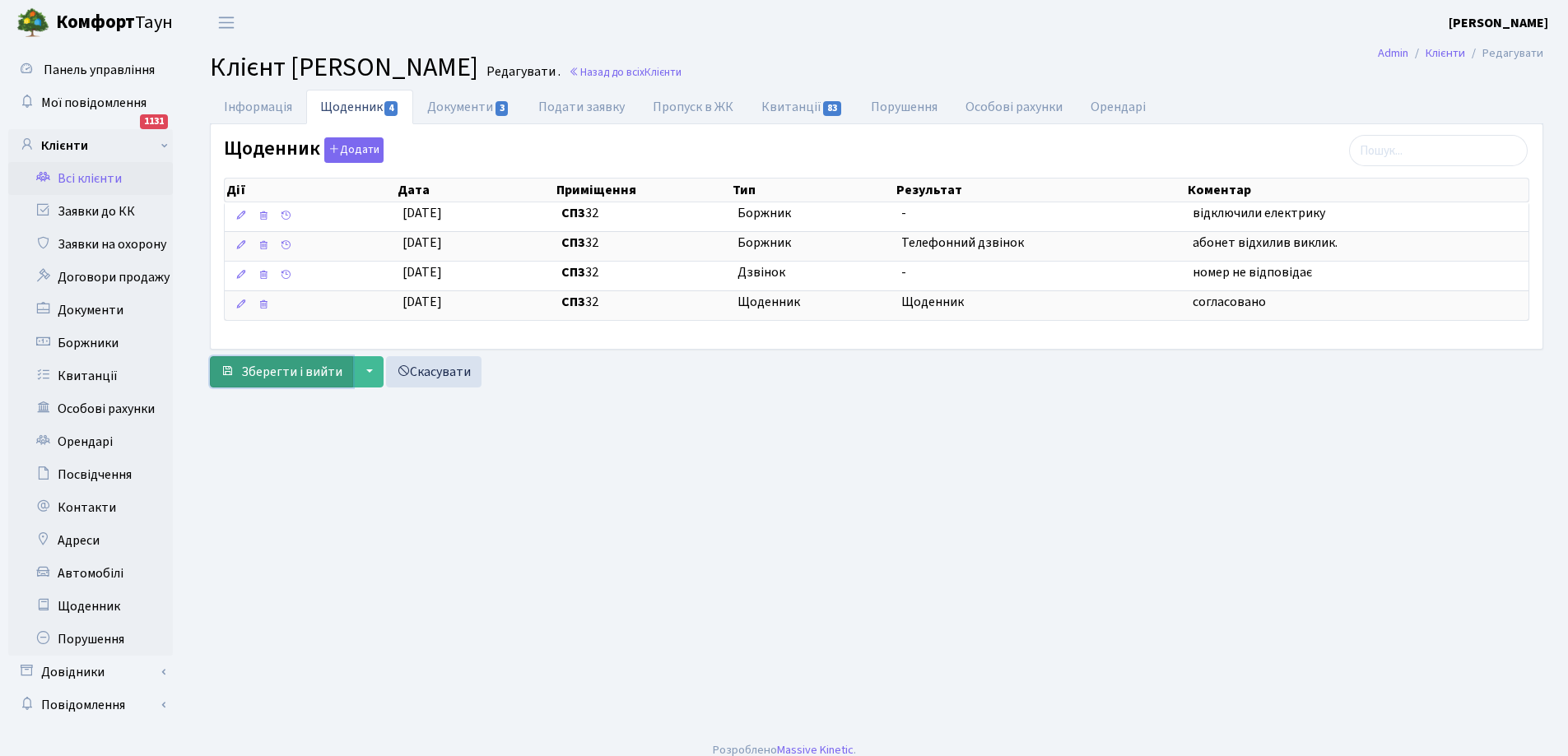
click at [293, 375] on span "Зберегти і вийти" at bounding box center [291, 372] width 101 height 18
